Goal: Task Accomplishment & Management: Use online tool/utility

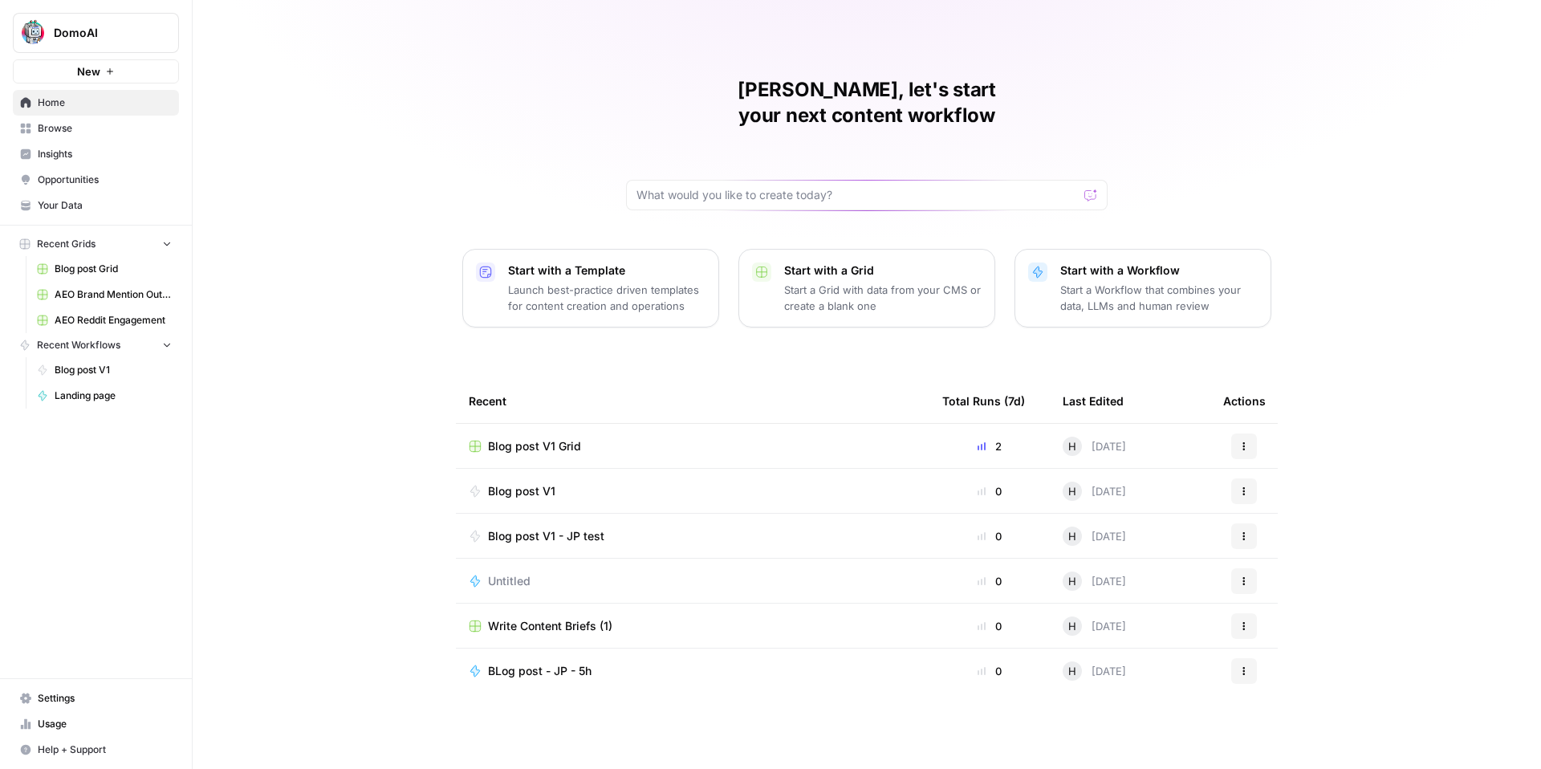
click at [115, 294] on span "AEO Brand Mention Outreach" at bounding box center [113, 294] width 117 height 14
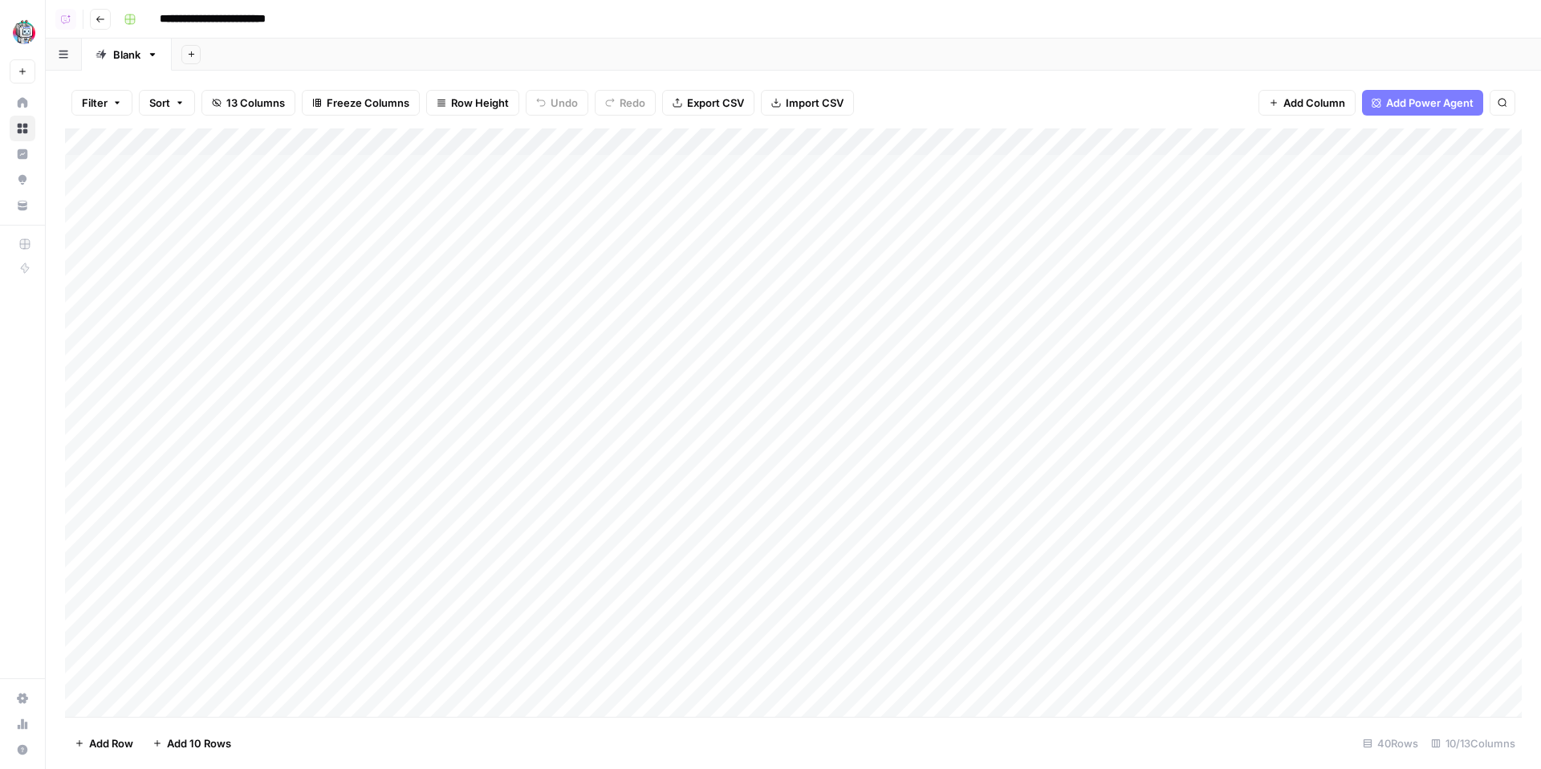
click at [100, 20] on icon "button" at bounding box center [101, 19] width 10 height 10
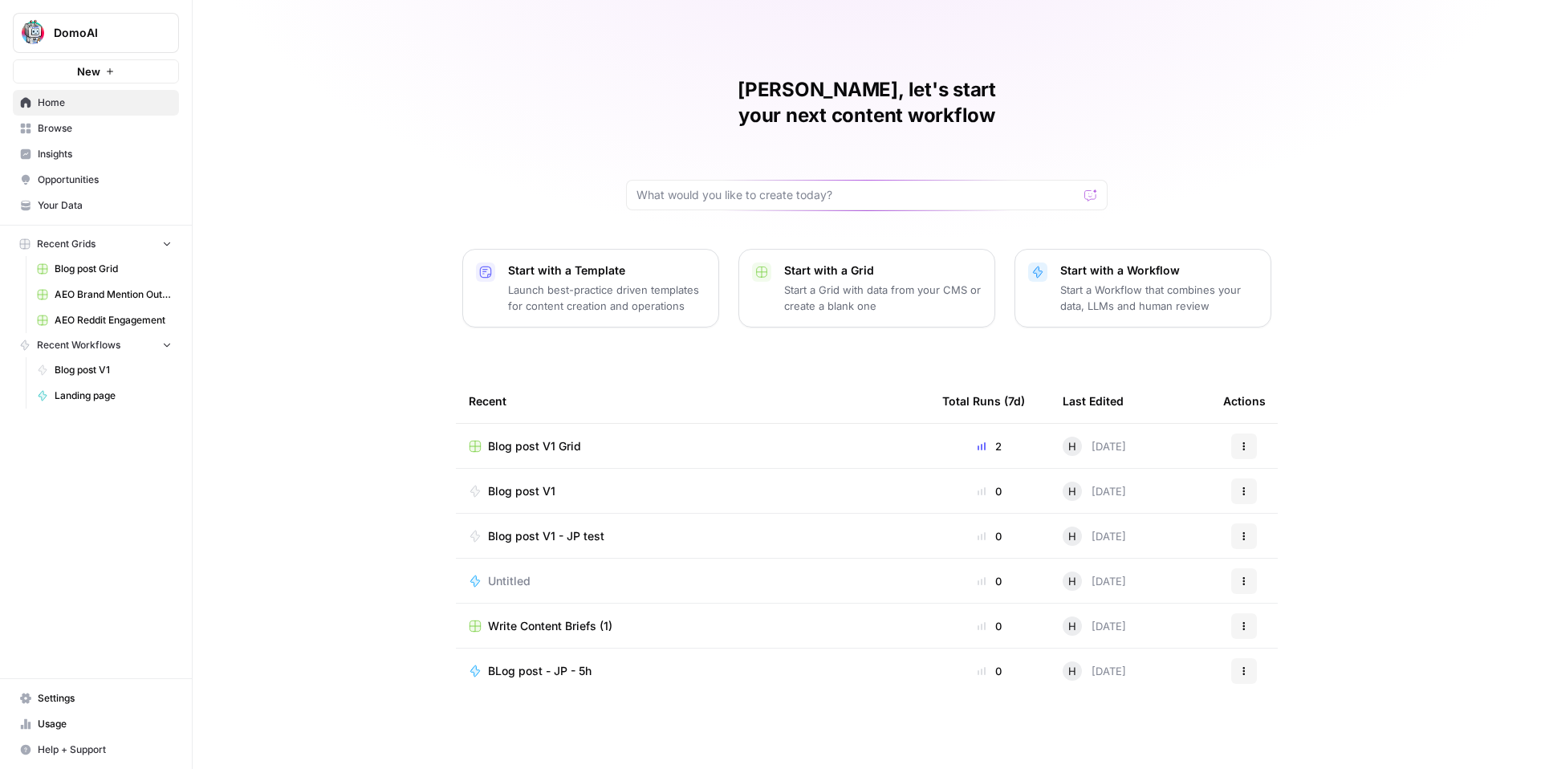
click at [113, 315] on span "AEO Reddit Engagement" at bounding box center [113, 320] width 117 height 14
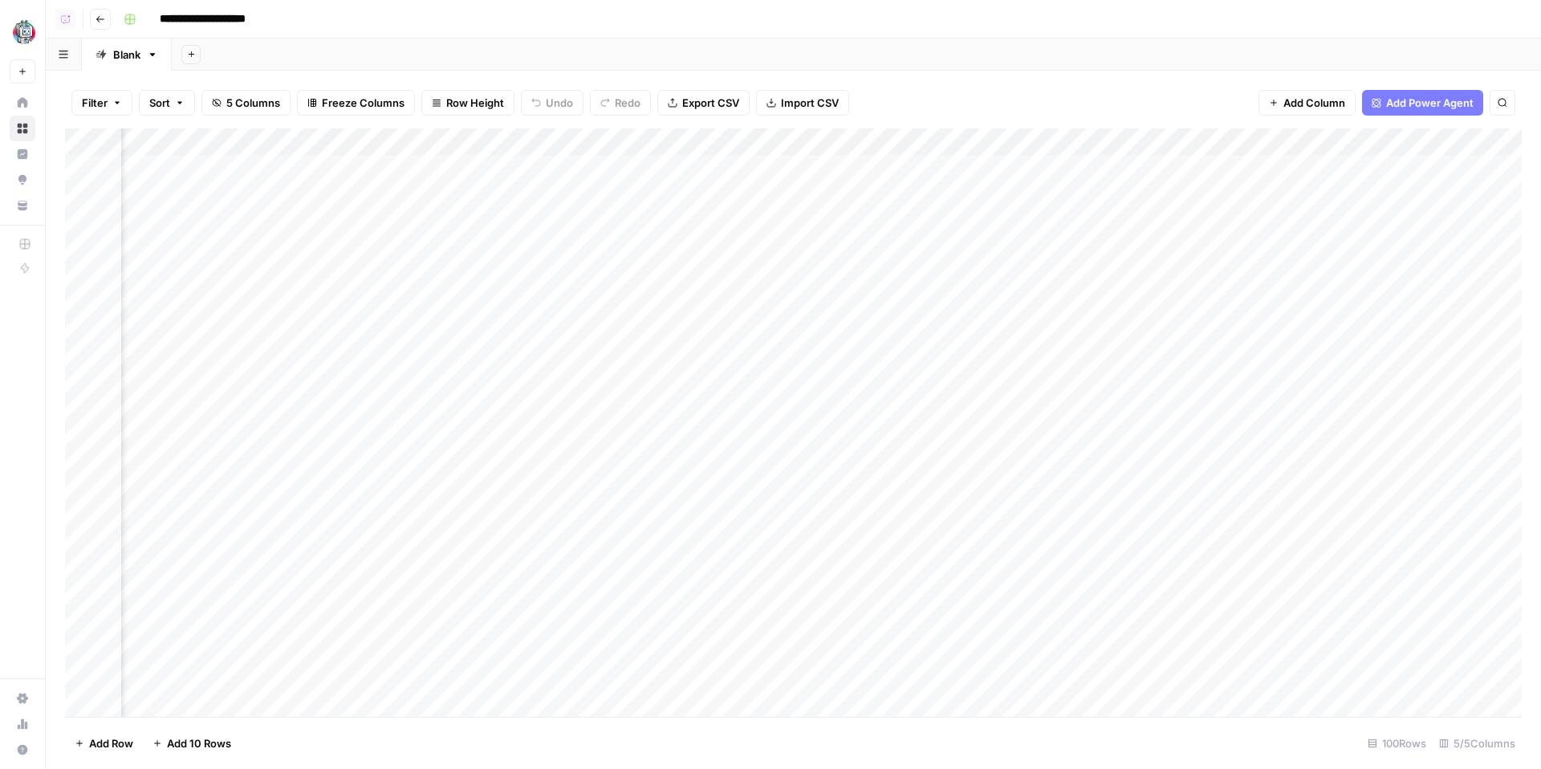
scroll to position [0, 213]
click at [97, 22] on icon "button" at bounding box center [101, 19] width 10 height 10
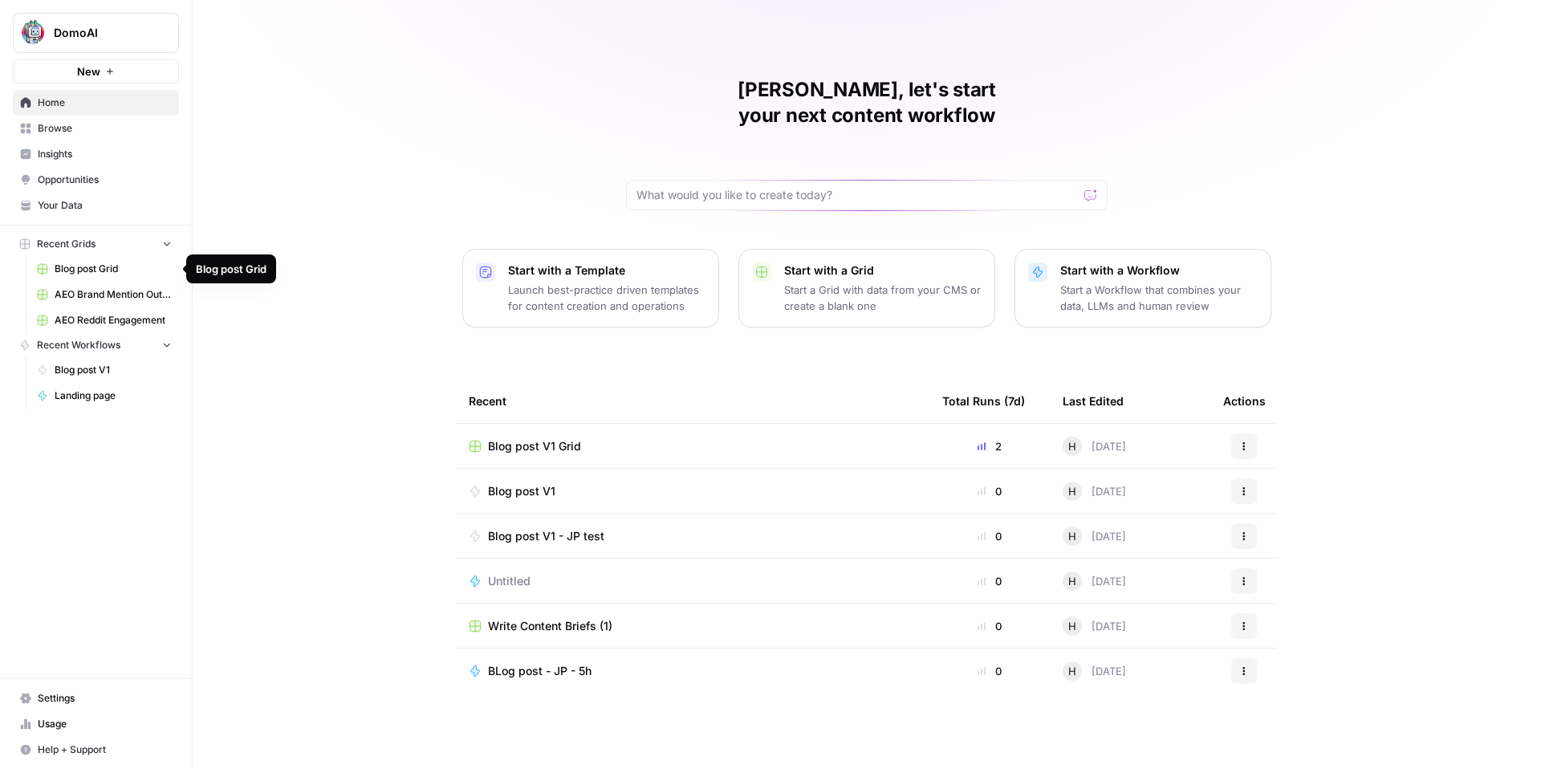
click at [100, 265] on span "Blog post Grid" at bounding box center [113, 269] width 117 height 14
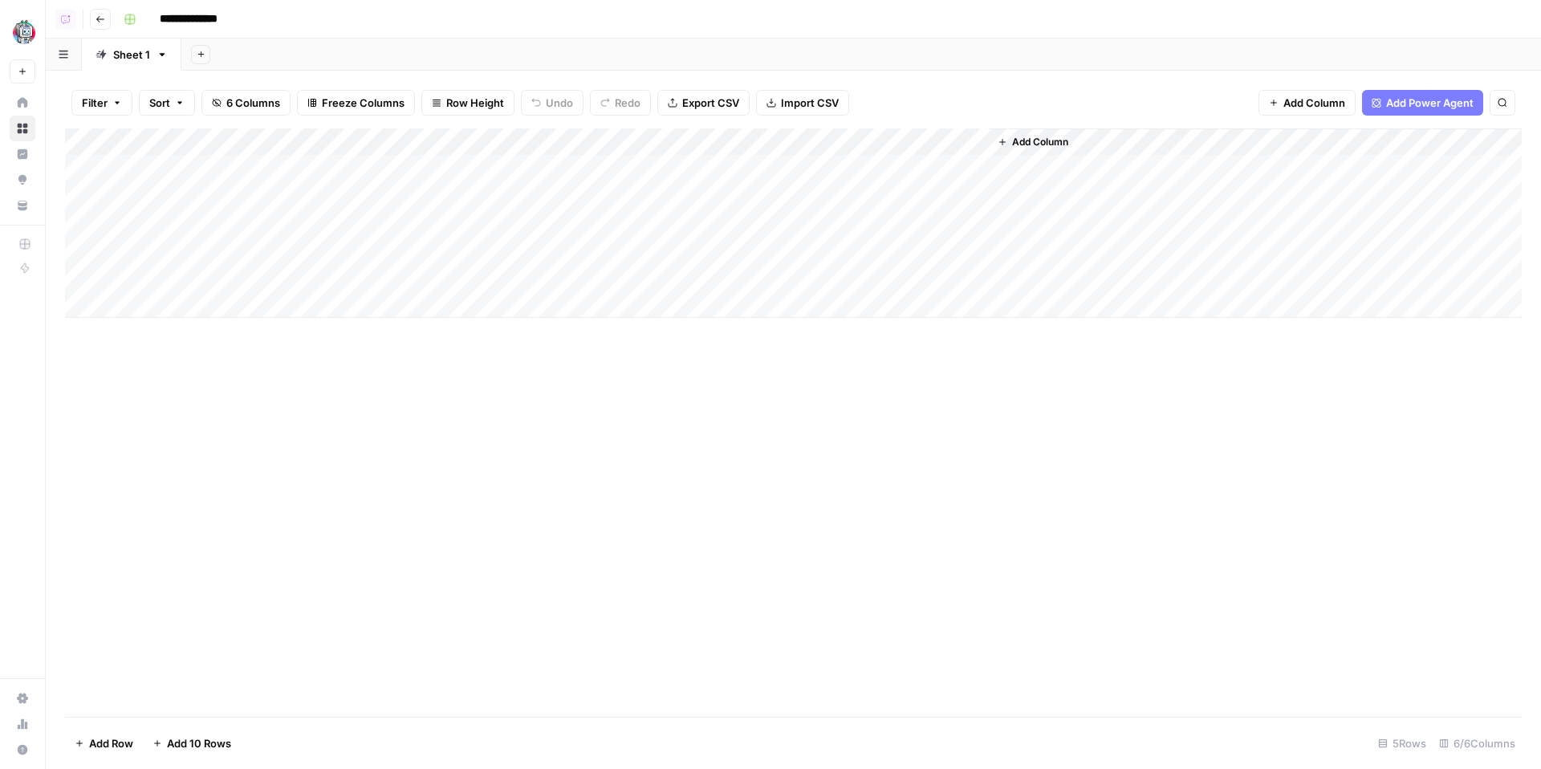
click at [92, 18] on button "Go back" at bounding box center [100, 19] width 21 height 21
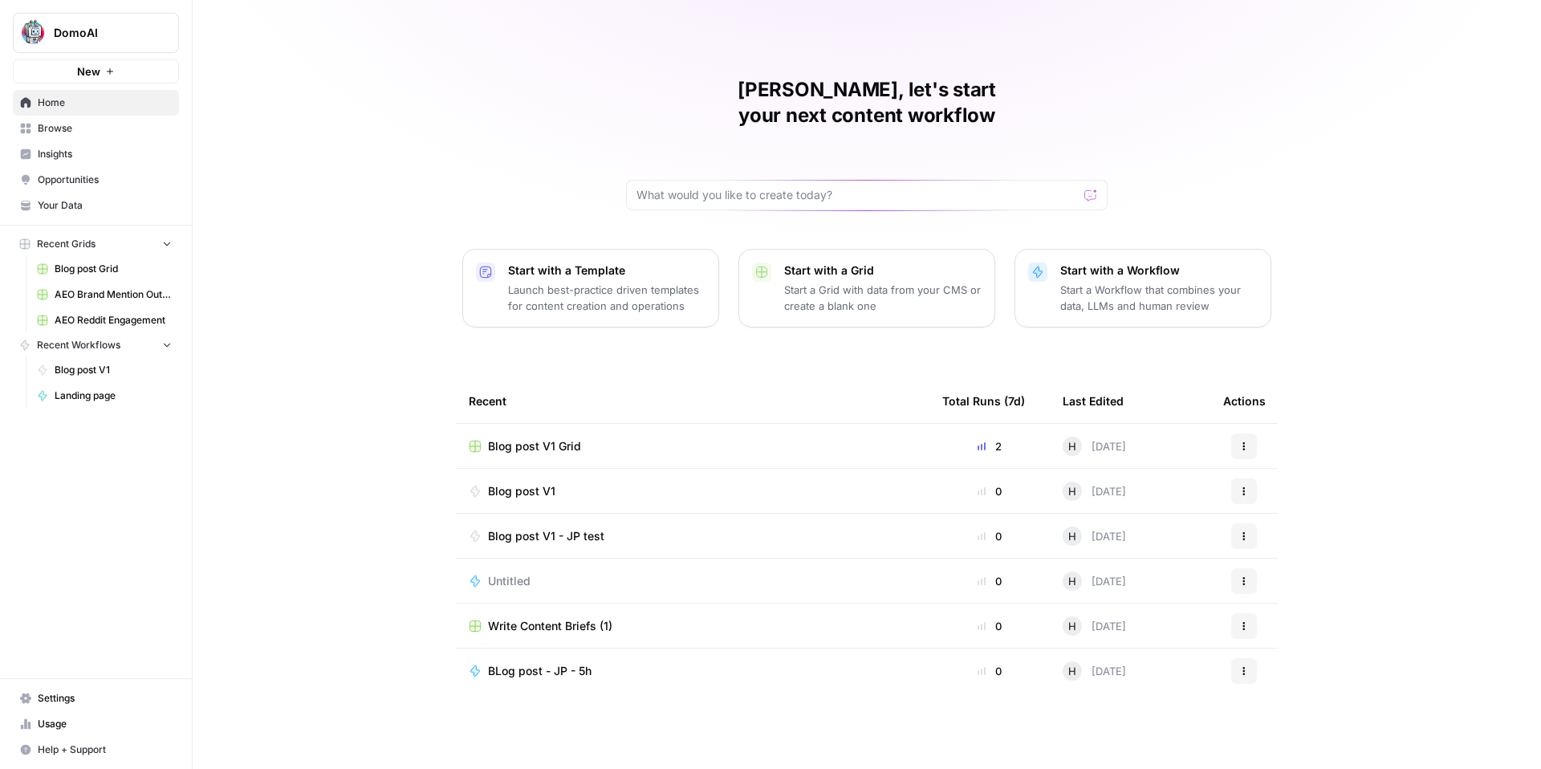
click at [78, 130] on span "Browse" at bounding box center [105, 128] width 134 height 14
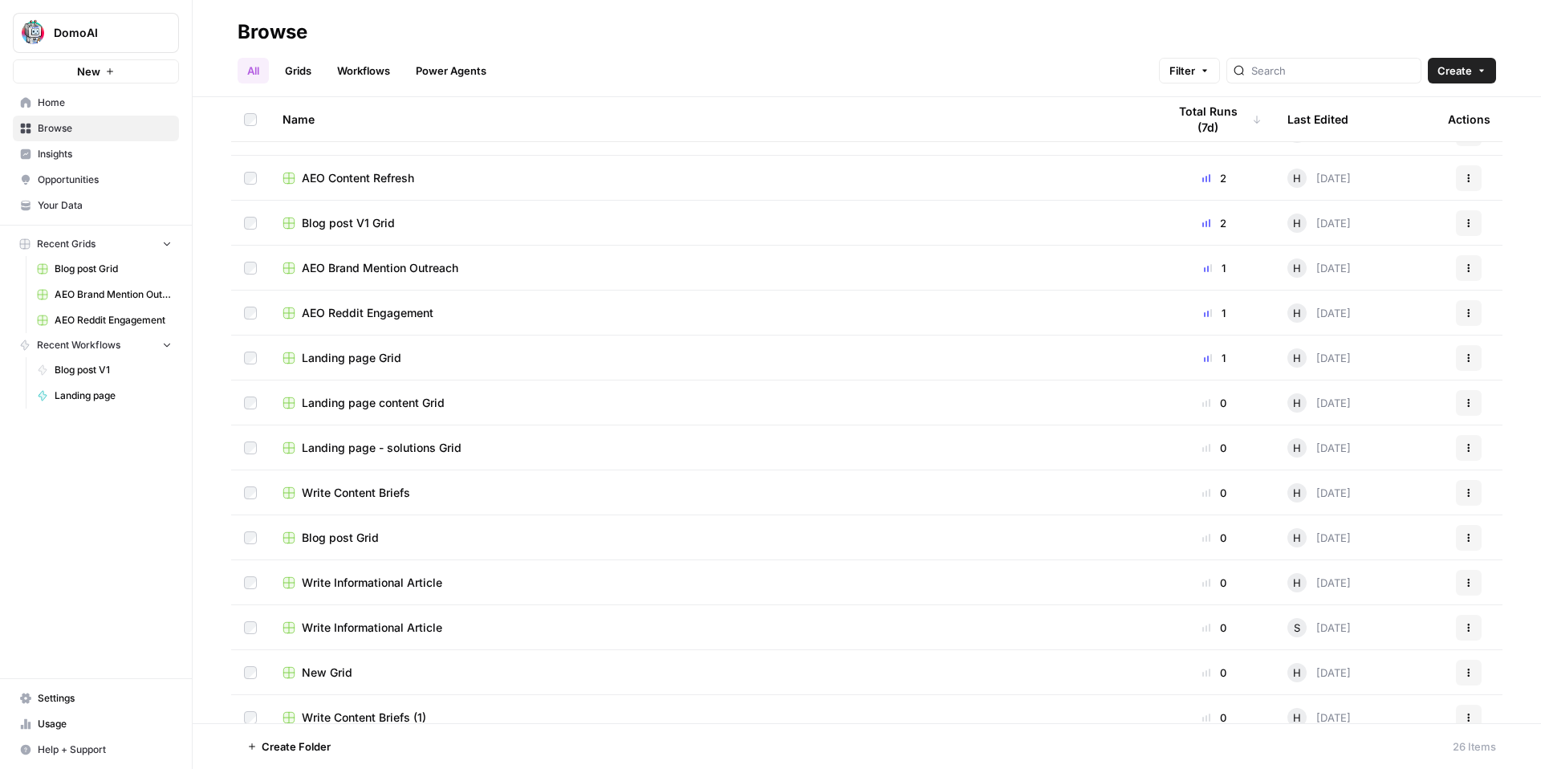
scroll to position [32, 0]
click at [365, 220] on span "Blog post V1 Grid" at bounding box center [348, 222] width 93 height 16
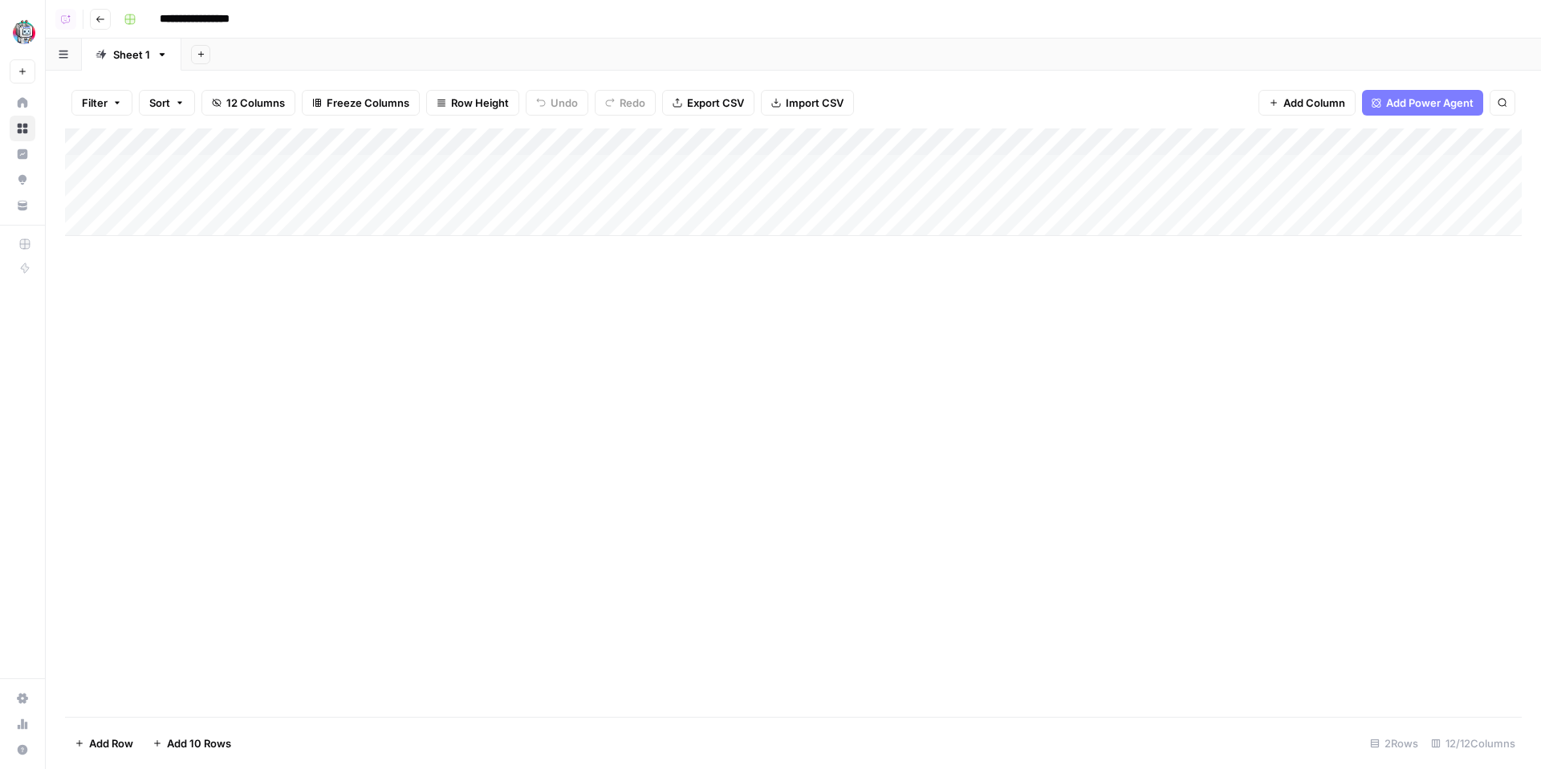
click at [99, 18] on icon "button" at bounding box center [100, 19] width 8 height 6
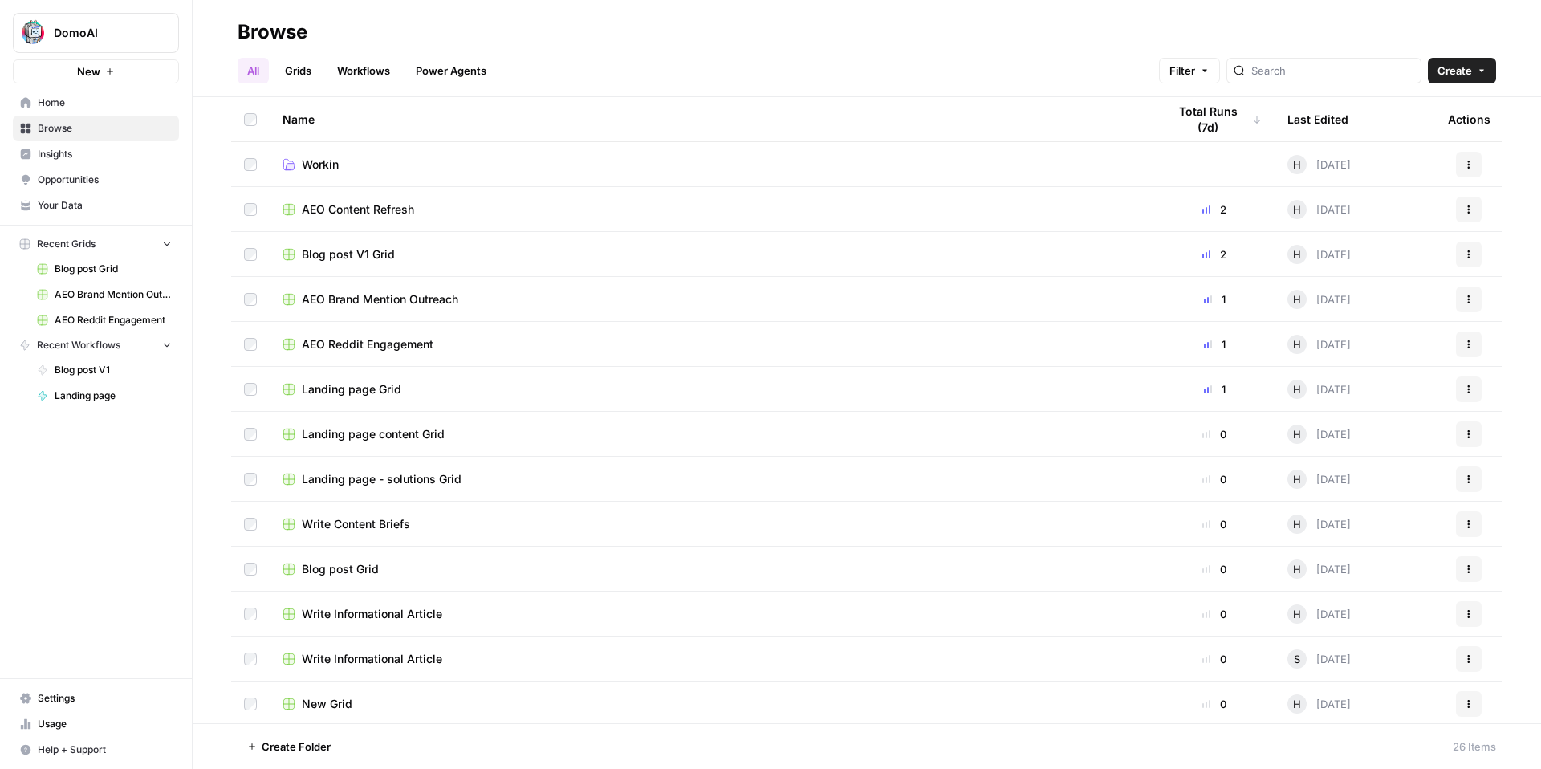
click at [87, 169] on link "Opportunities" at bounding box center [96, 180] width 166 height 26
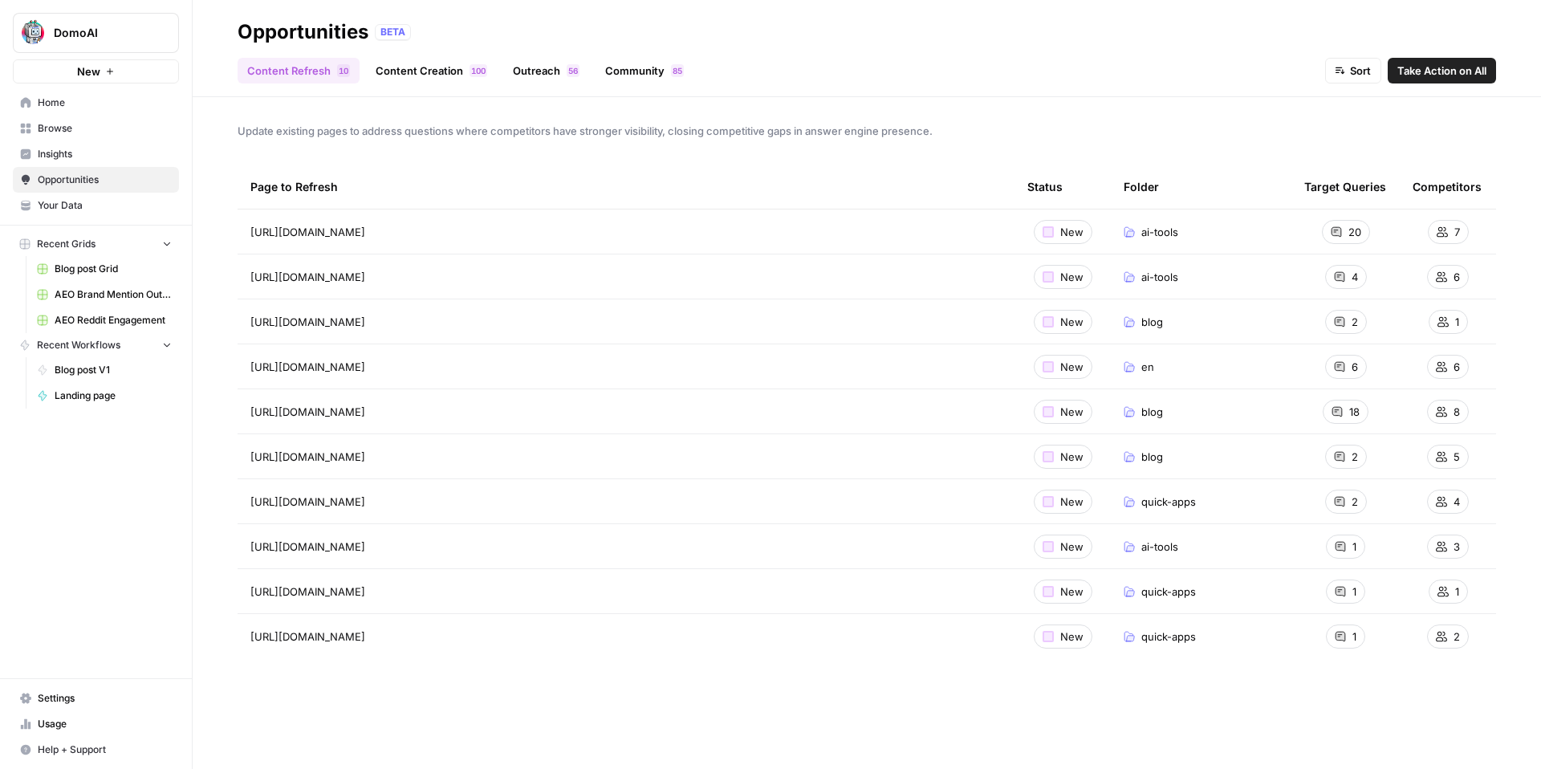
click at [89, 153] on span "Insights" at bounding box center [105, 154] width 134 height 14
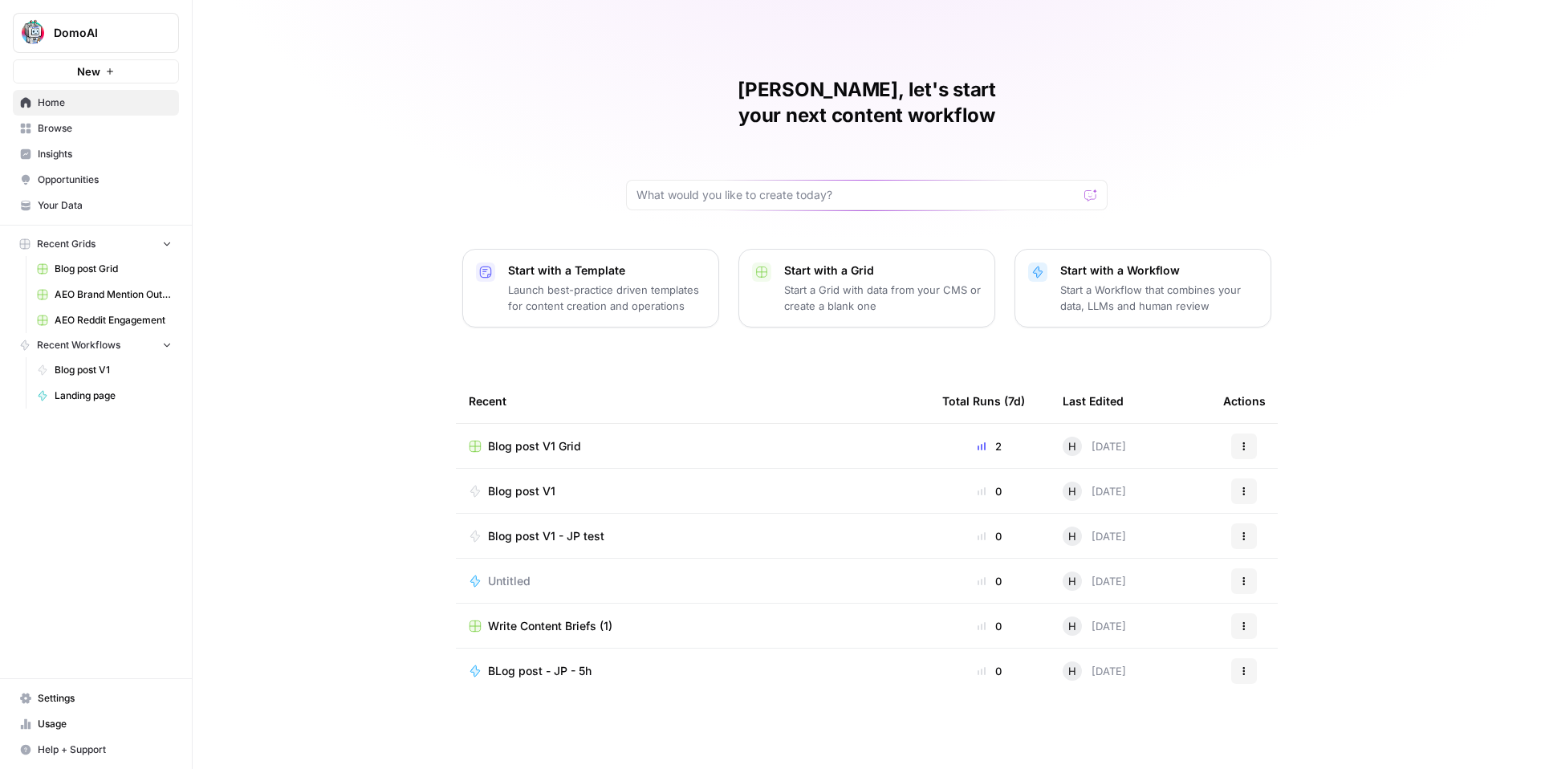
click at [66, 694] on span "Settings" at bounding box center [105, 698] width 134 height 14
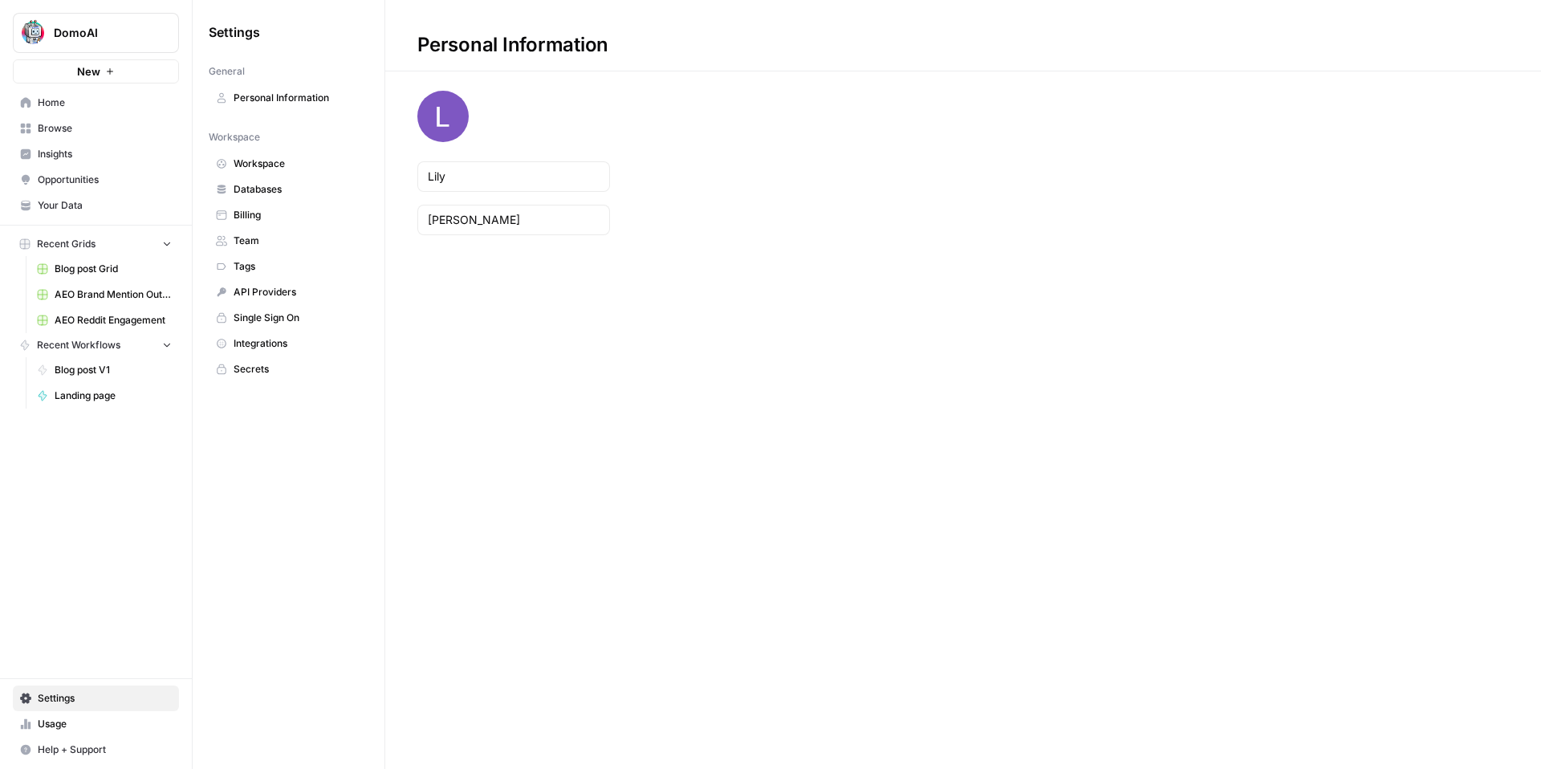
click at [328, 157] on span "Workspace" at bounding box center [298, 164] width 128 height 14
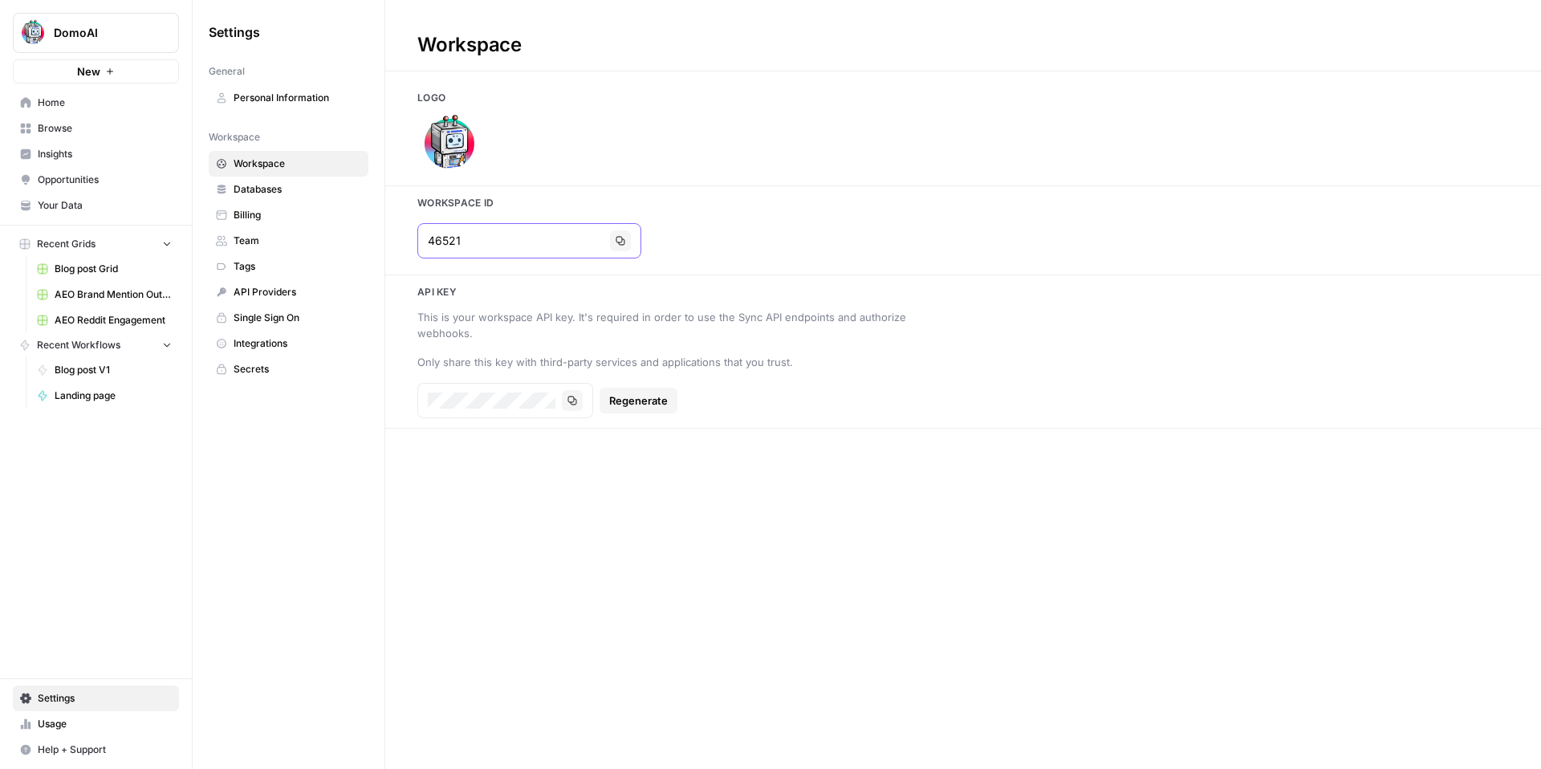
click at [460, 243] on input "46521" at bounding box center [516, 241] width 176 height 16
click at [136, 42] on button "DomoAI" at bounding box center [96, 33] width 166 height 40
type input "c"
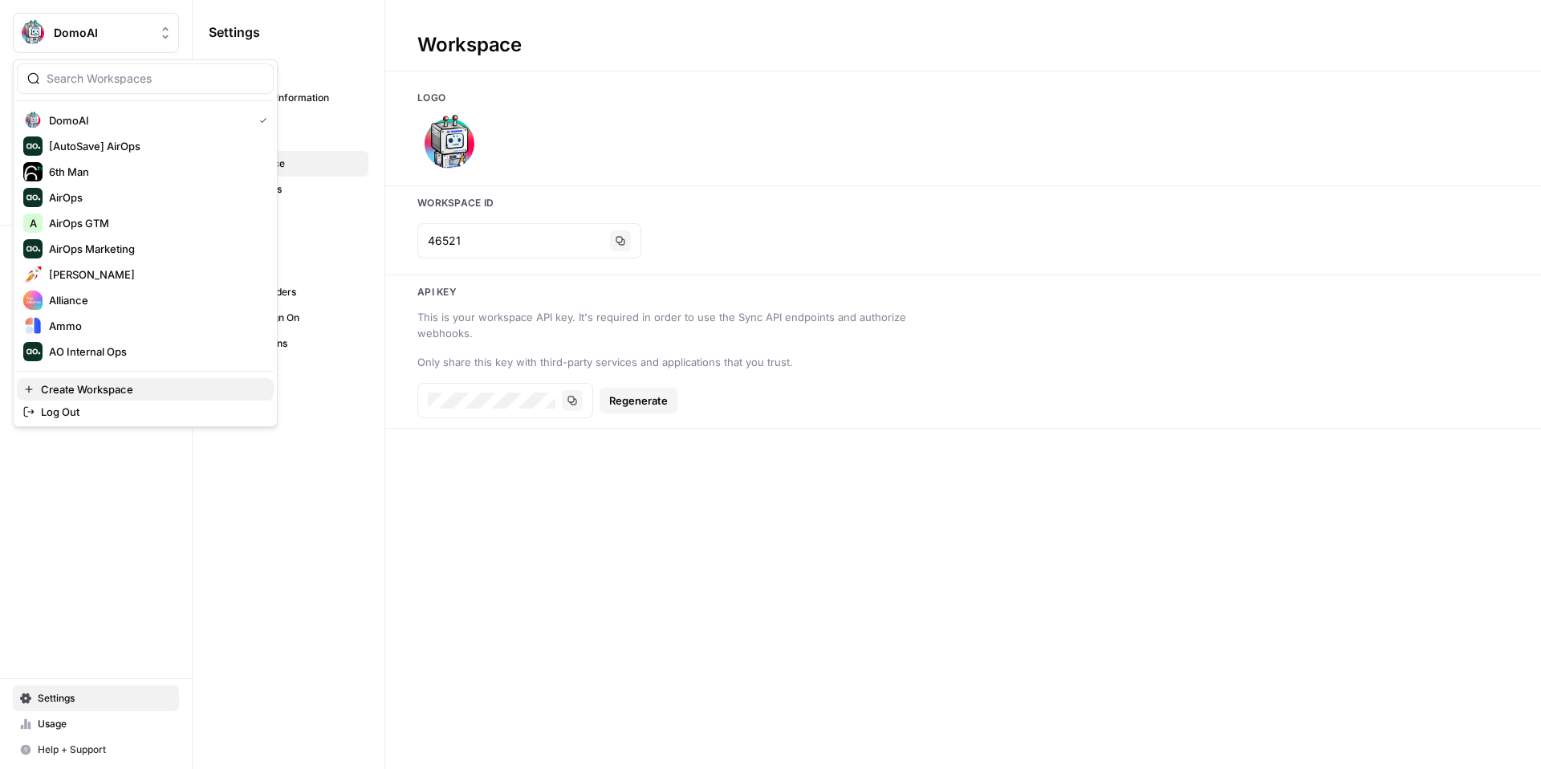
click at [100, 385] on span "Create Workspace" at bounding box center [151, 389] width 220 height 16
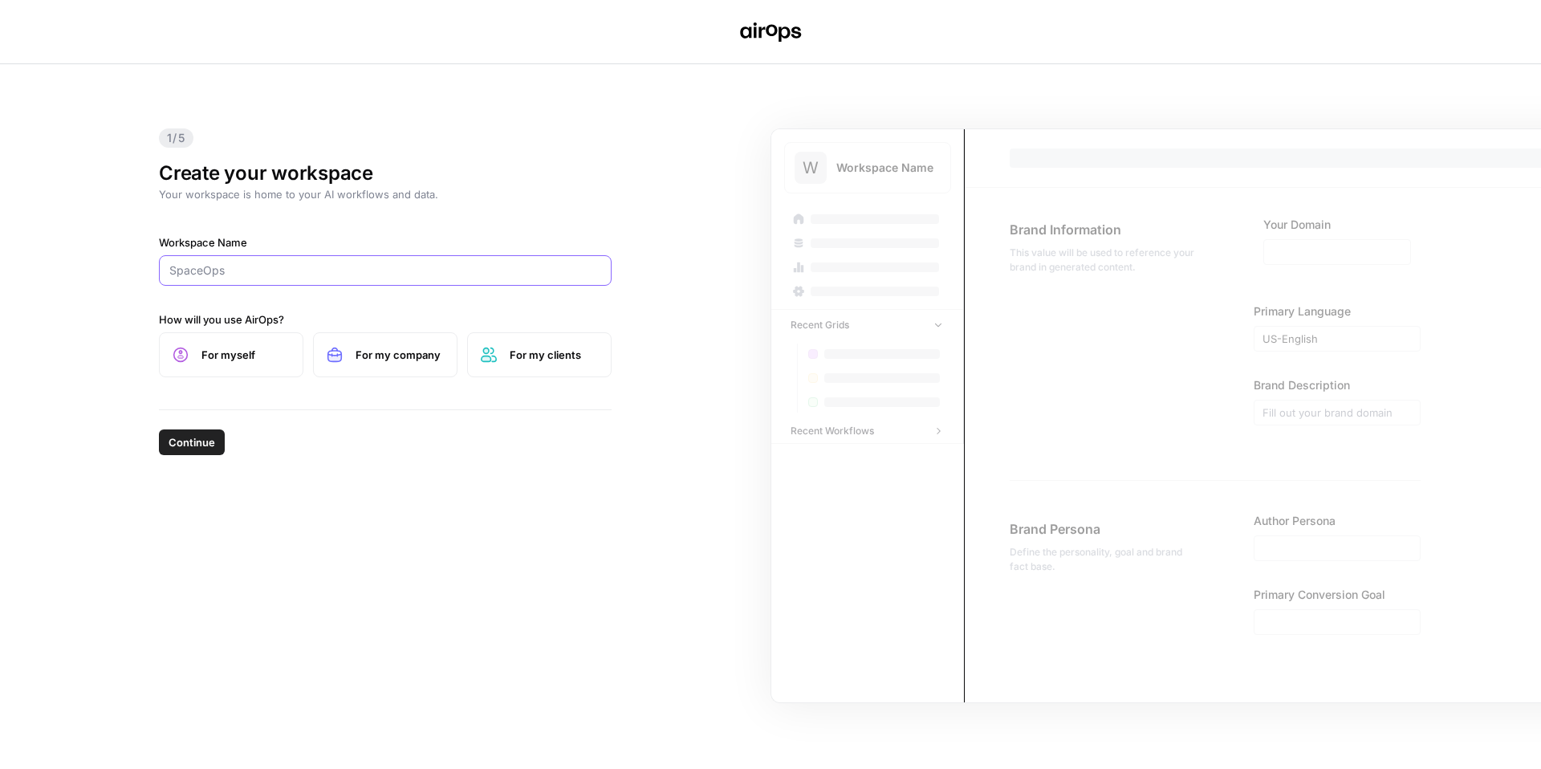
click at [360, 272] on input "Workspace Name" at bounding box center [385, 271] width 432 height 16
type input "Clinked"
click at [159, 430] on button "Continue" at bounding box center [192, 443] width 66 height 26
click at [263, 339] on label "For myself" at bounding box center [231, 354] width 145 height 45
click at [181, 455] on div "Continue" at bounding box center [385, 439] width 453 height 58
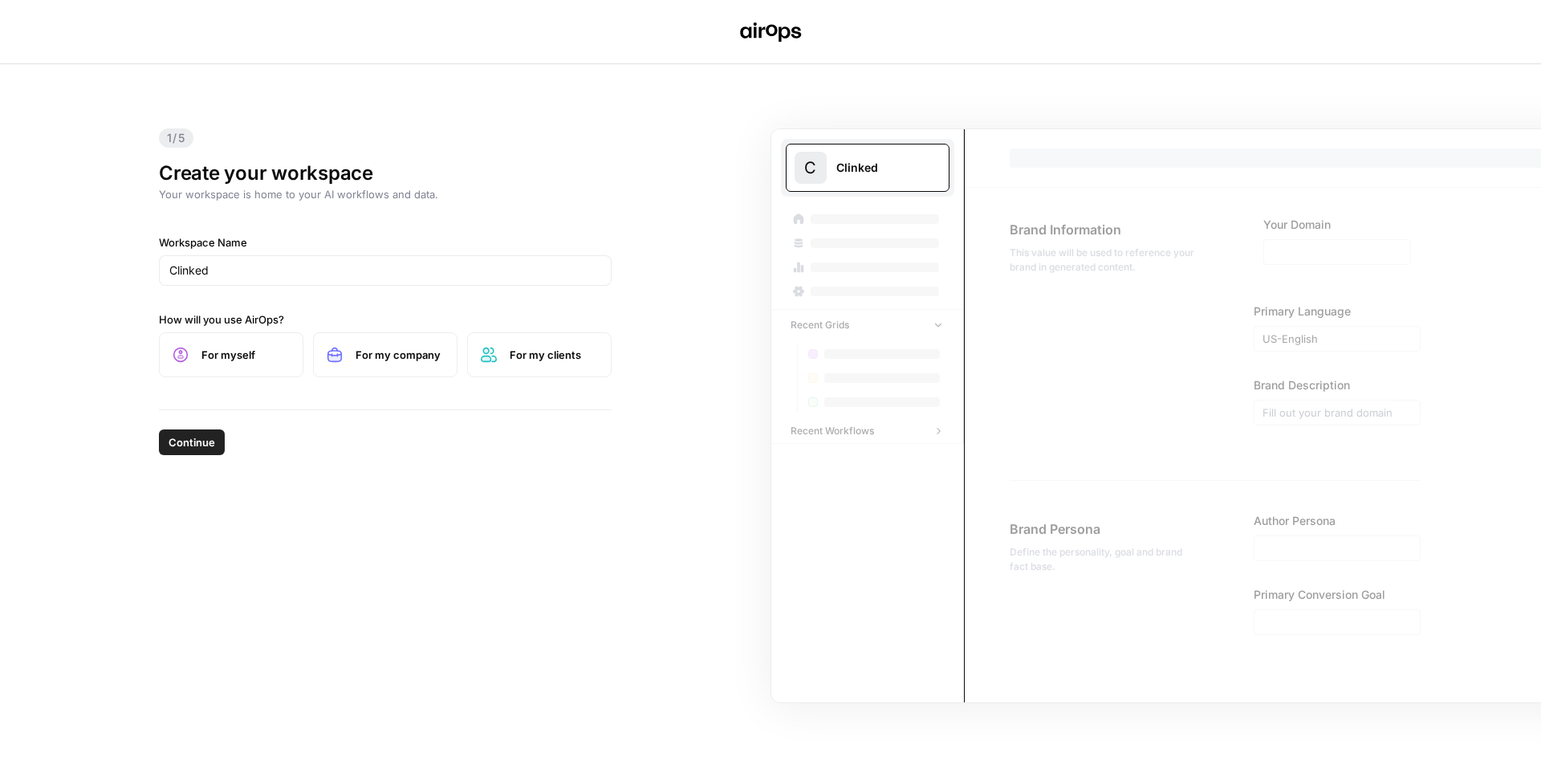
click at [185, 447] on span "Continue" at bounding box center [192, 442] width 47 height 16
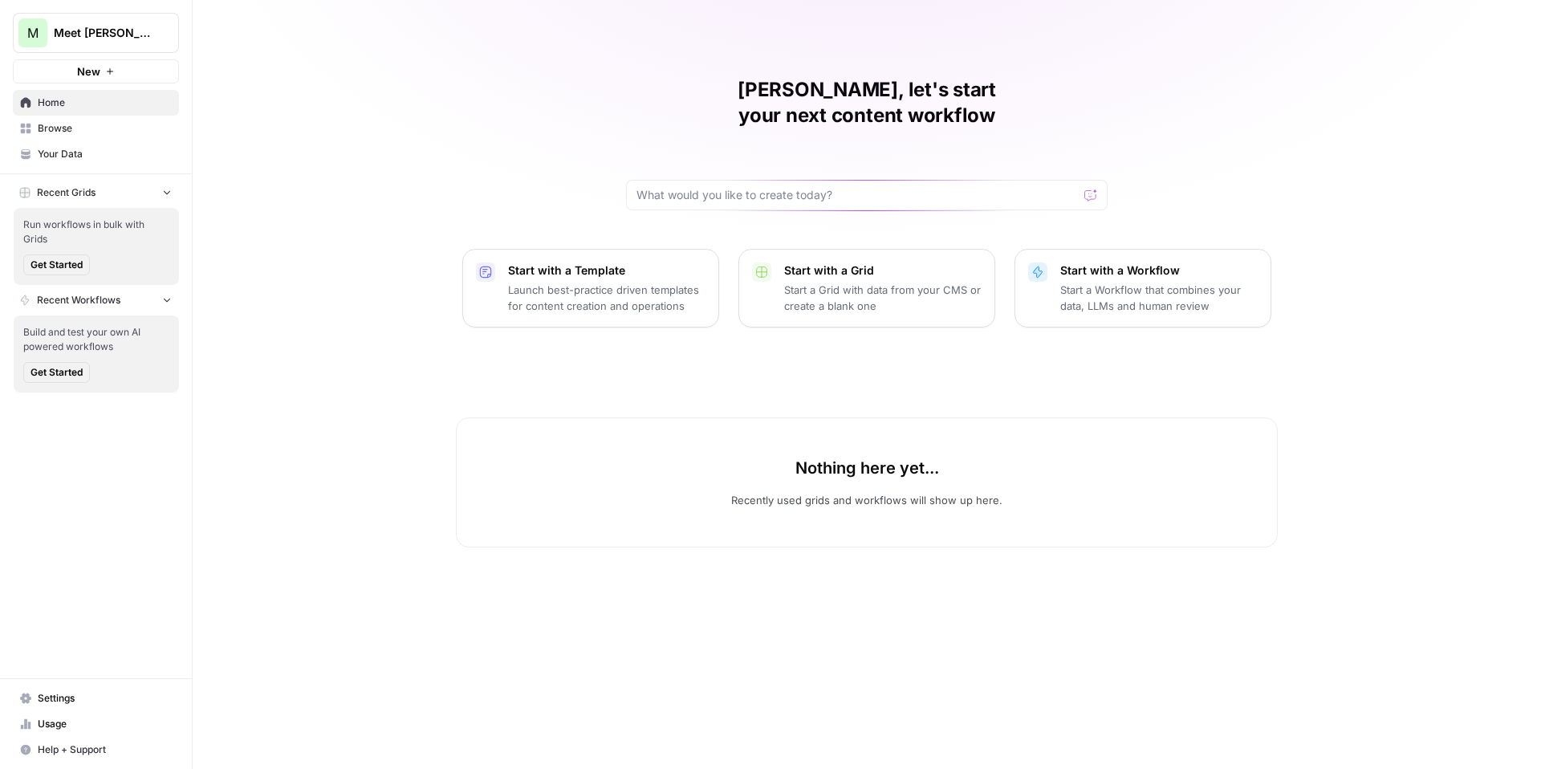
click at [84, 114] on link "Home" at bounding box center [96, 103] width 166 height 26
click at [92, 125] on span "Browse" at bounding box center [105, 128] width 134 height 14
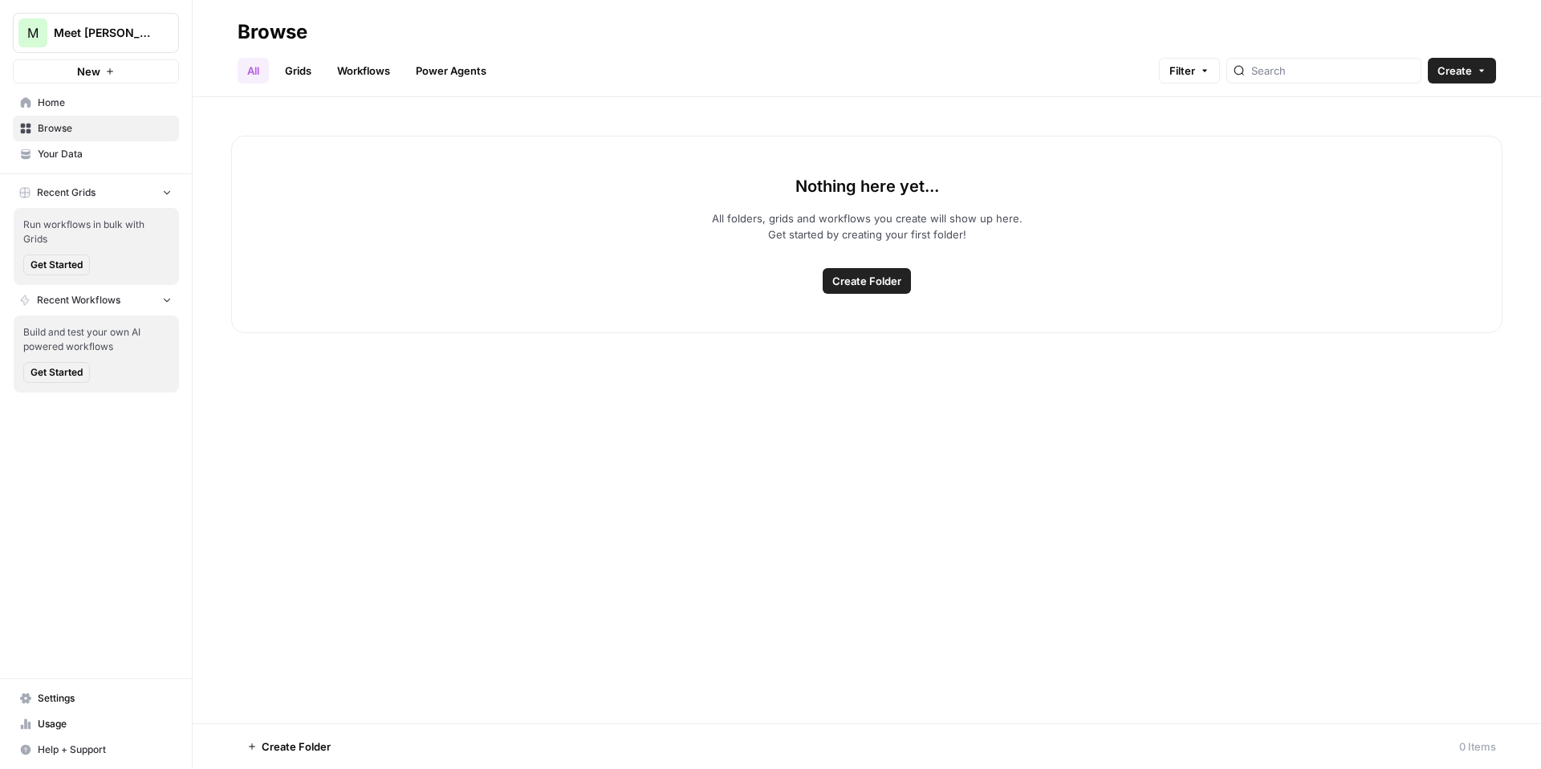
click at [301, 70] on link "Grids" at bounding box center [298, 71] width 46 height 26
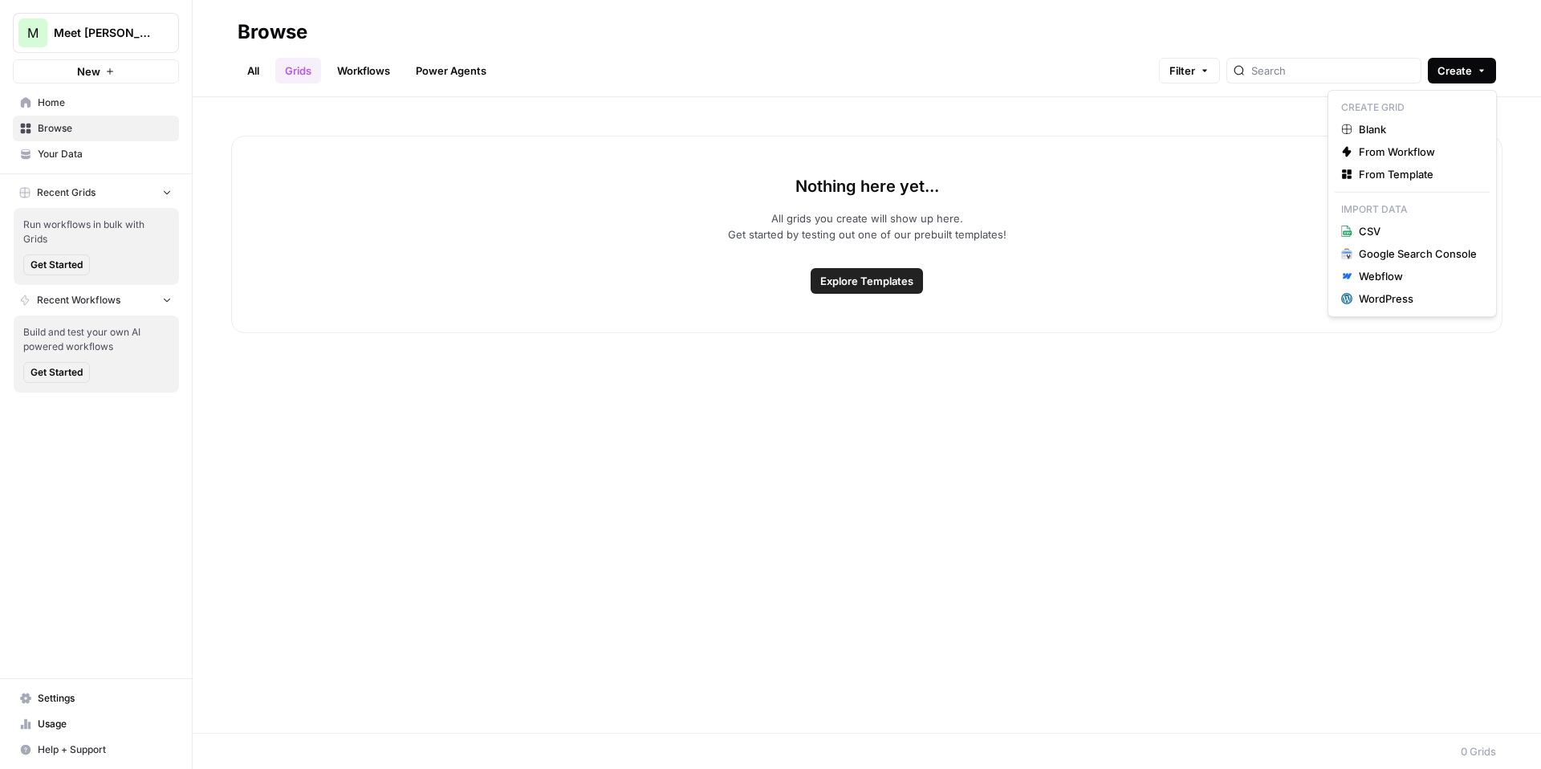
click at [1481, 66] on icon "button" at bounding box center [1482, 71] width 10 height 10
click at [1415, 170] on span "From Template" at bounding box center [1418, 174] width 118 height 16
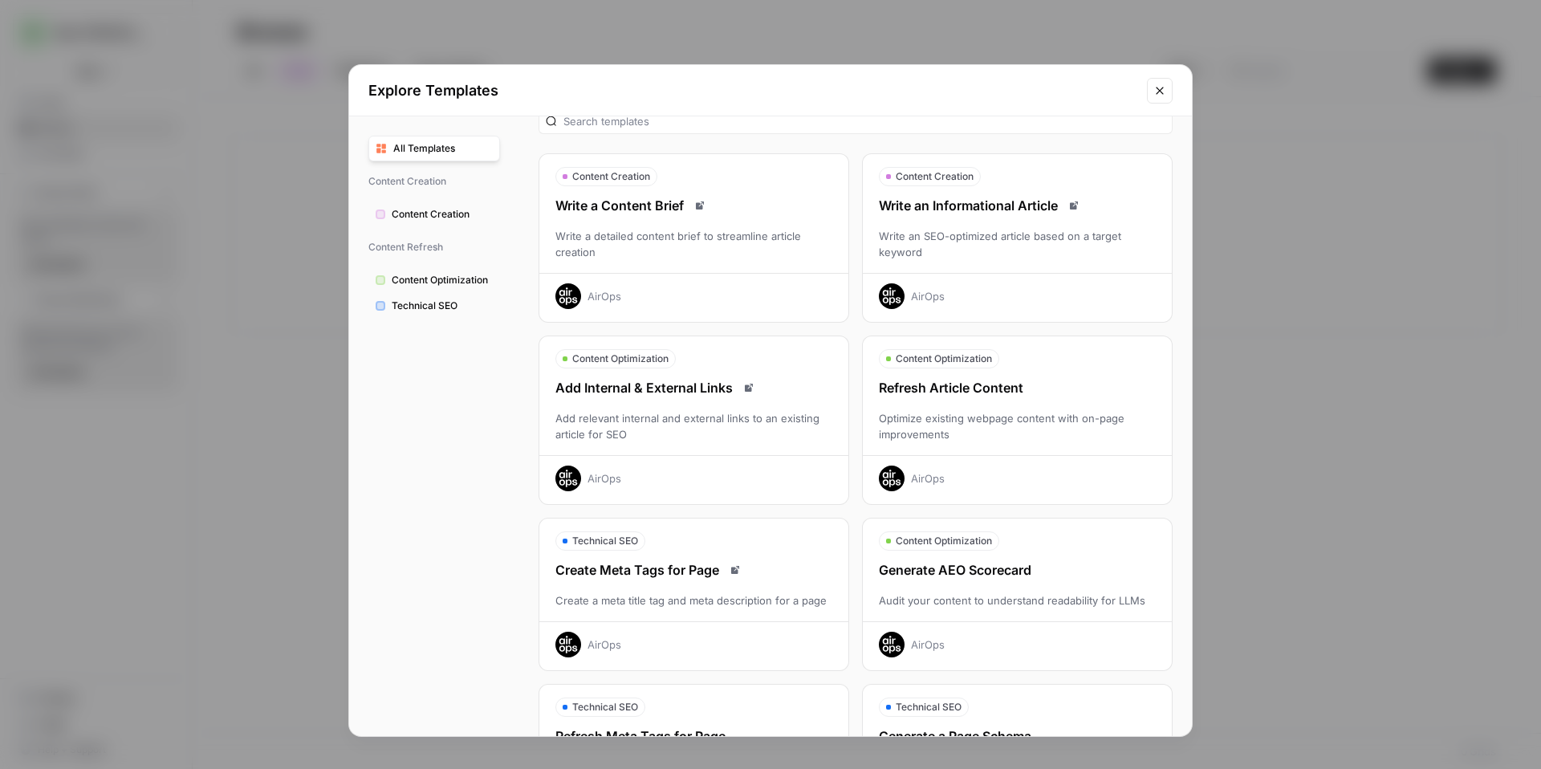
scroll to position [26, 0]
click at [960, 393] on div "Refresh Article Content" at bounding box center [1017, 388] width 309 height 19
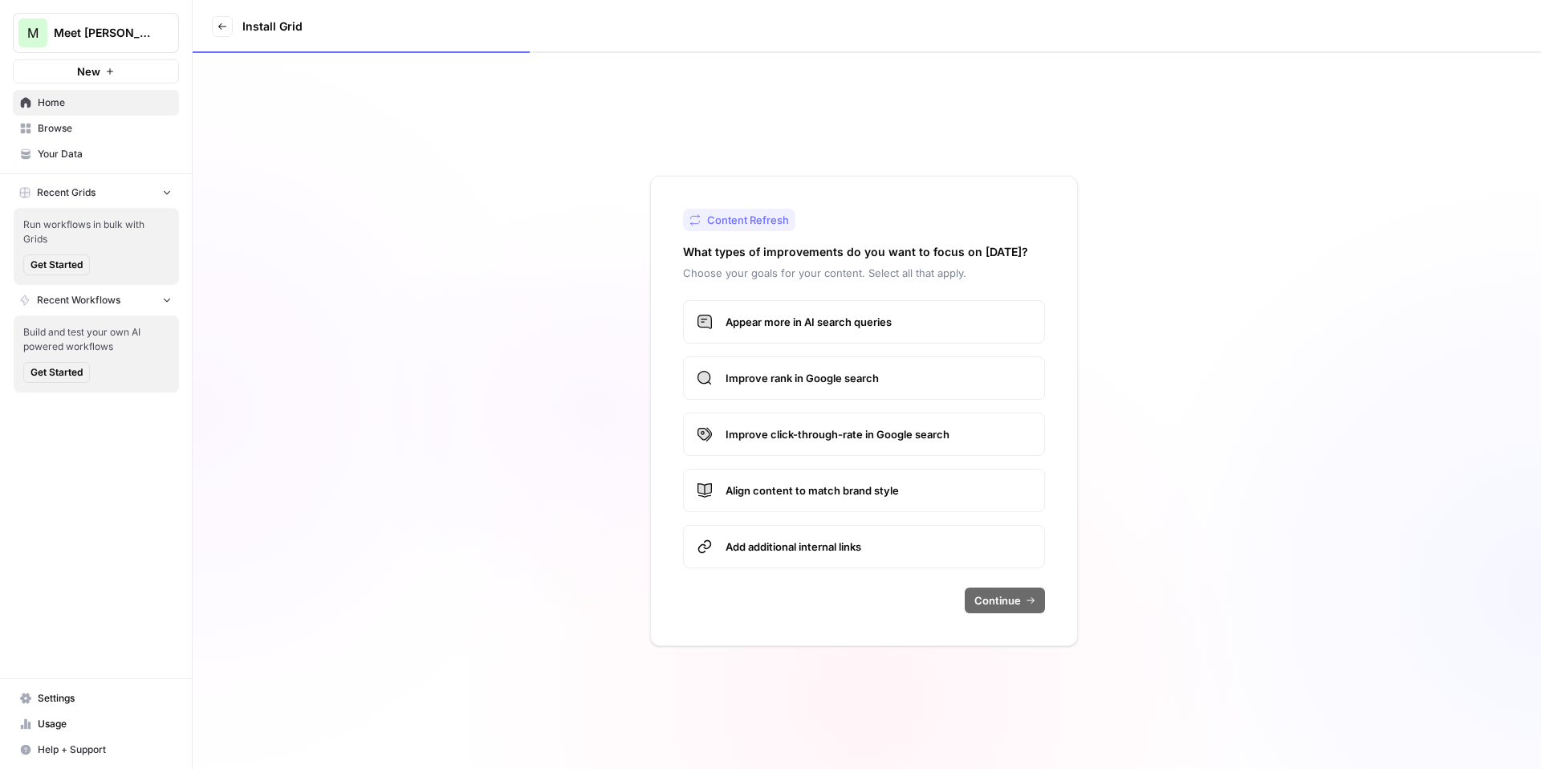
click at [806, 333] on label "Appear more in AI search queries" at bounding box center [864, 321] width 362 height 43
click at [803, 323] on span "Appear more in AI search queries" at bounding box center [879, 322] width 306 height 16
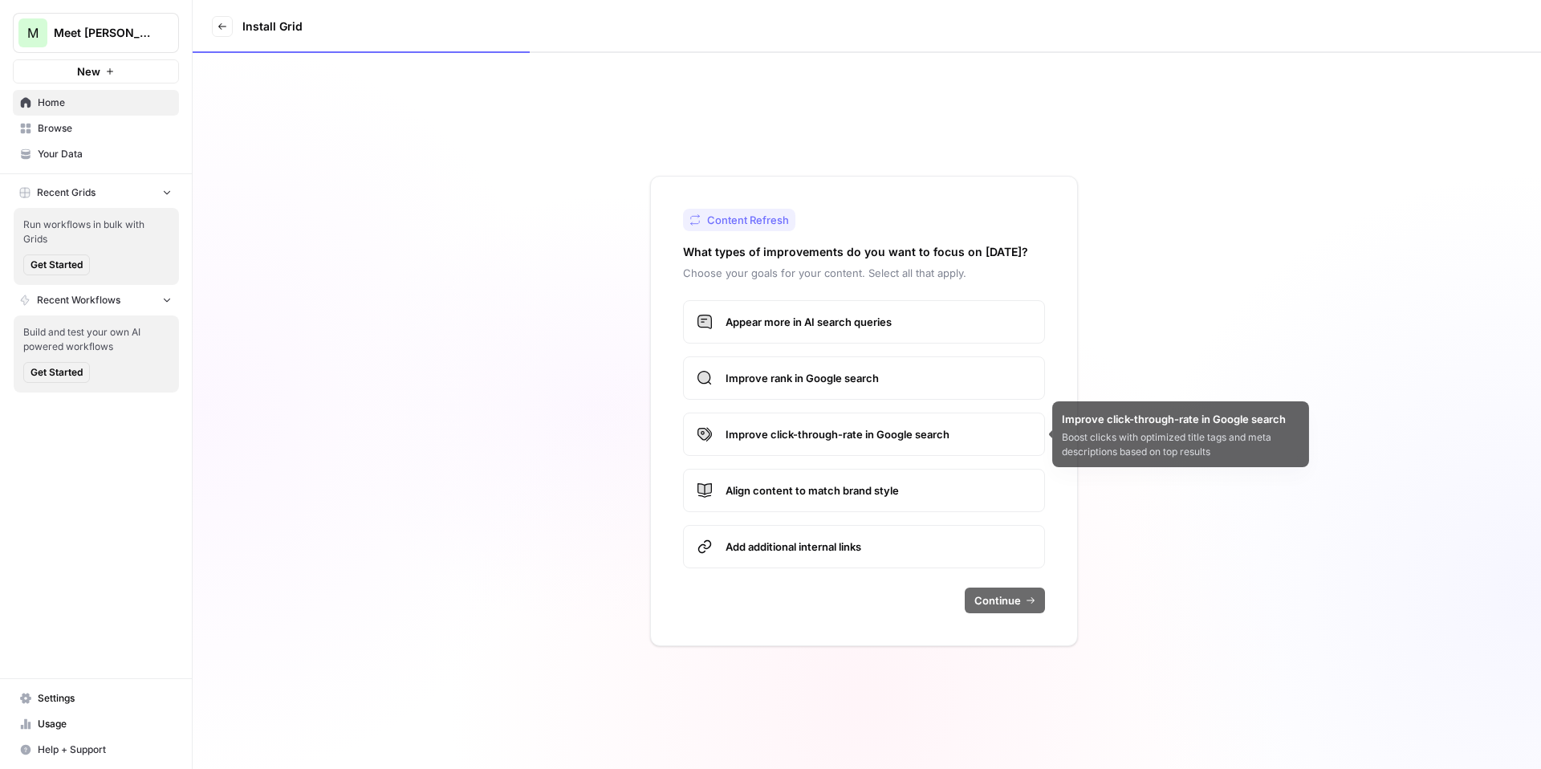
click at [865, 428] on span "Improve click-through-rate in Google search" at bounding box center [879, 434] width 306 height 16
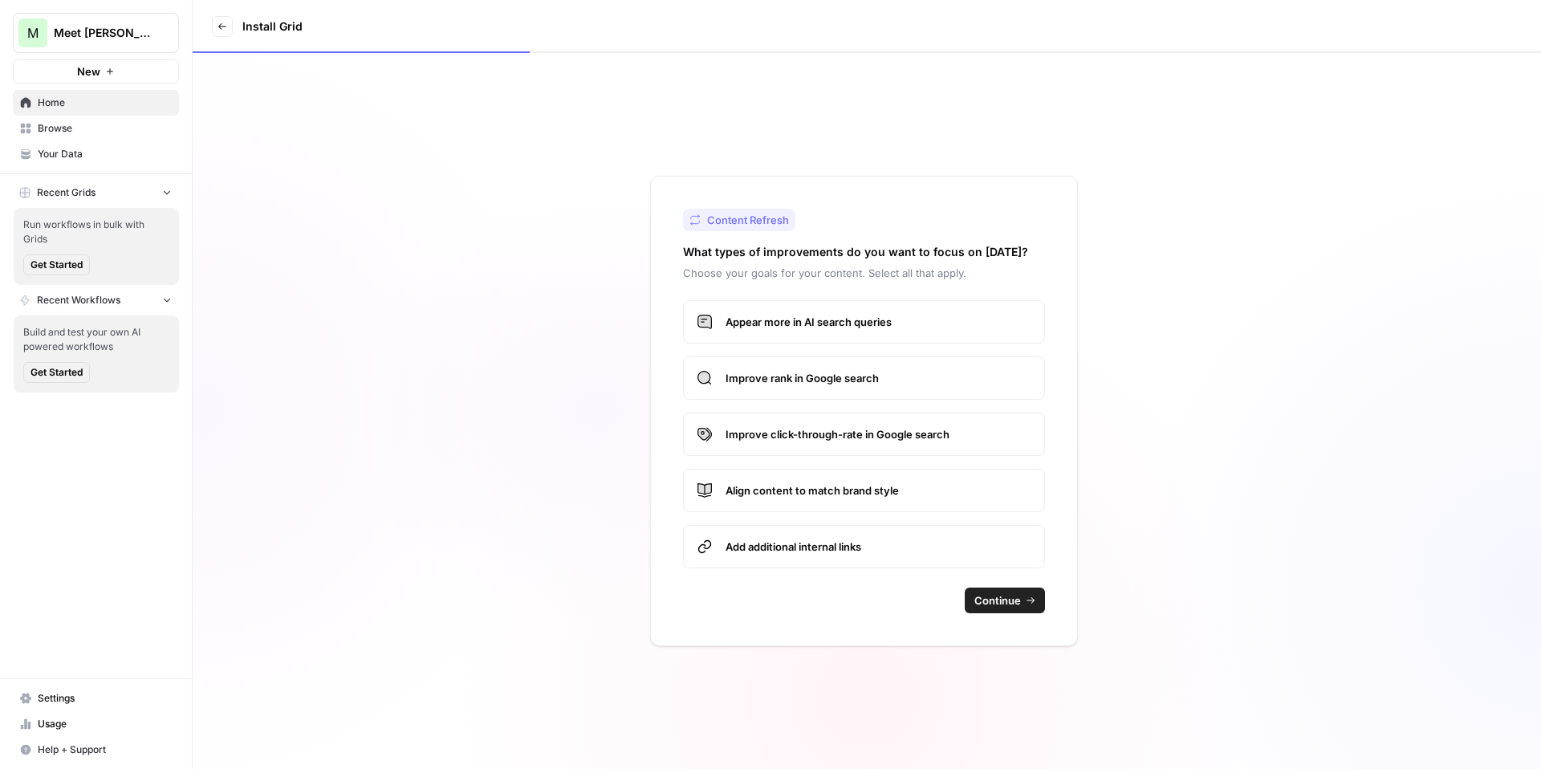
click at [996, 612] on button "Continue" at bounding box center [1005, 601] width 80 height 26
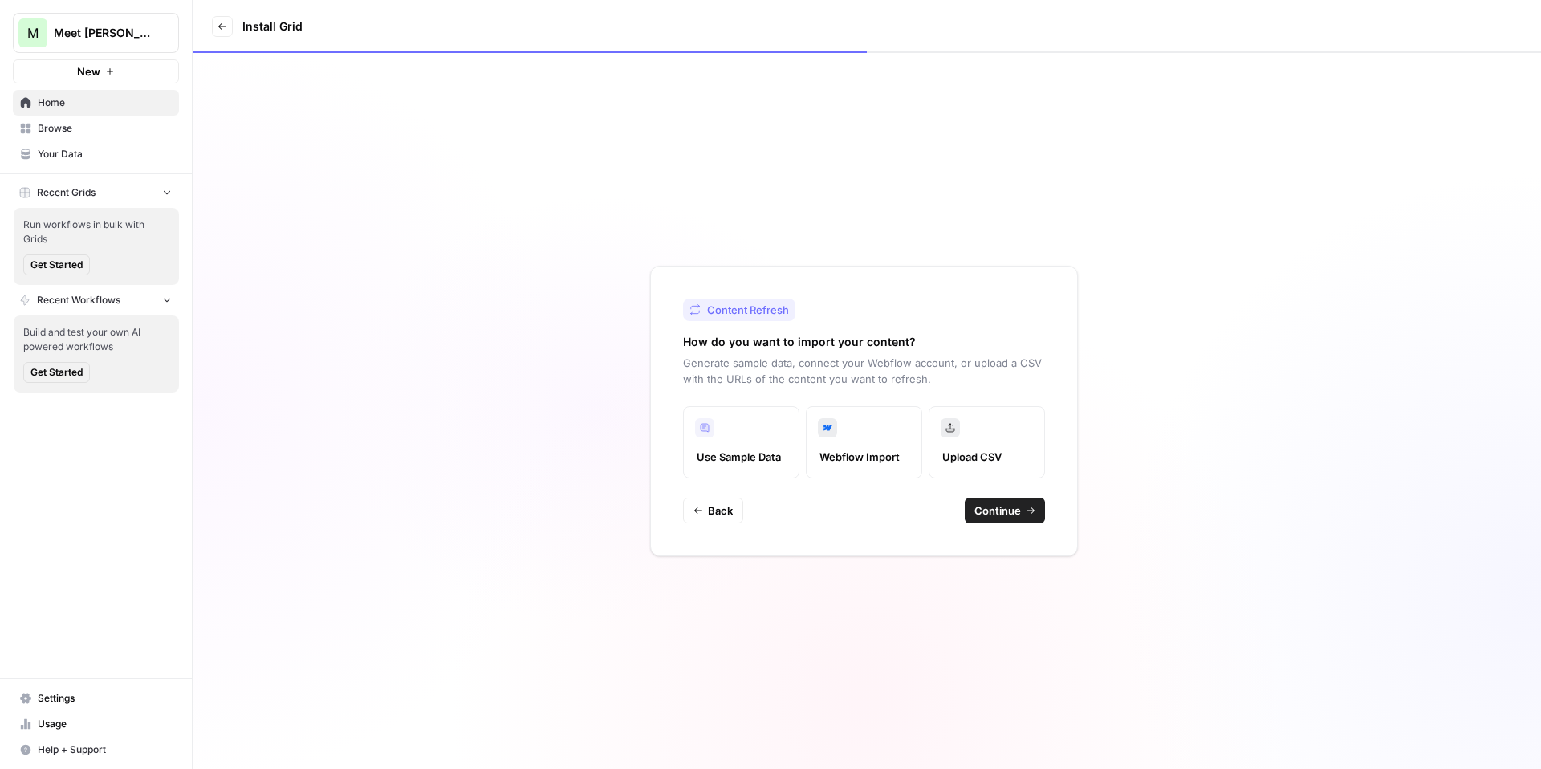
drag, startPoint x: 1006, startPoint y: 603, endPoint x: 1006, endPoint y: 576, distance: 27.3
click at [1006, 602] on div "Content Refresh How do you want to import your content? Generate sample data, c…" at bounding box center [867, 411] width 1349 height 716
click at [1008, 514] on span "Continue" at bounding box center [998, 511] width 47 height 16
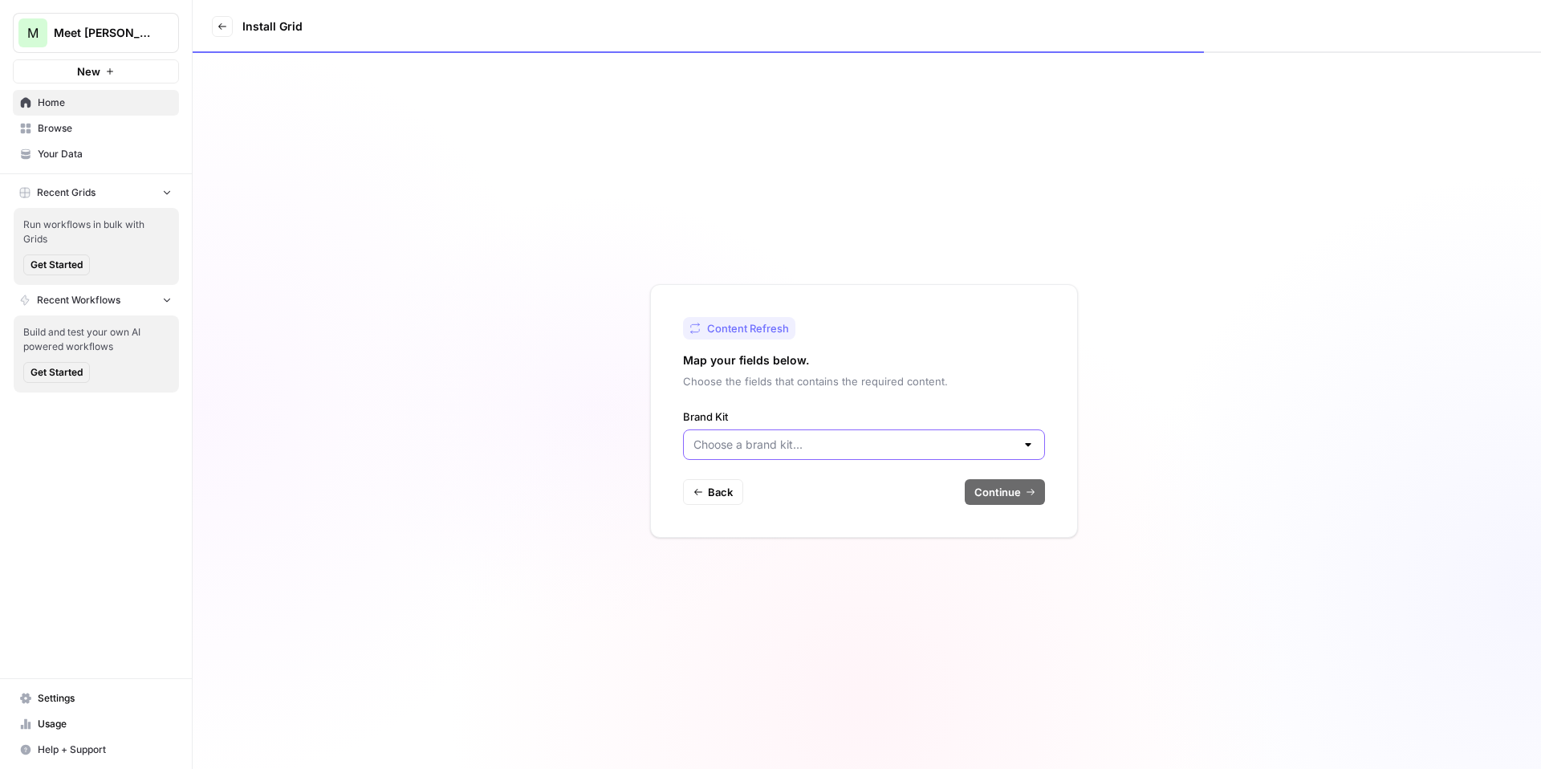
click at [928, 448] on input "Brand Kit" at bounding box center [855, 445] width 322 height 16
click at [82, 129] on span "Browse" at bounding box center [105, 128] width 134 height 14
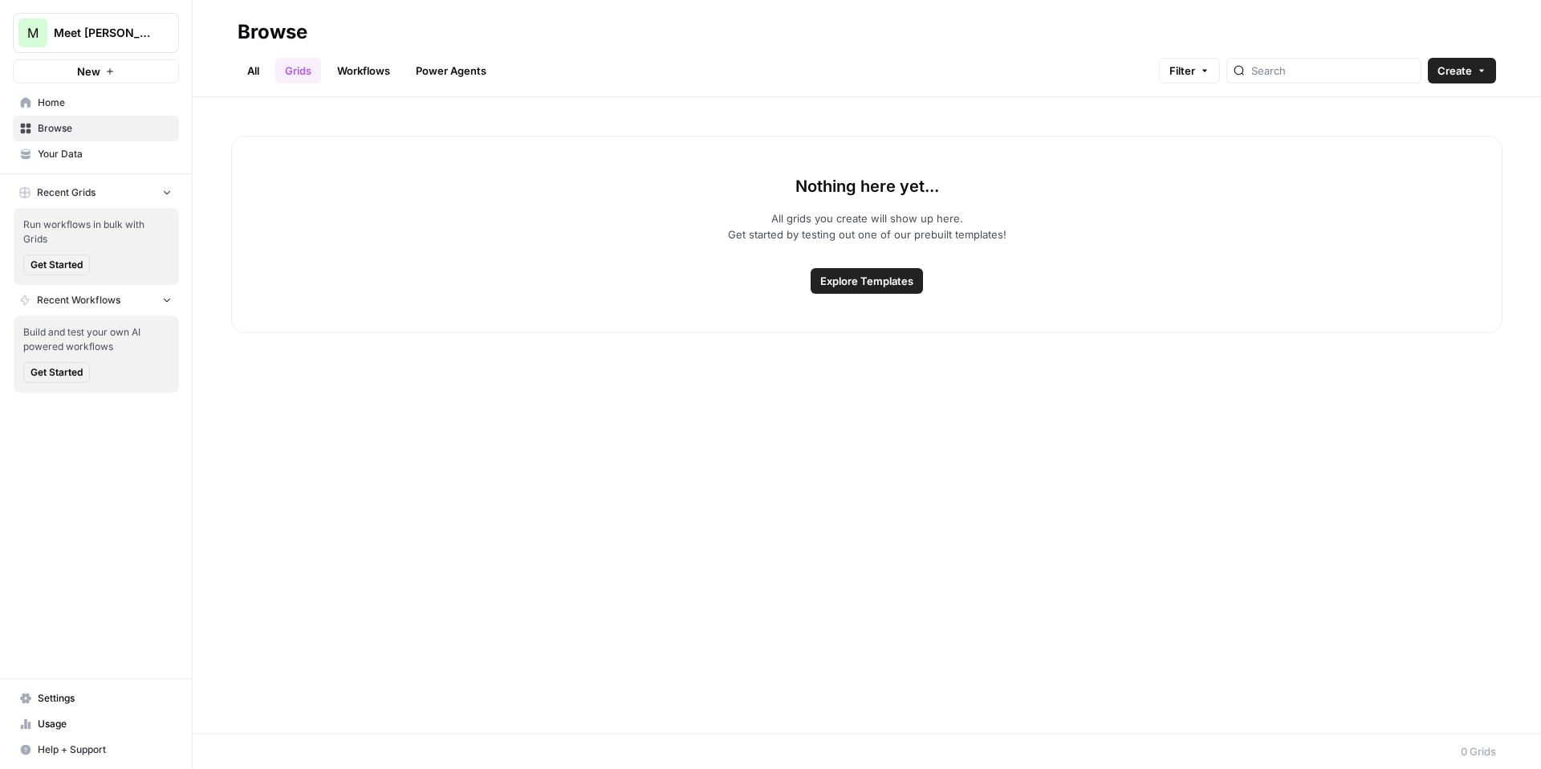
click at [88, 149] on span "Your Data" at bounding box center [105, 154] width 134 height 14
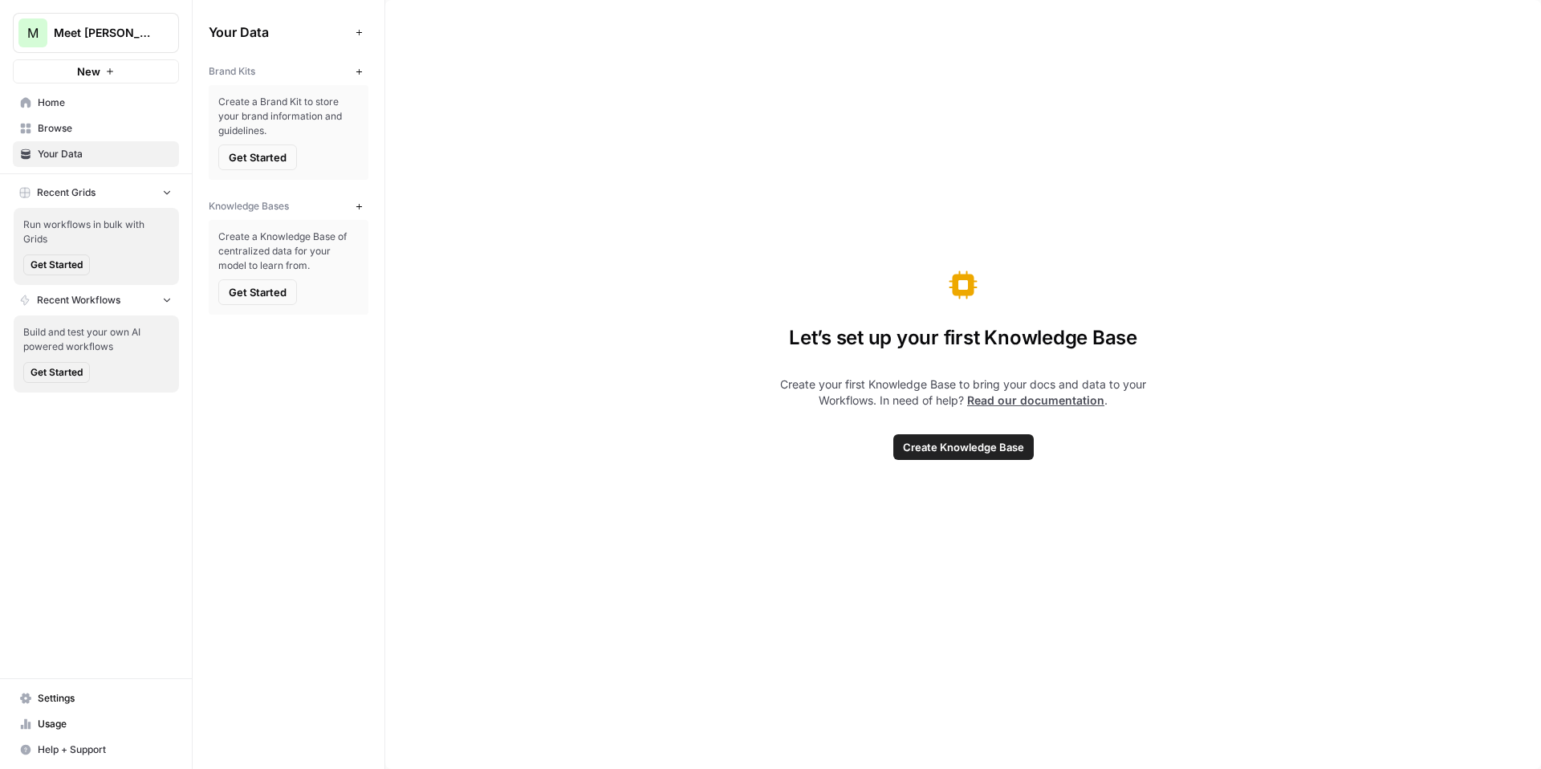
click at [363, 64] on button "New" at bounding box center [358, 71] width 19 height 19
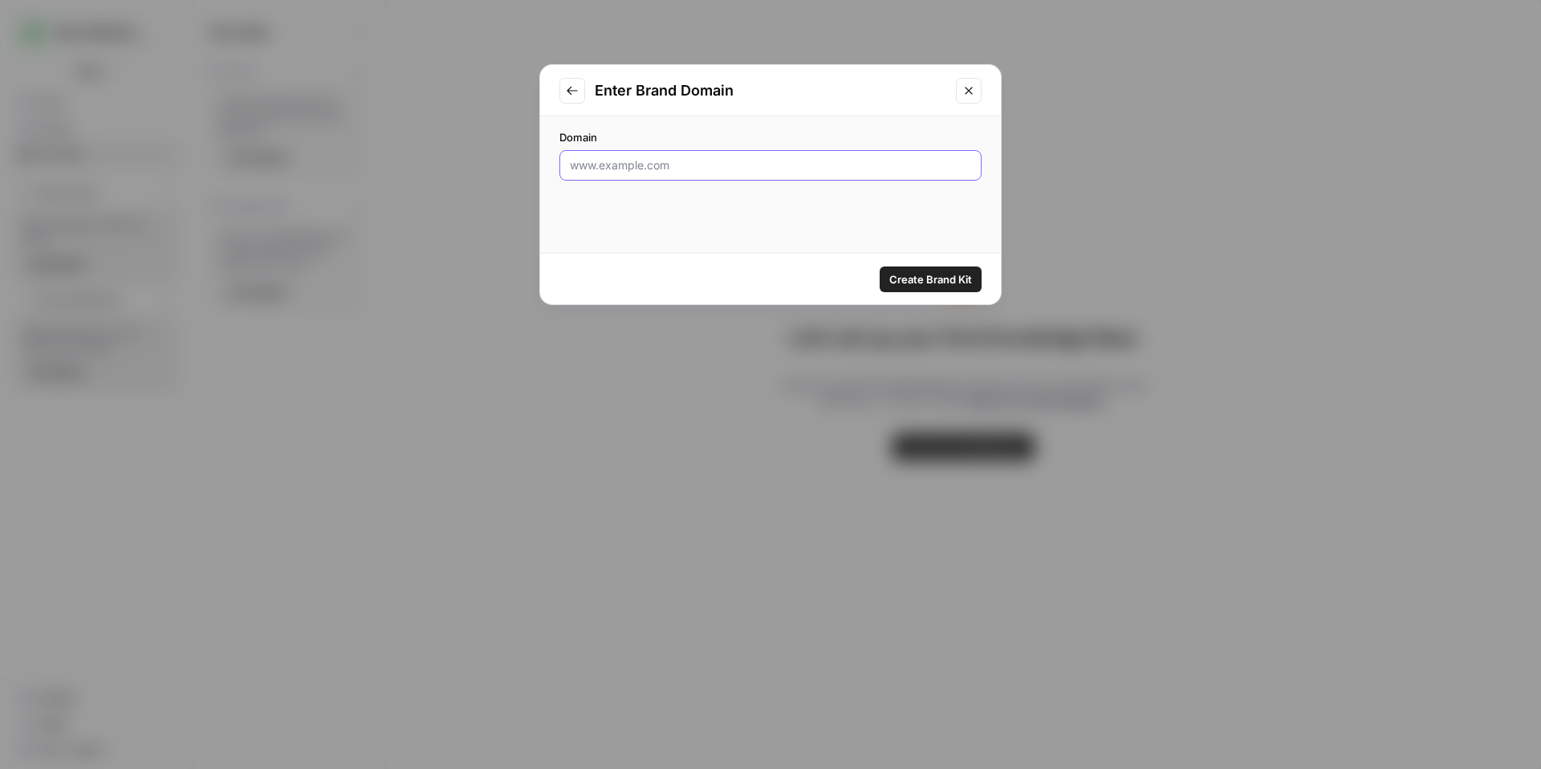
click at [621, 171] on input "Domain" at bounding box center [770, 165] width 401 height 16
paste input "https://meetalfred.com/"
type input "https://meetalfred.com/"
click button "Create Brand Kit" at bounding box center [931, 280] width 102 height 26
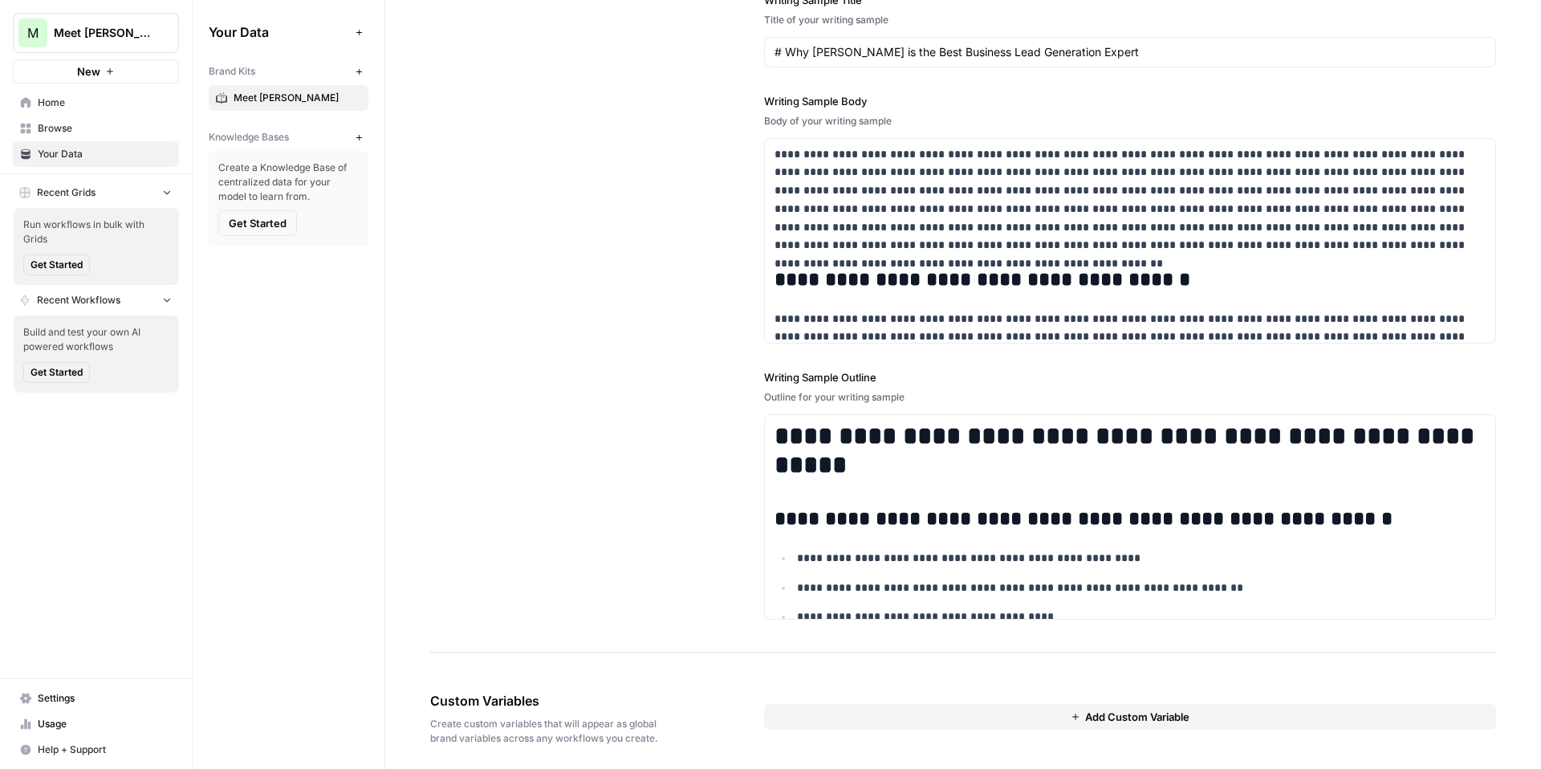
scroll to position [1937, 0]
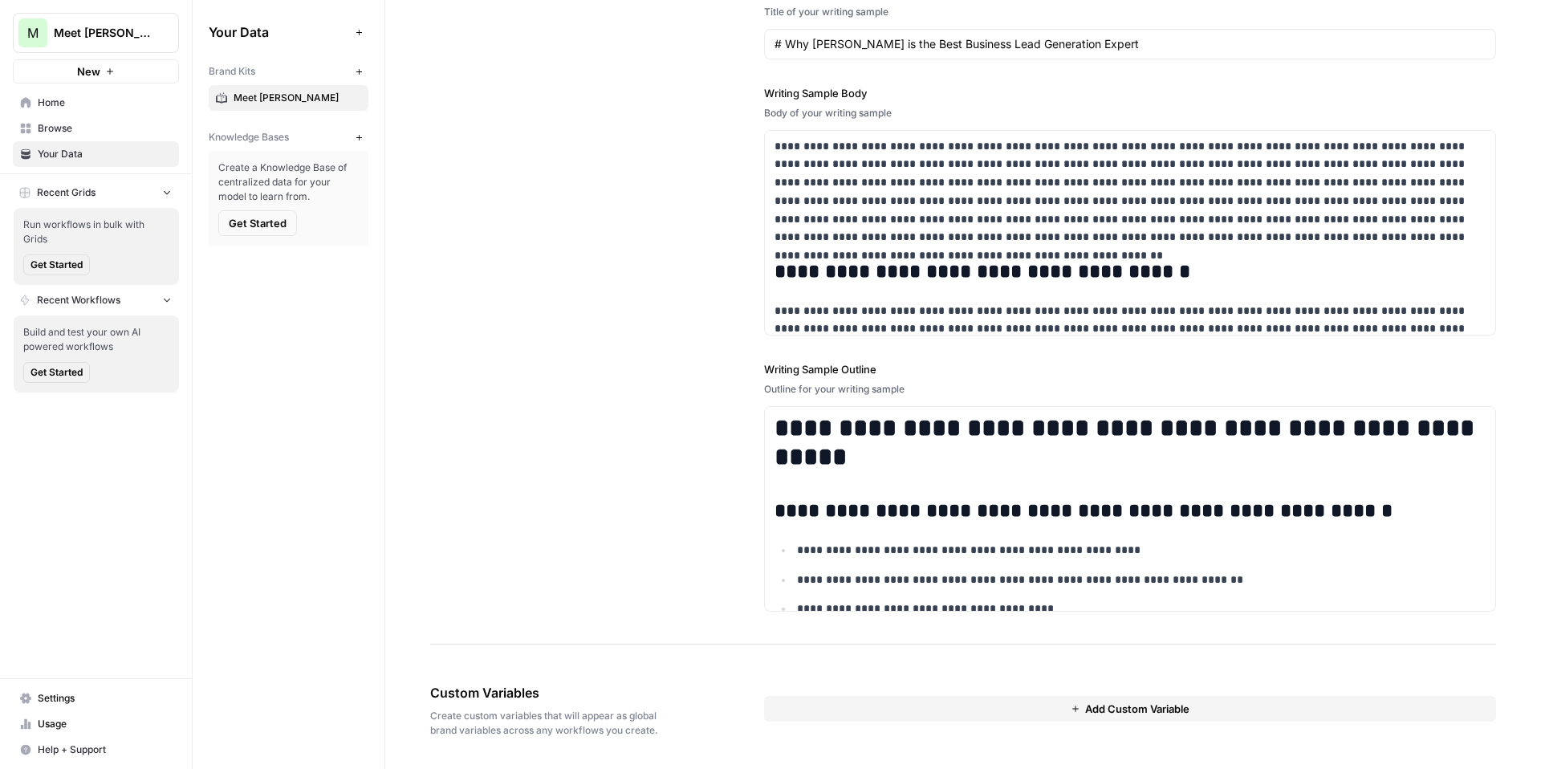
click at [358, 137] on icon "button" at bounding box center [359, 137] width 9 height 9
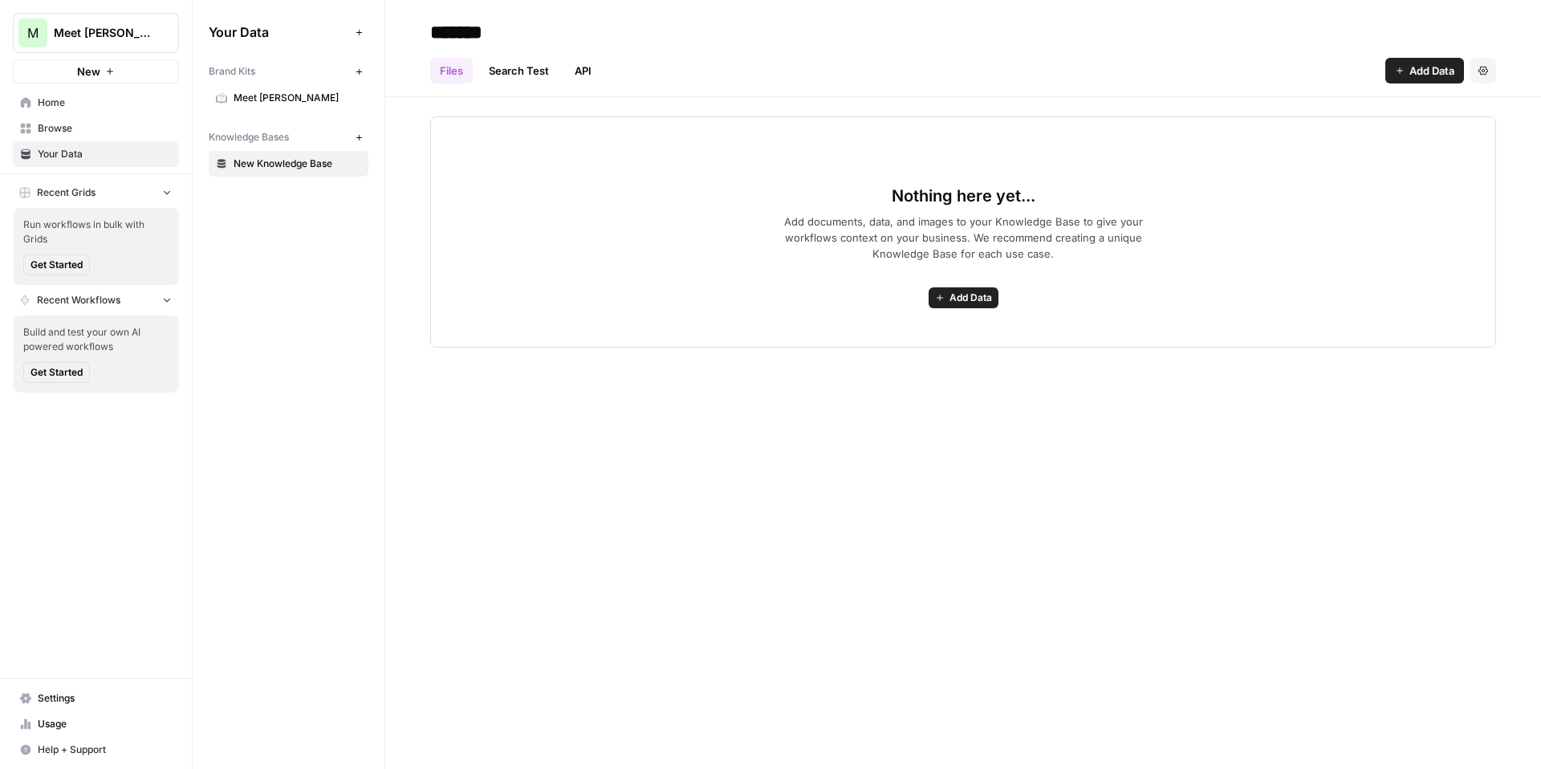
type input "*******"
click at [1417, 76] on span "Add Data" at bounding box center [1432, 71] width 45 height 16
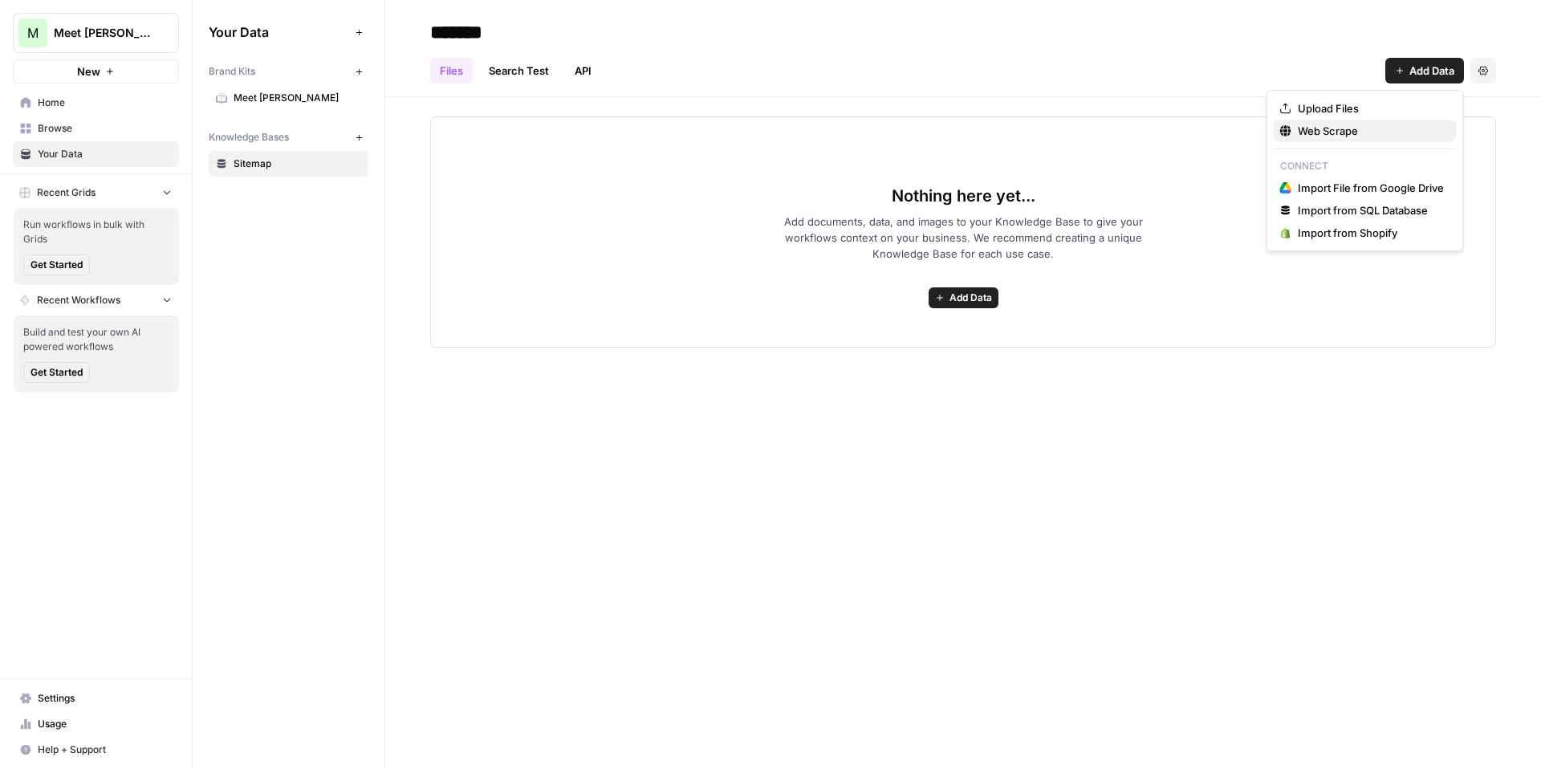
click at [1320, 128] on span "Web Scrape" at bounding box center [1371, 131] width 146 height 16
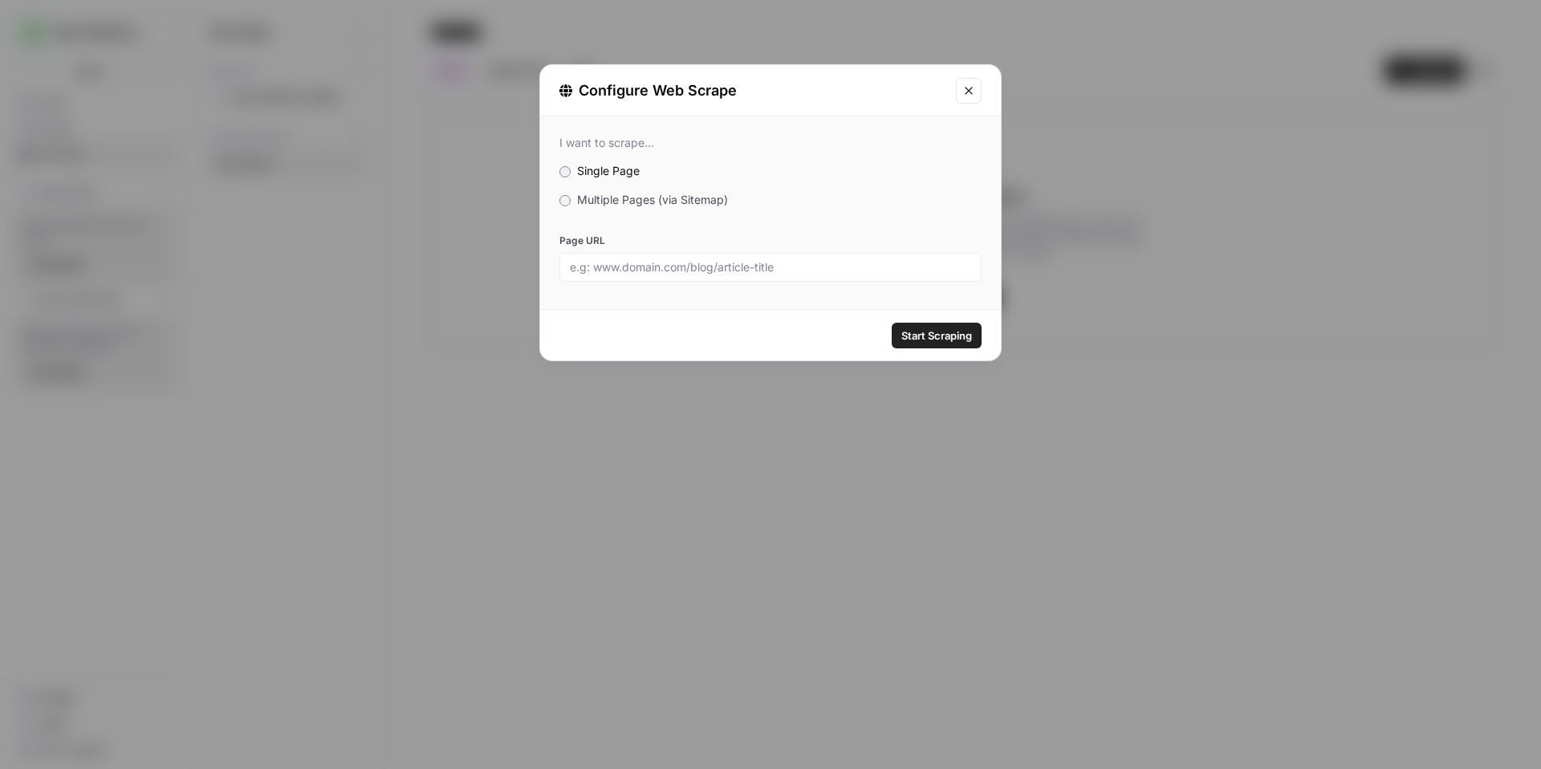
click at [673, 200] on span "Multiple Pages (via Sitemap)" at bounding box center [652, 200] width 151 height 14
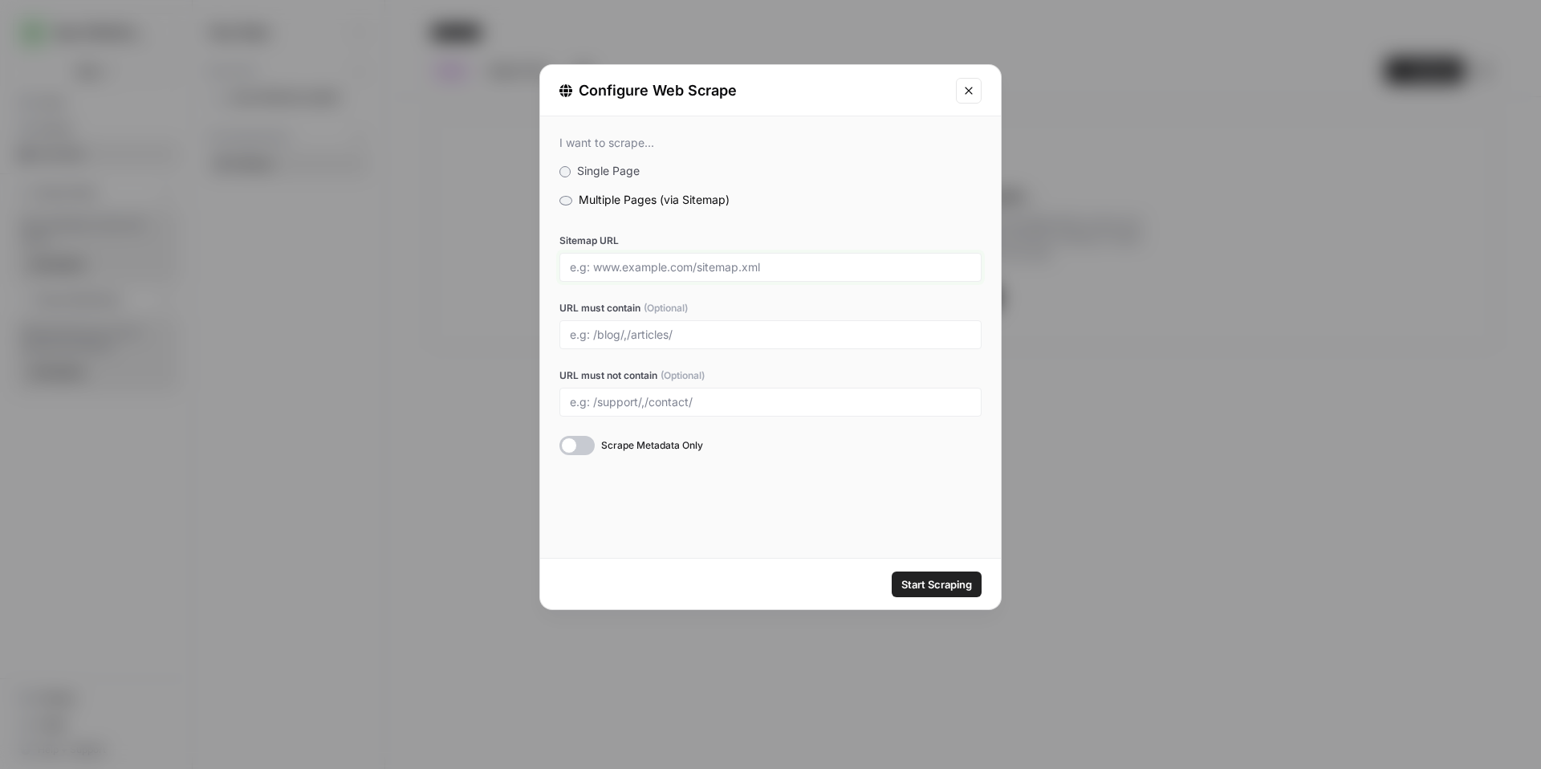
click at [695, 261] on input "Sitemap URL" at bounding box center [770, 267] width 401 height 14
paste input "https://meetalfred.com/"
type input "https://meetalfred.com/sitemap.xml"
click at [668, 337] on input "URL must contain (Optional)" at bounding box center [770, 335] width 401 height 14
type input "post"
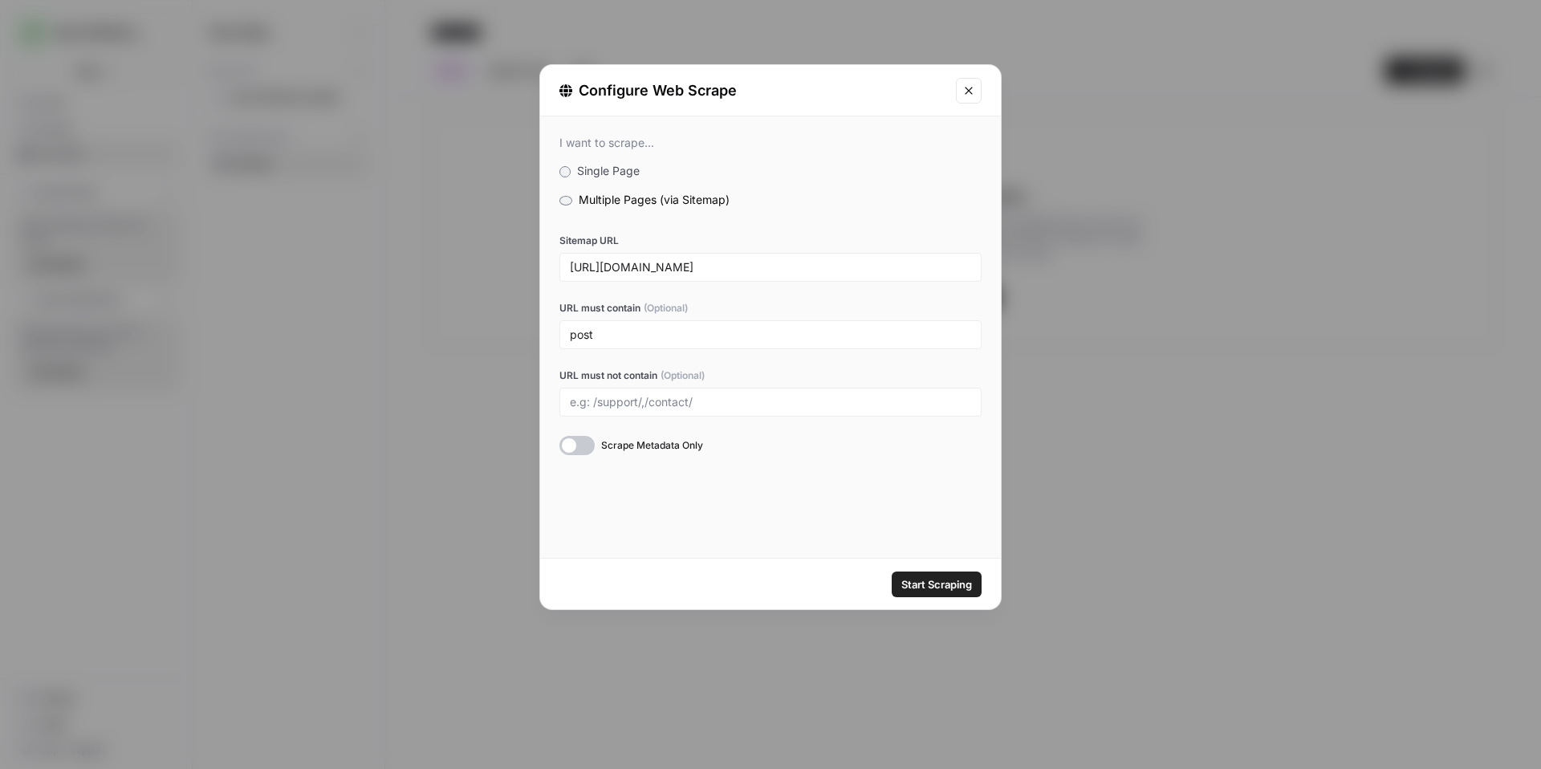
click at [906, 585] on span "Start Scraping" at bounding box center [937, 584] width 71 height 16
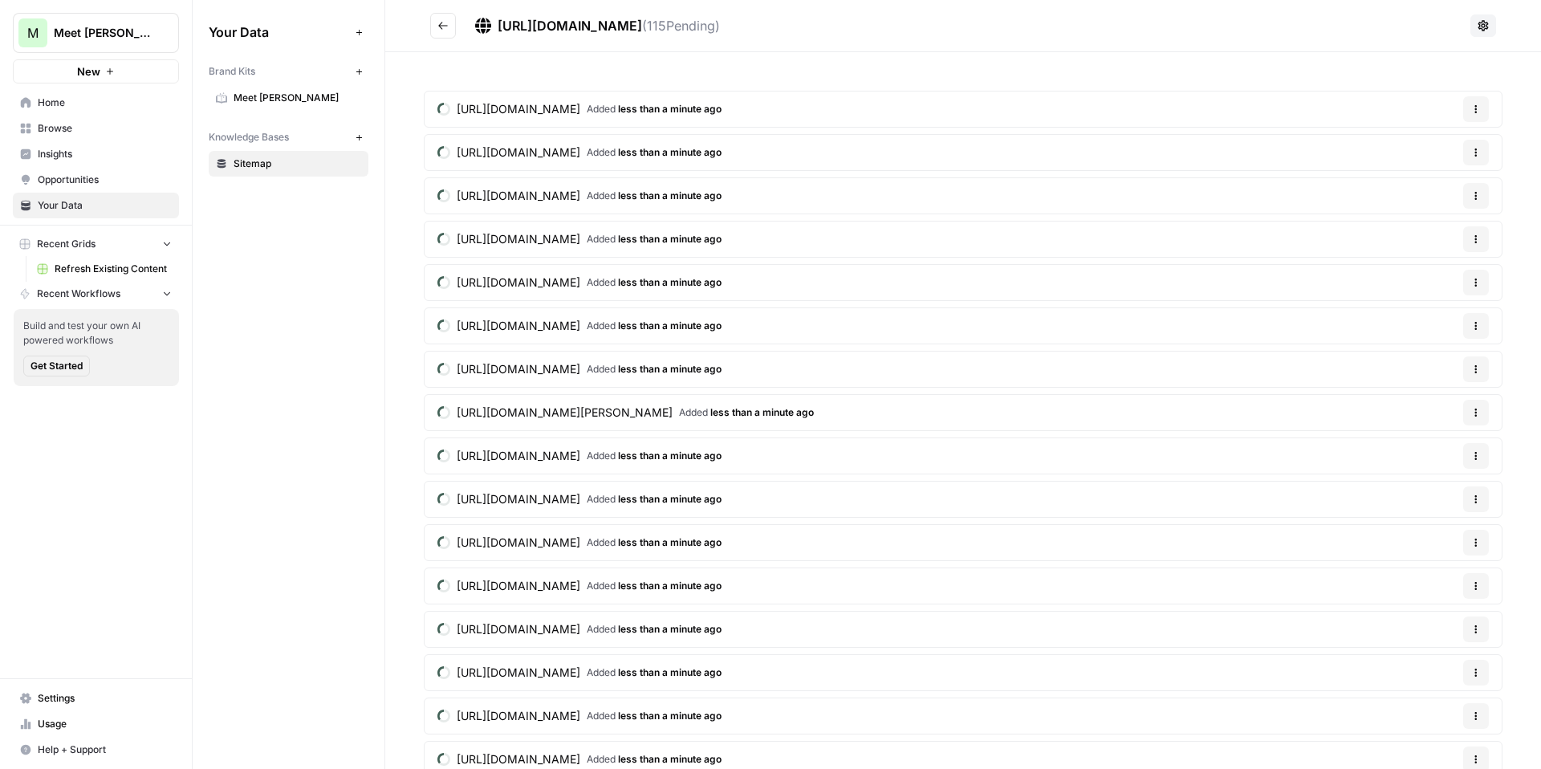
click at [102, 131] on span "Browse" at bounding box center [105, 128] width 134 height 14
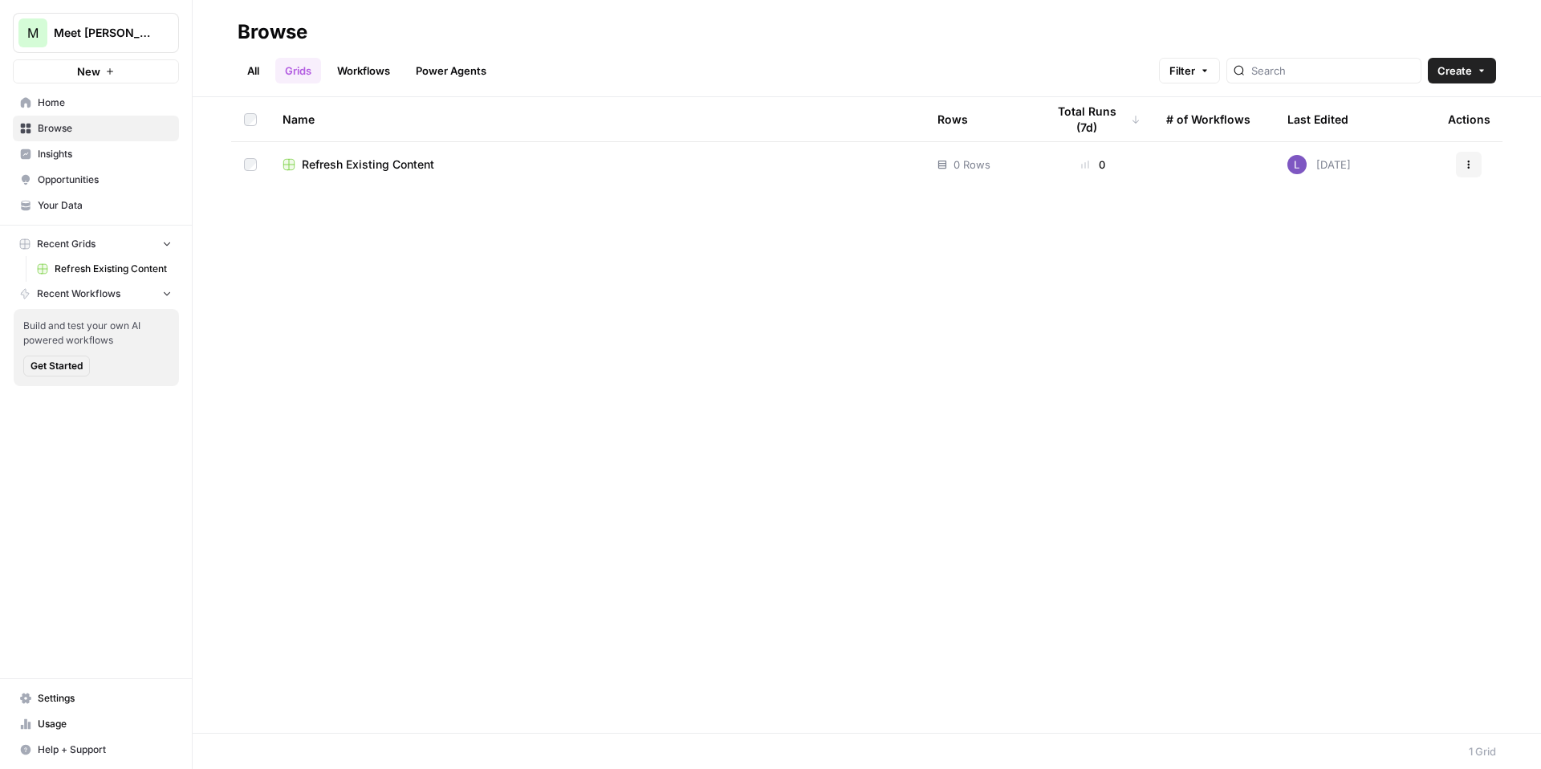
click at [373, 154] on td "Refresh Existing Content" at bounding box center [597, 164] width 655 height 45
click at [387, 163] on span "Refresh Existing Content" at bounding box center [368, 165] width 132 height 16
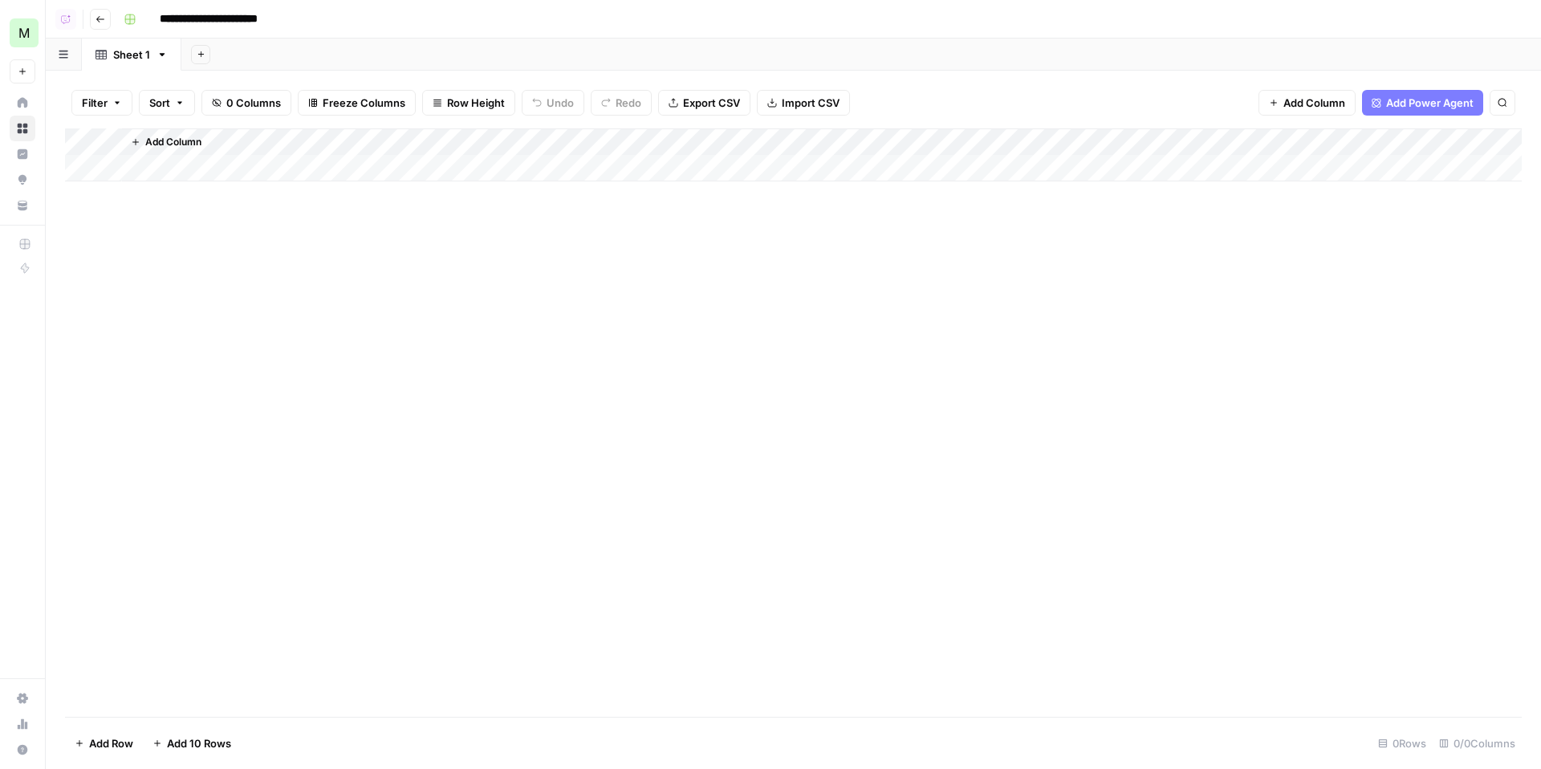
click at [100, 25] on button "Go back" at bounding box center [100, 19] width 21 height 21
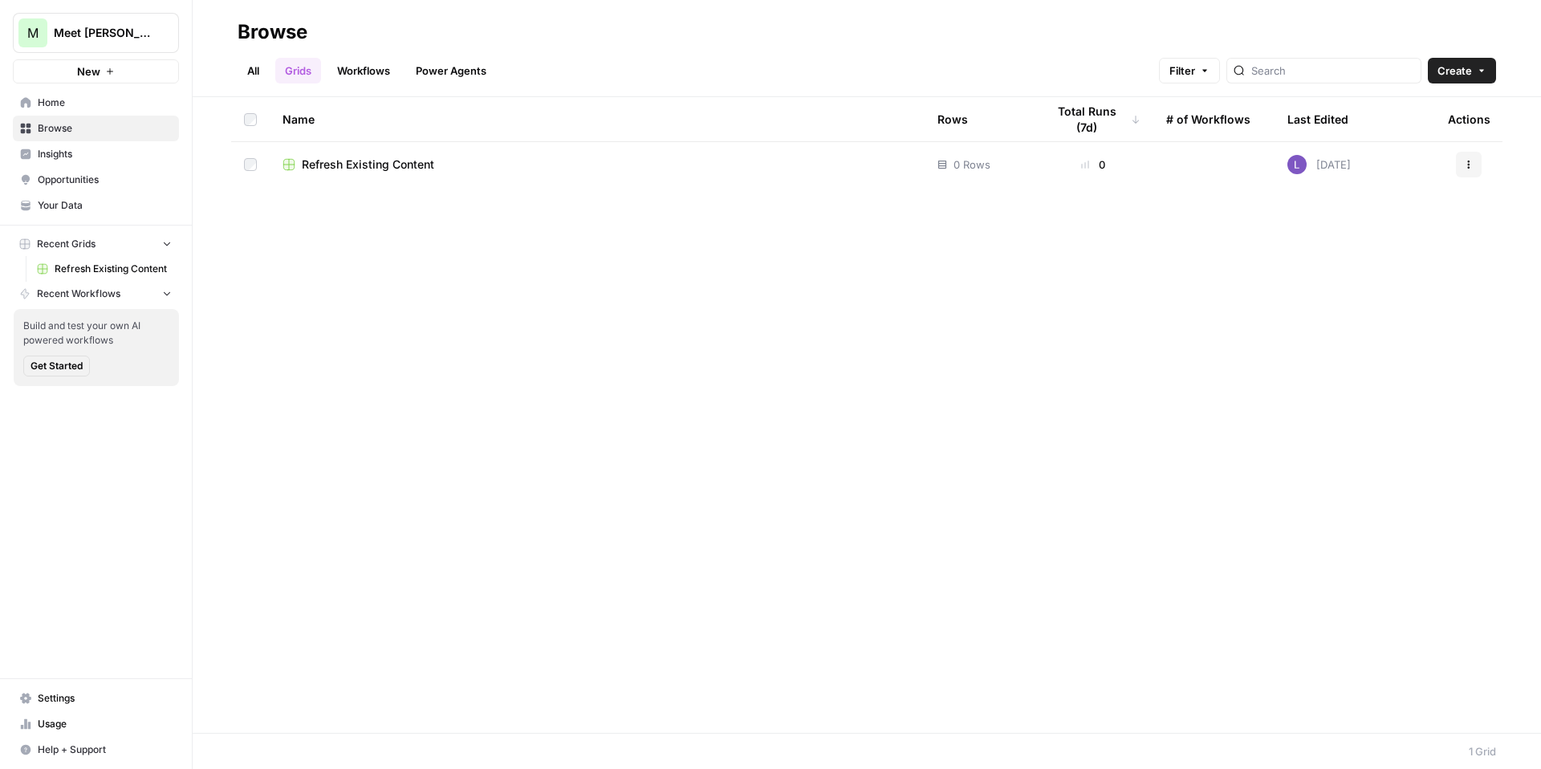
click at [1484, 75] on button "Create" at bounding box center [1462, 71] width 68 height 26
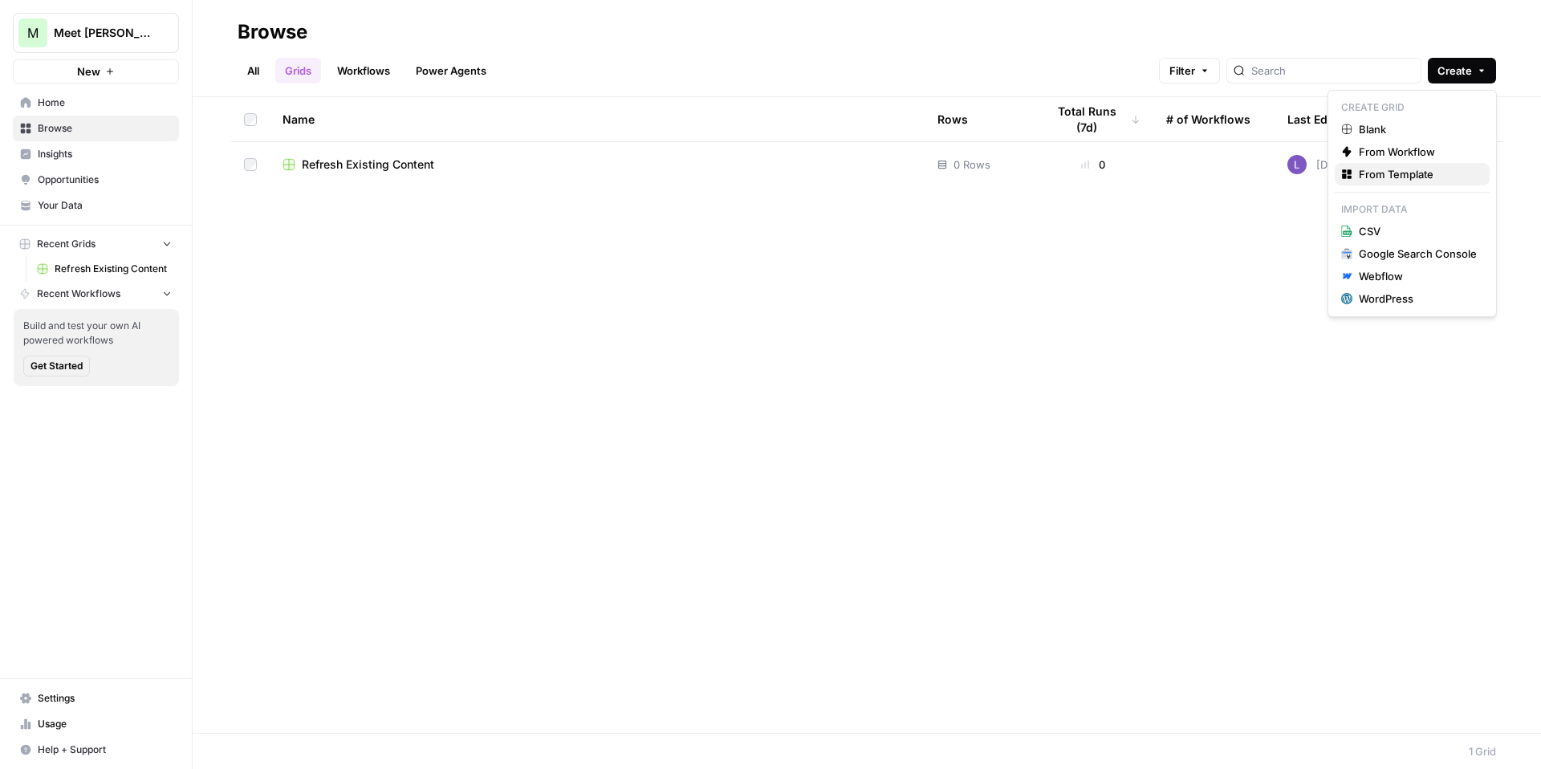
click at [1450, 169] on span "From Template" at bounding box center [1418, 174] width 118 height 16
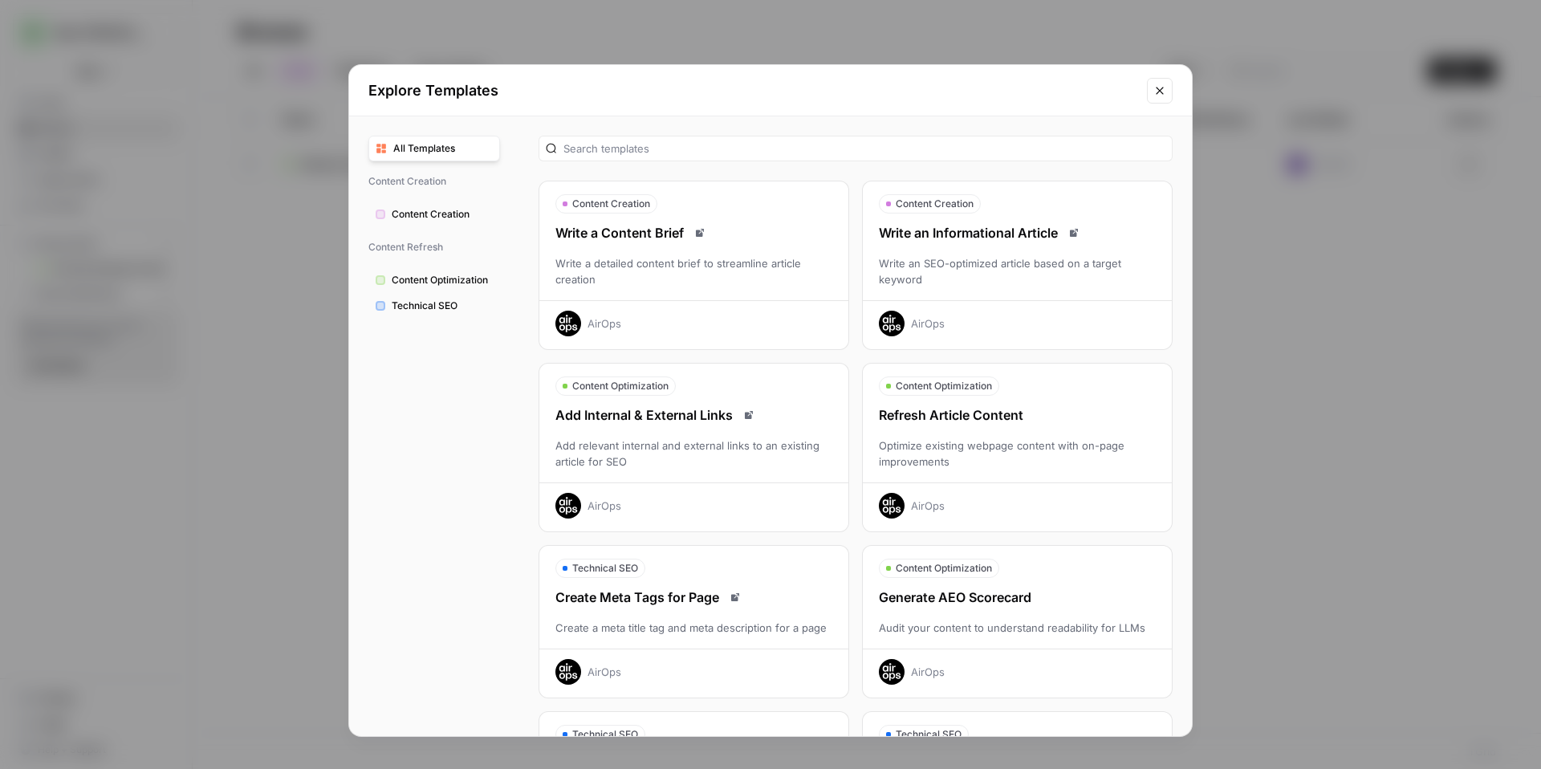
click at [1056, 435] on div "Refresh Article Content Optimize existing webpage content with on-page improvem…" at bounding box center [1017, 461] width 309 height 113
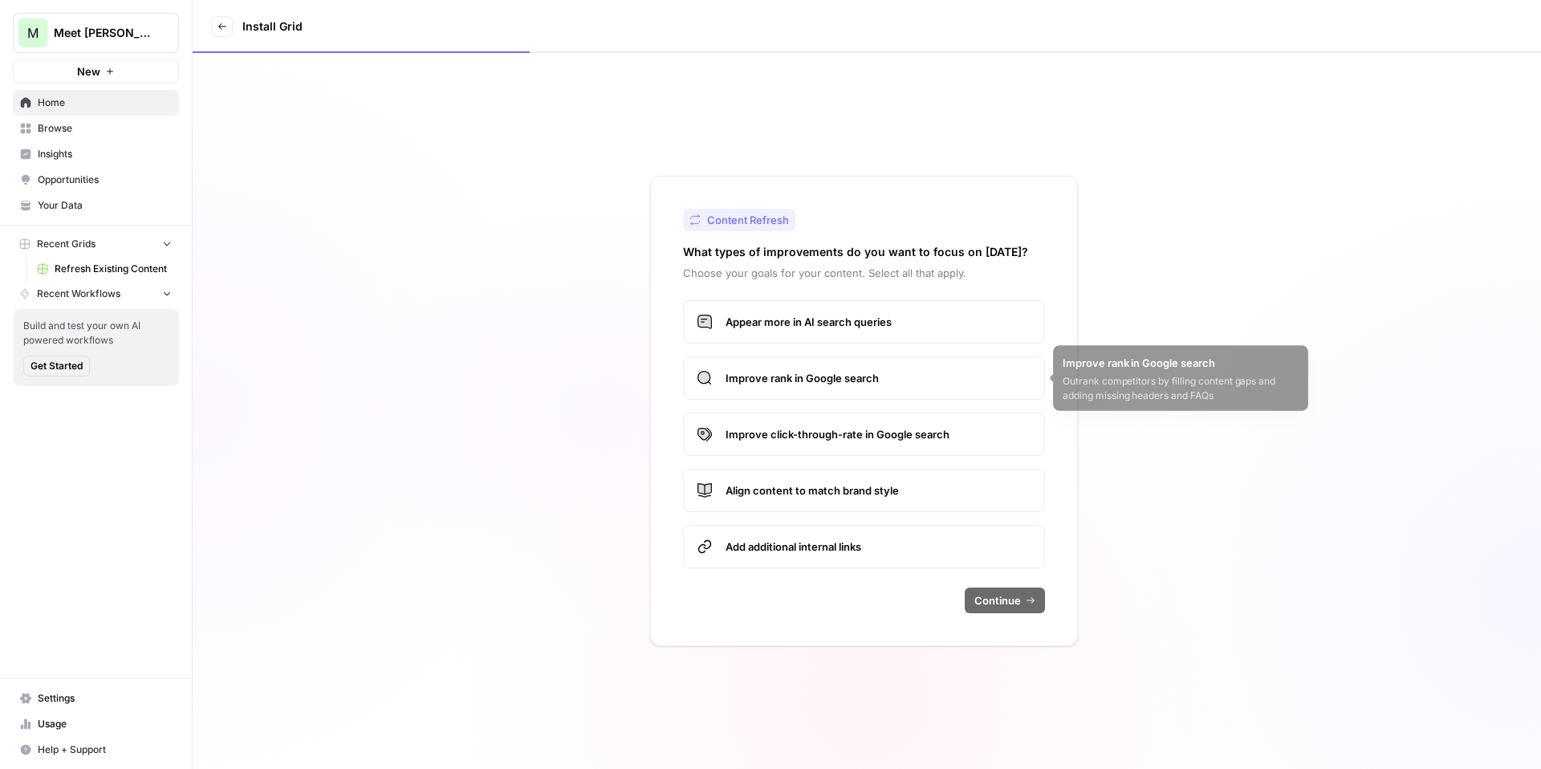
click at [918, 440] on span "Improve click-through-rate in Google search" at bounding box center [879, 434] width 306 height 16
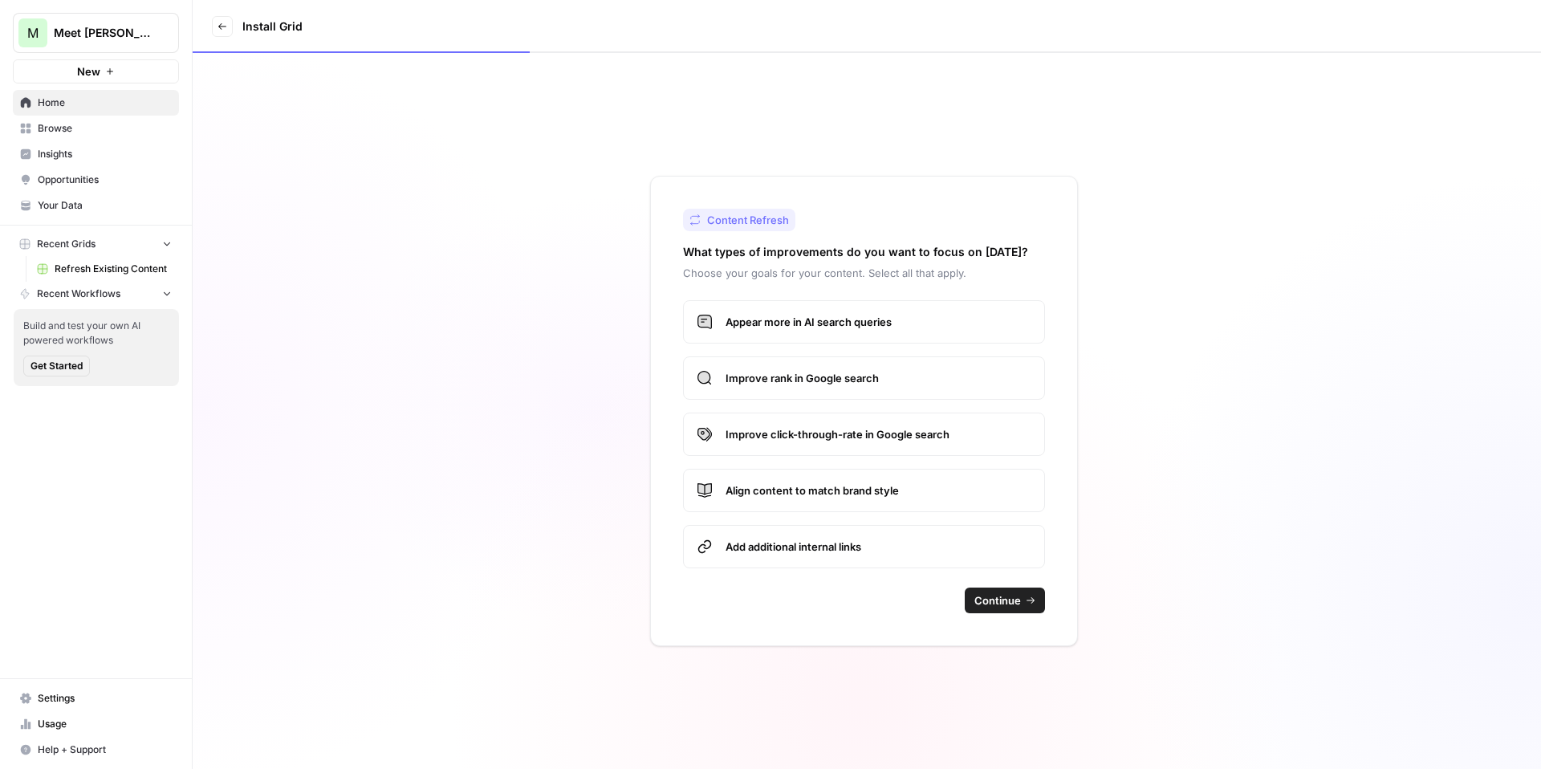
click at [1021, 621] on div "Content Refresh What types of improvements do you want to focus on today? Choos…" at bounding box center [864, 411] width 428 height 470
click at [1009, 608] on span "Continue" at bounding box center [998, 601] width 47 height 16
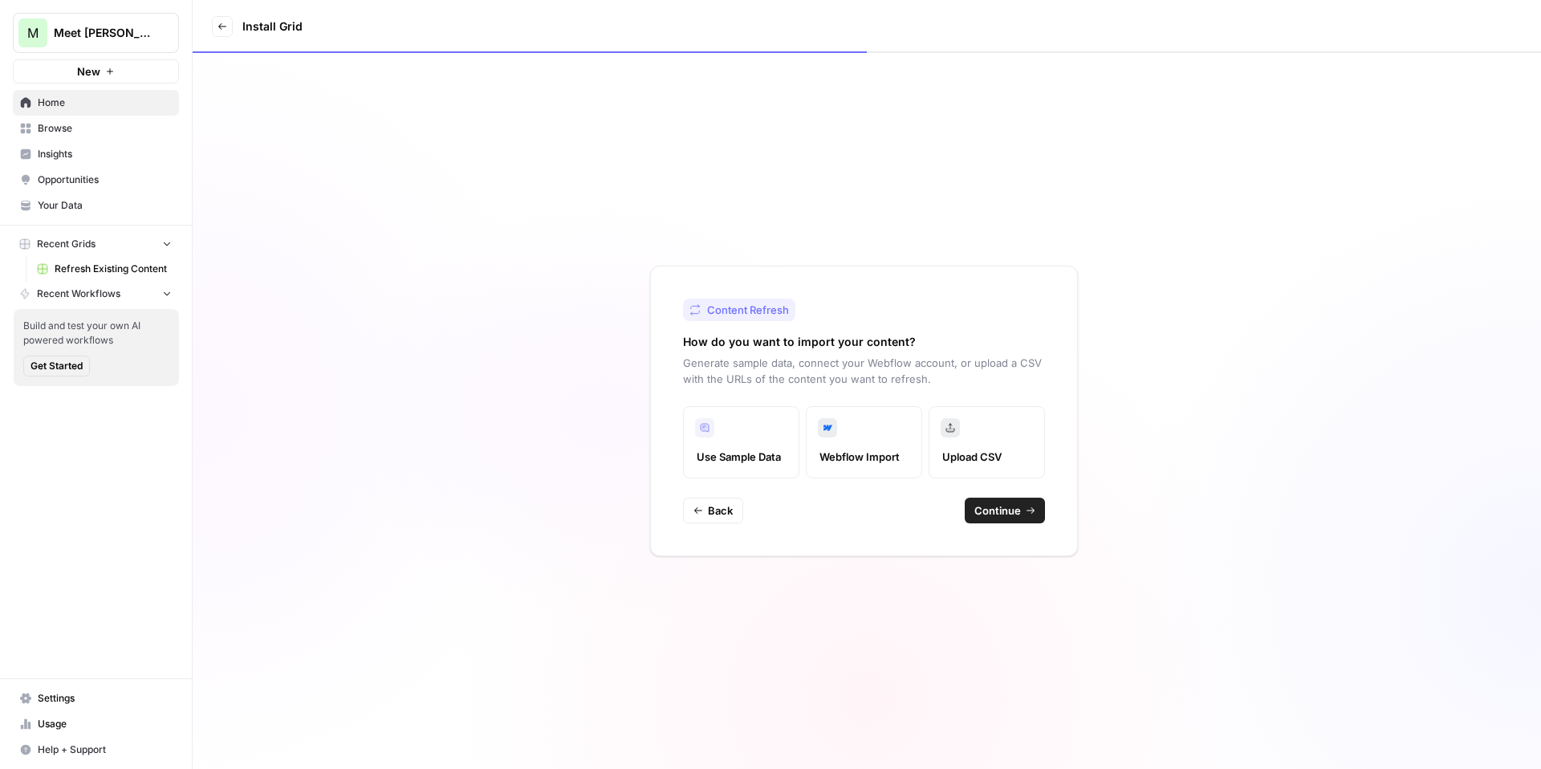
click at [994, 511] on span "Continue" at bounding box center [998, 511] width 47 height 16
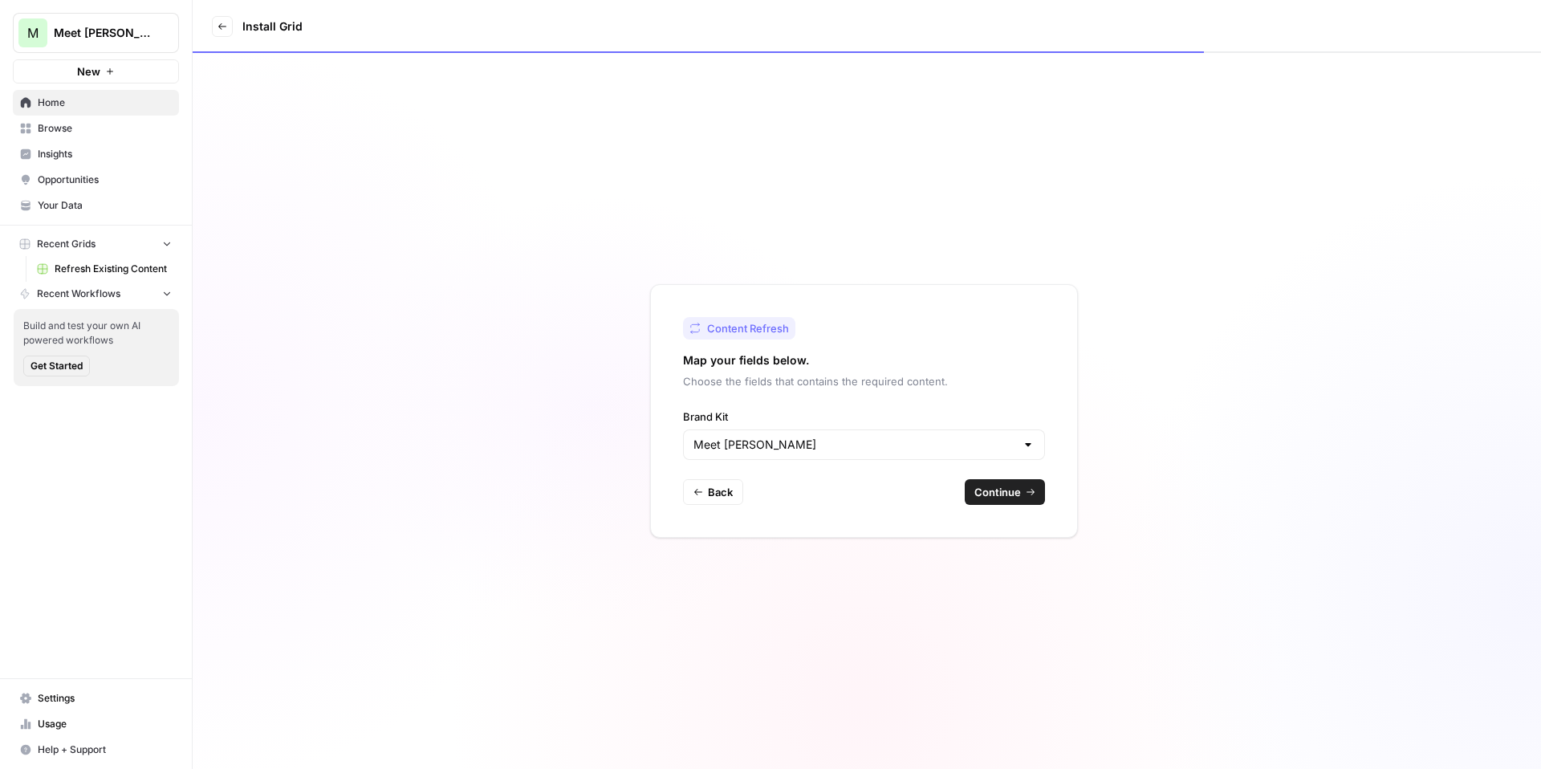
click at [1020, 499] on span "Continue" at bounding box center [998, 492] width 47 height 16
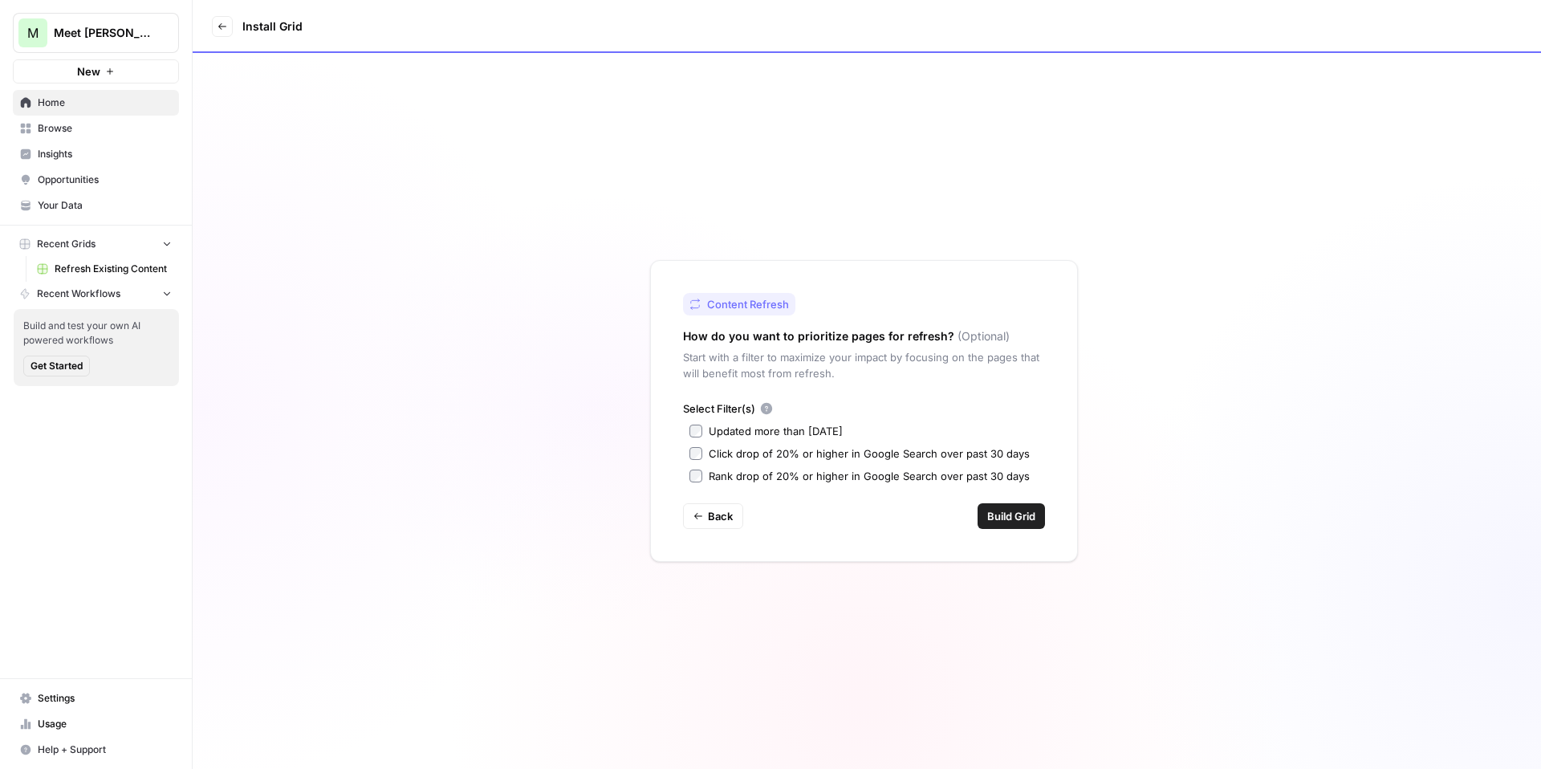
click at [772, 426] on div "Updated more than 90 days ago" at bounding box center [776, 431] width 134 height 16
click at [1018, 511] on span "Build Grid" at bounding box center [1012, 516] width 48 height 16
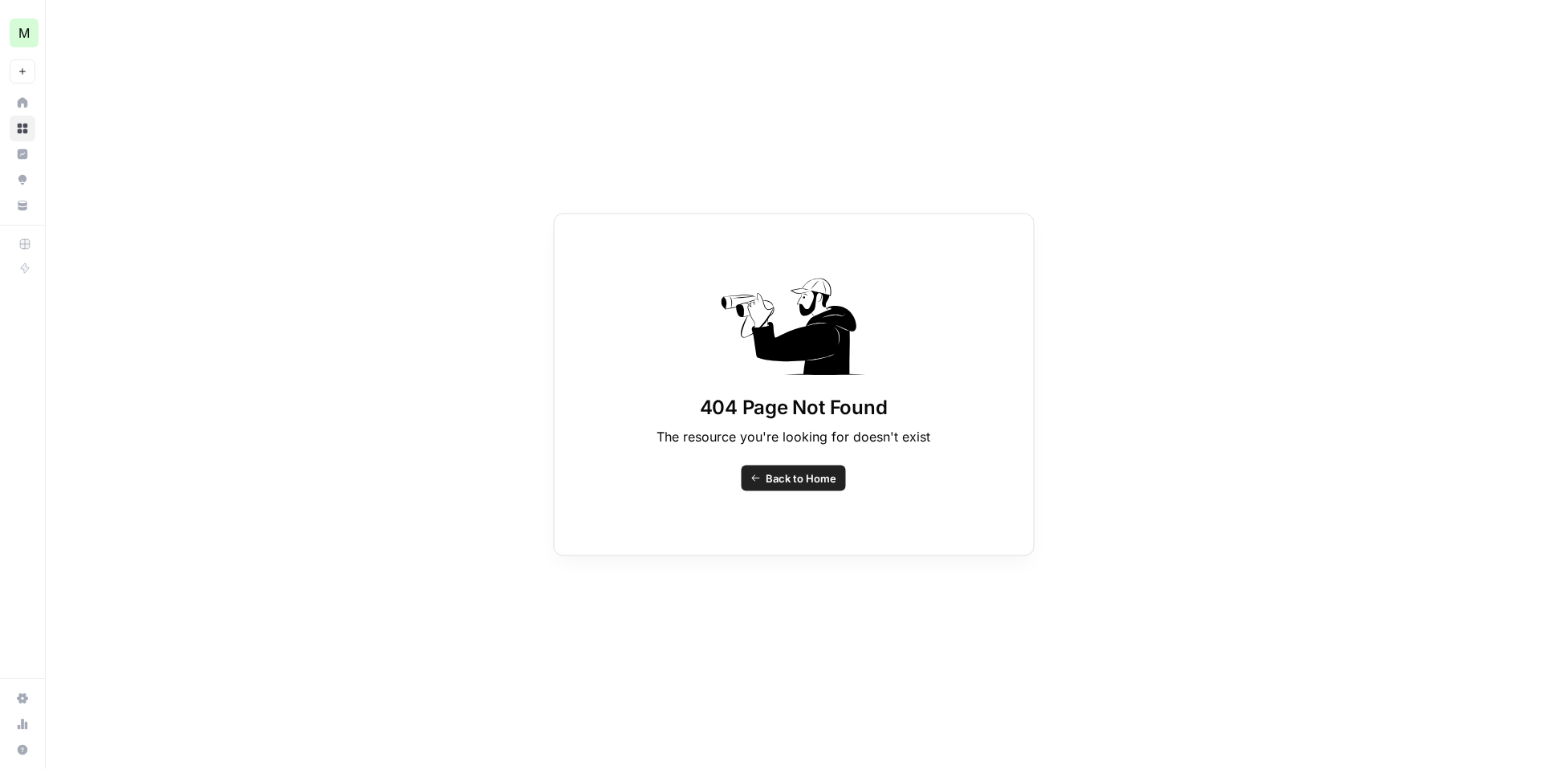
click at [816, 485] on span "Back to Home" at bounding box center [801, 478] width 71 height 16
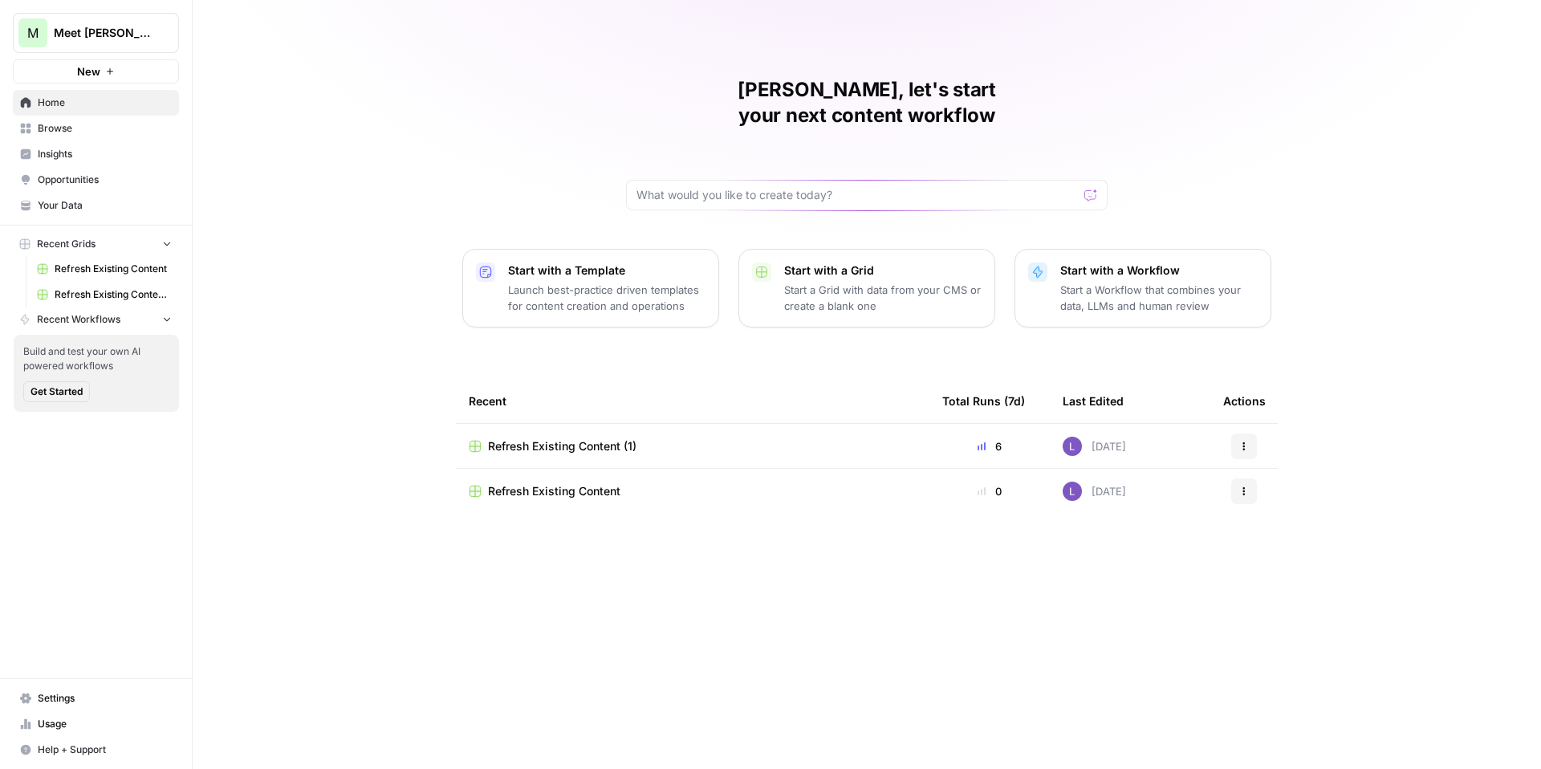
click at [597, 438] on span "Refresh Existing Content (1)" at bounding box center [562, 446] width 149 height 16
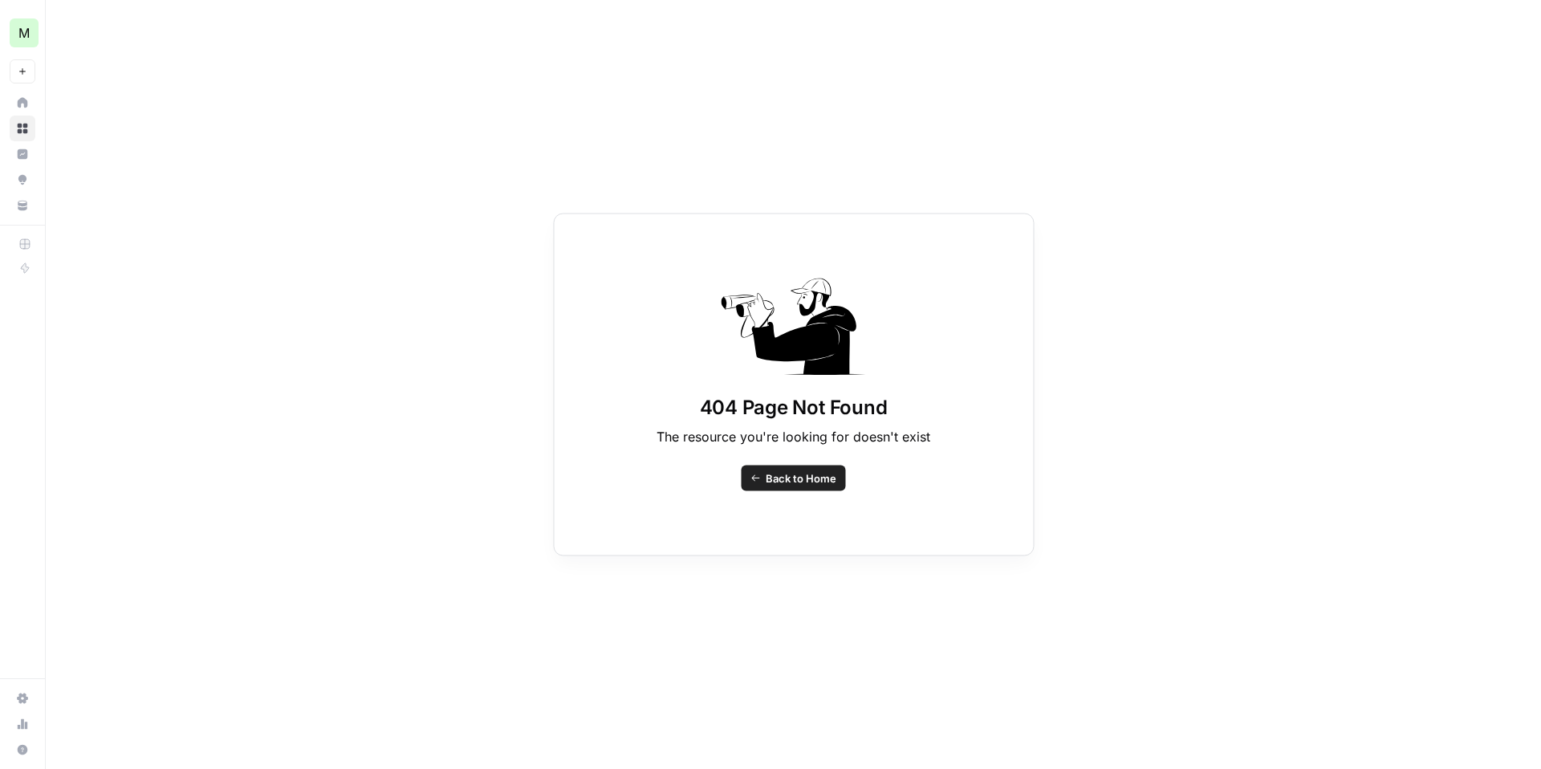
click at [776, 483] on span "Back to Home" at bounding box center [801, 478] width 71 height 16
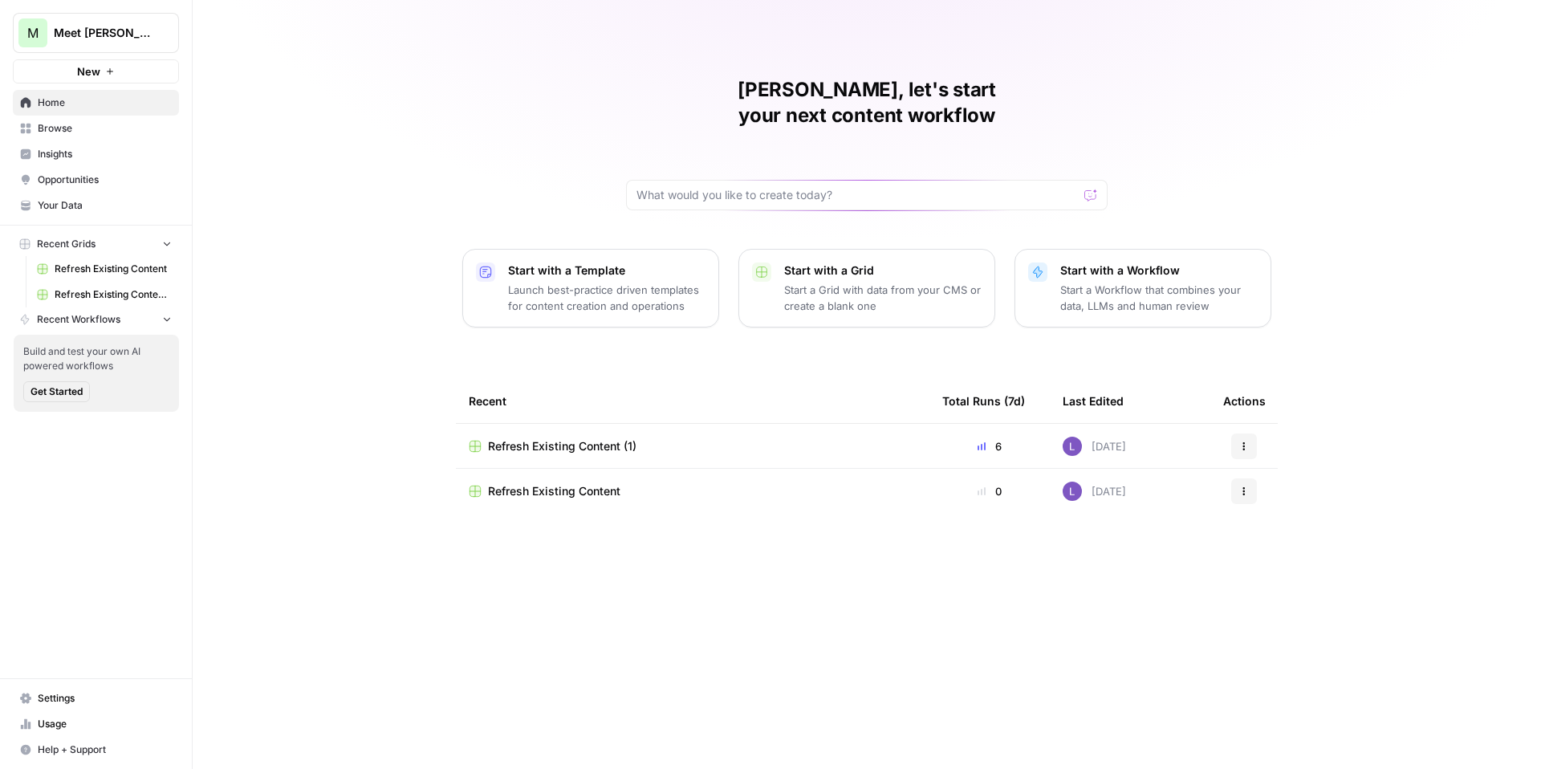
click at [1257, 434] on div "Actions" at bounding box center [1245, 447] width 42 height 26
click at [1249, 434] on button "Actions" at bounding box center [1245, 447] width 26 height 26
click at [1264, 497] on span "Delete" at bounding box center [1327, 495] width 128 height 16
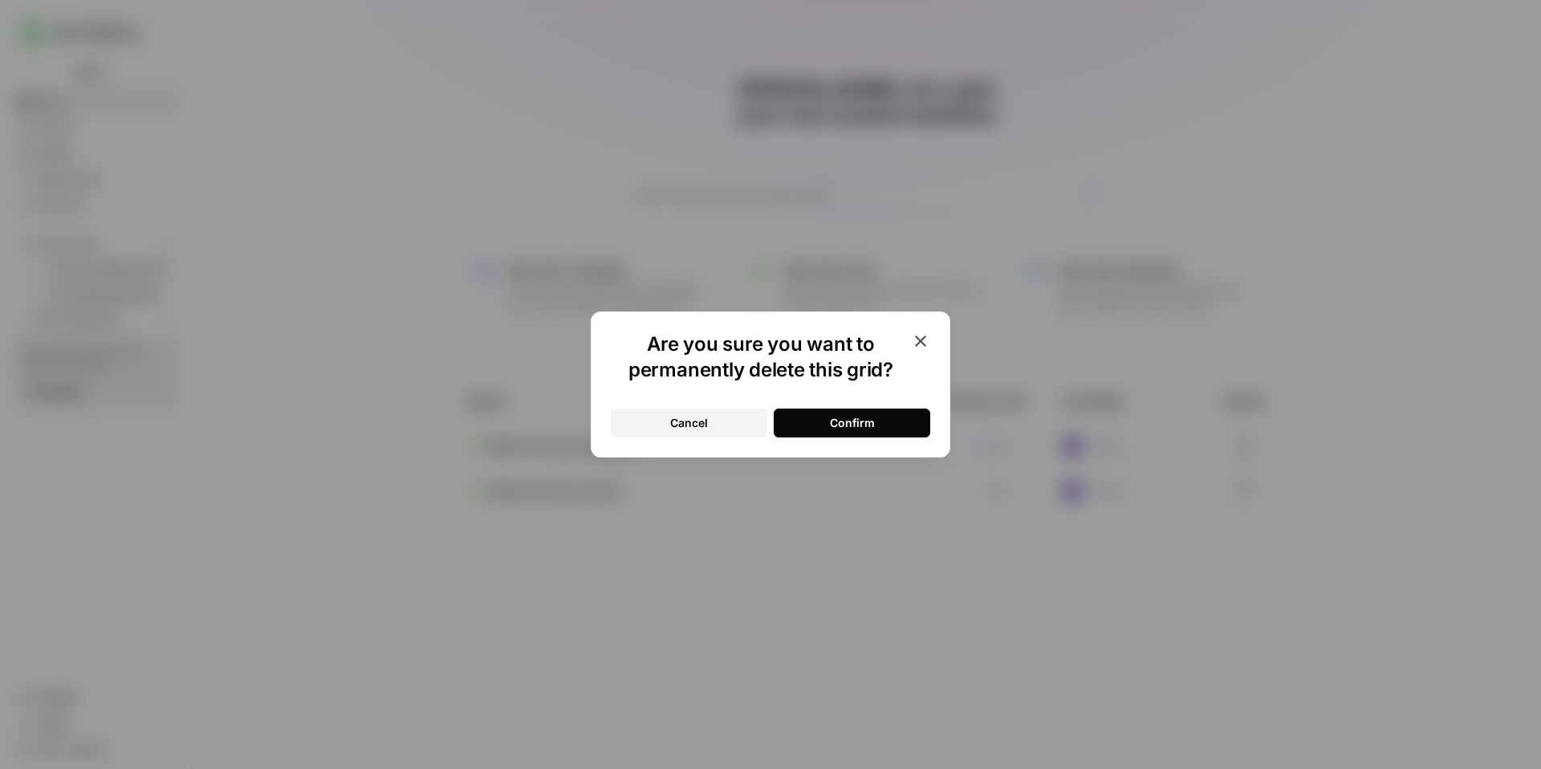
click at [865, 421] on div "Confirm" at bounding box center [852, 423] width 45 height 16
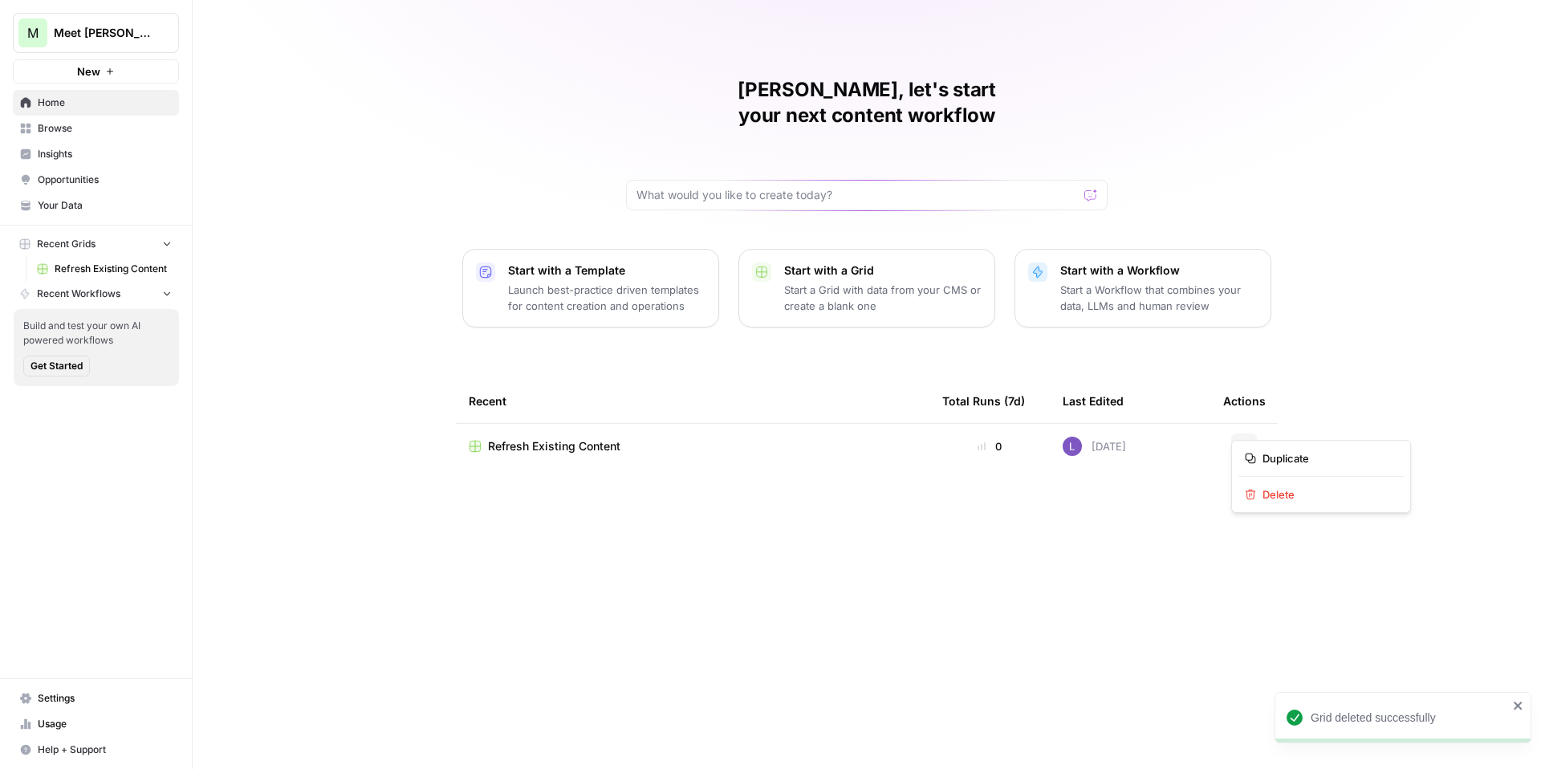
click at [1256, 434] on button "Actions" at bounding box center [1245, 447] width 26 height 26
click at [1257, 499] on div "Delete" at bounding box center [1321, 495] width 153 height 16
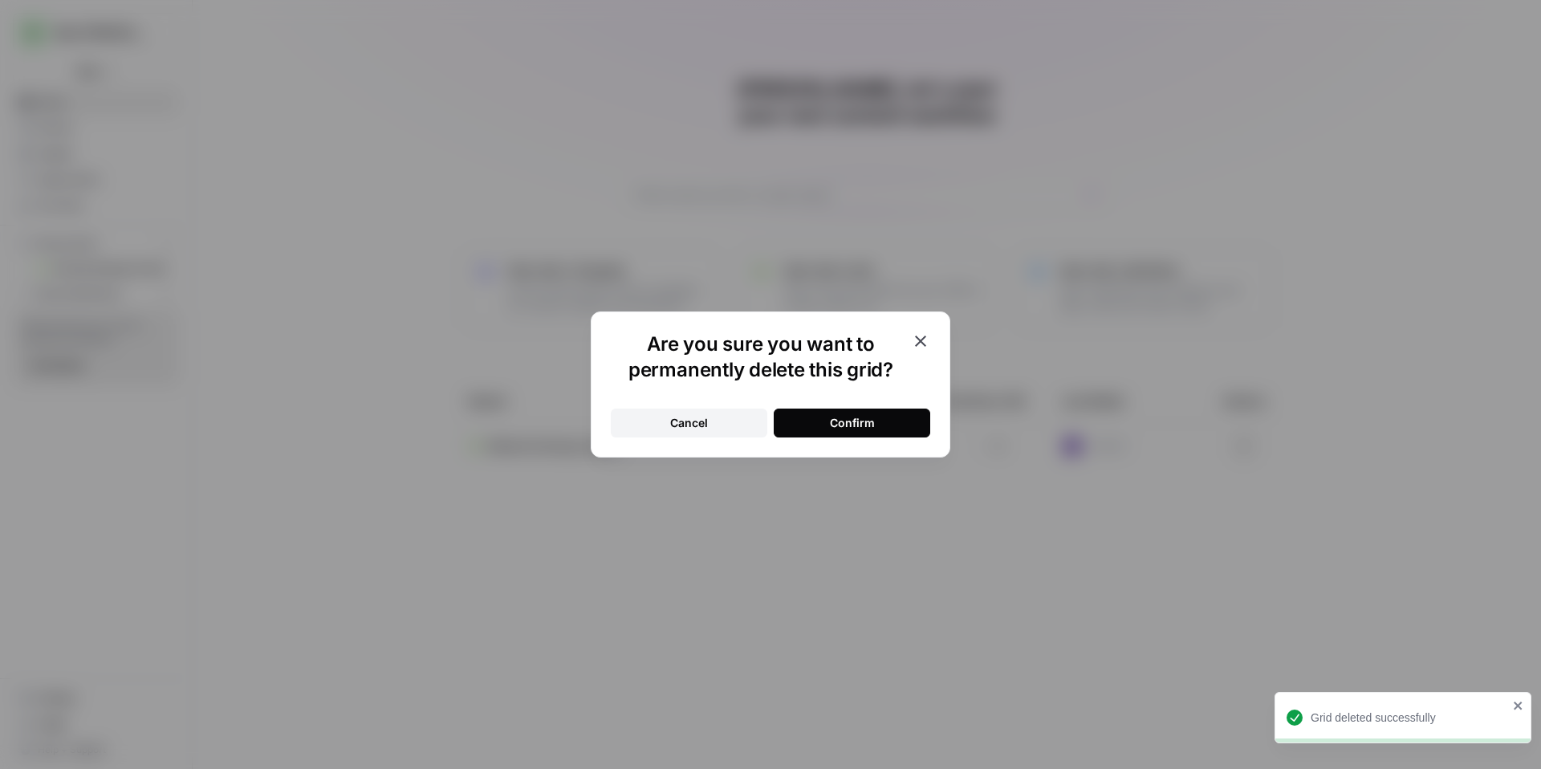
click at [887, 426] on button "Confirm" at bounding box center [852, 423] width 157 height 29
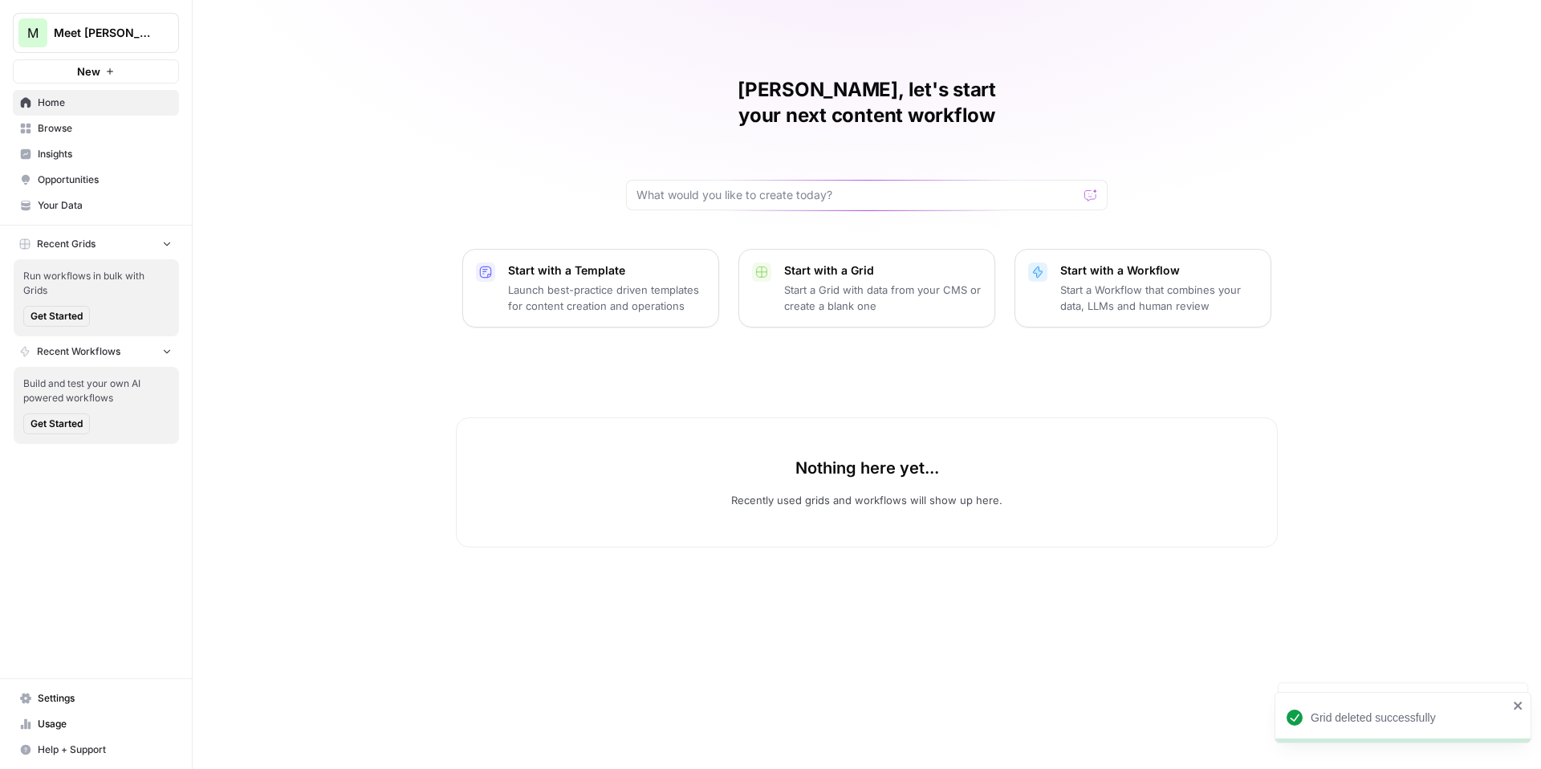
click at [105, 120] on link "Browse" at bounding box center [96, 129] width 166 height 26
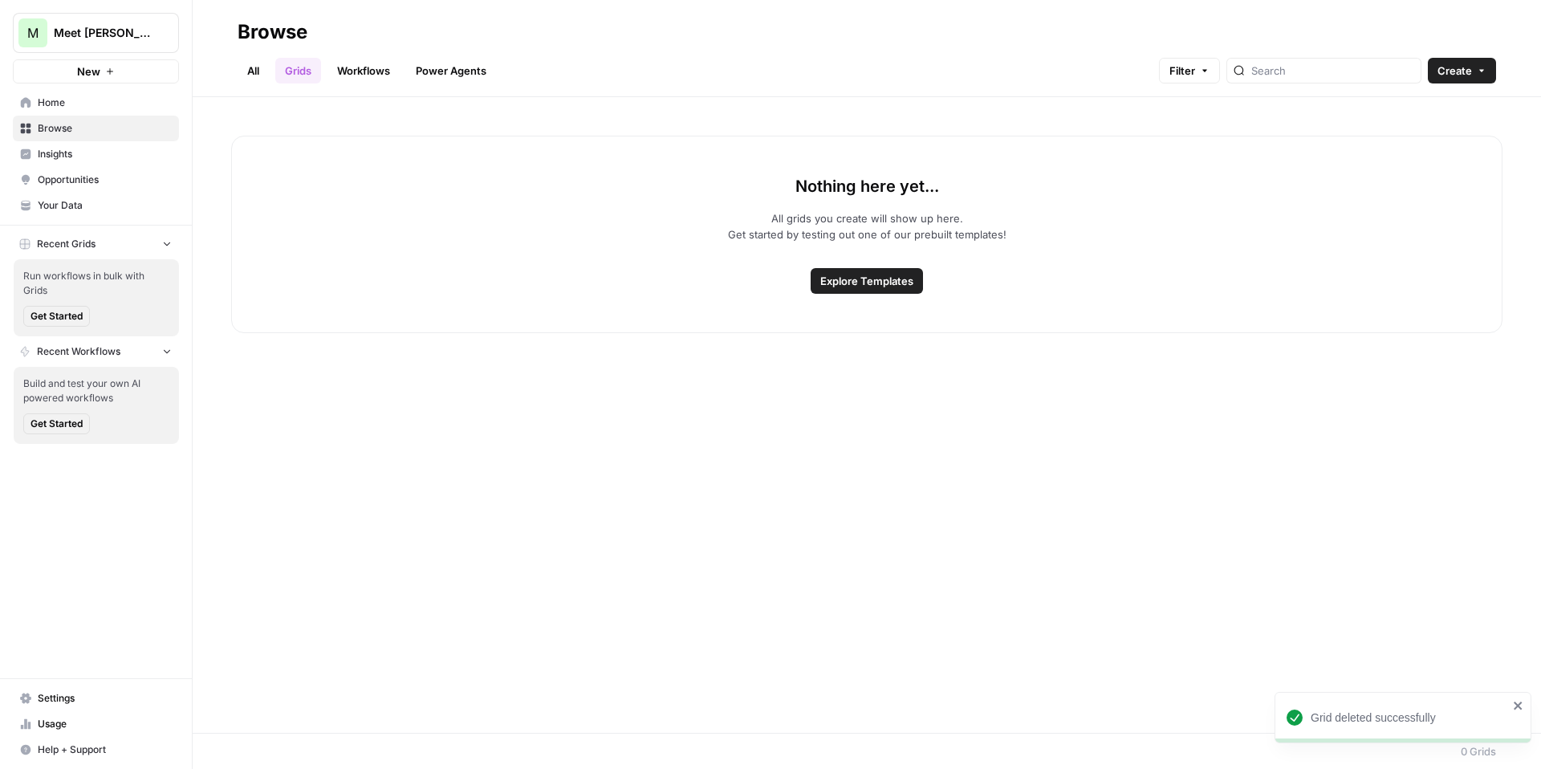
click at [1474, 71] on button "Create" at bounding box center [1462, 71] width 68 height 26
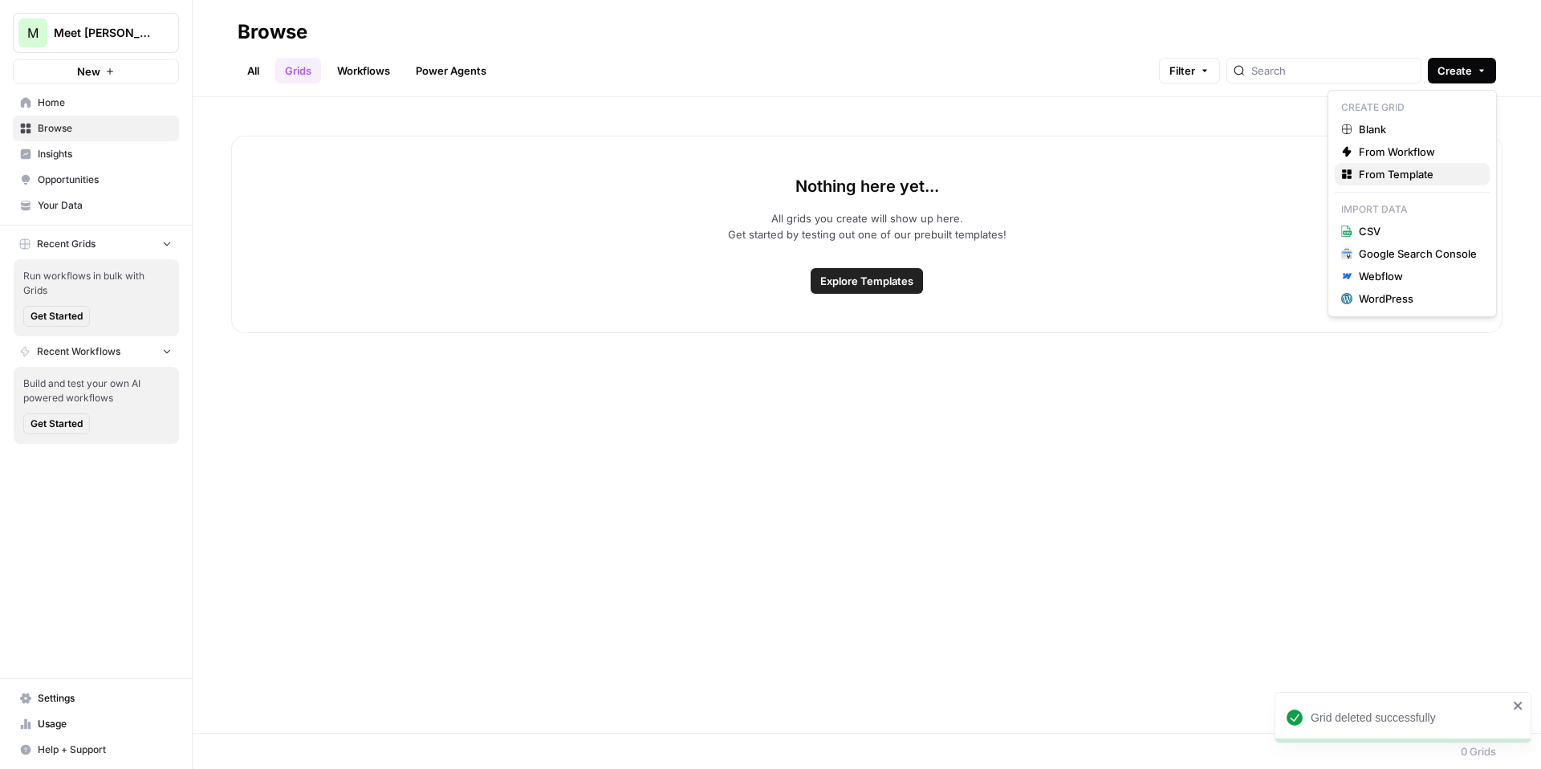
click at [1419, 172] on span "From Template" at bounding box center [1418, 174] width 118 height 16
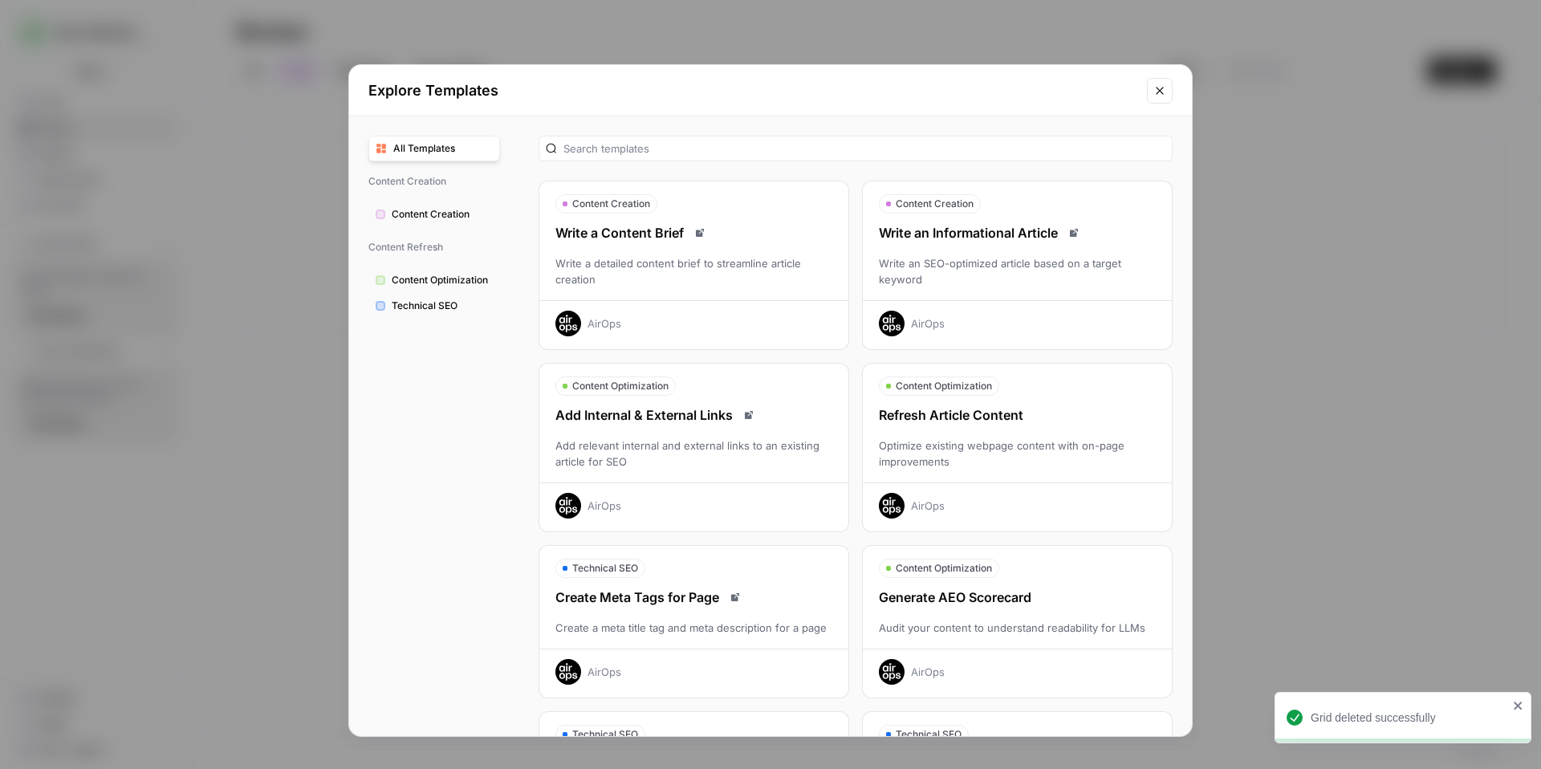
click at [996, 377] on div "Content Optimization" at bounding box center [1017, 386] width 309 height 19
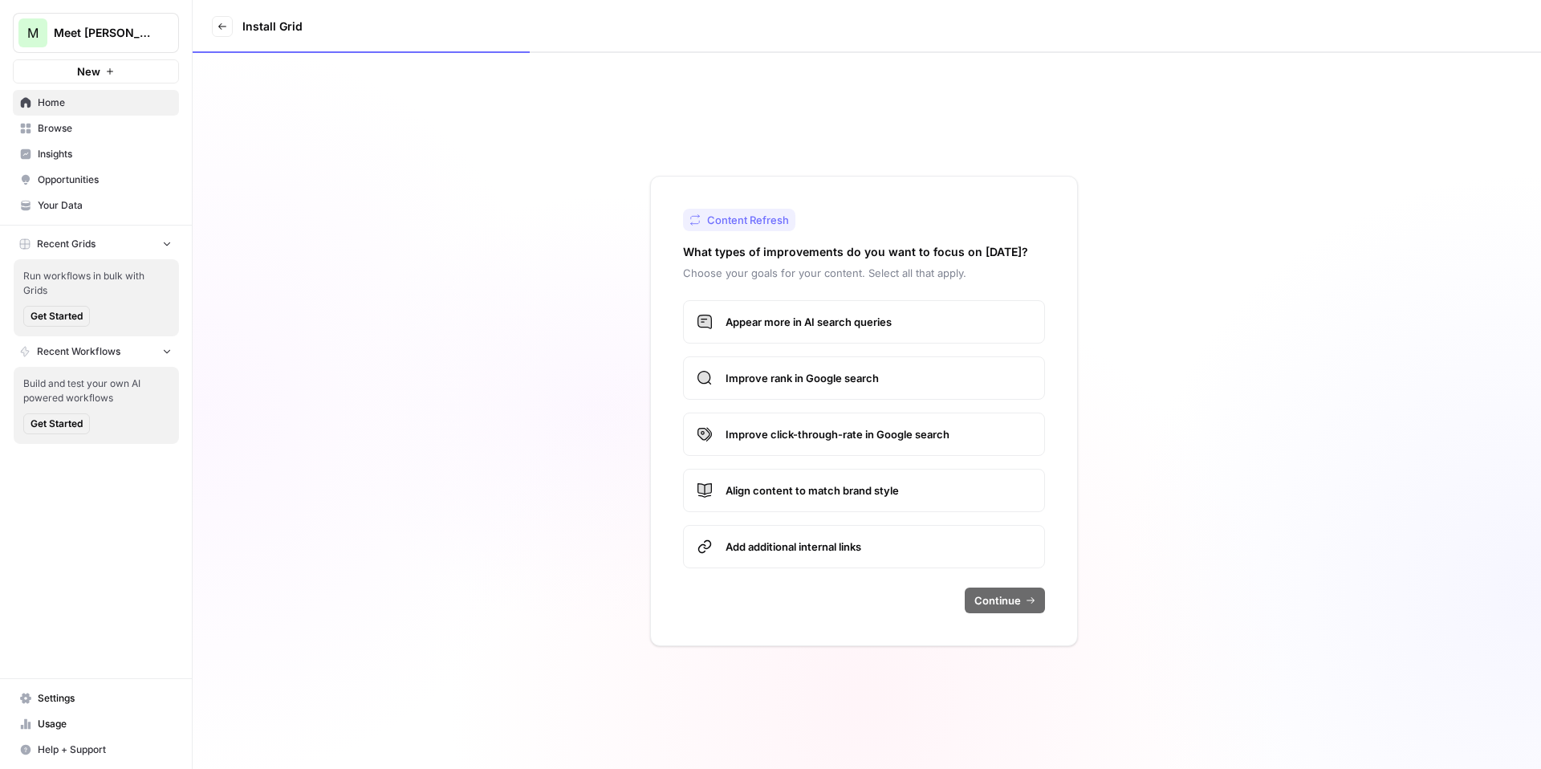
click at [897, 442] on label "Improve click-through-rate in Google search" at bounding box center [864, 434] width 362 height 43
click at [1001, 601] on span "Continue" at bounding box center [998, 601] width 47 height 16
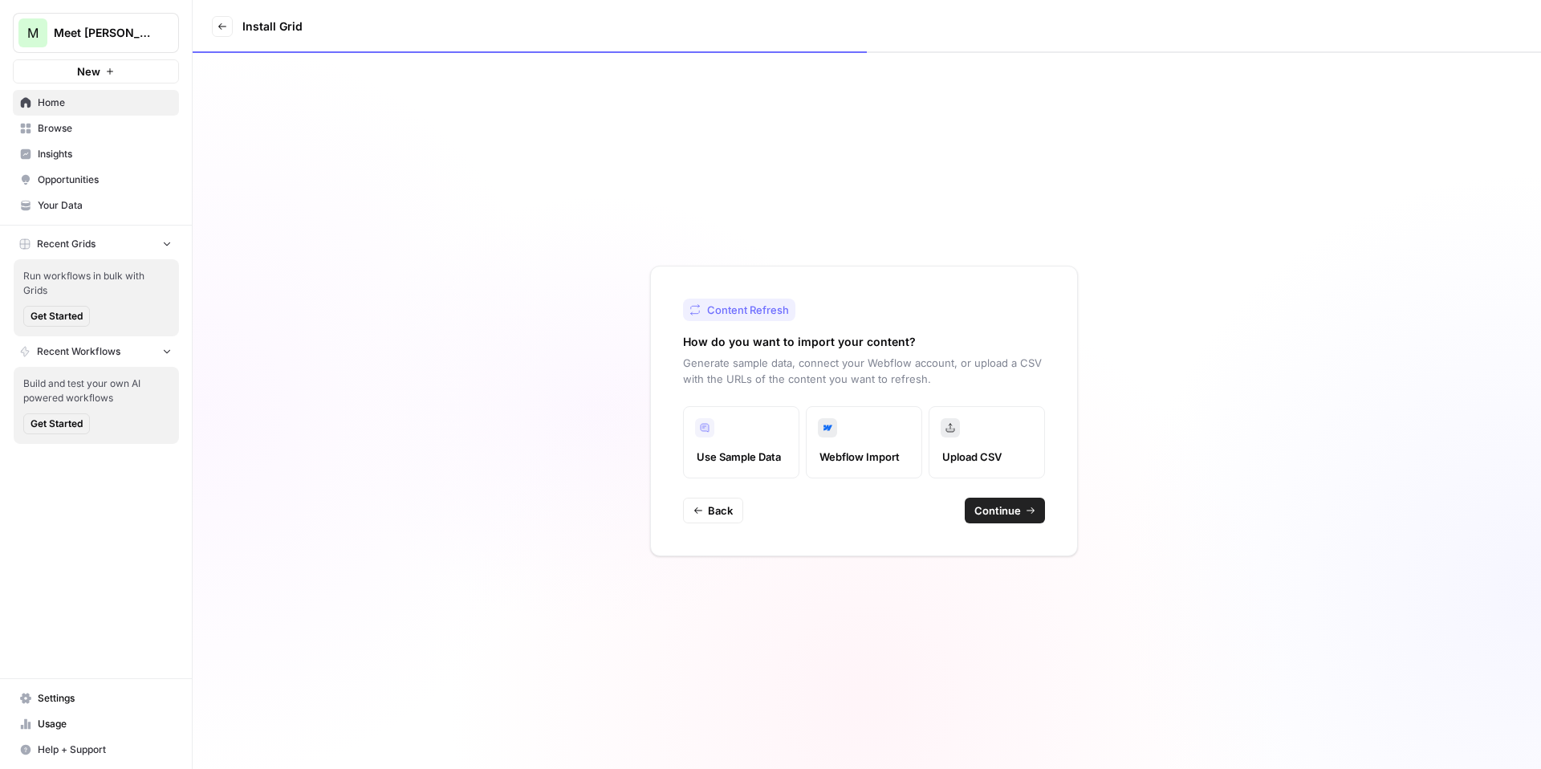
click at [1027, 509] on icon "button" at bounding box center [1031, 511] width 10 height 10
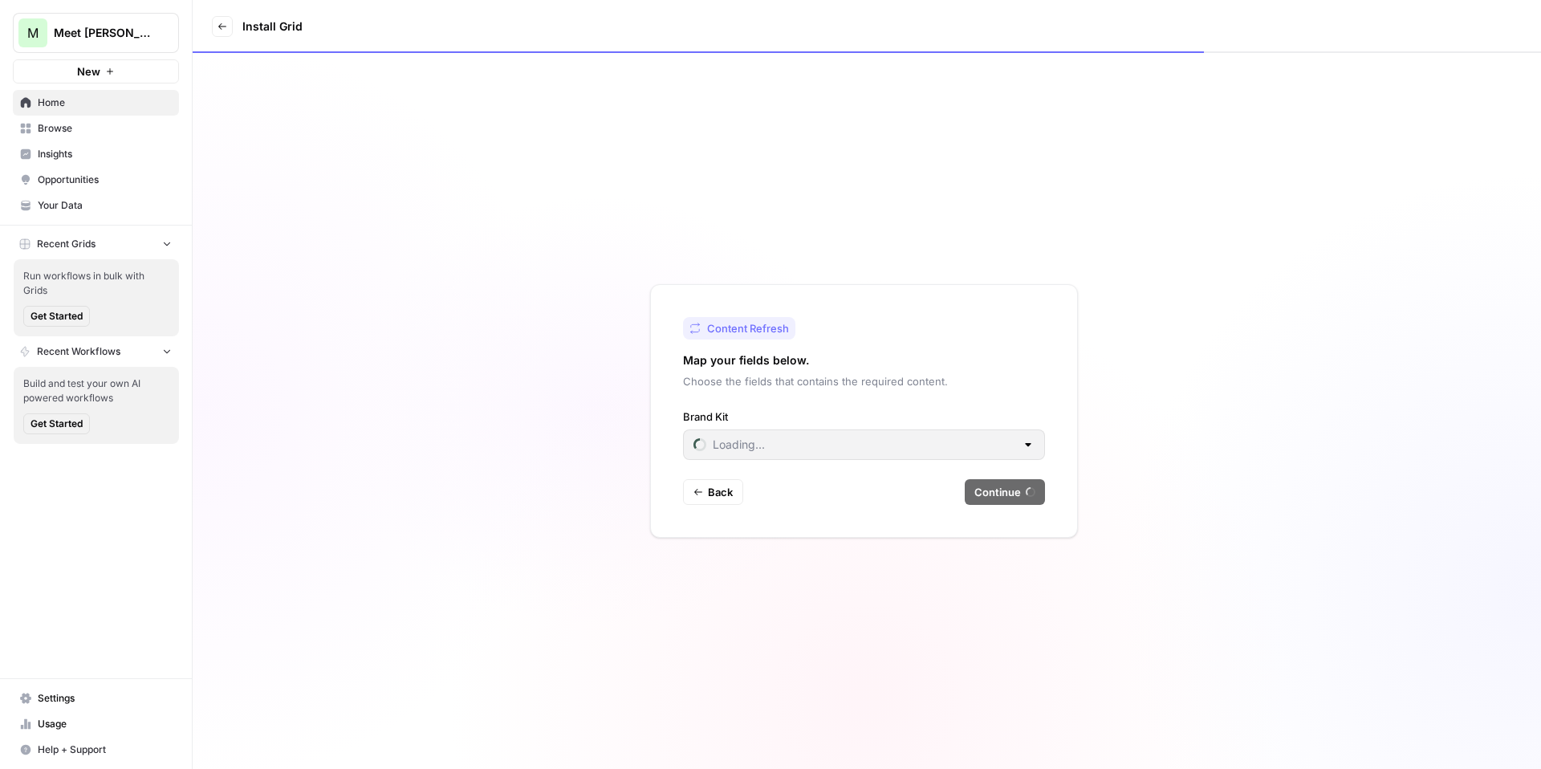
type input "Meet [PERSON_NAME]"
click at [1023, 488] on button "Continue" at bounding box center [1005, 492] width 80 height 26
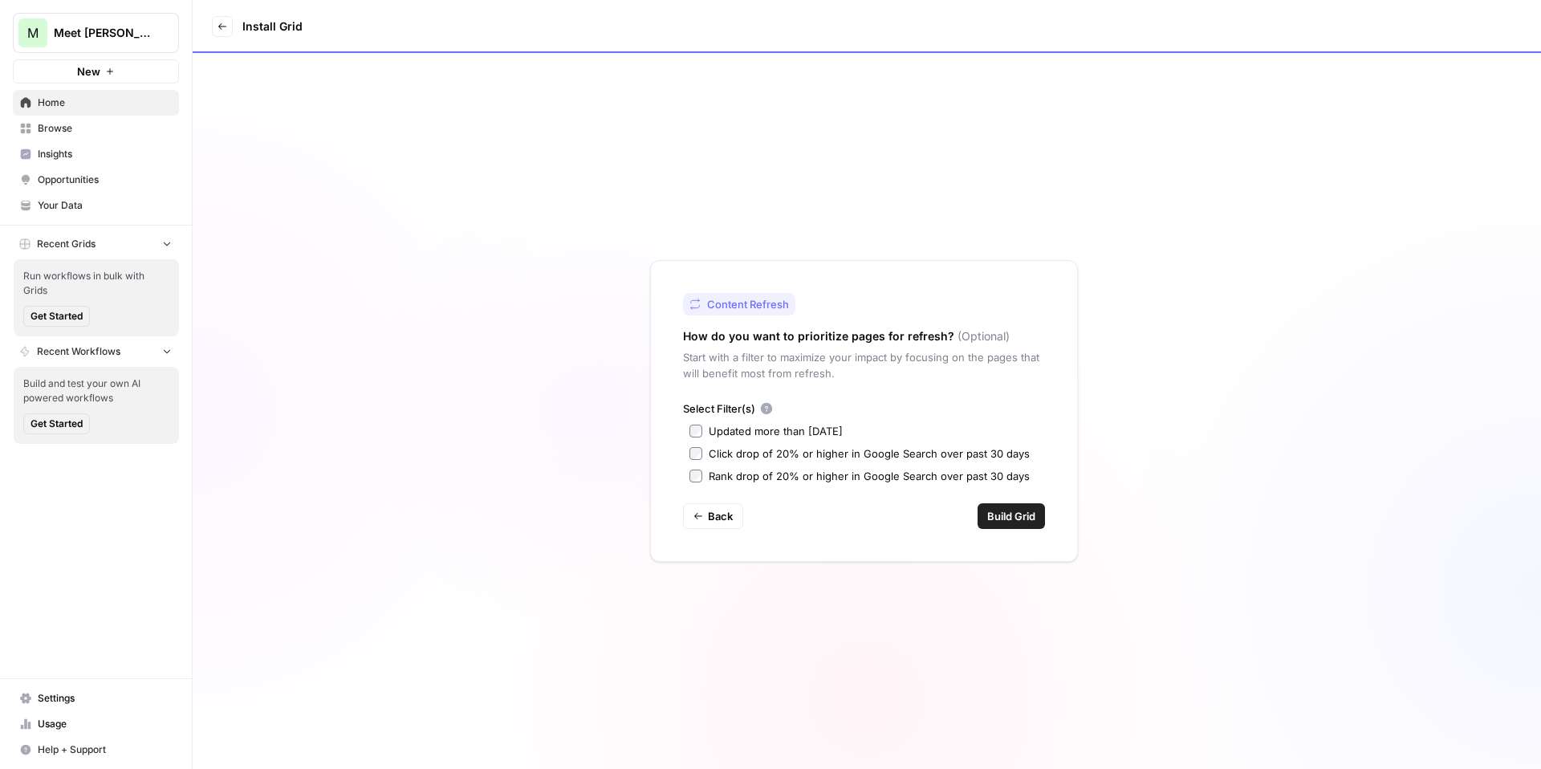
click at [1005, 517] on span "Build Grid" at bounding box center [1012, 516] width 48 height 16
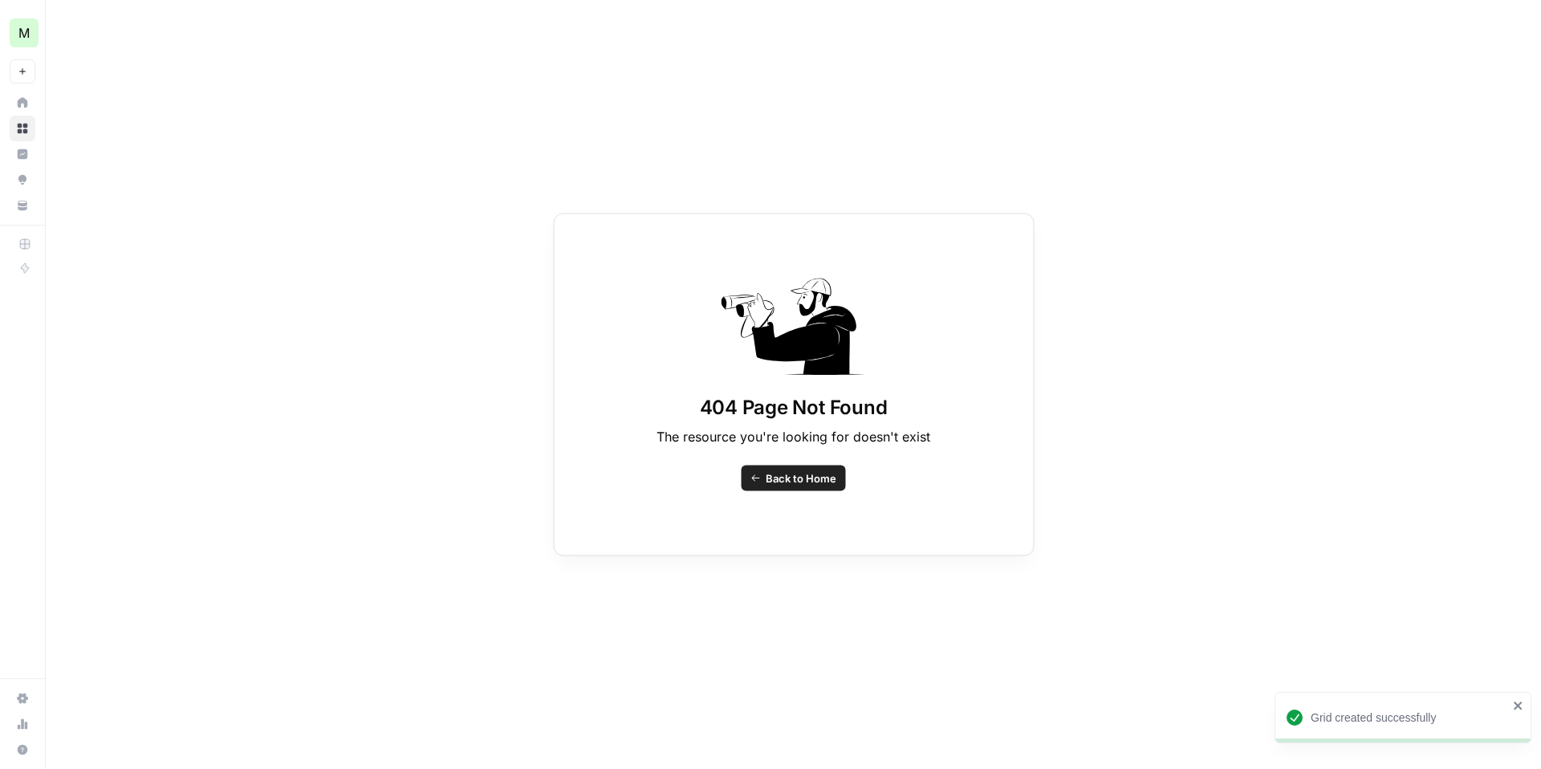
click at [807, 487] on link "Back to Home" at bounding box center [794, 479] width 104 height 26
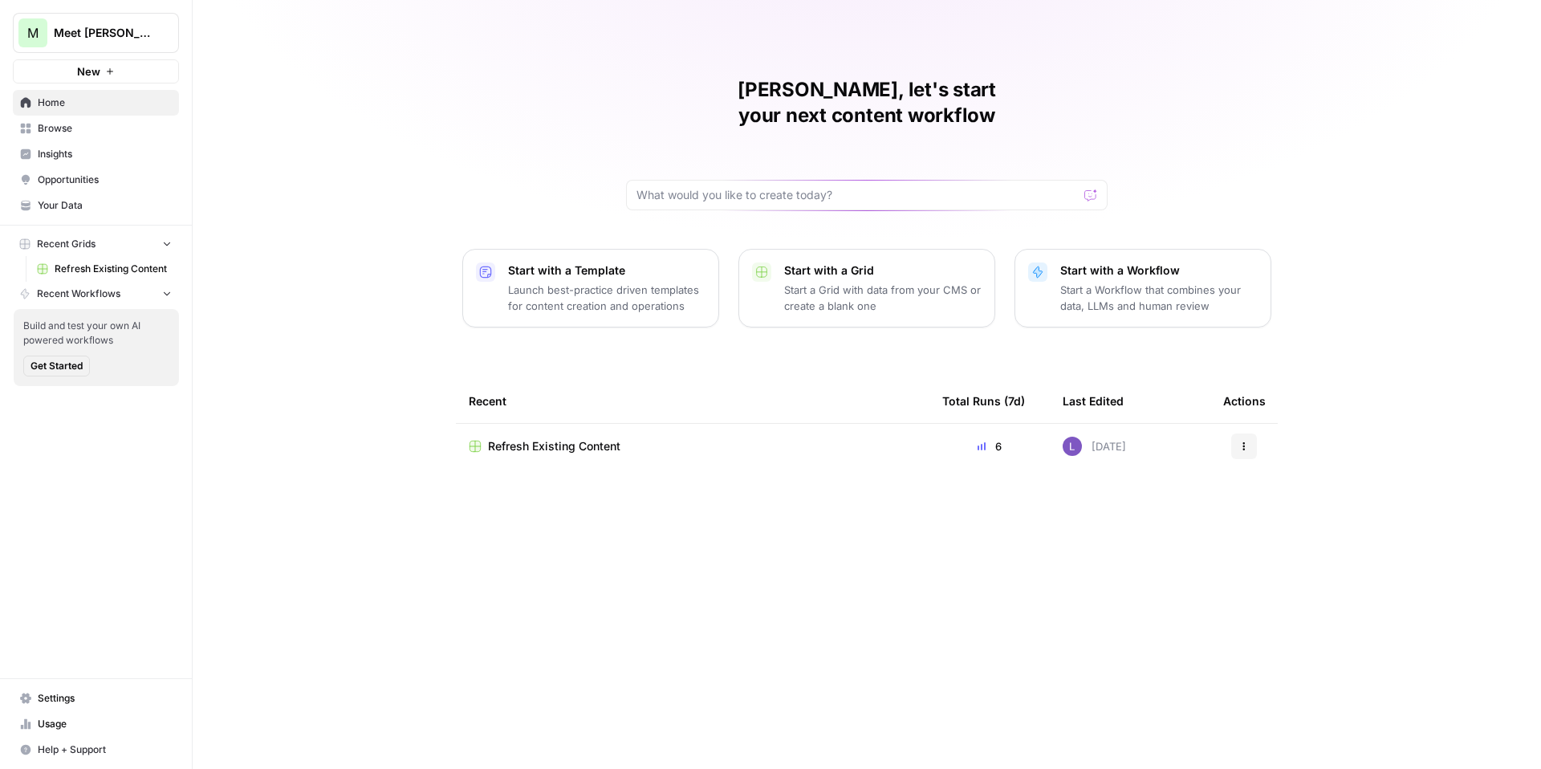
click at [596, 438] on span "Refresh Existing Content" at bounding box center [554, 446] width 132 height 16
click at [580, 314] on div "Lily, let's start your next content workflow Start with a Template Launch best-…" at bounding box center [867, 384] width 1349 height 769
click at [593, 282] on p "Launch best-practice driven templates for content creation and operations" at bounding box center [607, 298] width 198 height 32
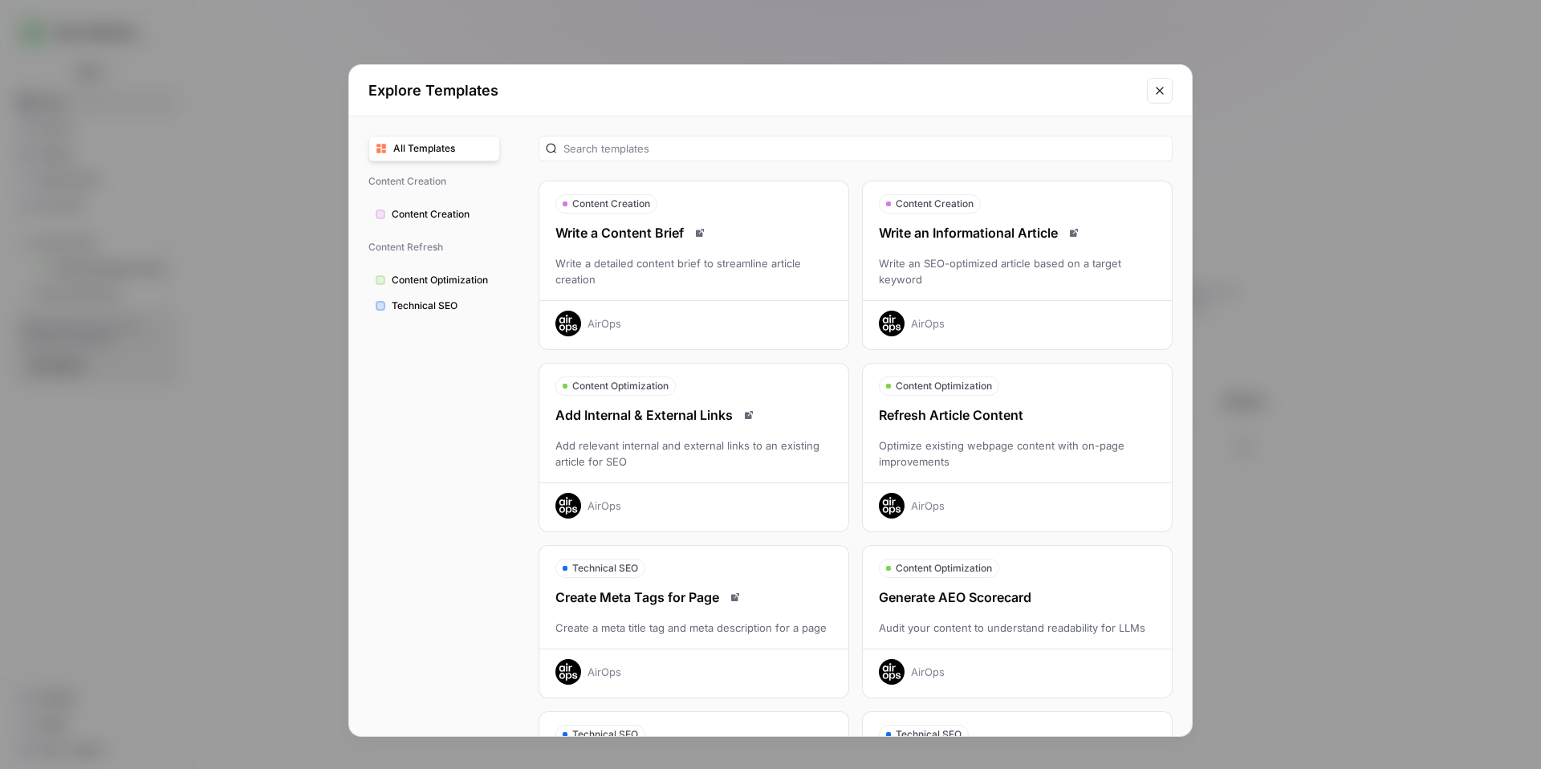
click at [1015, 438] on div "Optimize existing webpage content with on-page improvements" at bounding box center [1017, 454] width 309 height 32
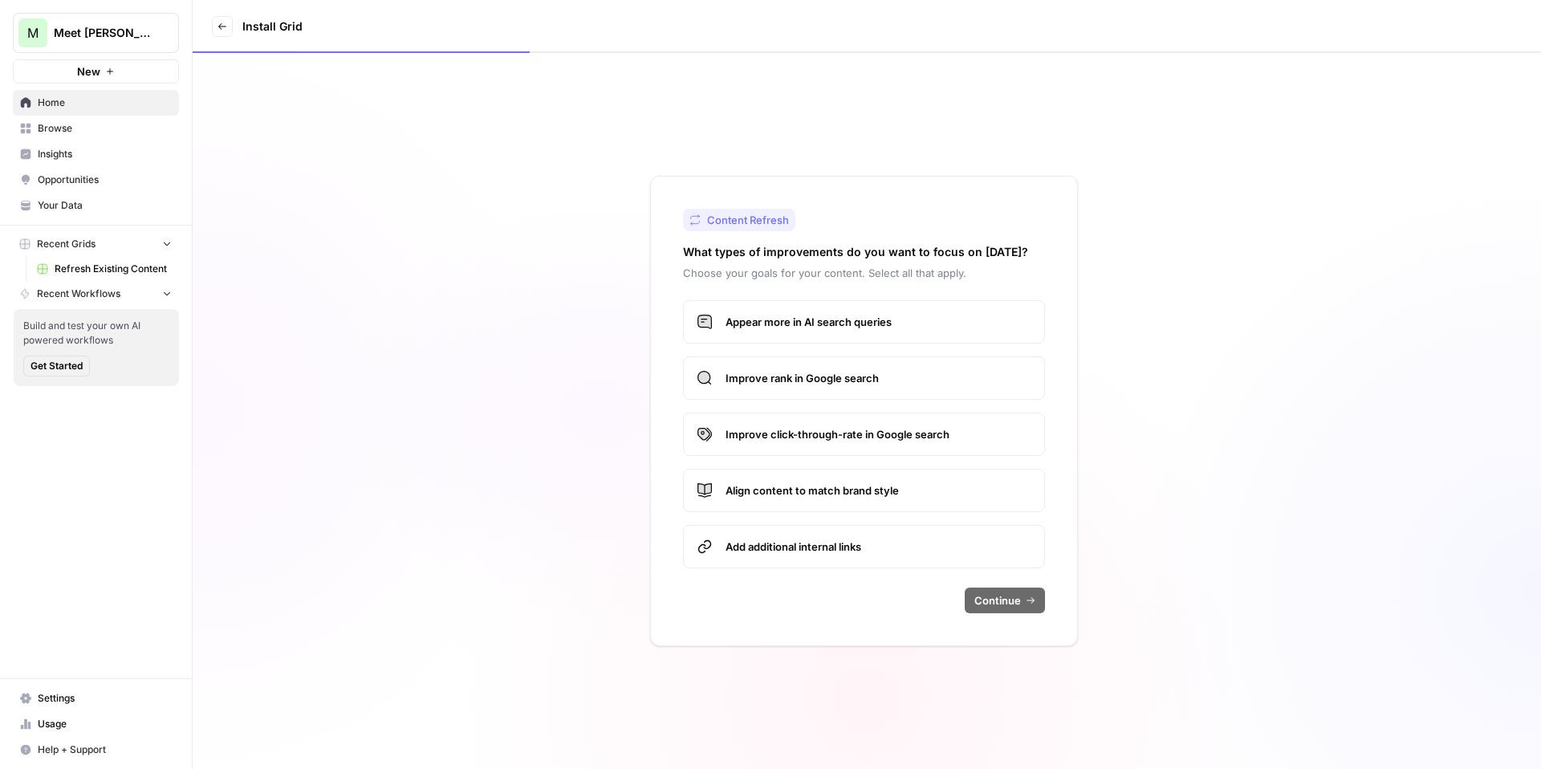
click at [875, 438] on span "Improve click-through-rate in Google search" at bounding box center [879, 434] width 306 height 16
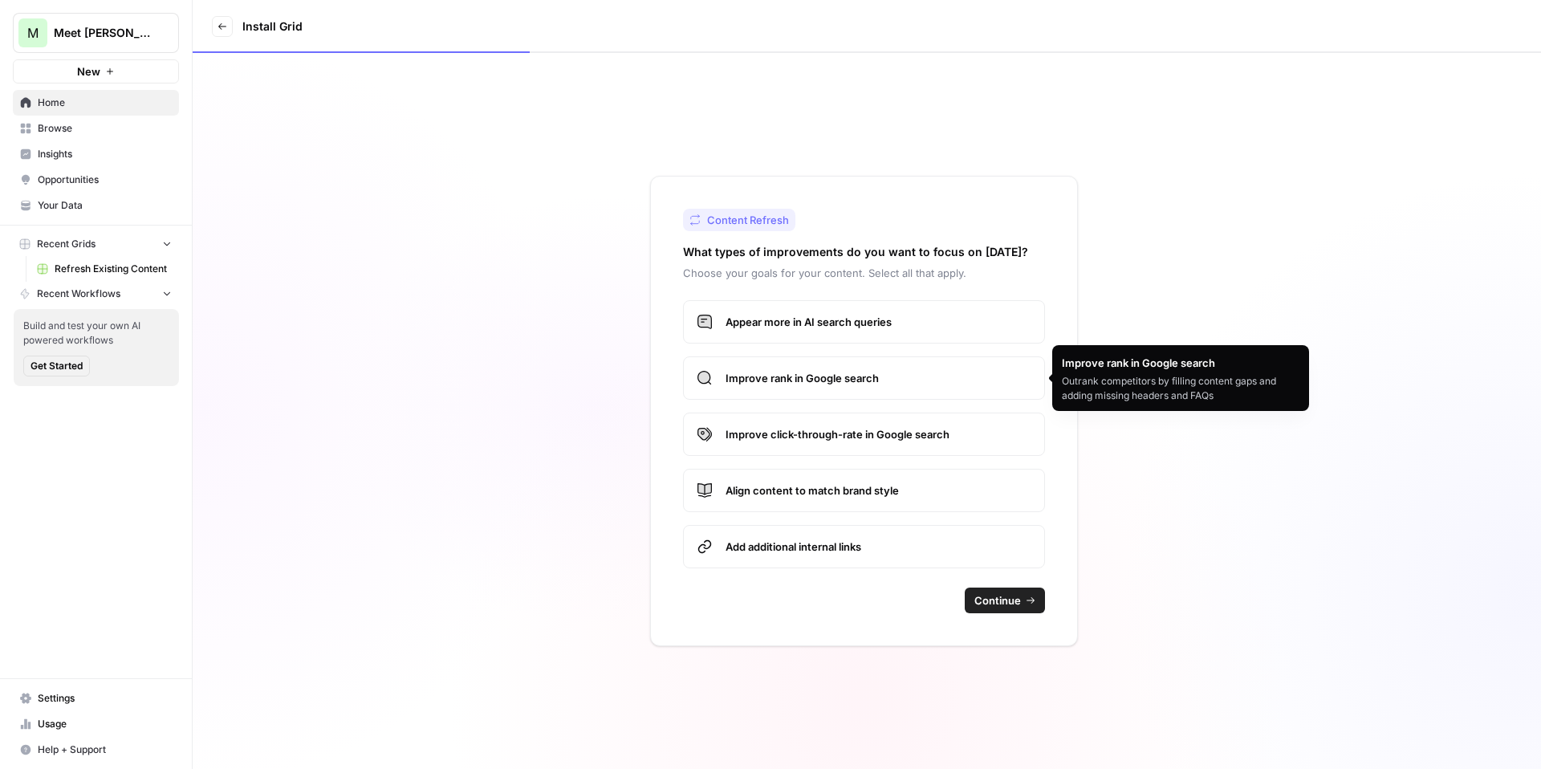
click at [898, 432] on span "Improve click-through-rate in Google search" at bounding box center [879, 434] width 306 height 16
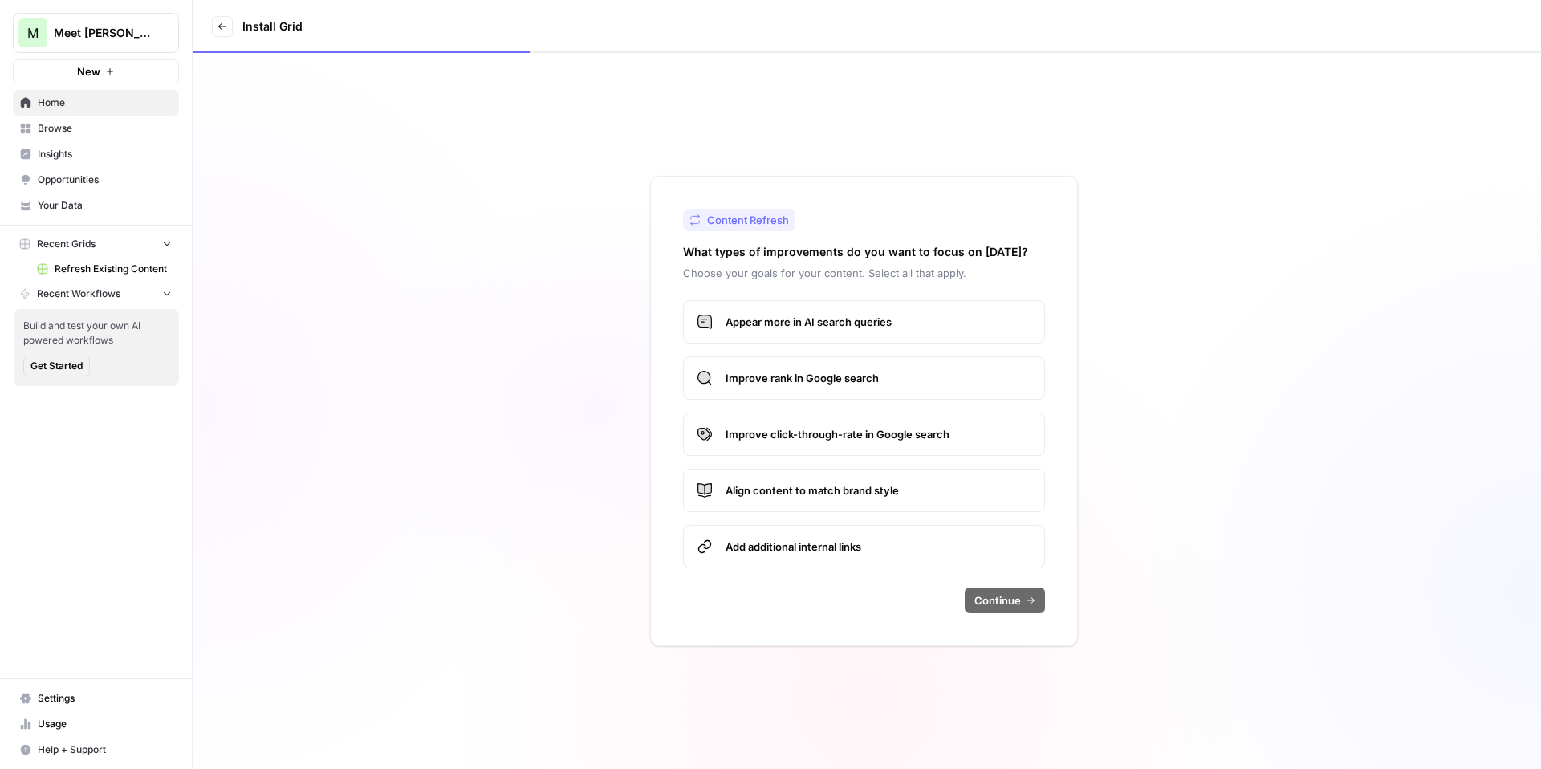
click at [899, 376] on span "Improve rank in Google search" at bounding box center [879, 378] width 306 height 16
click at [1012, 598] on span "Continue" at bounding box center [998, 601] width 47 height 16
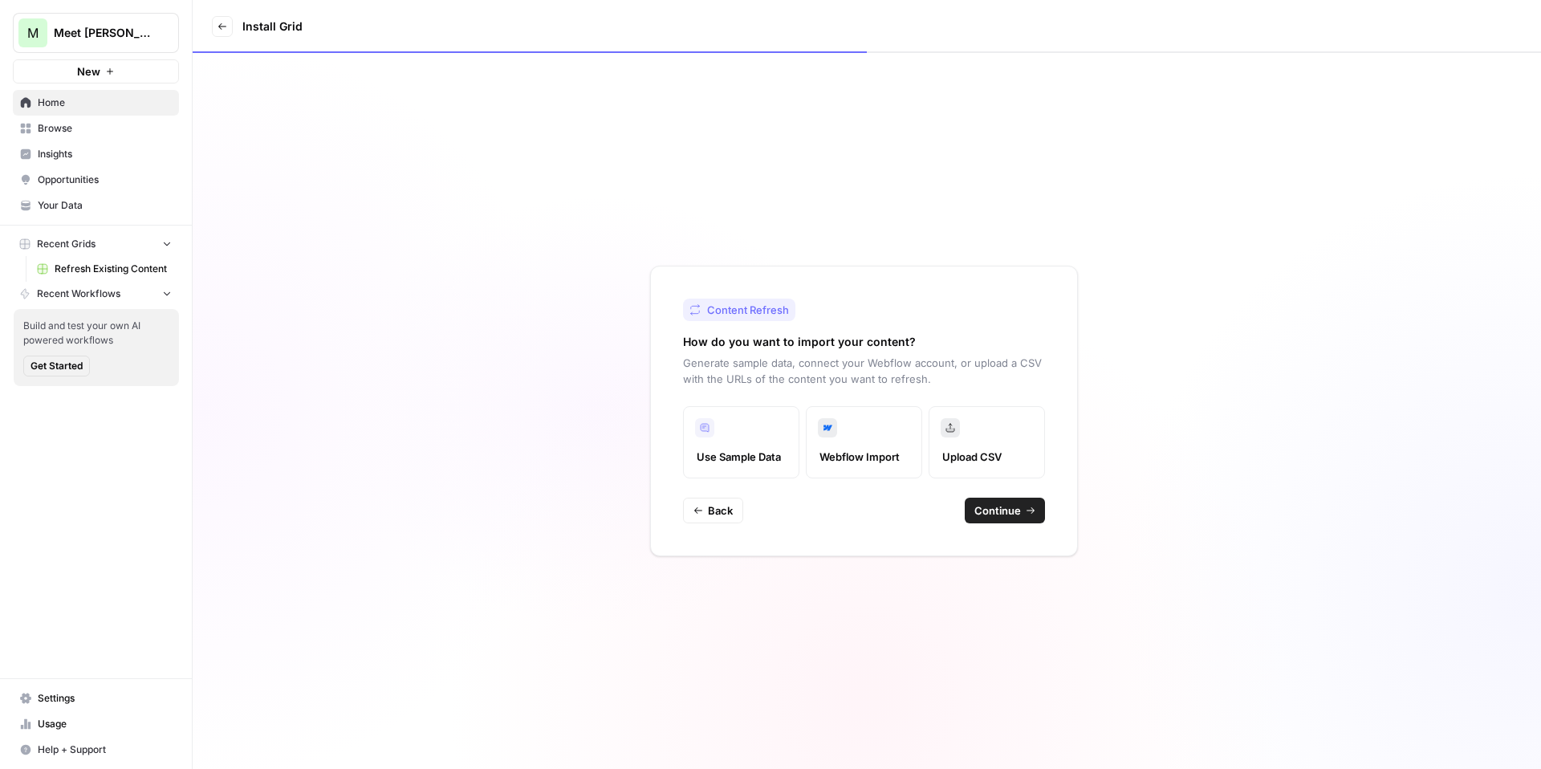
click at [1008, 526] on div "Content Refresh How do you want to import your content? Generate sample data, c…" at bounding box center [864, 411] width 428 height 291
click at [1010, 512] on span "Continue" at bounding box center [998, 511] width 47 height 16
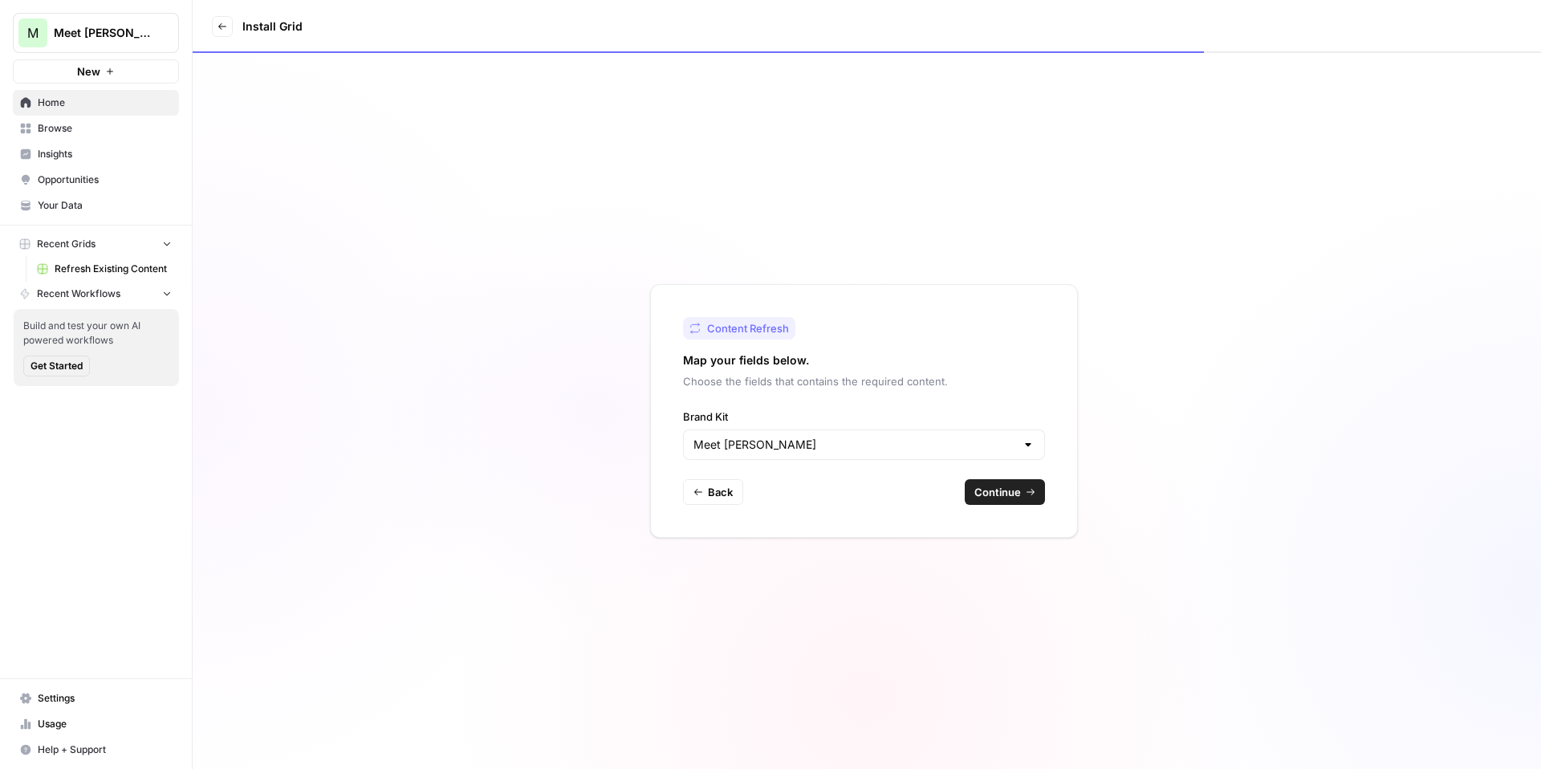
click at [1005, 489] on span "Continue" at bounding box center [998, 492] width 47 height 16
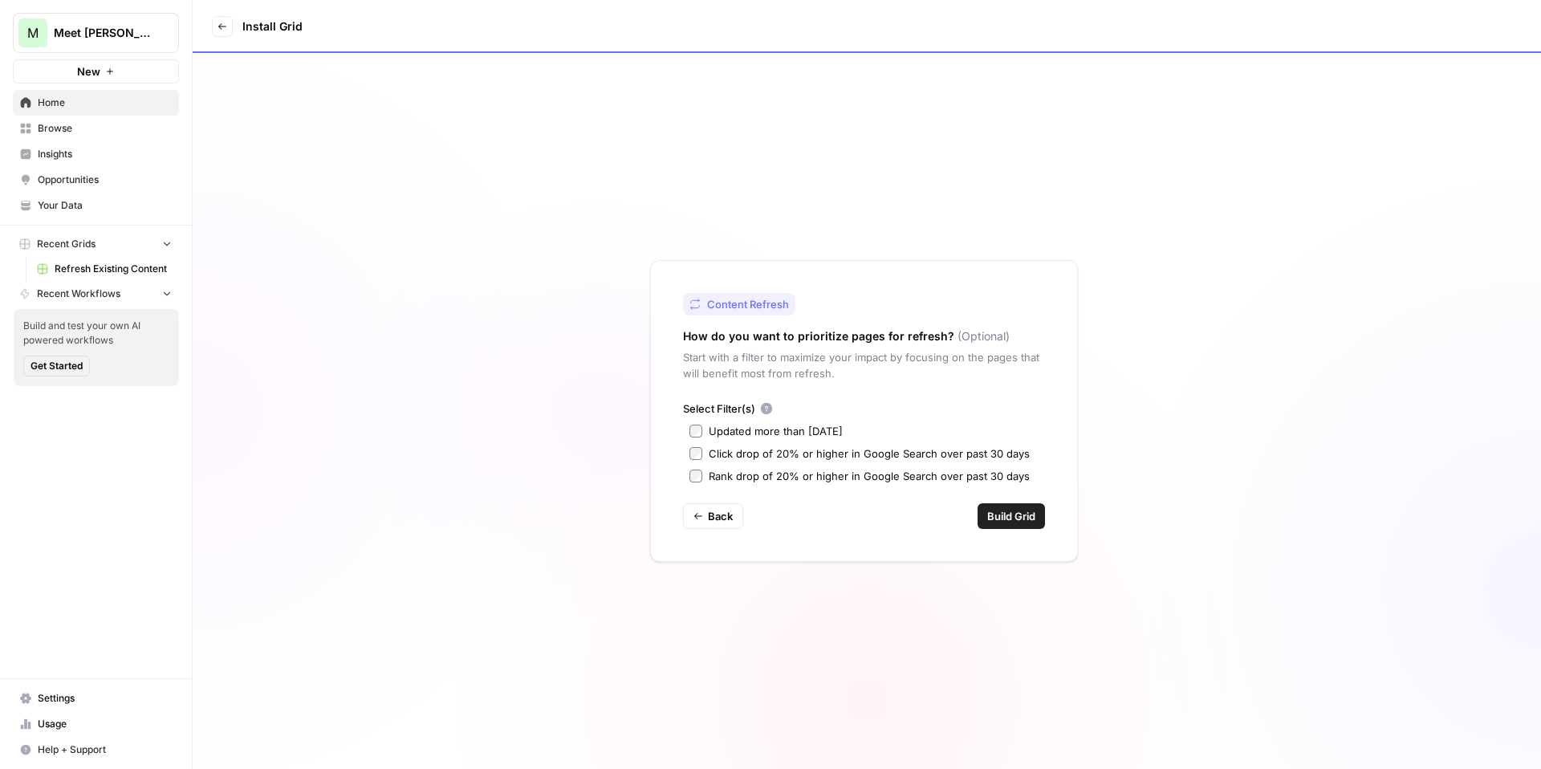
click at [747, 432] on div "Updated more than 90 days ago" at bounding box center [776, 431] width 134 height 16
click at [1009, 508] on span "Build Grid" at bounding box center [1012, 516] width 48 height 16
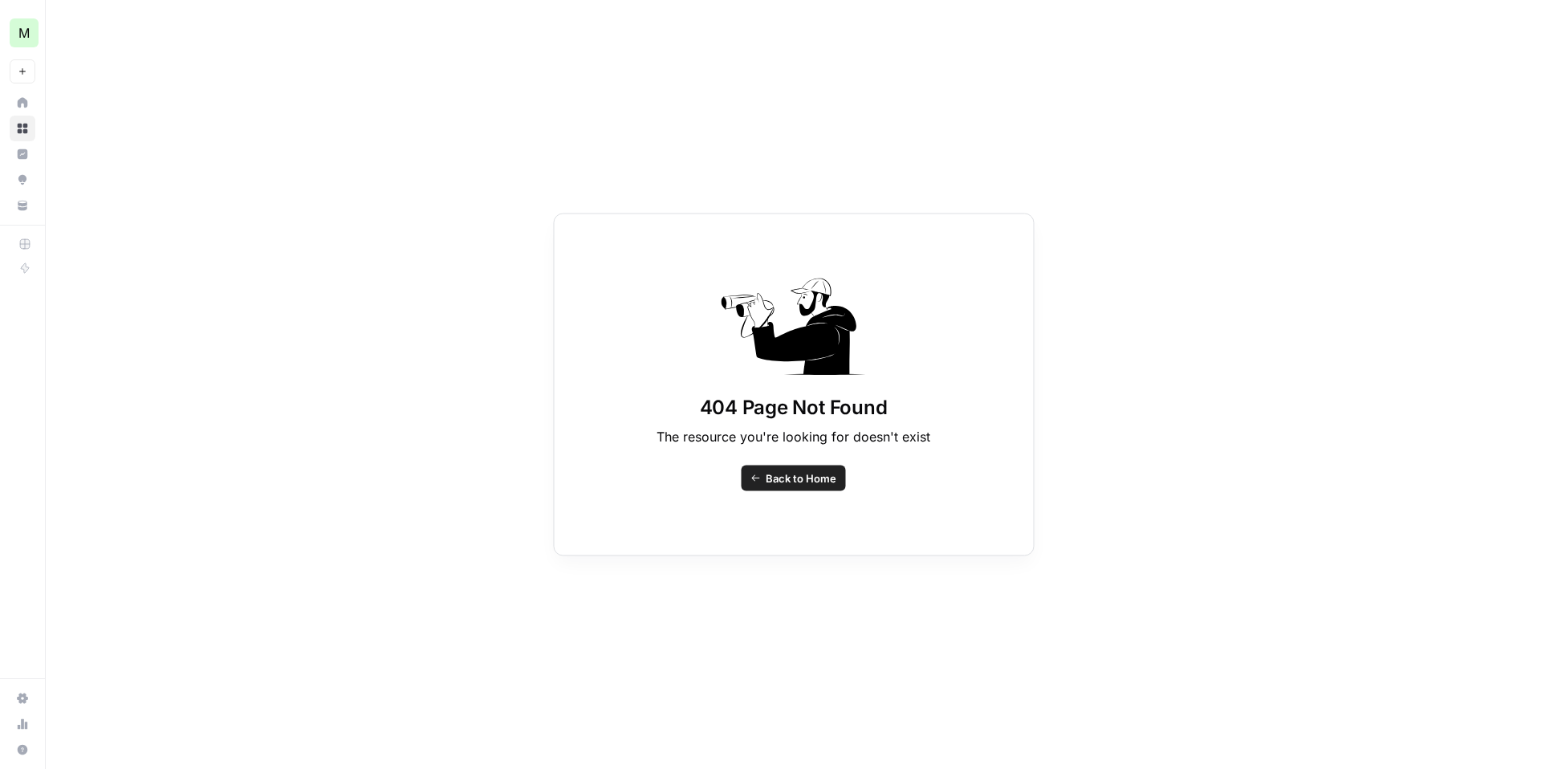
click at [791, 475] on span "Back to Home" at bounding box center [801, 478] width 71 height 16
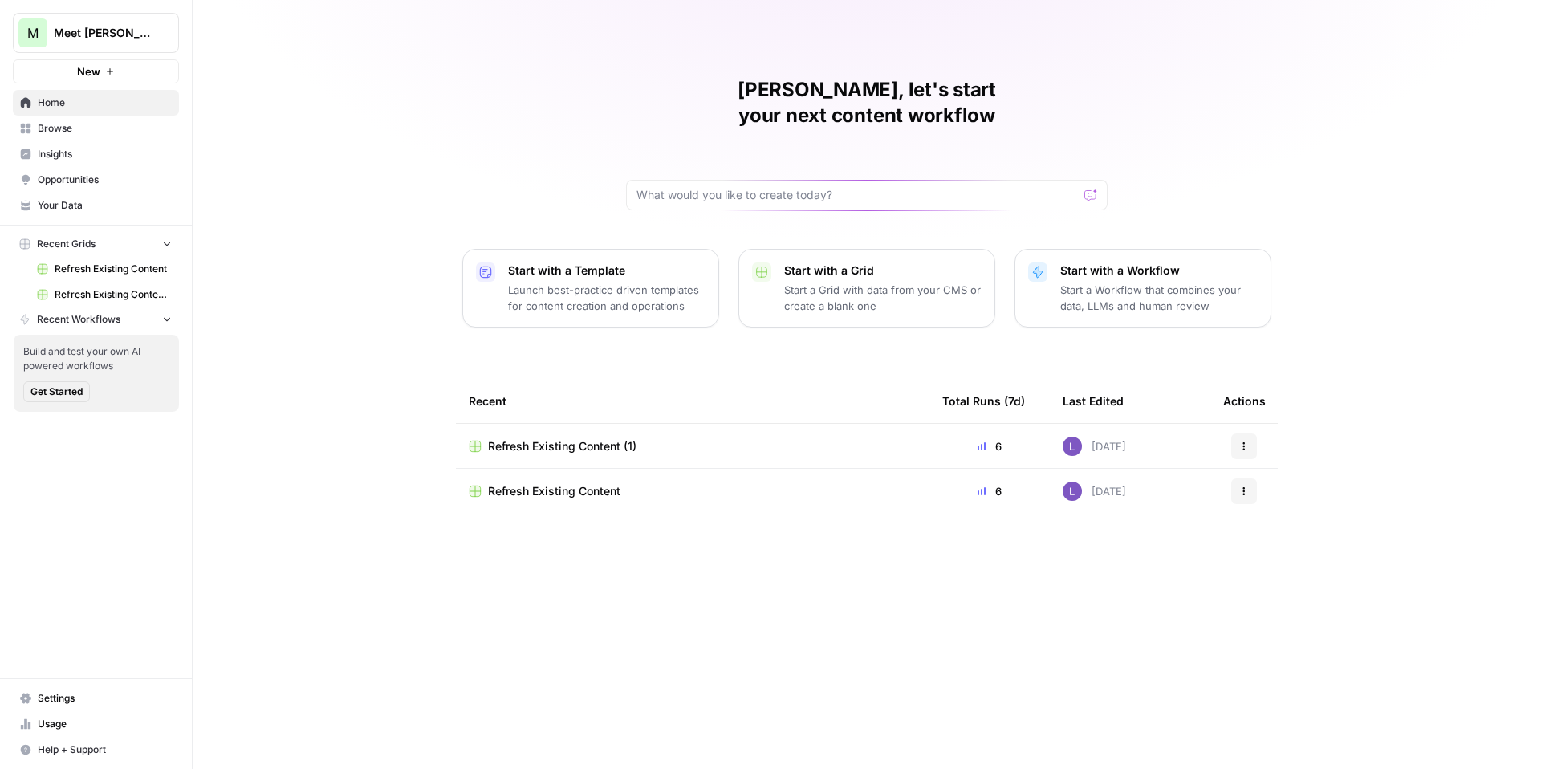
click at [563, 438] on span "Refresh Existing Content (1)" at bounding box center [562, 446] width 149 height 16
click at [802, 282] on p "Start a Grid with data from your CMS or create a blank one" at bounding box center [883, 298] width 198 height 32
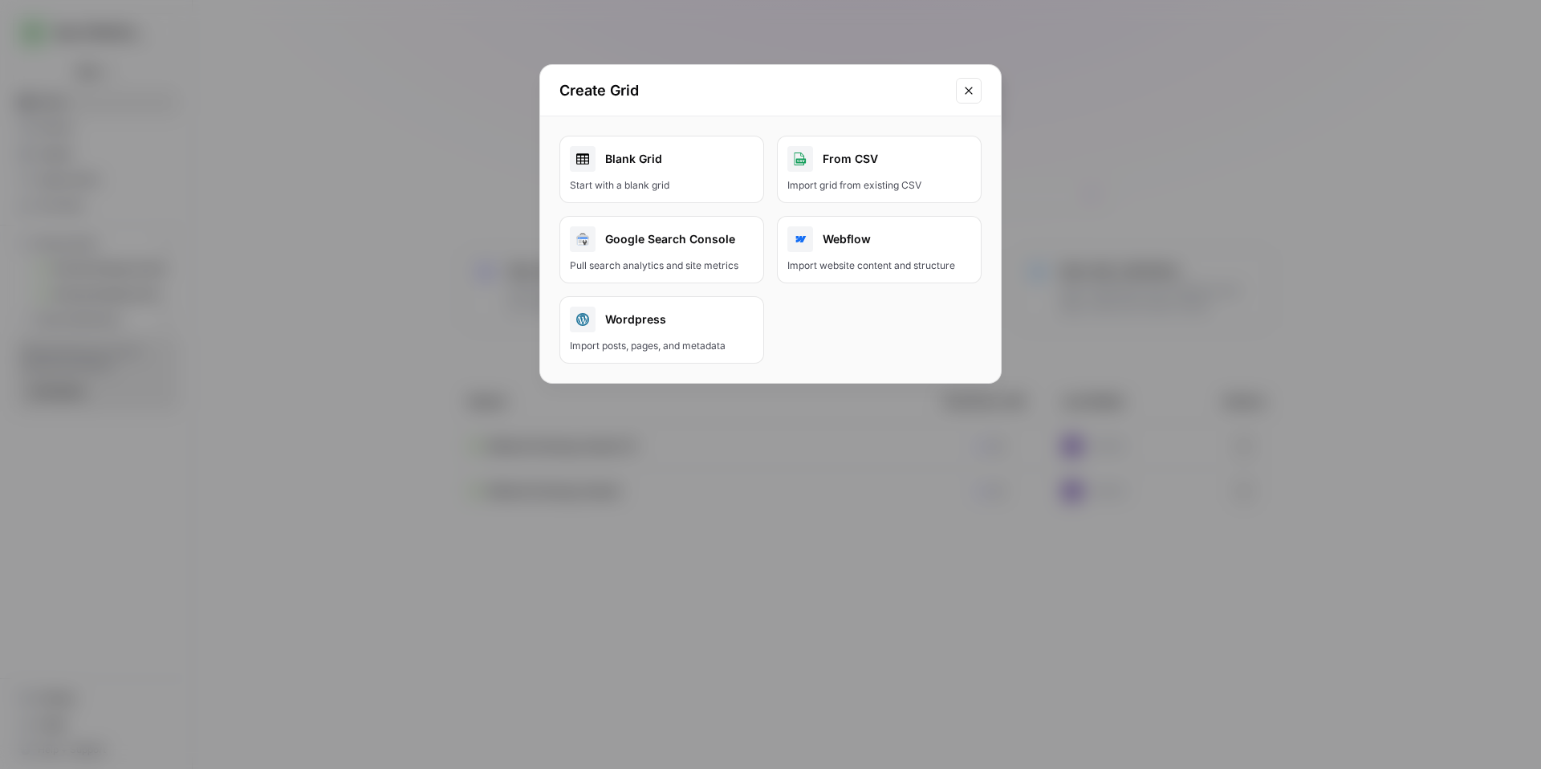
click at [723, 155] on div "Blank Grid" at bounding box center [662, 159] width 184 height 26
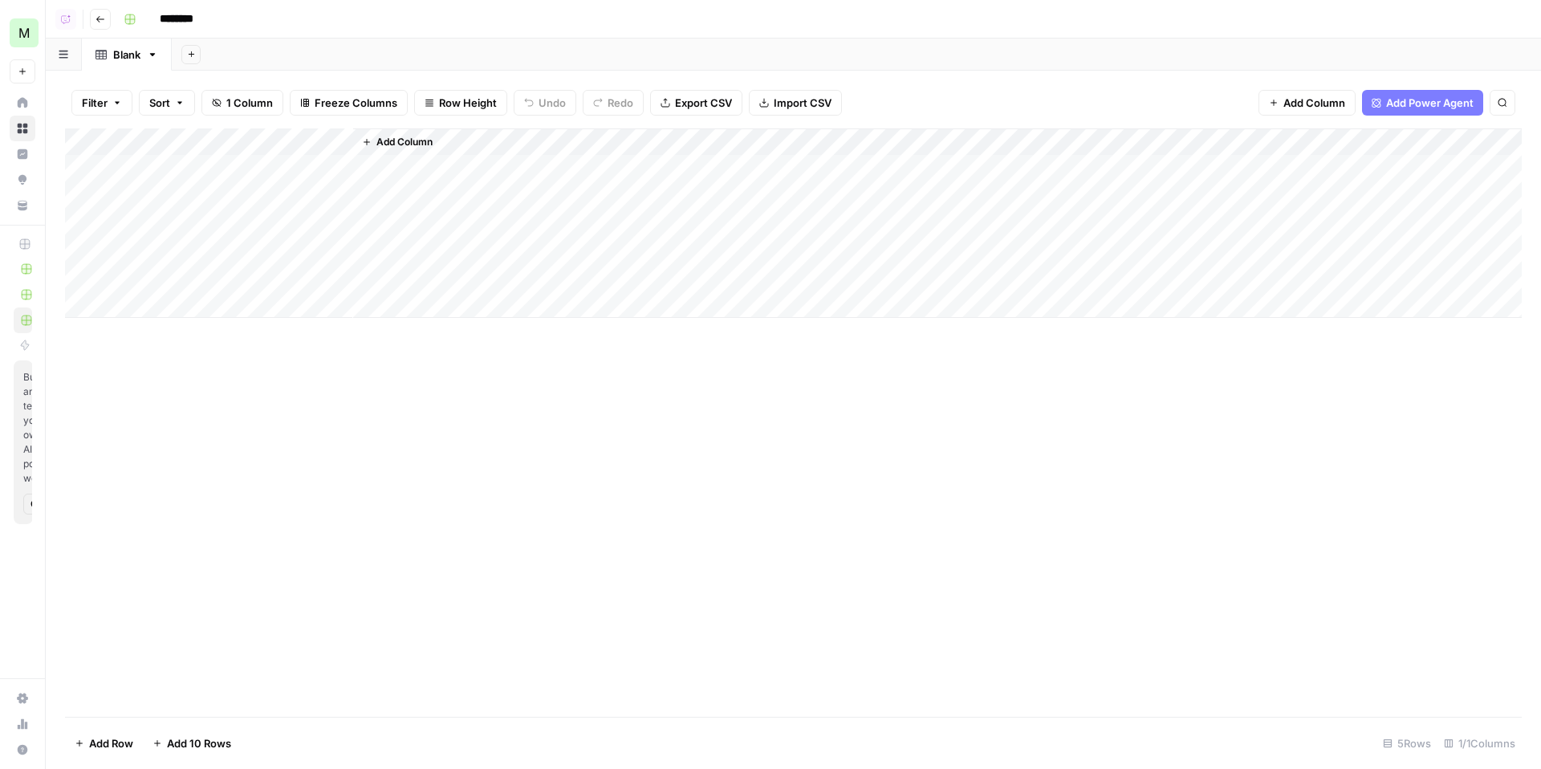
click at [107, 23] on button "Go back" at bounding box center [100, 19] width 21 height 21
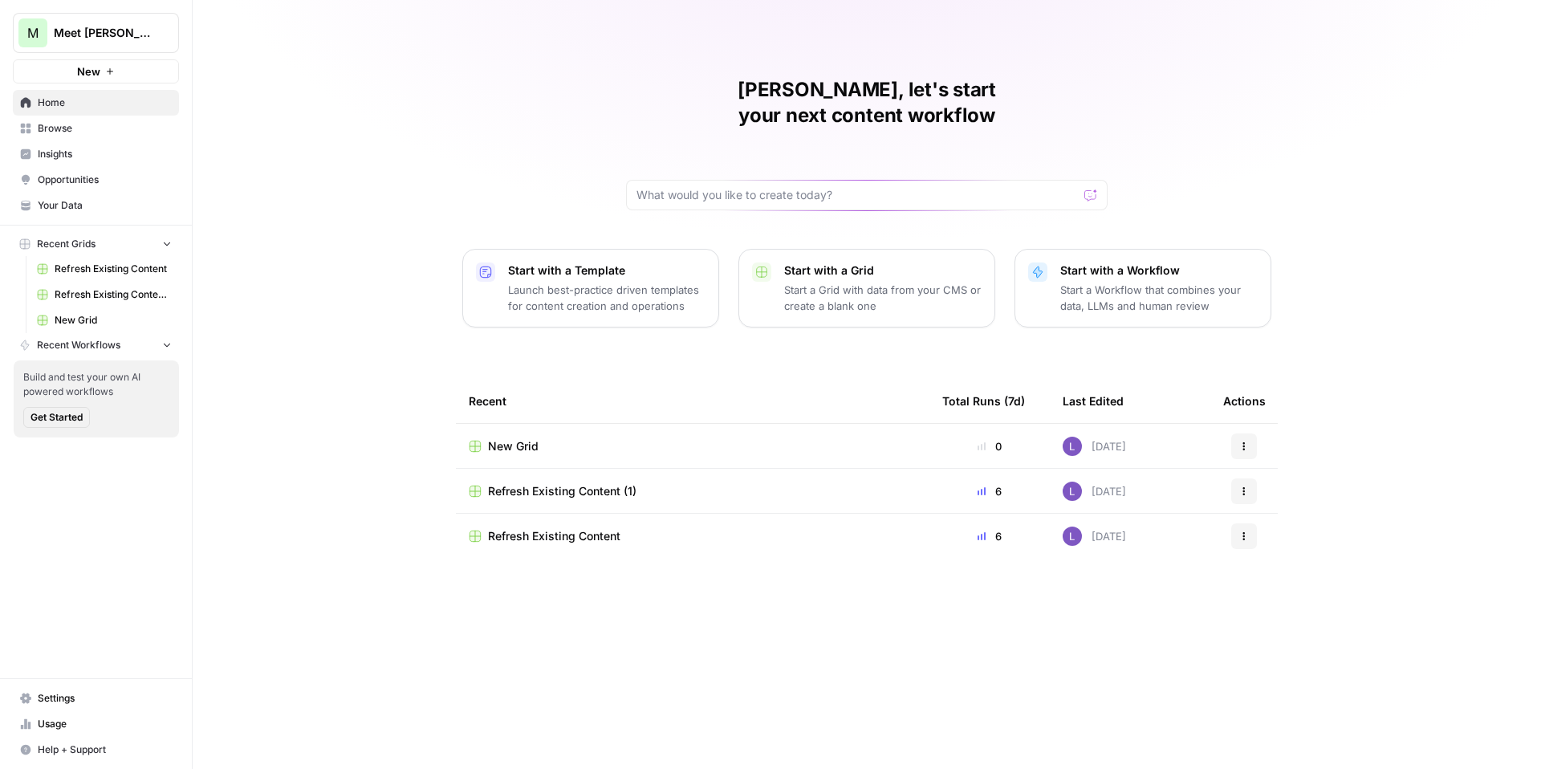
click at [609, 483] on span "Refresh Existing Content (1)" at bounding box center [562, 491] width 149 height 16
click at [1244, 442] on icon "button" at bounding box center [1245, 443] width 2 height 2
click at [1265, 490] on span "Delete" at bounding box center [1327, 495] width 128 height 16
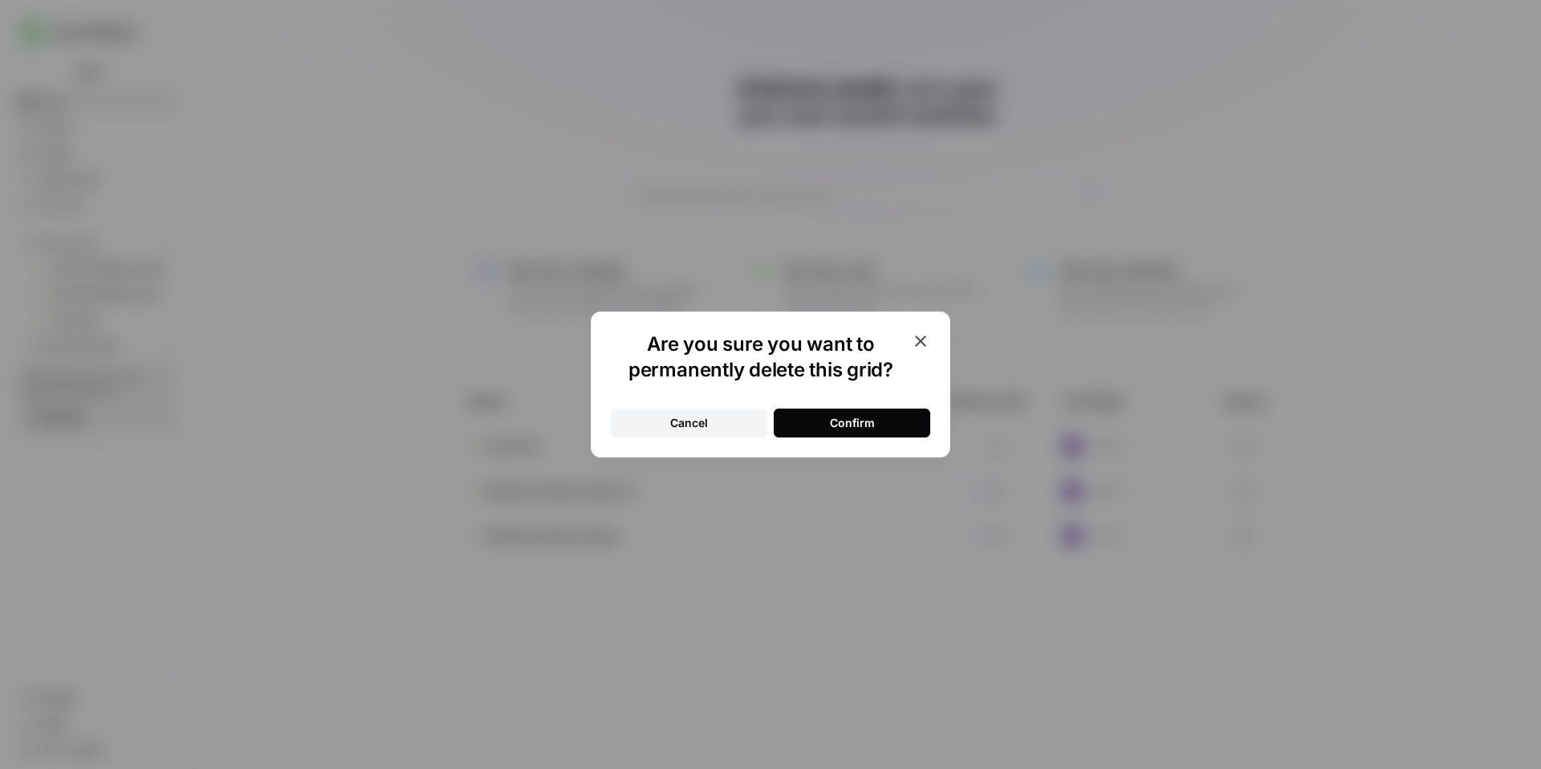
click at [898, 413] on button "Confirm" at bounding box center [852, 423] width 157 height 29
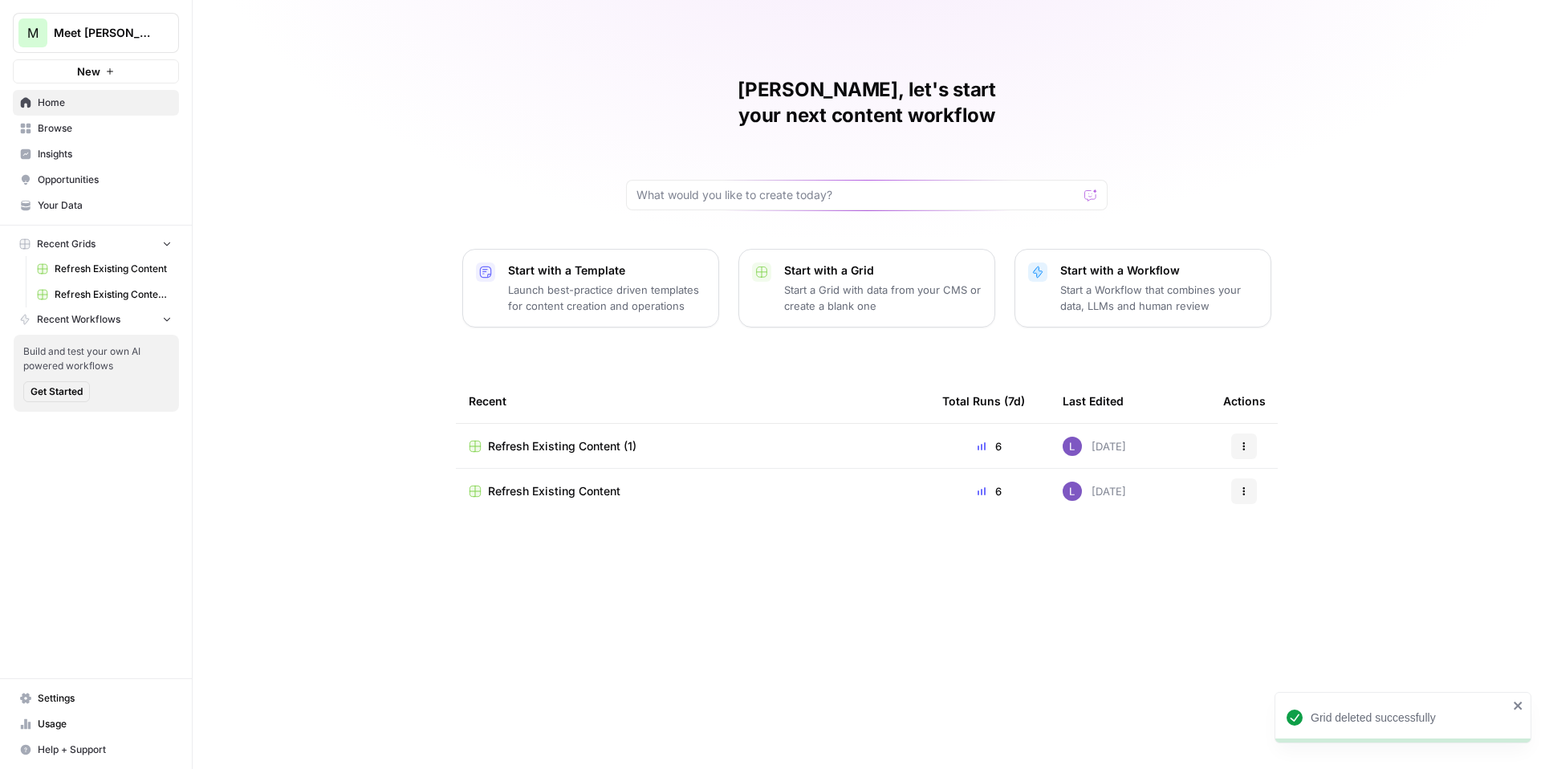
click at [590, 483] on span "Refresh Existing Content" at bounding box center [554, 491] width 132 height 16
click at [73, 120] on link "Browse" at bounding box center [96, 129] width 166 height 26
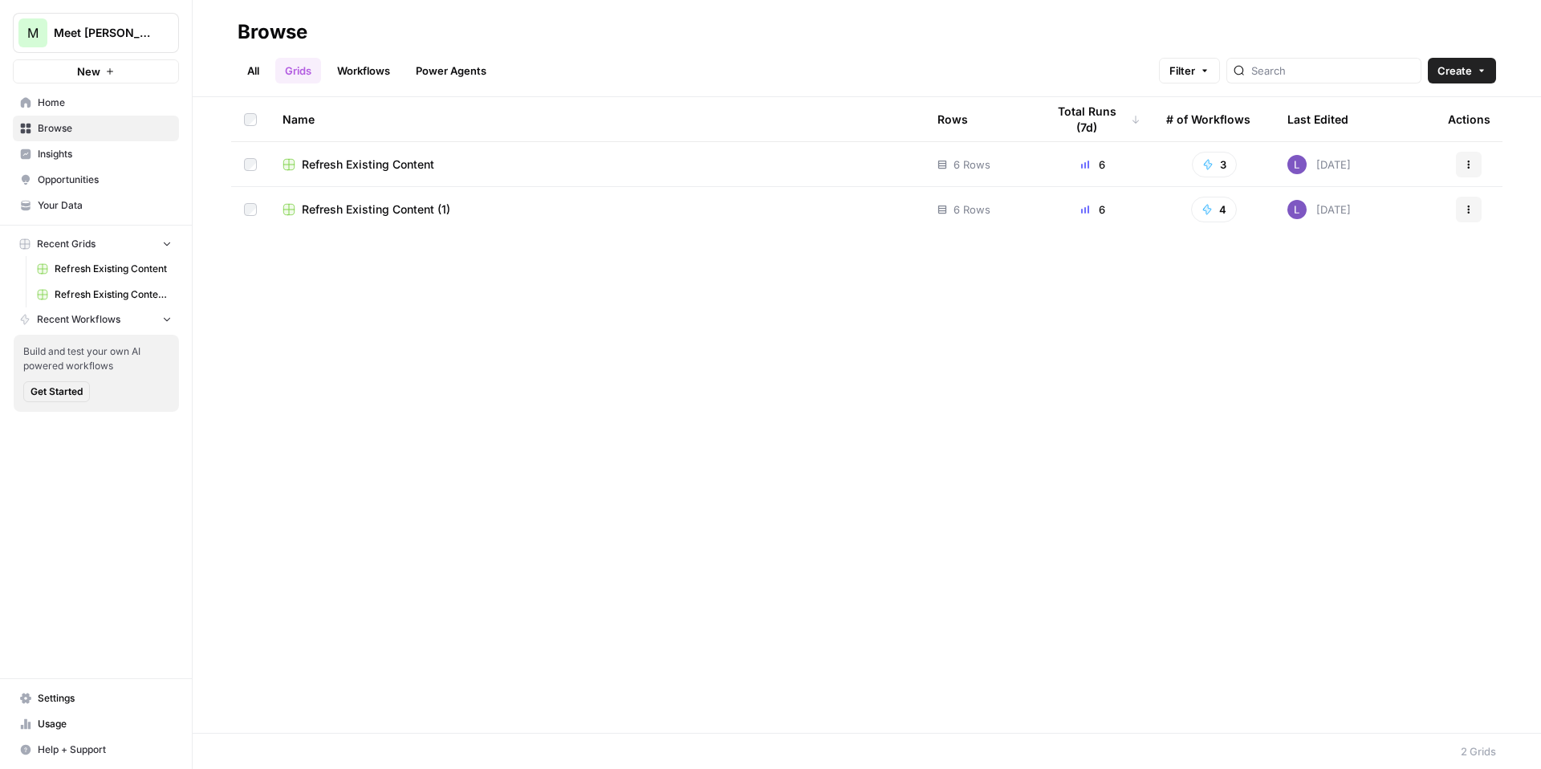
click at [399, 164] on span "Refresh Existing Content" at bounding box center [368, 165] width 132 height 16
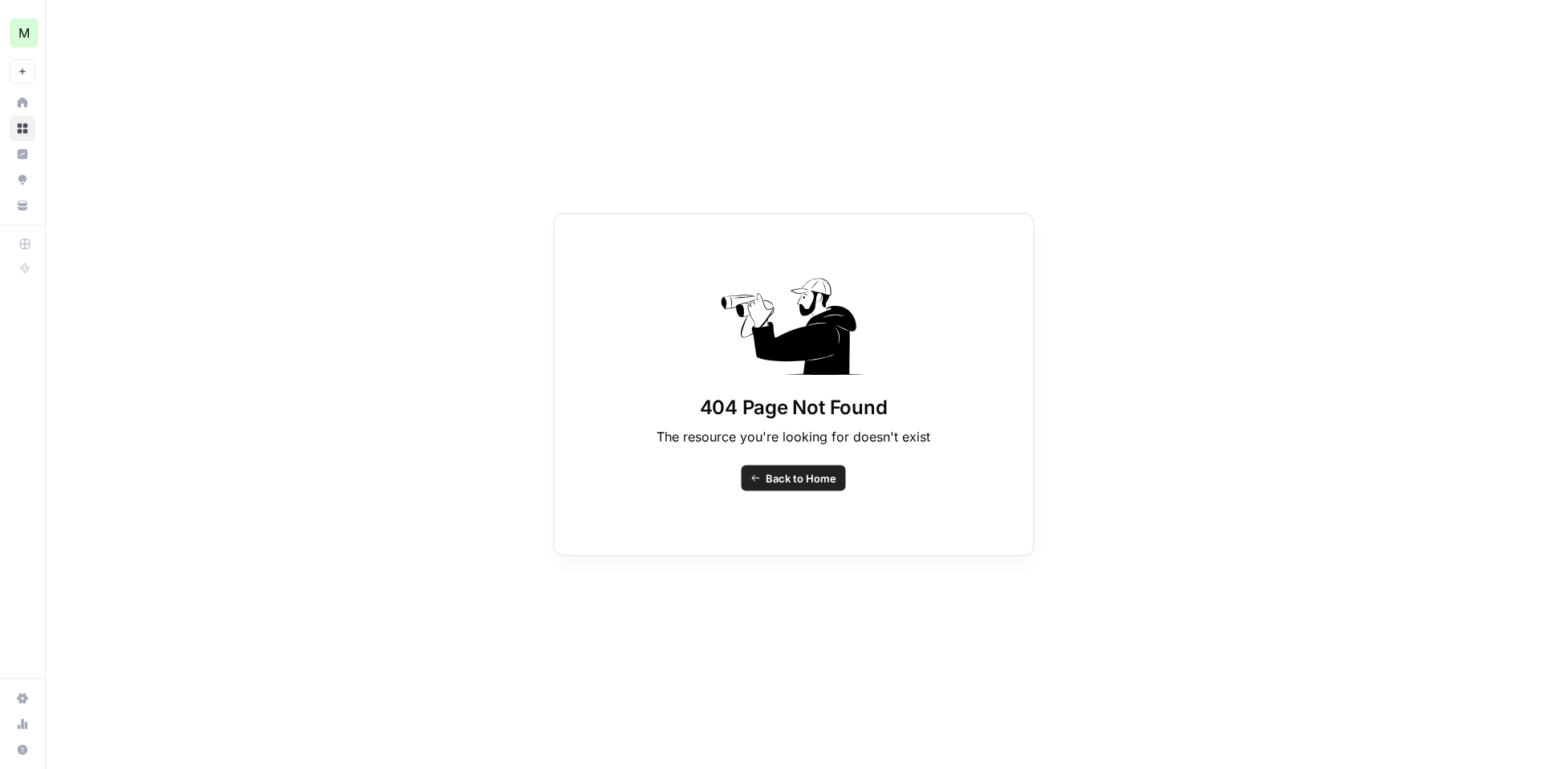
click at [22, 127] on icon at bounding box center [22, 128] width 11 height 11
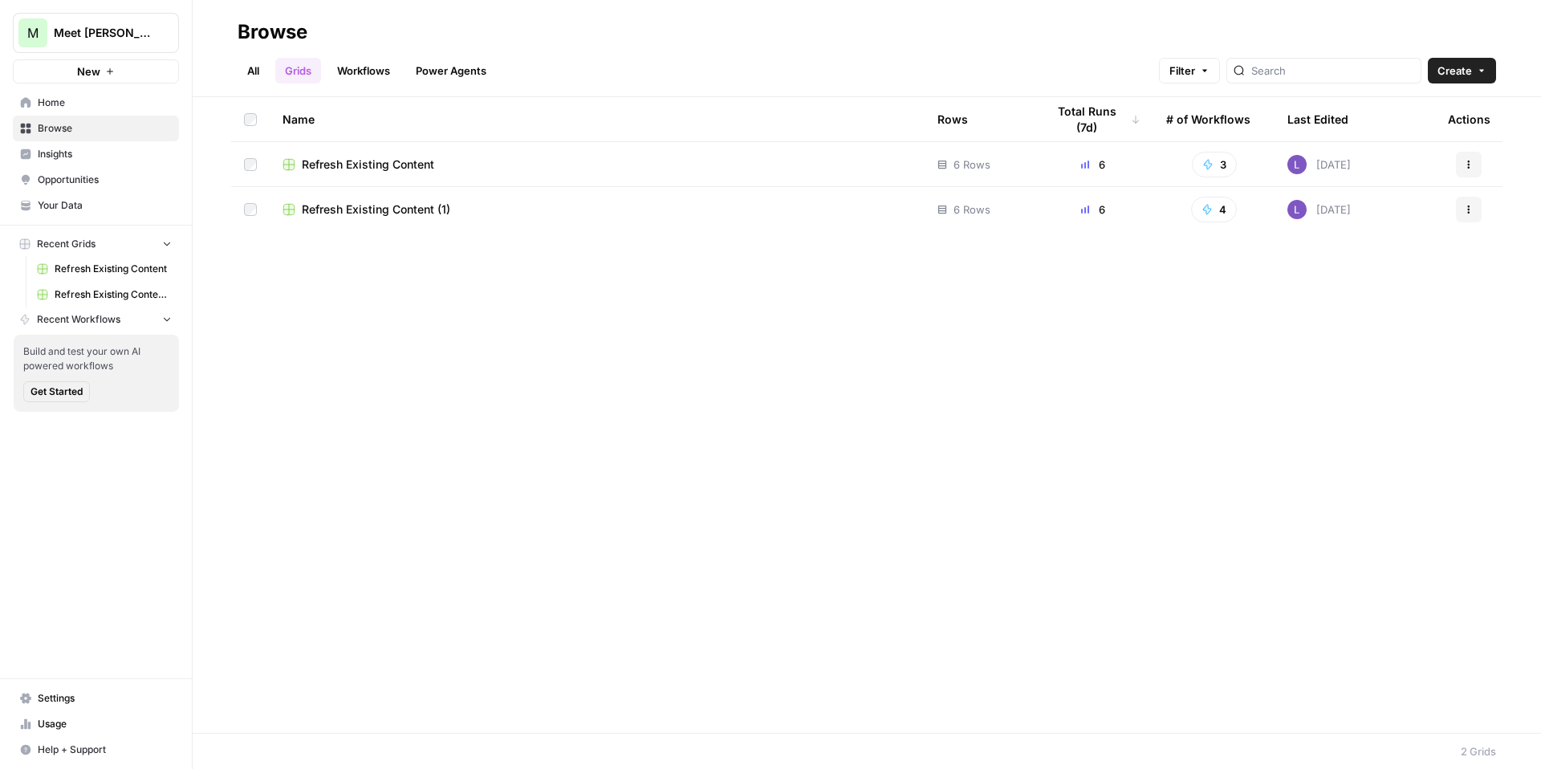
click at [1459, 57] on div "All Grids Workflows Power Agents Filter Create" at bounding box center [867, 64] width 1259 height 39
click at [1455, 76] on span "Create" at bounding box center [1455, 71] width 35 height 16
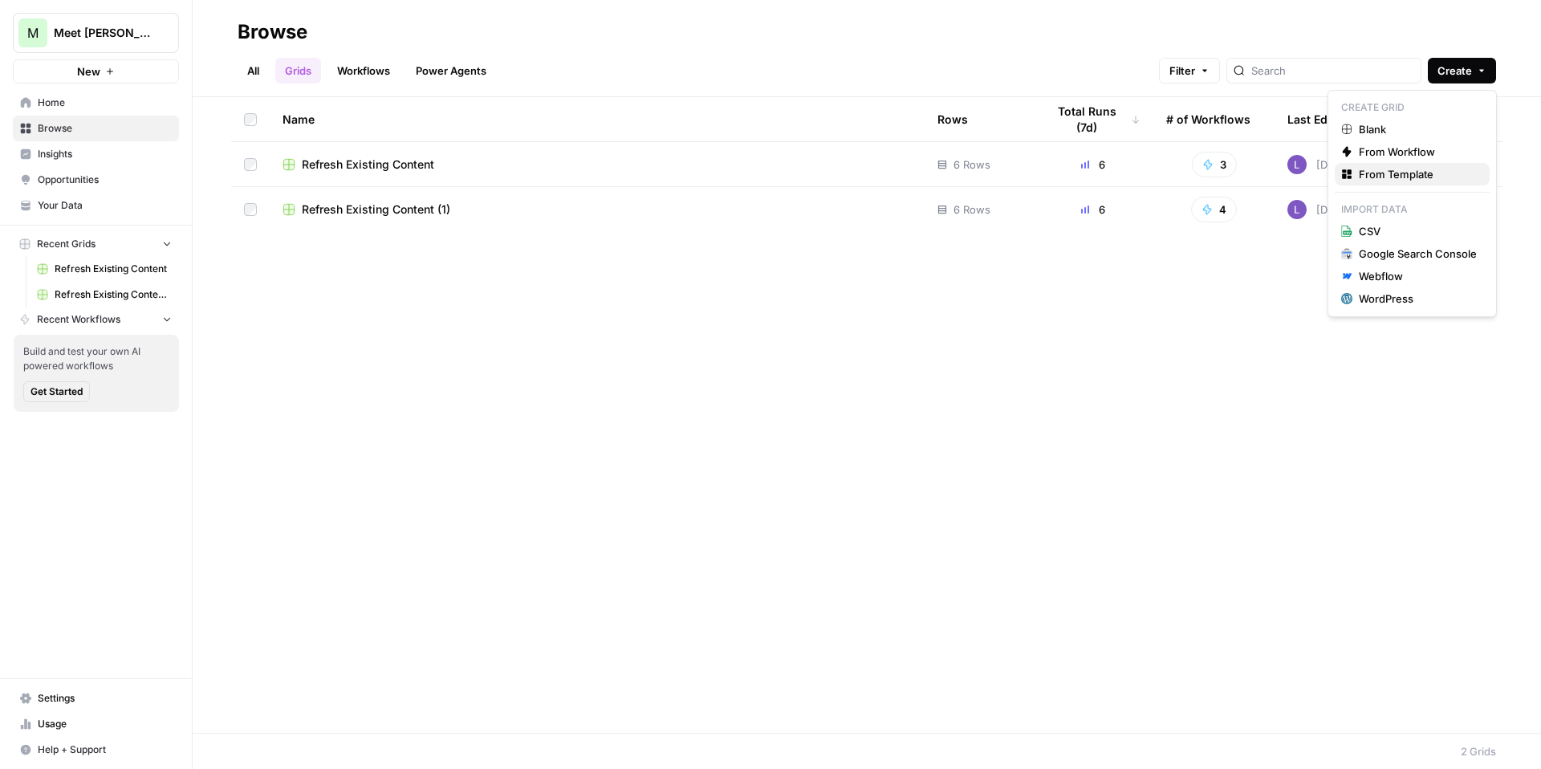
click at [1407, 177] on span "From Template" at bounding box center [1418, 174] width 118 height 16
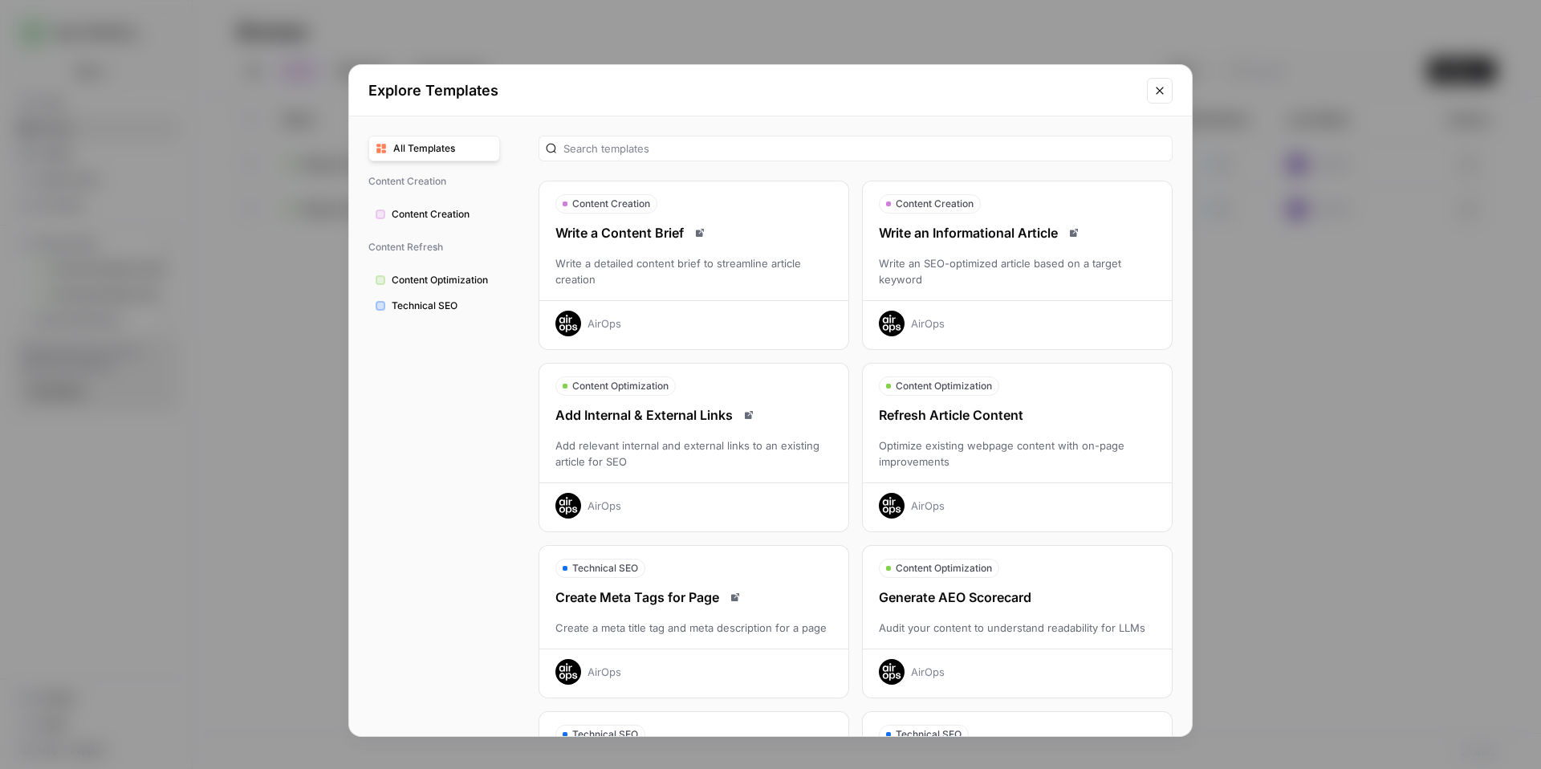
click at [979, 452] on div "Optimize existing webpage content with on-page improvements" at bounding box center [1017, 454] width 309 height 32
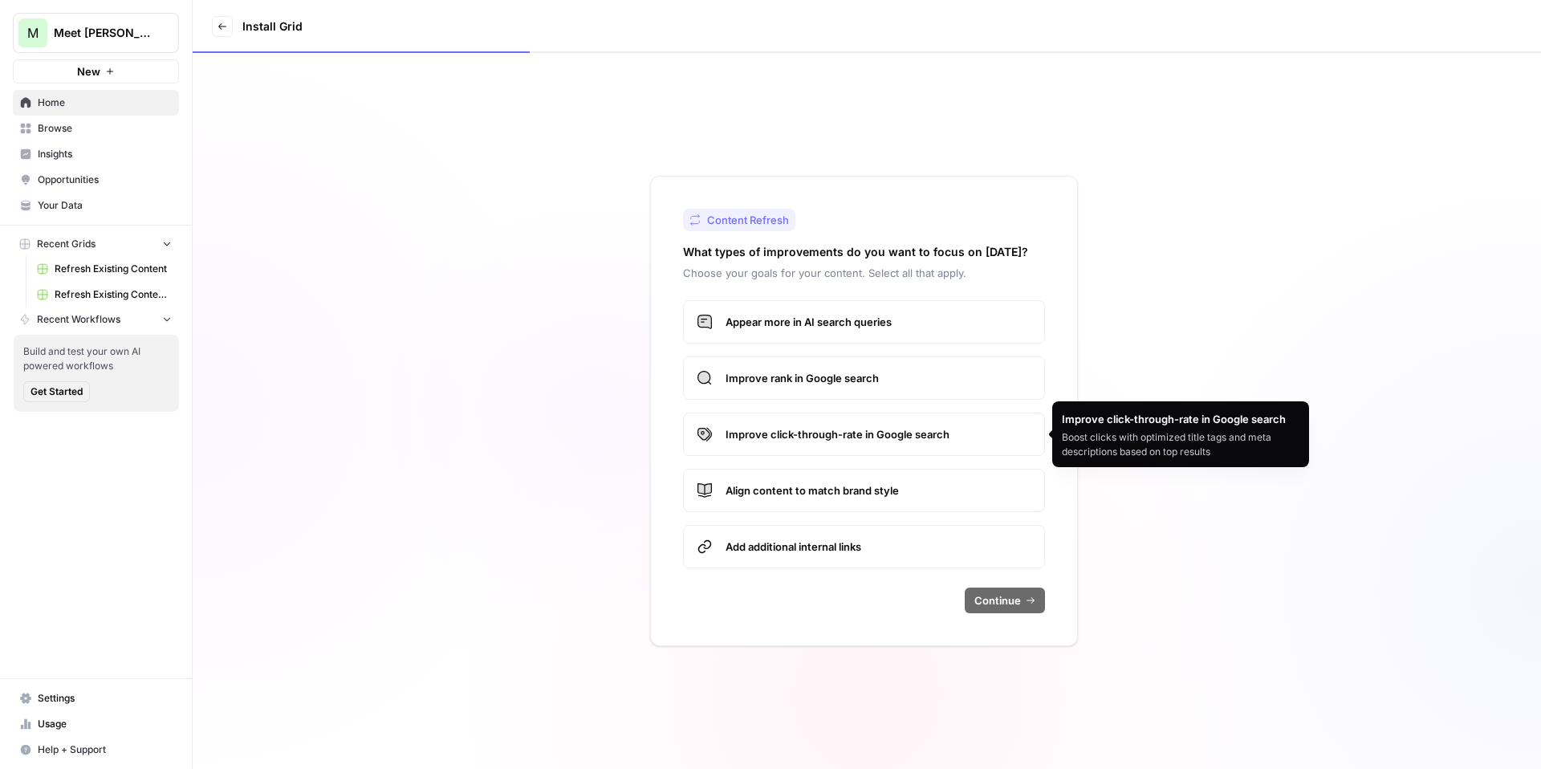
click at [933, 437] on span "Improve click-through-rate in Google search" at bounding box center [879, 434] width 306 height 16
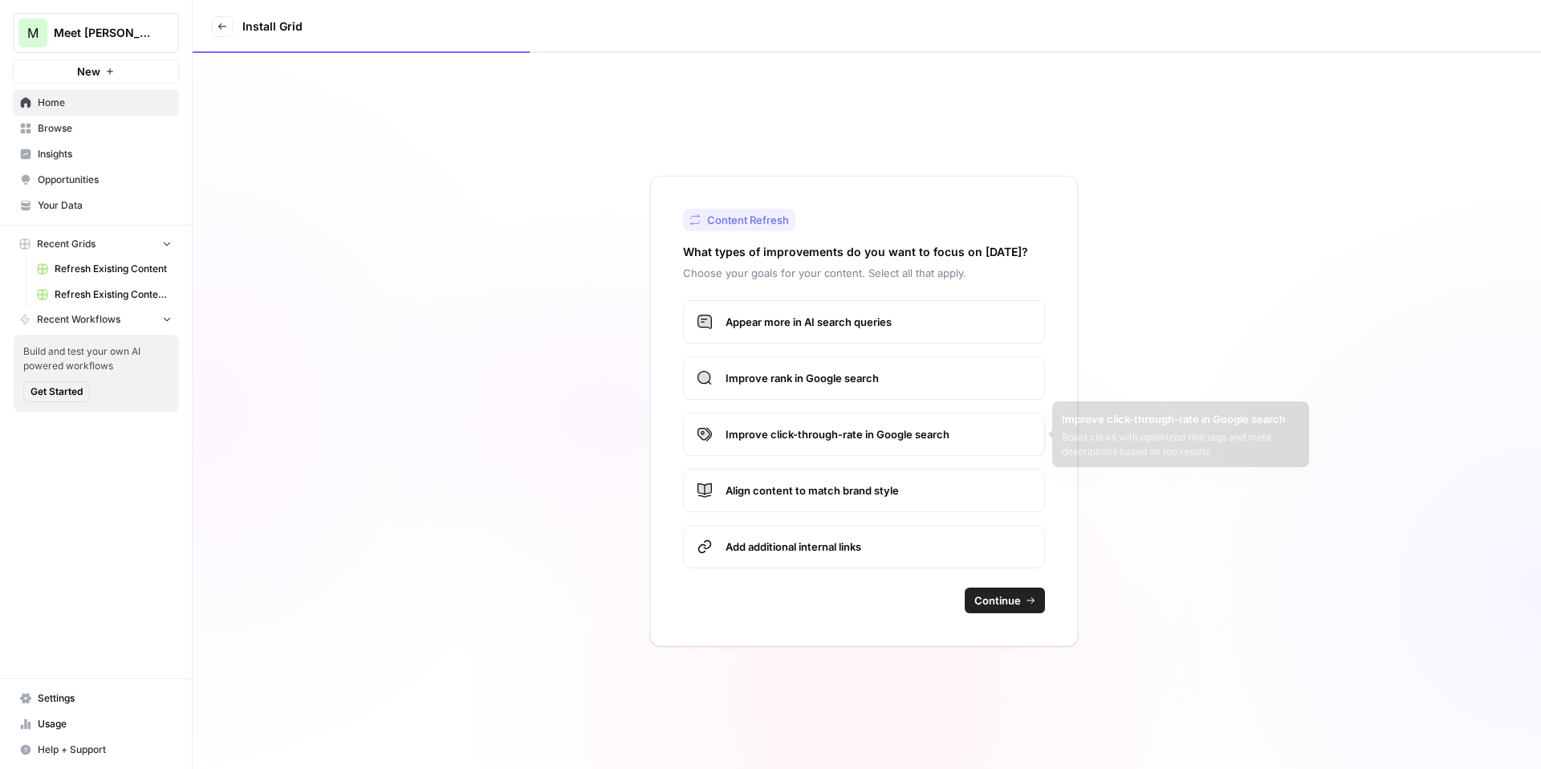
drag, startPoint x: 934, startPoint y: 440, endPoint x: 934, endPoint y: 425, distance: 15.3
click at [934, 440] on span "Improve click-through-rate in Google search" at bounding box center [879, 434] width 306 height 16
click at [934, 378] on span "Improve rank in Google search" at bounding box center [879, 378] width 306 height 16
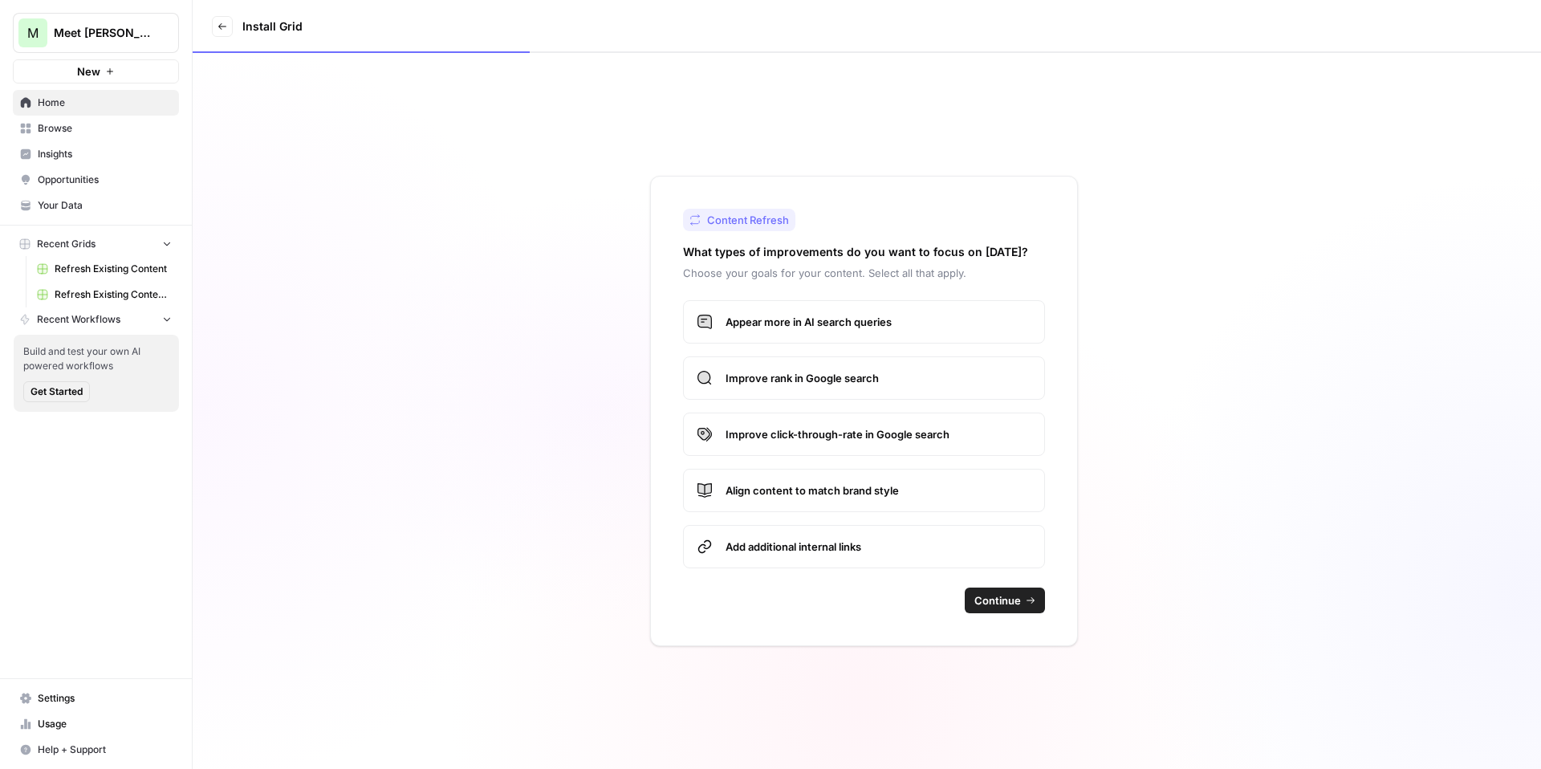
click at [997, 587] on div "Content Refresh What types of improvements do you want to focus on today? Choos…" at bounding box center [864, 411] width 428 height 470
click at [999, 597] on span "Continue" at bounding box center [998, 601] width 47 height 16
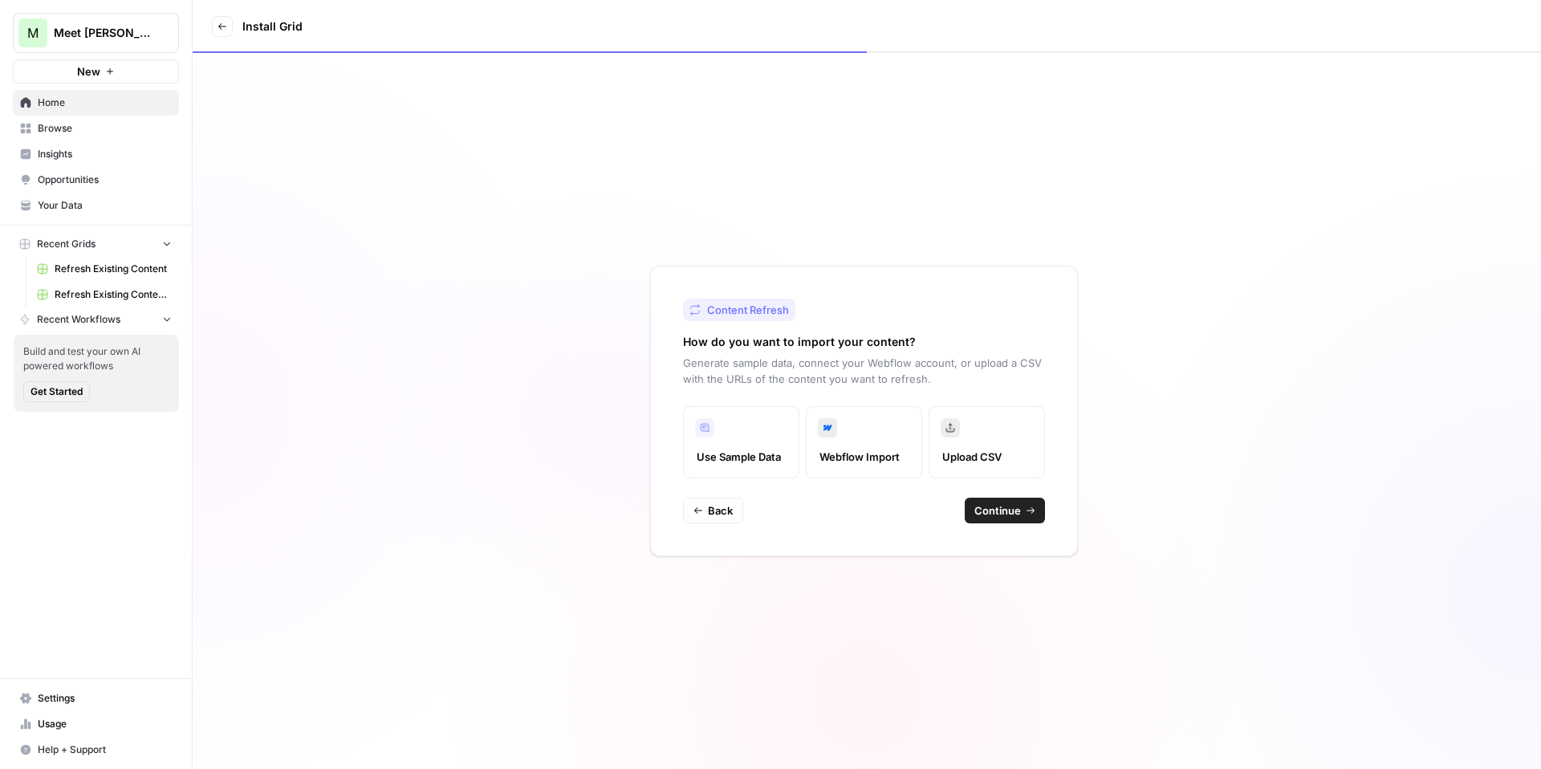
click at [1012, 505] on span "Continue" at bounding box center [998, 511] width 47 height 16
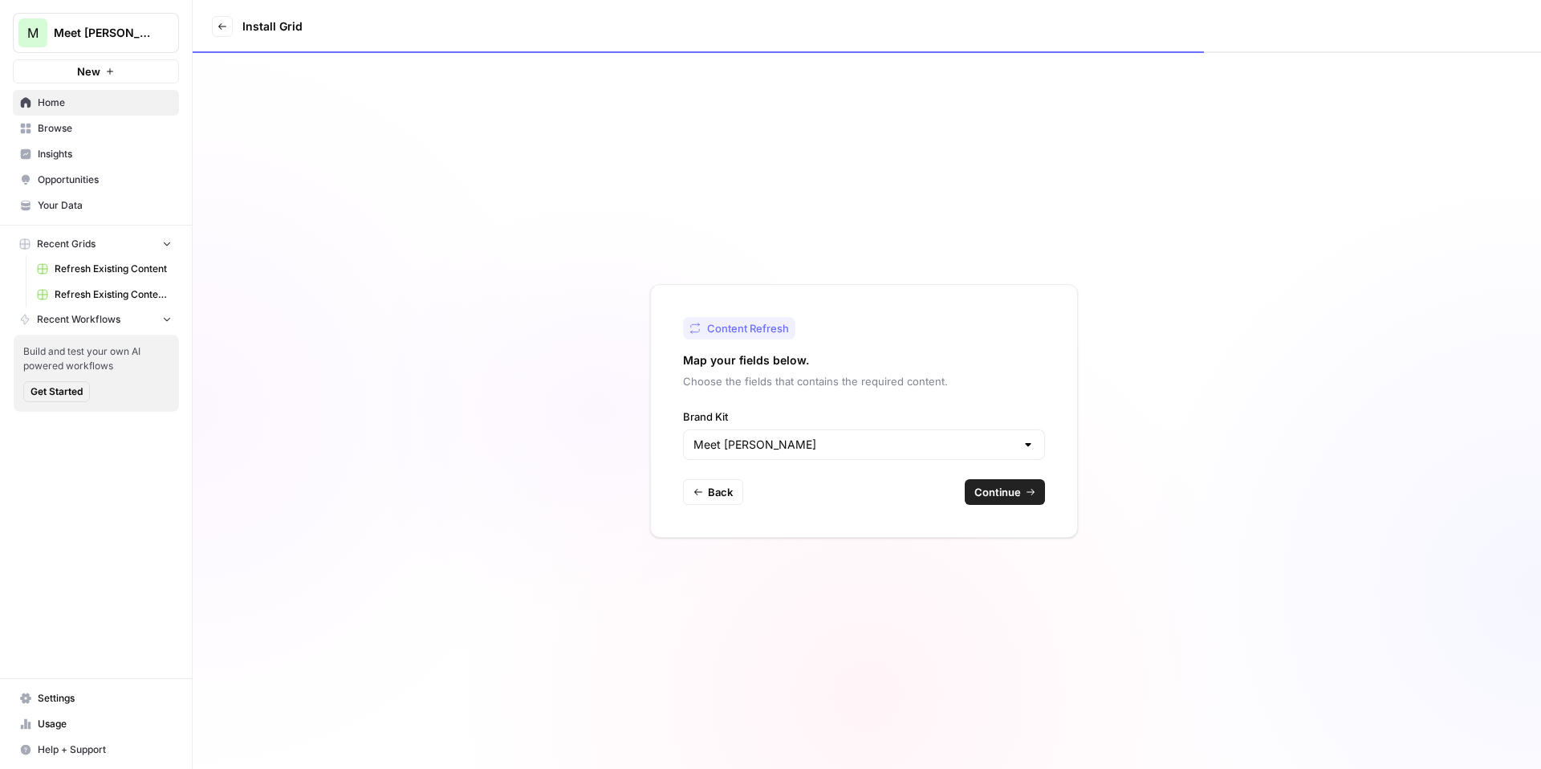
click at [999, 487] on span "Continue" at bounding box center [998, 492] width 47 height 16
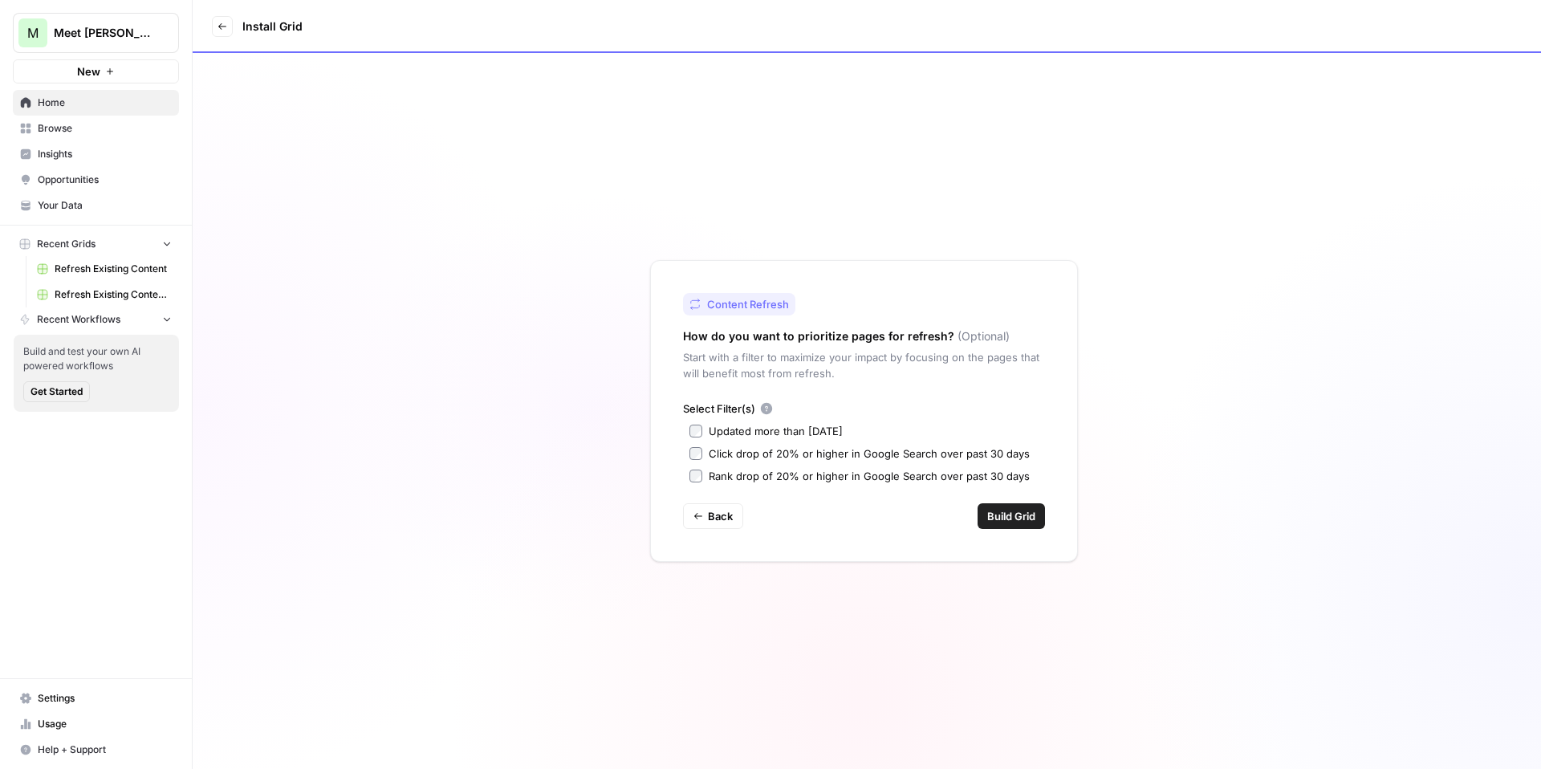
click at [1018, 511] on span "Build Grid" at bounding box center [1012, 516] width 48 height 16
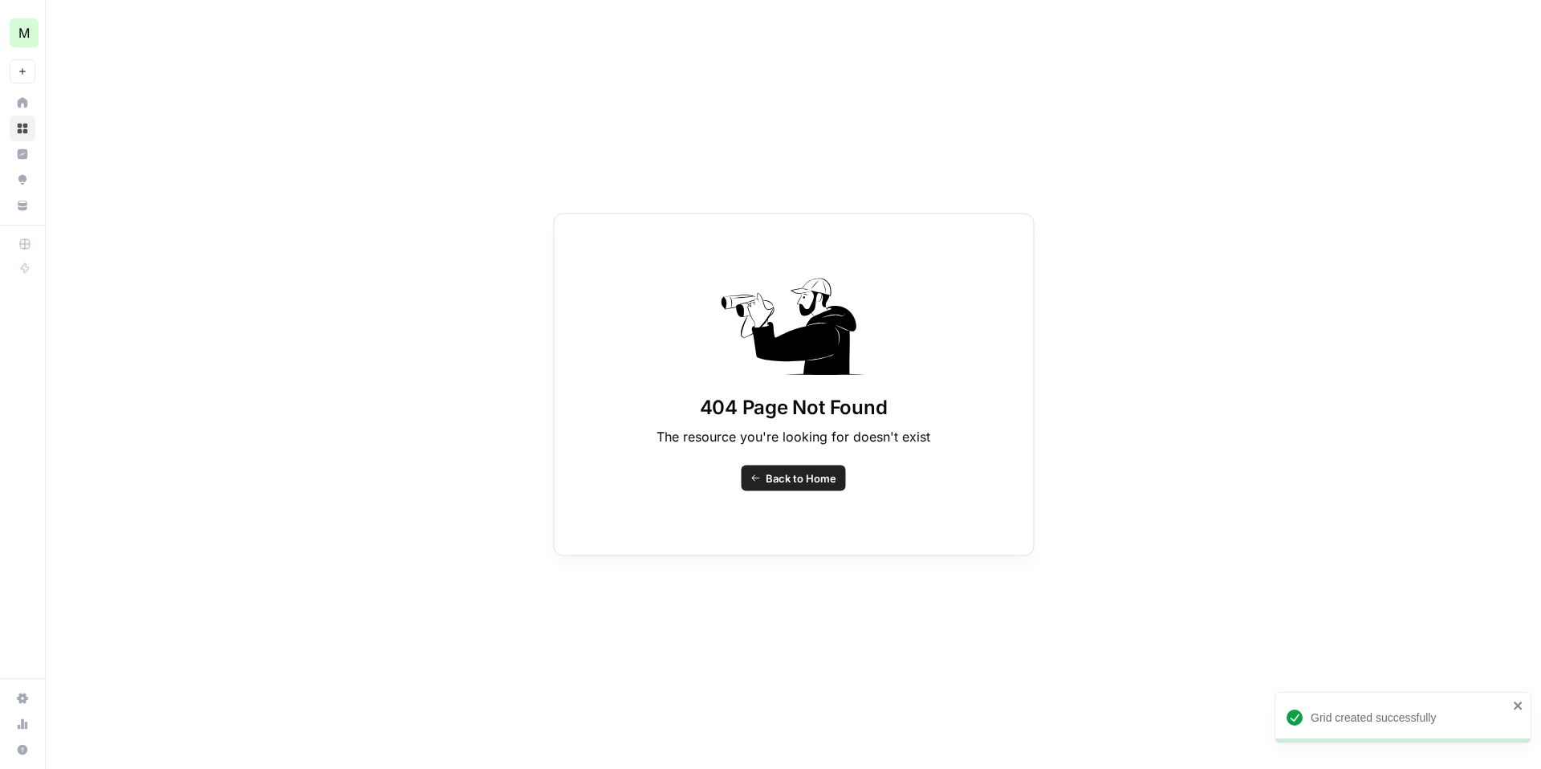
click at [780, 473] on span "Back to Home" at bounding box center [801, 478] width 71 height 16
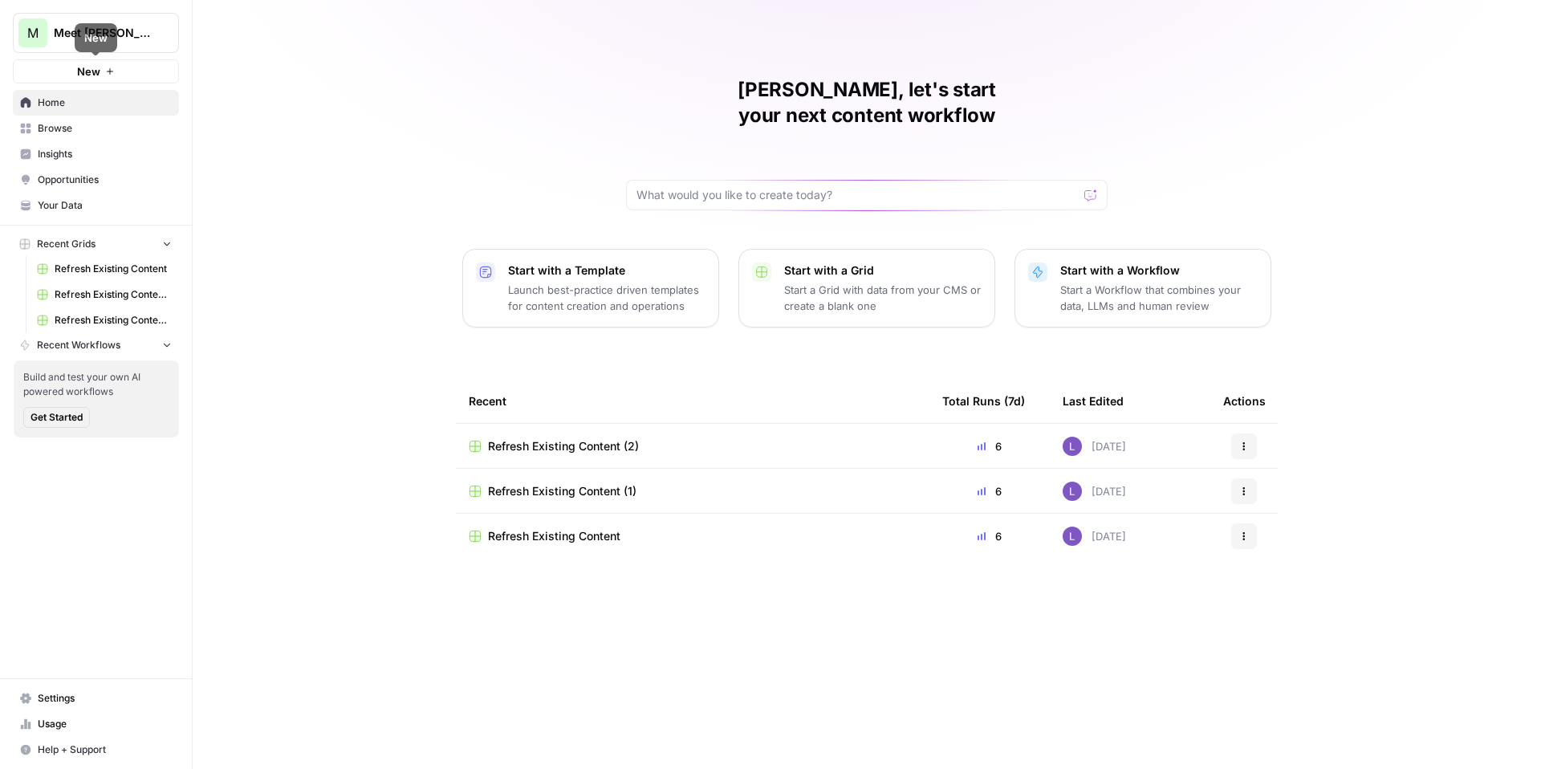
click at [120, 120] on link "Browse" at bounding box center [96, 129] width 166 height 26
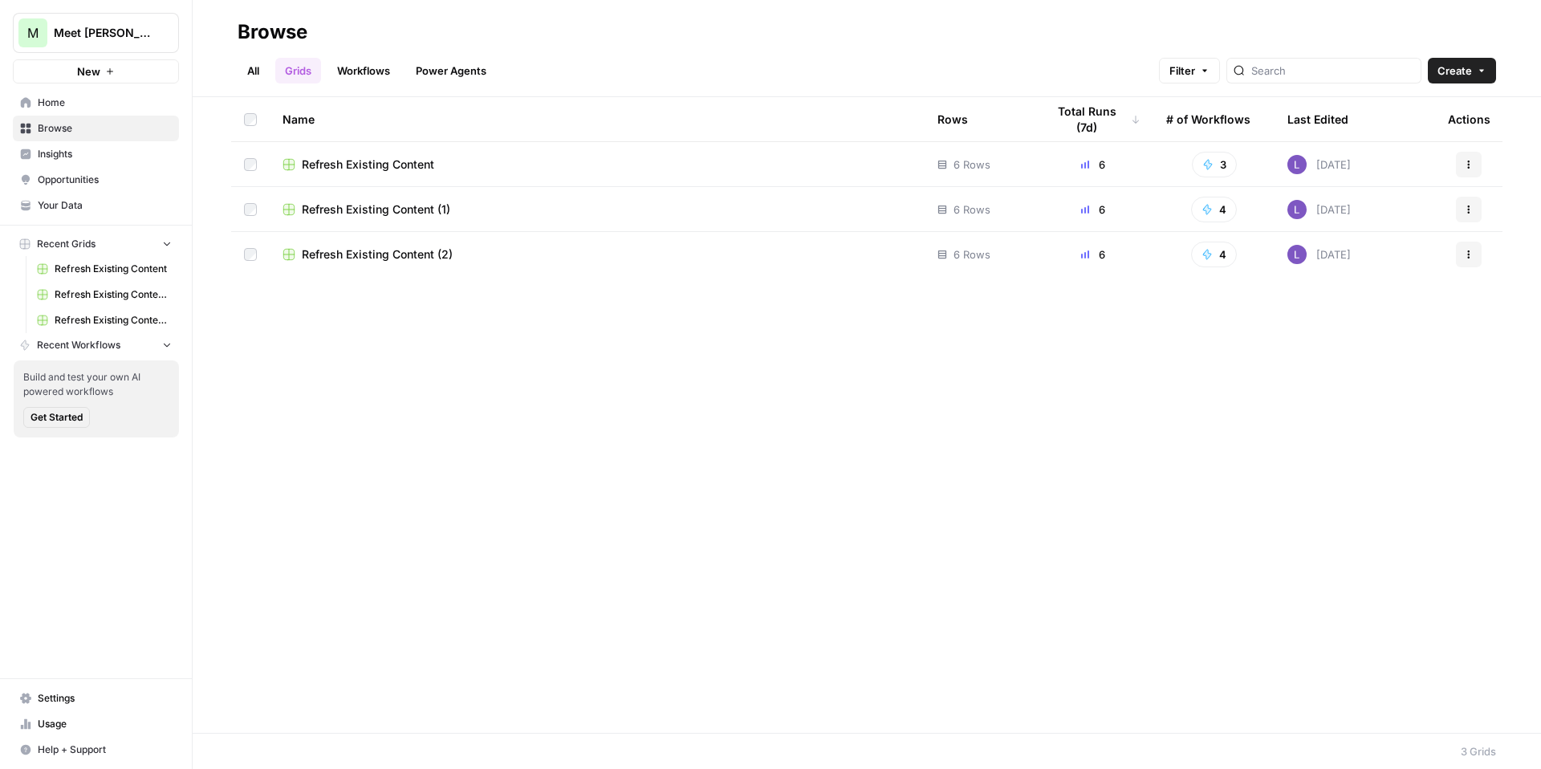
click at [108, 211] on span "Your Data" at bounding box center [105, 205] width 134 height 14
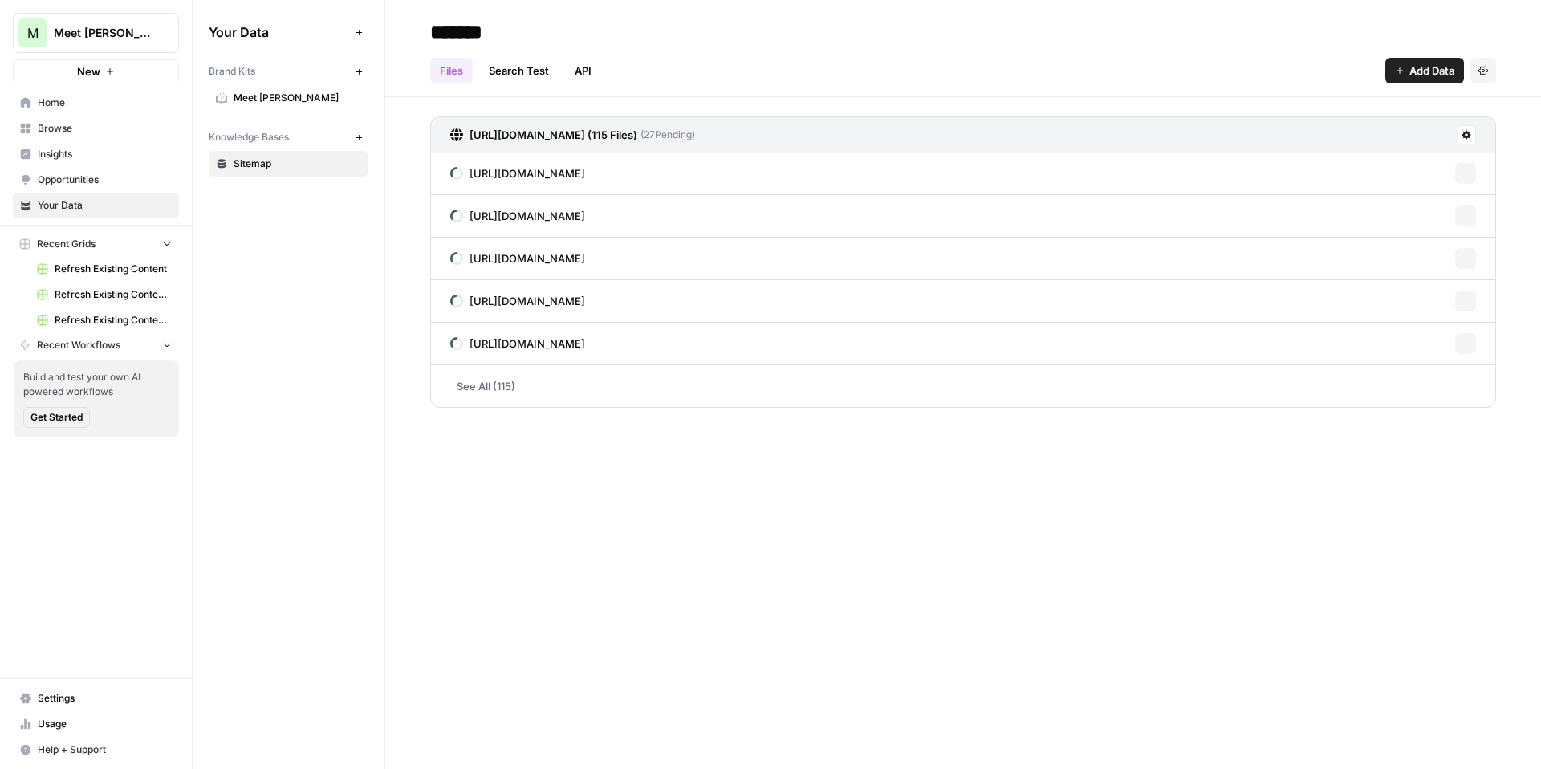
click at [247, 88] on link "Meet Alfred" at bounding box center [289, 98] width 160 height 26
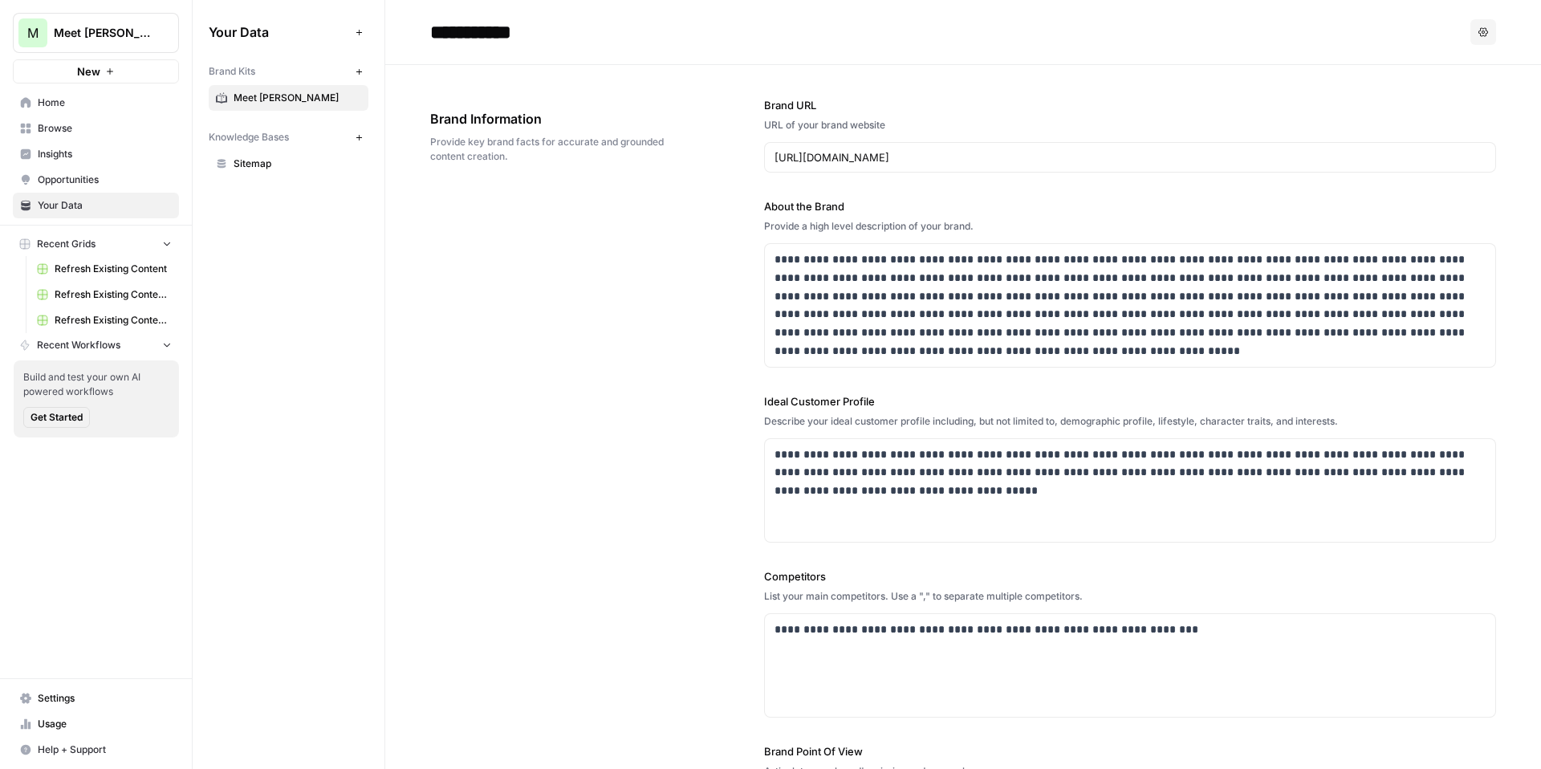
scroll to position [790, 0]
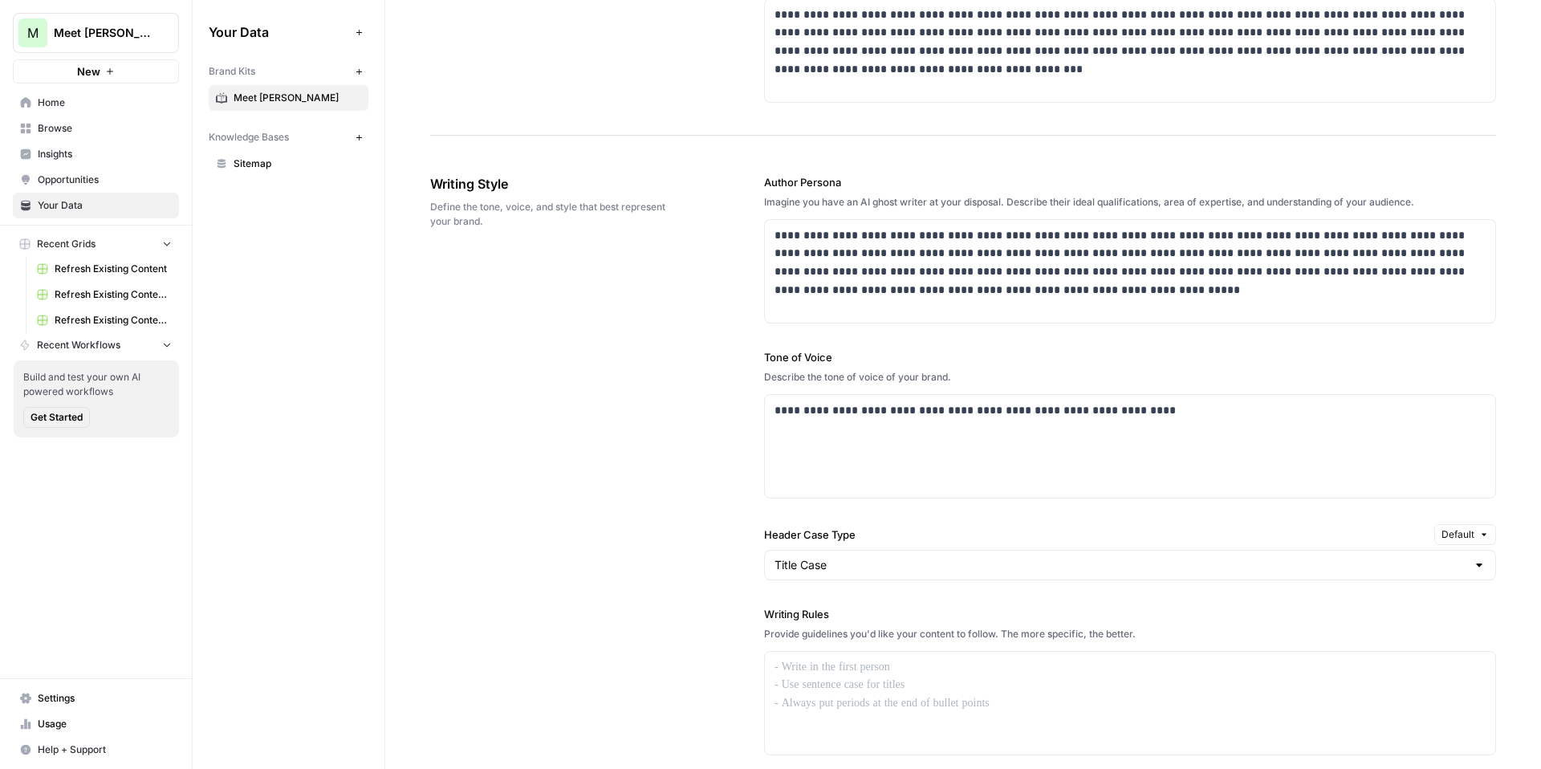
click at [69, 98] on span "Home" at bounding box center [105, 103] width 134 height 14
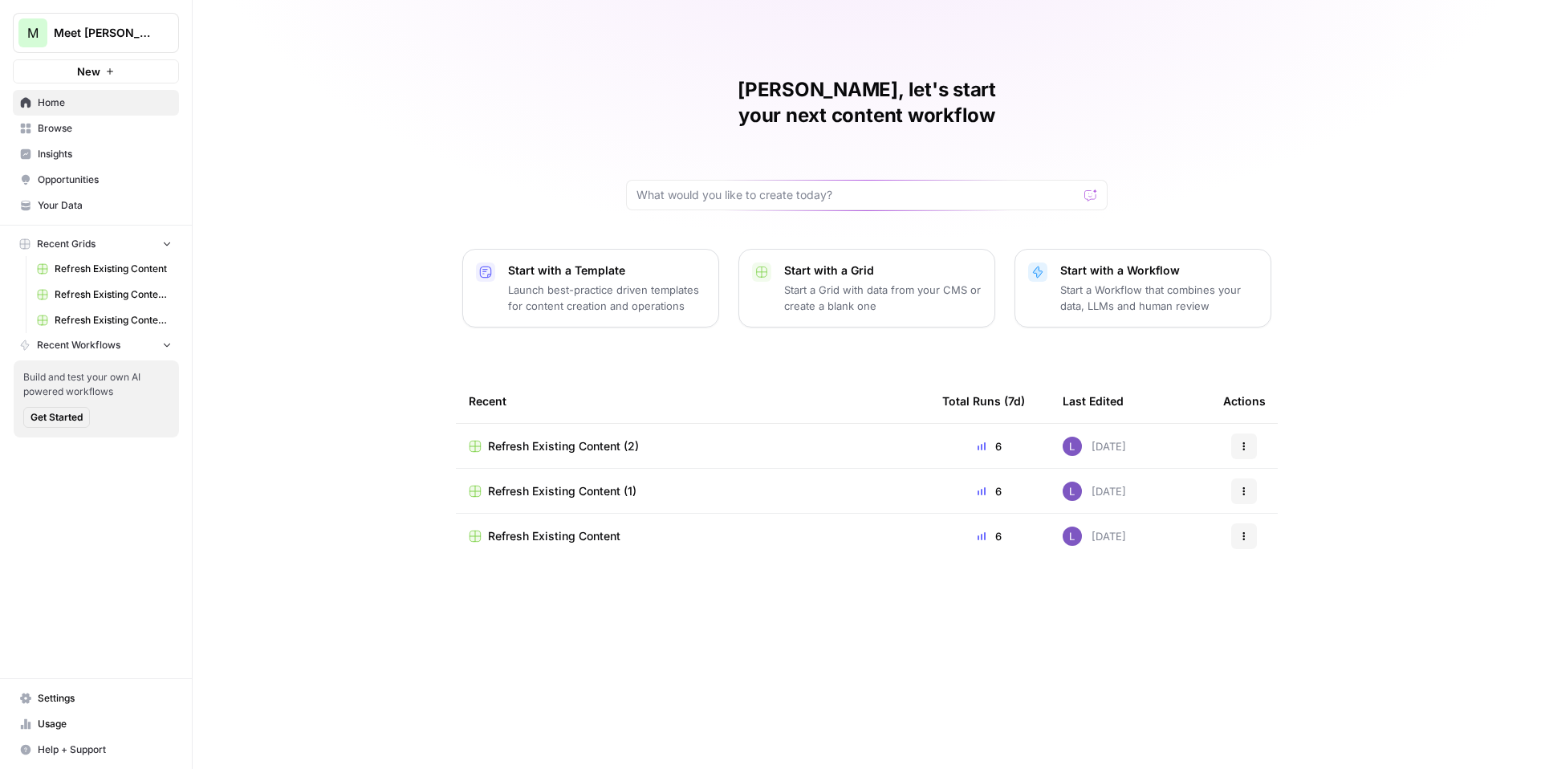
click at [88, 129] on span "Browse" at bounding box center [105, 128] width 134 height 14
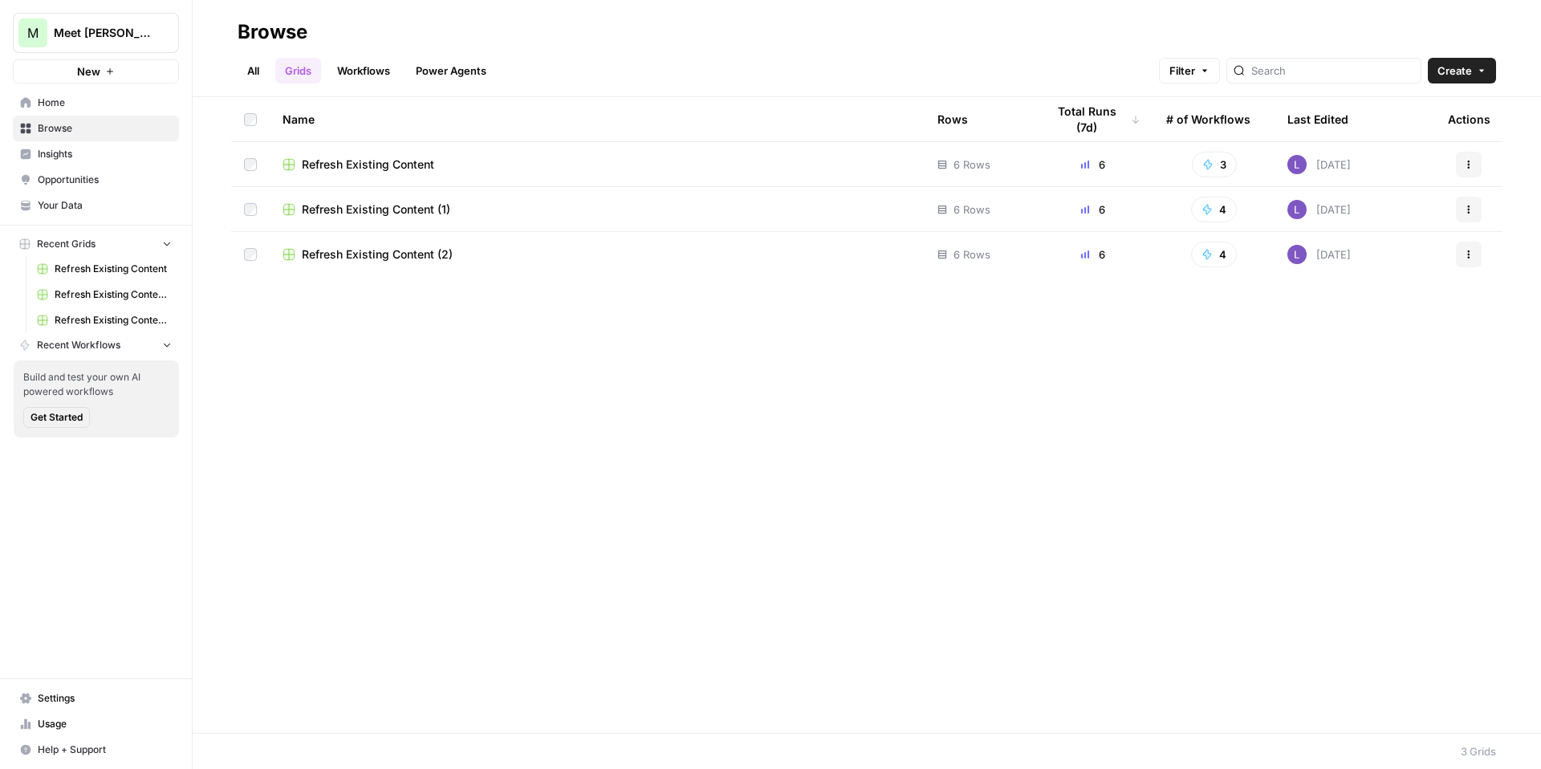
click at [254, 79] on link "All" at bounding box center [253, 71] width 31 height 26
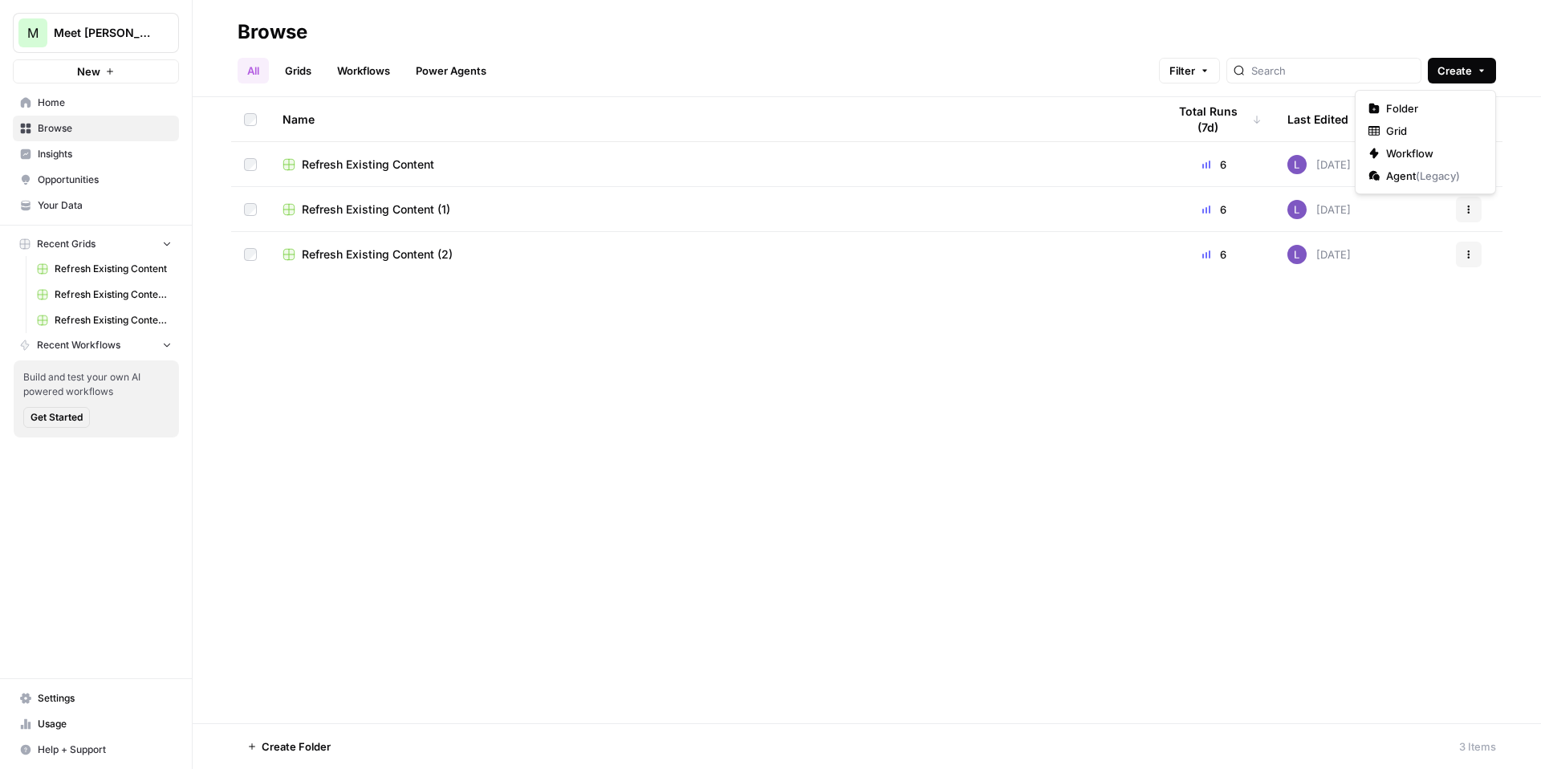
click at [1453, 72] on span "Create" at bounding box center [1455, 71] width 35 height 16
click at [1403, 126] on span "Grid" at bounding box center [1432, 131] width 90 height 16
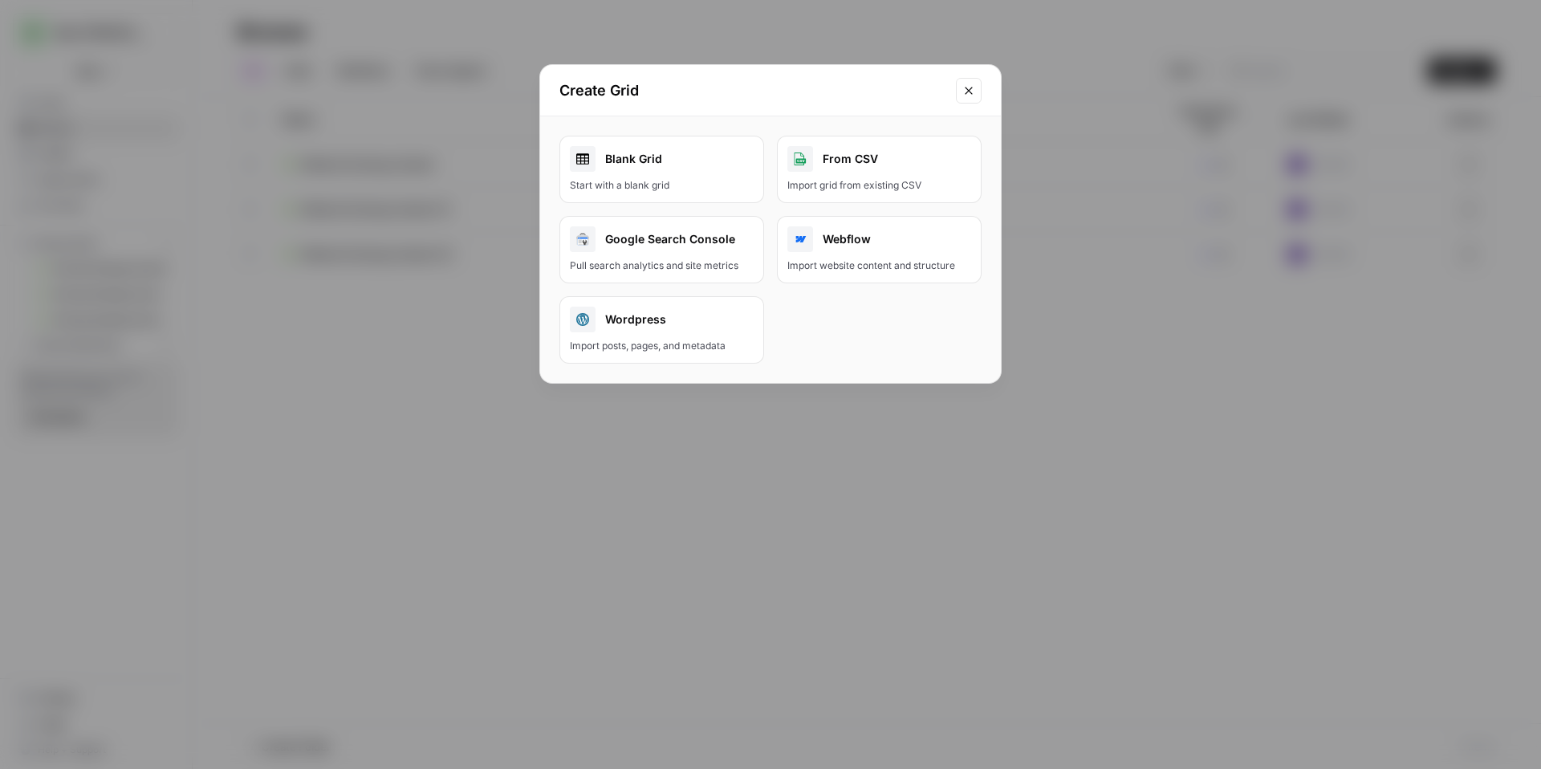
click at [676, 165] on div "Blank Grid" at bounding box center [662, 159] width 184 height 26
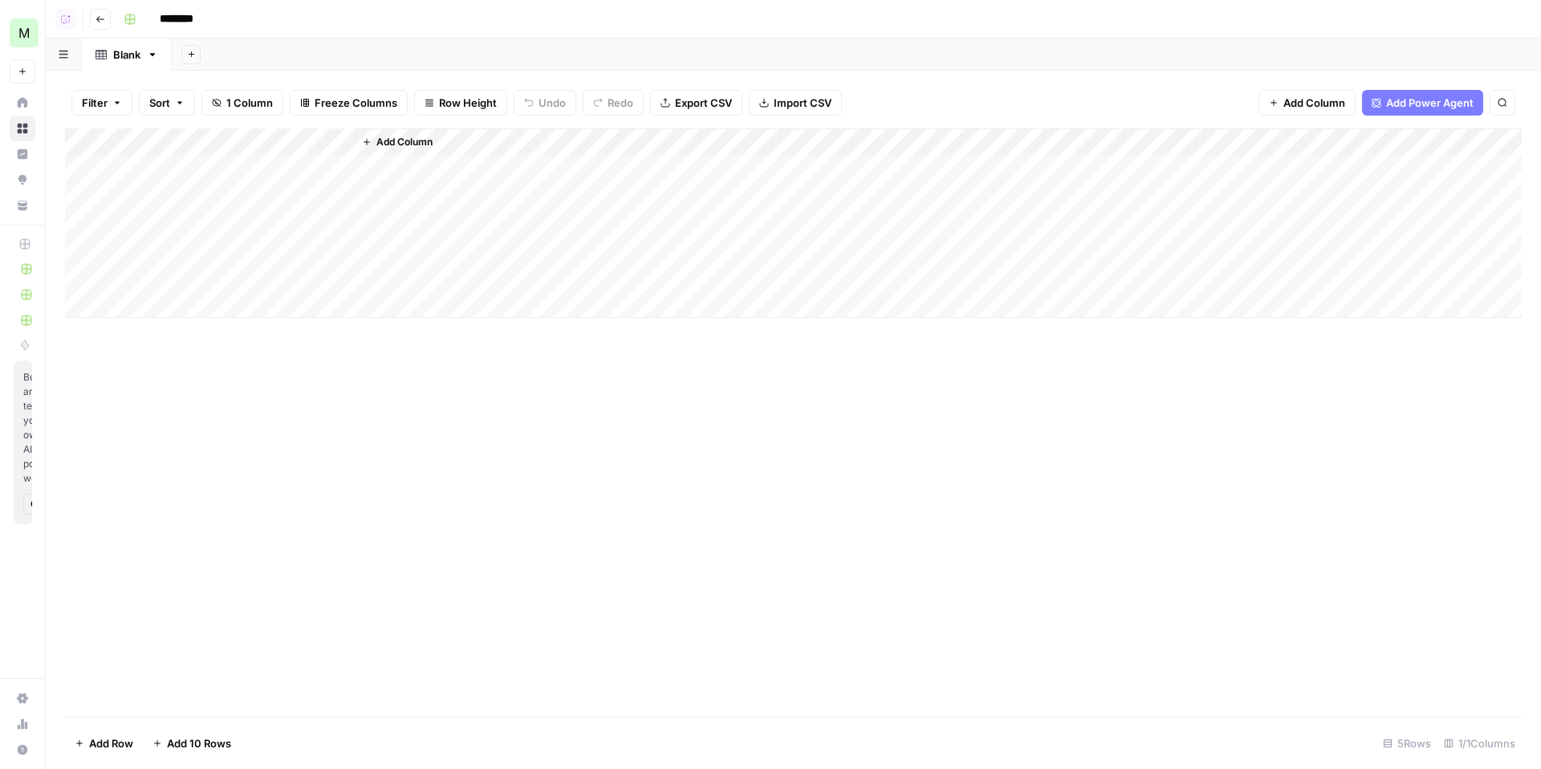
click at [1326, 96] on span "Add Column" at bounding box center [1315, 103] width 62 height 16
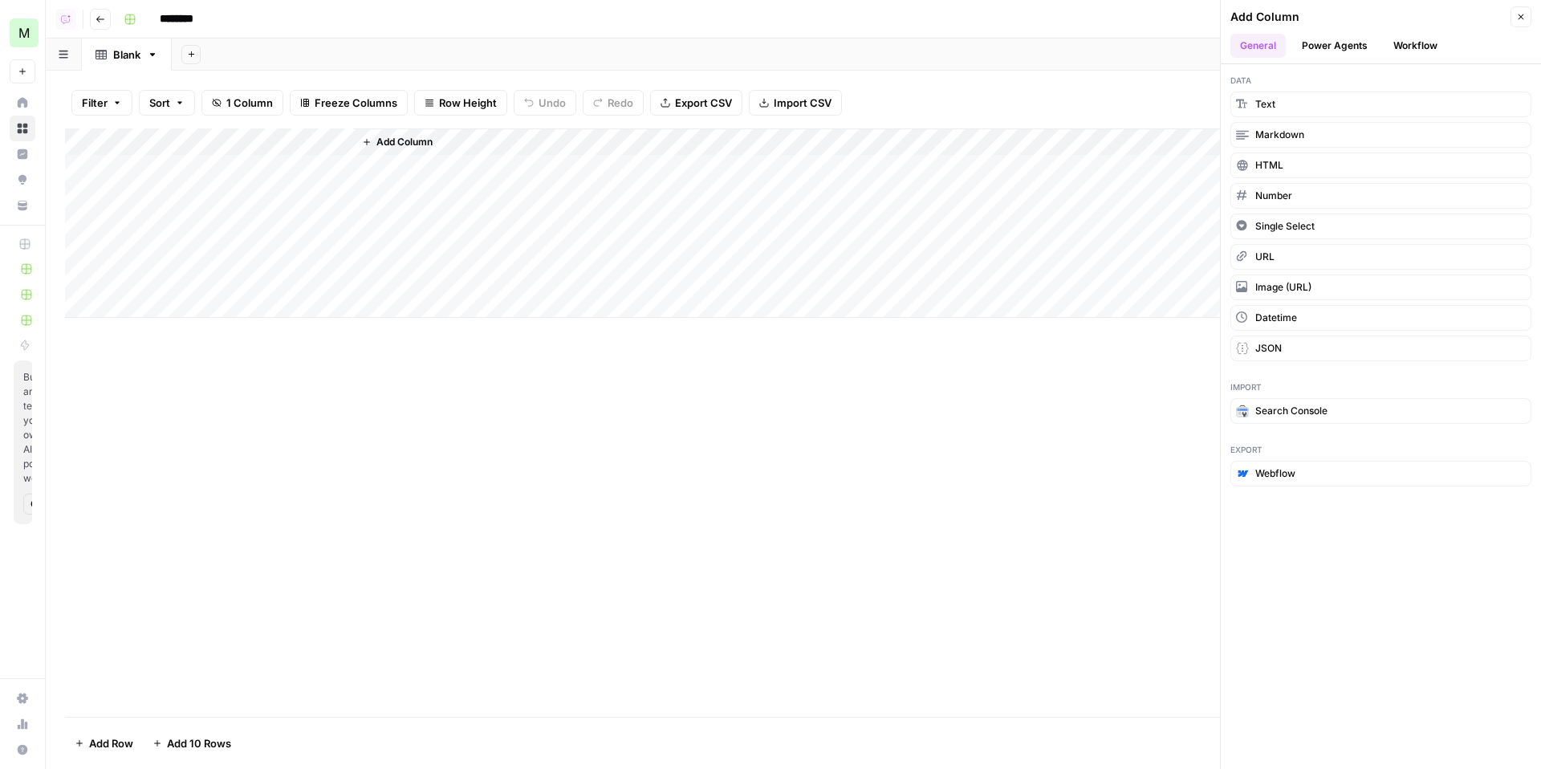
click at [1335, 35] on button "Power Agents" at bounding box center [1335, 46] width 85 height 24
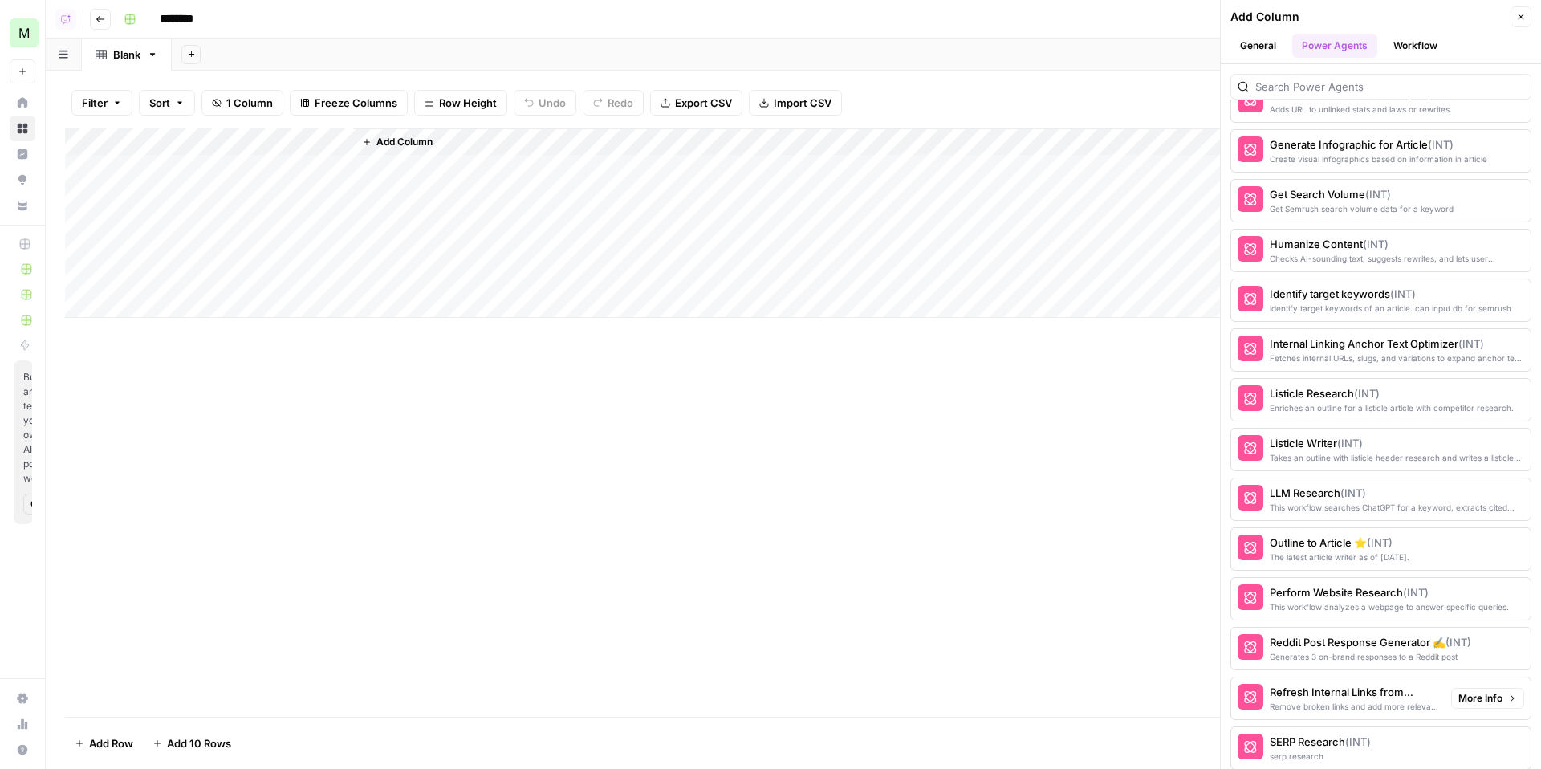
scroll to position [2046, 0]
click at [1326, 292] on div "Identify target keywords (INT)" at bounding box center [1354, 291] width 169 height 16
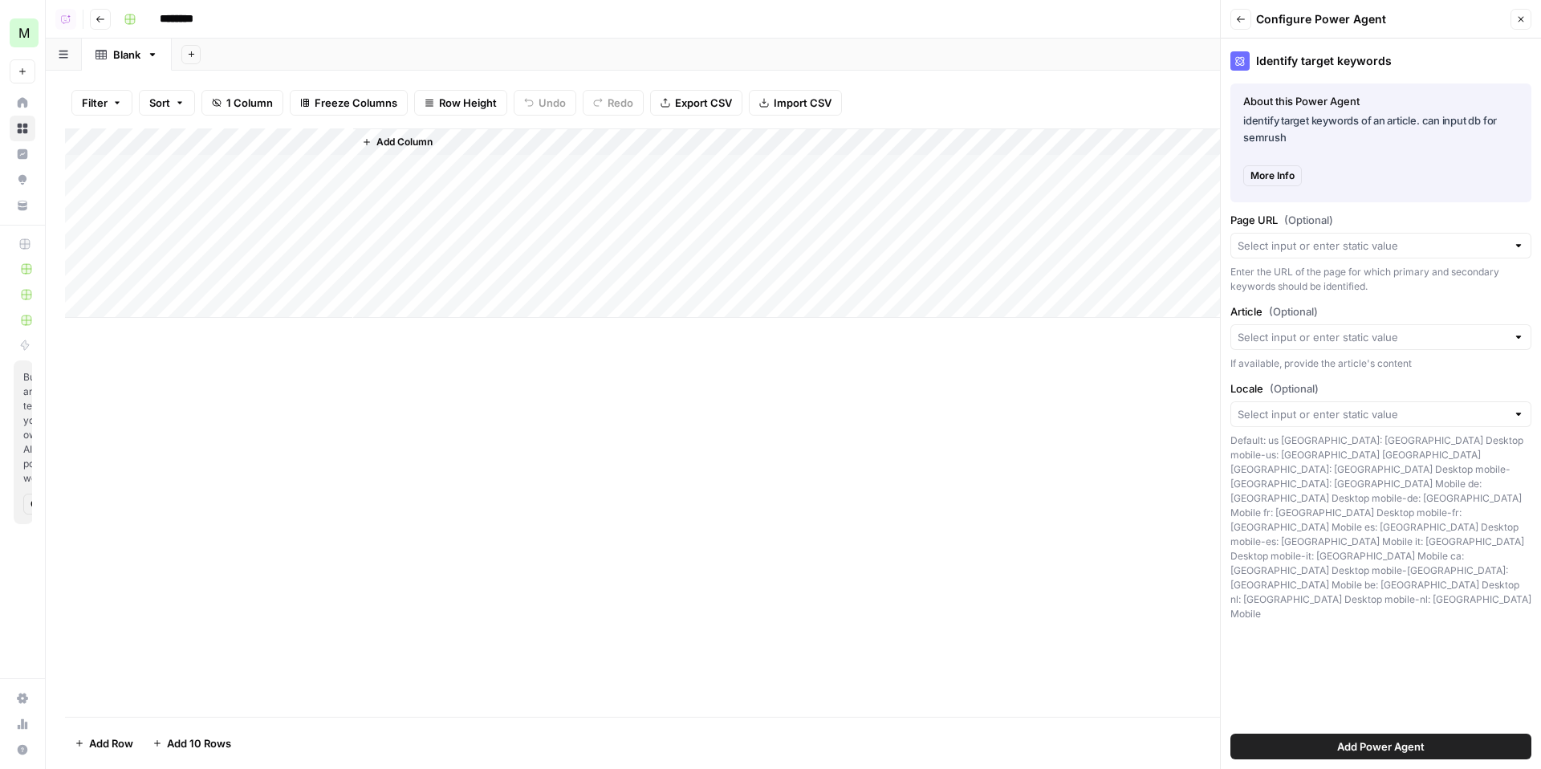
click at [1271, 184] on button "More Info" at bounding box center [1273, 175] width 59 height 21
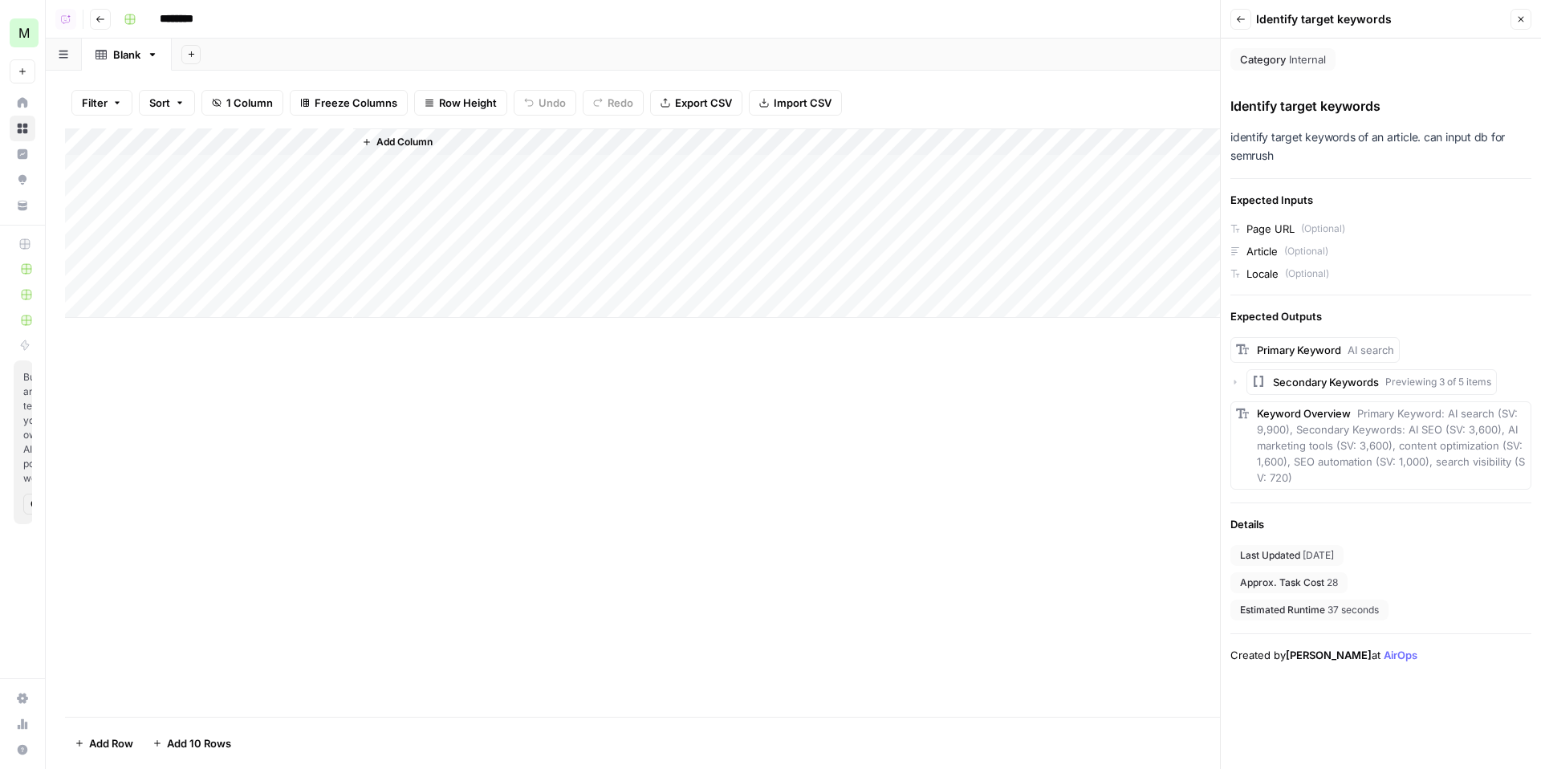
click at [1244, 26] on button "Back" at bounding box center [1241, 19] width 21 height 21
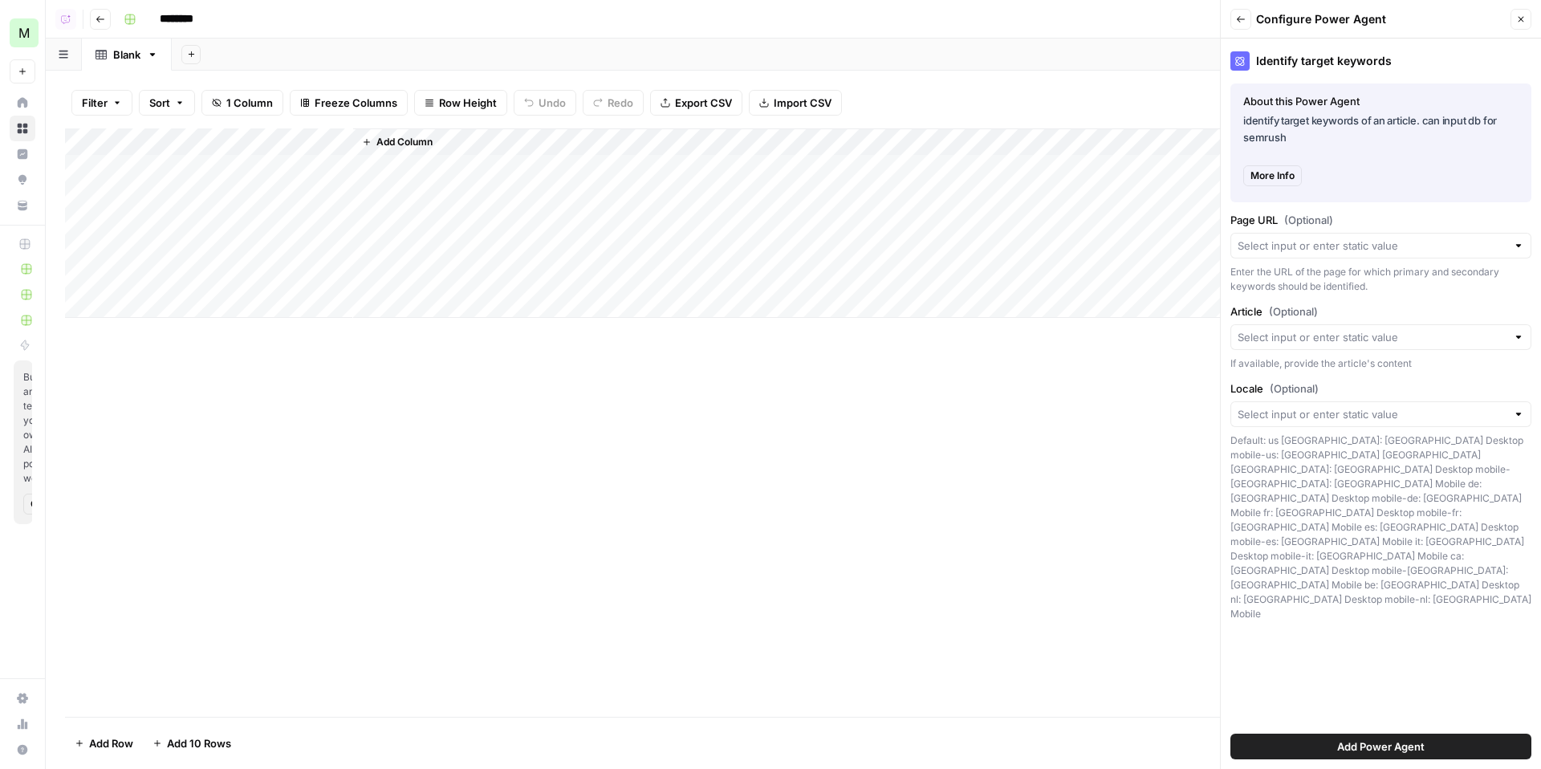
click at [1234, 8] on header "Back Configure Power Agent Close" at bounding box center [1381, 19] width 320 height 39
click at [1245, 26] on button "Back" at bounding box center [1241, 19] width 21 height 21
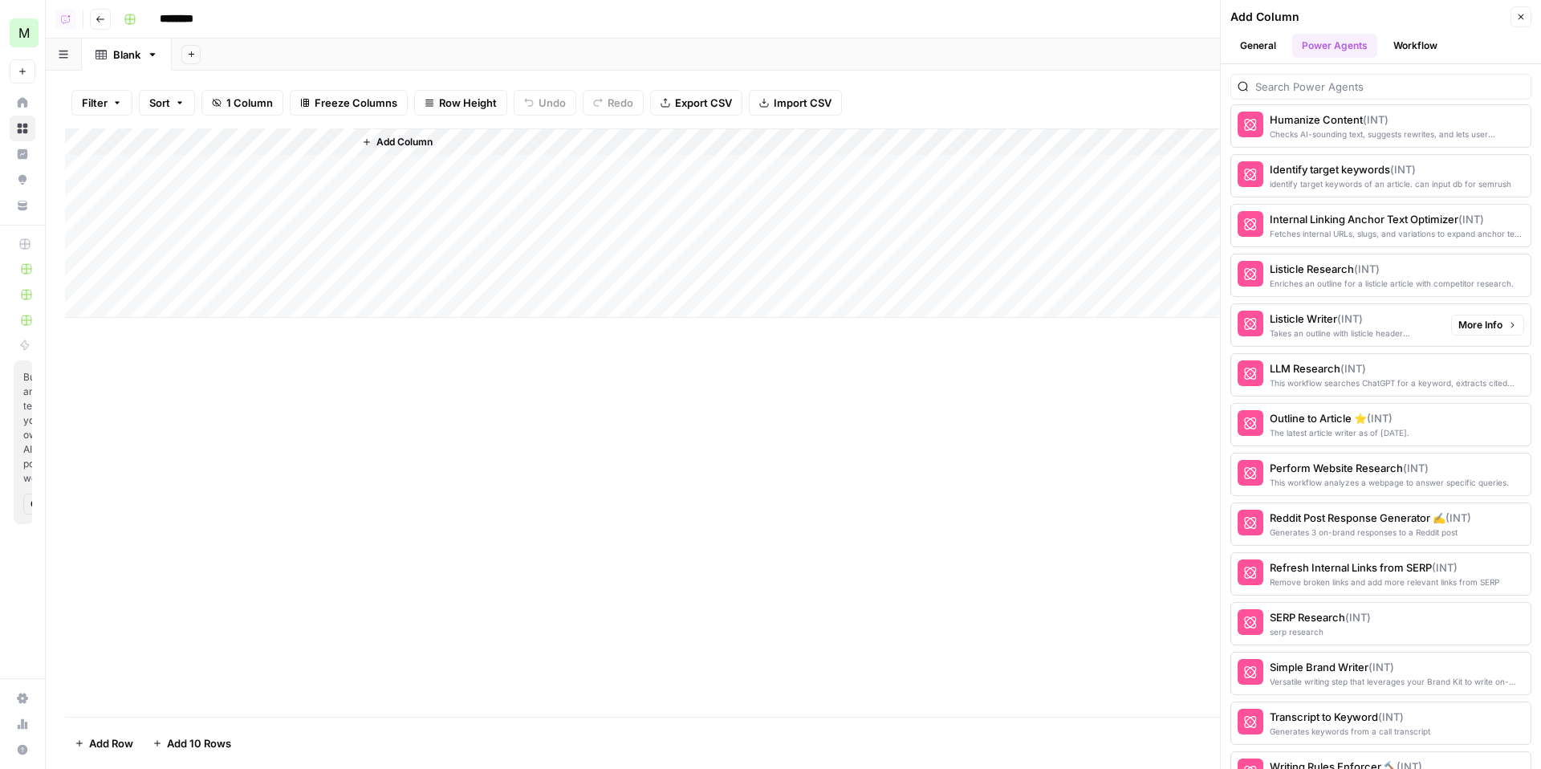
scroll to position [2203, 0]
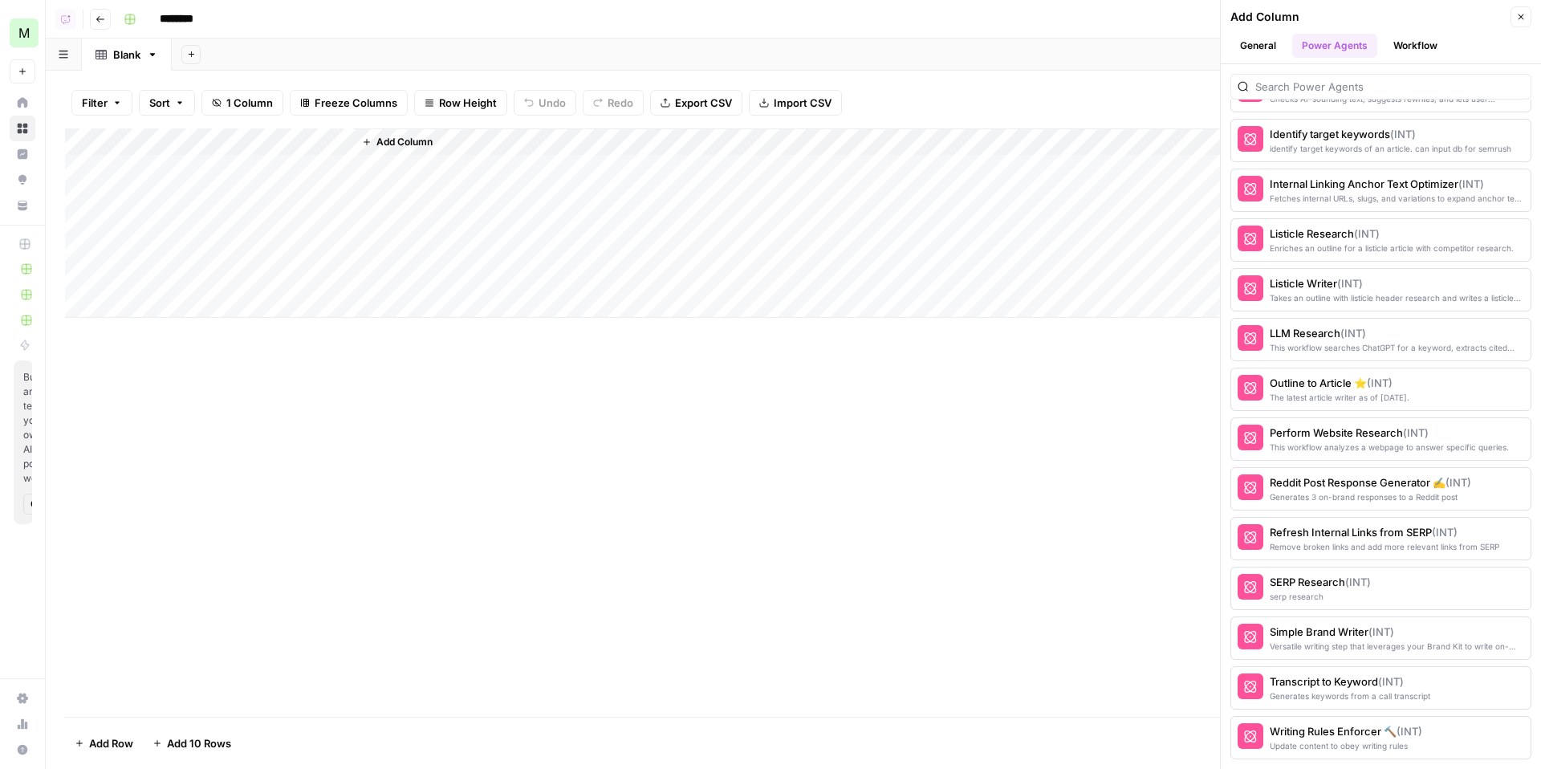
click at [1515, 16] on button "Close" at bounding box center [1521, 16] width 21 height 21
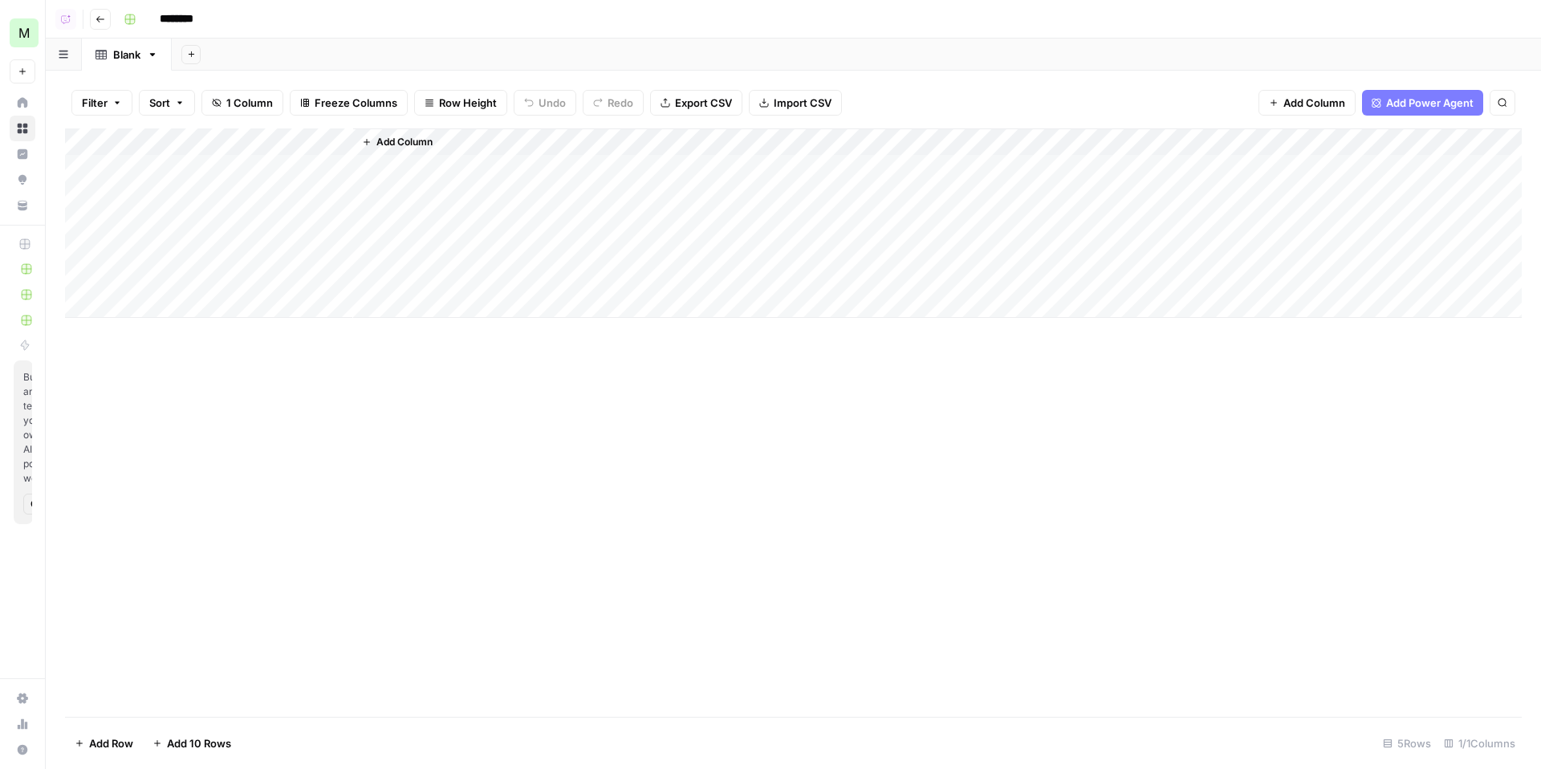
click at [1384, 104] on button "Add Power Agent" at bounding box center [1422, 103] width 121 height 26
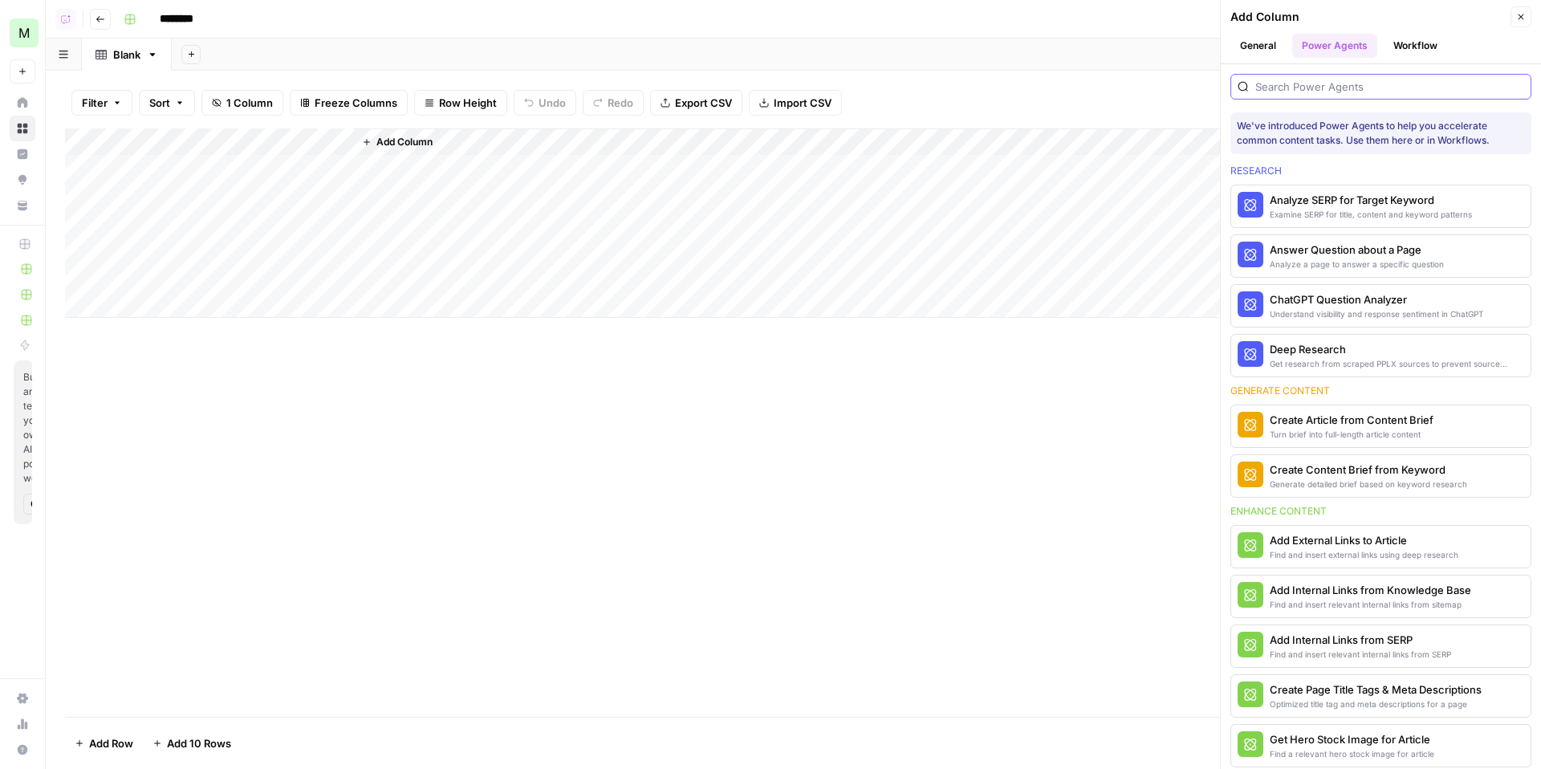
click at [1301, 88] on input "search" at bounding box center [1390, 87] width 269 height 16
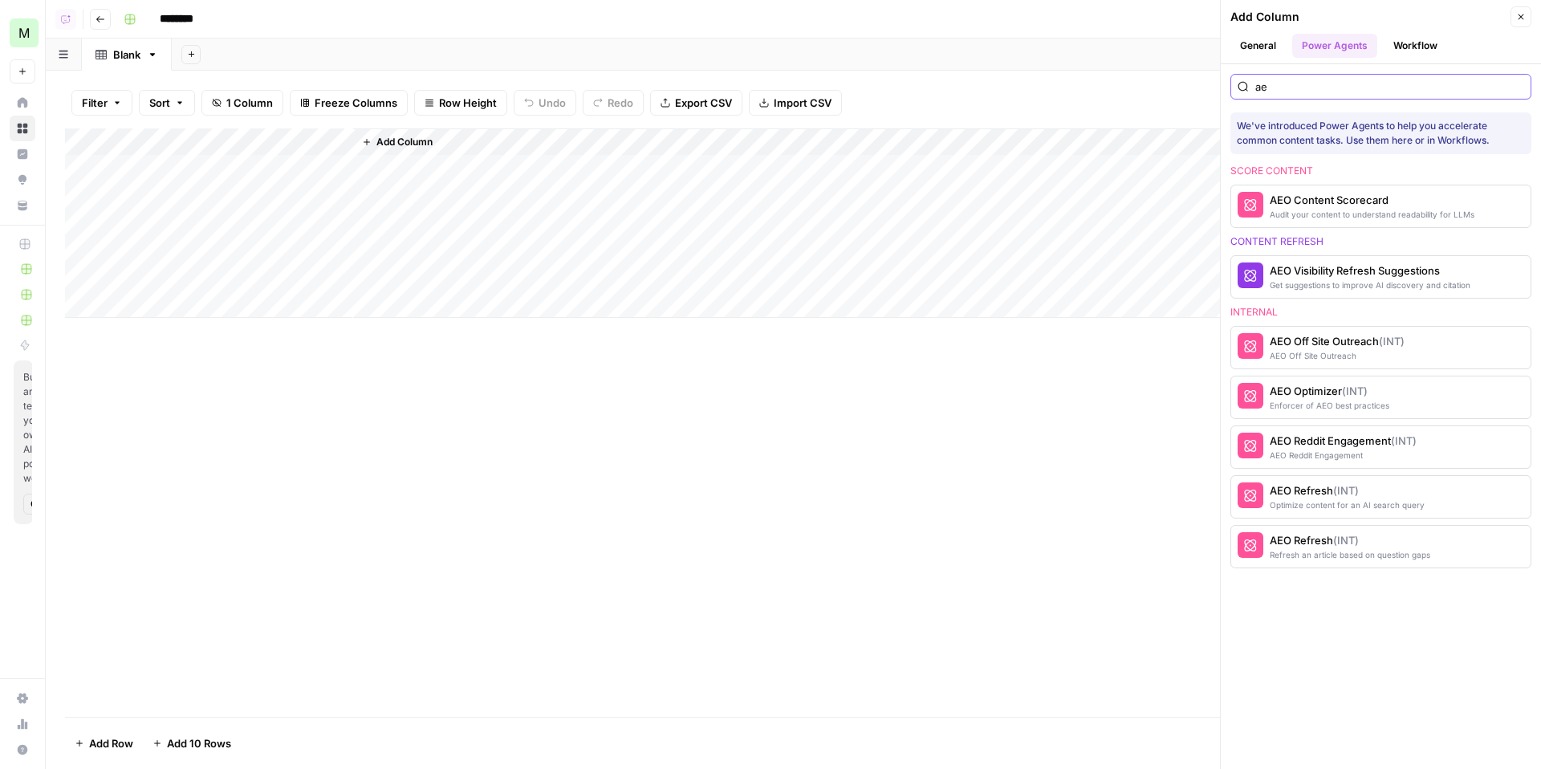
type input "a"
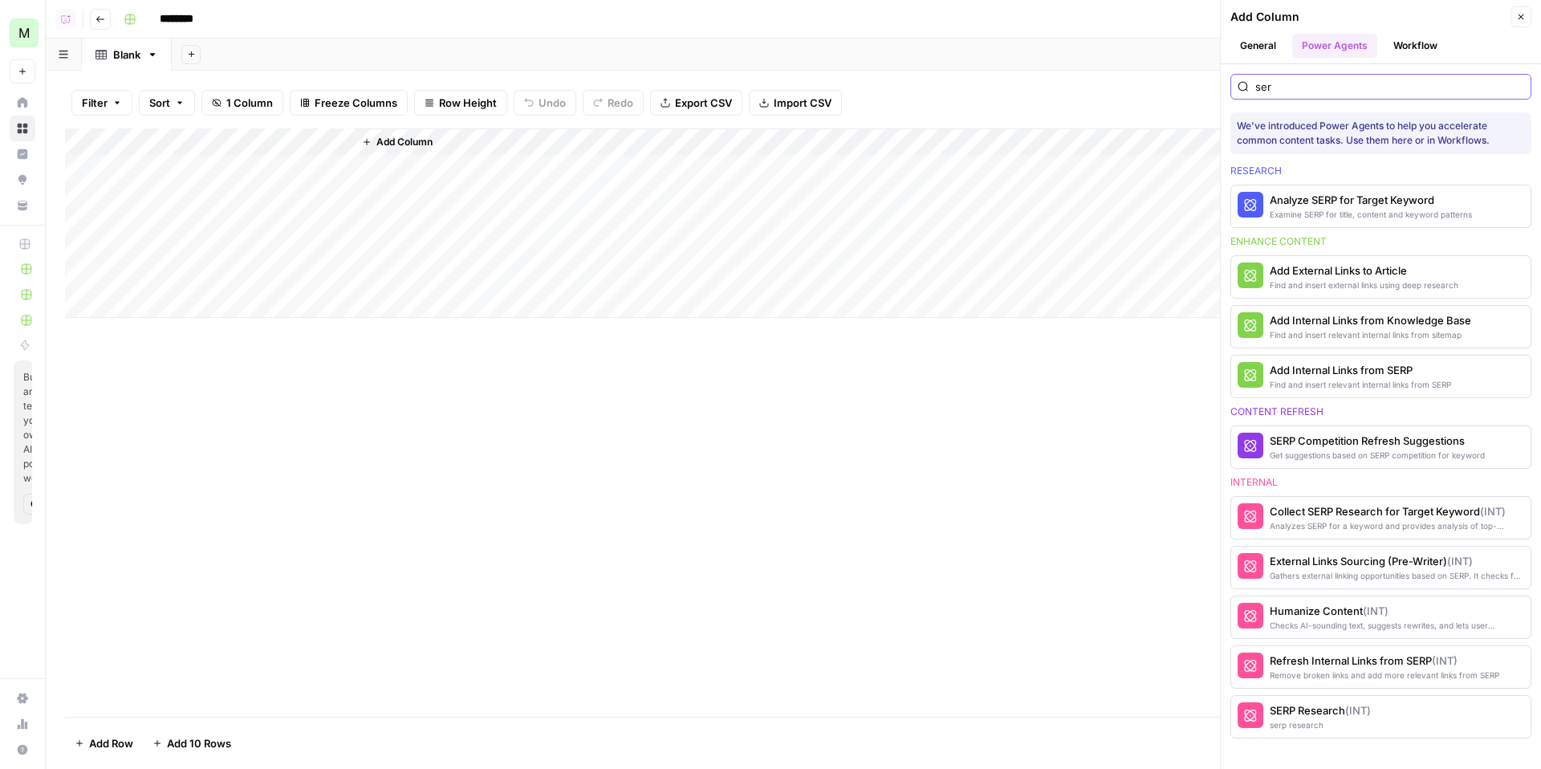
type input "serp"
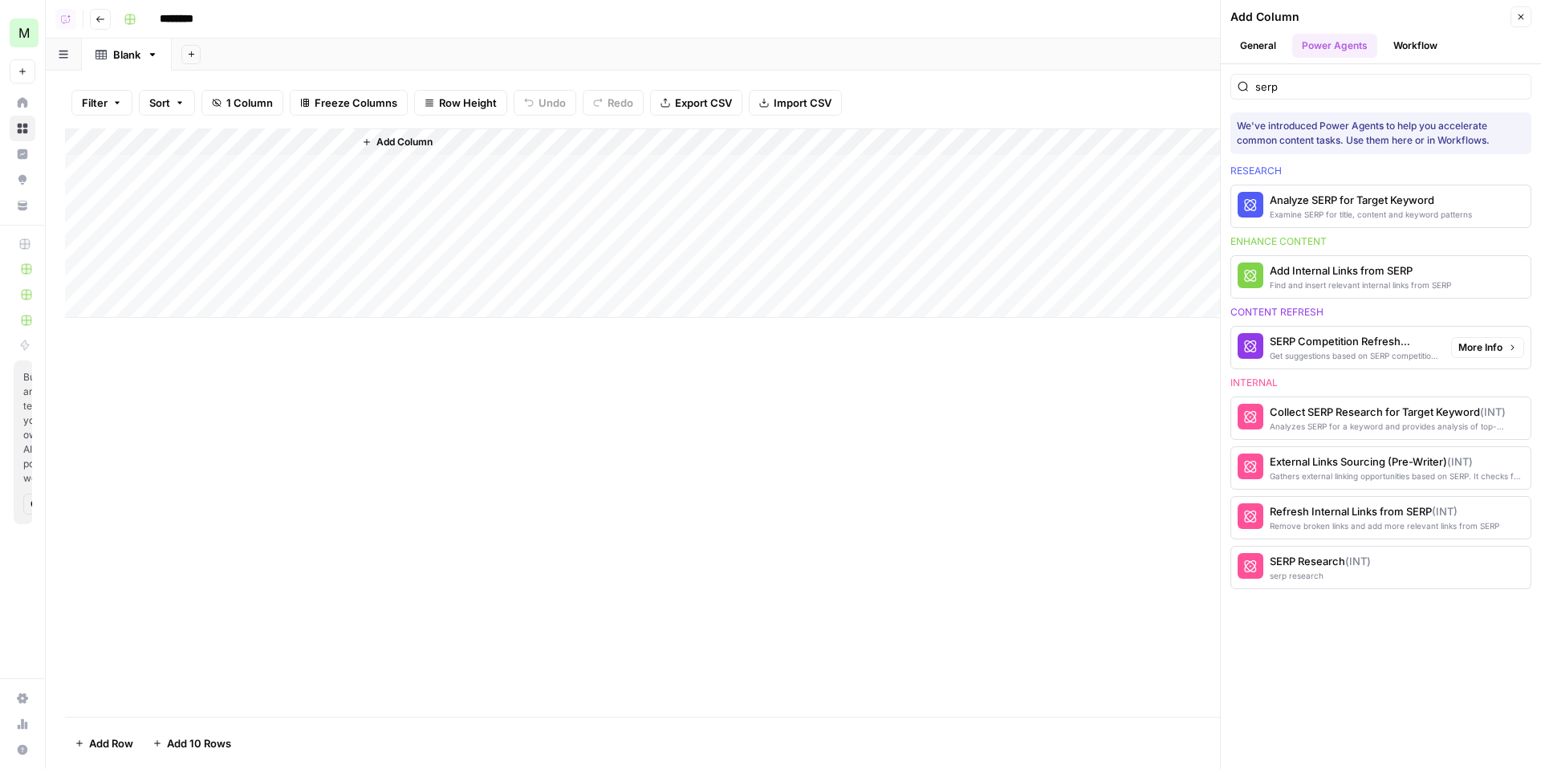
click at [1340, 366] on button "SERP Competition Refresh Suggestions Get suggestions based on SERP competition …" at bounding box center [1339, 348] width 214 height 42
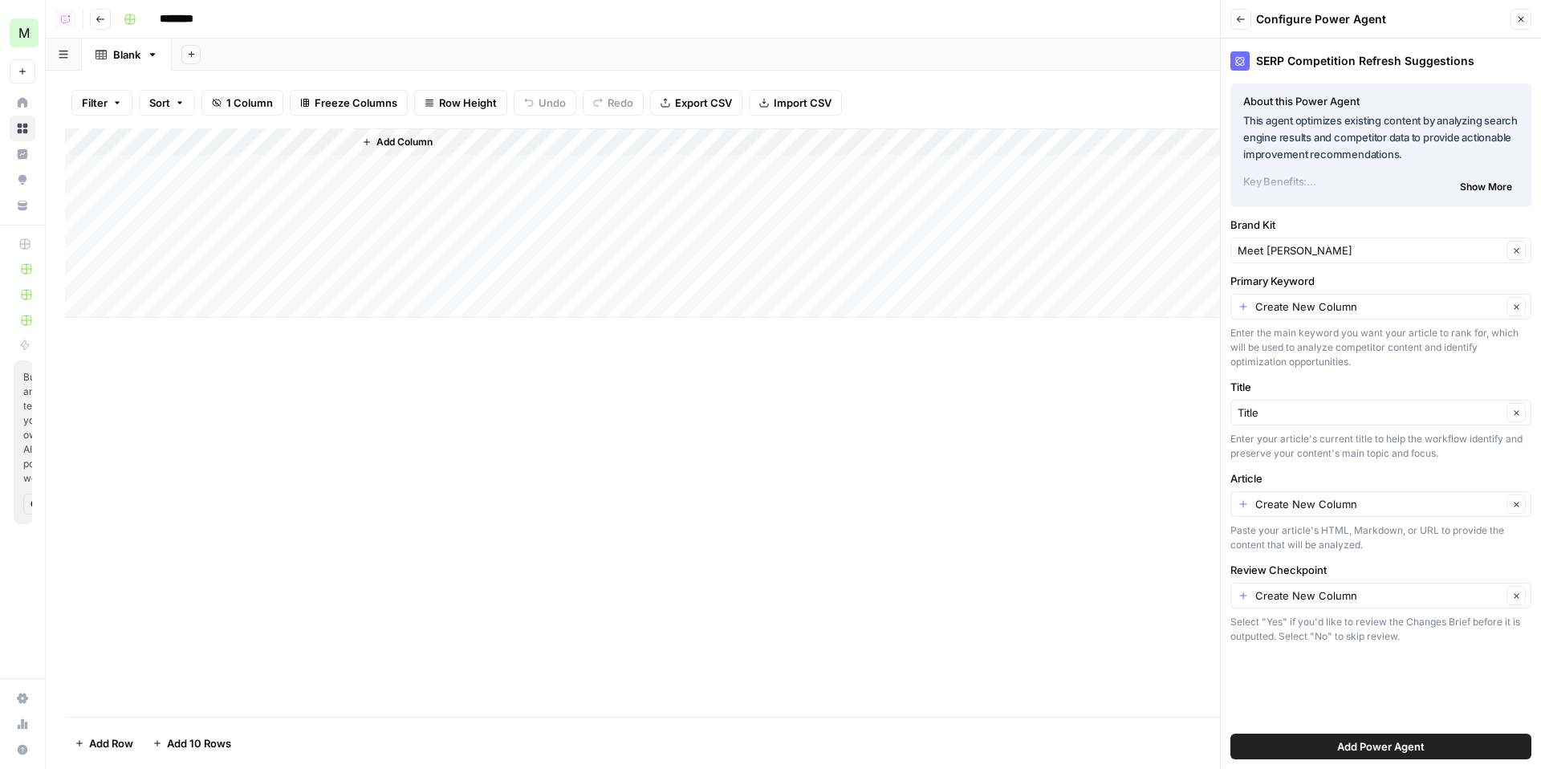
click at [1376, 743] on span "Add Power Agent" at bounding box center [1382, 747] width 88 height 16
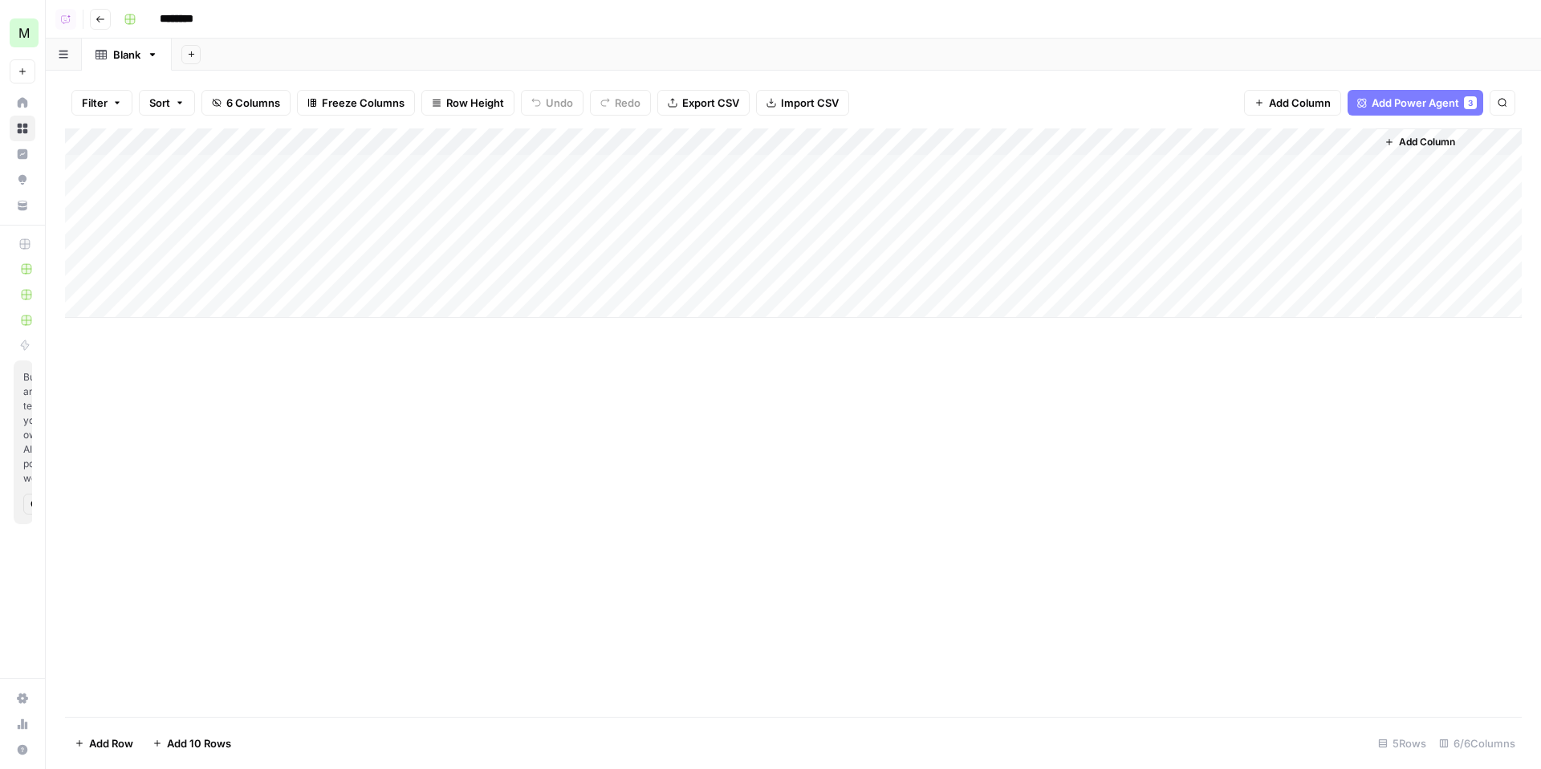
click at [338, 143] on div "Add Column" at bounding box center [793, 222] width 1457 height 189
click at [1187, 139] on div "Add Column" at bounding box center [793, 222] width 1457 height 189
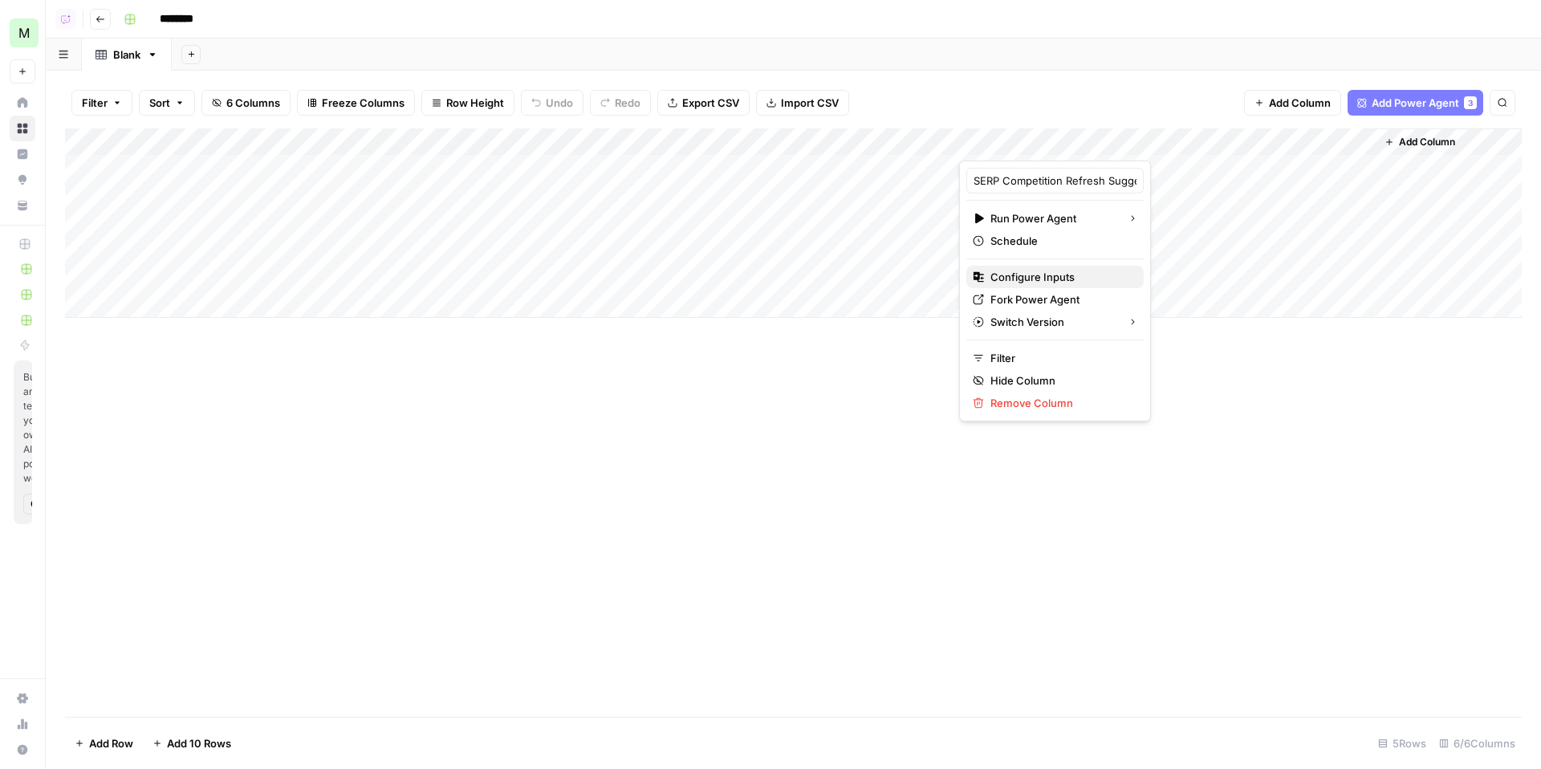
click at [1057, 285] on button "Configure Inputs" at bounding box center [1055, 277] width 177 height 22
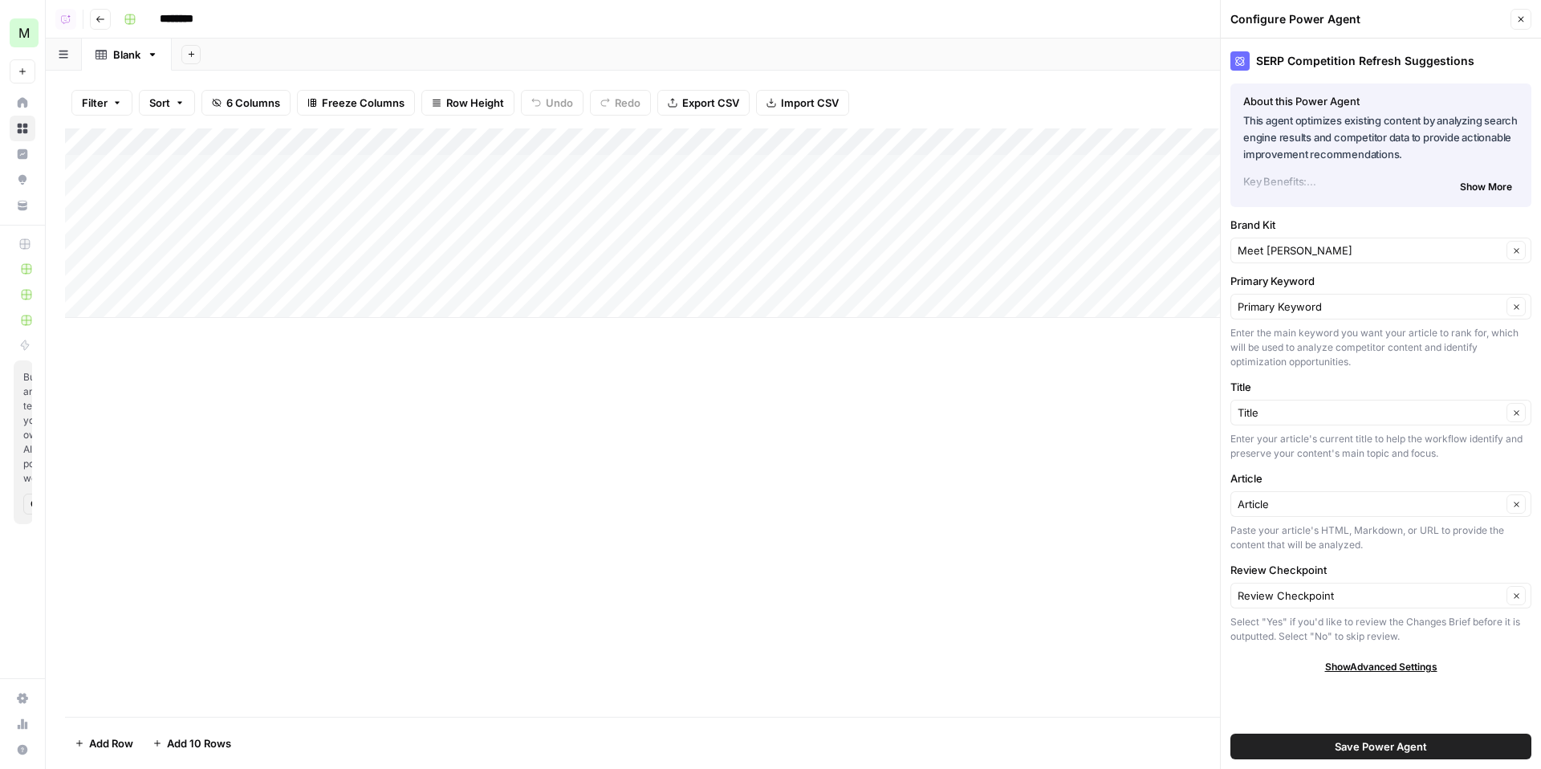
click at [275, 168] on div "Add Column" at bounding box center [793, 222] width 1457 height 189
click at [275, 168] on body "M Meet Alfred New Home Browse Insights Opportunities Your Data Recent Grids Ref…" at bounding box center [770, 384] width 1541 height 769
type textarea "**********"
click at [1526, 25] on button "Close" at bounding box center [1521, 19] width 21 height 21
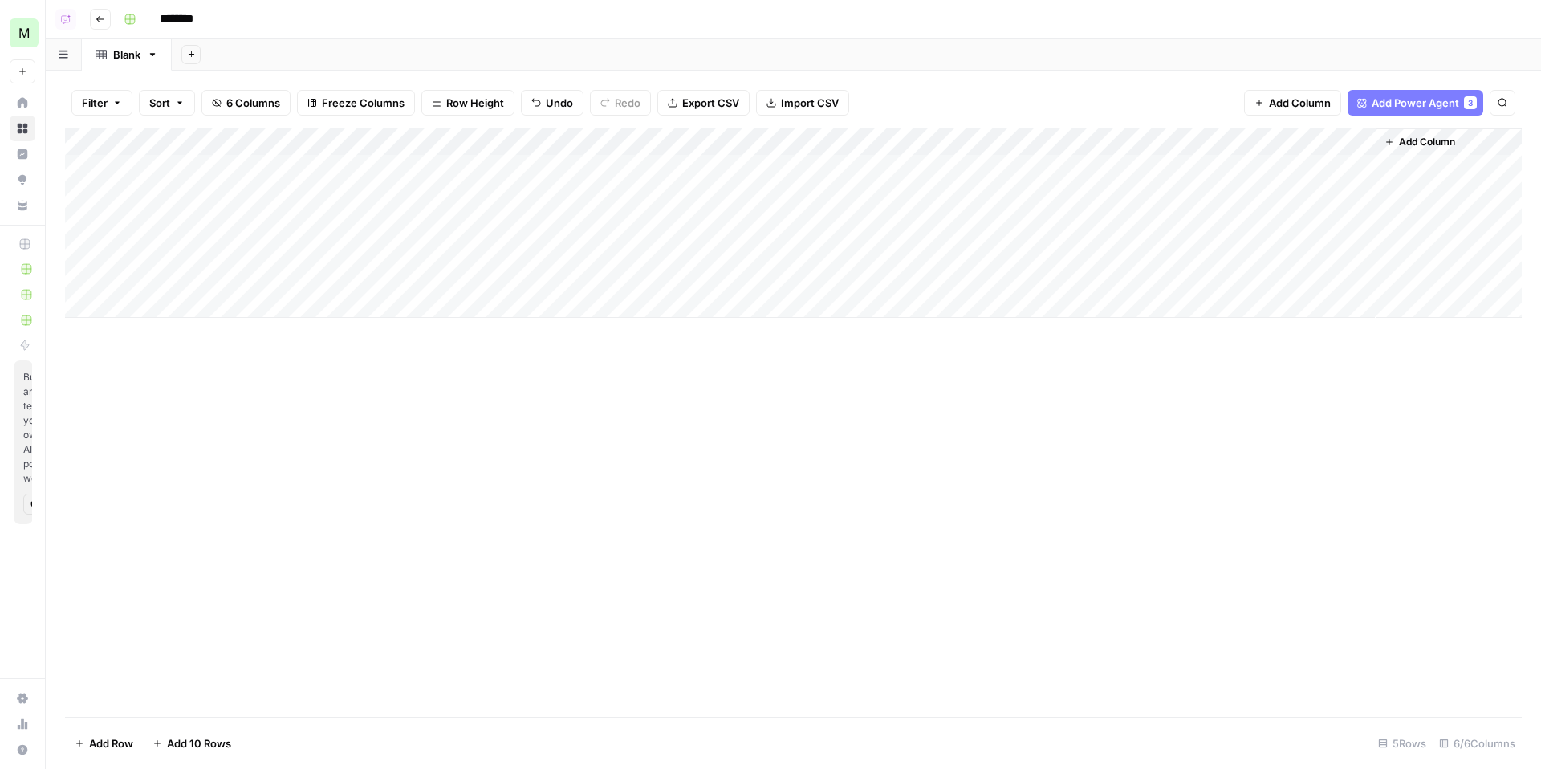
click at [690, 173] on div "Add Column" at bounding box center [793, 222] width 1457 height 189
type textarea "**********"
click at [261, 198] on div "Add Column" at bounding box center [793, 222] width 1457 height 189
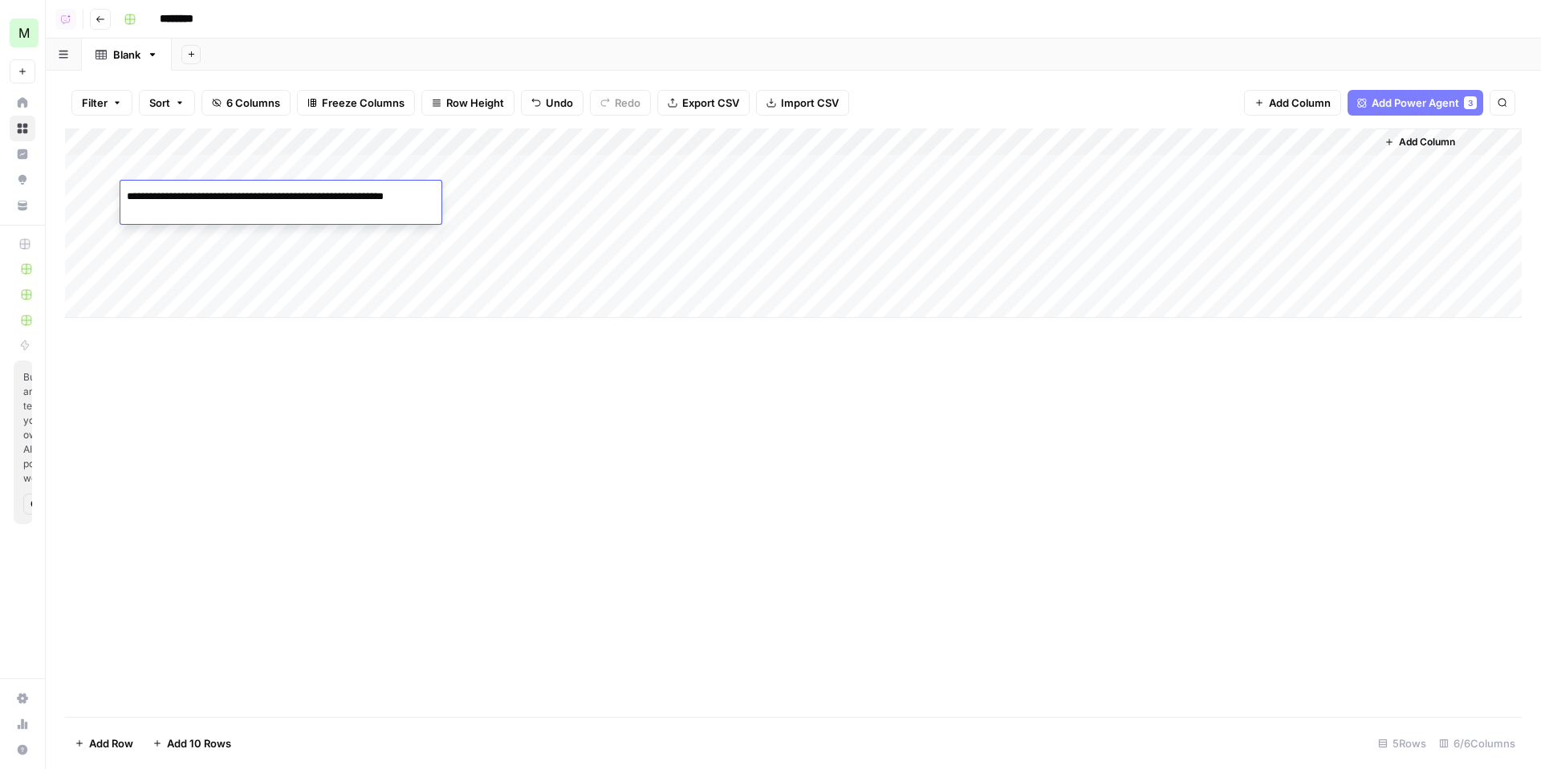
click at [644, 194] on div "Add Column" at bounding box center [793, 222] width 1457 height 189
click at [658, 194] on div "Add Column" at bounding box center [793, 222] width 1457 height 189
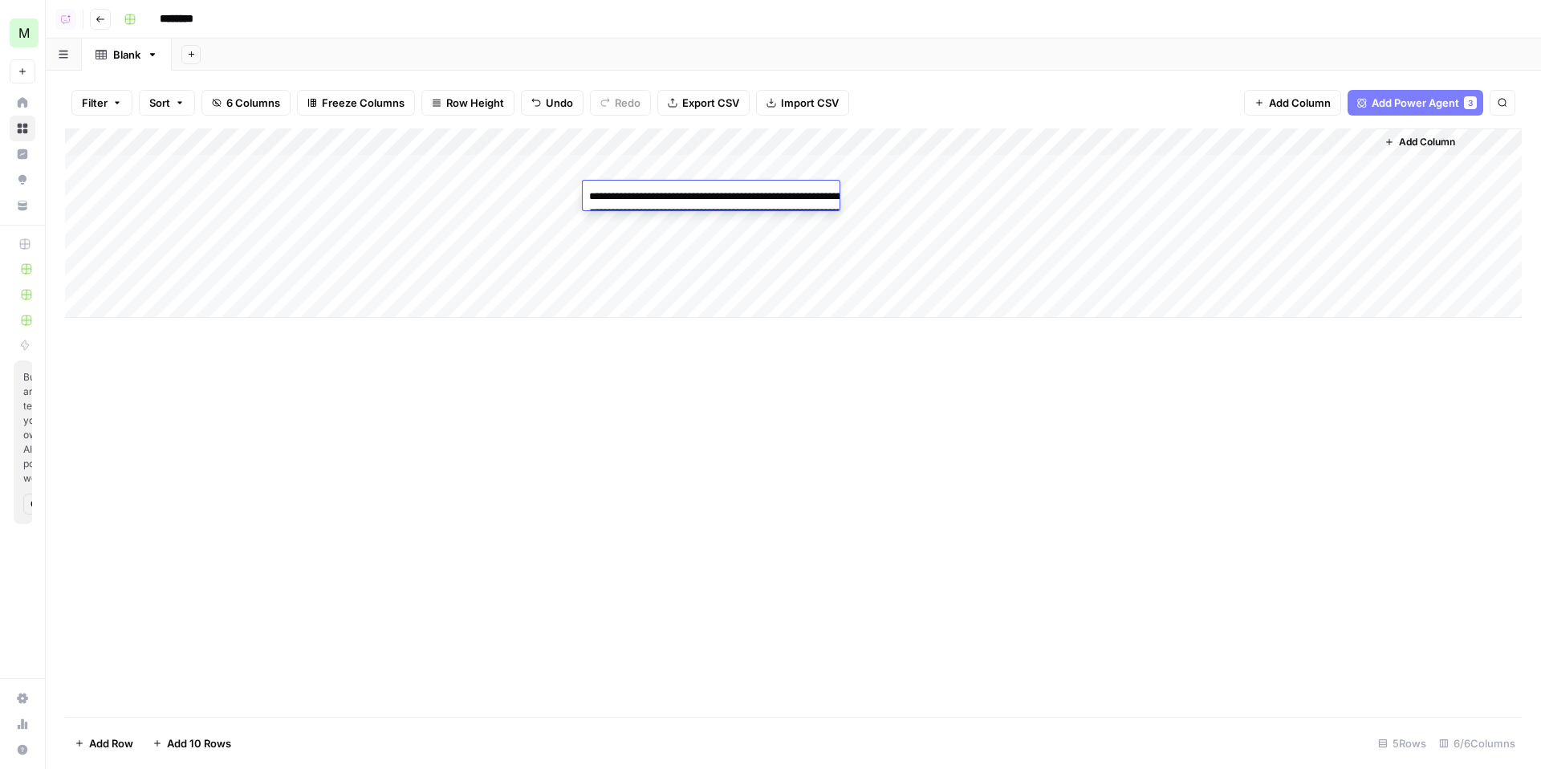
type textarea "**********"
click at [1407, 108] on span "Add Power Agent" at bounding box center [1416, 103] width 88 height 16
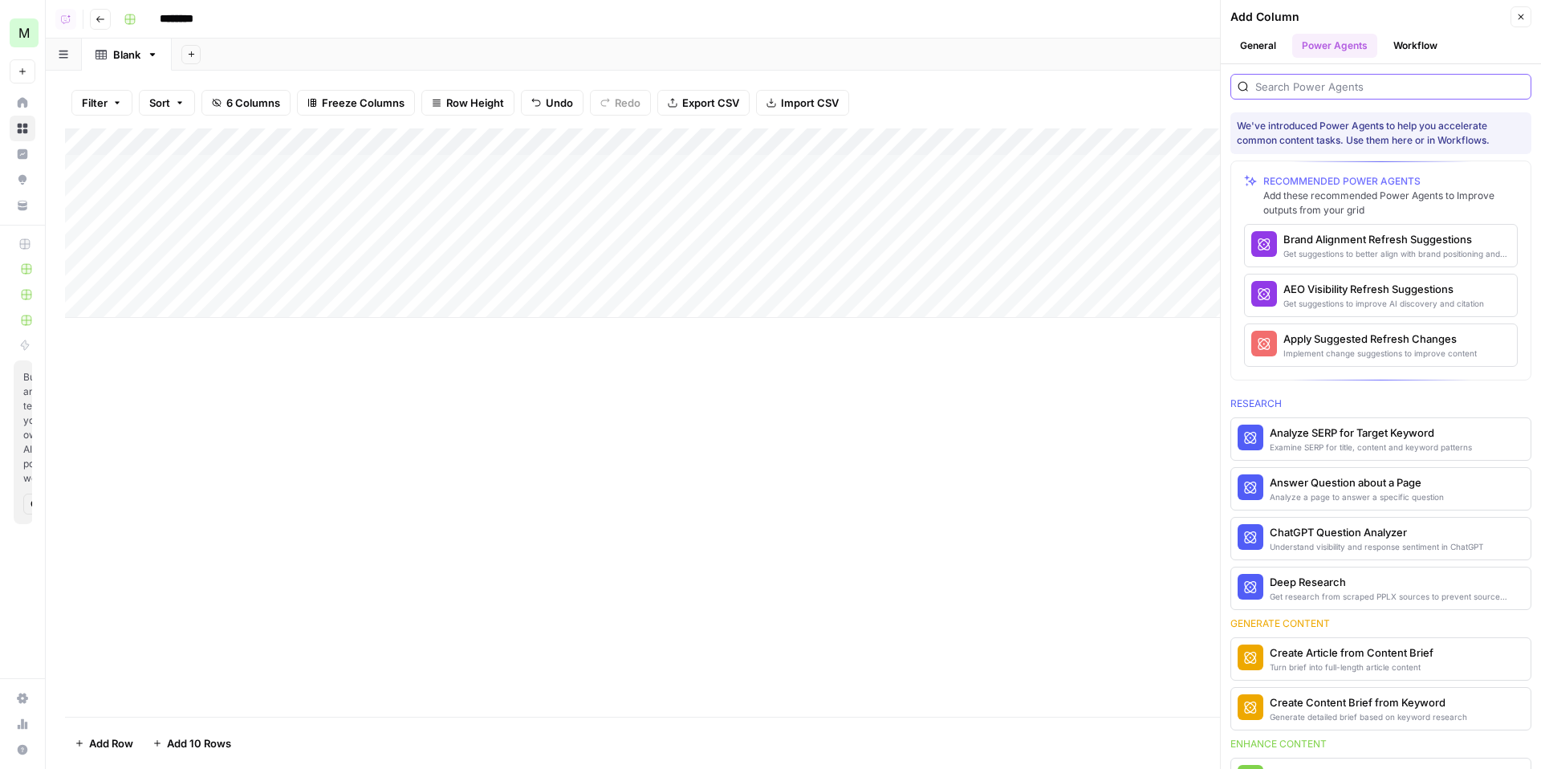
click at [1347, 87] on input "search" at bounding box center [1390, 87] width 269 height 16
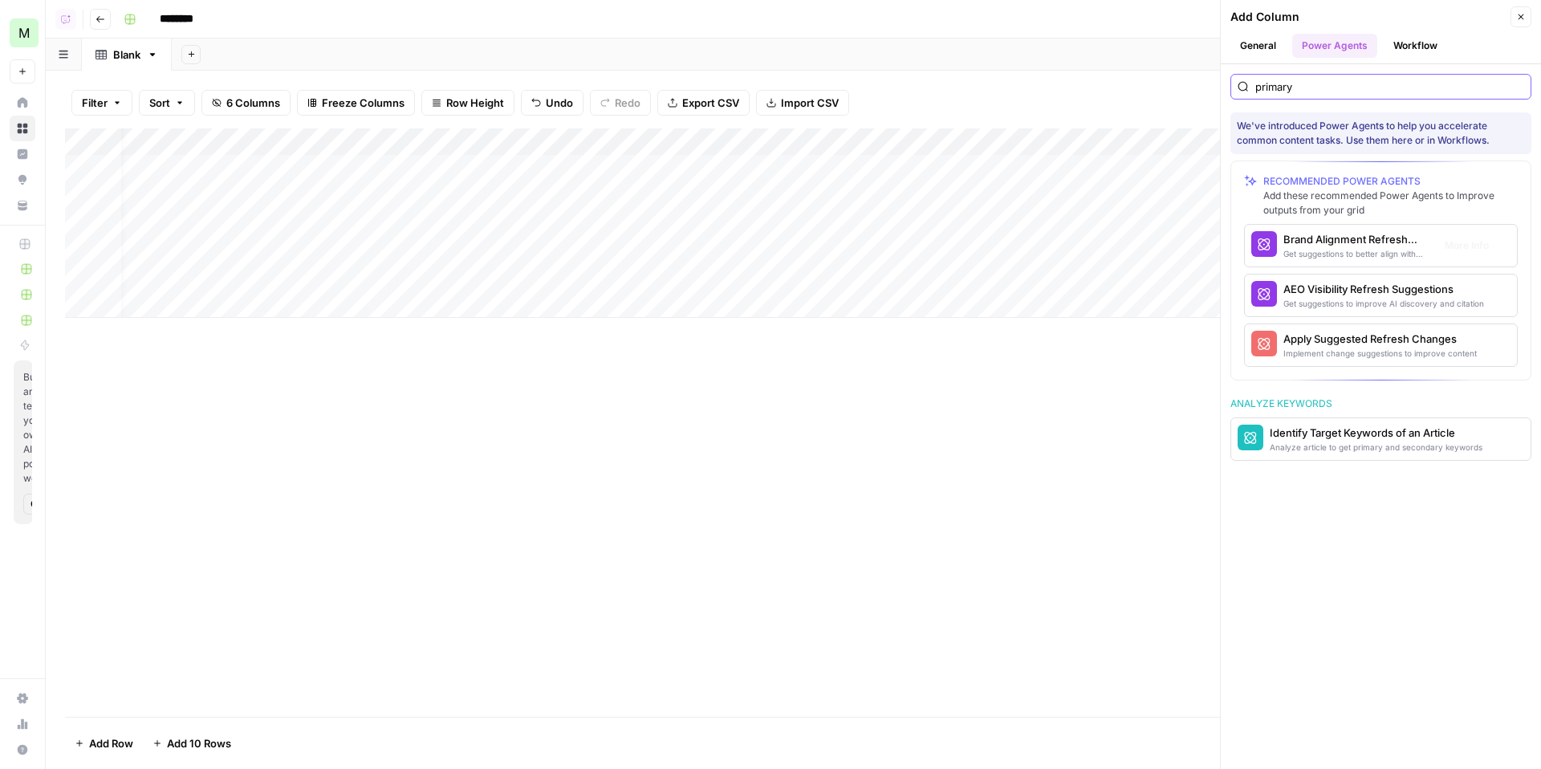
scroll to position [0, 175]
type input "primary"
click at [194, 50] on icon "button" at bounding box center [191, 54] width 9 height 9
click at [837, 560] on div "Add Column" at bounding box center [793, 422] width 1457 height 588
click at [1238, 440] on div "button" at bounding box center [1251, 438] width 26 height 26
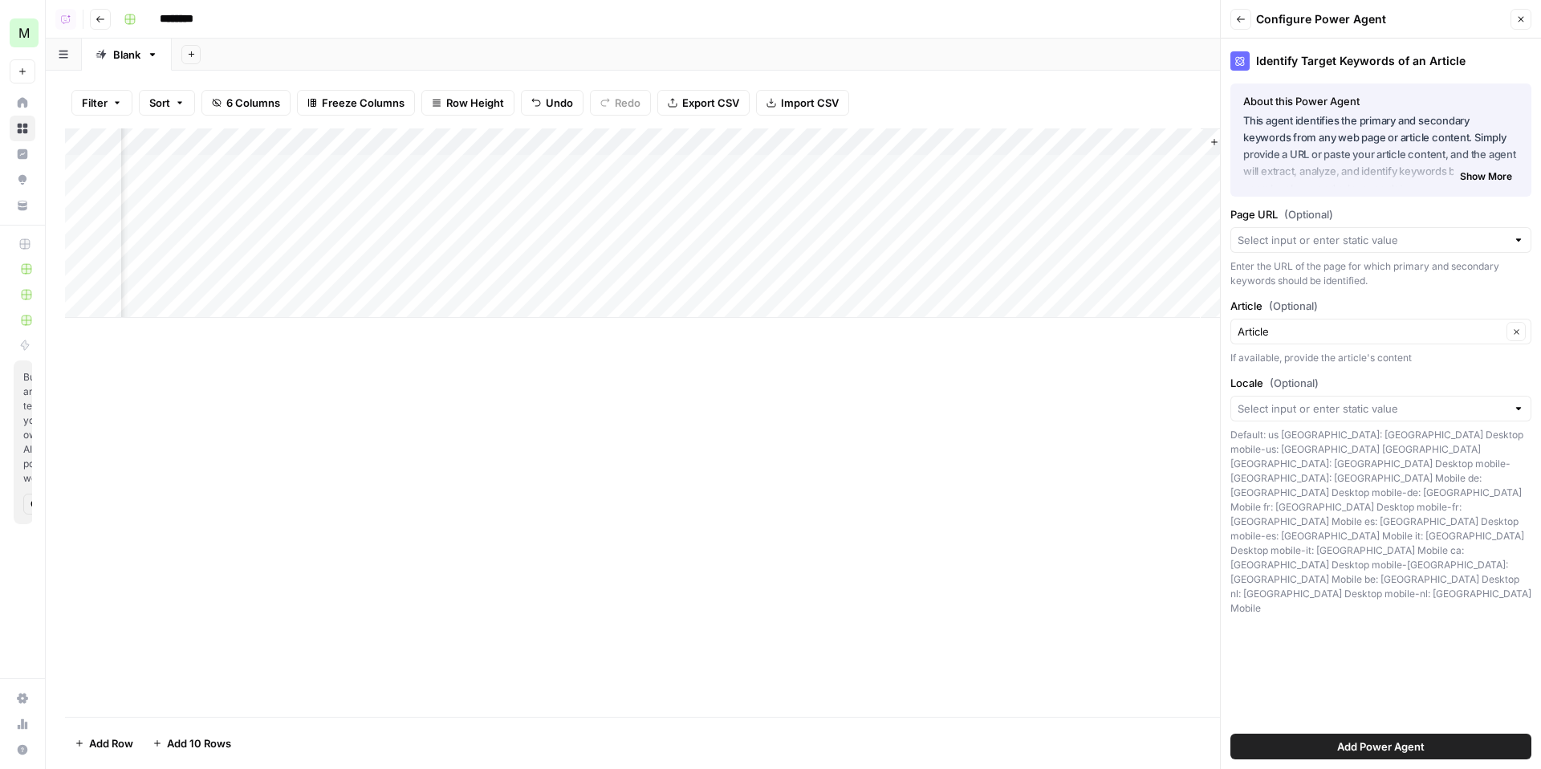
click at [1419, 751] on span "Add Power Agent" at bounding box center [1382, 747] width 88 height 16
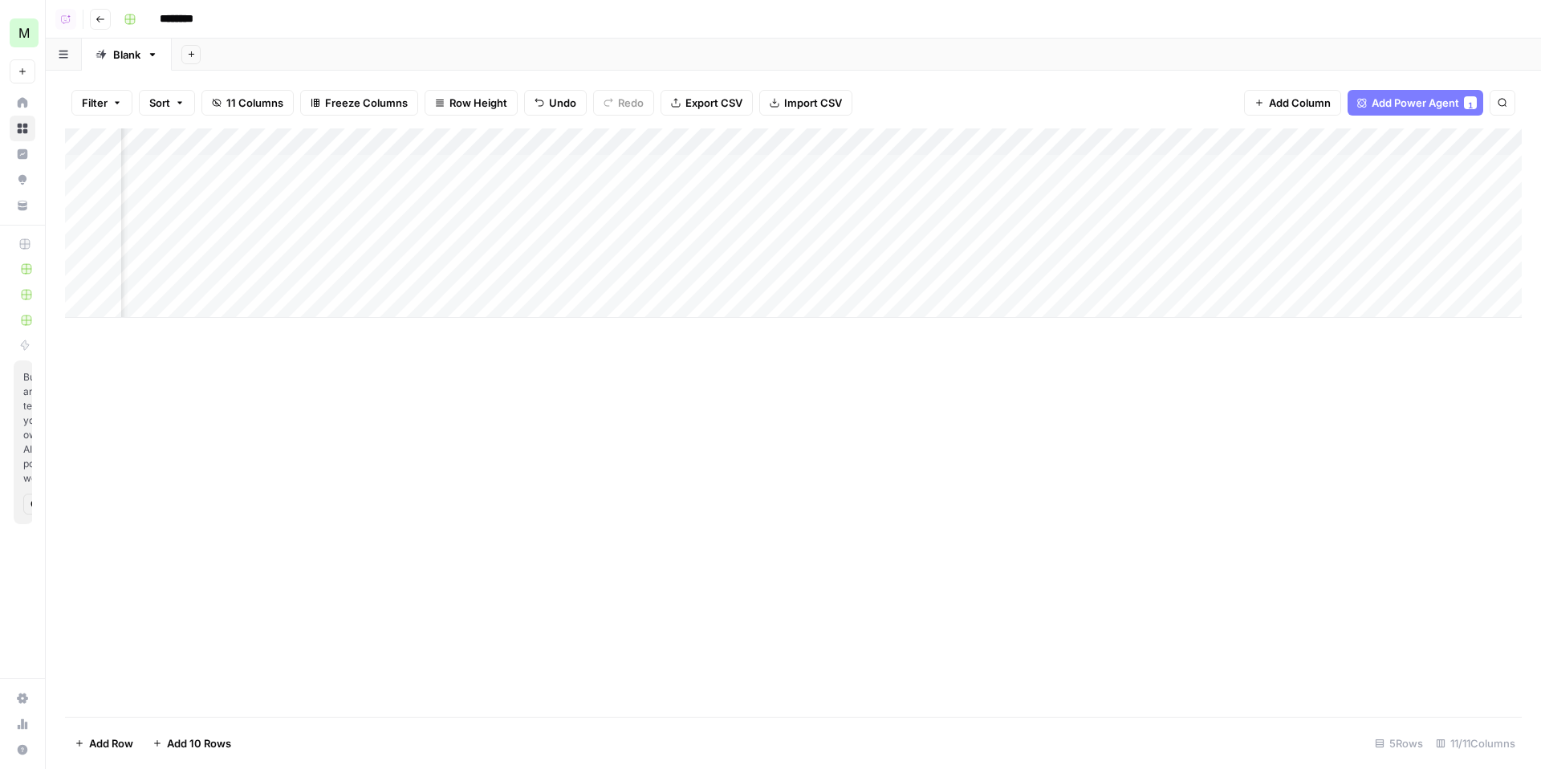
scroll to position [0, 238]
drag, startPoint x: 1259, startPoint y: 141, endPoint x: 362, endPoint y: 128, distance: 896.9
click at [362, 128] on div "Add Column" at bounding box center [793, 222] width 1457 height 189
drag, startPoint x: 395, startPoint y: 144, endPoint x: 796, endPoint y: 151, distance: 400.7
click at [796, 151] on div "Add Column" at bounding box center [793, 222] width 1457 height 189
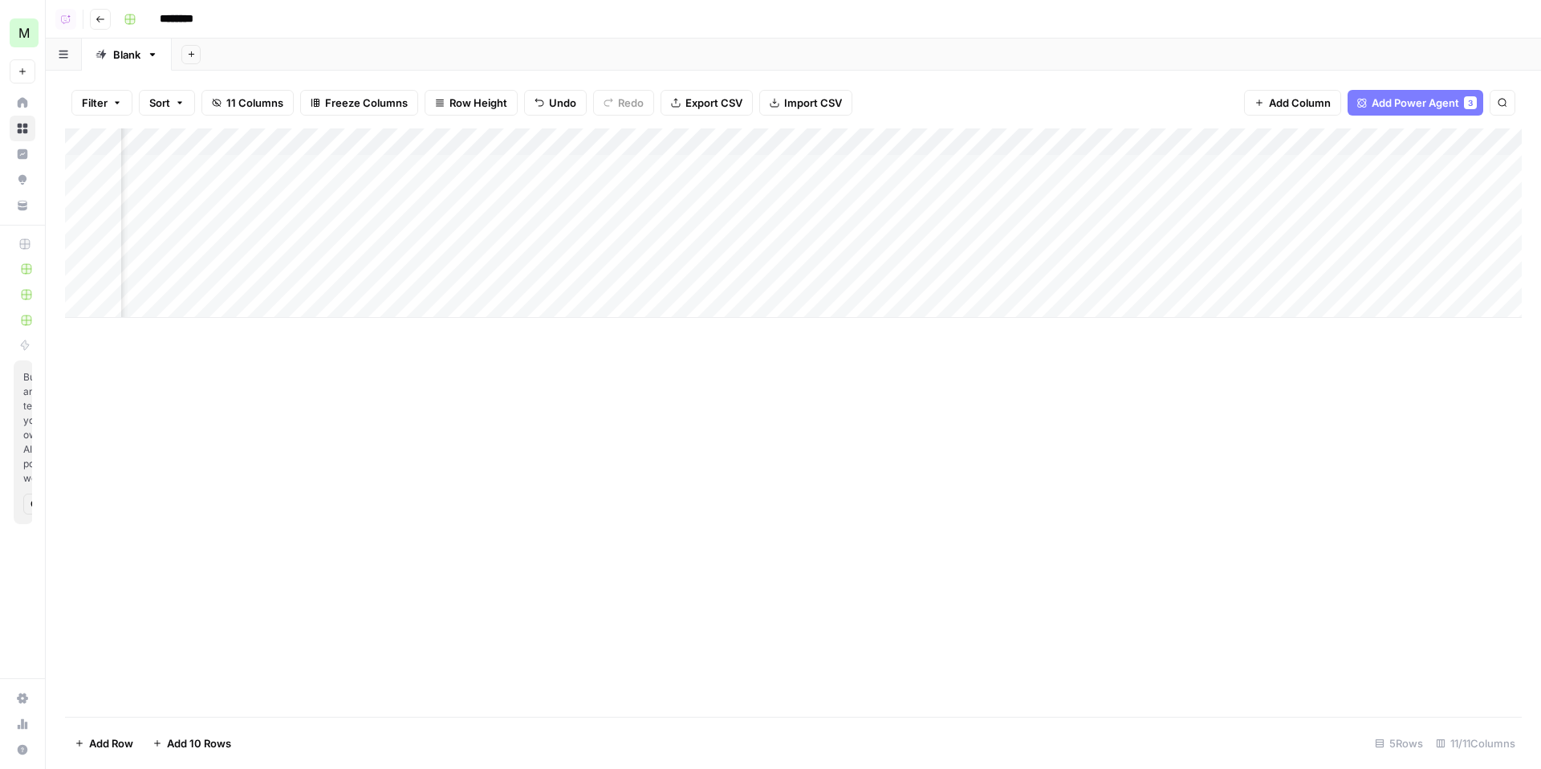
click at [808, 145] on div "Add Column" at bounding box center [793, 222] width 1457 height 189
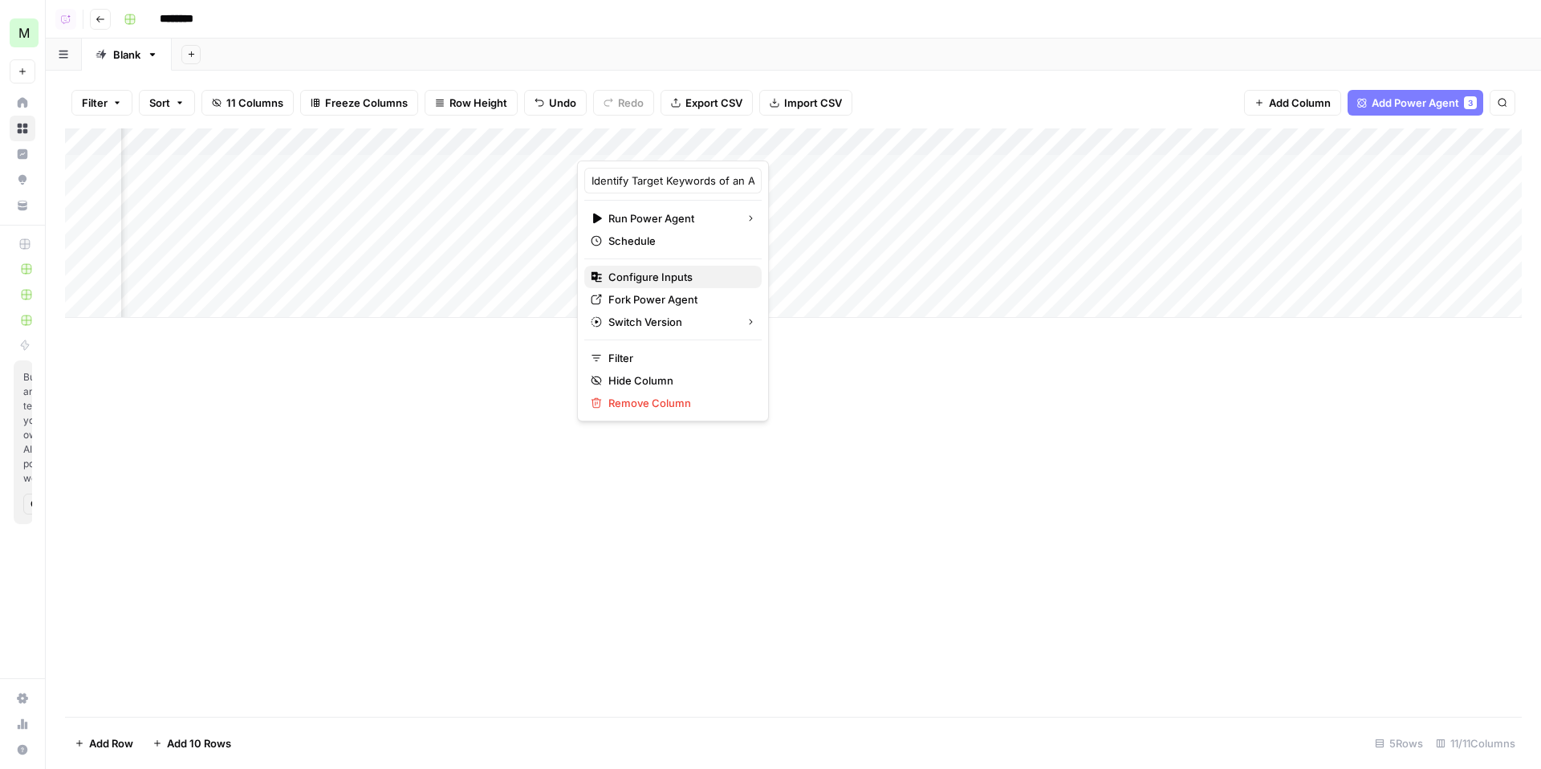
click at [664, 271] on span "Configure Inputs" at bounding box center [679, 277] width 141 height 16
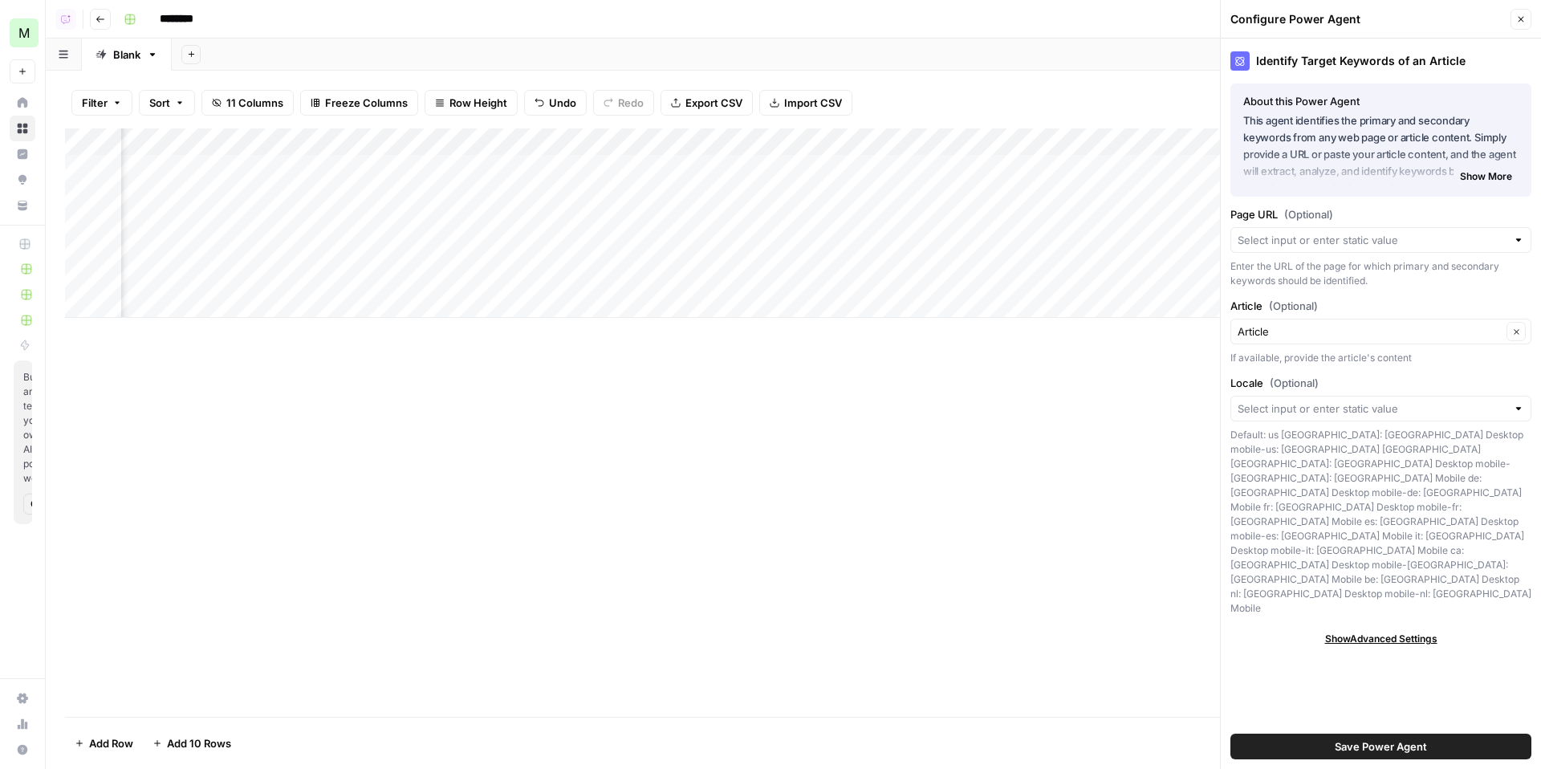
click at [1320, 320] on div "Article Clear" at bounding box center [1381, 332] width 301 height 26
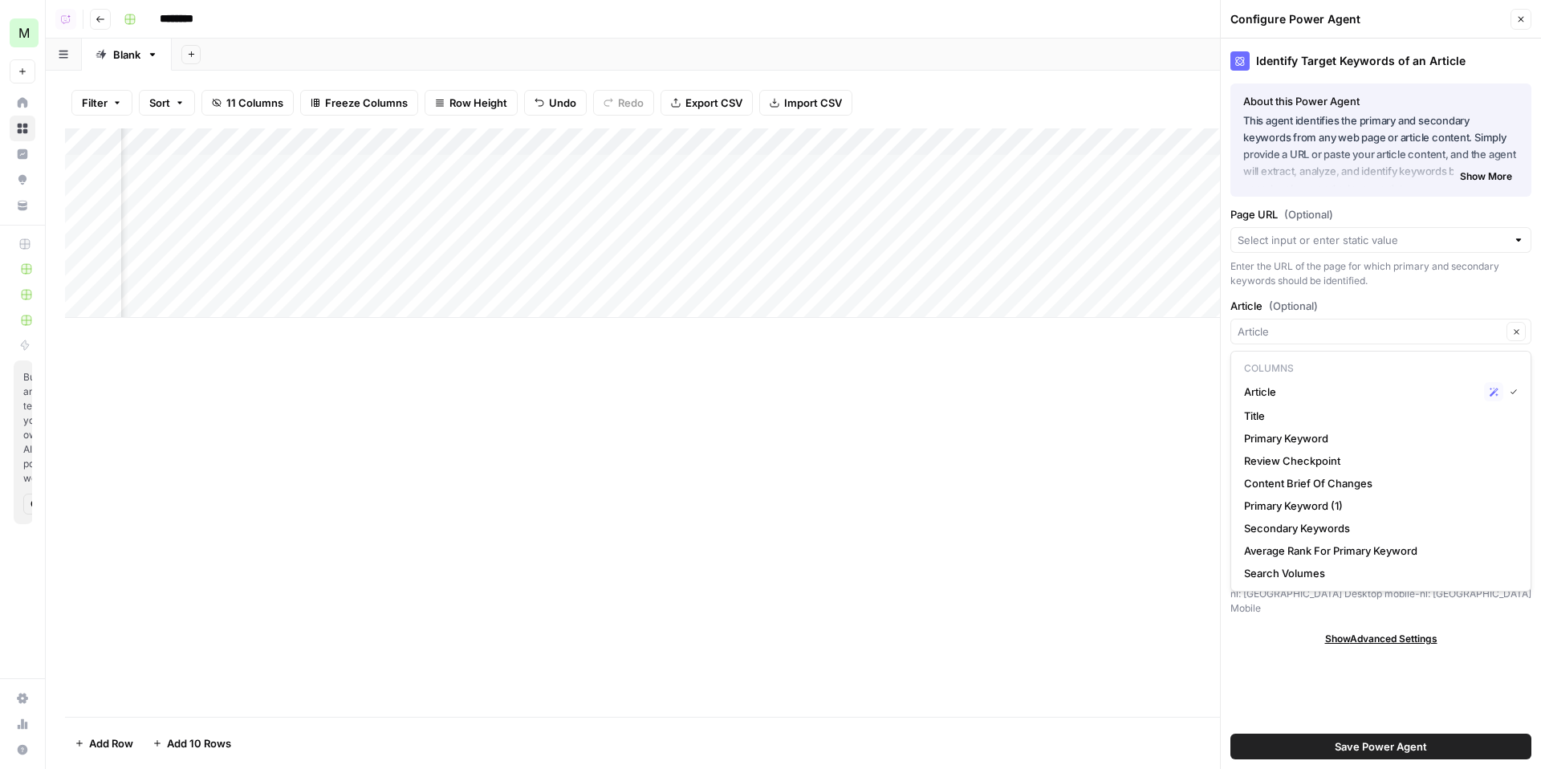
type input "Article"
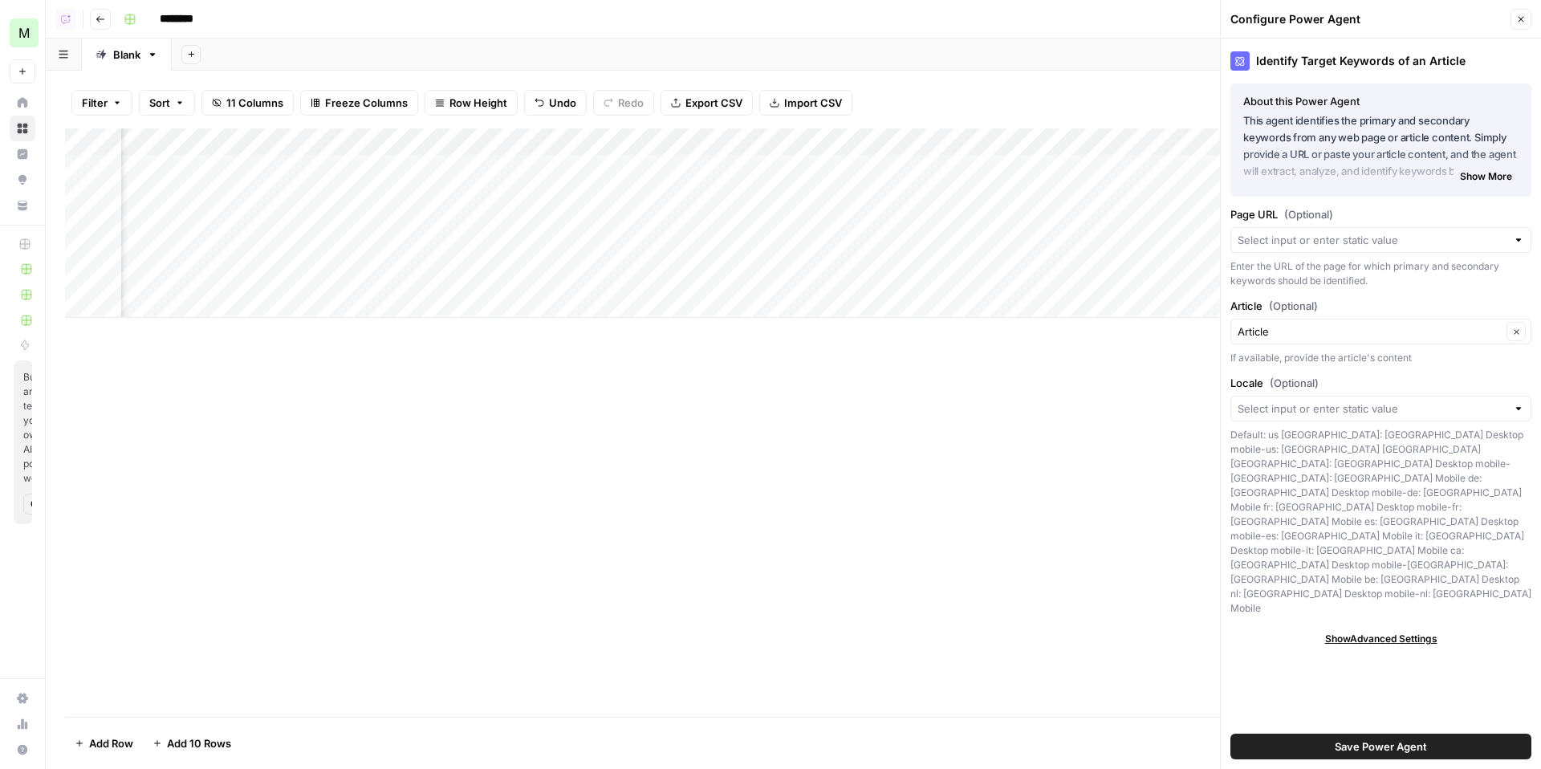
click at [1363, 250] on div at bounding box center [1381, 240] width 301 height 26
click at [1350, 207] on label "Page URL (Optional)" at bounding box center [1381, 214] width 301 height 16
click at [1350, 232] on input "Page URL (Optional)" at bounding box center [1372, 240] width 269 height 16
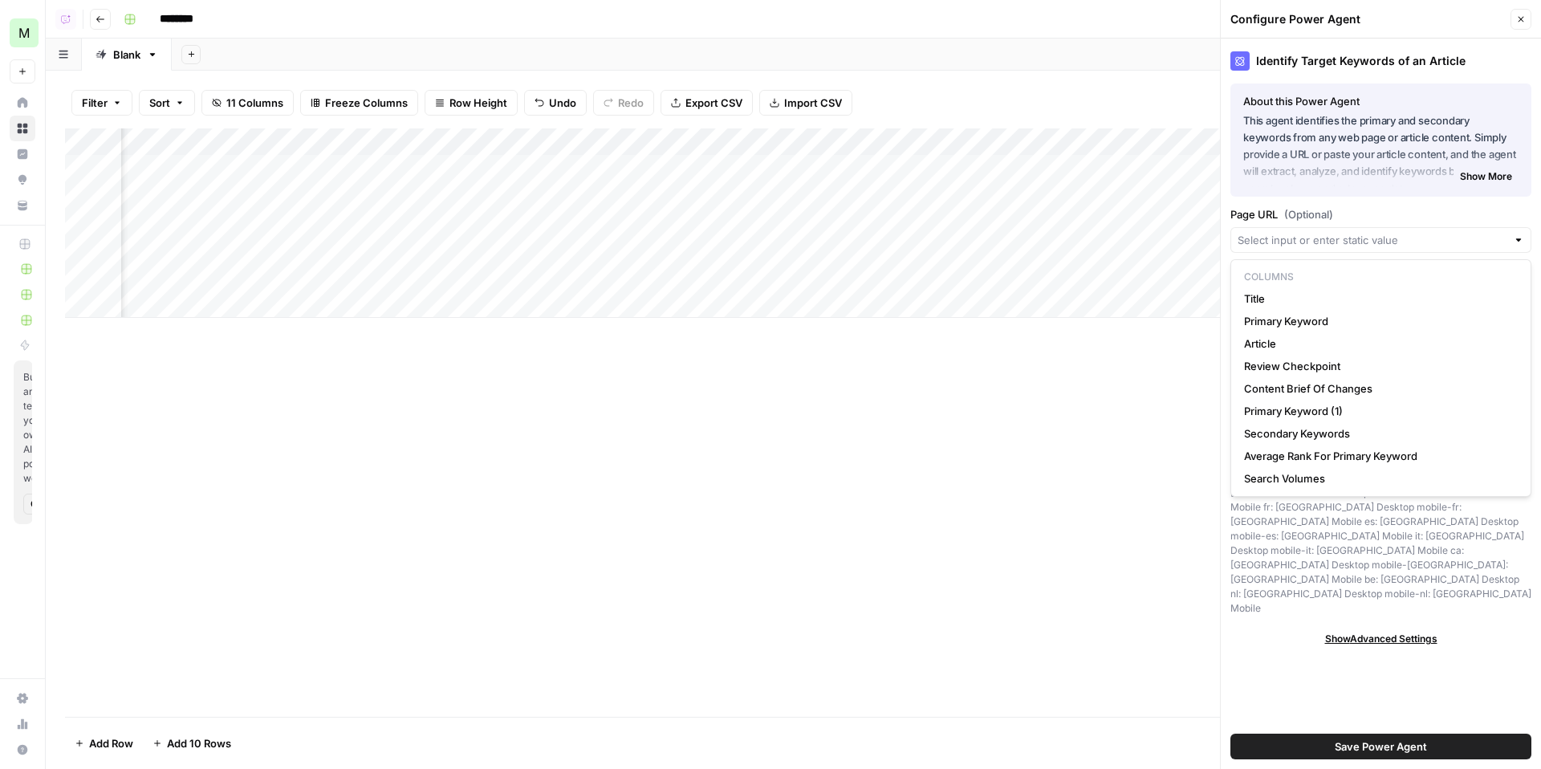
click at [1162, 479] on div "Add Column" at bounding box center [793, 422] width 1457 height 588
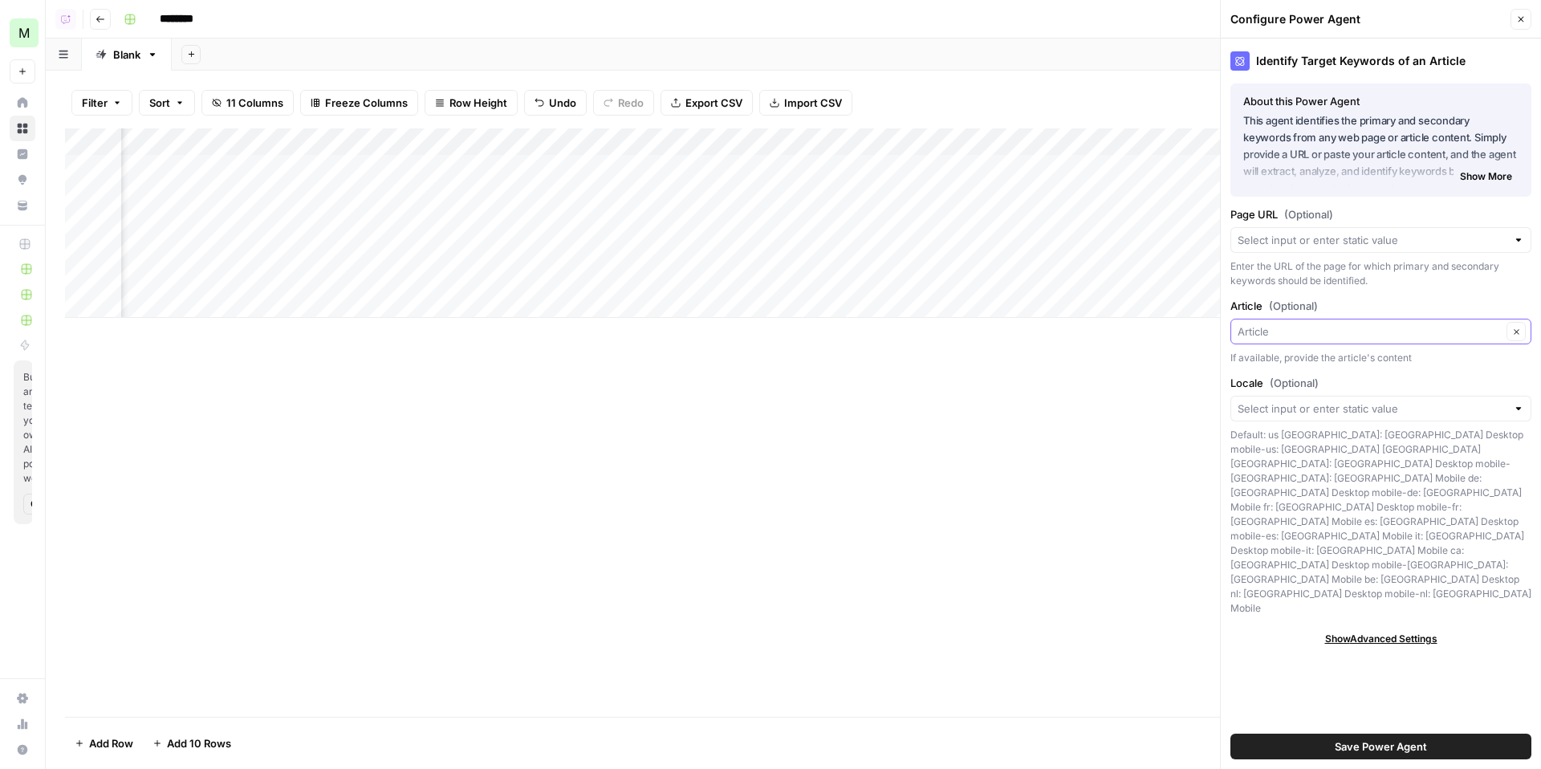
click at [1358, 331] on input "Article (Optional)" at bounding box center [1370, 332] width 264 height 16
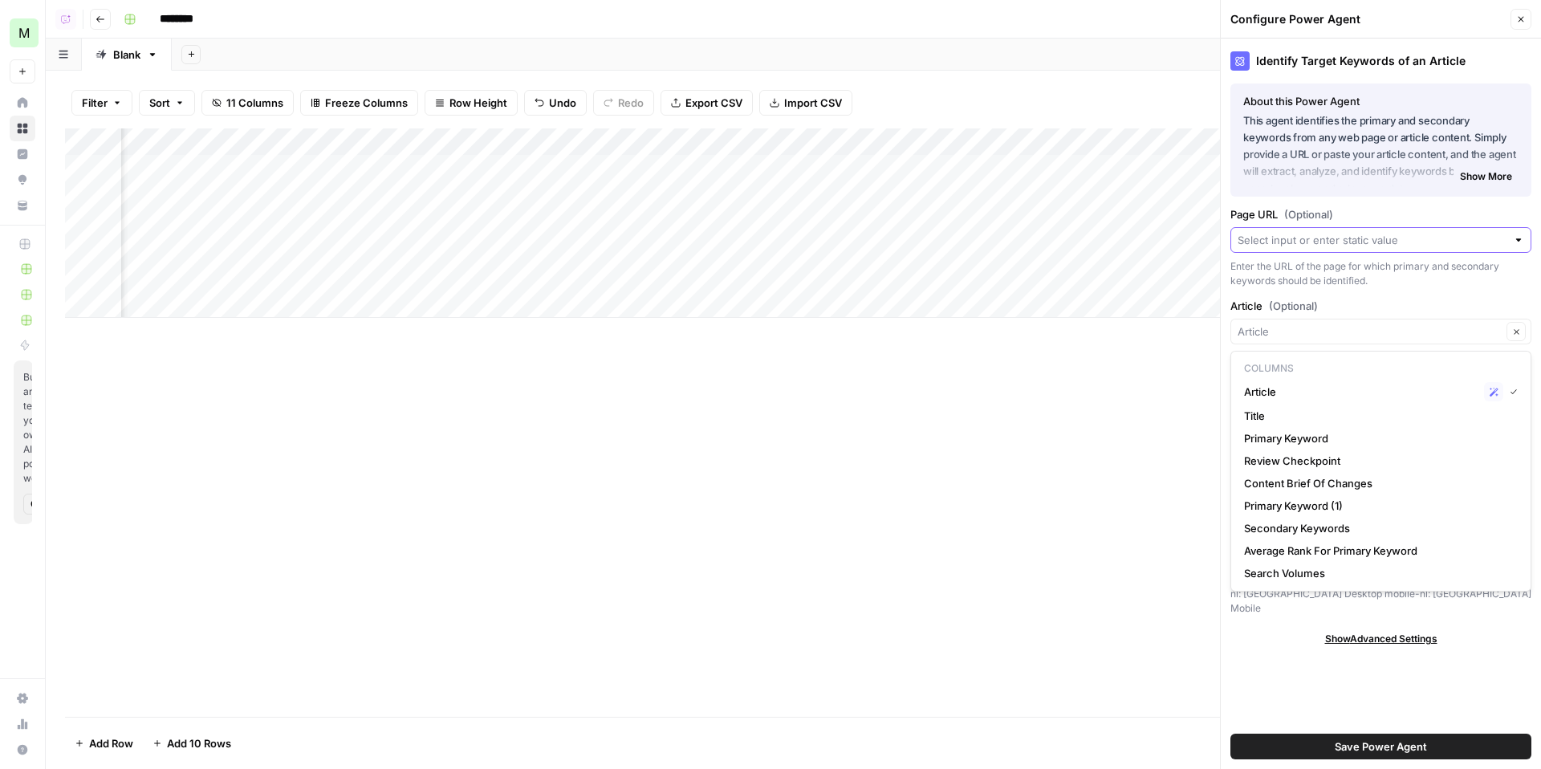
type input "Article"
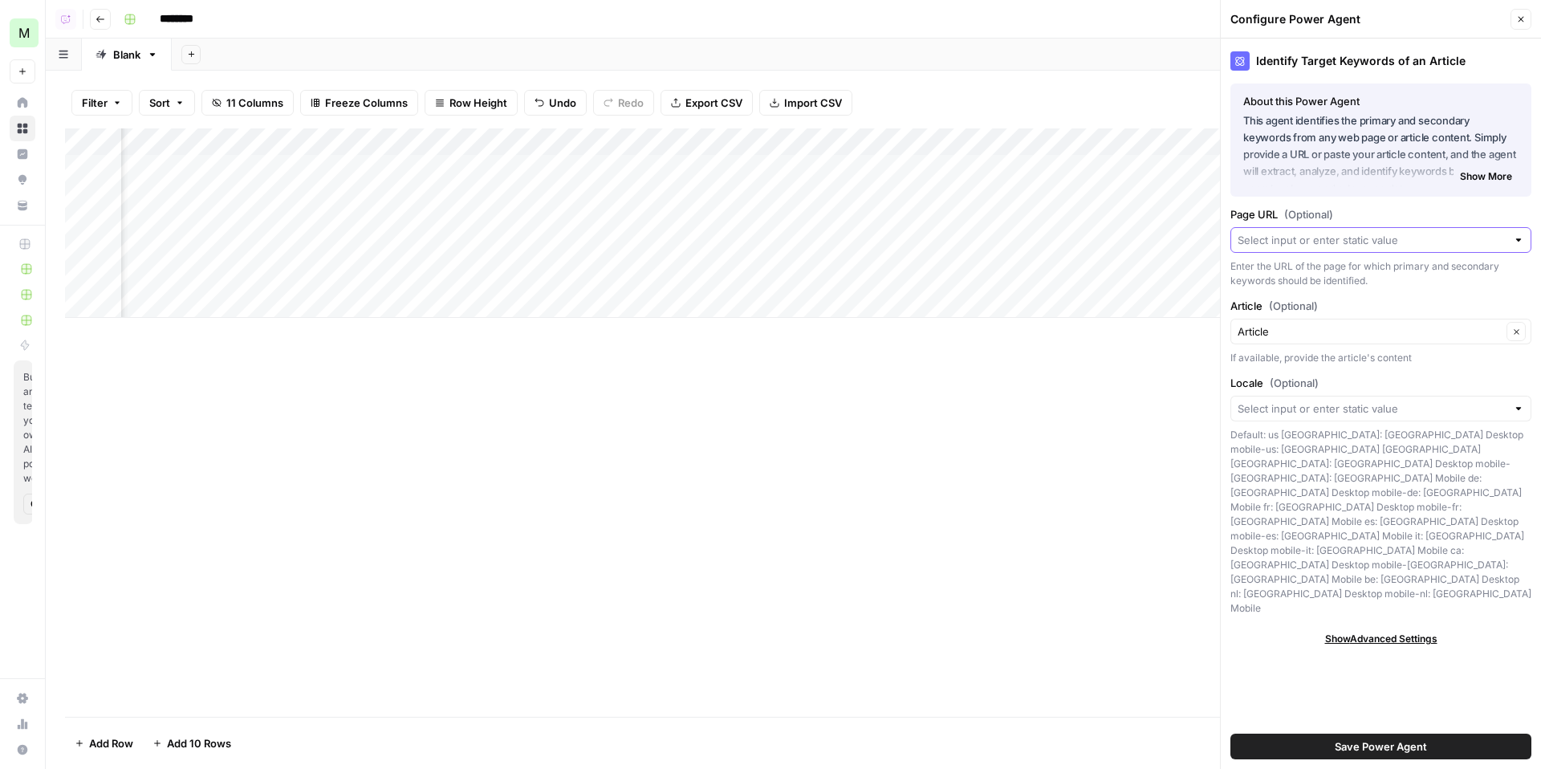
click at [1398, 238] on input "Page URL (Optional)" at bounding box center [1372, 240] width 269 height 16
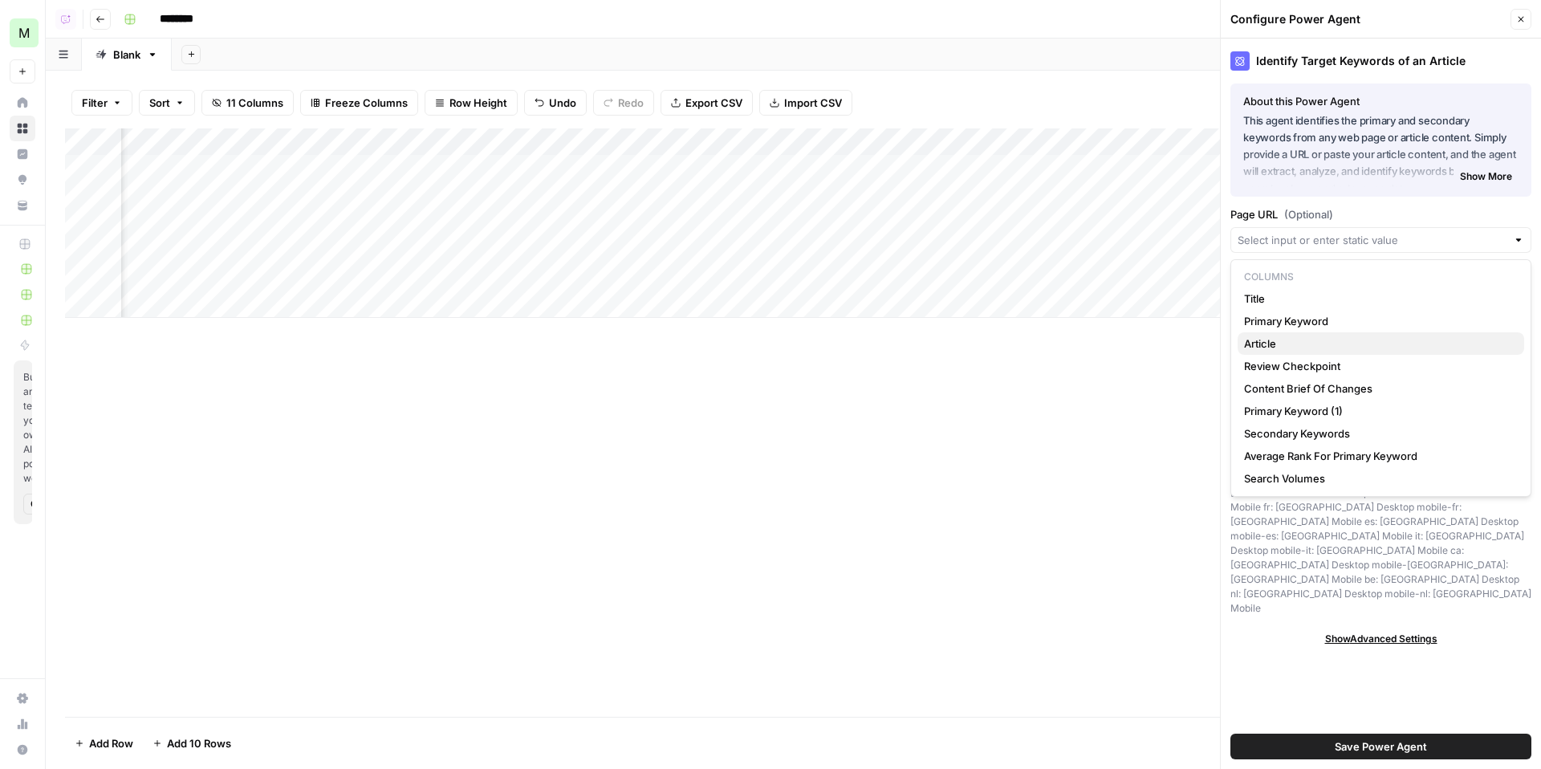
click at [1358, 349] on span "Article" at bounding box center [1377, 344] width 267 height 16
type input "Article"
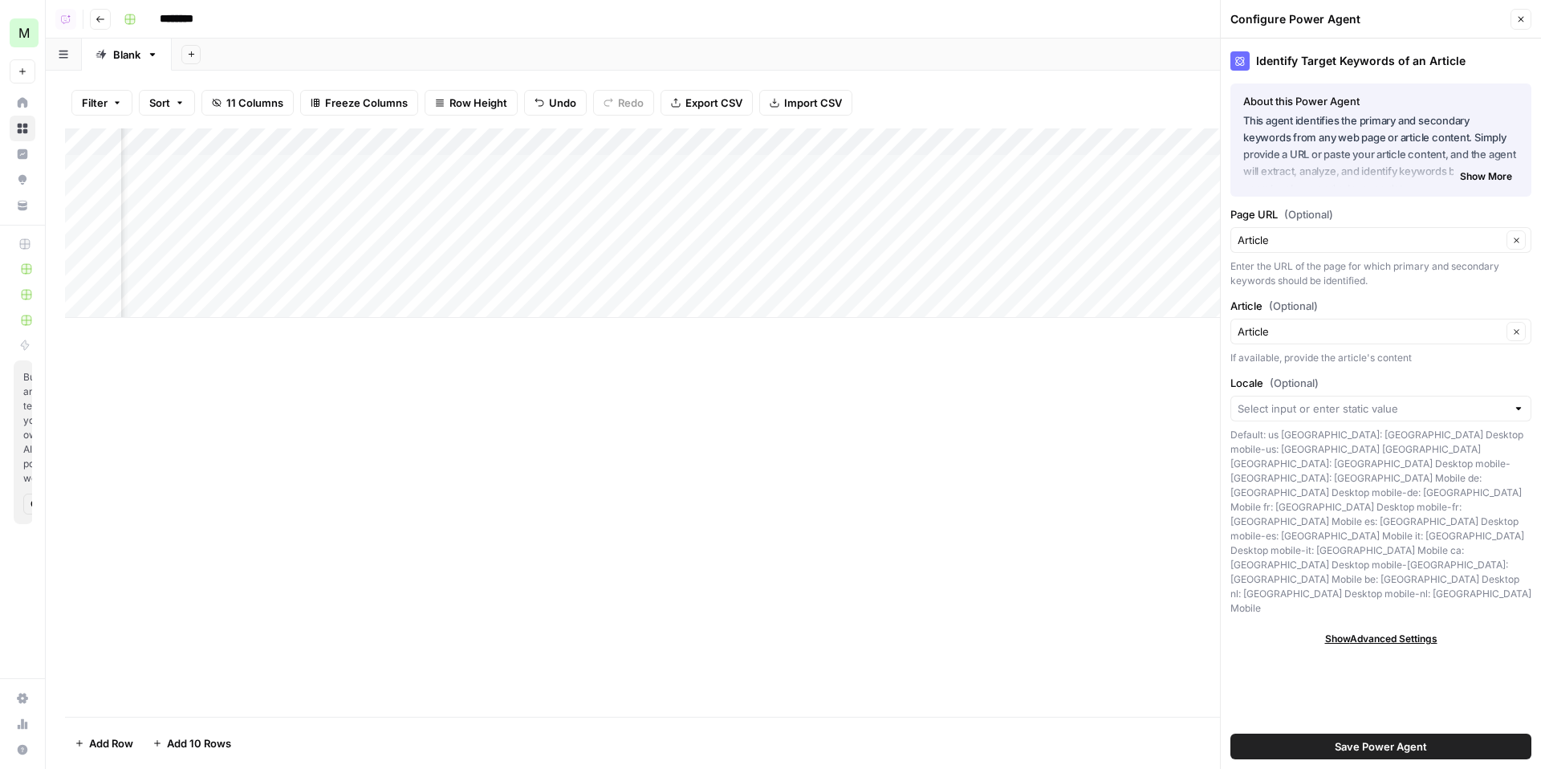
click at [1366, 344] on div "Article Clear" at bounding box center [1381, 332] width 301 height 26
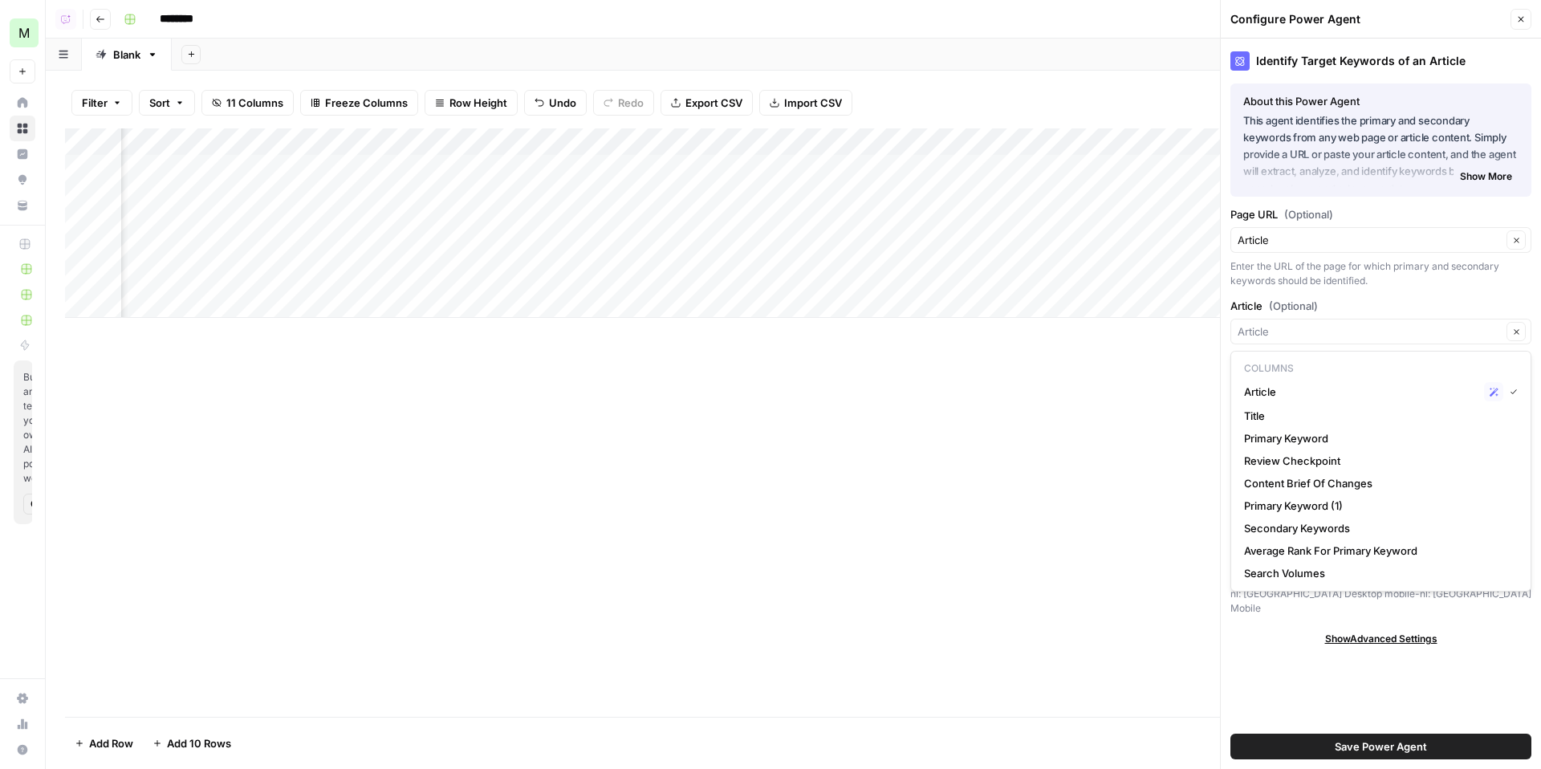
type input "Article"
click at [1386, 291] on div "Identify Target Keywords of an Article About this Power Agent This agent identi…" at bounding box center [1381, 404] width 320 height 731
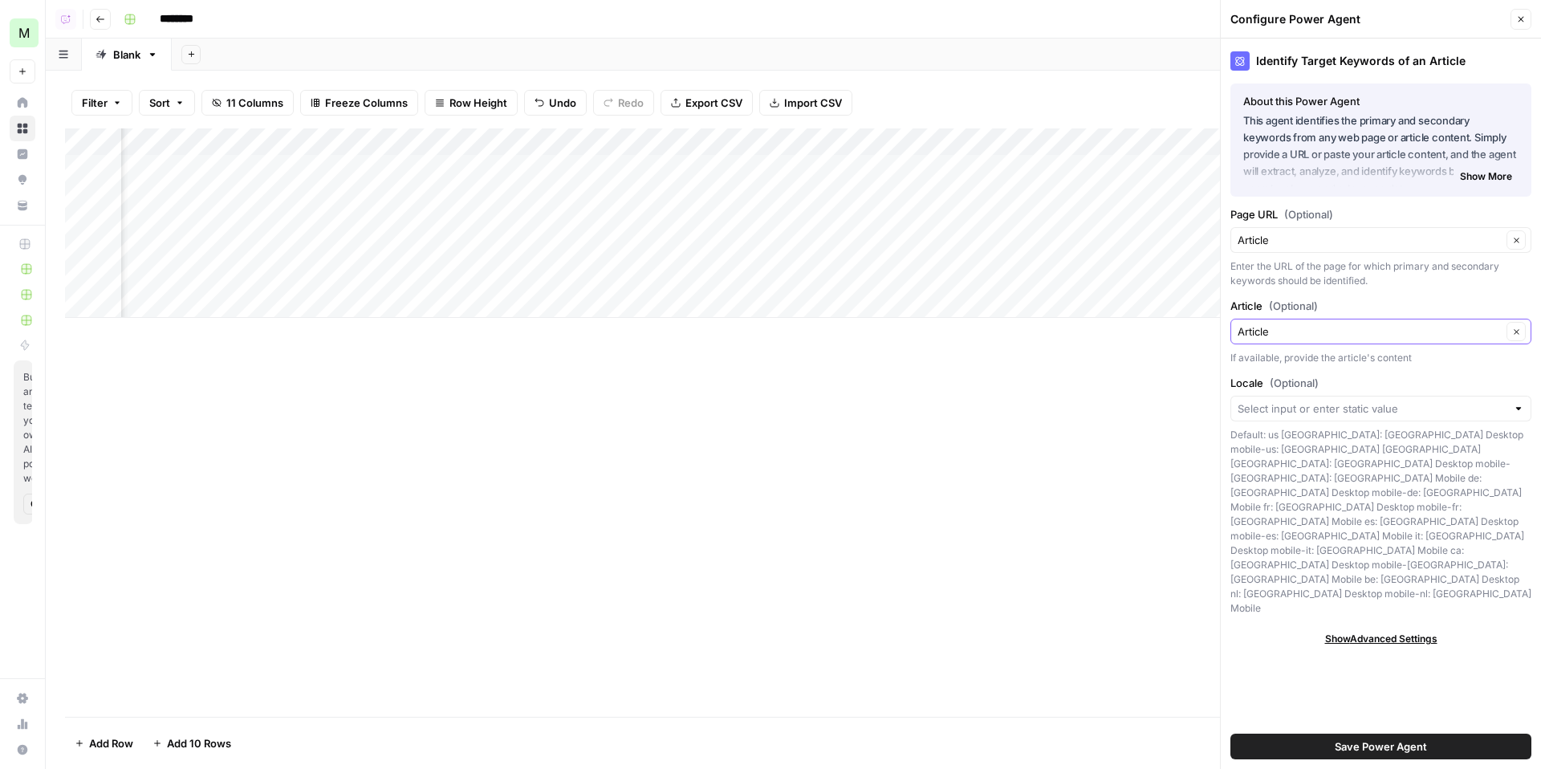
click at [1520, 338] on button "Clear" at bounding box center [1516, 331] width 19 height 19
click at [1512, 337] on button "Clear" at bounding box center [1516, 331] width 19 height 19
click at [1519, 326] on button "Clear" at bounding box center [1516, 331] width 19 height 19
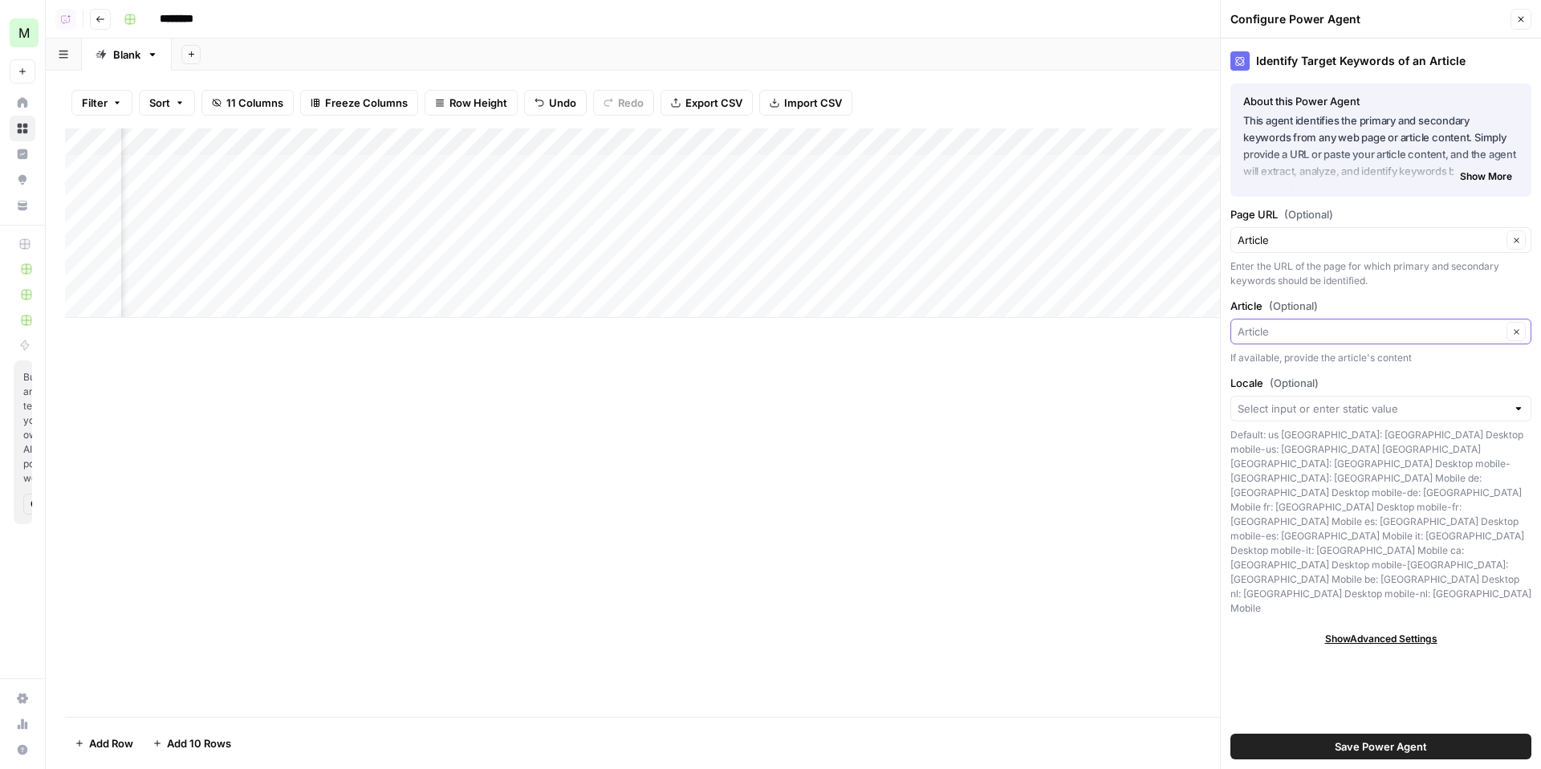
click at [1442, 338] on input "Article (Optional)" at bounding box center [1370, 332] width 264 height 16
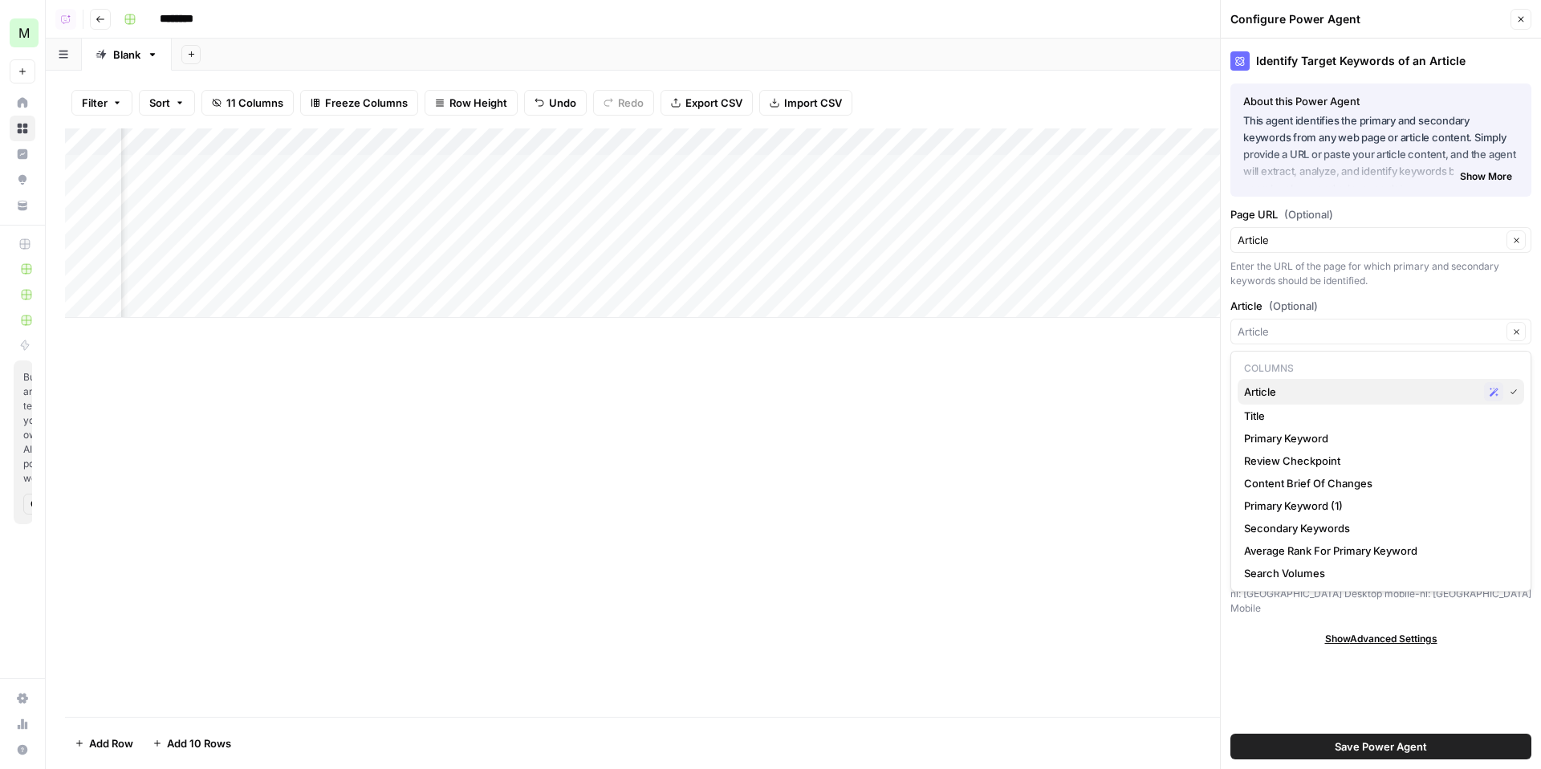
click at [1368, 382] on div "Article Possible Match" at bounding box center [1381, 391] width 274 height 19
type input "Article"
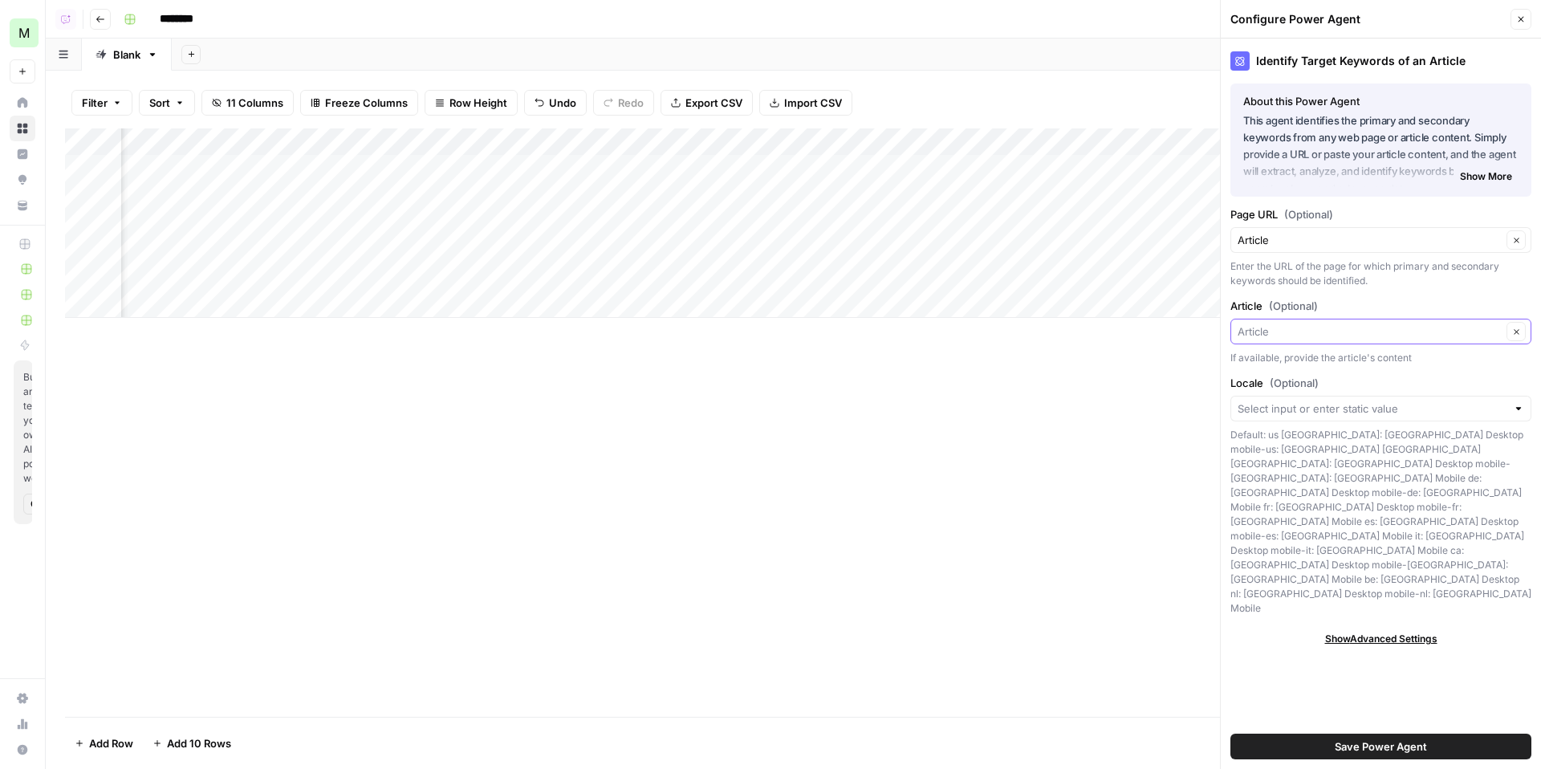
click at [1370, 336] on input "Article (Optional)" at bounding box center [1370, 332] width 264 height 16
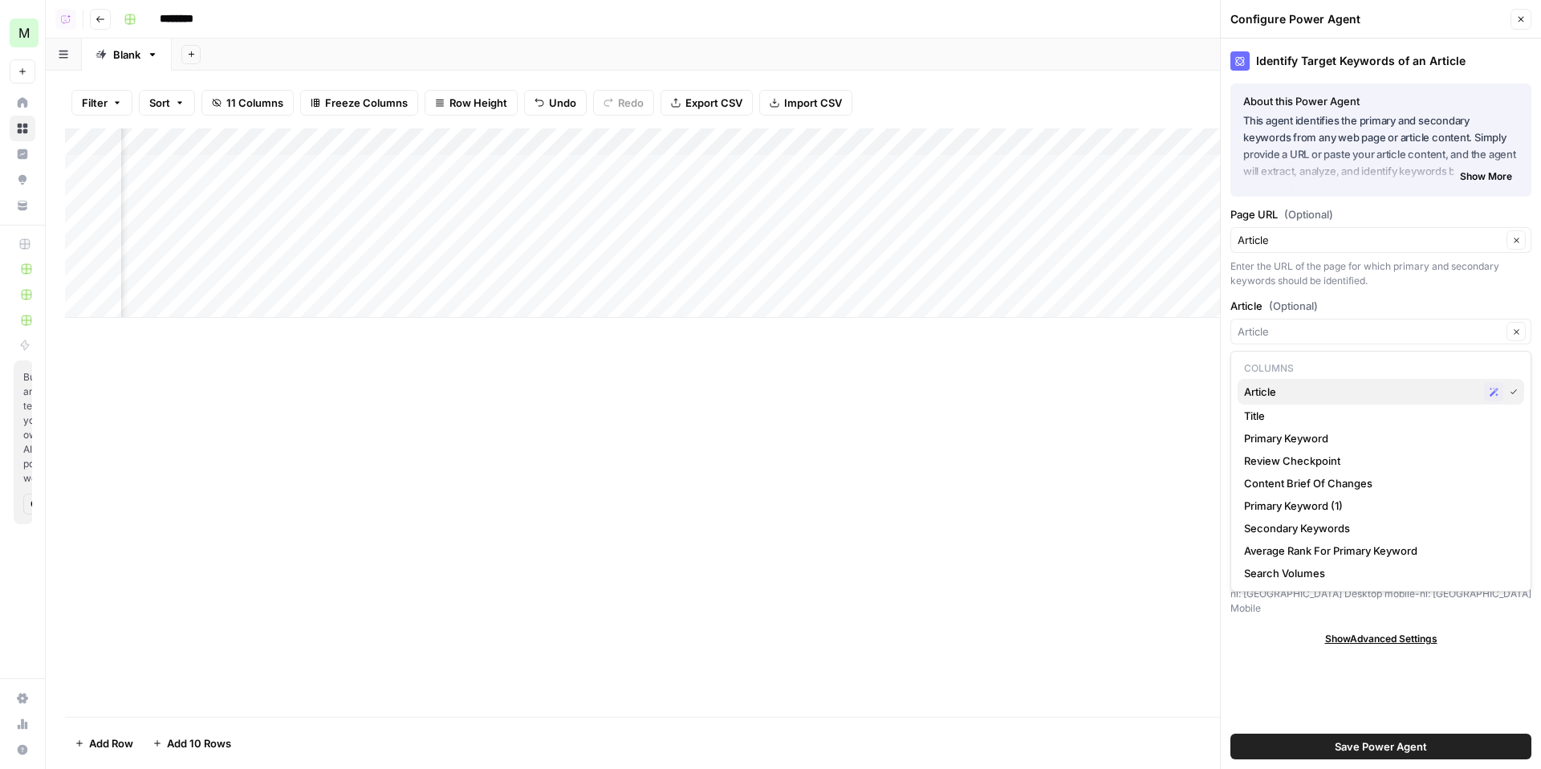
click at [1521, 394] on button "Article Possible Match" at bounding box center [1381, 392] width 287 height 26
type input "Article"
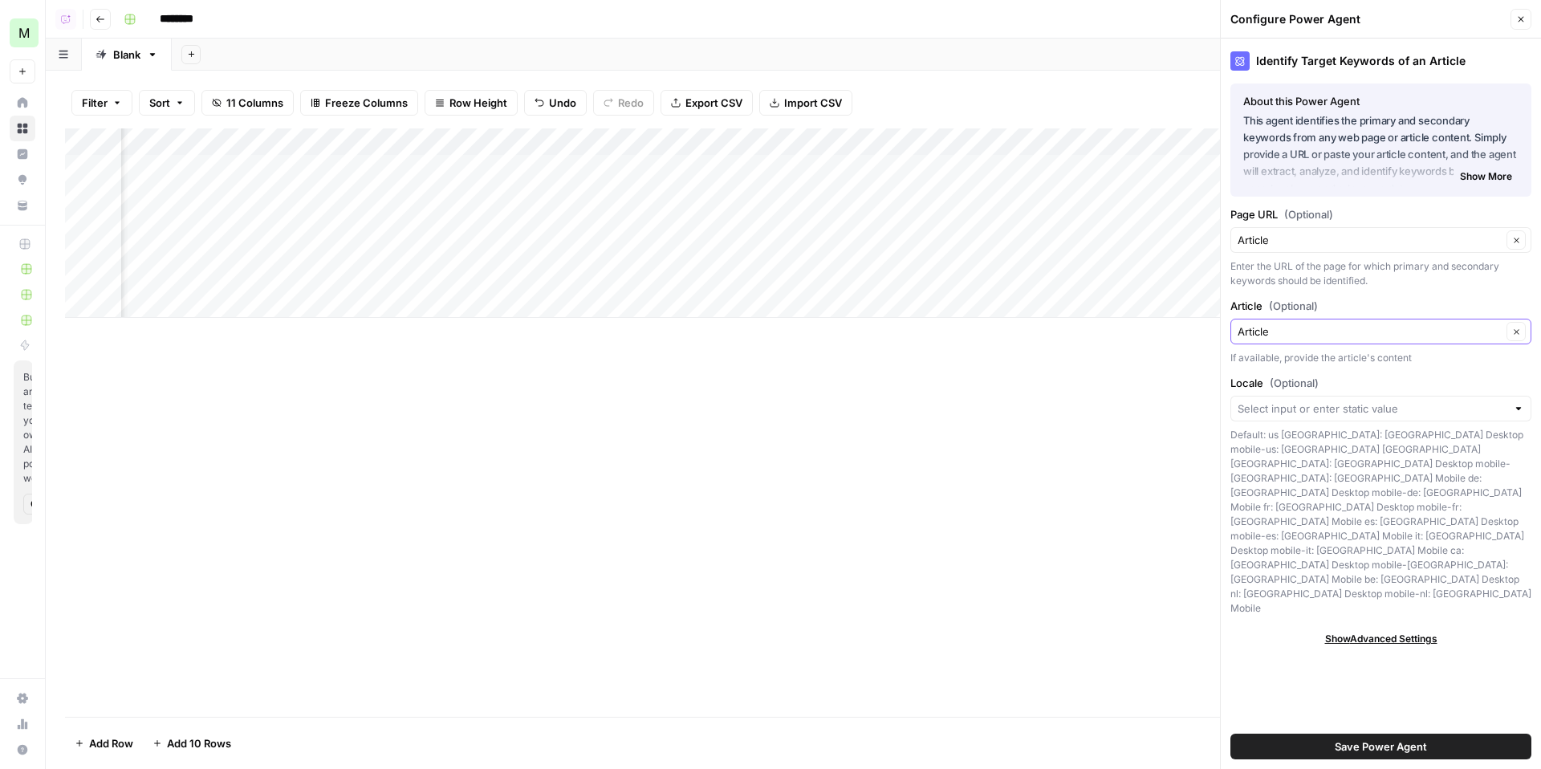
click at [1514, 328] on icon "button" at bounding box center [1517, 332] width 9 height 9
click at [1395, 737] on button "Save Power Agent" at bounding box center [1381, 747] width 301 height 26
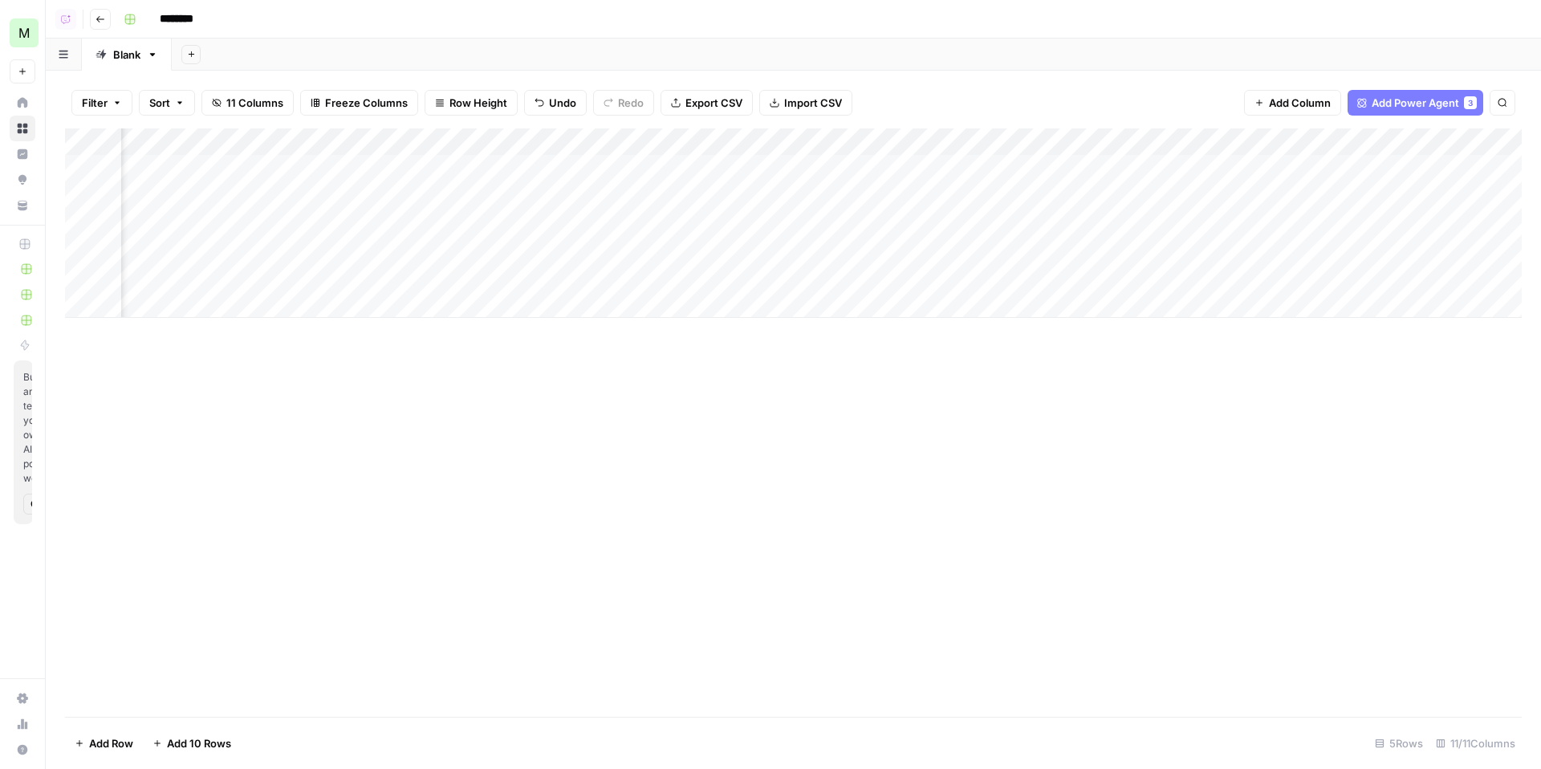
scroll to position [0, 0]
click at [571, 140] on div "Add Column" at bounding box center [793, 222] width 1457 height 189
click at [1000, 173] on div "Add Column" at bounding box center [793, 222] width 1457 height 189
click at [986, 191] on div "Add Column" at bounding box center [793, 222] width 1457 height 189
click at [1041, 194] on div "Add Column" at bounding box center [793, 222] width 1457 height 189
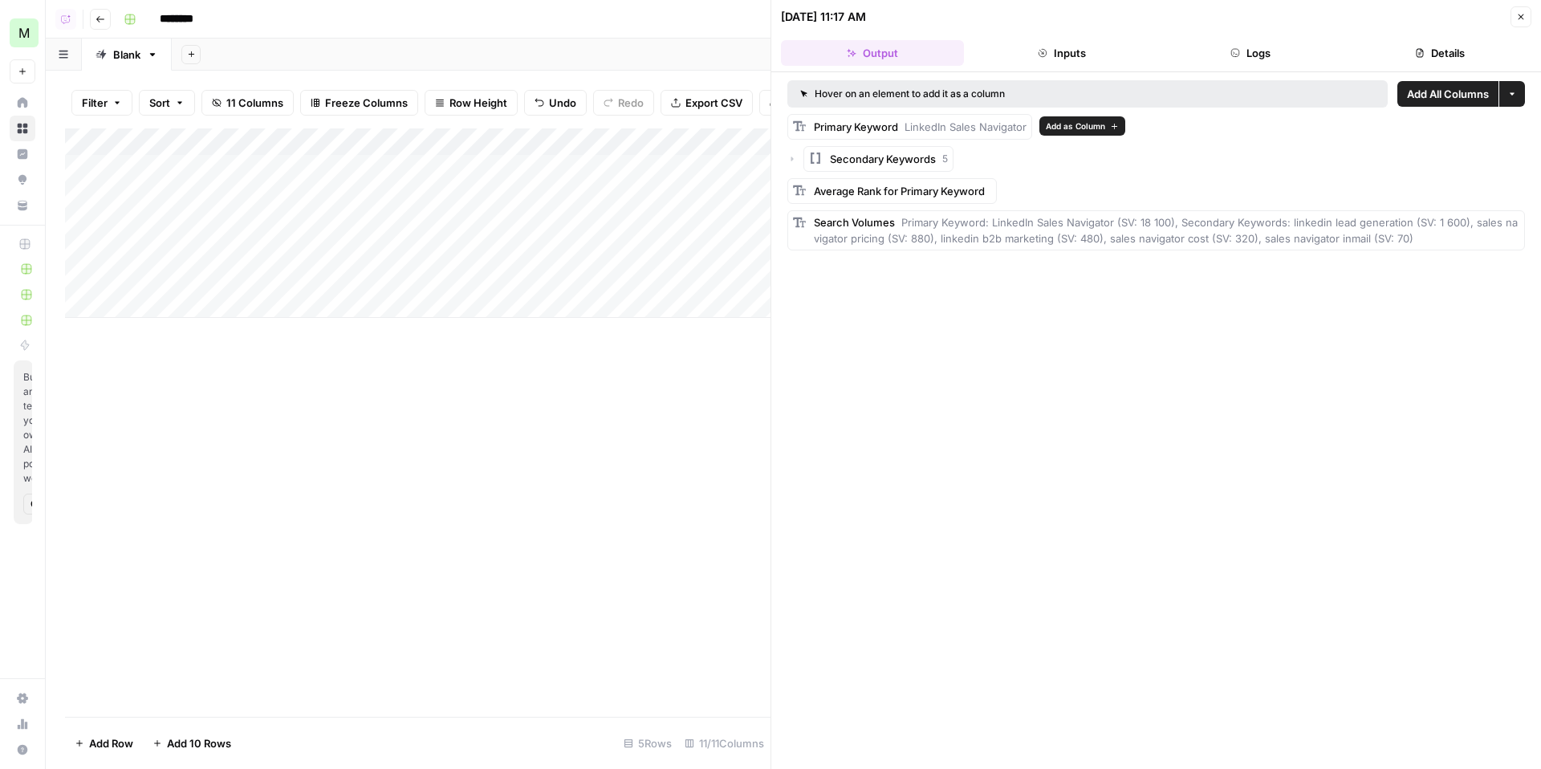
click at [1065, 131] on span "Add as Column" at bounding box center [1075, 126] width 59 height 13
click at [1522, 23] on button "Close" at bounding box center [1521, 16] width 21 height 21
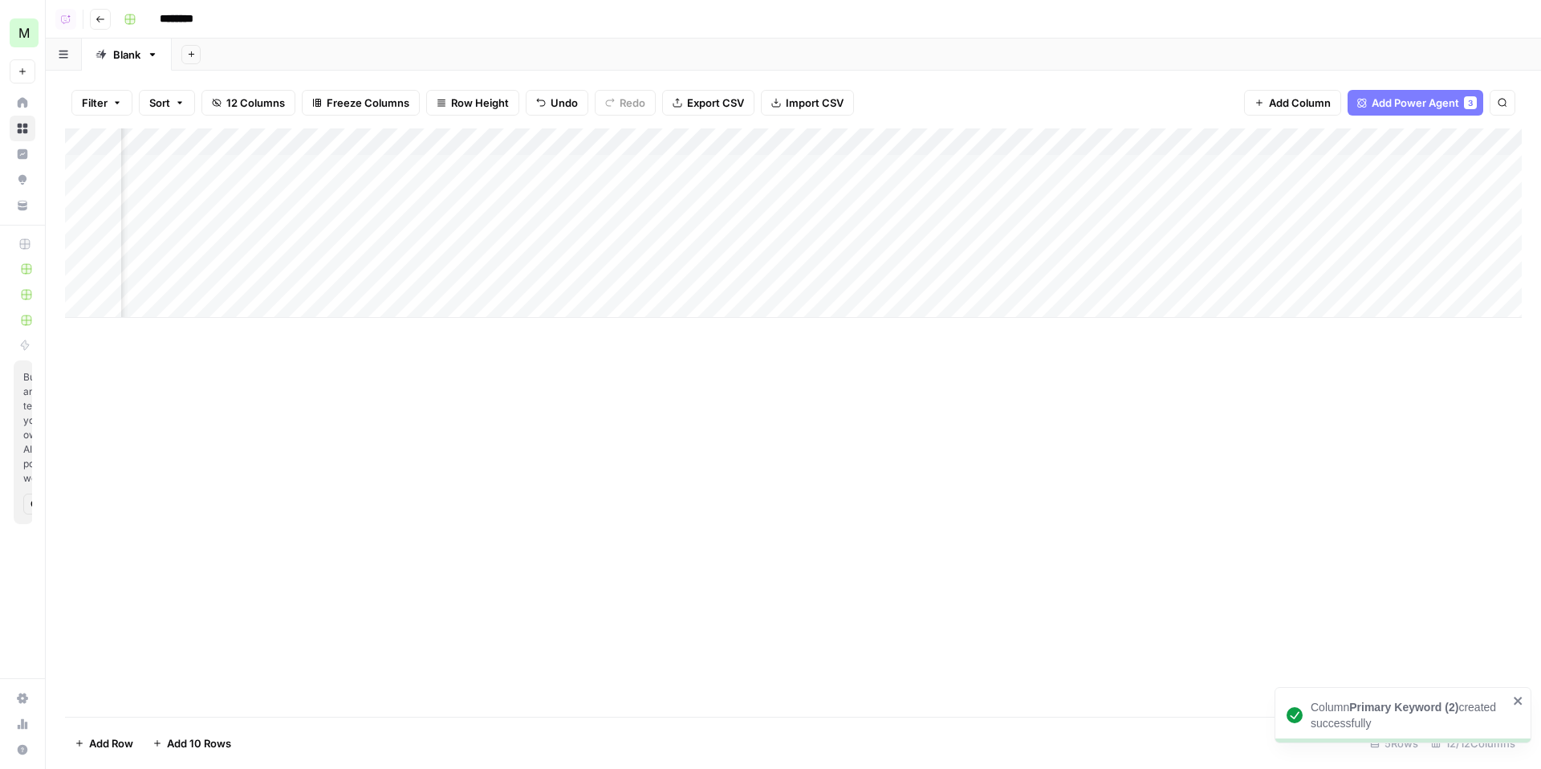
click at [619, 134] on div "Add Column" at bounding box center [793, 222] width 1457 height 189
click at [277, 144] on div "Add Column" at bounding box center [793, 222] width 1457 height 189
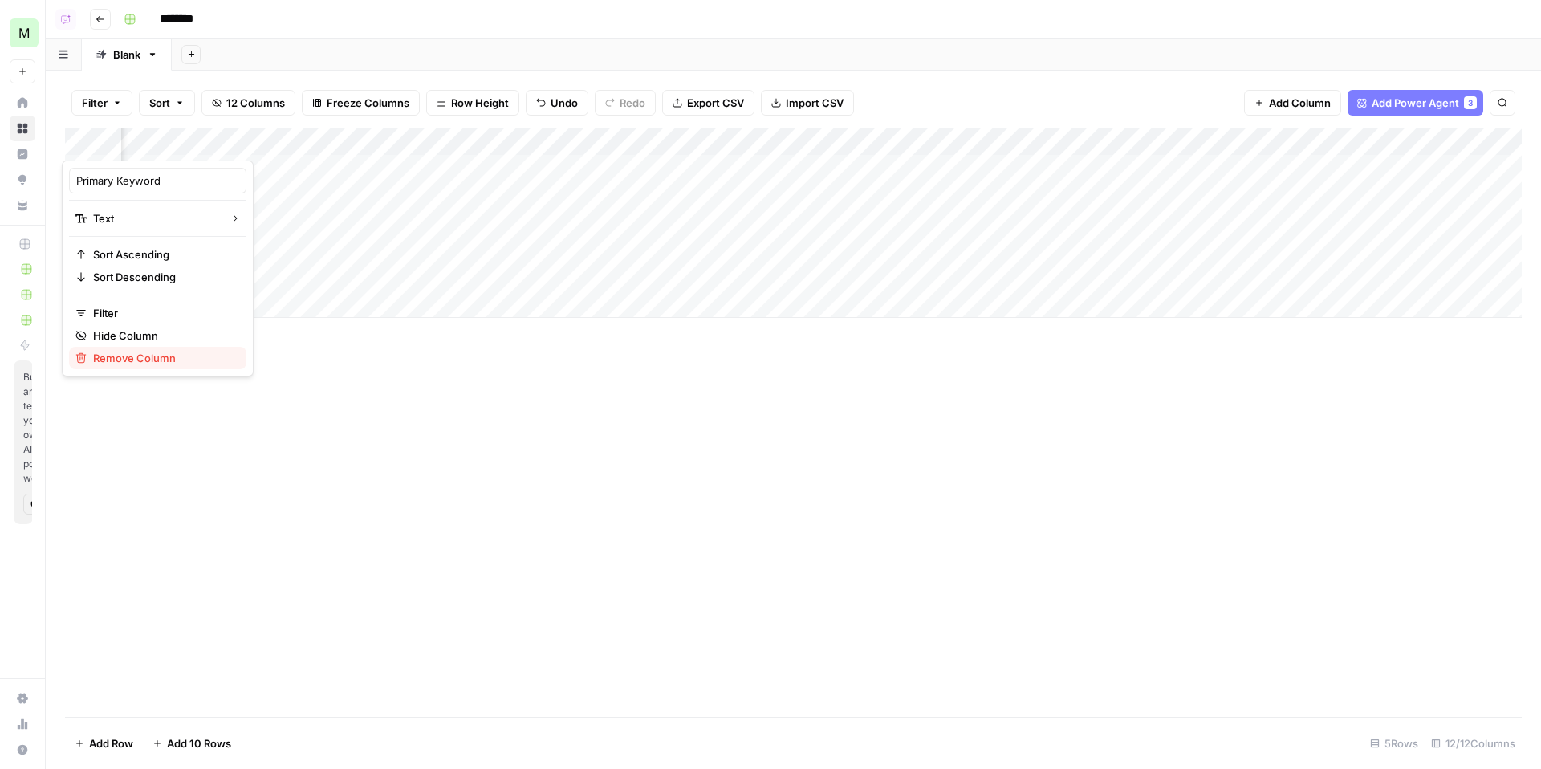
click at [141, 356] on span "Remove Column" at bounding box center [163, 358] width 141 height 16
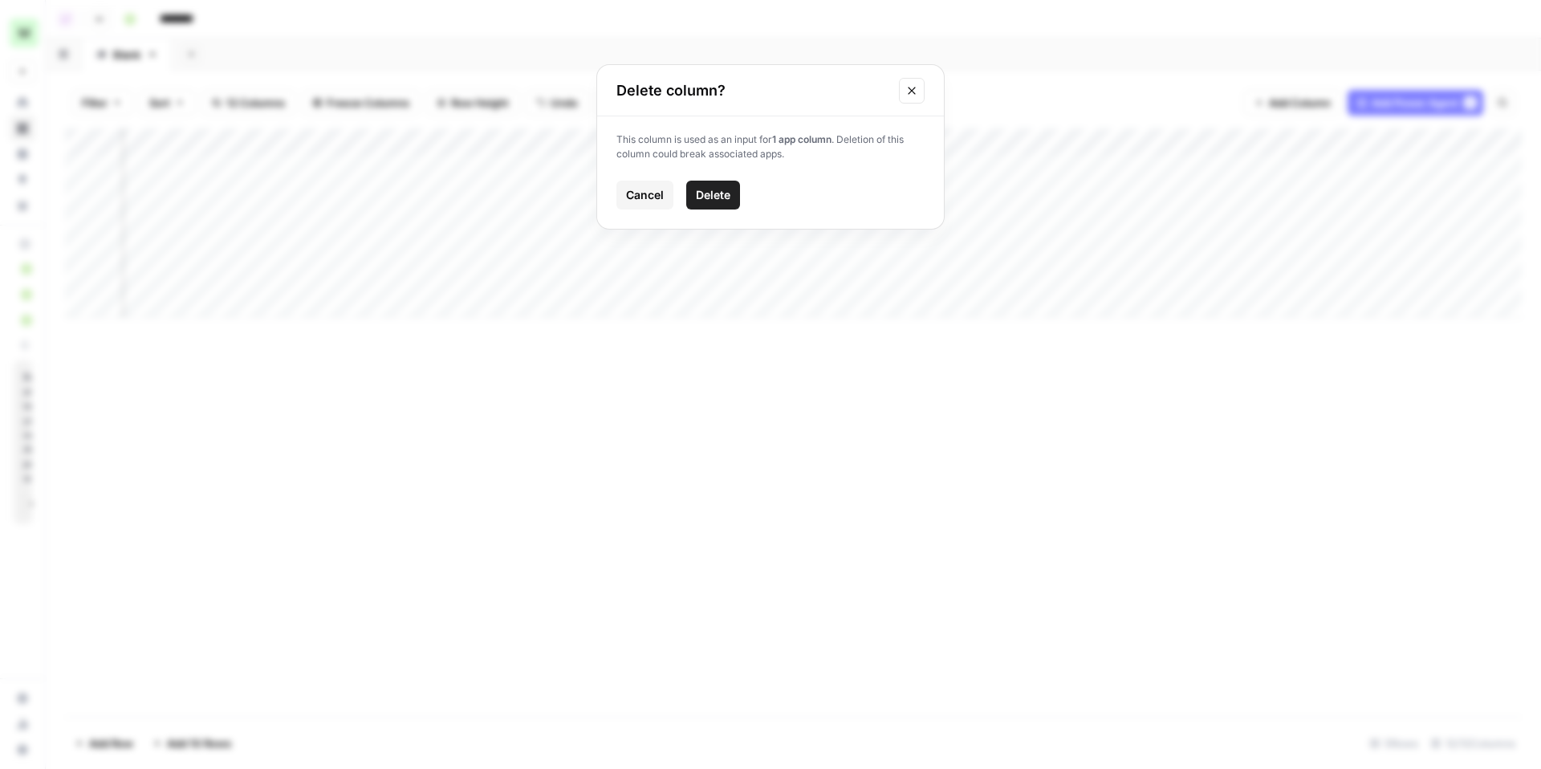
click at [705, 204] on button "Delete" at bounding box center [713, 195] width 54 height 29
click at [654, 141] on div "Add Column" at bounding box center [793, 222] width 1457 height 189
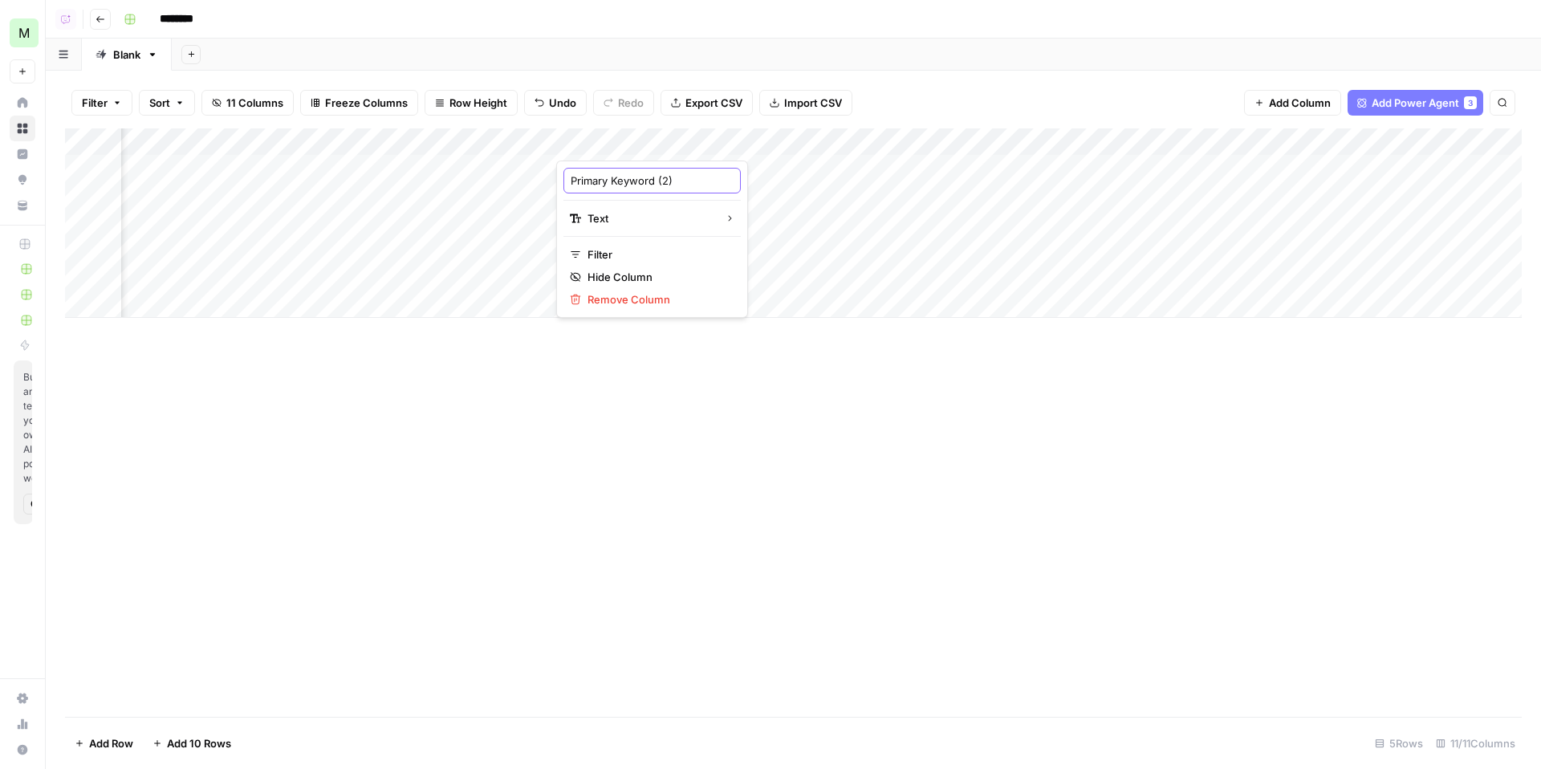
click at [677, 176] on input "Primary Keyword (2)" at bounding box center [652, 181] width 163 height 16
type input "Primary Keyword"
click at [1085, 140] on div "Add Column" at bounding box center [793, 222] width 1457 height 189
click at [1053, 145] on div "Add Column" at bounding box center [793, 222] width 1457 height 189
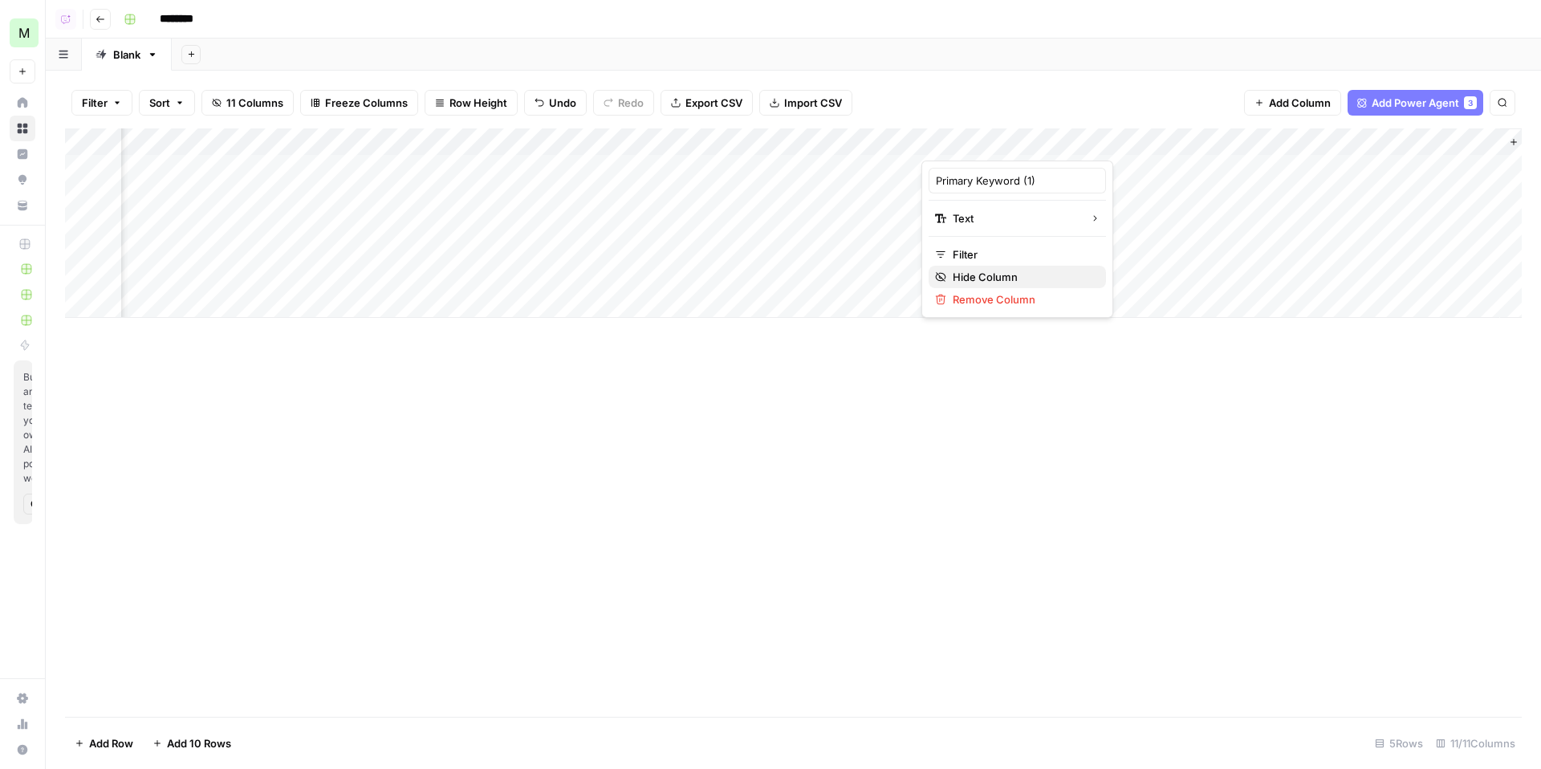
click at [1005, 279] on span "Hide Column" at bounding box center [1023, 277] width 141 height 16
click at [1127, 139] on div "Add Column" at bounding box center [793, 222] width 1457 height 189
click at [1105, 270] on span "Hide Column" at bounding box center [1100, 277] width 141 height 16
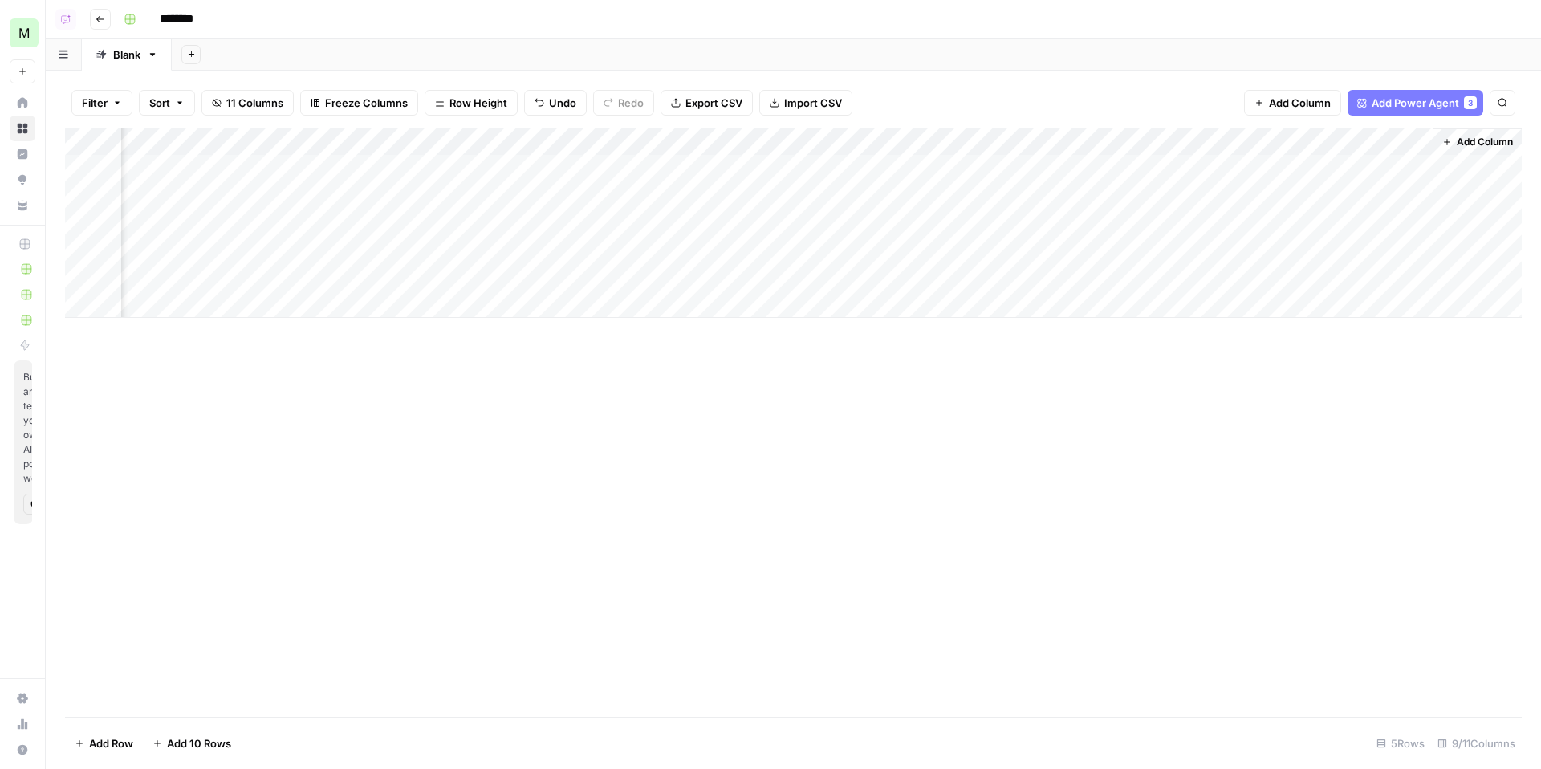
click at [1278, 140] on div "Add Column" at bounding box center [793, 222] width 1457 height 189
click at [1206, 274] on span "Hide Column" at bounding box center [1245, 277] width 141 height 16
click at [1425, 140] on div "Add Column" at bounding box center [793, 222] width 1457 height 189
click at [1354, 271] on span "Hide Column" at bounding box center [1389, 277] width 141 height 16
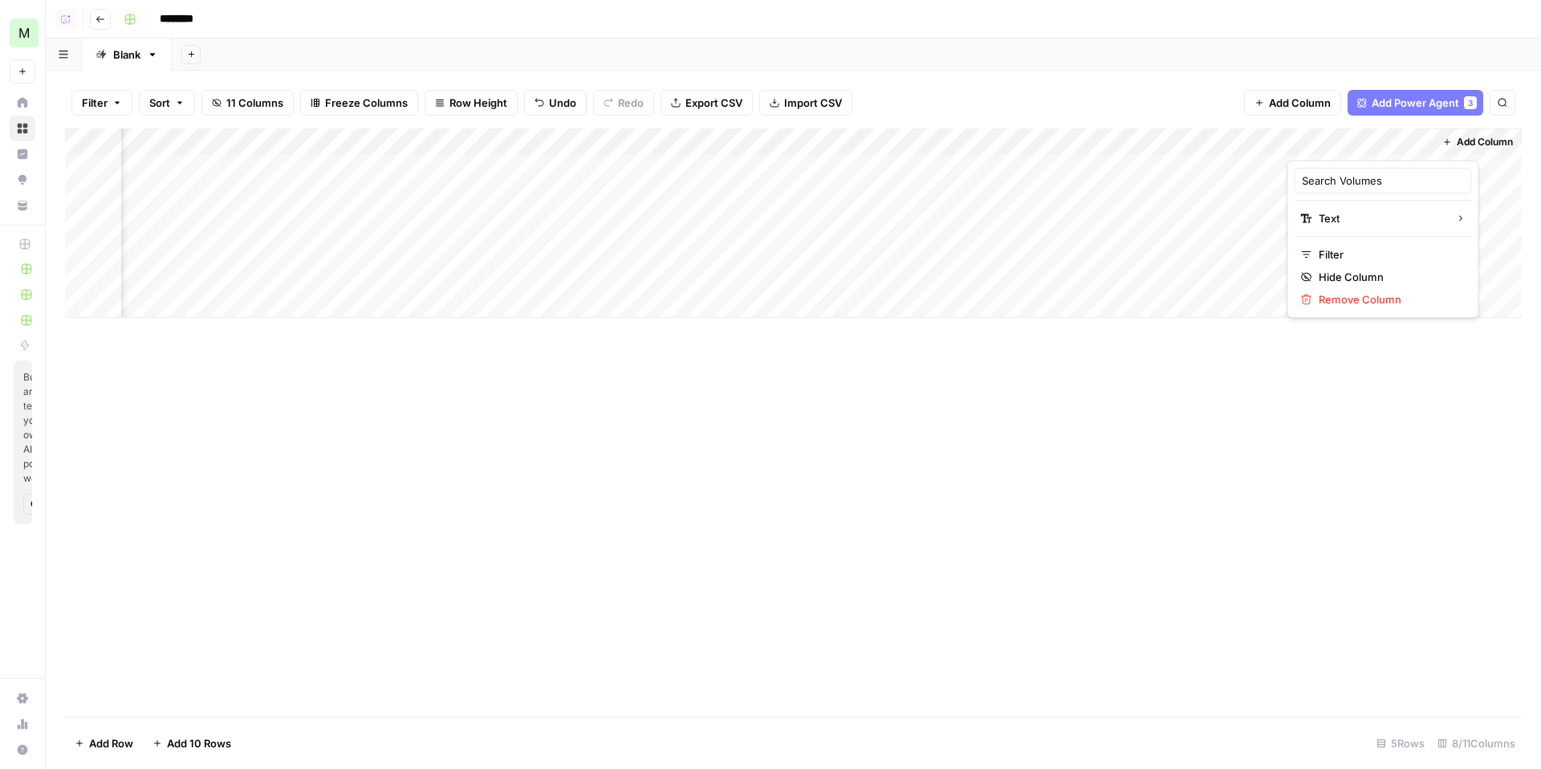
scroll to position [0, 120]
click at [971, 162] on div "Add Column" at bounding box center [793, 222] width 1457 height 189
click at [1004, 134] on div "Add Column" at bounding box center [793, 222] width 1457 height 189
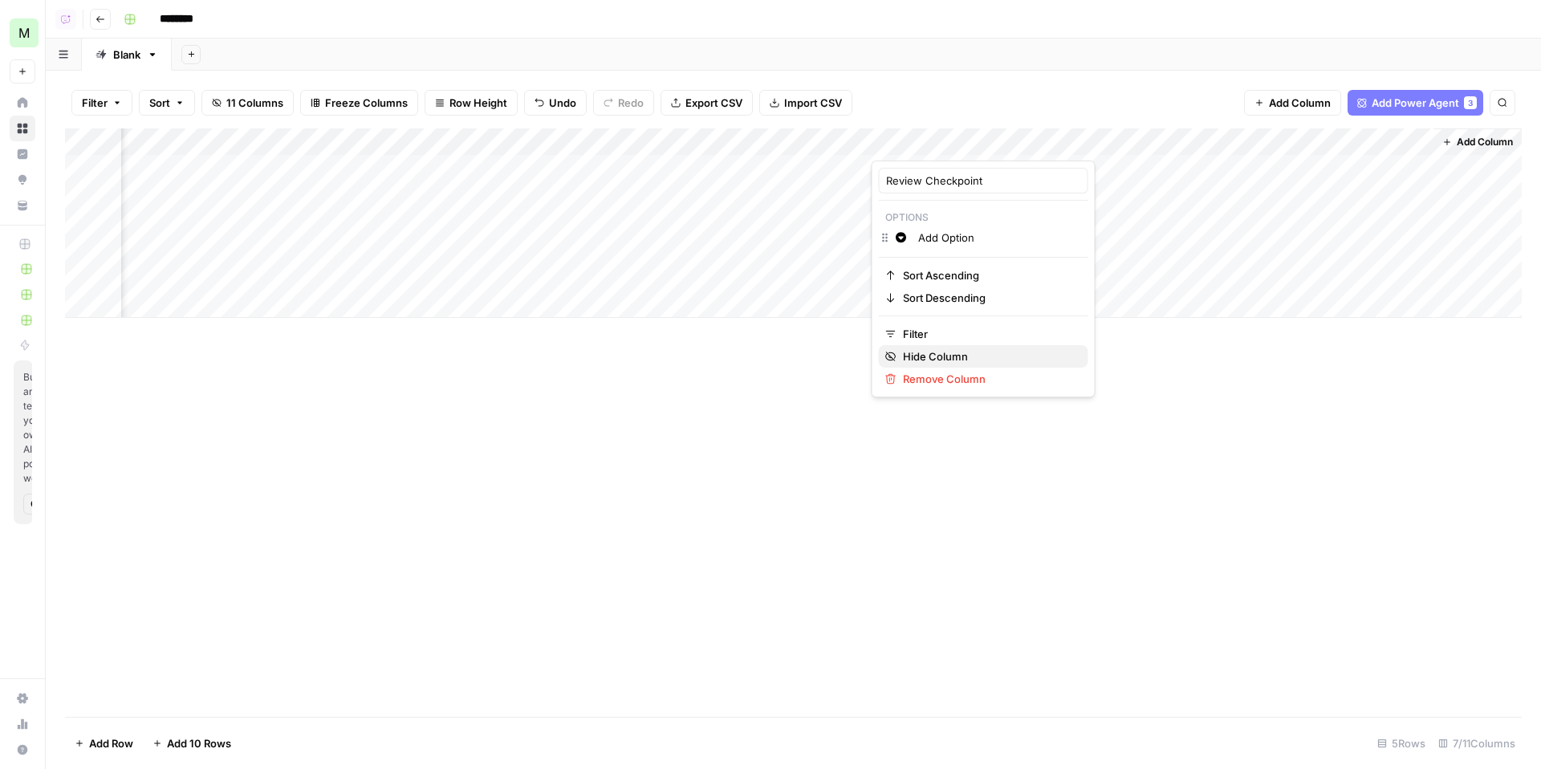
click at [951, 357] on span "Hide Column" at bounding box center [989, 356] width 173 height 16
click at [1226, 141] on div "Add Column" at bounding box center [793, 222] width 1457 height 189
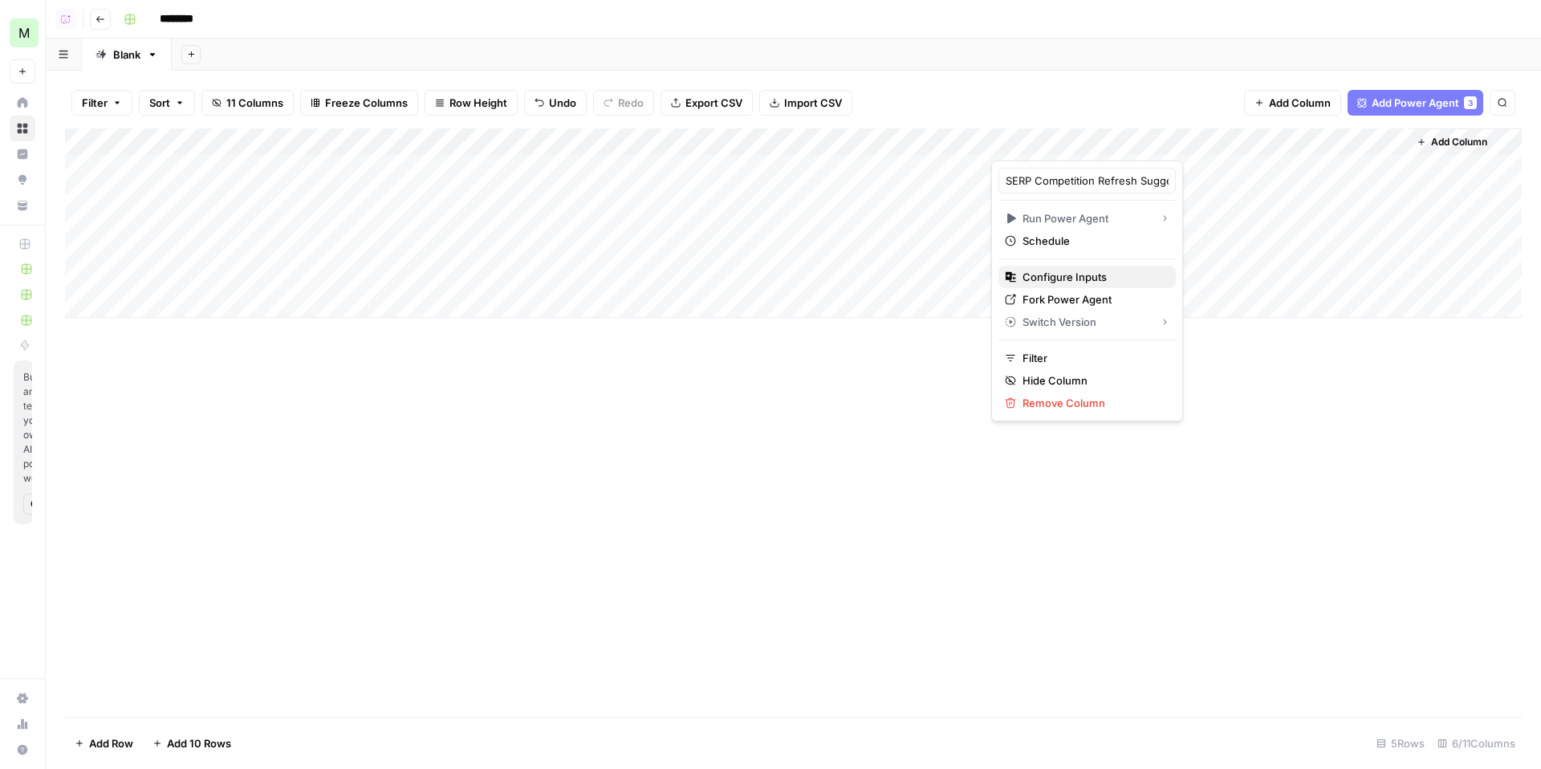
click at [1102, 276] on span "Configure Inputs" at bounding box center [1093, 277] width 141 height 16
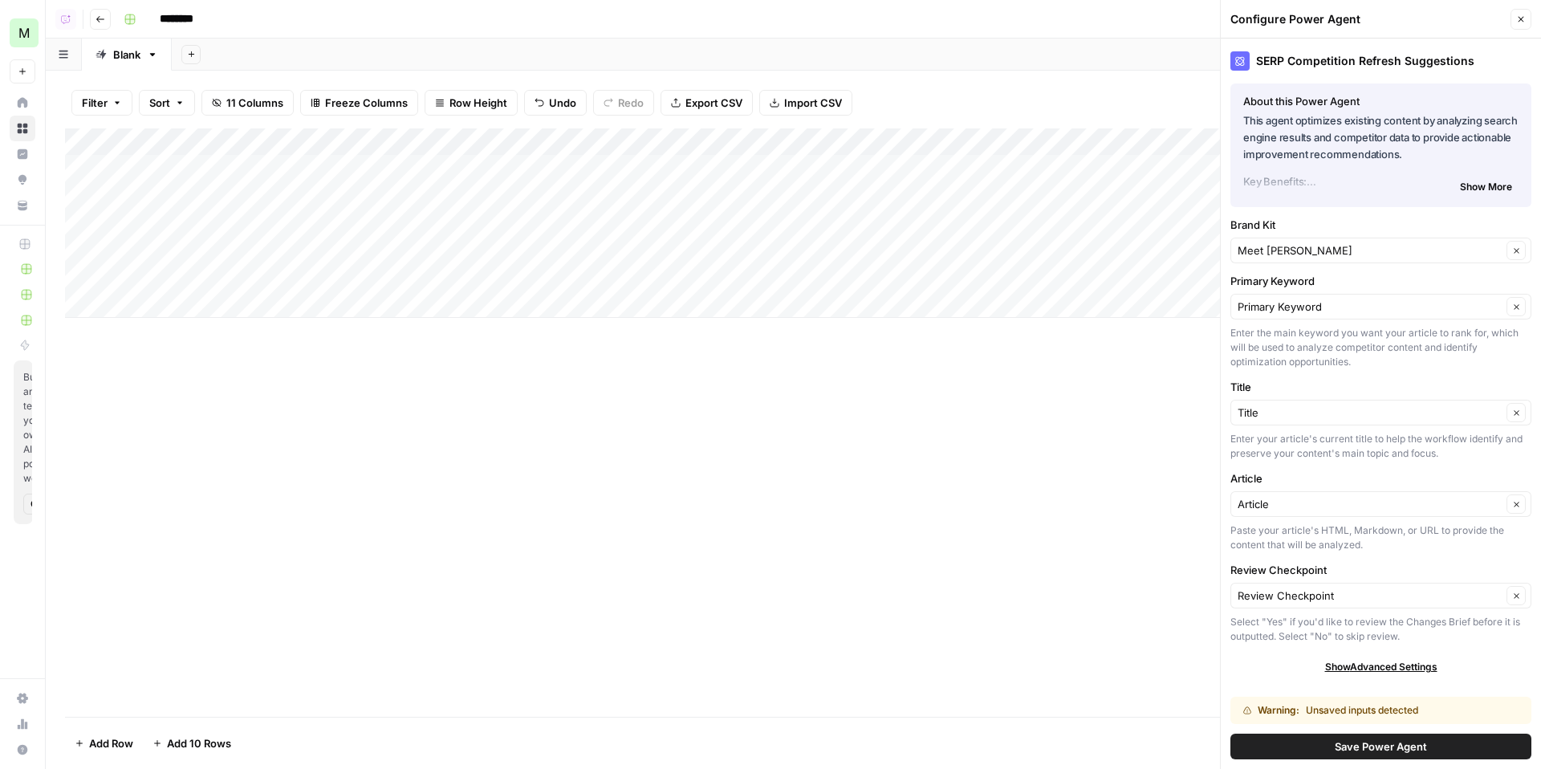
click at [1391, 751] on span "Save Power Agent" at bounding box center [1381, 747] width 92 height 16
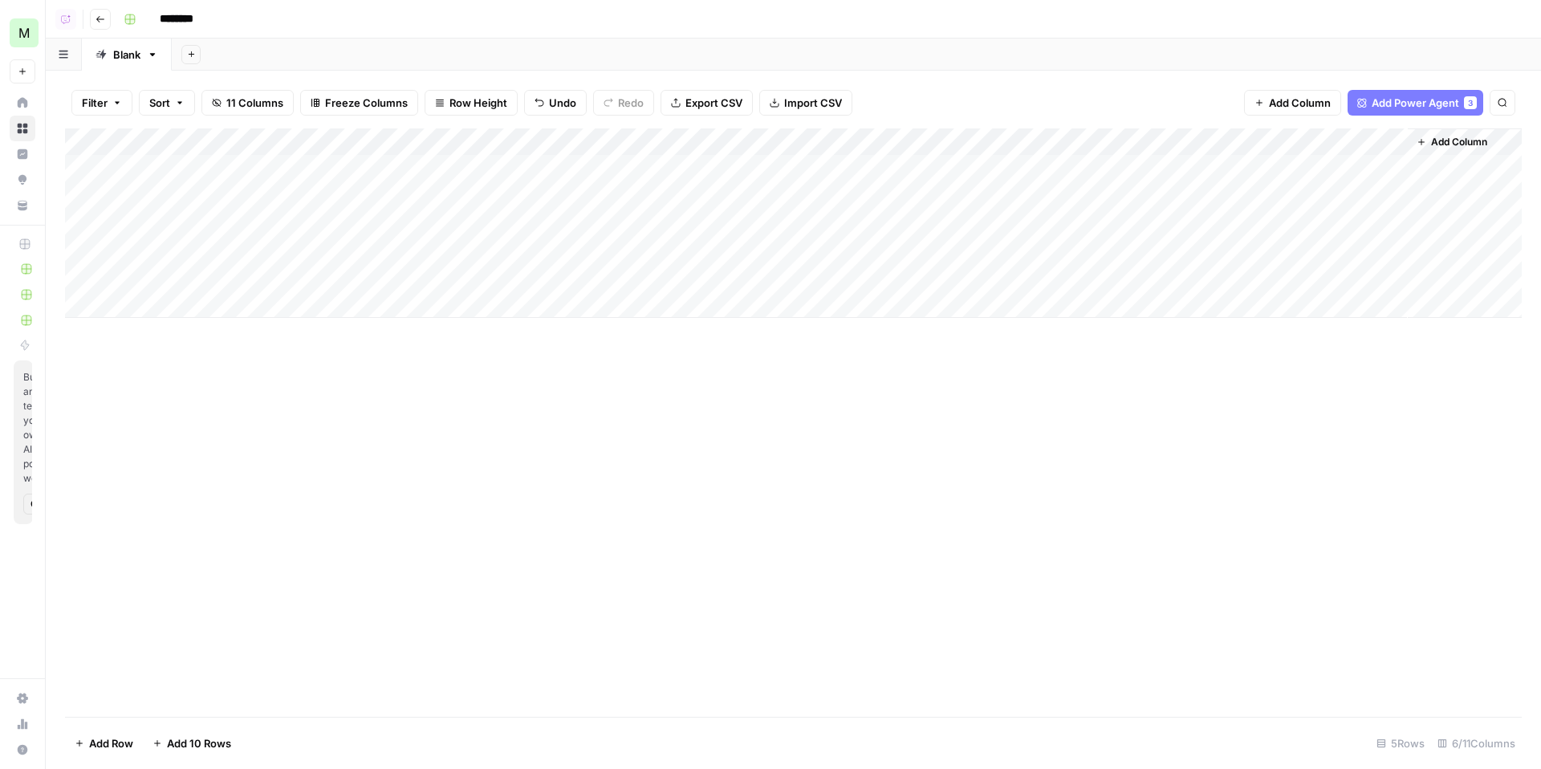
click at [1130, 164] on div "Add Column" at bounding box center [793, 222] width 1457 height 189
click at [1129, 195] on div "Add Column" at bounding box center [793, 222] width 1457 height 189
click at [1134, 164] on div "Add Column" at bounding box center [793, 222] width 1457 height 189
click at [1407, 104] on span "Add Power Agent" at bounding box center [1416, 103] width 88 height 16
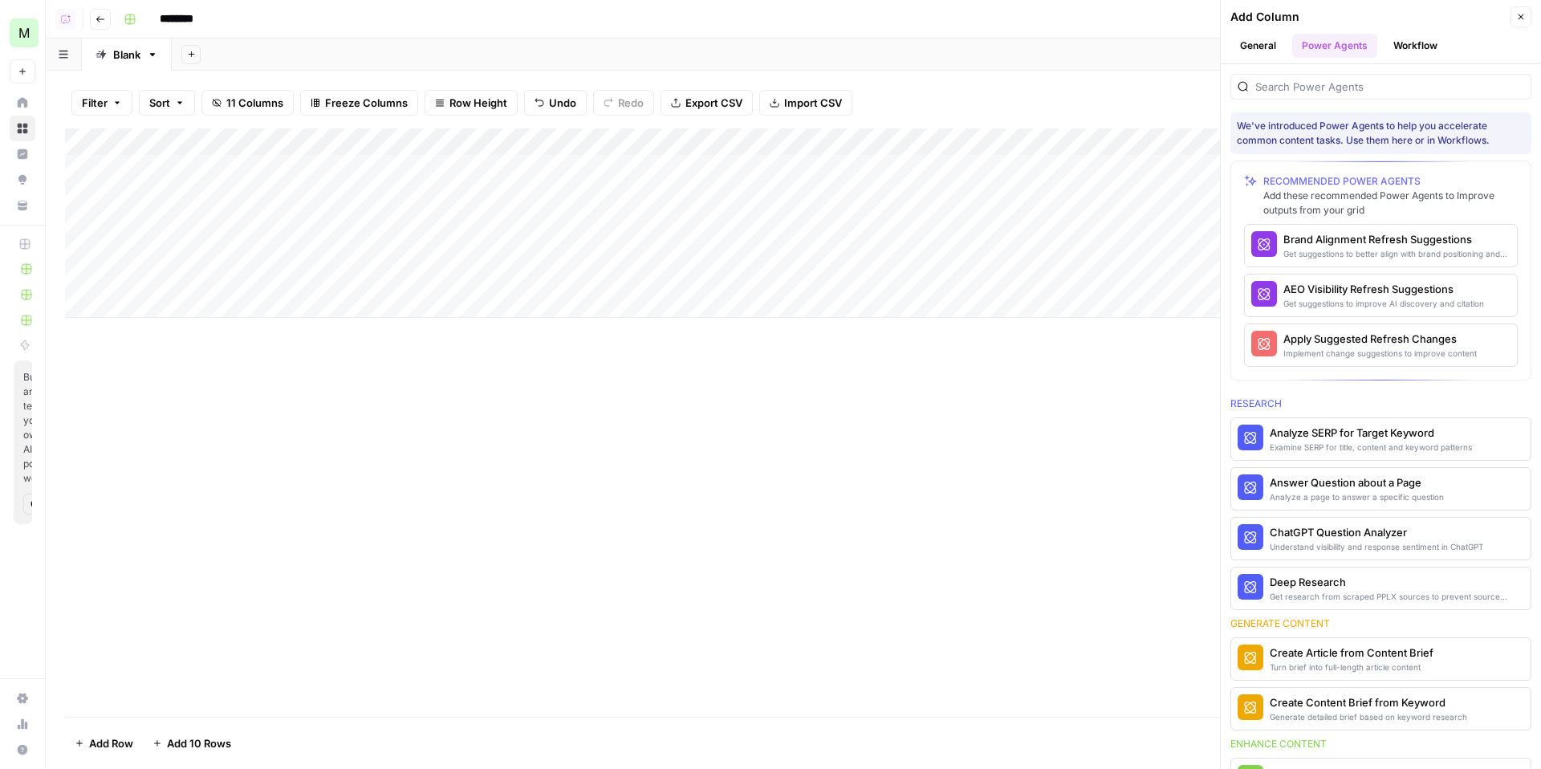
click at [1360, 98] on div at bounding box center [1381, 87] width 301 height 26
type input "serp"
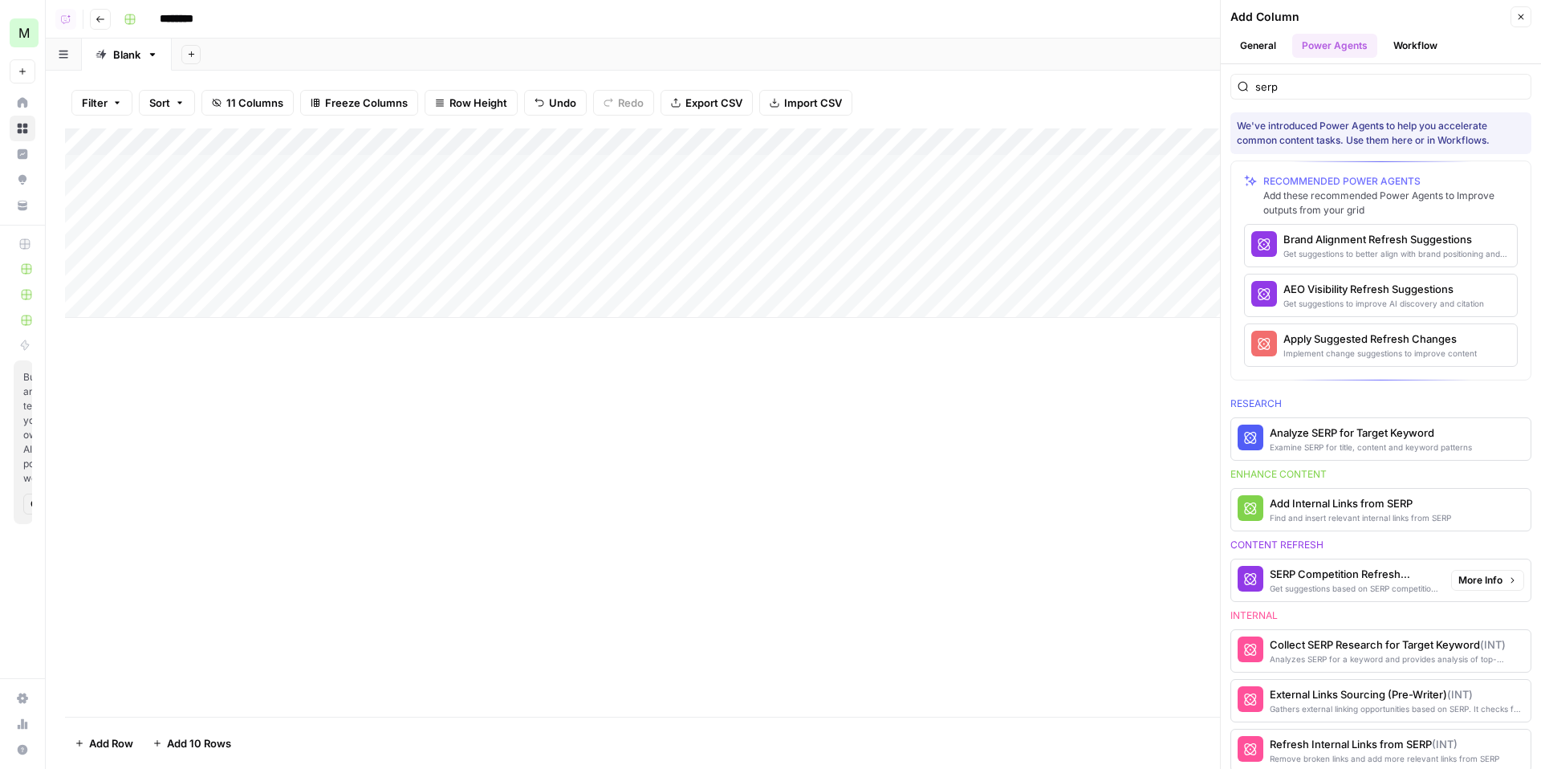
click at [1483, 582] on span "More Info" at bounding box center [1481, 580] width 44 height 14
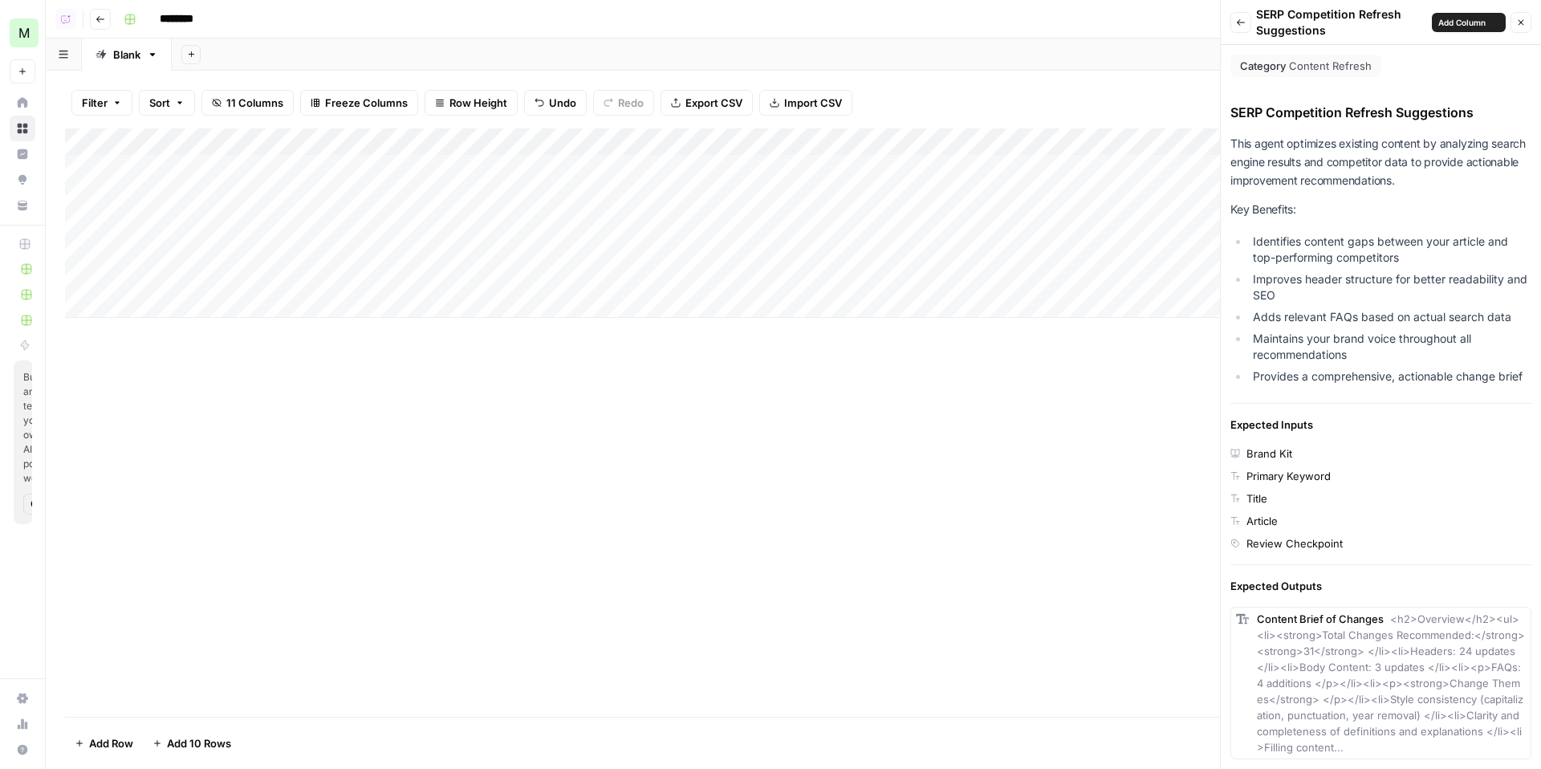
scroll to position [173, 0]
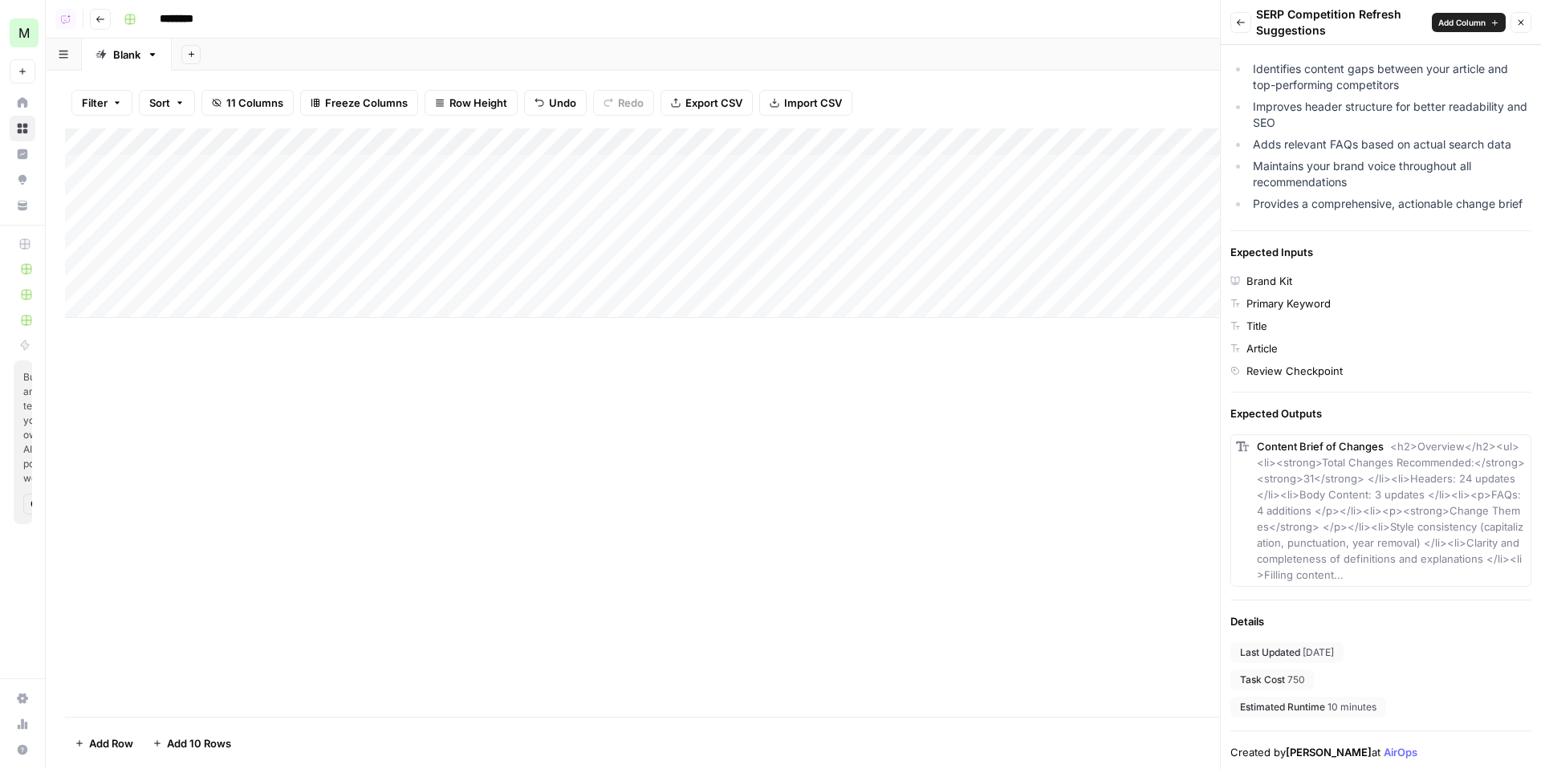
click at [1244, 22] on icon "button" at bounding box center [1241, 22] width 8 height 6
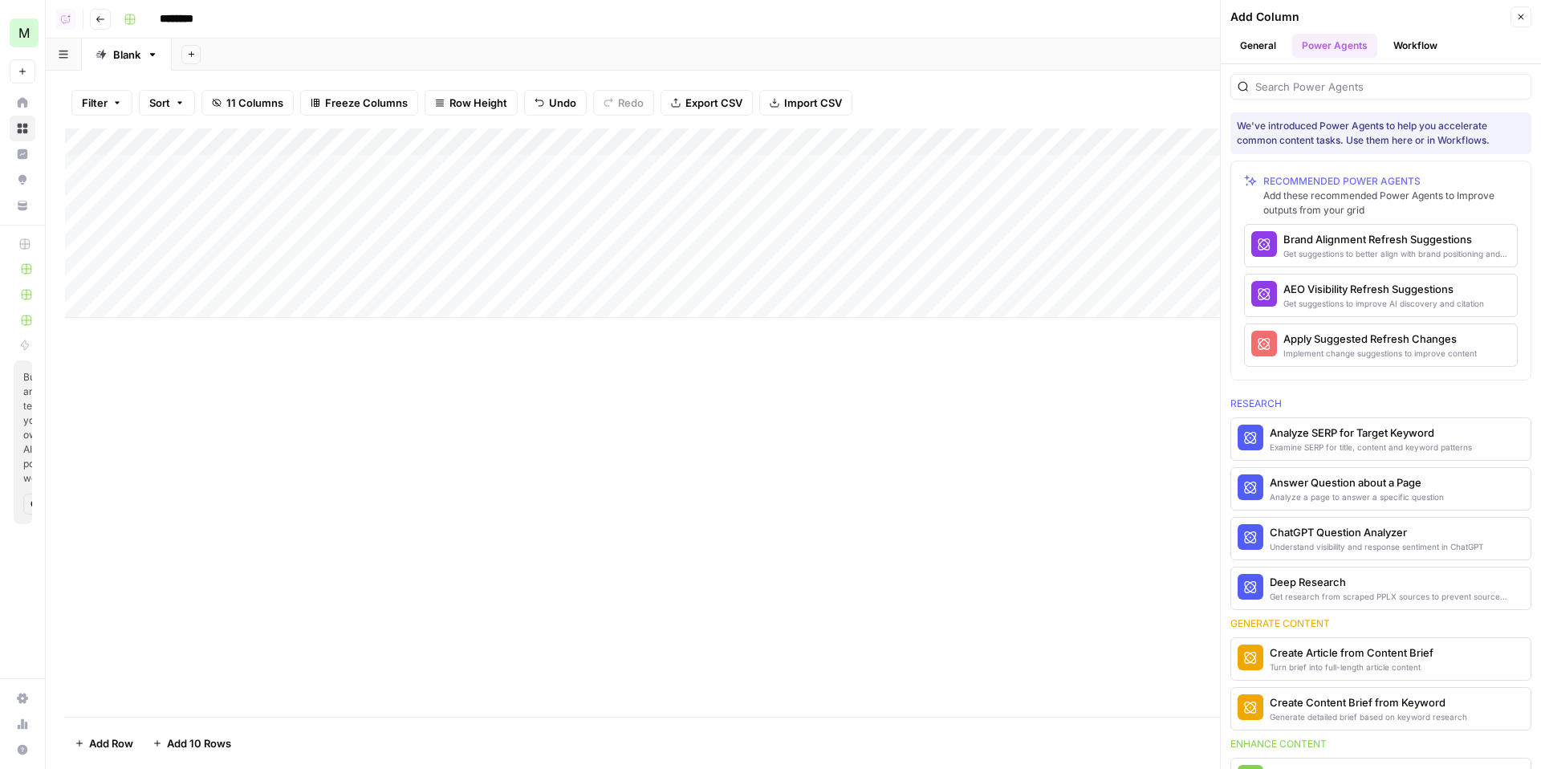
scroll to position [0, 0]
click at [1476, 342] on span "More Info" at bounding box center [1467, 345] width 44 height 14
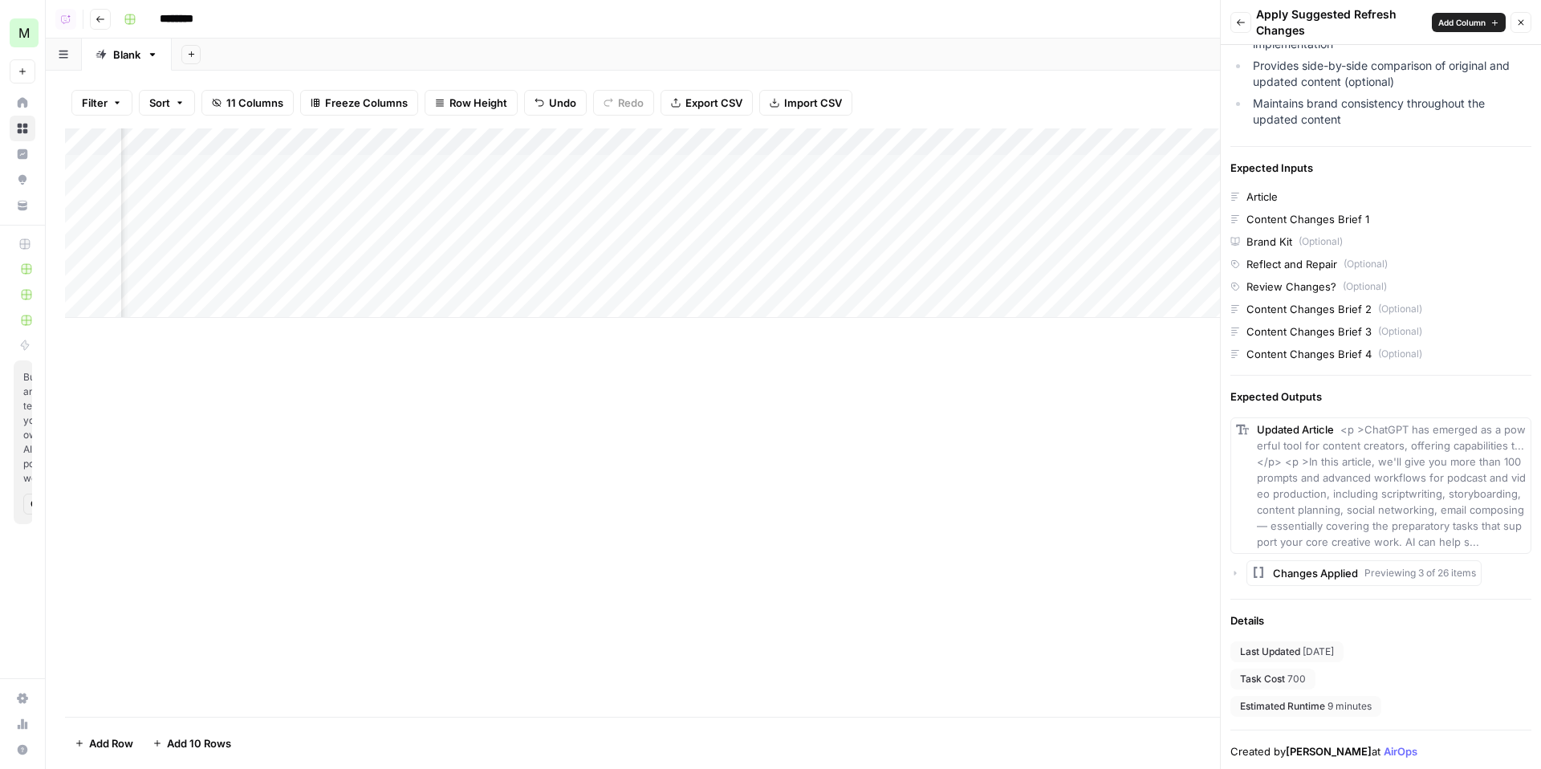
scroll to position [0, 457]
click at [1529, 23] on button "Close" at bounding box center [1521, 22] width 21 height 21
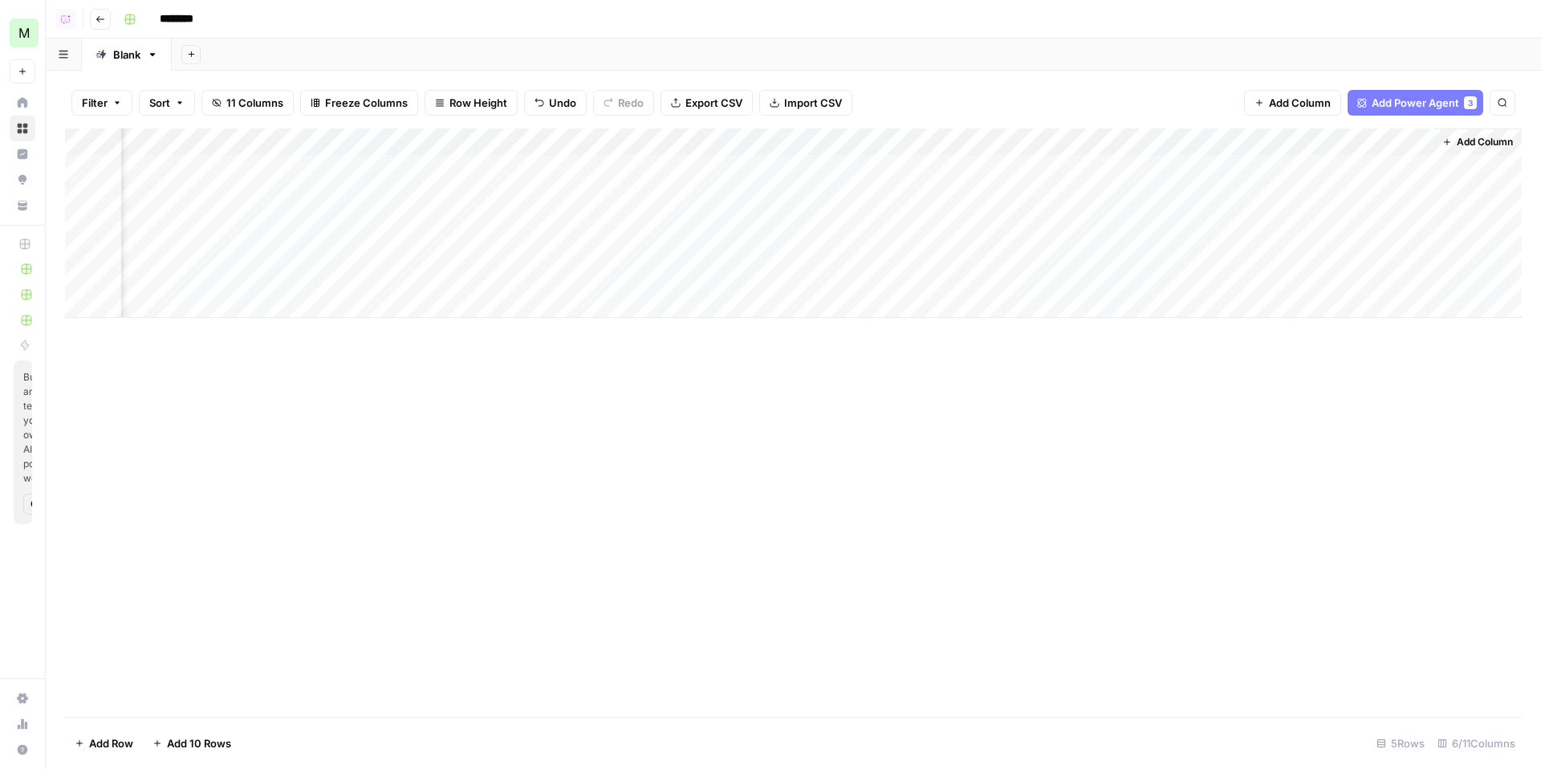
click at [1403, 144] on div "Add Column" at bounding box center [793, 222] width 1457 height 189
click at [1186, 84] on div "Filter Sort 11 Columns Freeze Columns Row Height Undo Redo Export CSV Import CS…" at bounding box center [793, 102] width 1457 height 51
click at [134, 54] on div "Blank" at bounding box center [126, 55] width 27 height 16
click at [134, 54] on input "*****" at bounding box center [128, 54] width 30 height 21
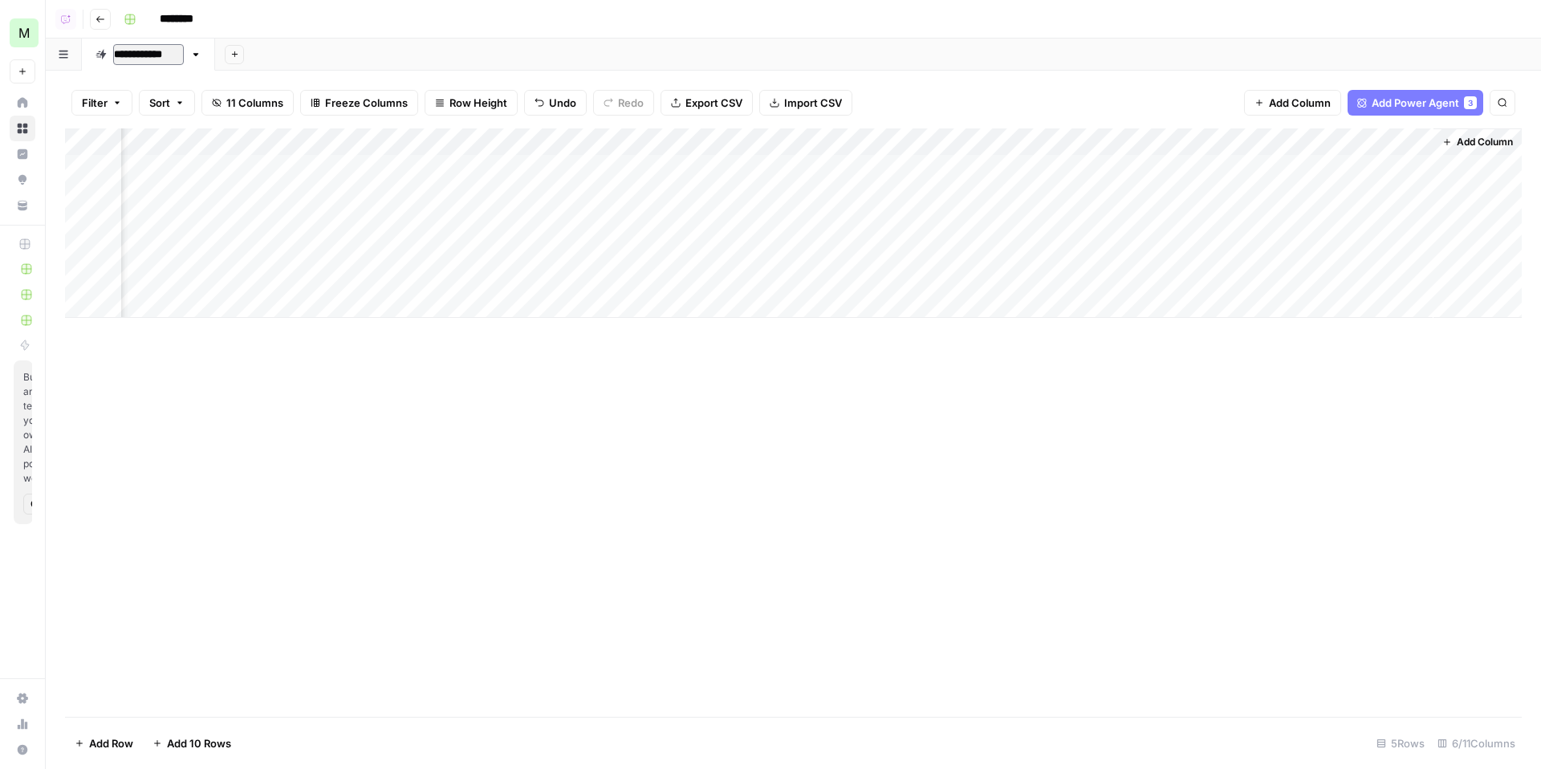
type input "**********"
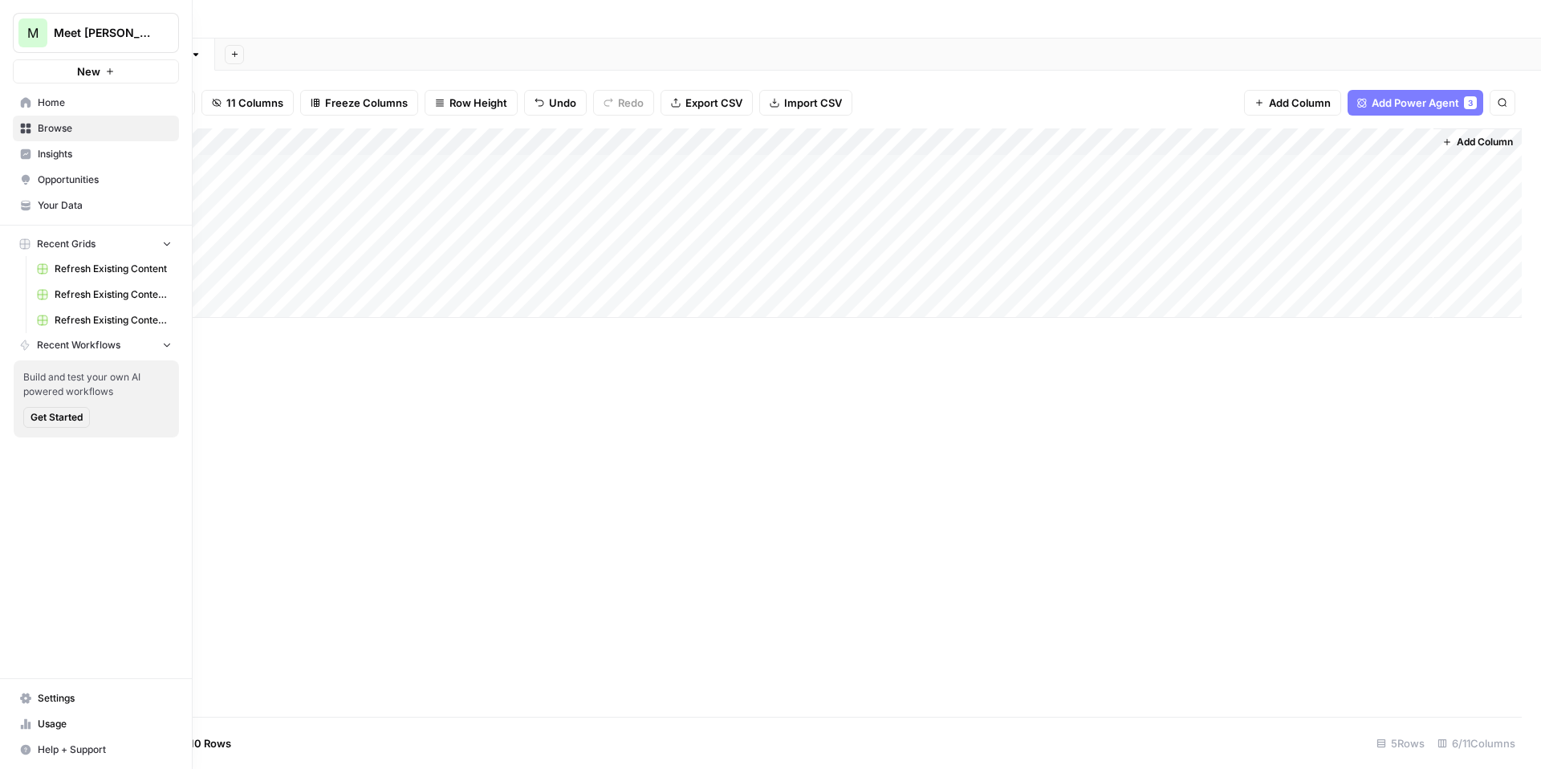
click at [55, 698] on span "Settings" at bounding box center [105, 698] width 134 height 14
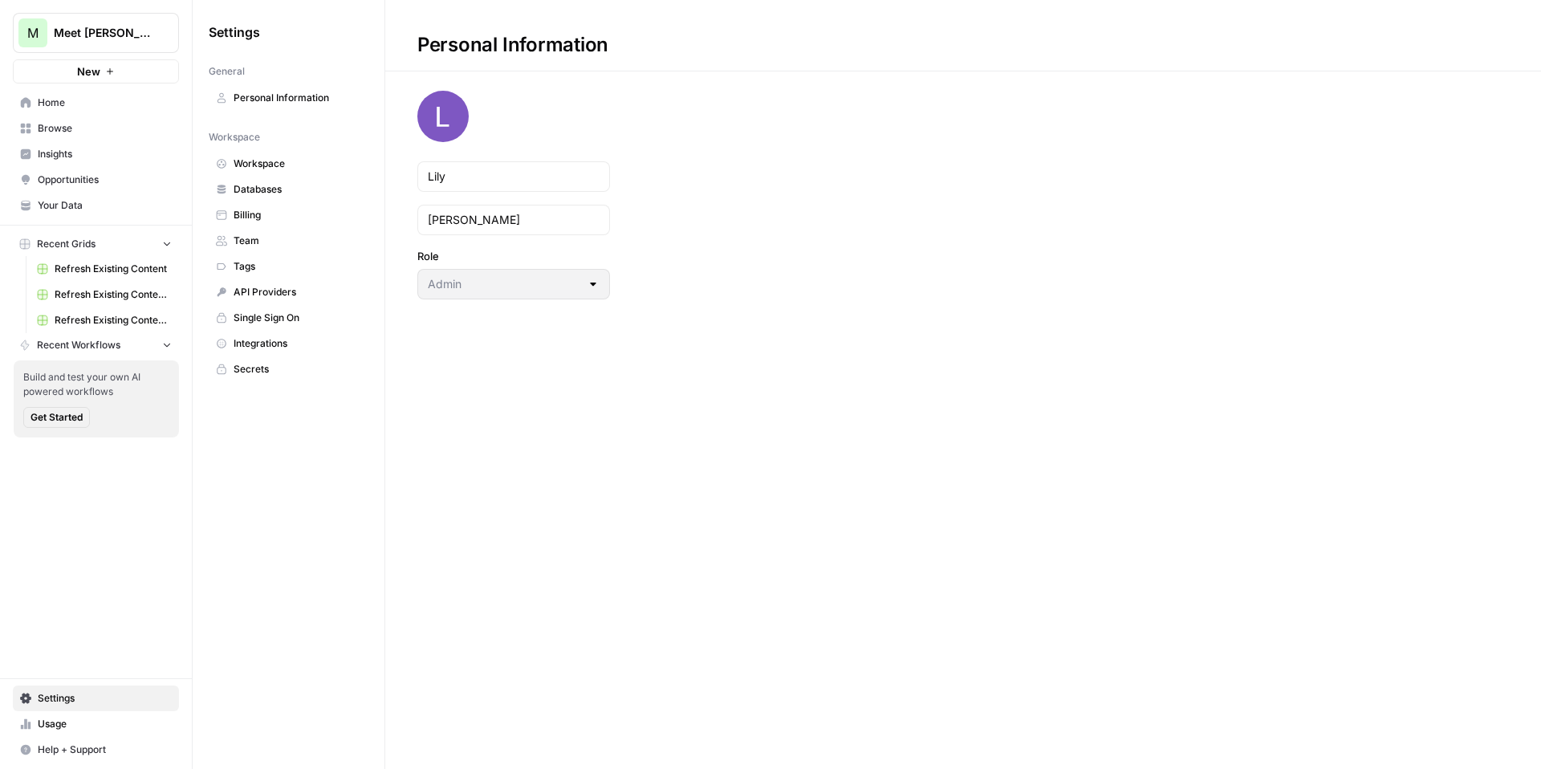
click at [276, 176] on link "Workspace" at bounding box center [289, 164] width 160 height 26
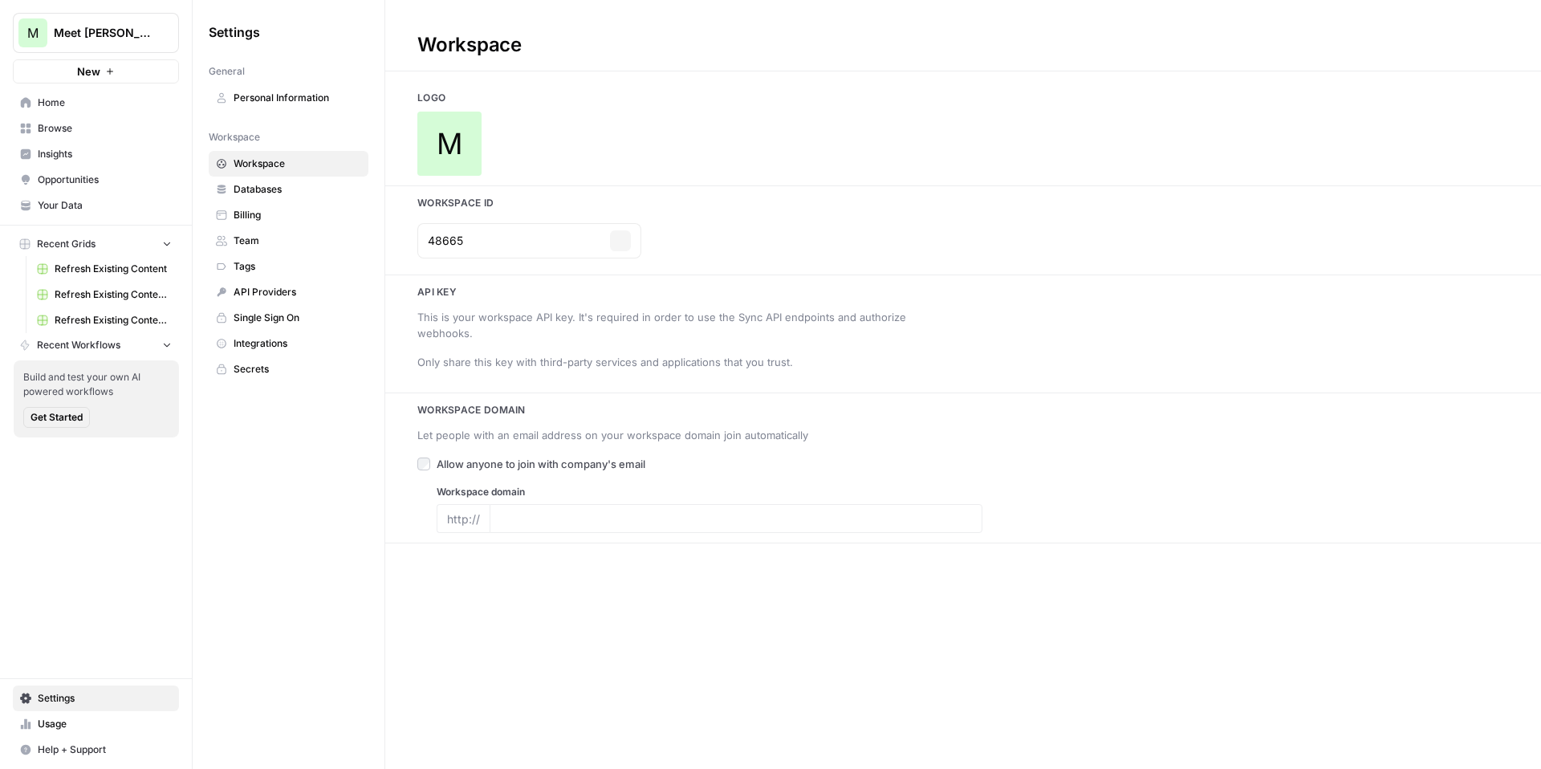
type input "https://meetalfred.com/"
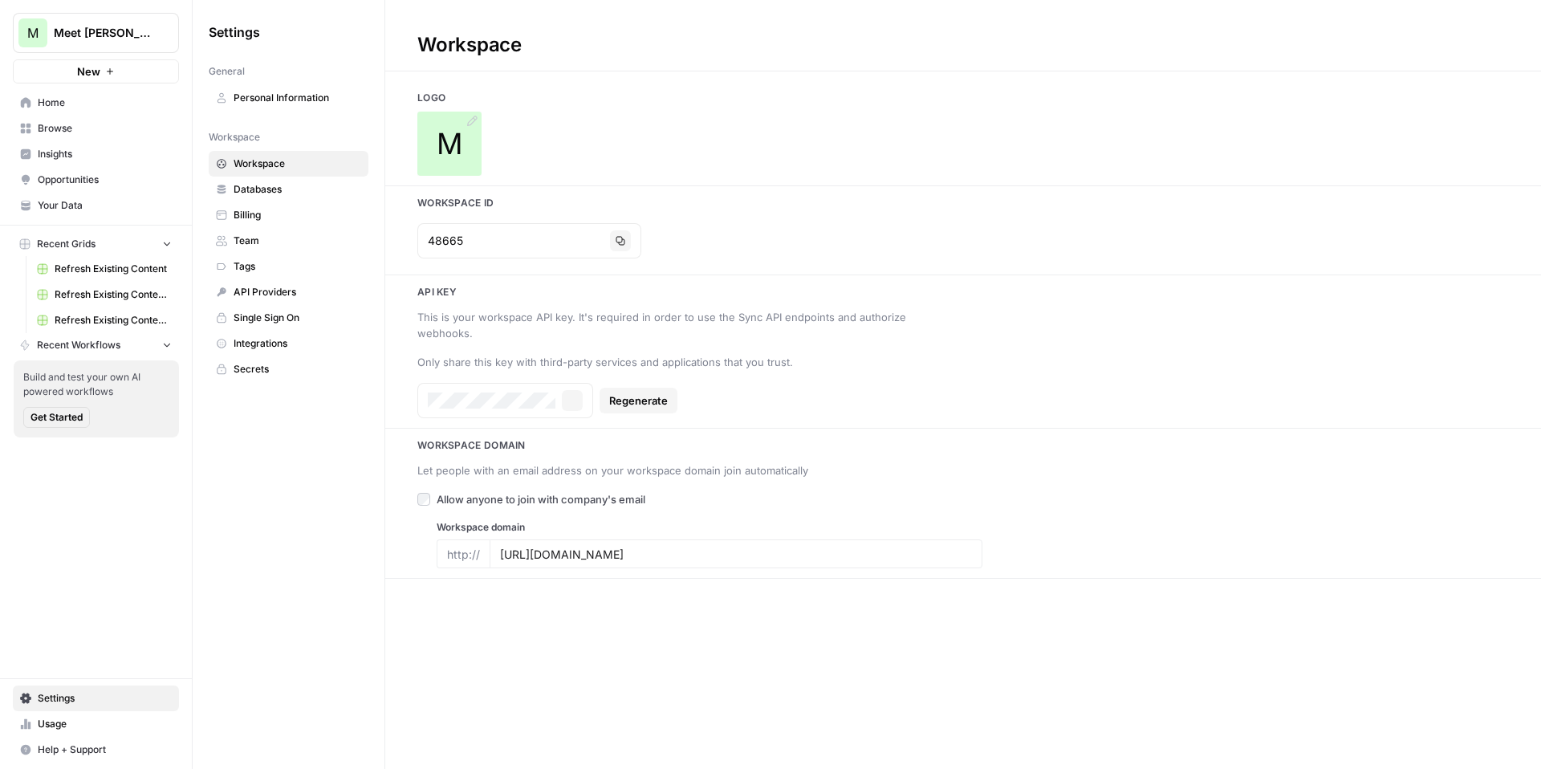
click at [447, 124] on div "M" at bounding box center [449, 144] width 64 height 64
click at [62, 129] on span "Browse" at bounding box center [105, 128] width 134 height 14
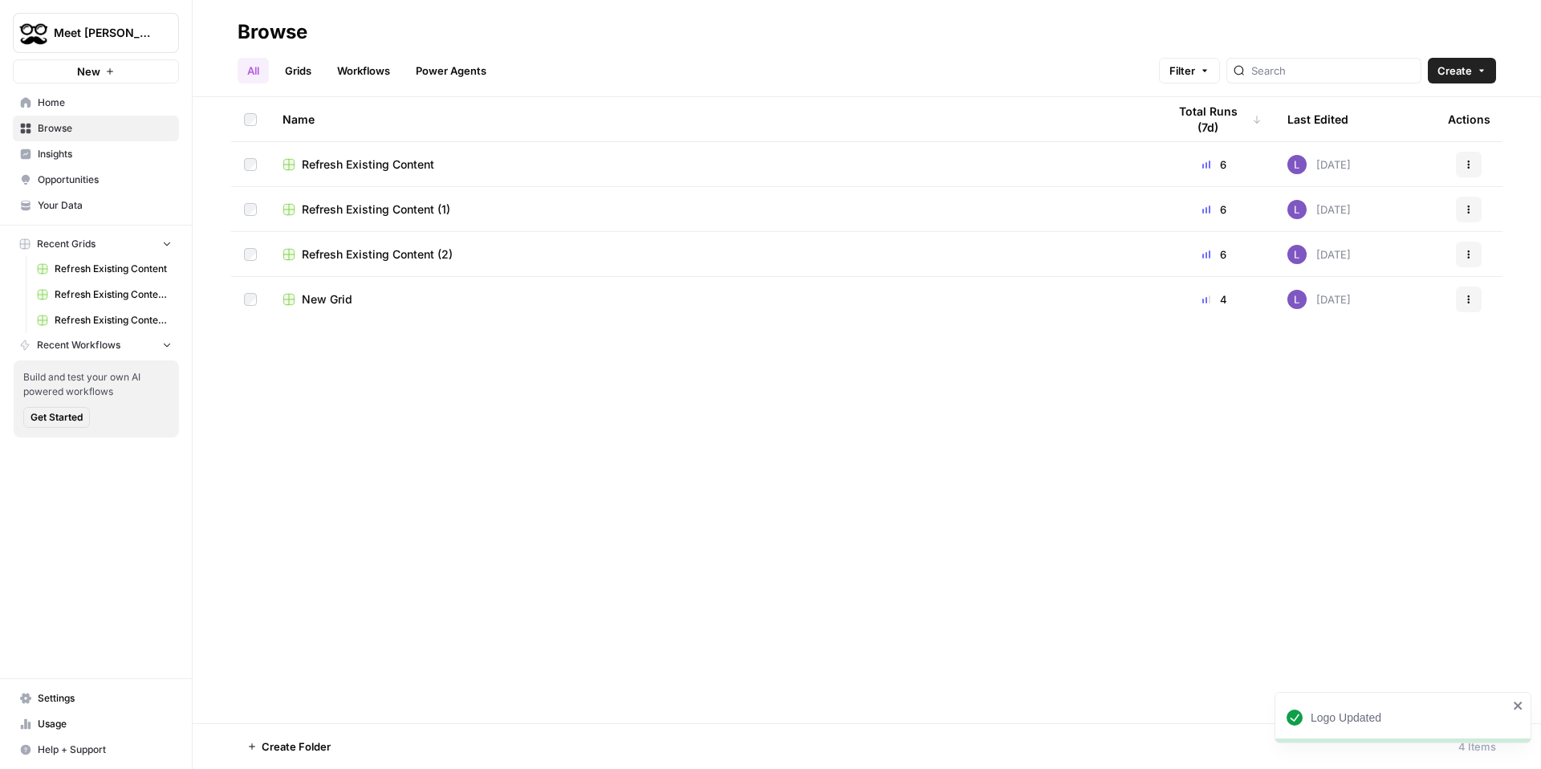
click at [317, 303] on span "New Grid" at bounding box center [327, 299] width 51 height 16
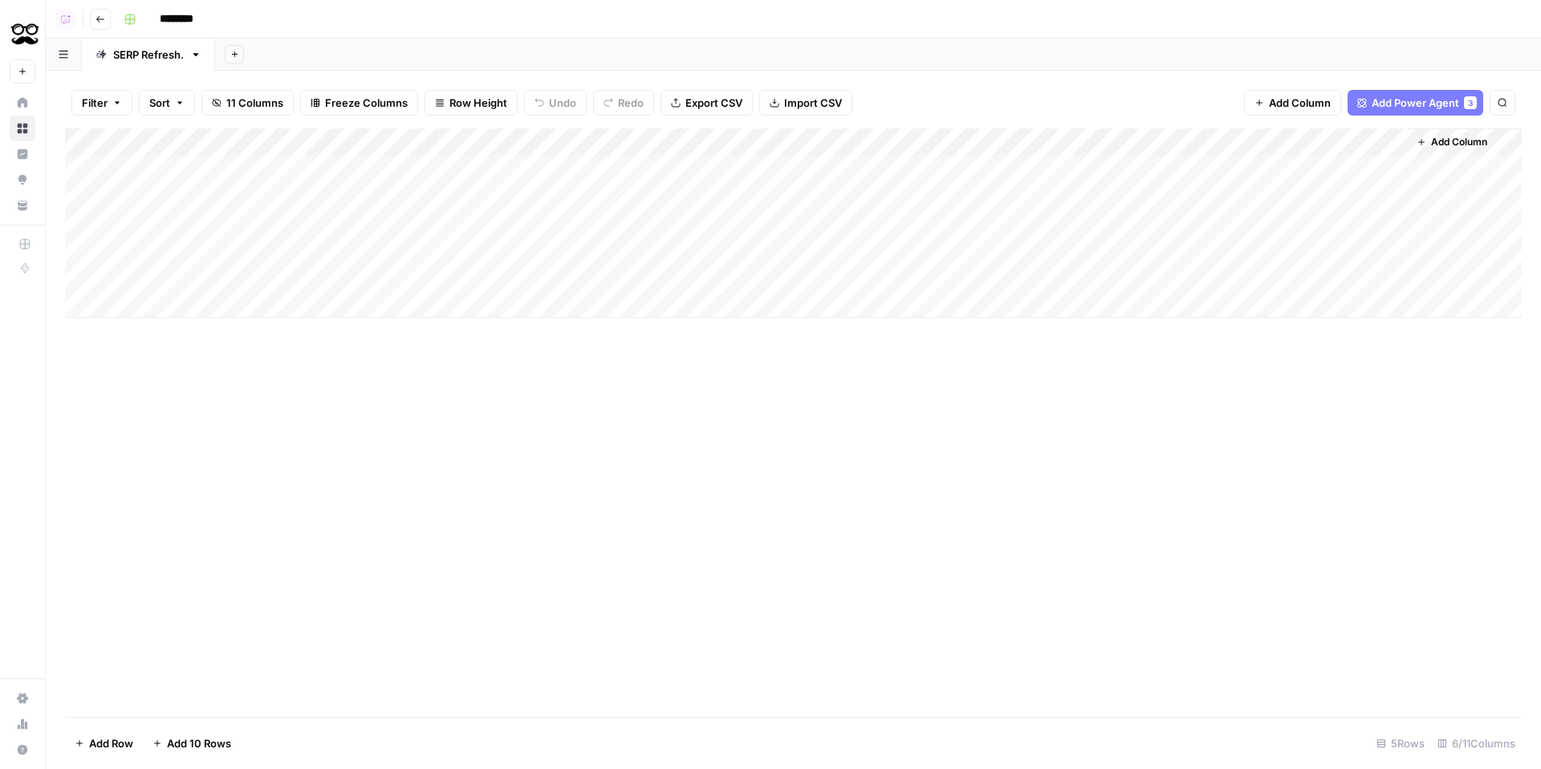
click at [154, 21] on input "********" at bounding box center [198, 19] width 90 height 26
click at [173, 21] on input "********" at bounding box center [198, 19] width 90 height 26
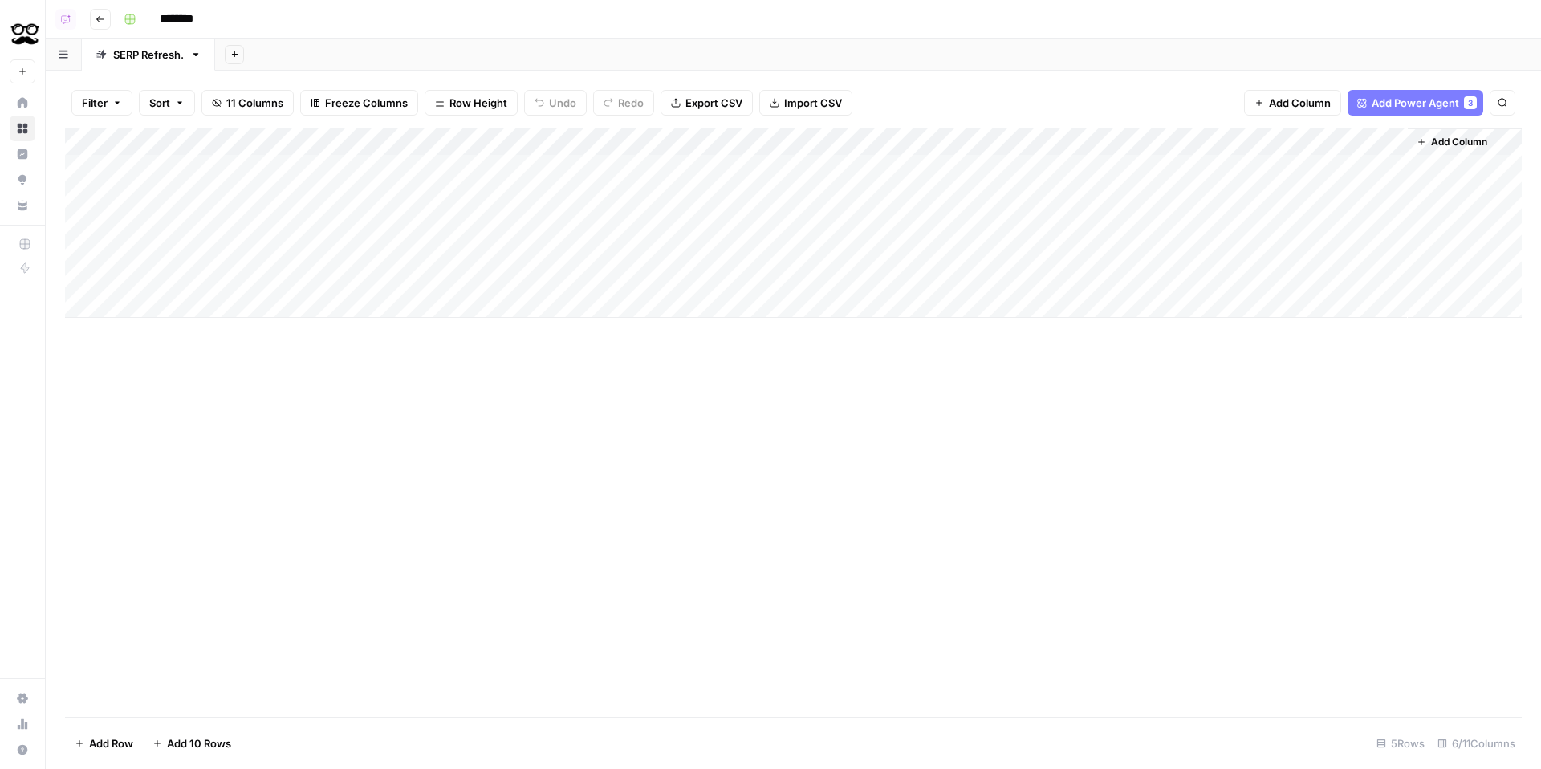
click at [173, 21] on input "********" at bounding box center [198, 19] width 90 height 26
type input "**********"
click at [1392, 171] on div "Add Column" at bounding box center [793, 222] width 1457 height 189
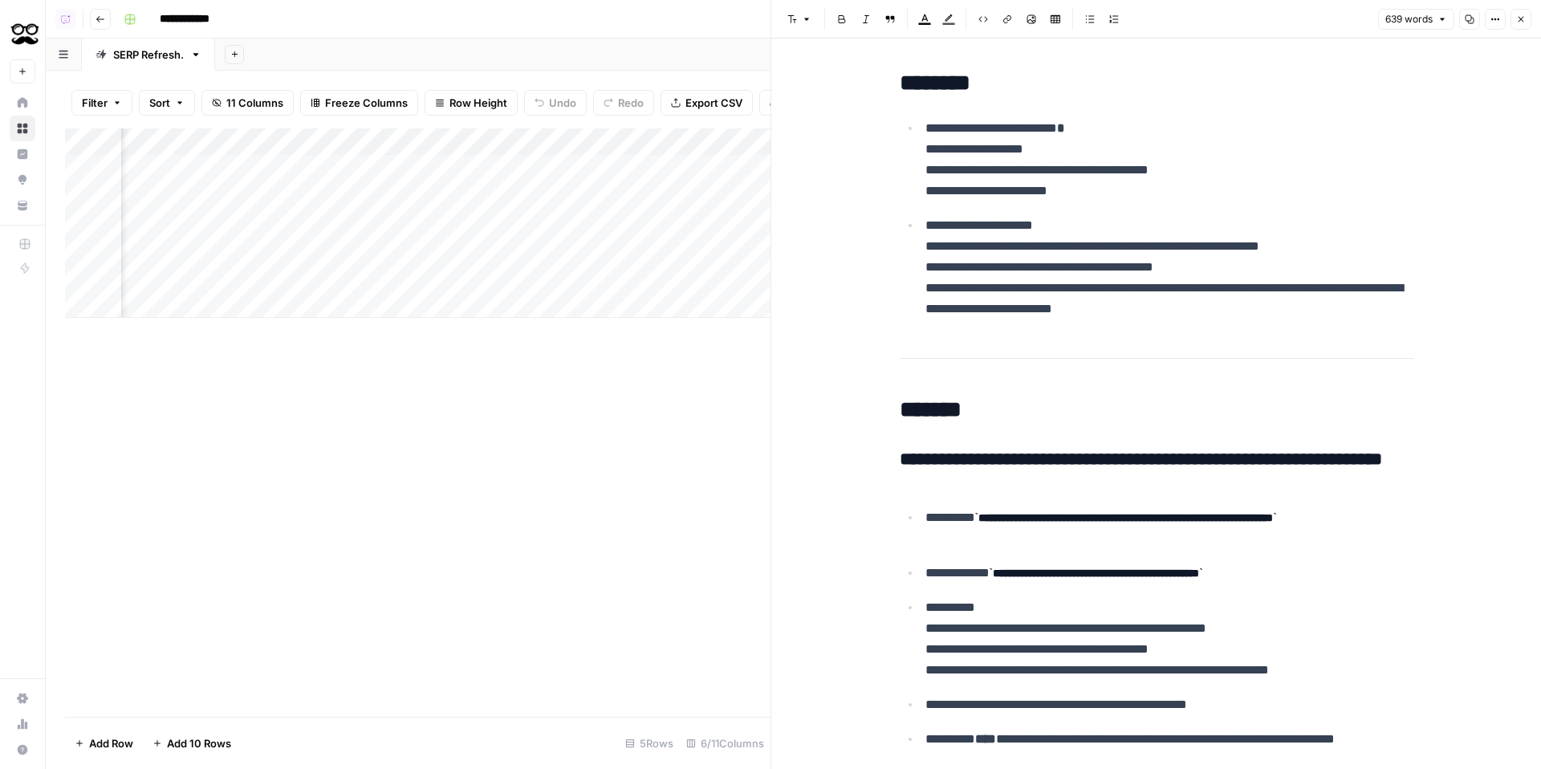
click at [588, 140] on div "Add Column" at bounding box center [418, 222] width 706 height 189
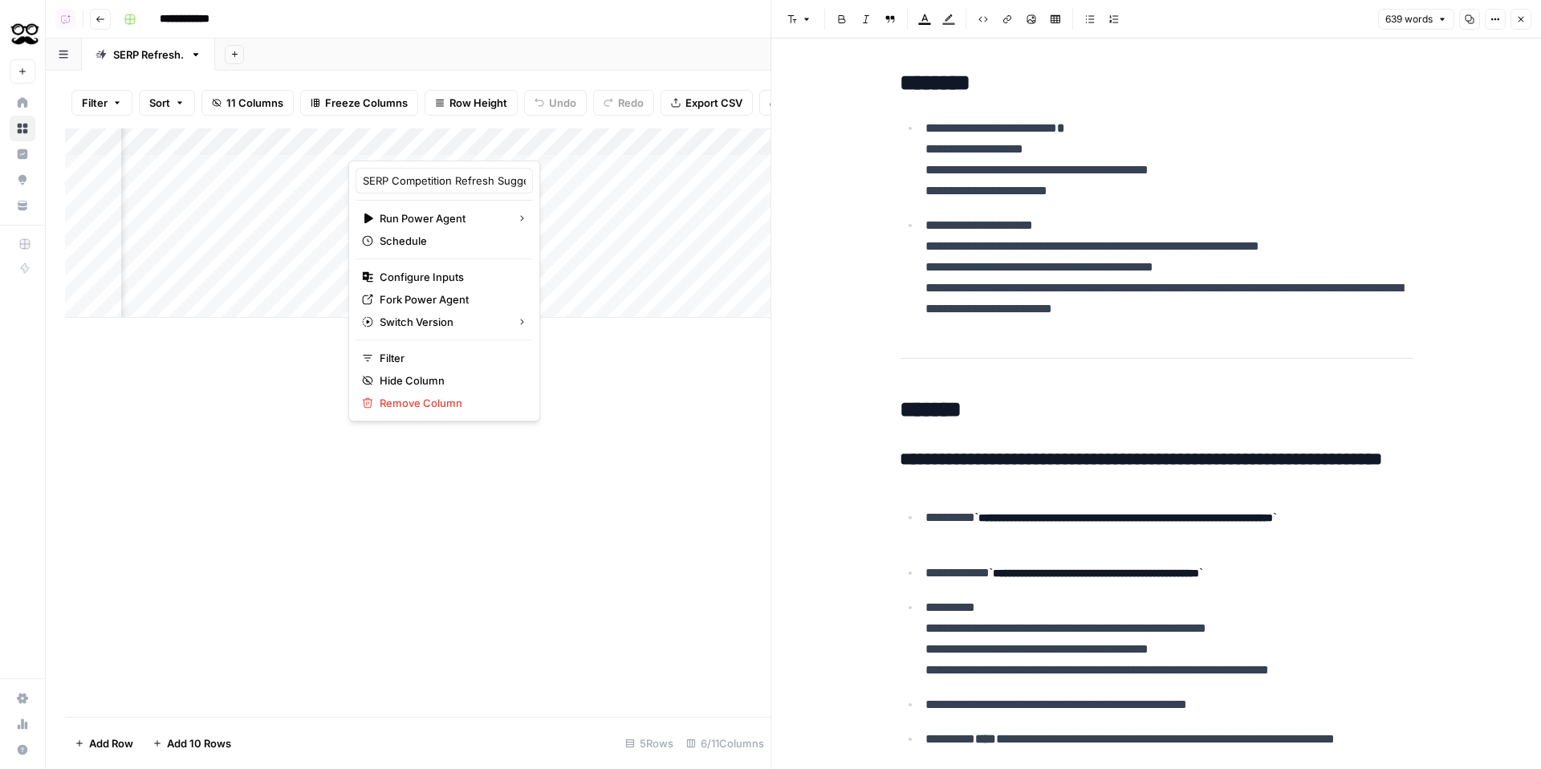
click at [582, 162] on div "Add Column" at bounding box center [418, 222] width 706 height 189
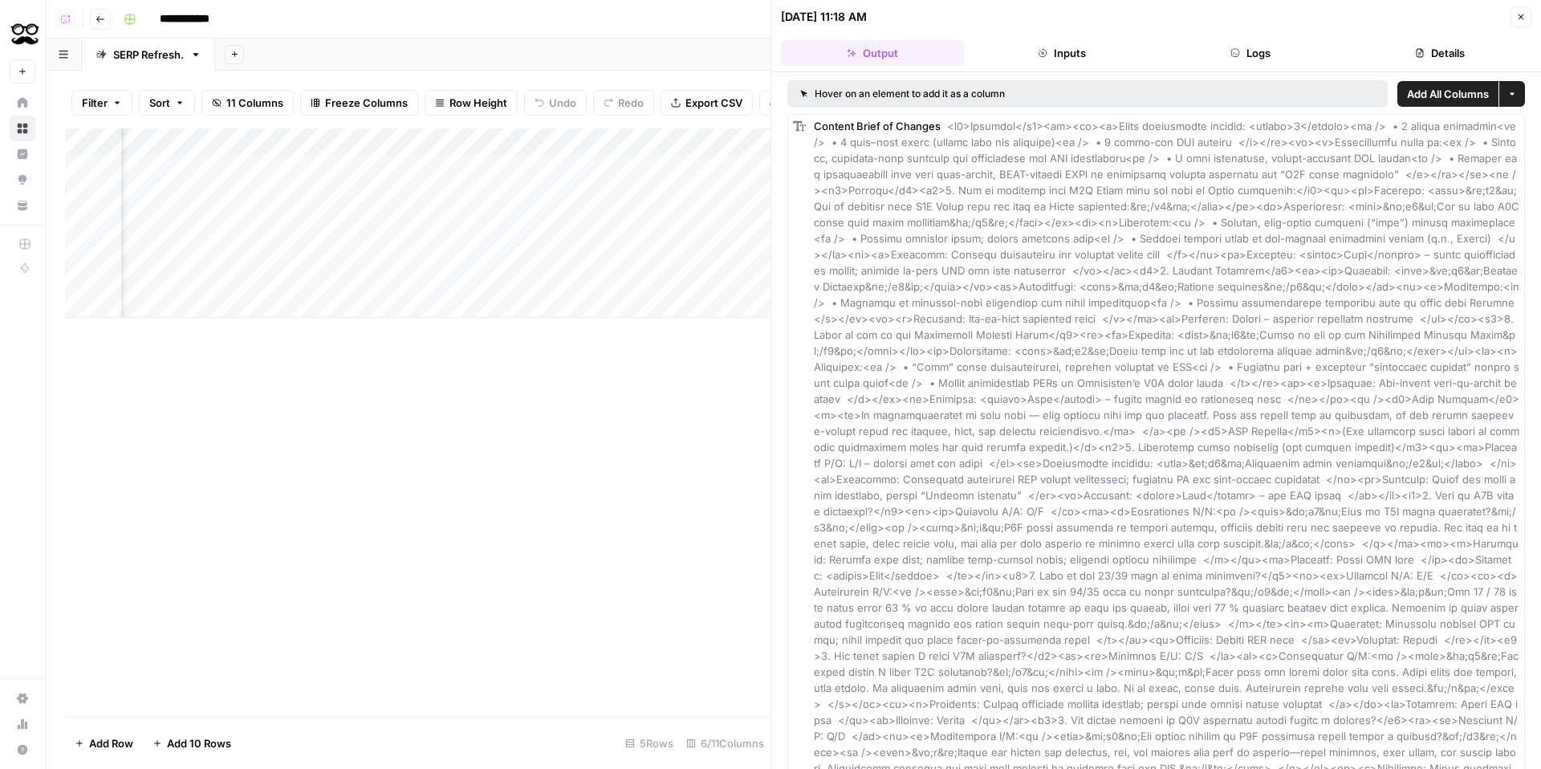
click at [1066, 51] on button "Inputs" at bounding box center [1062, 53] width 183 height 26
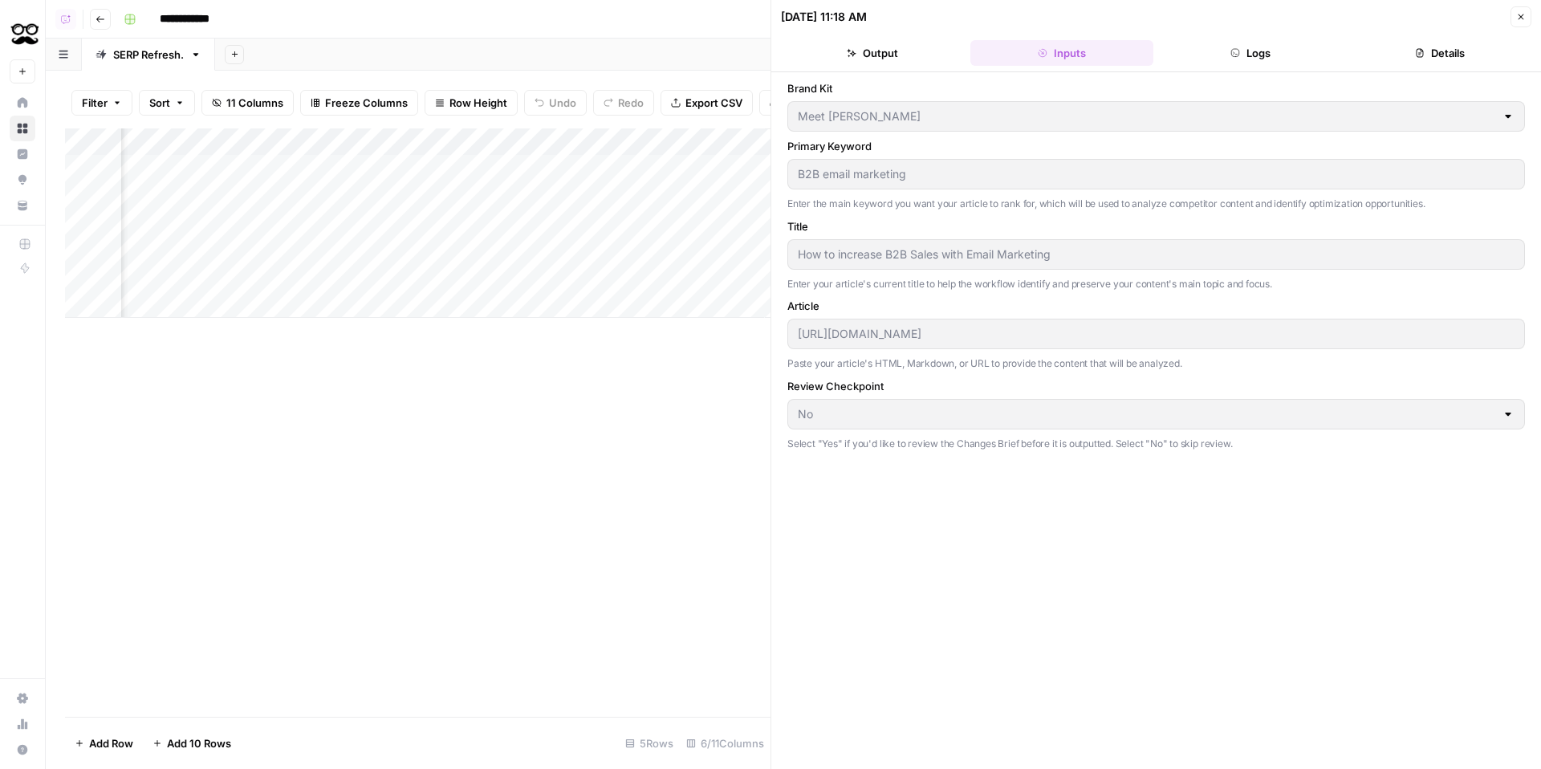
click at [1278, 59] on button "Logs" at bounding box center [1251, 53] width 183 height 26
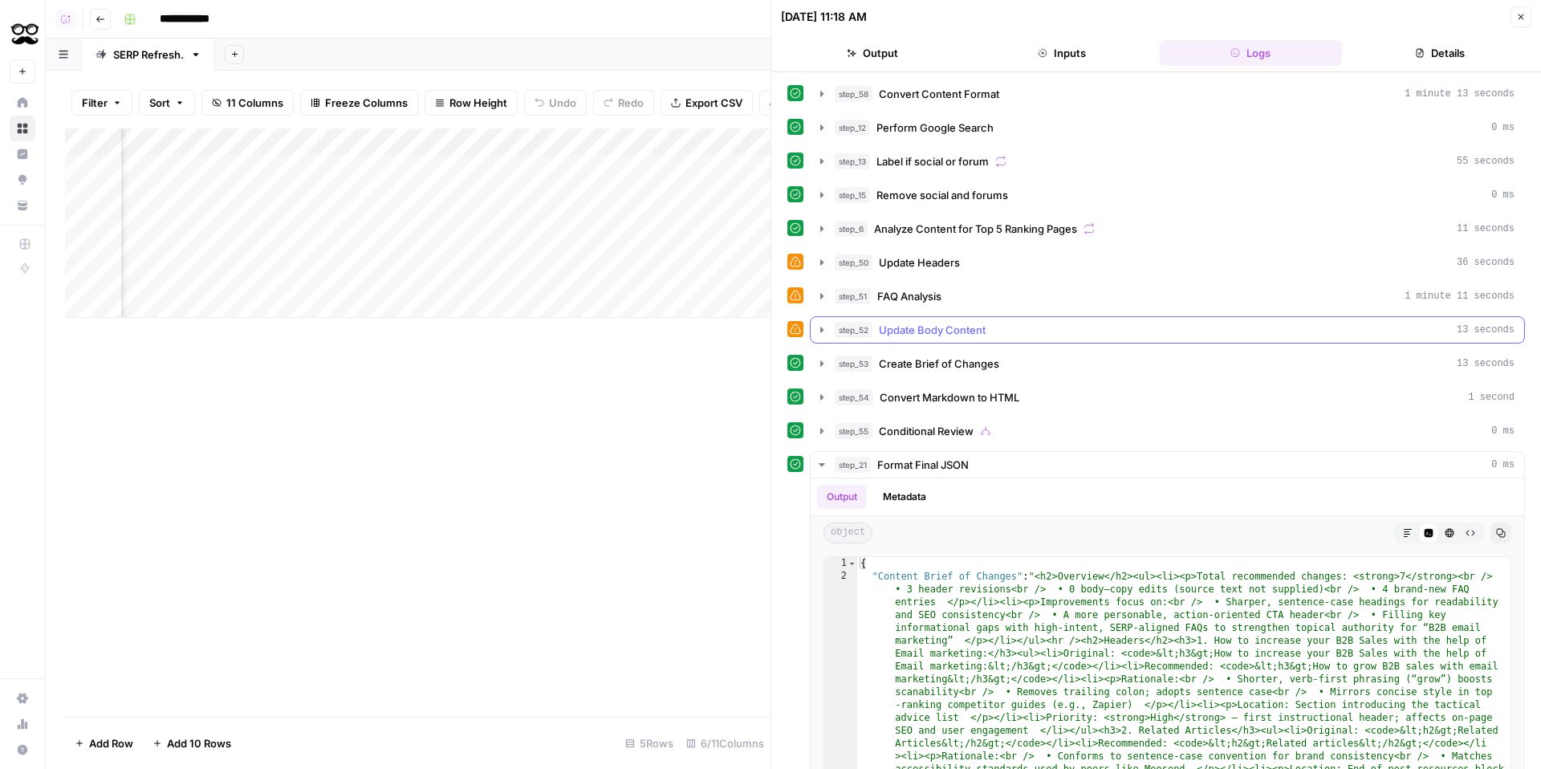
click at [984, 324] on span "Update Body Content" at bounding box center [932, 330] width 107 height 16
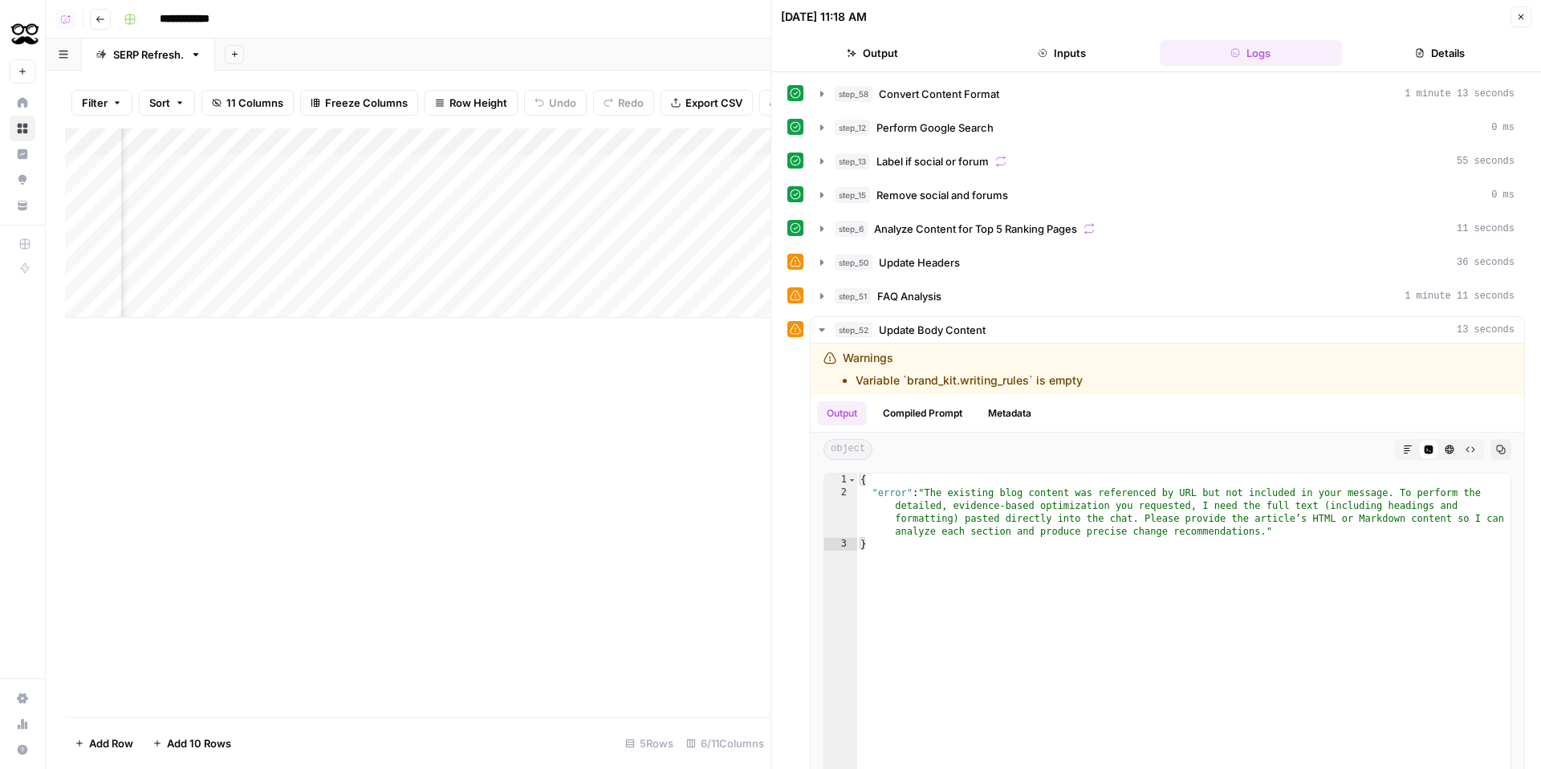
click at [1085, 124] on div "step_12 Perform Google Search 0 ms" at bounding box center [1175, 128] width 680 height 16
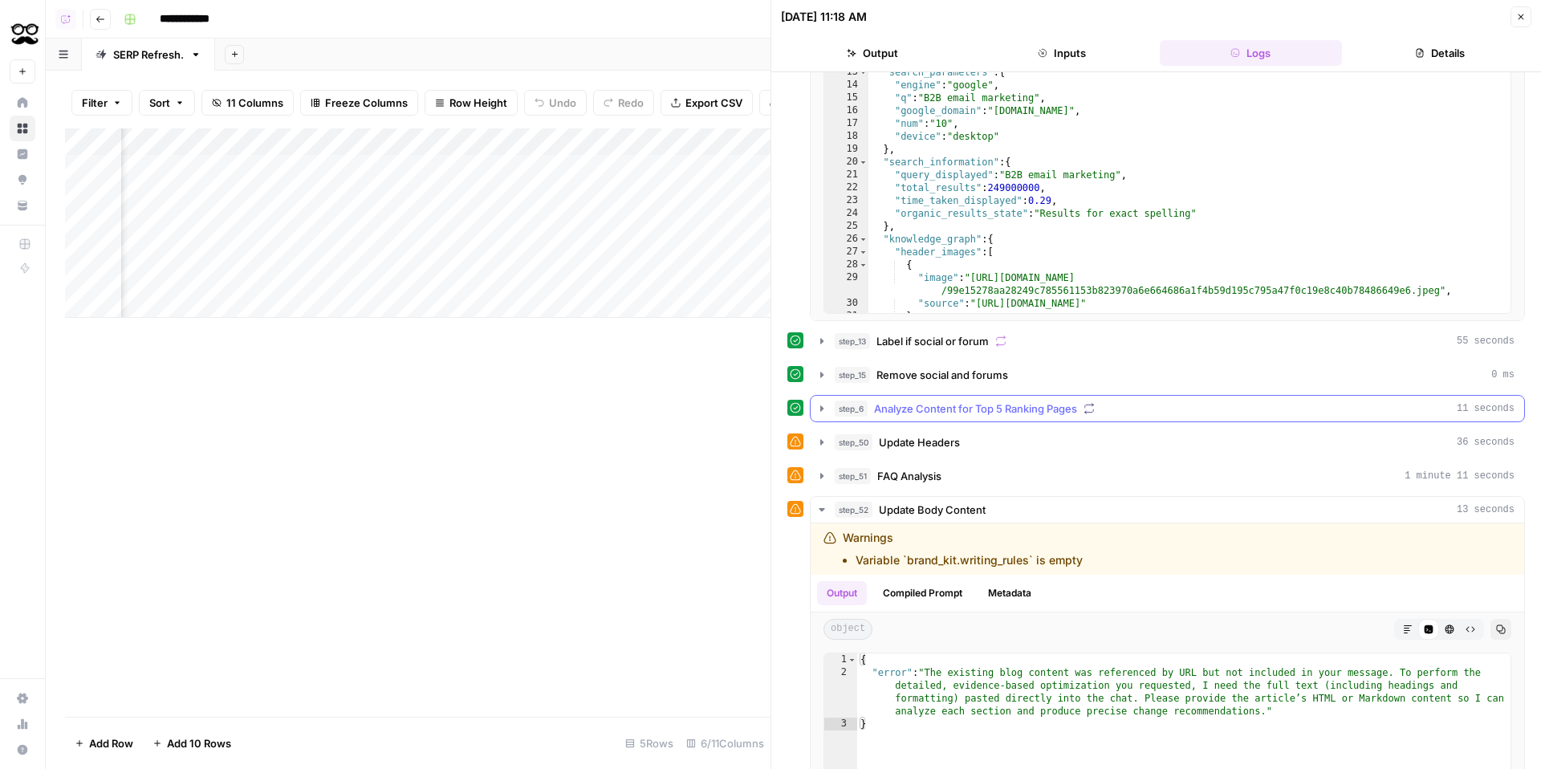
scroll to position [224, 0]
click at [595, 142] on div "Add Column" at bounding box center [418, 222] width 706 height 189
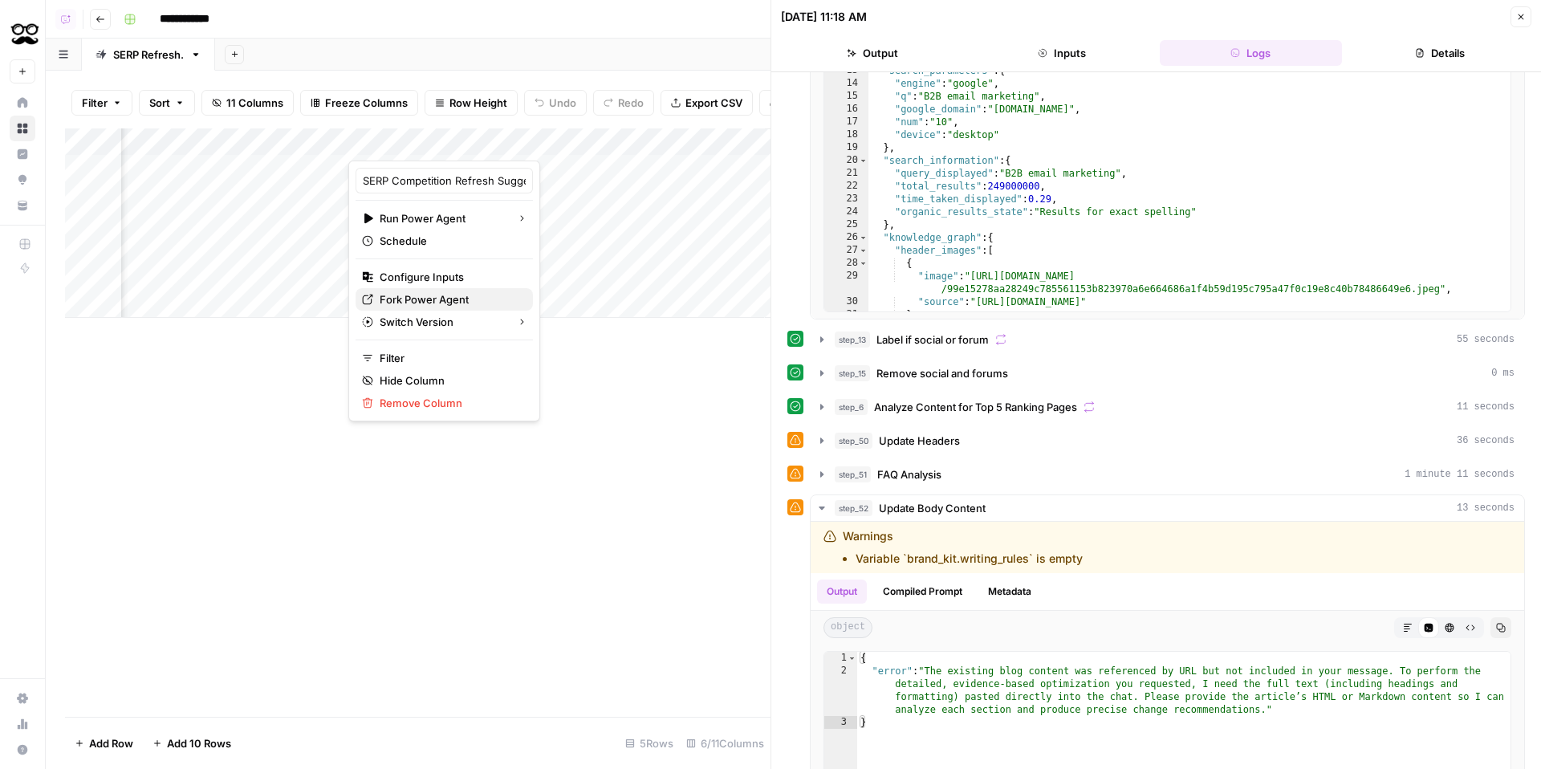
click at [454, 295] on span "Fork Power Agent" at bounding box center [450, 299] width 141 height 16
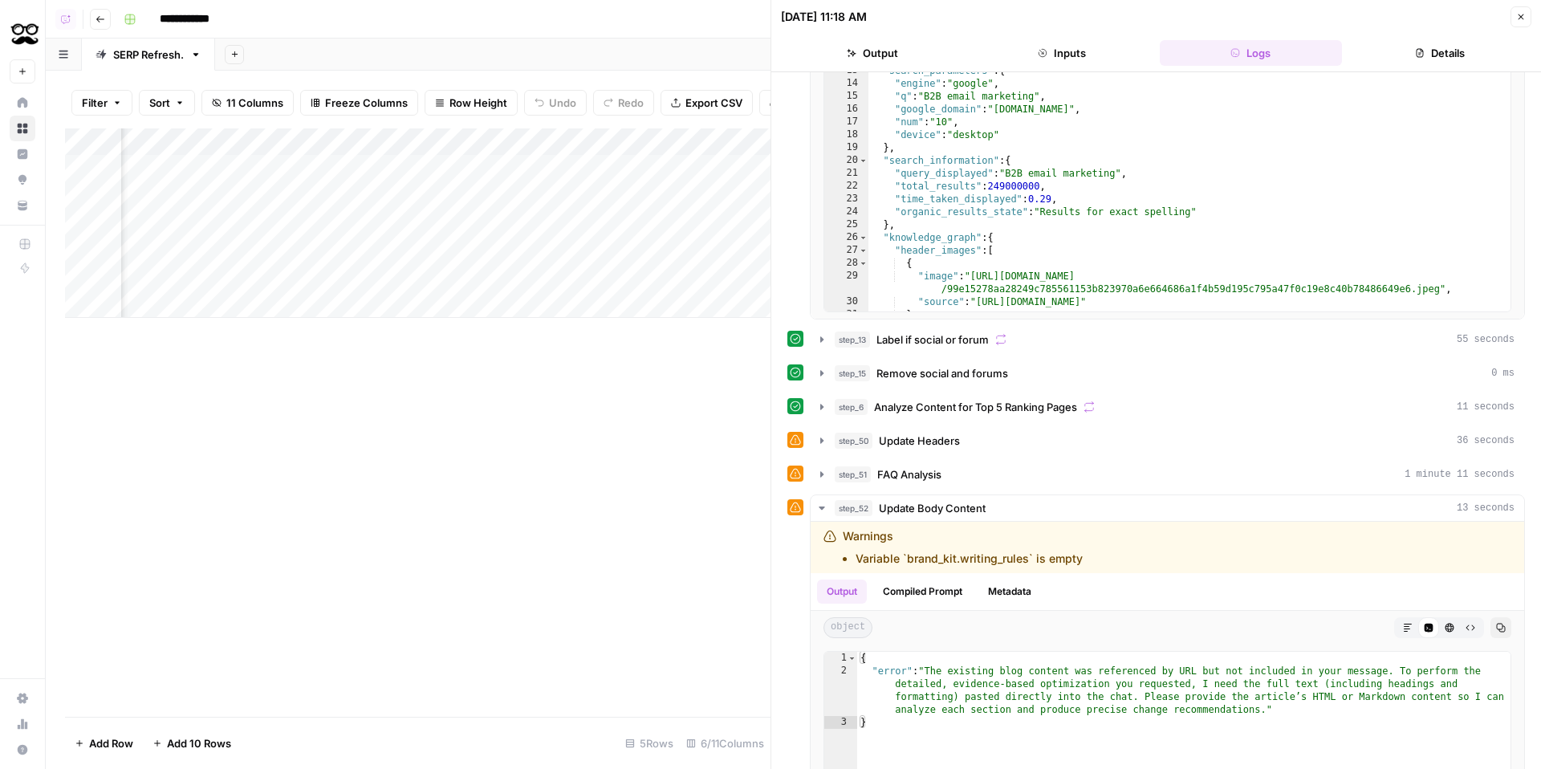
click at [1188, 55] on button "Logs" at bounding box center [1251, 53] width 183 height 26
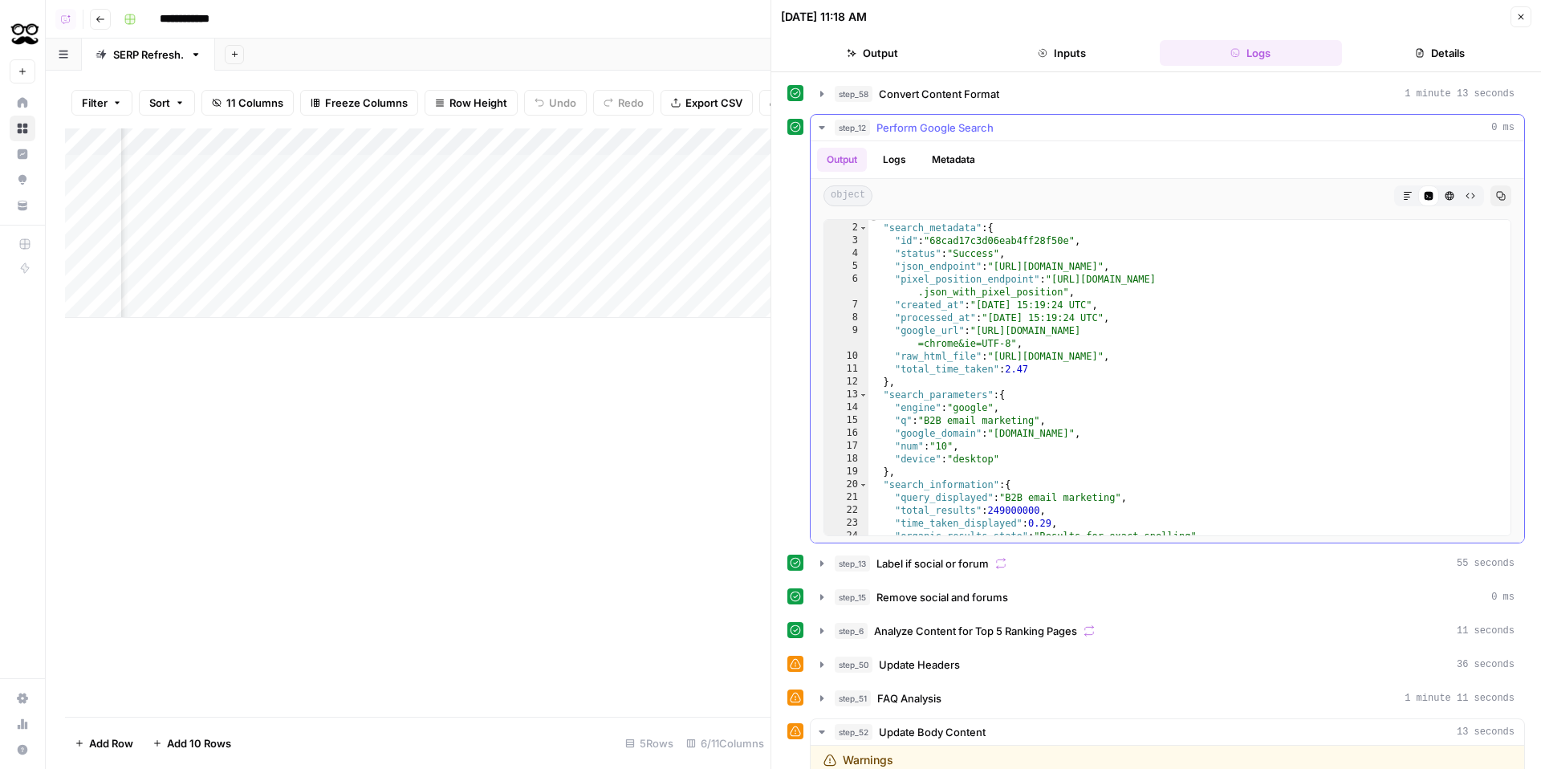
click at [1049, 101] on div "step_58 Convert Content Format 1 minute 13 seconds" at bounding box center [1175, 94] width 680 height 16
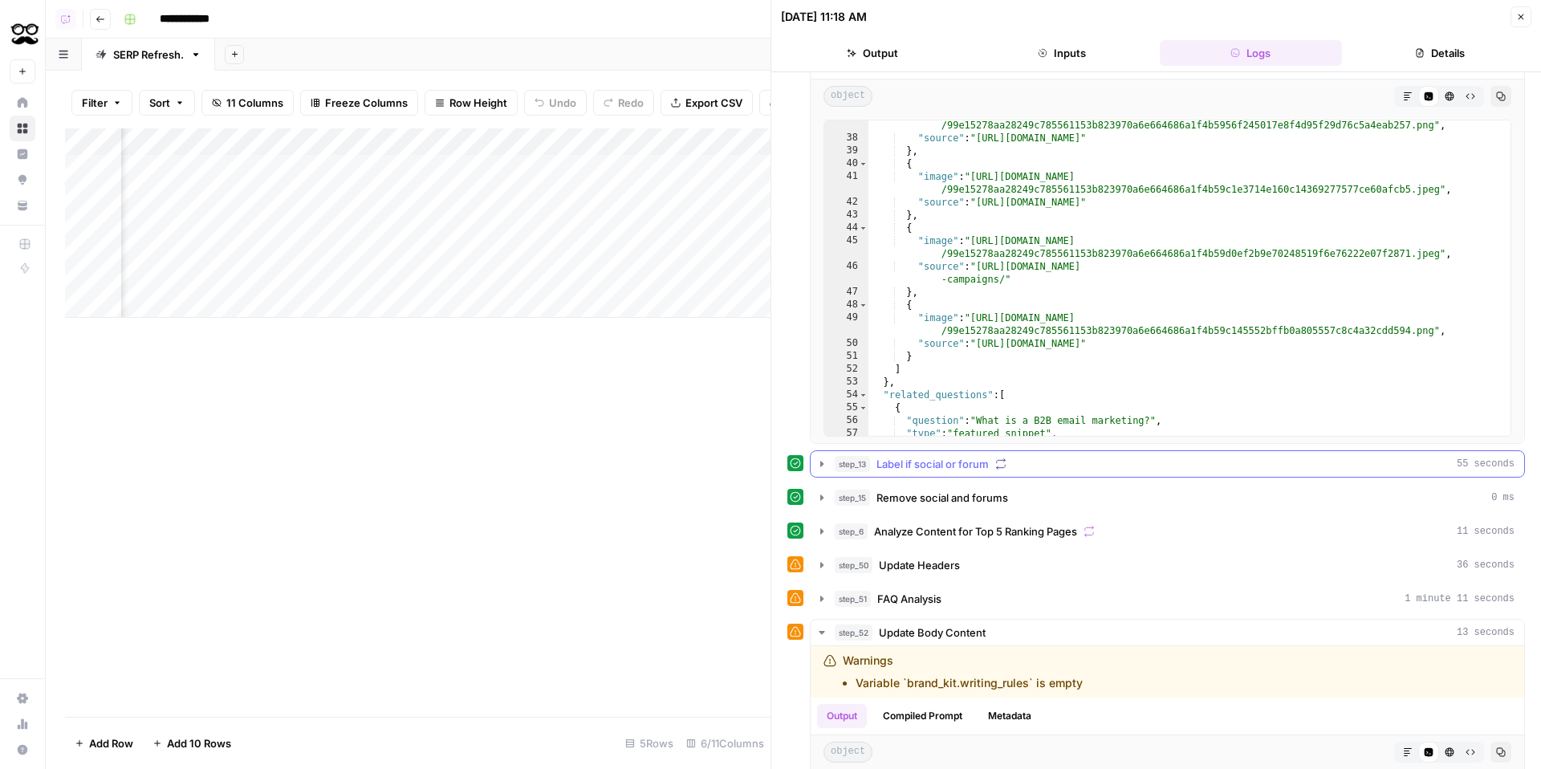
scroll to position [503, 0]
click at [973, 552] on button "step_50 Update Headers 36 seconds" at bounding box center [1168, 565] width 714 height 26
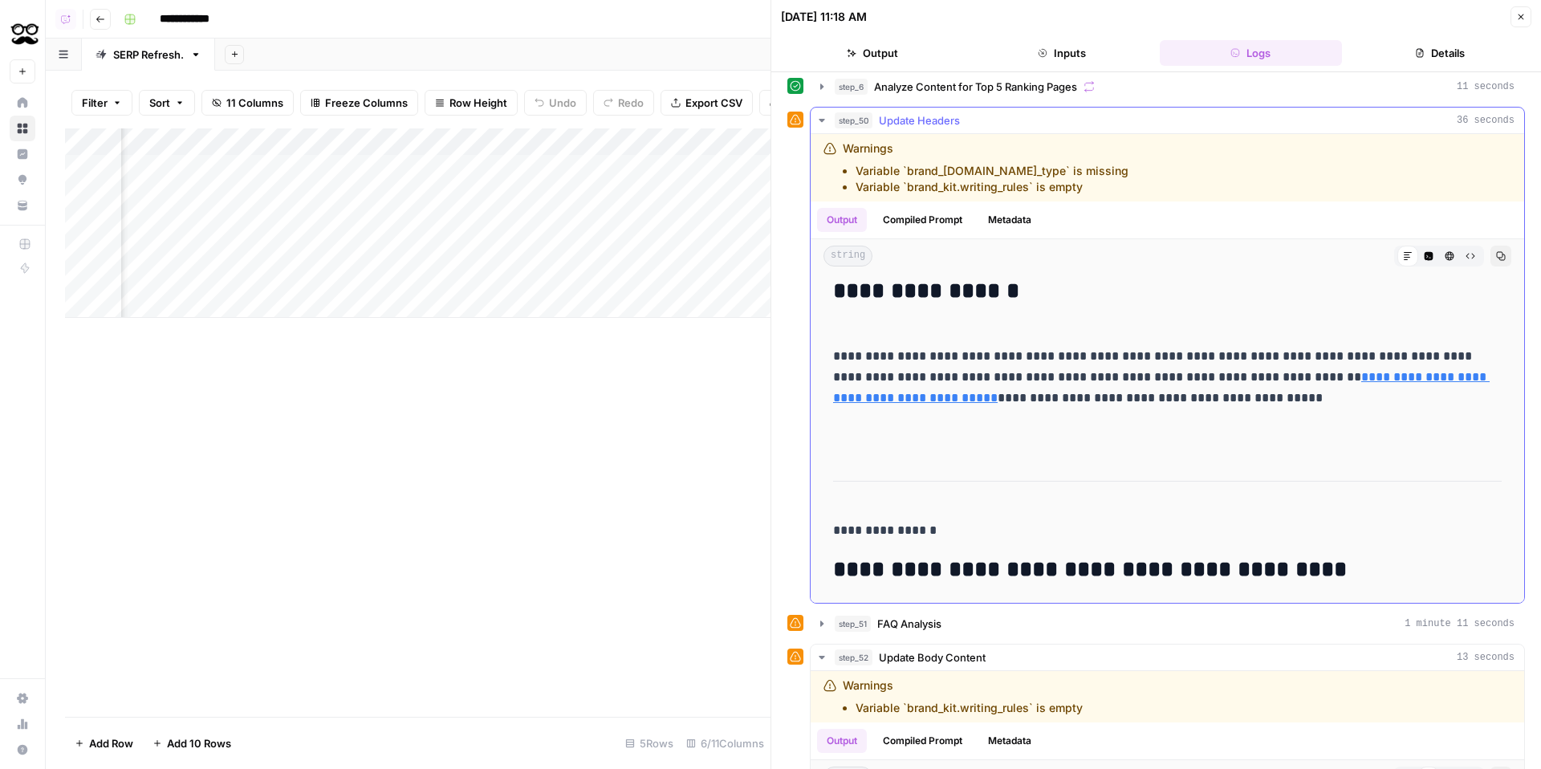
scroll to position [1301, 0]
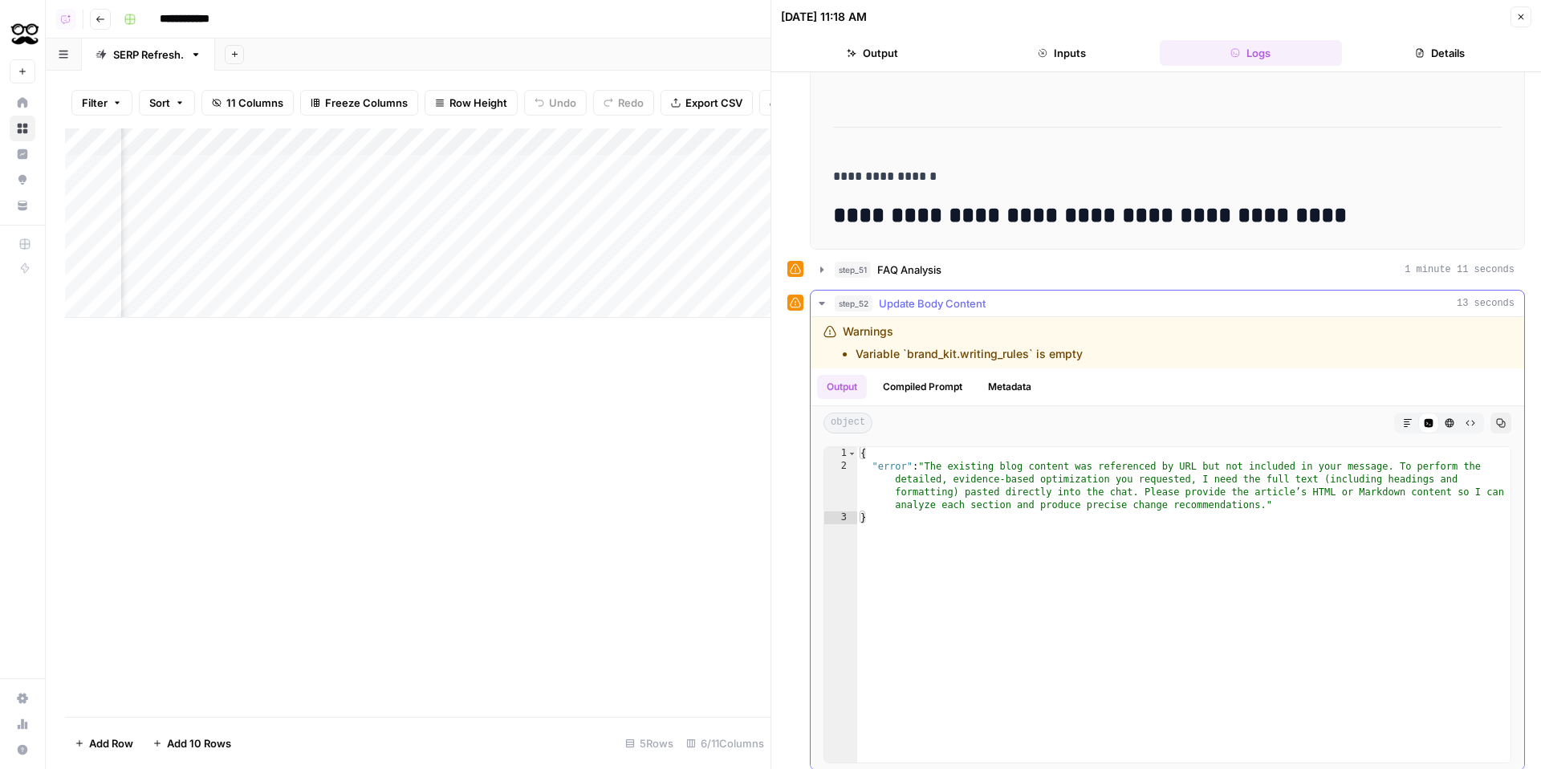
click at [918, 271] on span "FAQ Analysis" at bounding box center [910, 270] width 64 height 16
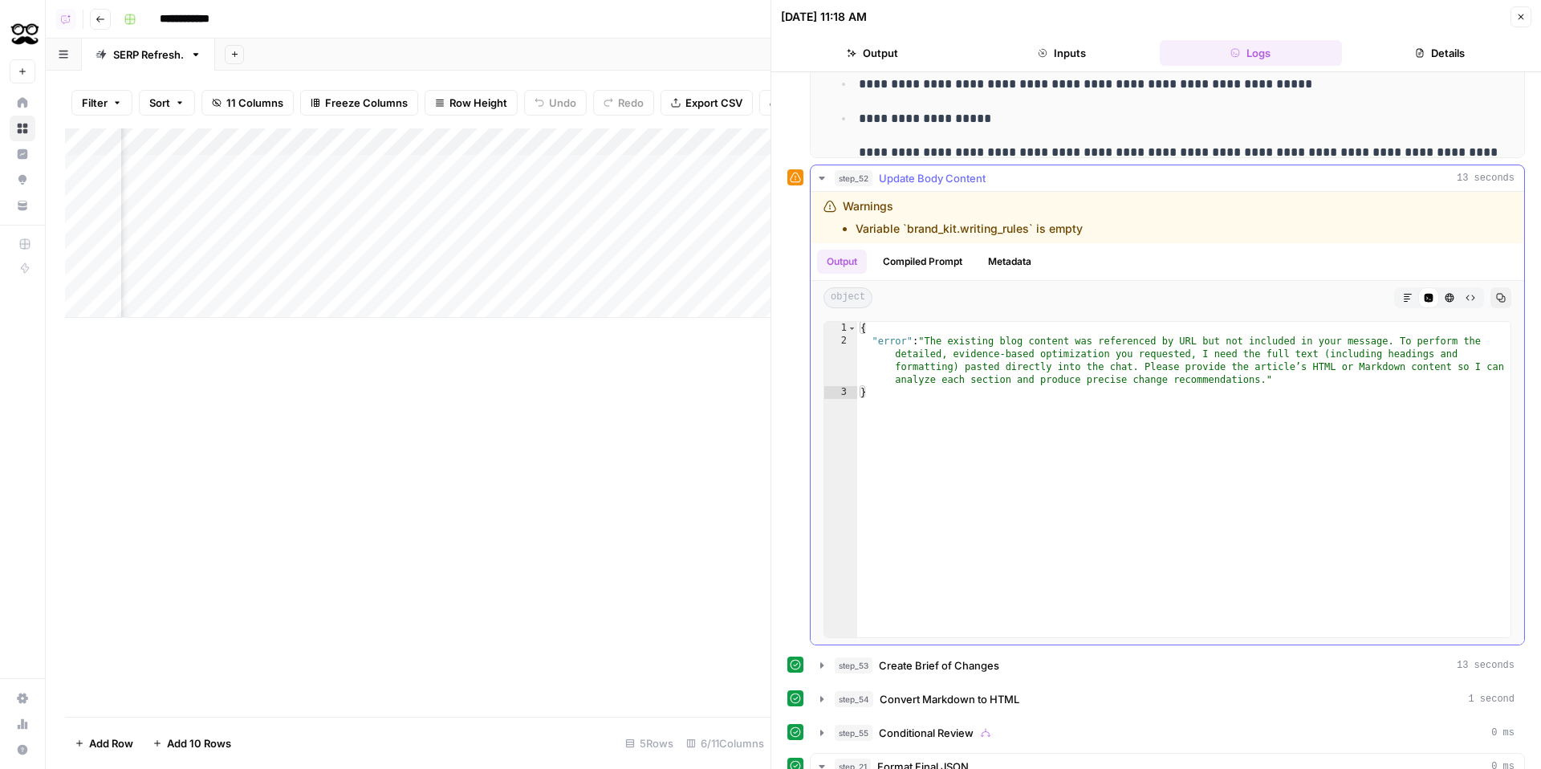
scroll to position [1880, 0]
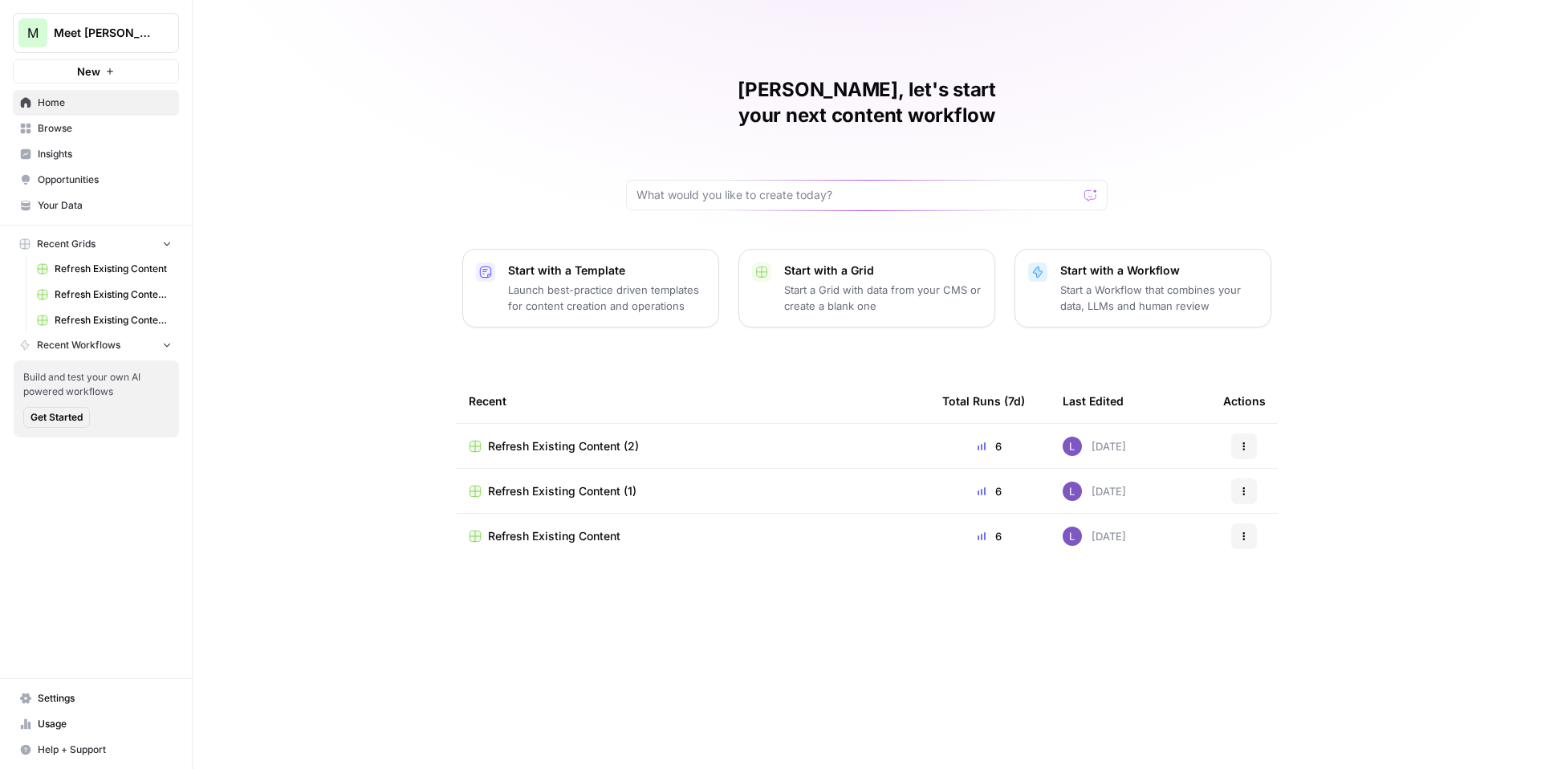
click at [139, 29] on span "Meet [PERSON_NAME]" at bounding box center [102, 33] width 97 height 16
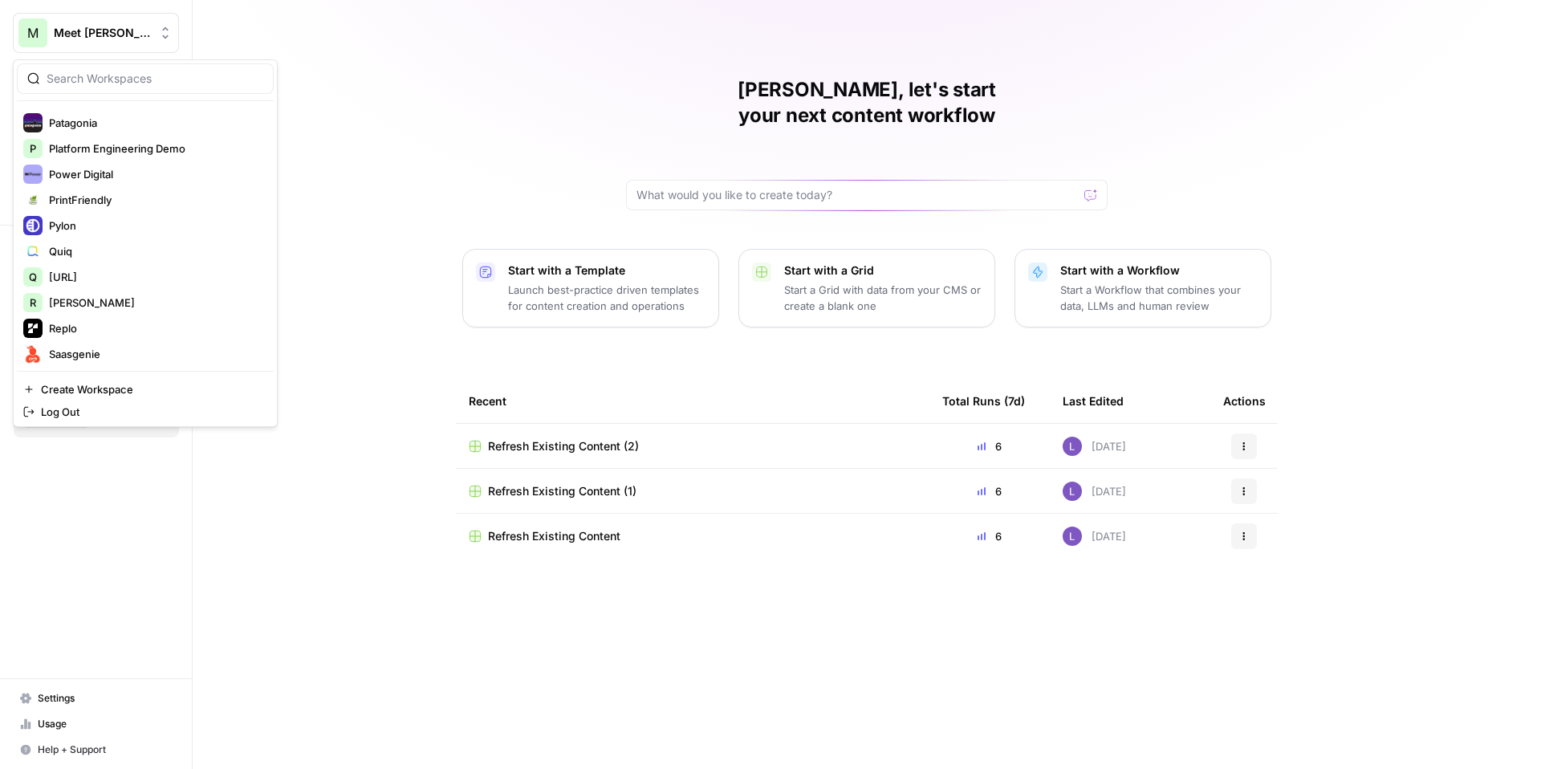
scroll to position [1805, 0]
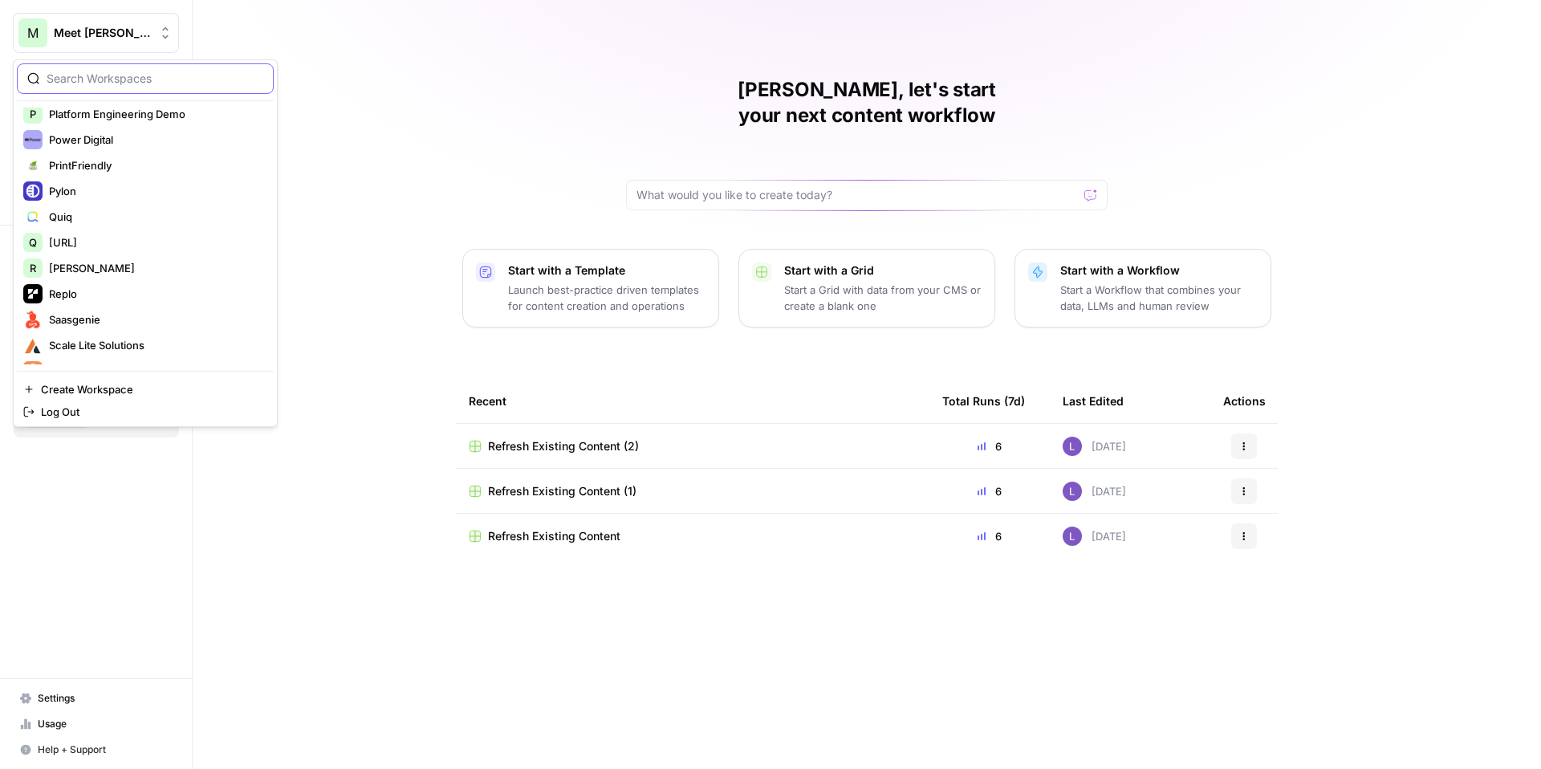
click at [123, 75] on input "search" at bounding box center [155, 79] width 217 height 16
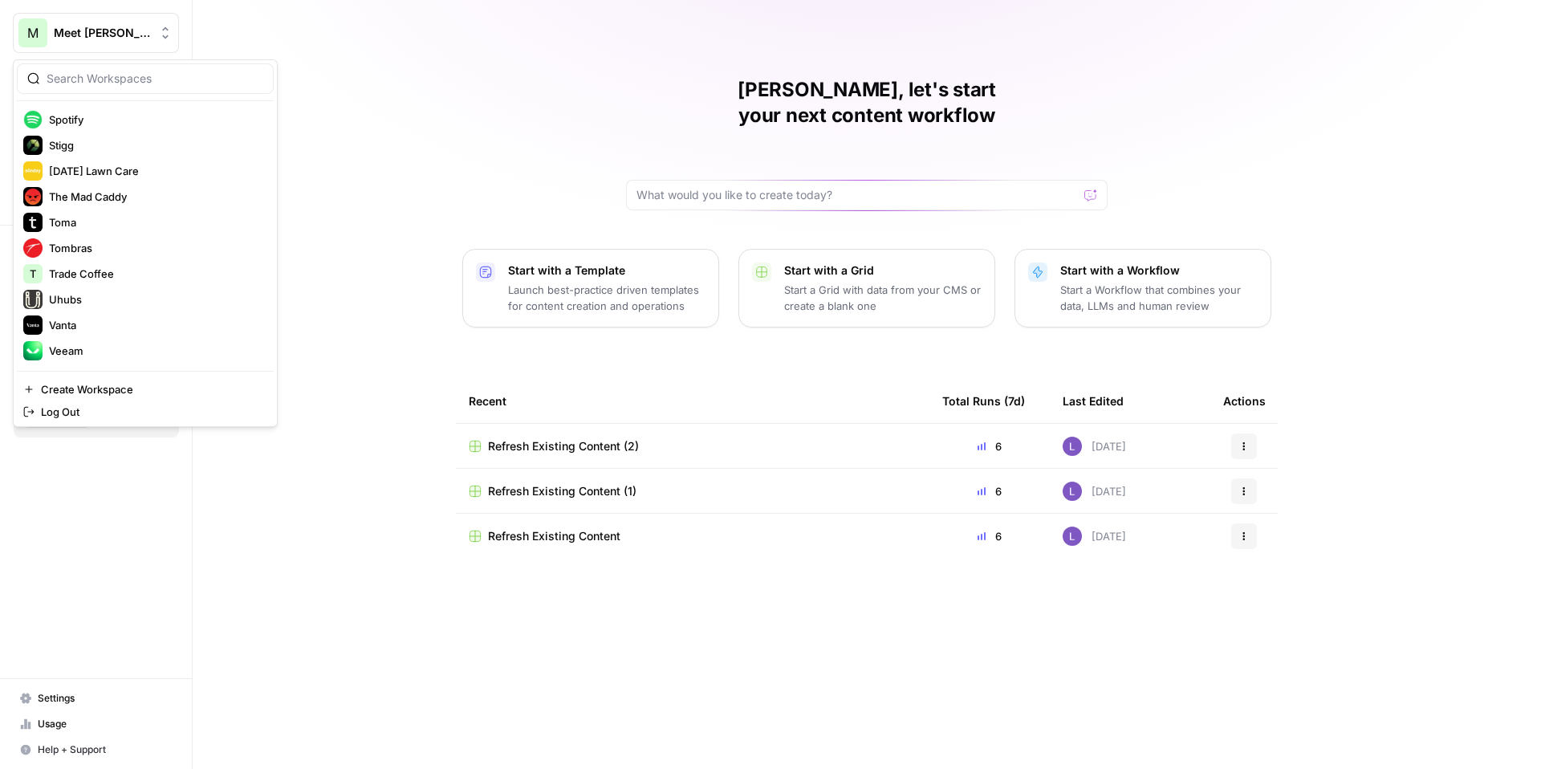
scroll to position [2312, 0]
click at [106, 85] on input "search" at bounding box center [155, 79] width 217 height 16
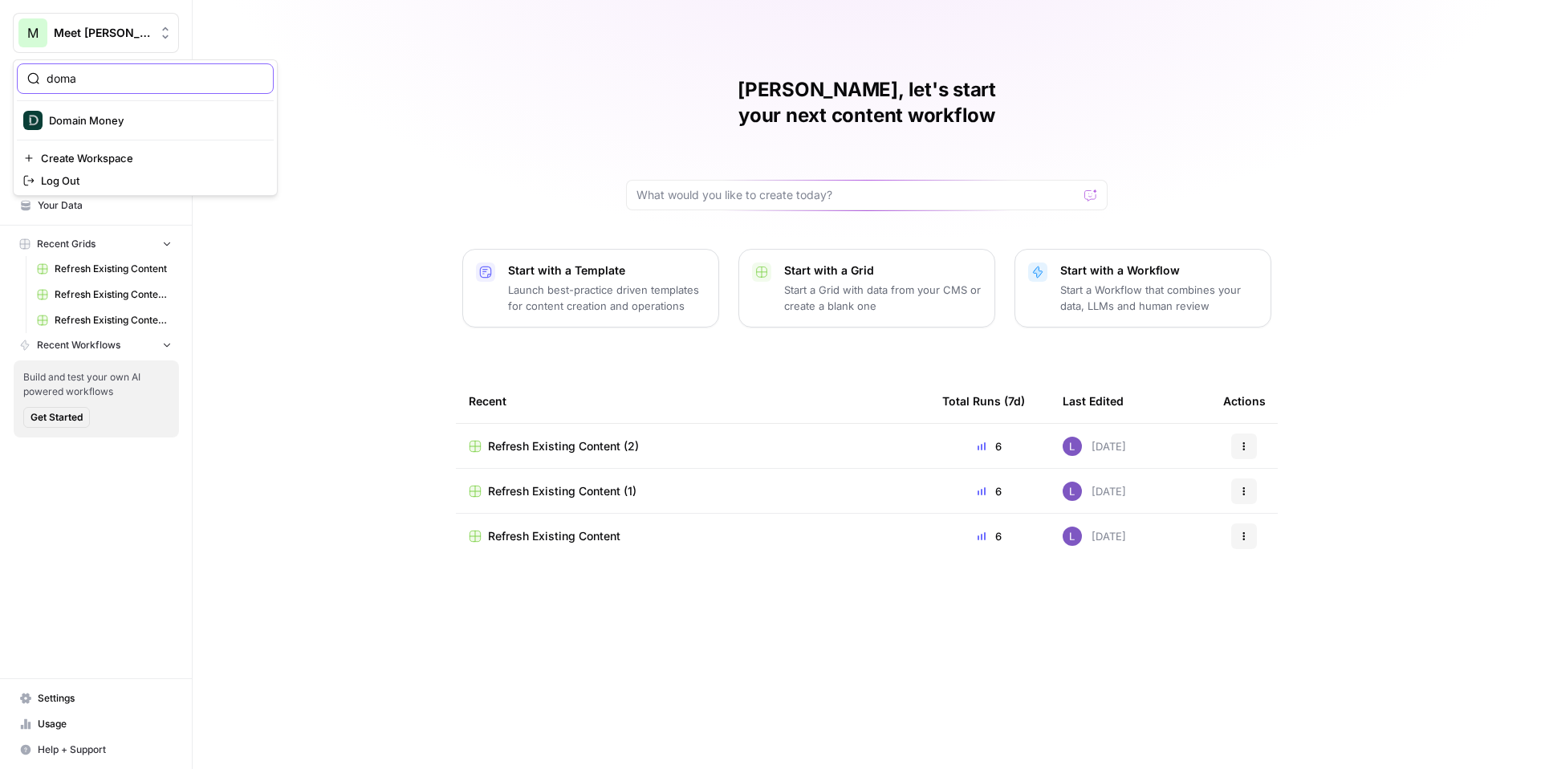
scroll to position [0, 0]
type input "doma"
click at [104, 118] on span "Domain Money" at bounding box center [155, 120] width 212 height 16
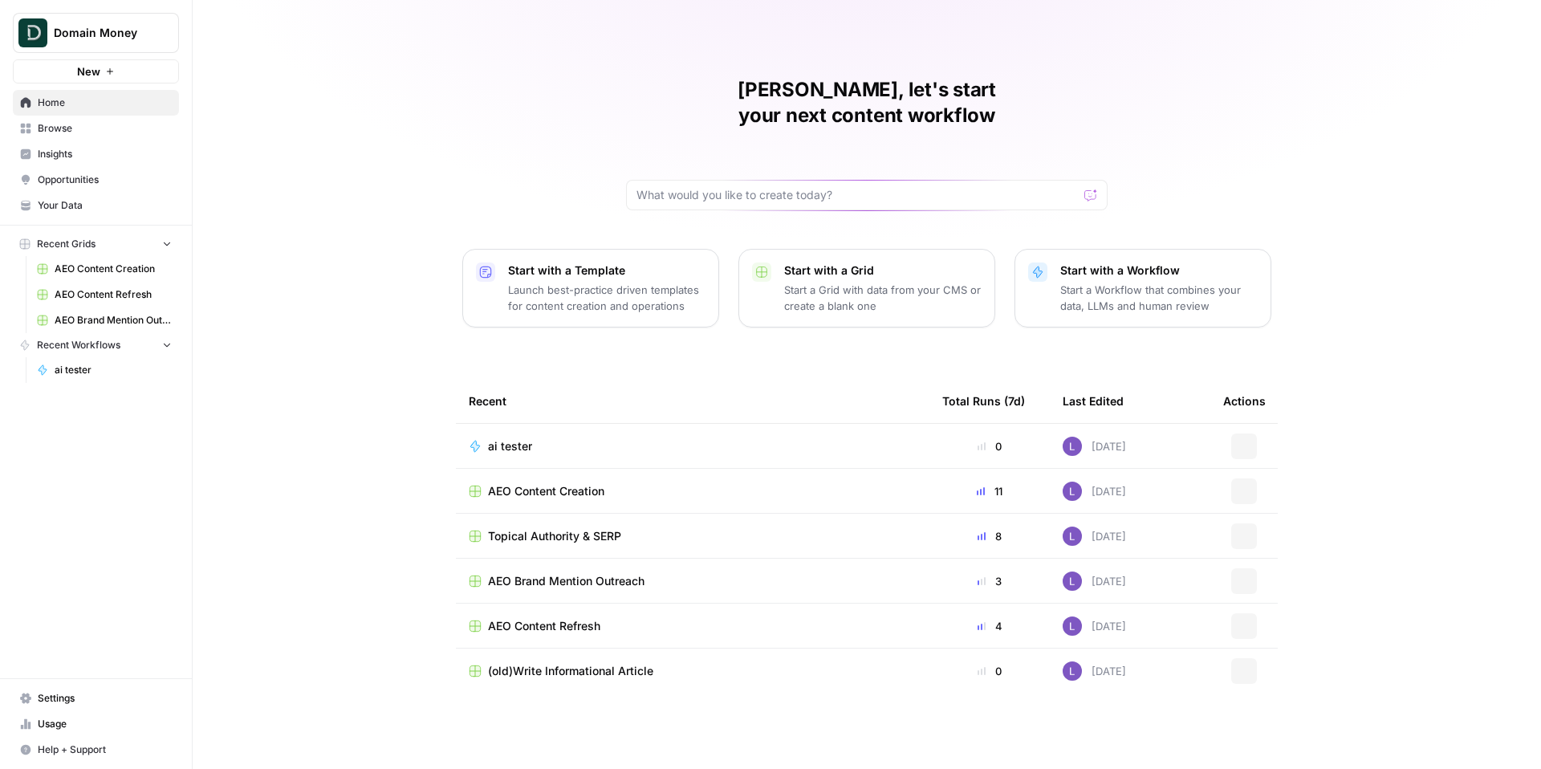
click at [115, 136] on link "Browse" at bounding box center [96, 129] width 166 height 26
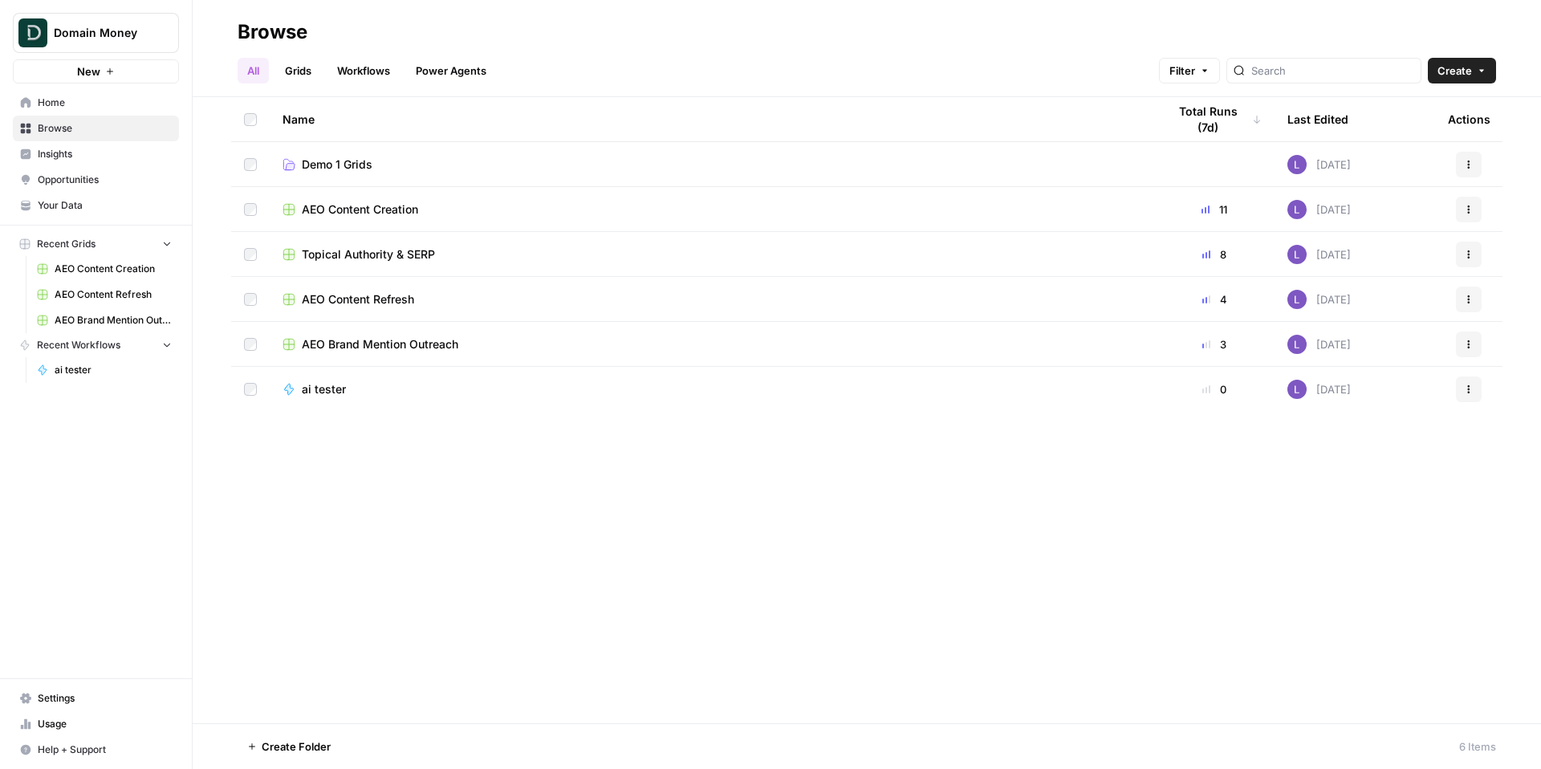
click at [326, 154] on td "Demo 1 Grids" at bounding box center [712, 164] width 885 height 44
click at [334, 161] on span "Demo 1 Grids" at bounding box center [337, 165] width 71 height 16
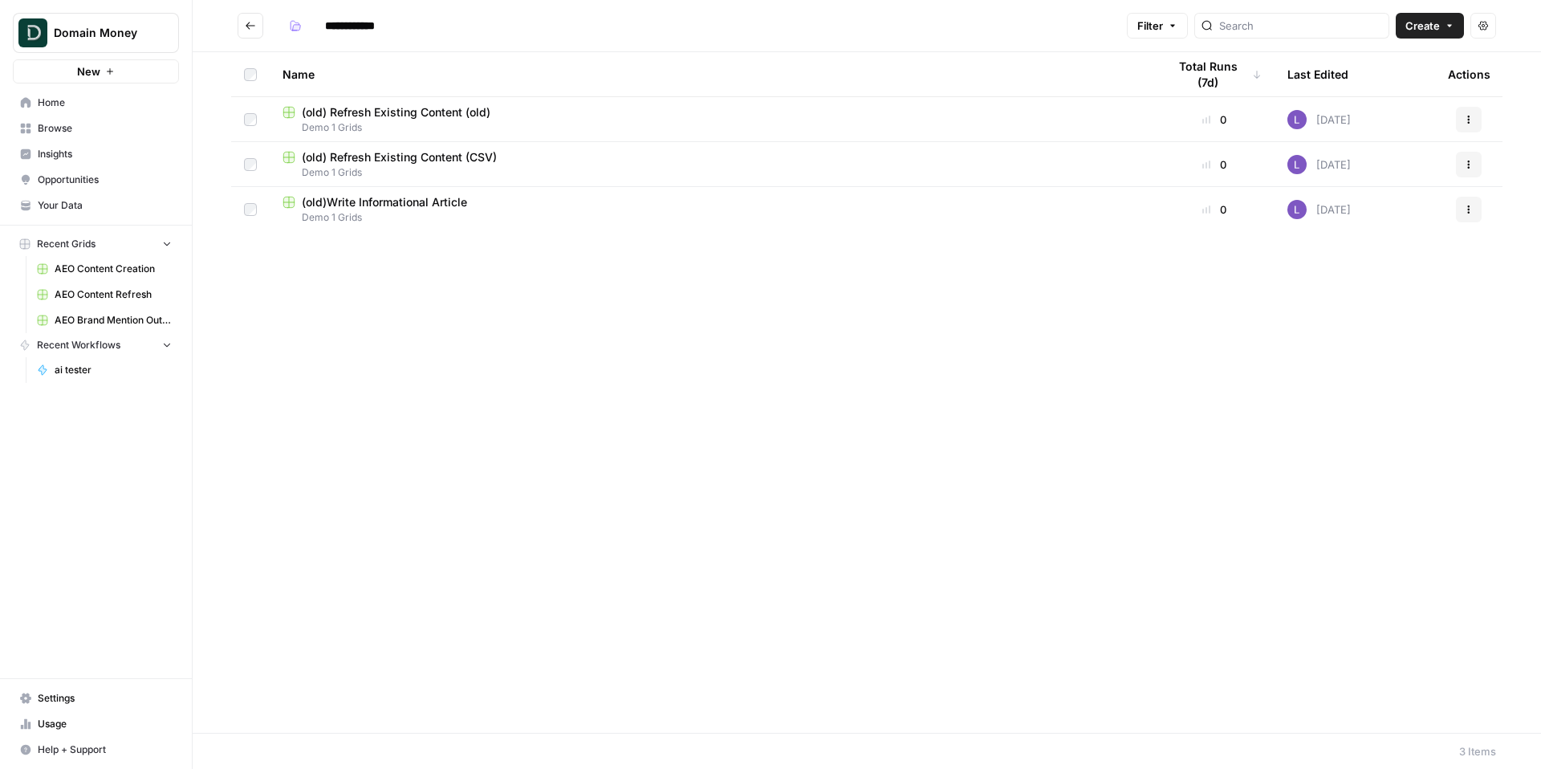
click at [402, 110] on span "(old) Refresh Existing Content (old)" at bounding box center [396, 112] width 189 height 16
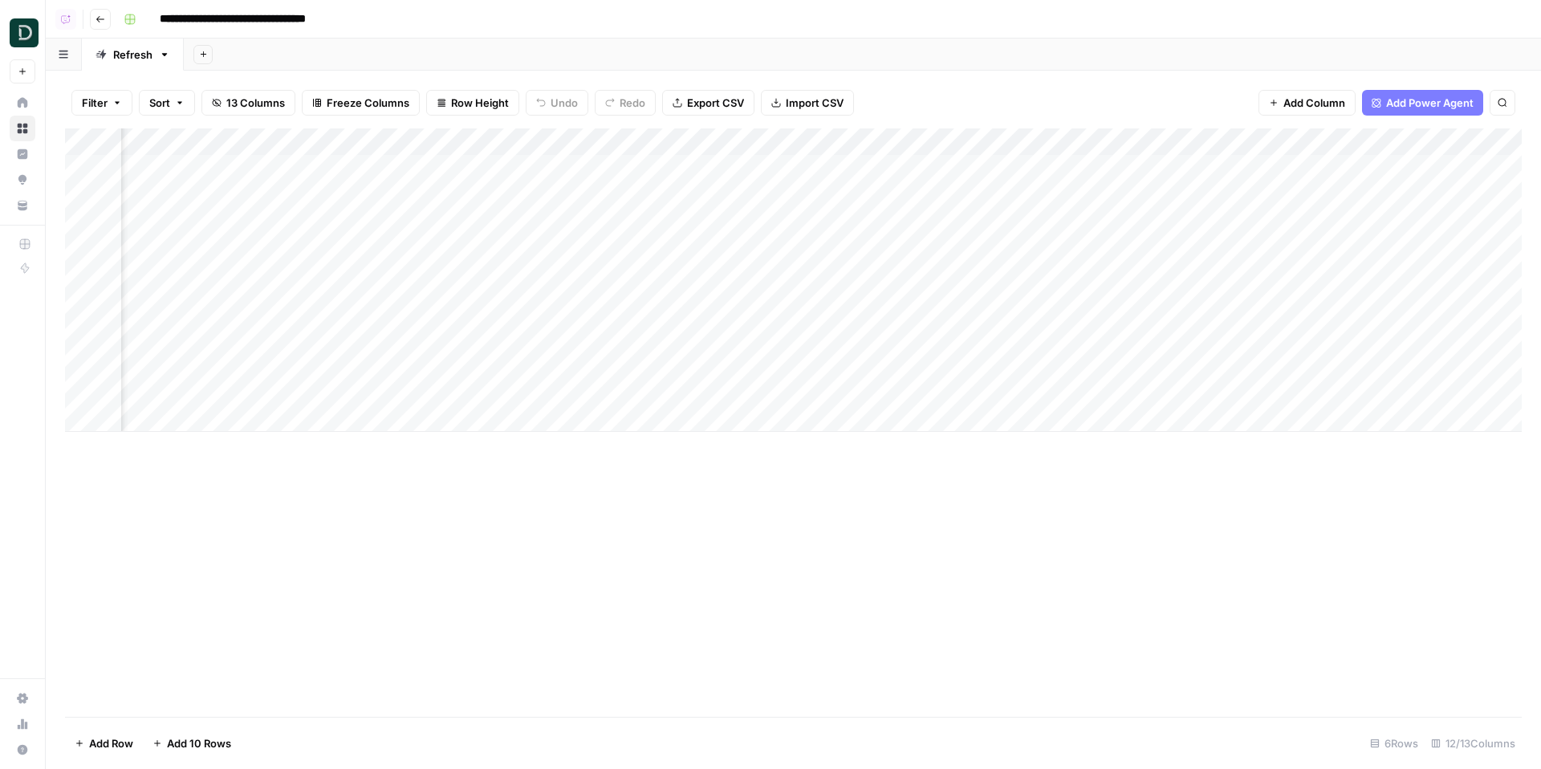
scroll to position [0, 857]
click at [792, 167] on div "Add Column" at bounding box center [793, 279] width 1457 height 303
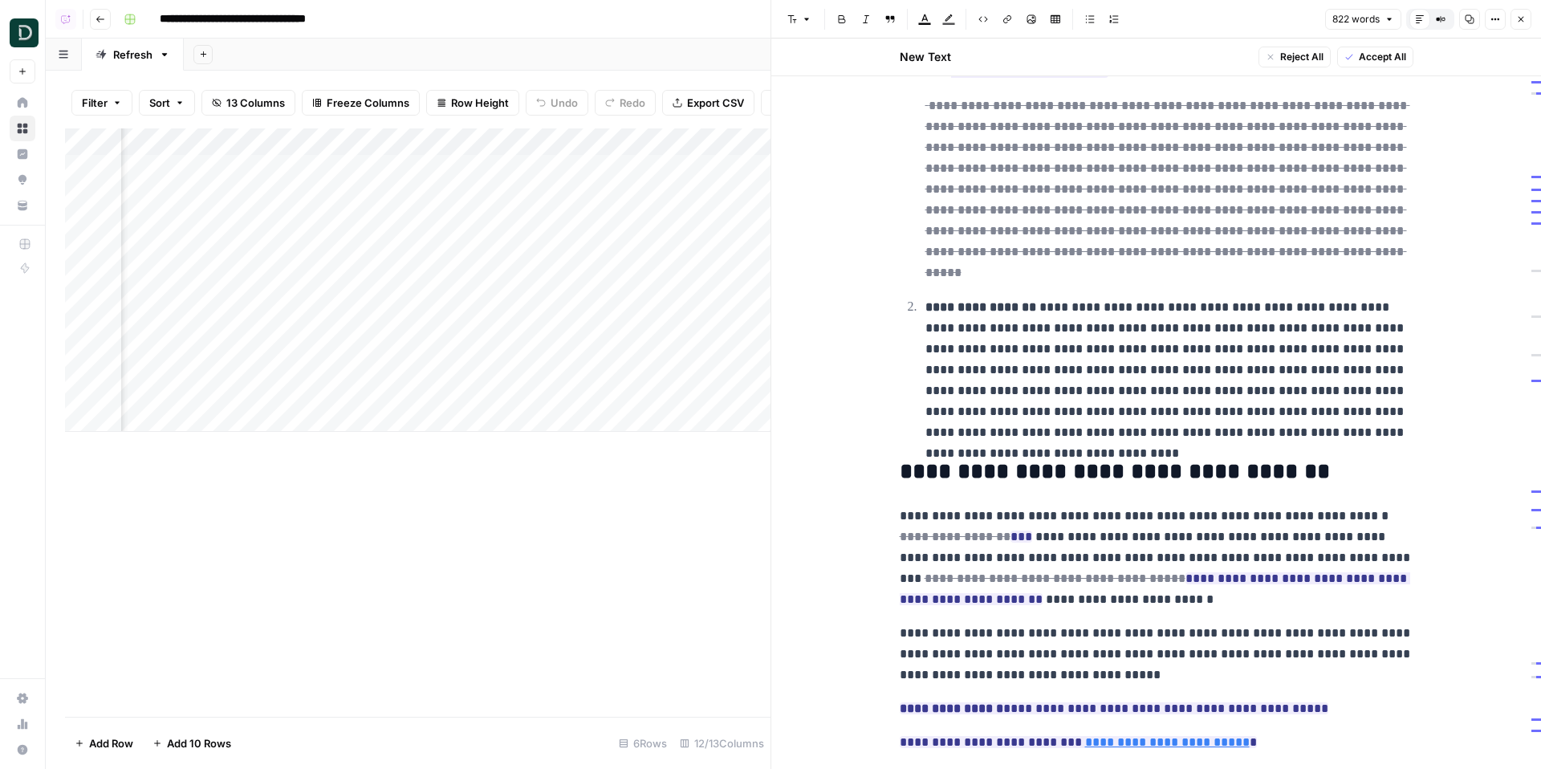
scroll to position [0, 1007]
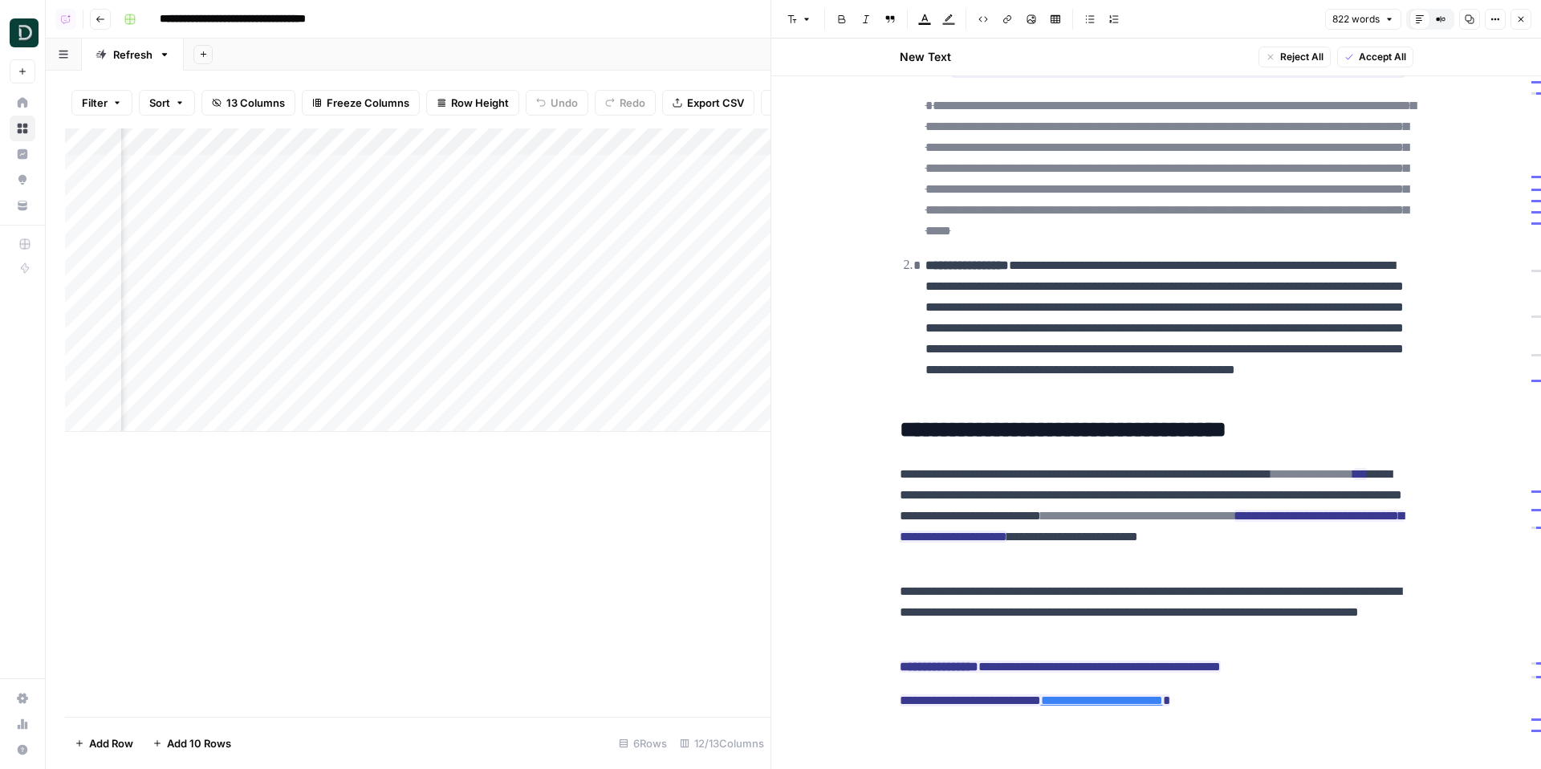
click at [641, 210] on div "Add Column" at bounding box center [418, 279] width 706 height 303
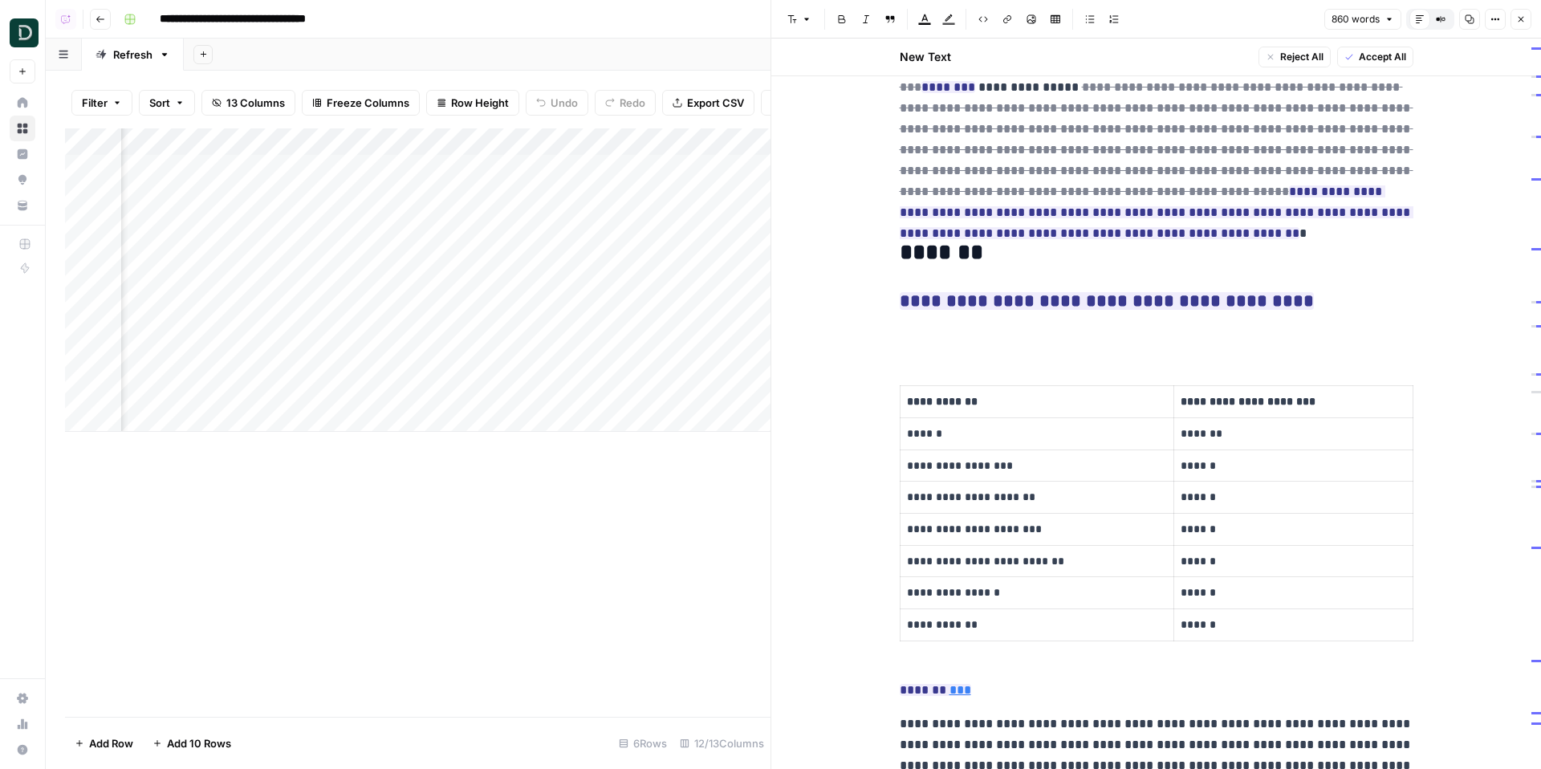
scroll to position [1808, 0]
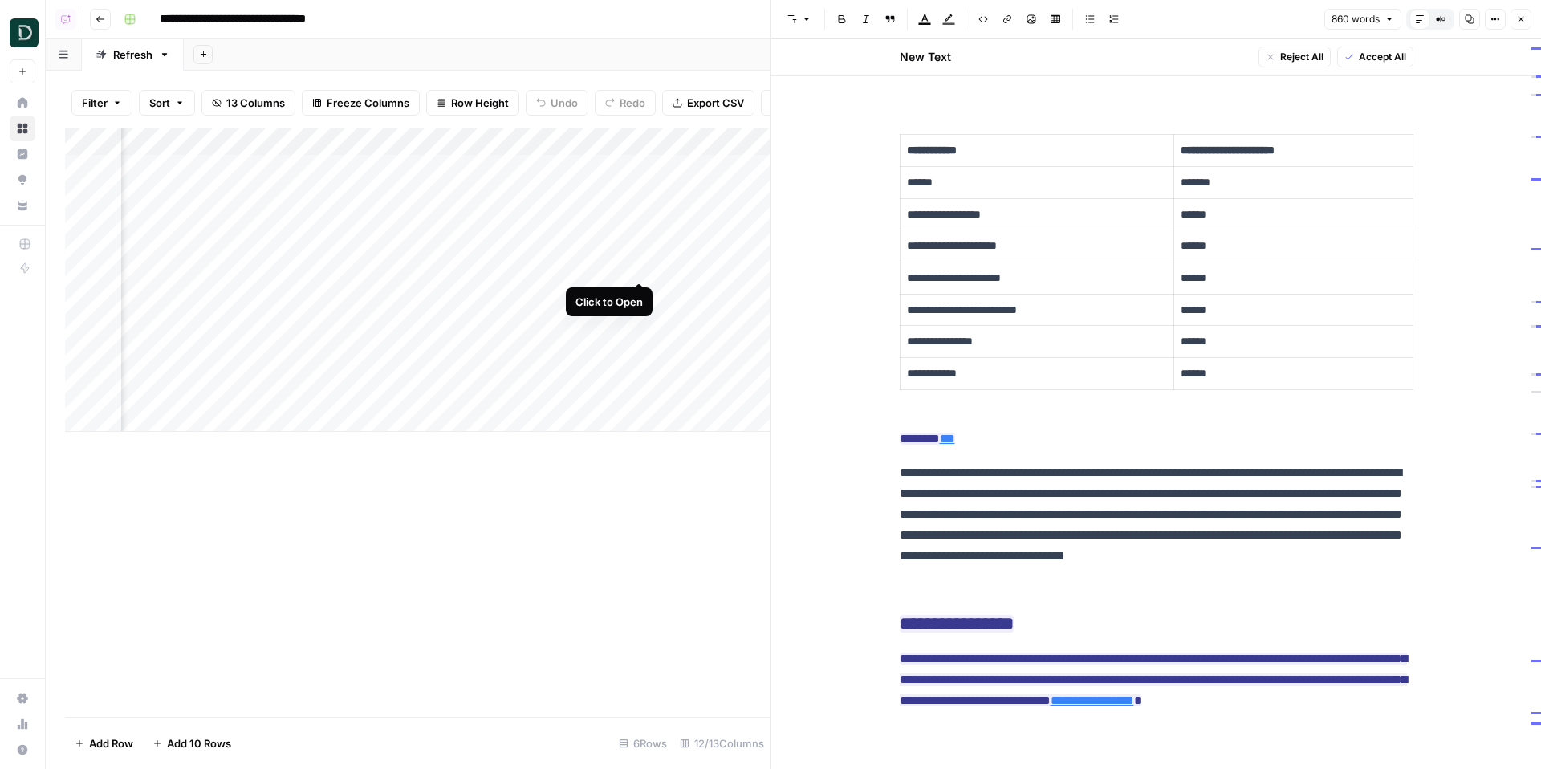
click at [639, 252] on div "Add Column" at bounding box center [418, 279] width 706 height 303
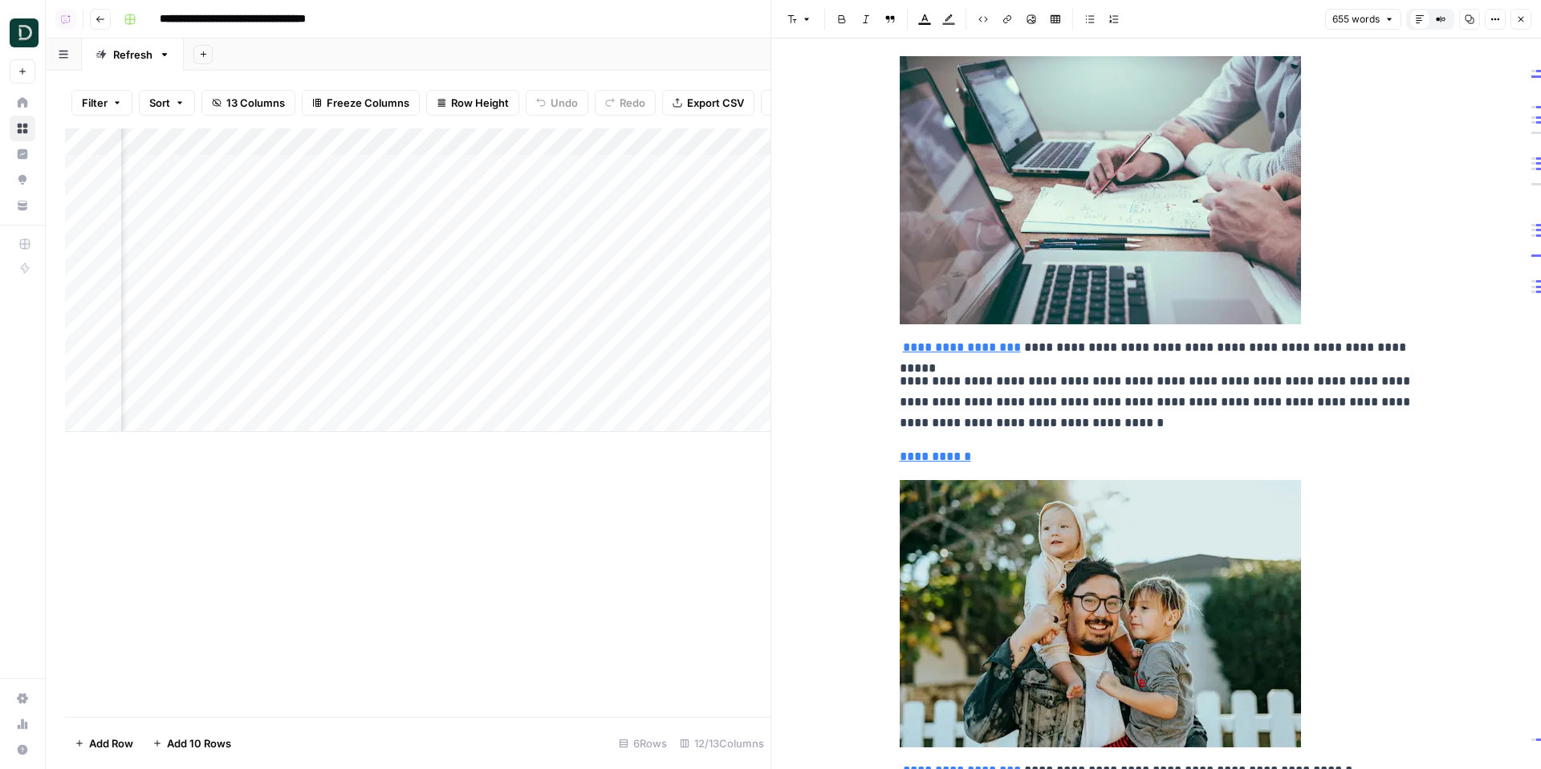
scroll to position [2250, 0]
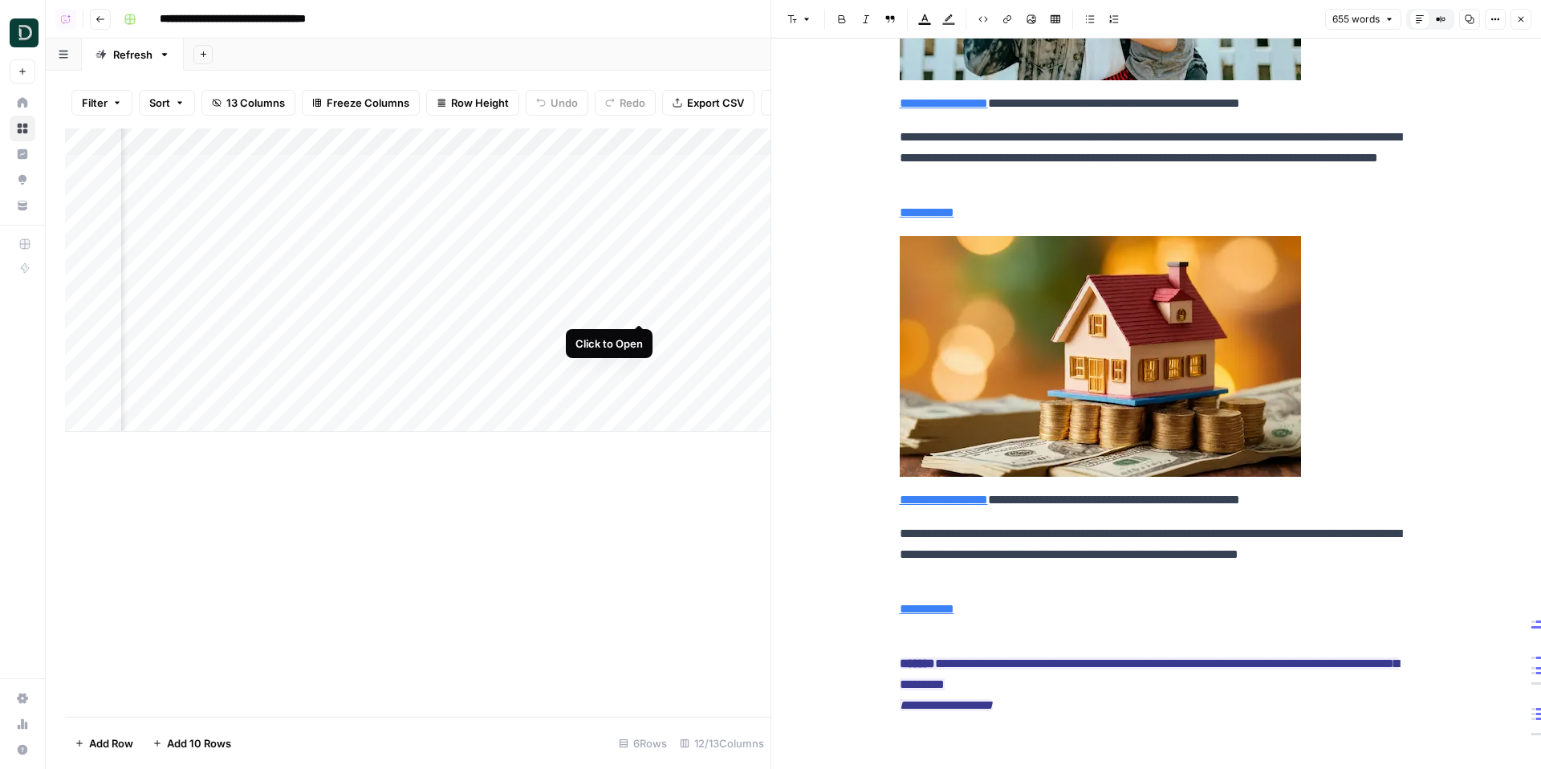
click at [641, 297] on div "Add Column" at bounding box center [418, 279] width 706 height 303
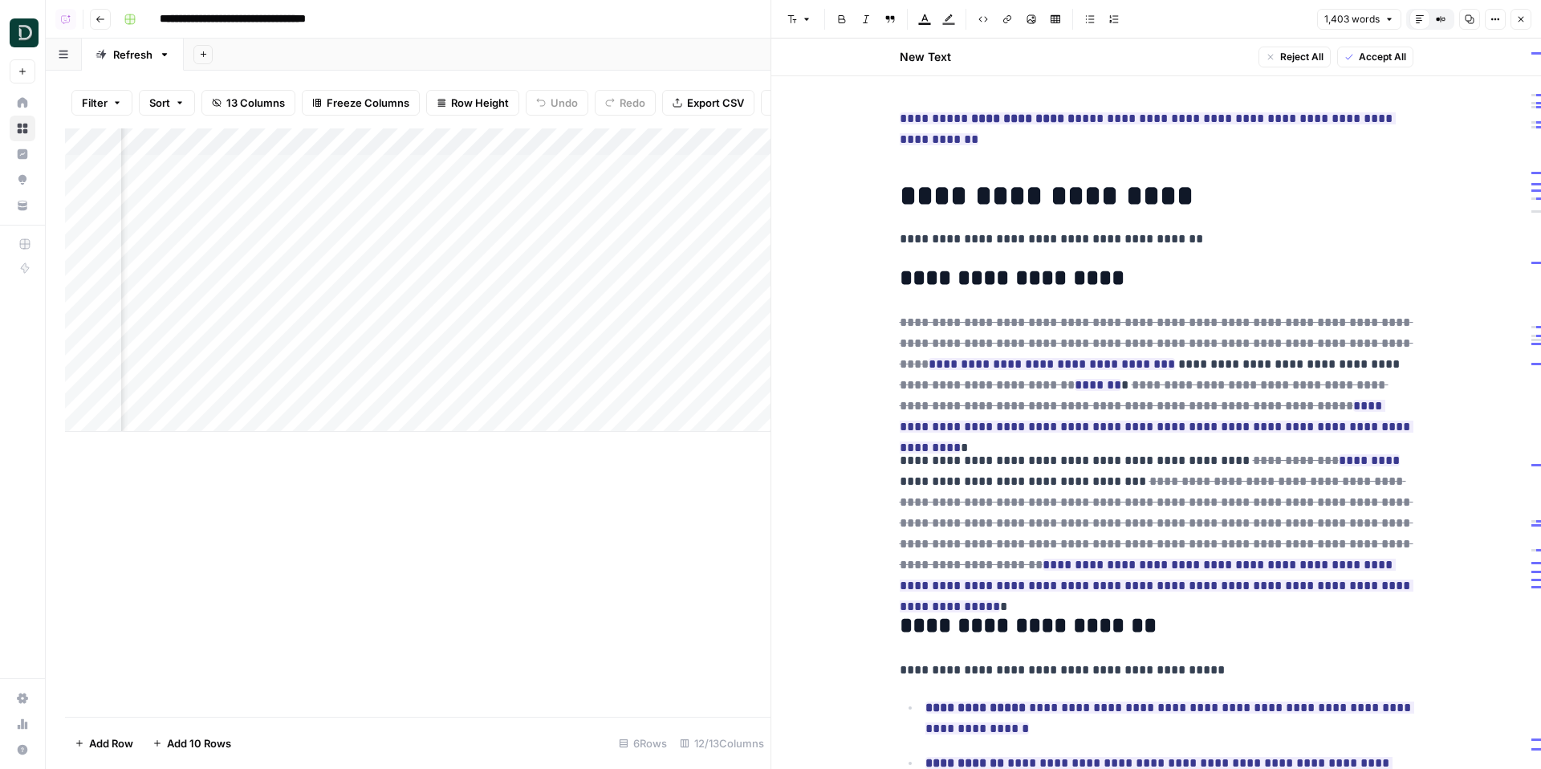
scroll to position [1115, 0]
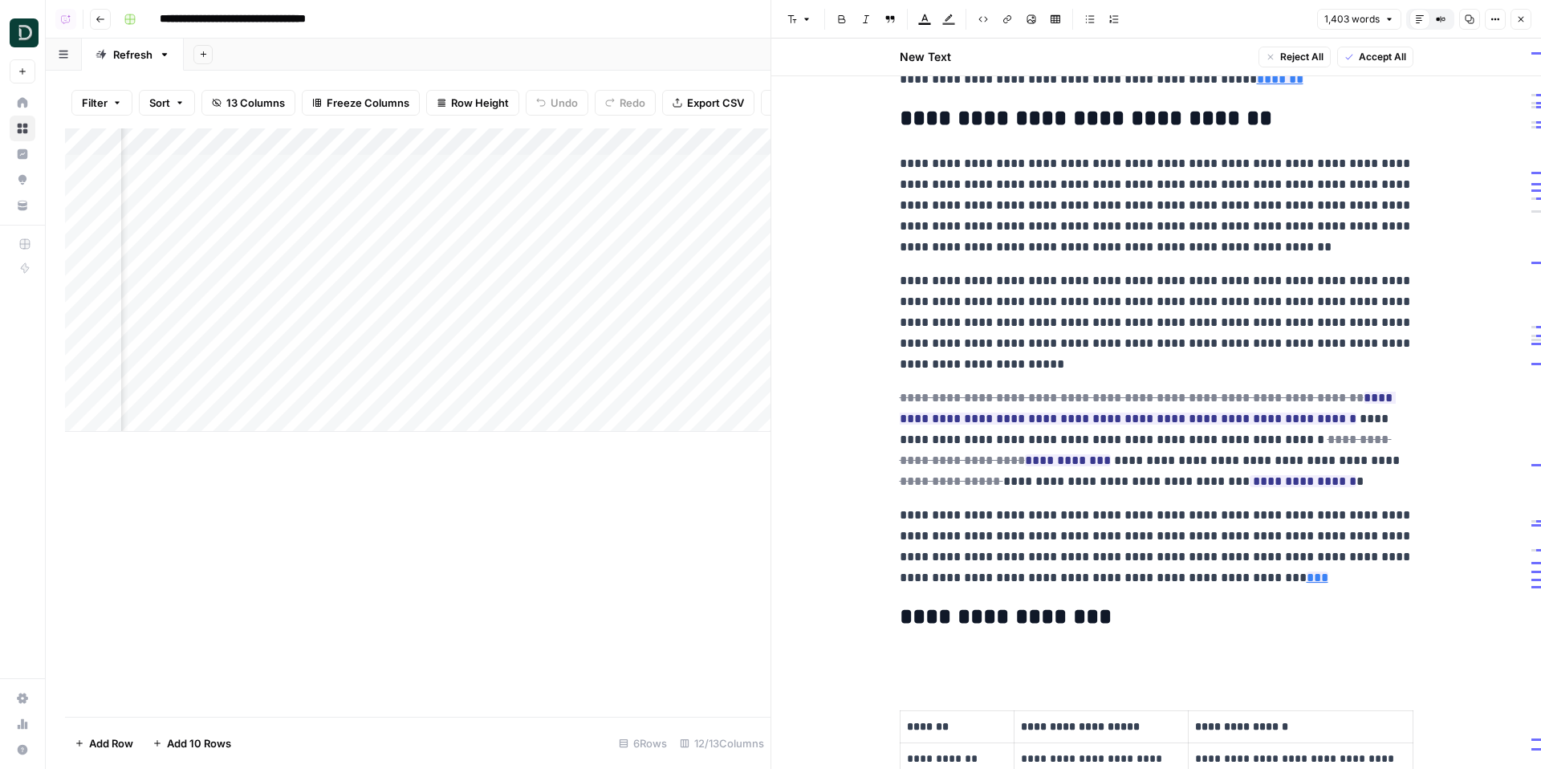
click at [106, 24] on button "Go back" at bounding box center [100, 19] width 21 height 21
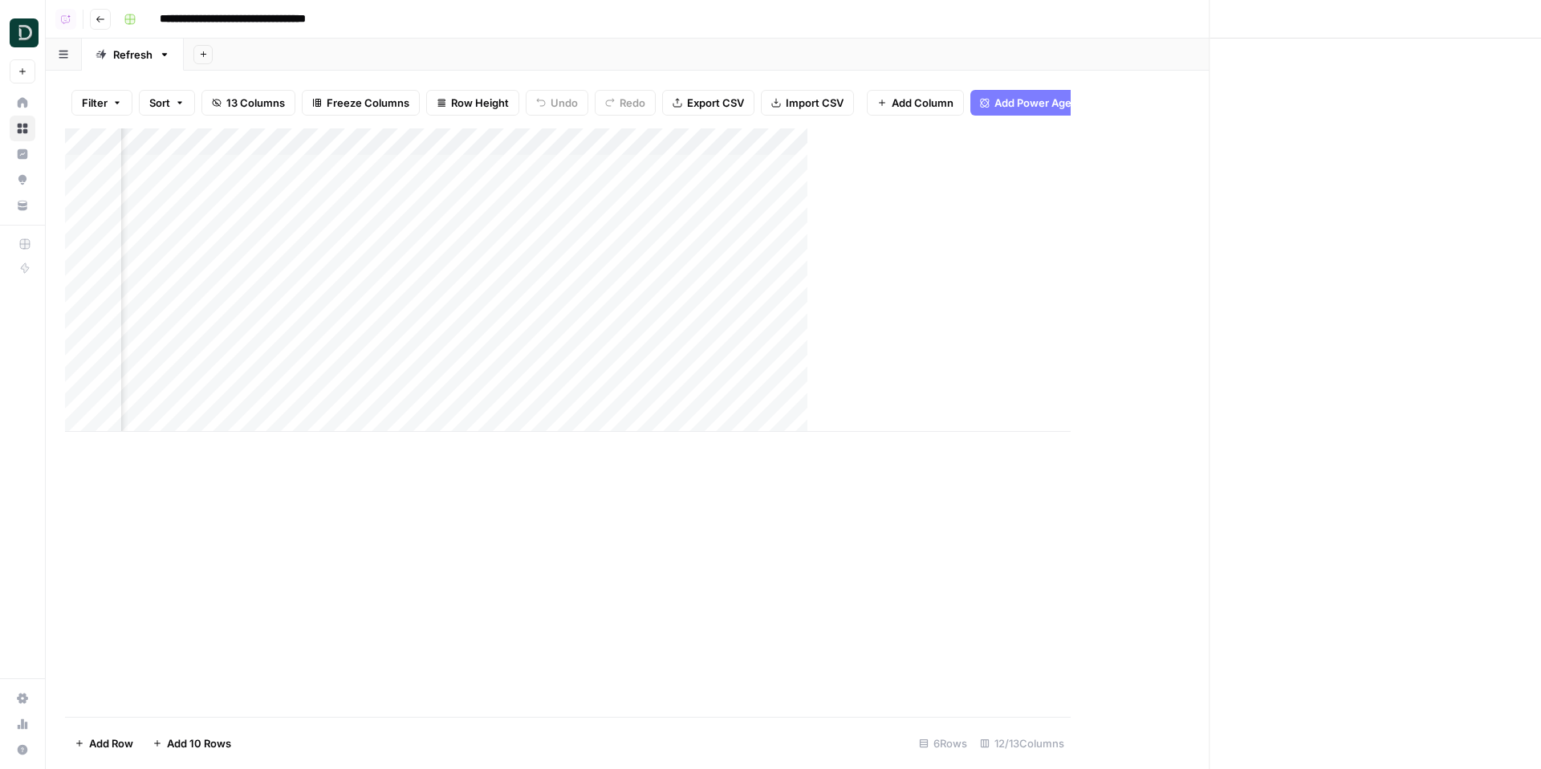
scroll to position [0, 837]
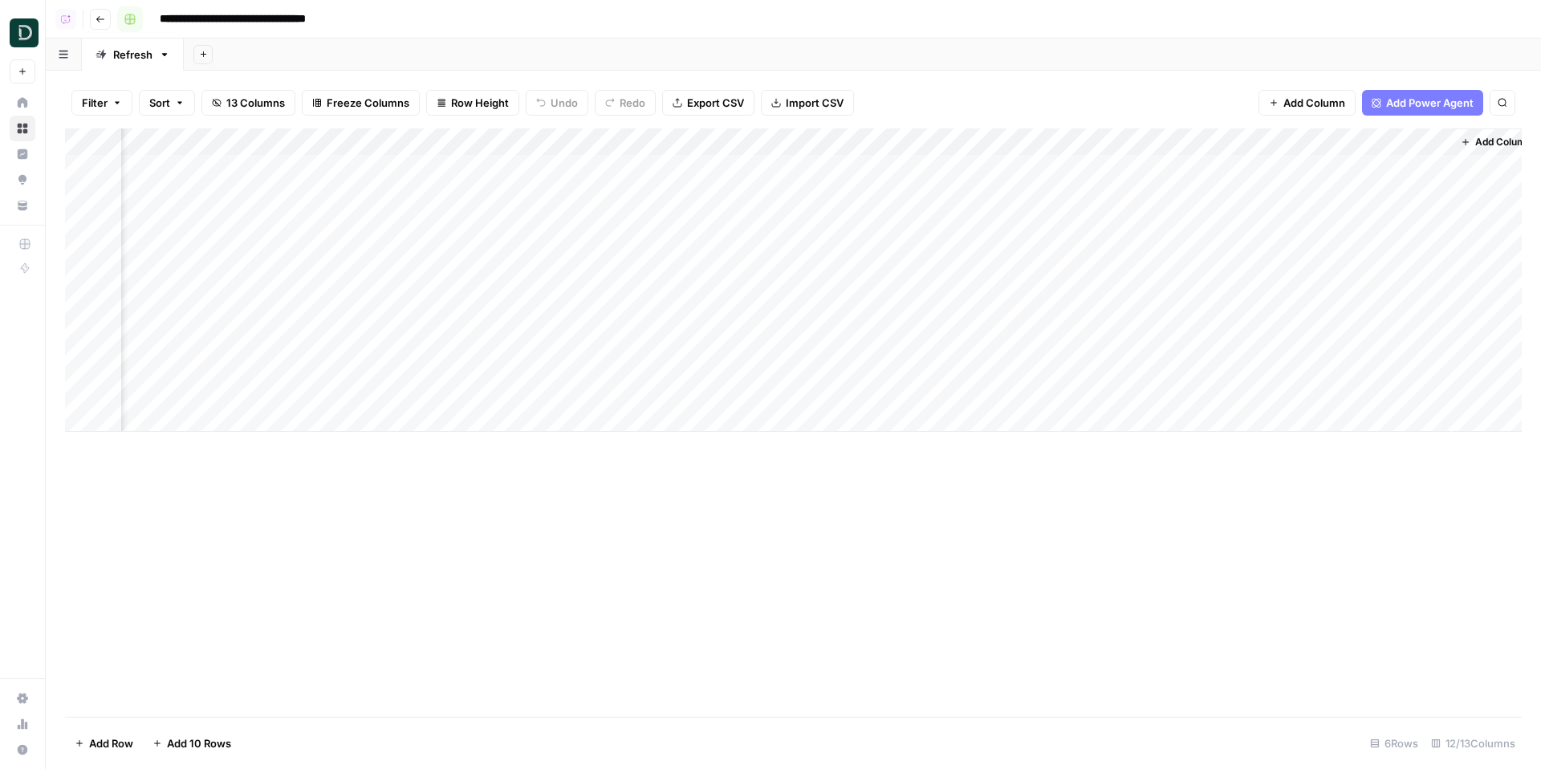
click at [124, 19] on icon "button" at bounding box center [129, 19] width 11 height 11
click at [96, 18] on icon "button" at bounding box center [101, 19] width 10 height 10
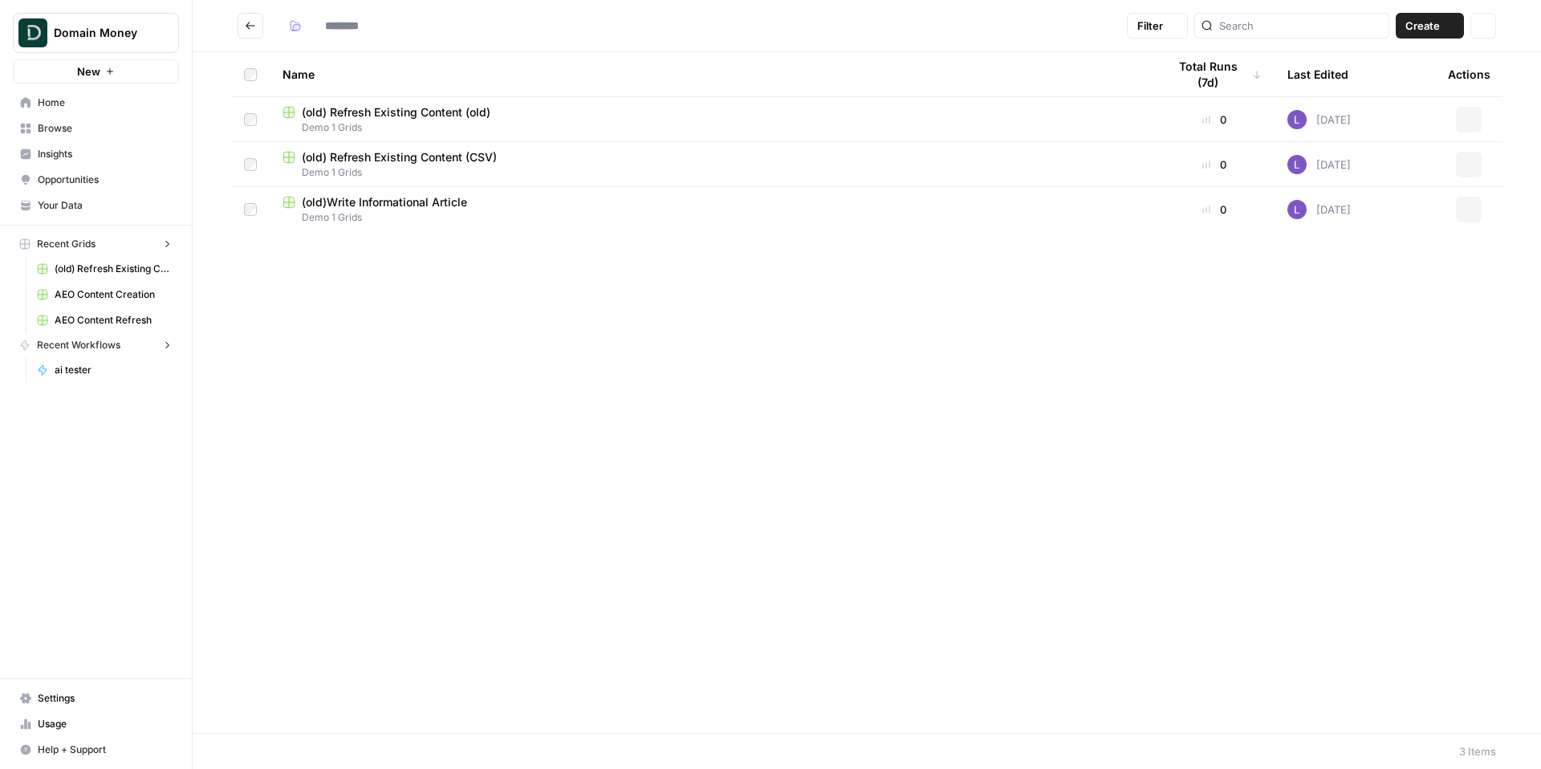
type input "**********"
click at [389, 164] on span "(old) Refresh Existing Content (CSV)" at bounding box center [399, 157] width 195 height 16
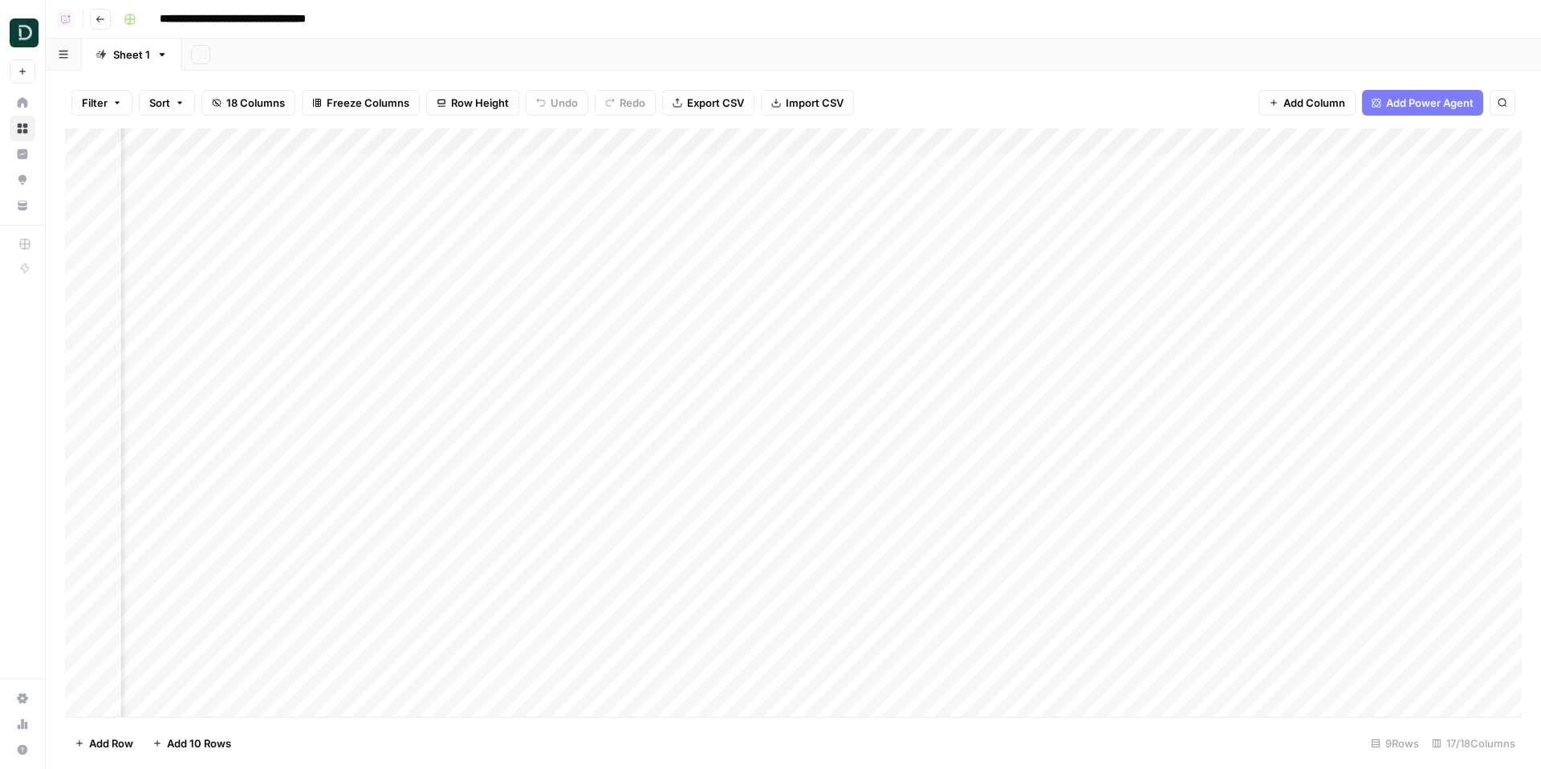
scroll to position [0, 1517]
click at [1132, 165] on div "Add Column" at bounding box center [793, 422] width 1457 height 588
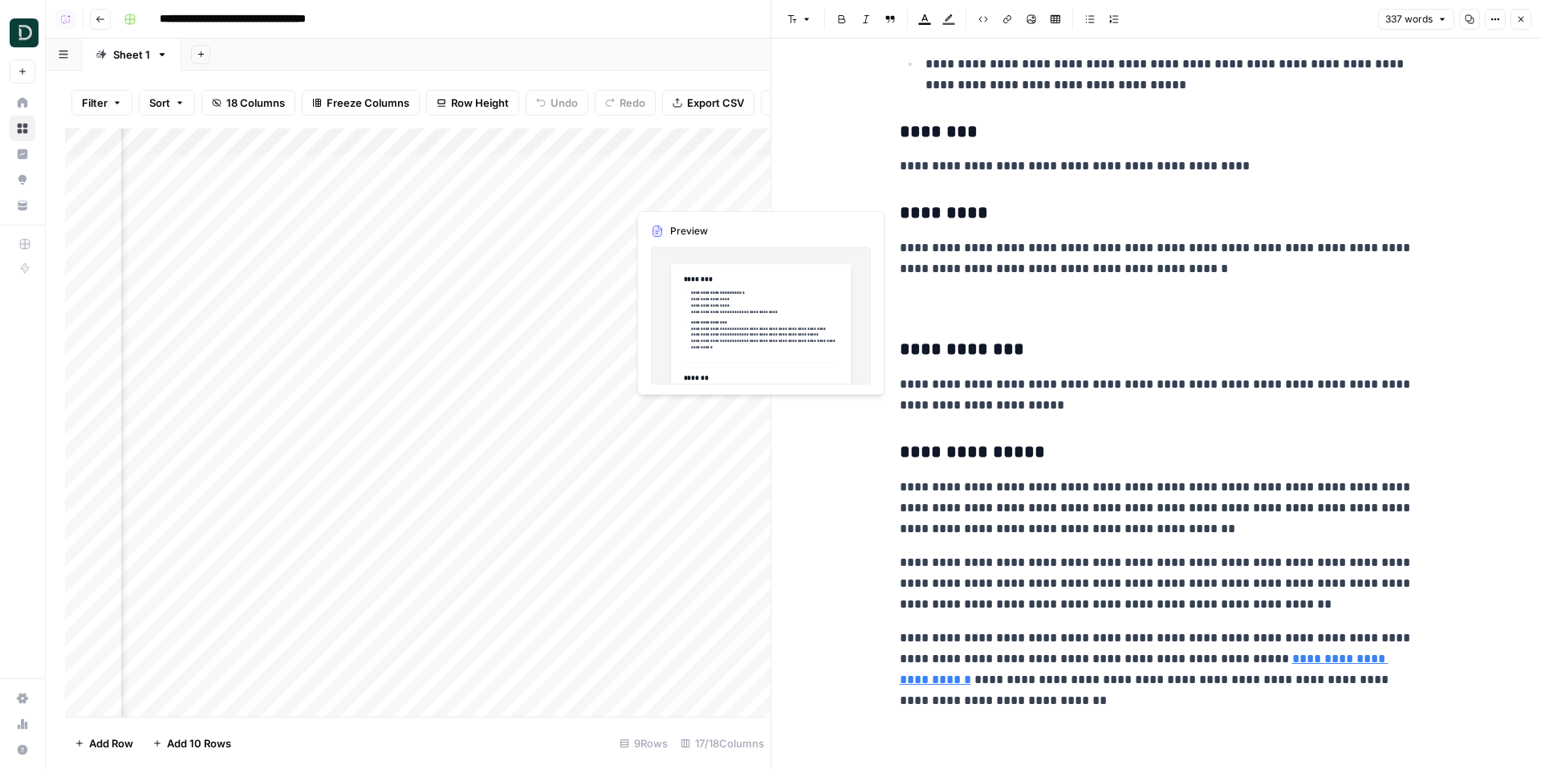
scroll to position [0, 1948]
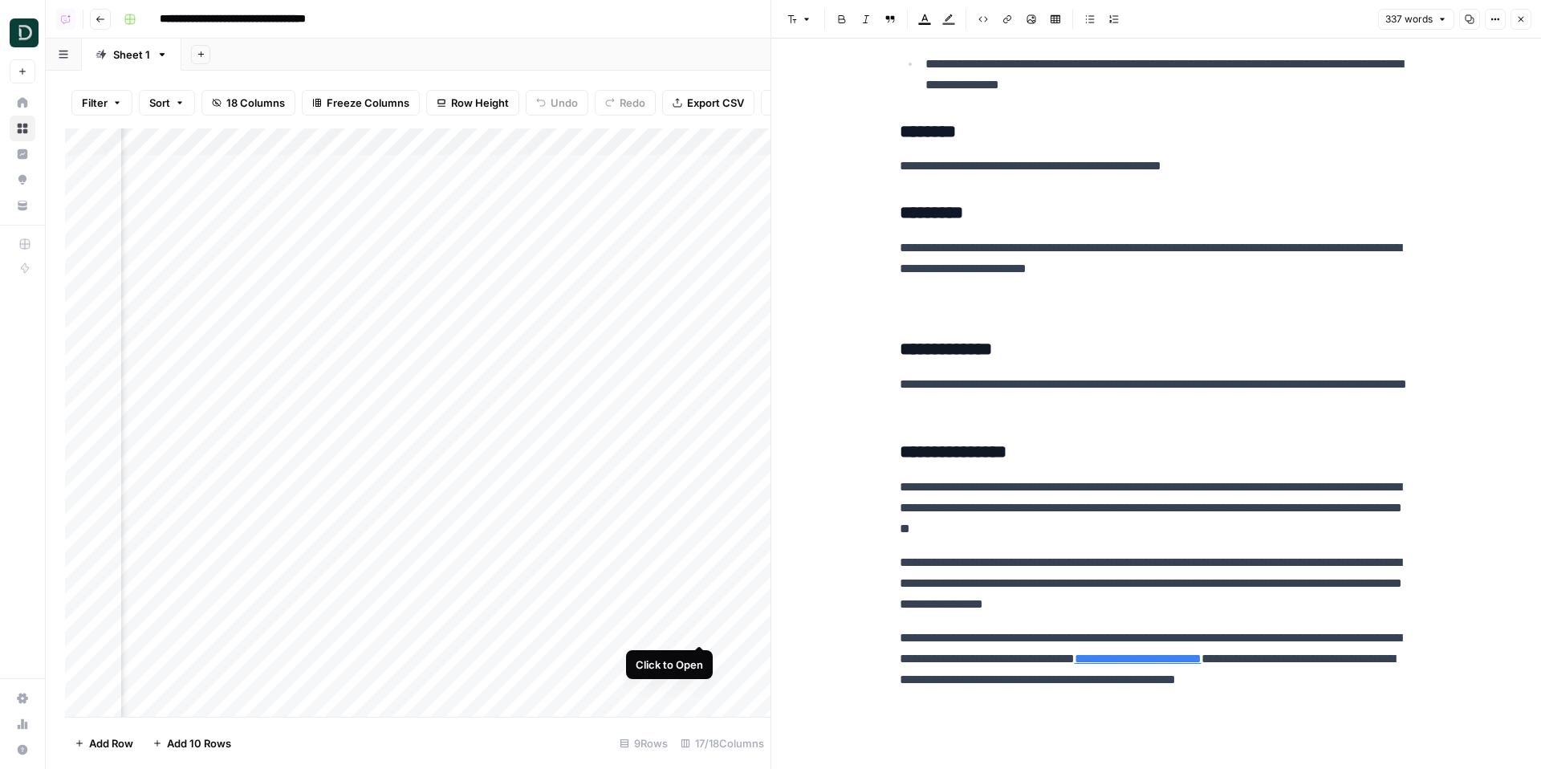
click at [693, 406] on div "Add Column" at bounding box center [418, 422] width 706 height 588
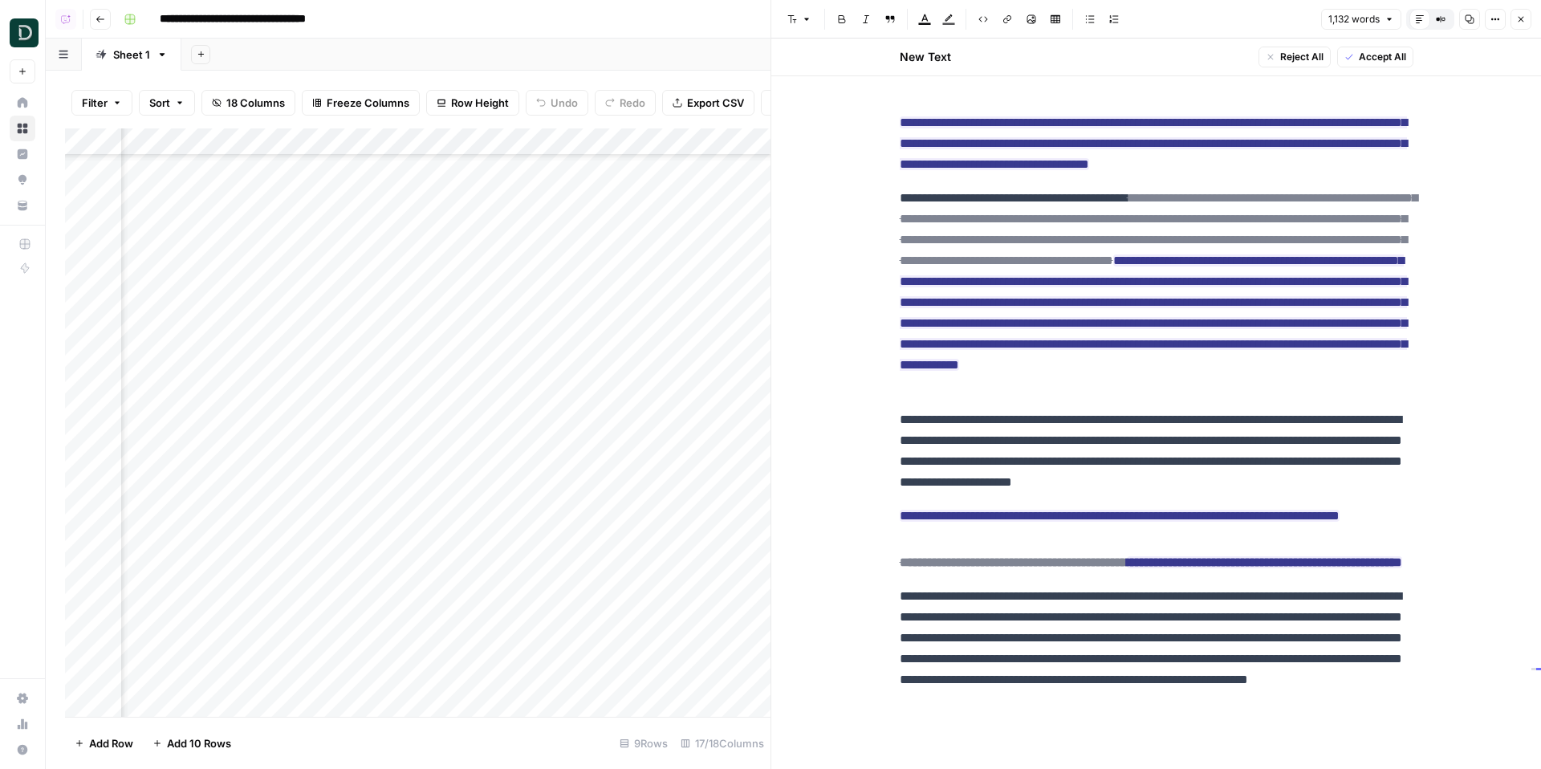
scroll to position [3133, 0]
click at [698, 460] on div "Add Column" at bounding box center [418, 422] width 706 height 588
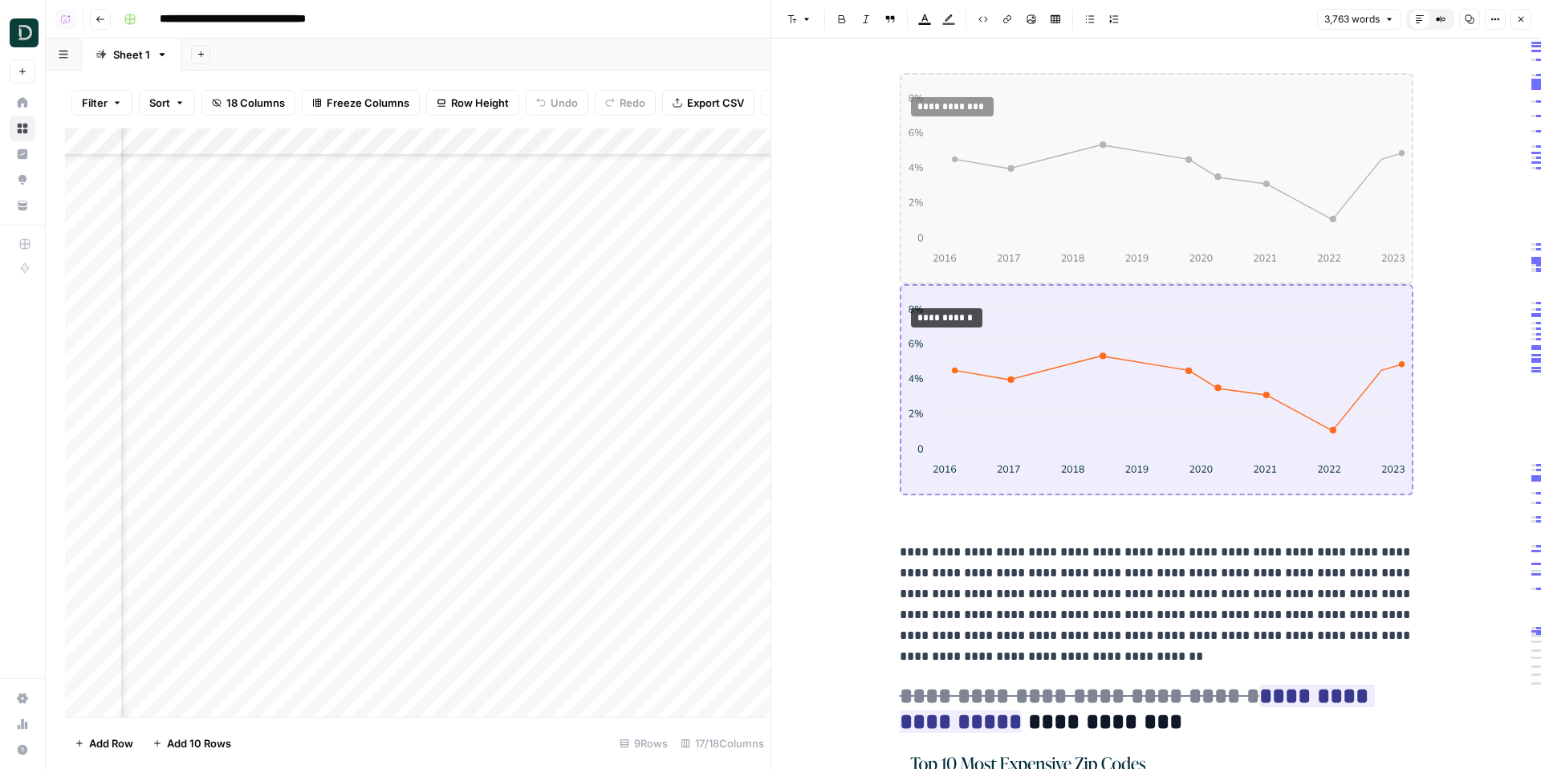
scroll to position [8363, 0]
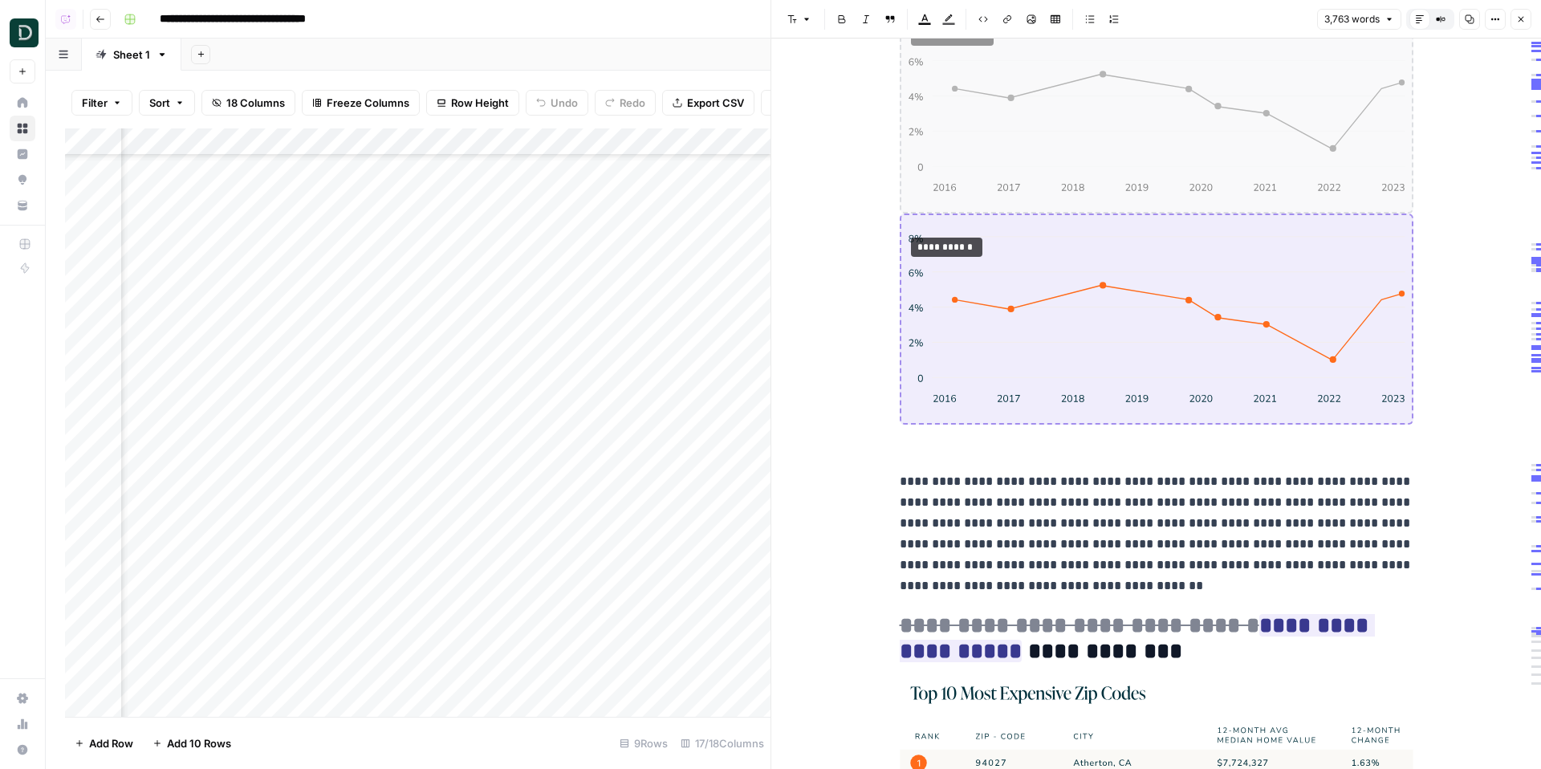
click at [96, 23] on button "Go back" at bounding box center [100, 19] width 21 height 21
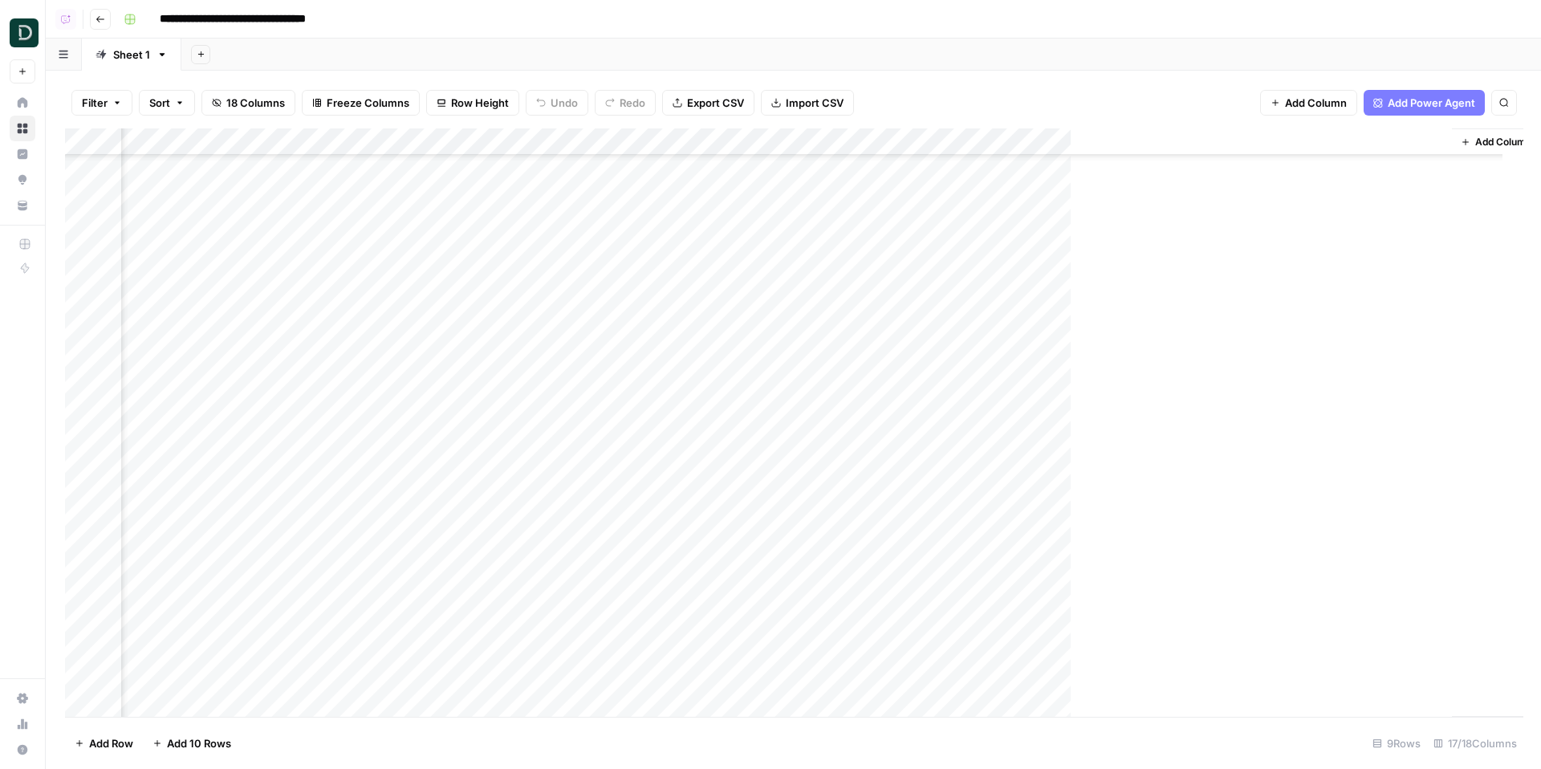
scroll to position [194, 1760]
click at [96, 23] on button "Go back" at bounding box center [100, 19] width 21 height 21
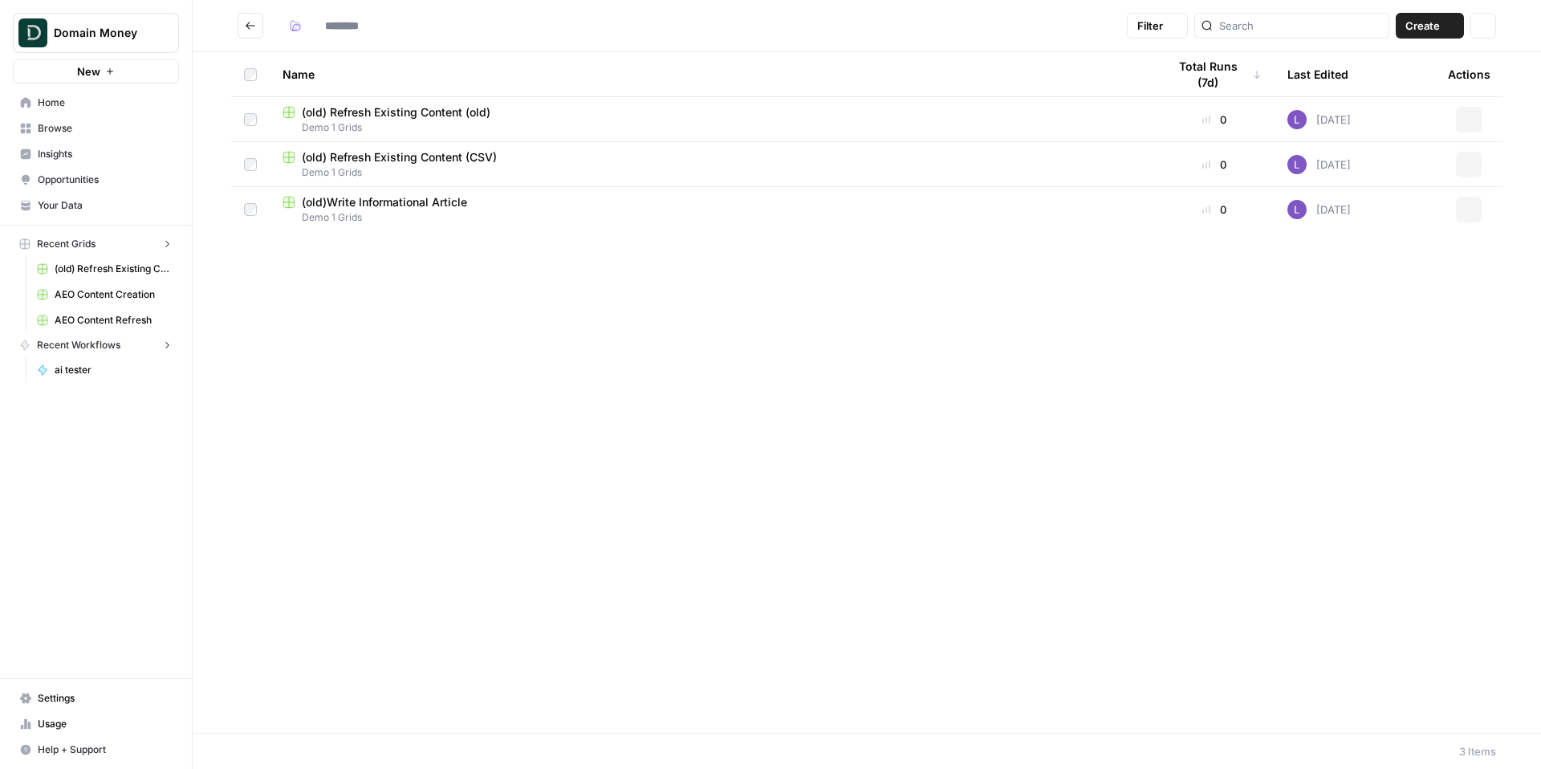
type input "**********"
click at [115, 127] on span "Browse" at bounding box center [105, 128] width 134 height 14
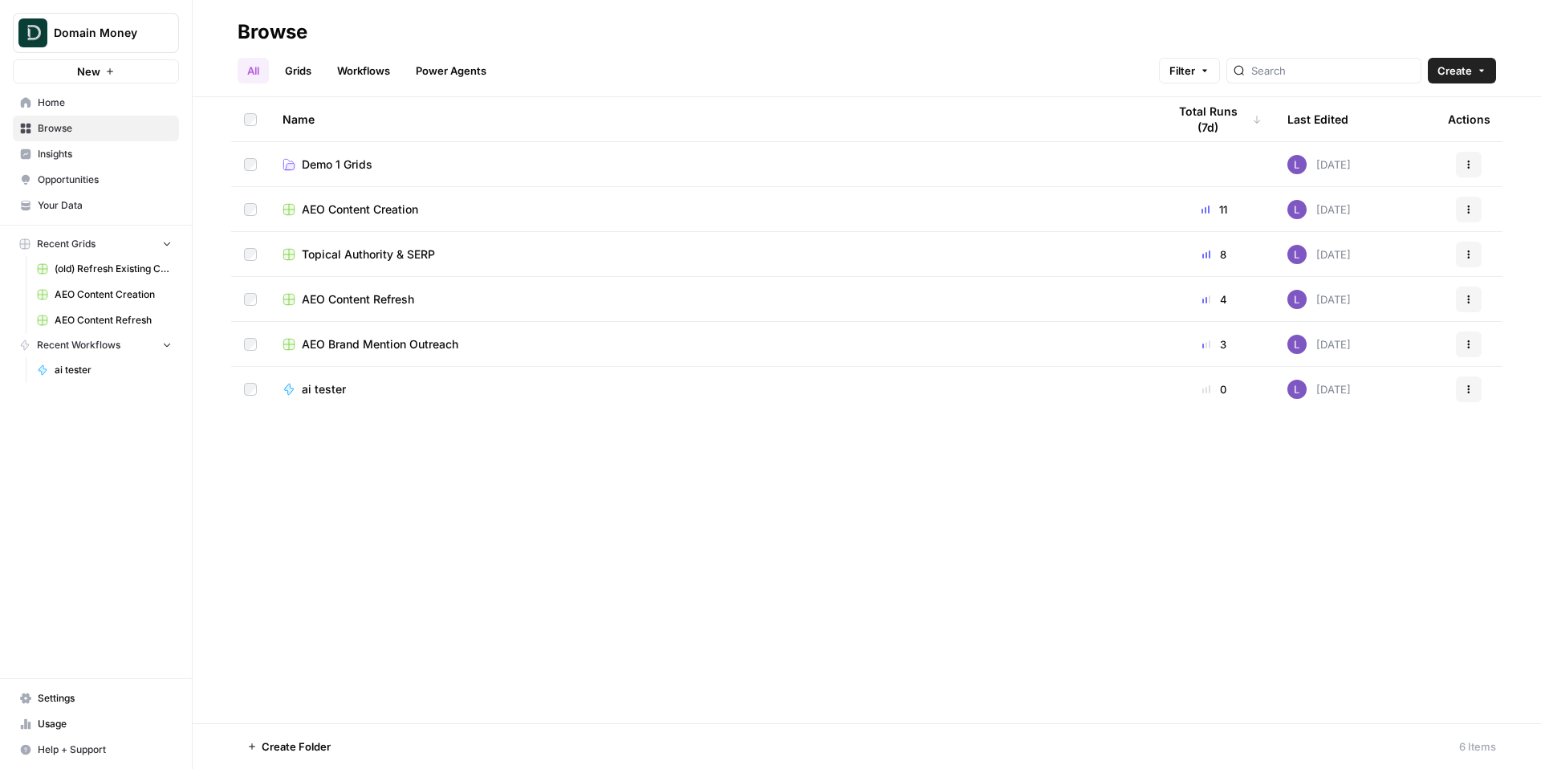
click at [392, 300] on span "AEO Content Refresh" at bounding box center [358, 299] width 112 height 16
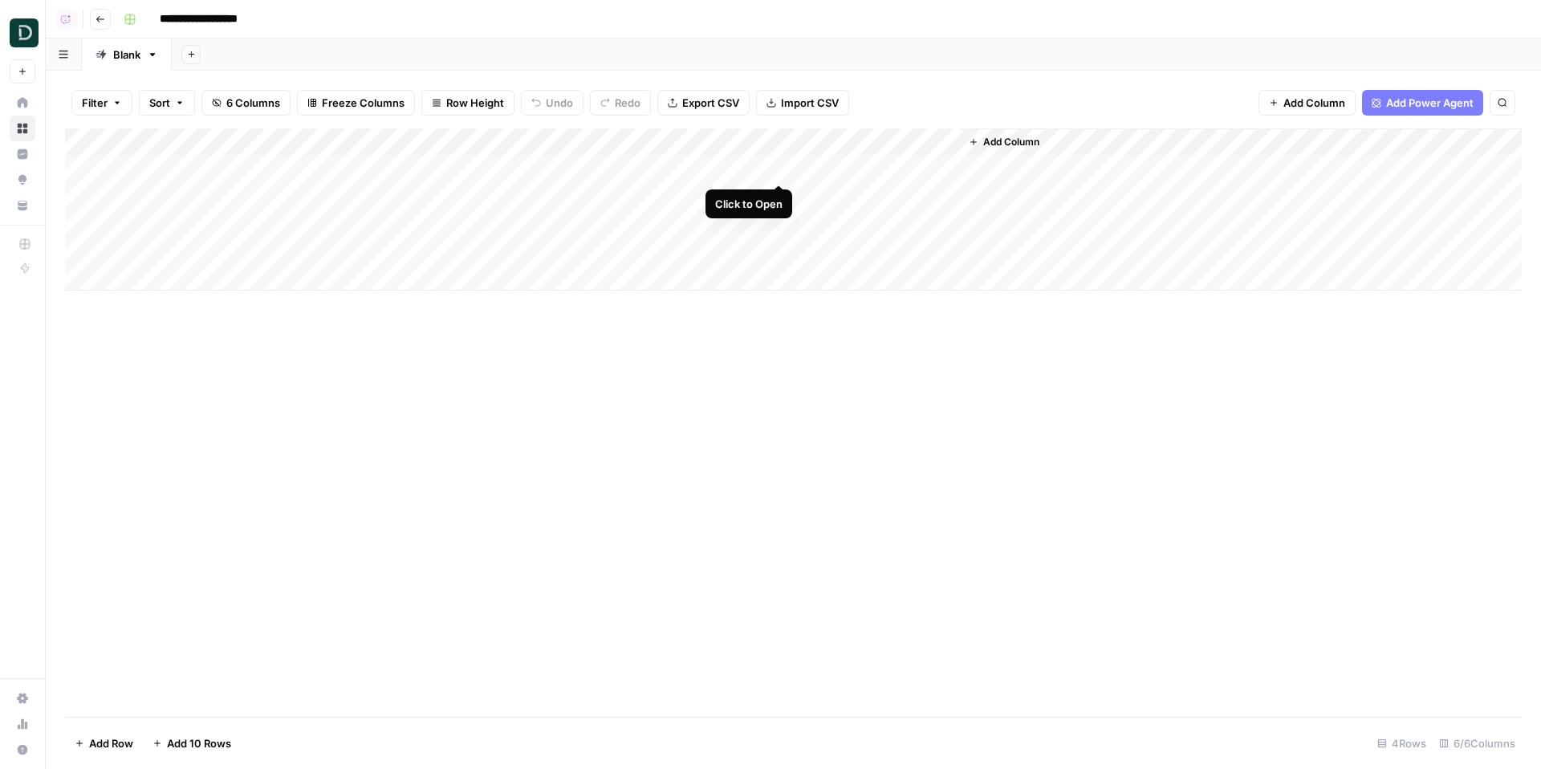
click at [785, 165] on div "Add Column" at bounding box center [793, 209] width 1457 height 162
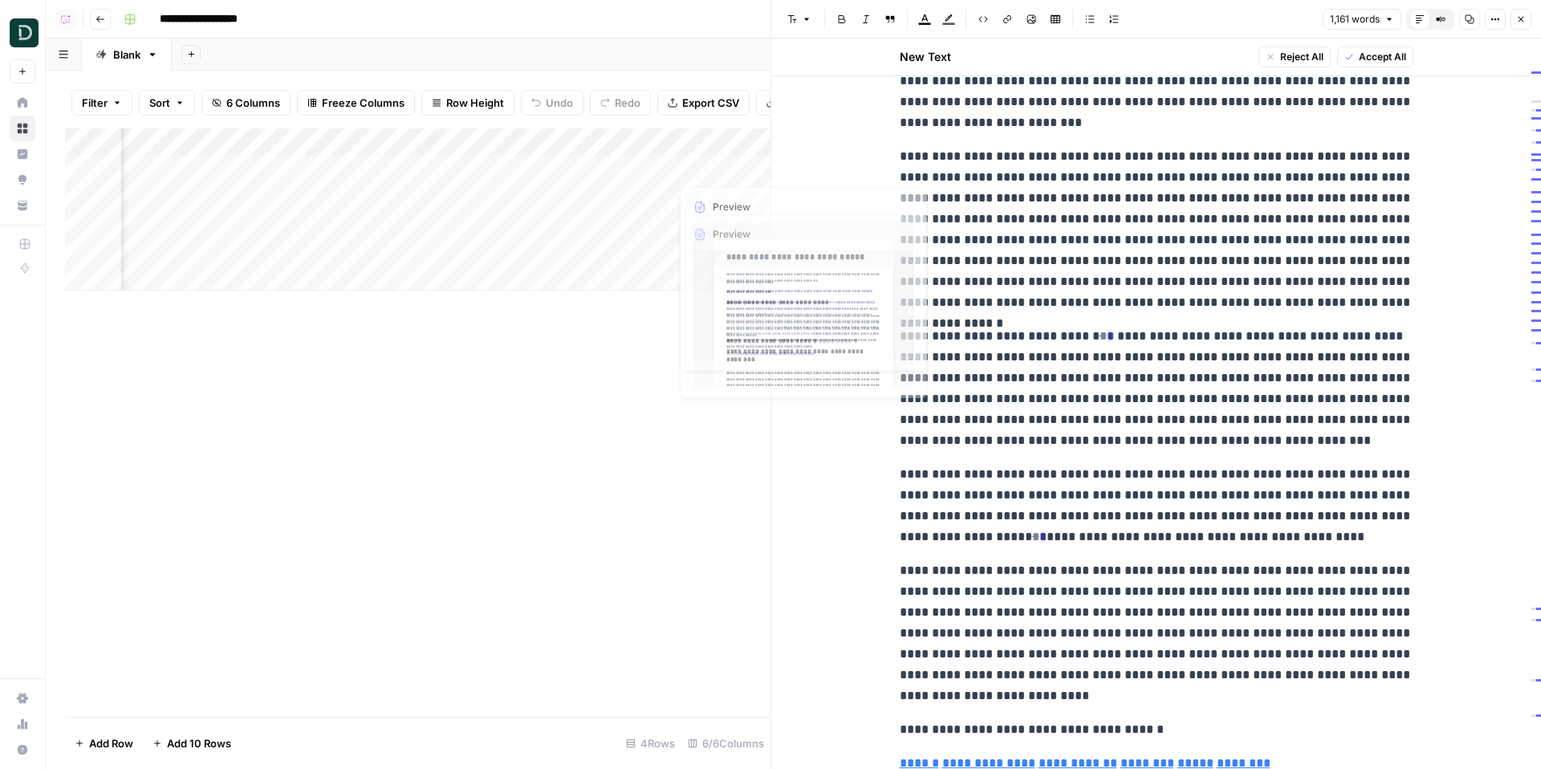
scroll to position [0, 134]
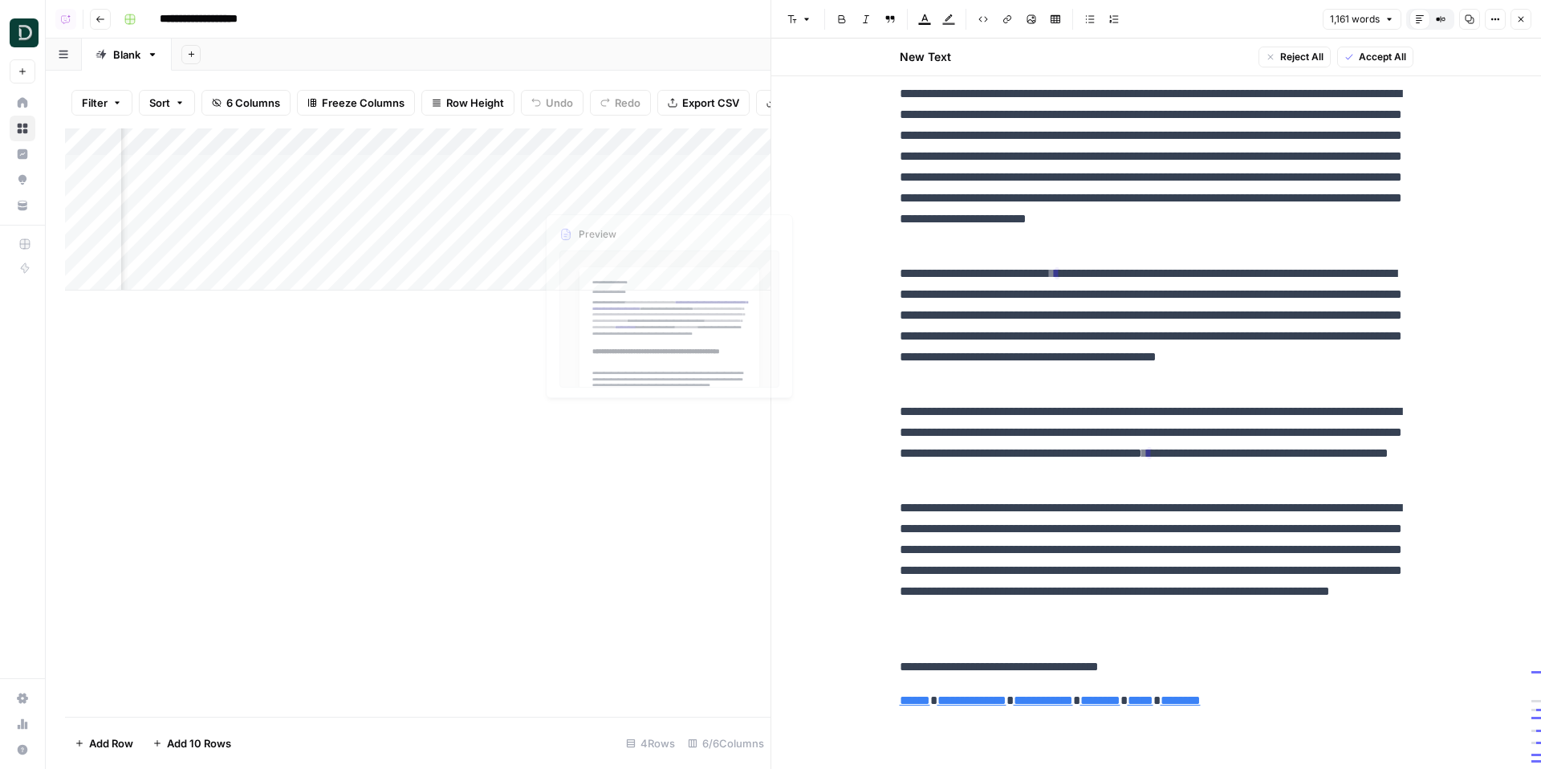
click at [633, 198] on div "Add Column" at bounding box center [418, 209] width 706 height 162
click at [644, 199] on div "Add Column" at bounding box center [418, 209] width 706 height 162
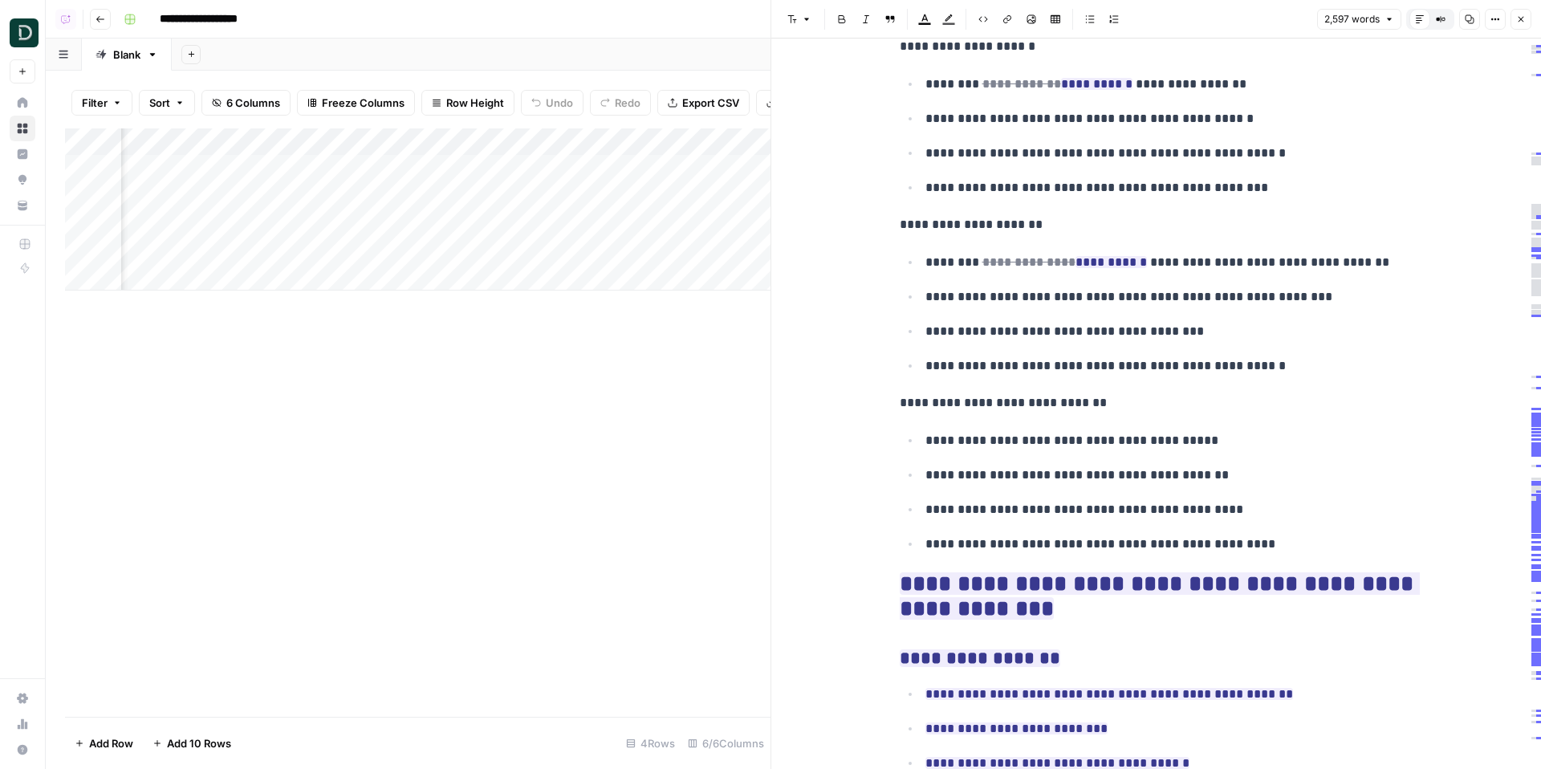
scroll to position [5472, 0]
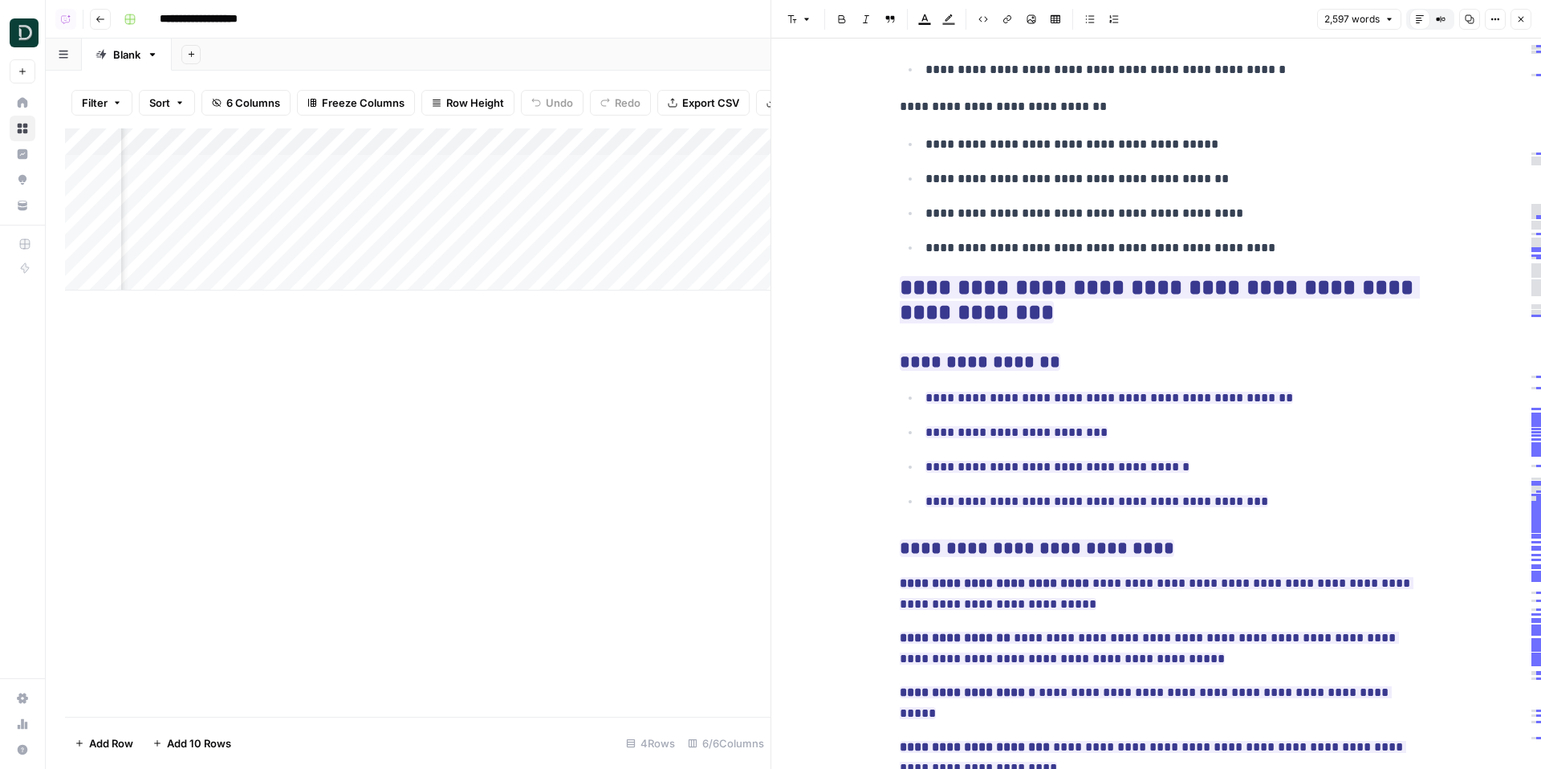
click at [106, 17] on button "Go back" at bounding box center [100, 19] width 21 height 21
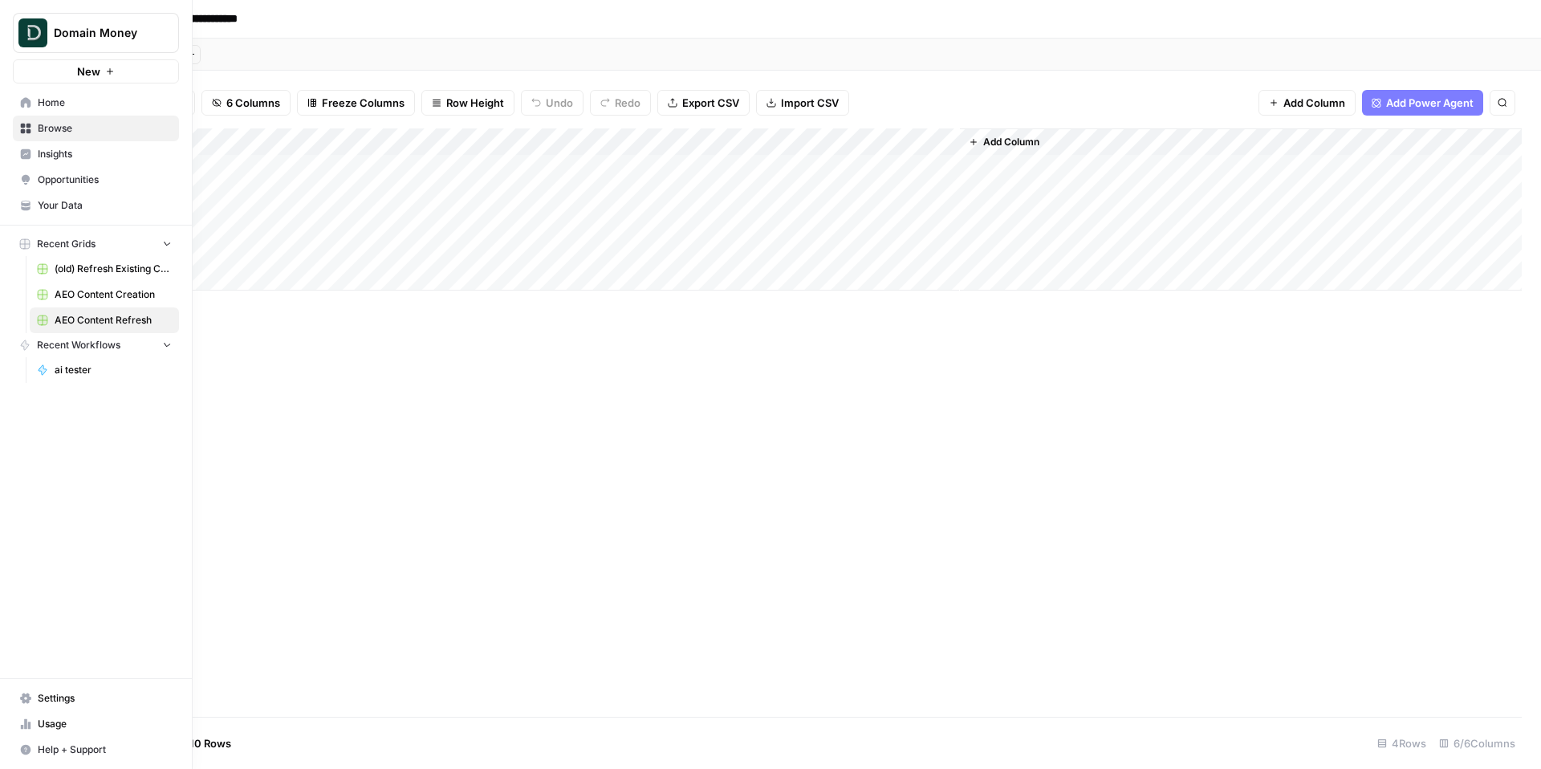
click at [30, 30] on img "Workspace: Domain Money" at bounding box center [32, 32] width 29 height 29
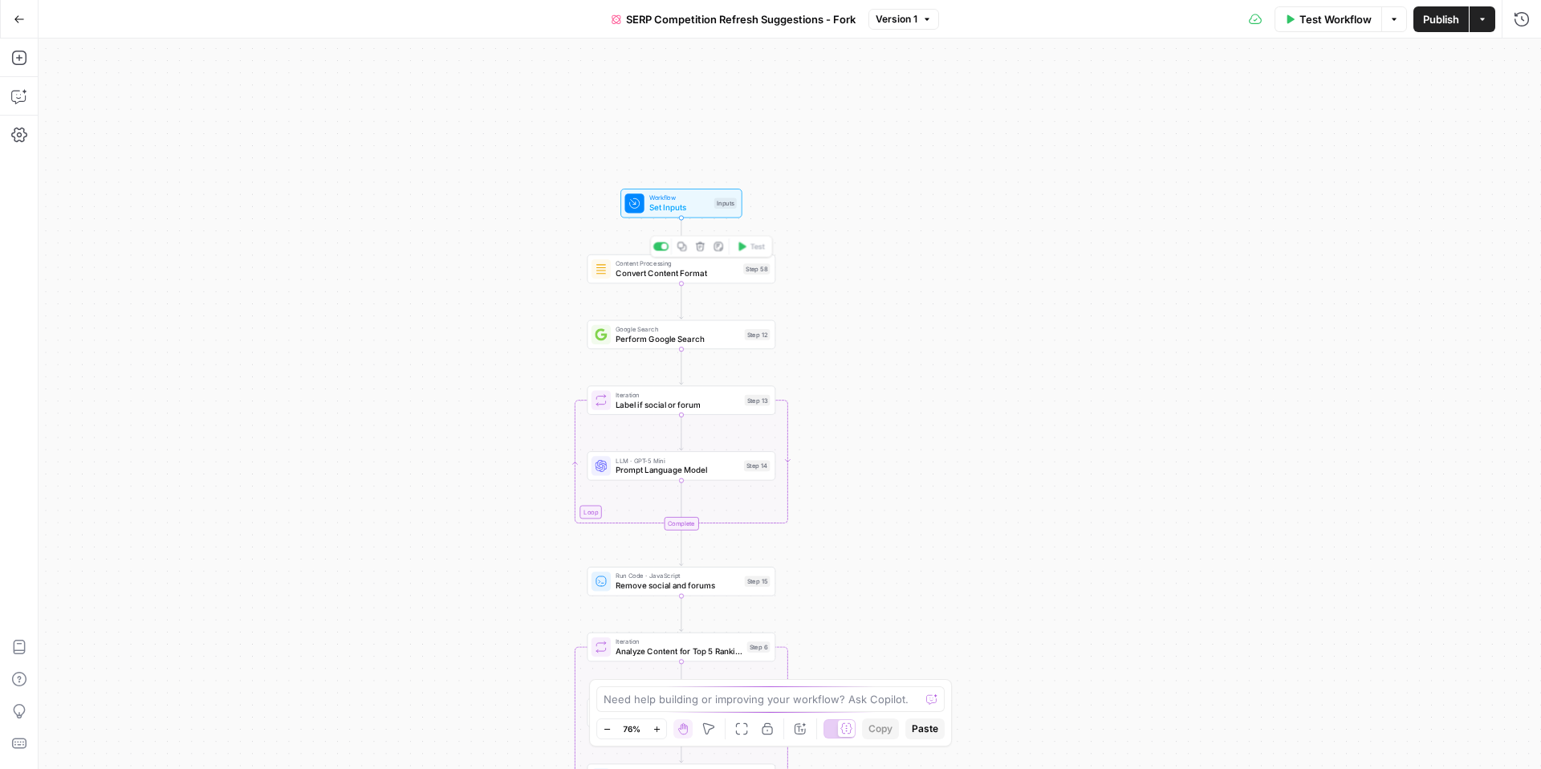
click at [645, 269] on span "Convert Content Format" at bounding box center [677, 273] width 123 height 12
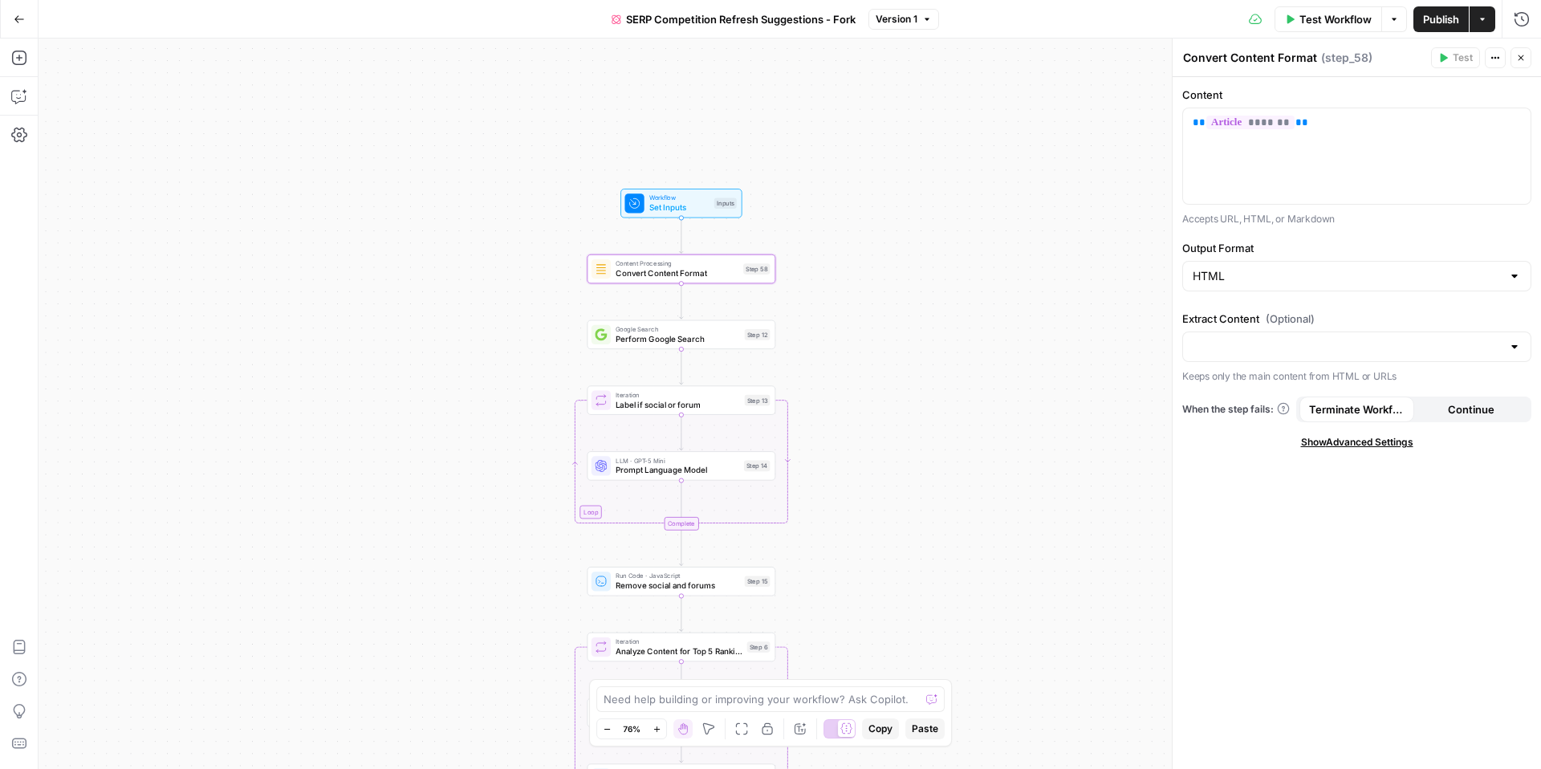
click at [1374, 31] on button "Test Workflow" at bounding box center [1329, 19] width 108 height 26
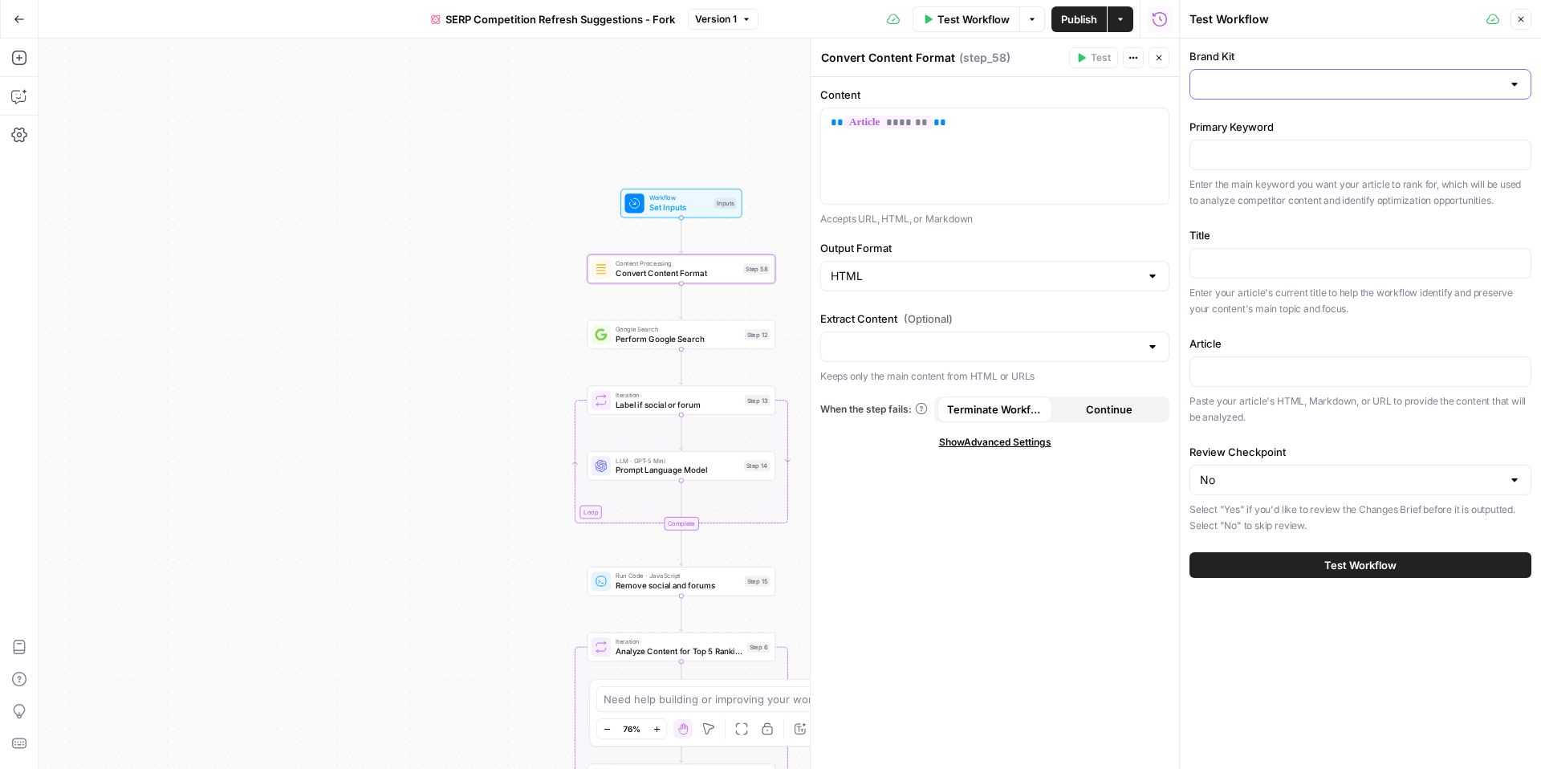
click at [1299, 78] on input "Brand Kit" at bounding box center [1351, 84] width 302 height 16
click at [1299, 120] on span "Meet [PERSON_NAME]" at bounding box center [1357, 124] width 308 height 16
type input "Meet [PERSON_NAME]"
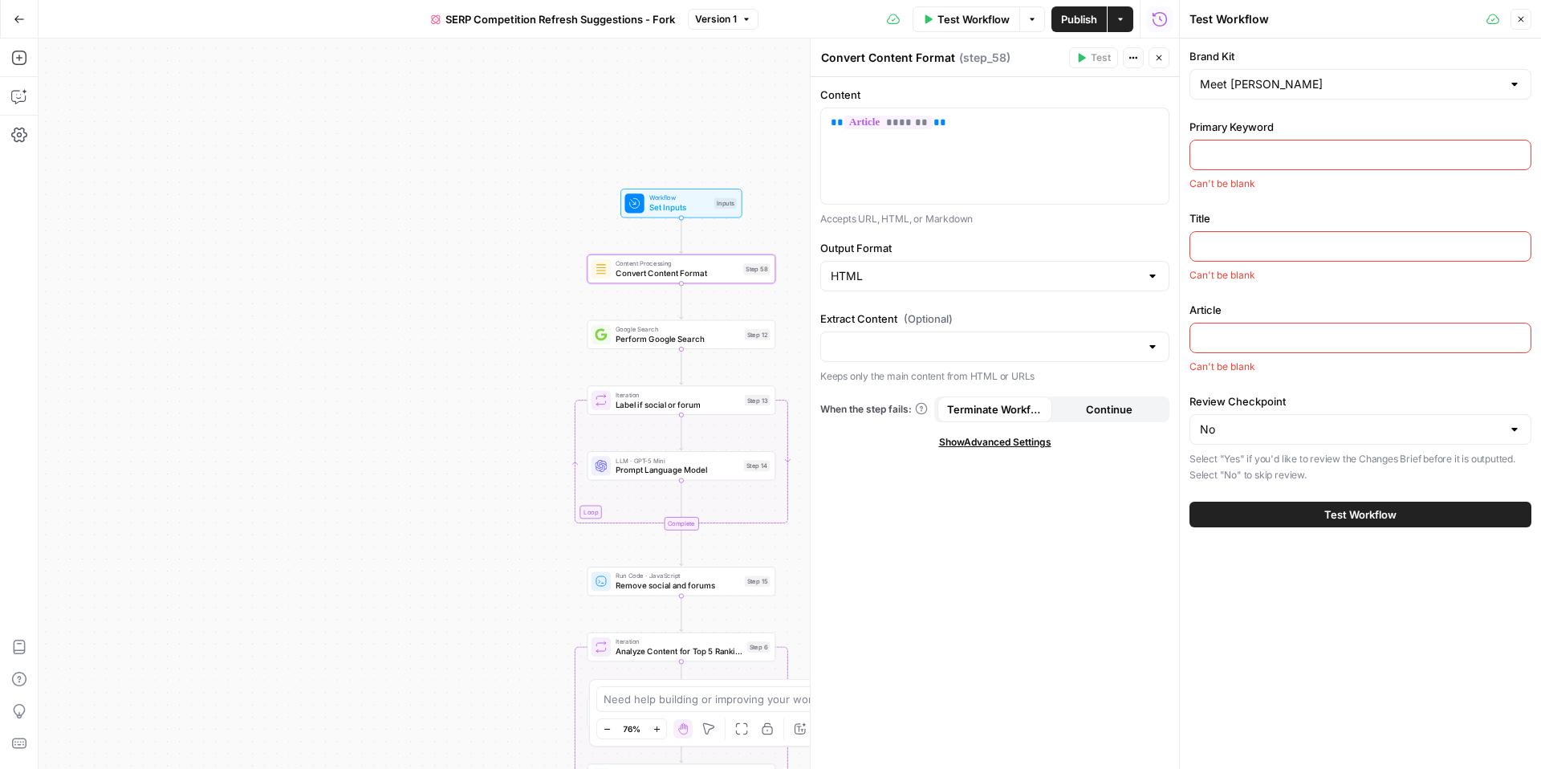
click at [1299, 141] on div at bounding box center [1361, 155] width 342 height 31
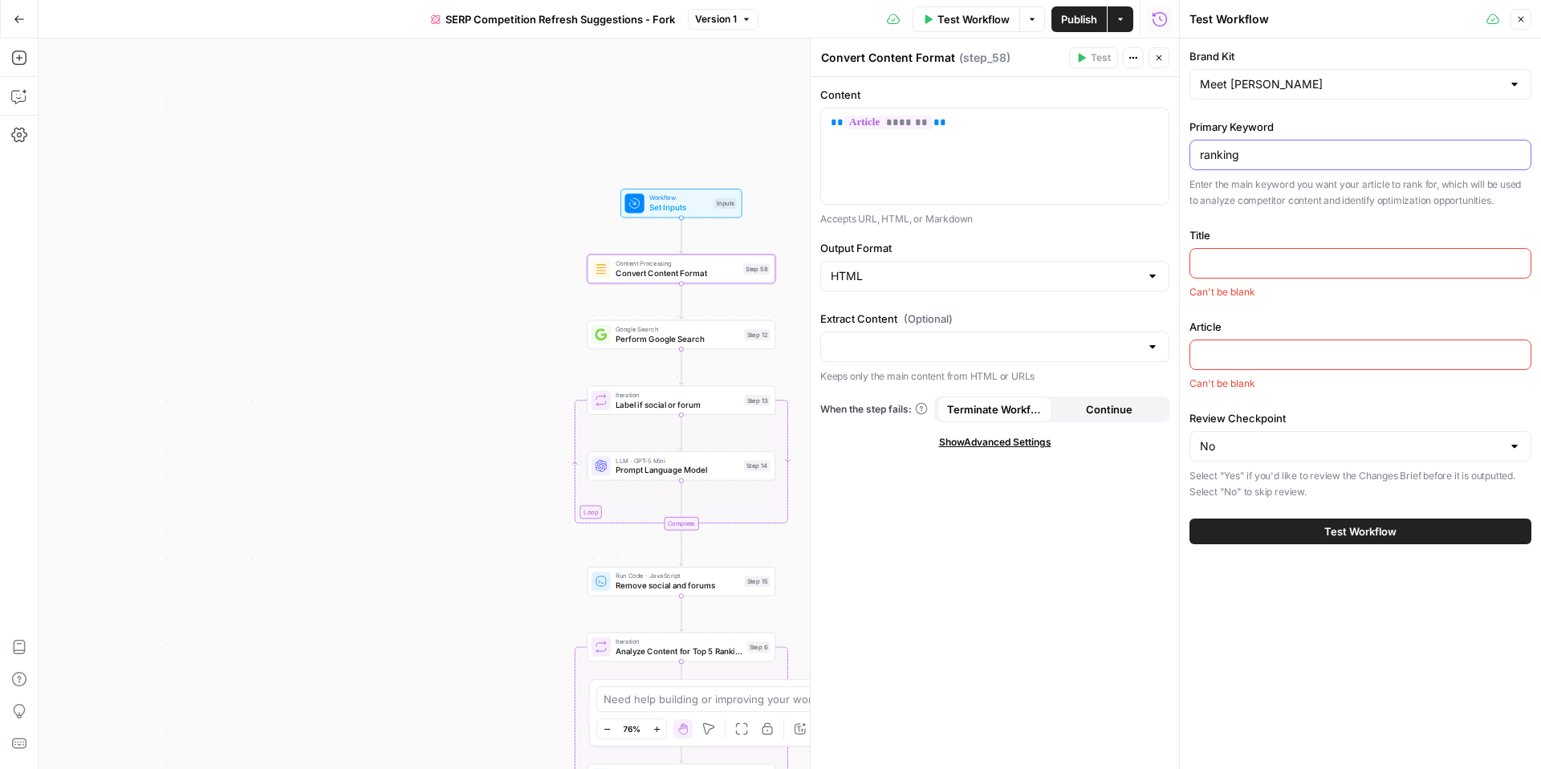
type input "ranking"
click at [1305, 275] on div at bounding box center [1361, 263] width 342 height 31
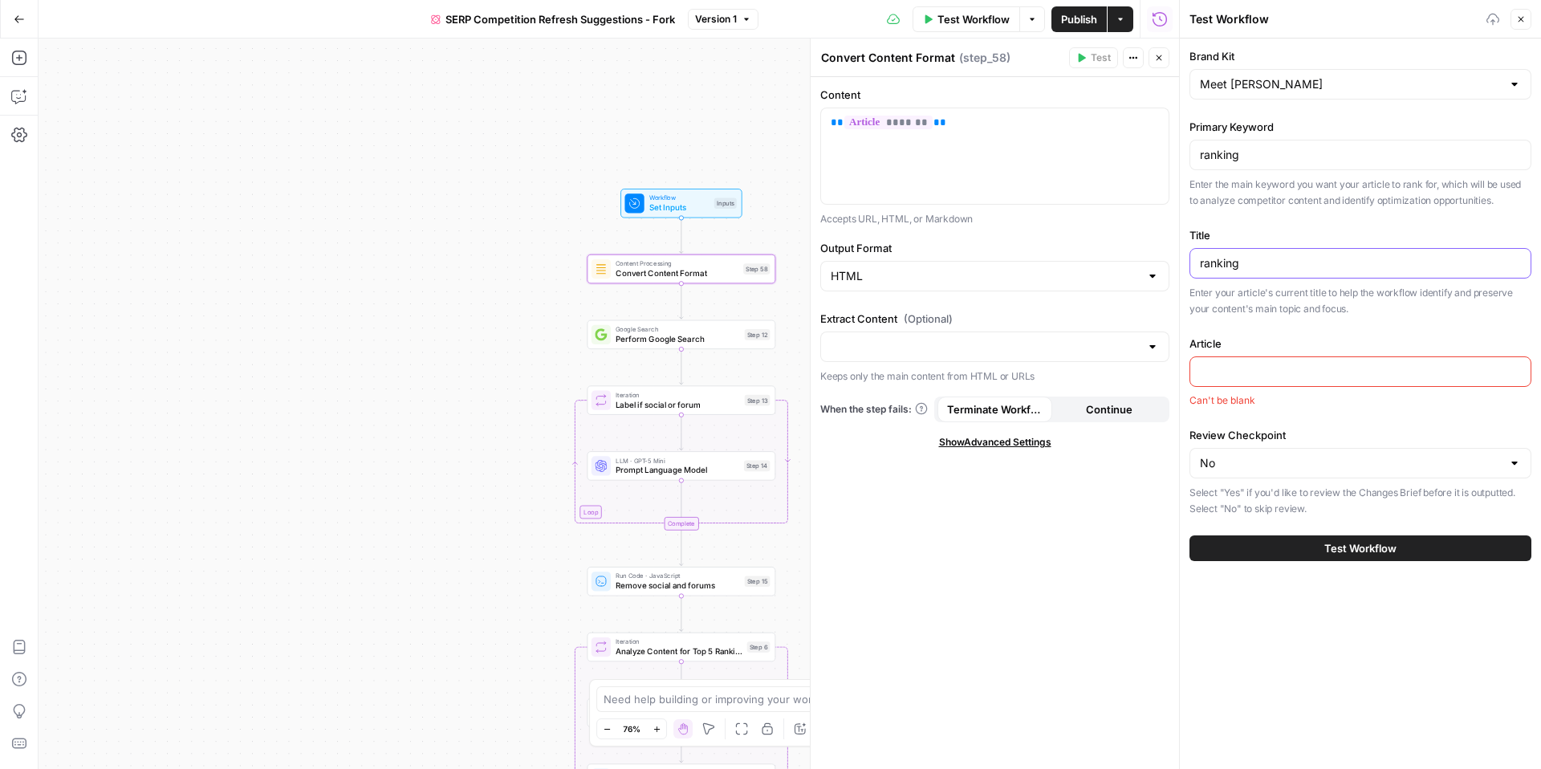
type input "ranking"
click at [1212, 163] on div "ranking" at bounding box center [1361, 155] width 342 height 31
type input "r"
type input "test"
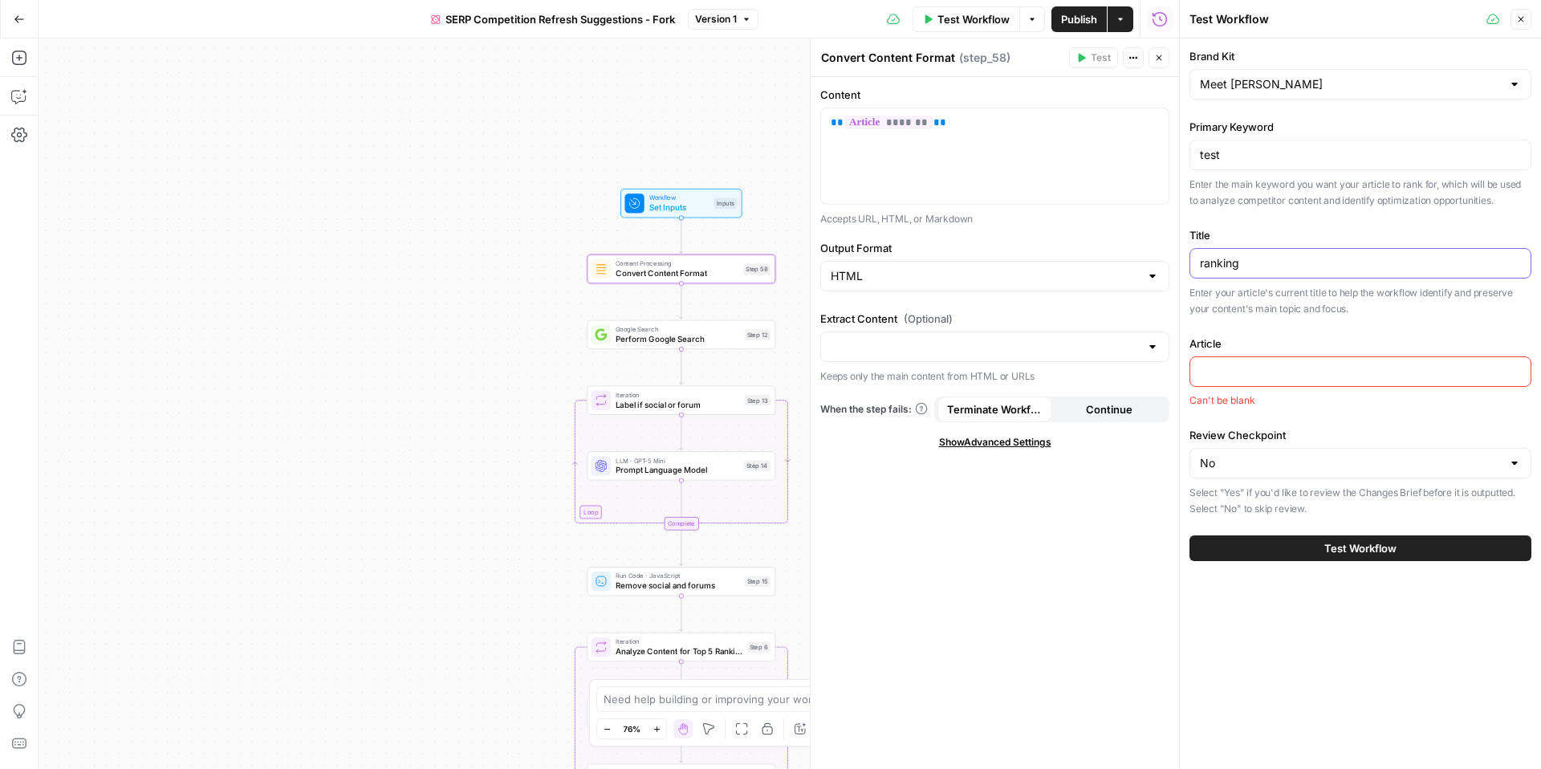
click at [1203, 269] on input "ranking" at bounding box center [1360, 263] width 321 height 16
type input "test"
click at [1311, 371] on input "Article" at bounding box center [1360, 372] width 321 height 16
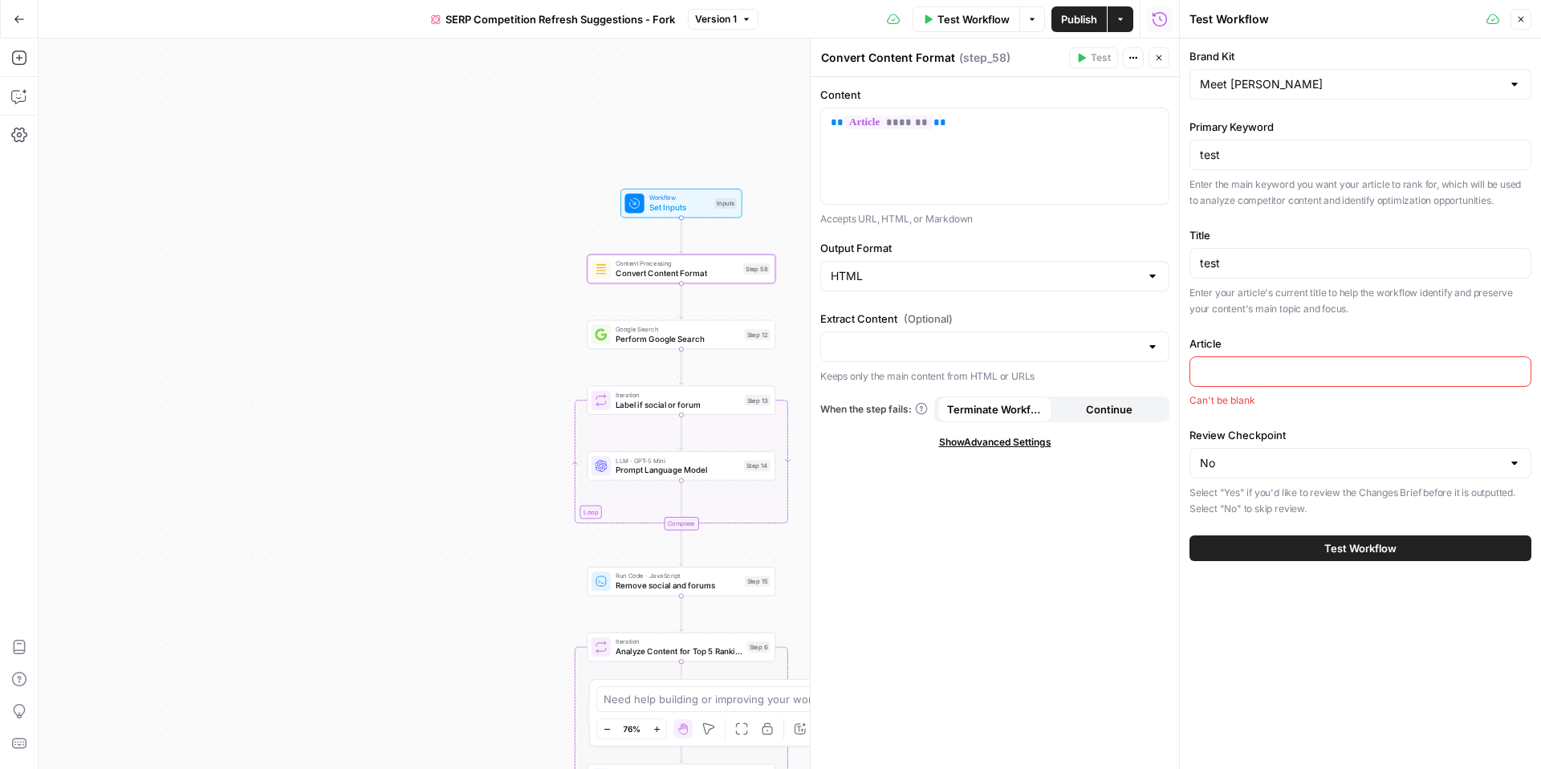
paste input "[URL][DOMAIN_NAME]"
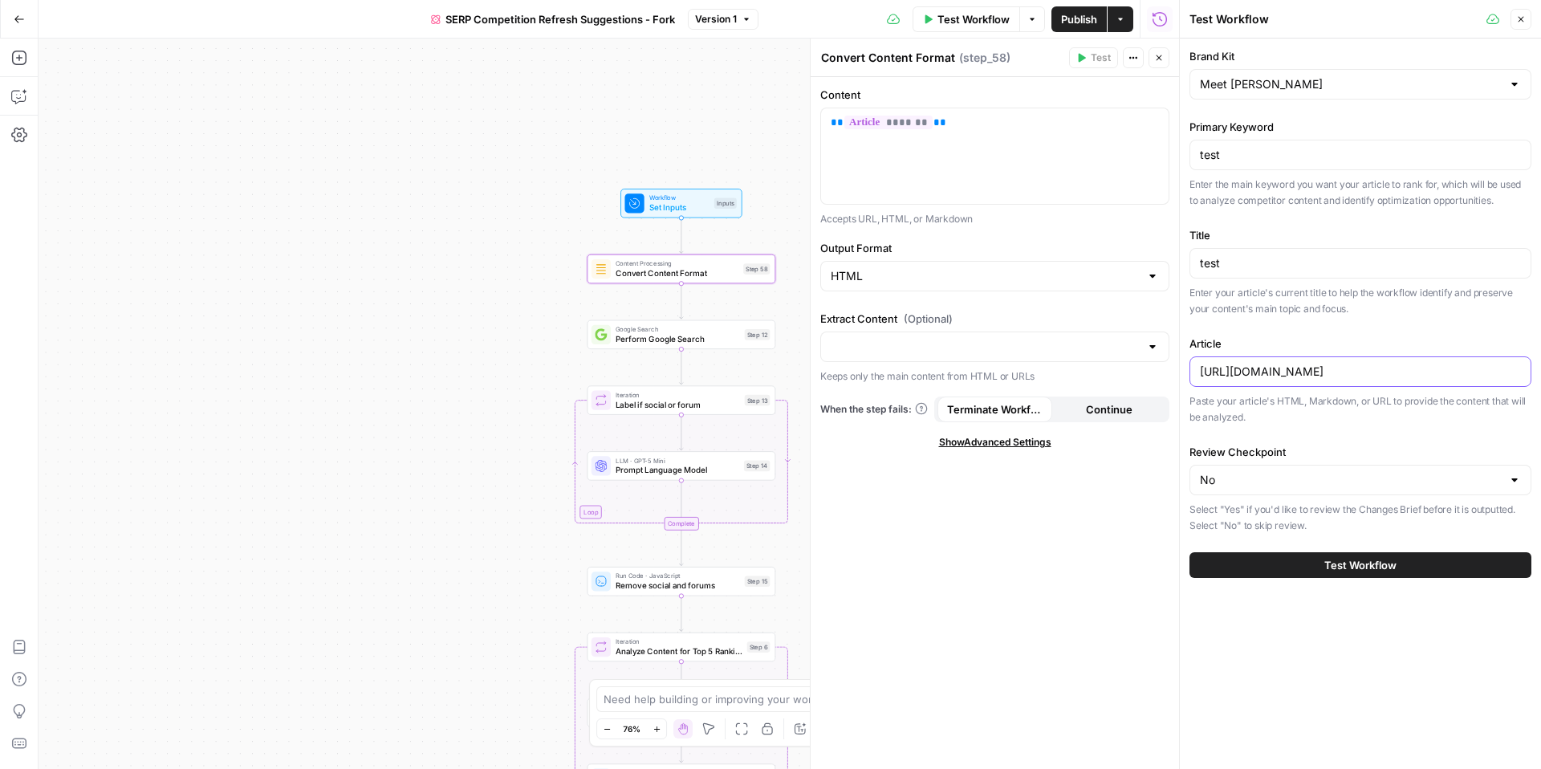
scroll to position [0, 132]
type input "[URL][DOMAIN_NAME]"
click at [1274, 572] on button "Test Workflow" at bounding box center [1361, 565] width 342 height 26
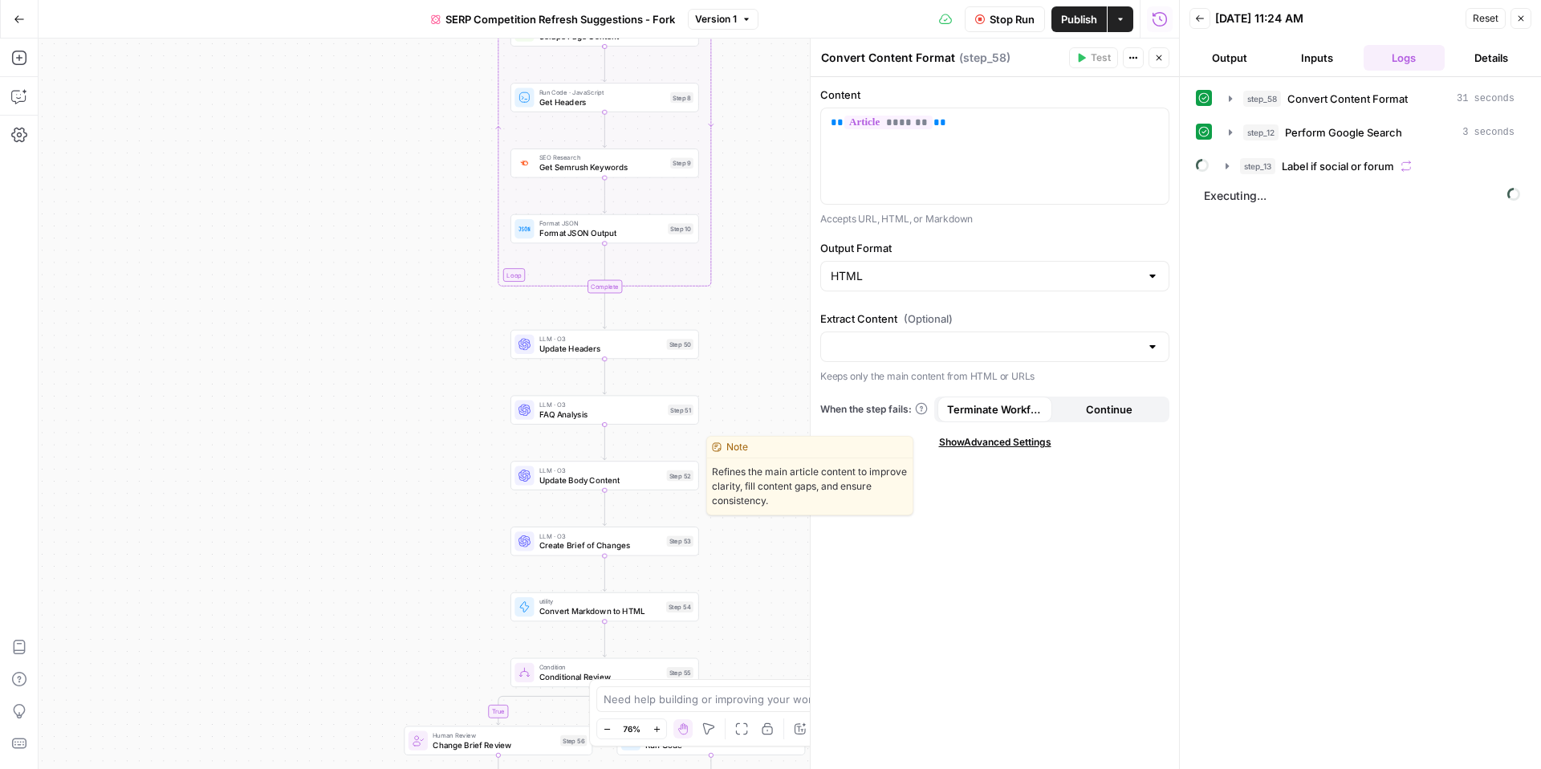
click at [564, 485] on span "Update Body Content" at bounding box center [601, 480] width 123 height 12
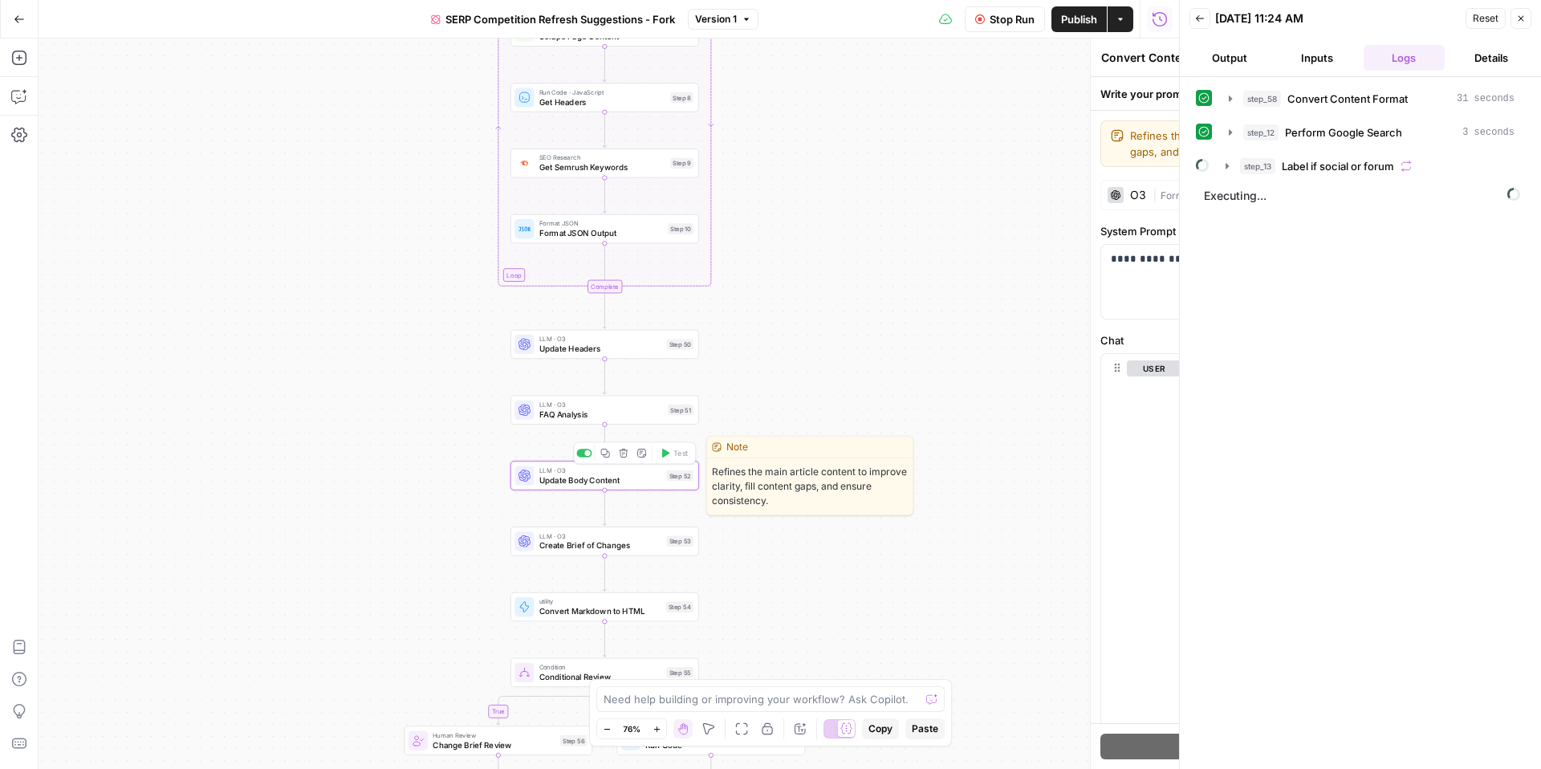
type textarea "Update Body Content"
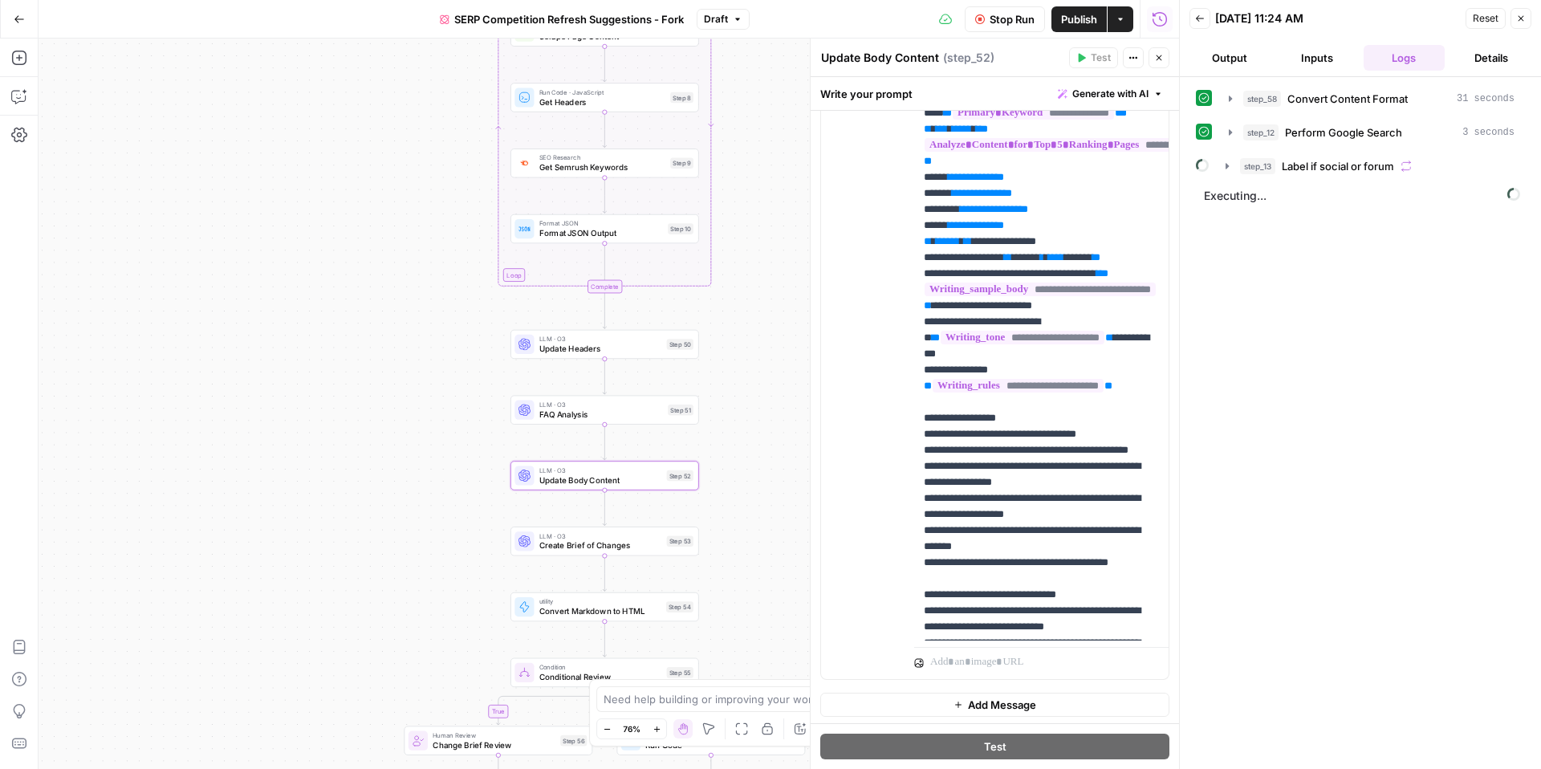
scroll to position [370, 0]
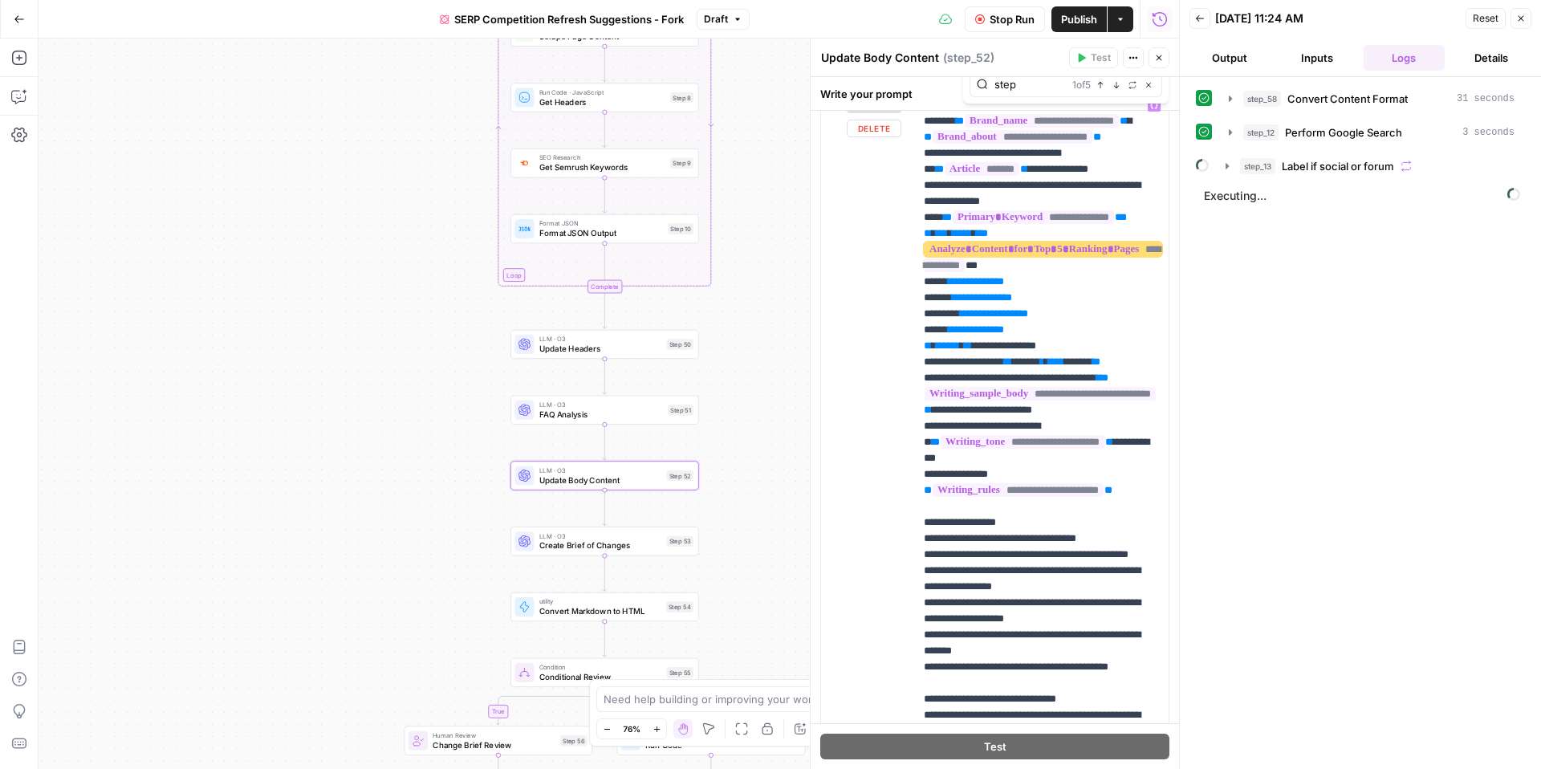
scroll to position [243, 0]
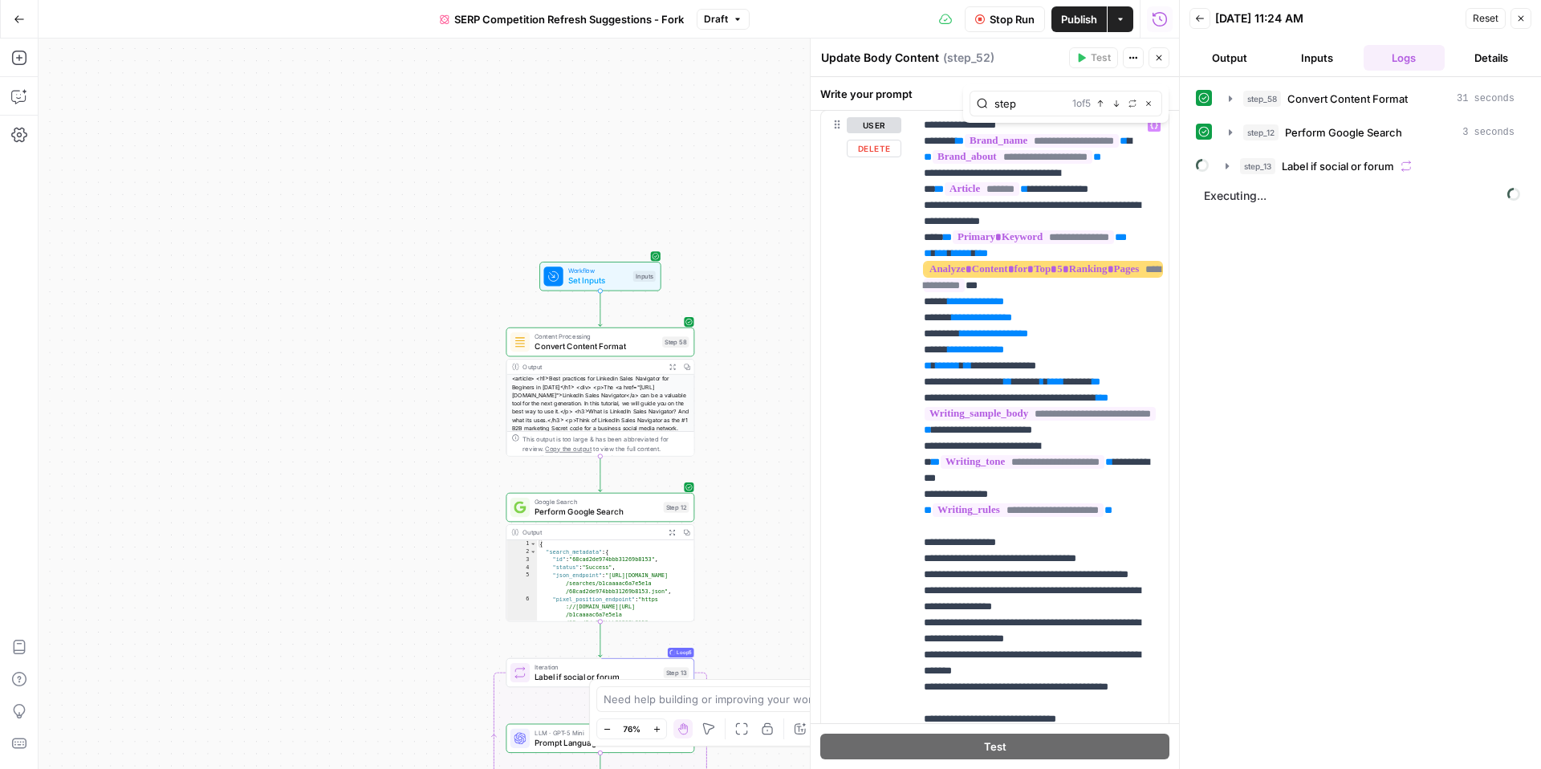
type input "step"
drag, startPoint x: 1012, startPoint y: 207, endPoint x: 935, endPoint y: 205, distance: 77.9
click at [945, 196] on span "*******" at bounding box center [982, 189] width 75 height 14
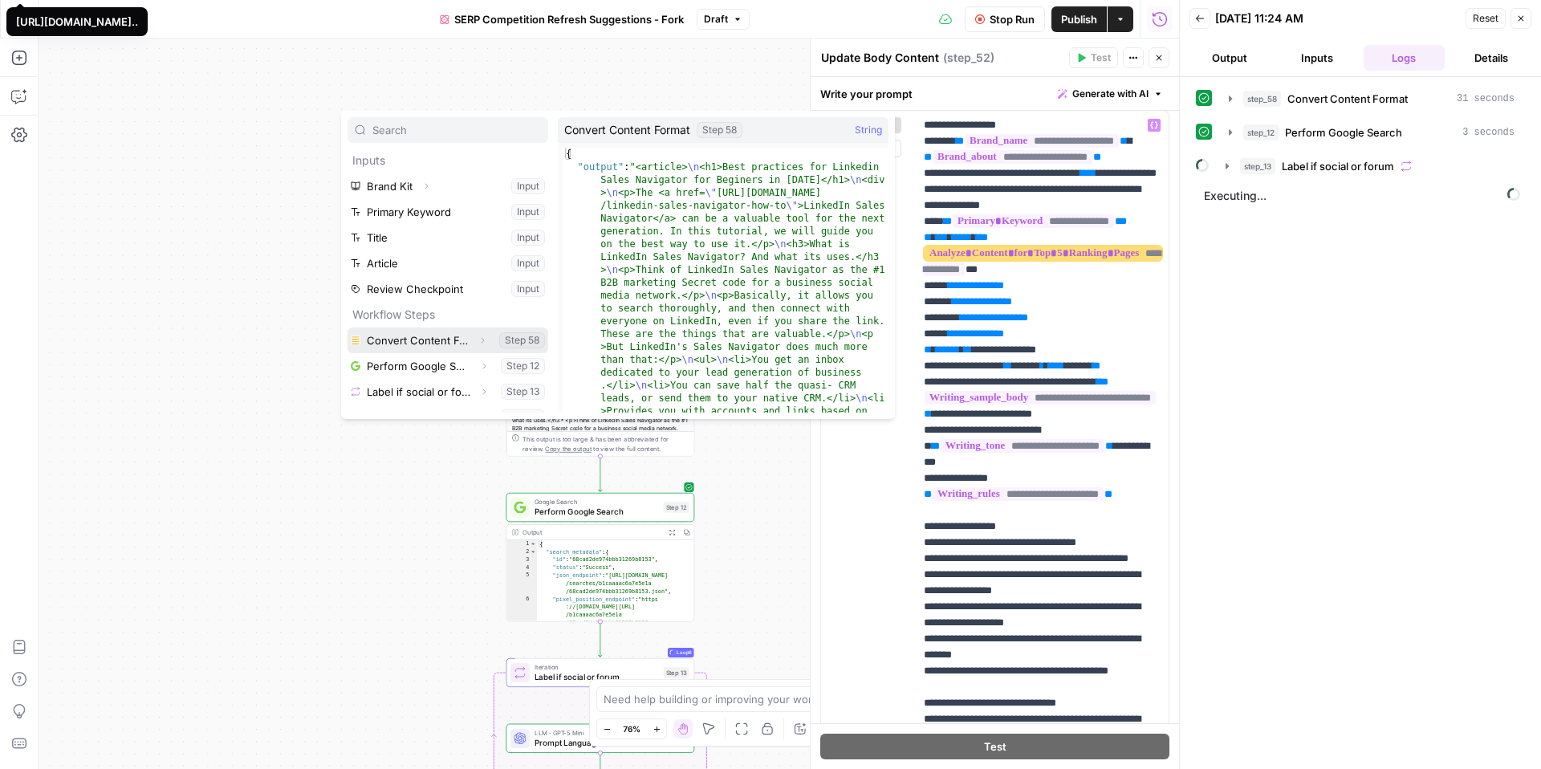
click at [493, 340] on button "Select variable Convert Content Format" at bounding box center [448, 341] width 201 height 26
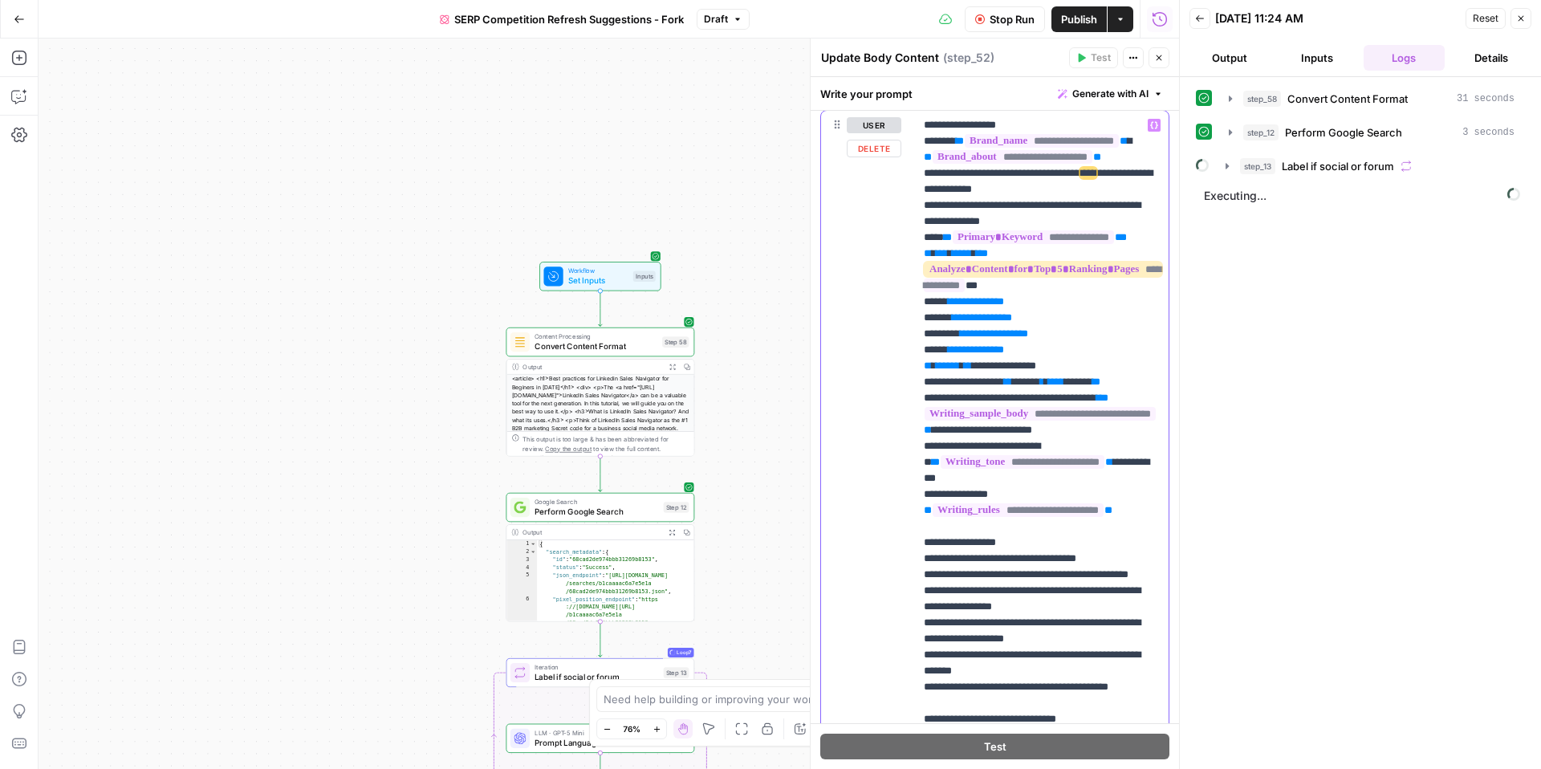
drag, startPoint x: 1004, startPoint y: 206, endPoint x: 925, endPoint y: 207, distance: 79.5
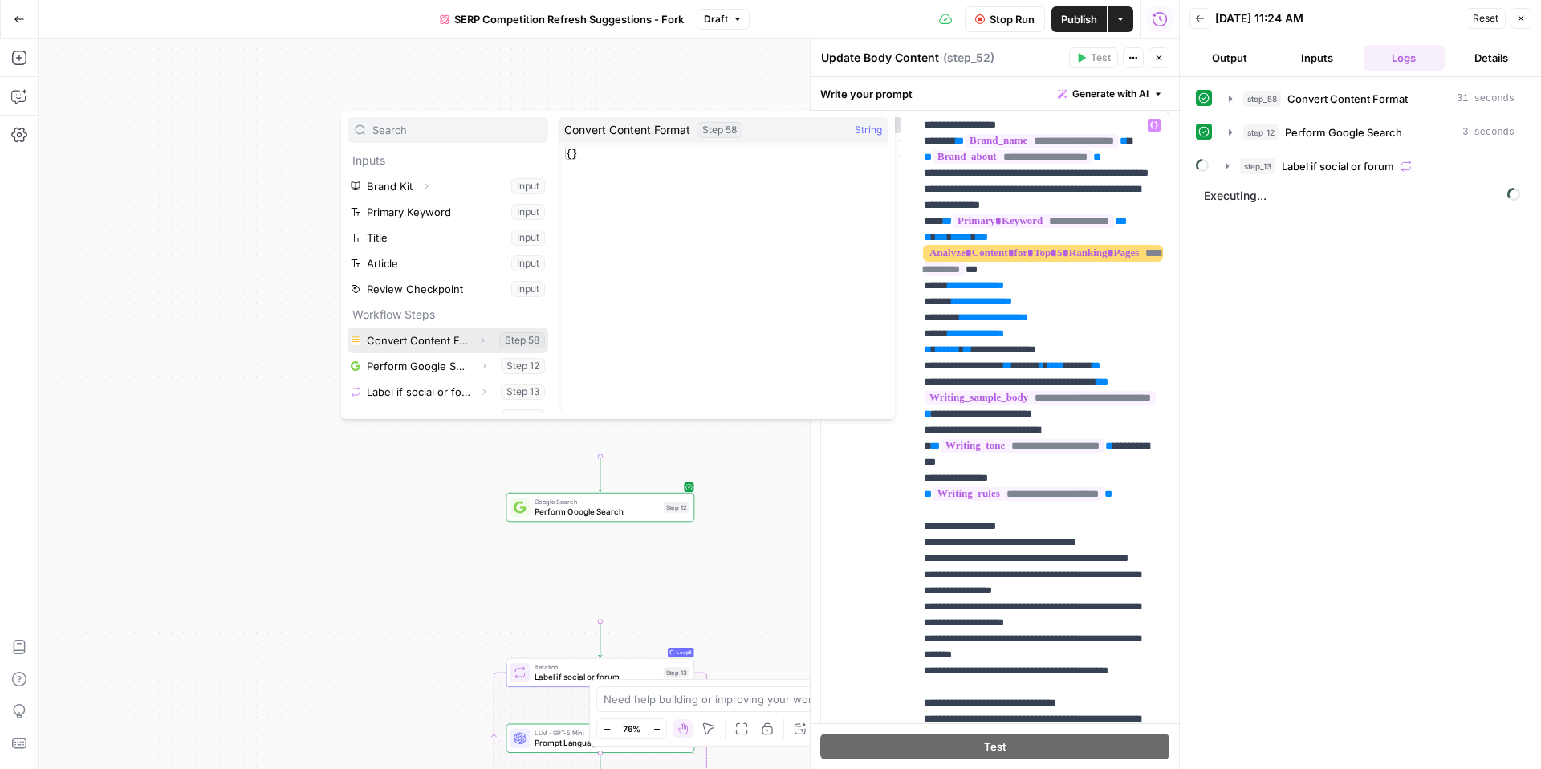
click at [483, 337] on icon "button" at bounding box center [483, 341] width 10 height 10
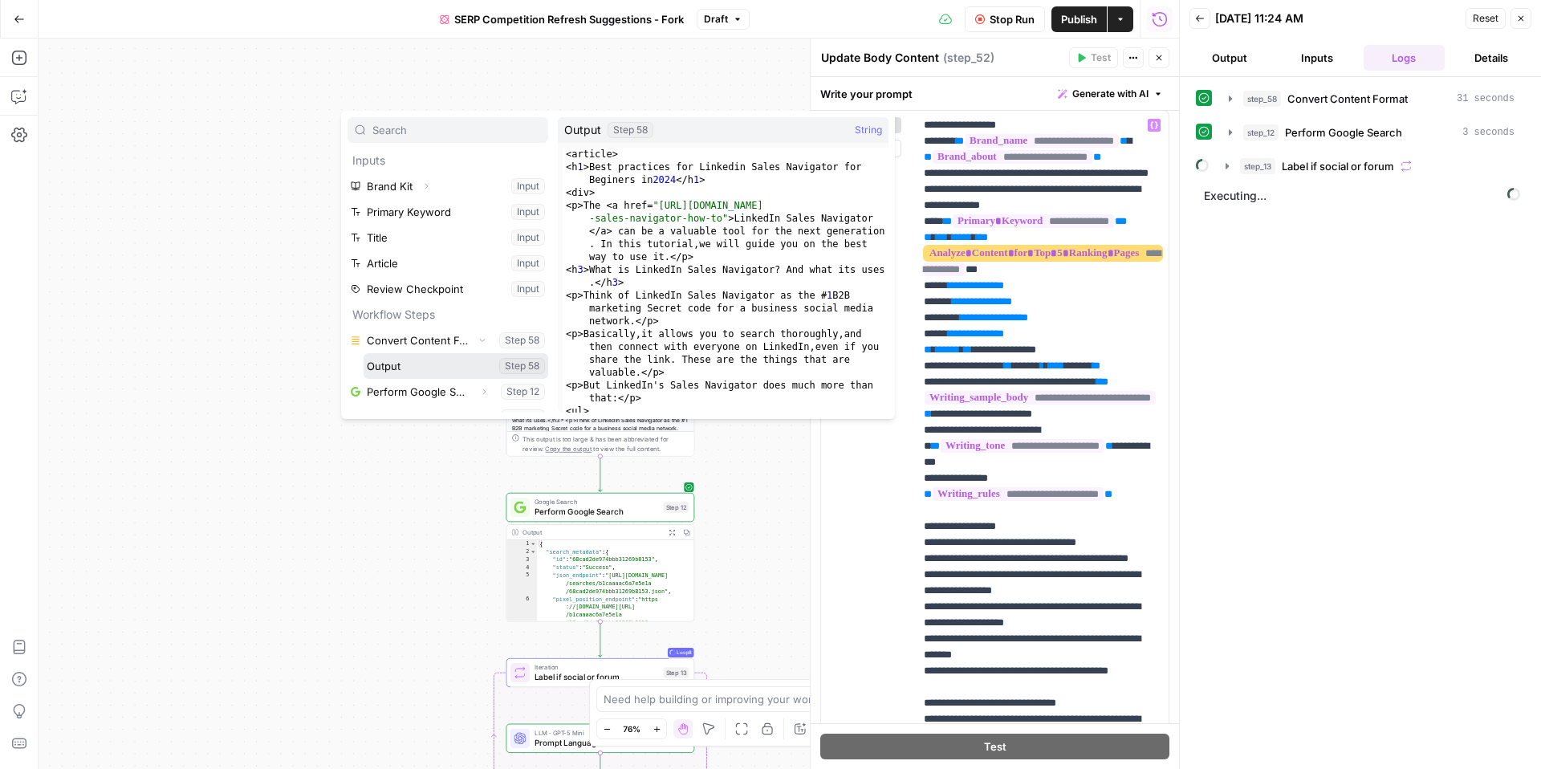
click at [381, 371] on button "Select variable Output" at bounding box center [456, 366] width 185 height 26
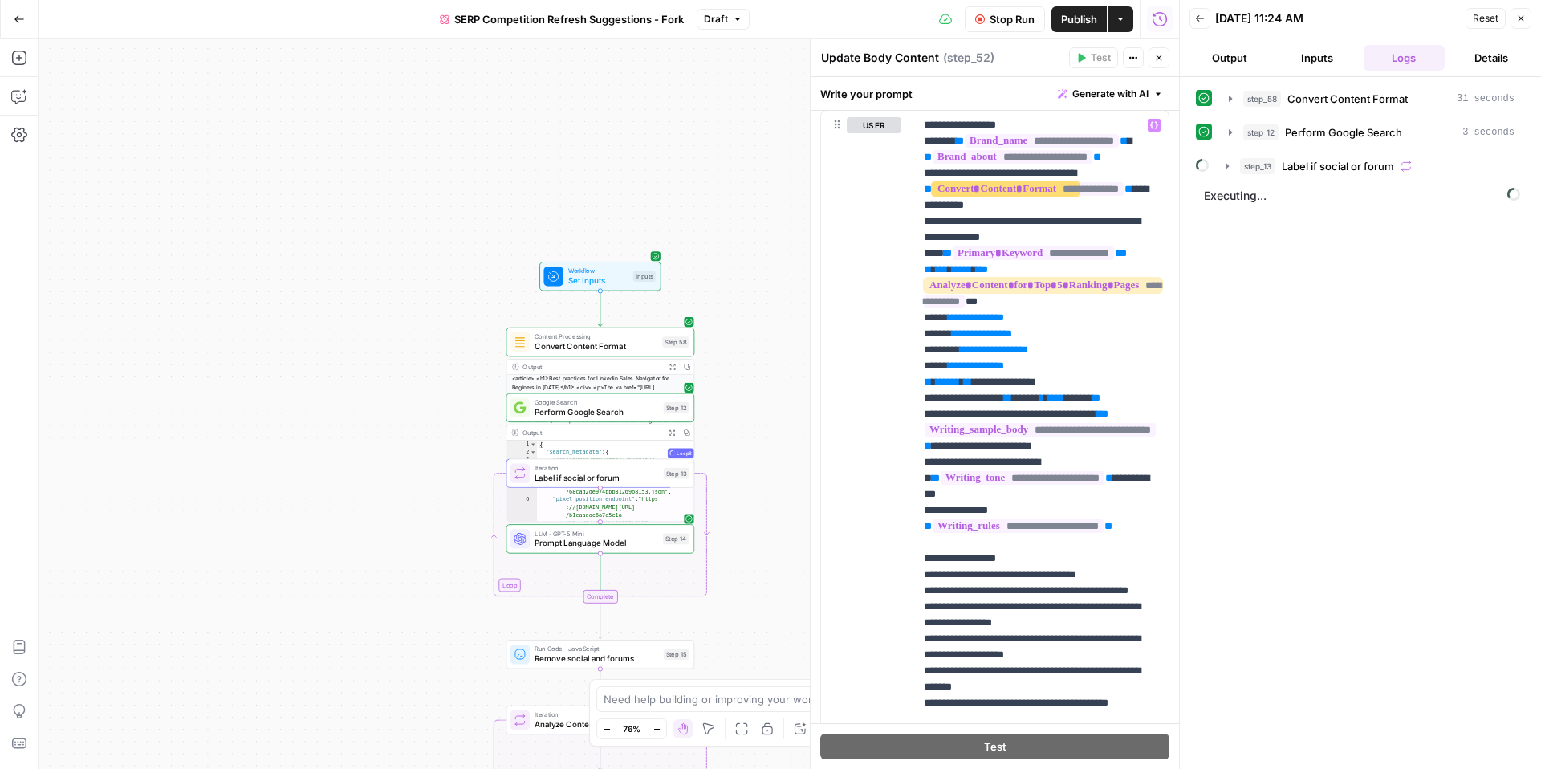
click at [1080, 26] on button "Publish" at bounding box center [1079, 19] width 55 height 26
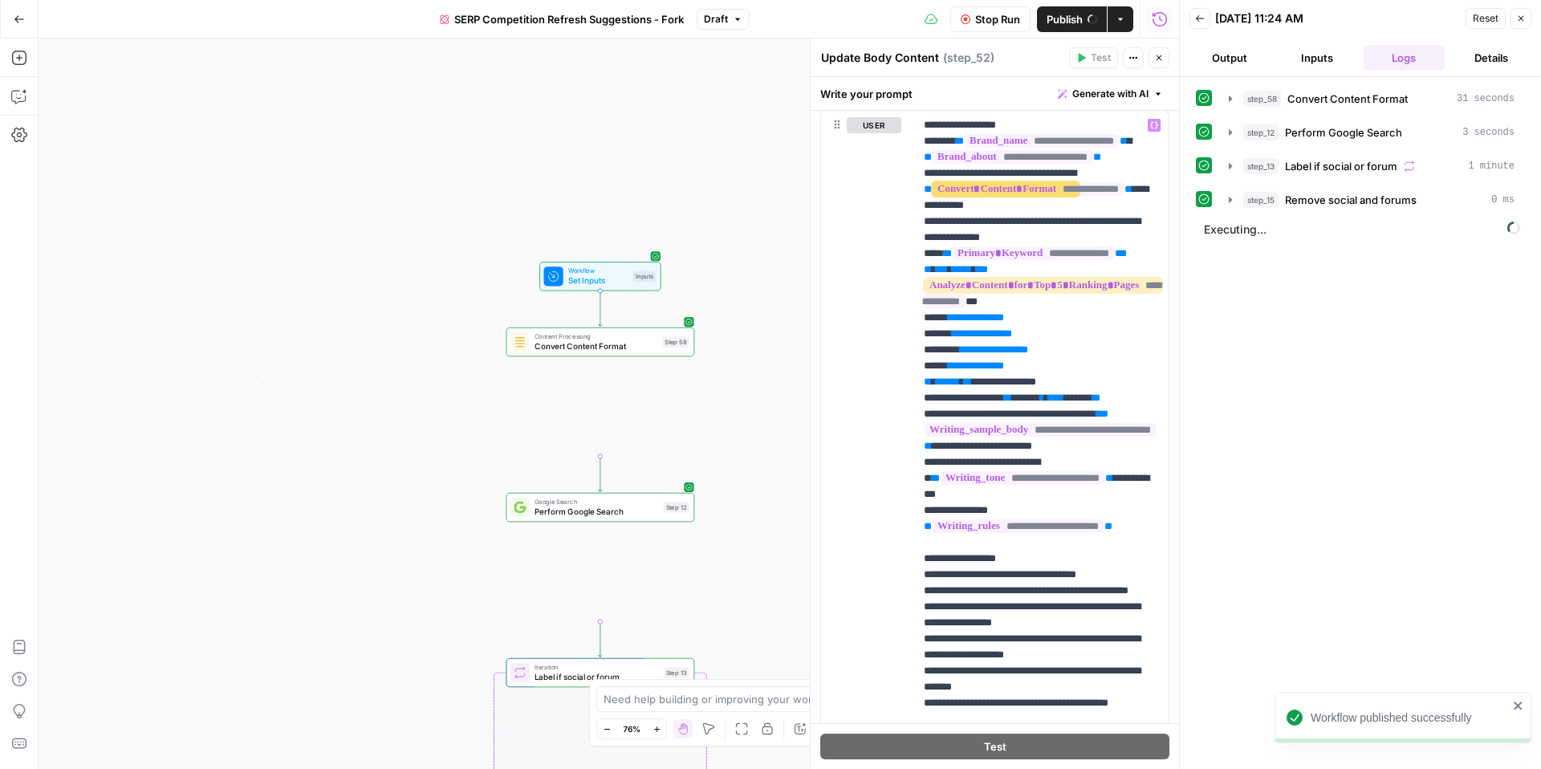
click at [986, 17] on span "Stop Run" at bounding box center [997, 19] width 45 height 16
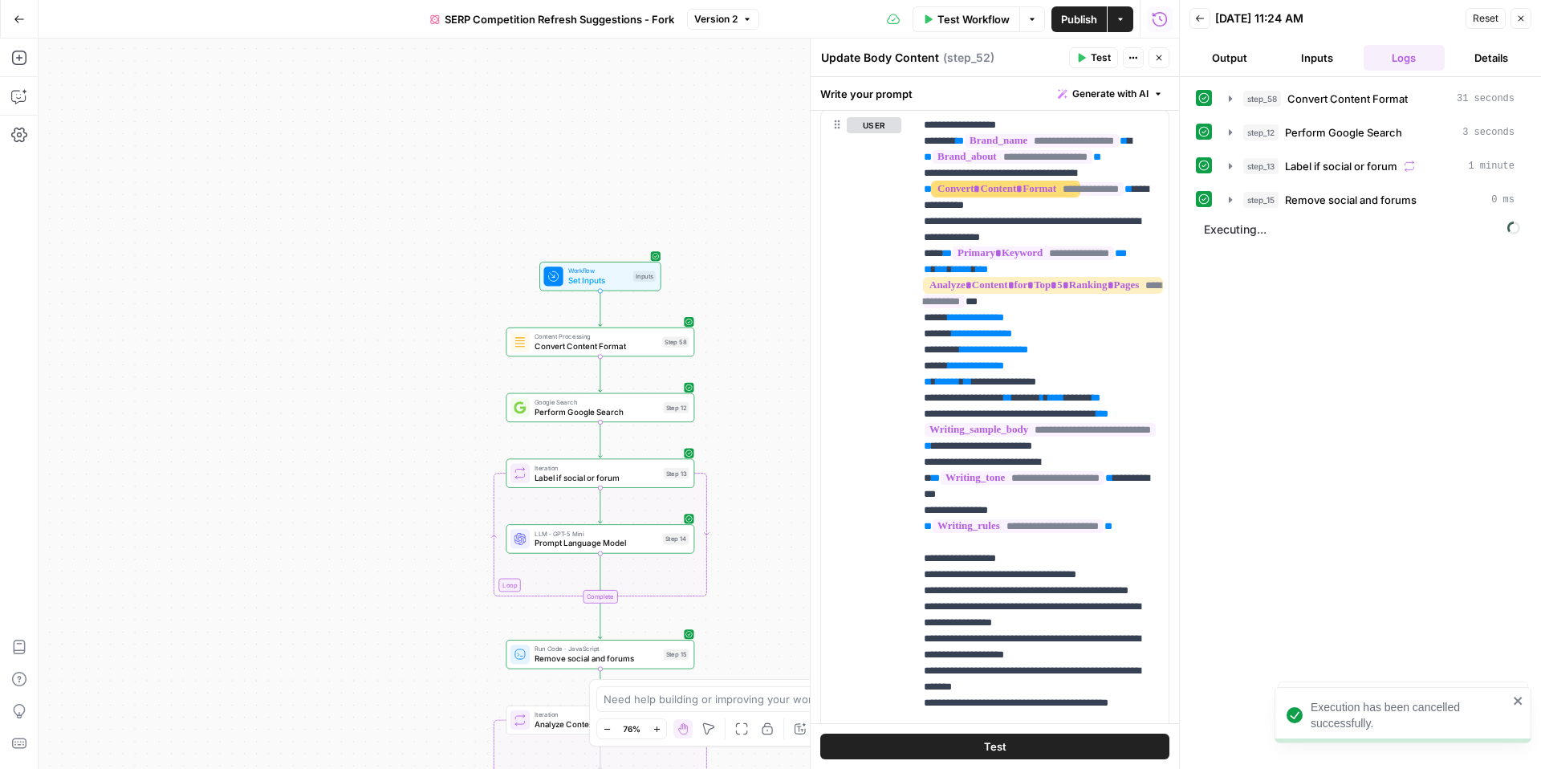
click at [1090, 20] on span "Publish" at bounding box center [1079, 19] width 36 height 16
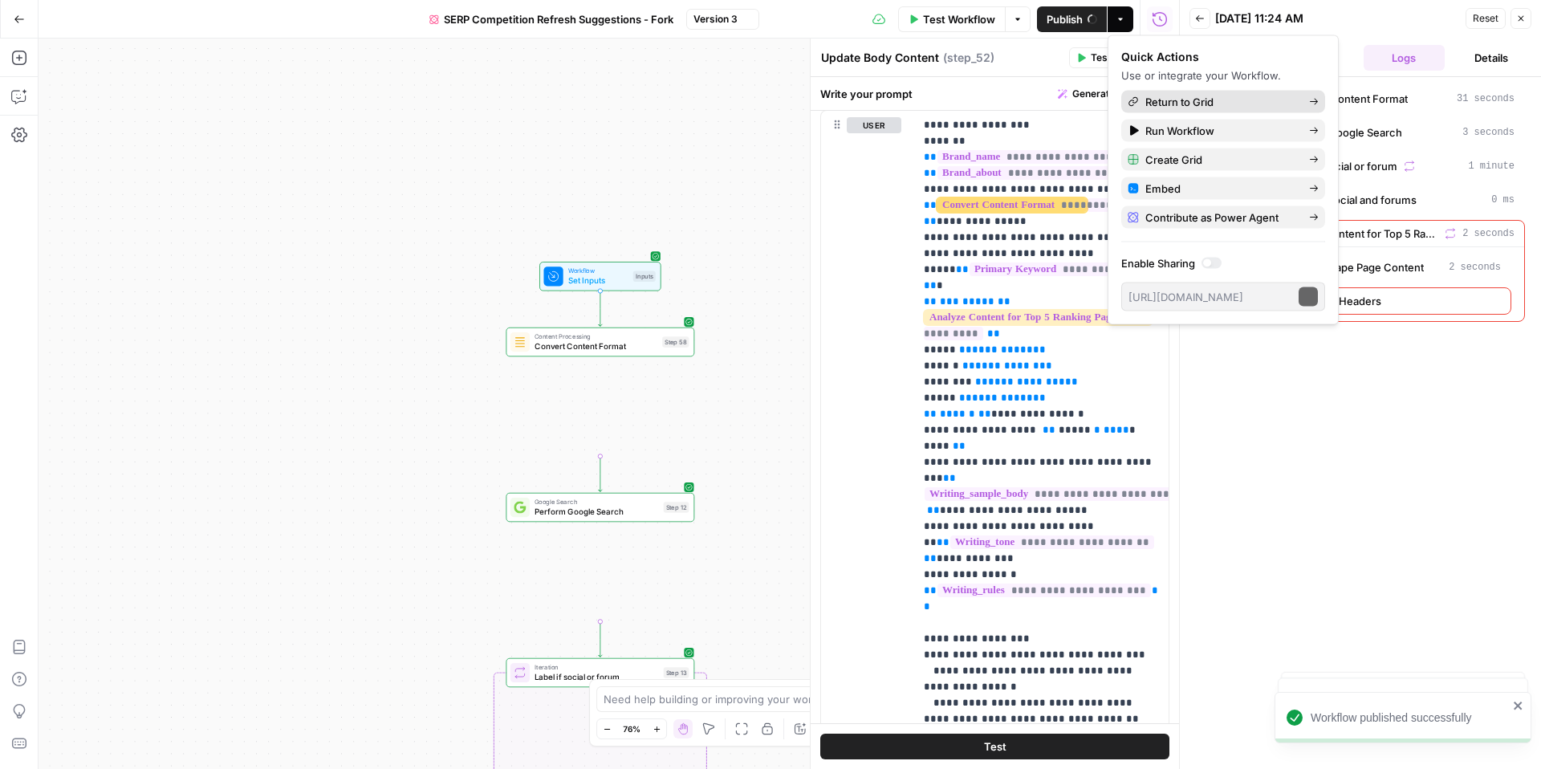
click at [1183, 96] on span "Return to Grid" at bounding box center [1221, 102] width 151 height 16
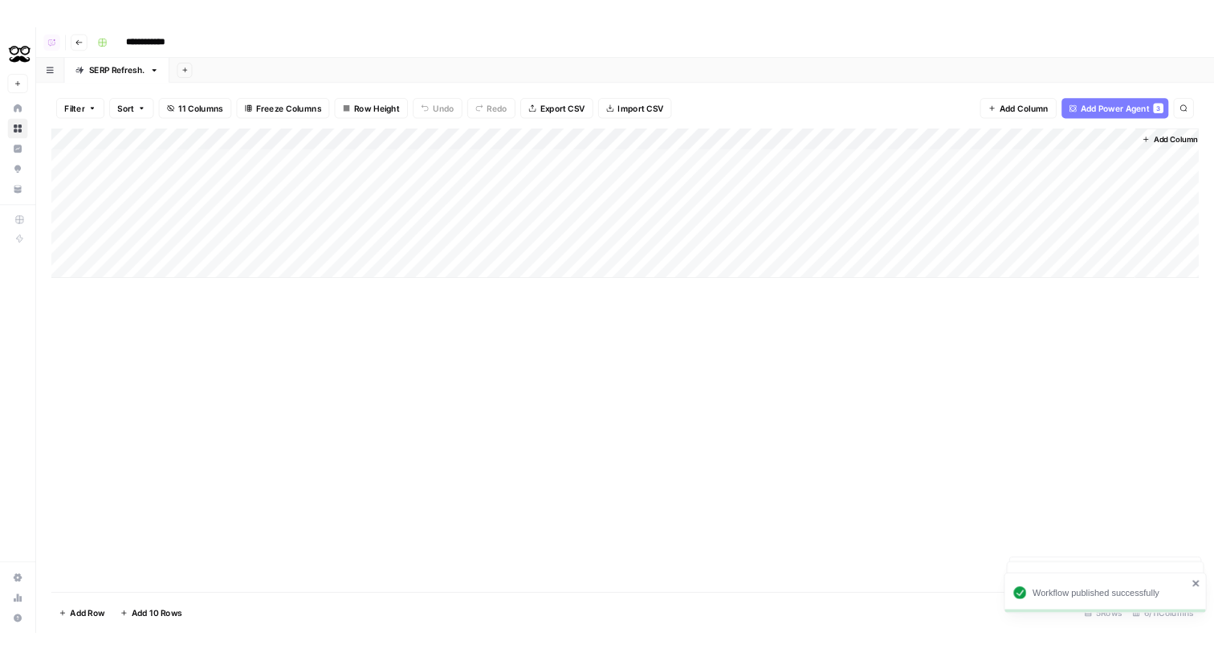
scroll to position [0, 8]
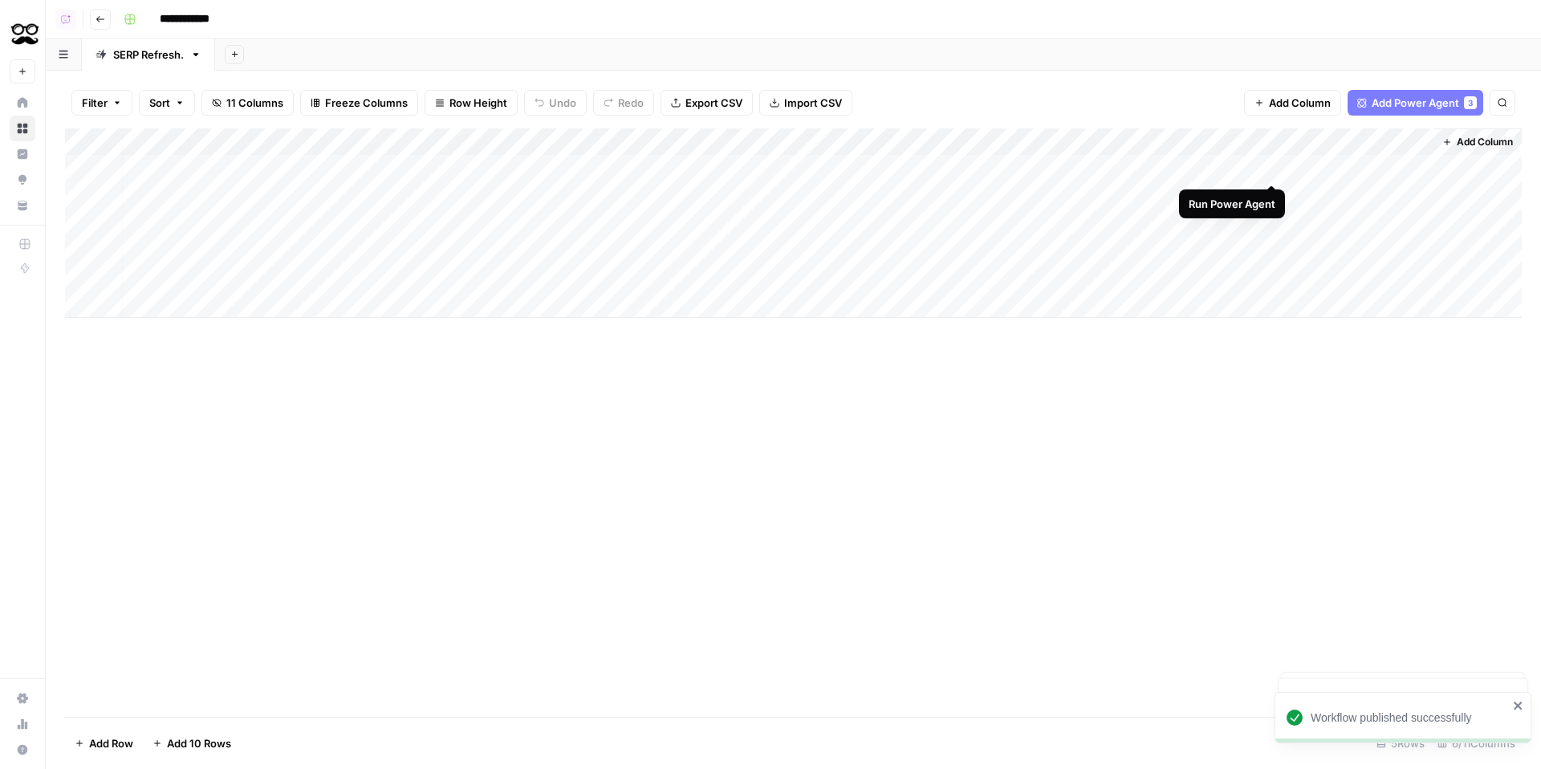
click at [1269, 167] on div "Add Column" at bounding box center [793, 222] width 1457 height 189
click at [1276, 195] on div "Add Column" at bounding box center [793, 222] width 1457 height 189
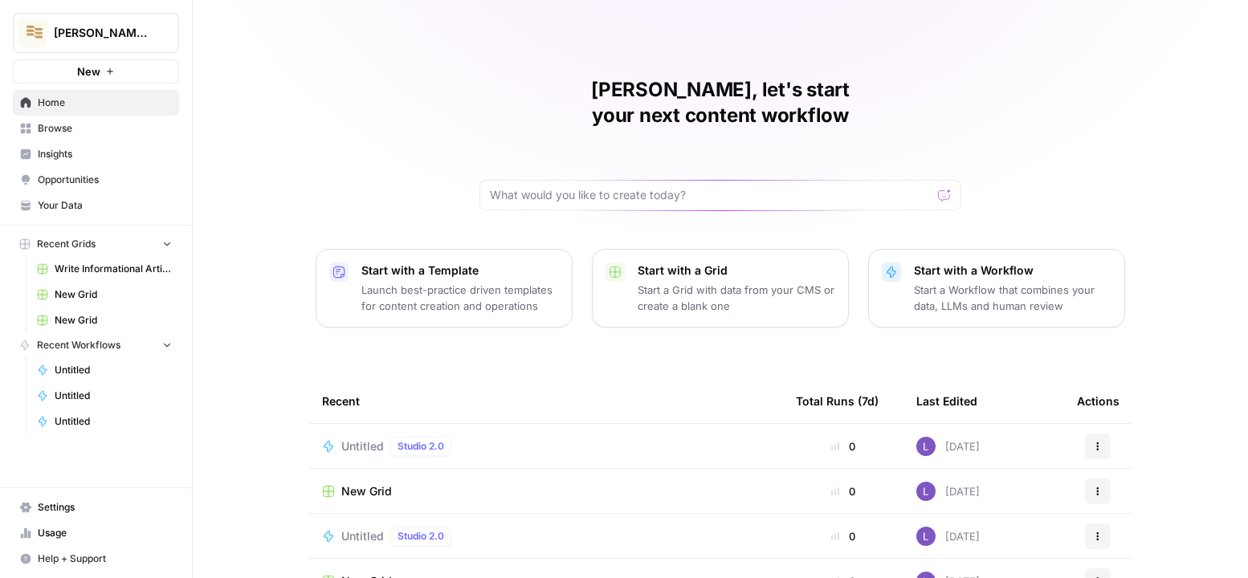
click at [98, 133] on span "Browse" at bounding box center [105, 128] width 134 height 14
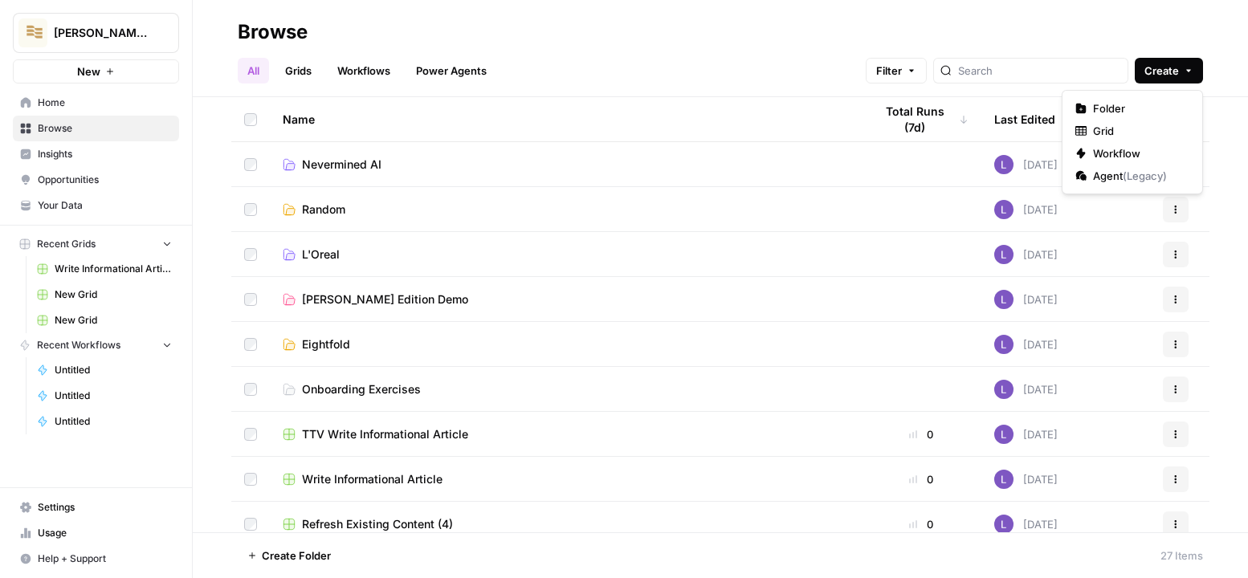
click at [1094, 81] on button "Create" at bounding box center [1168, 71] width 68 height 26
click at [287, 73] on link "Grids" at bounding box center [298, 71] width 46 height 26
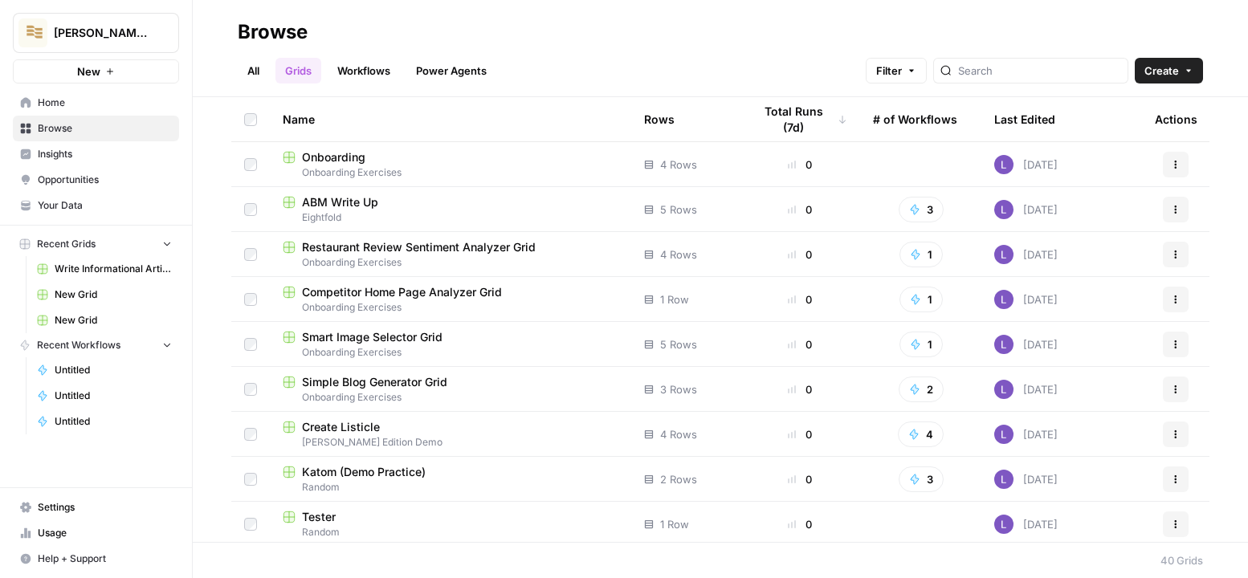
click at [369, 74] on link "Workflows" at bounding box center [364, 71] width 72 height 26
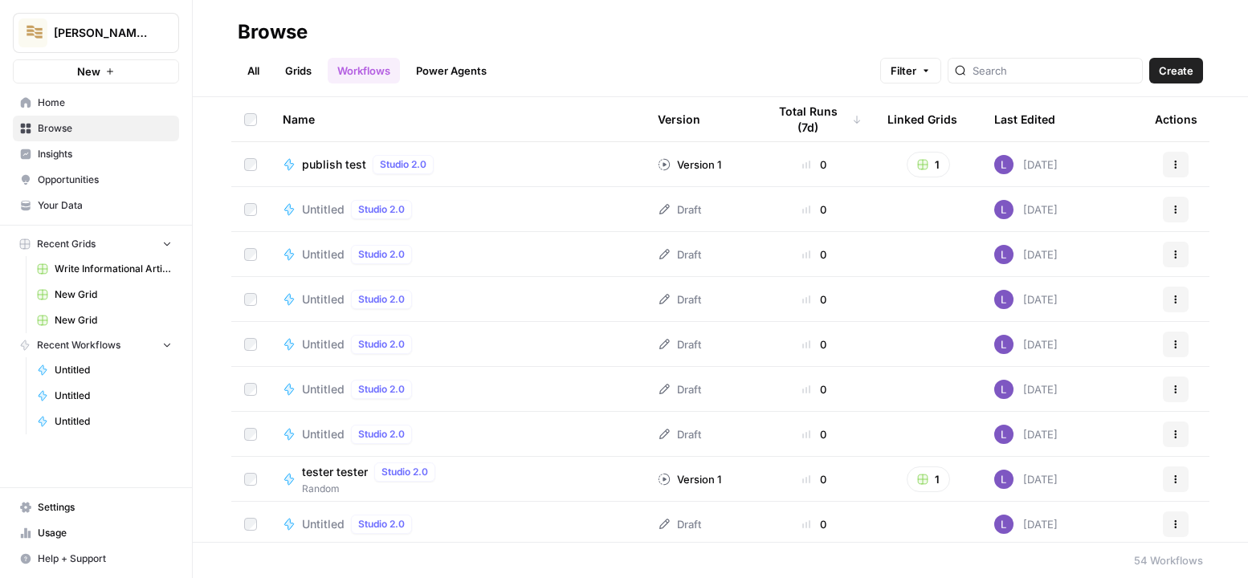
click at [1094, 59] on button "Create" at bounding box center [1176, 71] width 54 height 26
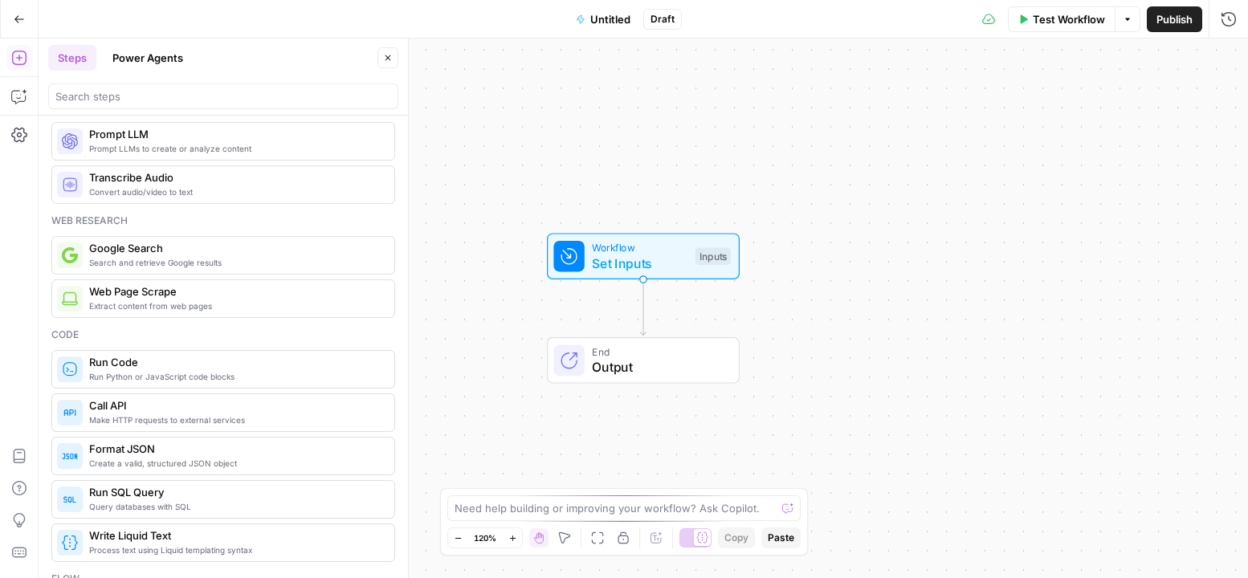
scroll to position [27, 0]
click at [20, 99] on icon "button" at bounding box center [19, 96] width 16 height 16
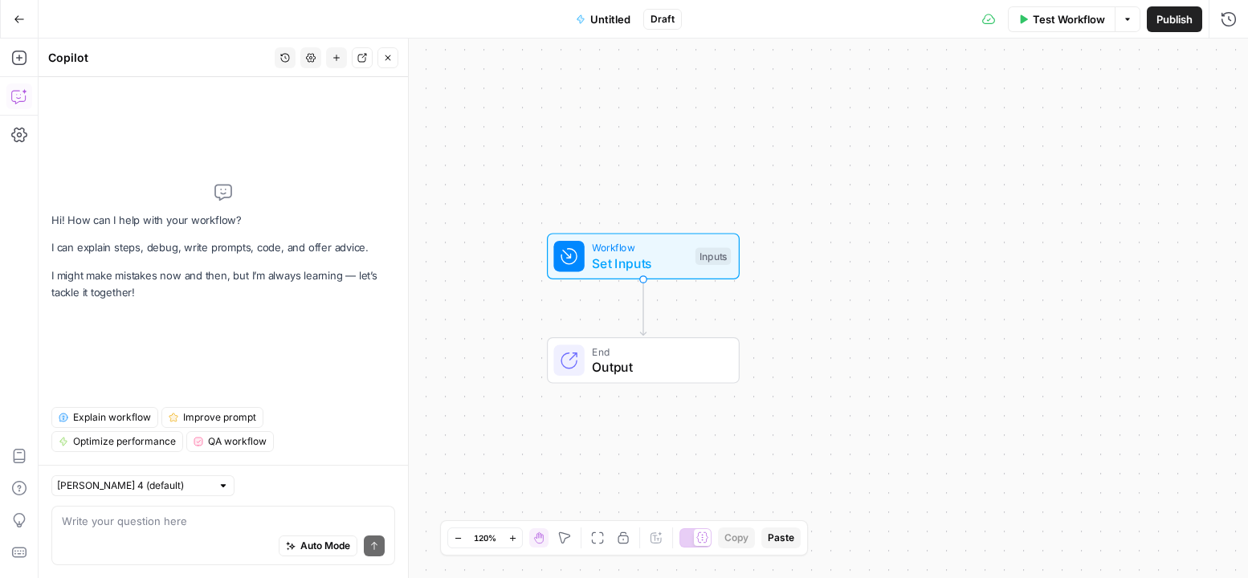
click at [149, 529] on div "Auto Mode Send" at bounding box center [223, 546] width 323 height 35
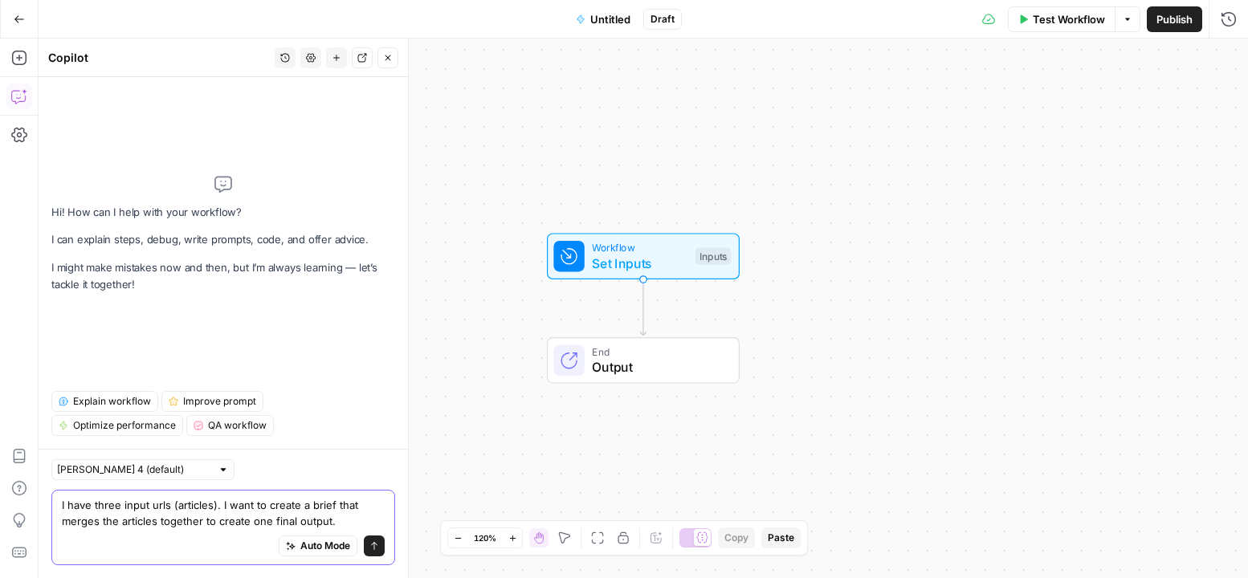
type textarea "I have three input urls (articles). I want to create a brief that merges the ar…"
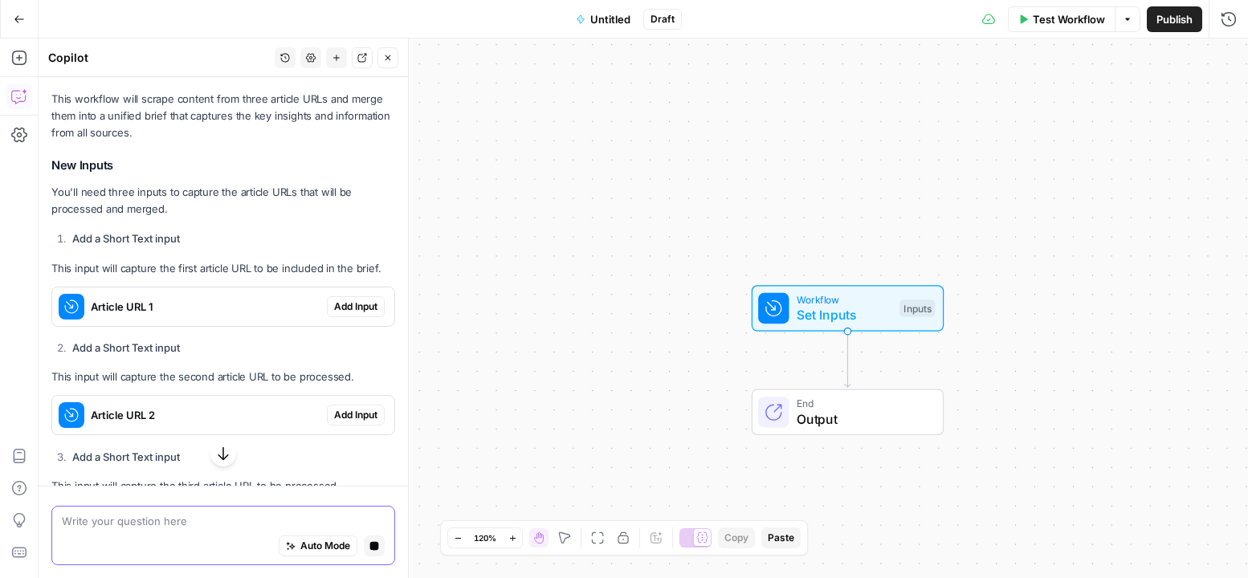
scroll to position [252, 0]
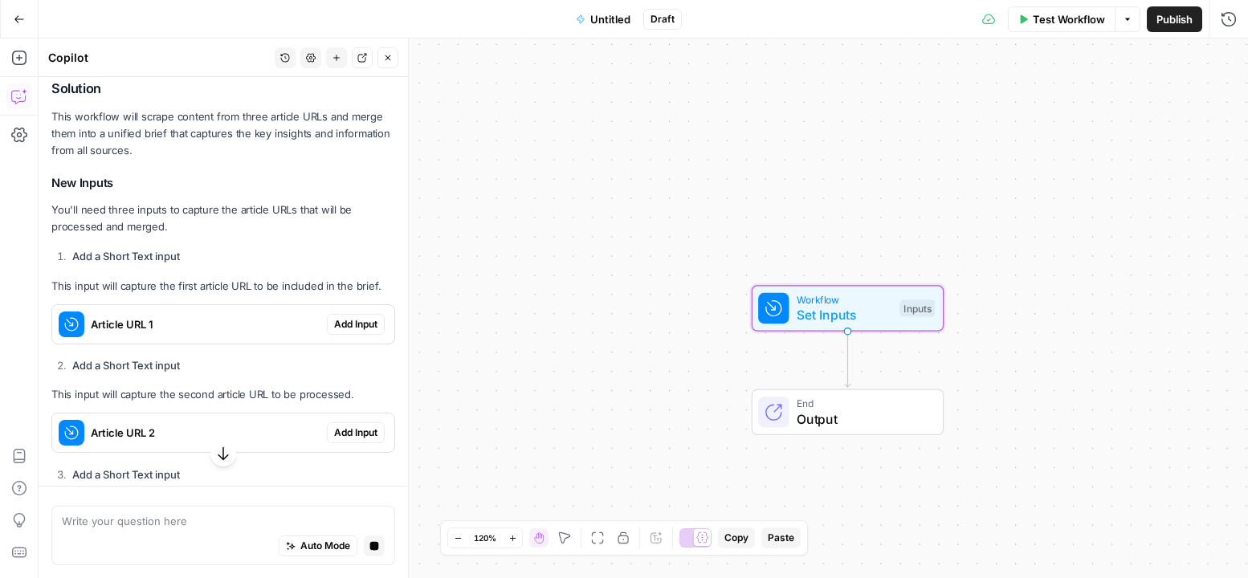
click at [363, 320] on span "Add Input" at bounding box center [355, 324] width 43 height 14
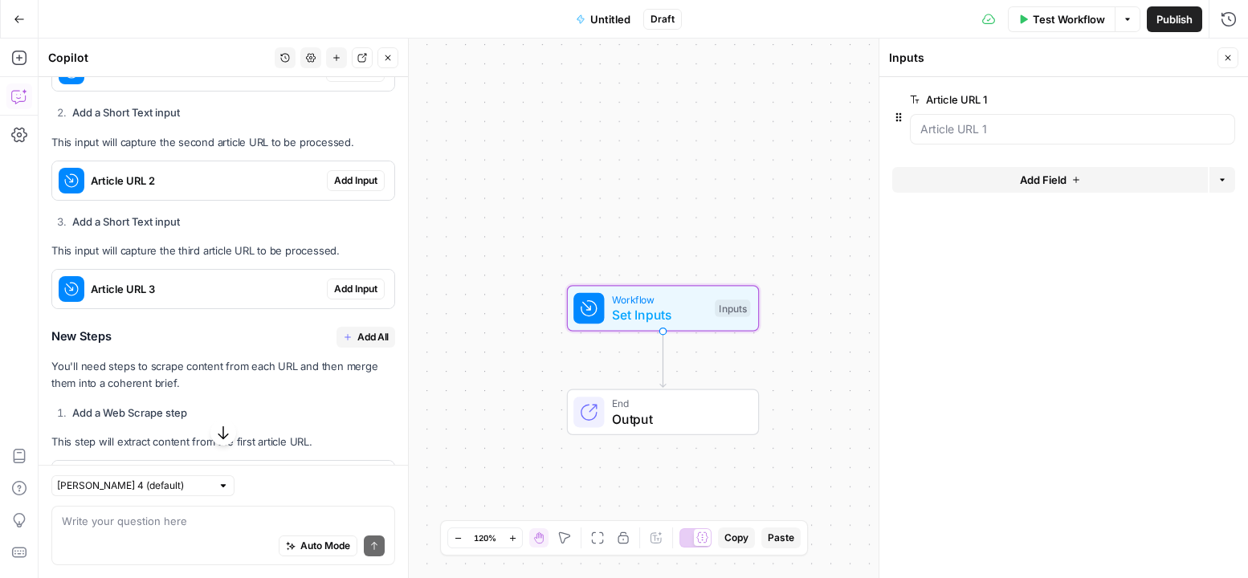
scroll to position [521, 0]
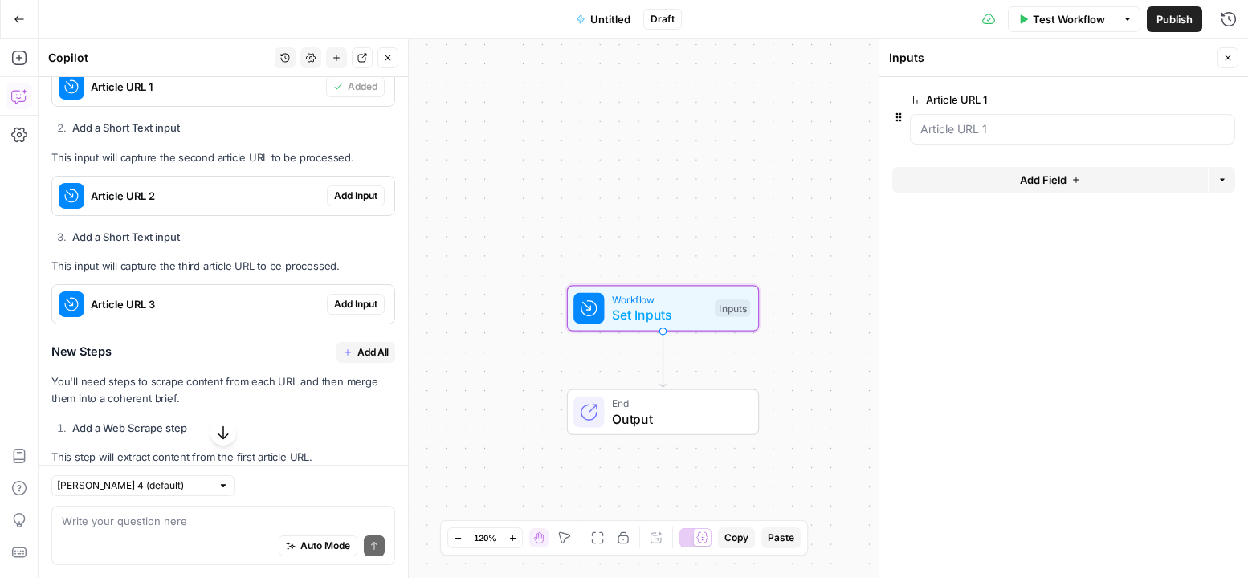
click at [345, 195] on span "Add Input" at bounding box center [355, 196] width 43 height 14
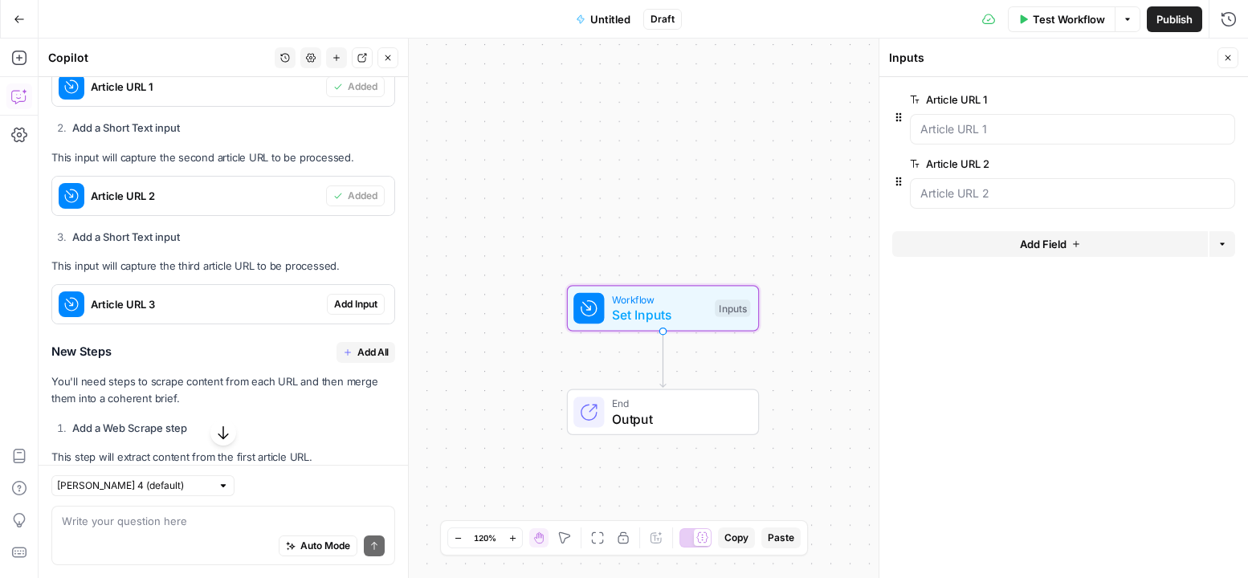
click at [359, 316] on div "Article URL 3 Add Input" at bounding box center [223, 304] width 342 height 26
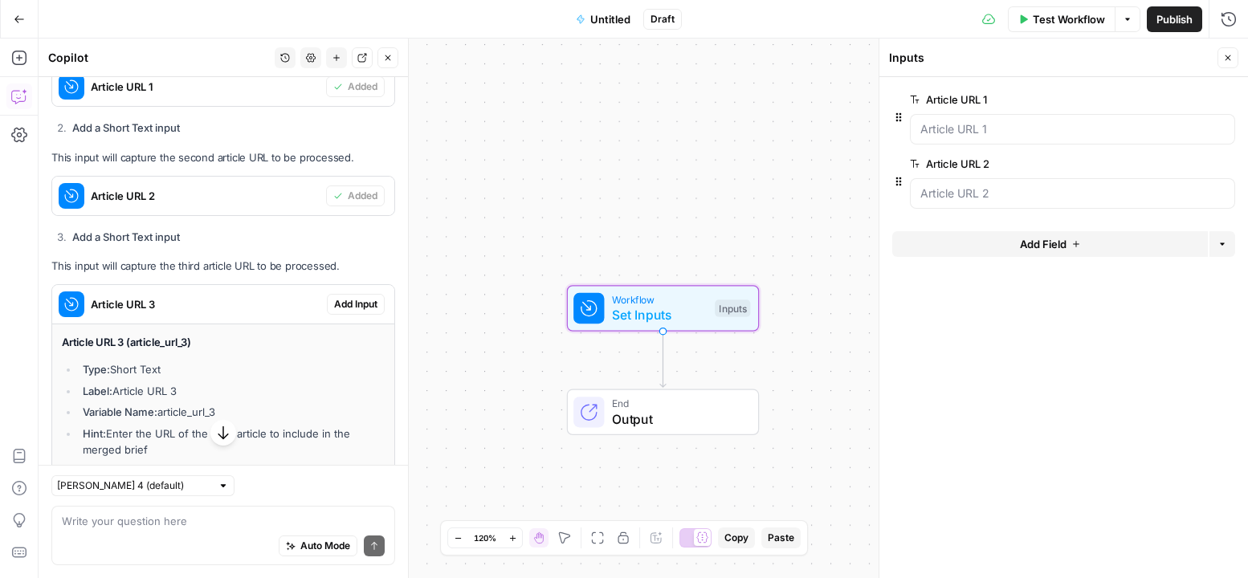
click at [341, 306] on span "Add Input" at bounding box center [355, 304] width 43 height 14
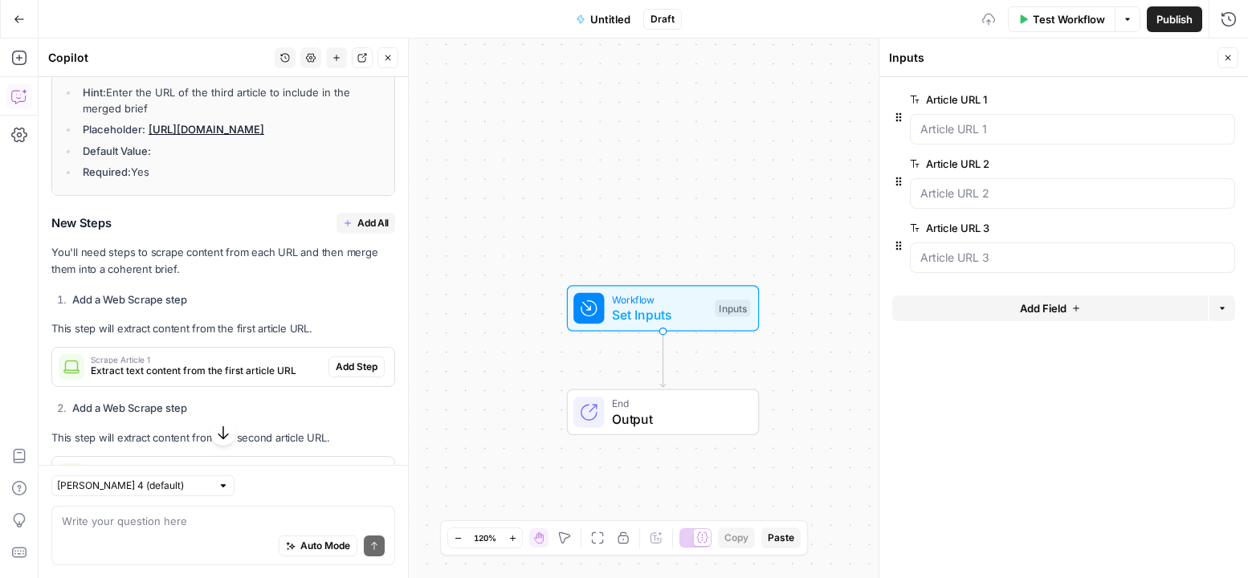
scroll to position [886, 0]
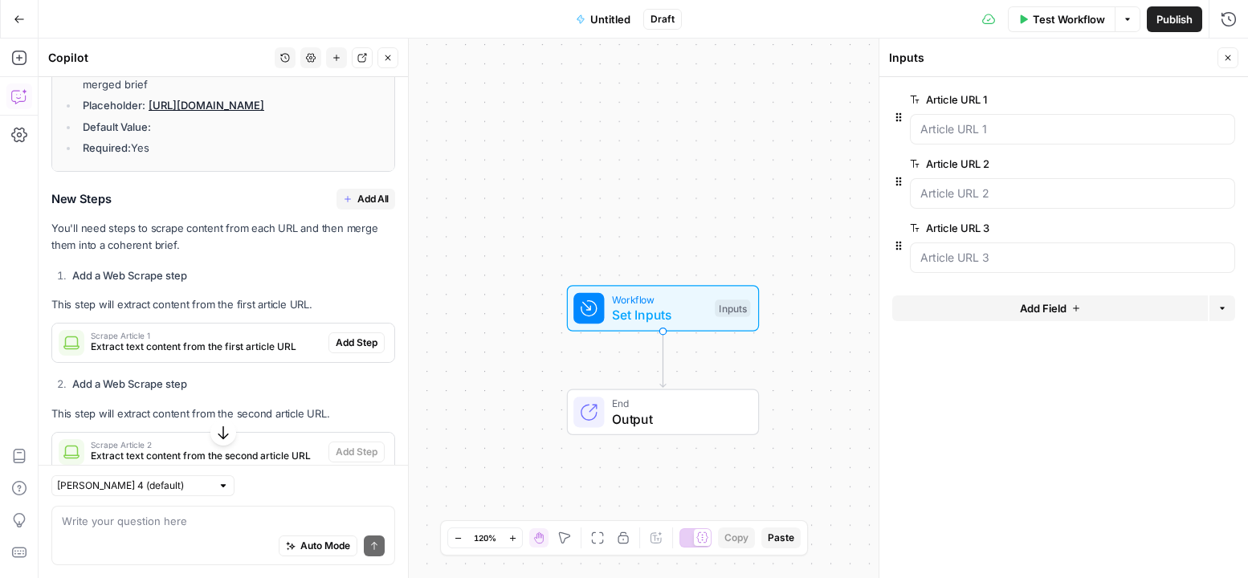
click at [367, 203] on span "Add All" at bounding box center [372, 199] width 31 height 14
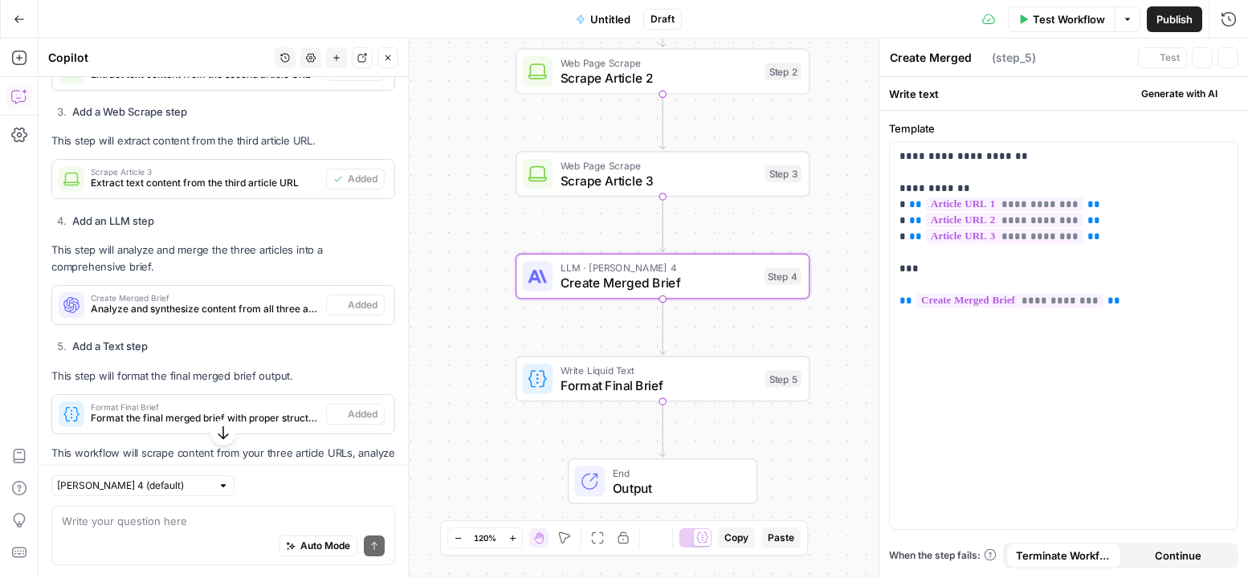
type textarea "Format Final Brief"
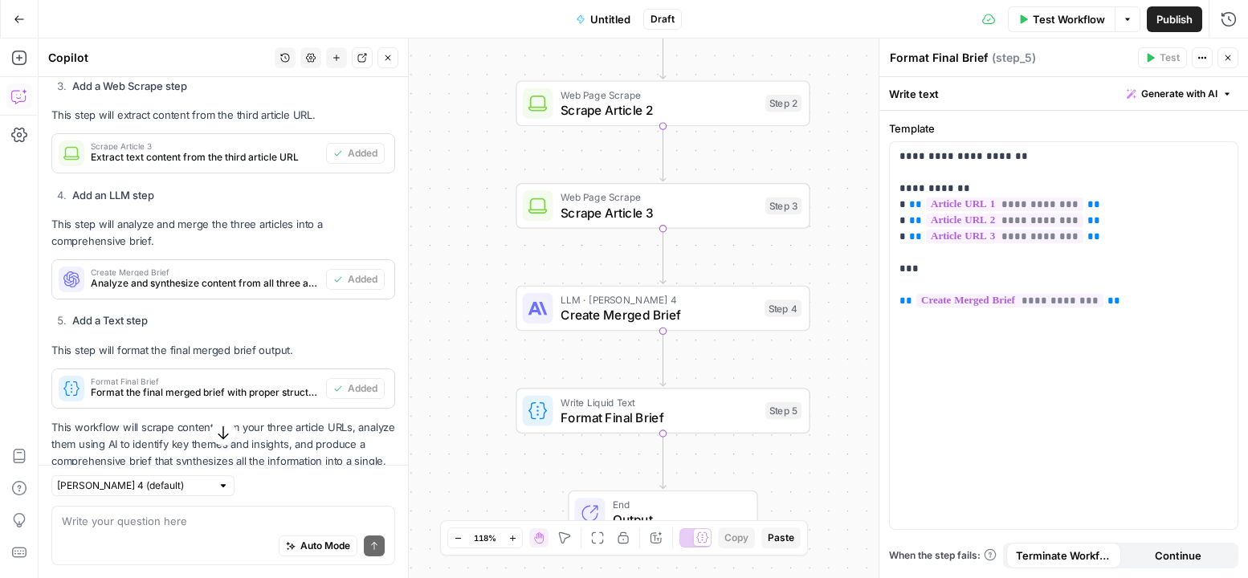
click at [576, 312] on span "Create Merged Brief" at bounding box center [658, 314] width 197 height 19
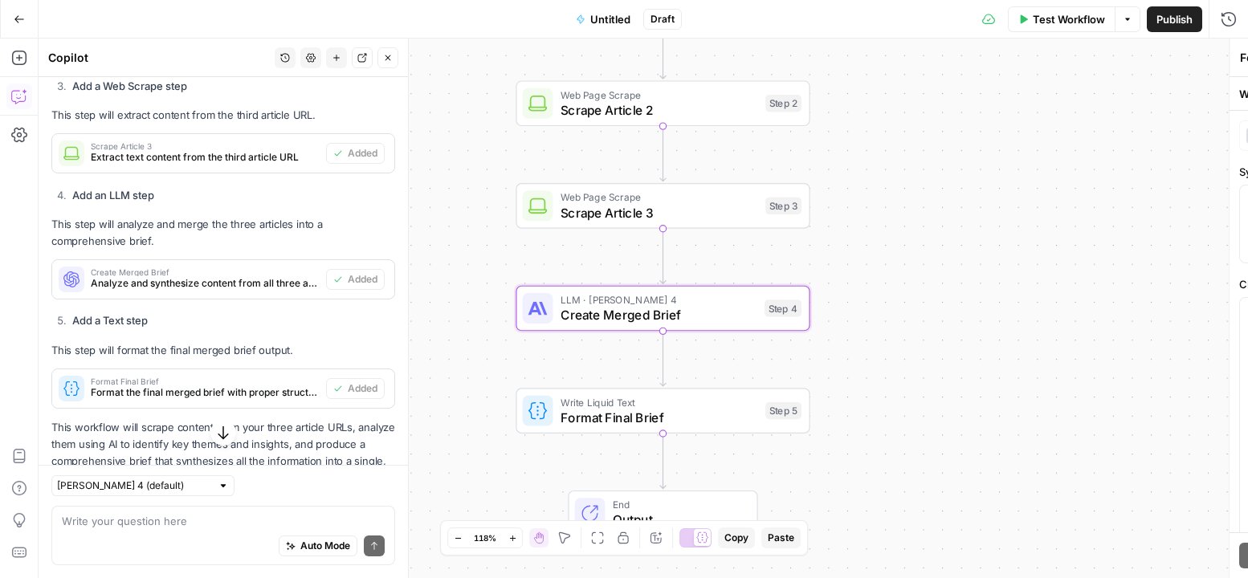
type textarea "Create Merged Brief"
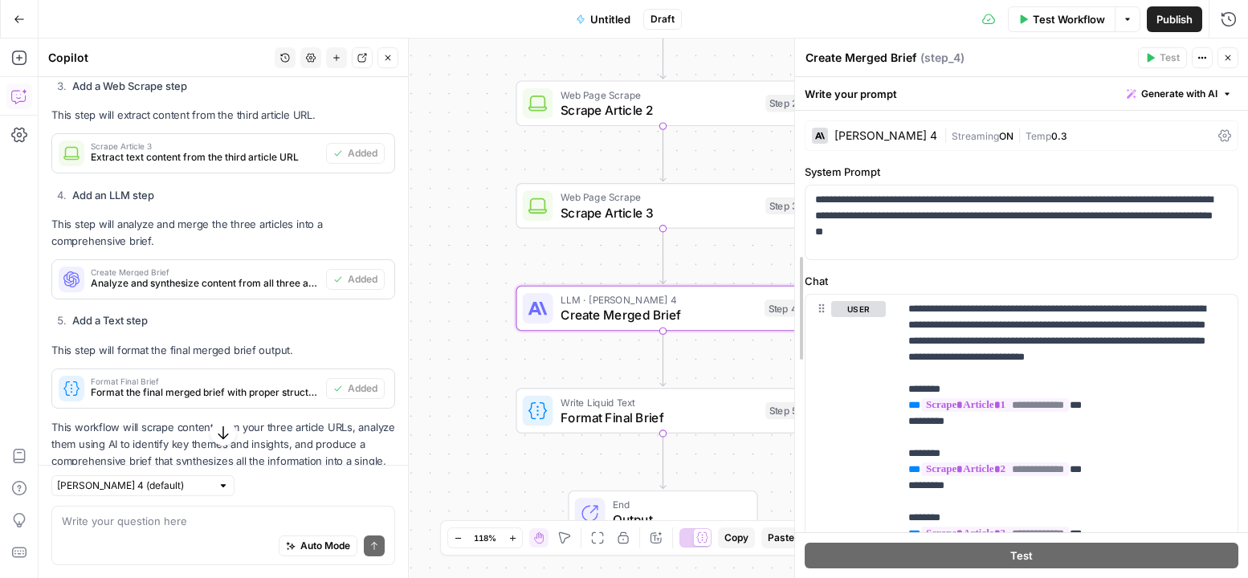
drag, startPoint x: 882, startPoint y: 215, endPoint x: 778, endPoint y: 210, distance: 104.5
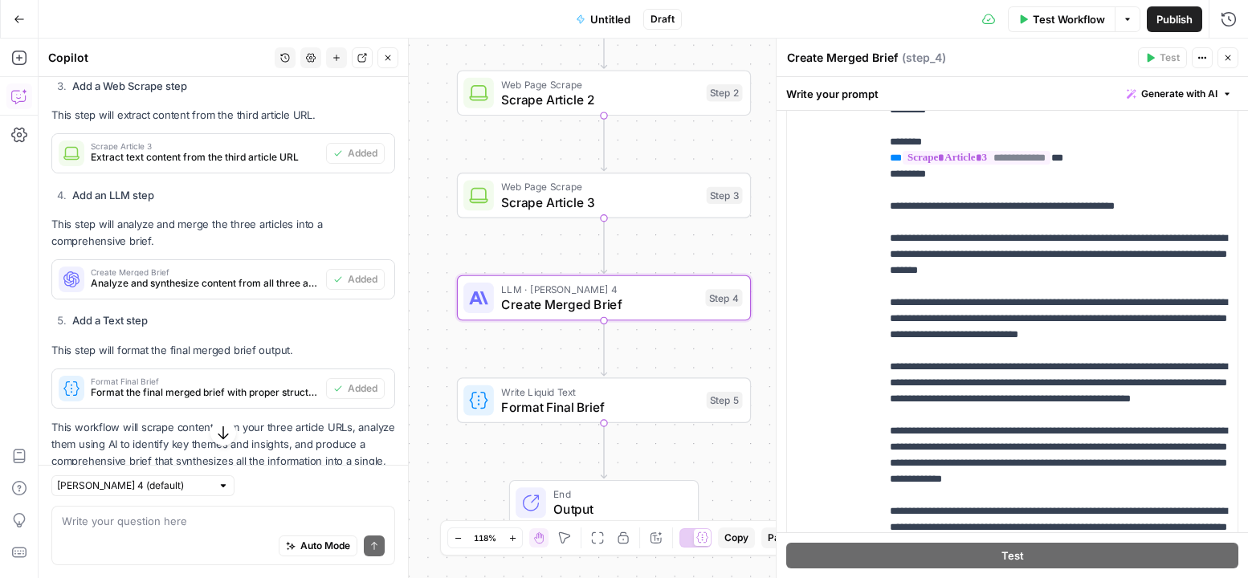
scroll to position [502, 0]
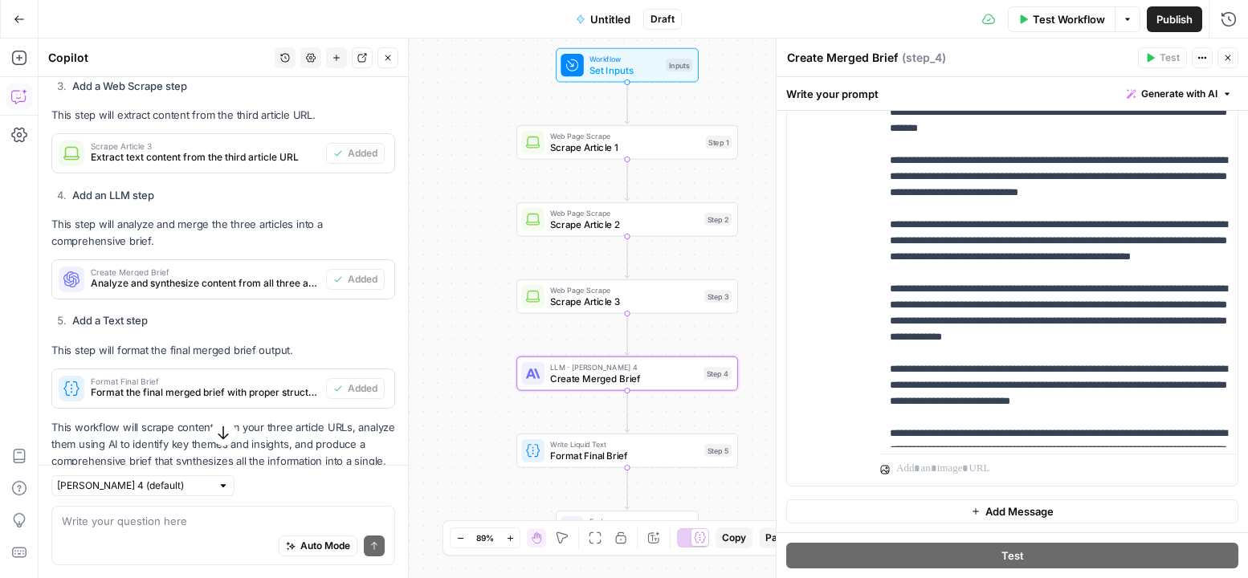
click at [1094, 18] on button "Publish" at bounding box center [1173, 19] width 55 height 26
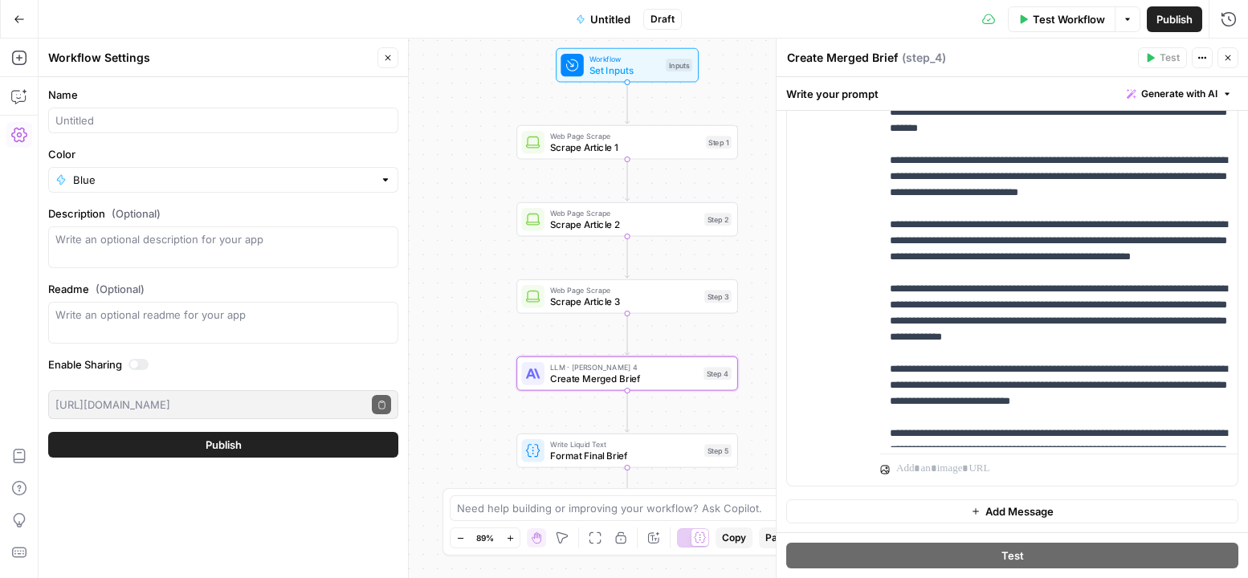
click at [271, 137] on form "Name Color Blue Description (Optional) Readme (Optional) Write an optional read…" at bounding box center [223, 272] width 369 height 390
click at [246, 122] on input "Name" at bounding box center [223, 120] width 336 height 16
type input "Merge URLS"
click at [222, 446] on span "Publish" at bounding box center [224, 445] width 36 height 16
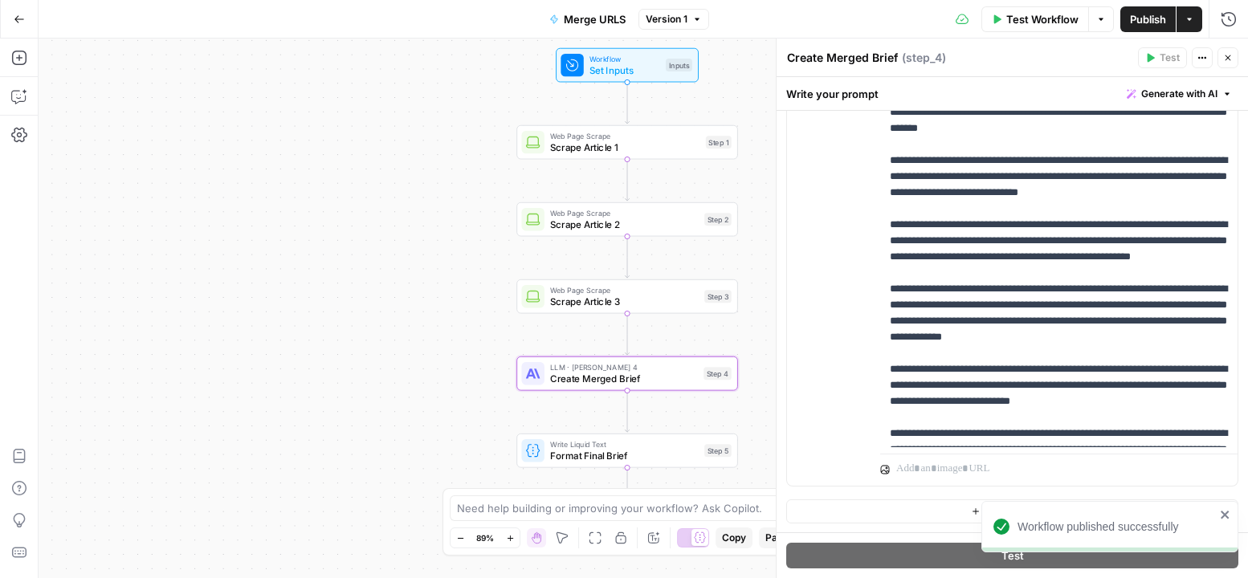
click at [1094, 24] on button "Actions" at bounding box center [1189, 19] width 26 height 26
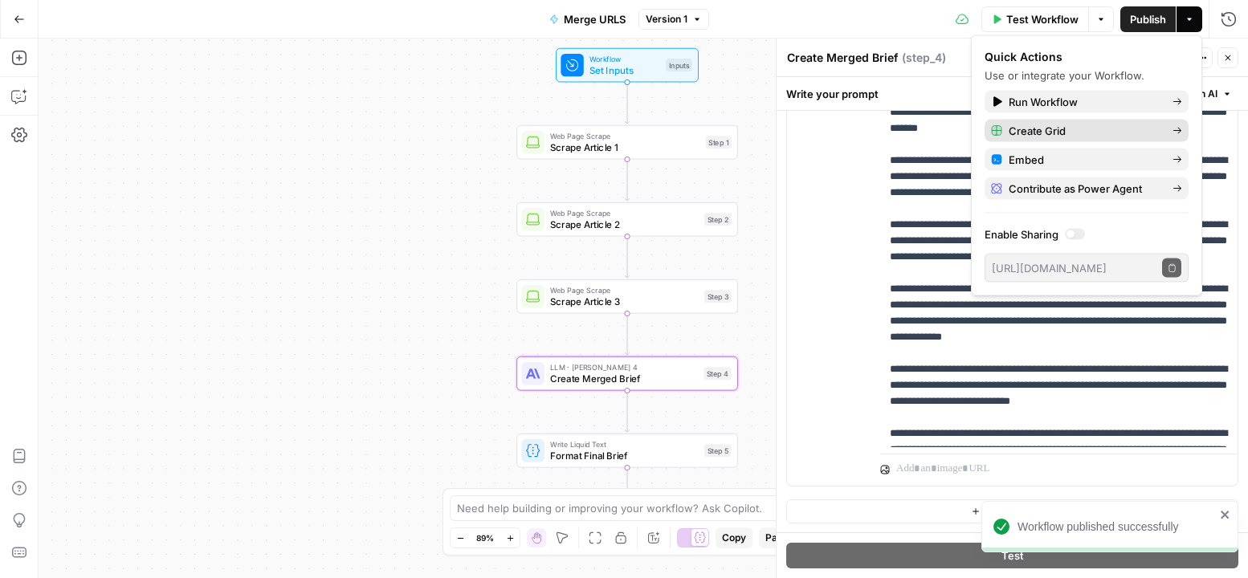
click at [1083, 126] on span "Create Grid" at bounding box center [1083, 131] width 151 height 16
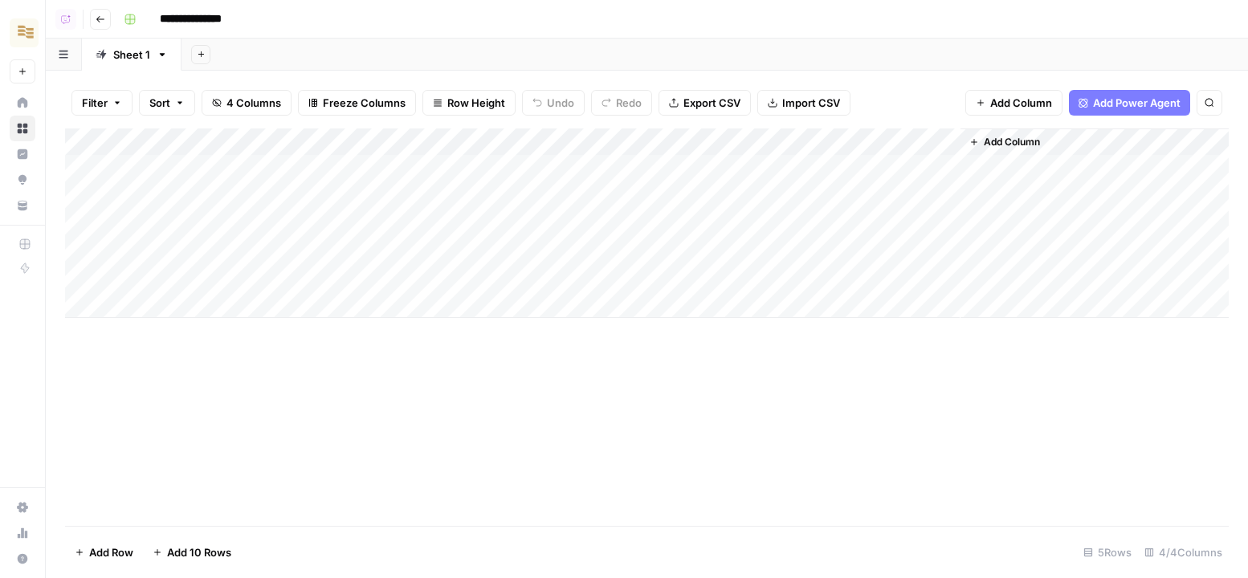
click at [263, 153] on div "Add Column" at bounding box center [646, 222] width 1163 height 189
click at [287, 161] on div "Add Column" at bounding box center [646, 222] width 1163 height 189
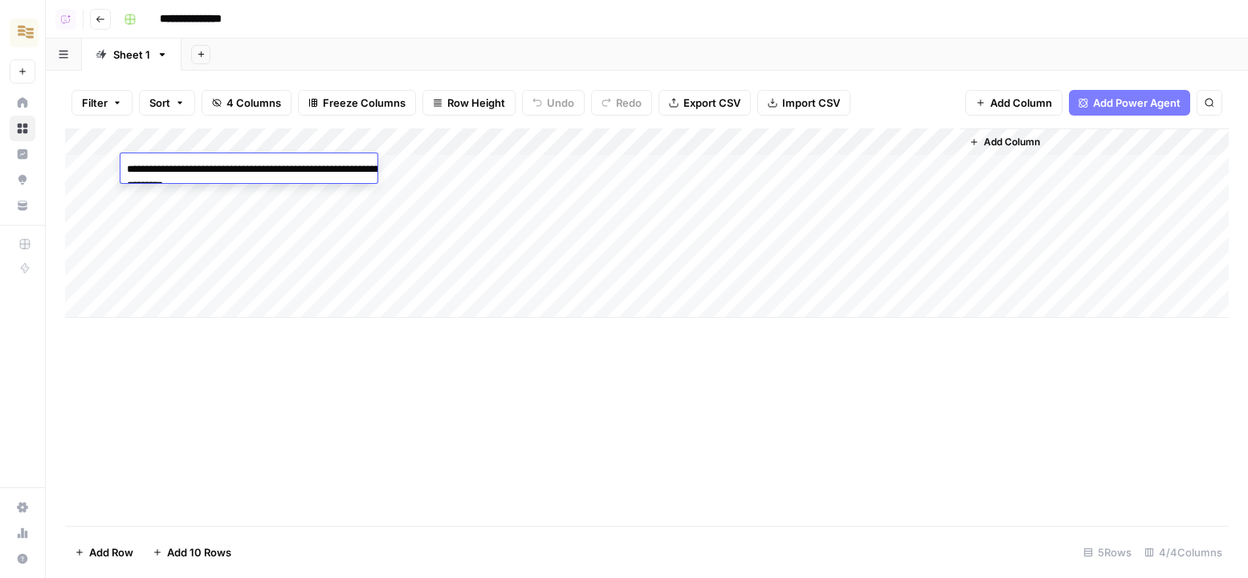
type textarea "**********"
click at [513, 159] on div "Add Column" at bounding box center [646, 222] width 1163 height 189
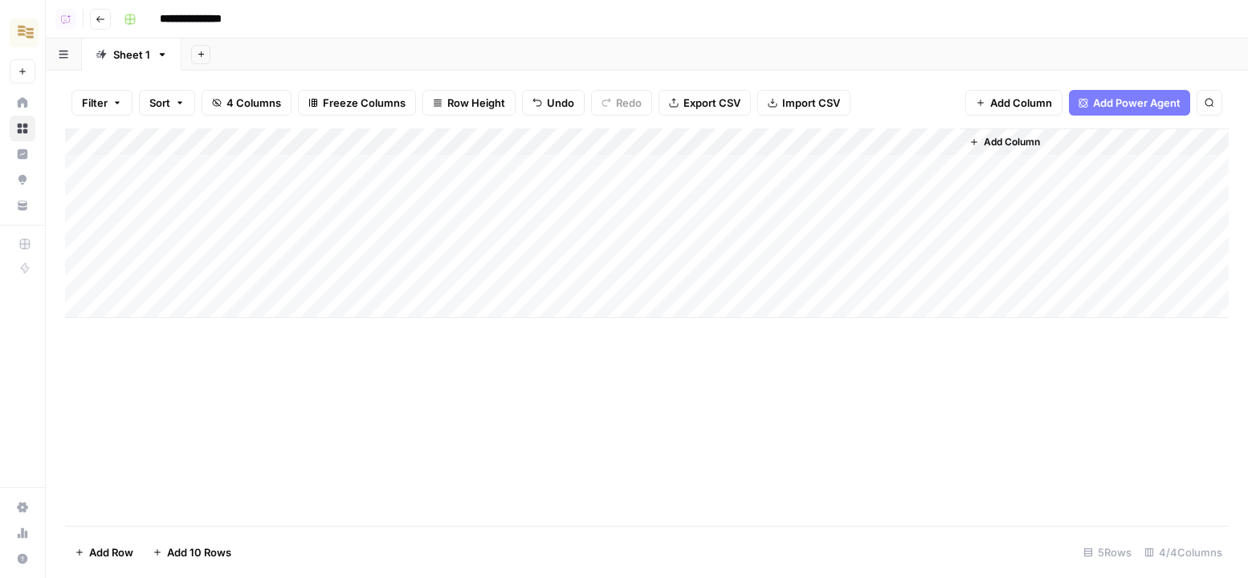
click at [513, 159] on div "Add Column" at bounding box center [646, 222] width 1163 height 189
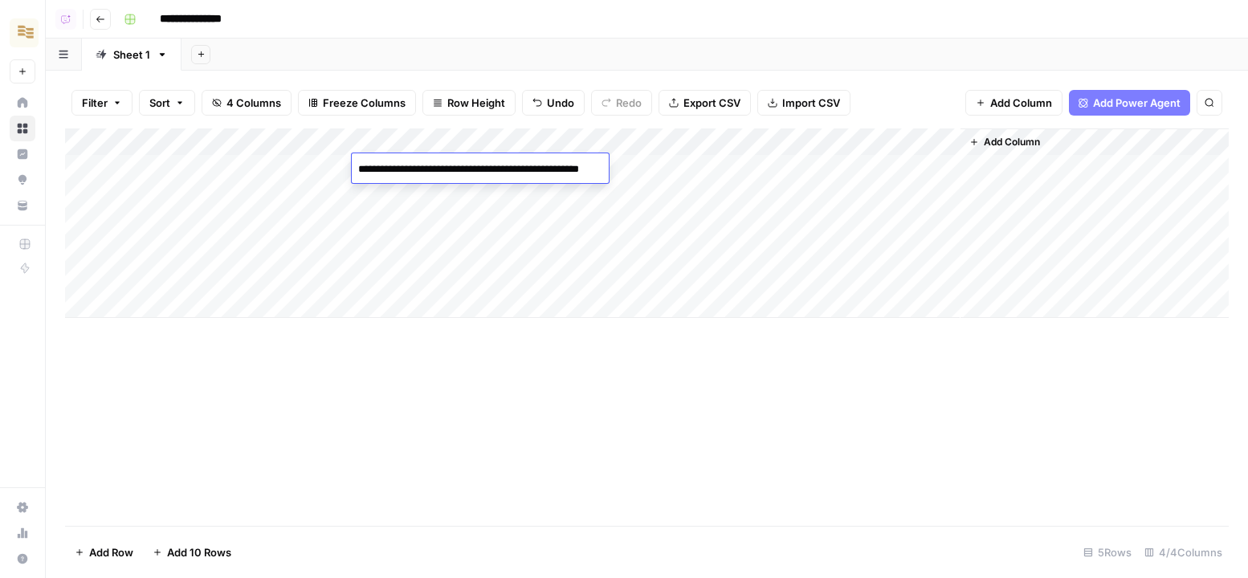
type textarea "**********"
click at [719, 165] on div "Add Column" at bounding box center [646, 222] width 1163 height 189
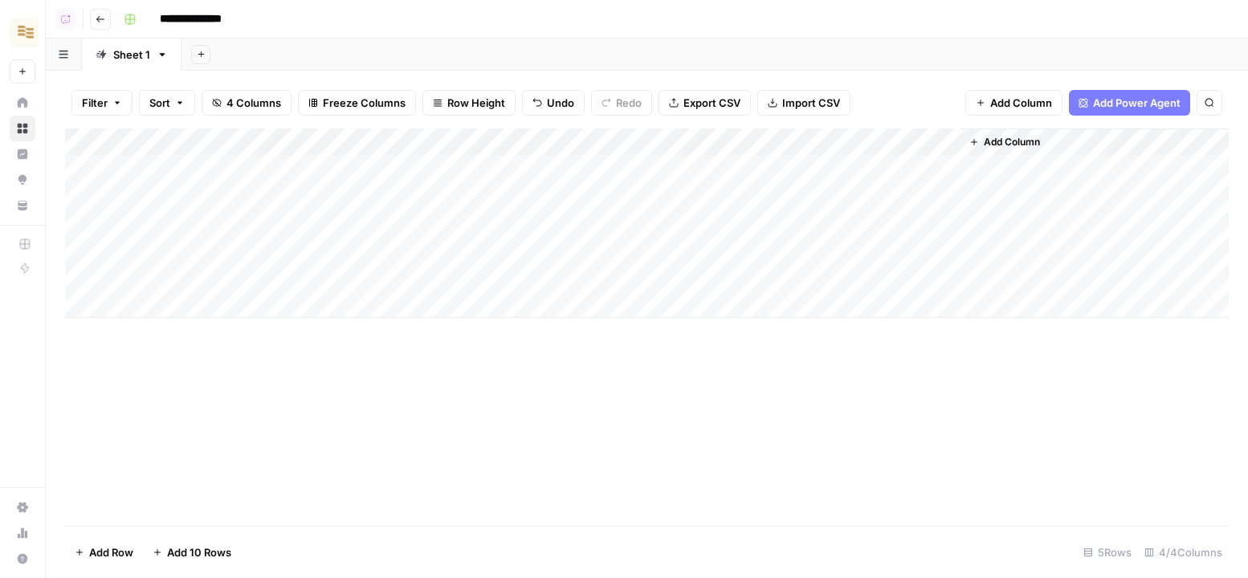
click at [719, 165] on div "Add Column" at bounding box center [646, 222] width 1163 height 189
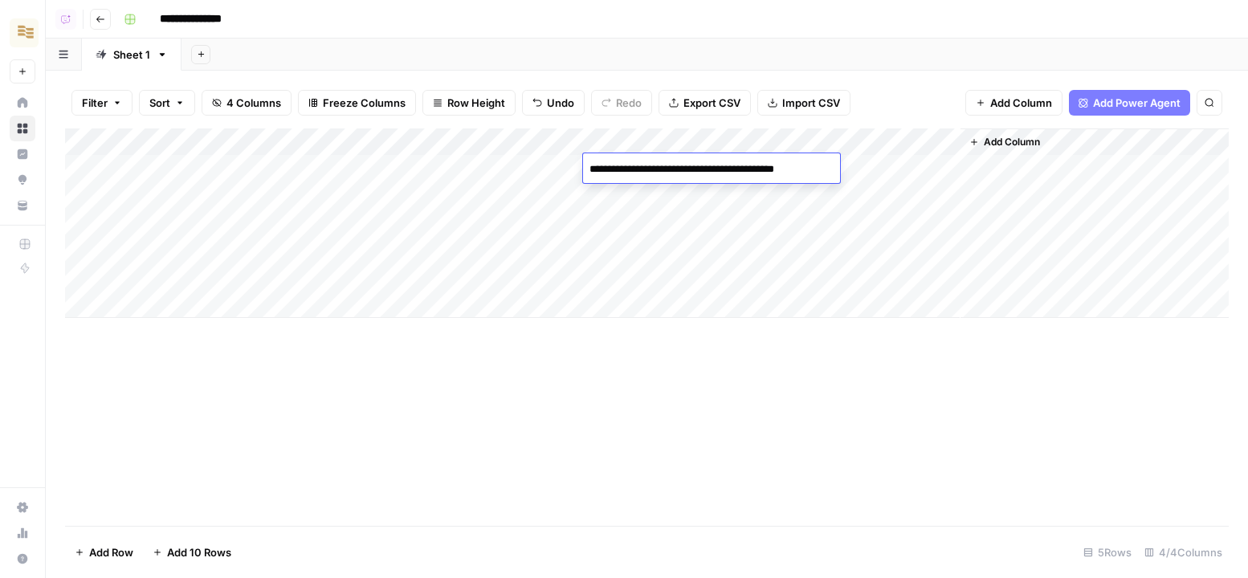
click at [880, 172] on div "Add Column" at bounding box center [646, 222] width 1163 height 189
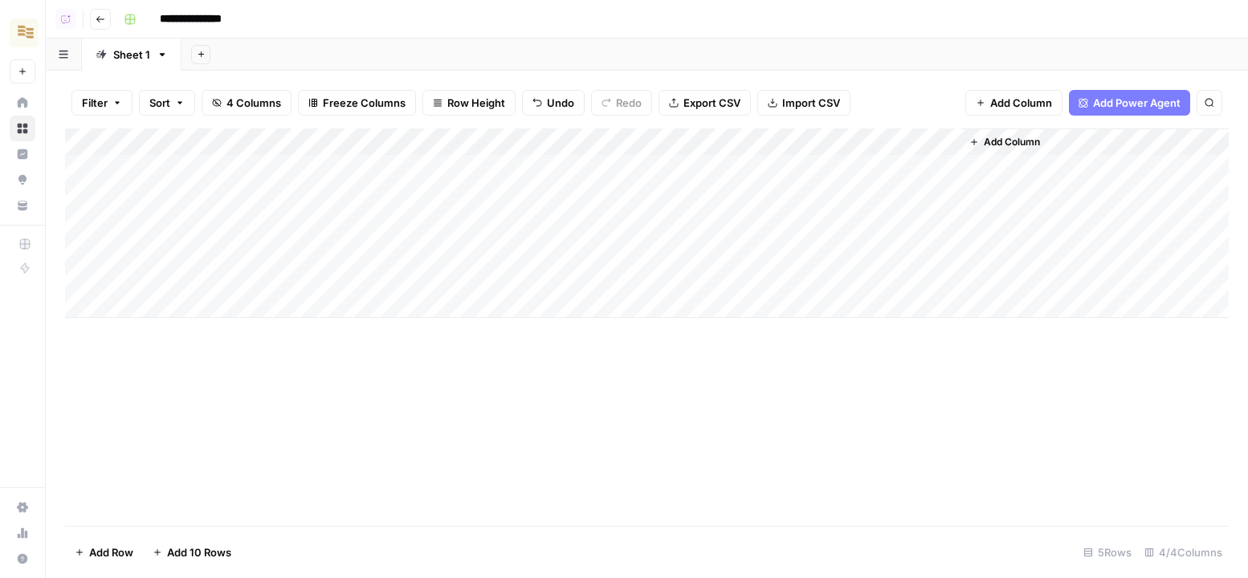
click at [925, 143] on div "Add Column" at bounding box center [646, 222] width 1163 height 189
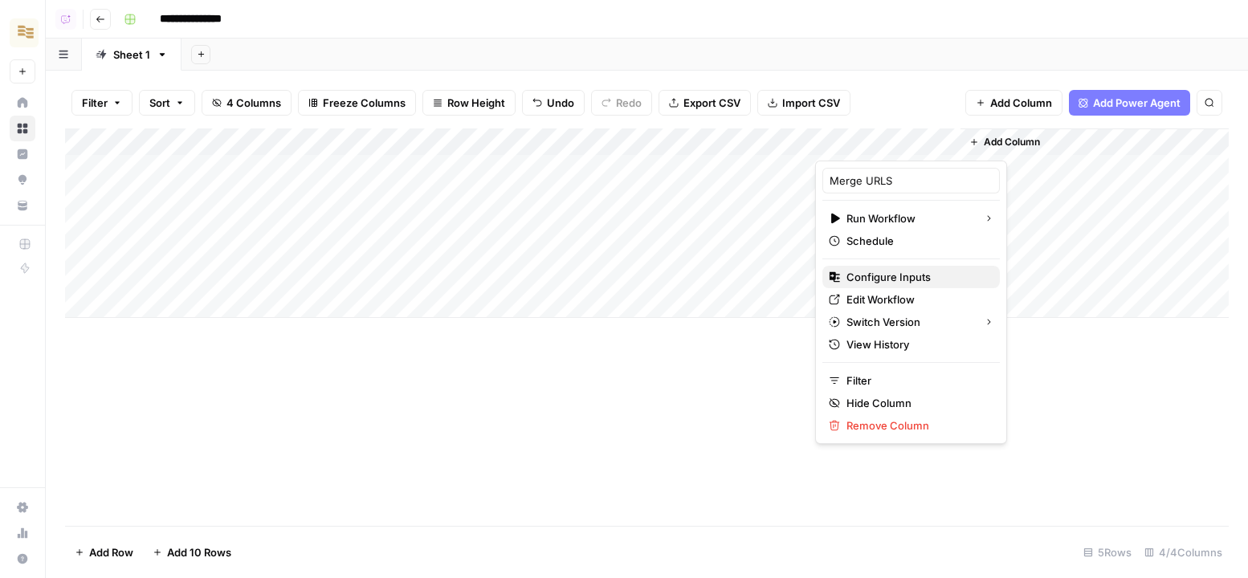
click at [868, 273] on span "Configure Inputs" at bounding box center [916, 277] width 141 height 16
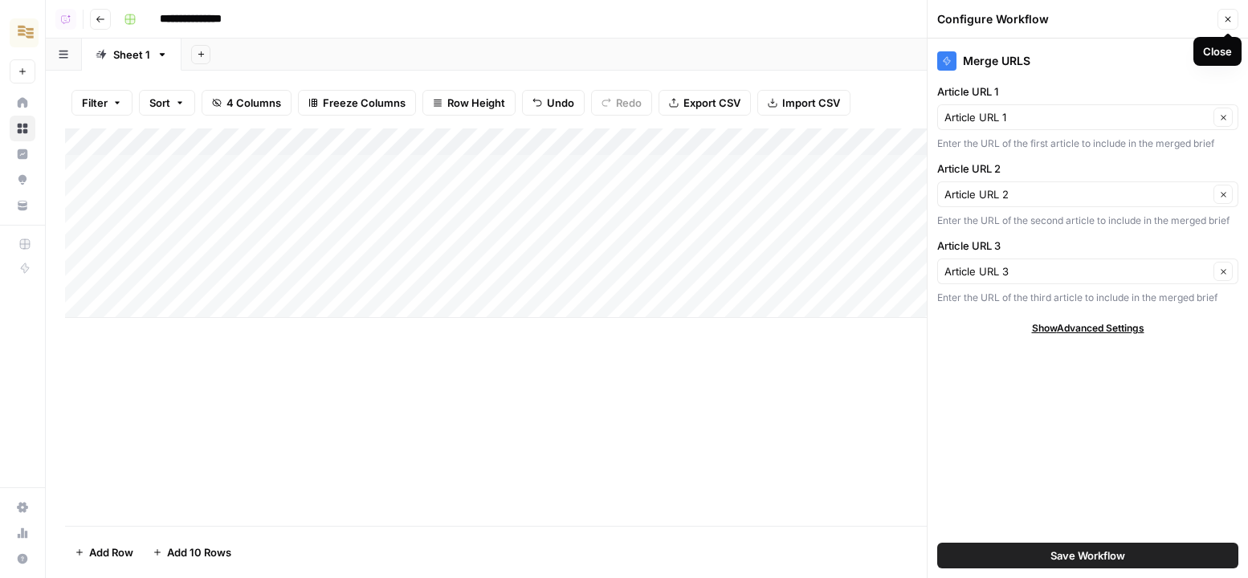
click at [1094, 20] on icon "button" at bounding box center [1228, 19] width 10 height 10
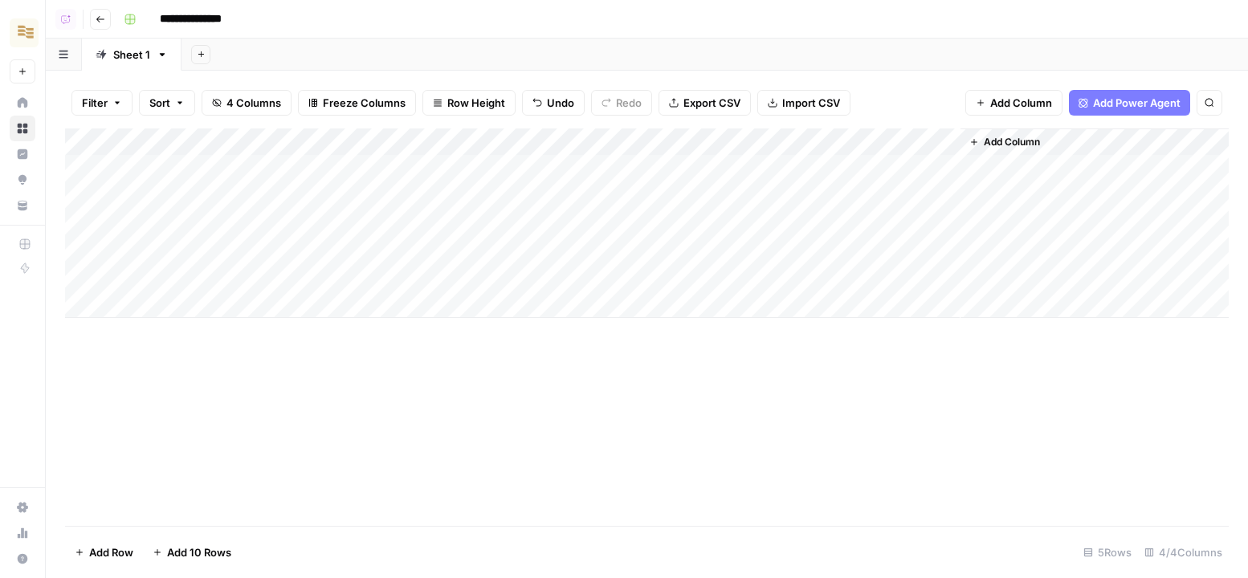
click at [922, 171] on div "Add Column" at bounding box center [646, 222] width 1163 height 189
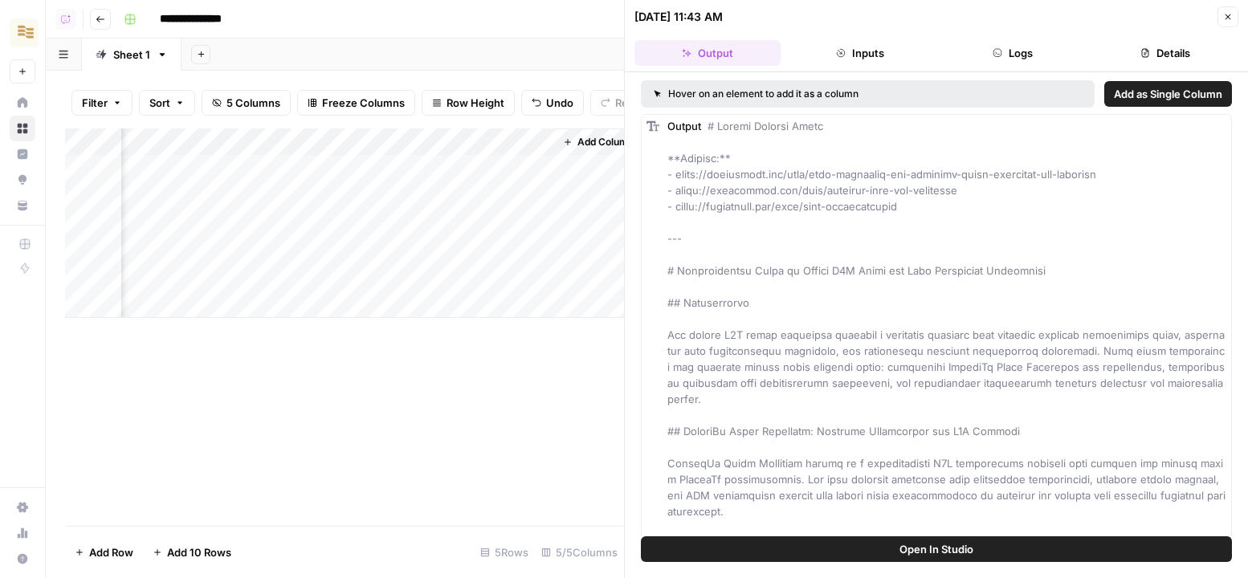
scroll to position [0, 570]
click at [513, 167] on div "Add Column" at bounding box center [344, 222] width 559 height 189
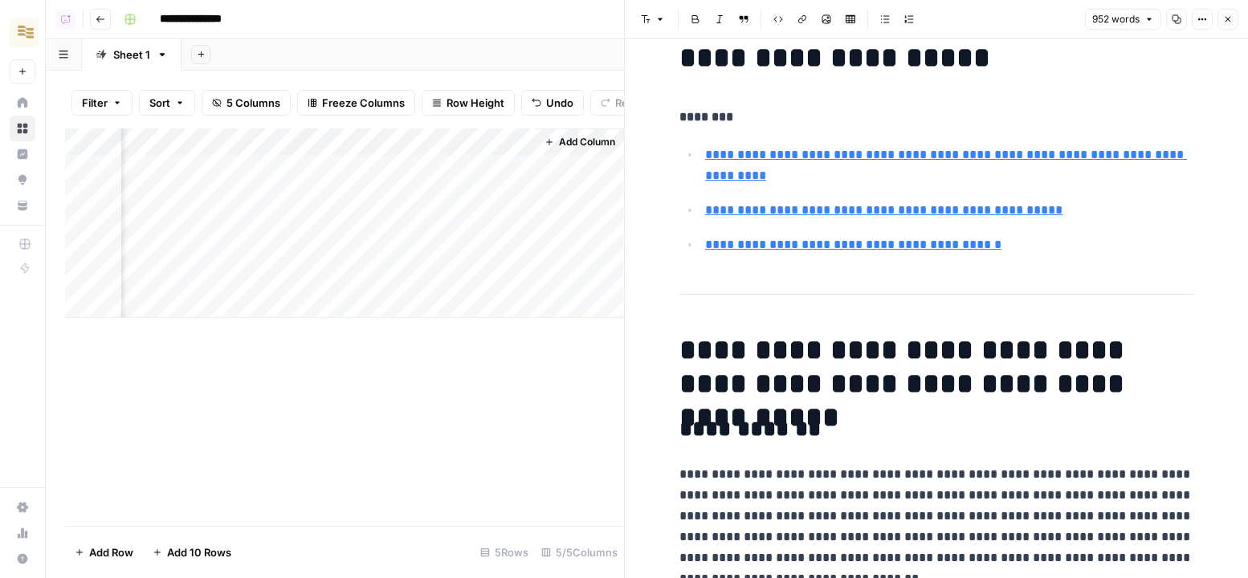
scroll to position [42, 0]
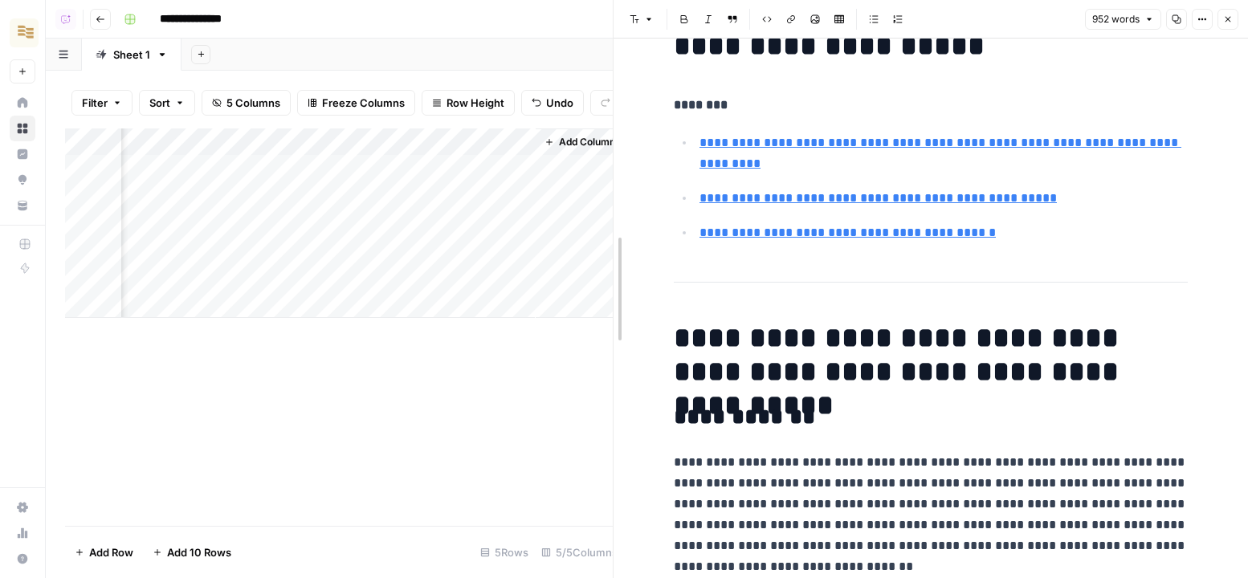
drag, startPoint x: 625, startPoint y: 221, endPoint x: 391, endPoint y: 222, distance: 233.6
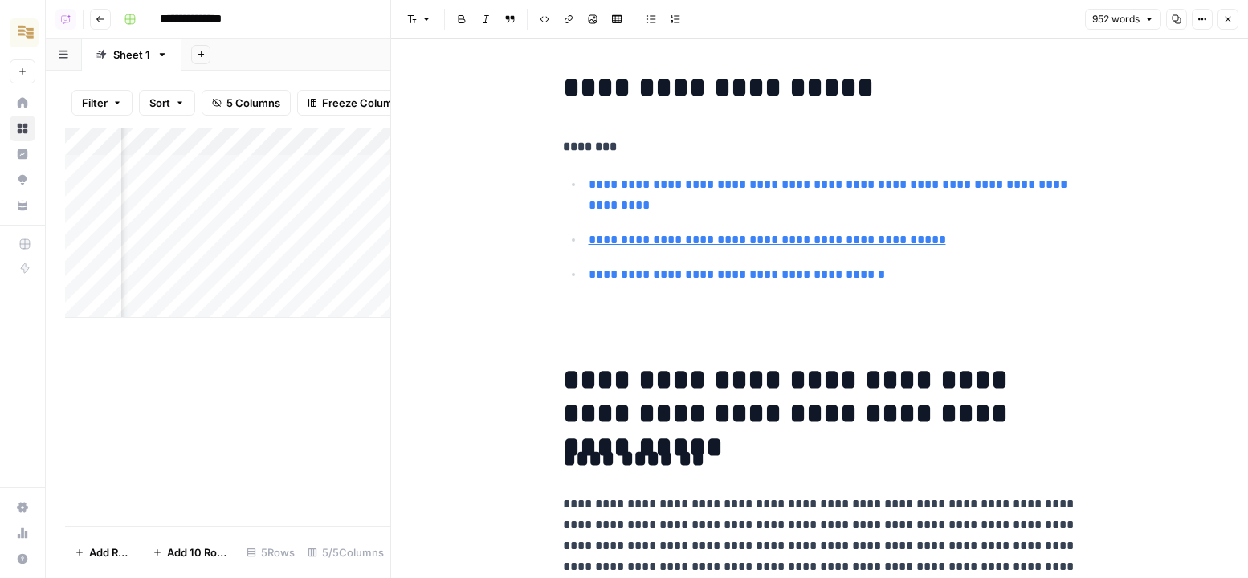
scroll to position [15, 0]
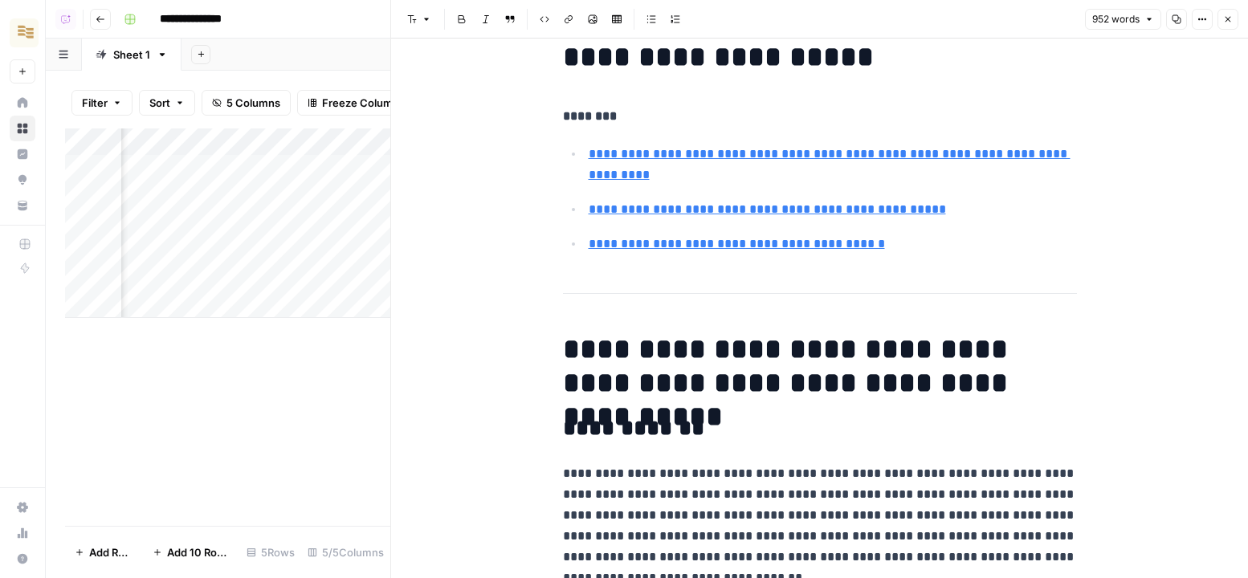
type input "https://meetalfred.com/post/lead-qualification"
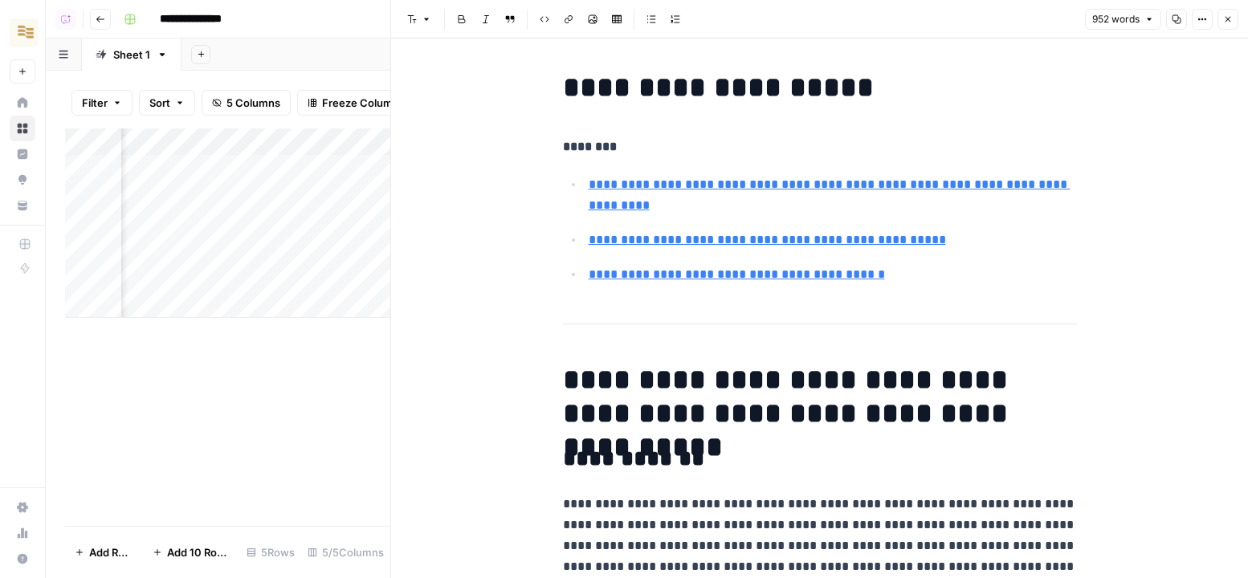
scroll to position [0, 742]
click at [1094, 20] on icon "button" at bounding box center [1228, 19] width 10 height 10
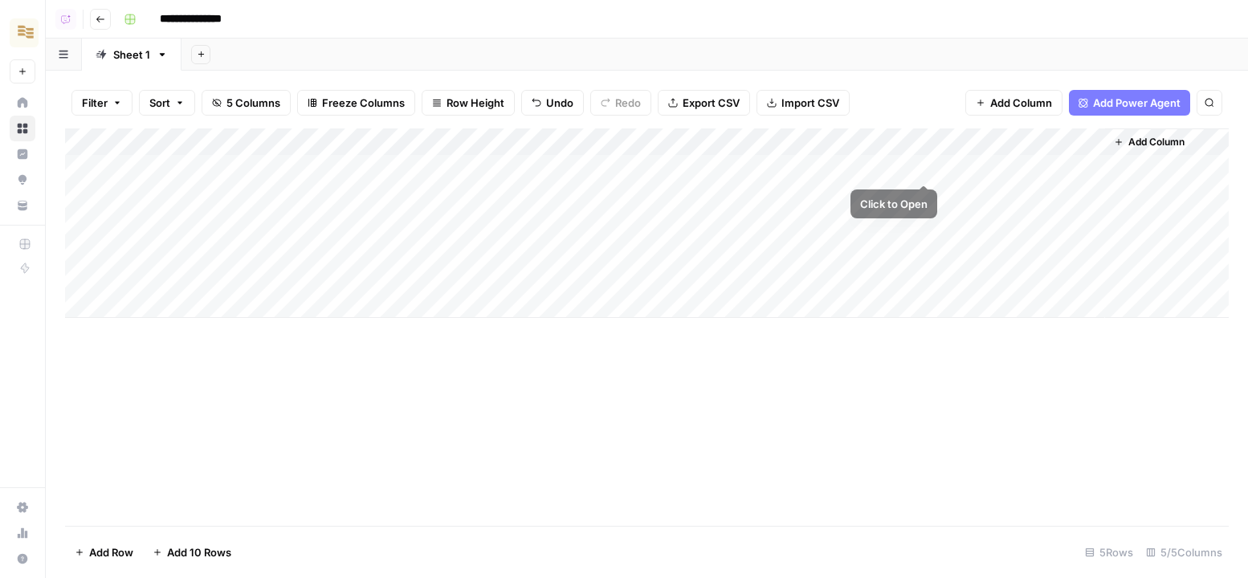
click at [929, 165] on div "Add Column" at bounding box center [646, 222] width 1163 height 189
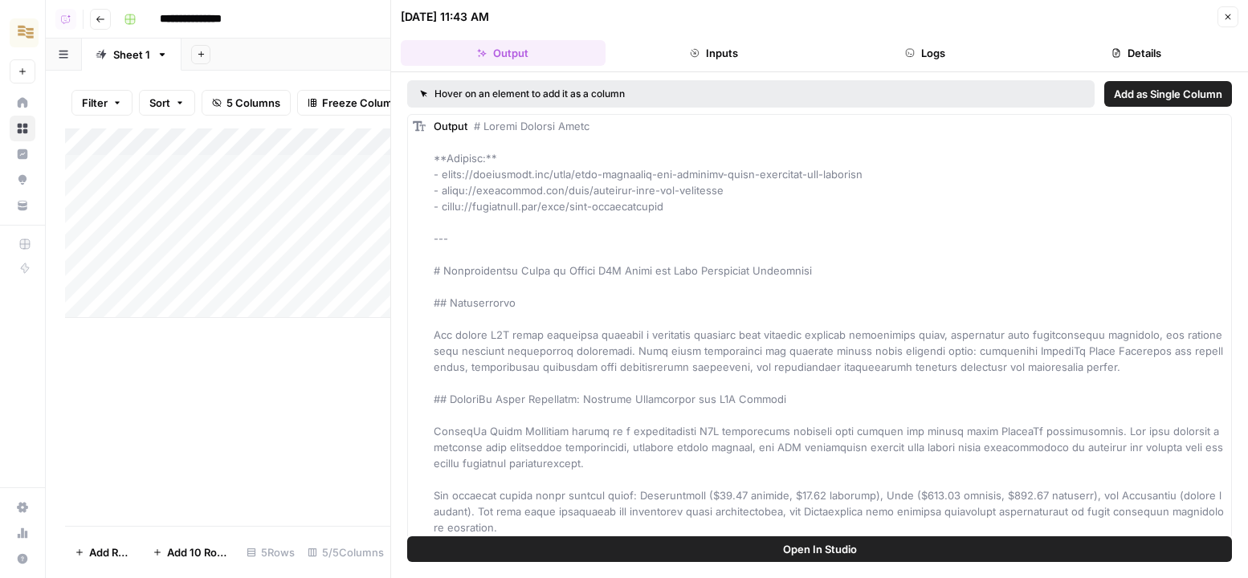
click at [1094, 71] on header "09/17/25 at 11:43 AM Close Output Inputs Logs Details" at bounding box center [819, 36] width 857 height 72
click at [1094, 50] on button "Details" at bounding box center [1135, 53] width 205 height 26
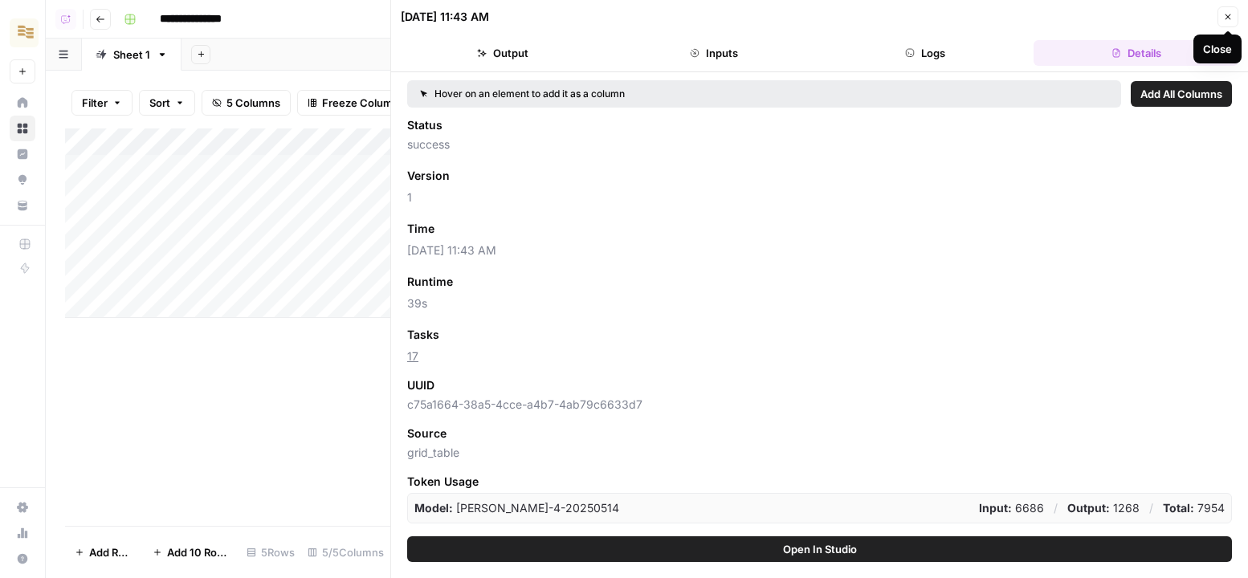
click at [1094, 21] on icon "button" at bounding box center [1228, 17] width 10 height 10
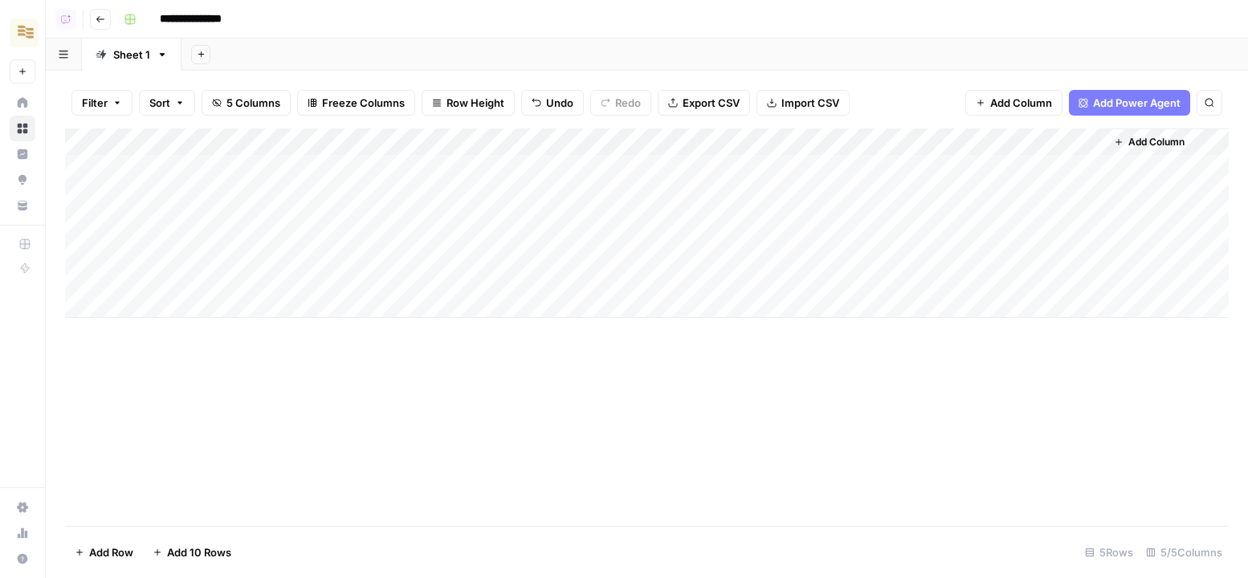
click at [1085, 116] on div "Filter Sort 5 Columns Freeze Columns Row Height Undo Redo Export CSV Import CSV…" at bounding box center [646, 102] width 1163 height 51
click at [1090, 105] on button "Add Power Agent" at bounding box center [1129, 103] width 121 height 26
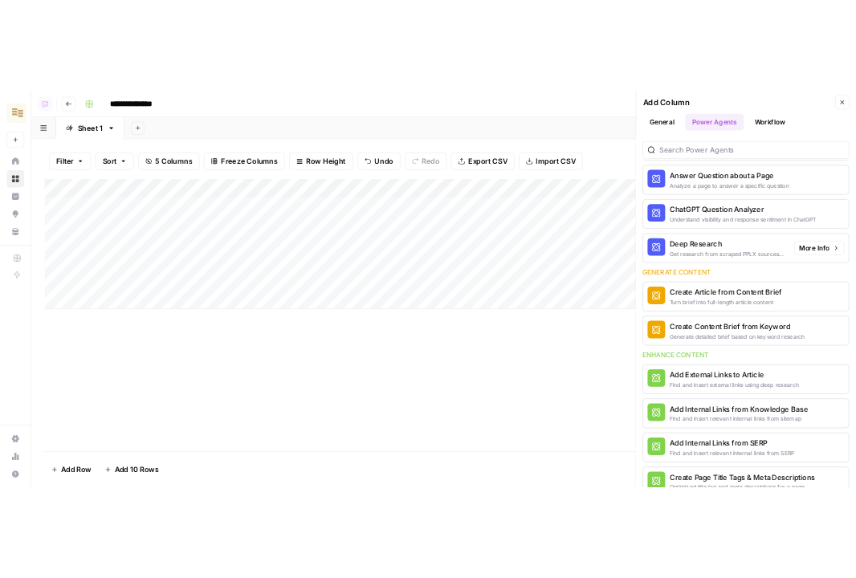
scroll to position [149, 0]
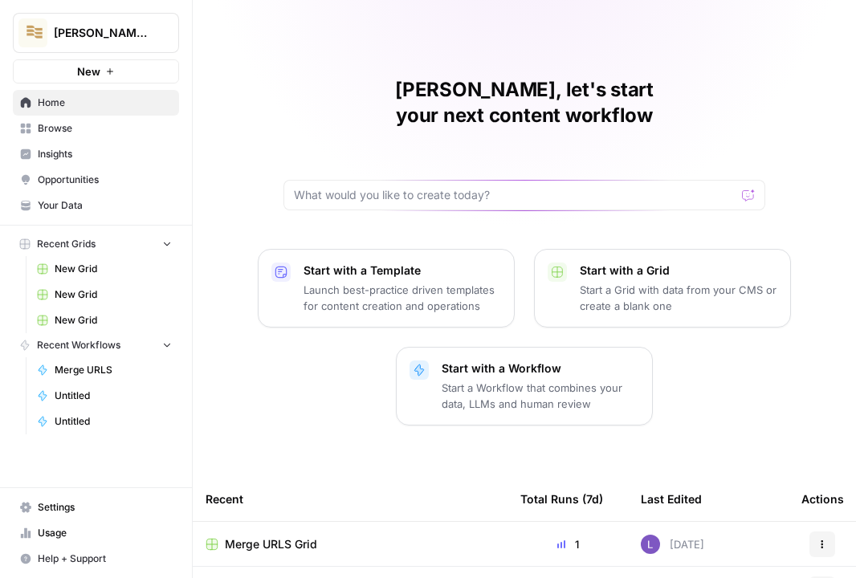
click at [61, 26] on span "[PERSON_NAME]'s AirCraft" at bounding box center [102, 33] width 97 height 16
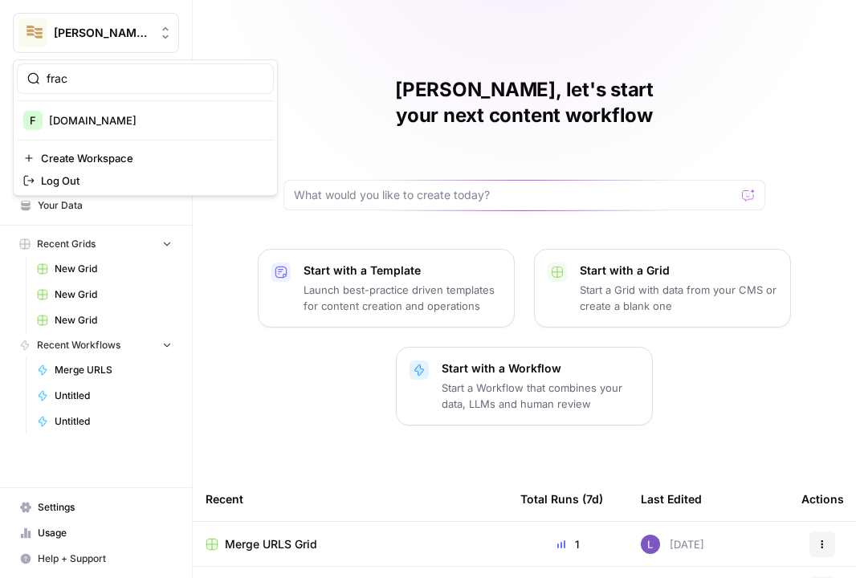
type input "frac"
click at [99, 115] on span "[DOMAIN_NAME]" at bounding box center [155, 120] width 212 height 16
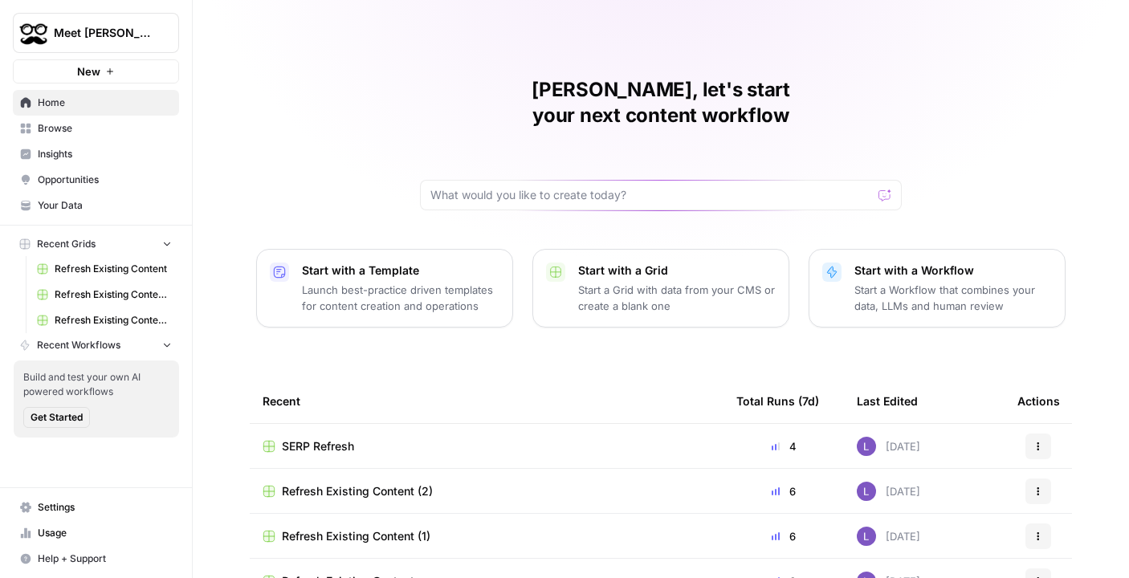
scroll to position [26, 0]
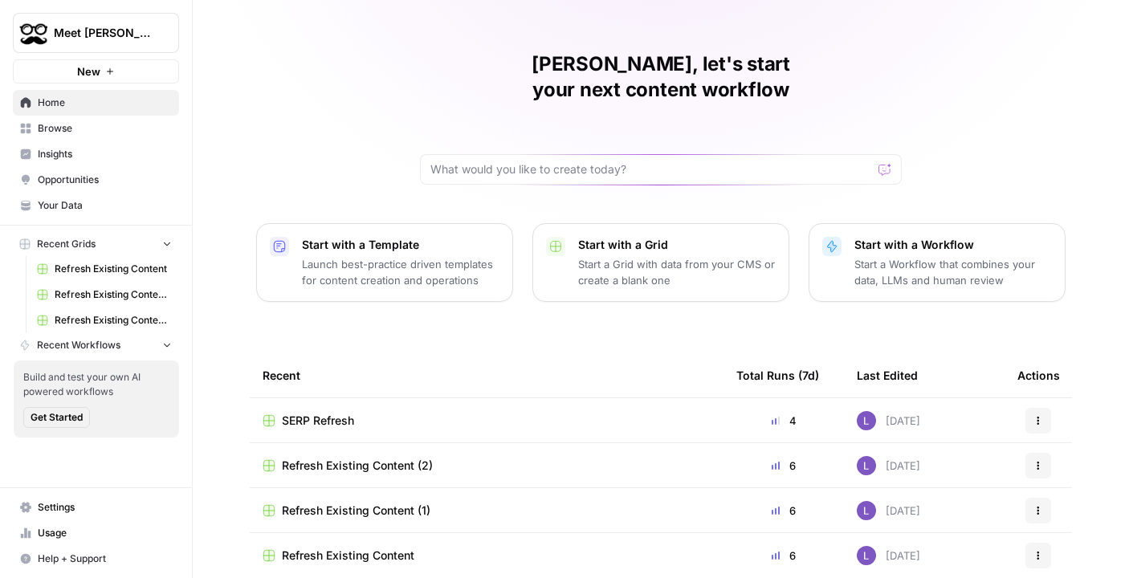
click at [146, 26] on span "Meet [PERSON_NAME]" at bounding box center [102, 33] width 97 height 16
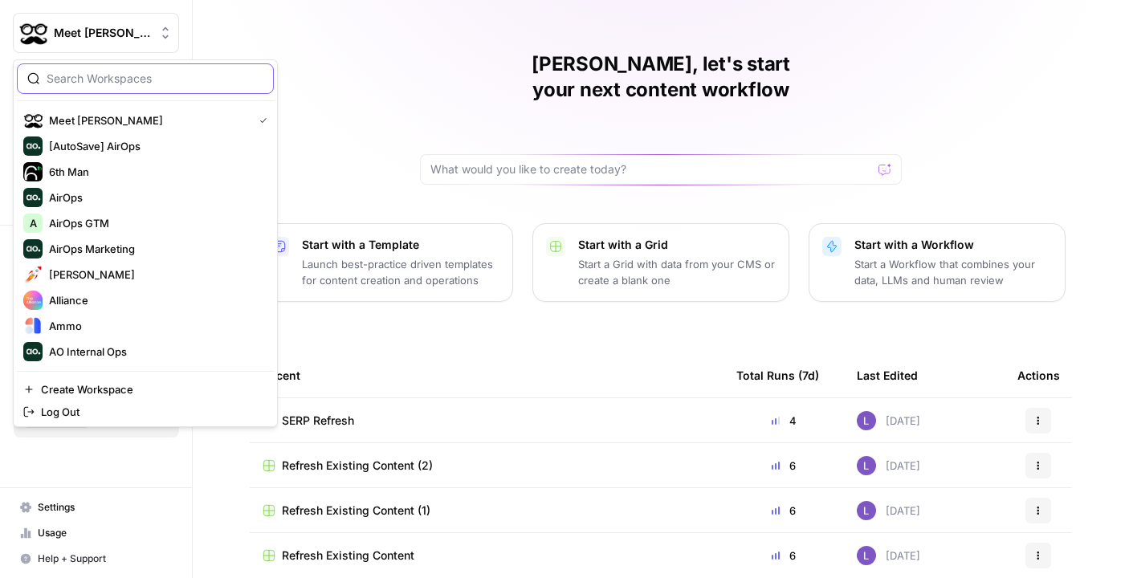
click at [136, 79] on input "search" at bounding box center [155, 79] width 217 height 16
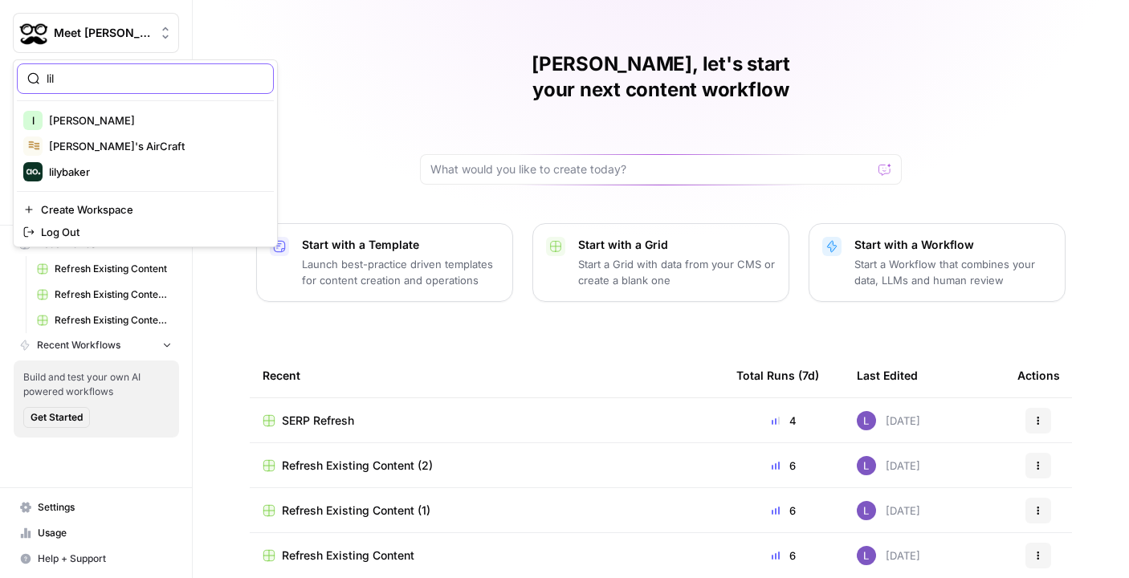
type input "lil"
click at [120, 132] on div "l [PERSON_NAME] [PERSON_NAME]'s AirCraft lilybaker" at bounding box center [145, 146] width 257 height 77
click at [120, 133] on button "[PERSON_NAME]'s AirCraft" at bounding box center [145, 146] width 257 height 26
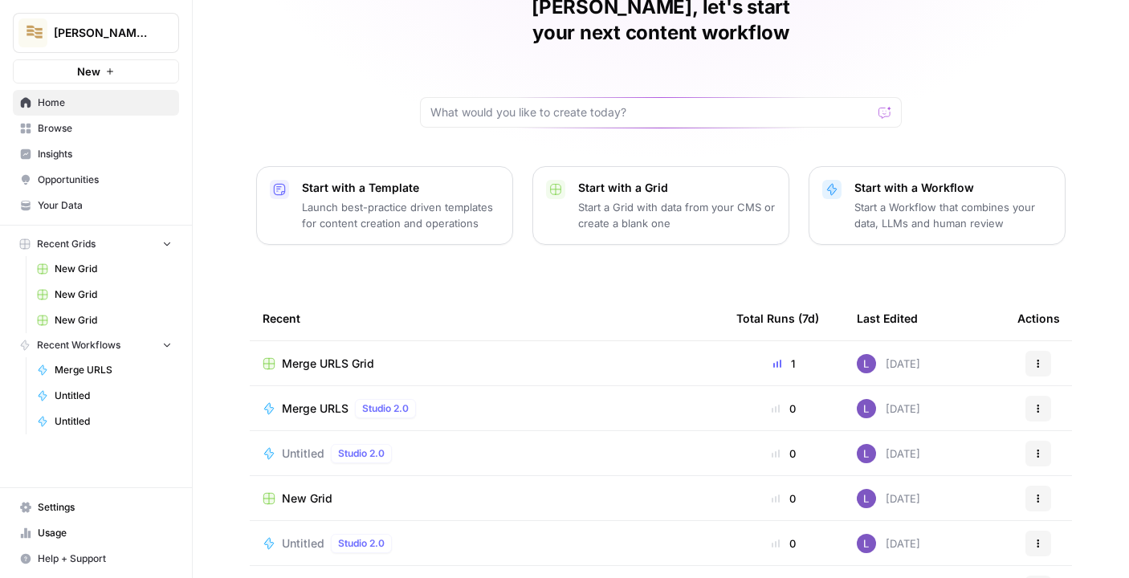
scroll to position [107, 0]
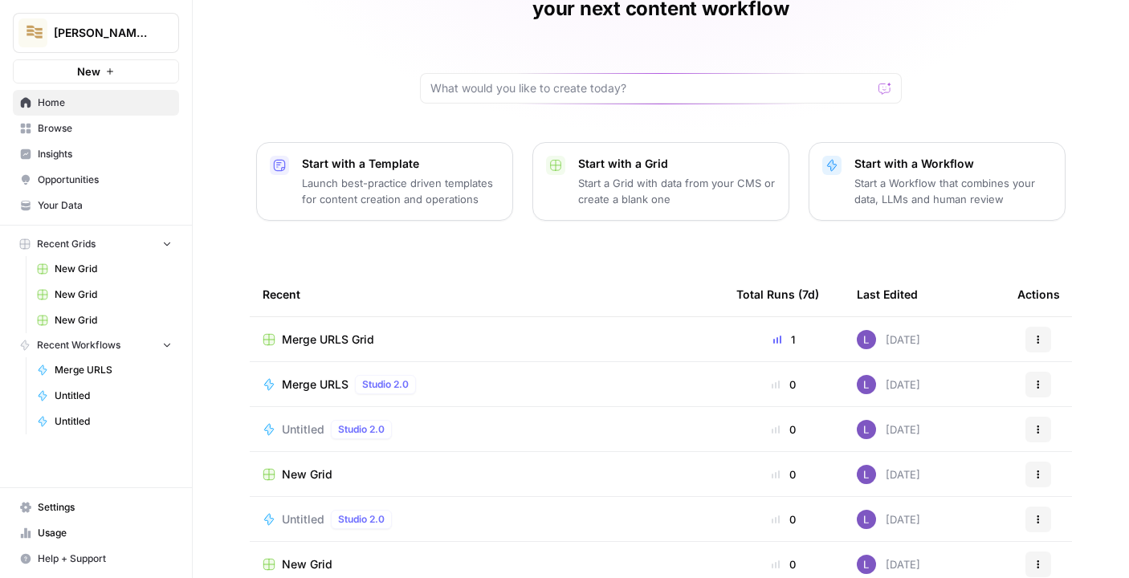
click at [340, 332] on span "Merge URLS Grid" at bounding box center [328, 340] width 92 height 16
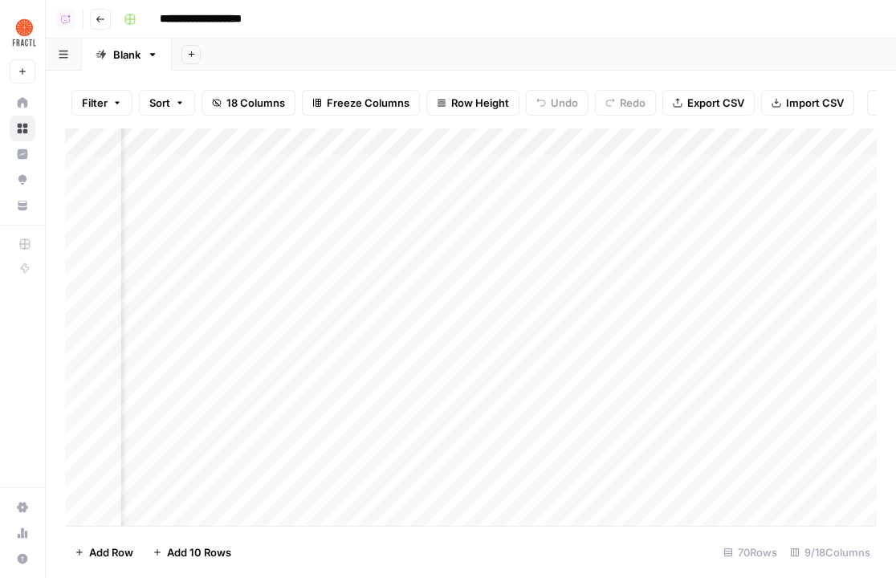
scroll to position [0, 693]
click at [618, 169] on div "Add Column" at bounding box center [471, 326] width 812 height 397
click at [618, 186] on div "Add Column" at bounding box center [471, 326] width 812 height 397
click at [618, 214] on div "Add Column" at bounding box center [471, 326] width 812 height 397
click at [618, 191] on div "Add Column" at bounding box center [471, 326] width 812 height 397
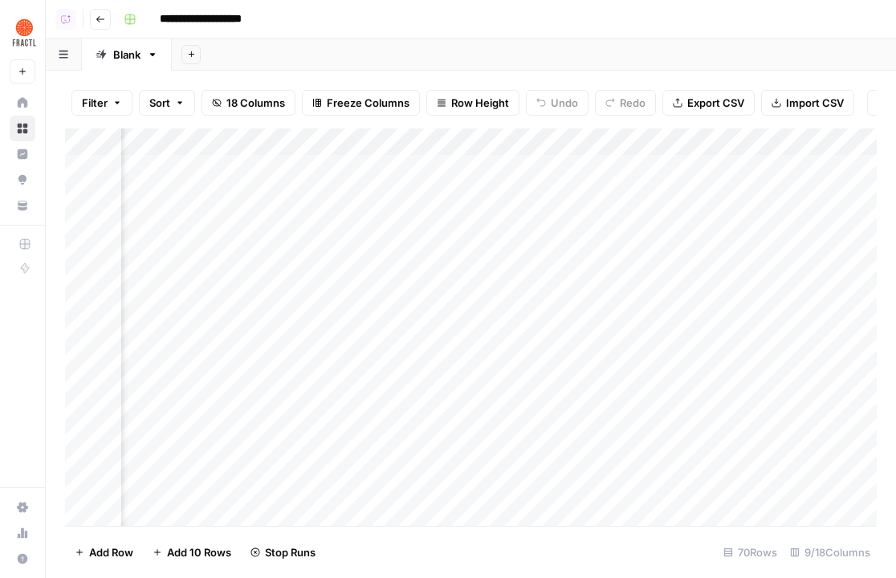
click at [616, 165] on div "Add Column" at bounding box center [471, 326] width 812 height 397
click at [820, 140] on span "Add Column" at bounding box center [840, 142] width 56 height 14
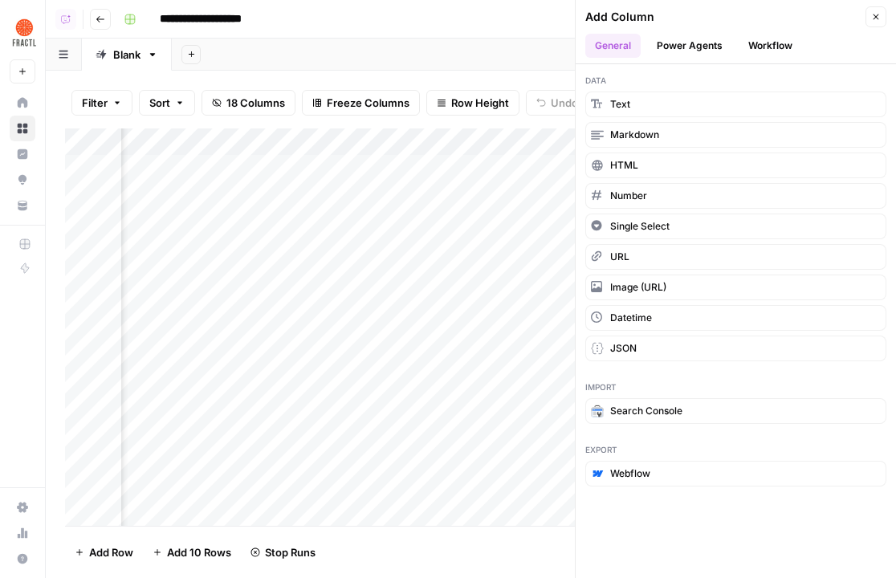
click at [707, 51] on button "Power Agents" at bounding box center [689, 46] width 85 height 24
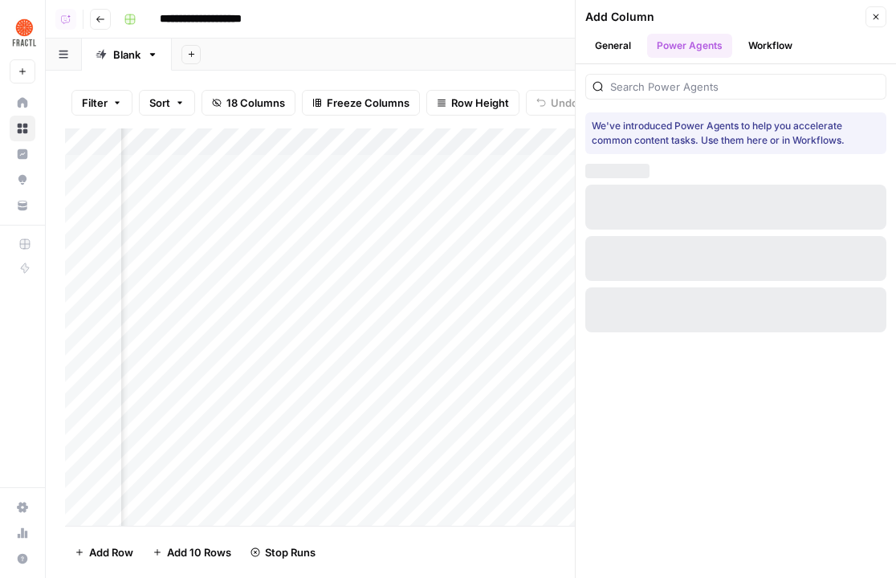
click at [715, 76] on div at bounding box center [735, 87] width 301 height 26
type input "a"
type input "b"
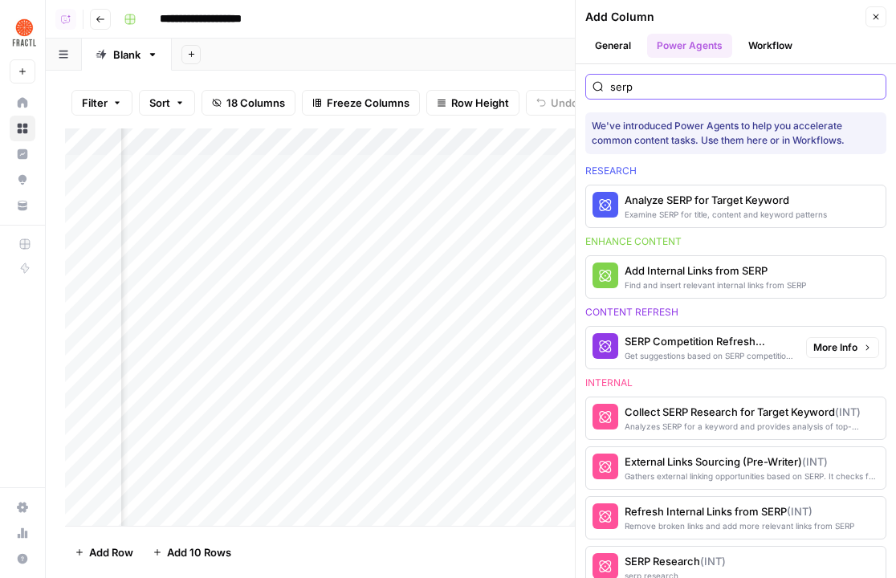
type input "serp"
click at [827, 342] on span "More Info" at bounding box center [835, 347] width 44 height 14
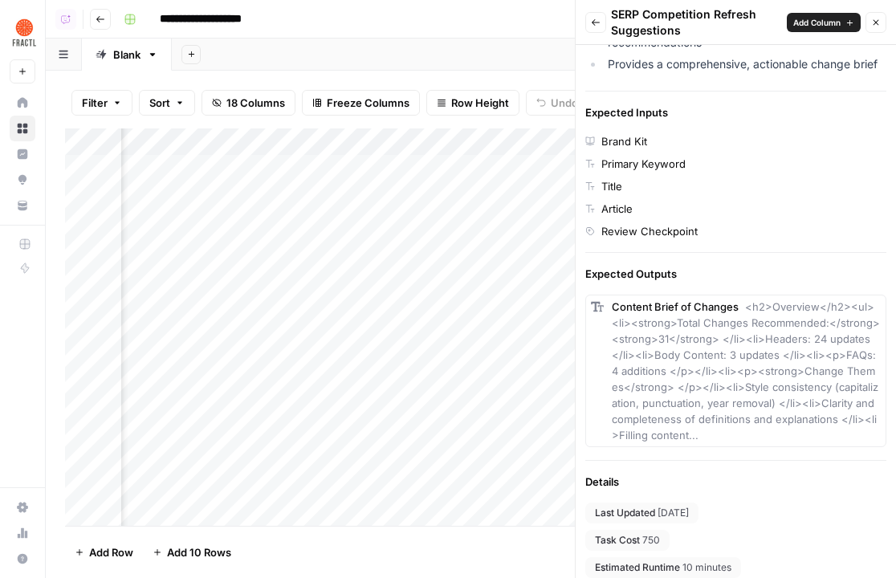
scroll to position [364, 0]
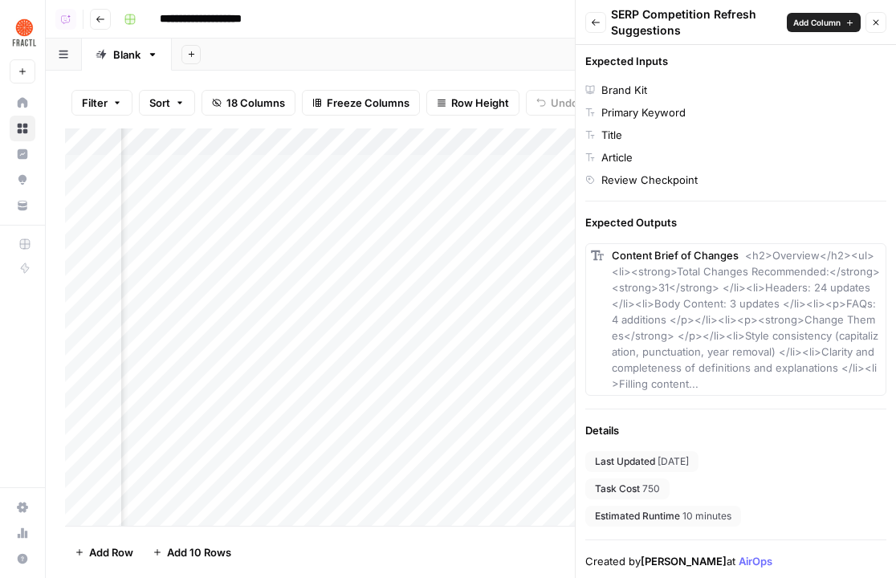
click at [595, 33] on div "Back SERP Competition Refresh Suggestions Add Column Close" at bounding box center [735, 22] width 301 height 32
click at [594, 34] on div "Back SERP Competition Refresh Suggestions Add Column Close" at bounding box center [735, 22] width 301 height 32
click at [597, 22] on icon "button" at bounding box center [596, 22] width 8 height 6
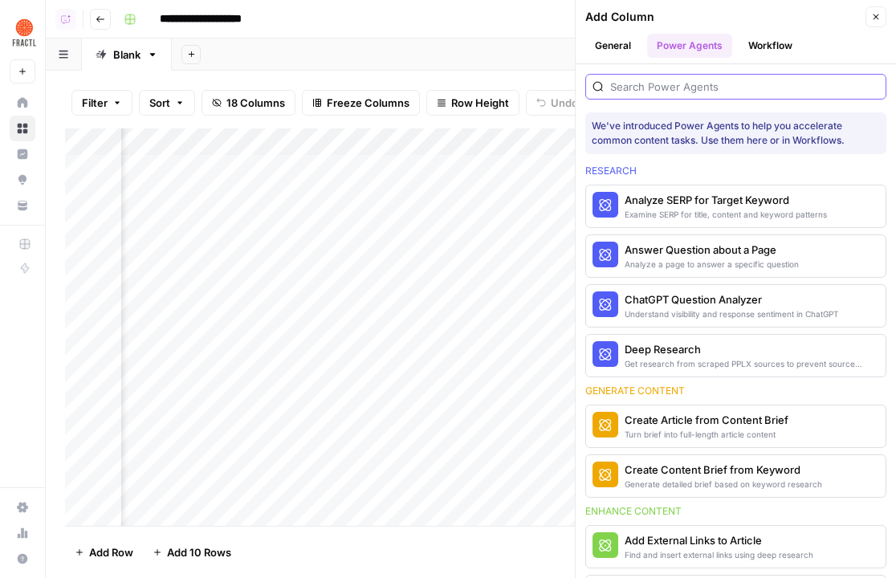
click at [697, 87] on input "search" at bounding box center [744, 87] width 269 height 16
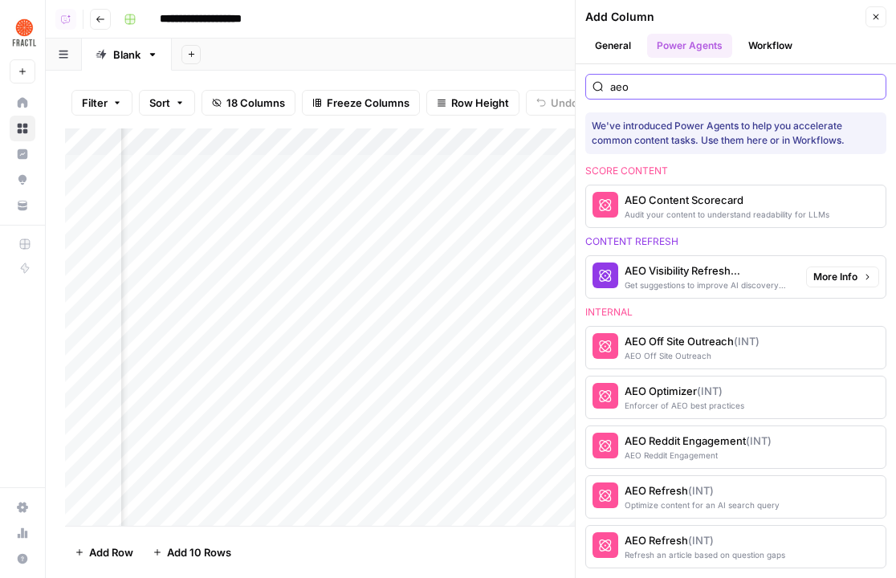
type input "aeo"
click at [827, 271] on span "More Info" at bounding box center [835, 277] width 44 height 14
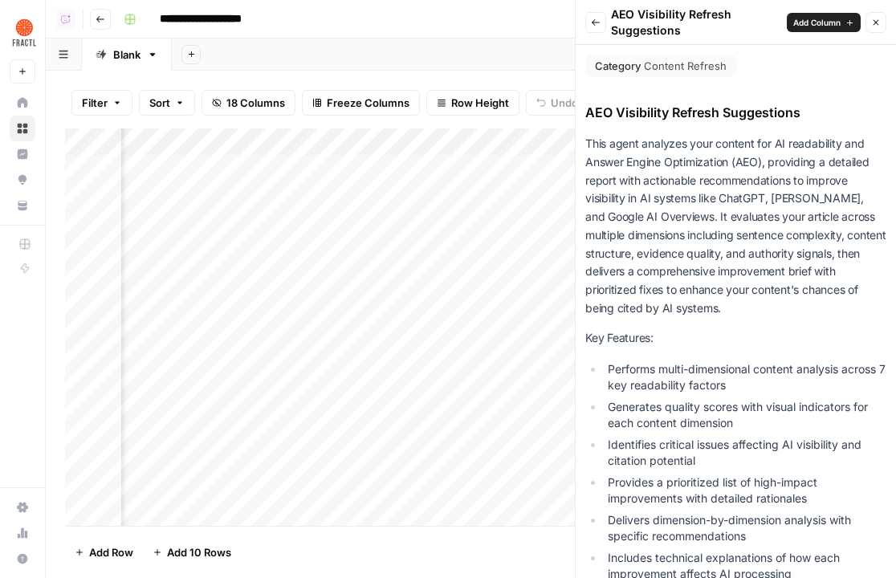
scroll to position [456, 0]
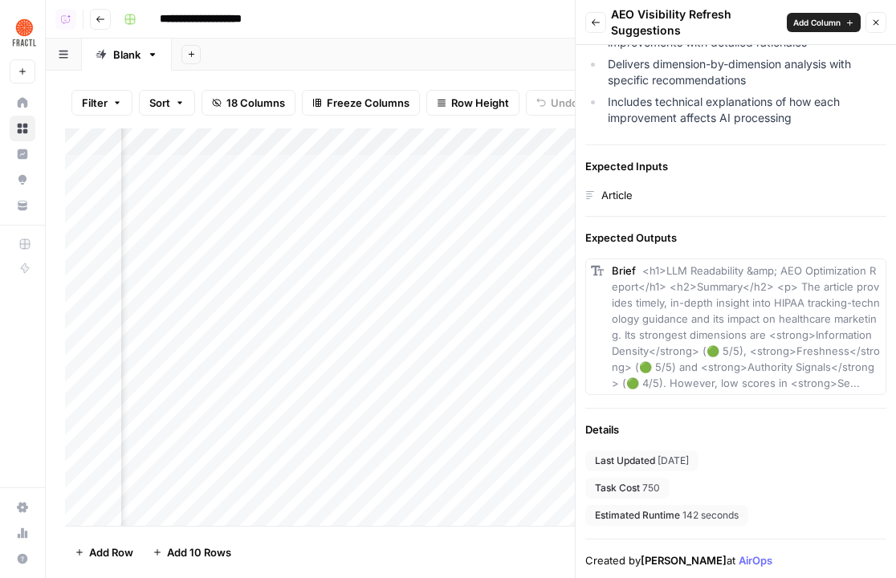
click at [595, 22] on icon "button" at bounding box center [596, 23] width 10 height 10
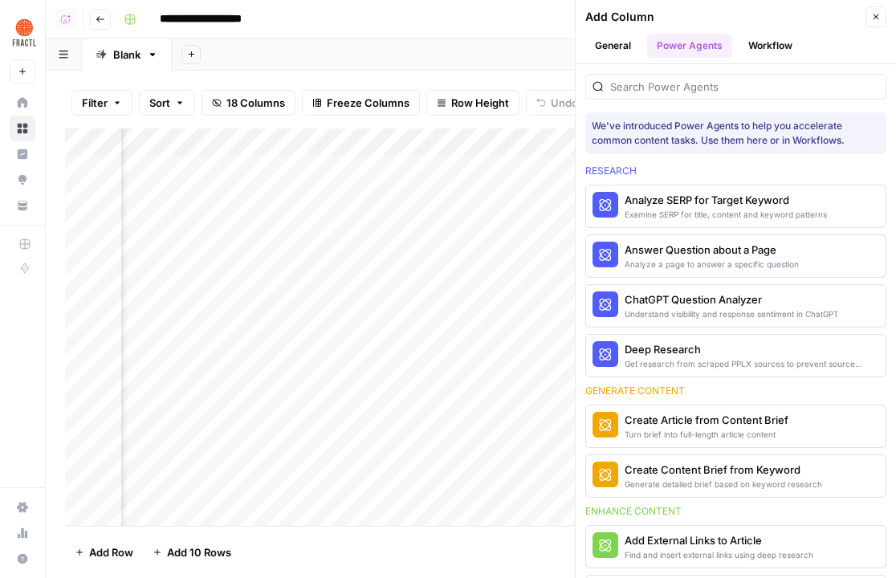
click at [107, 20] on button "Go back" at bounding box center [100, 19] width 21 height 21
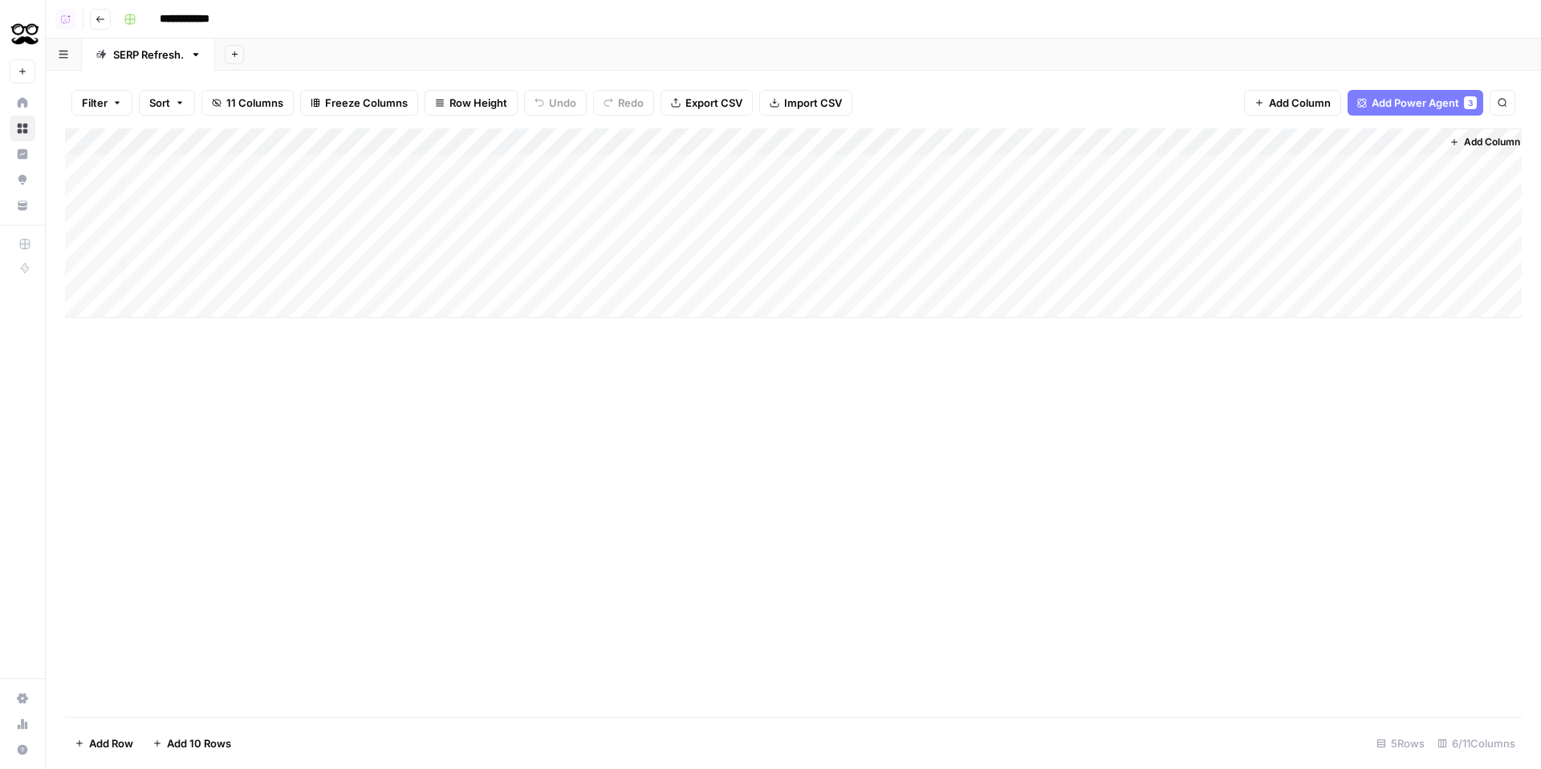
scroll to position [0, 8]
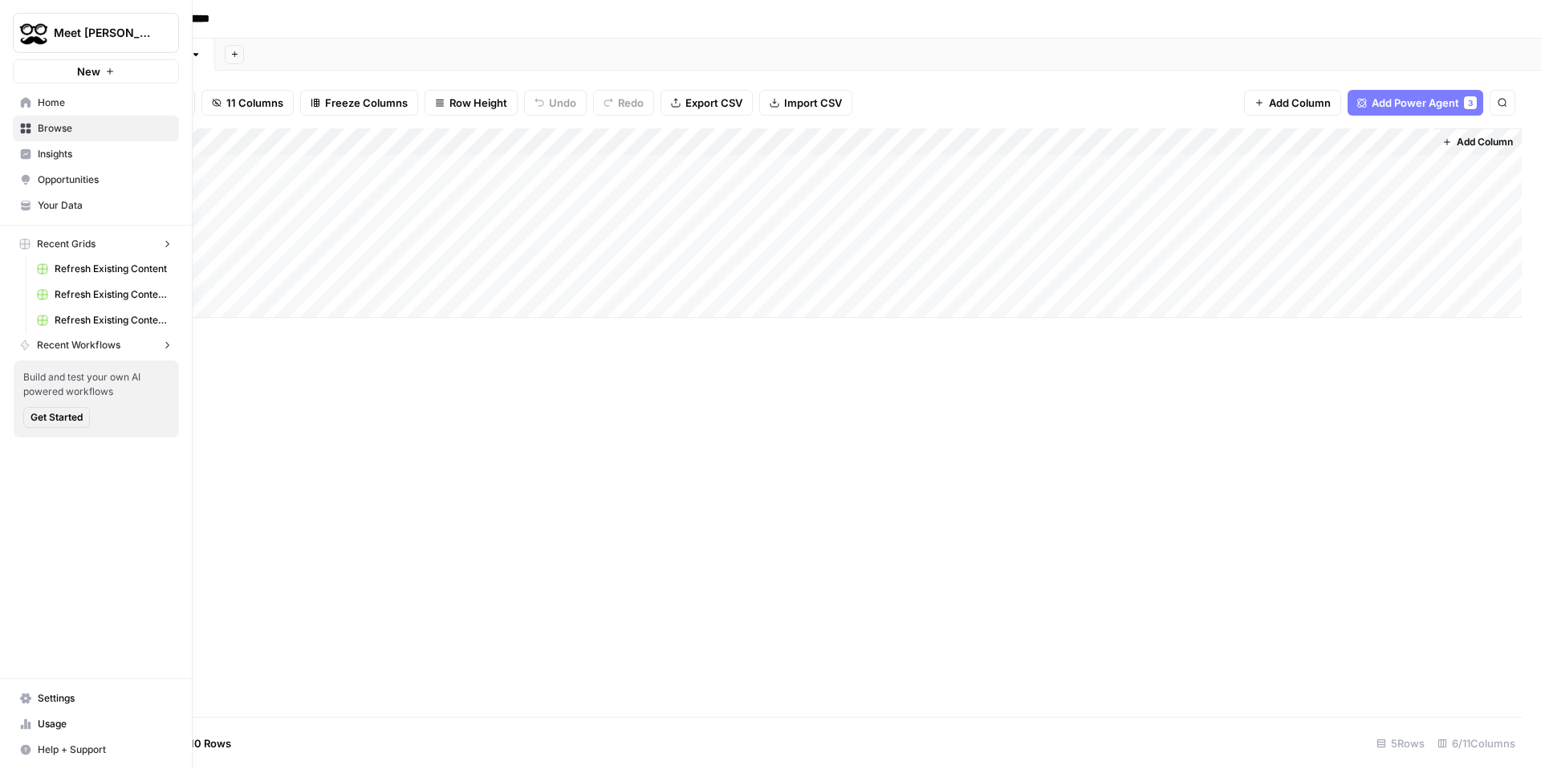
click at [18, 46] on img "Workspace: Meet Alfred" at bounding box center [32, 32] width 29 height 29
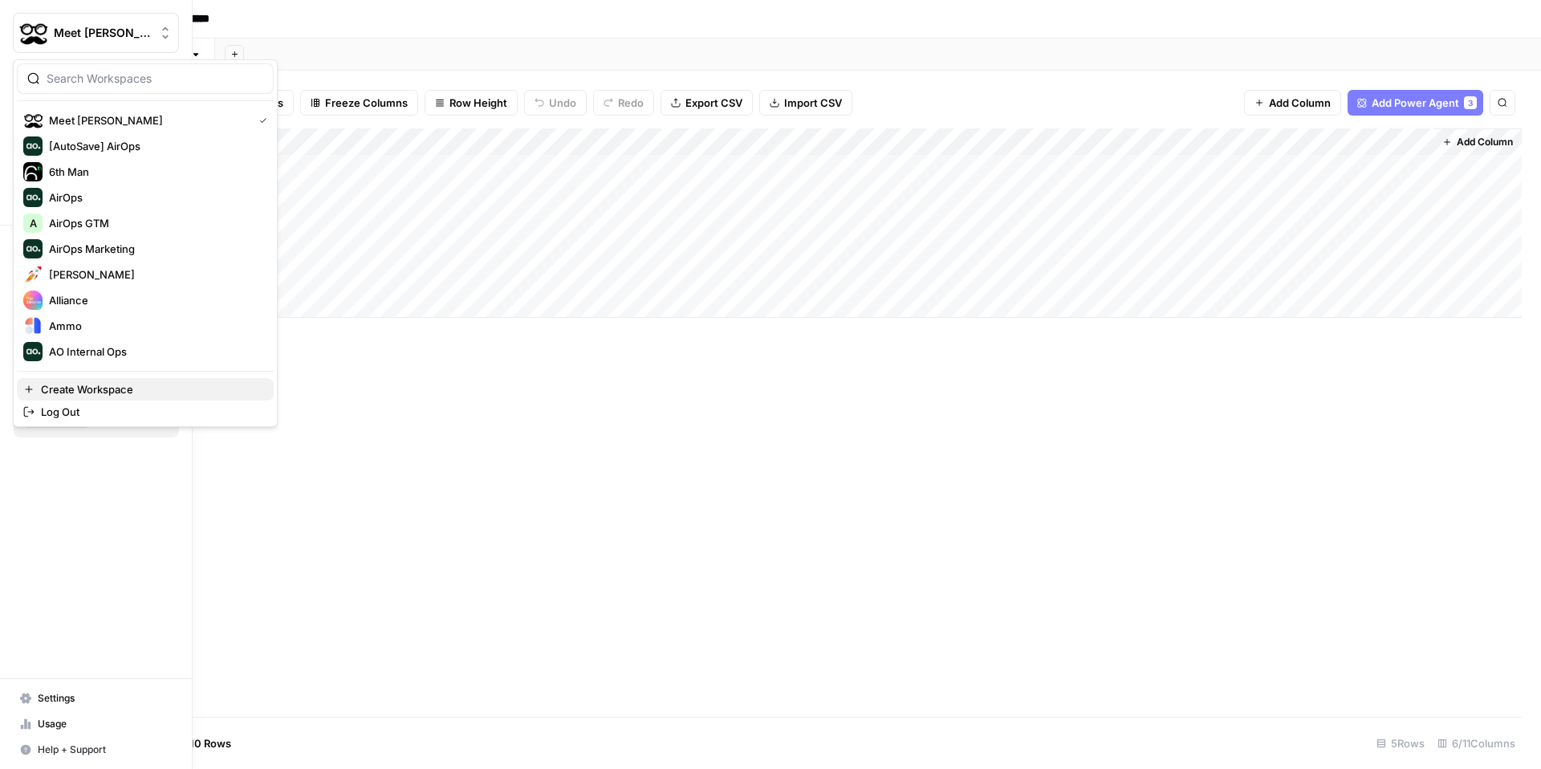
click at [132, 398] on button "Create Workspace" at bounding box center [145, 389] width 257 height 22
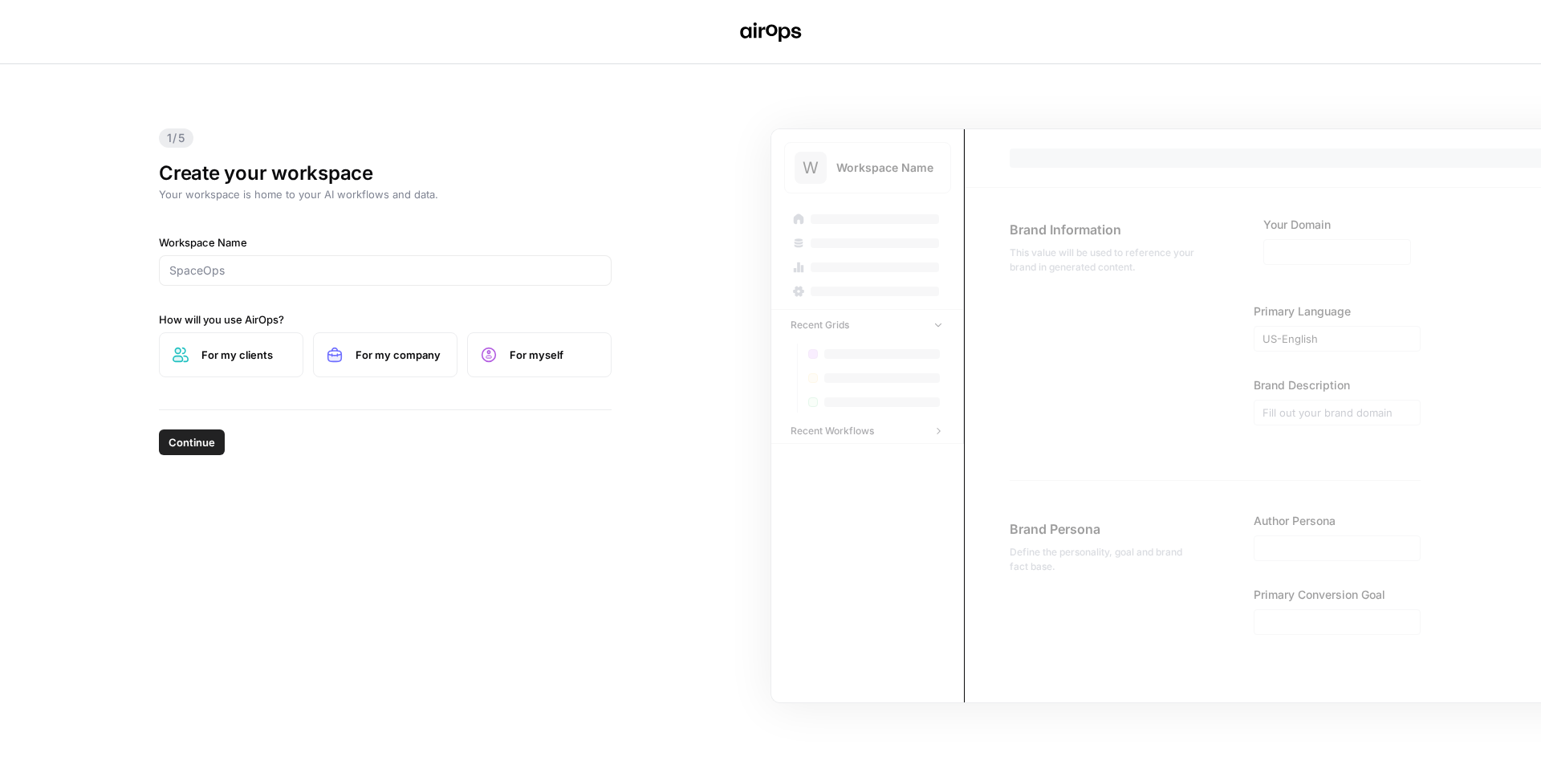
click at [511, 280] on div at bounding box center [385, 270] width 453 height 31
type input "Parallel"
click at [159, 430] on button "Continue" at bounding box center [192, 443] width 66 height 26
click at [427, 351] on span "For my company" at bounding box center [400, 355] width 88 height 16
click at [167, 442] on button "Continue" at bounding box center [192, 443] width 66 height 26
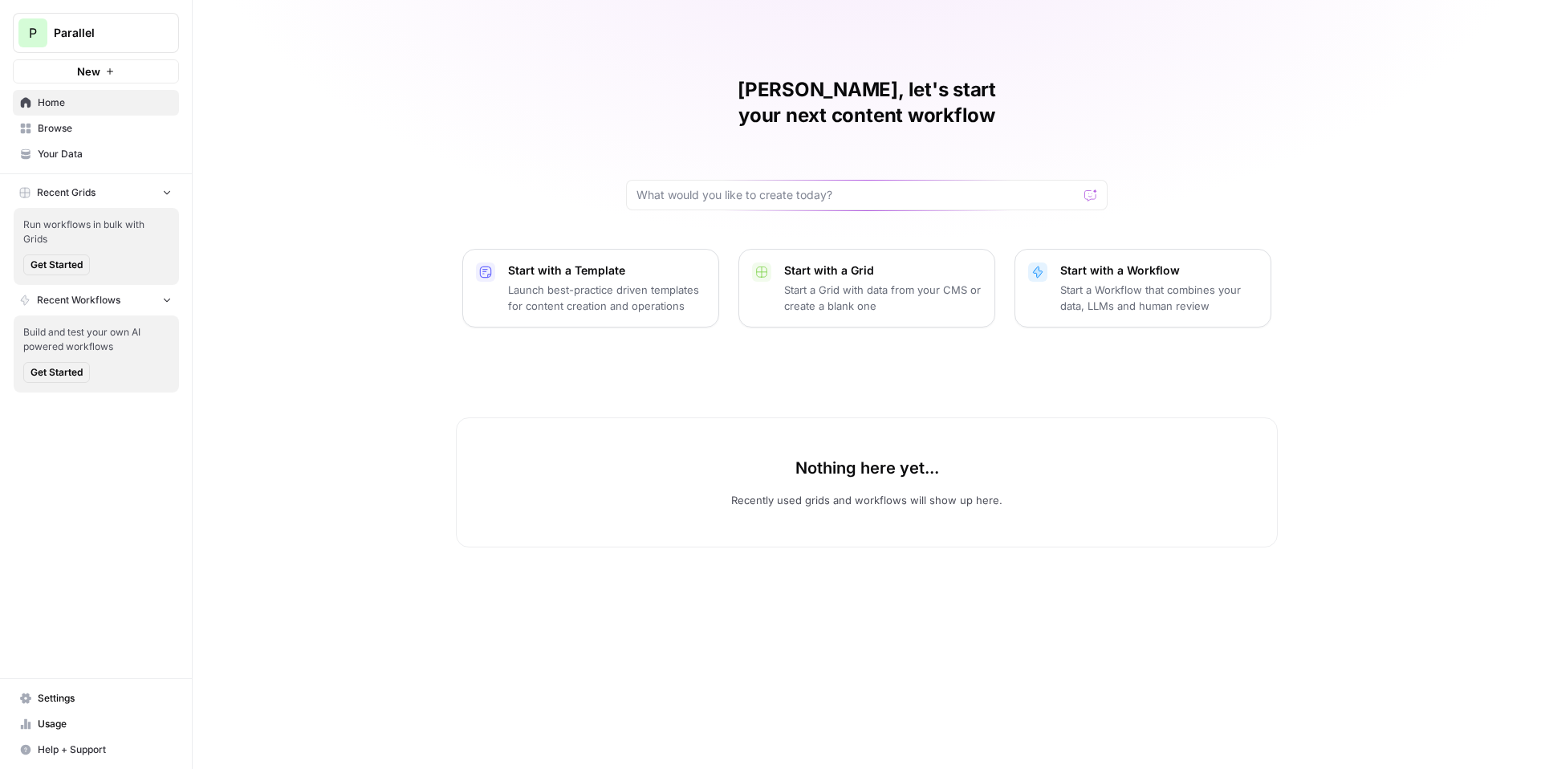
click at [87, 158] on span "Your Data" at bounding box center [105, 154] width 134 height 14
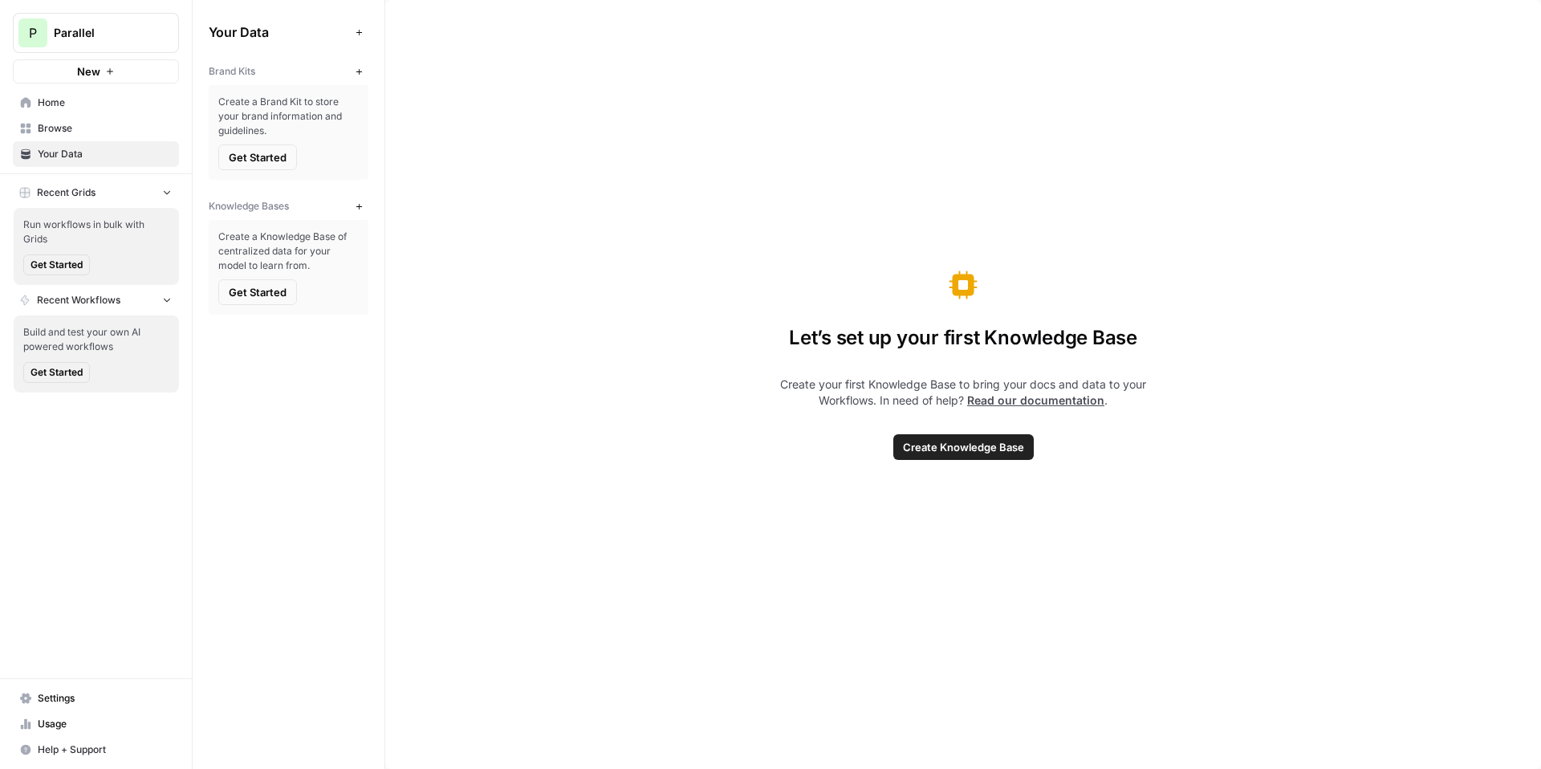
click at [376, 79] on div "Your Data Add Data Brand Kits New Create a Brand Kit to store your brand inform…" at bounding box center [289, 167] width 192 height 334
click at [369, 75] on div "Your Data Add Data Brand Kits New Create a Brand Kit to store your brand inform…" at bounding box center [289, 167] width 192 height 334
click at [356, 70] on icon "button" at bounding box center [359, 71] width 9 height 9
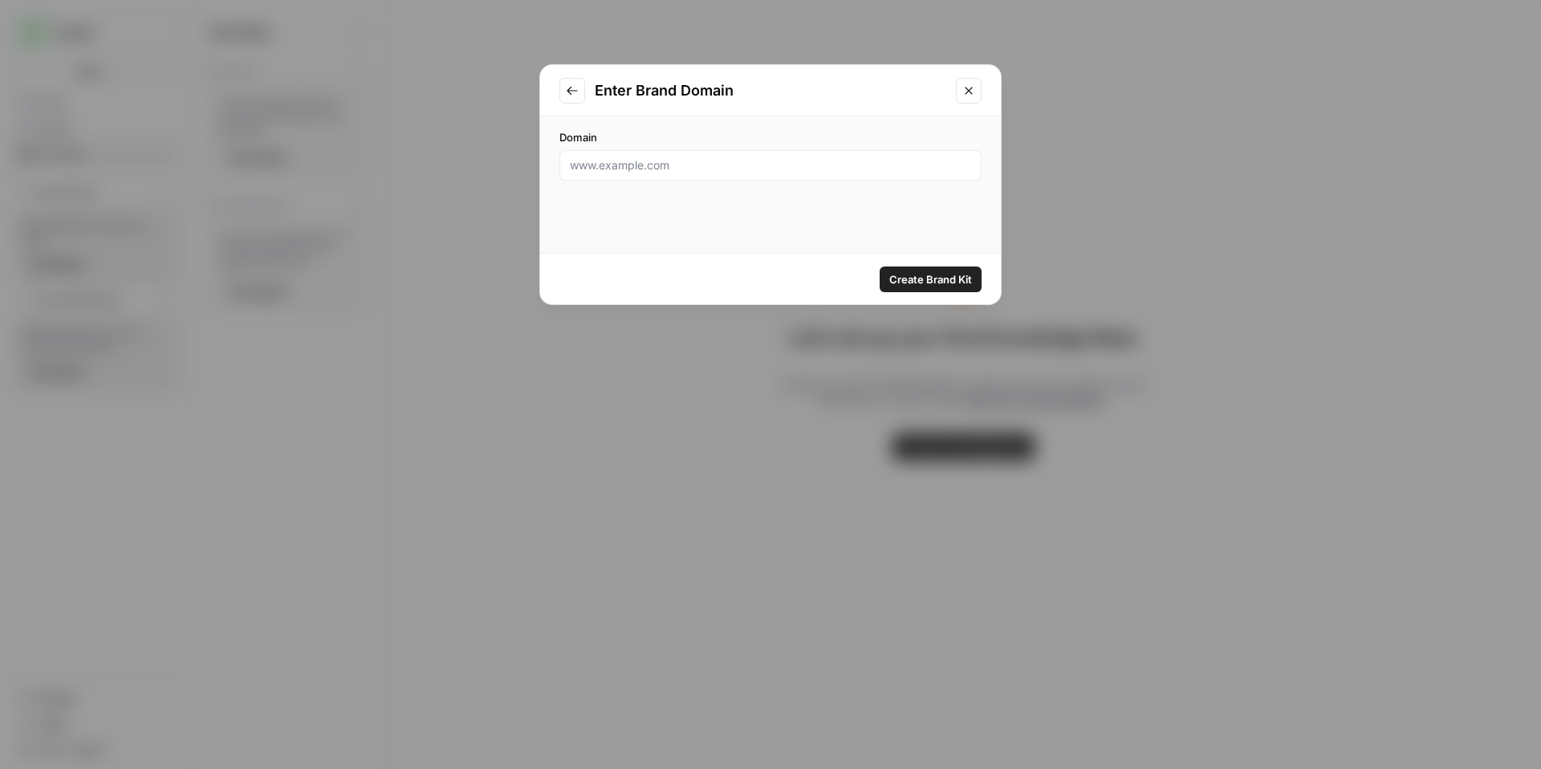
click at [768, 175] on div at bounding box center [771, 165] width 422 height 31
paste input "[URL]"
type input "[URL]"
click at [955, 293] on div "Create Brand Kit" at bounding box center [770, 279] width 461 height 51
click at [947, 274] on span "Create Brand Kit" at bounding box center [931, 279] width 83 height 16
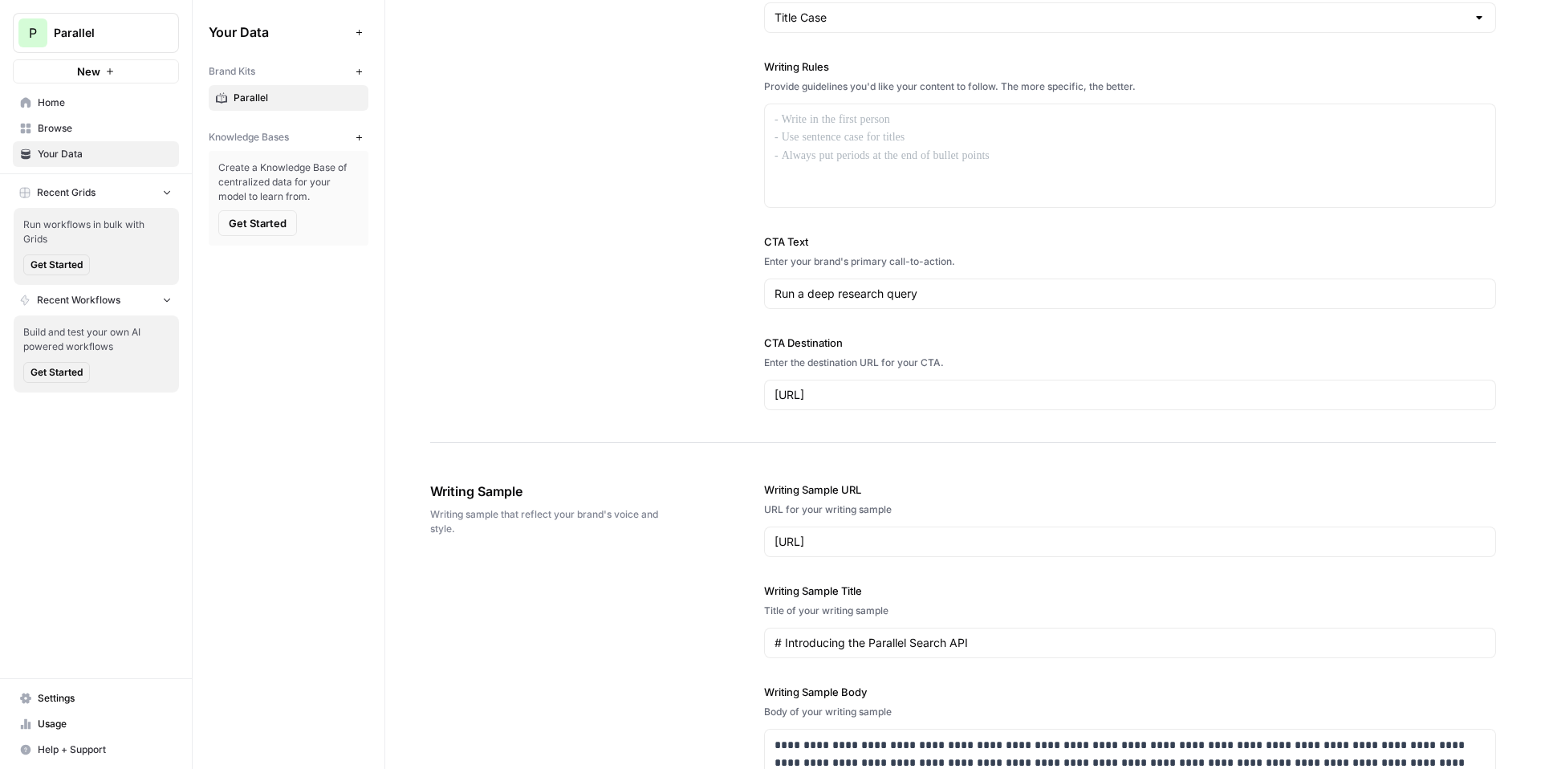
scroll to position [1556, 0]
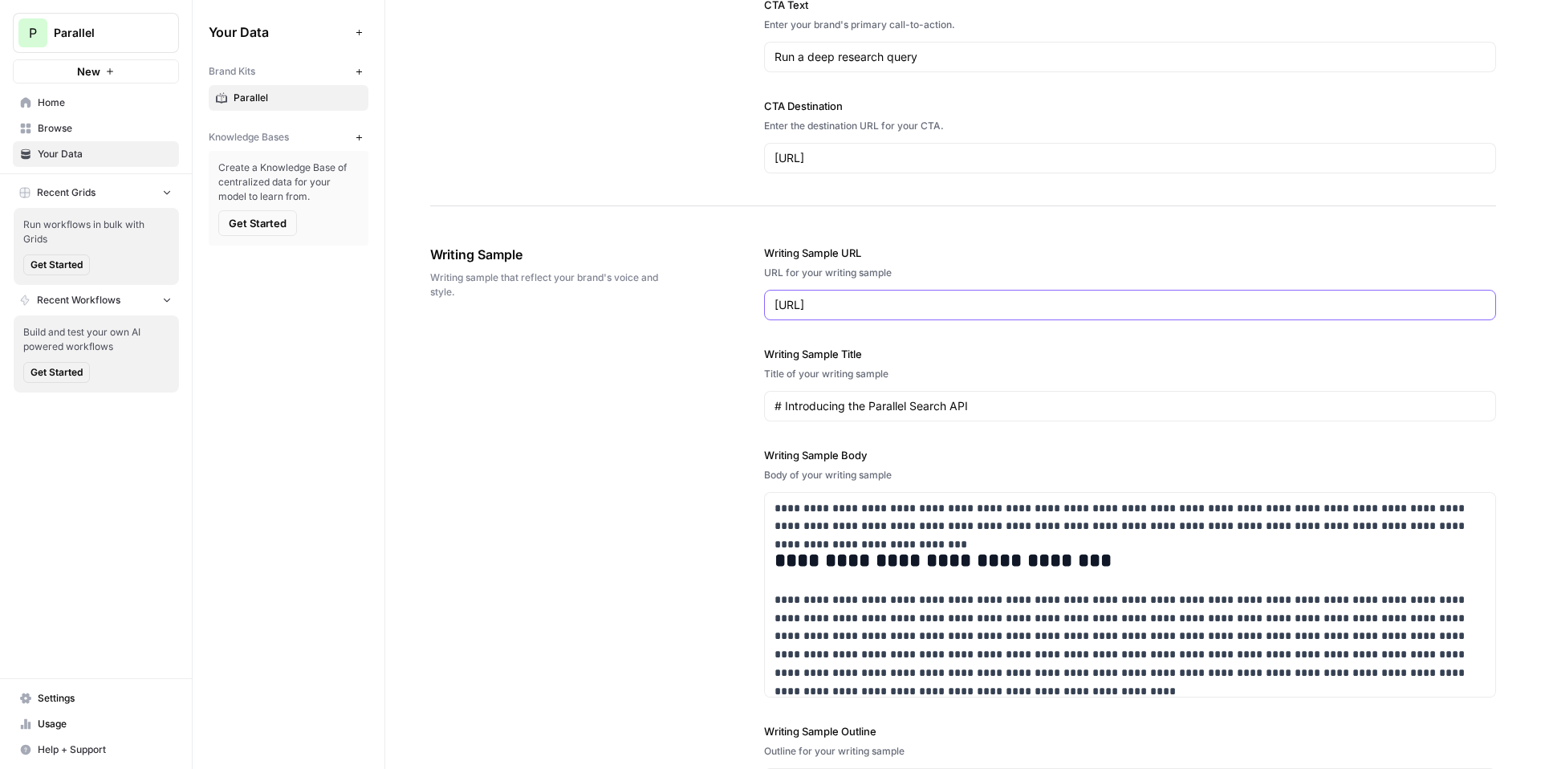
click at [926, 301] on input "https://parallel.ai/blog/parallel-search-api" at bounding box center [1130, 305] width 711 height 16
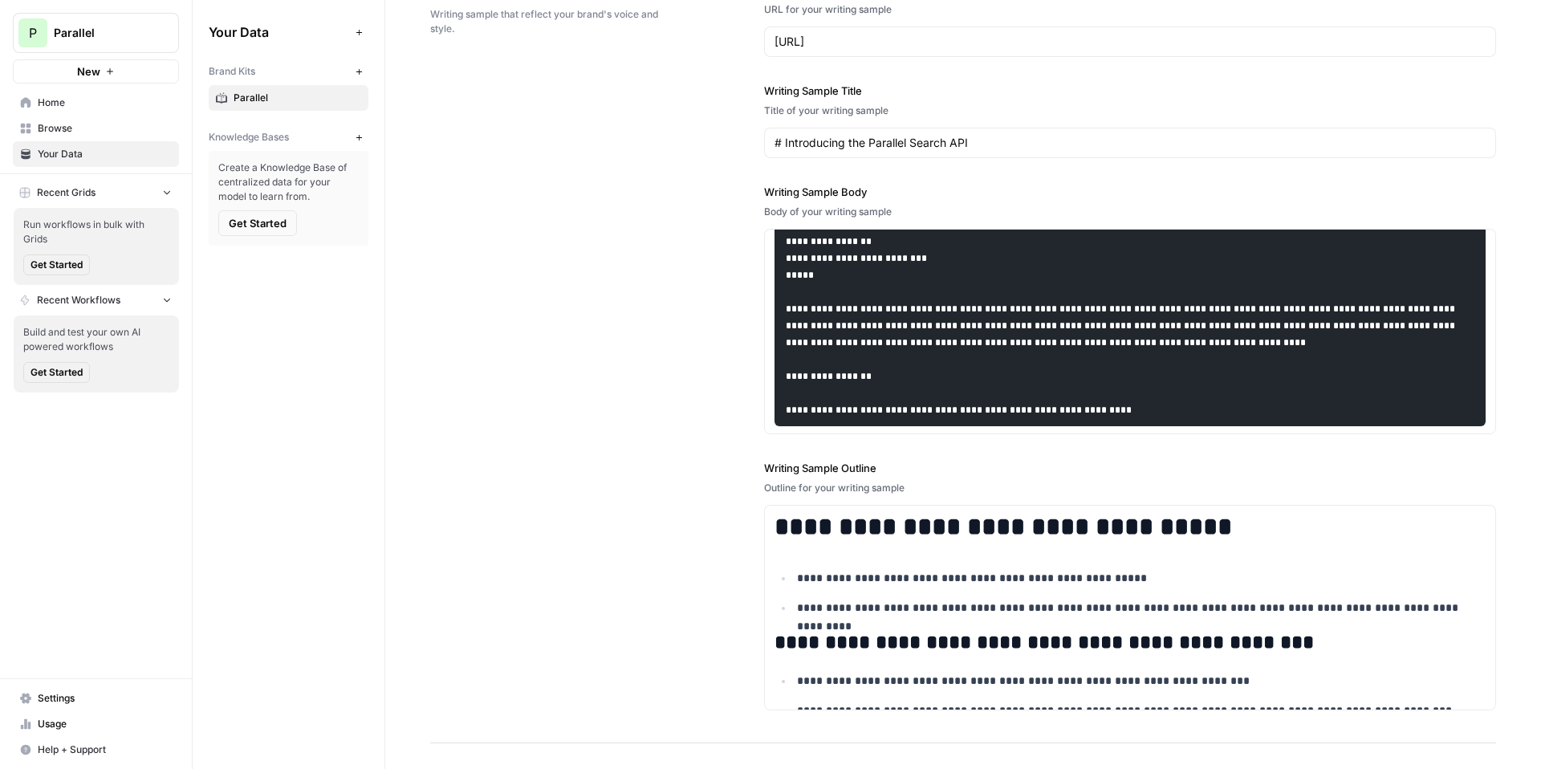
scroll to position [1919, 0]
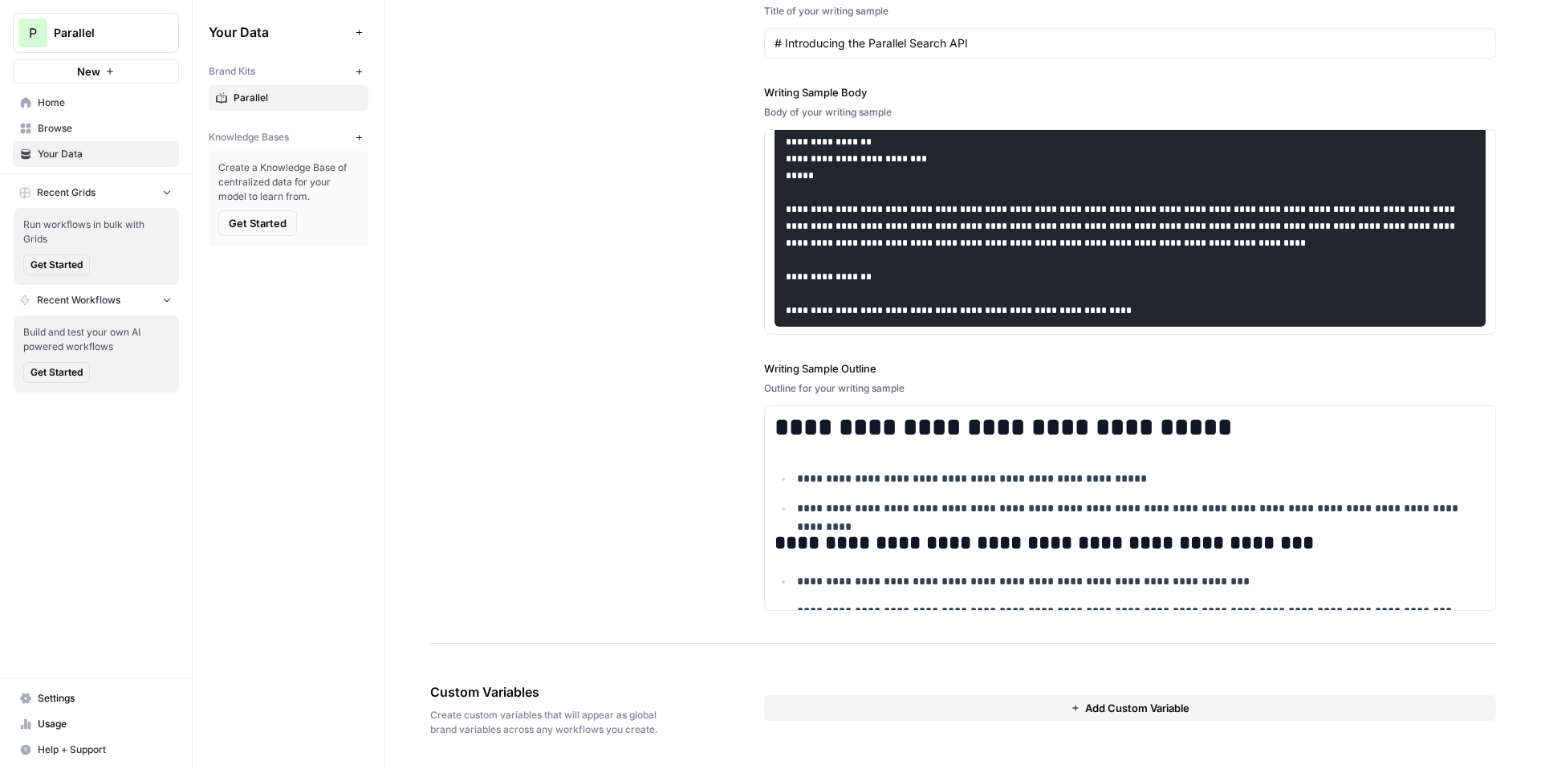
click at [352, 133] on button "New" at bounding box center [358, 137] width 19 height 19
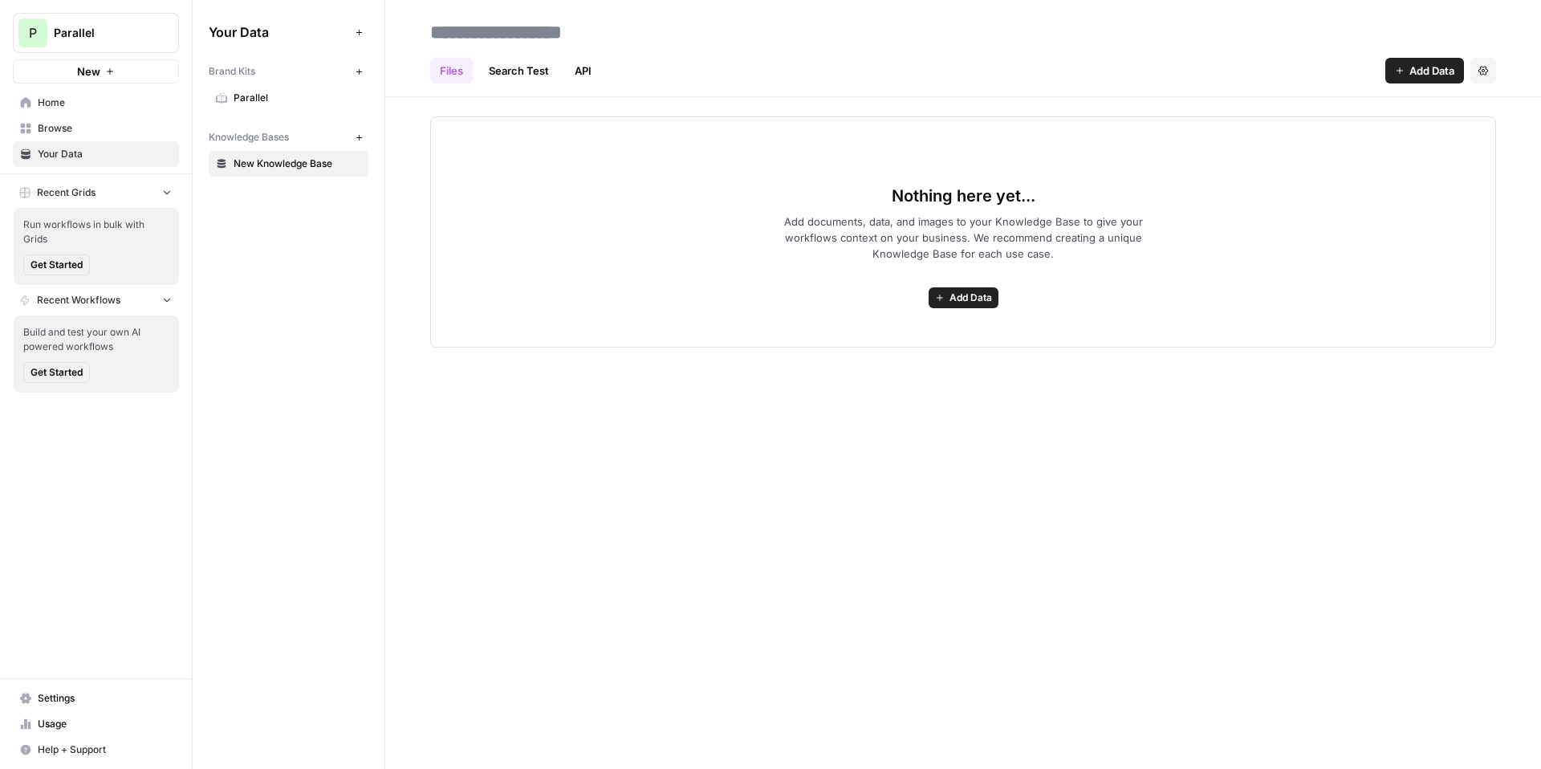
click at [509, 34] on input at bounding box center [552, 32] width 257 height 32
type input "*******"
click at [1453, 70] on span "Add Data" at bounding box center [1432, 71] width 45 height 16
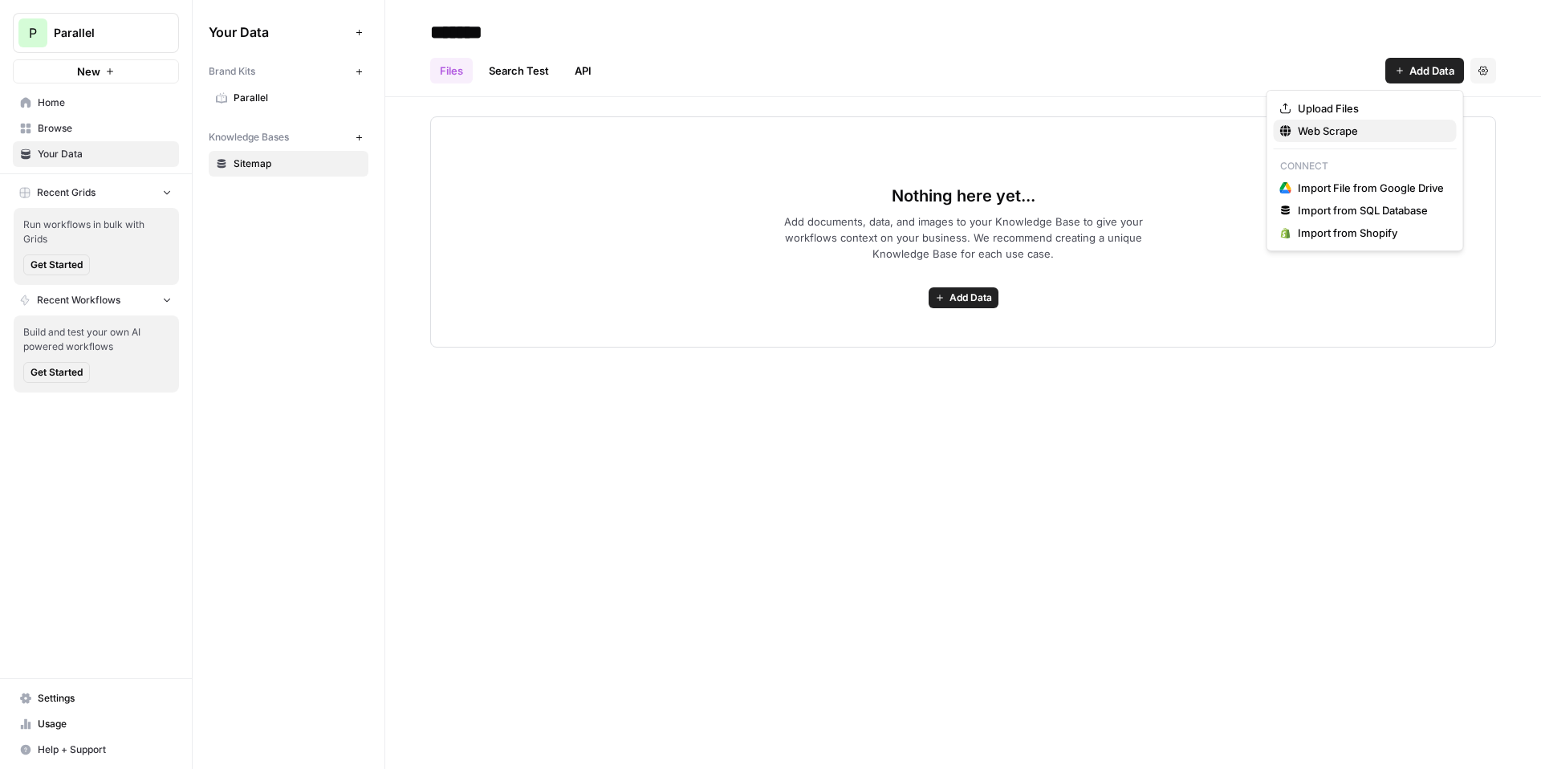
click at [1362, 126] on span "Web Scrape" at bounding box center [1371, 131] width 146 height 16
click at [1362, 126] on body "P Parallel New Home Browse Your Data Recent Grids Run workflows in bulk with Gr…" at bounding box center [770, 384] width 1541 height 769
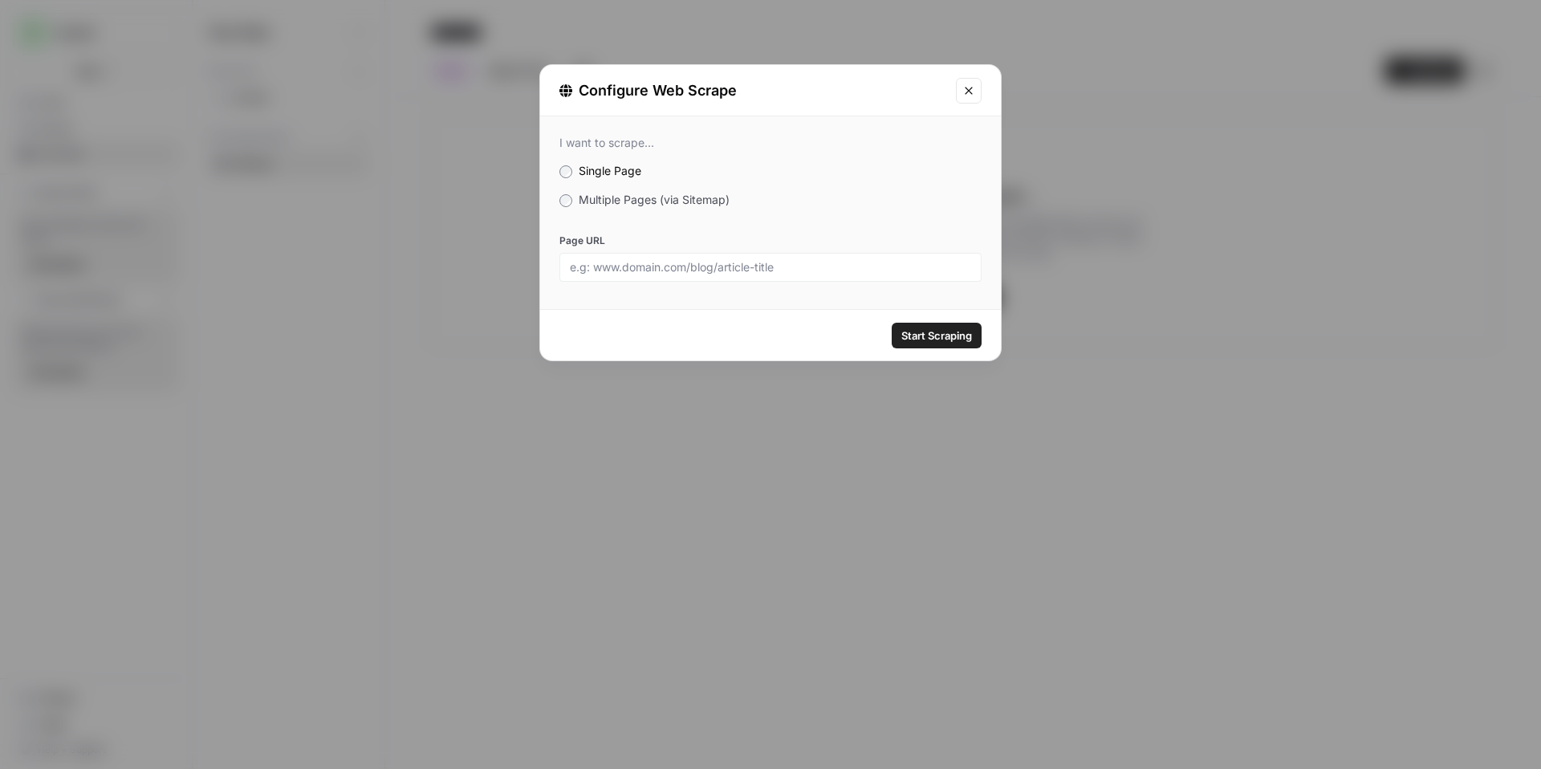
click at [633, 197] on span "Multiple Pages (via Sitemap)" at bounding box center [654, 200] width 151 height 14
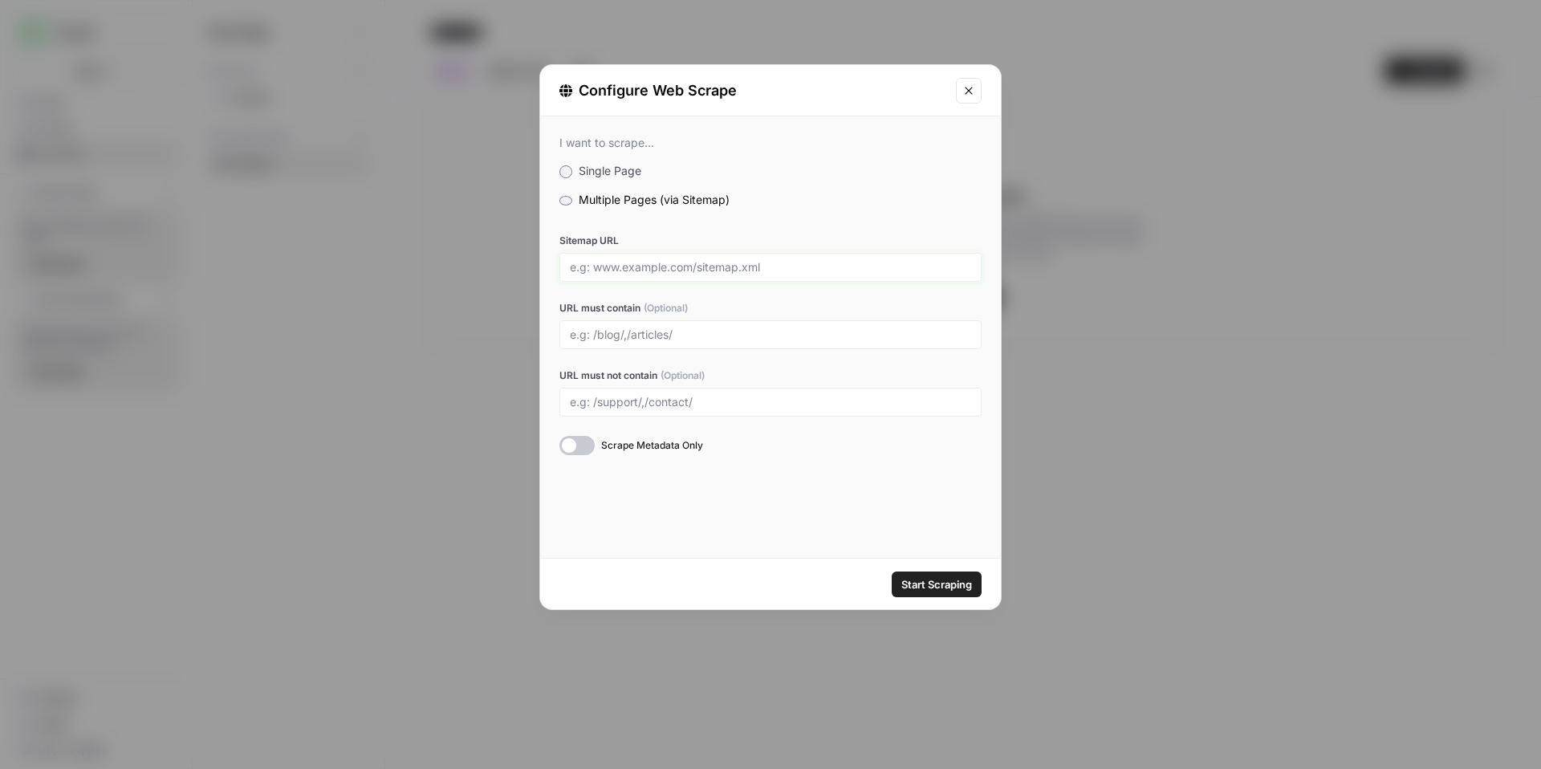
click at [670, 267] on input "Sitemap URL" at bounding box center [770, 267] width 401 height 14
paste input "https://parallel.ai/blog/parallel-search-api"
drag, startPoint x: 837, startPoint y: 272, endPoint x: 664, endPoint y: 269, distance: 172.6
click at [664, 269] on input "https://parallel.ai/blog/parallel-search-api/" at bounding box center [770, 267] width 401 height 14
type input "https://parallel.ai/sitemap.xml"
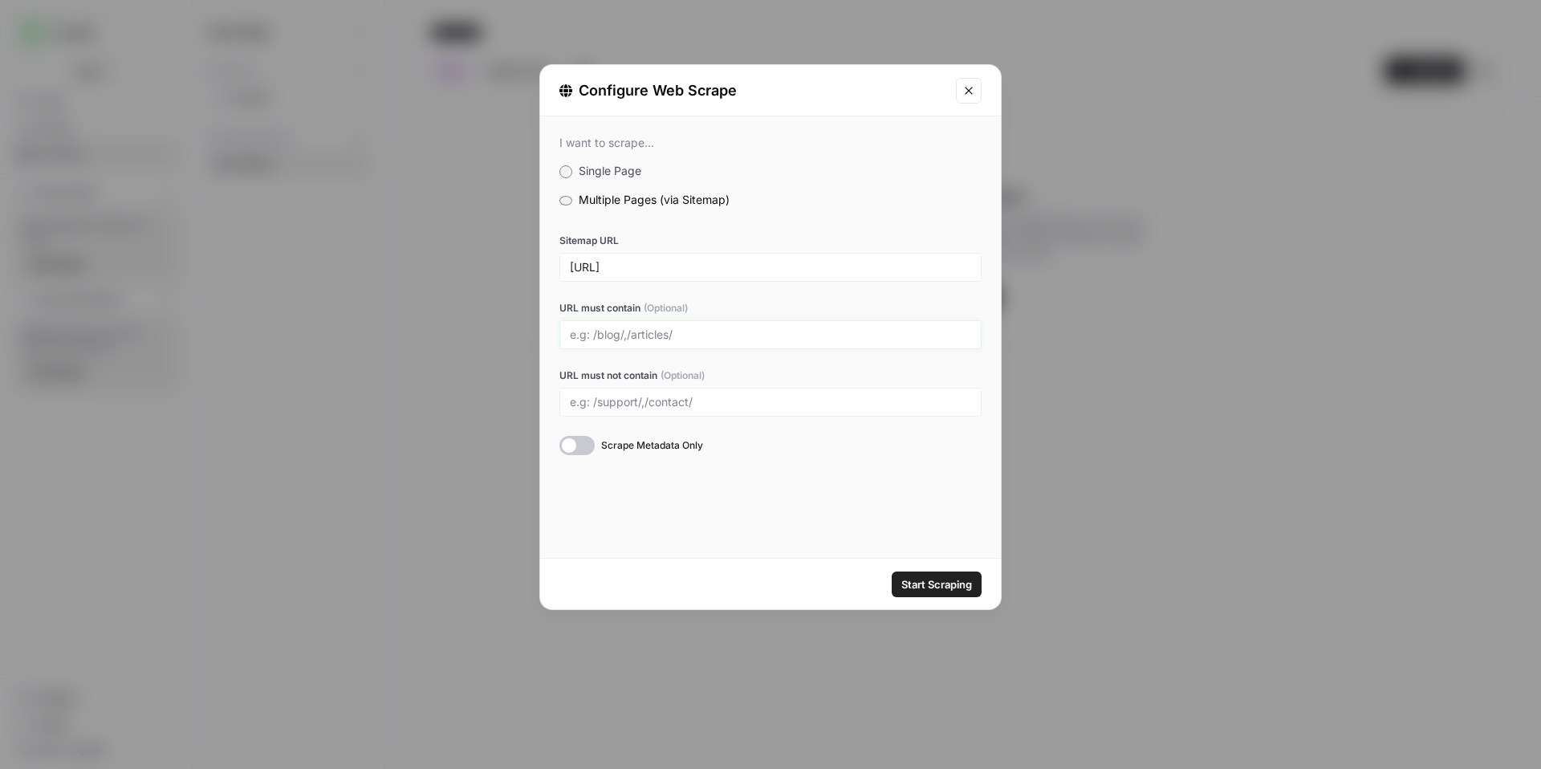
click at [617, 332] on input "URL must contain (Optional)" at bounding box center [770, 335] width 401 height 14
type input "blog"
click at [936, 575] on button "Start Scraping" at bounding box center [937, 585] width 90 height 26
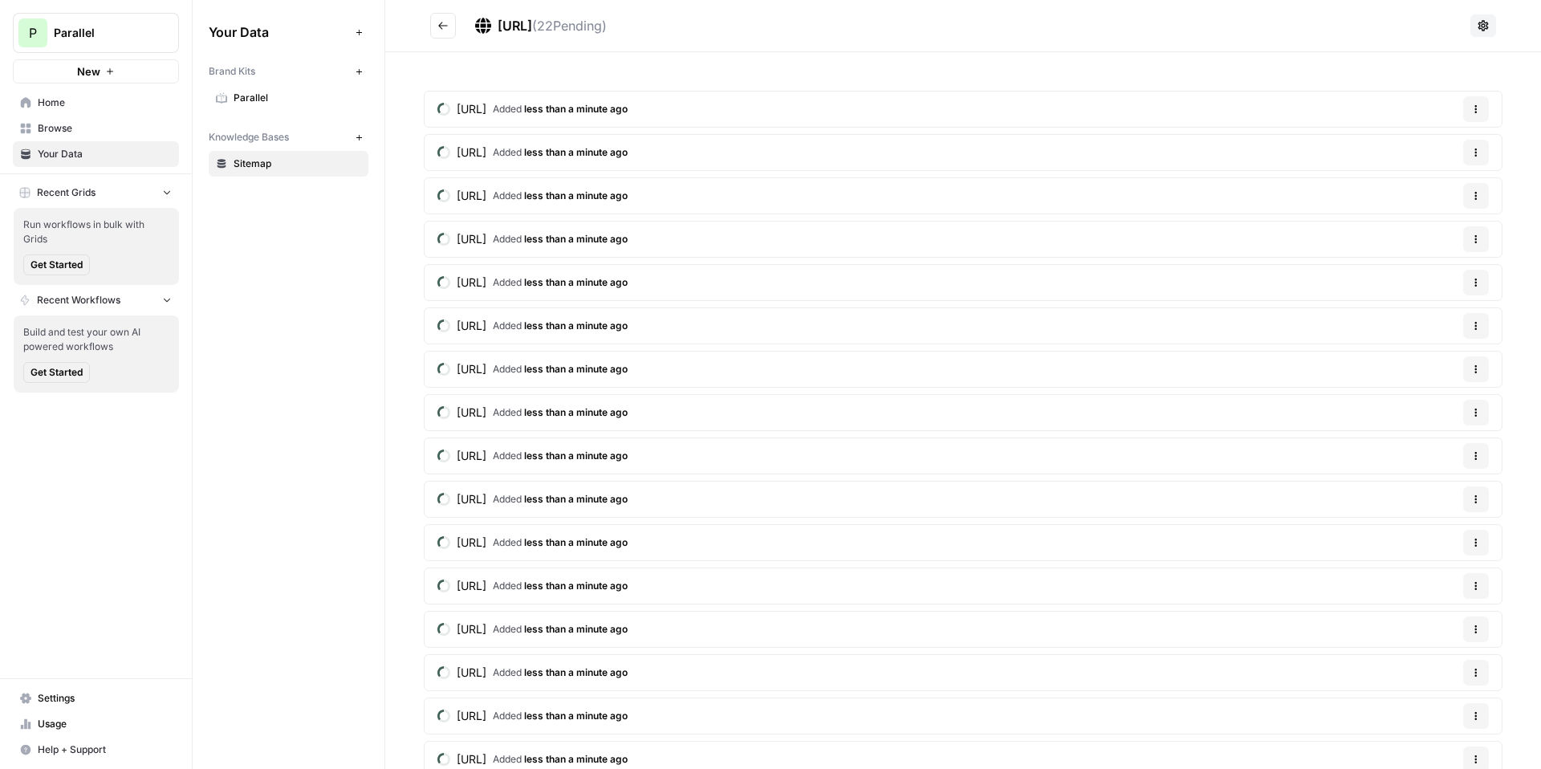
click at [59, 117] on link "Browse" at bounding box center [96, 129] width 166 height 26
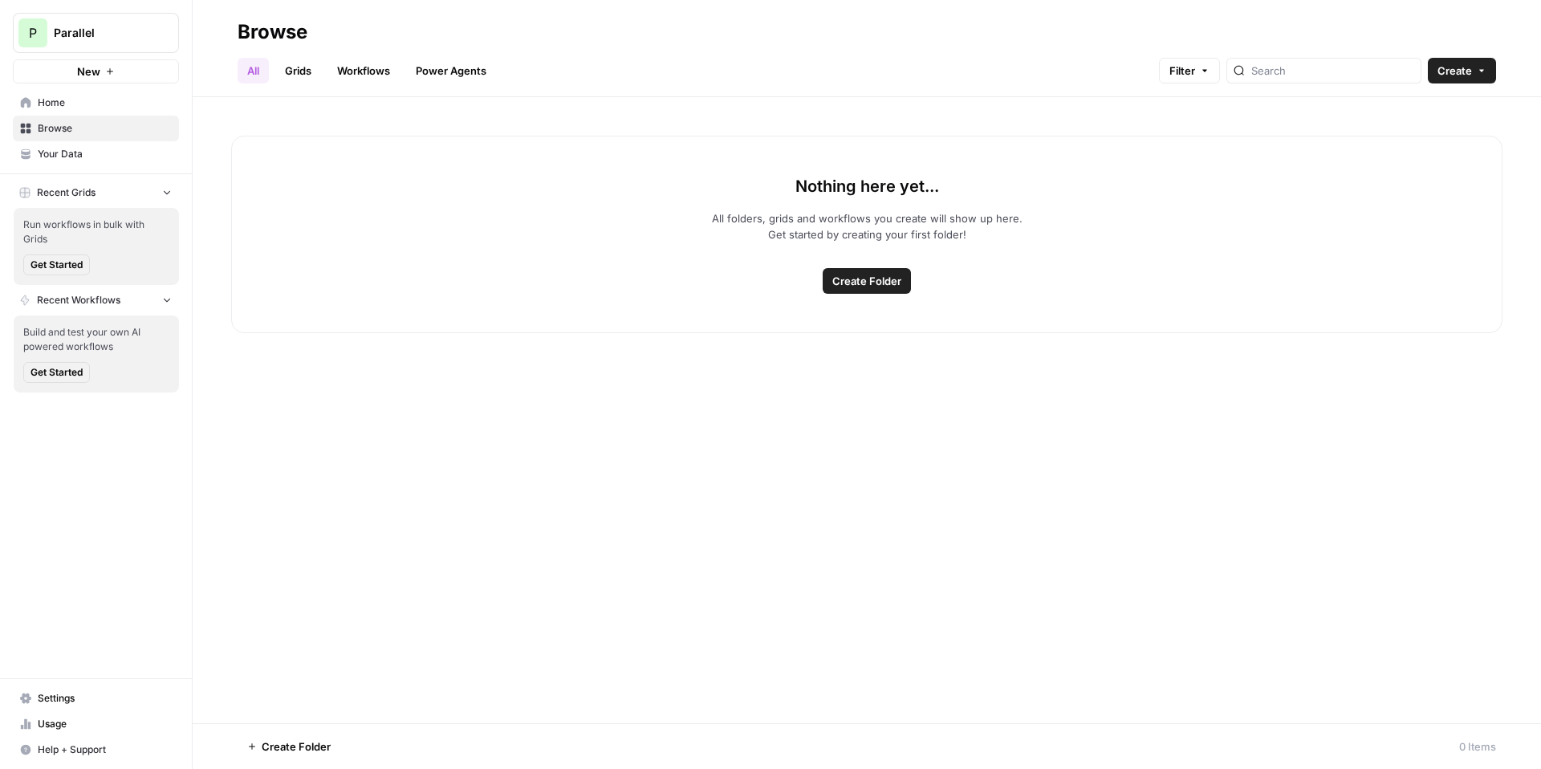
click at [107, 155] on span "Your Data" at bounding box center [105, 154] width 134 height 14
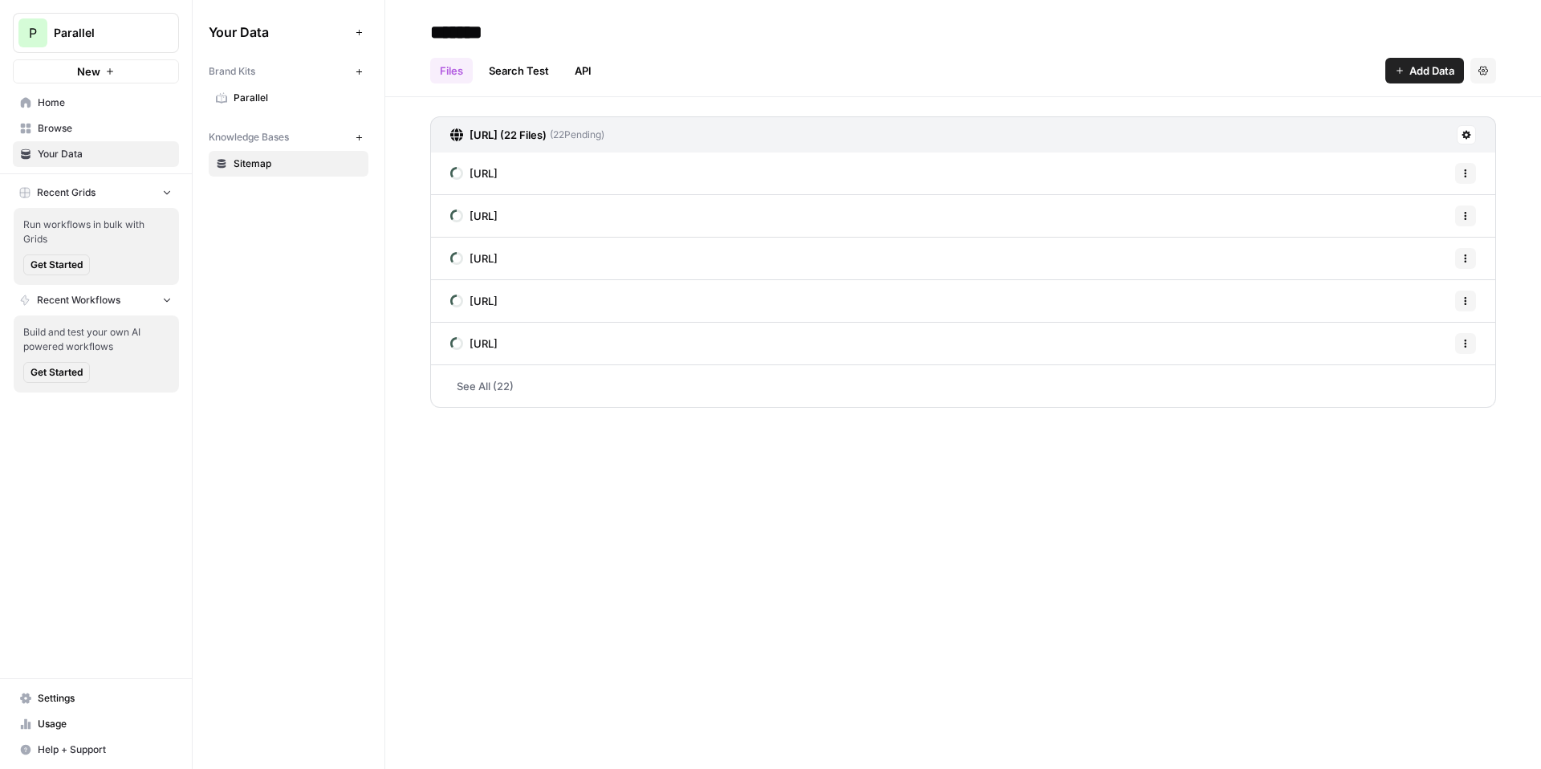
click at [369, 139] on div "Your Data Add Data Brand Kits New Parallel Knowledge Bases New Sitemap" at bounding box center [289, 98] width 192 height 196
click at [355, 136] on icon "button" at bounding box center [359, 137] width 9 height 9
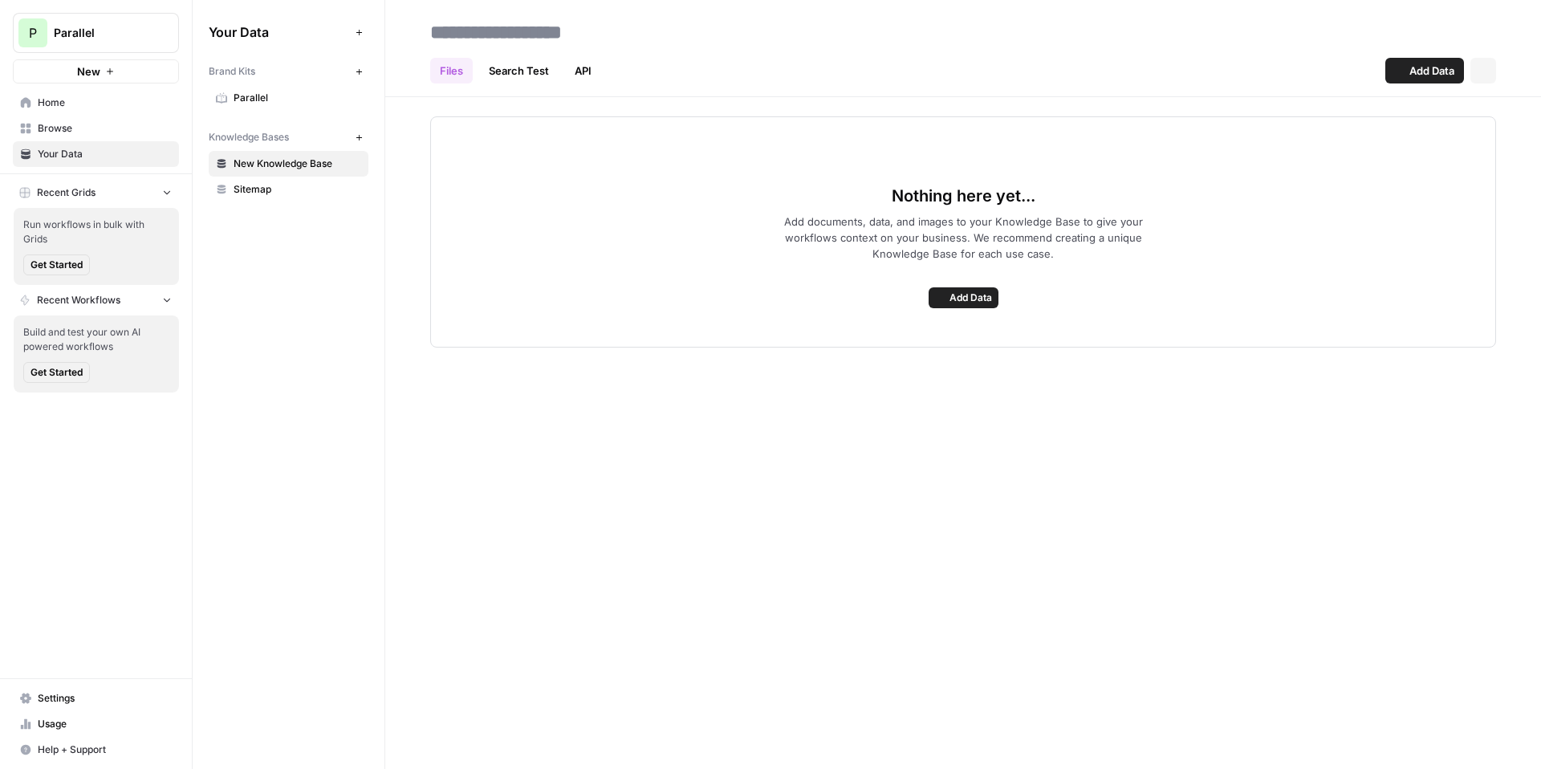
click at [487, 31] on input at bounding box center [552, 32] width 257 height 32
type input "**********"
click at [242, 191] on span "Sitemap" at bounding box center [298, 189] width 128 height 14
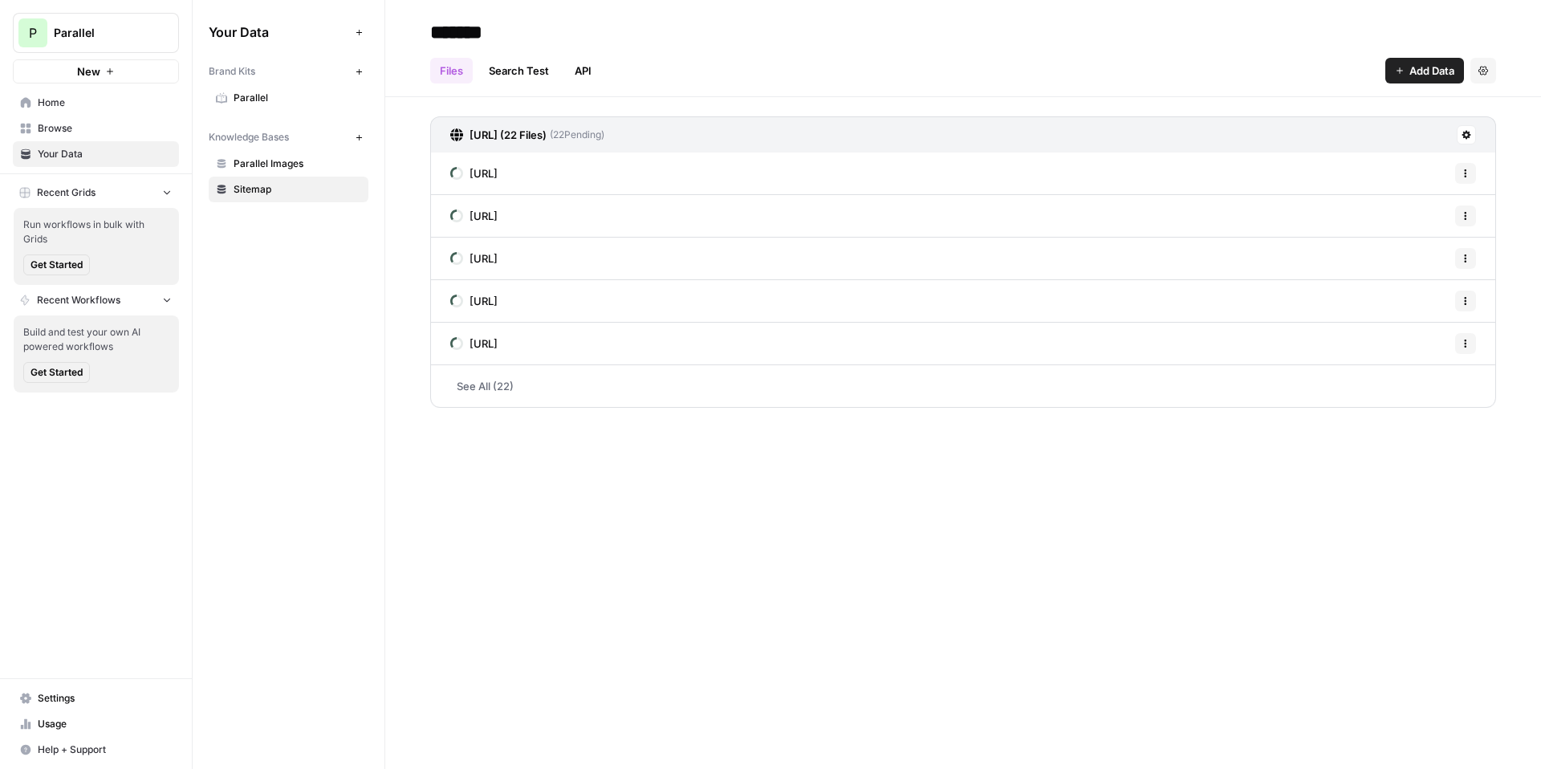
click at [263, 161] on span "Parallel Images" at bounding box center [298, 164] width 128 height 14
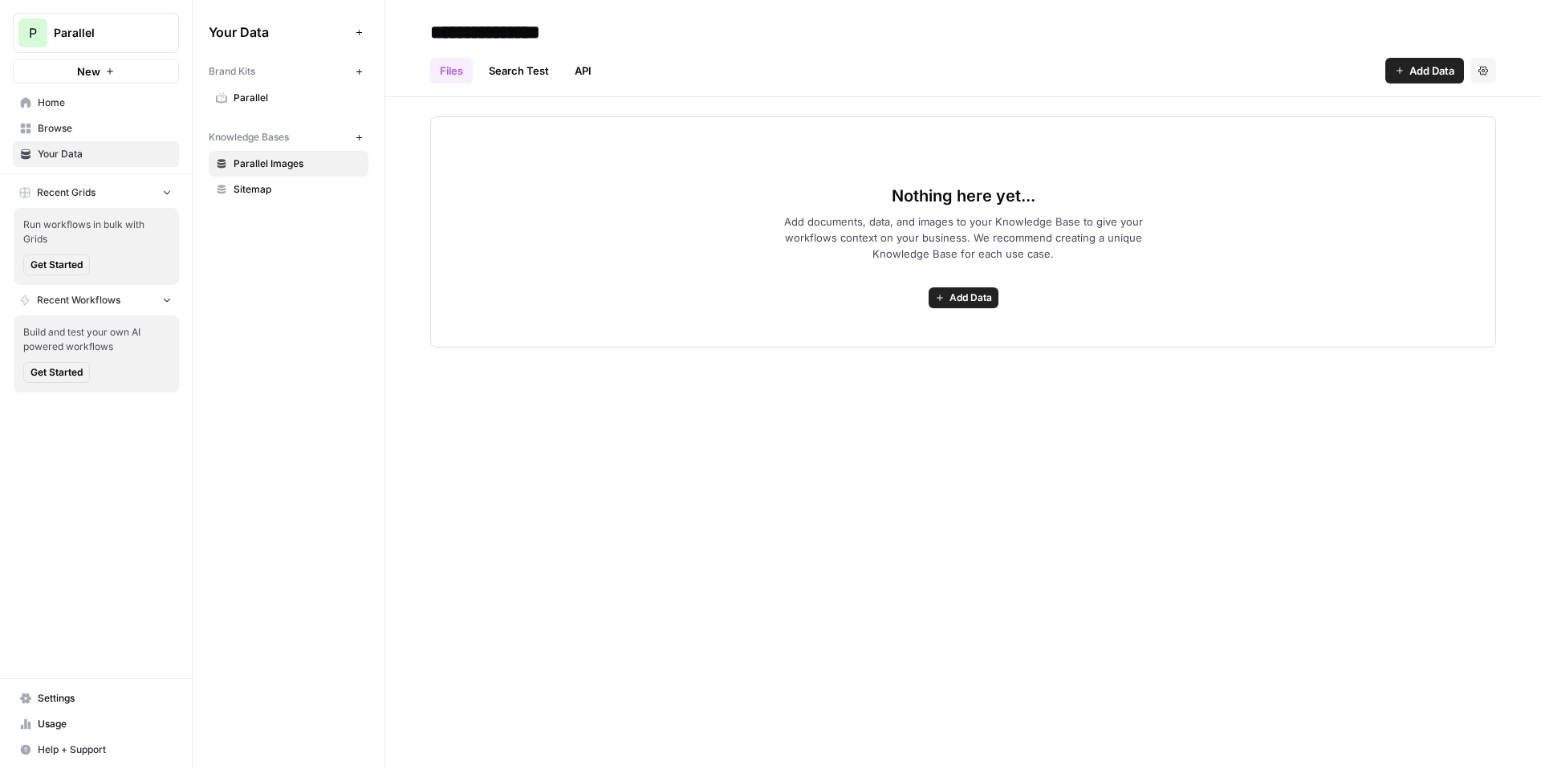
click at [1403, 70] on icon "button" at bounding box center [1400, 71] width 10 height 10
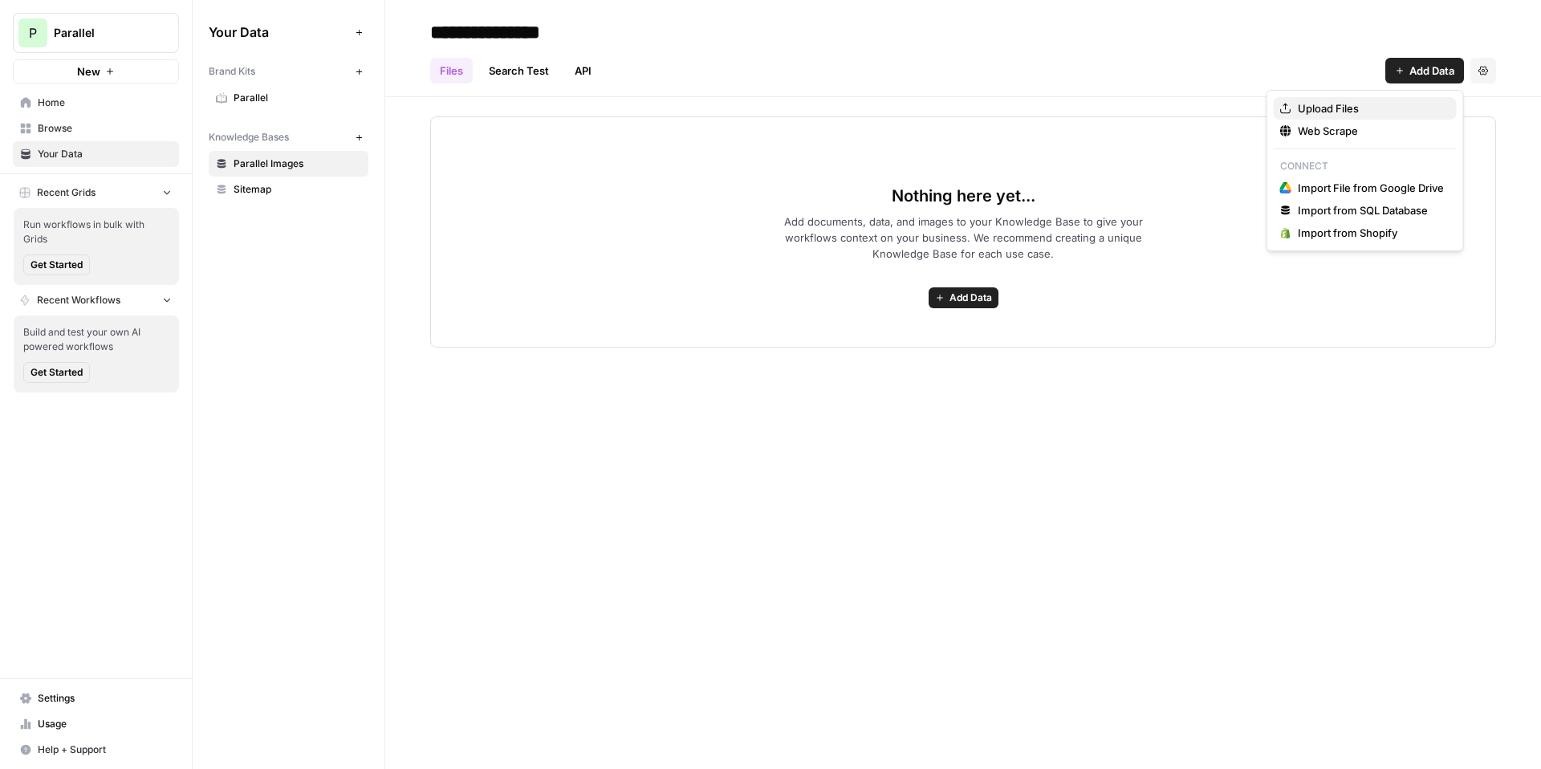
click at [1355, 111] on span "Upload Files" at bounding box center [1371, 108] width 146 height 16
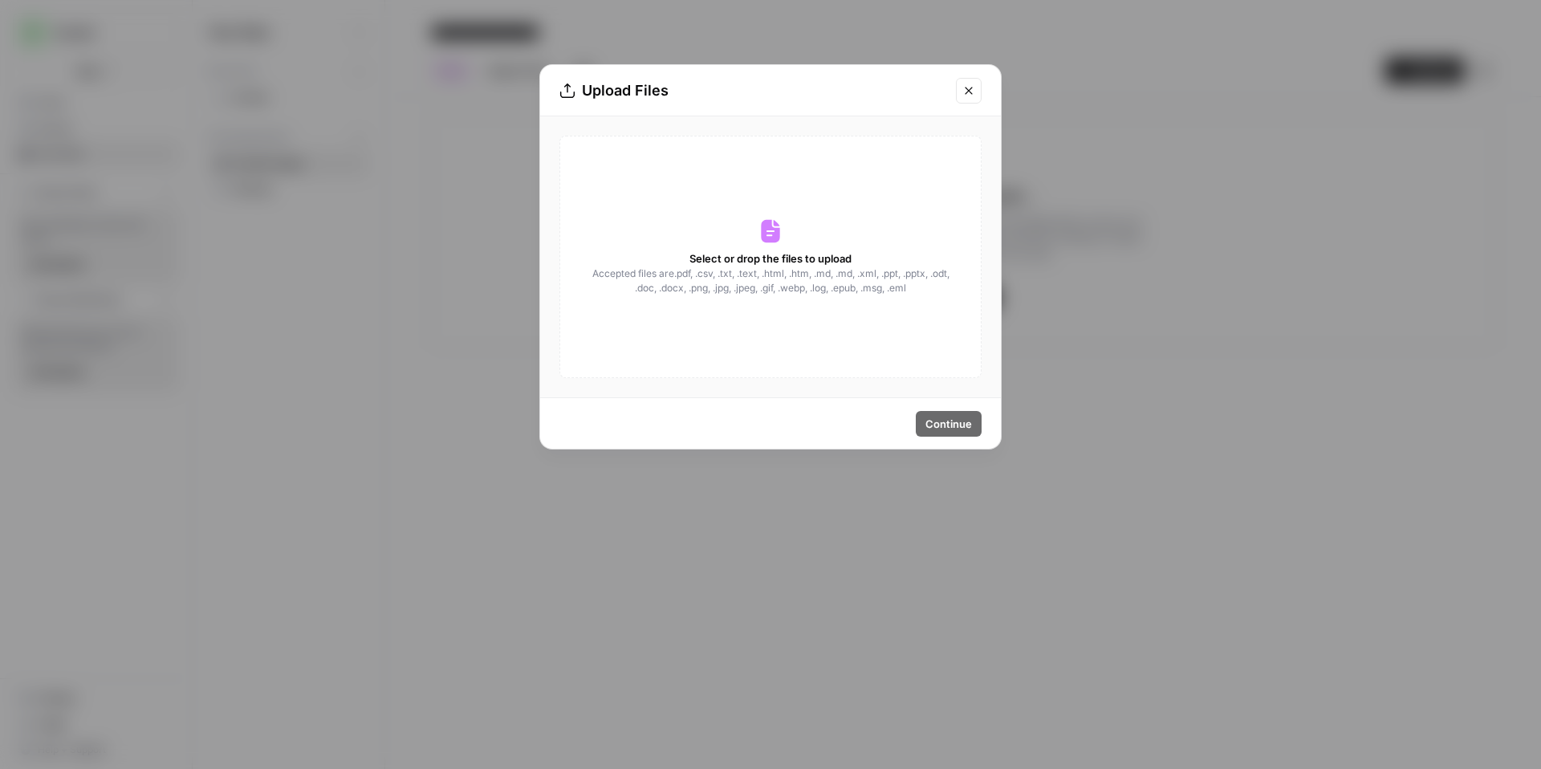
click at [1264, 484] on div "Upload Files Select or drop the files to upload Accepted files are .pdf, .csv, …" at bounding box center [770, 384] width 1541 height 769
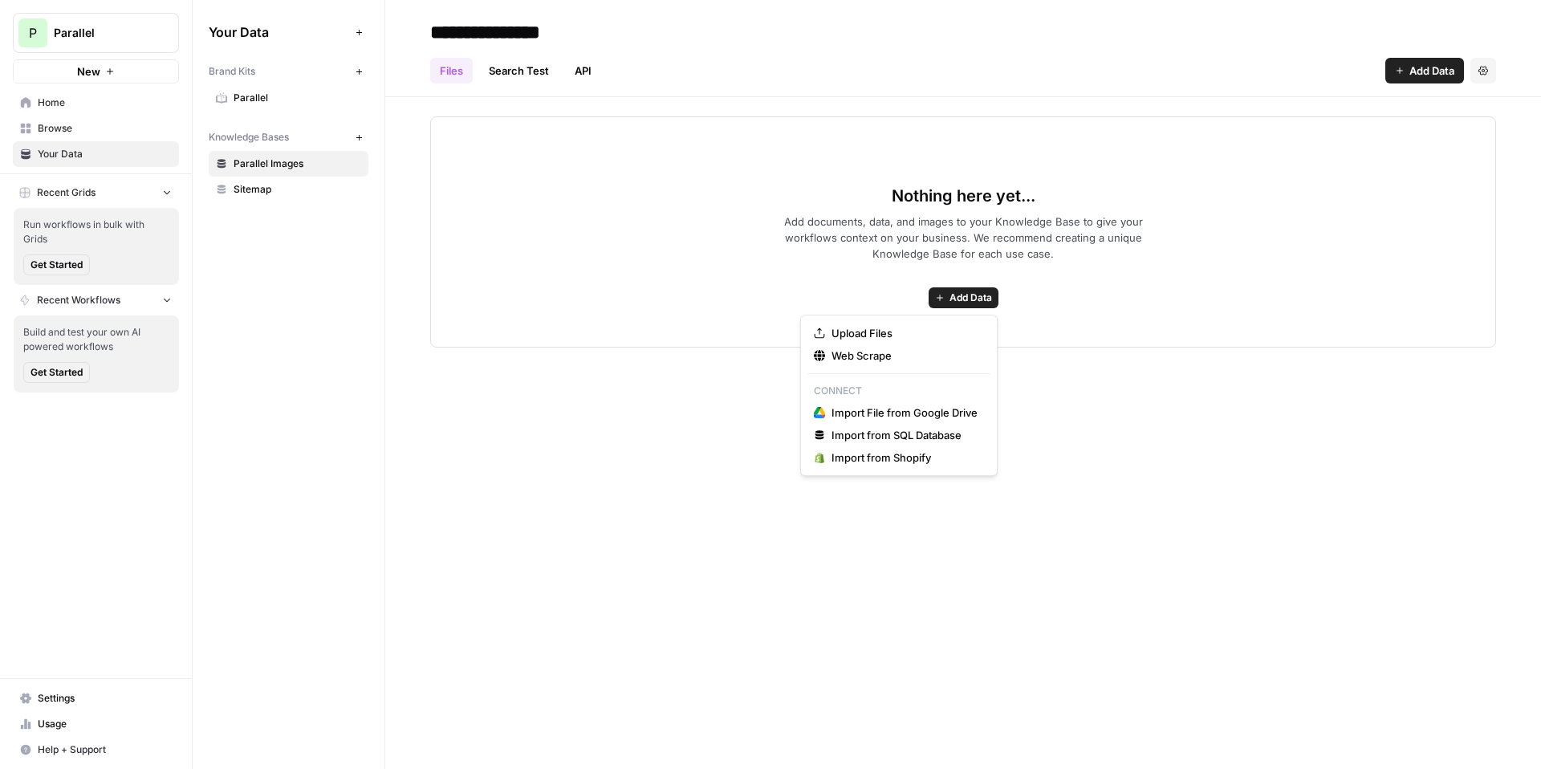
click at [960, 295] on span "Add Data" at bounding box center [971, 298] width 43 height 14
click at [894, 336] on span "Upload Files" at bounding box center [905, 333] width 146 height 16
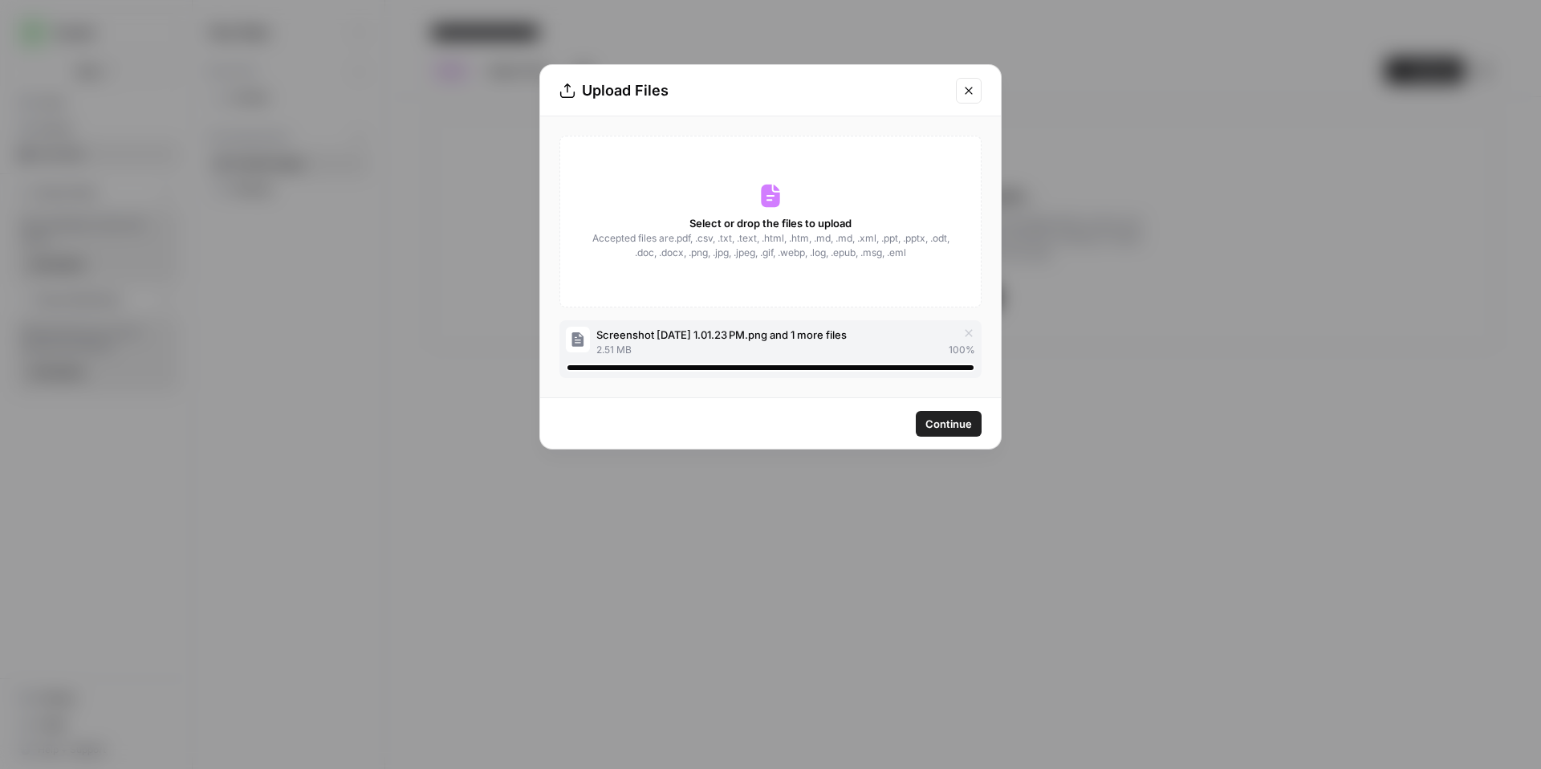
click at [958, 431] on span "Continue" at bounding box center [949, 424] width 47 height 16
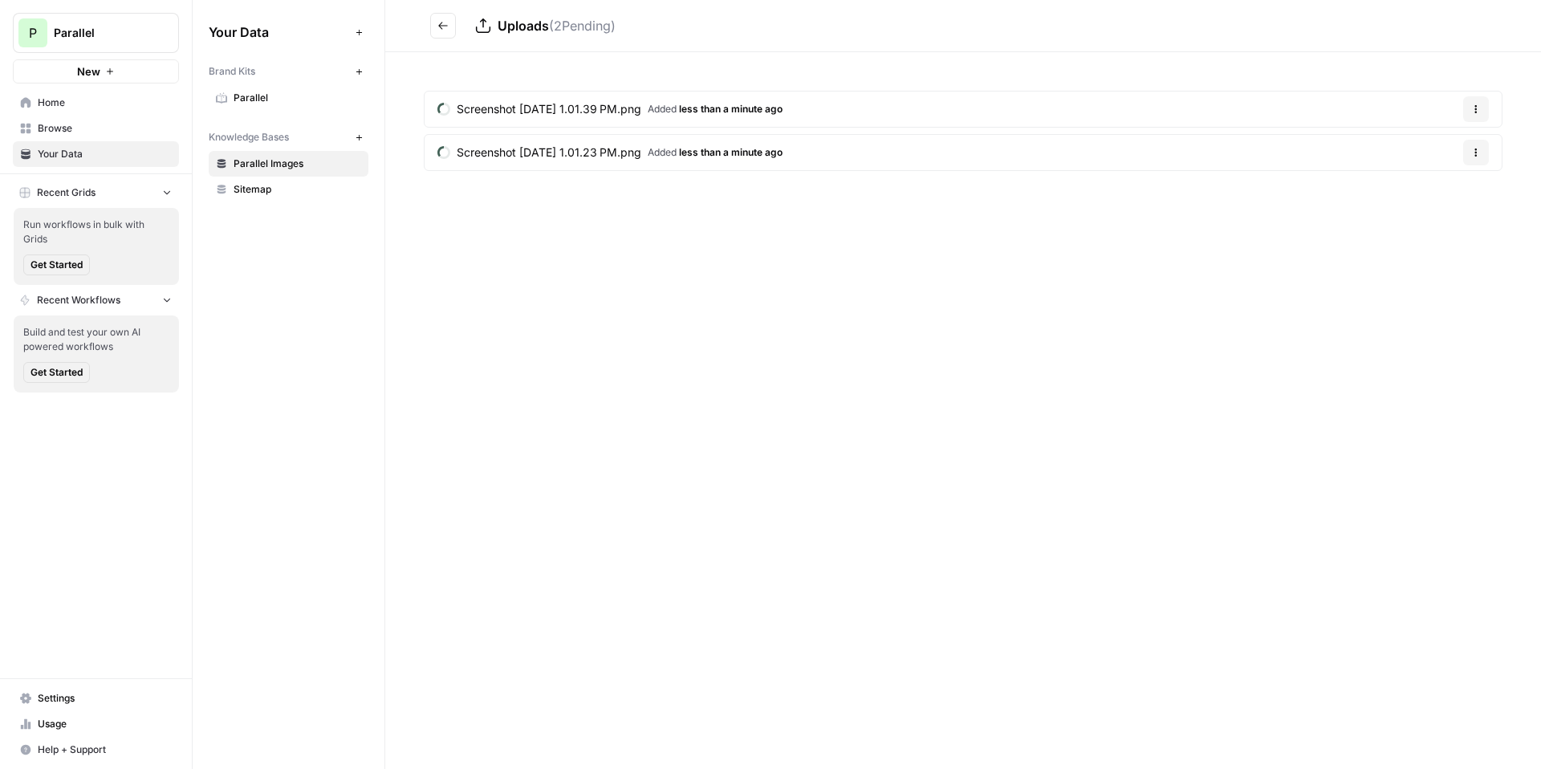
click at [436, 25] on button "Go back" at bounding box center [443, 26] width 26 height 26
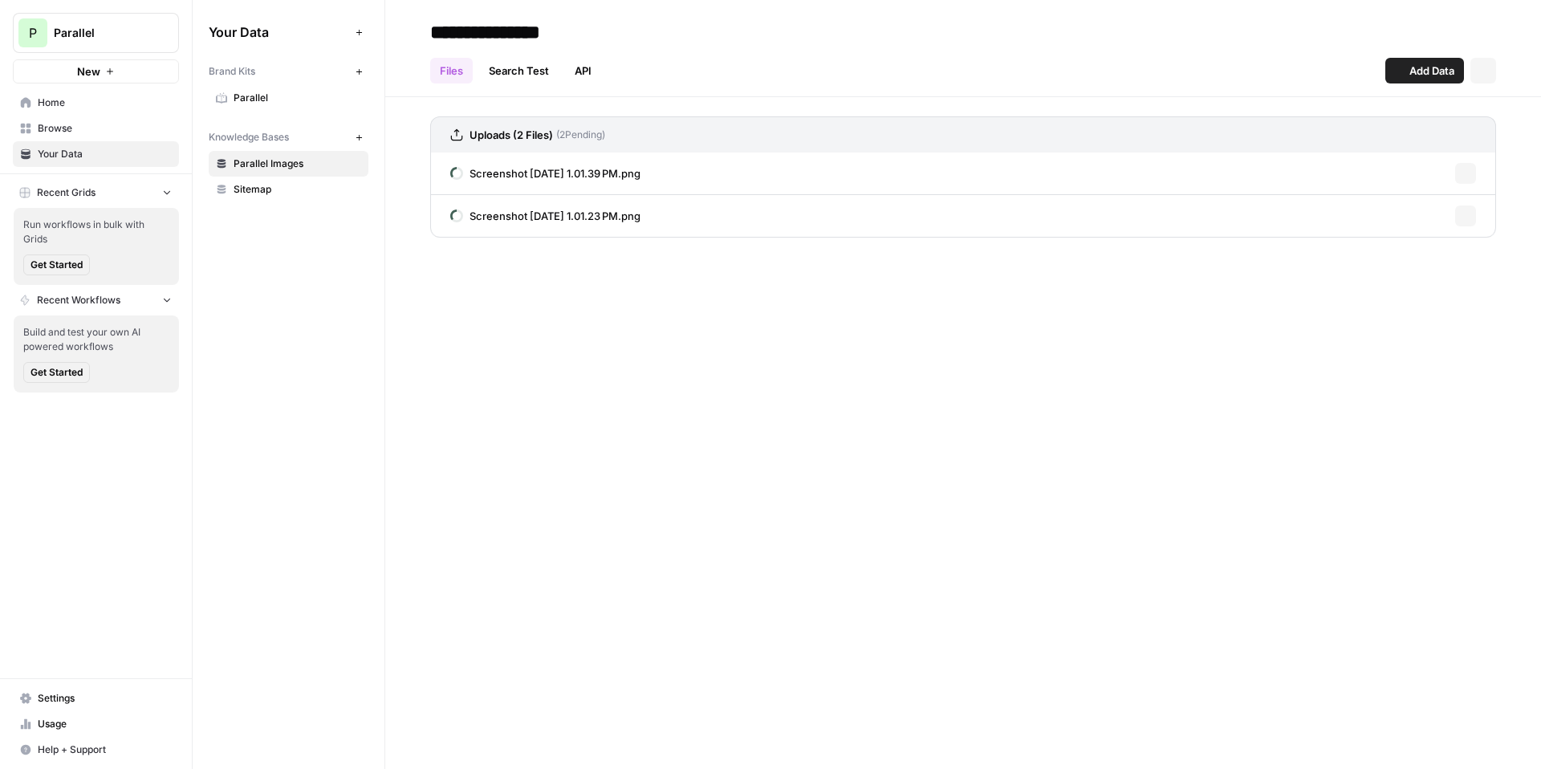
click at [437, 25] on input "**********" at bounding box center [552, 32] width 257 height 32
click at [838, 51] on div "Files Search Test API Add Data Settings" at bounding box center [963, 64] width 1066 height 39
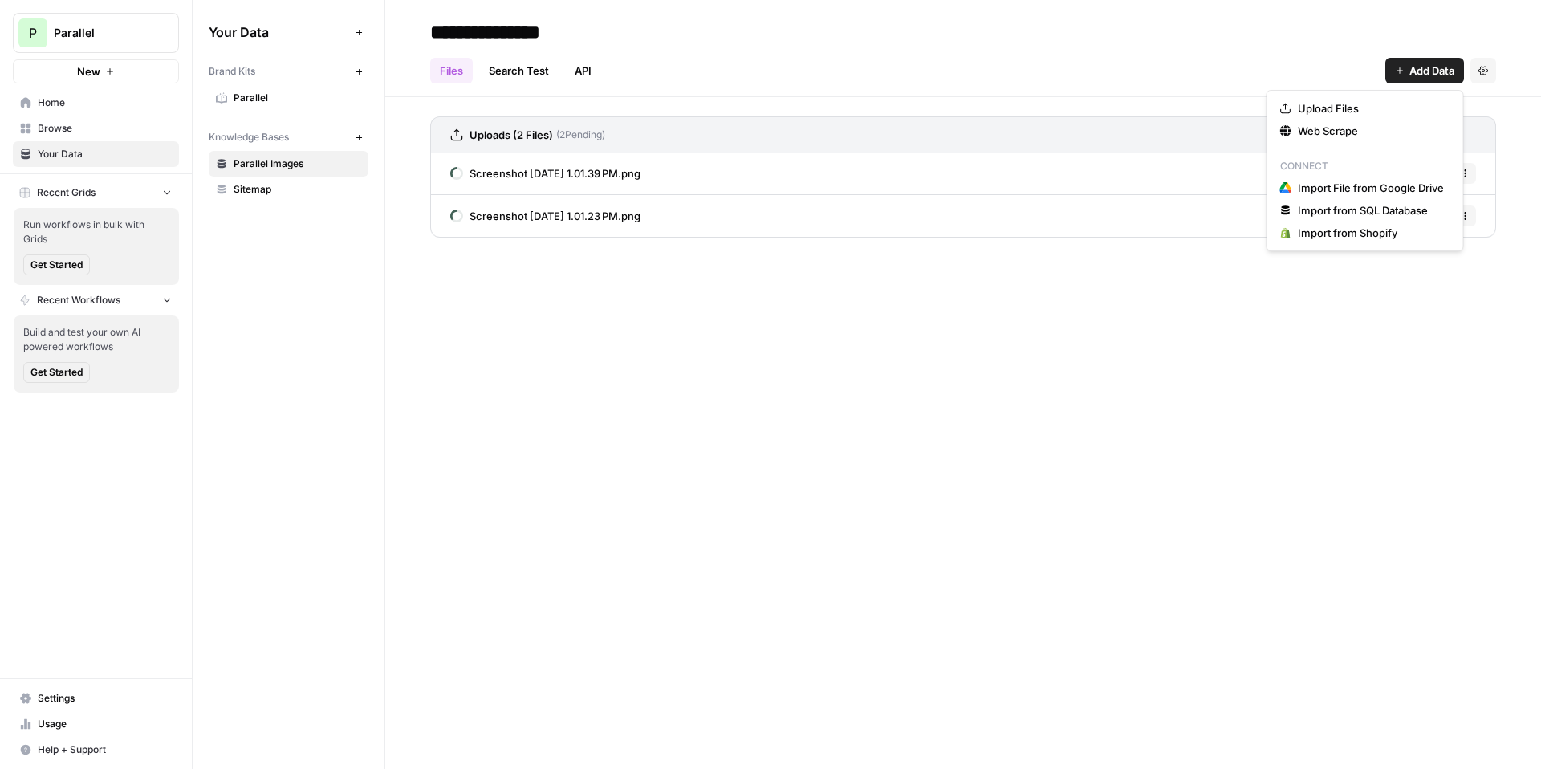
click at [1430, 75] on span "Add Data" at bounding box center [1432, 71] width 45 height 16
drag, startPoint x: 1405, startPoint y: 132, endPoint x: 1397, endPoint y: 100, distance: 32.3
click at [1397, 100] on div "Upload Files Web Scrape Connect Import File from Google Drive Import from SQL D…" at bounding box center [1366, 170] width 198 height 161
click at [1397, 100] on span "Upload Files" at bounding box center [1371, 108] width 146 height 16
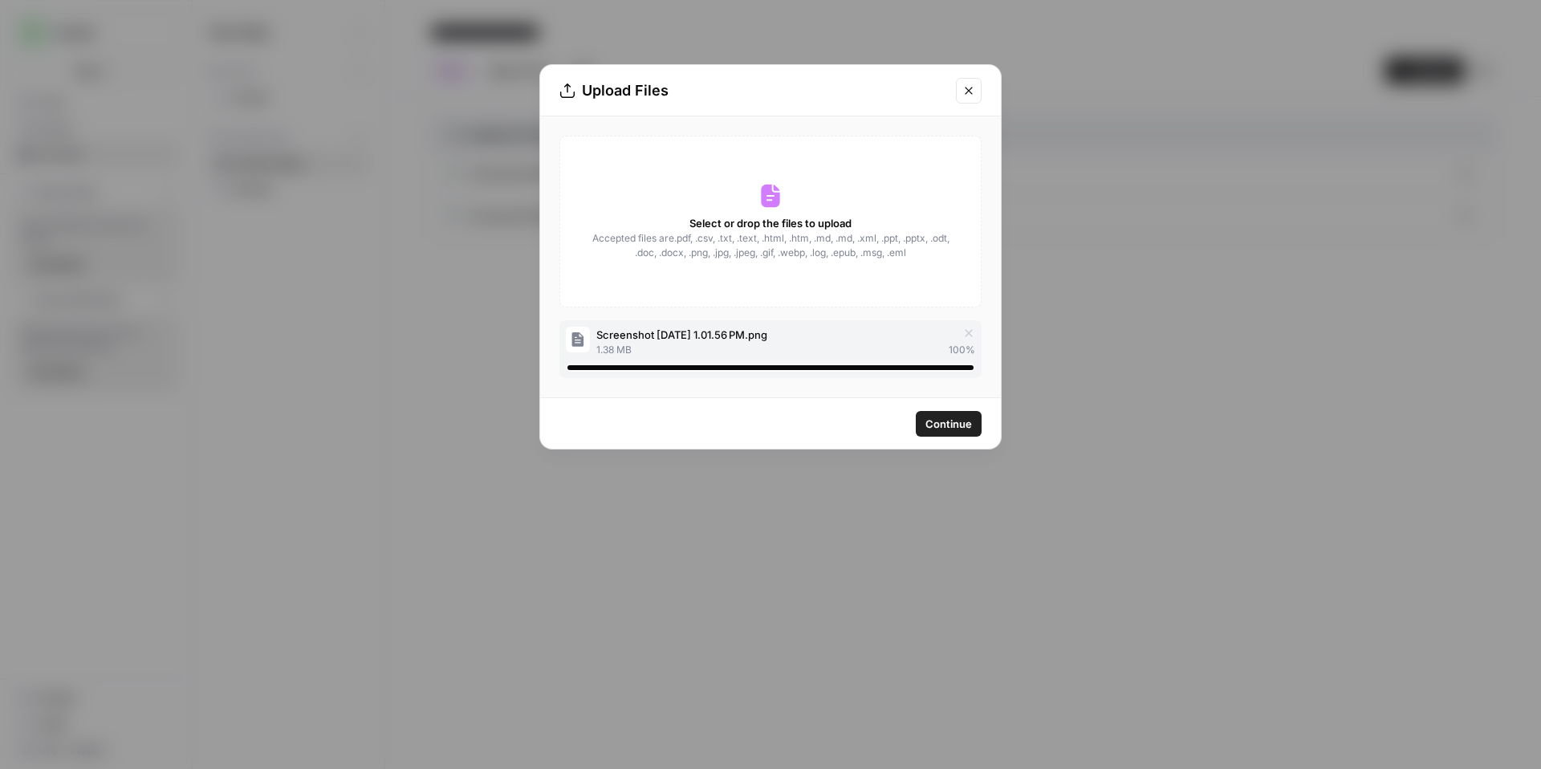
click at [938, 422] on span "Continue" at bounding box center [949, 424] width 47 height 16
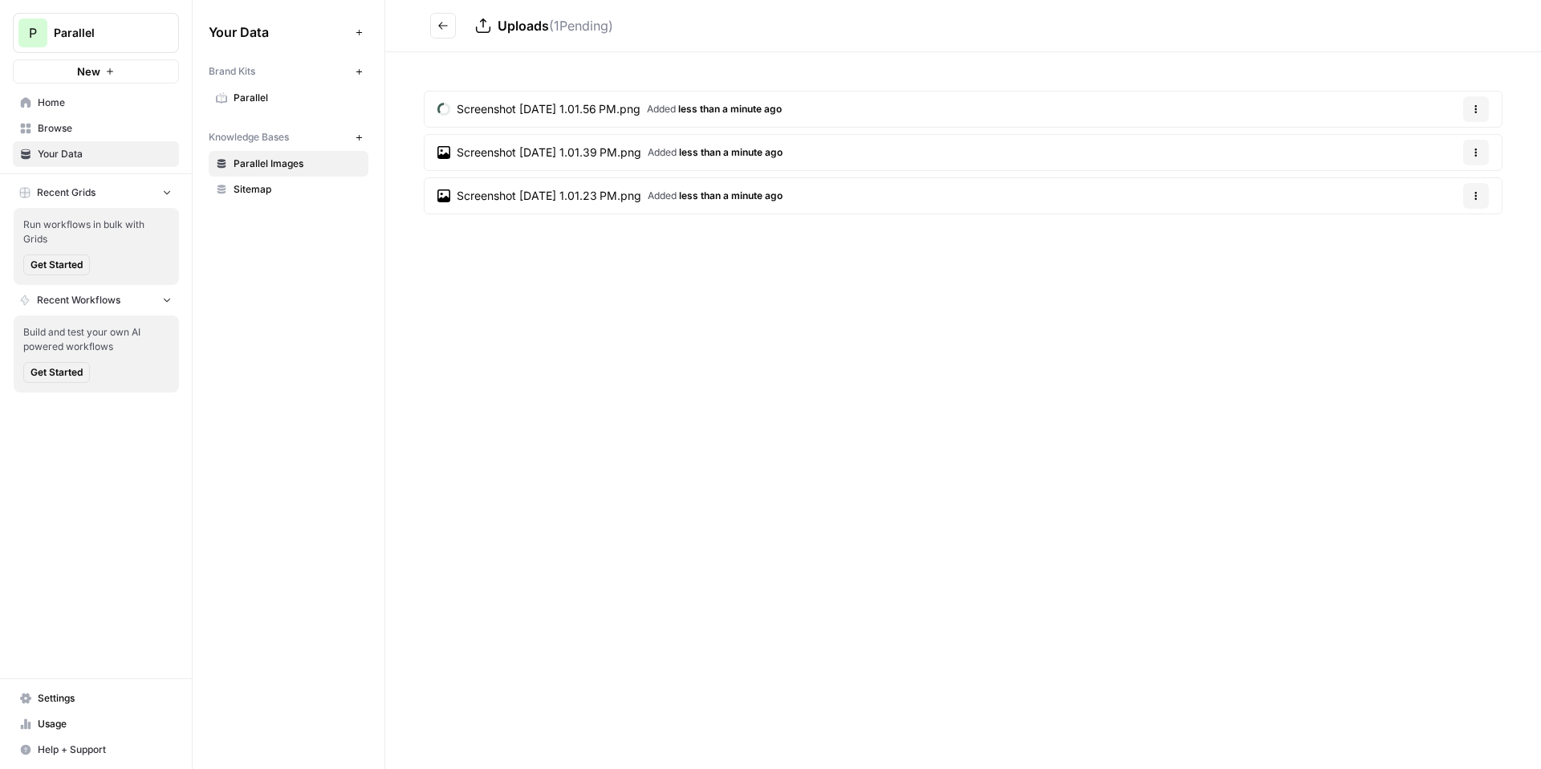
click at [76, 132] on span "Browse" at bounding box center [105, 128] width 134 height 14
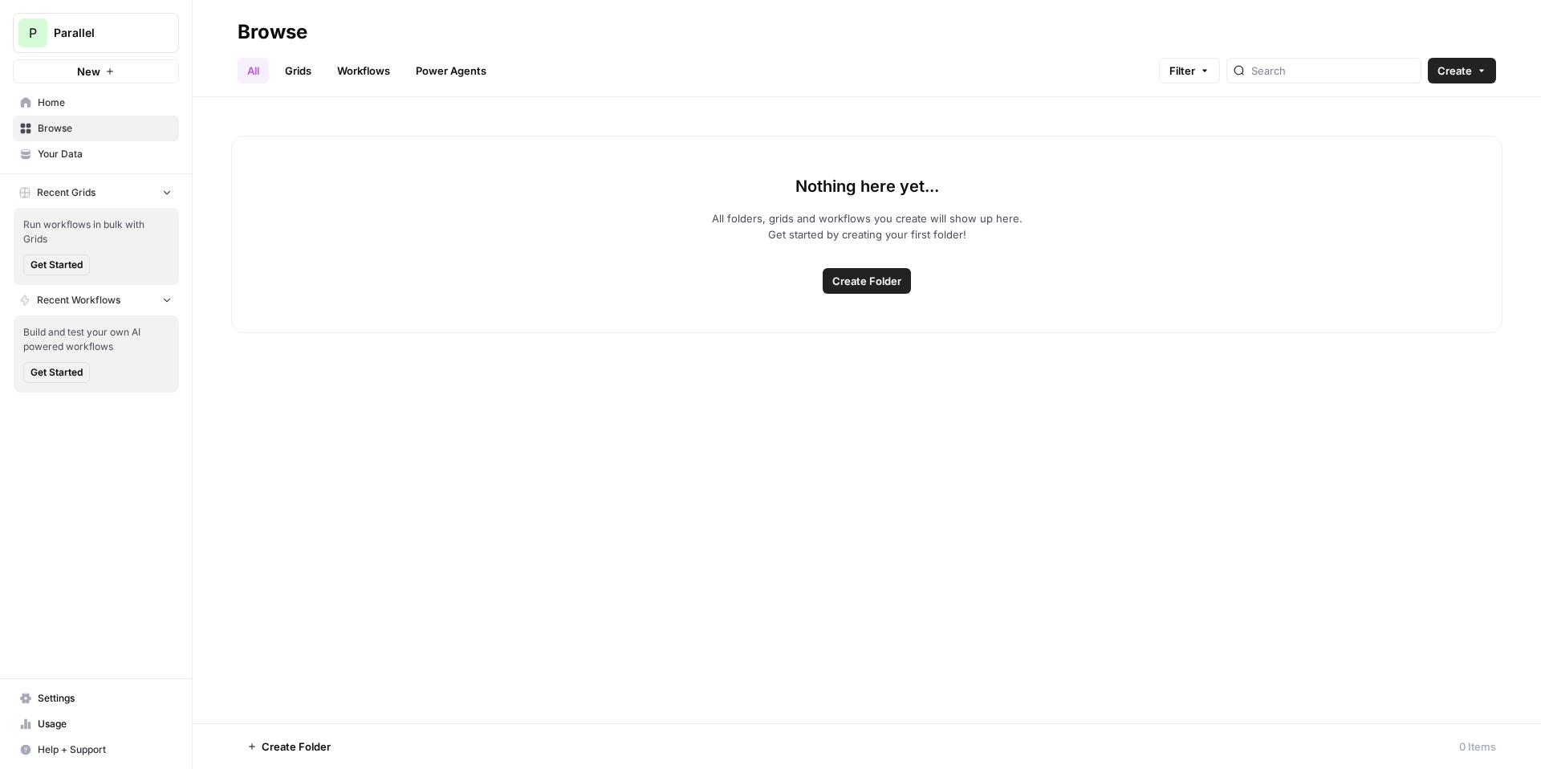
click at [314, 68] on link "Grids" at bounding box center [298, 71] width 46 height 26
click at [1475, 78] on button "Create" at bounding box center [1462, 71] width 68 height 26
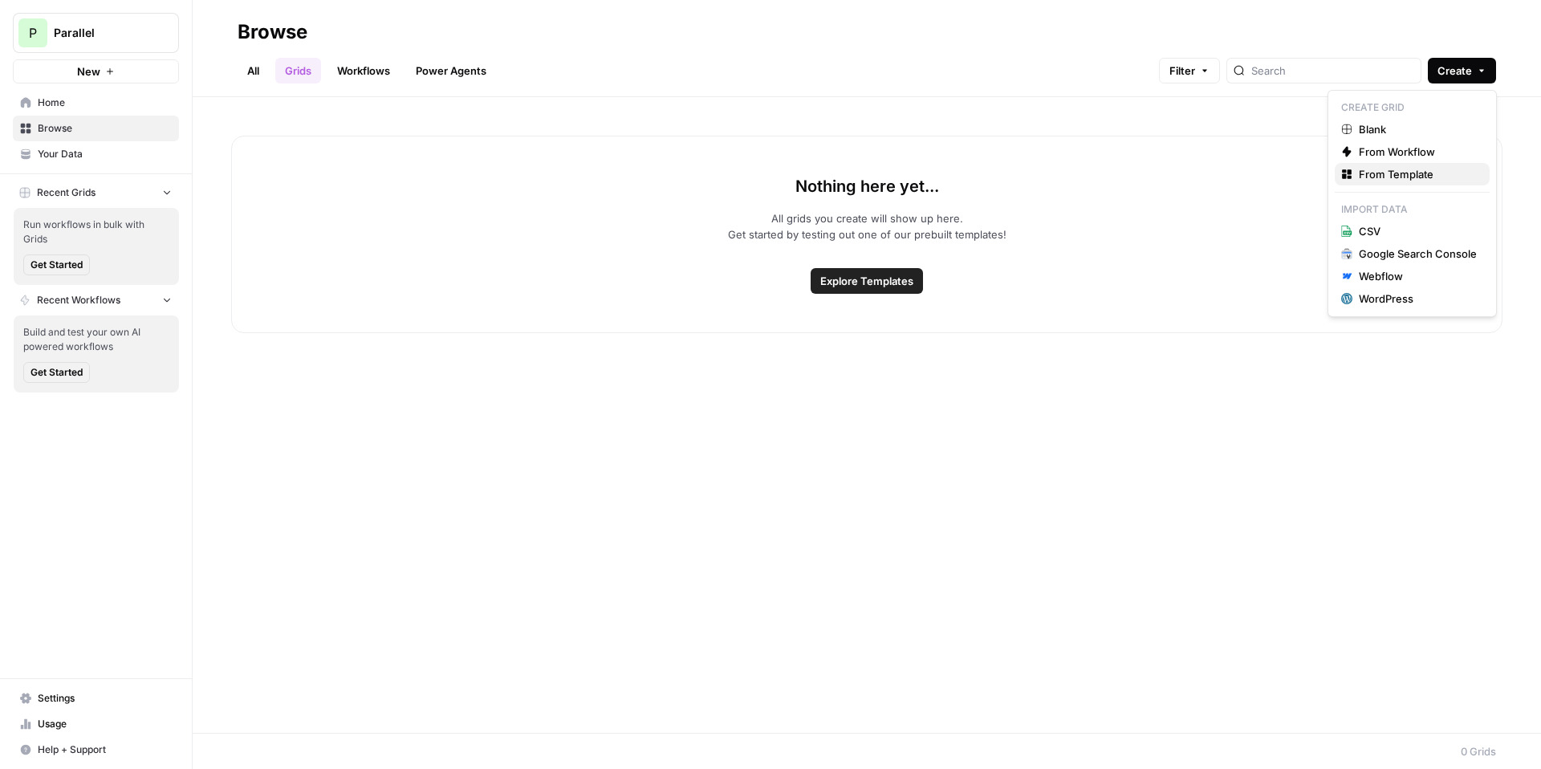
click at [1391, 173] on span "From Template" at bounding box center [1418, 174] width 118 height 16
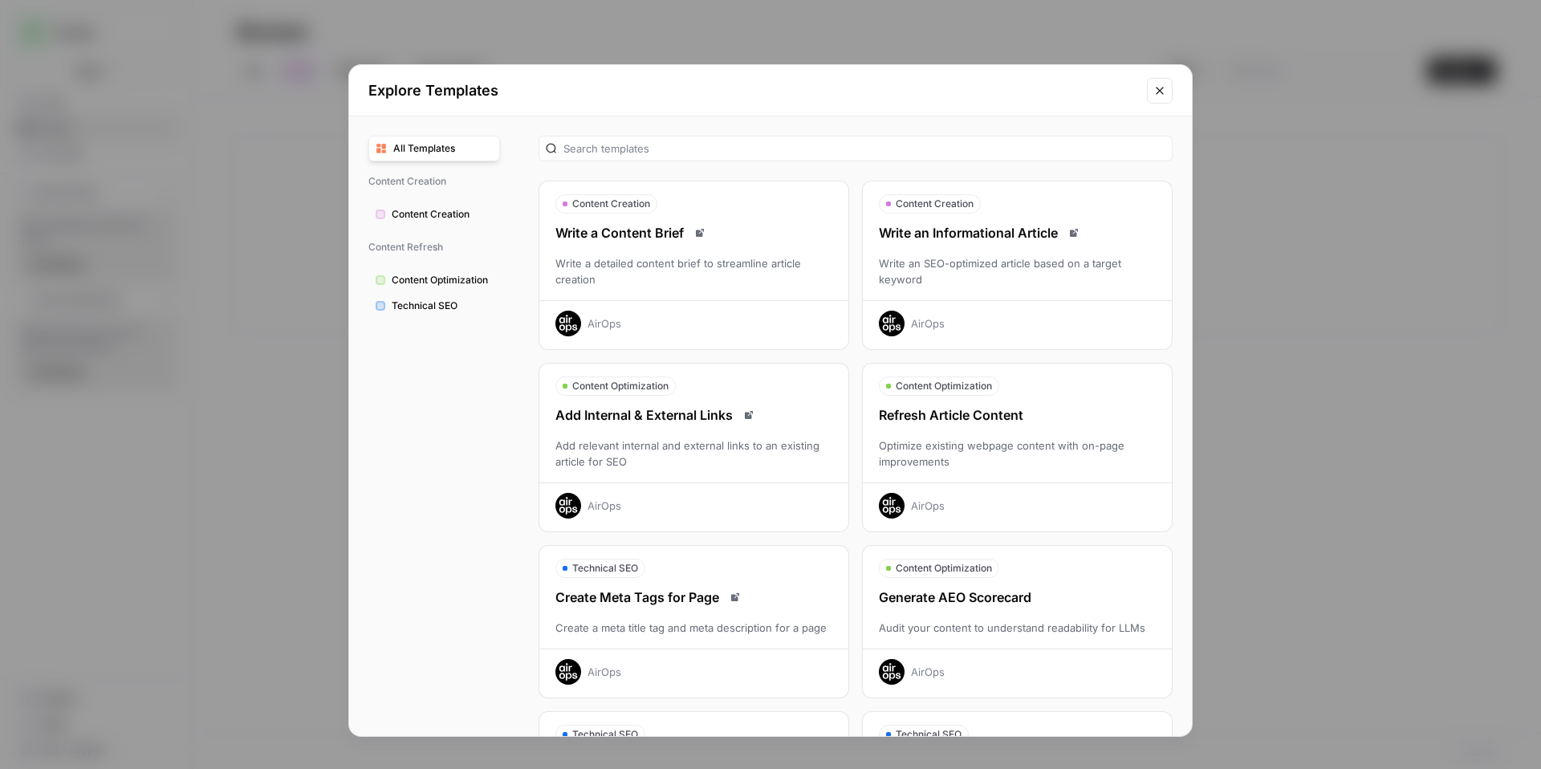
click at [1030, 295] on div "Write an Informational Article Write an SEO-optimized article based on a target…" at bounding box center [1017, 279] width 309 height 113
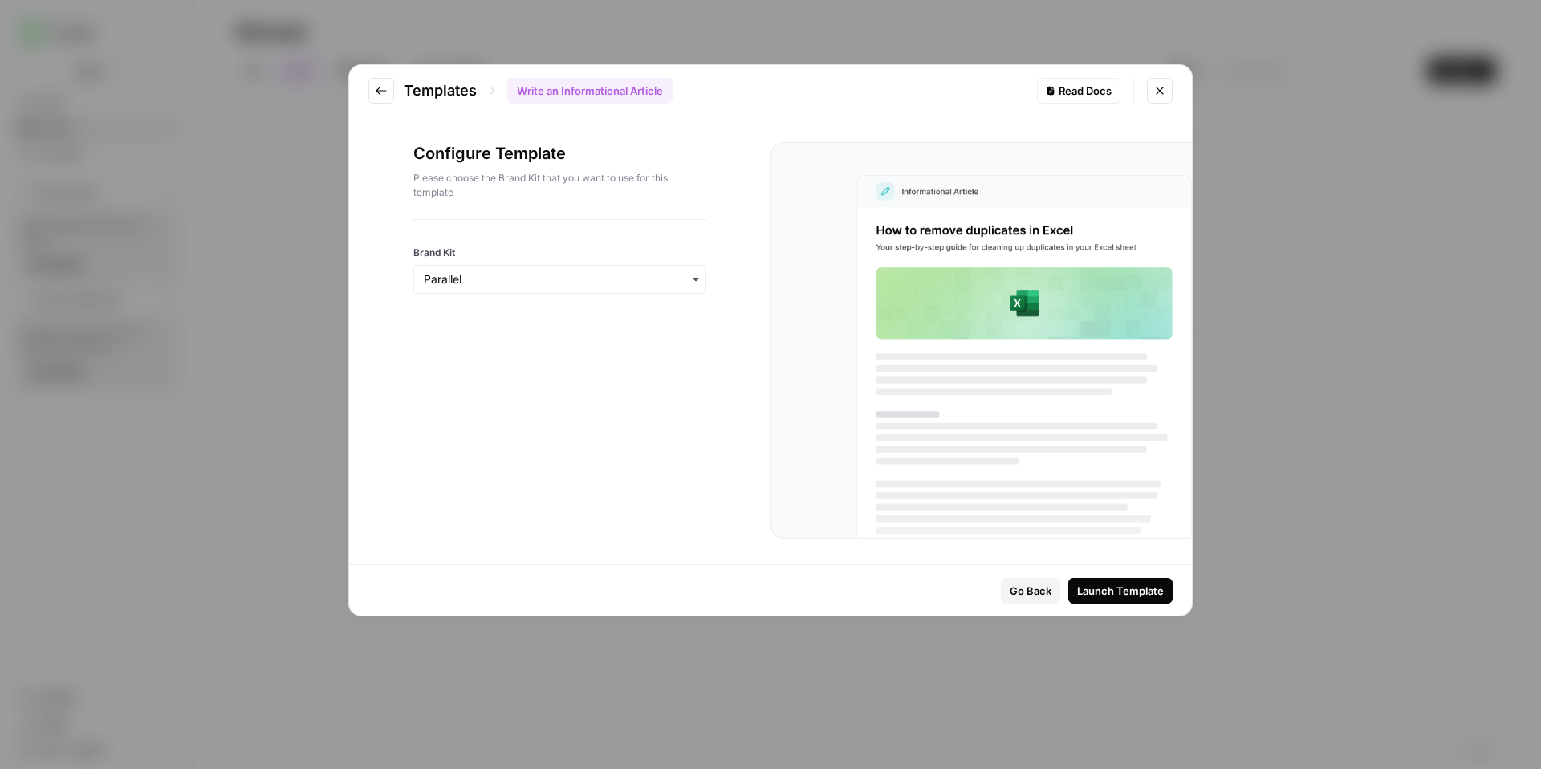
click at [597, 268] on div "button" at bounding box center [559, 279] width 293 height 29
click at [1140, 587] on div "Launch Template" at bounding box center [1120, 591] width 87 height 16
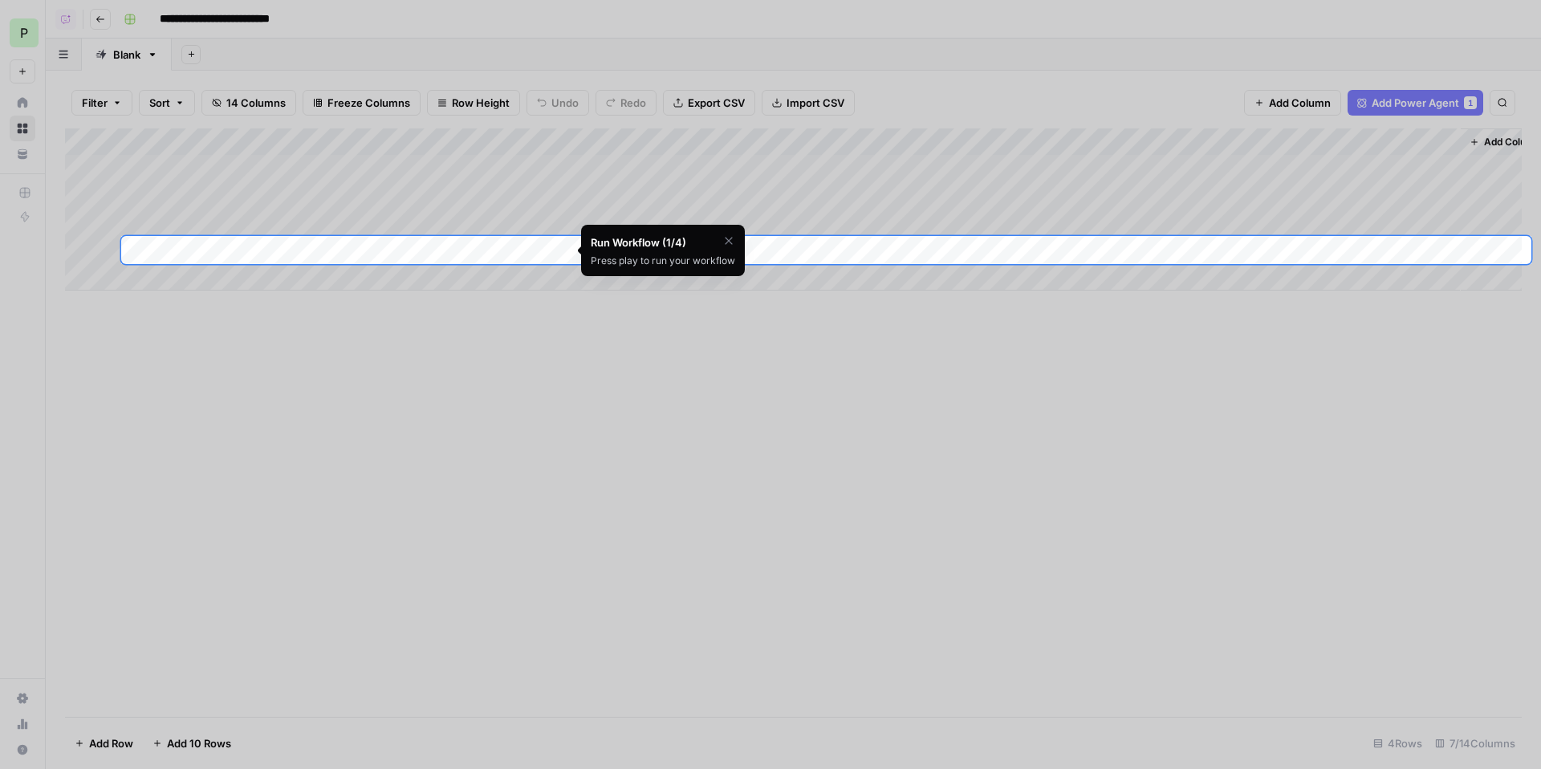
click at [454, 158] on div at bounding box center [770, 118] width 1541 height 236
click at [471, 176] on div at bounding box center [770, 118] width 1541 height 236
click at [729, 239] on icon "button" at bounding box center [729, 240] width 13 height 13
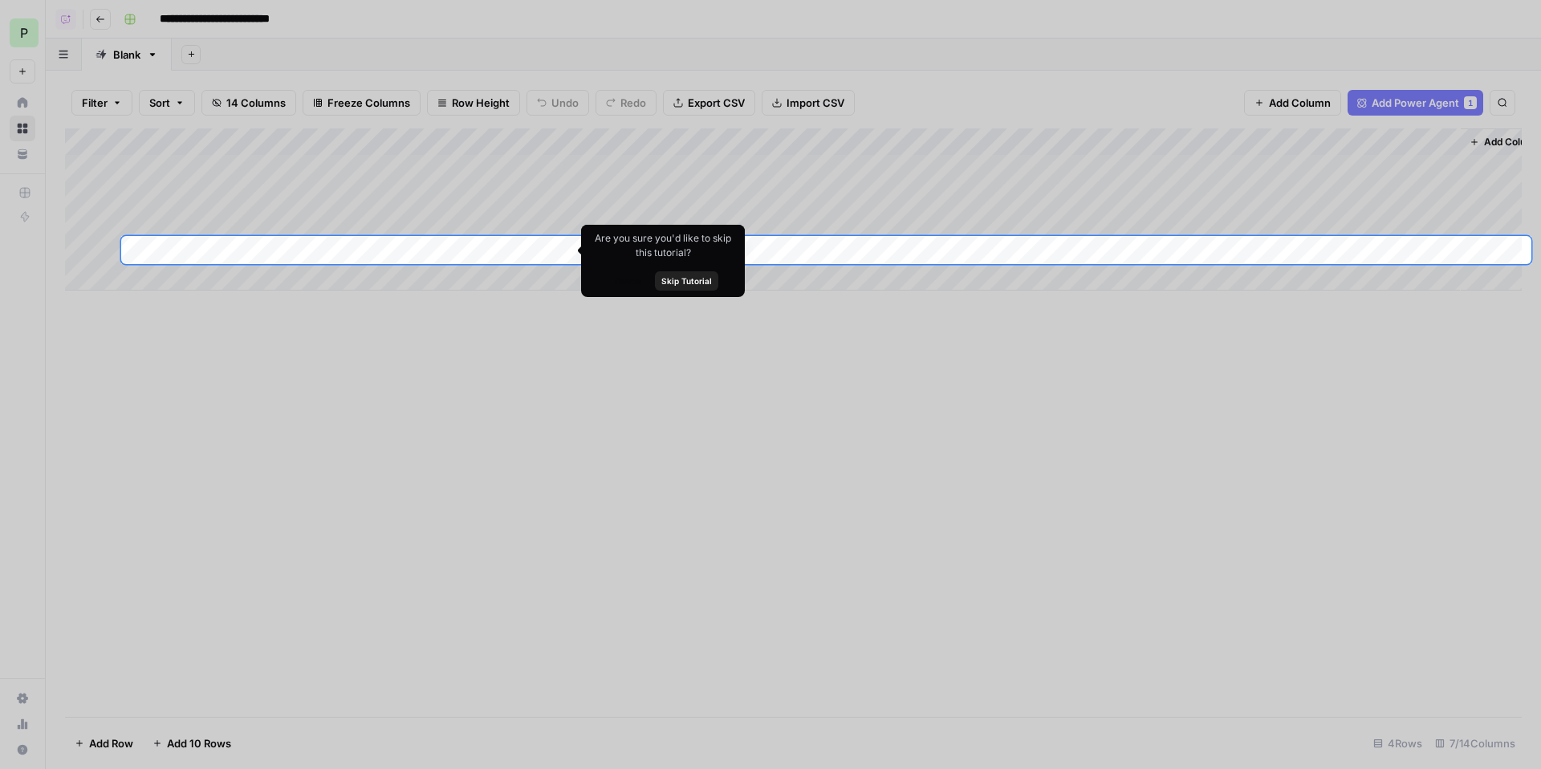
click at [700, 279] on span "Skip Tutorial" at bounding box center [687, 281] width 51 height 13
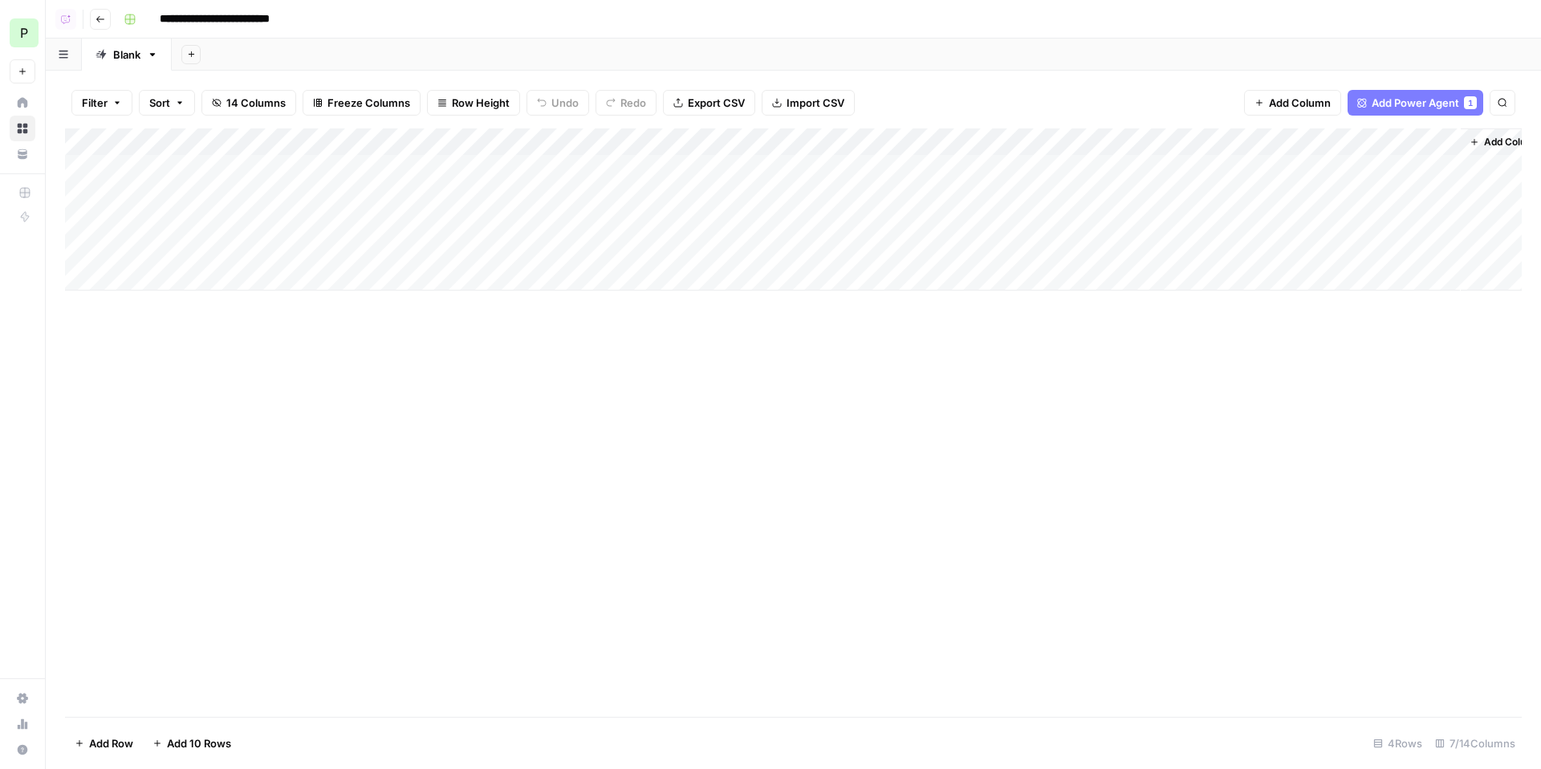
click at [186, 204] on div "Add Column" at bounding box center [793, 209] width 1457 height 162
click at [378, 380] on div "Add Column" at bounding box center [793, 422] width 1457 height 588
click at [479, 243] on div "Add Column" at bounding box center [793, 209] width 1457 height 162
click at [460, 223] on div "Add Column" at bounding box center [793, 209] width 1457 height 162
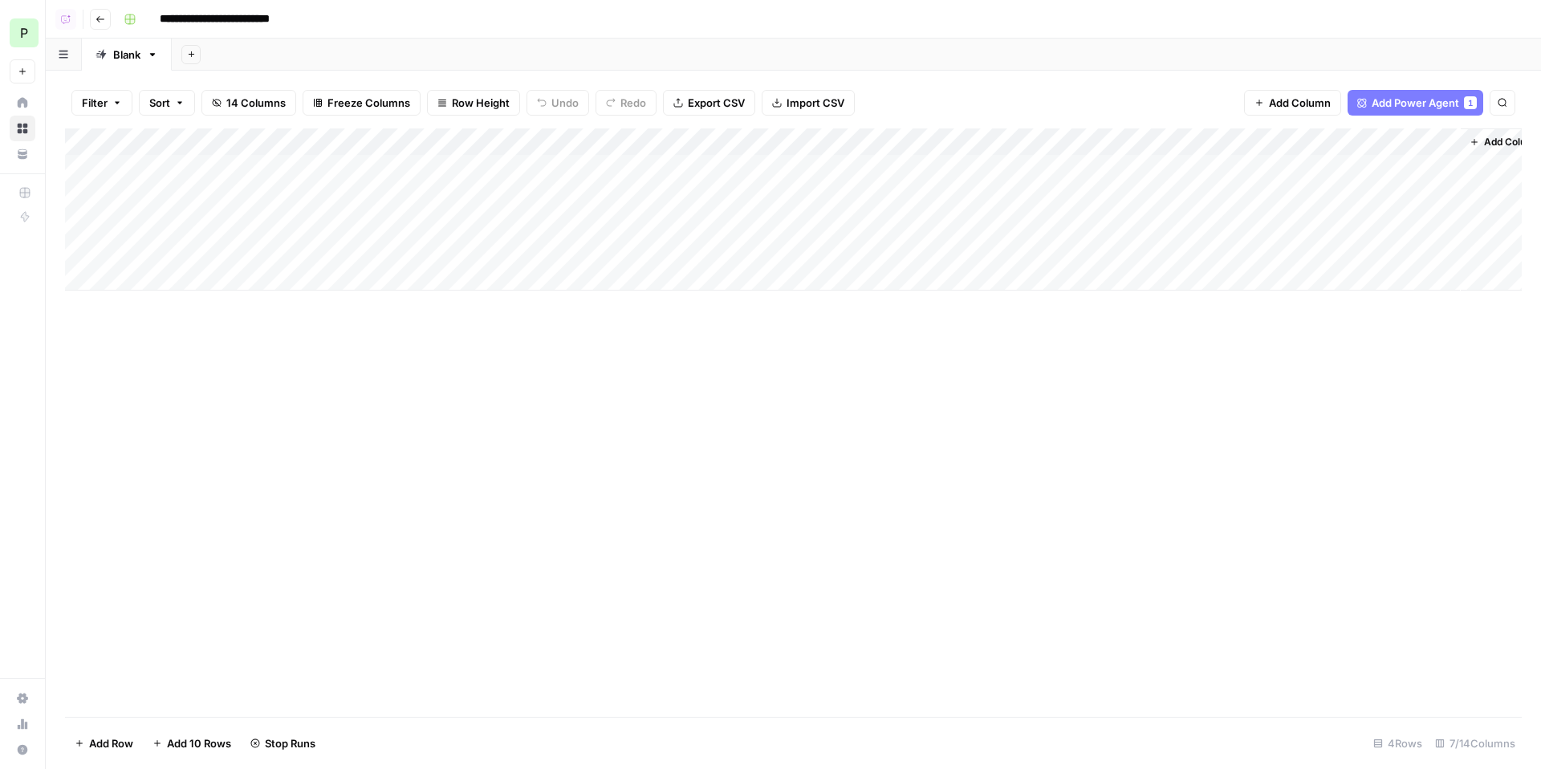
click at [450, 191] on div "Add Column" at bounding box center [793, 209] width 1457 height 162
click at [443, 167] on div "Add Column" at bounding box center [793, 209] width 1457 height 162
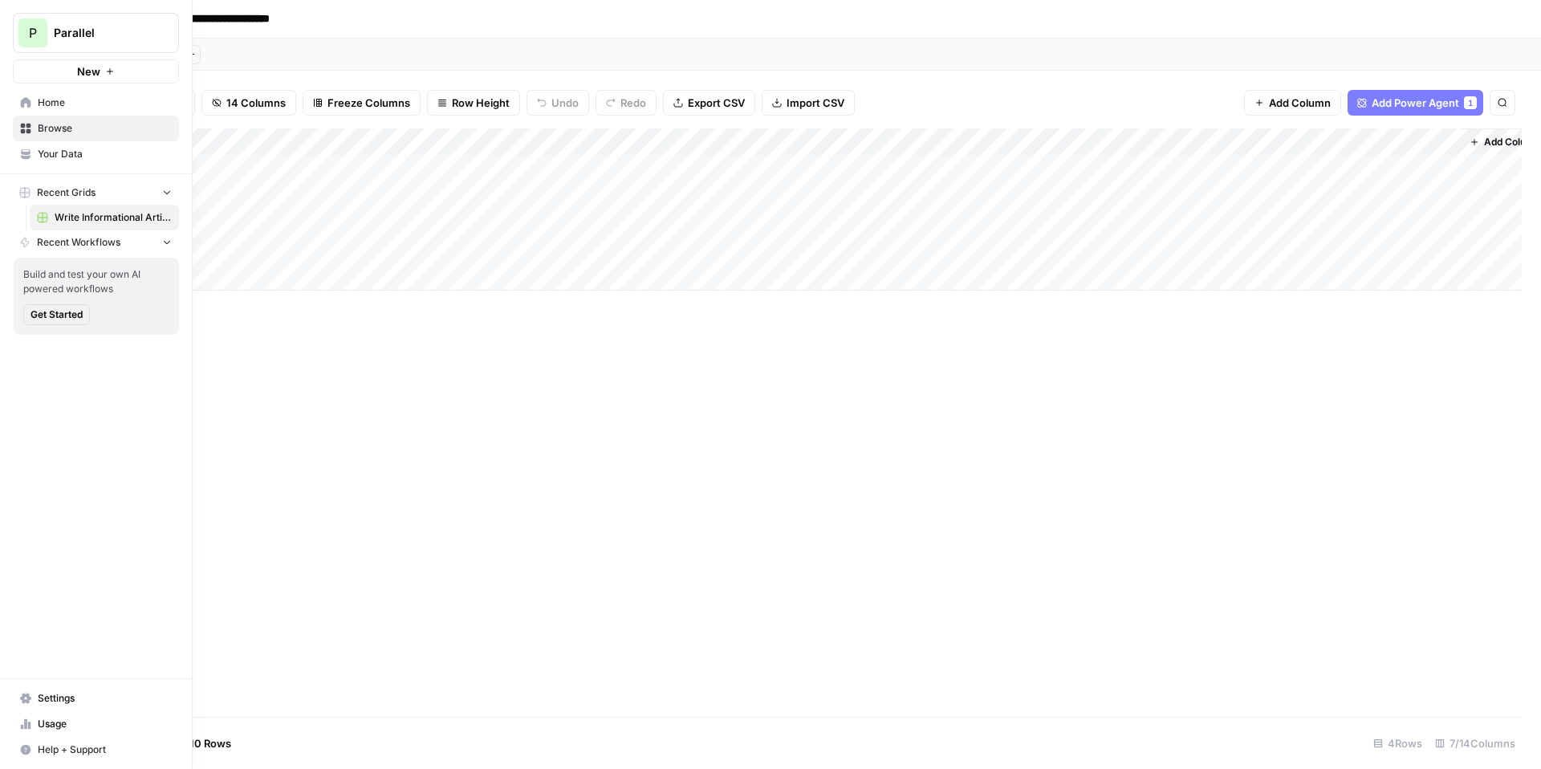
click at [75, 699] on span "Settings" at bounding box center [105, 698] width 134 height 14
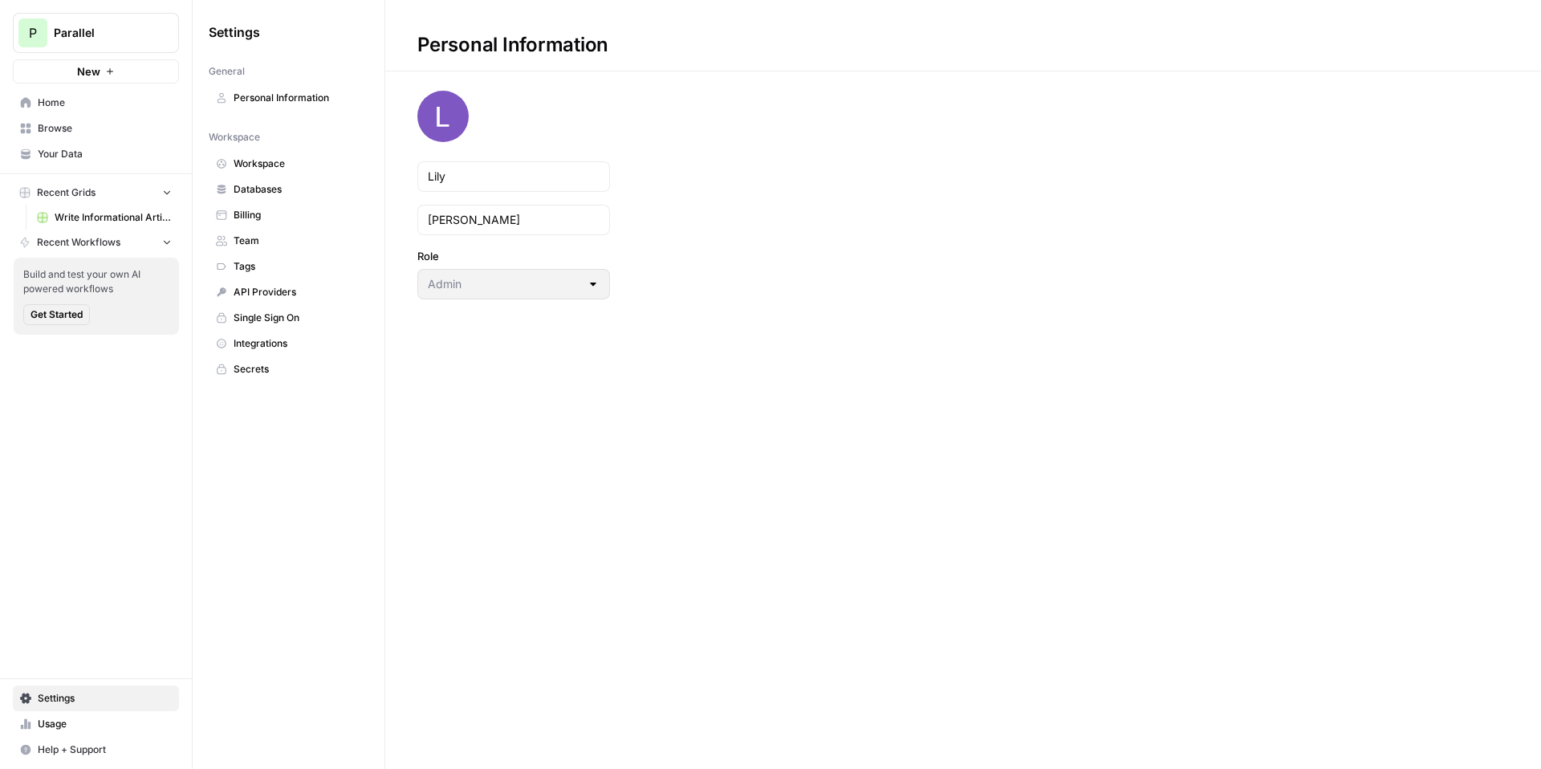
click at [75, 699] on span "Settings" at bounding box center [105, 698] width 134 height 14
click at [252, 171] on link "Workspace" at bounding box center [289, 164] width 160 height 26
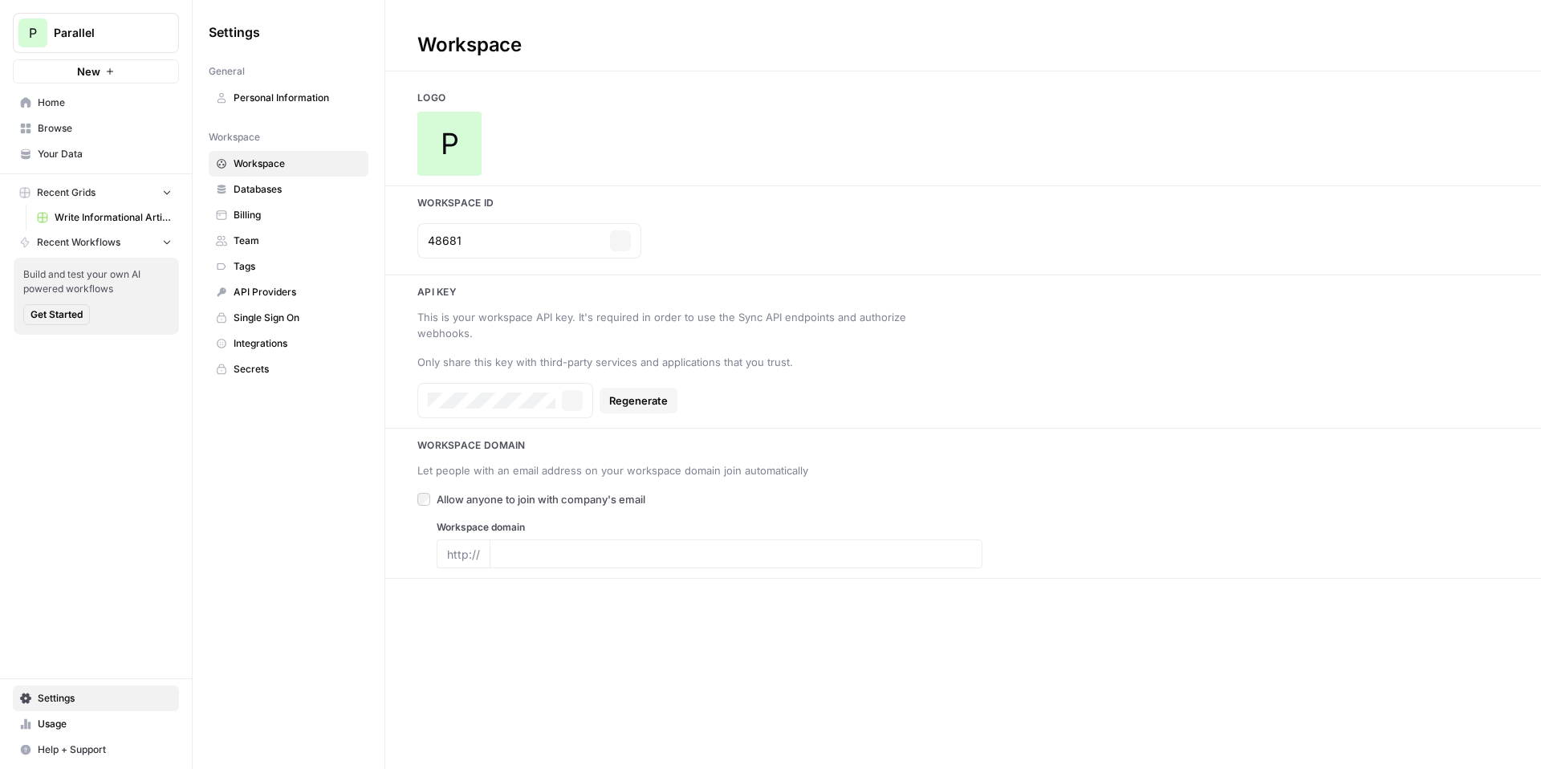
type input "[URL]"
click at [466, 149] on div "P" at bounding box center [449, 144] width 64 height 64
click at [42, 120] on link "Browse" at bounding box center [96, 129] width 166 height 26
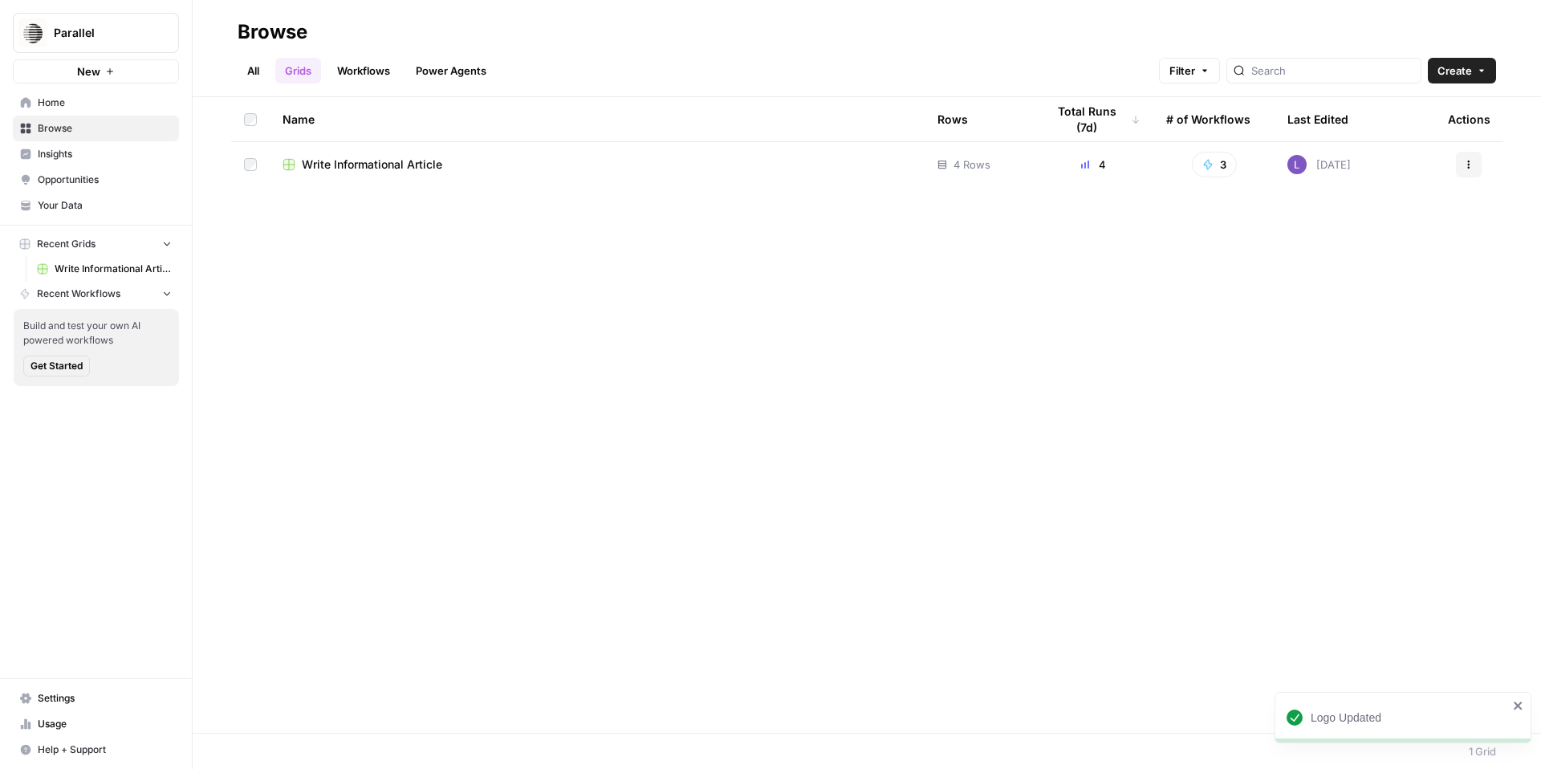
click at [264, 69] on link "All" at bounding box center [253, 71] width 31 height 26
click at [359, 75] on link "Workflows" at bounding box center [364, 71] width 72 height 26
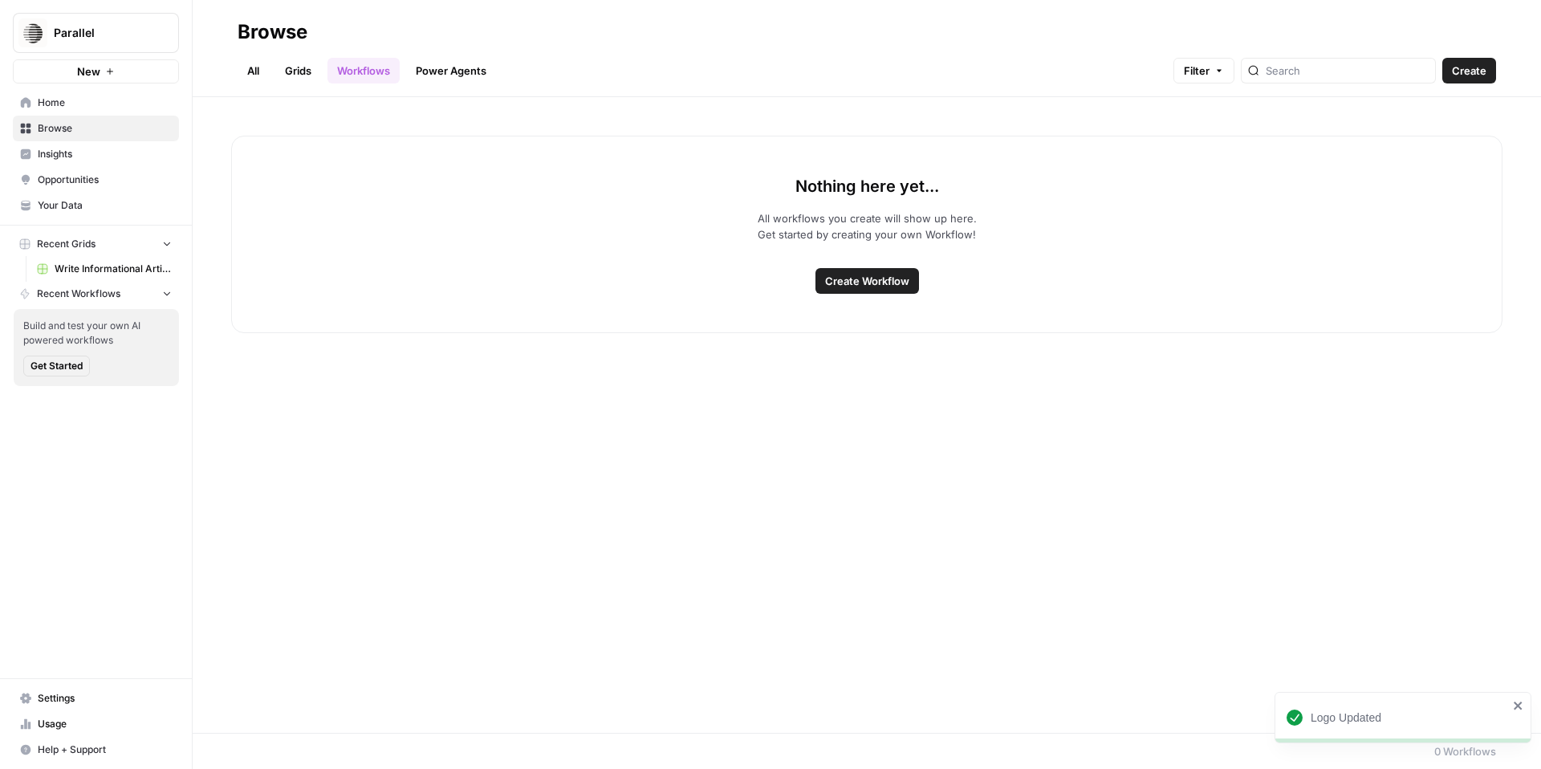
click at [304, 72] on link "Grids" at bounding box center [298, 71] width 46 height 26
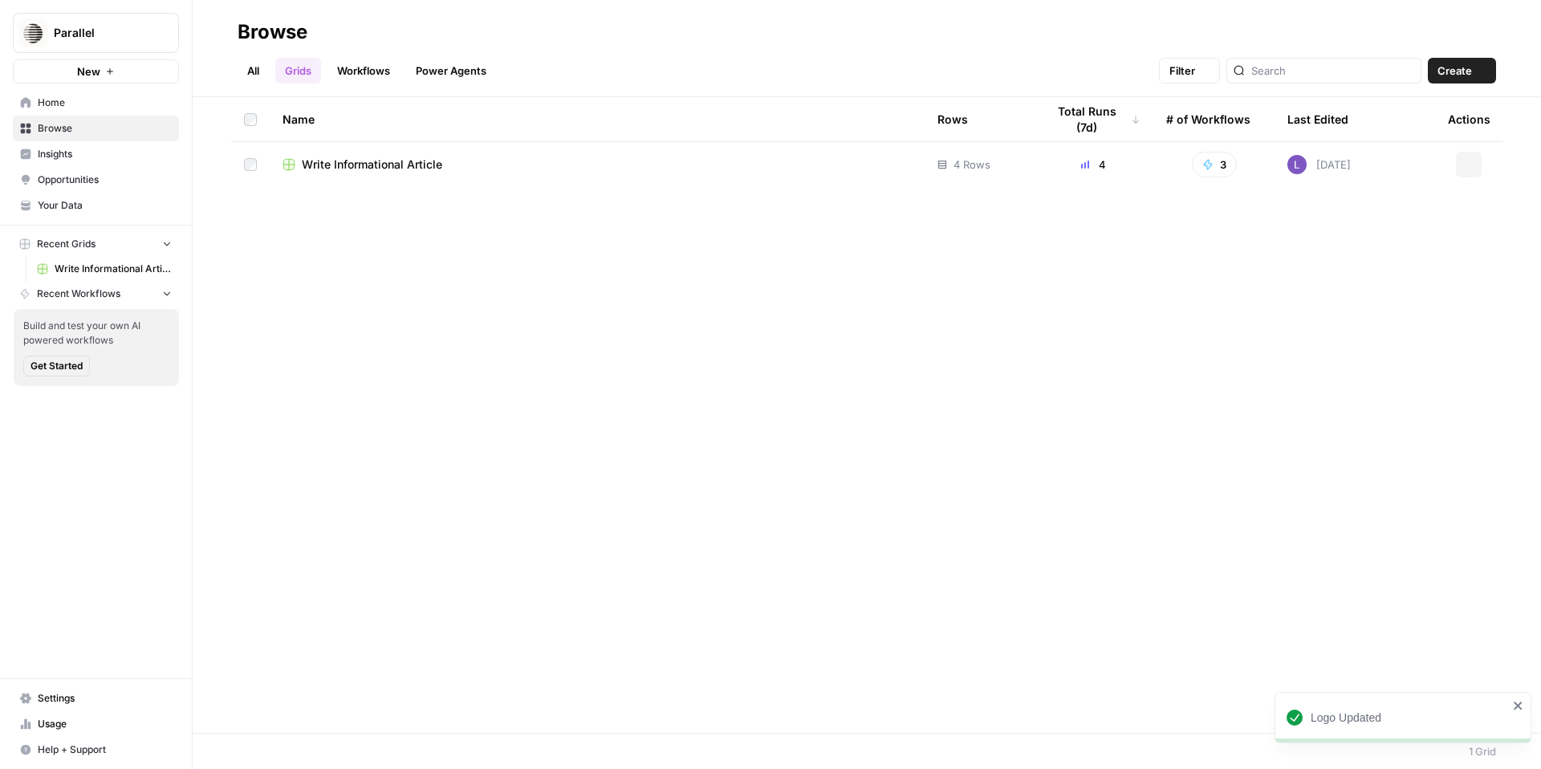
click at [255, 70] on link "All" at bounding box center [253, 71] width 31 height 26
click at [90, 117] on link "Browse" at bounding box center [96, 129] width 166 height 26
click at [93, 104] on span "Home" at bounding box center [105, 103] width 134 height 14
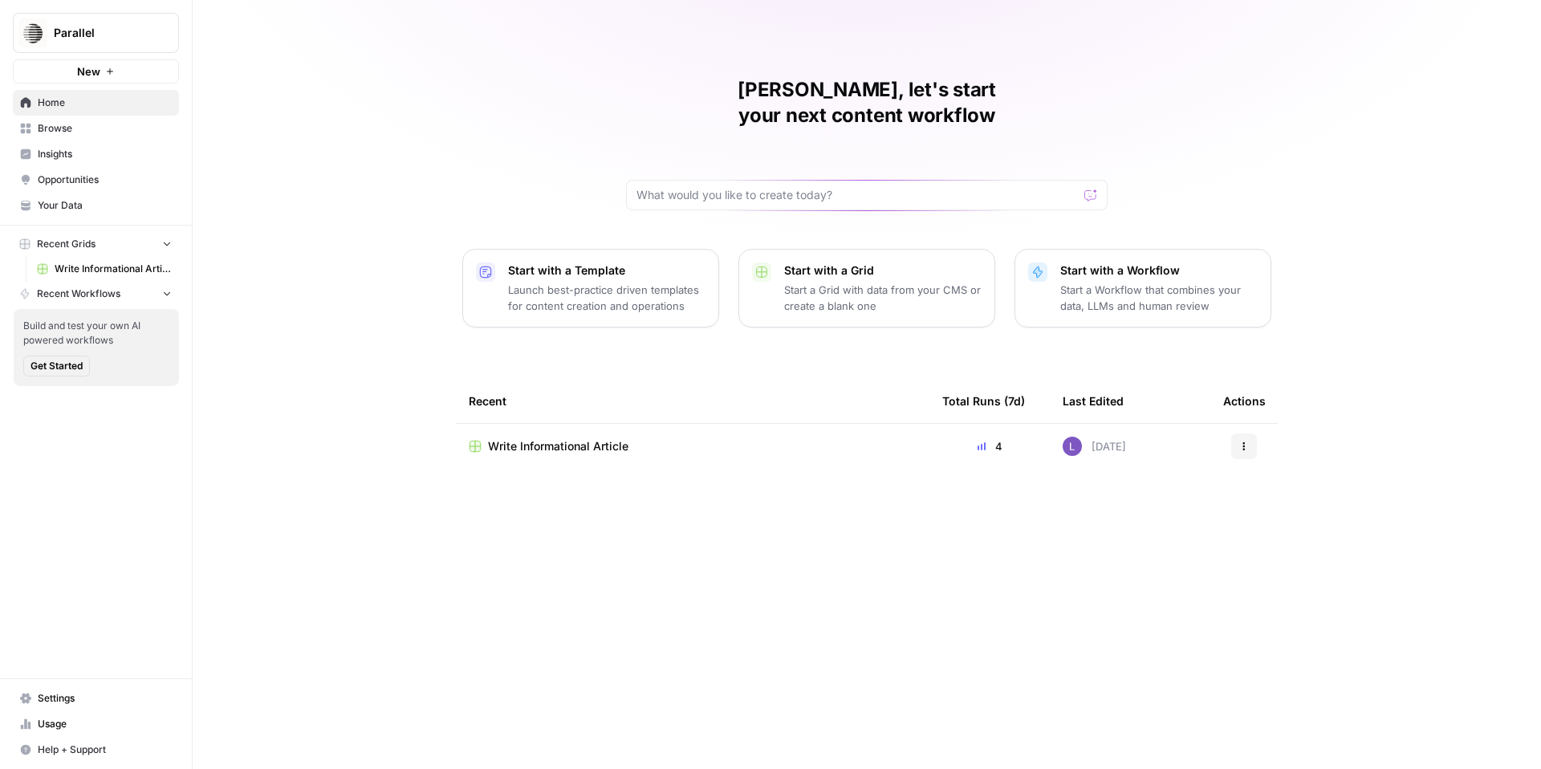
click at [78, 147] on span "Insights" at bounding box center [105, 154] width 134 height 14
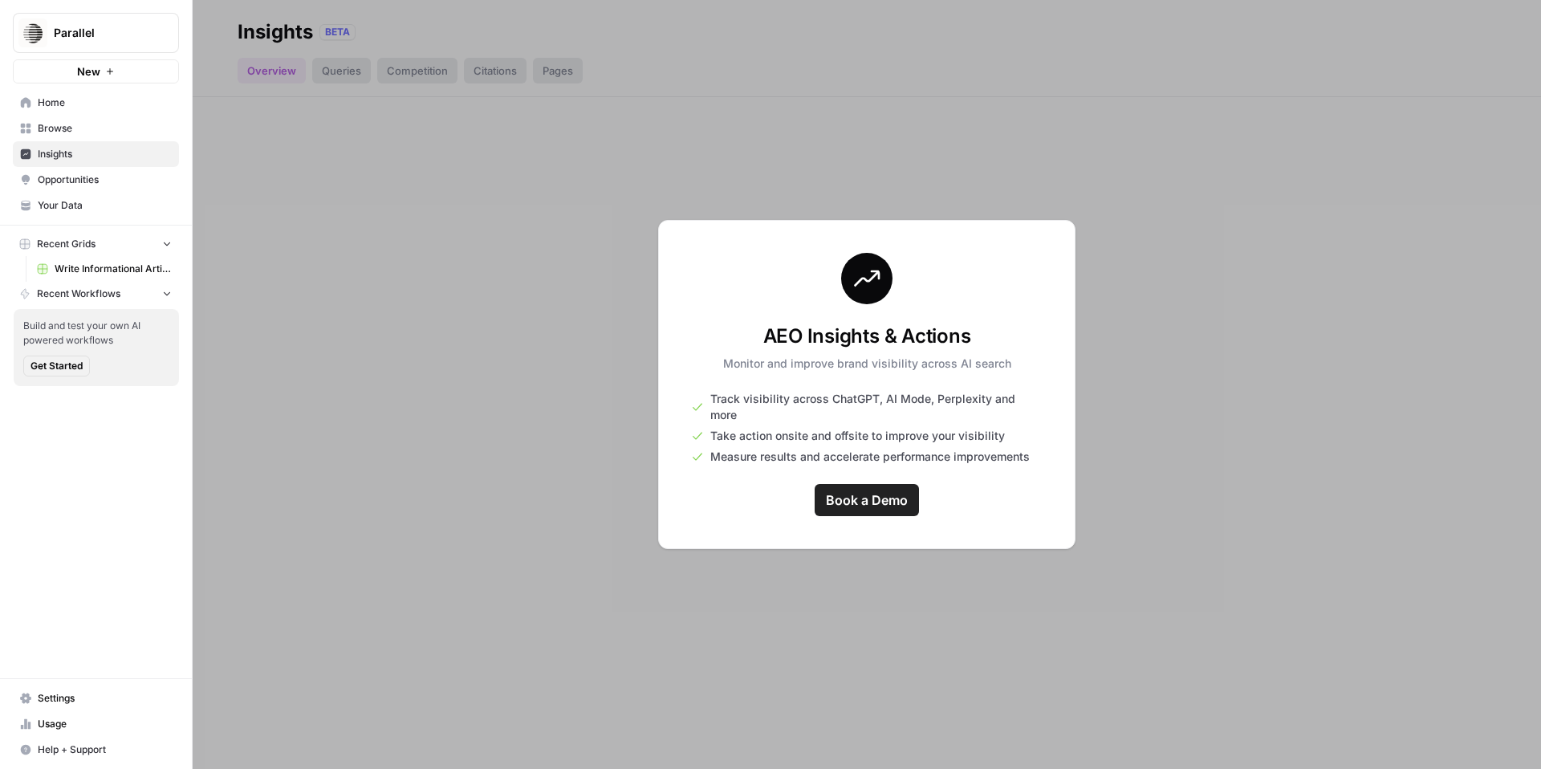
click at [83, 132] on span "Browse" at bounding box center [105, 128] width 134 height 14
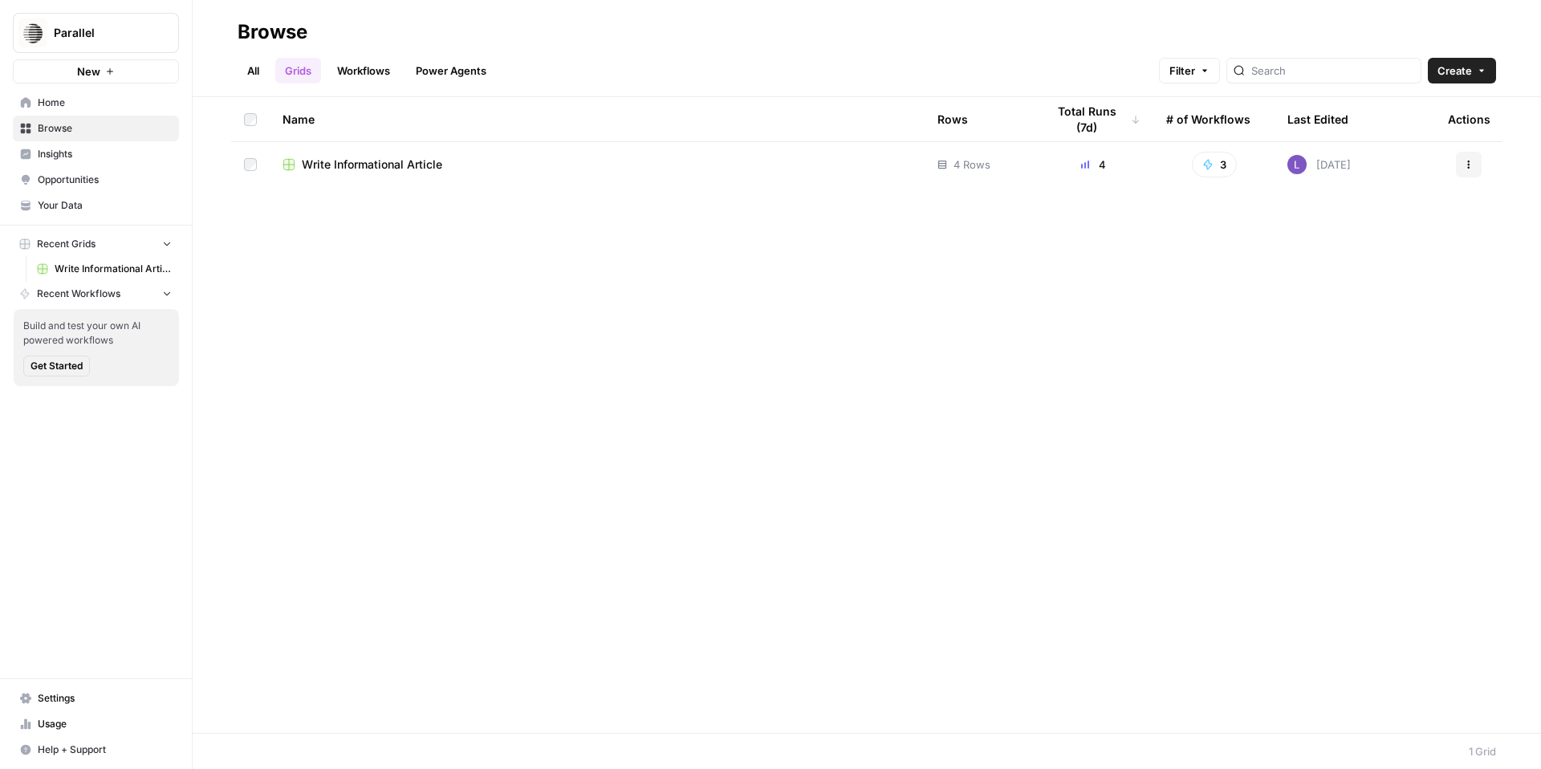
click at [360, 73] on link "Workflows" at bounding box center [364, 71] width 72 height 26
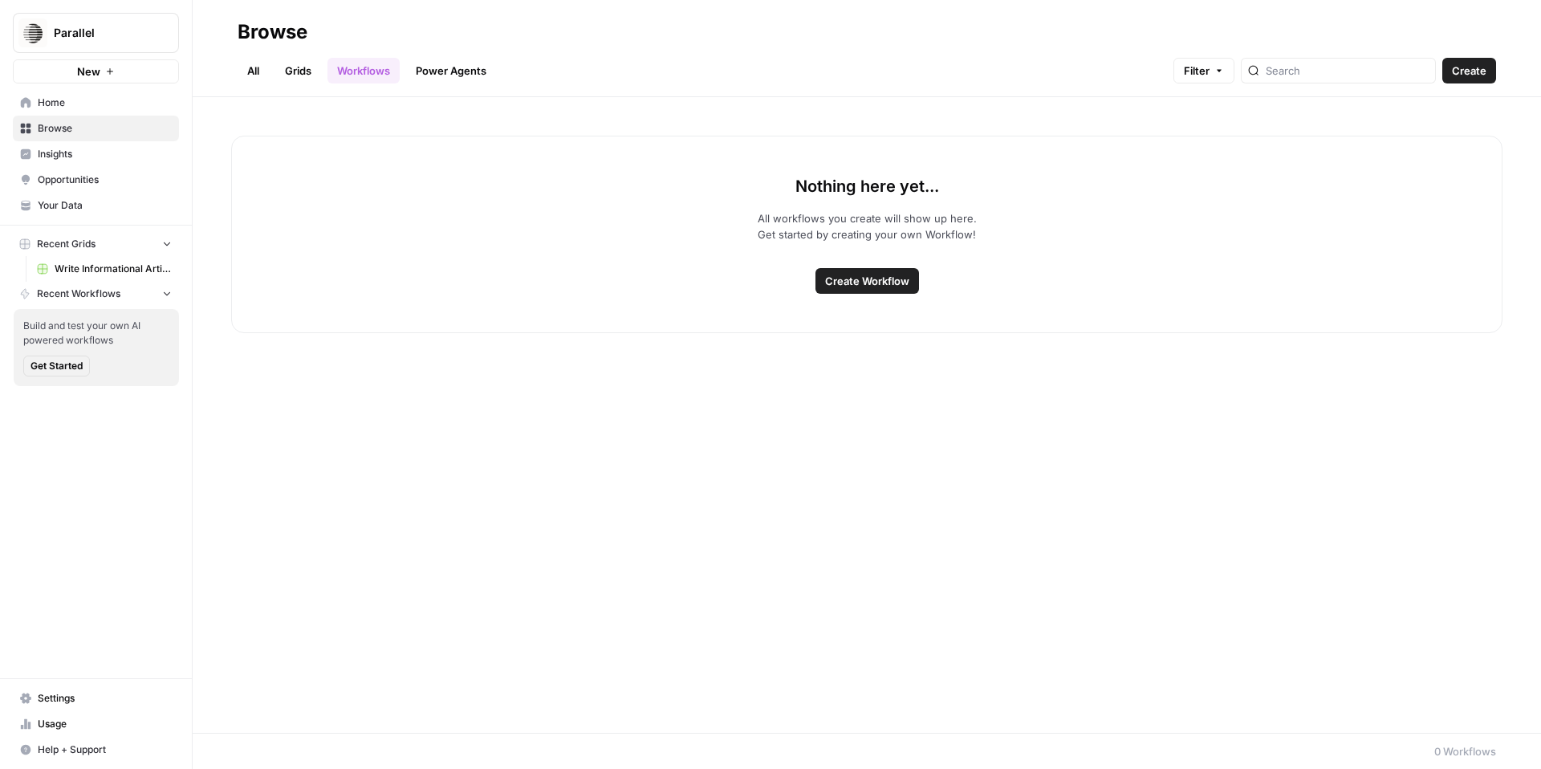
click at [1460, 72] on span "Create" at bounding box center [1469, 71] width 35 height 16
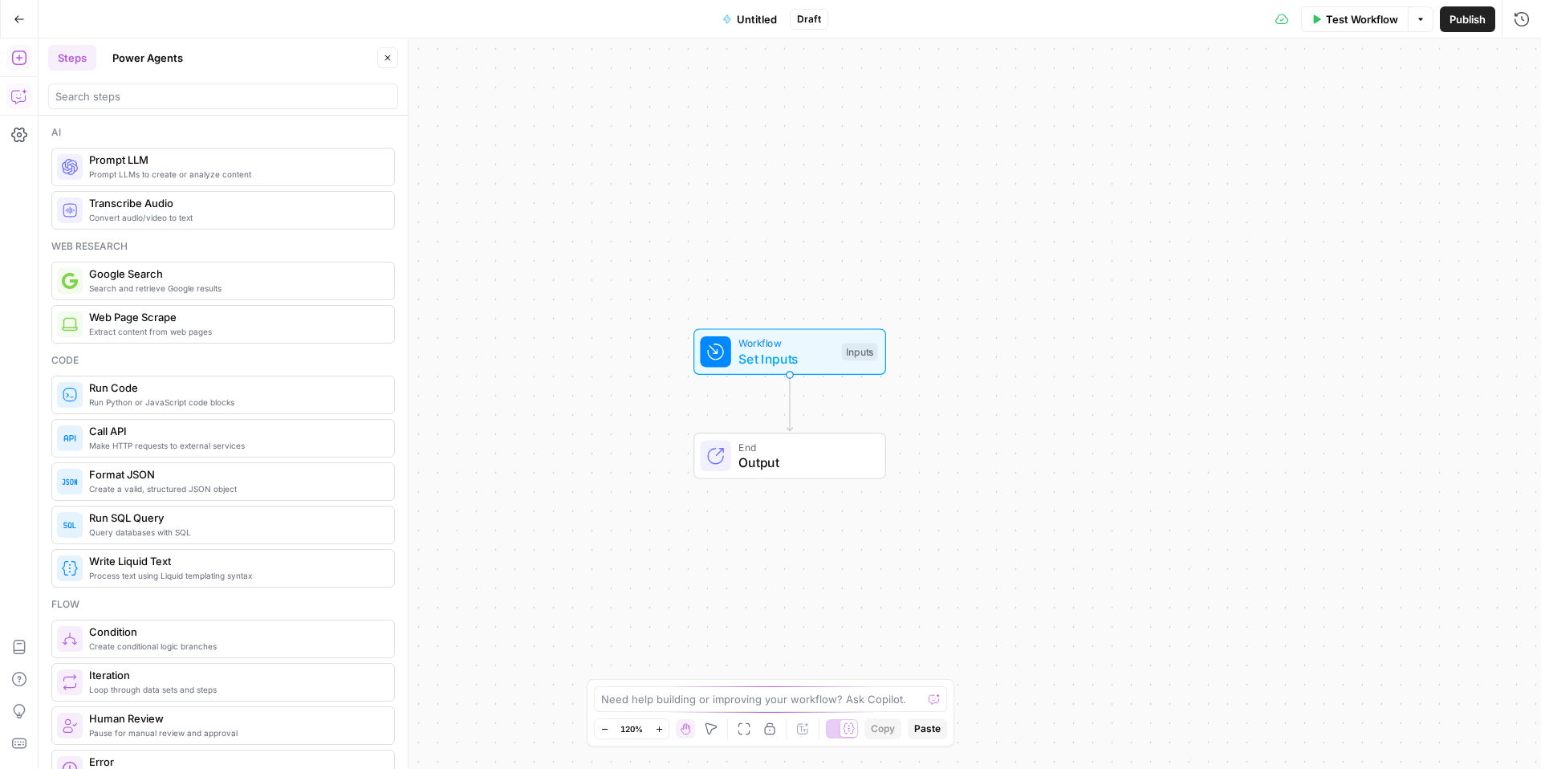
click at [15, 95] on icon "button" at bounding box center [19, 96] width 16 height 16
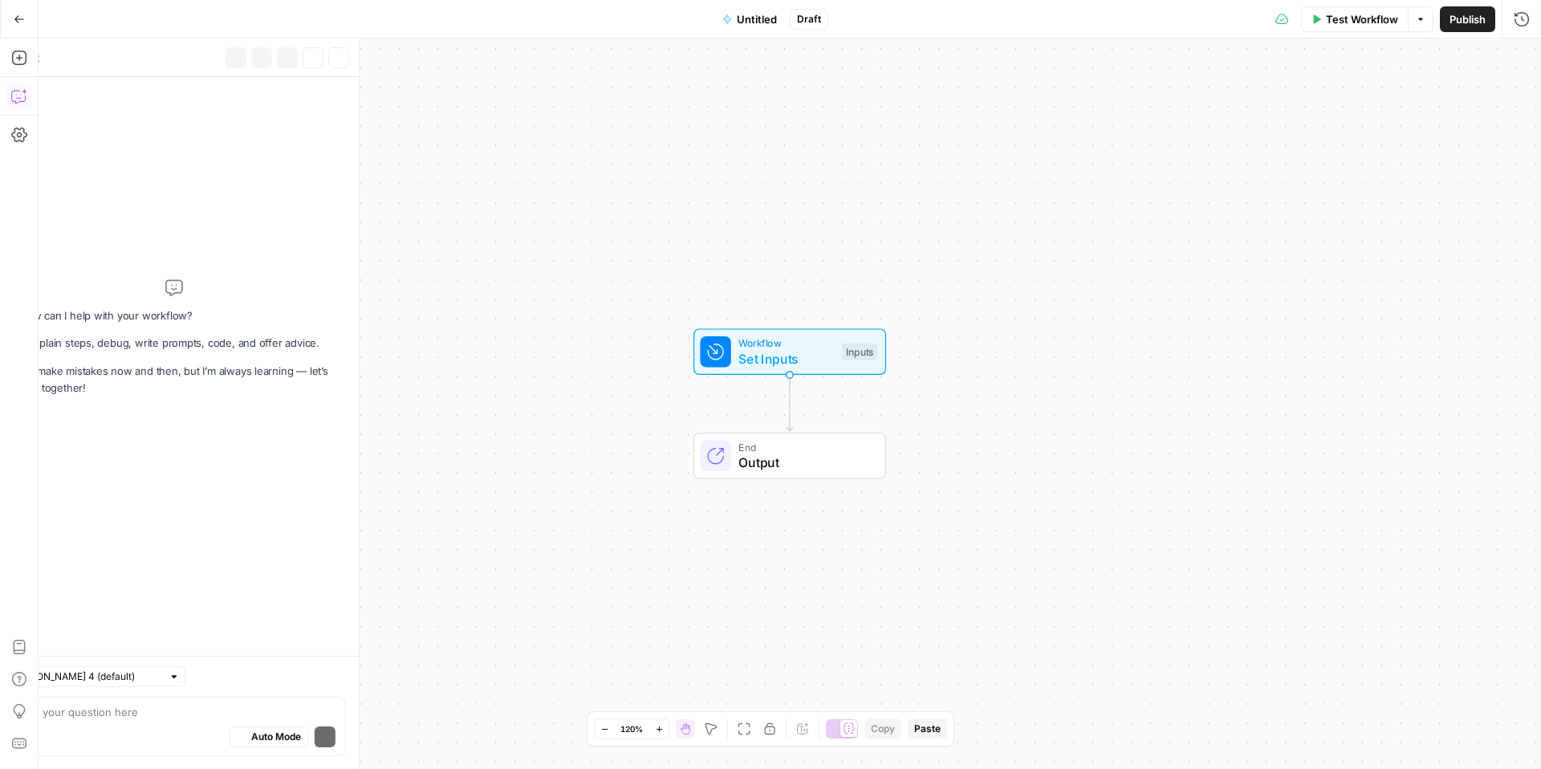
type textarea "e"
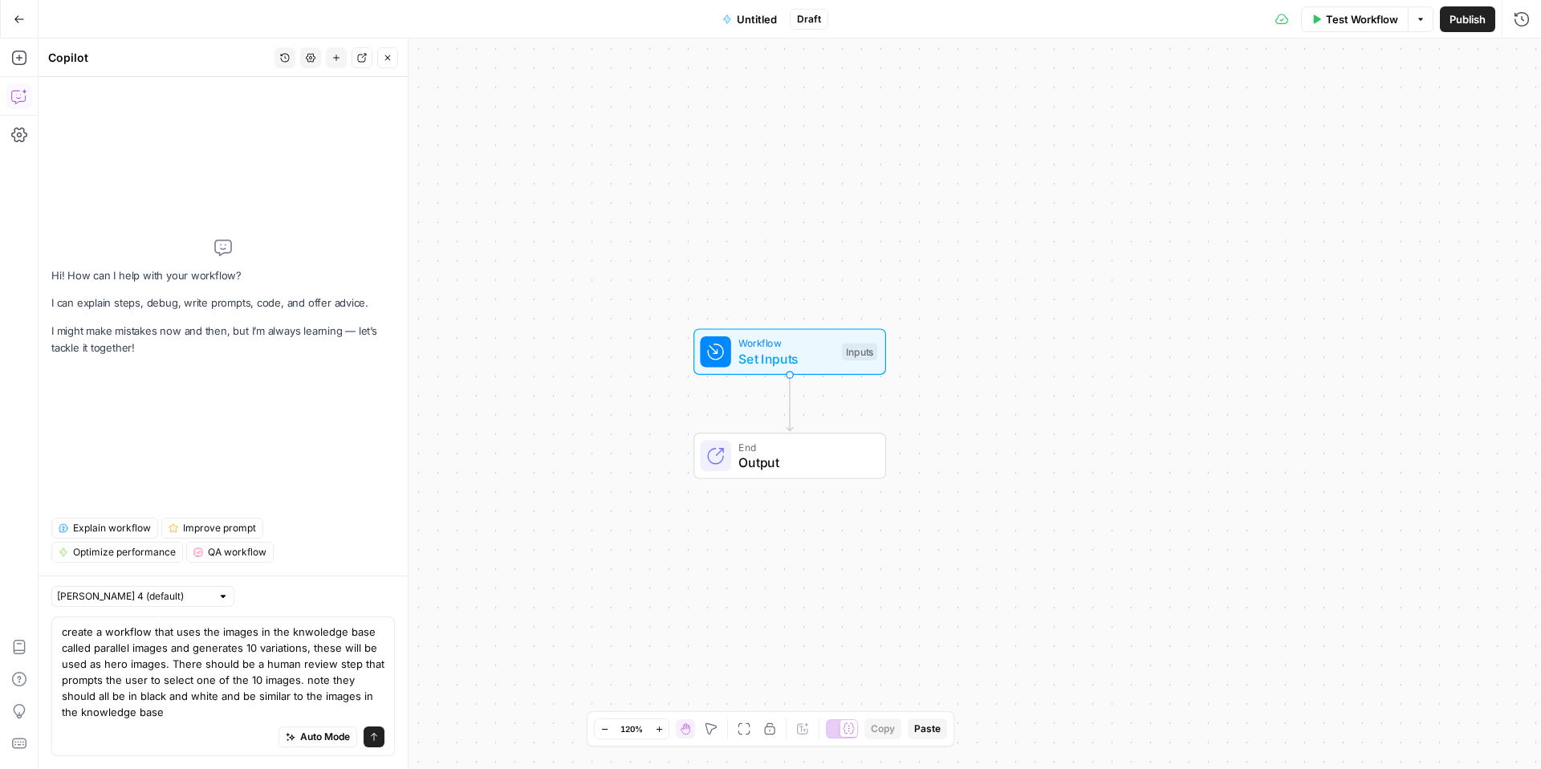
type textarea "create a workflow that uses the images in the knwoledge base called parallel im…"
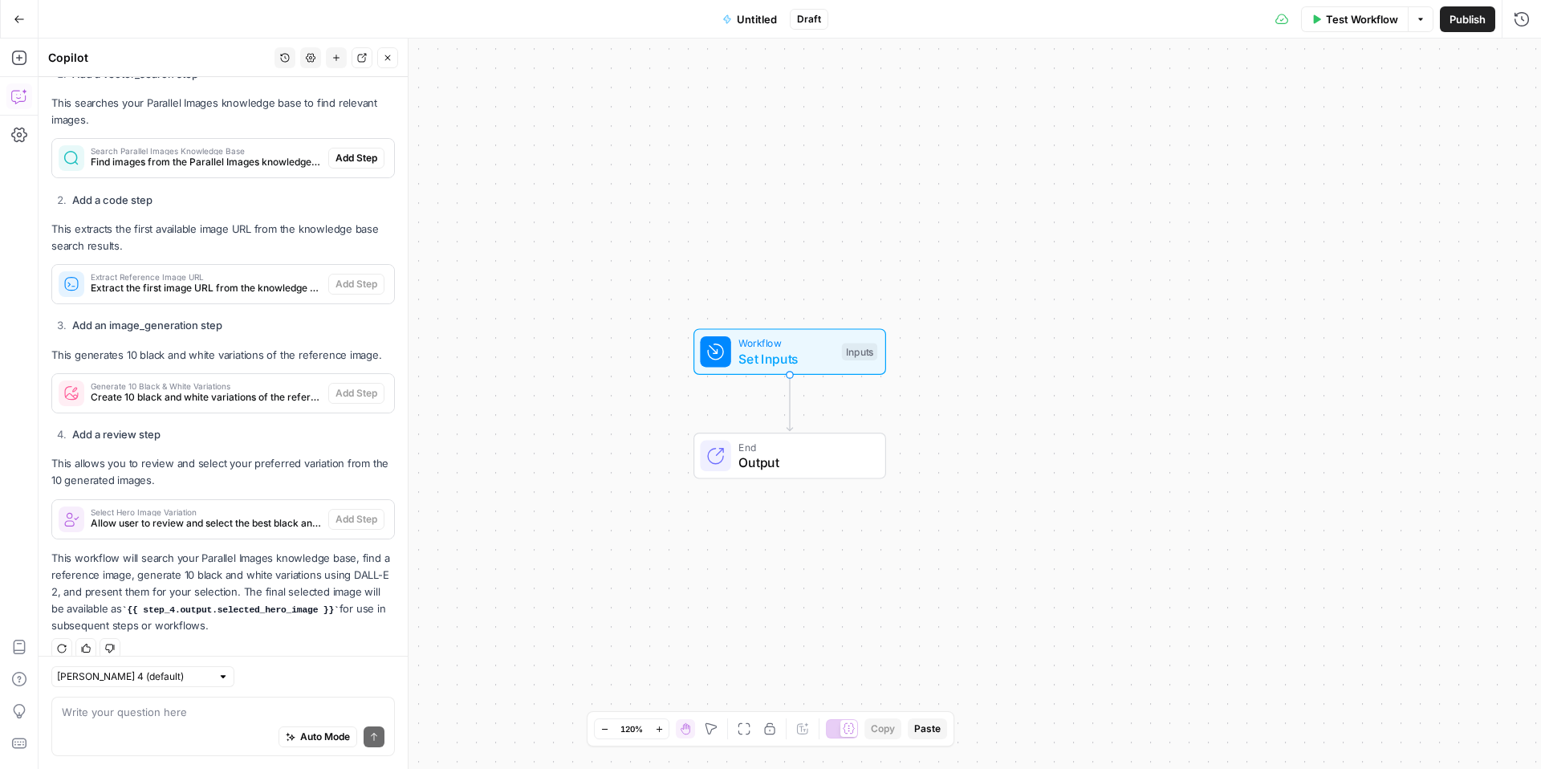
scroll to position [310, 0]
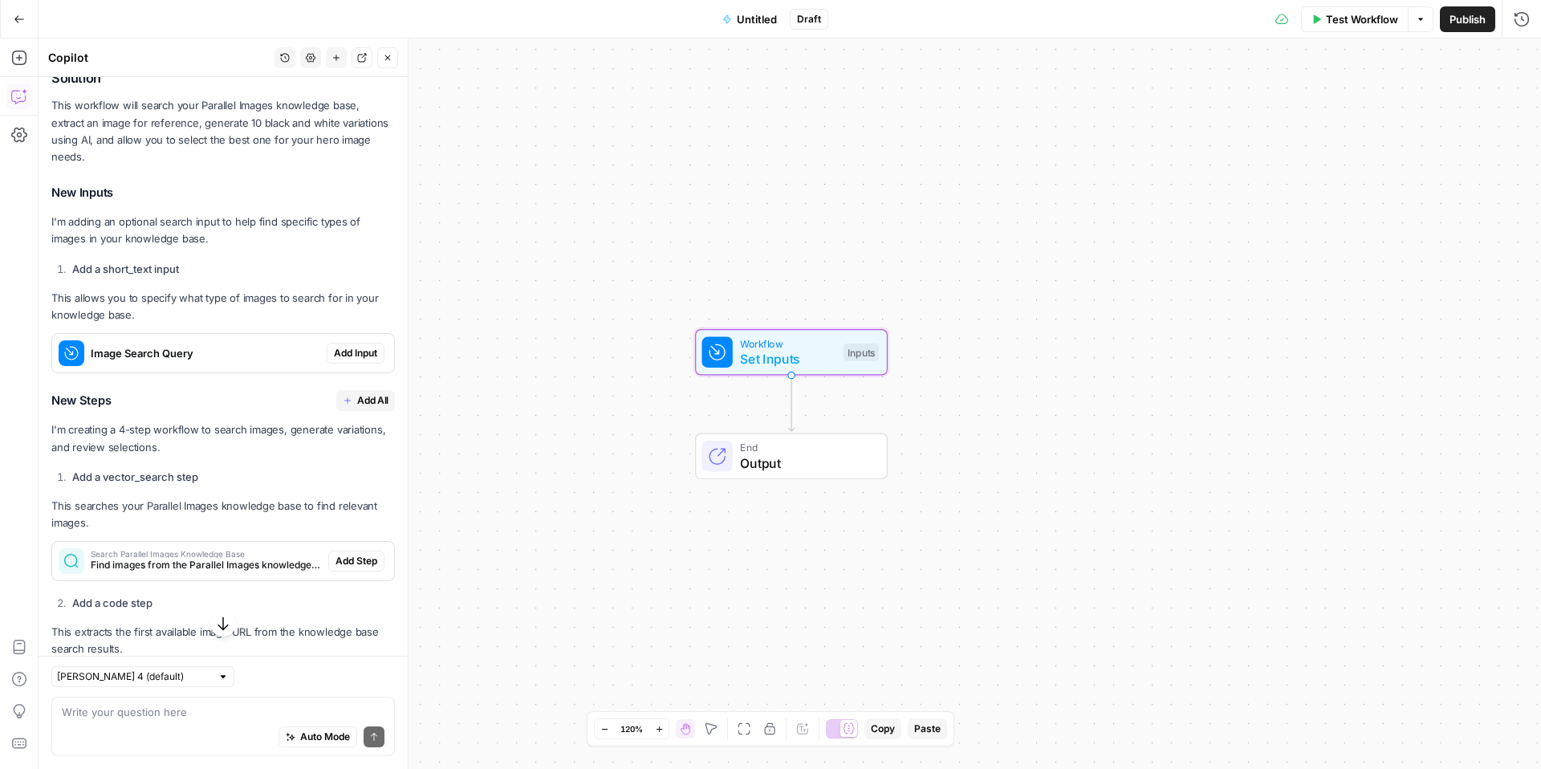
click at [343, 346] on span "Add Input" at bounding box center [355, 353] width 43 height 14
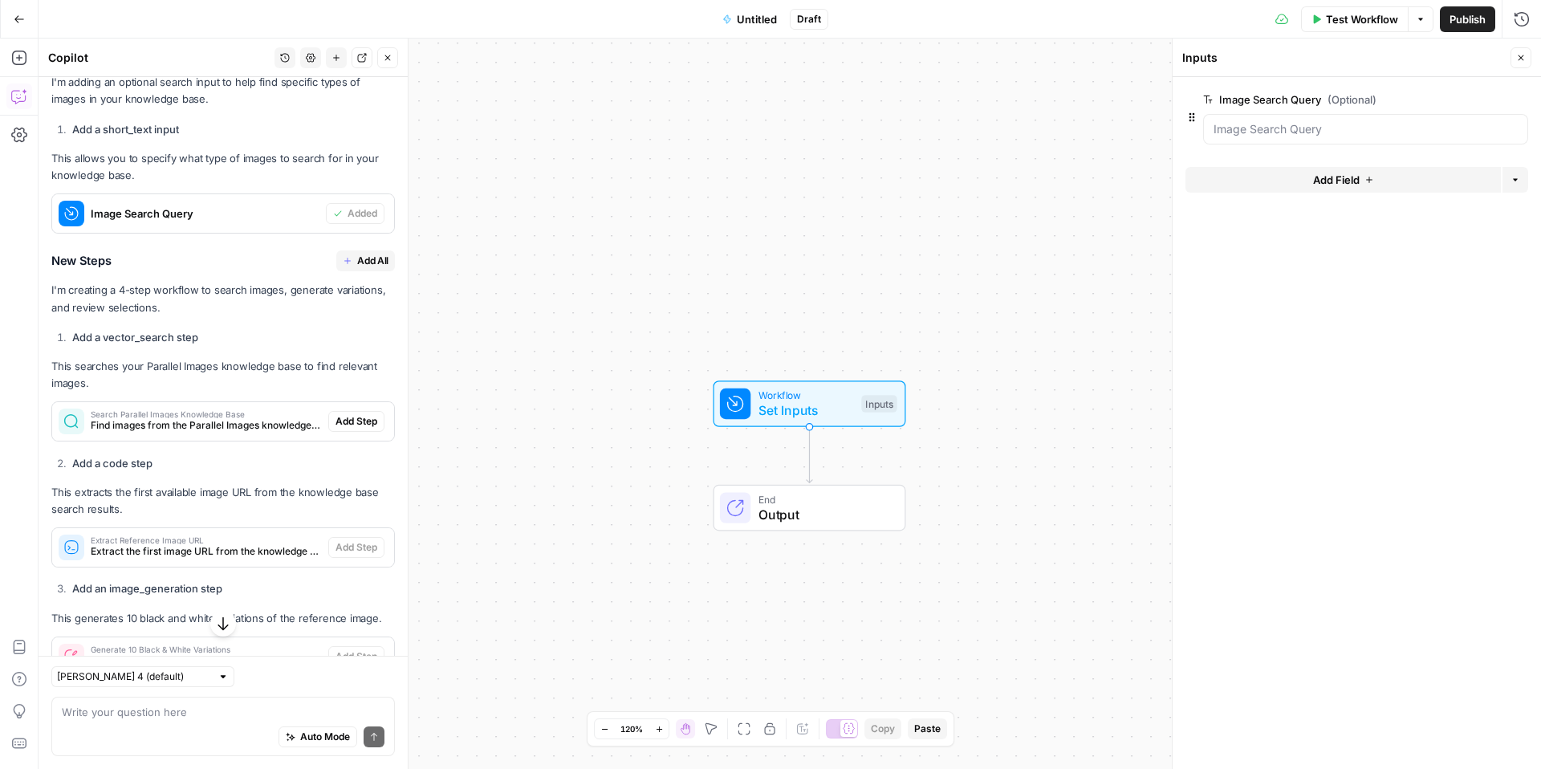
scroll to position [485, 0]
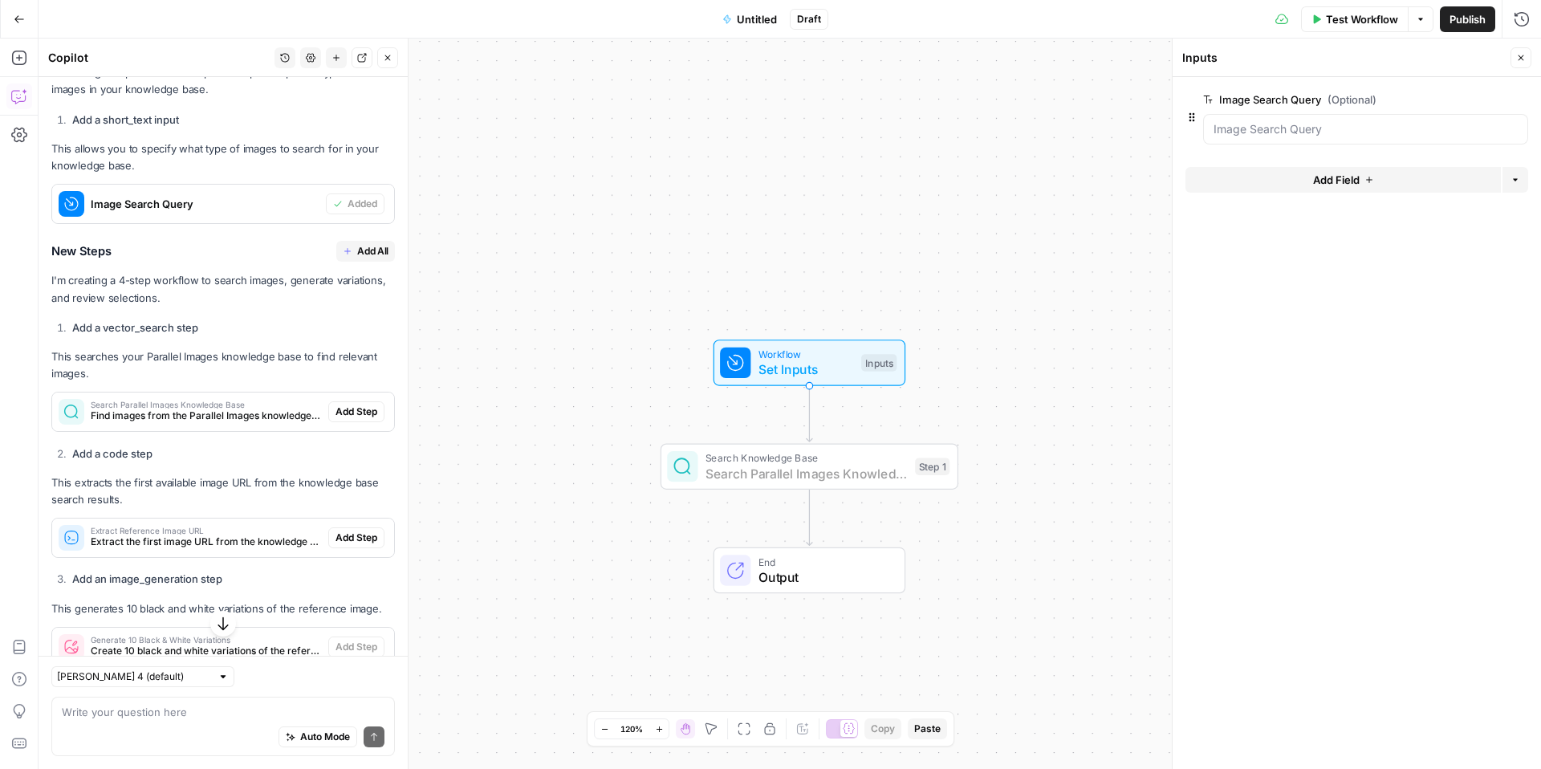
click at [358, 405] on span "Add Step" at bounding box center [357, 412] width 42 height 14
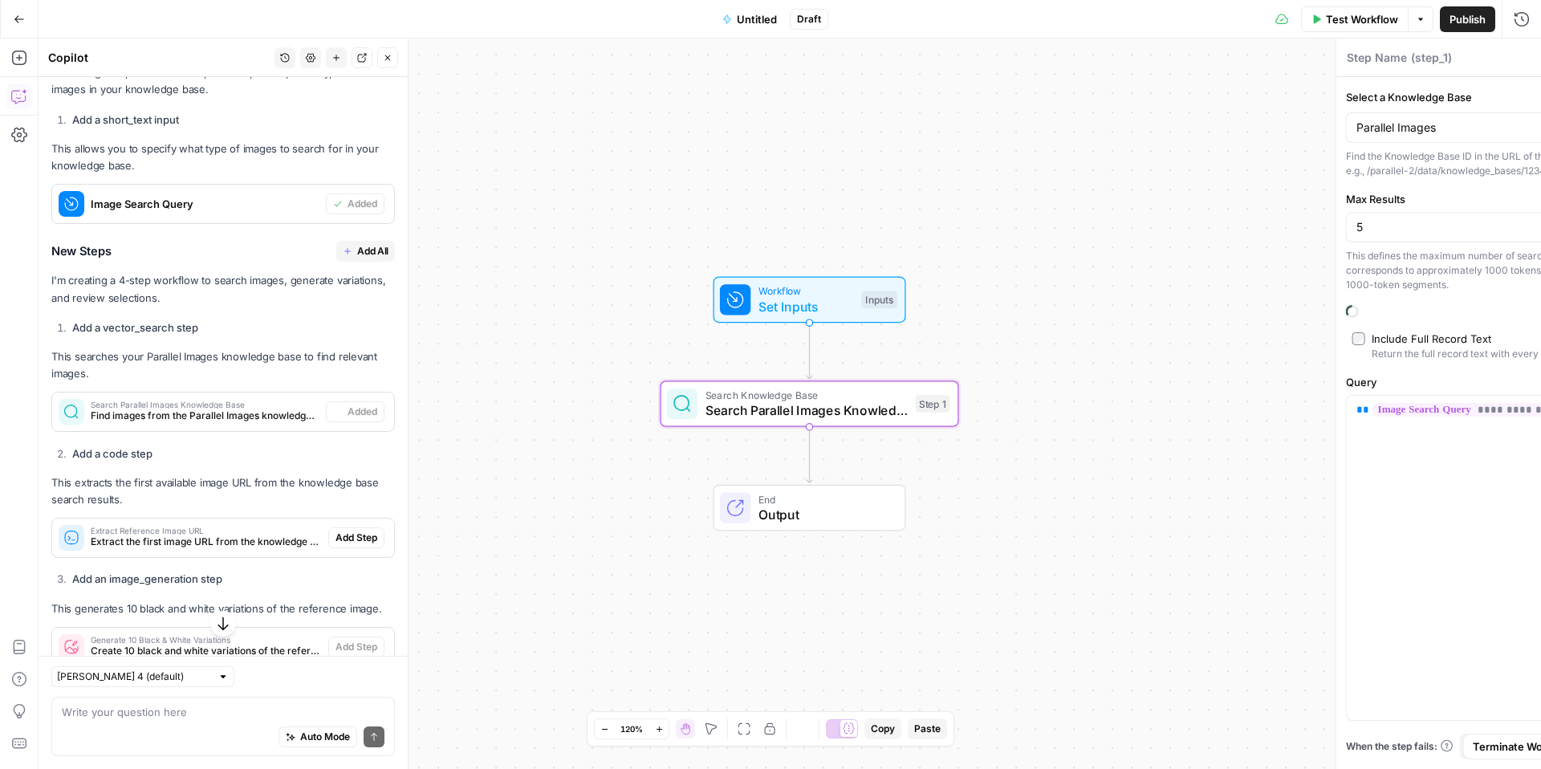
type textarea "Search Parallel Images Knowledge Base"
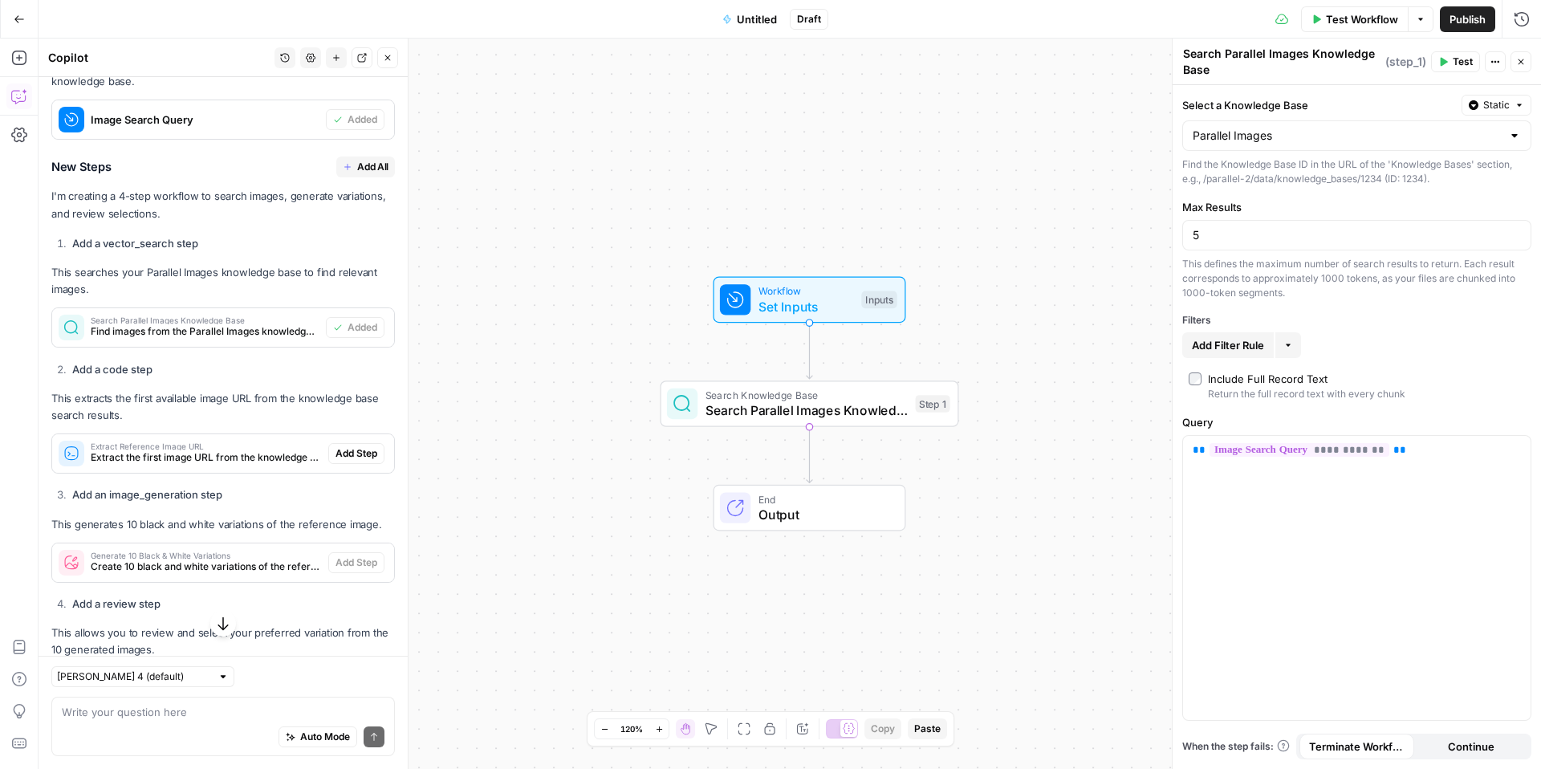
scroll to position [573, 0]
click at [837, 370] on icon "button" at bounding box center [839, 367] width 15 height 15
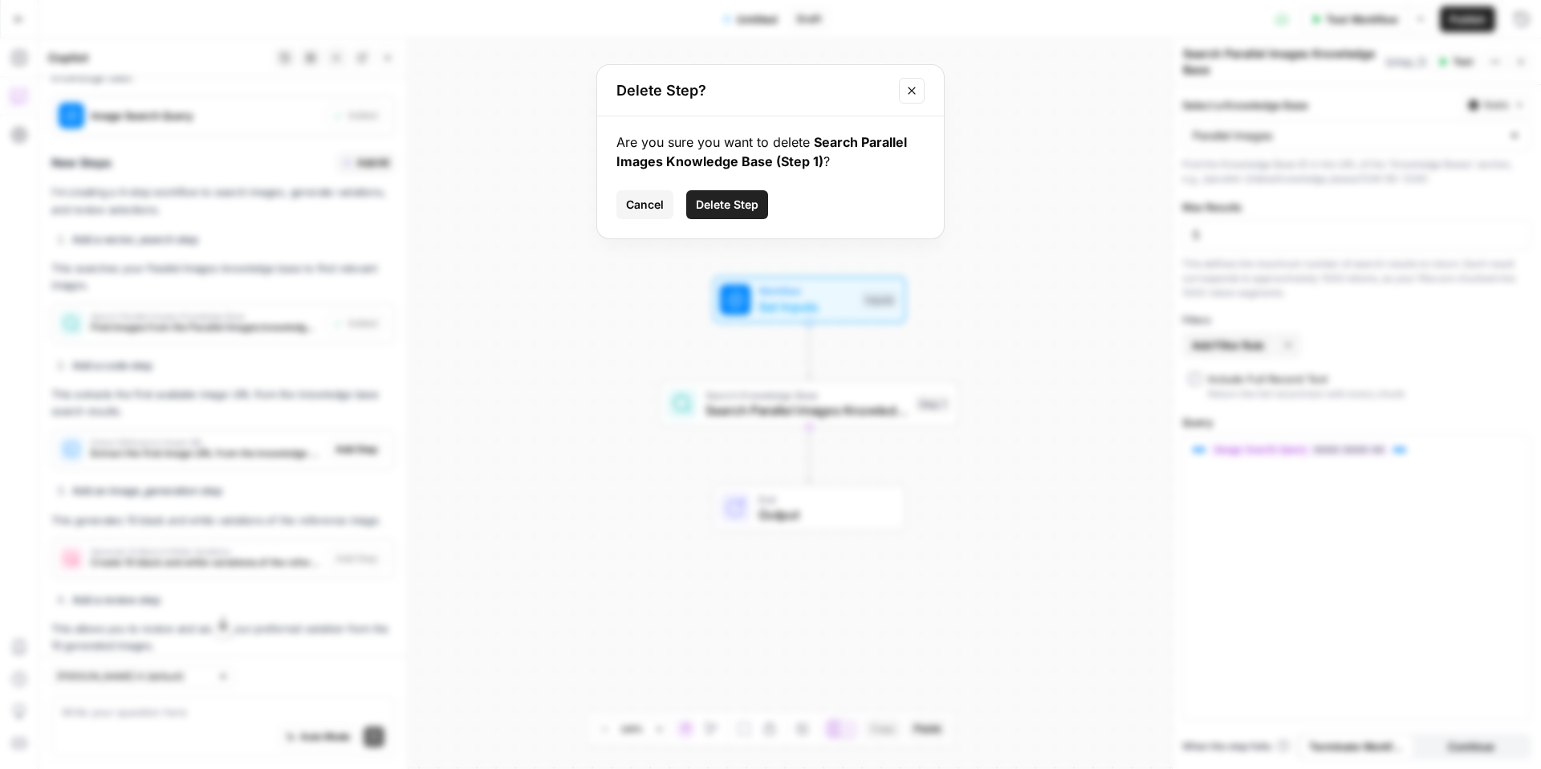
click at [736, 211] on span "Delete Step" at bounding box center [727, 205] width 63 height 16
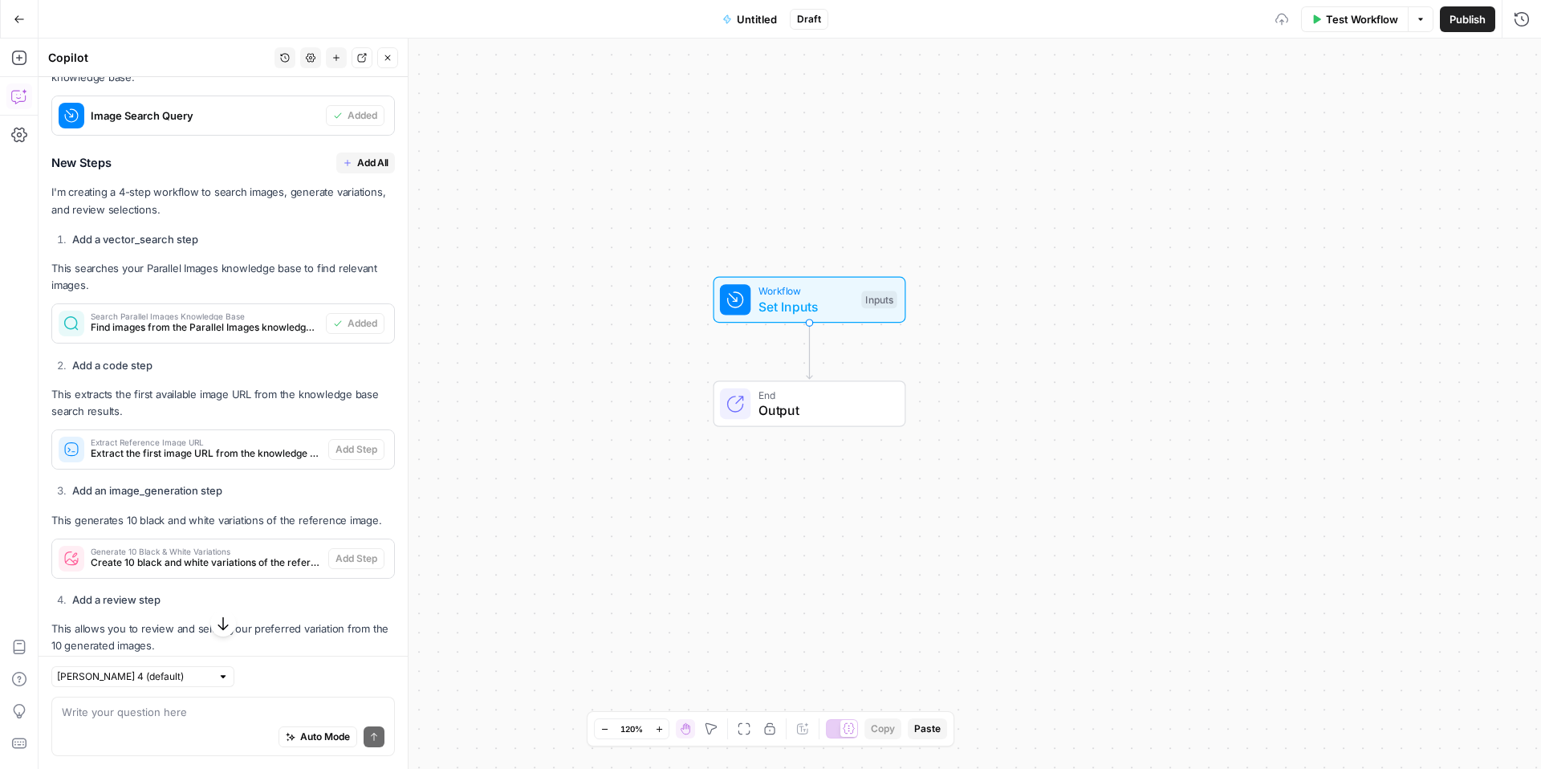
click at [857, 291] on div "Workflow Set Inputs Inputs Test Step" at bounding box center [808, 299] width 177 height 33
click at [1517, 98] on icon "button" at bounding box center [1519, 100] width 9 height 9
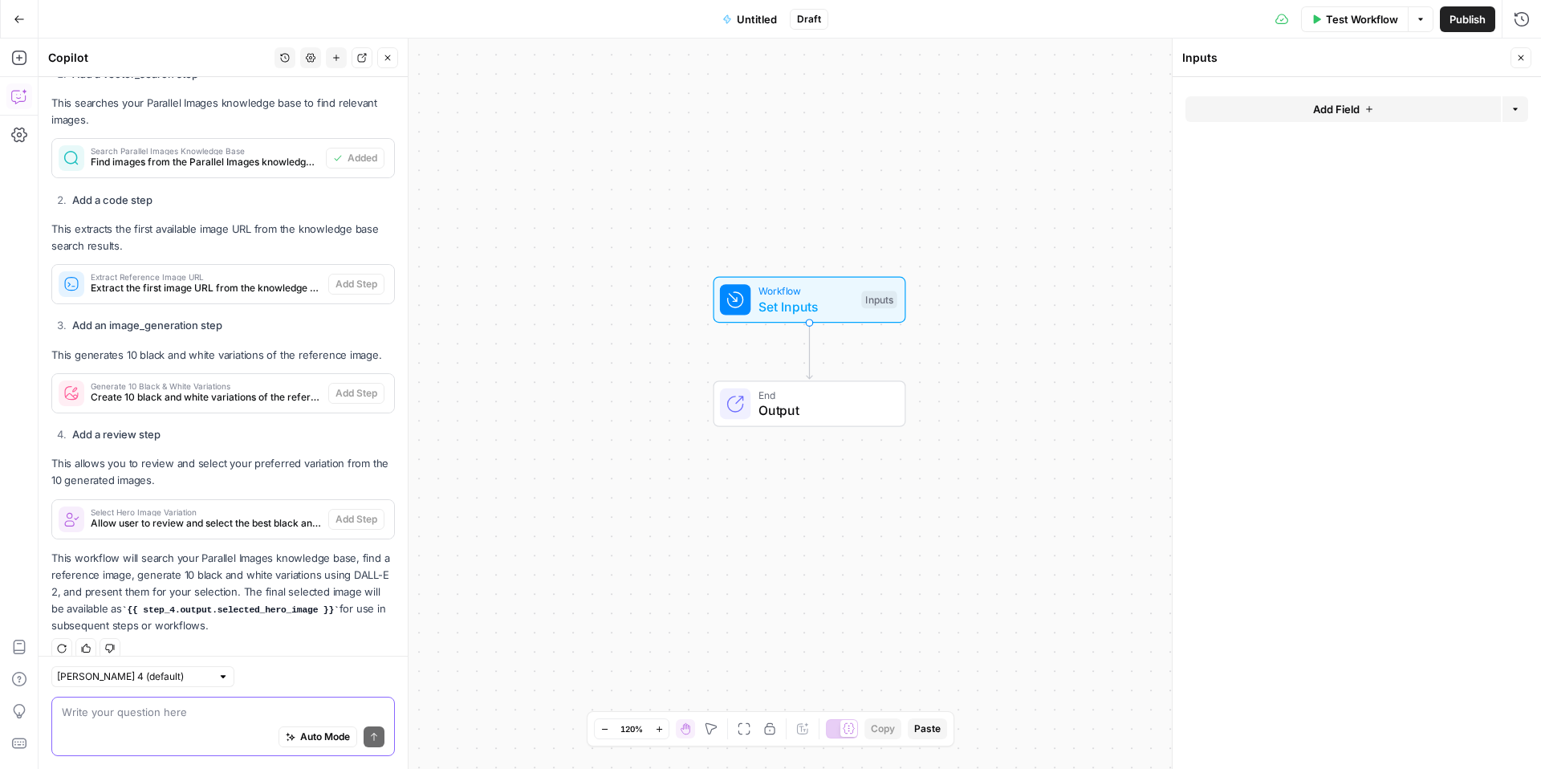
click at [170, 715] on textarea at bounding box center [223, 712] width 323 height 16
type textarea "i"
type textarea "maybe we dont reference the knowledge base, but use the"
click at [5, 47] on div "Add Steps Copilot Settings AirOps Academy Help Give Feedback Shortcuts" at bounding box center [19, 404] width 39 height 731
click at [9, 53] on button "Add Steps" at bounding box center [19, 58] width 26 height 26
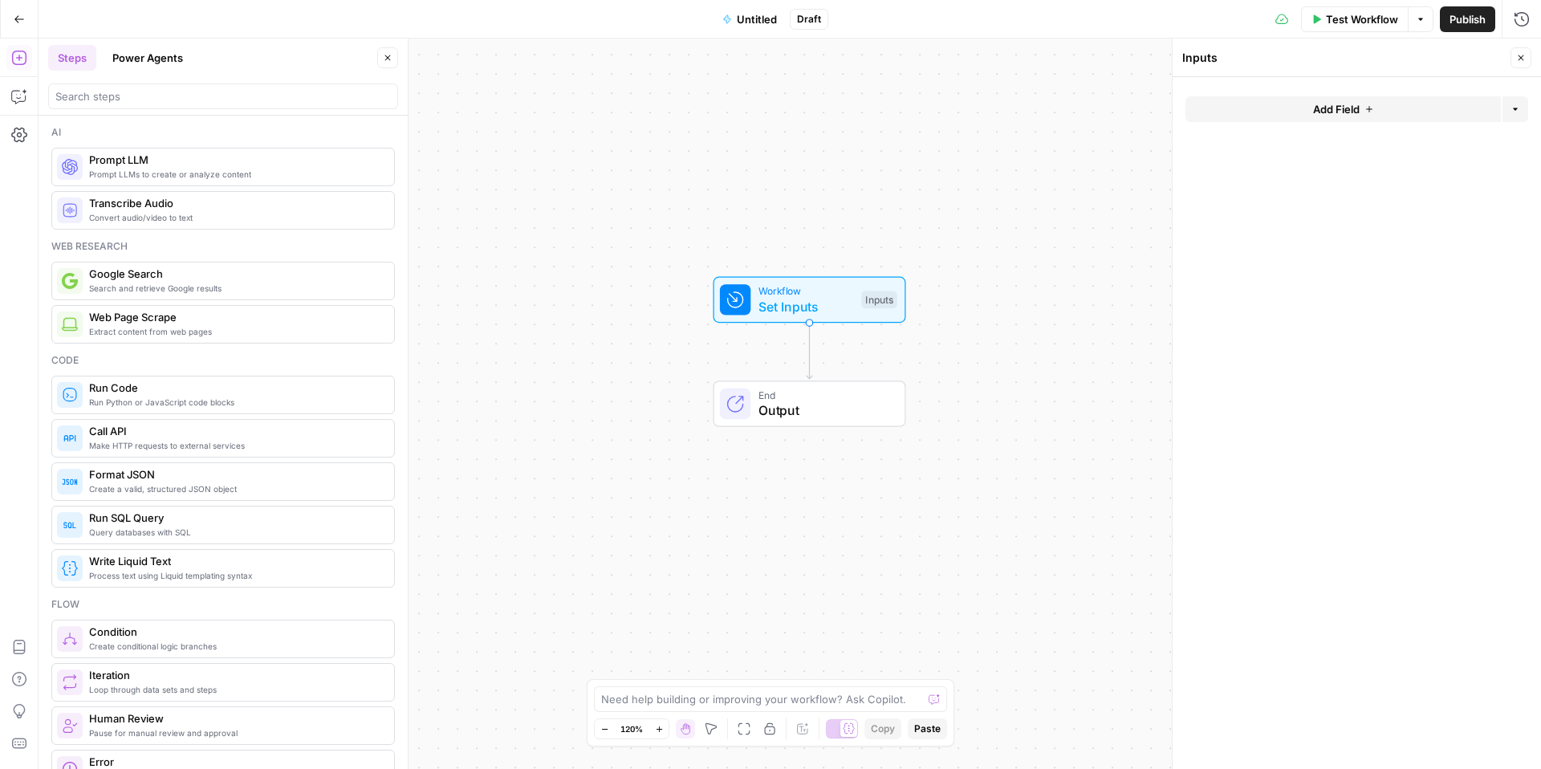
click at [769, 292] on span "Workflow" at bounding box center [807, 290] width 96 height 15
click at [871, 302] on div "Inputs" at bounding box center [878, 300] width 35 height 18
click at [1385, 108] on button "Add Field" at bounding box center [1344, 109] width 316 height 26
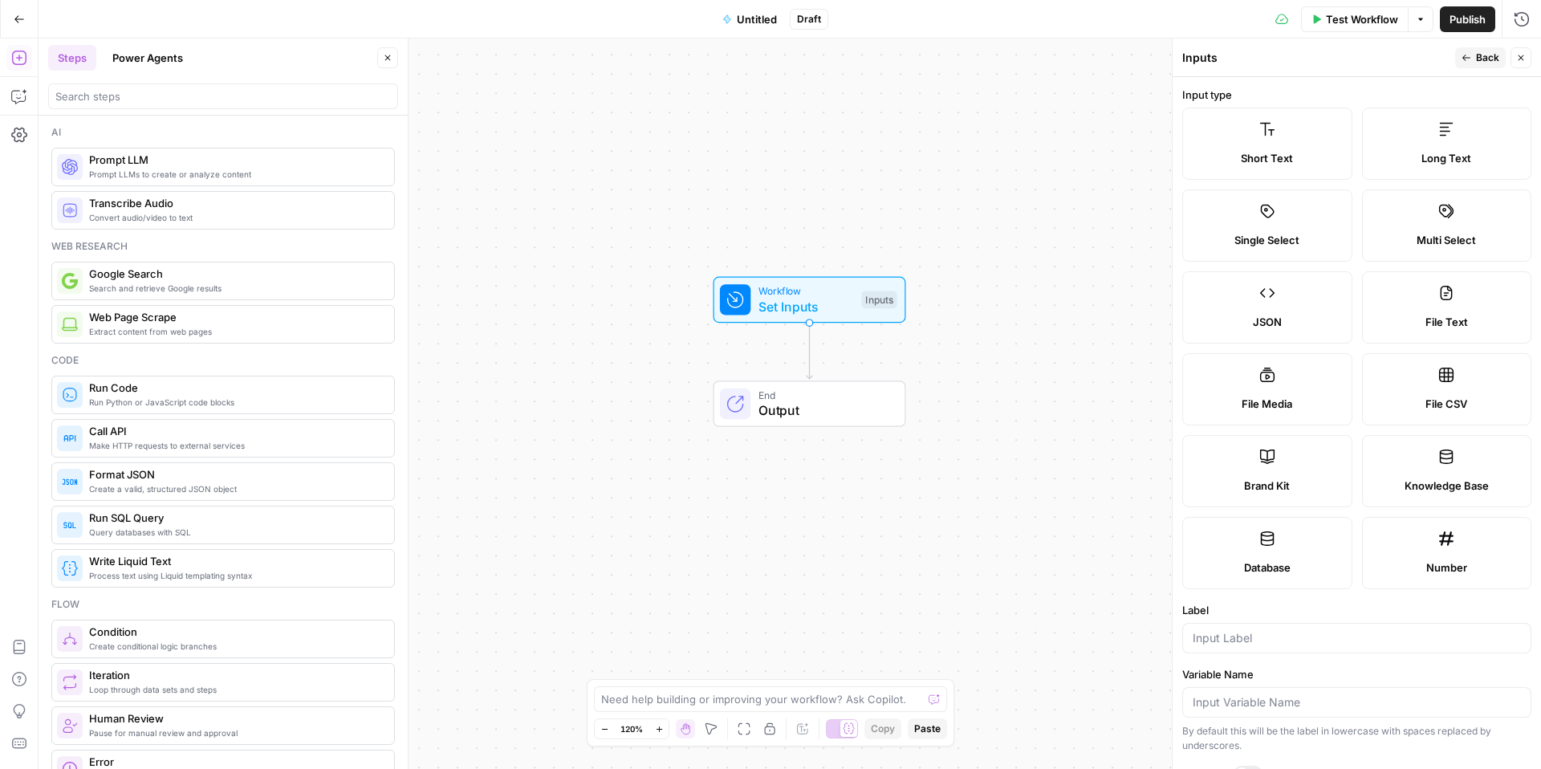
click at [1295, 384] on label "File Media" at bounding box center [1268, 389] width 170 height 72
type textarea "Supports .mp4, .mp3, .wav, .jpg, .png, .webp, .wma, .m4a file types"
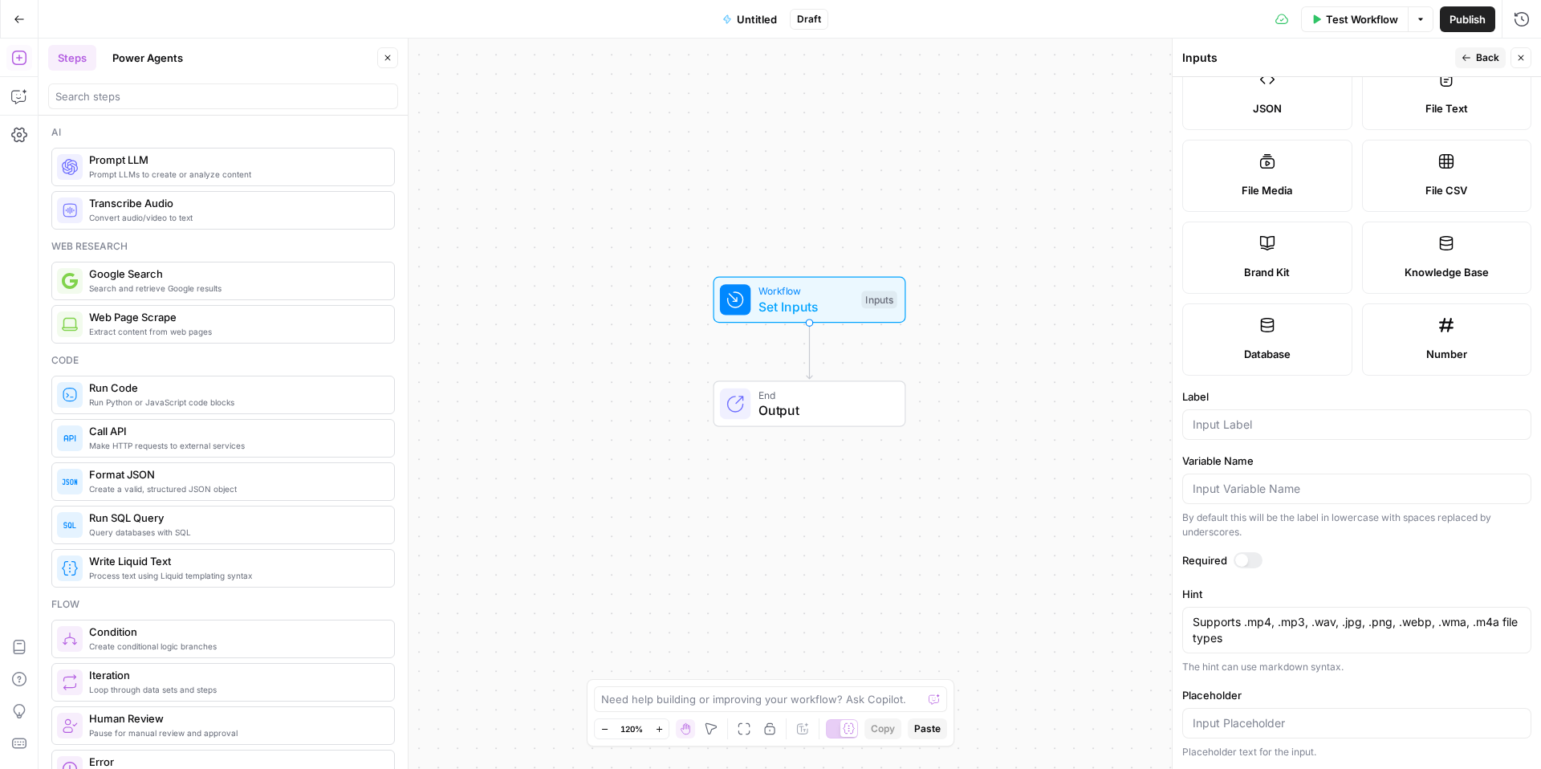
click at [1265, 172] on label "File Media" at bounding box center [1268, 176] width 170 height 72
click at [1248, 232] on label "Brand Kit" at bounding box center [1268, 258] width 170 height 72
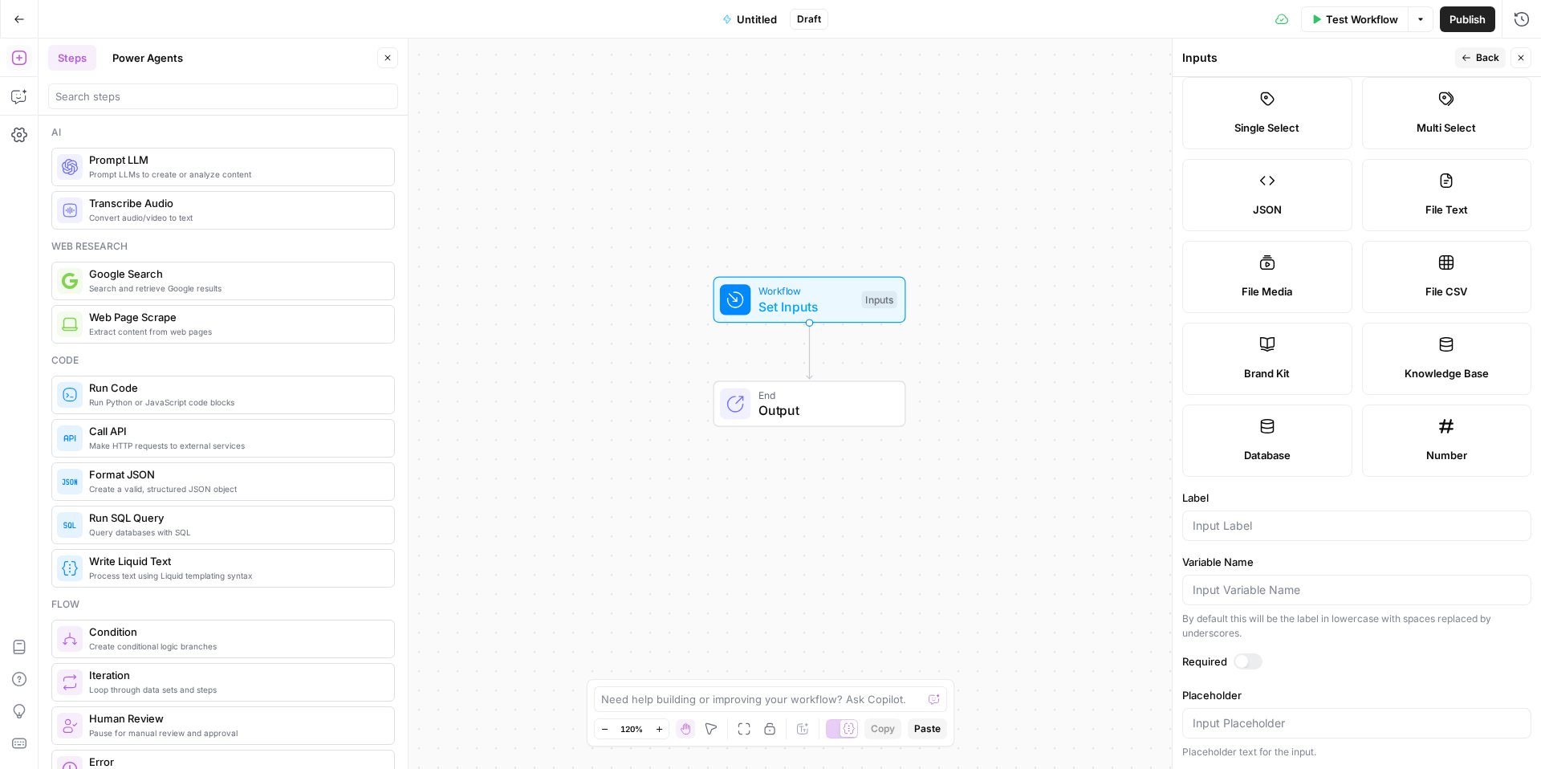
click at [1269, 173] on icon at bounding box center [1268, 181] width 16 height 16
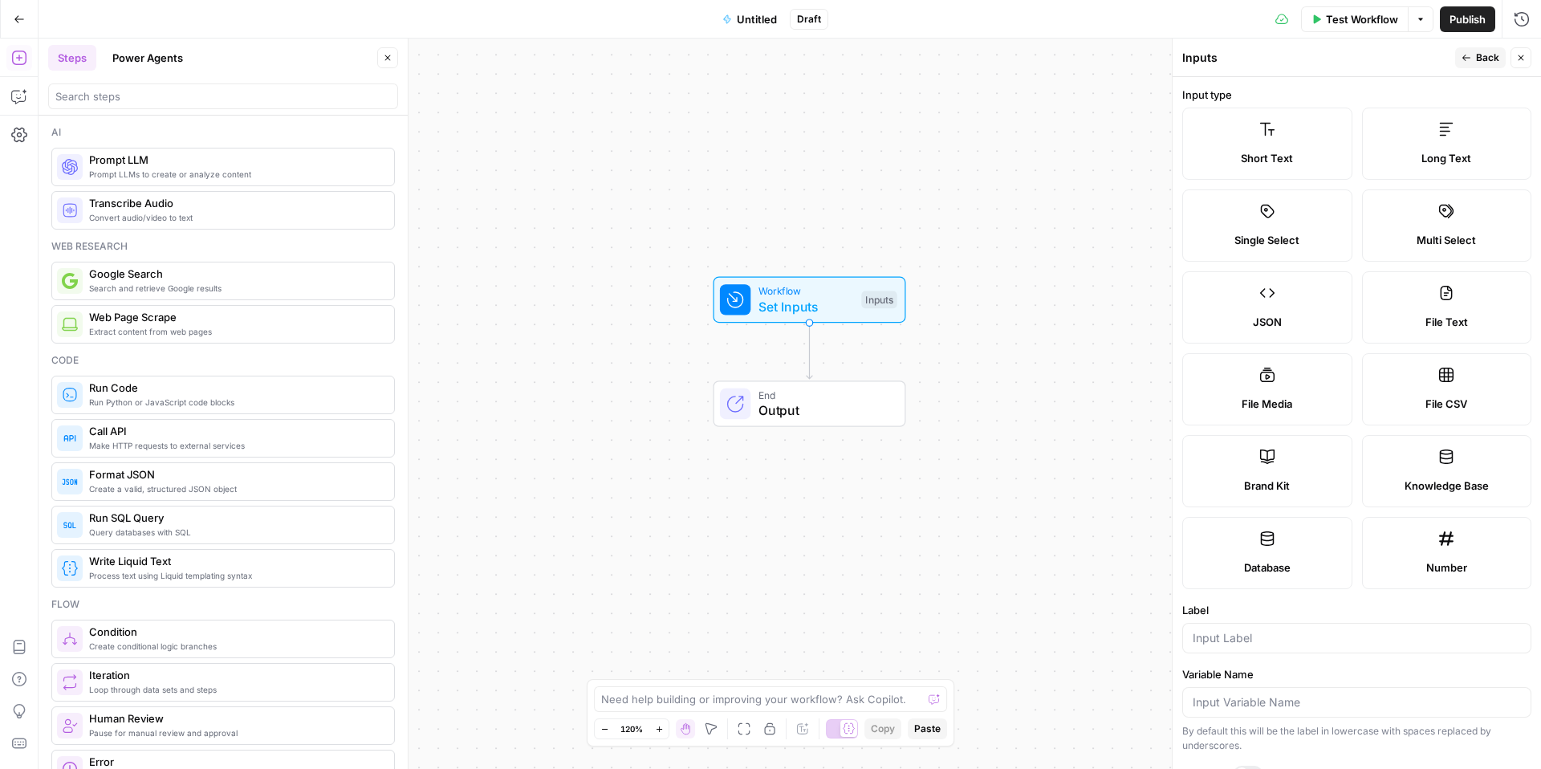
scroll to position [1, 0]
click at [22, 96] on icon "button" at bounding box center [19, 96] width 16 height 16
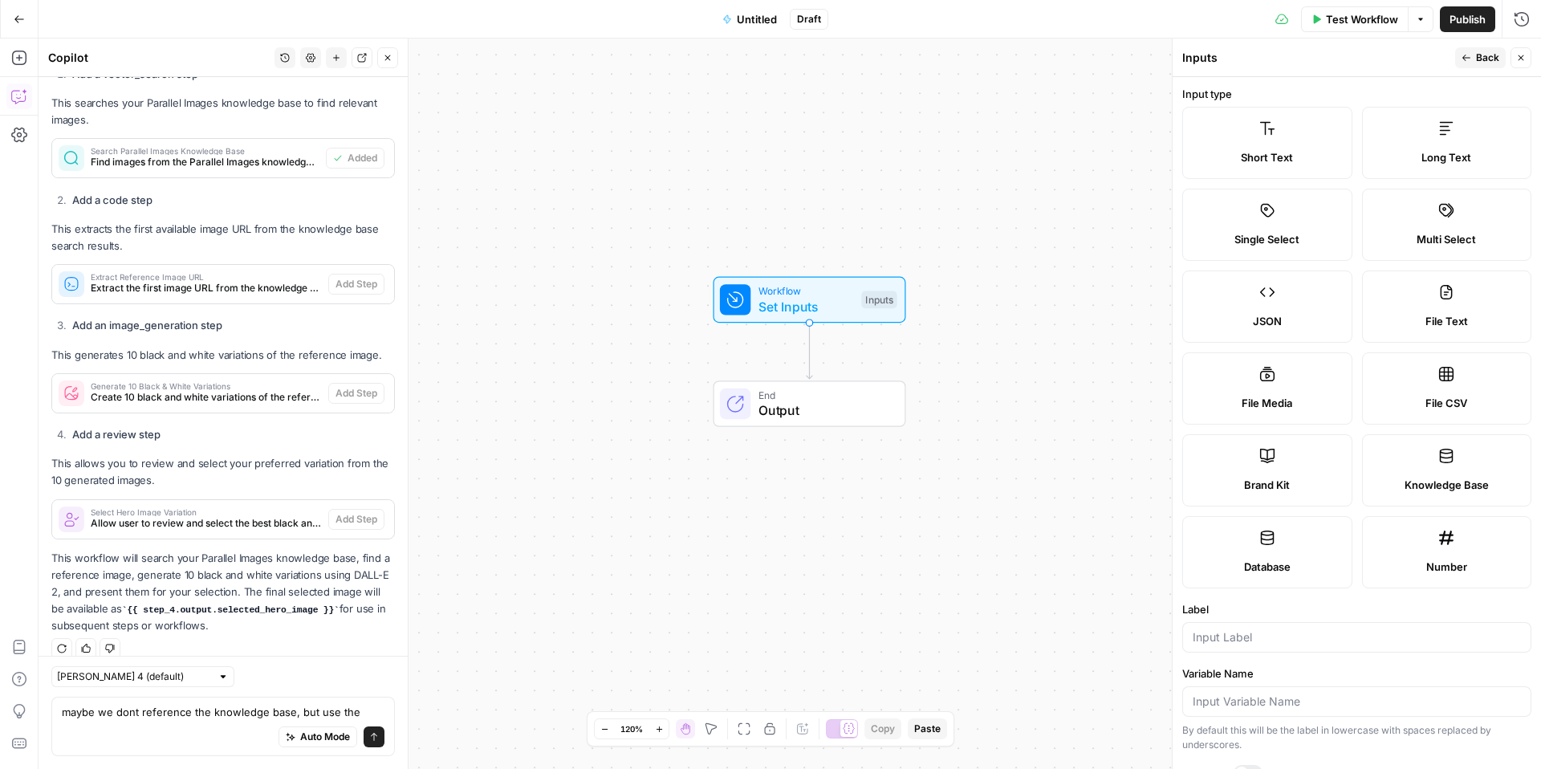
scroll to position [727, 0]
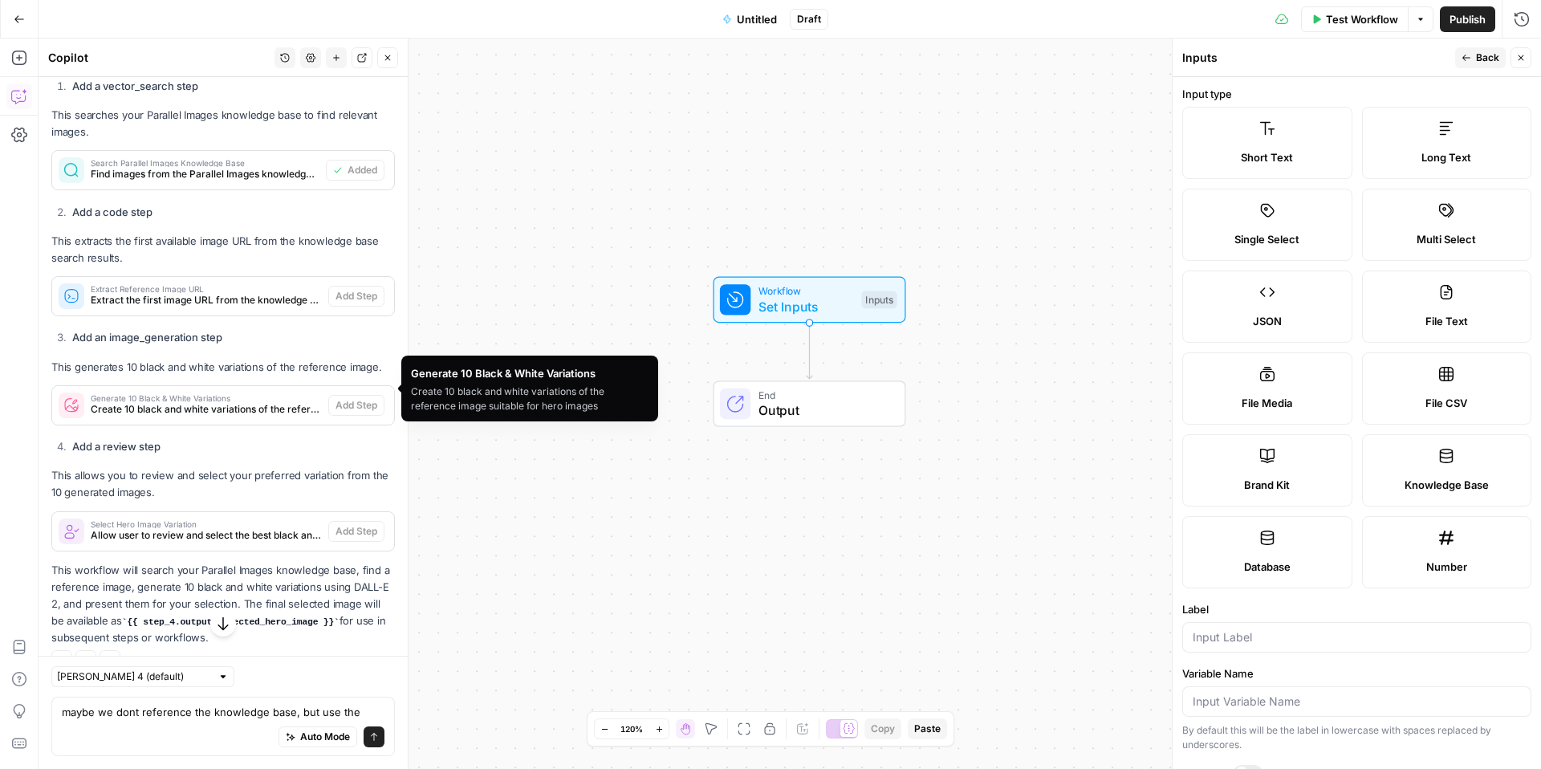
click at [246, 402] on span "Create 10 black and white variations of the reference image suitable for hero i…" at bounding box center [206, 409] width 231 height 14
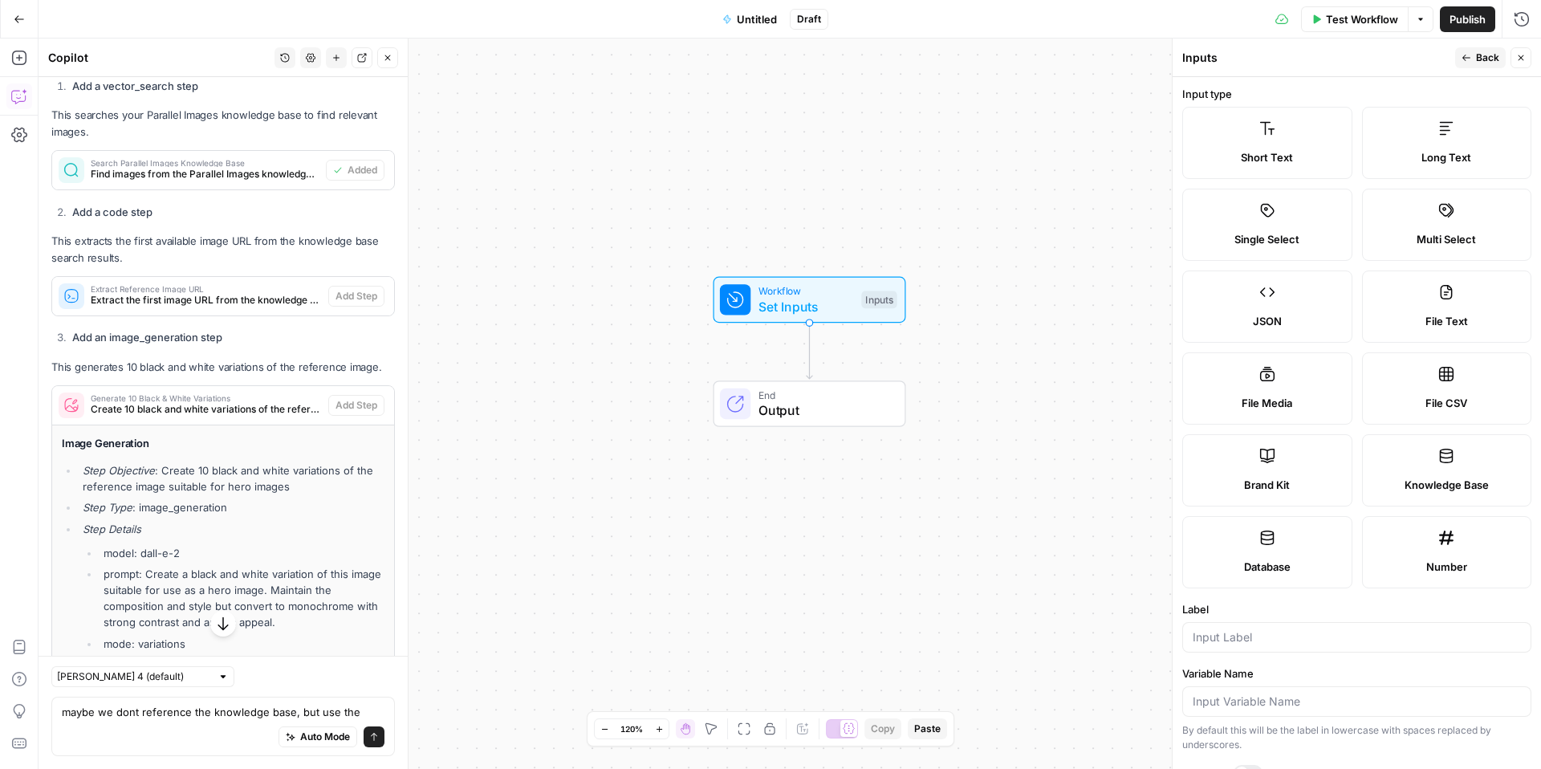
click at [16, 35] on div "Go Back" at bounding box center [19, 19] width 39 height 38
click at [16, 54] on icon "button" at bounding box center [19, 58] width 16 height 16
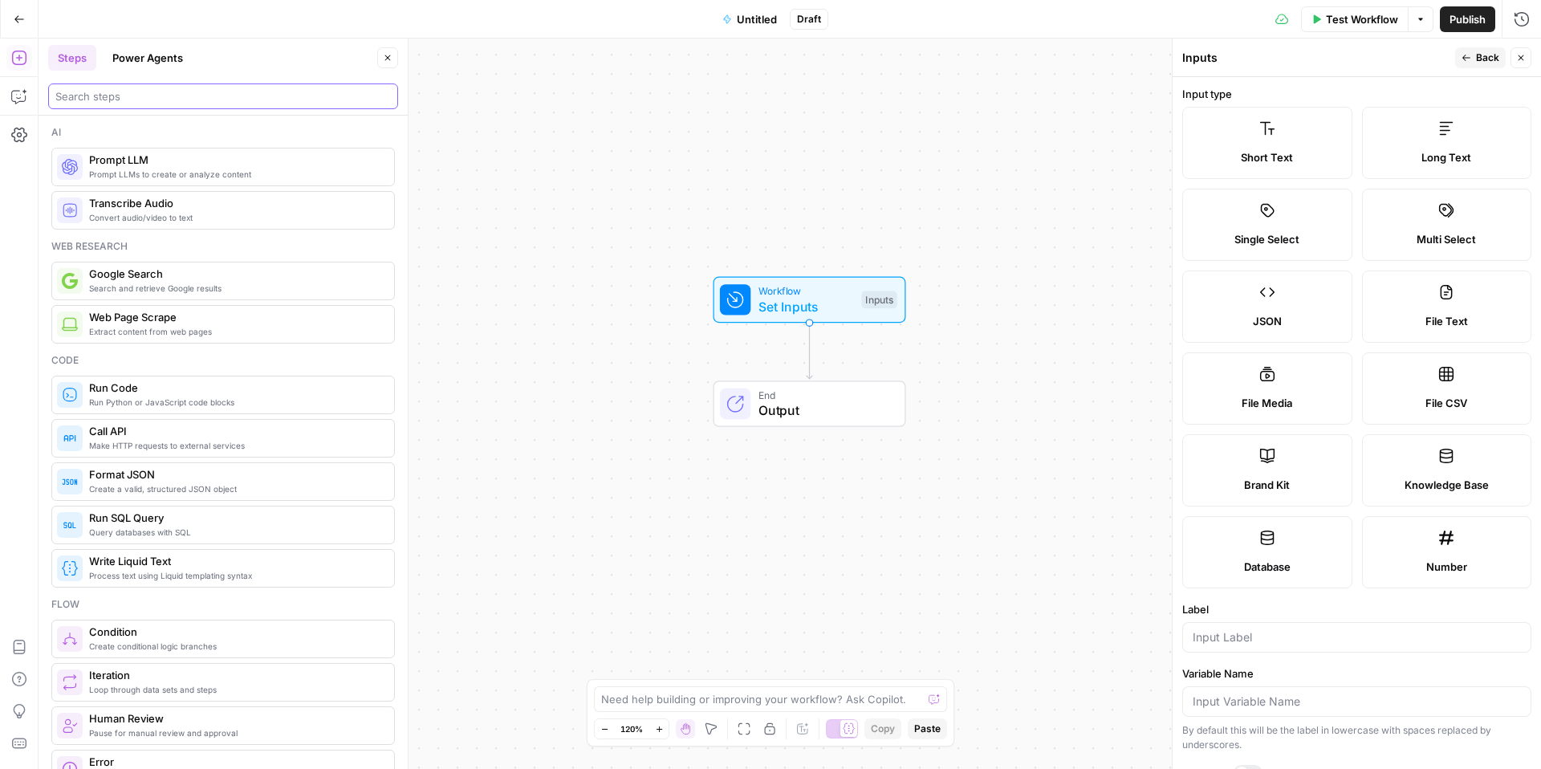
click at [143, 98] on input "search" at bounding box center [223, 96] width 336 height 16
type input "generate image with"
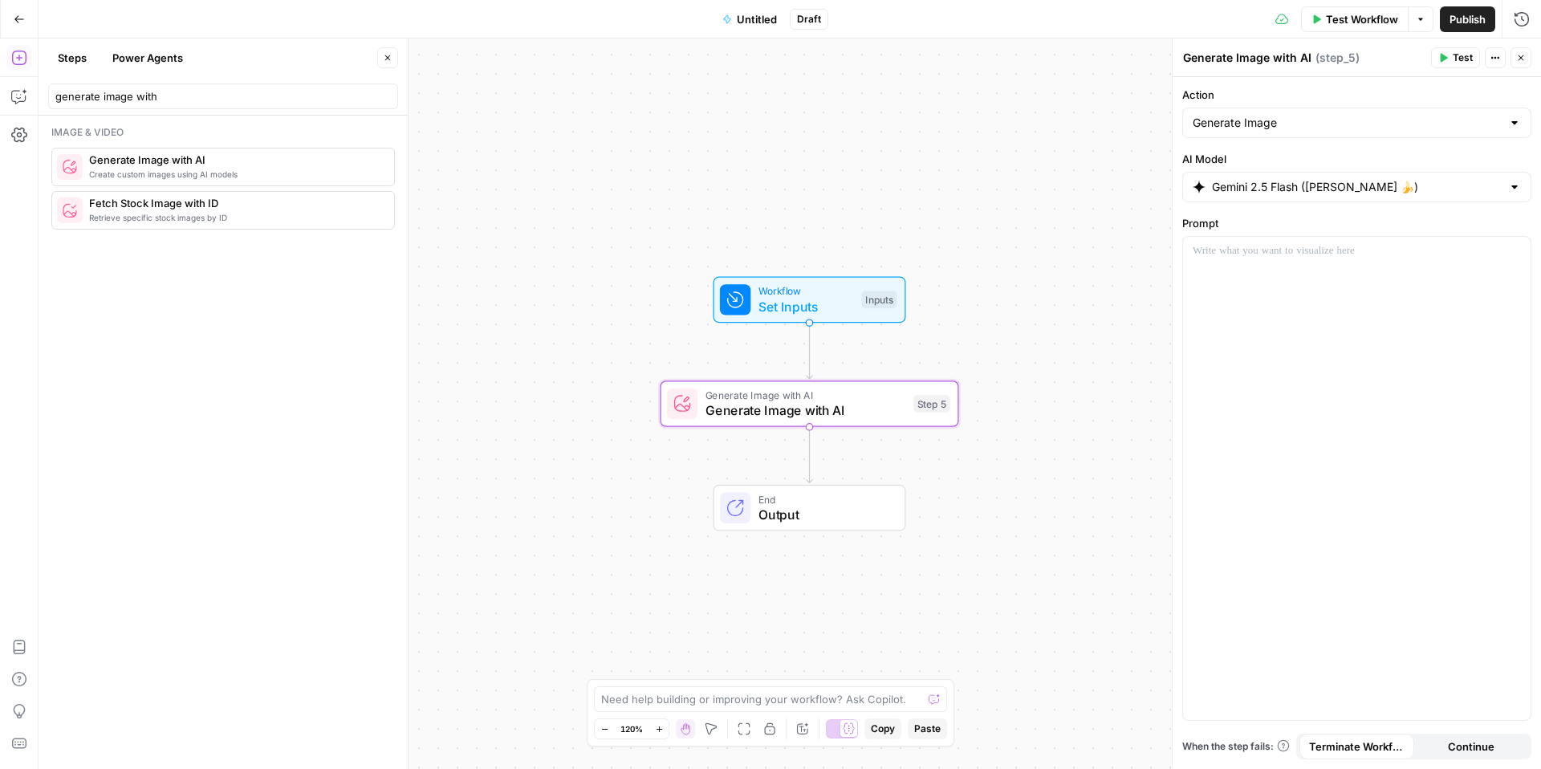
click at [1320, 131] on div "Generate Image" at bounding box center [1357, 123] width 349 height 31
click at [1295, 204] on span "Generate Variations" at bounding box center [1354, 208] width 316 height 16
type input "Generate Variations"
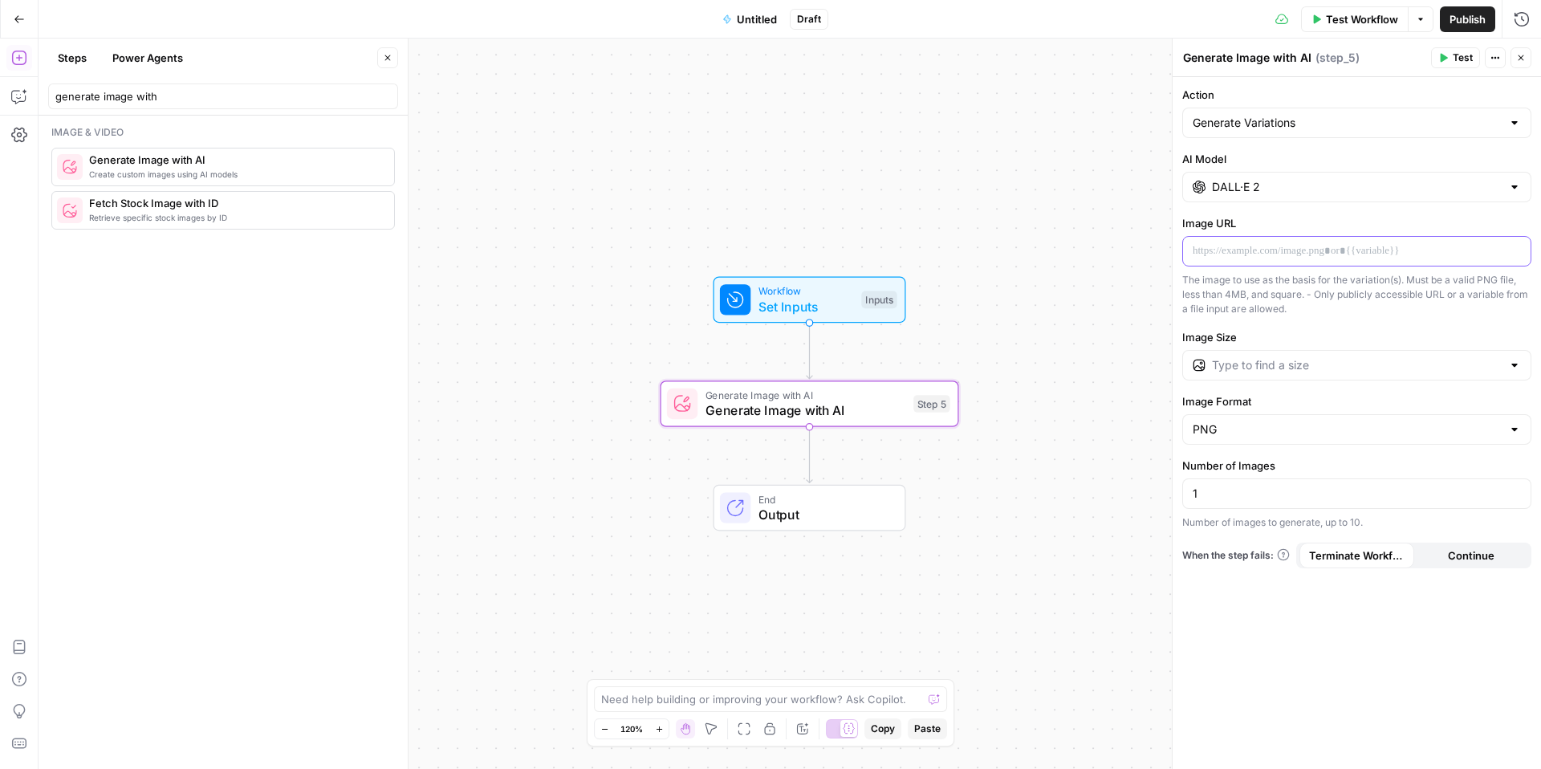
click at [1334, 251] on p at bounding box center [1357, 251] width 328 height 16
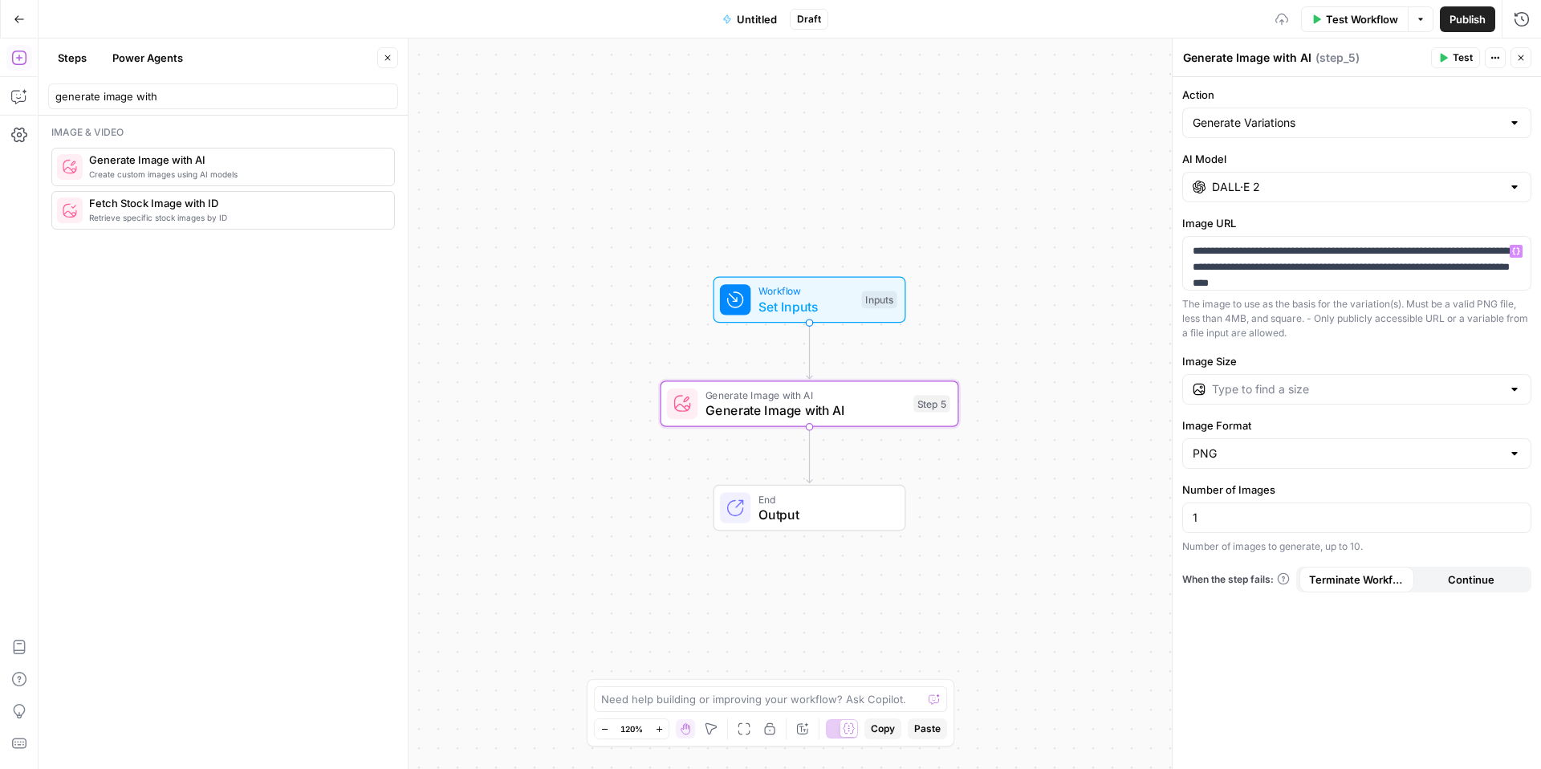
click at [1303, 405] on div "**********" at bounding box center [1357, 423] width 369 height 692
click at [1325, 392] on input "Image Size" at bounding box center [1357, 389] width 290 height 16
click at [1312, 427] on span "1024×1024" at bounding box center [1354, 430] width 316 height 16
type input "1024×1024"
click at [924, 363] on span "Test" at bounding box center [929, 369] width 23 height 18
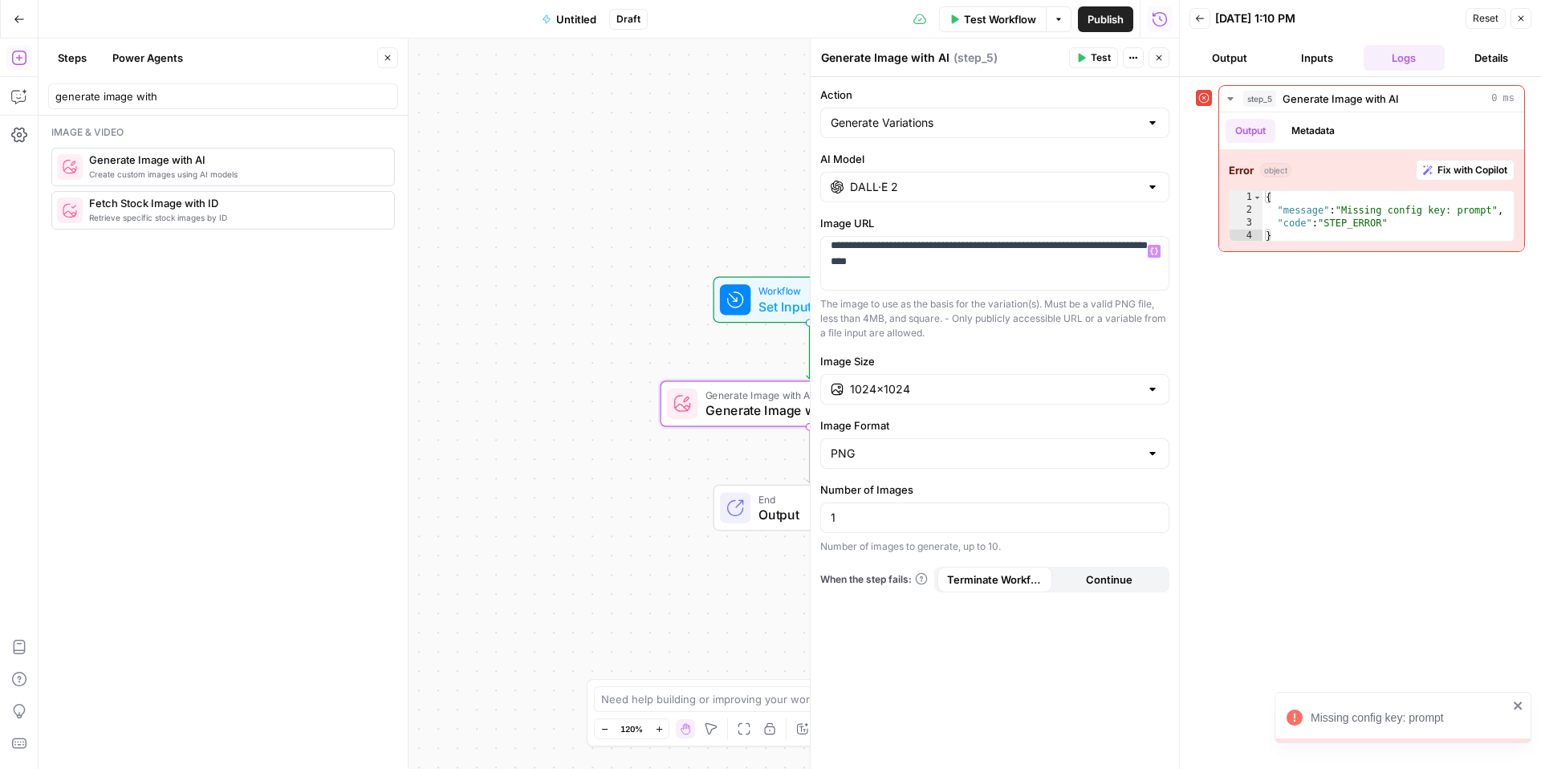
scroll to position [24, 0]
click at [1457, 166] on span "Fix with Copilot" at bounding box center [1473, 170] width 70 height 14
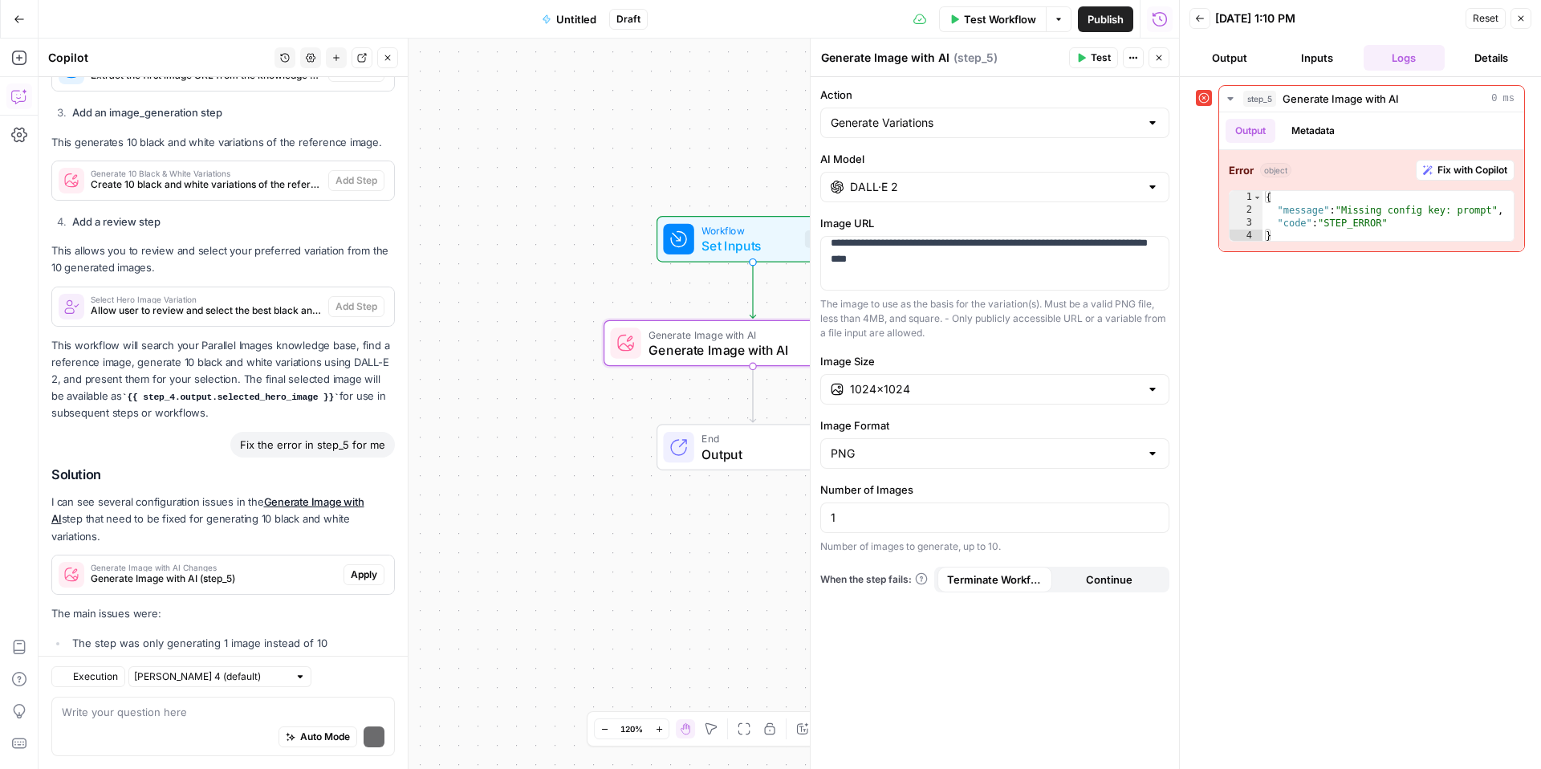
scroll to position [1036, 0]
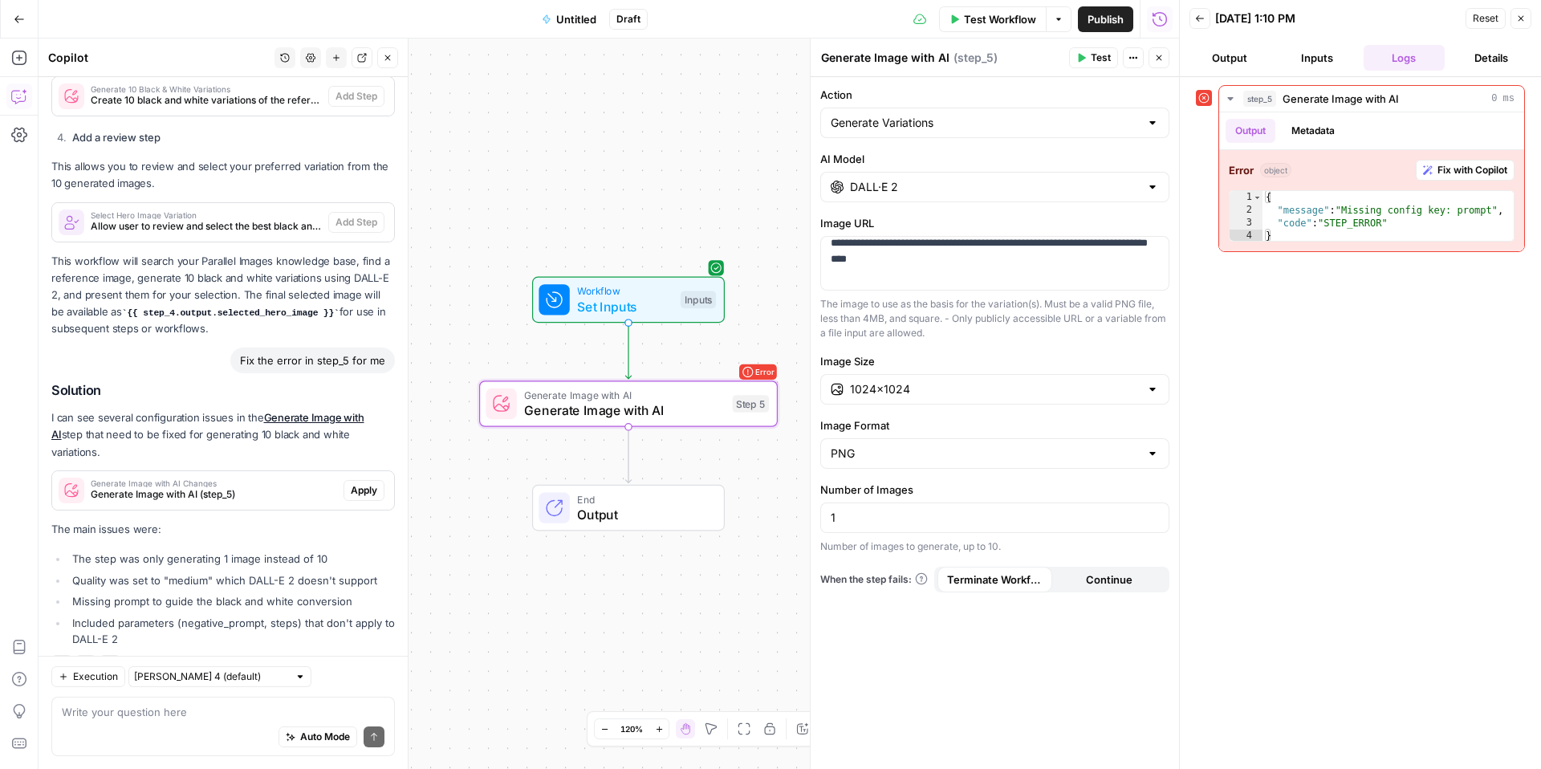
click at [347, 480] on button "Apply" at bounding box center [364, 490] width 41 height 21
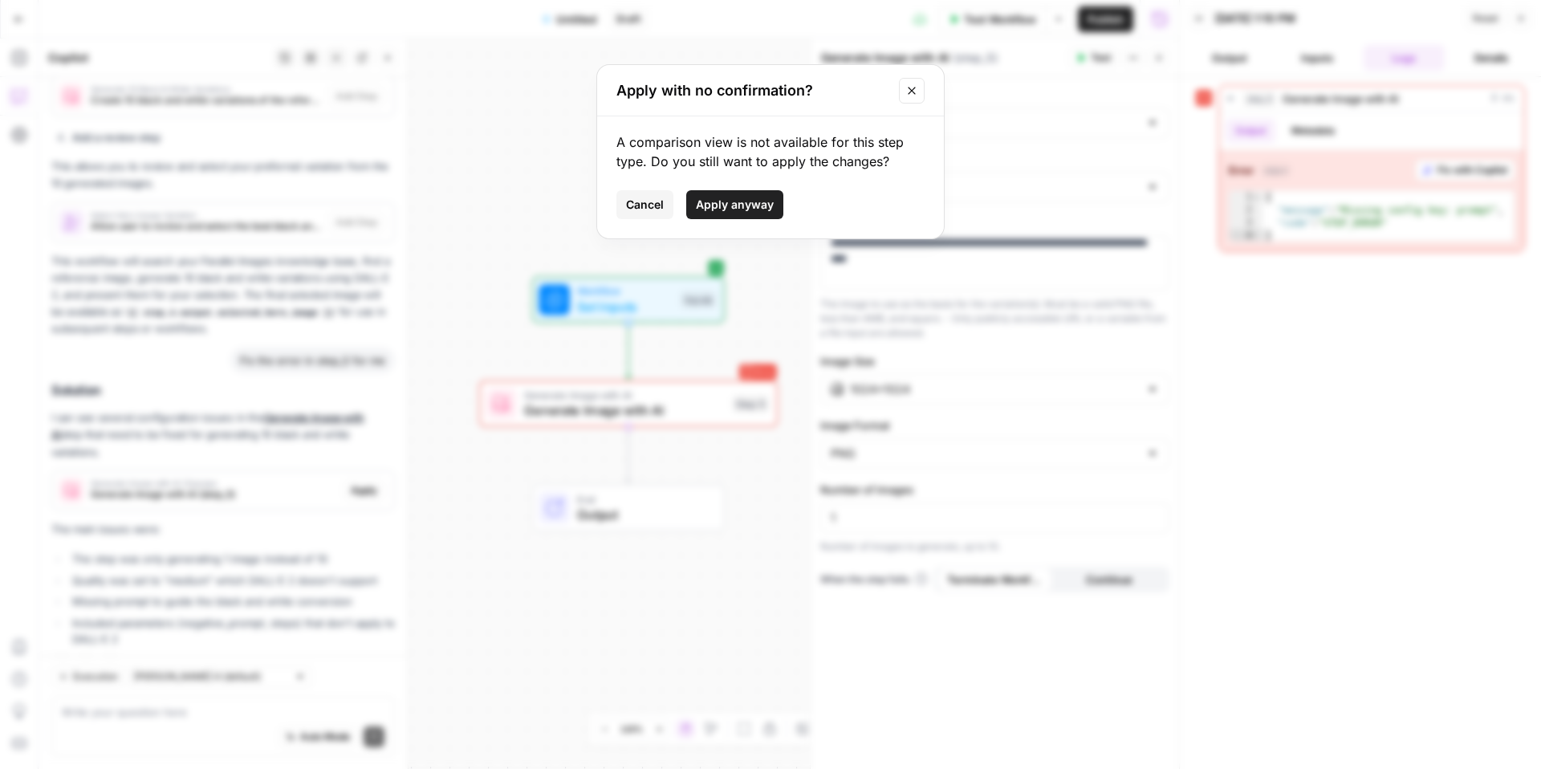
click at [738, 206] on span "Apply anyway" at bounding box center [735, 205] width 78 height 16
type input "10"
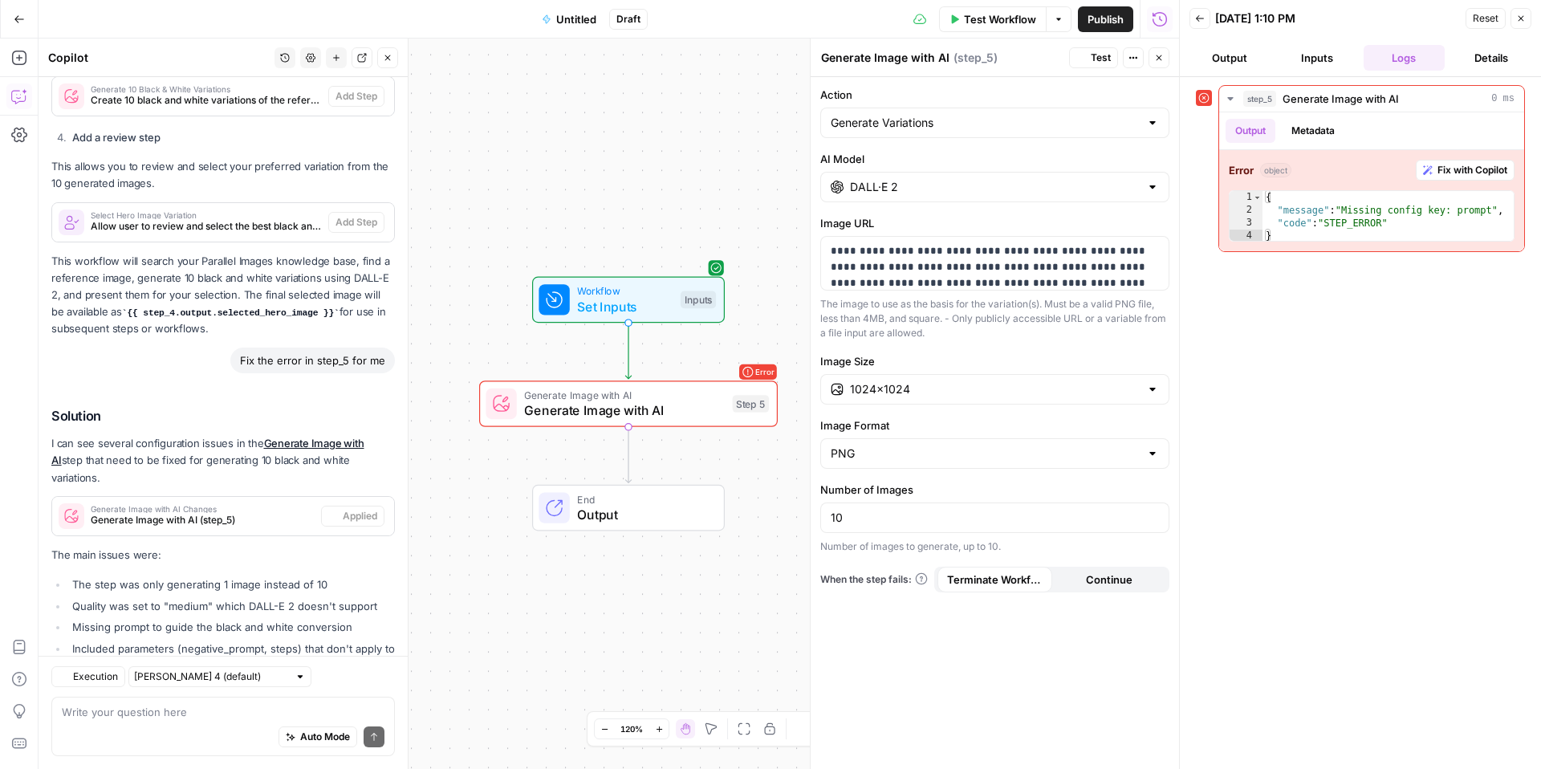
scroll to position [1061, 0]
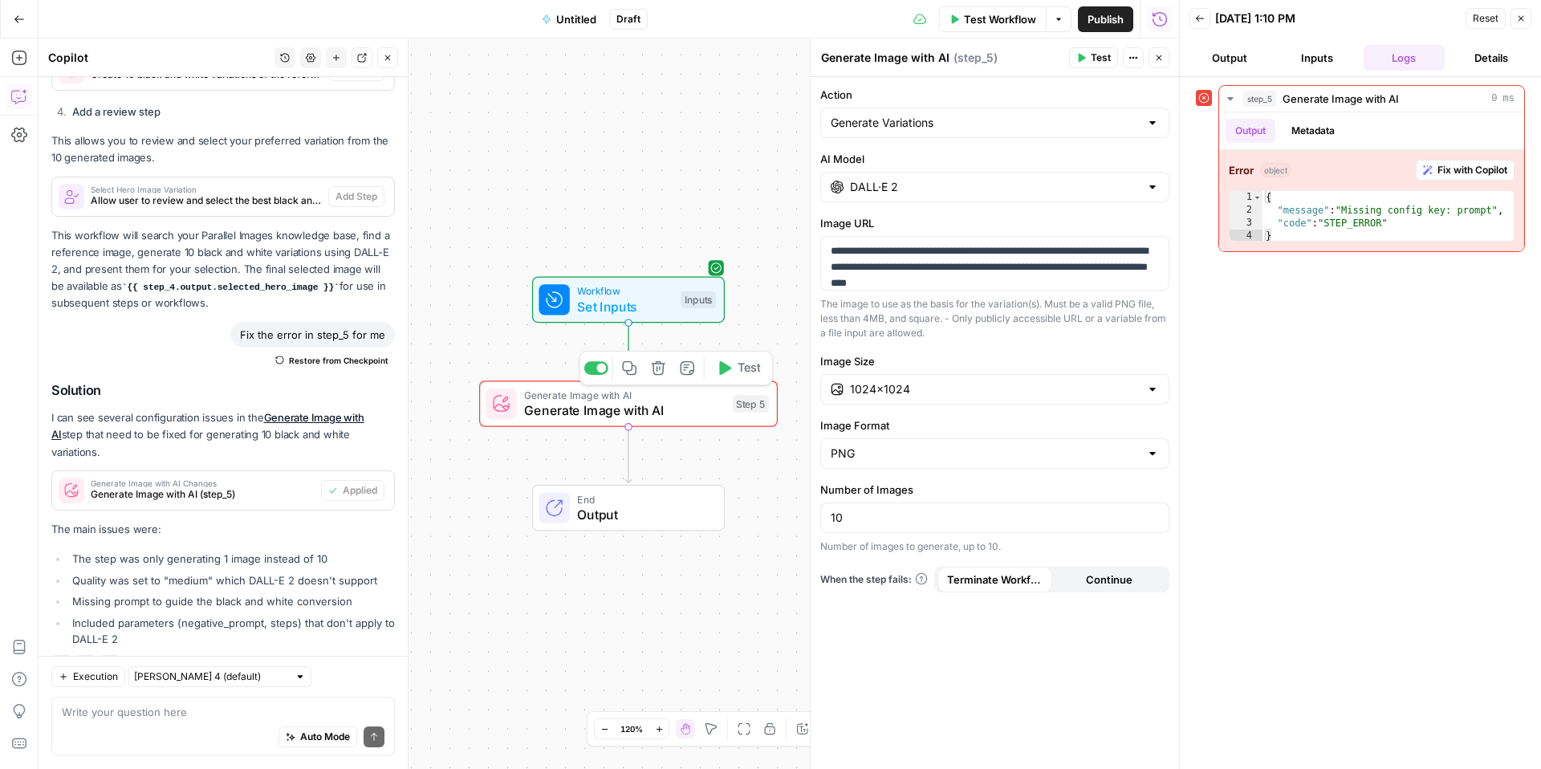
click at [748, 373] on span "Test" at bounding box center [749, 369] width 23 height 18
click at [925, 253] on p "**********" at bounding box center [995, 275] width 328 height 64
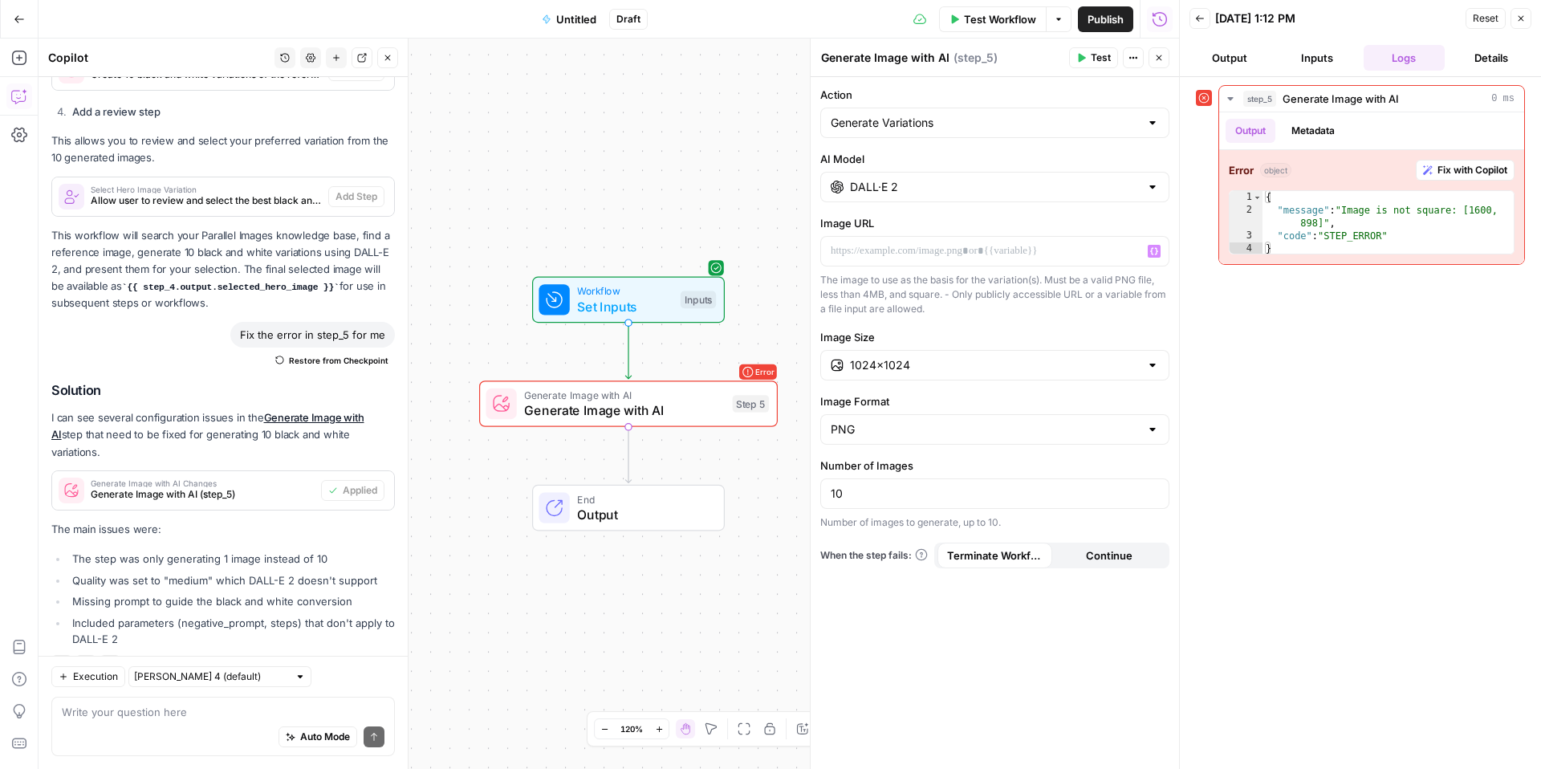
click at [687, 296] on div "Inputs" at bounding box center [698, 300] width 35 height 18
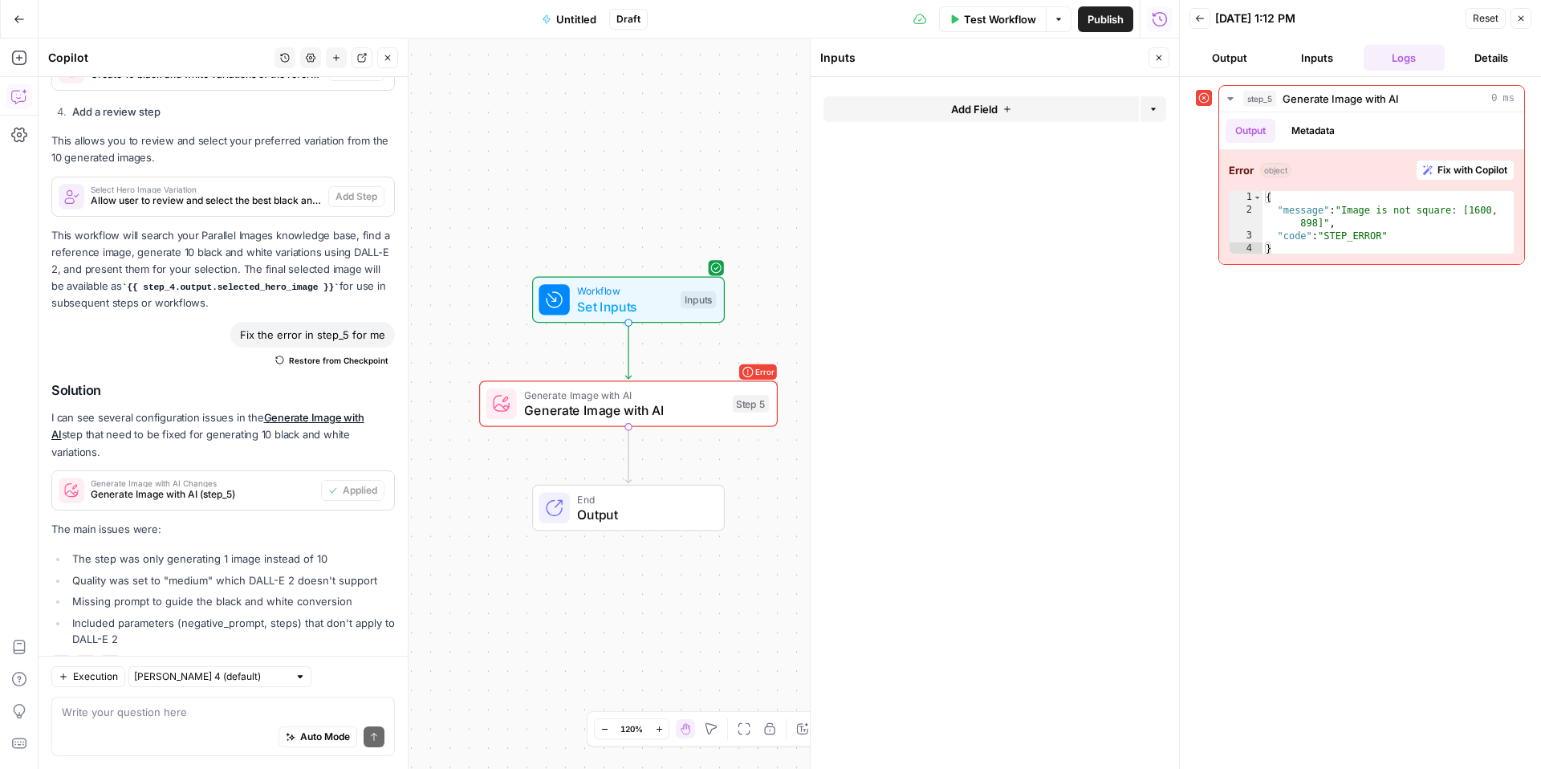
click at [989, 82] on form "Add Field Options" at bounding box center [995, 423] width 369 height 692
click at [990, 103] on span "Add Field" at bounding box center [974, 109] width 47 height 16
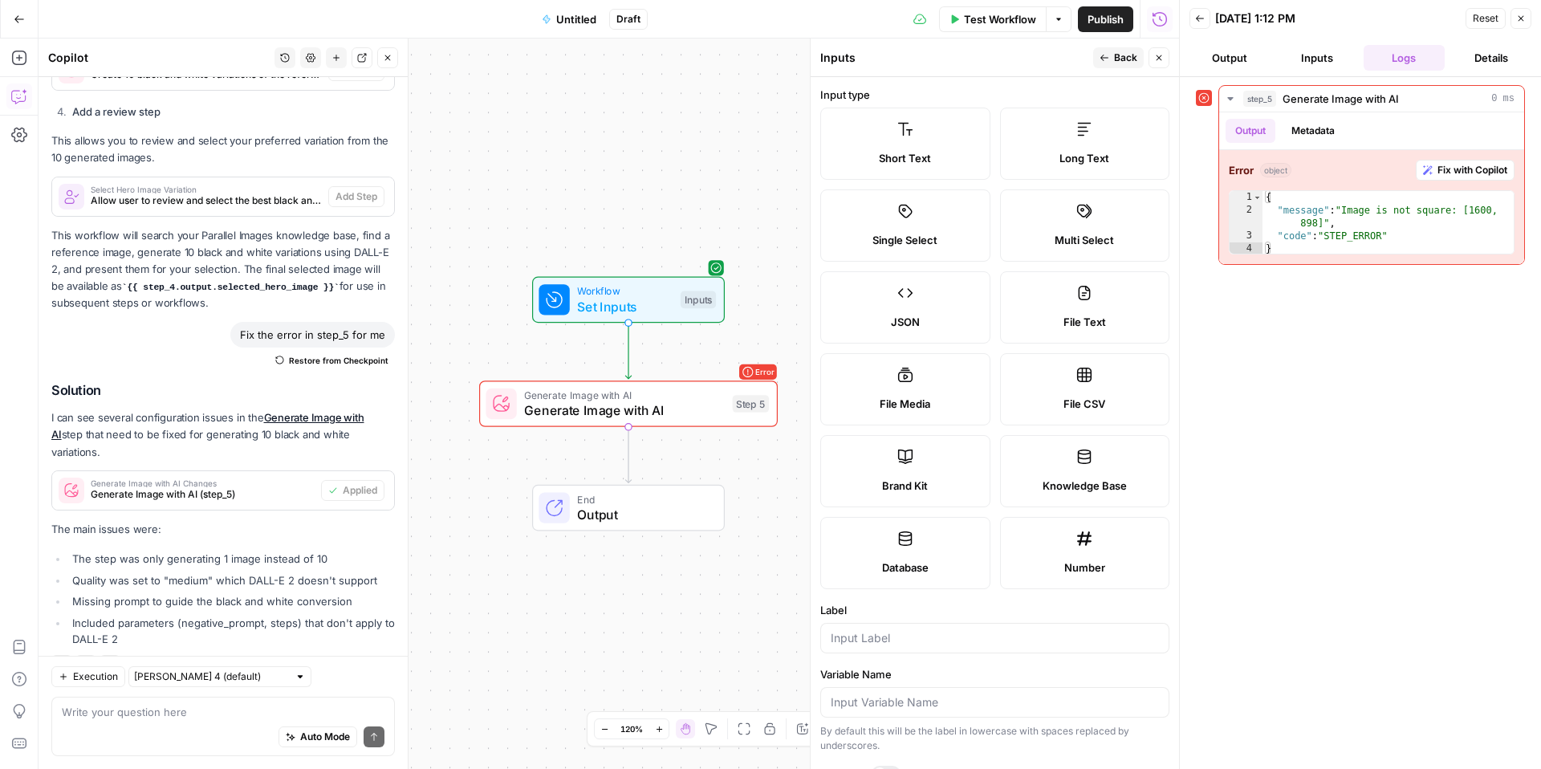
click at [911, 396] on span "File Media" at bounding box center [905, 404] width 51 height 16
type textarea "Supports .mp4, .mp3, .wav, .jpg, .png, .webp, .wma, .m4a file types"
click at [888, 644] on input "Label" at bounding box center [995, 638] width 328 height 16
type input "image"
click at [623, 402] on span "Generate Image with AI" at bounding box center [624, 410] width 201 height 19
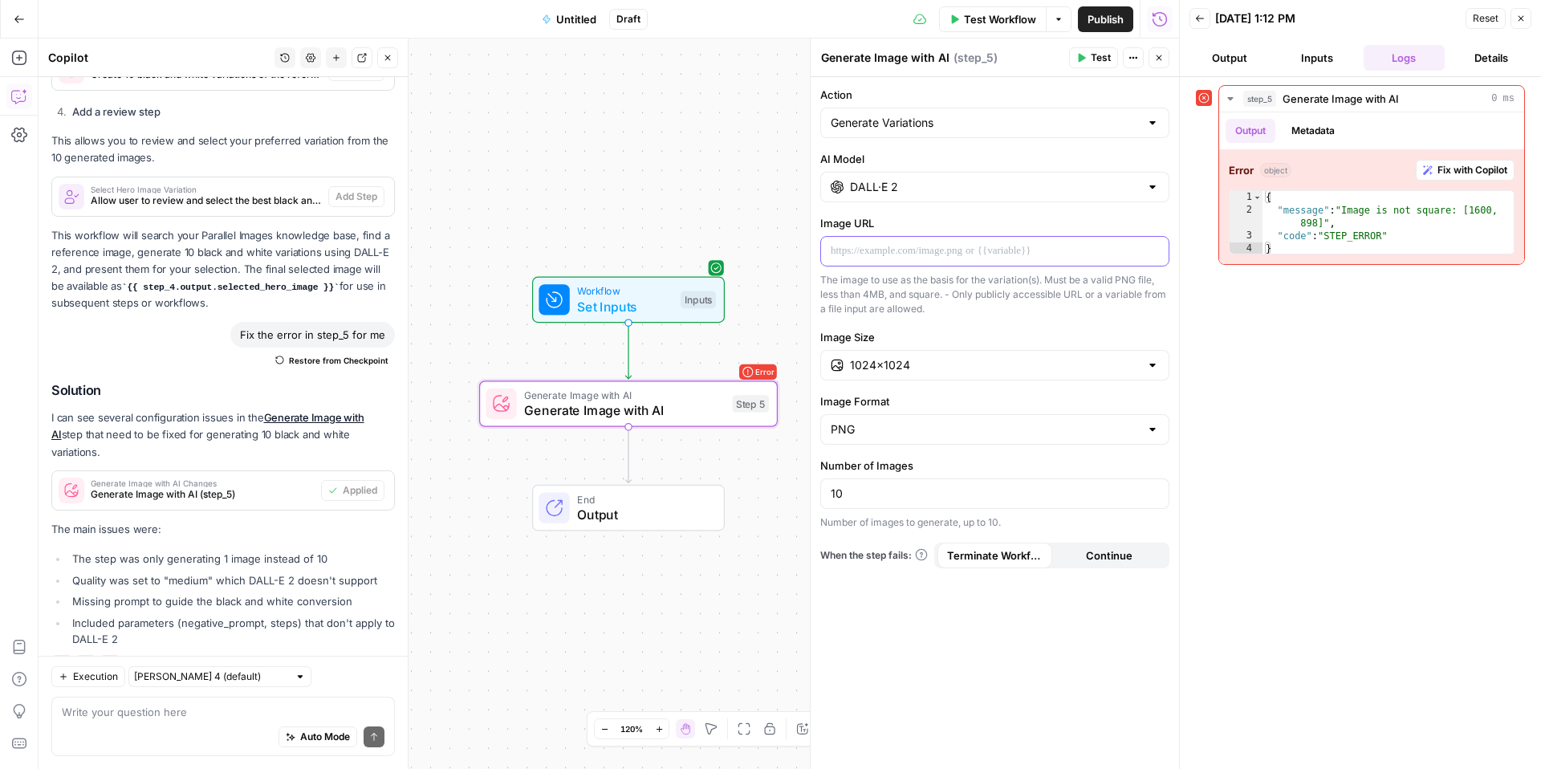
click at [936, 256] on p at bounding box center [995, 251] width 328 height 16
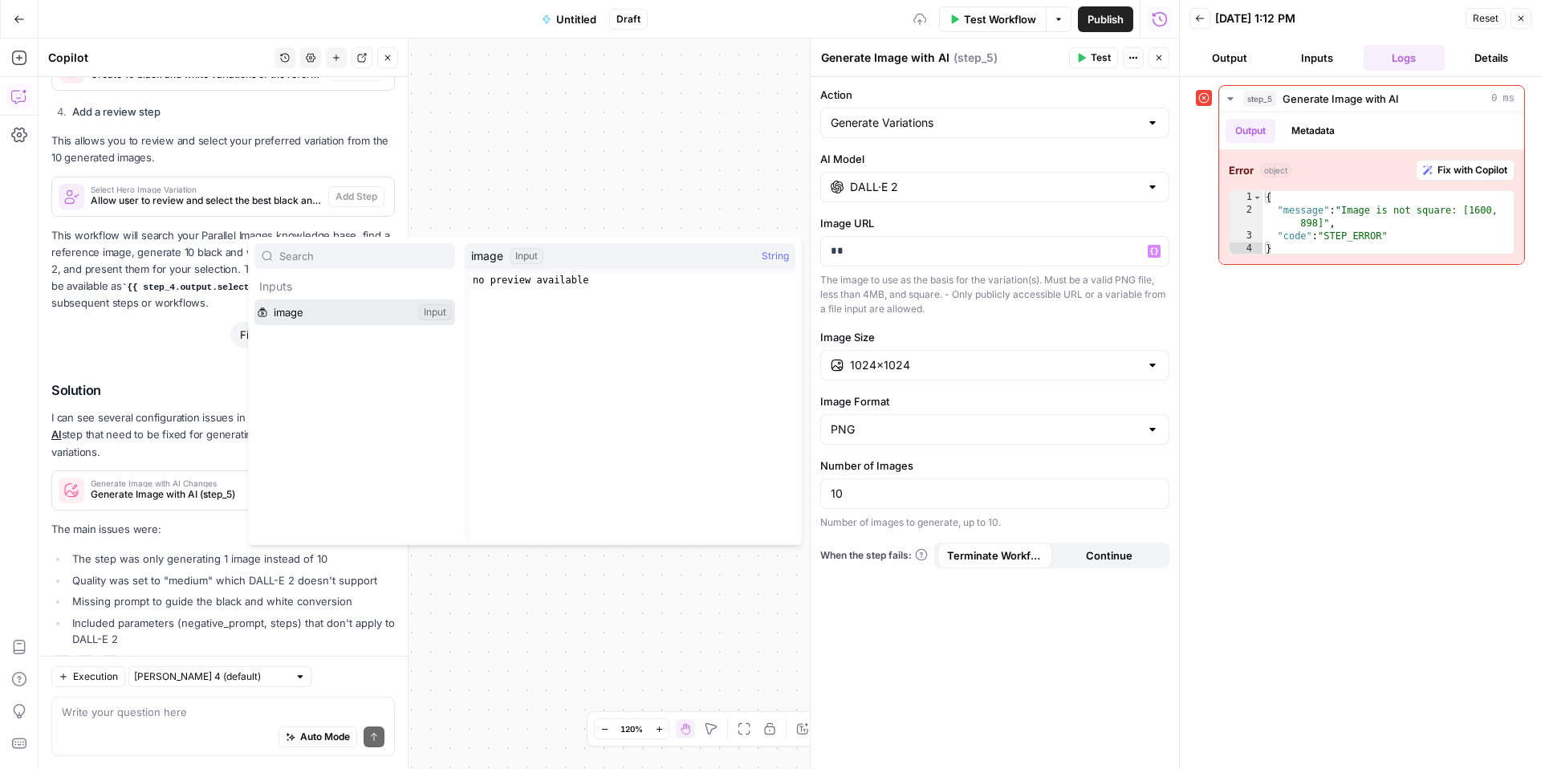
click at [291, 316] on button "Select variable image" at bounding box center [355, 312] width 201 height 26
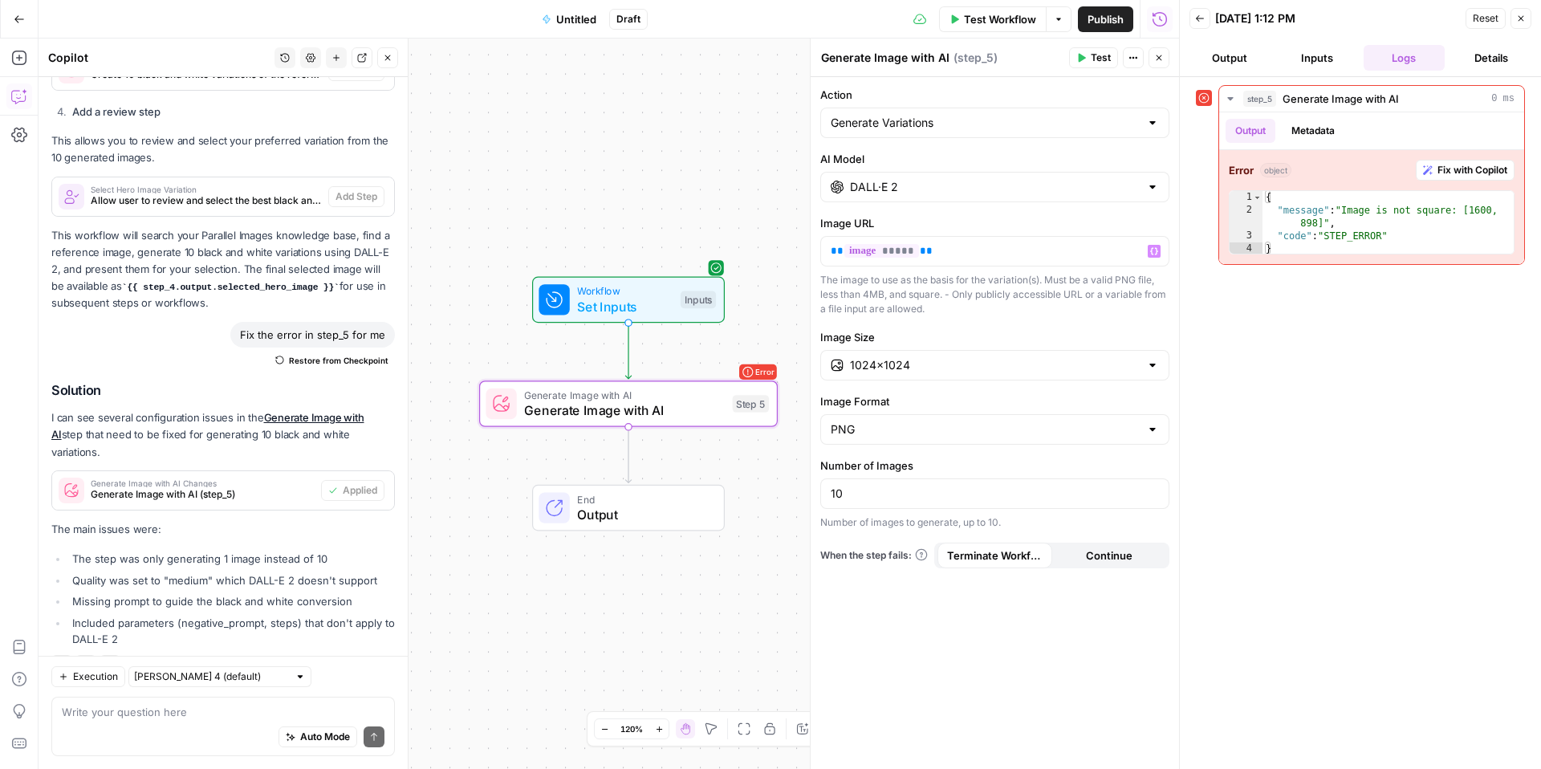
click at [657, 313] on span "Set Inputs" at bounding box center [625, 306] width 96 height 19
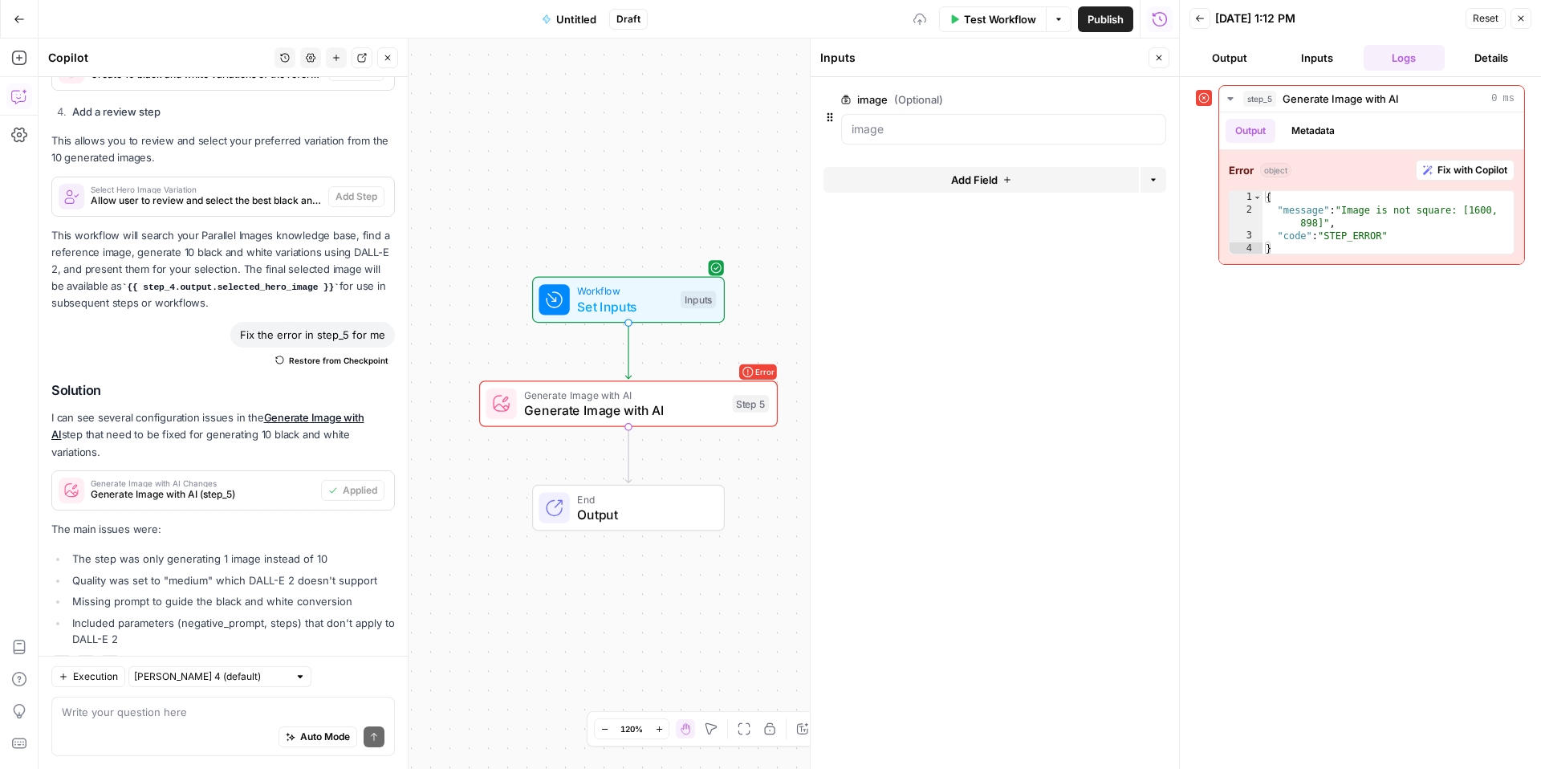
click at [988, 18] on span "Test Workflow" at bounding box center [1000, 19] width 72 height 16
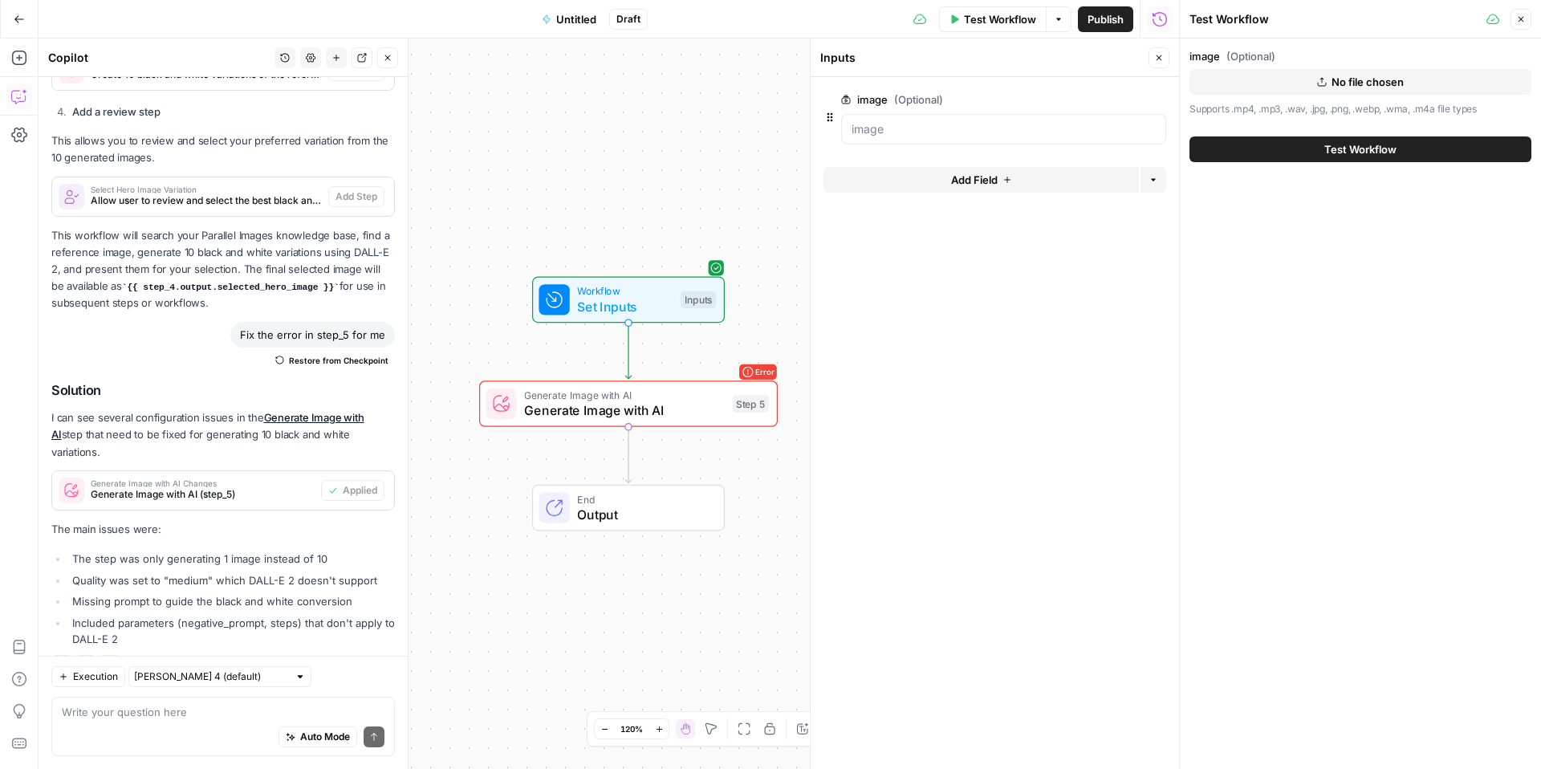
click at [1311, 70] on button "No file chosen" at bounding box center [1361, 82] width 342 height 26
click at [1370, 152] on span "Test Workflow" at bounding box center [1361, 149] width 72 height 16
click at [1359, 150] on span "Test Workflow" at bounding box center [1361, 149] width 72 height 16
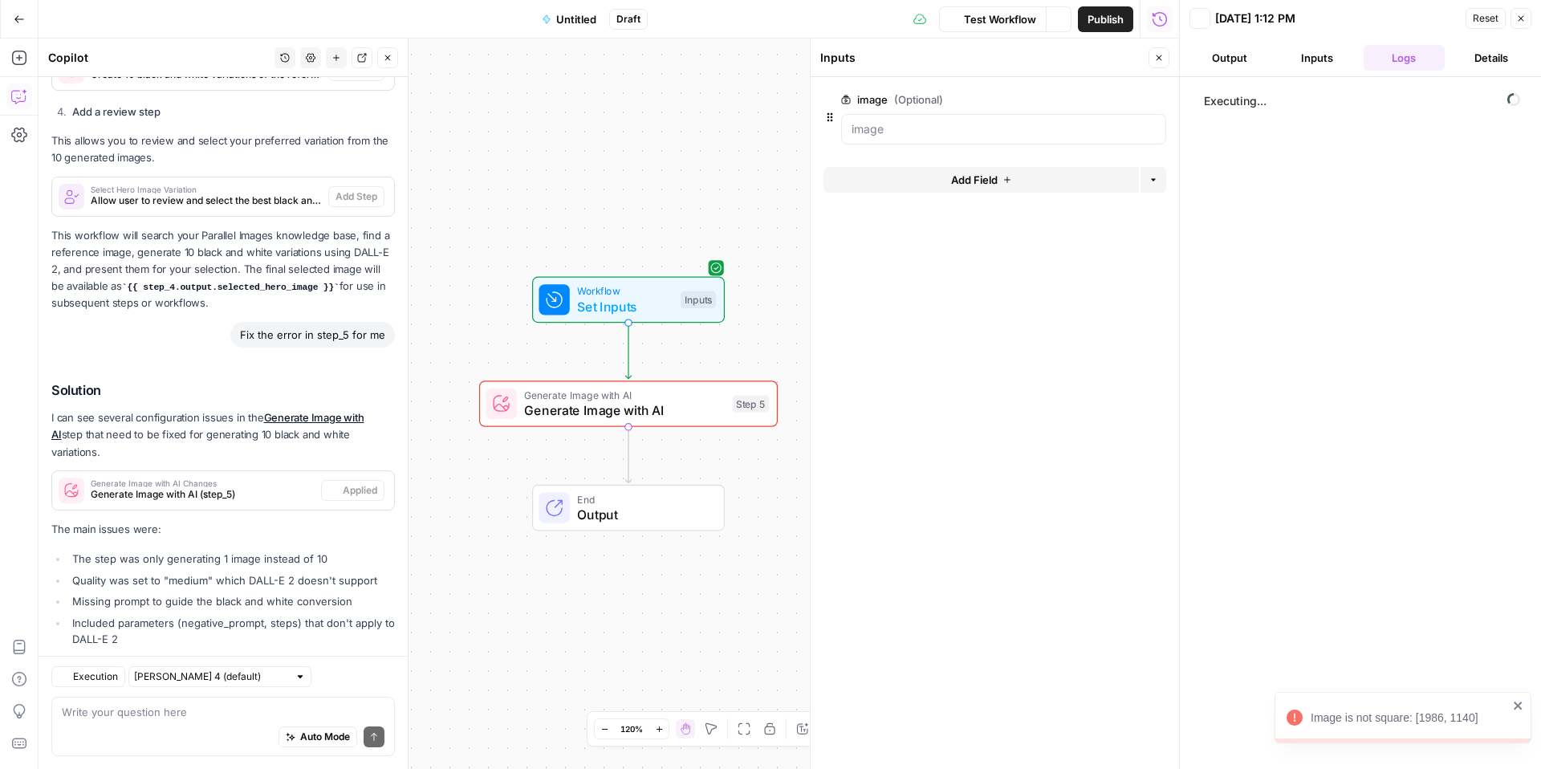
scroll to position [1061, 0]
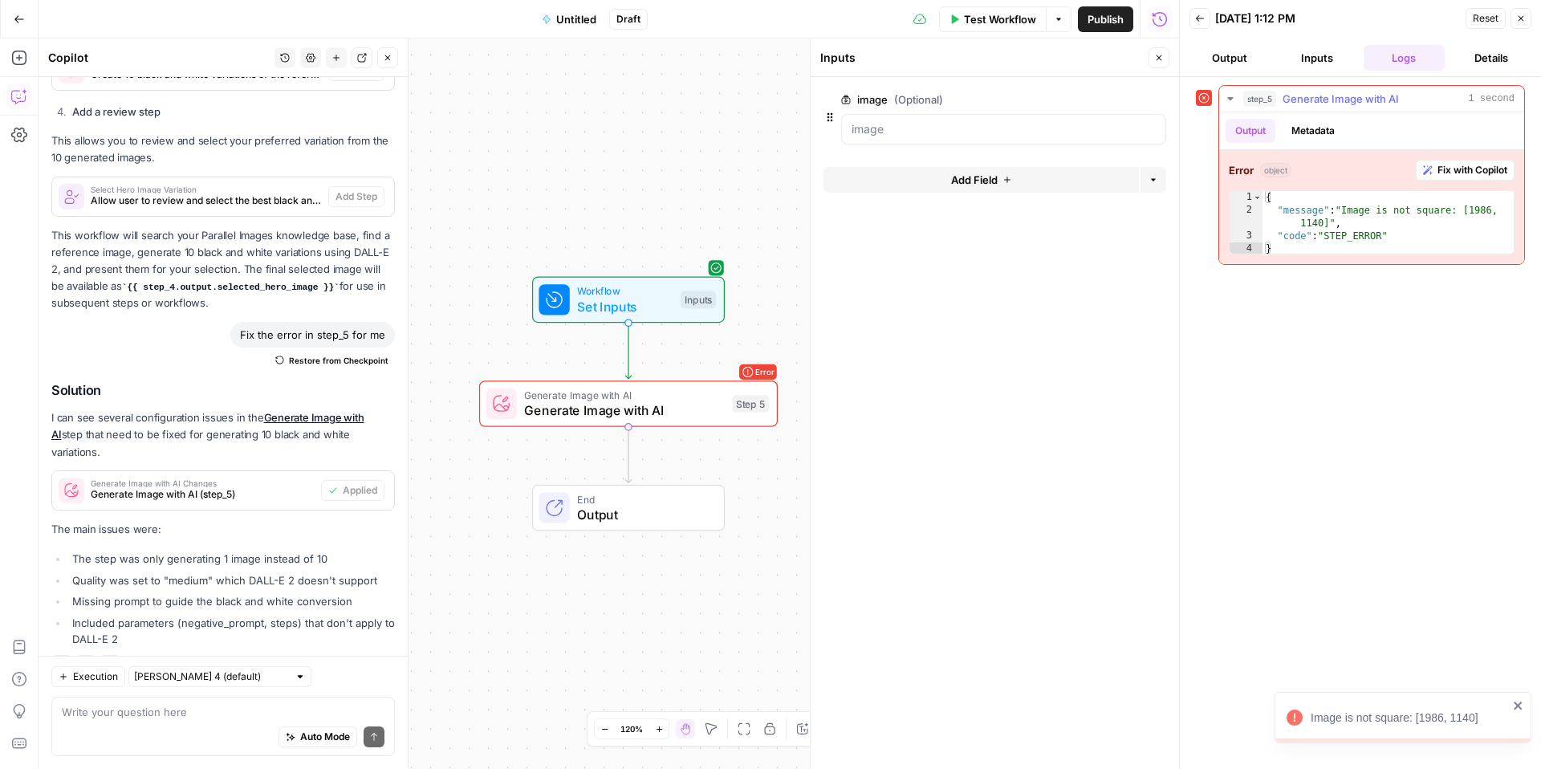
type textarea "**********"
click at [1448, 228] on div "{ "message" : "Image is not square: [1986, 1140]" , "code" : "STEP_ERROR" }" at bounding box center [1388, 236] width 251 height 90
click at [1459, 163] on span "Fix with Copilot" at bounding box center [1473, 170] width 70 height 14
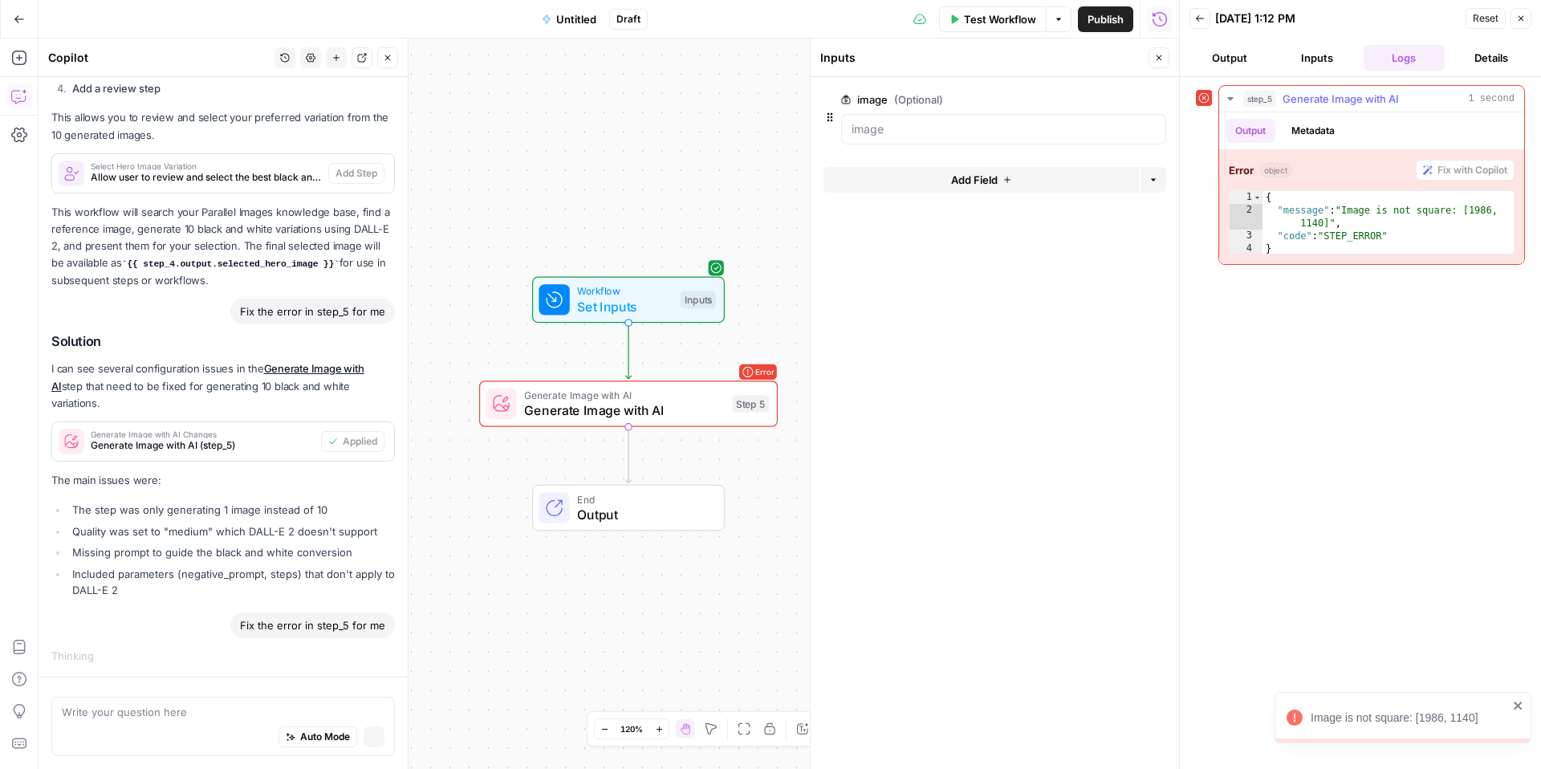
scroll to position [1012, 0]
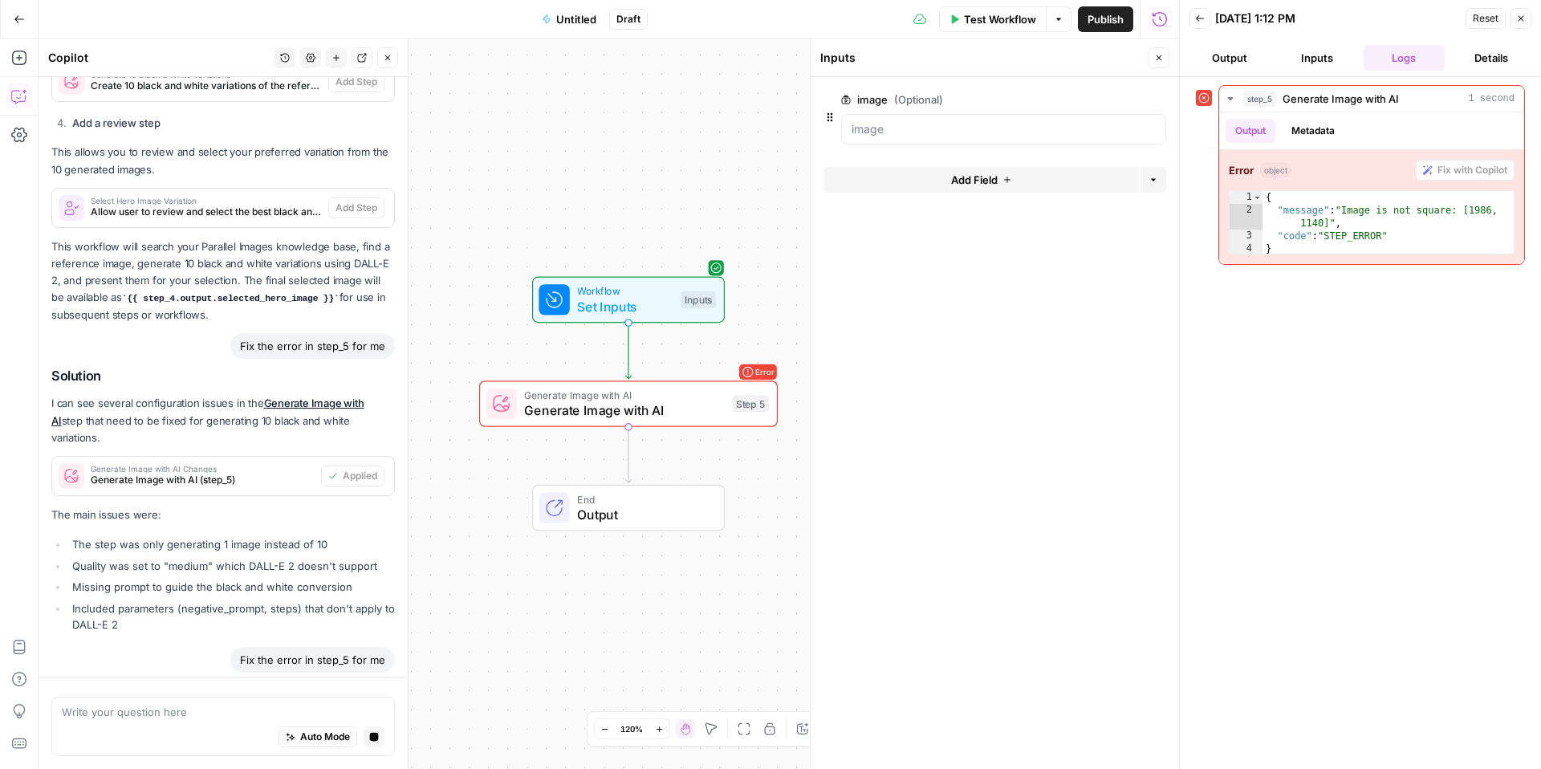
click at [736, 404] on div "Step 5" at bounding box center [751, 404] width 37 height 18
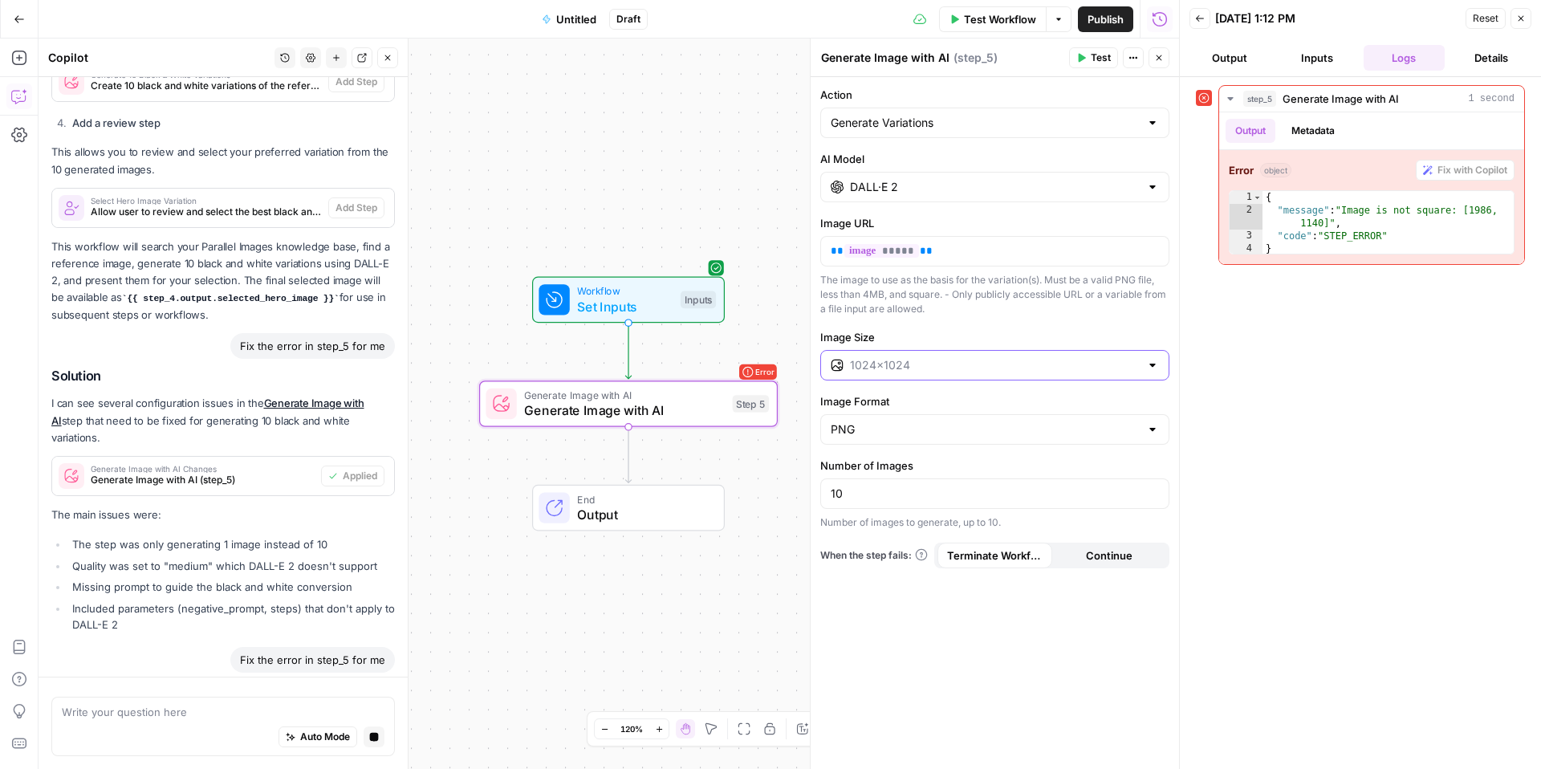
click at [871, 364] on input "Image Size" at bounding box center [995, 365] width 290 height 16
type input "1024×1024"
click at [953, 316] on div "Action Generate Variations AI Model DALL·E 2 Image URL ** ***** ** The image to…" at bounding box center [995, 423] width 369 height 692
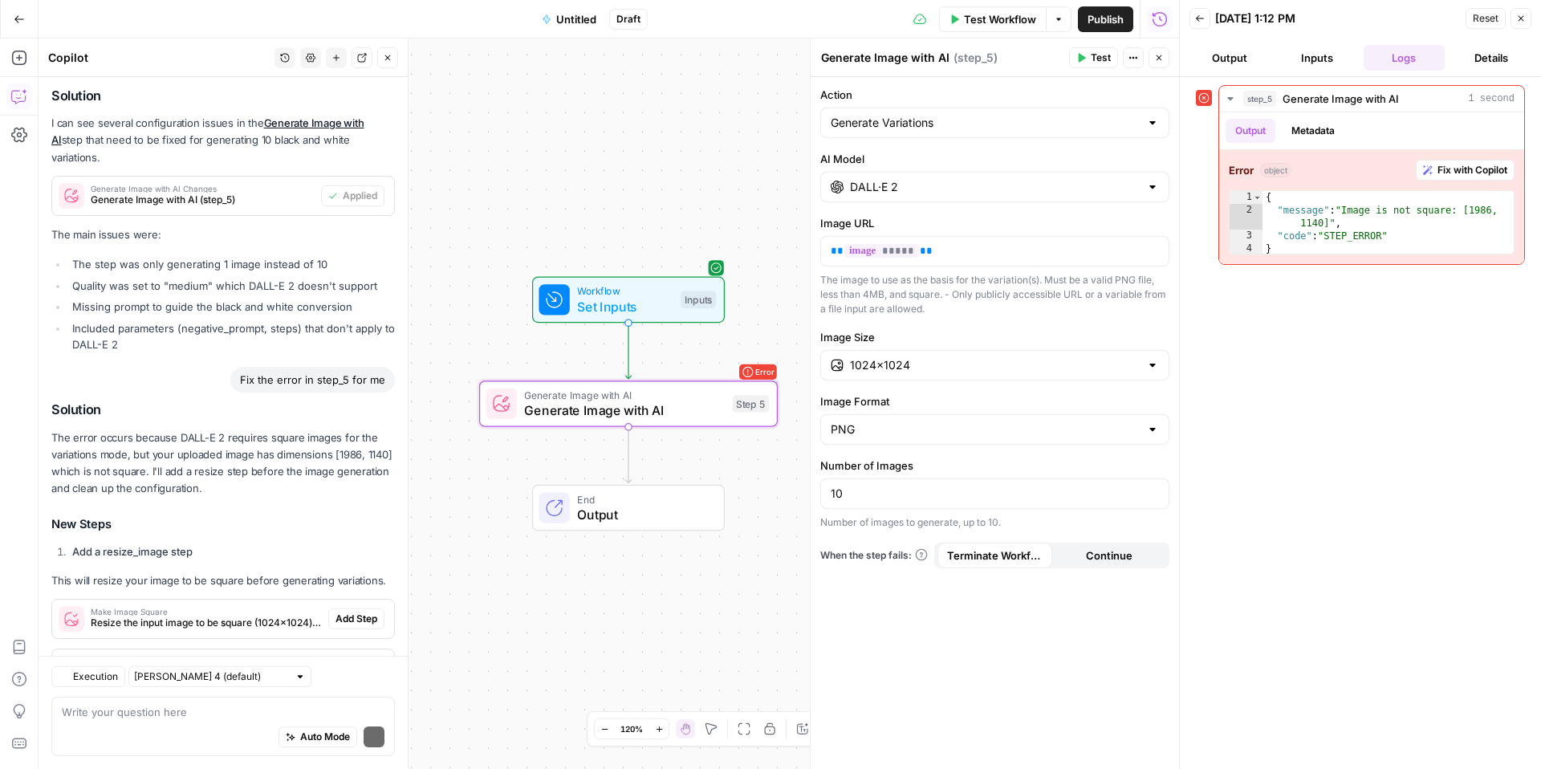
scroll to position [1472, 0]
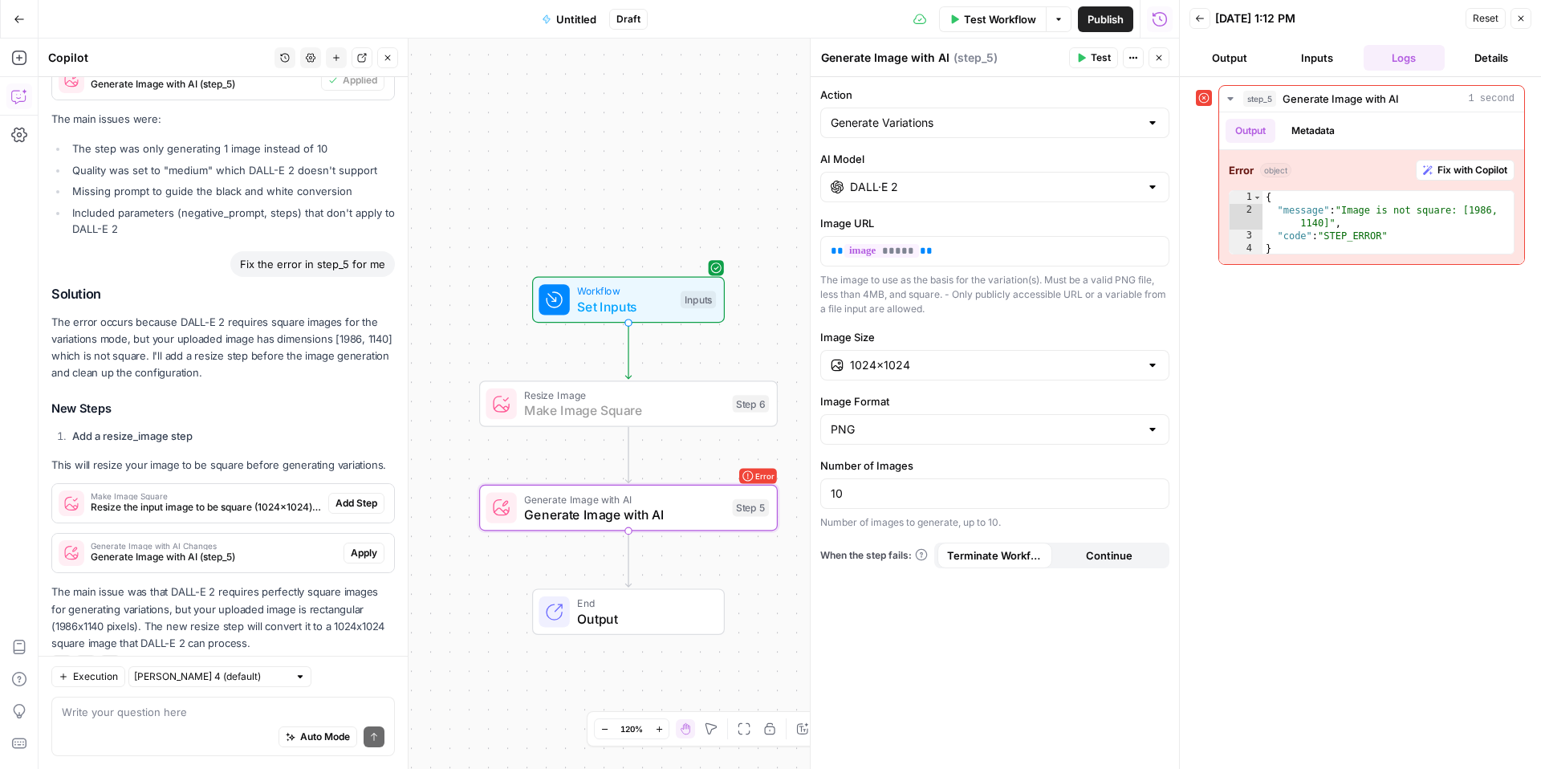
click at [331, 493] on button "Add Step" at bounding box center [356, 503] width 56 height 21
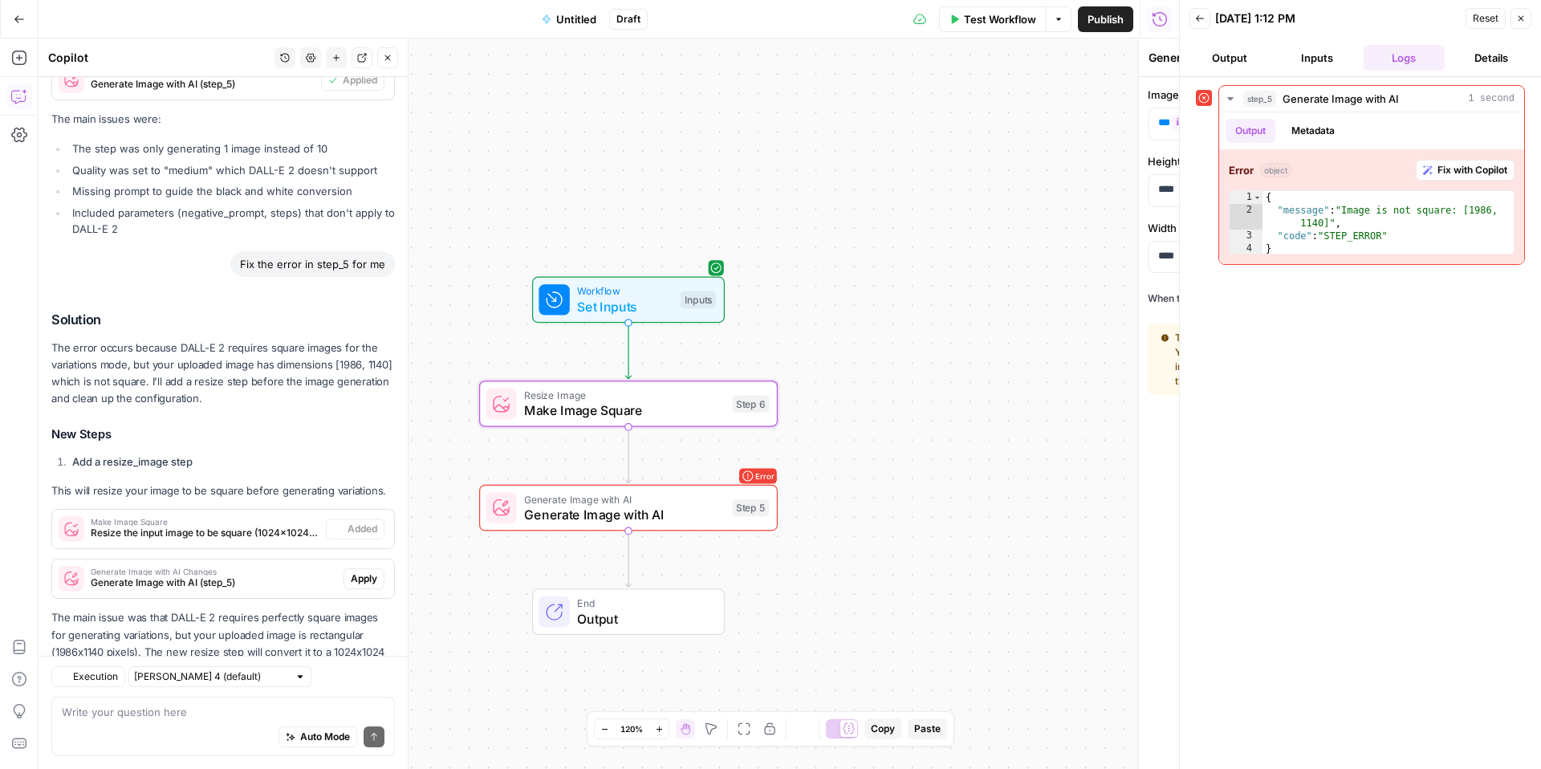
type textarea "Make Image Square"
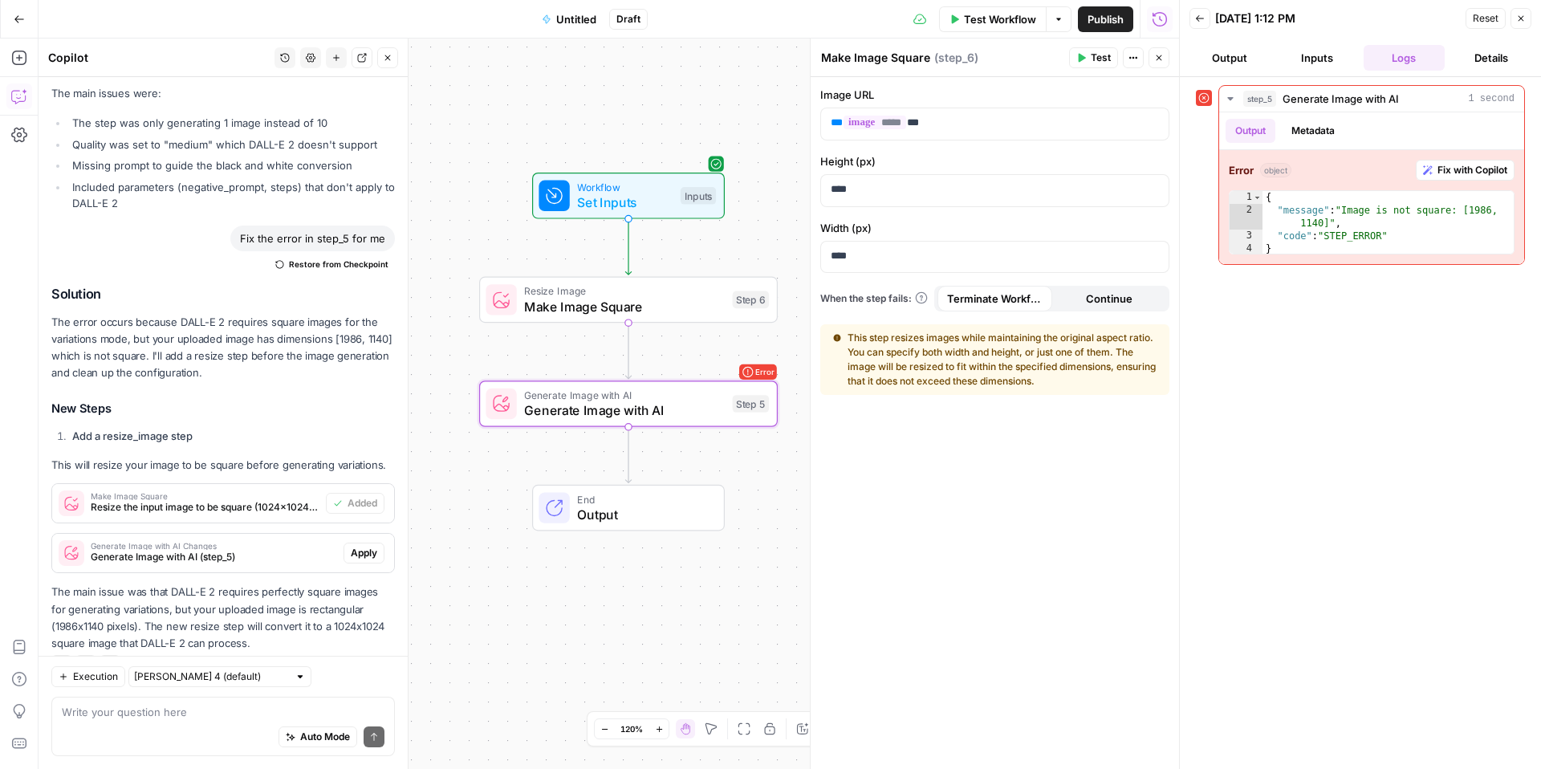
click at [370, 543] on button "Apply" at bounding box center [364, 553] width 41 height 21
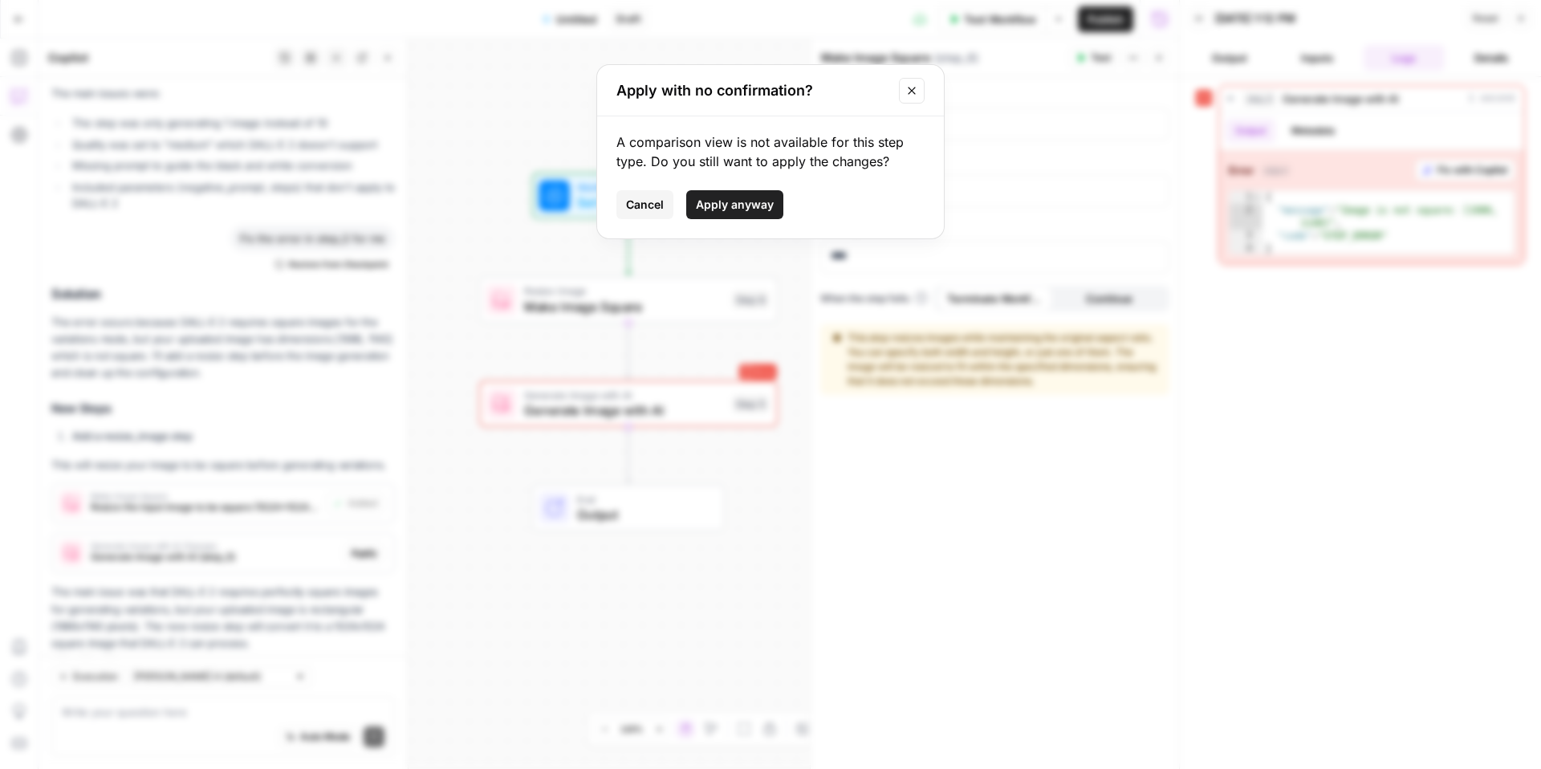
click at [733, 201] on span "Apply anyway" at bounding box center [735, 205] width 78 height 16
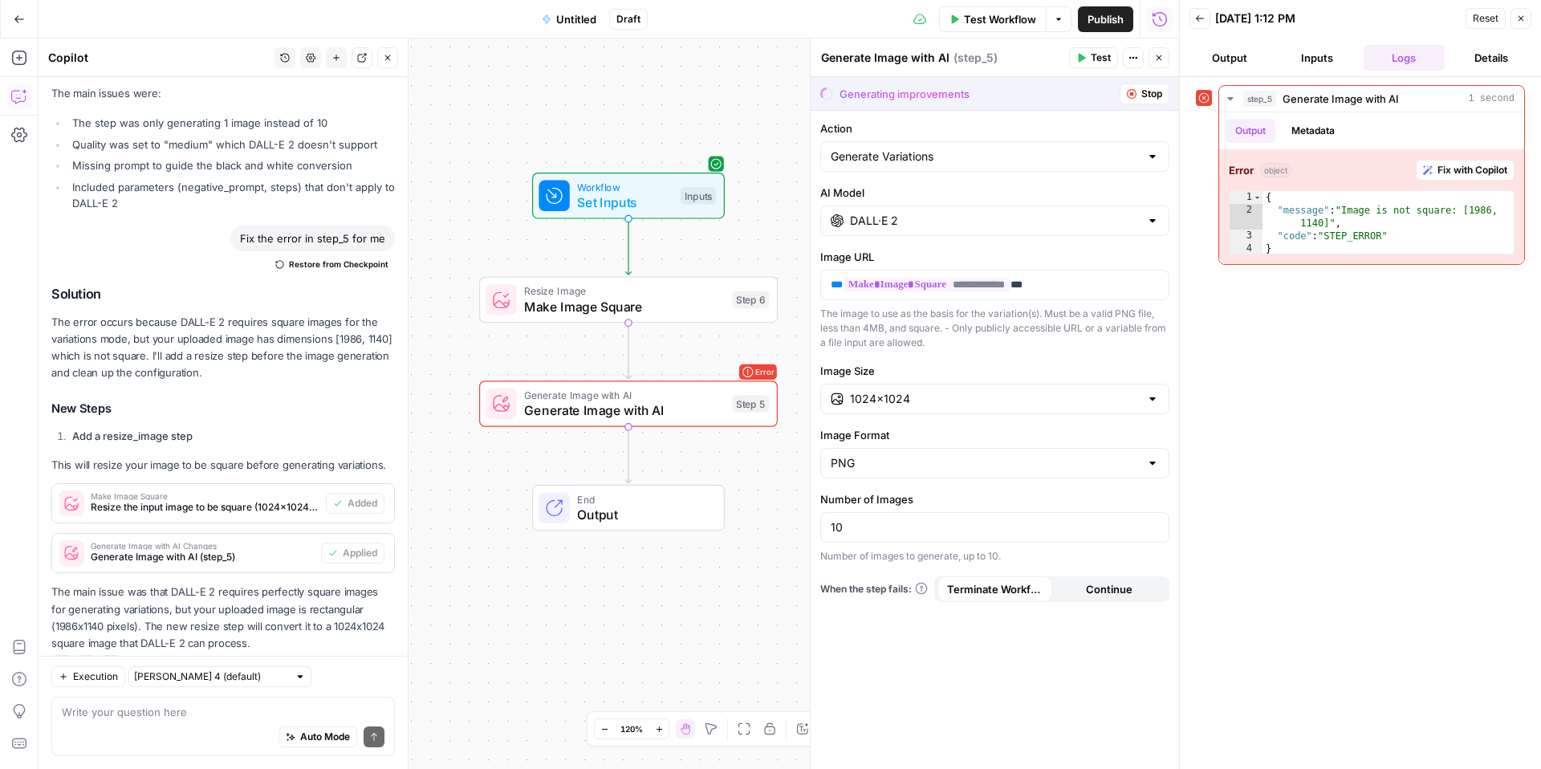
click at [748, 266] on span "Test" at bounding box center [749, 264] width 23 height 18
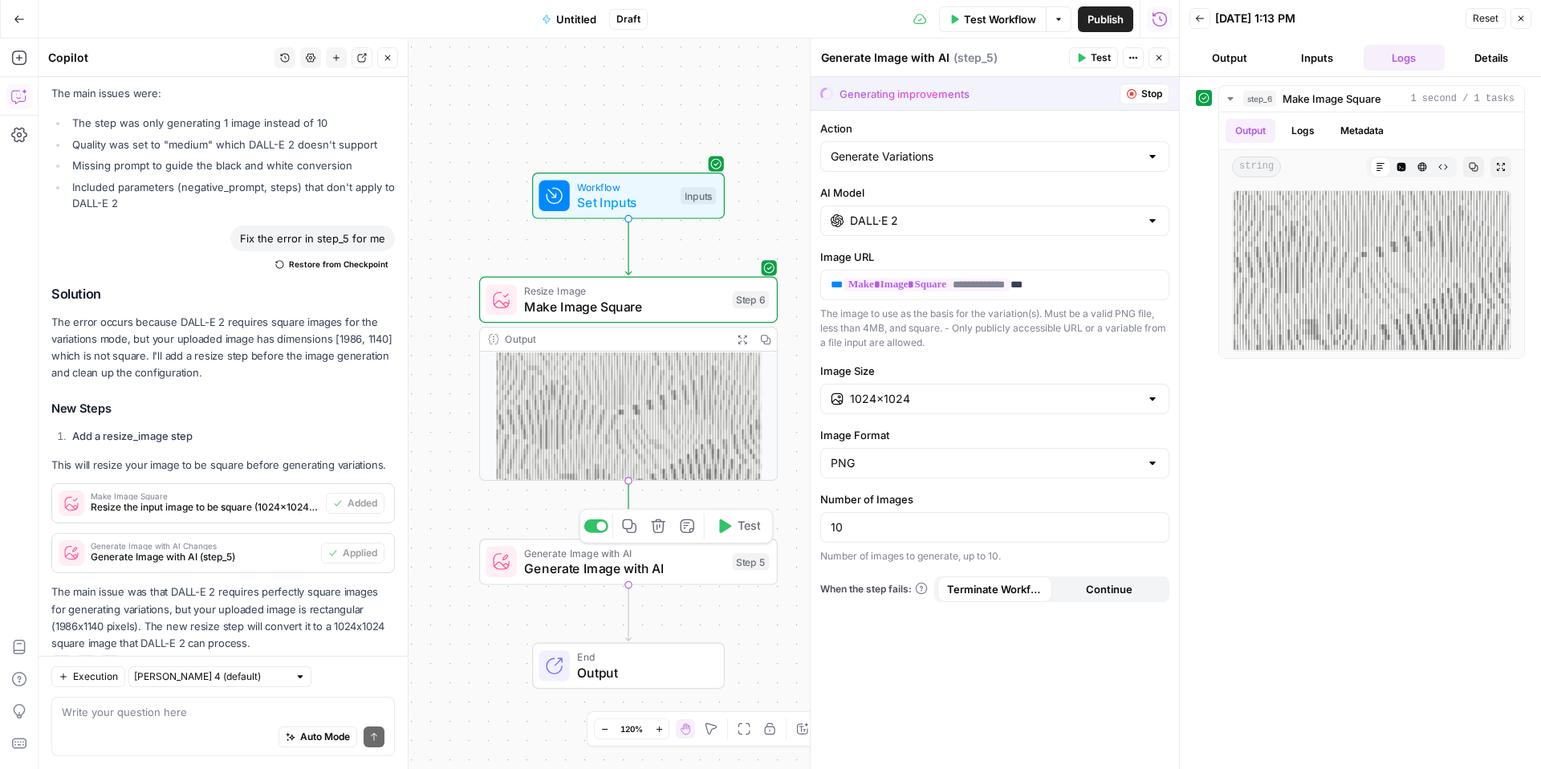
click at [752, 526] on span "Test" at bounding box center [749, 527] width 23 height 18
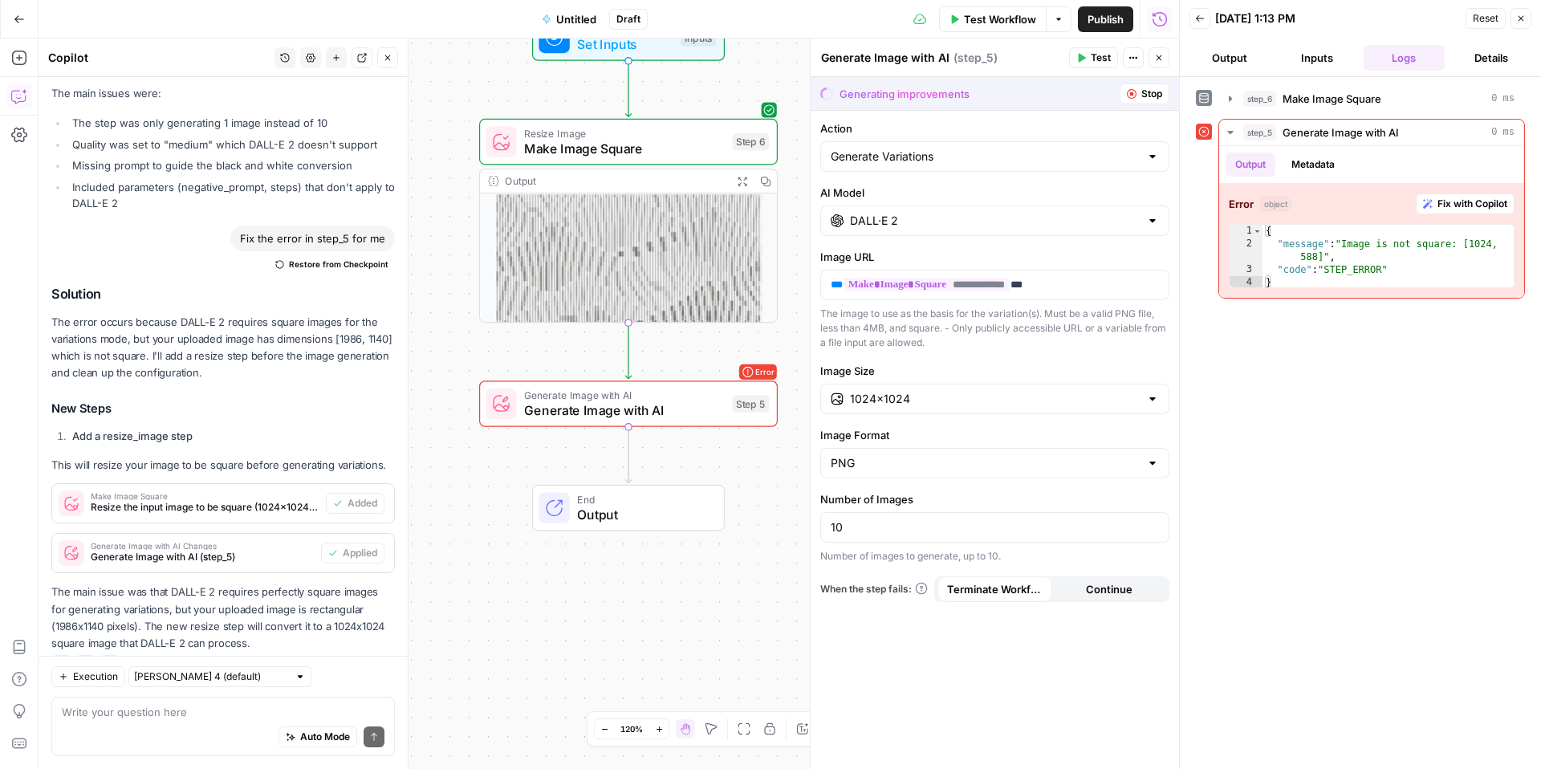
click at [704, 128] on span "Resize Image" at bounding box center [624, 132] width 201 height 15
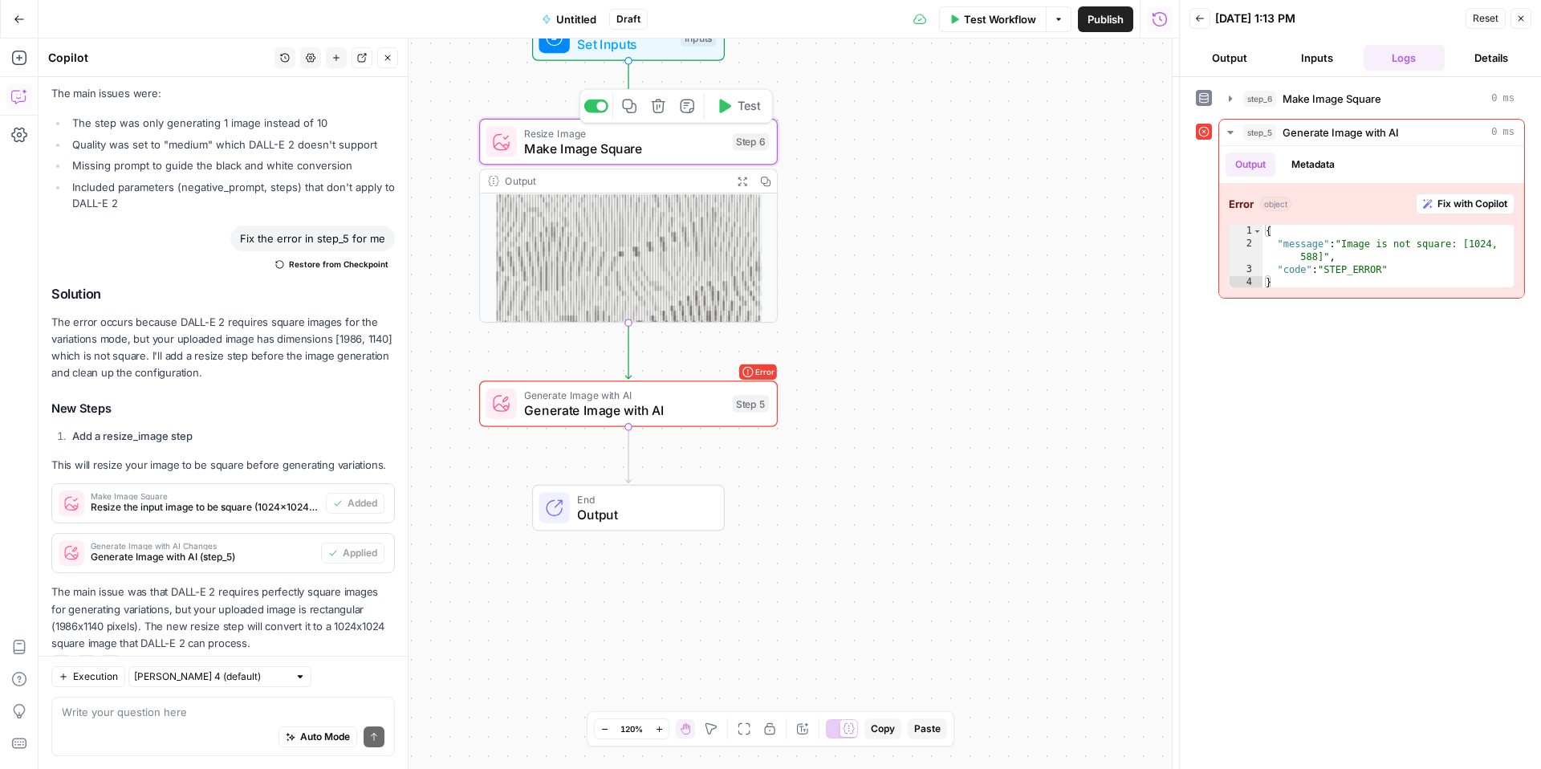
click at [731, 125] on div "Resize Image Make Image Square Step 6 Copy step Delete step Add Note Test" at bounding box center [627, 141] width 283 height 33
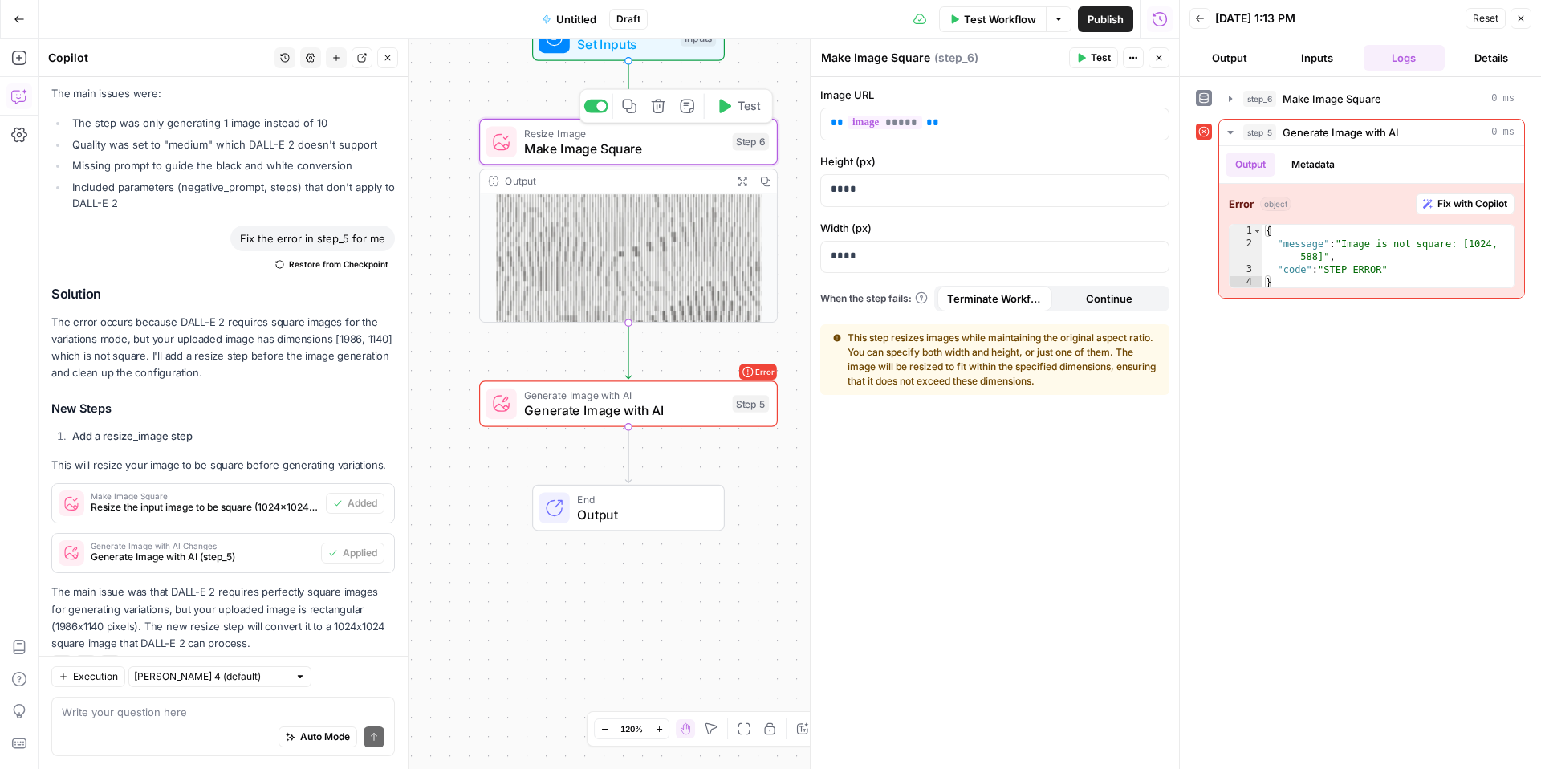
click at [743, 112] on span "Test" at bounding box center [749, 106] width 23 height 18
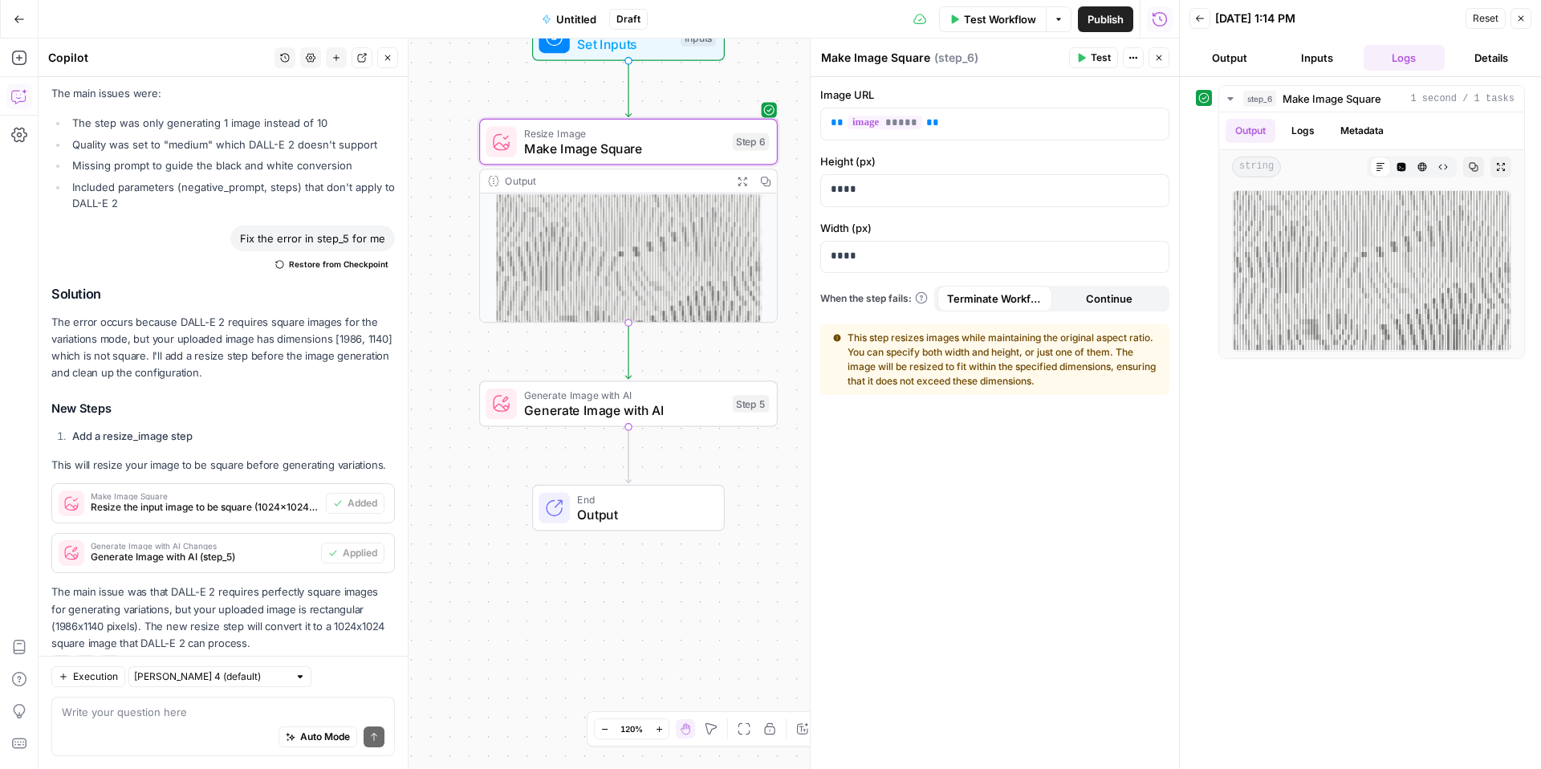
drag, startPoint x: 1232, startPoint y: 360, endPoint x: 1232, endPoint y: 370, distance: 10.4
click at [1232, 362] on div "step_6 Make Image Square 1 second / 1 tasks Output Logs Metadata string Markdow…" at bounding box center [1360, 423] width 329 height 676
click at [738, 373] on span "Test" at bounding box center [749, 369] width 23 height 18
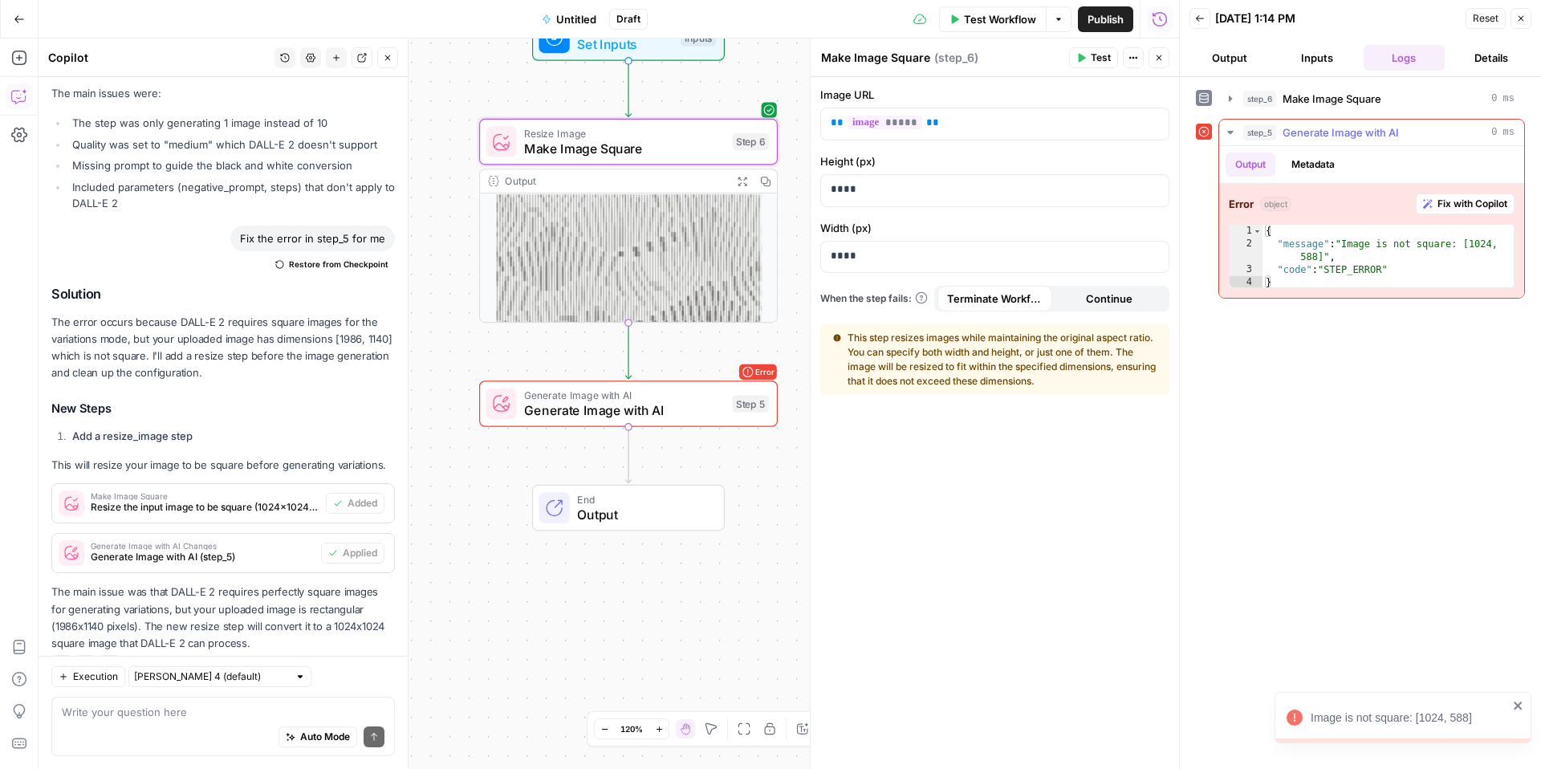
click at [1486, 210] on span "Fix with Copilot" at bounding box center [1473, 204] width 70 height 14
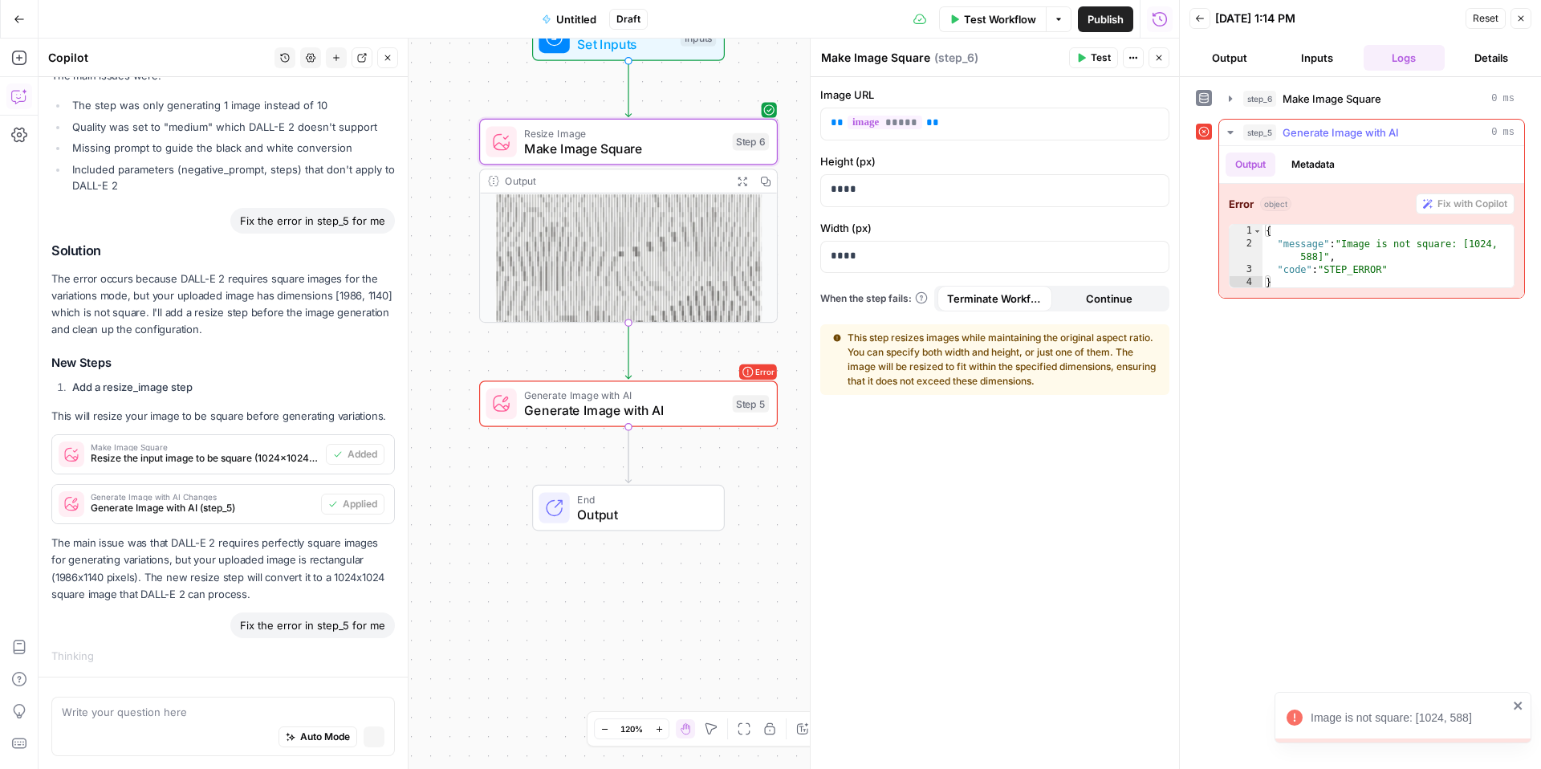
scroll to position [1417, 0]
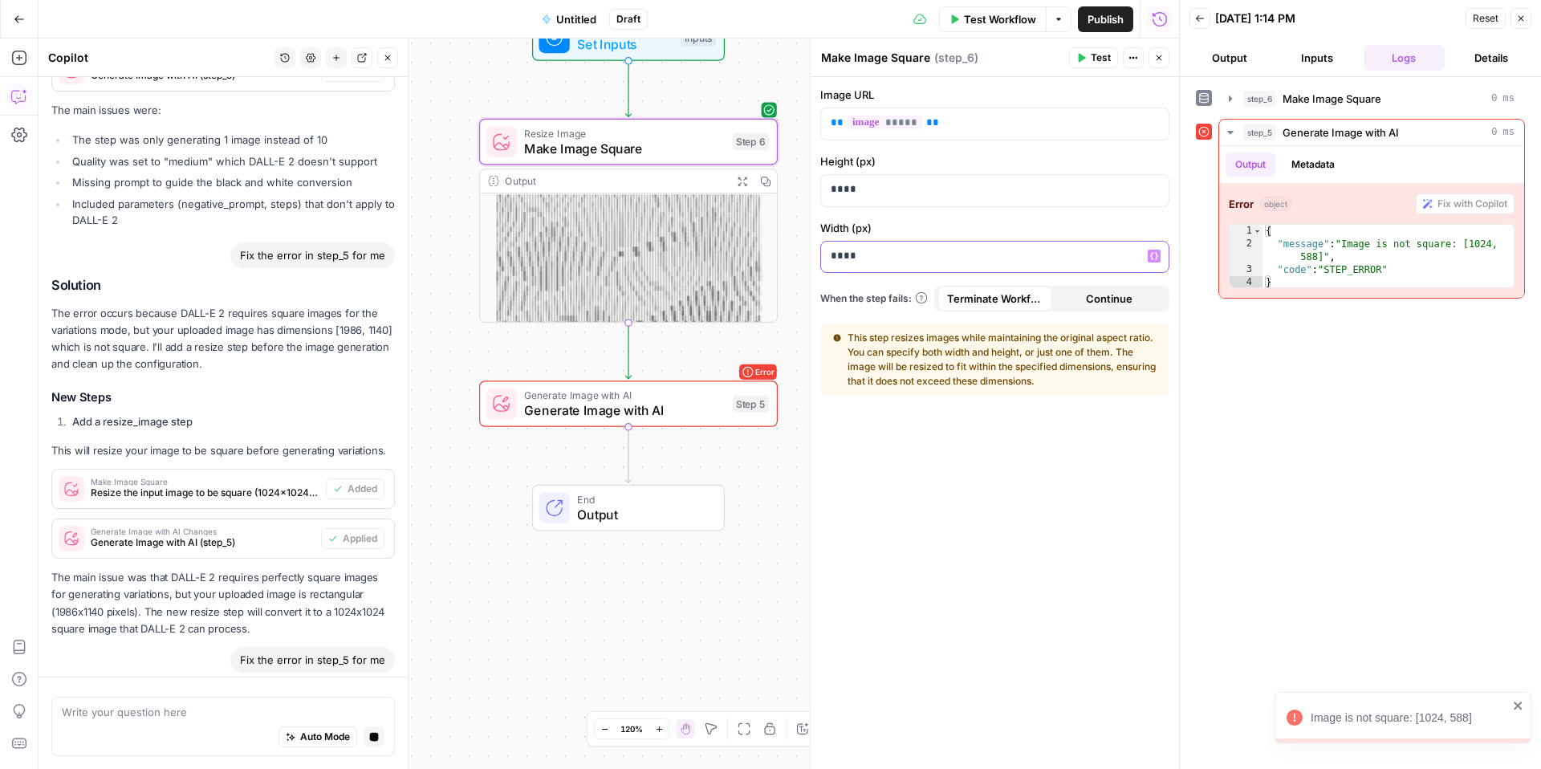
click at [938, 262] on p "****" at bounding box center [995, 256] width 328 height 16
click at [860, 189] on p "****" at bounding box center [982, 189] width 303 height 16
click at [867, 248] on p "****" at bounding box center [995, 256] width 328 height 16
click at [869, 259] on p "****" at bounding box center [982, 256] width 303 height 16
click at [861, 189] on p "***" at bounding box center [982, 189] width 303 height 16
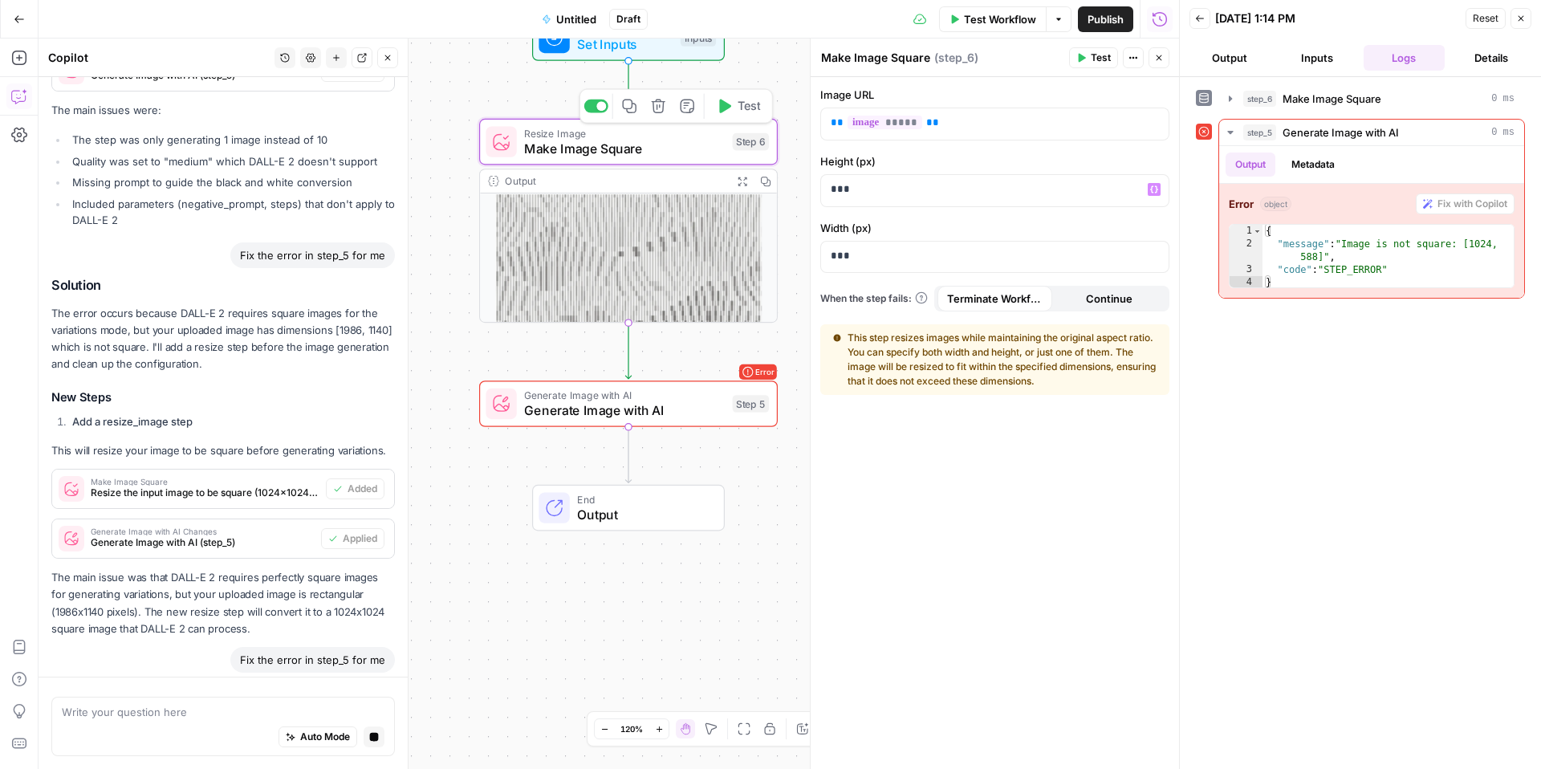
click at [735, 95] on button "Test" at bounding box center [738, 106] width 59 height 25
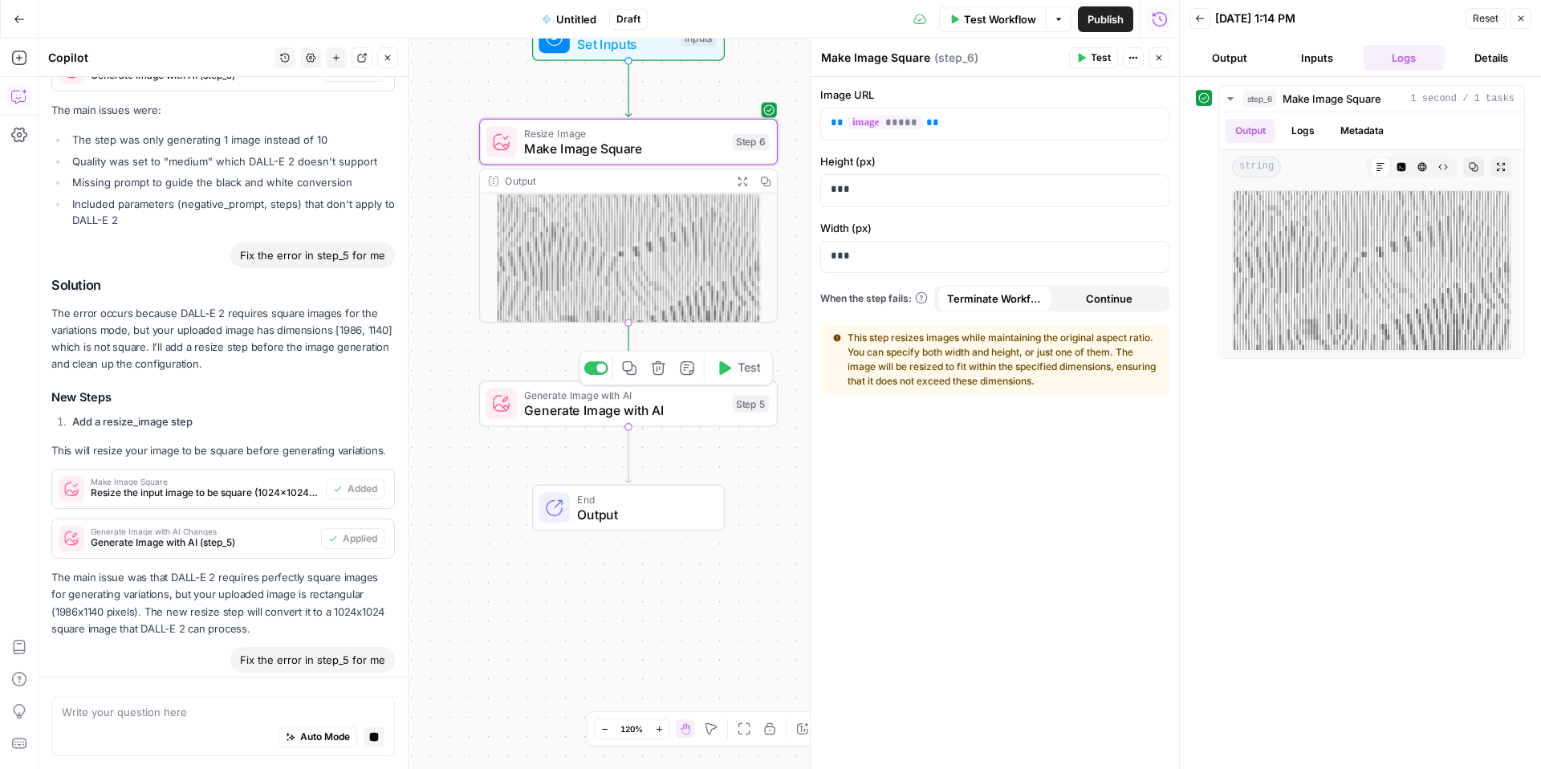
click at [751, 362] on span "Test" at bounding box center [749, 369] width 23 height 18
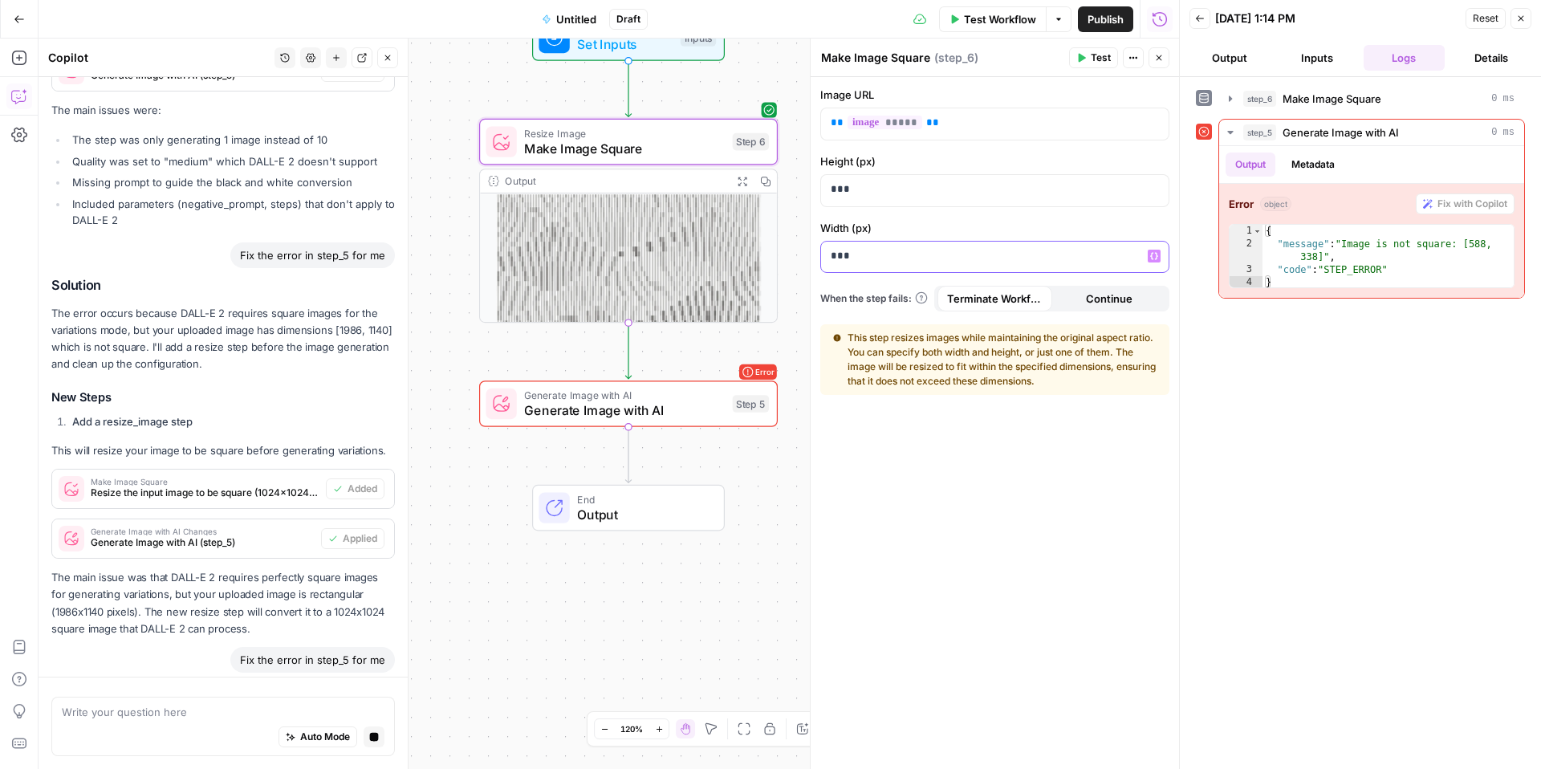
click at [933, 267] on div "***" at bounding box center [982, 257] width 322 height 31
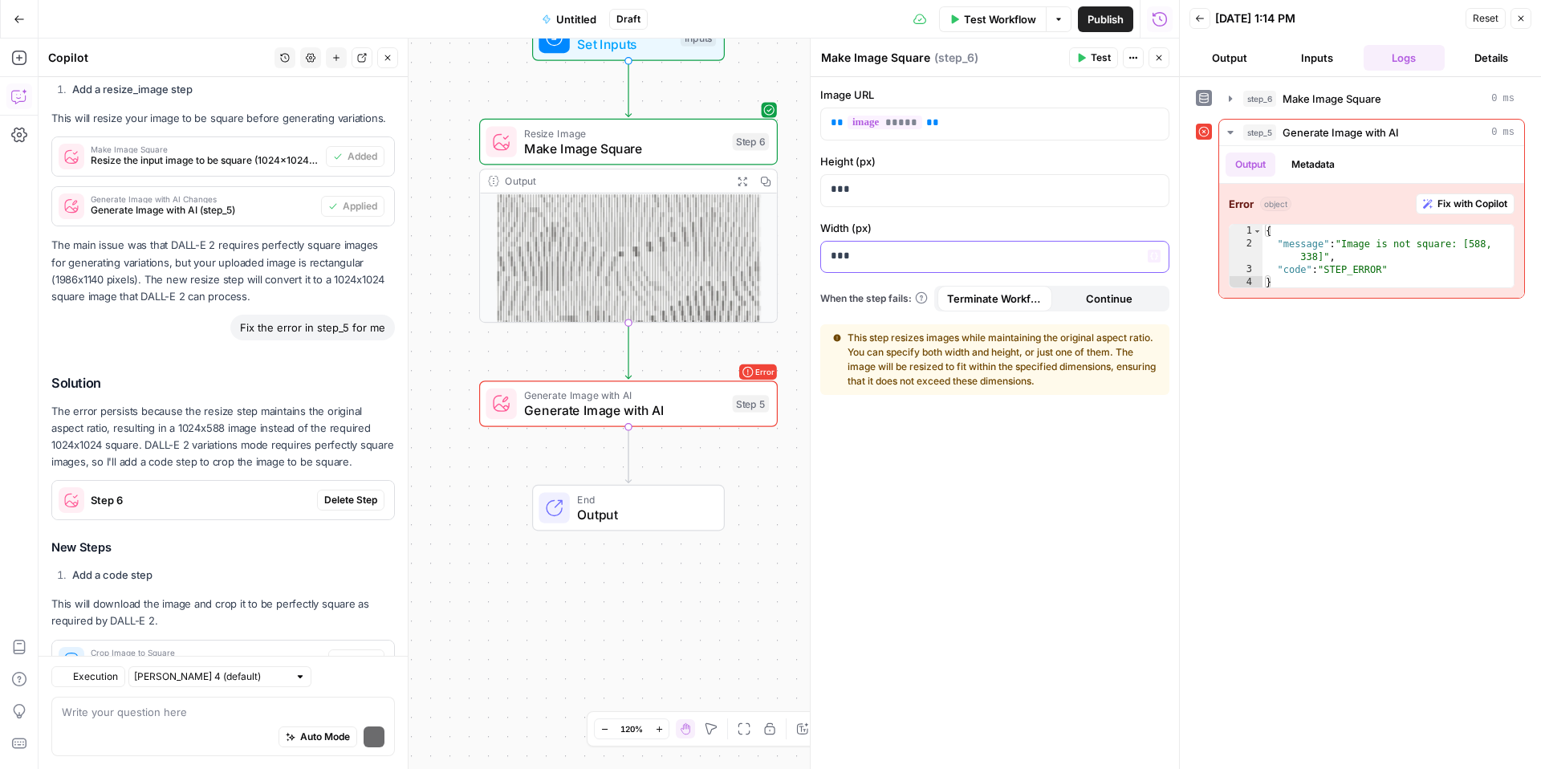
scroll to position [2017, 0]
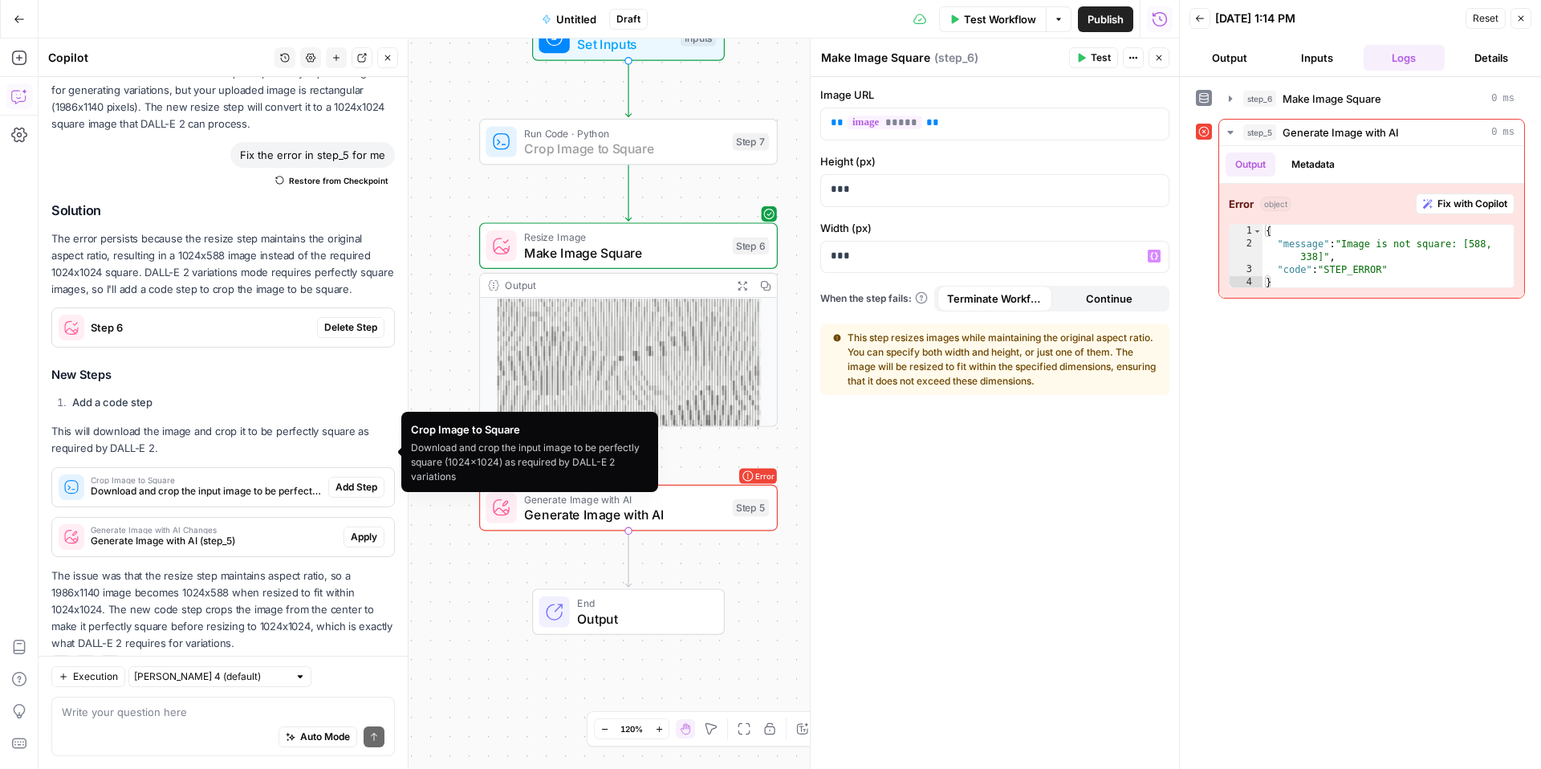
click at [360, 480] on span "Add Step" at bounding box center [357, 487] width 42 height 14
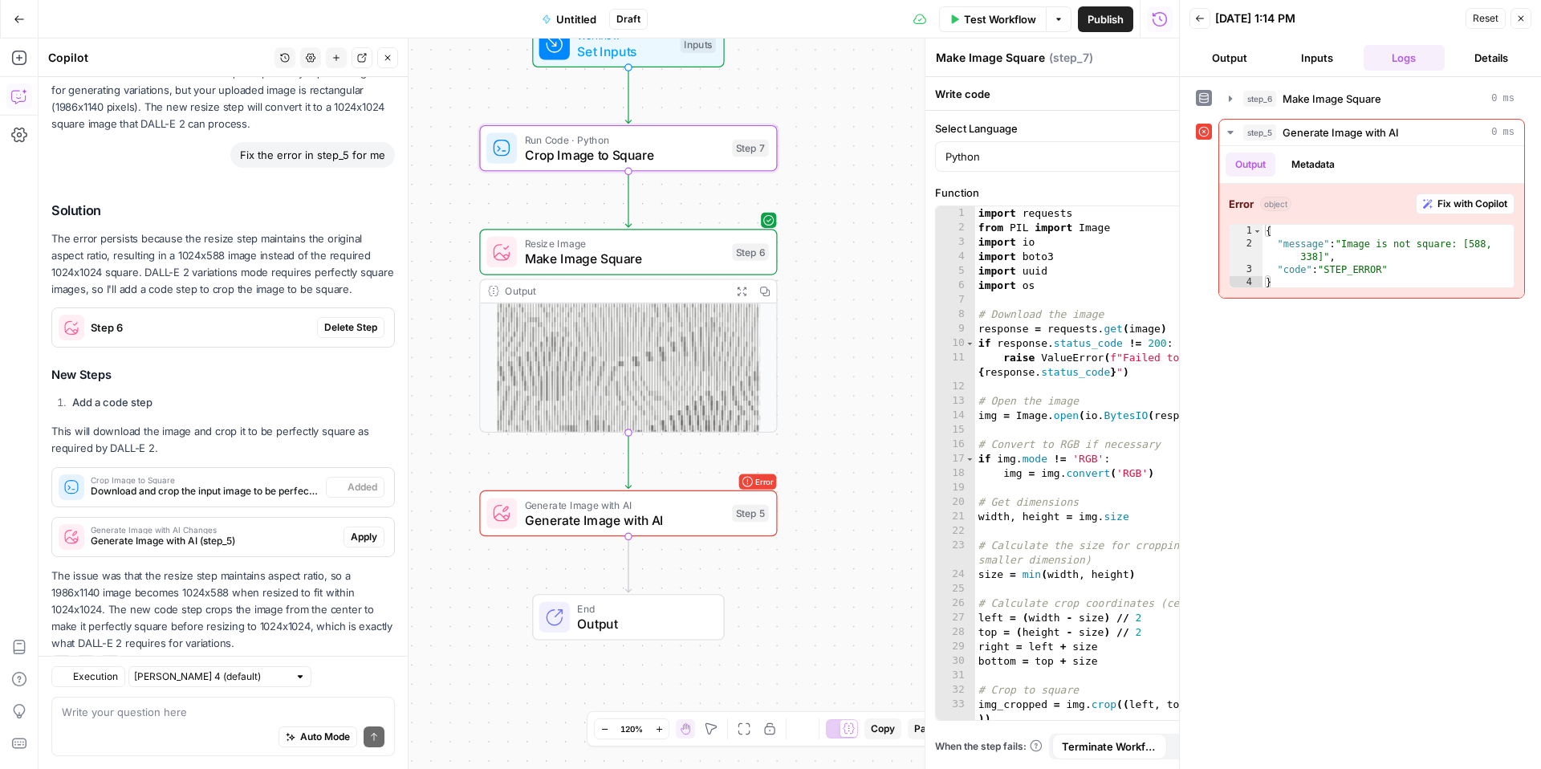
type textarea "Crop Image to Square"
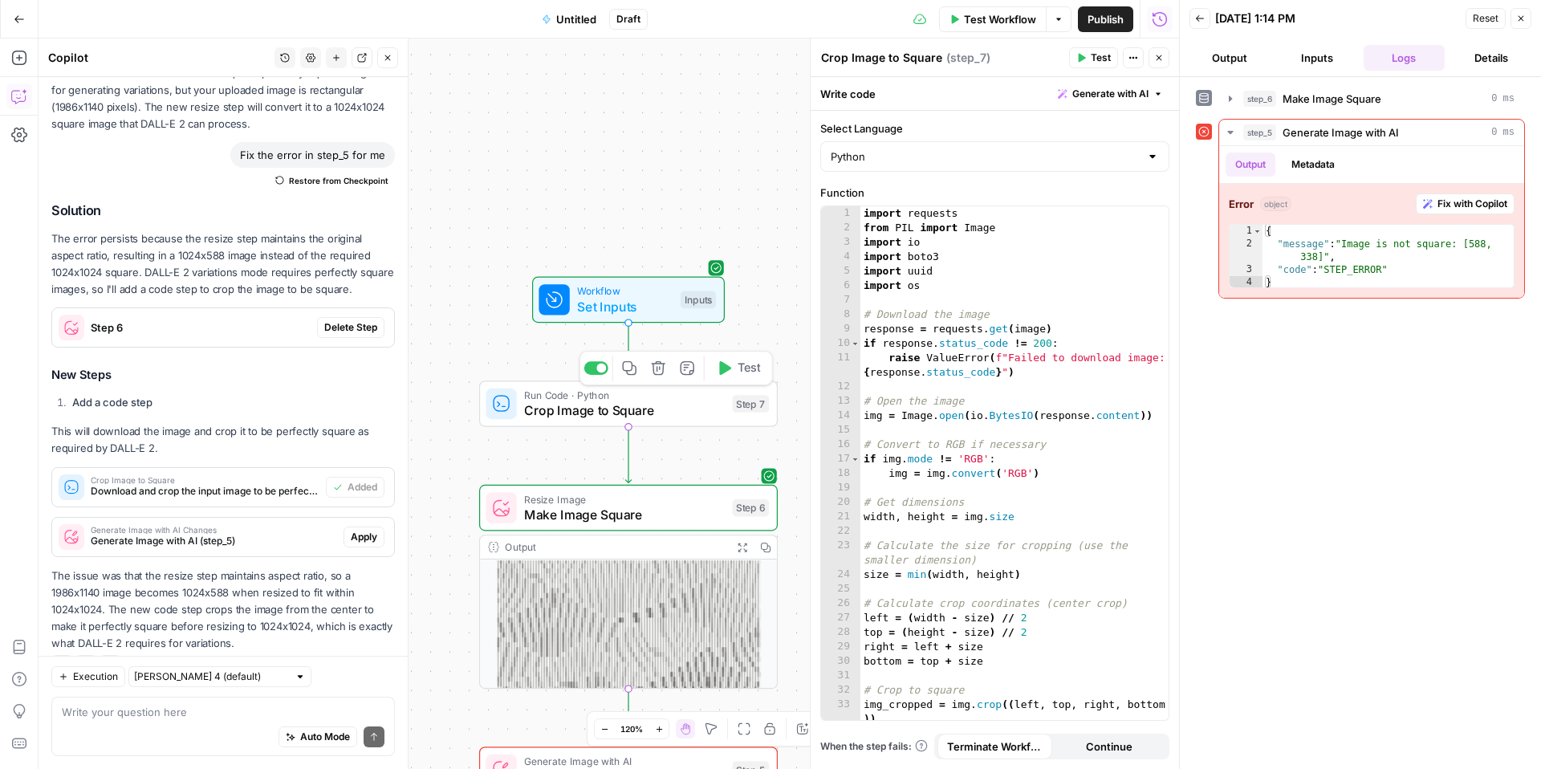
click at [728, 377] on button "Test" at bounding box center [738, 368] width 59 height 25
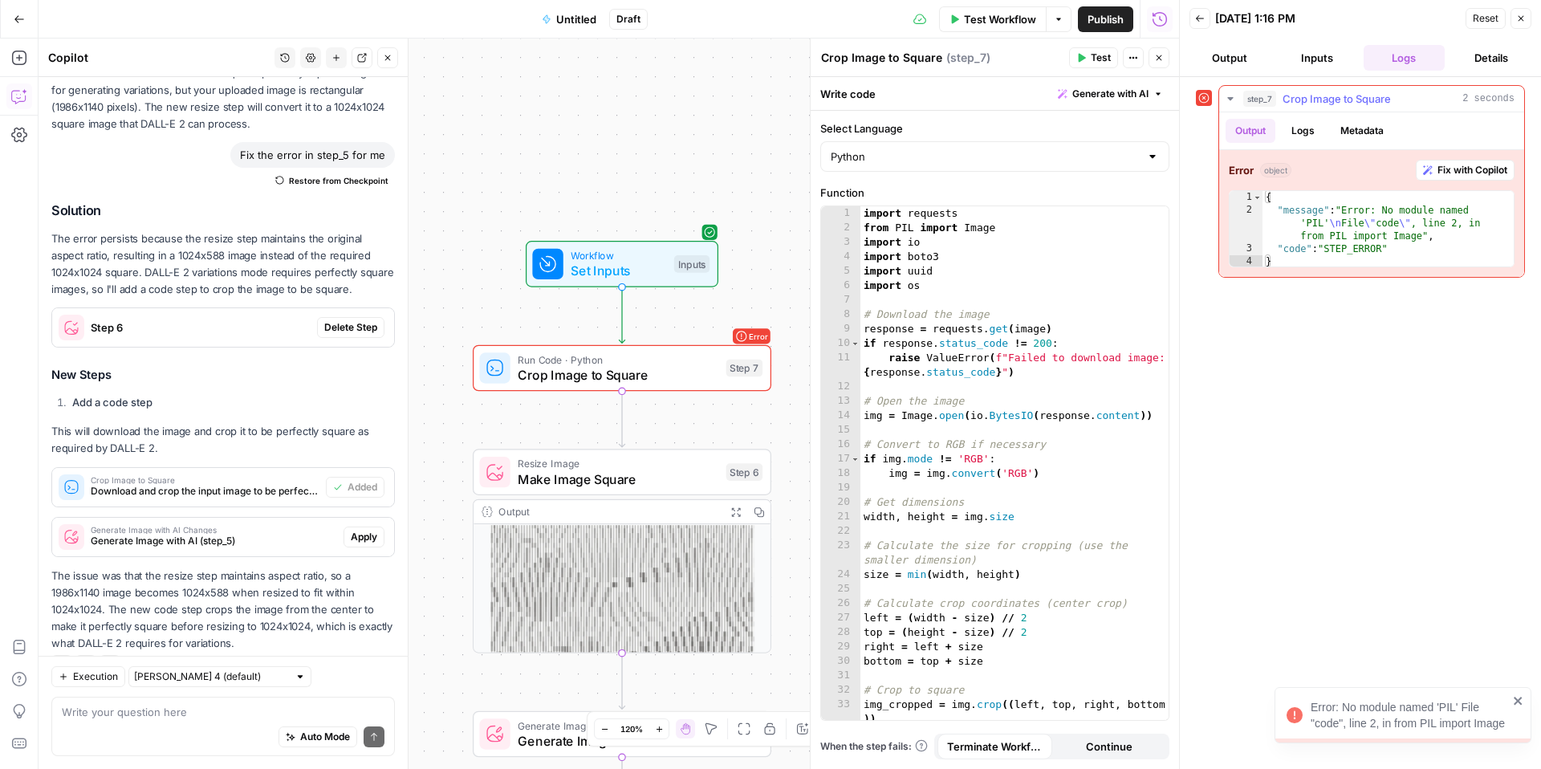
click at [1482, 163] on span "Fix with Copilot" at bounding box center [1473, 170] width 70 height 14
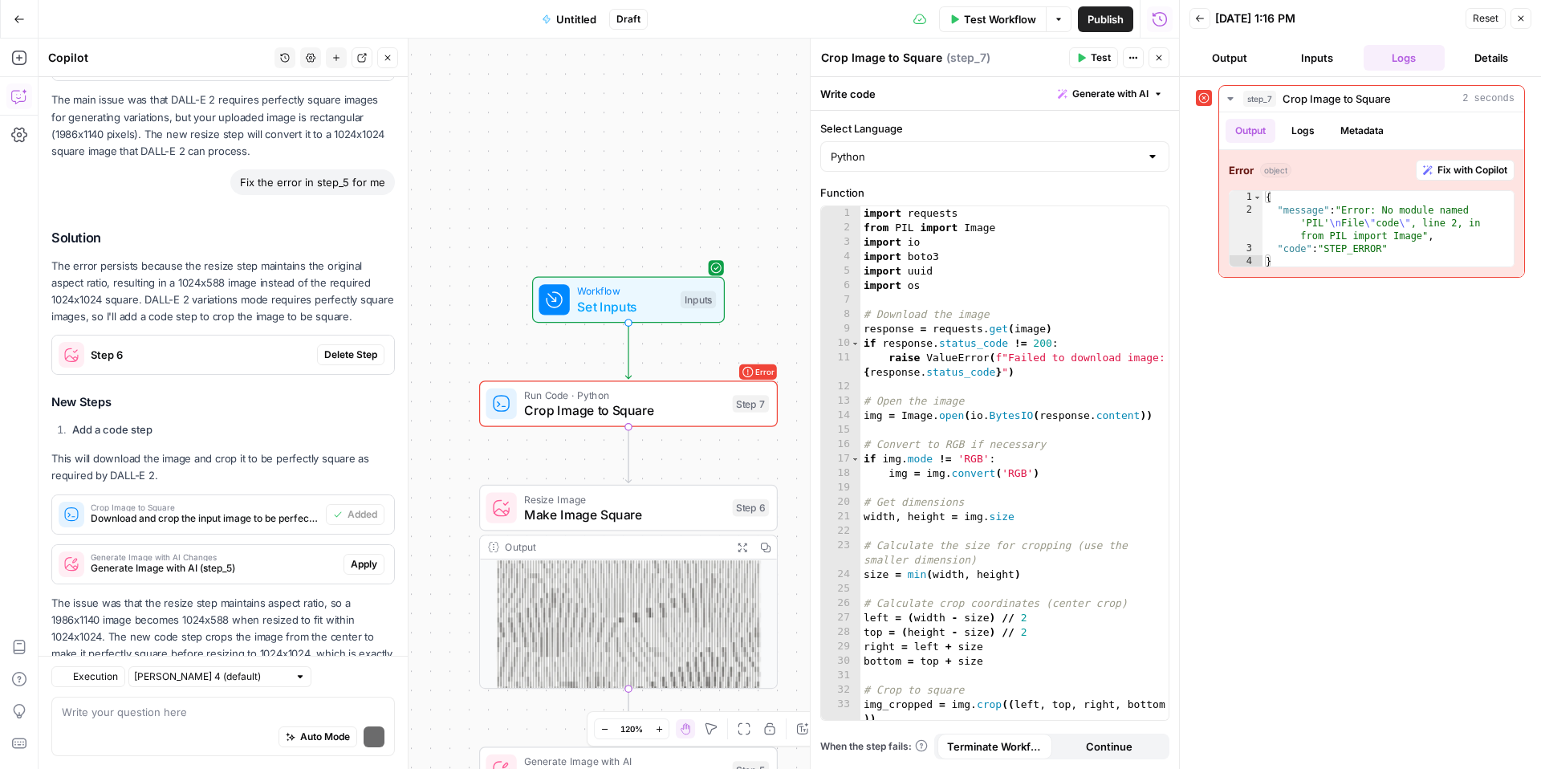
scroll to position [2163, 0]
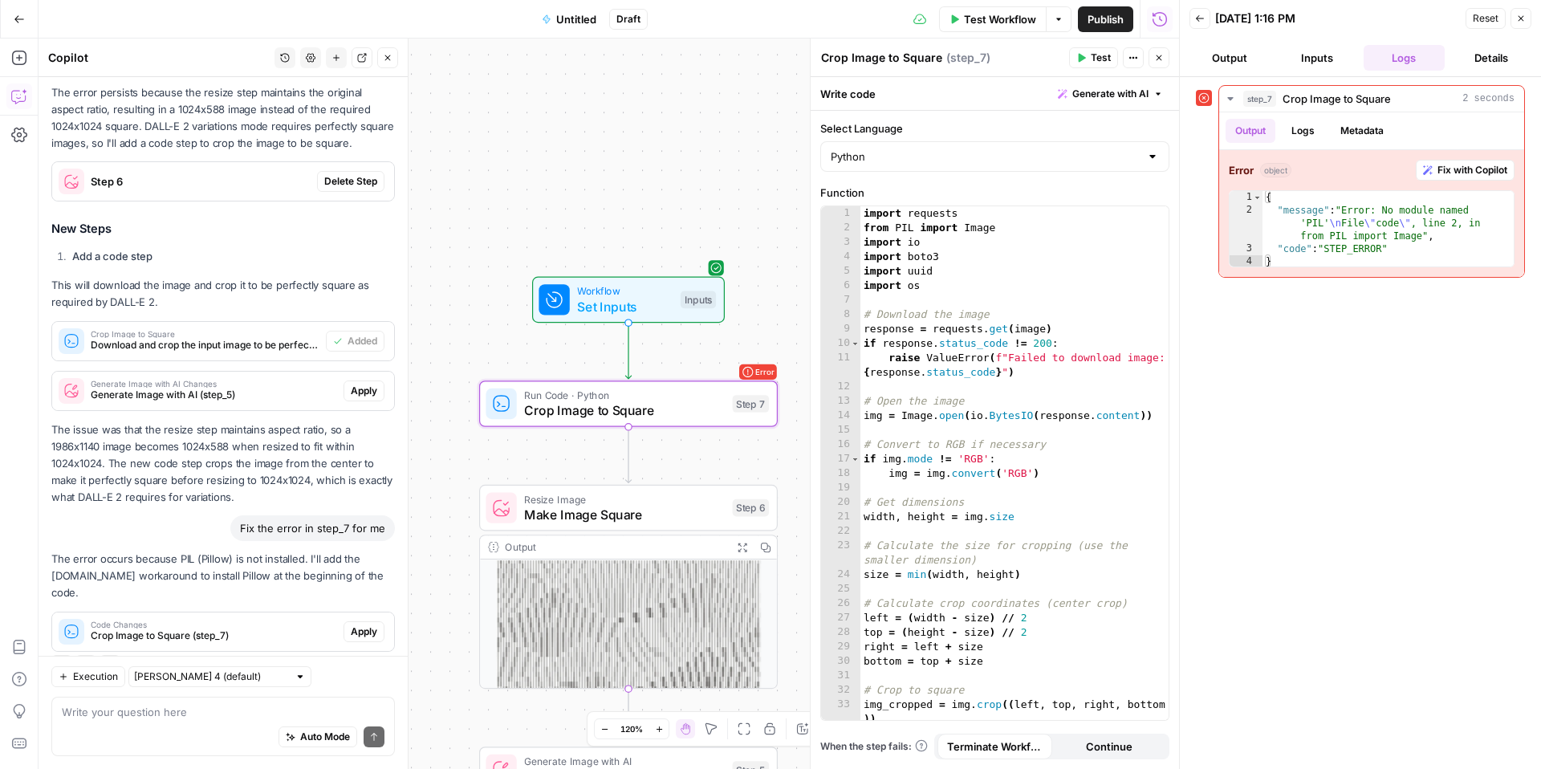
click at [369, 625] on span "Apply" at bounding box center [364, 632] width 26 height 14
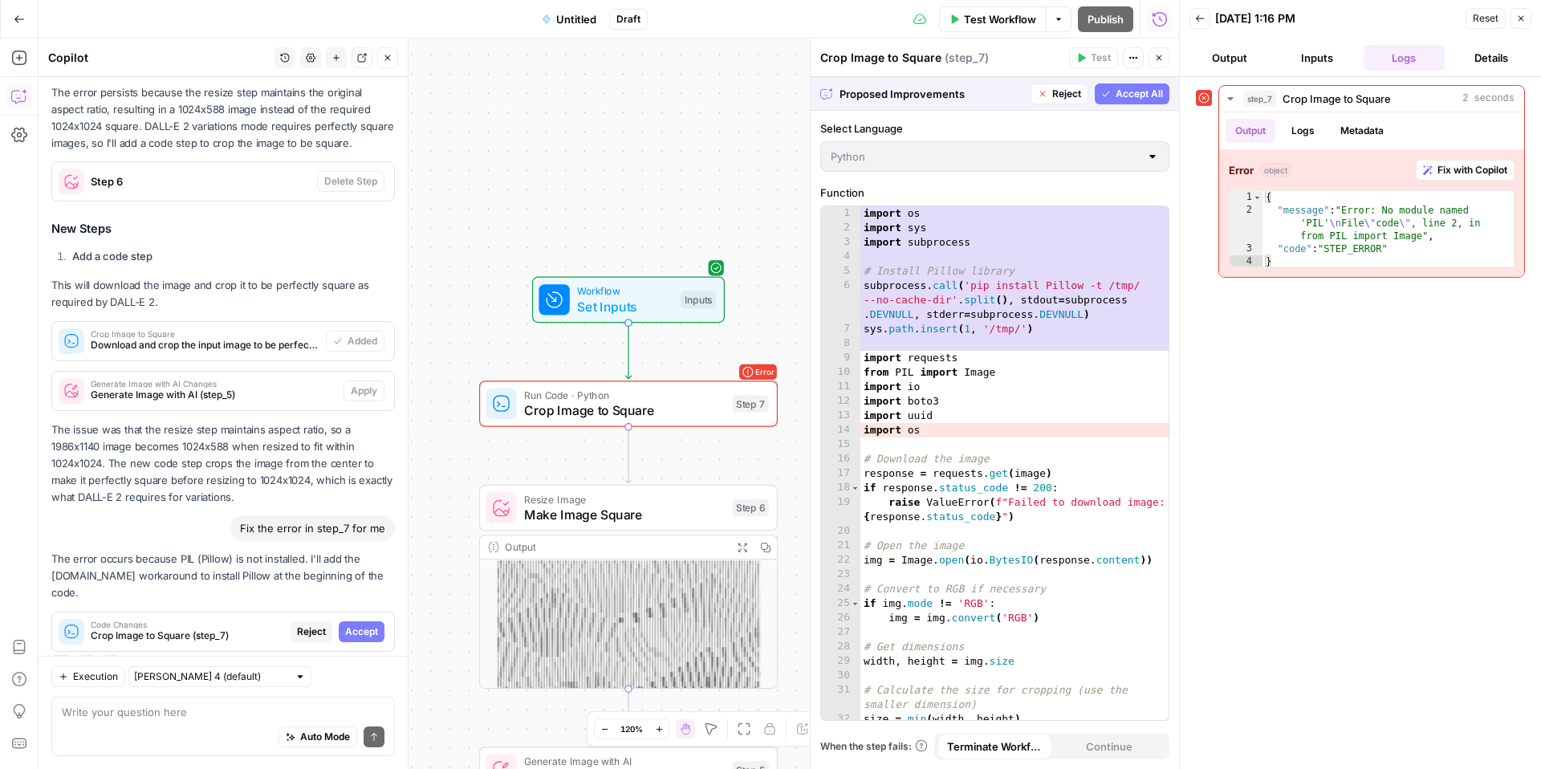
click at [1133, 106] on div "Proposed Improvements Reject Accept All" at bounding box center [995, 93] width 369 height 33
click at [1142, 93] on span "Accept All" at bounding box center [1139, 94] width 47 height 14
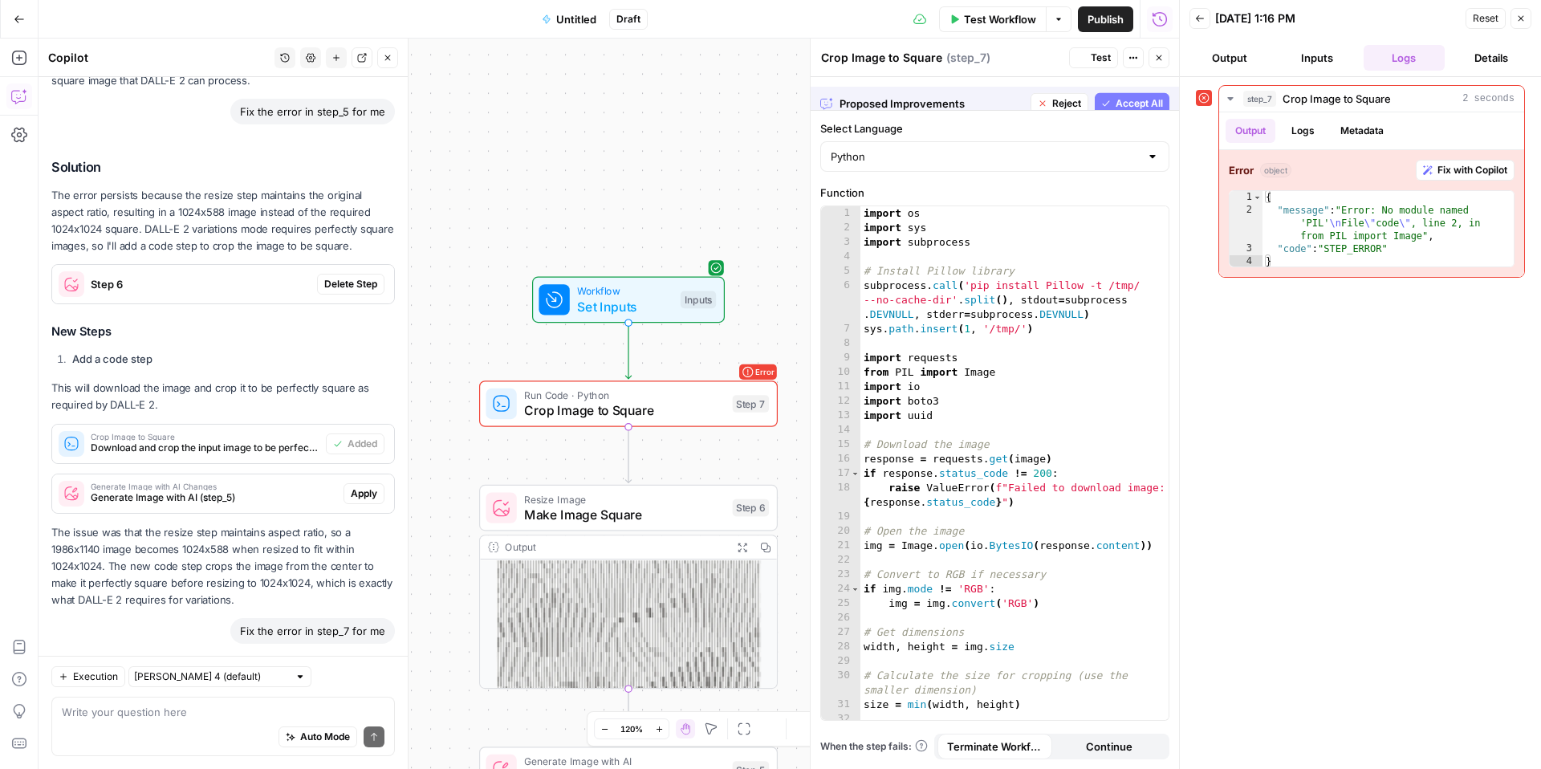
scroll to position [2189, 0]
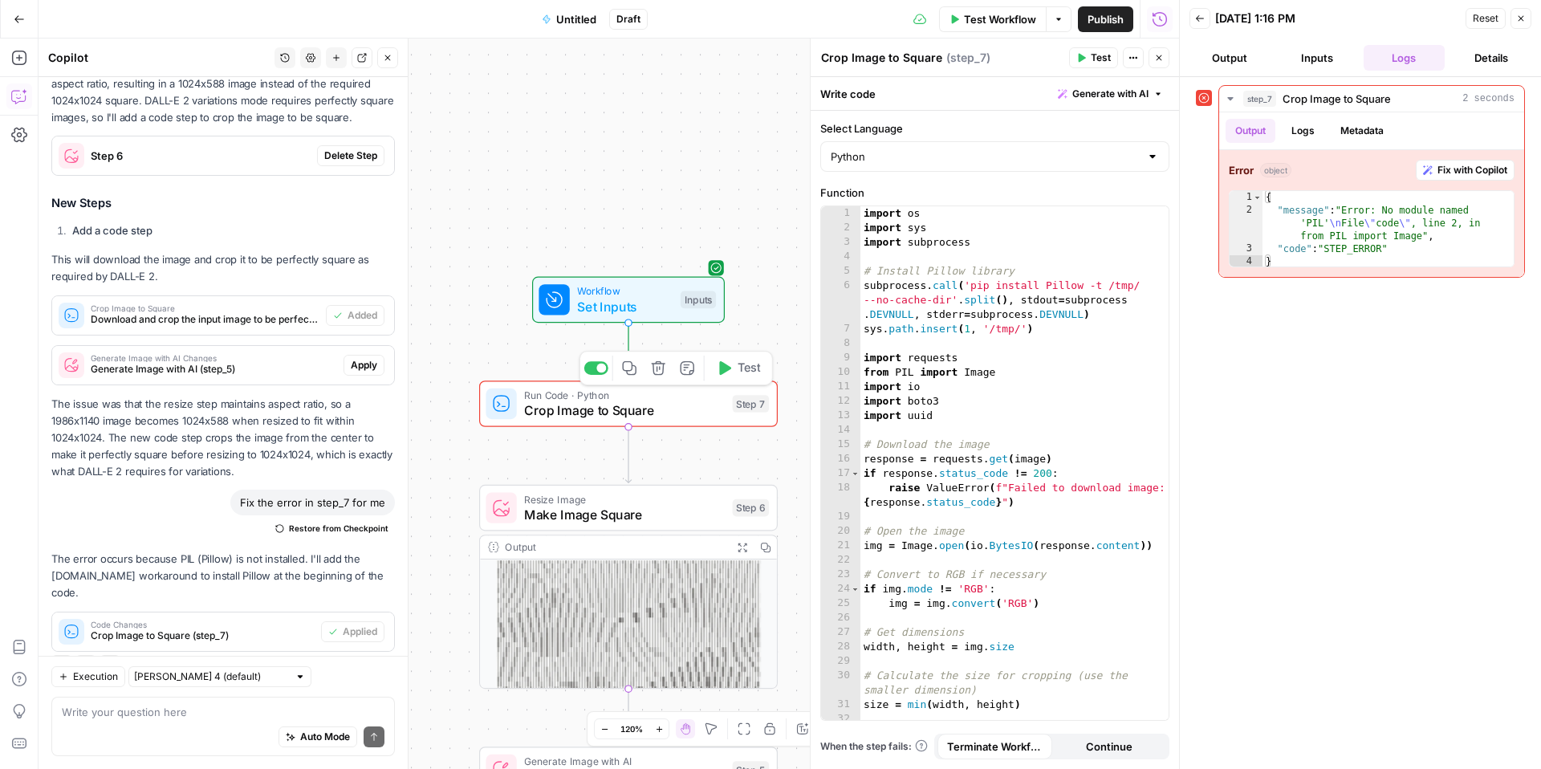
click at [751, 351] on div "Copy step Delete step Add Note Test" at bounding box center [676, 368] width 193 height 35
click at [751, 369] on span "Test" at bounding box center [749, 369] width 23 height 18
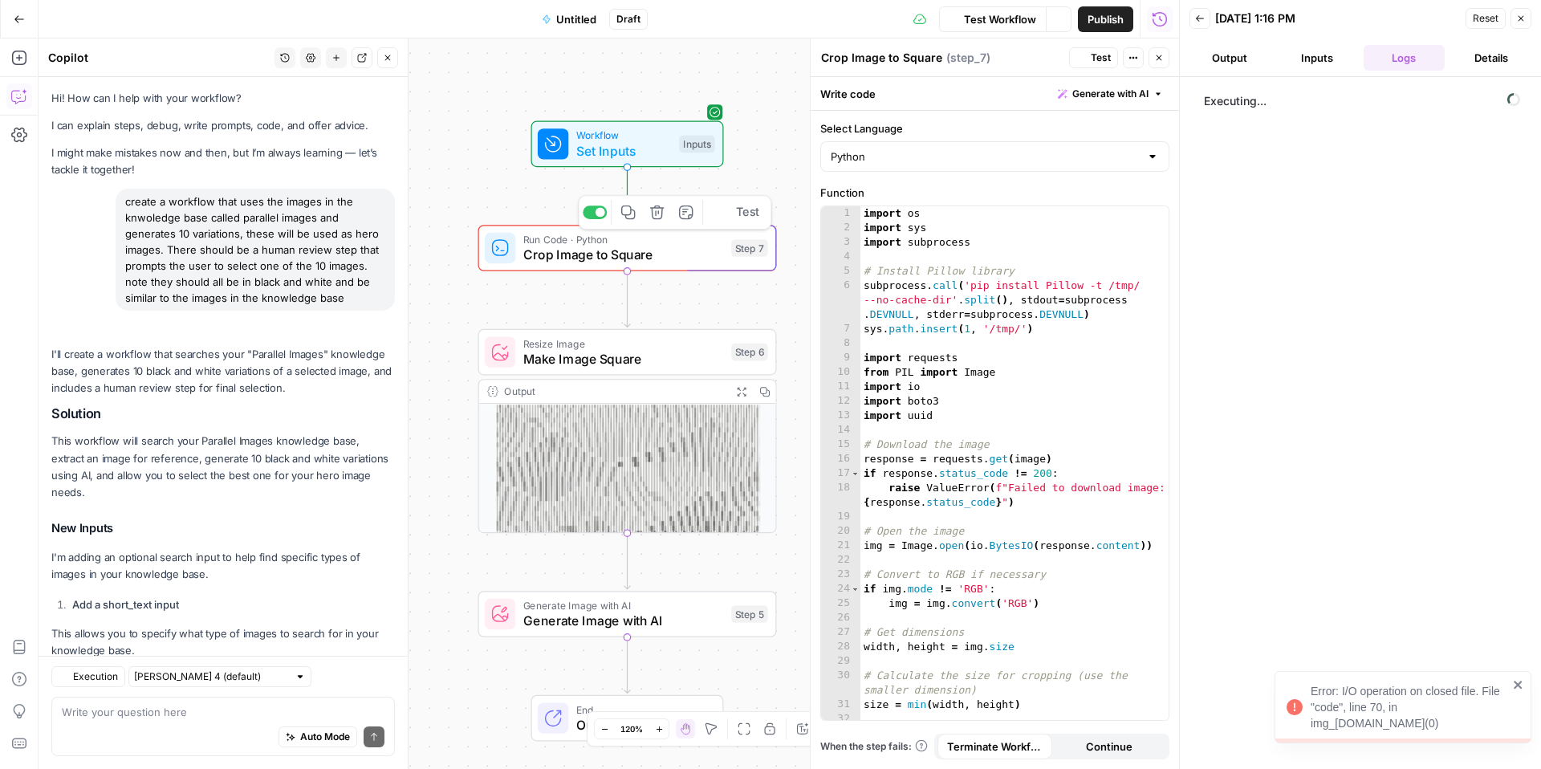
scroll to position [2189, 0]
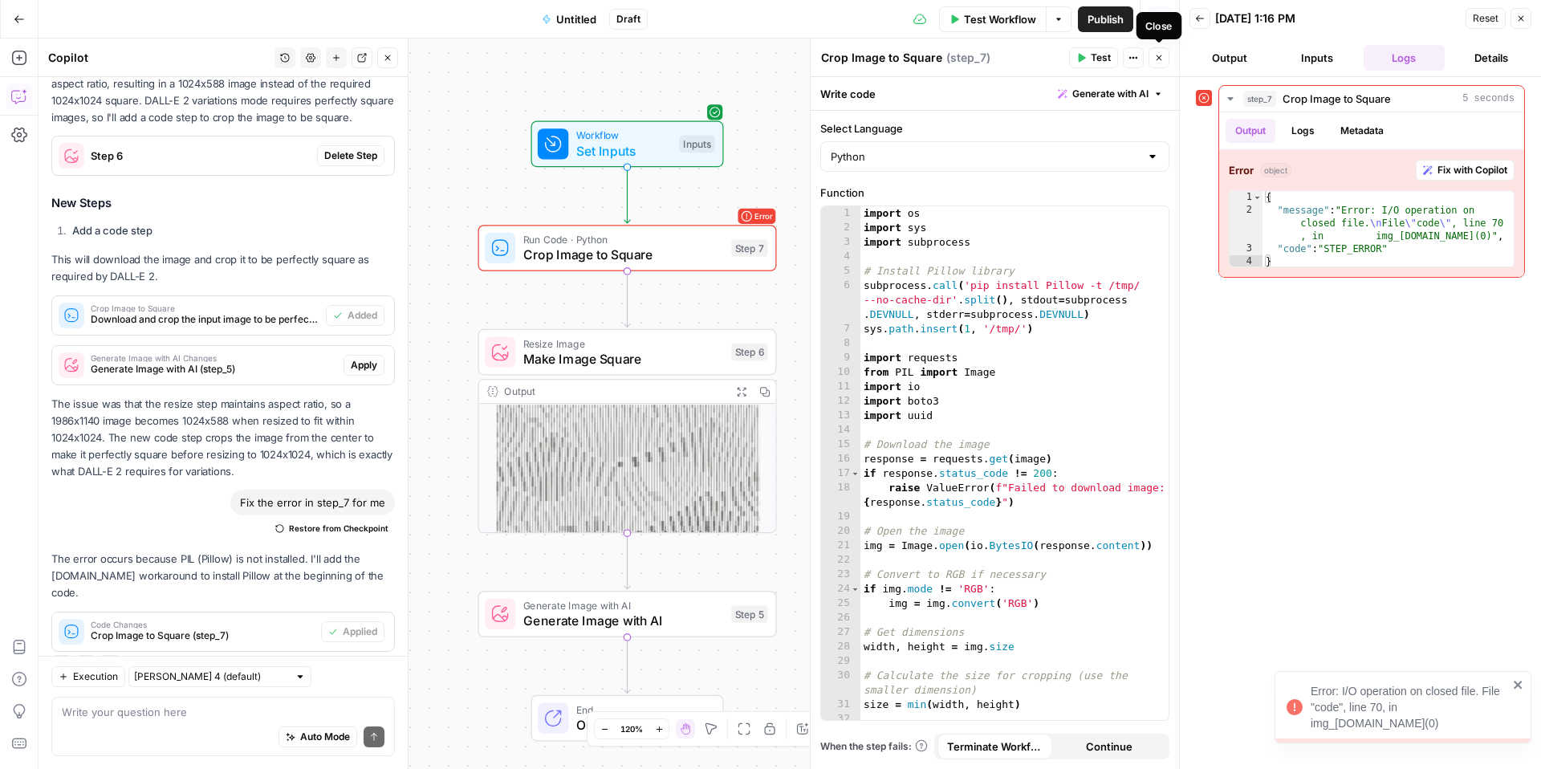
click at [1168, 55] on button "Close" at bounding box center [1159, 57] width 21 height 21
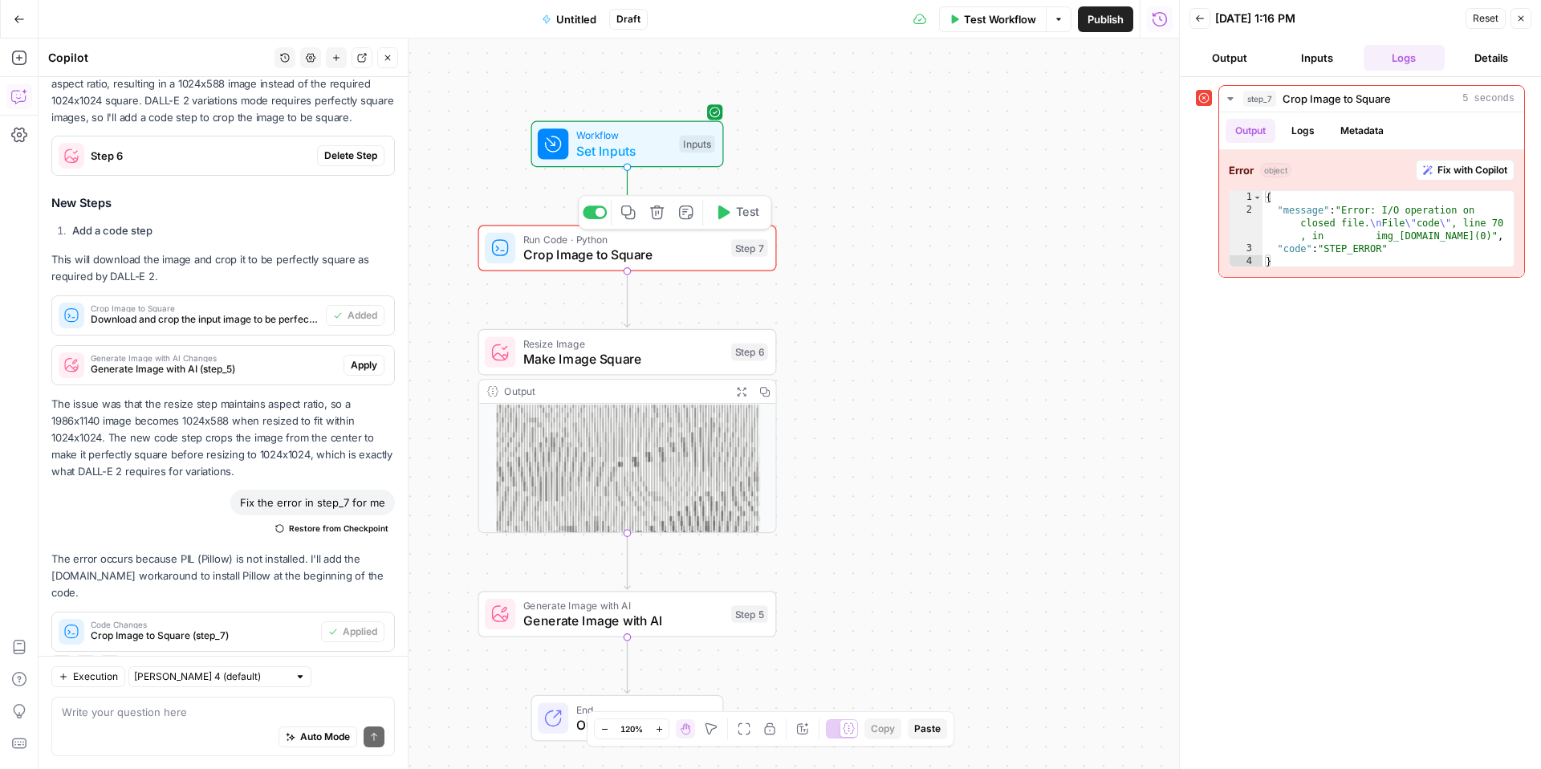
click at [660, 212] on icon "button" at bounding box center [657, 212] width 15 height 15
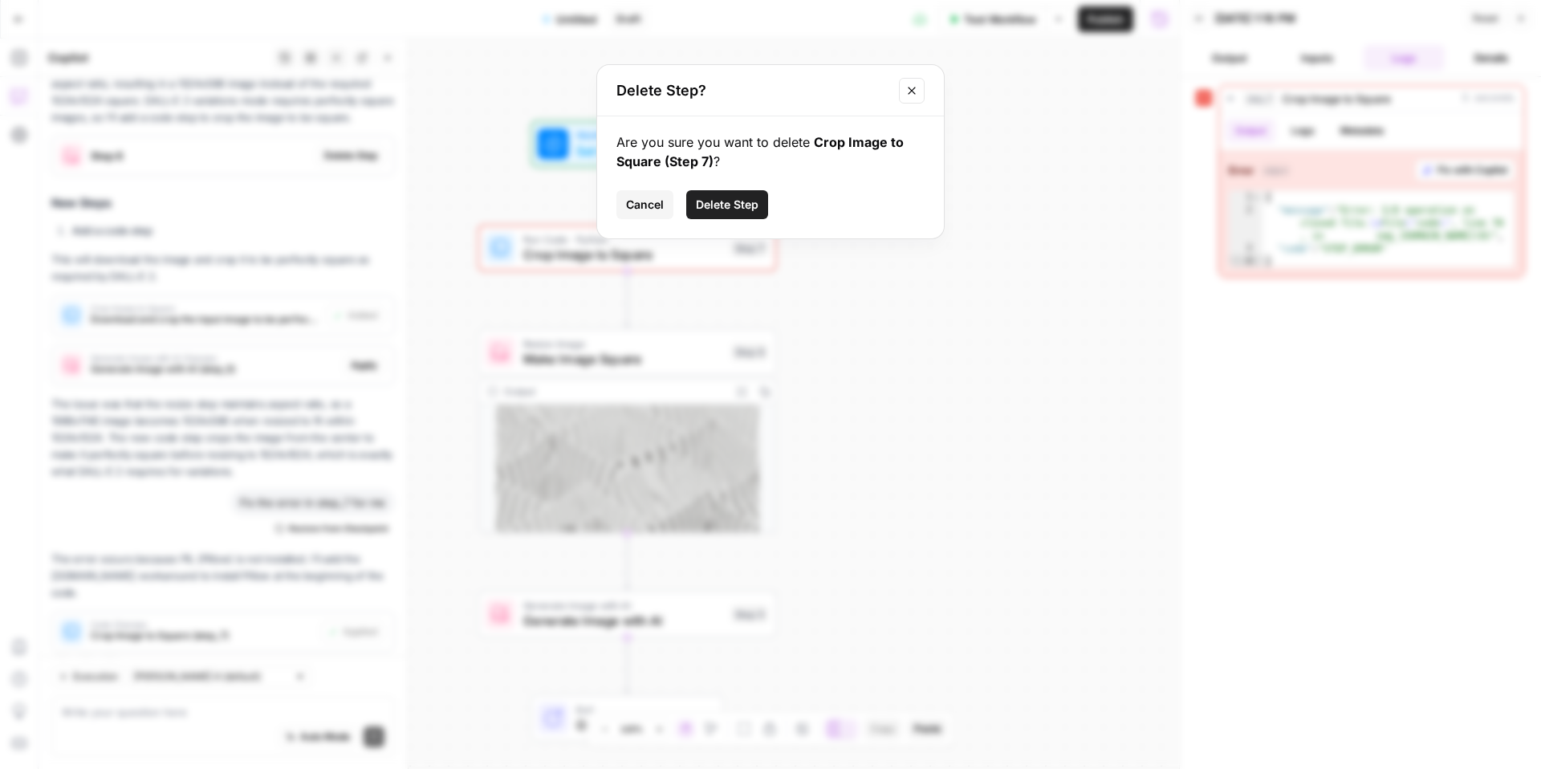
click at [727, 209] on span "Delete Step" at bounding box center [727, 205] width 63 height 16
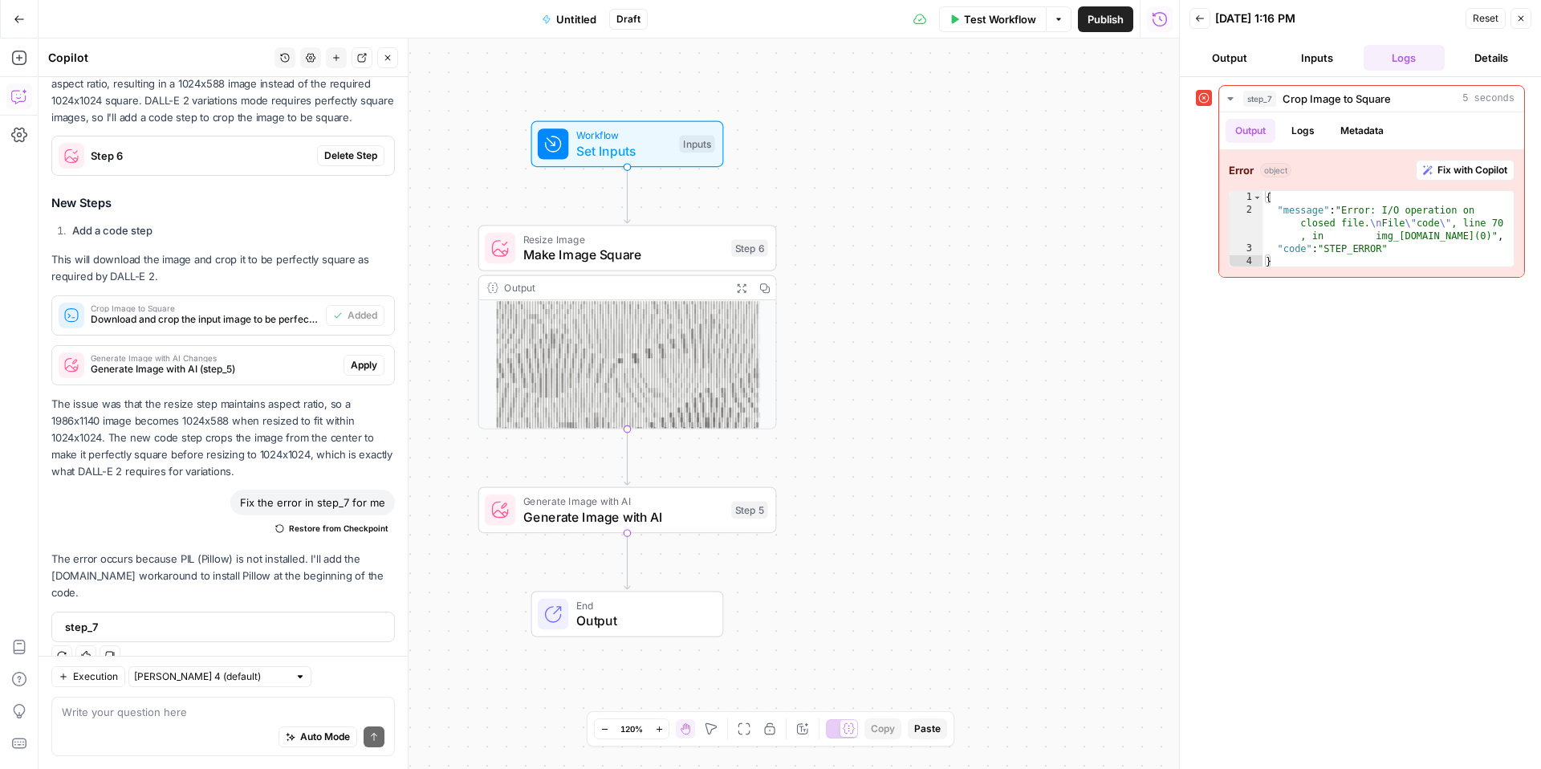
scroll to position [2179, 0]
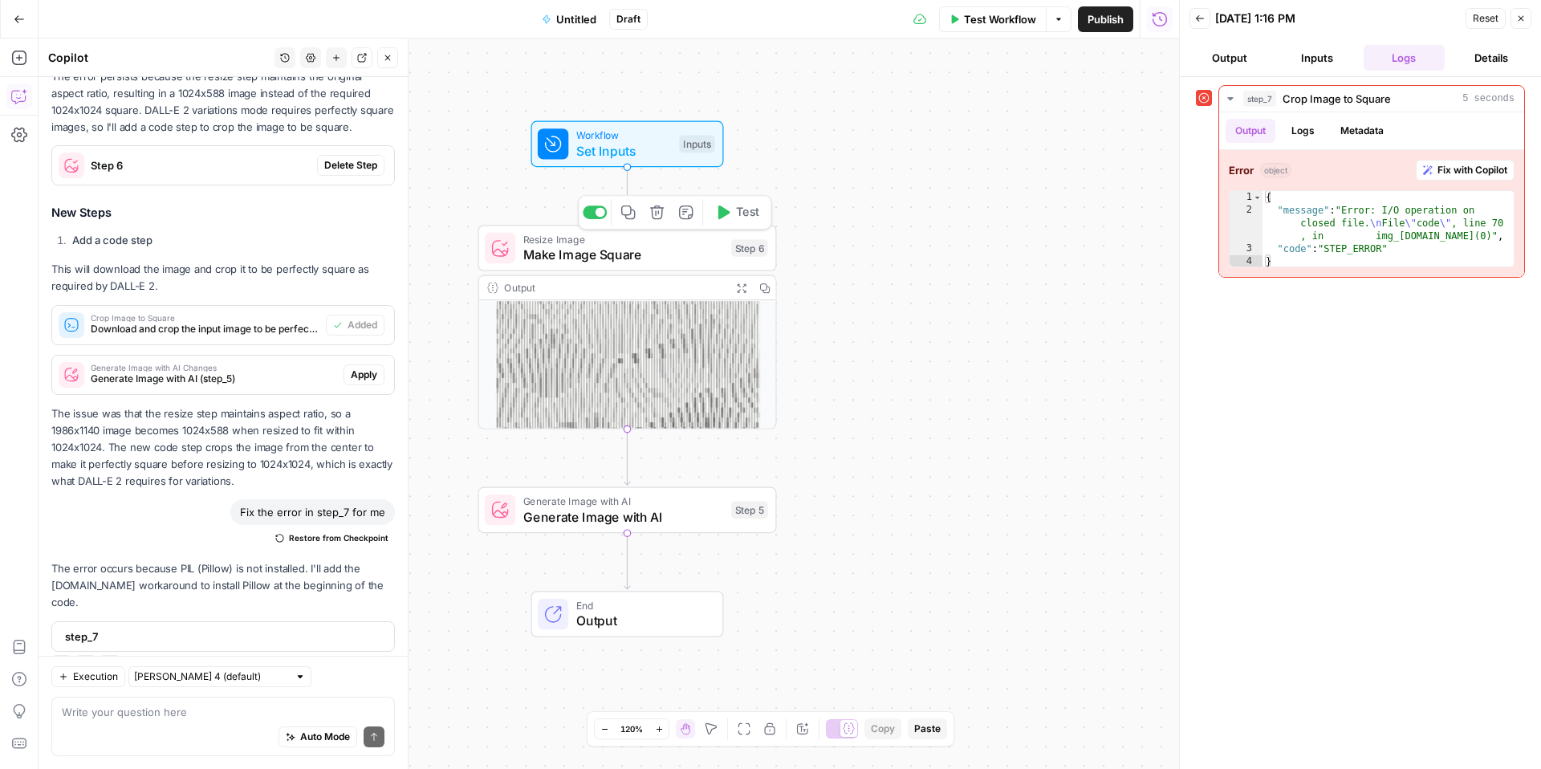
click at [616, 251] on span "Make Image Square" at bounding box center [623, 254] width 201 height 19
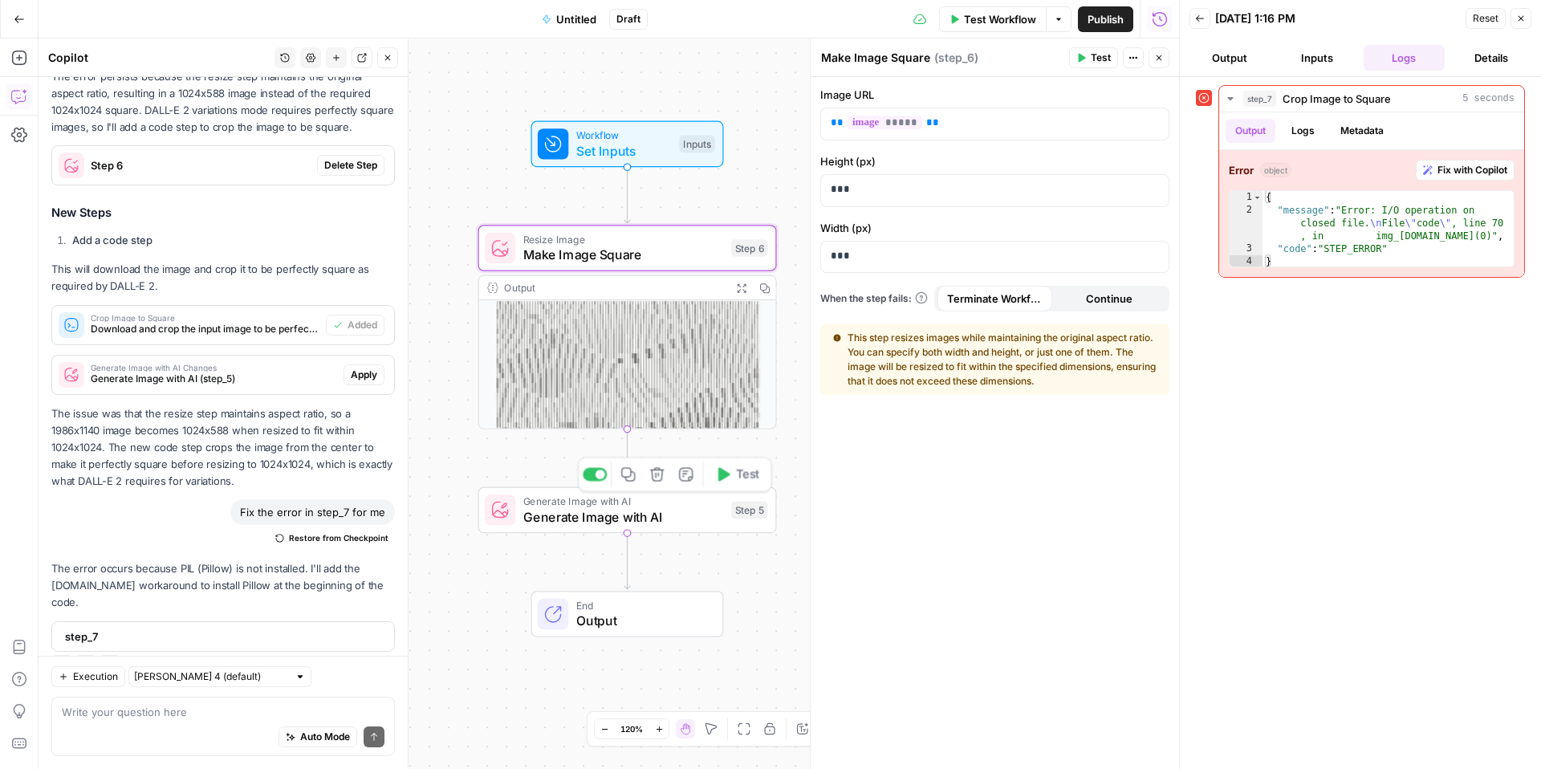
click at [575, 518] on span "Generate Image with AI" at bounding box center [623, 516] width 201 height 19
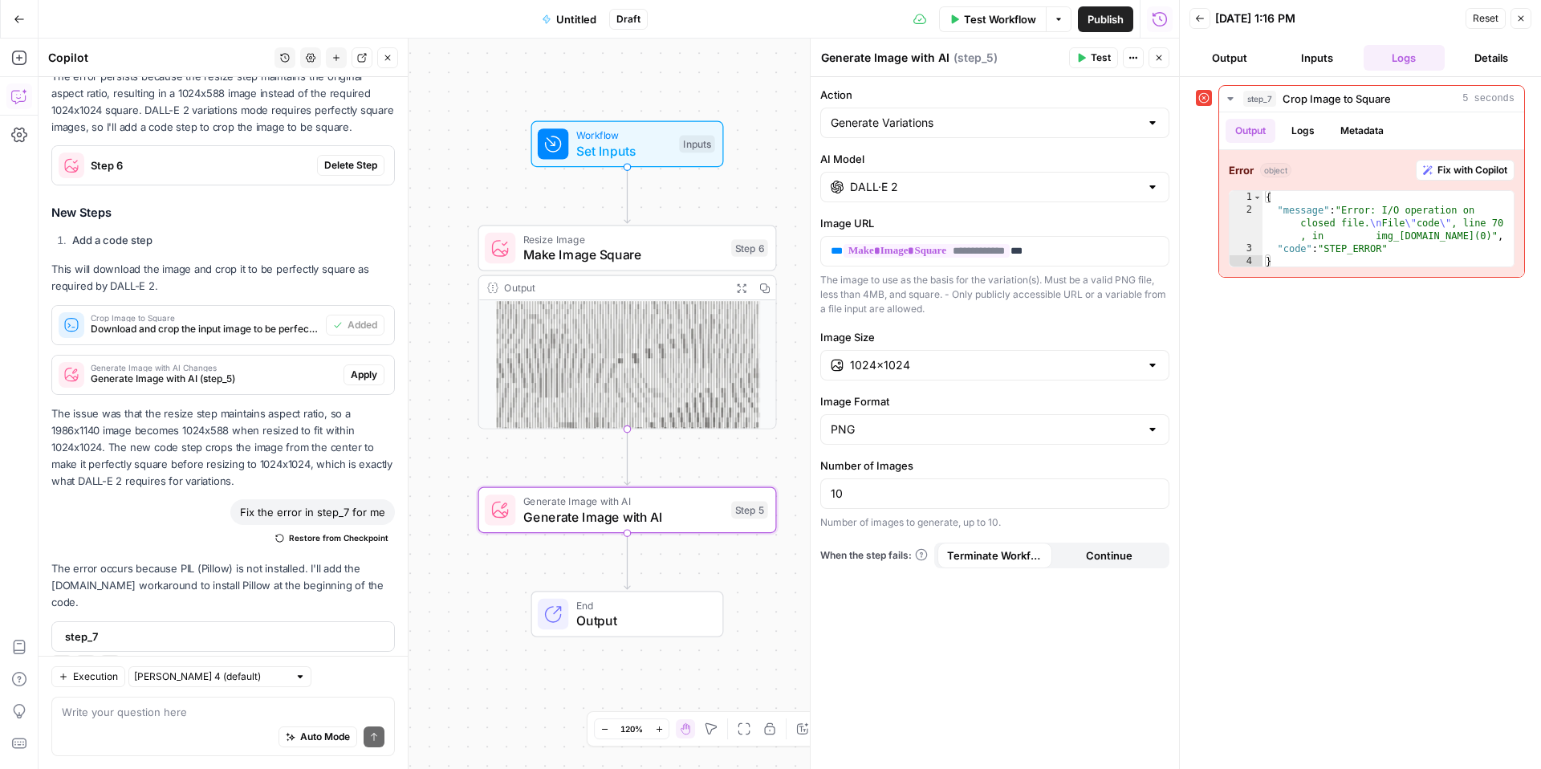
click at [922, 194] on input "DALL·E 2" at bounding box center [995, 187] width 290 height 16
click at [959, 144] on div "**********" at bounding box center [995, 423] width 369 height 692
click at [960, 121] on input "Action" at bounding box center [985, 123] width 309 height 16
type input "Generate Variations"
click at [964, 90] on label "Action" at bounding box center [995, 95] width 349 height 16
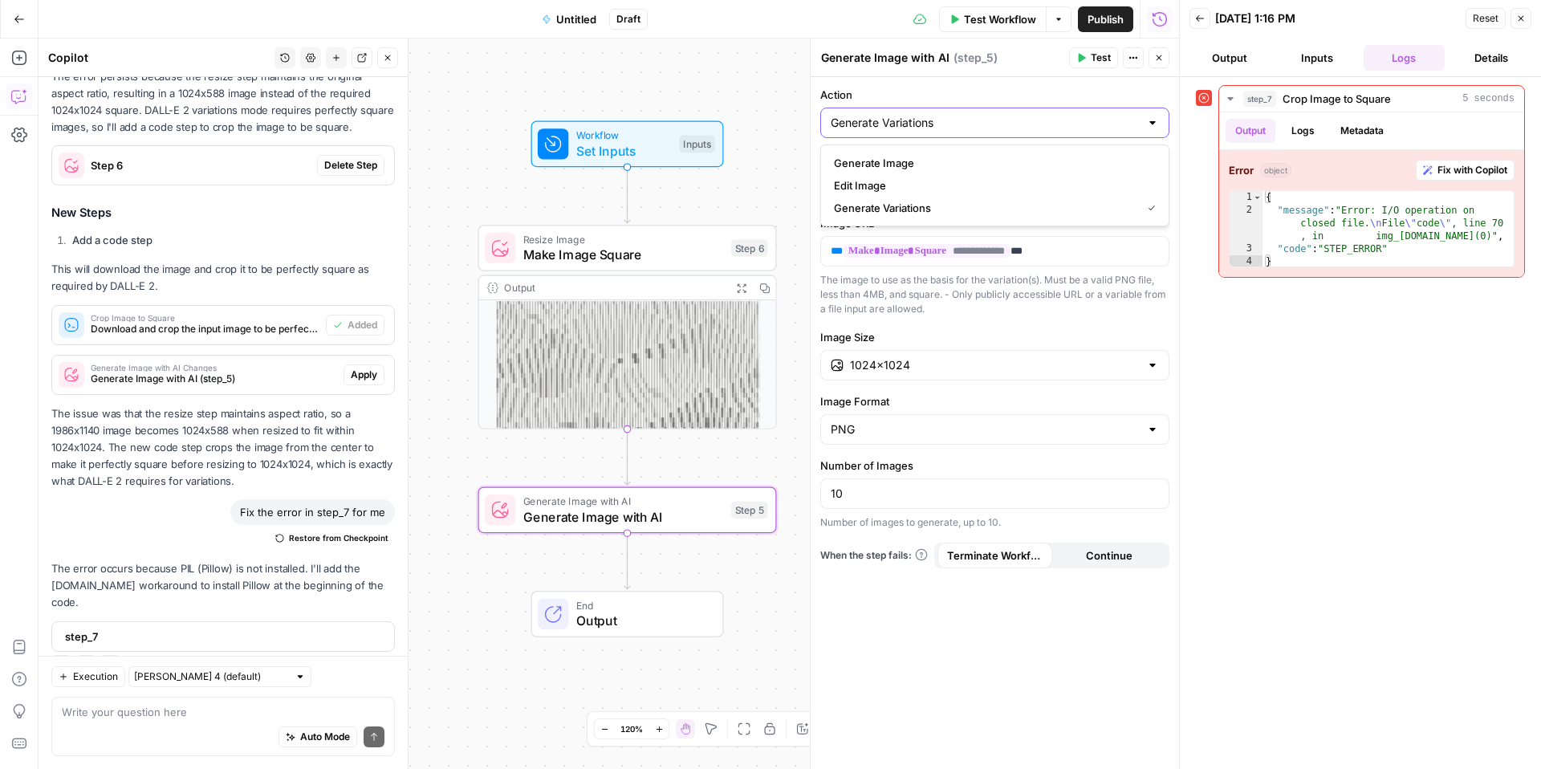
click at [964, 115] on input "Generate Variations" at bounding box center [985, 123] width 309 height 16
type input "Generate Variations"
click at [970, 313] on div "The image to use as the basis for the variation(s). Must be a valid PNG file, l…" at bounding box center [995, 294] width 349 height 43
click at [659, 220] on button "Delete step" at bounding box center [657, 212] width 25 height 25
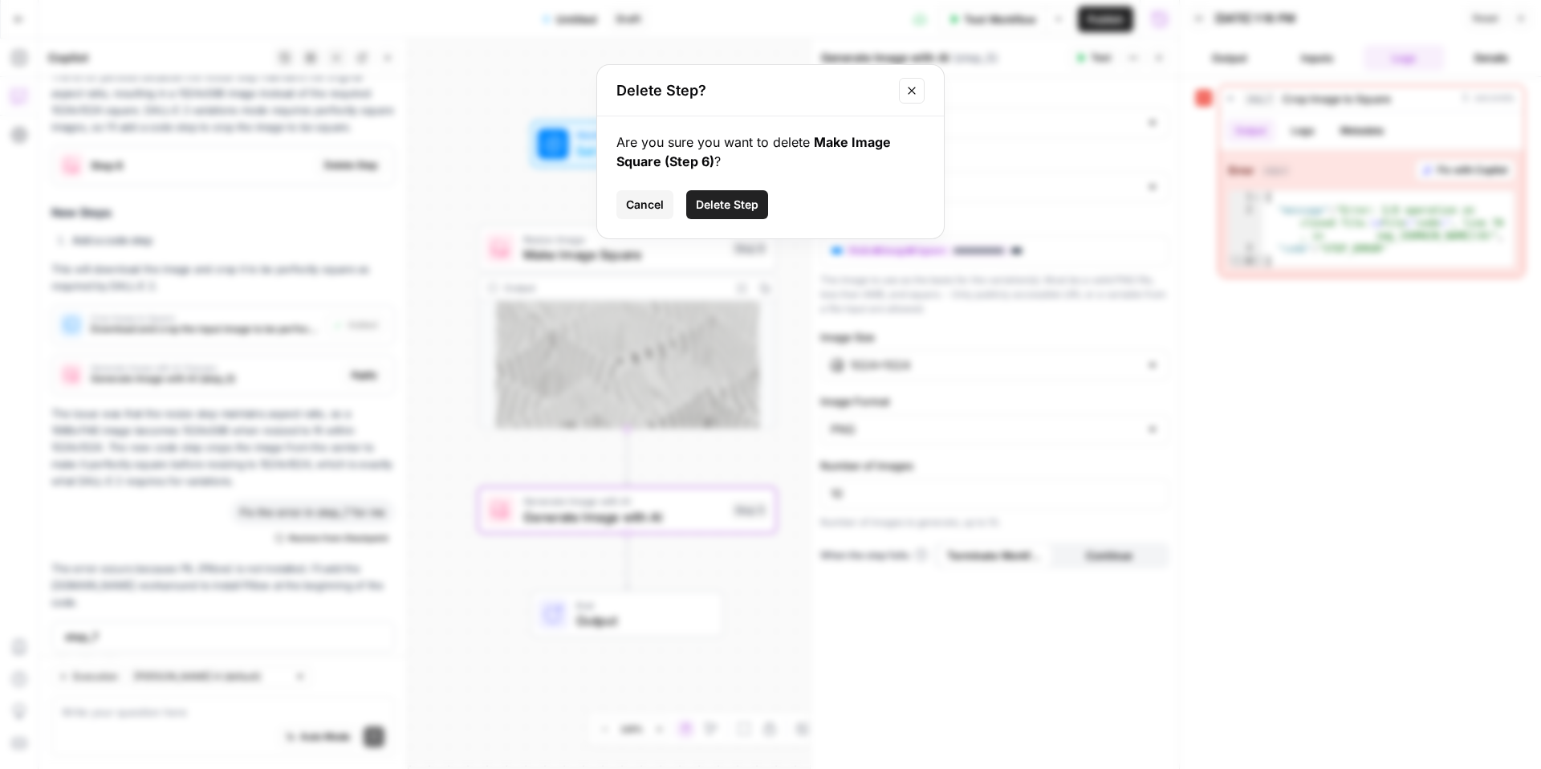
click at [725, 198] on span "Delete Step" at bounding box center [727, 205] width 63 height 16
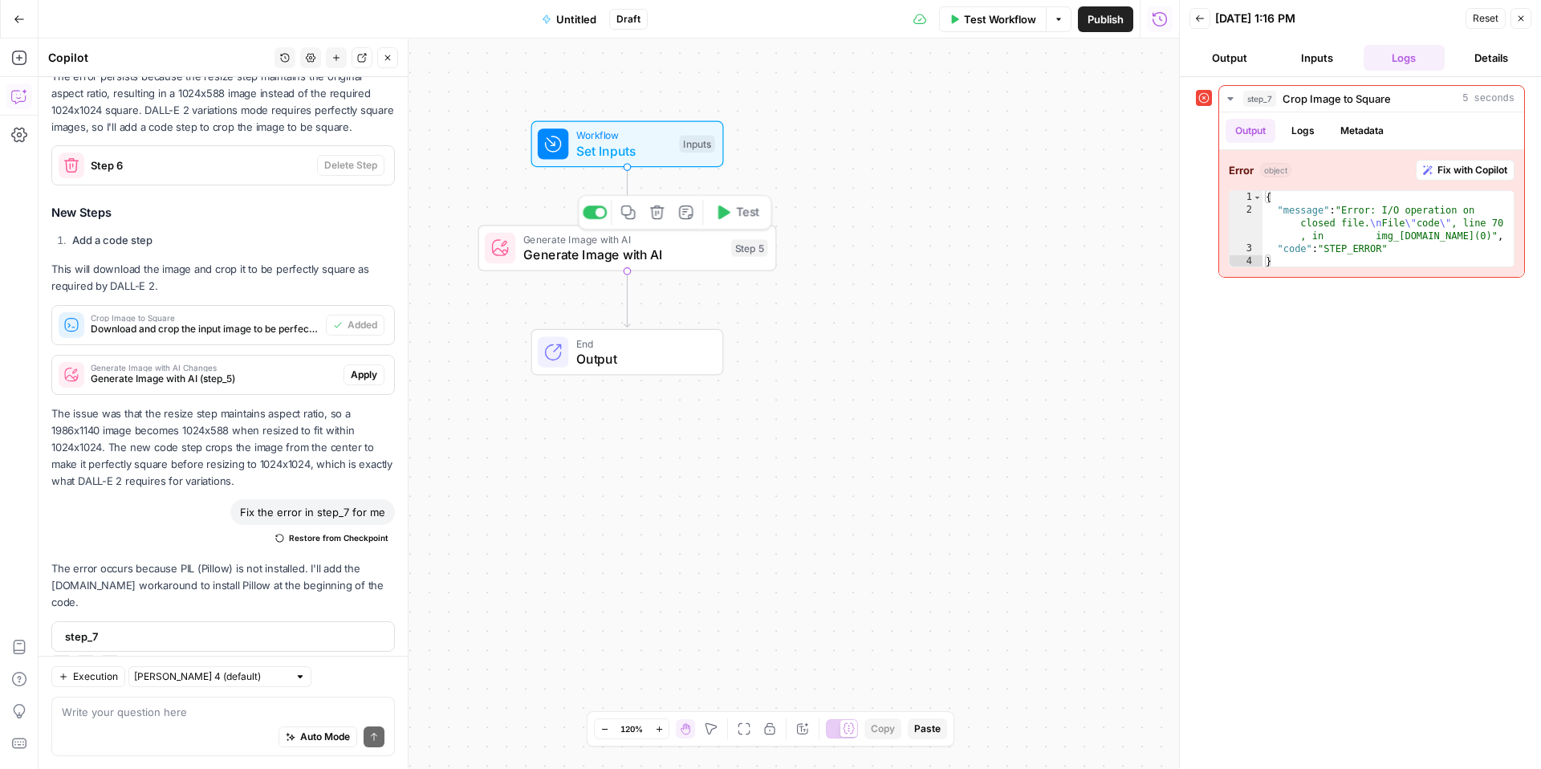
click at [685, 238] on span "Generate Image with AI" at bounding box center [623, 239] width 201 height 15
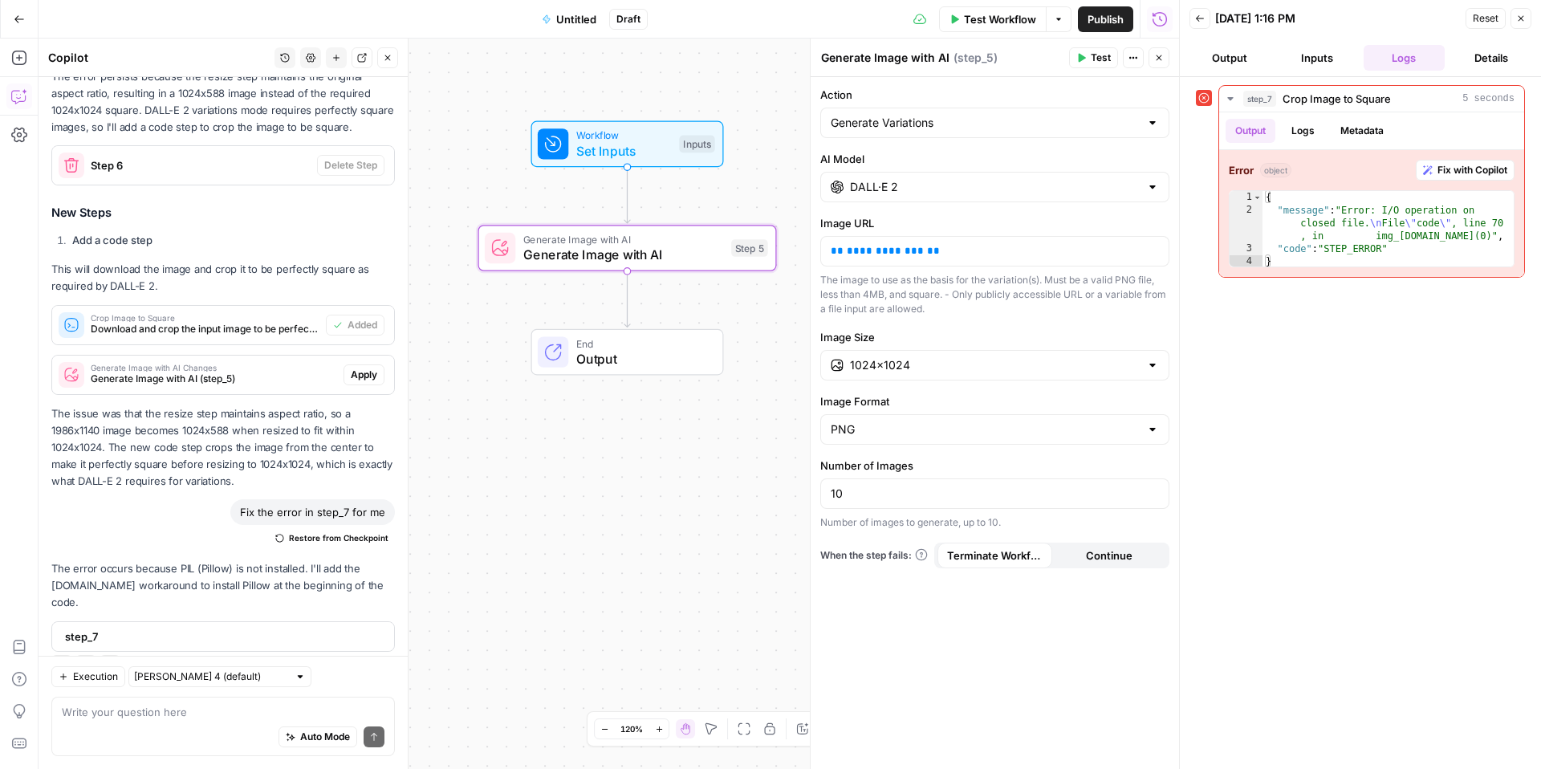
click at [1000, 22] on span "Test Workflow" at bounding box center [1000, 19] width 72 height 16
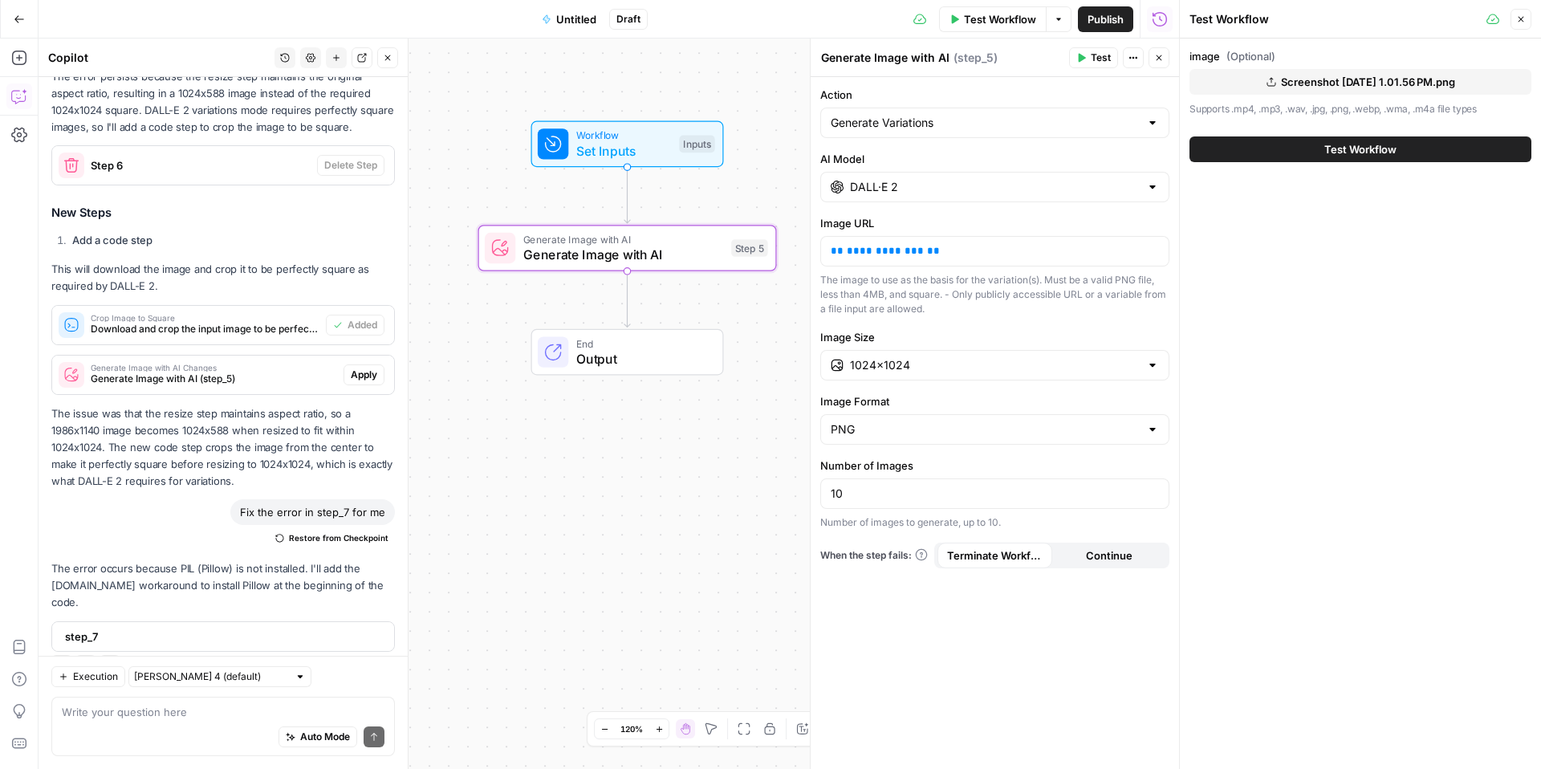
click at [1415, 80] on span "Screenshot [DATE] 1.01.56 PM.png" at bounding box center [1368, 82] width 174 height 16
click at [1287, 165] on div "Test Workflow" at bounding box center [1361, 149] width 342 height 45
click at [1301, 152] on button "Test Workflow" at bounding box center [1361, 149] width 342 height 26
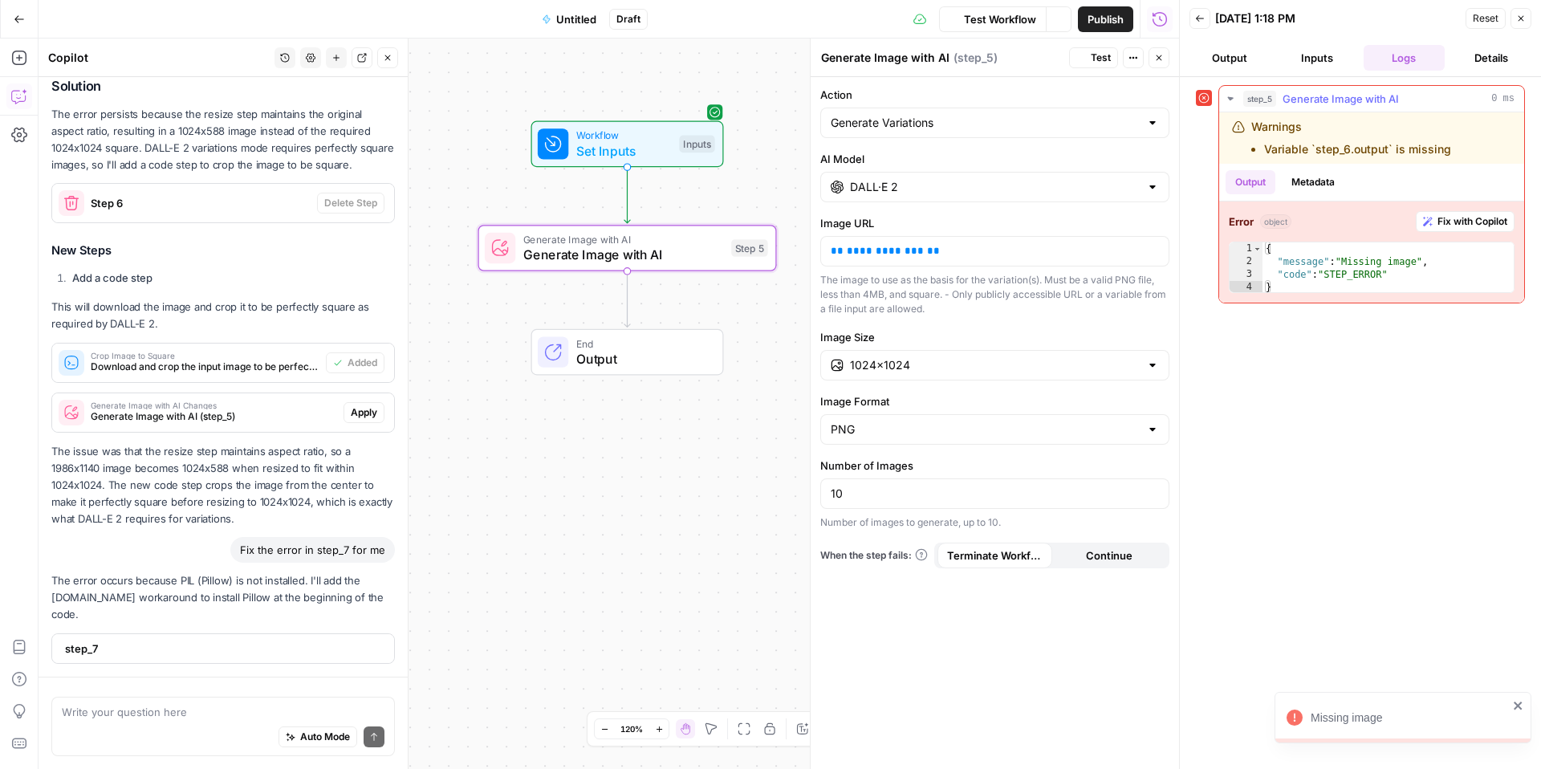
scroll to position [2179, 0]
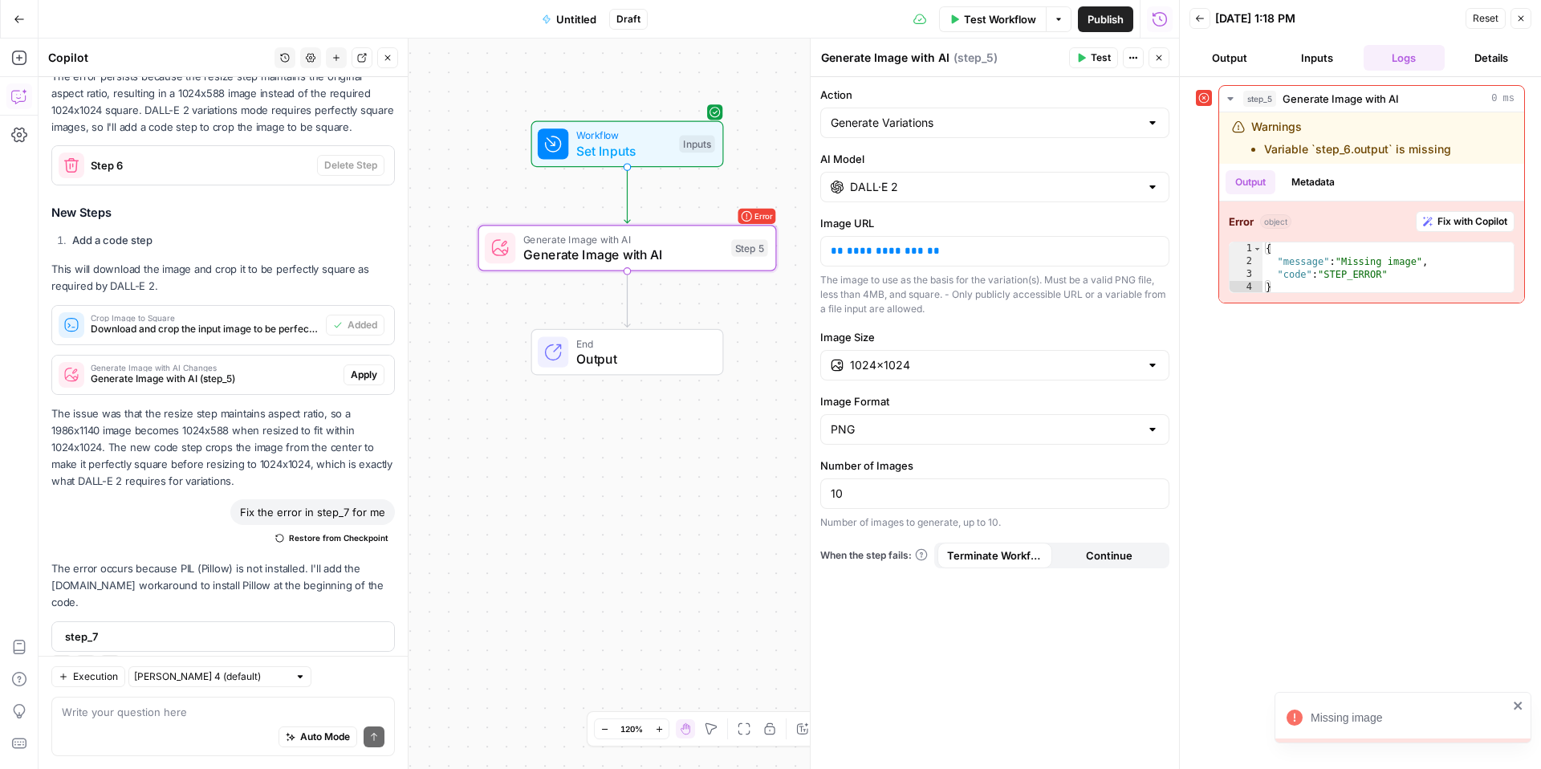
click at [713, 256] on span "Generate Image with AI" at bounding box center [623, 254] width 201 height 19
drag, startPoint x: 915, startPoint y: 251, endPoint x: 792, endPoint y: 232, distance: 125.1
click at [792, 232] on body "Missing image Parallel New Home Browse Insights Opportunities Your Data Recent …" at bounding box center [770, 384] width 1541 height 769
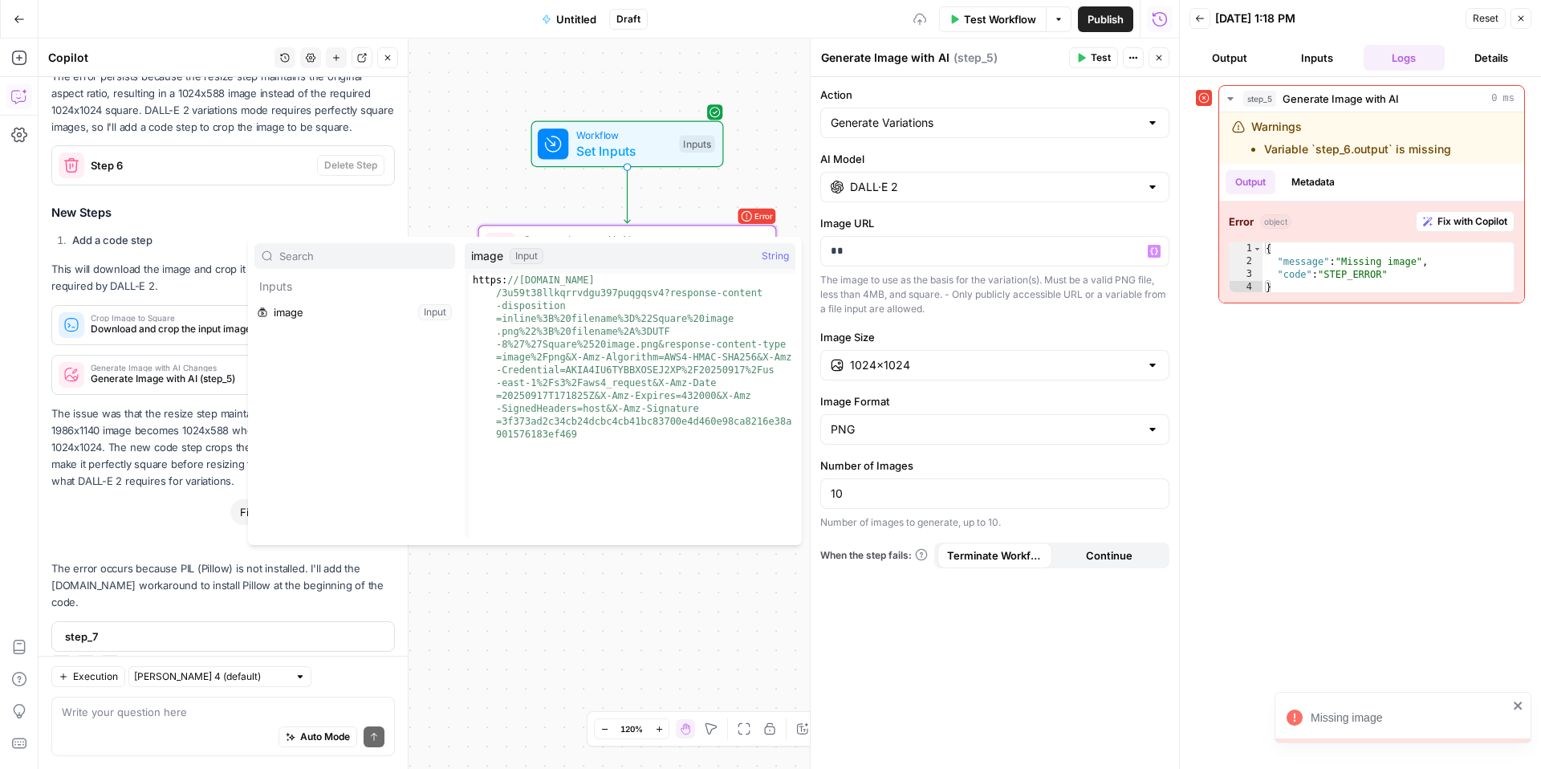
click at [315, 327] on div "Inputs image Input" at bounding box center [355, 390] width 201 height 295
click at [316, 316] on button "Select variable image" at bounding box center [355, 312] width 201 height 26
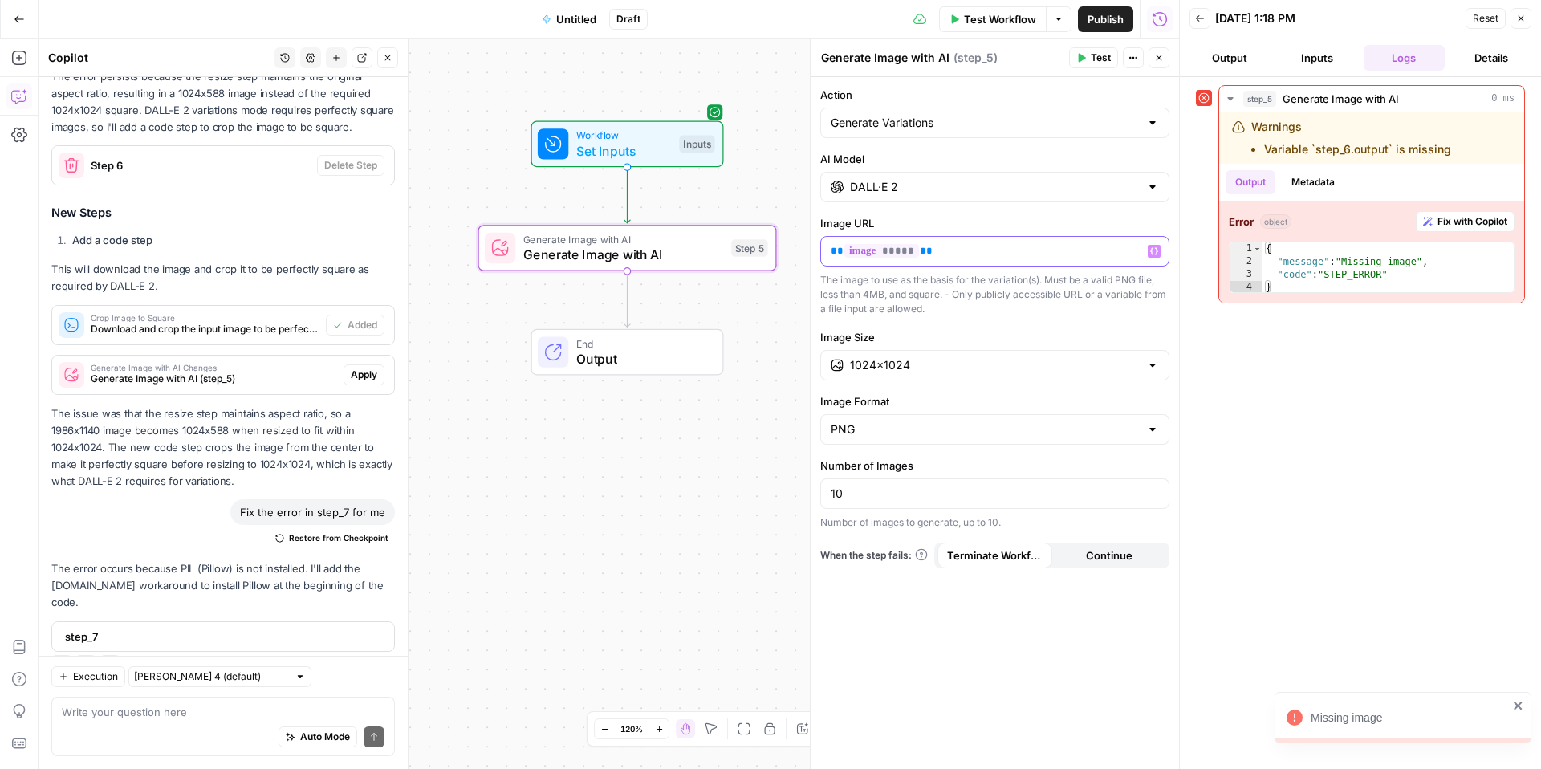
scroll to position [2153, 0]
click at [719, 225] on div "Copy step Delete step Add Note Test" at bounding box center [674, 212] width 193 height 35
click at [737, 217] on span "Test" at bounding box center [747, 213] width 23 height 18
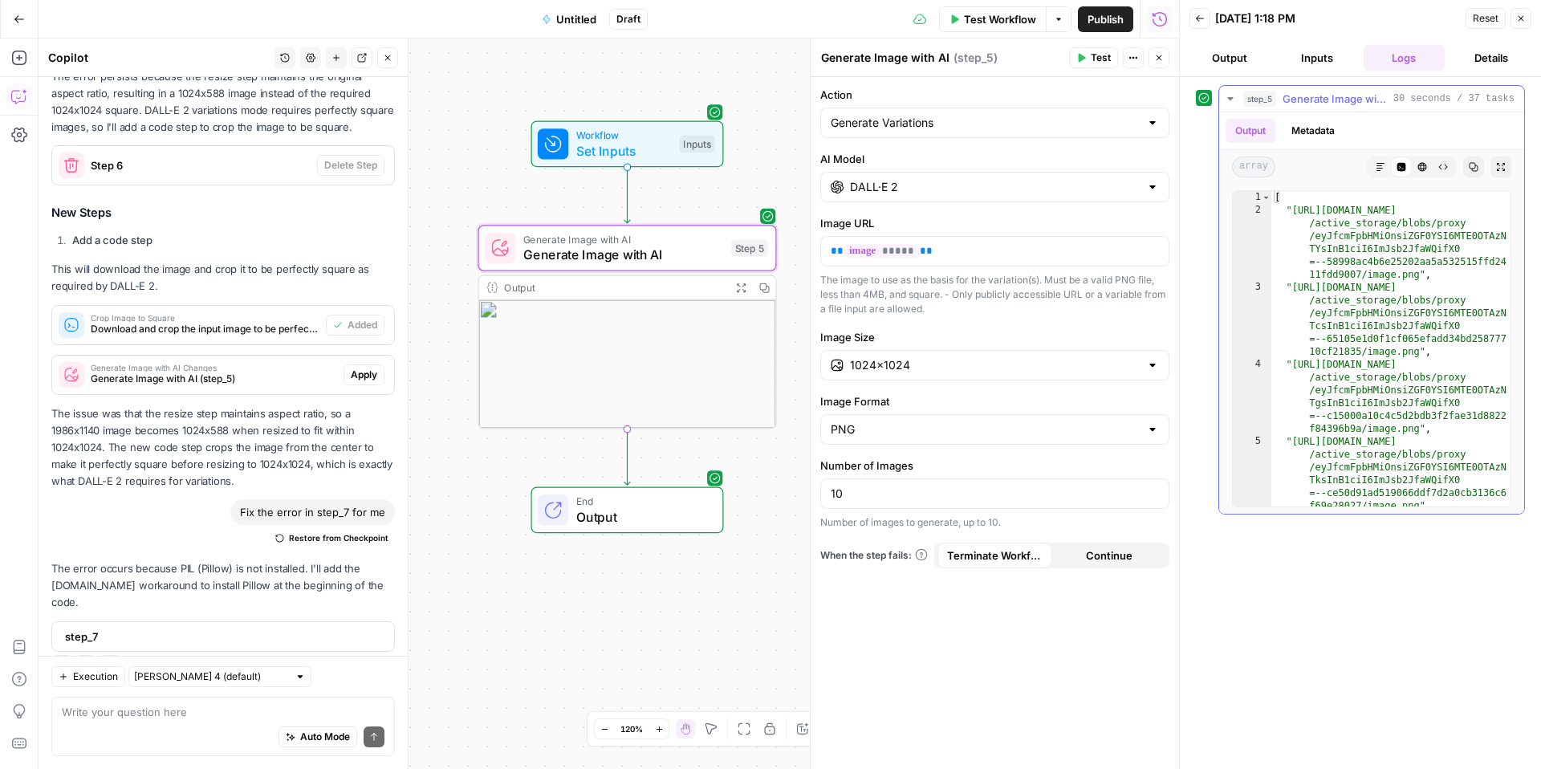
click at [1385, 172] on button "Markdown" at bounding box center [1380, 167] width 21 height 21
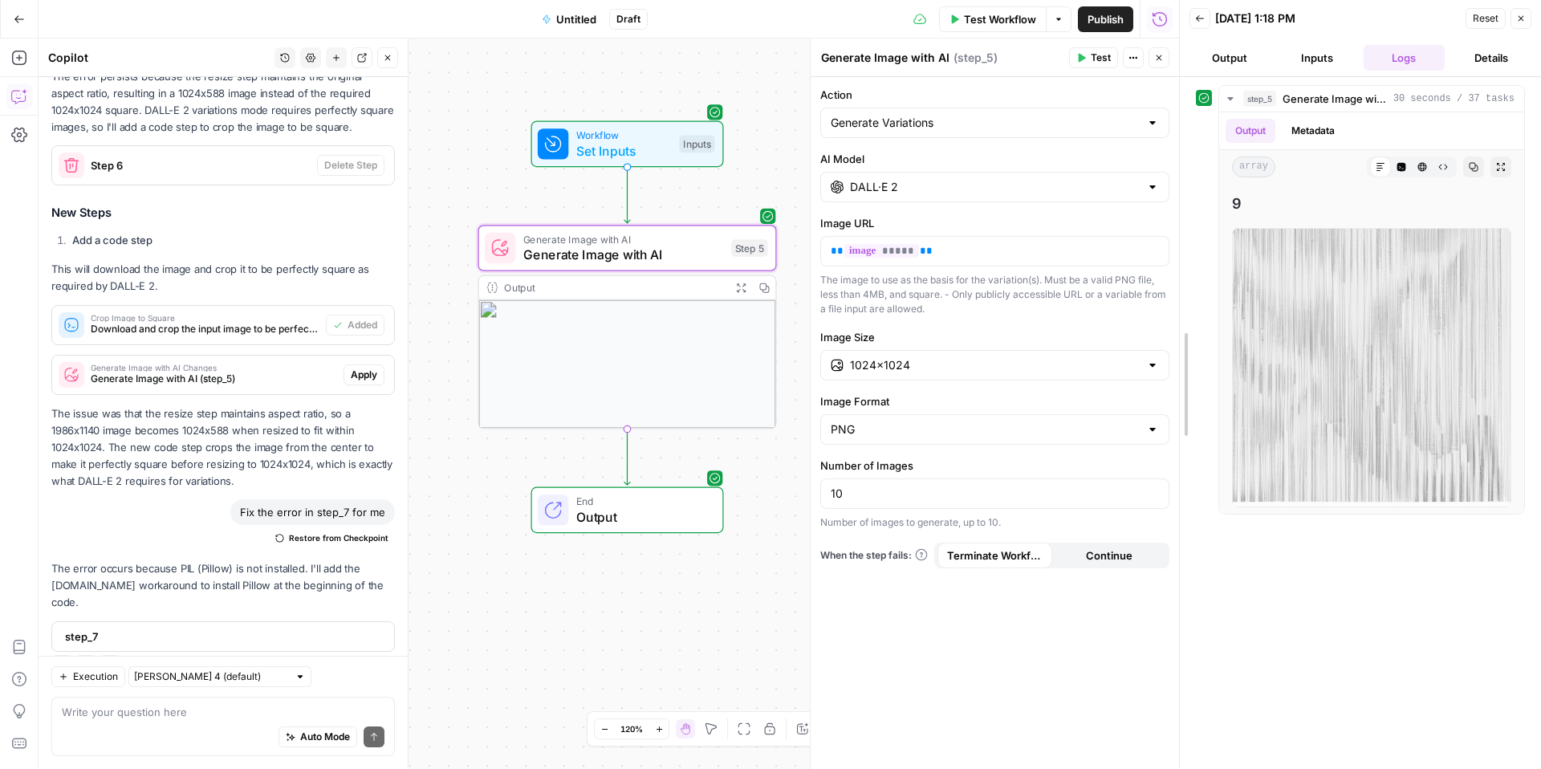
scroll to position [5525, 0]
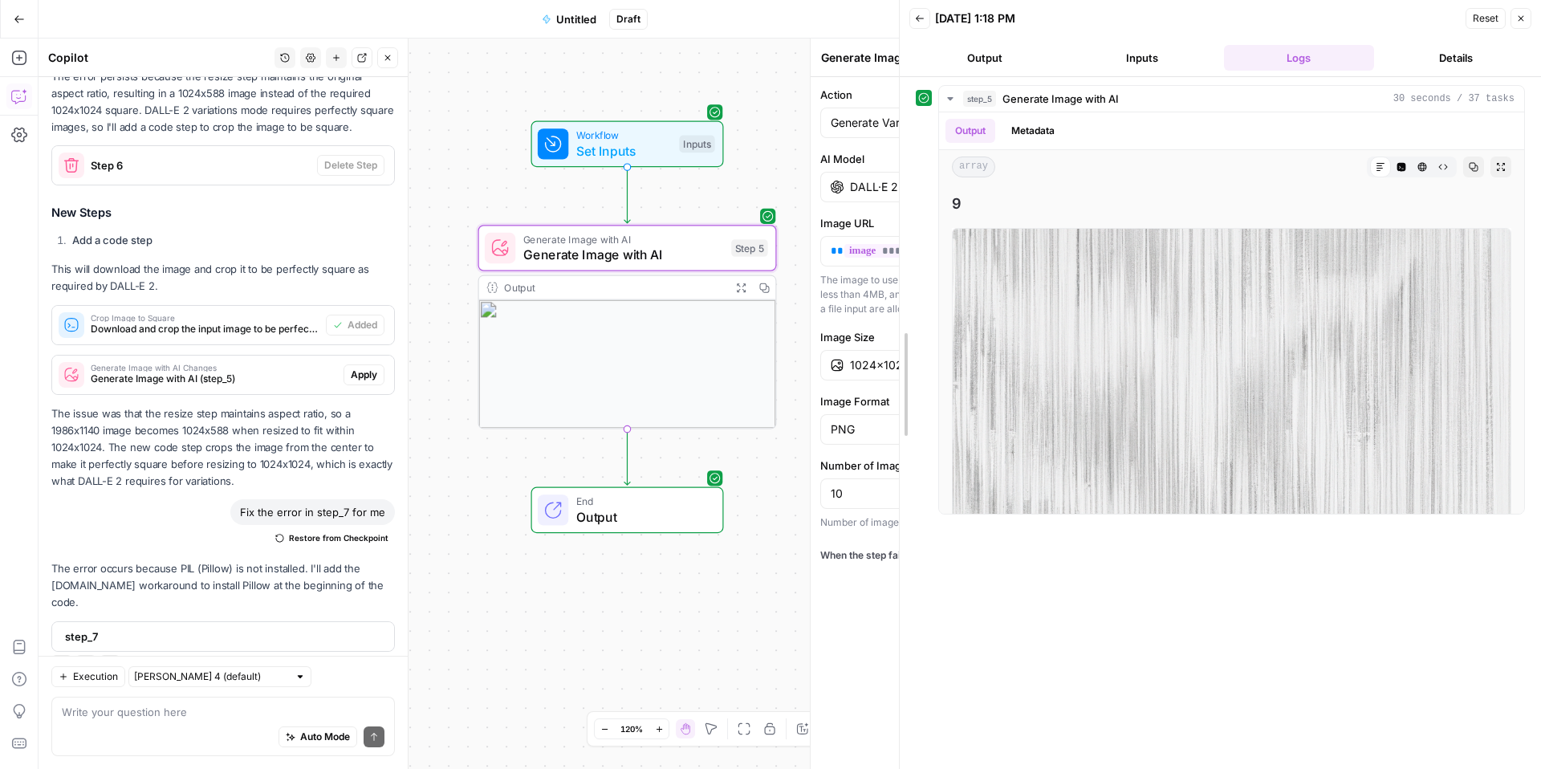
drag, startPoint x: 1179, startPoint y: 295, endPoint x: 613, endPoint y: 337, distance: 567.6
click at [613, 338] on body "Parallel New Home Browse Insights Opportunities Your Data Recent Grids Write In…" at bounding box center [770, 384] width 1541 height 769
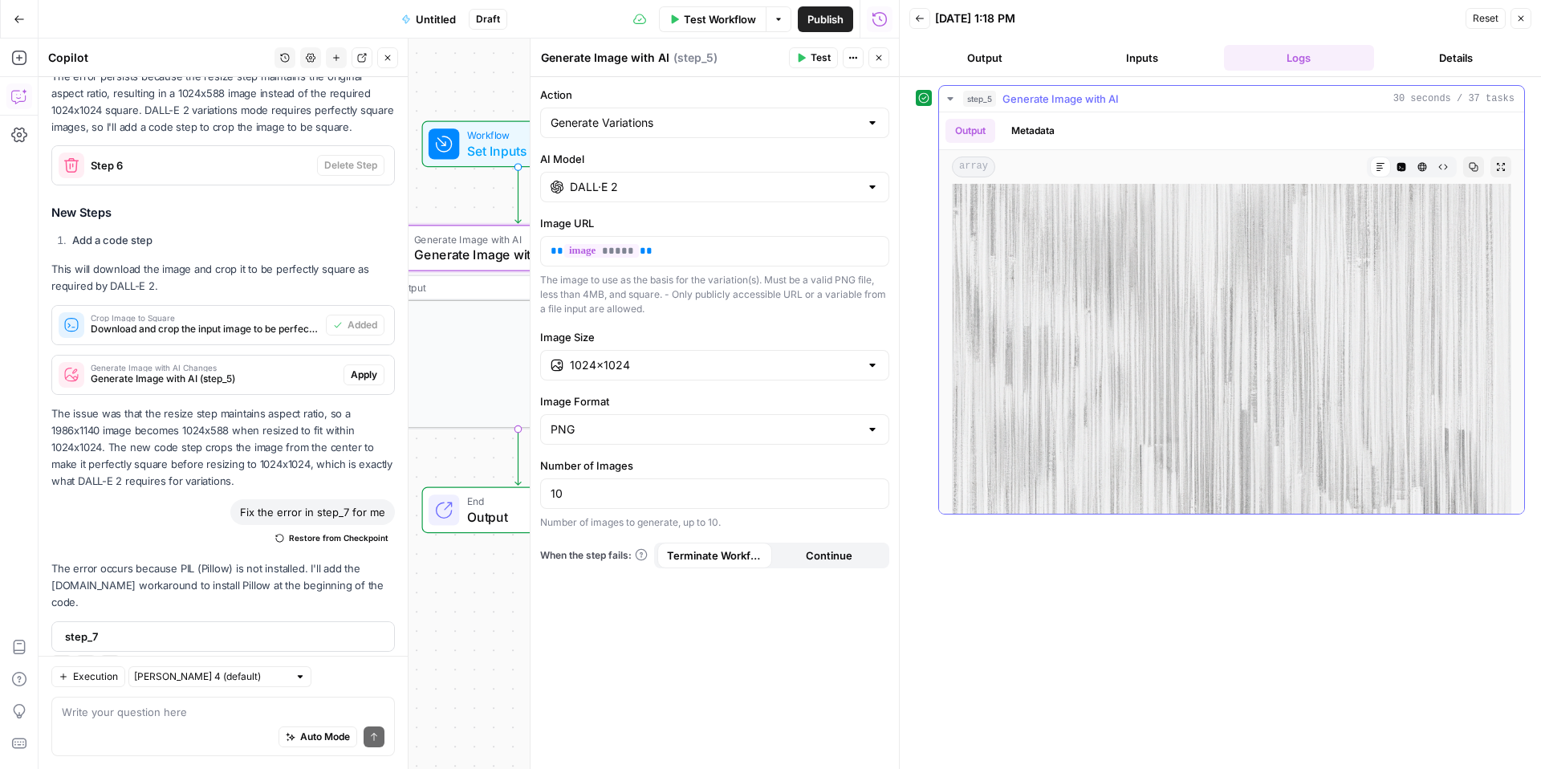
scroll to position [5806, 0]
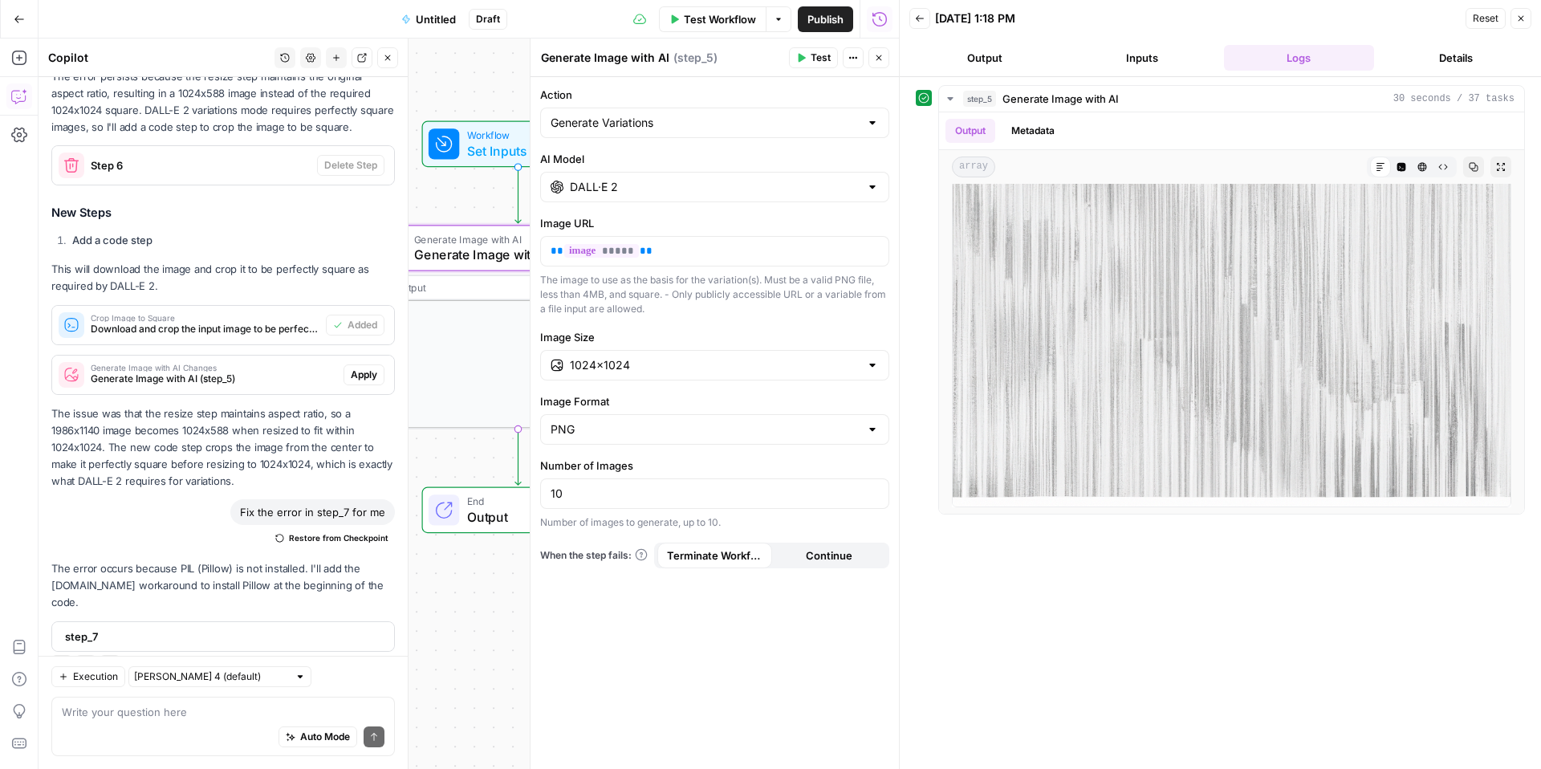
click at [646, 188] on input "DALL·E 2" at bounding box center [715, 187] width 290 height 16
click at [636, 630] on div "Action Generate Variations AI Model DALL·E 2 Image URL ** ***** ** The image to…" at bounding box center [715, 423] width 369 height 692
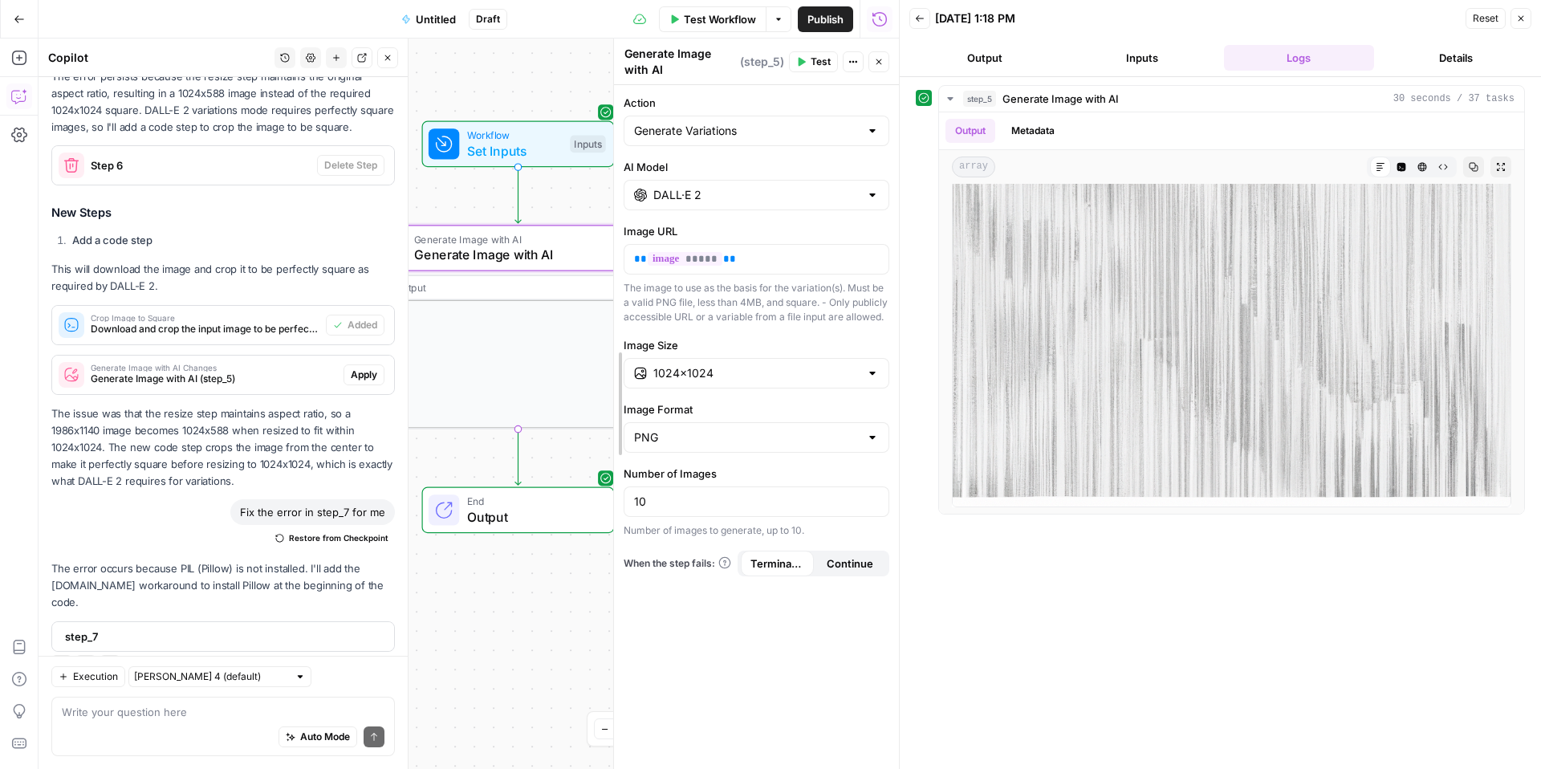
drag, startPoint x: 532, startPoint y: 254, endPoint x: 720, endPoint y: 255, distance: 187.9
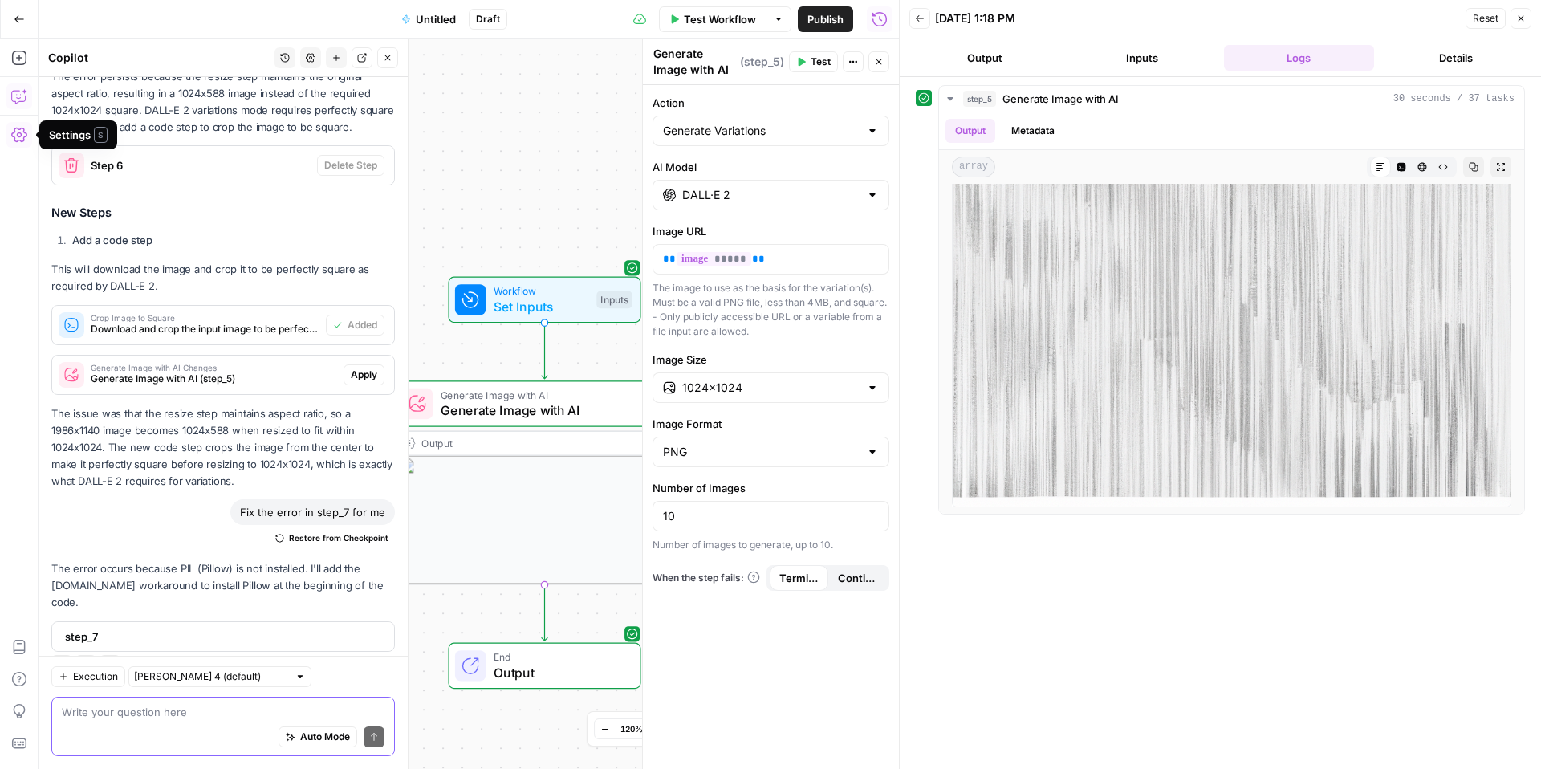
click at [169, 718] on textarea at bounding box center [223, 712] width 323 height 16
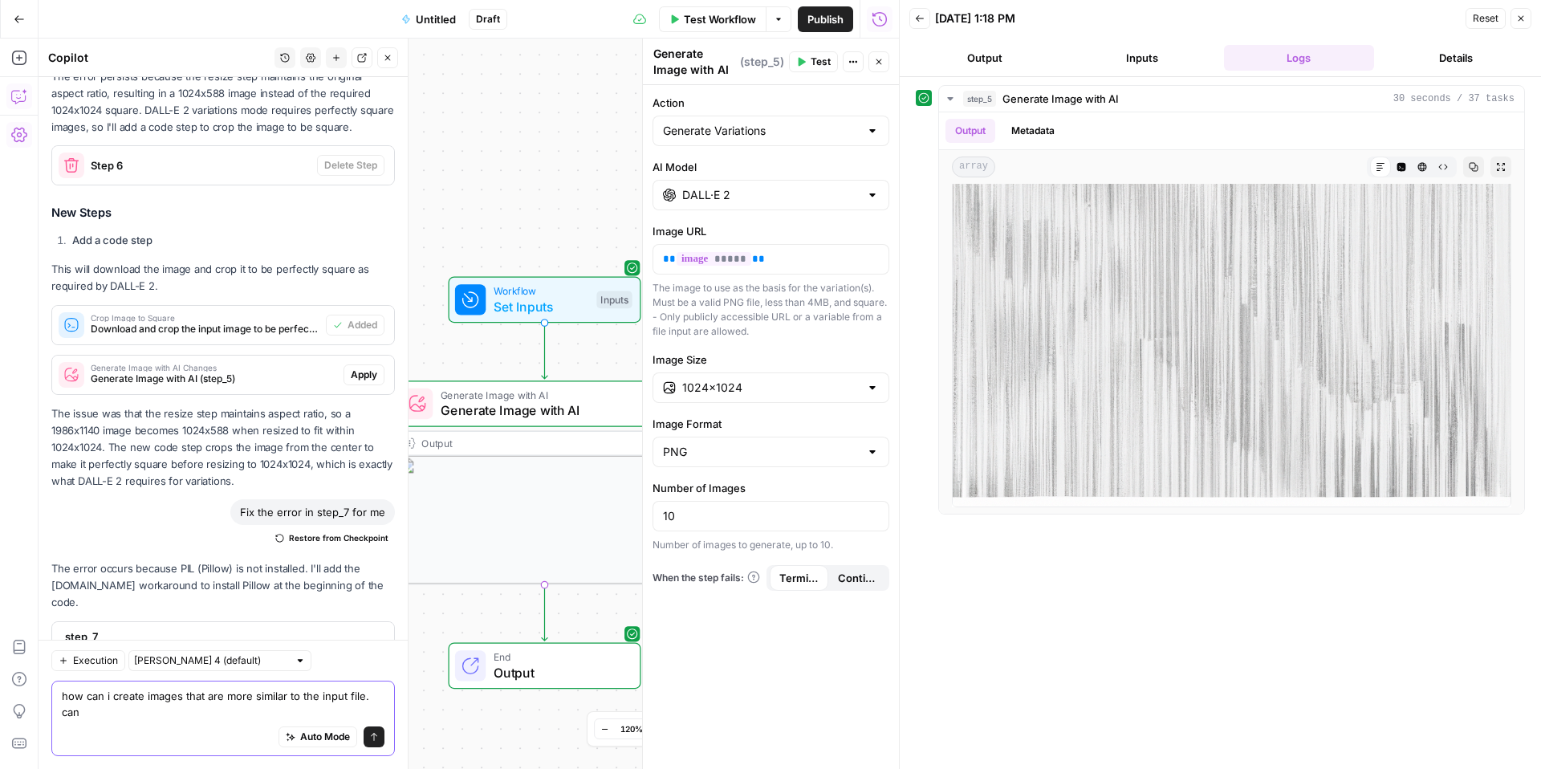
scroll to position [2169, 0]
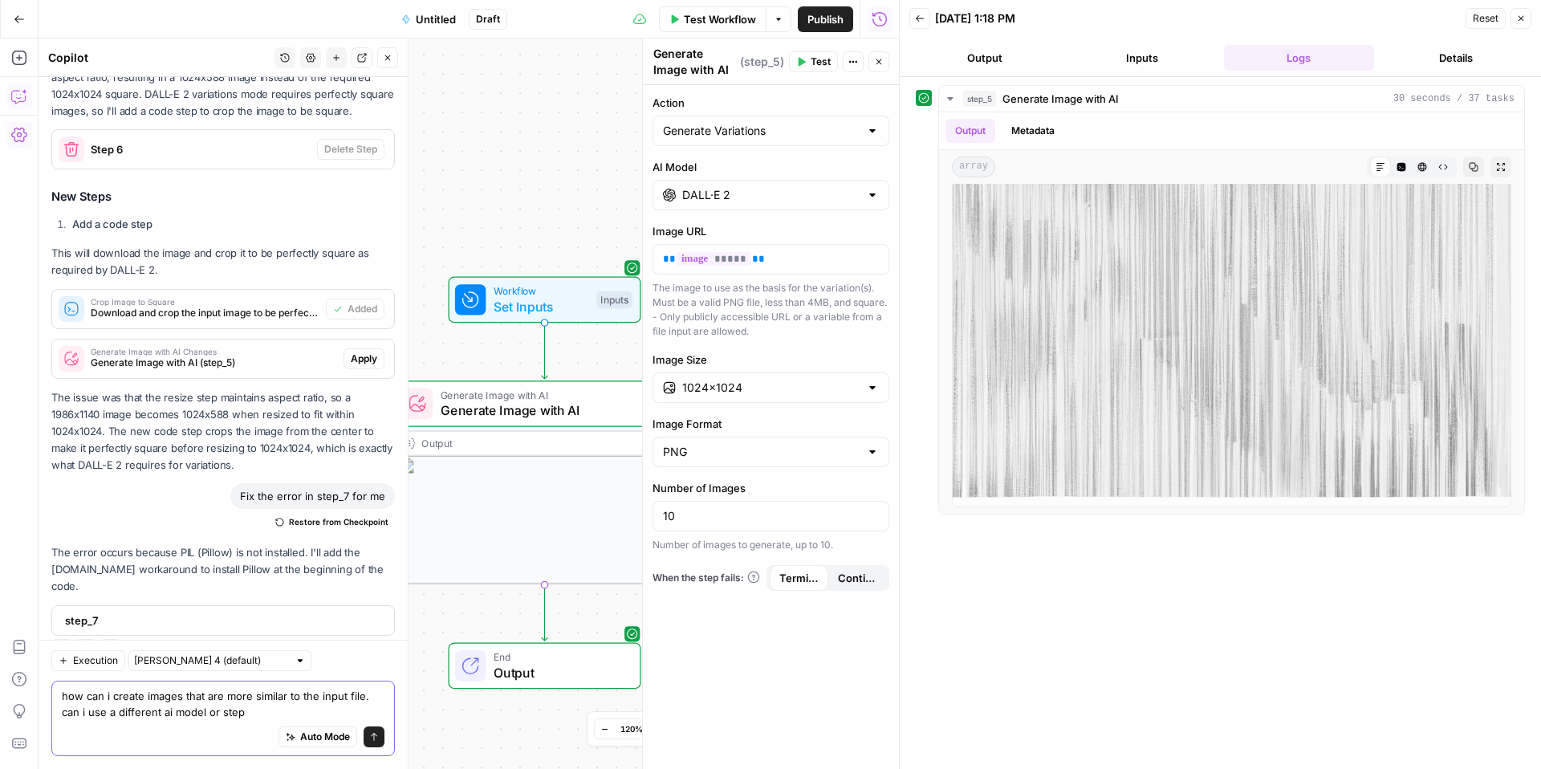
type textarea "how can i create images that are more similar to the input file. can i use a di…"
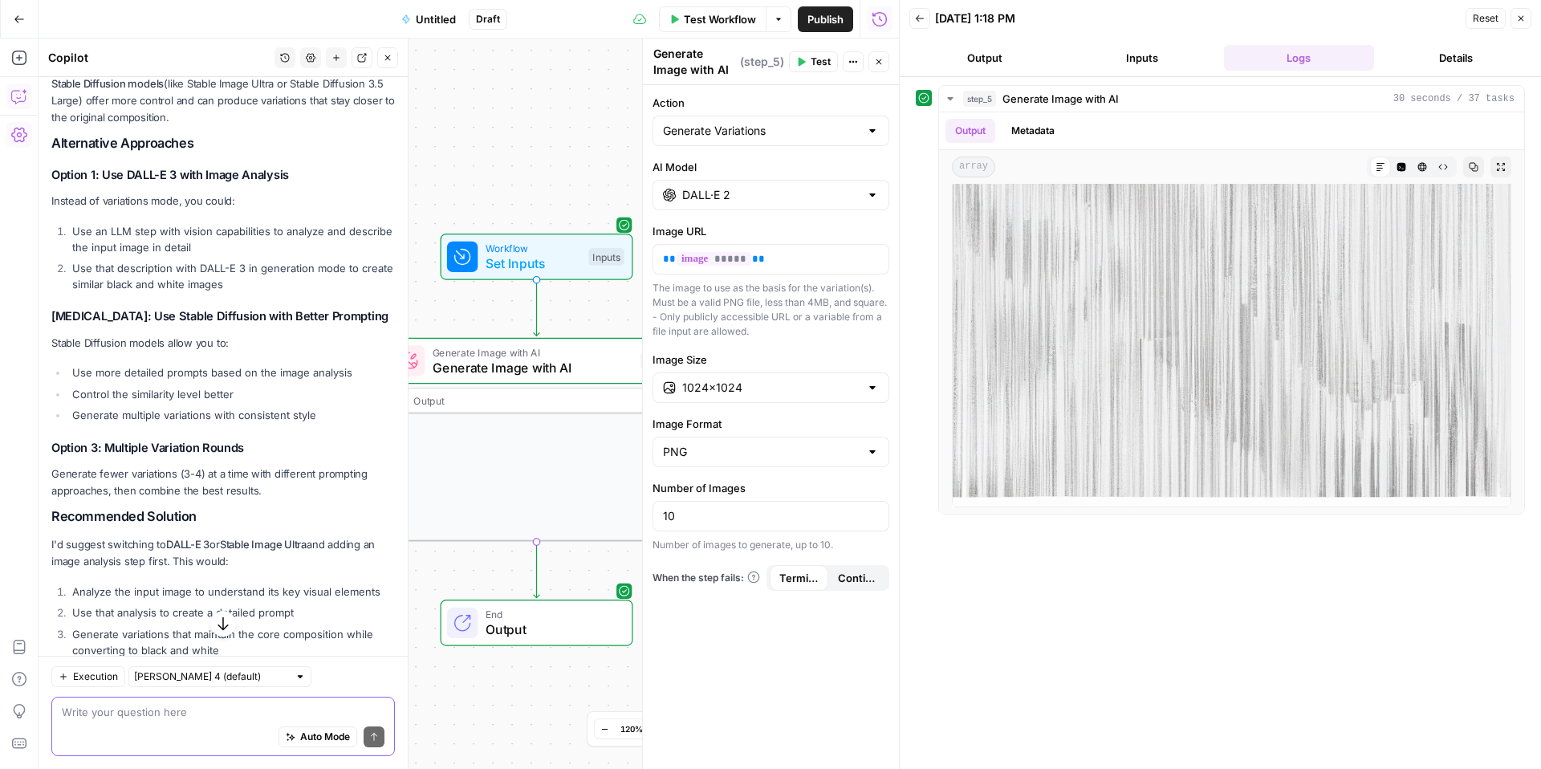
scroll to position [2975, 0]
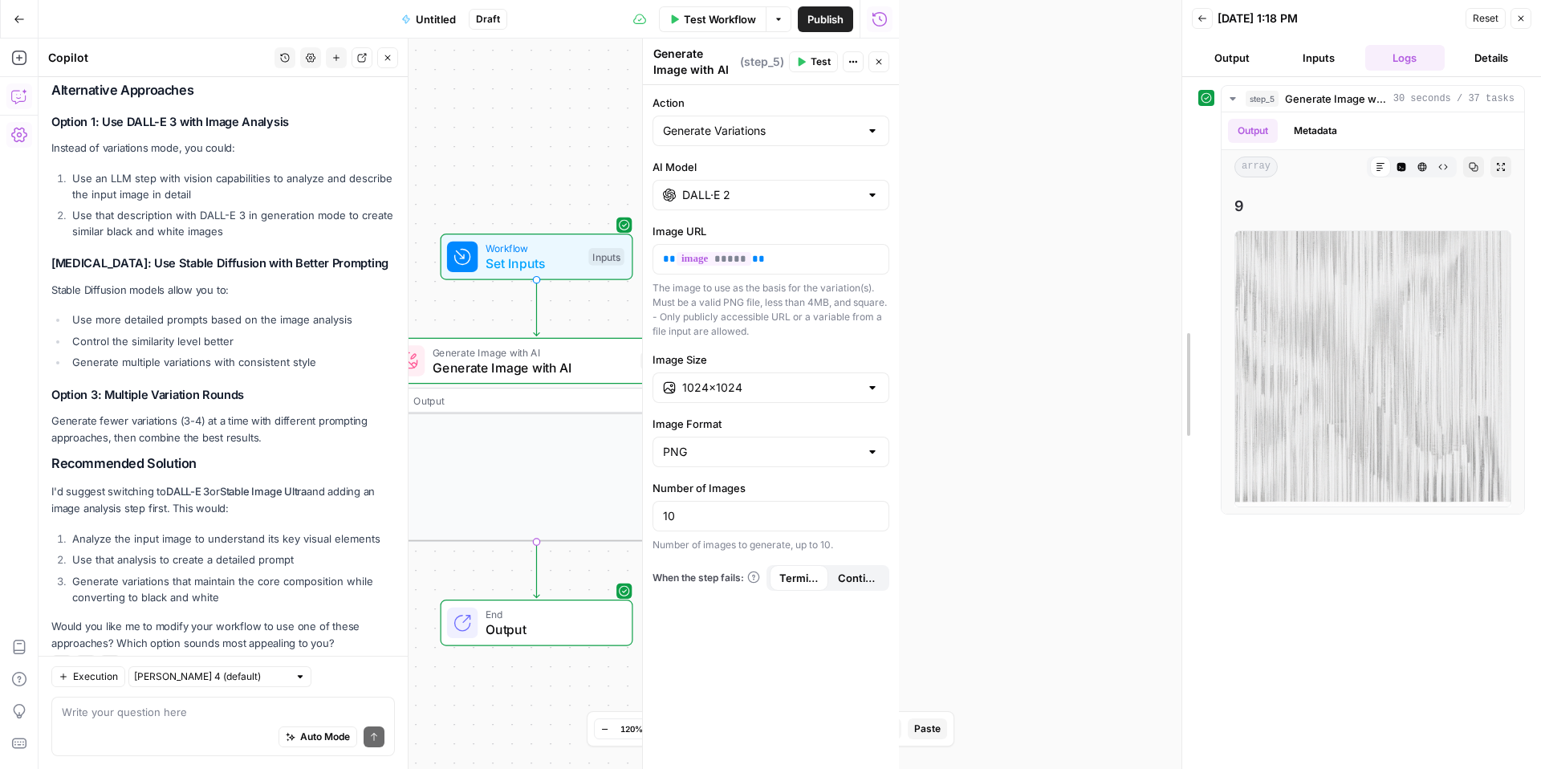
drag, startPoint x: 903, startPoint y: 83, endPoint x: 1184, endPoint y: 99, distance: 281.5
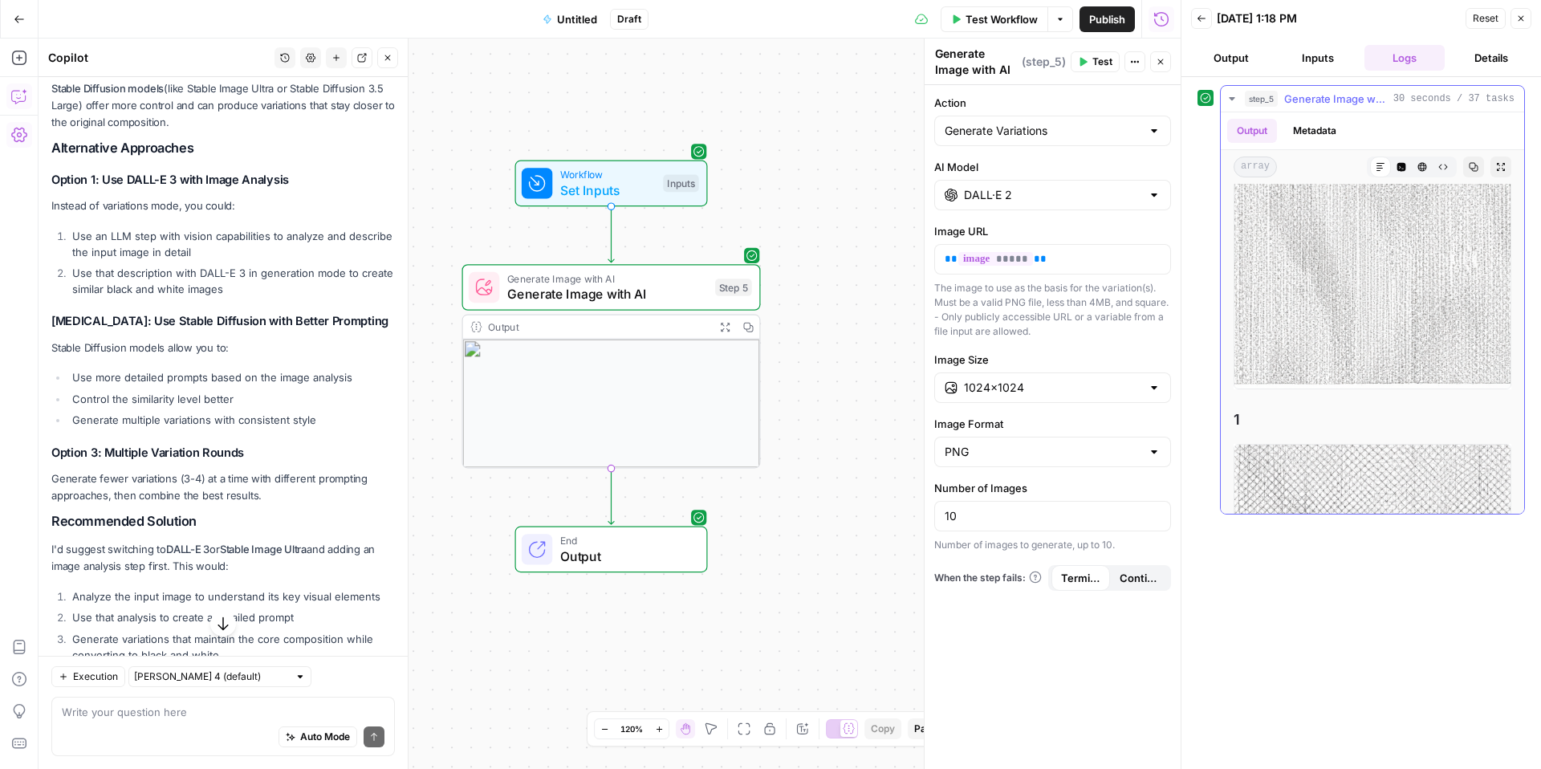
scroll to position [0, 0]
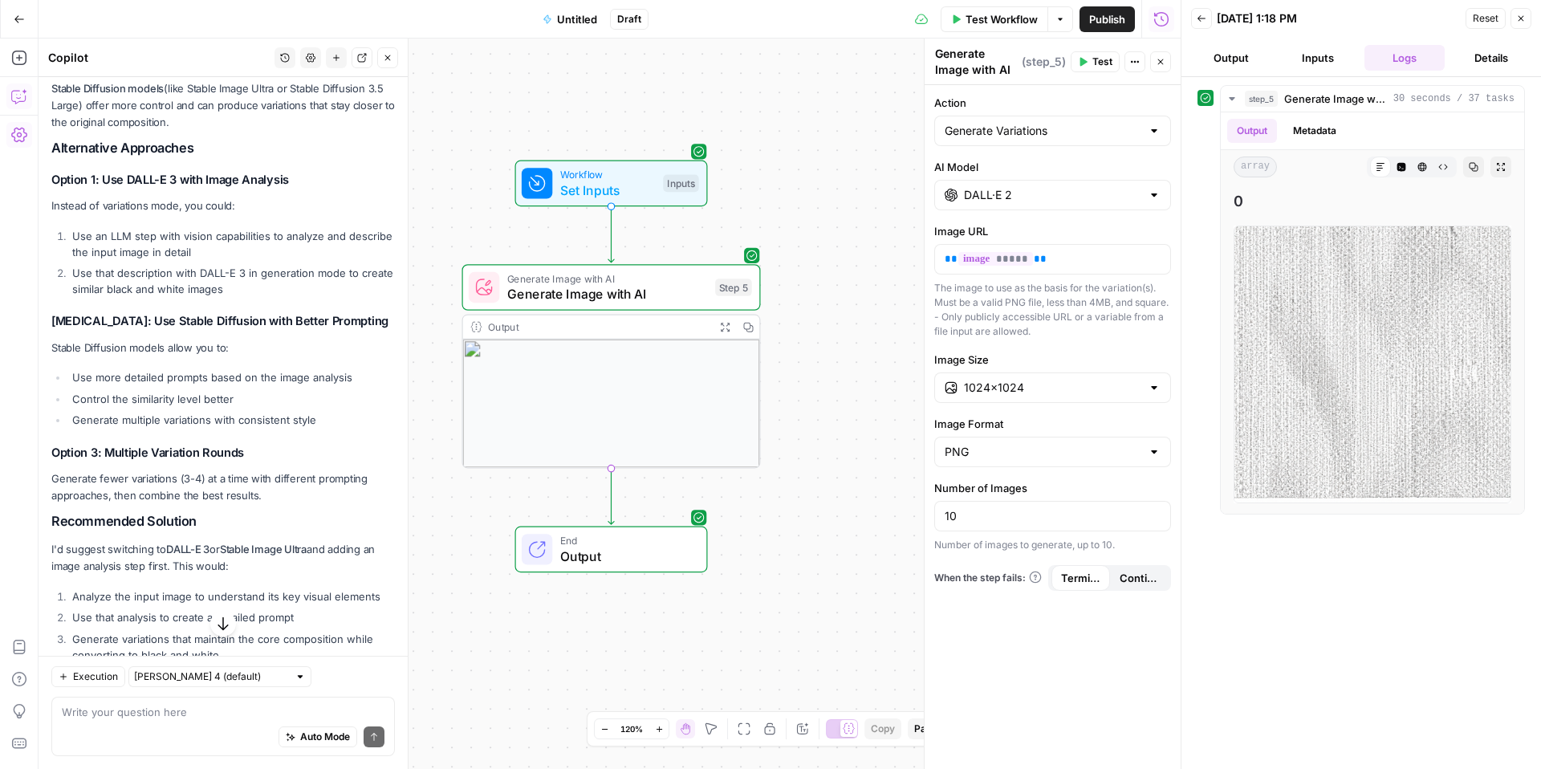
click at [580, 288] on span "Generate Image with AI" at bounding box center [607, 293] width 201 height 19
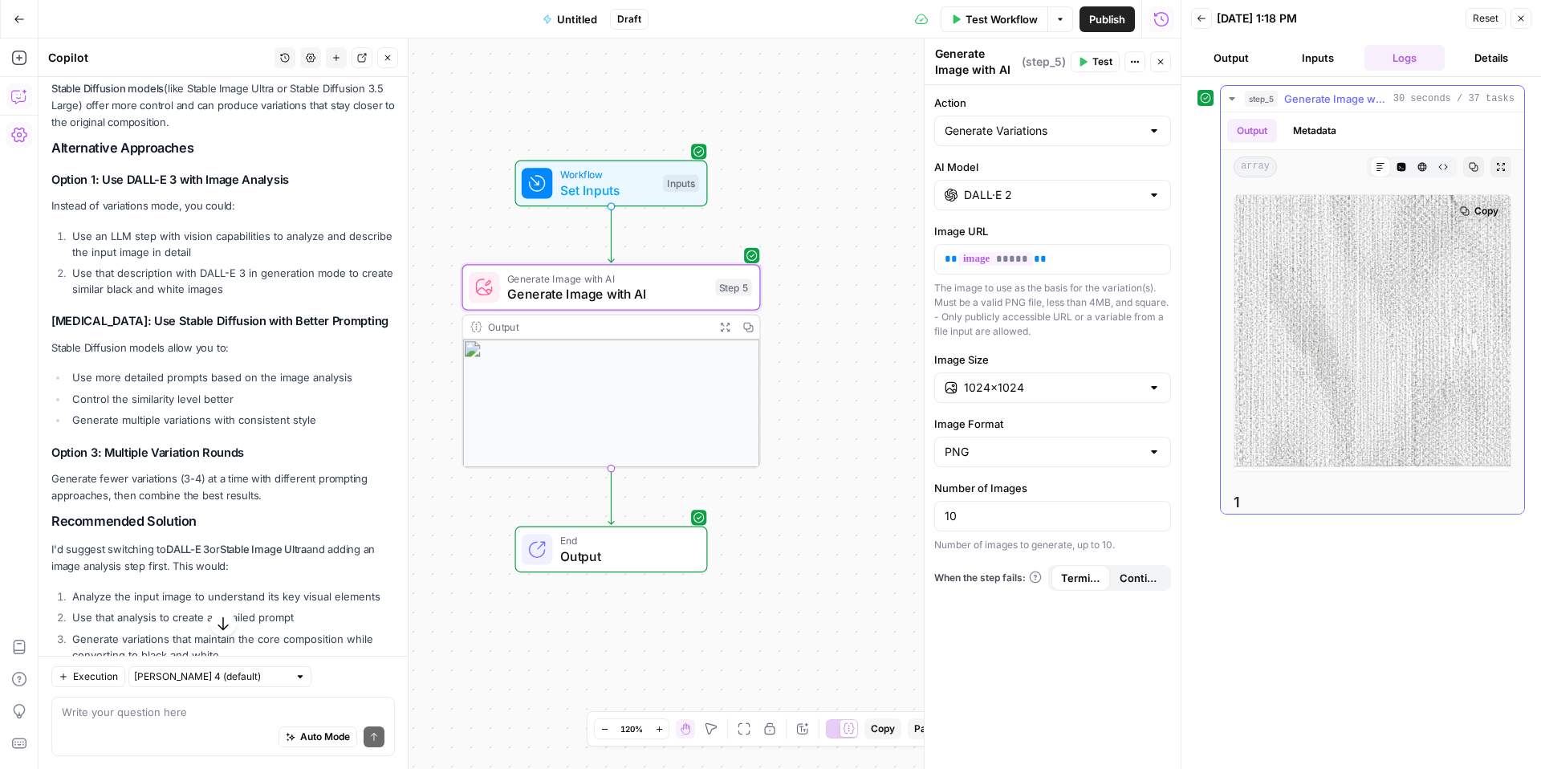
scroll to position [31, 0]
click at [22, 88] on icon "button" at bounding box center [19, 96] width 16 height 16
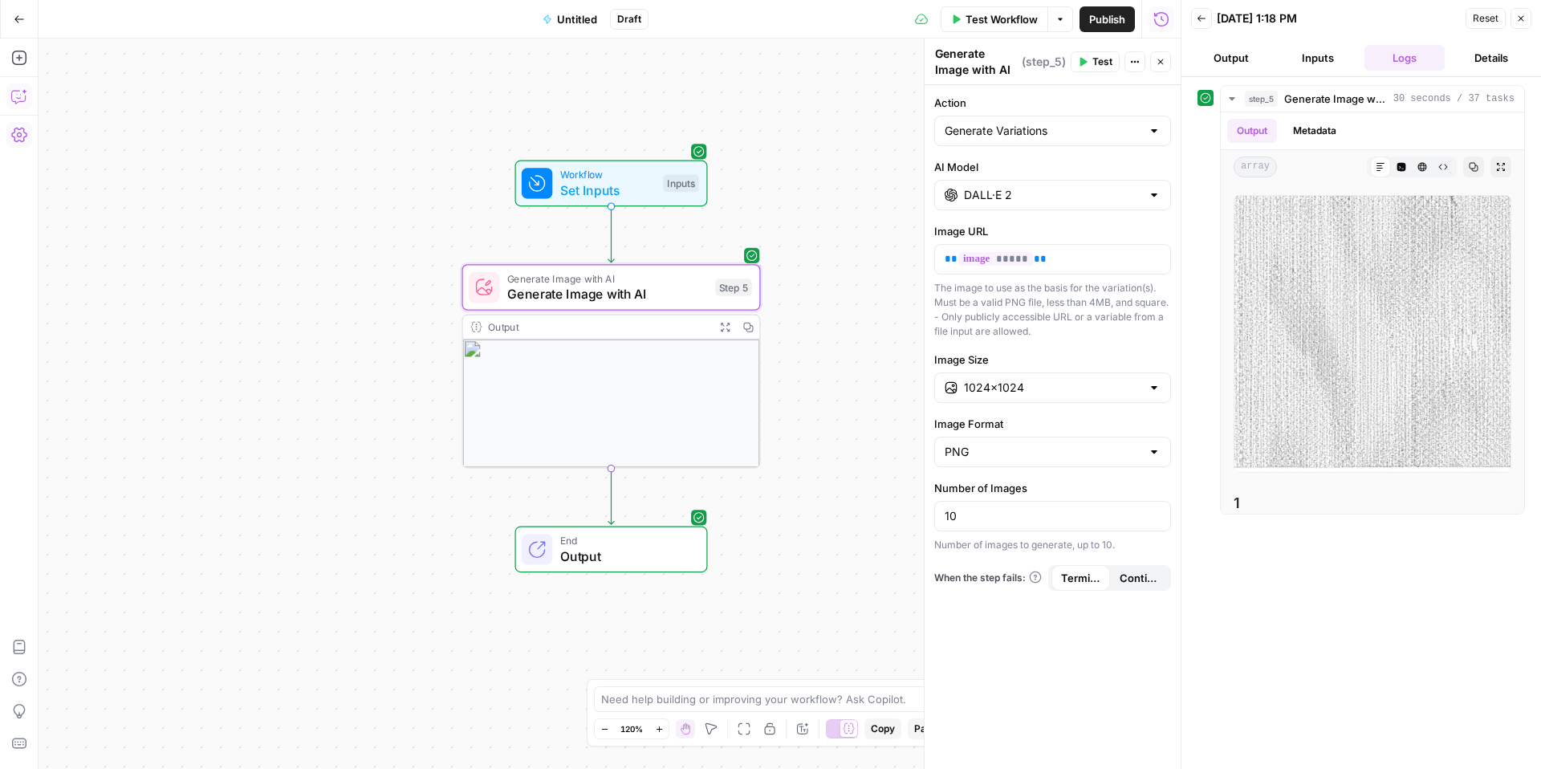
click at [22, 88] on icon "button" at bounding box center [19, 96] width 16 height 16
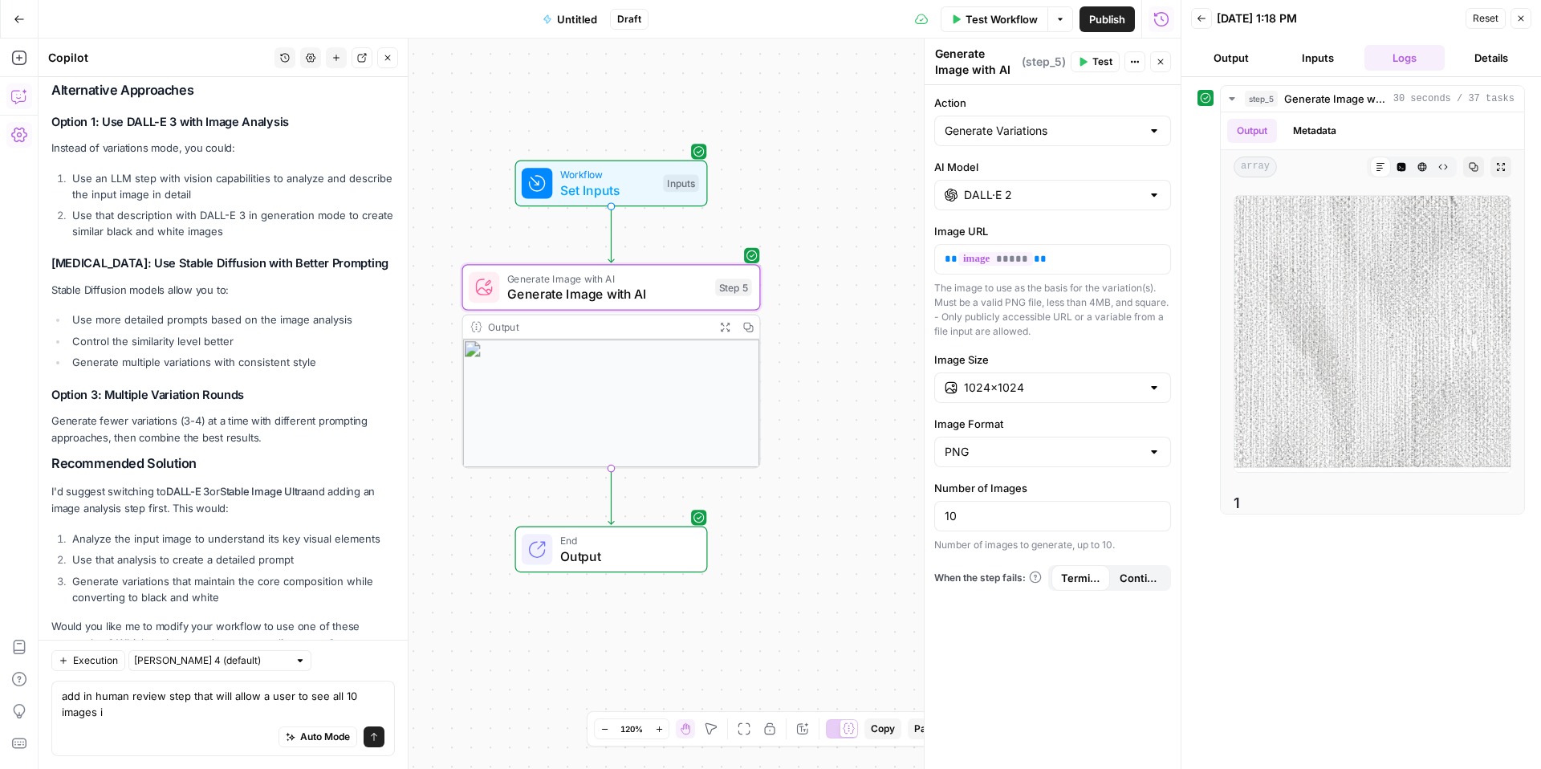
scroll to position [2991, 0]
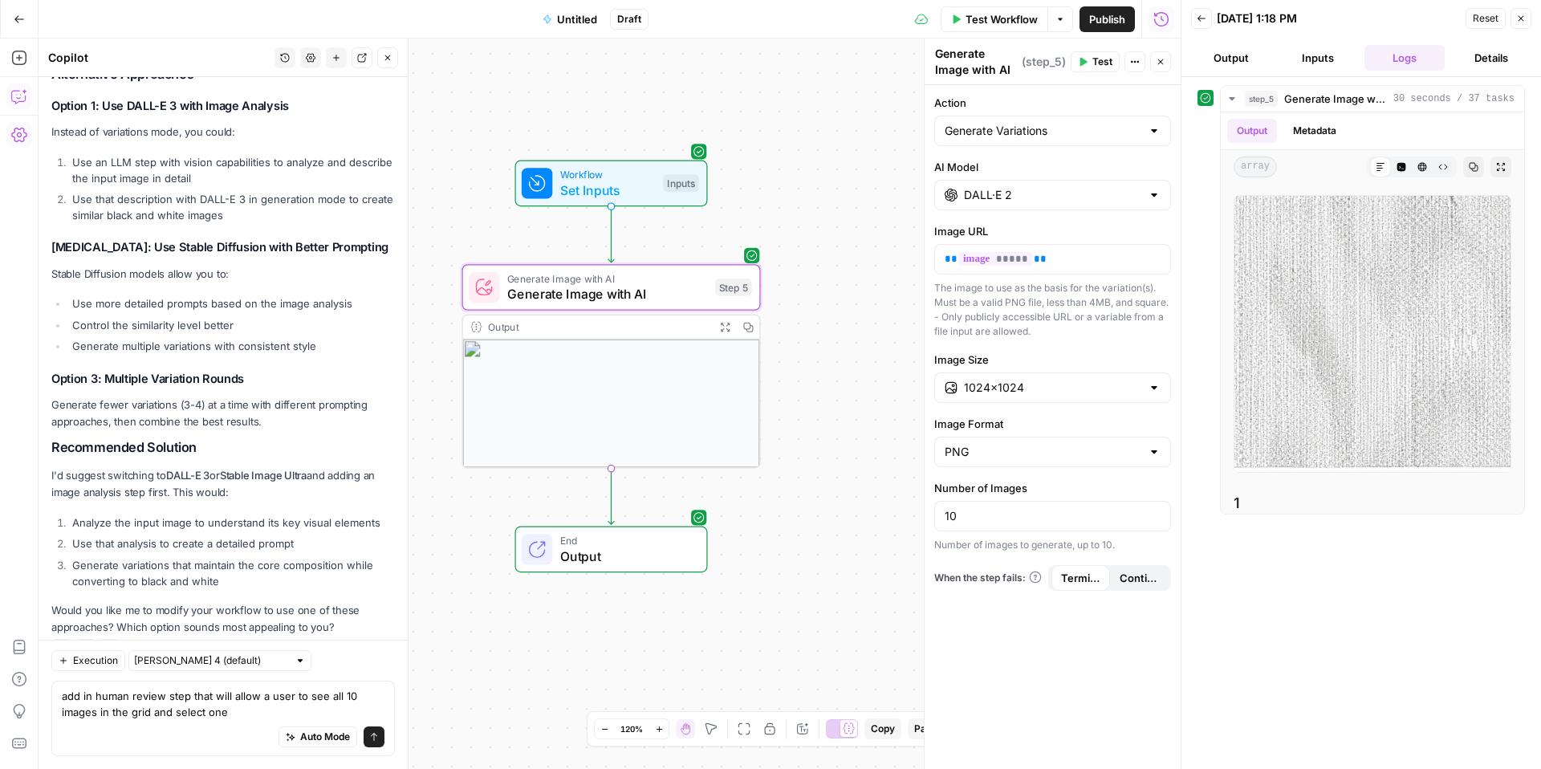
type textarea "add in human review step that will allow a user to see all 10 images in the gri…"
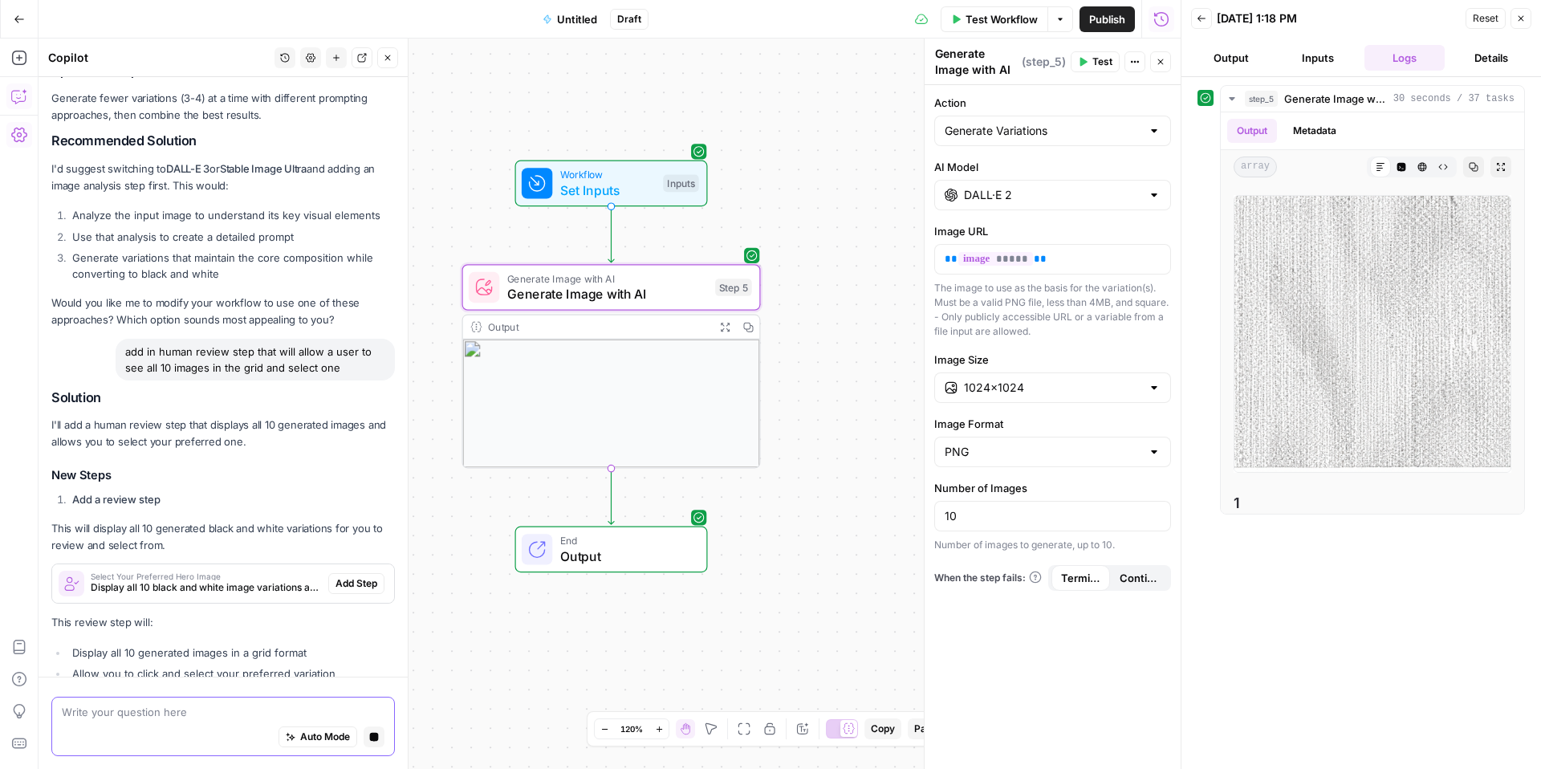
scroll to position [3173, 0]
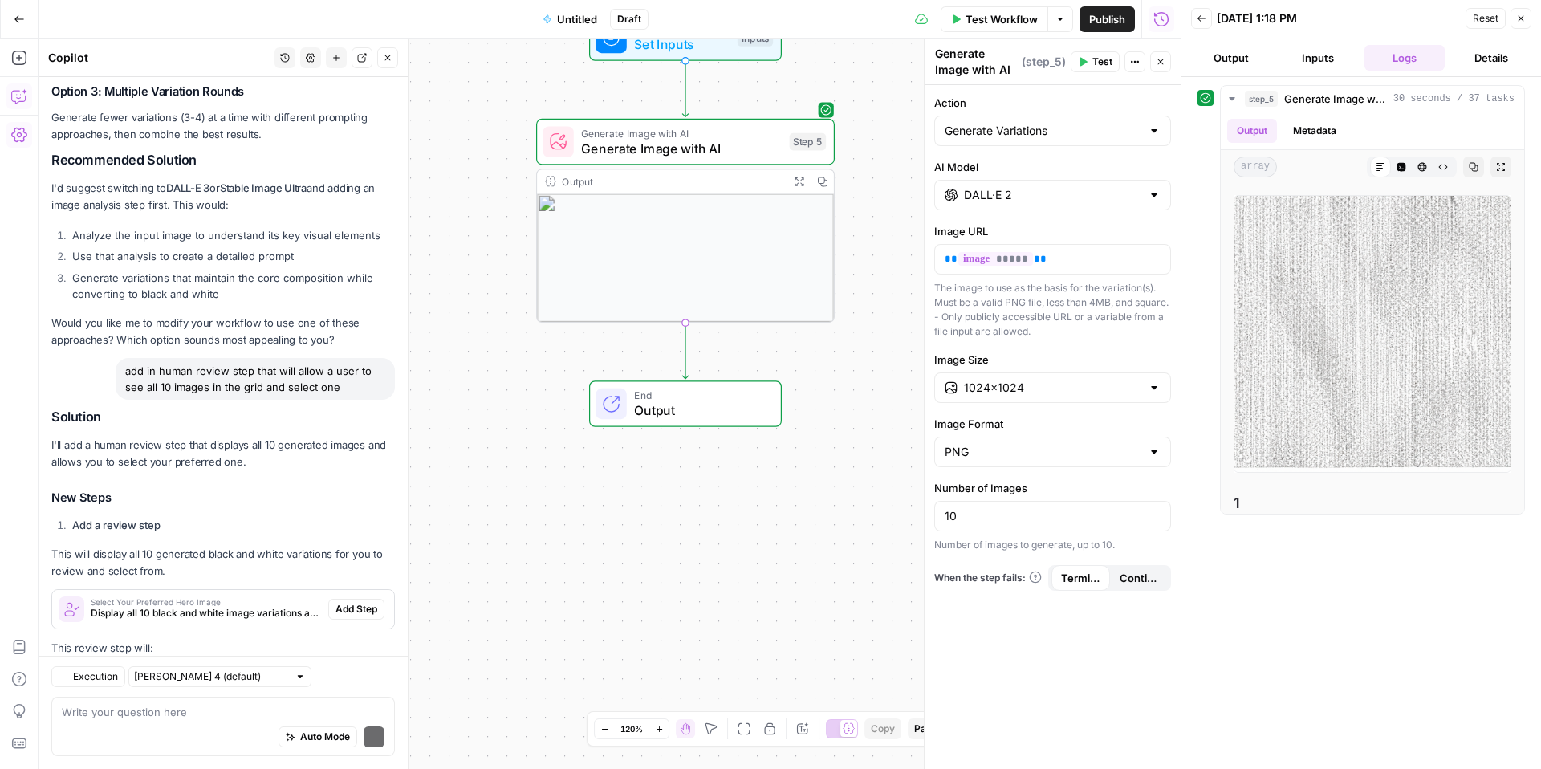
click at [351, 425] on div "Solution I'll add a human review step that displays all 10 generated images and…" at bounding box center [223, 620] width 344 height 422
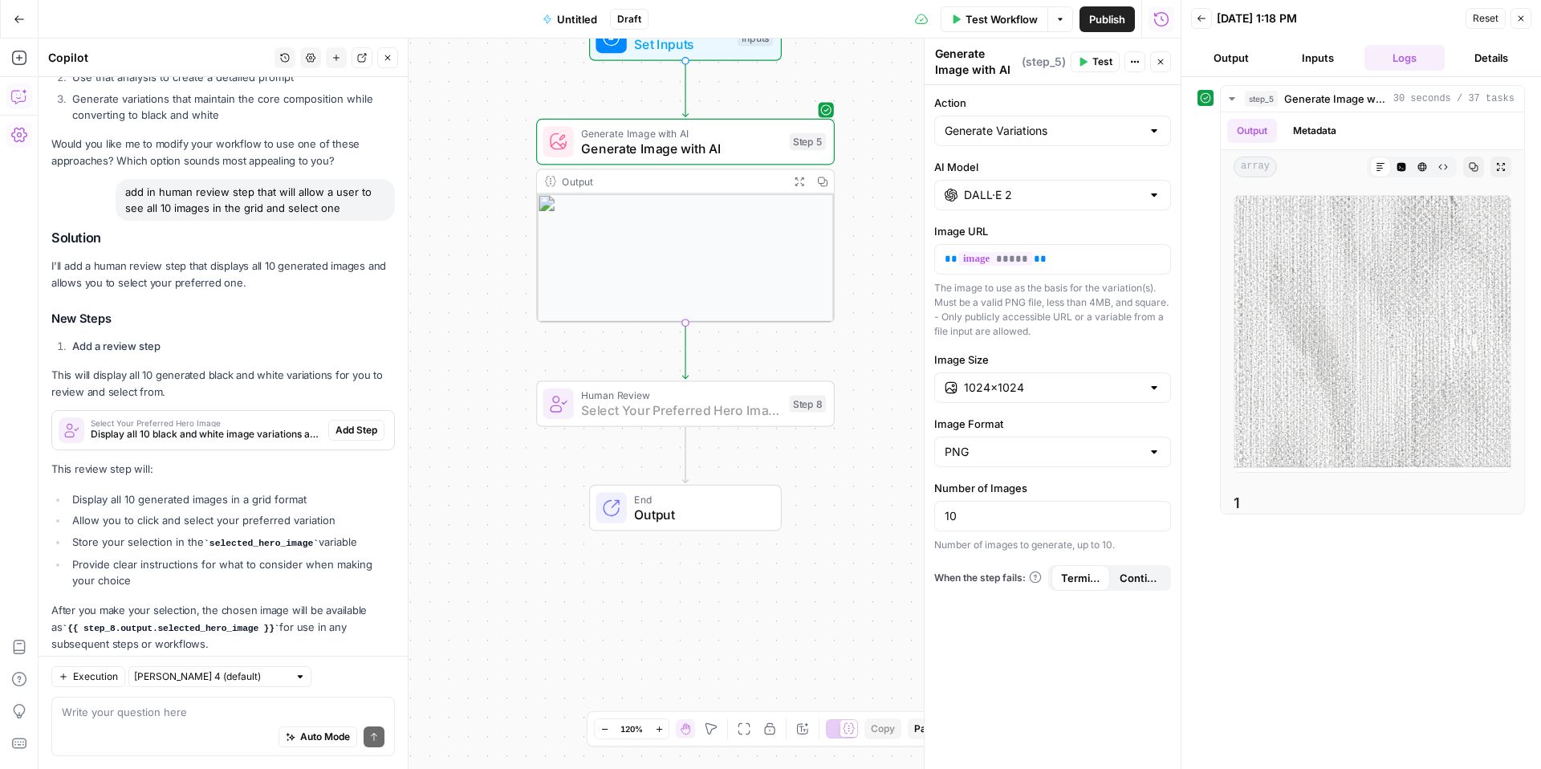
click at [351, 420] on button "Add Step" at bounding box center [356, 430] width 56 height 21
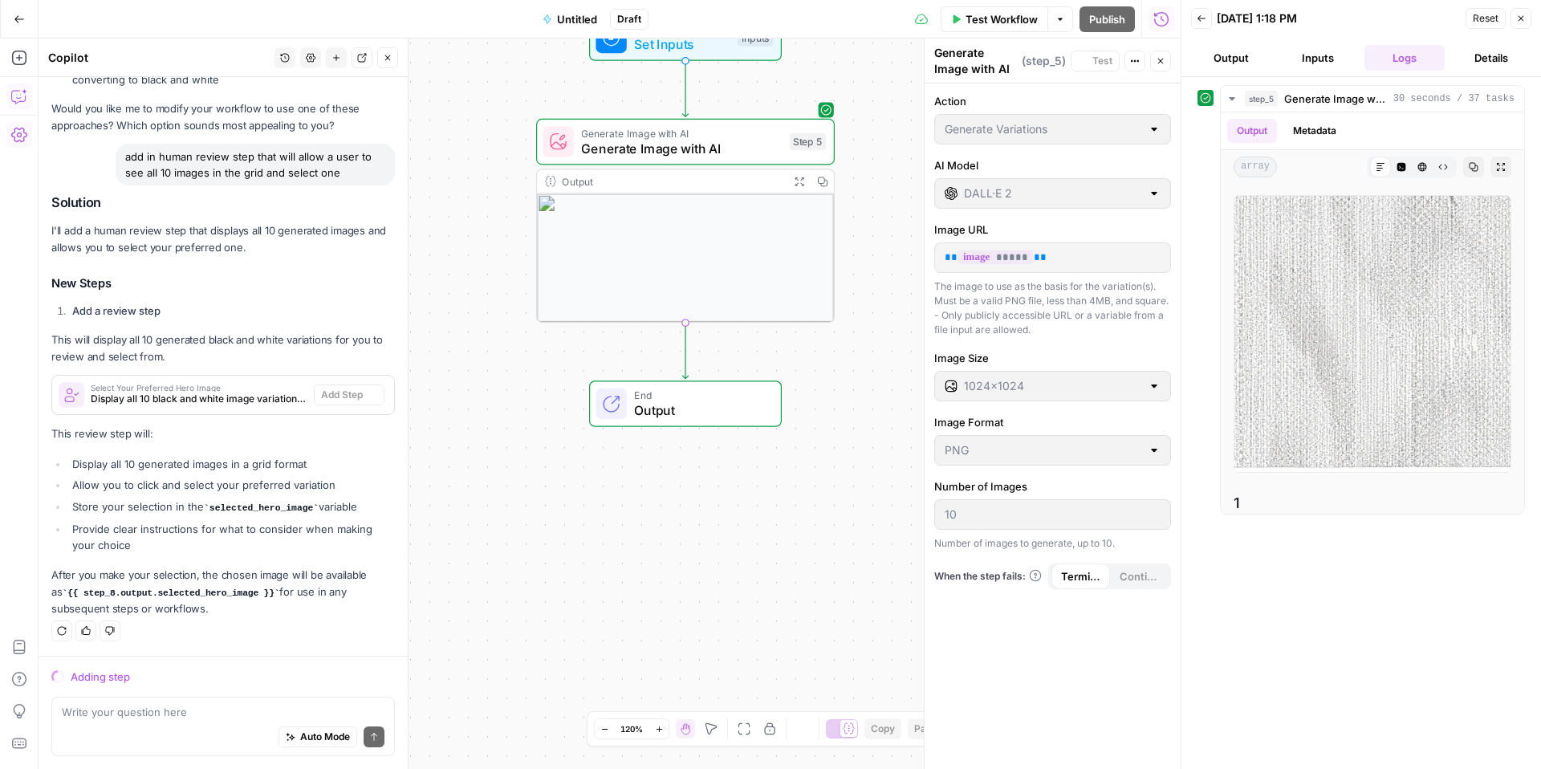
scroll to position [3355, 0]
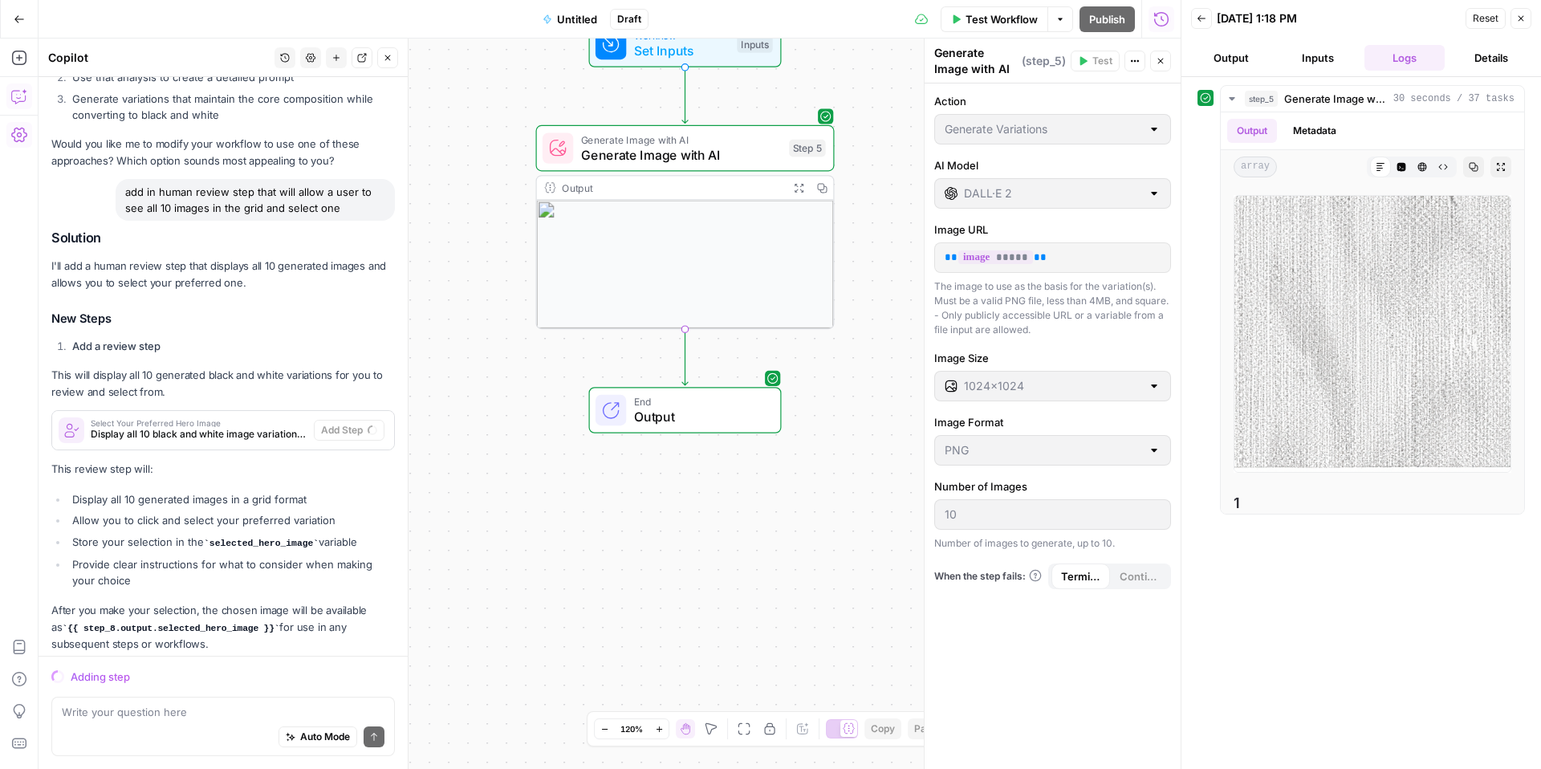
click at [576, 10] on button "Untitled" at bounding box center [570, 19] width 74 height 26
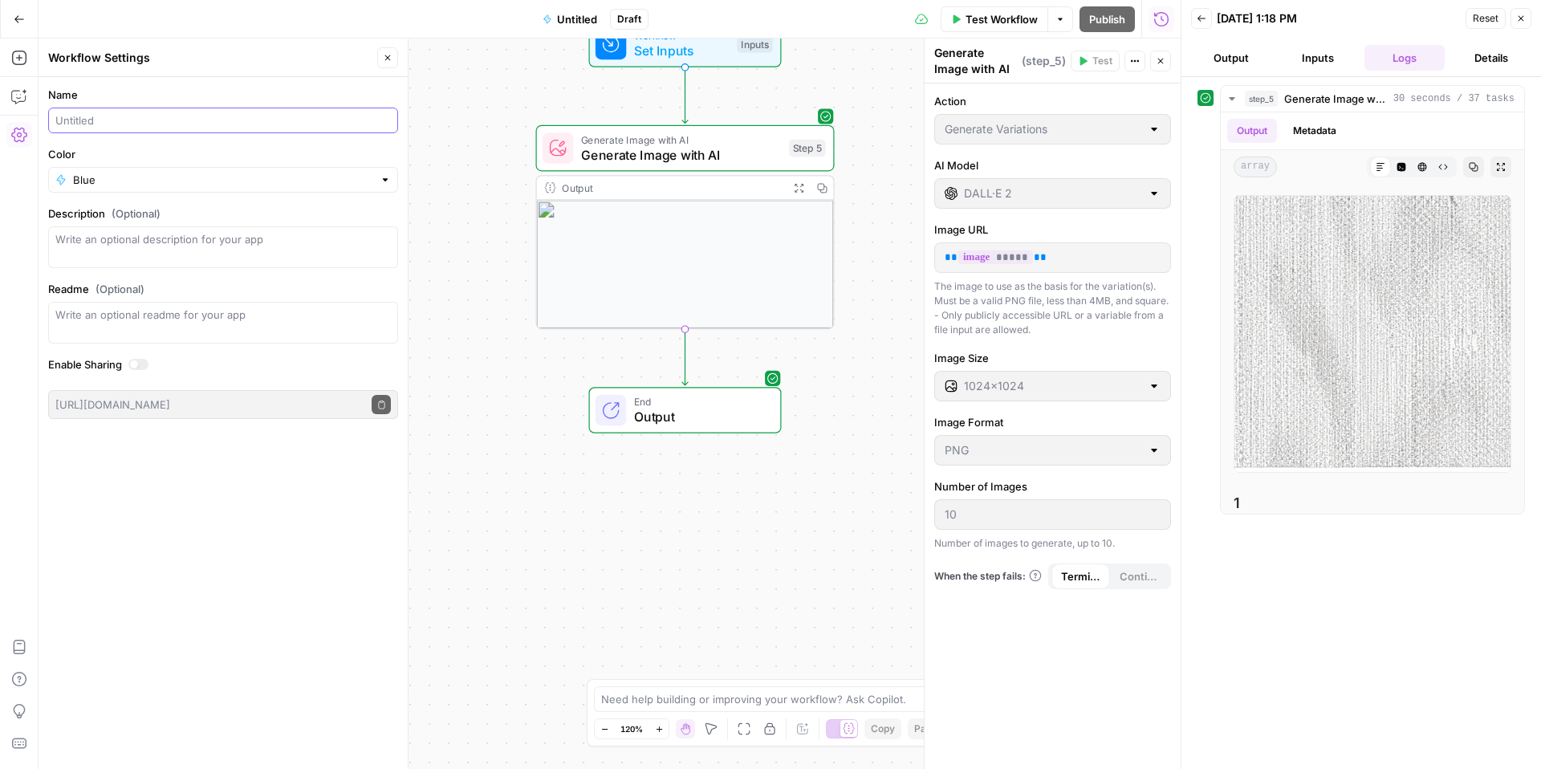
click at [191, 125] on input "Name" at bounding box center [223, 120] width 336 height 16
type input "Hero Image"
click at [390, 65] on button "Close" at bounding box center [387, 57] width 21 height 21
click at [14, 95] on icon "button" at bounding box center [19, 96] width 16 height 16
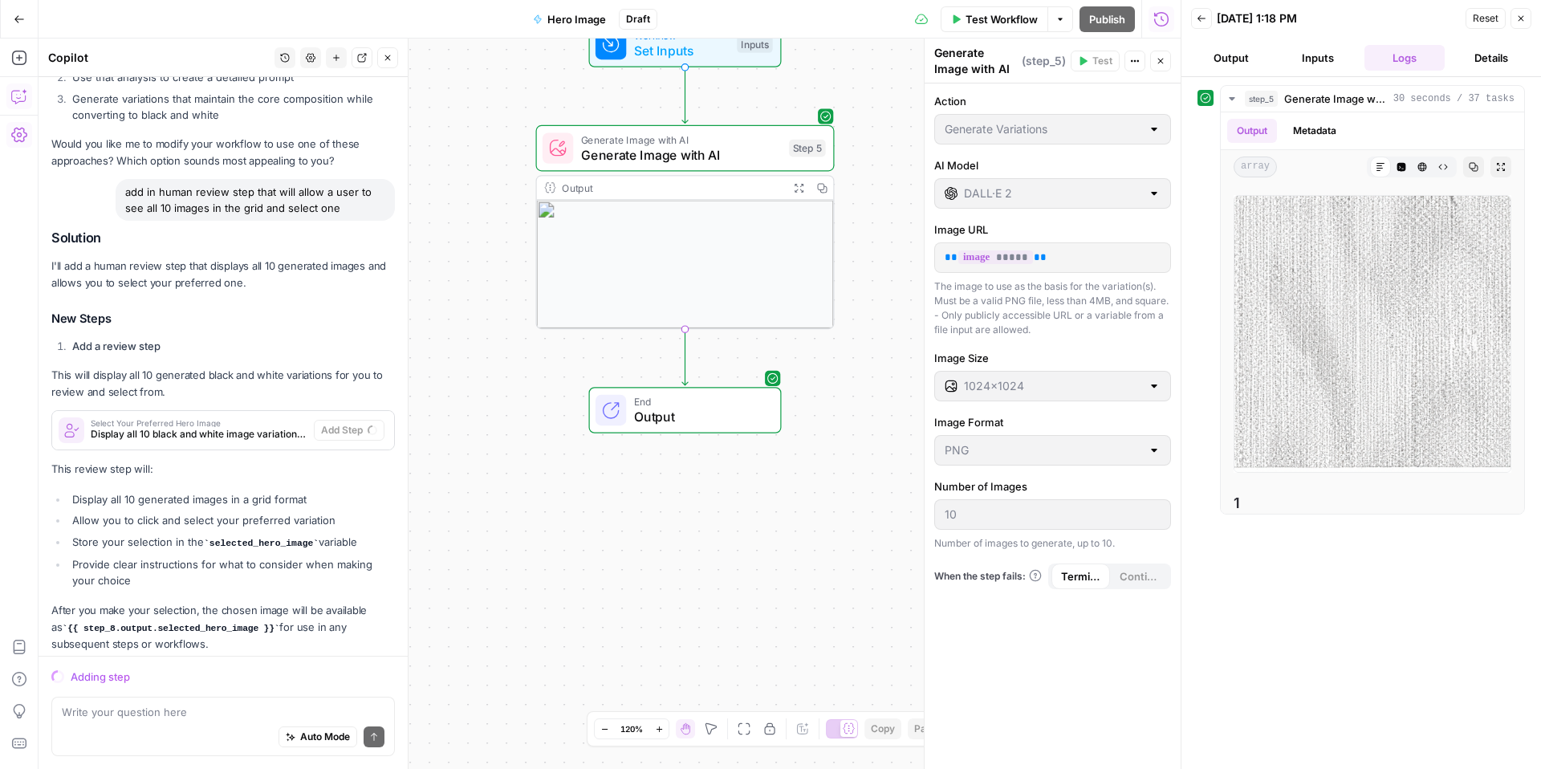
click at [17, 8] on button "Go Back" at bounding box center [19, 19] width 29 height 29
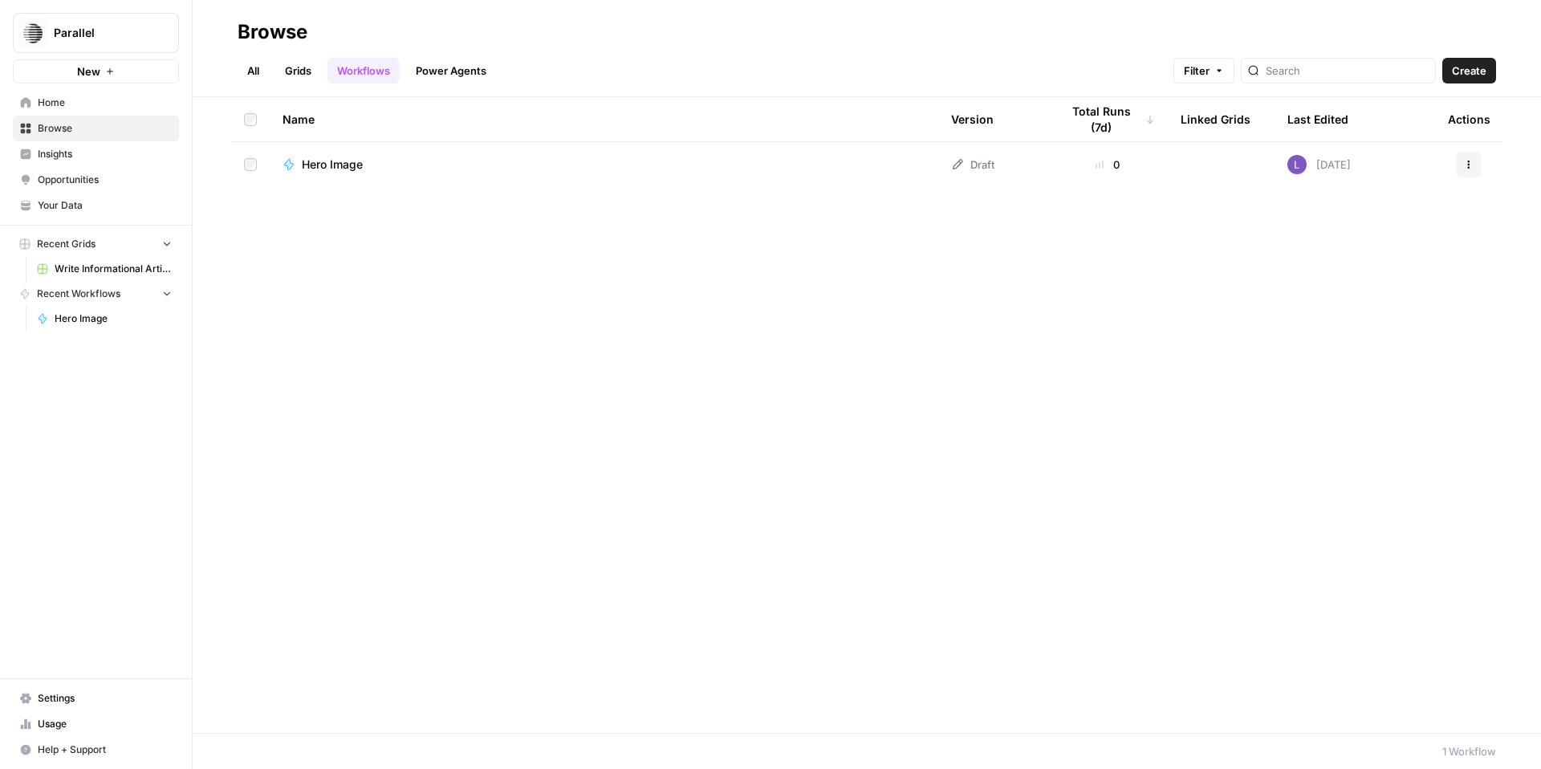
click at [293, 75] on link "Grids" at bounding box center [298, 71] width 46 height 26
click at [334, 159] on span "Write Informational Article" at bounding box center [372, 165] width 141 height 16
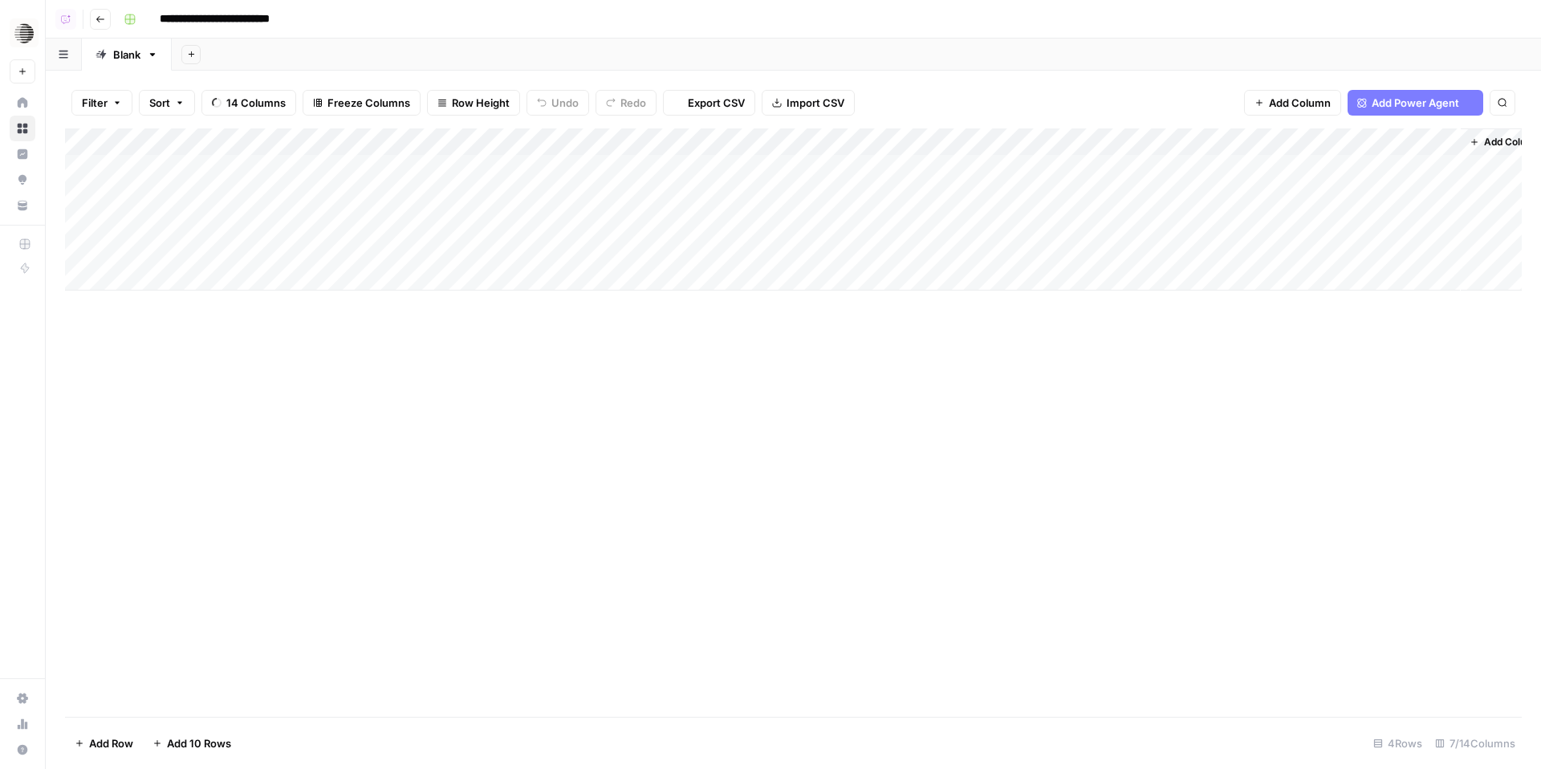
scroll to position [0, 28]
click at [811, 165] on div "Add Column" at bounding box center [793, 209] width 1457 height 162
click at [810, 194] on div "Add Column" at bounding box center [793, 209] width 1457 height 162
click at [808, 222] on div "Add Column" at bounding box center [793, 209] width 1457 height 162
click at [796, 162] on div "Add Column" at bounding box center [793, 209] width 1457 height 162
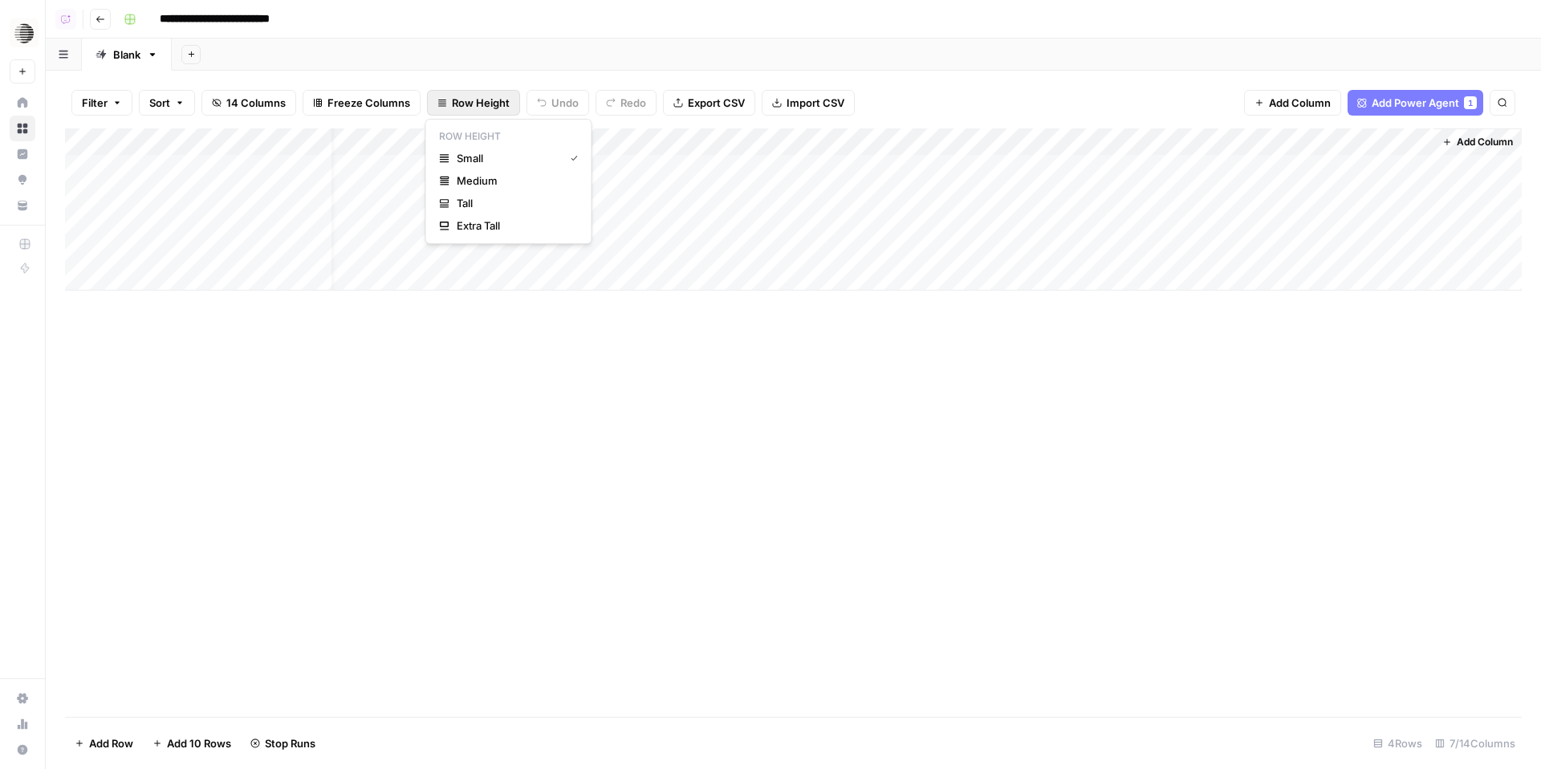
click at [487, 104] on span "Row Height" at bounding box center [481, 103] width 58 height 16
click at [491, 213] on button "Tall" at bounding box center [509, 203] width 153 height 22
click at [832, 268] on div "Add Column" at bounding box center [793, 296] width 1457 height 336
click at [104, 25] on button "Go back" at bounding box center [100, 19] width 21 height 21
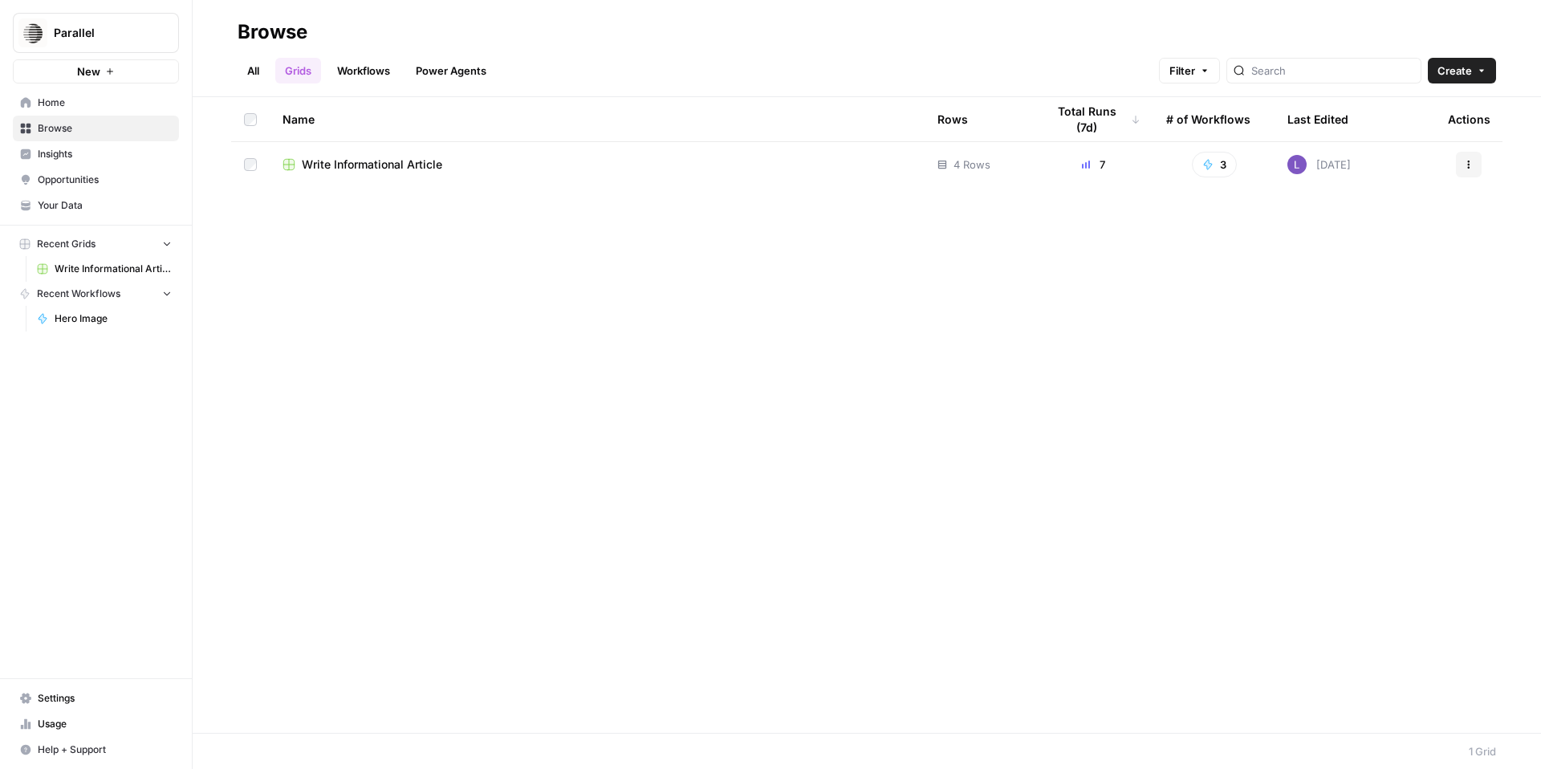
click at [360, 69] on link "Workflows" at bounding box center [364, 71] width 72 height 26
click at [356, 155] on td "Hero Image" at bounding box center [604, 164] width 669 height 45
click at [355, 165] on span "Hero Image" at bounding box center [332, 165] width 61 height 16
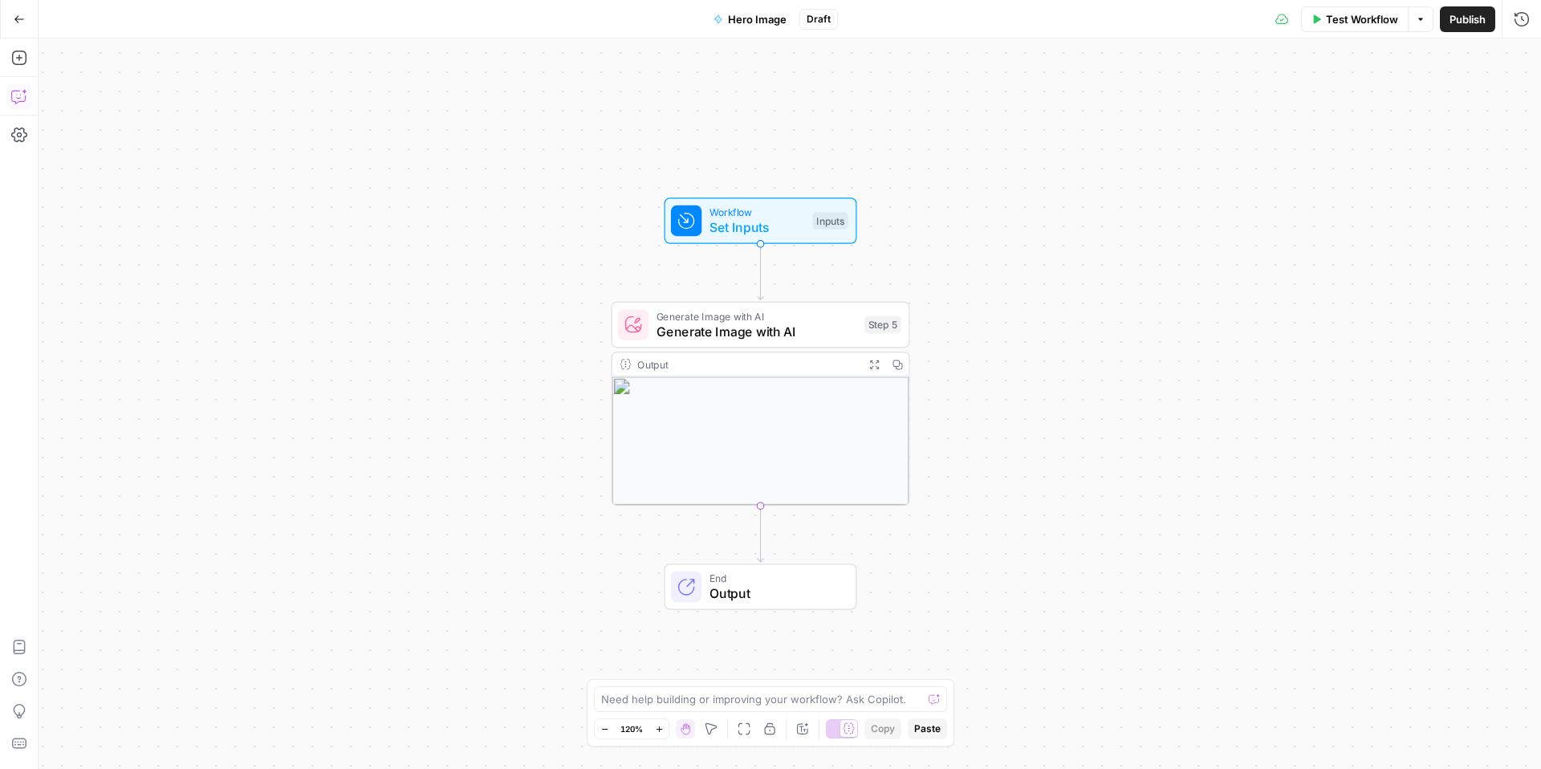
click at [13, 106] on button "Copilot" at bounding box center [19, 96] width 26 height 26
click at [19, 100] on icon "button" at bounding box center [18, 97] width 14 height 13
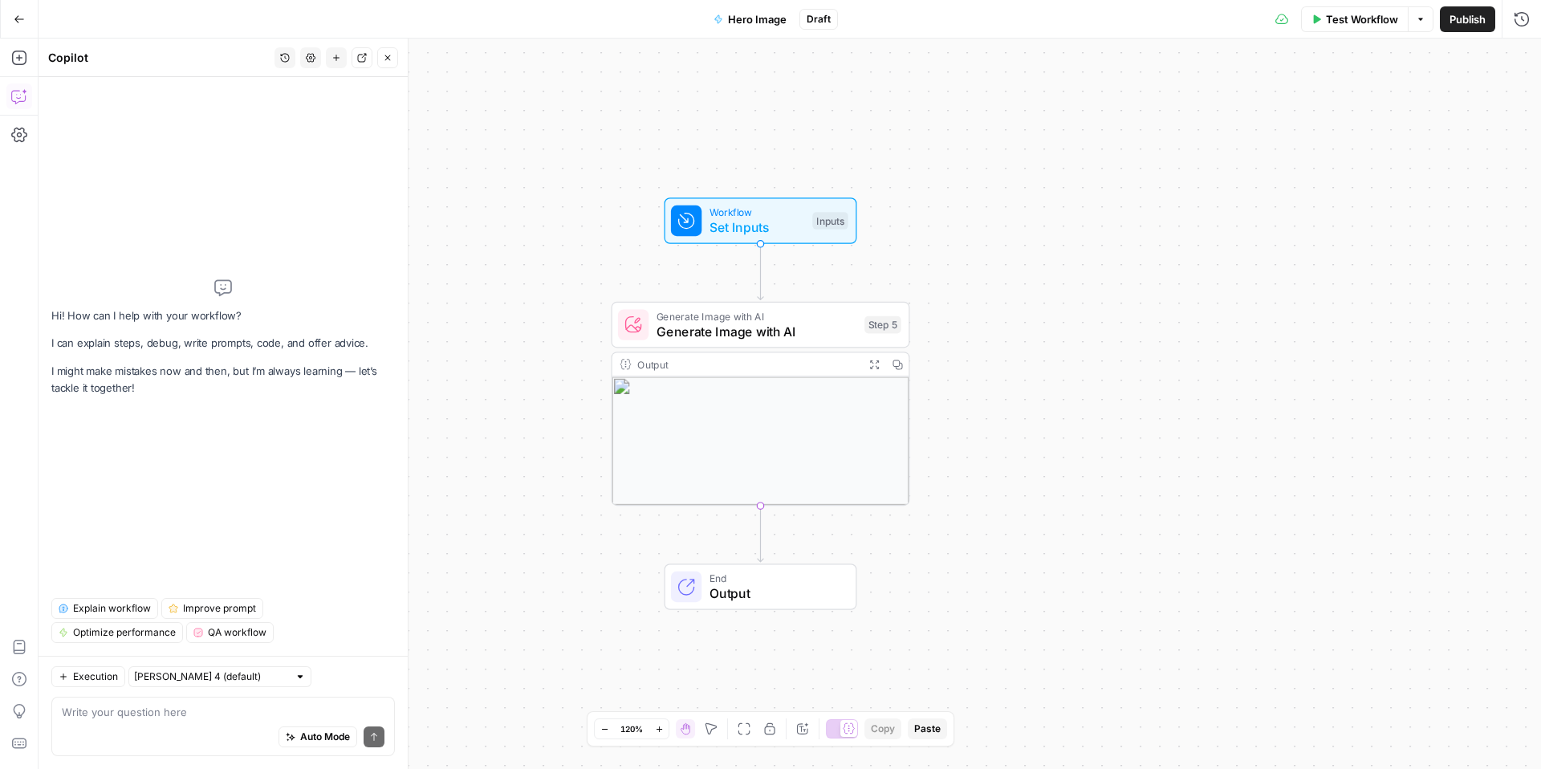
click at [1539, 21] on div "Test Workflow Options Publish Run History" at bounding box center [1190, 19] width 704 height 38
click at [1533, 21] on button "Run History" at bounding box center [1522, 19] width 26 height 26
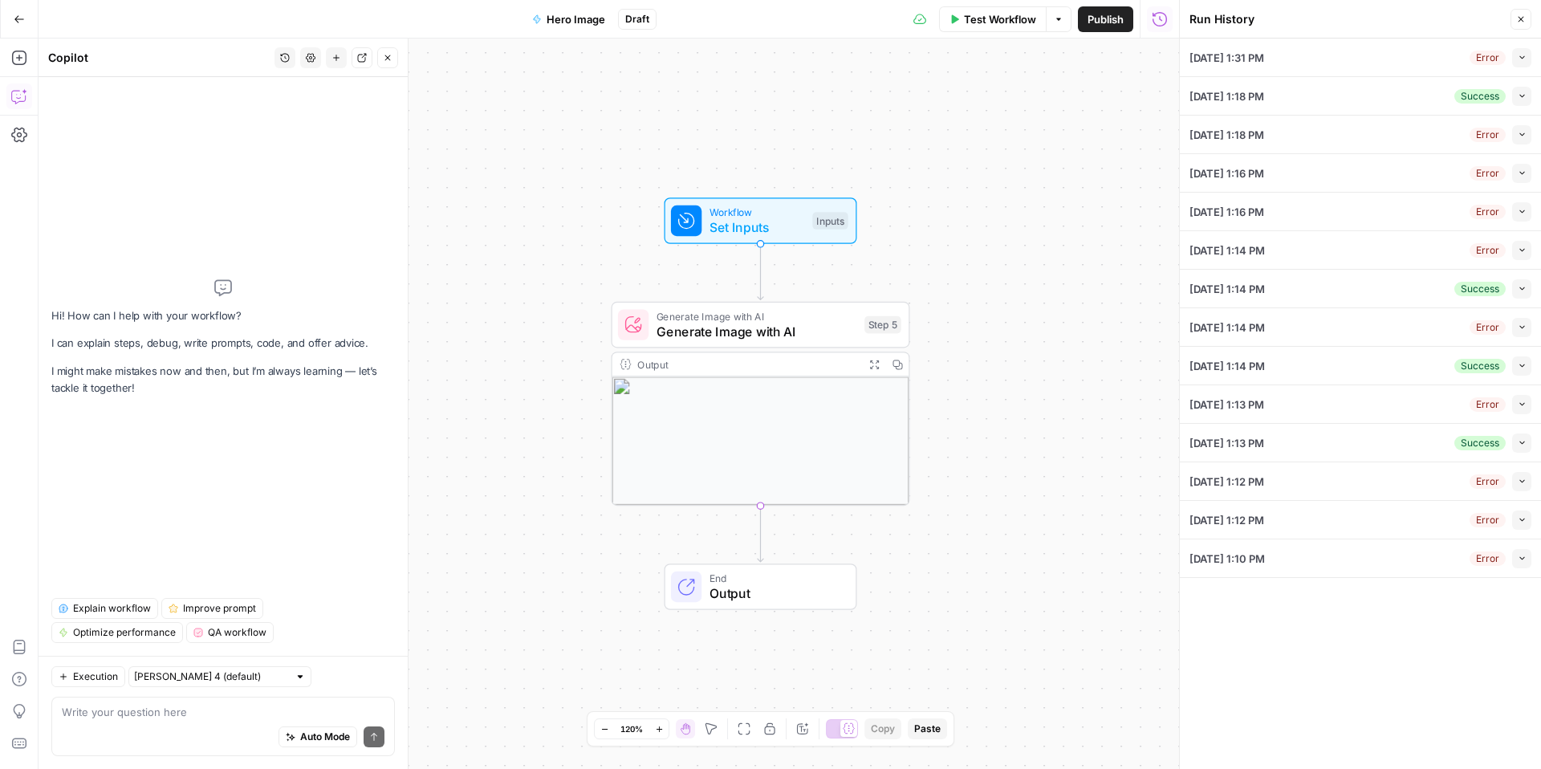
click at [1524, 96] on icon "button" at bounding box center [1522, 96] width 9 height 9
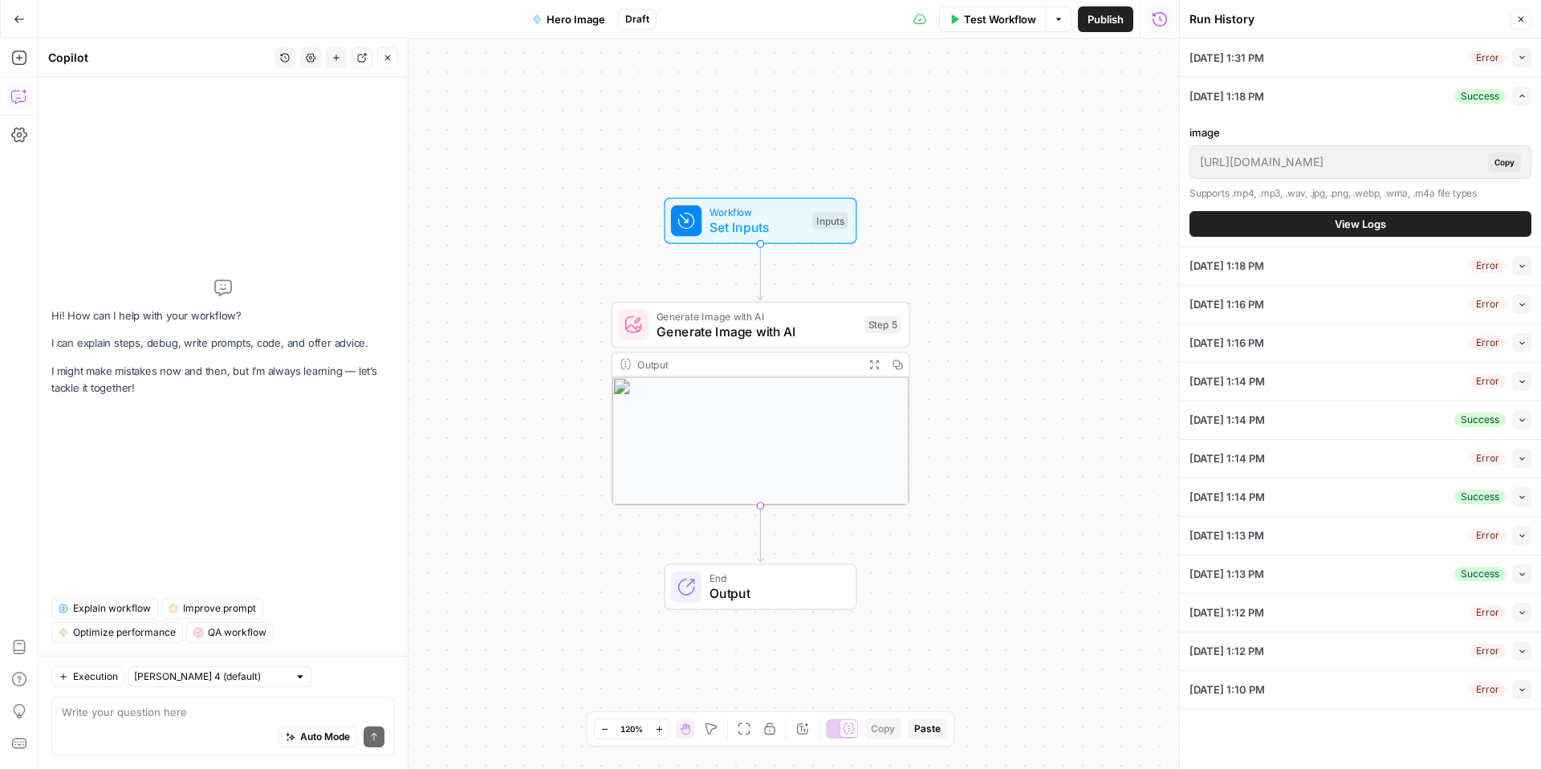
click at [1364, 228] on span "View Logs" at bounding box center [1360, 224] width 51 height 16
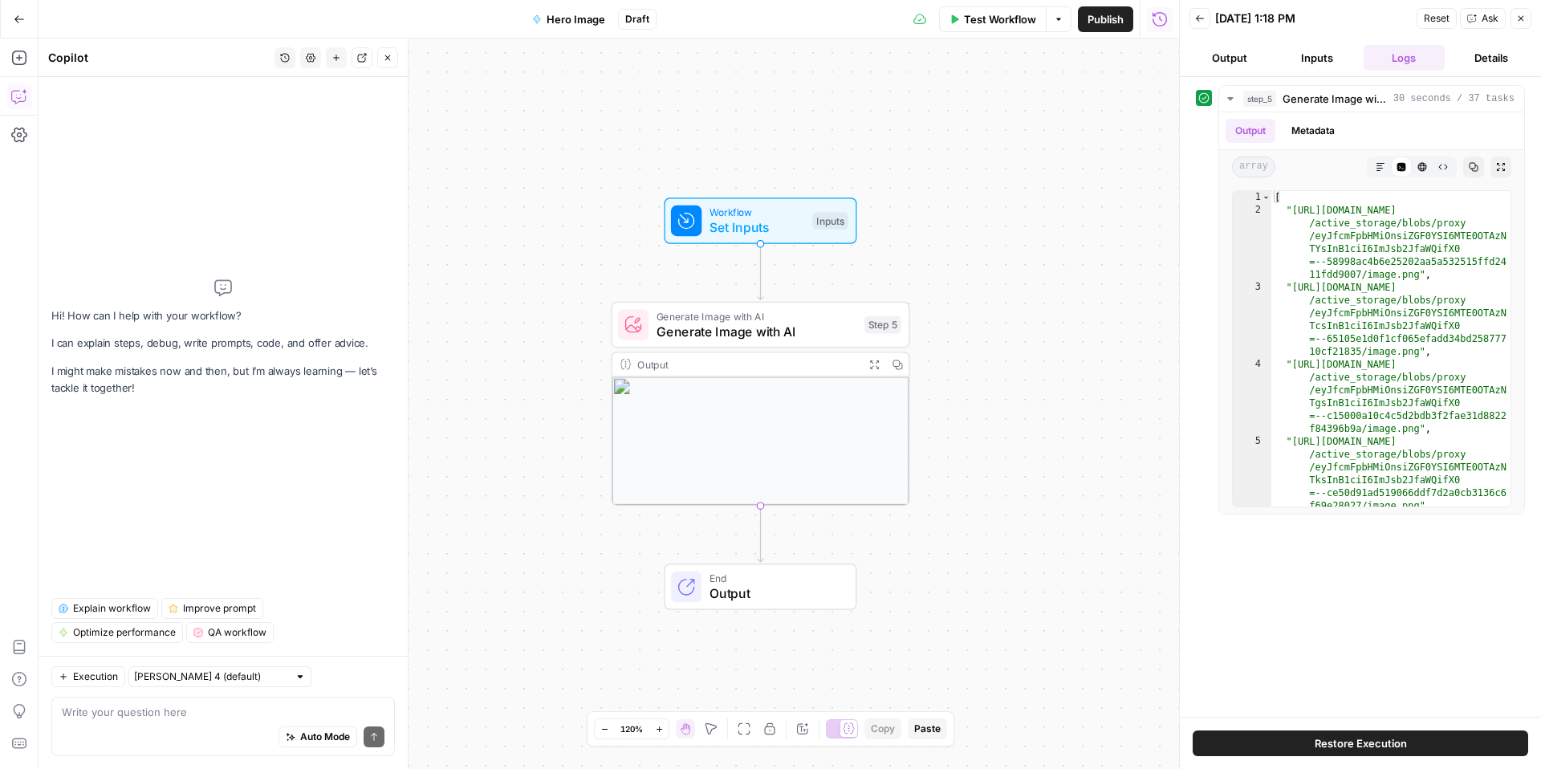
click at [1335, 740] on span "Restore Execution" at bounding box center [1361, 743] width 92 height 16
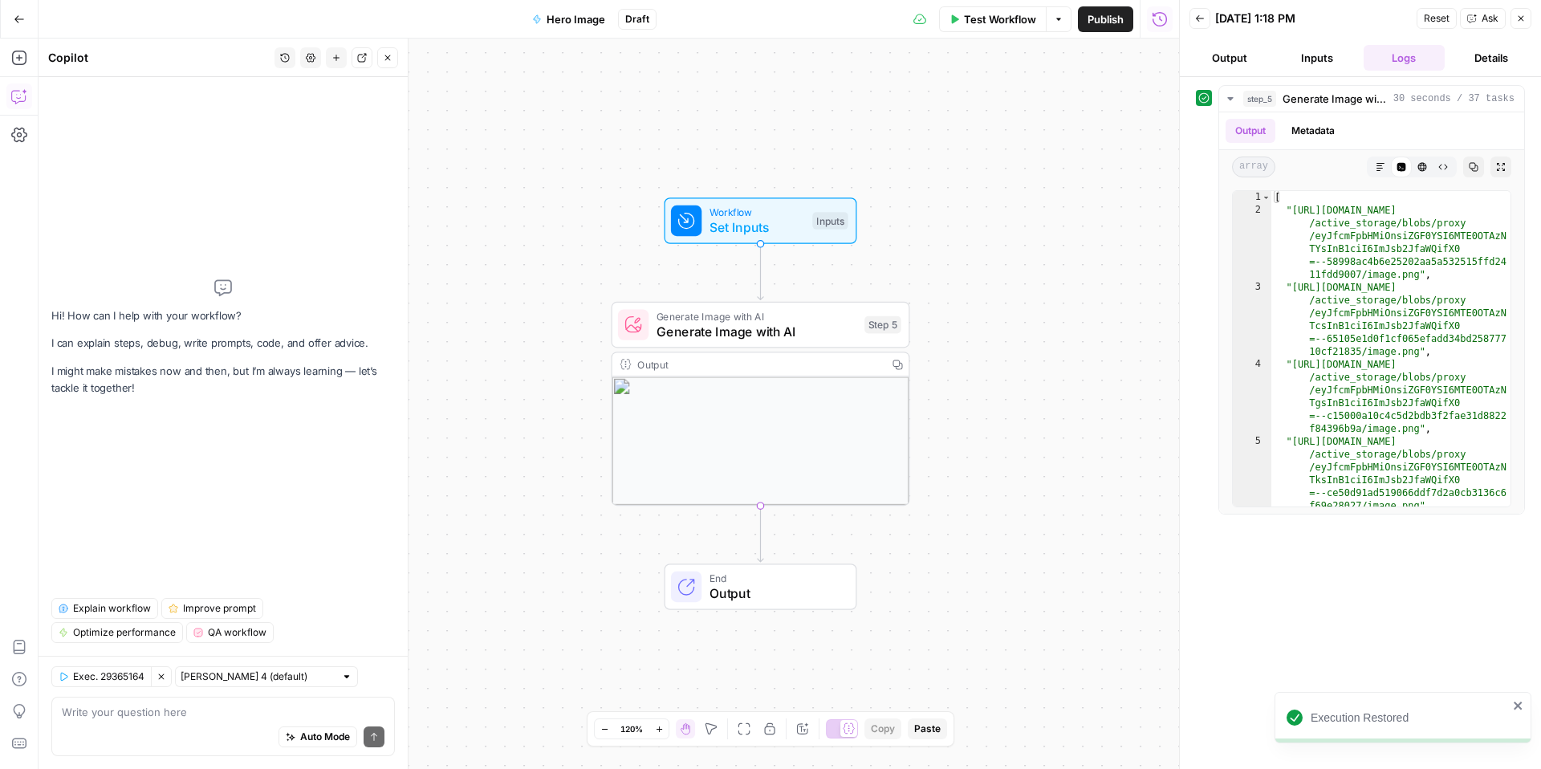
click at [30, 59] on button "Add Steps" at bounding box center [19, 58] width 26 height 26
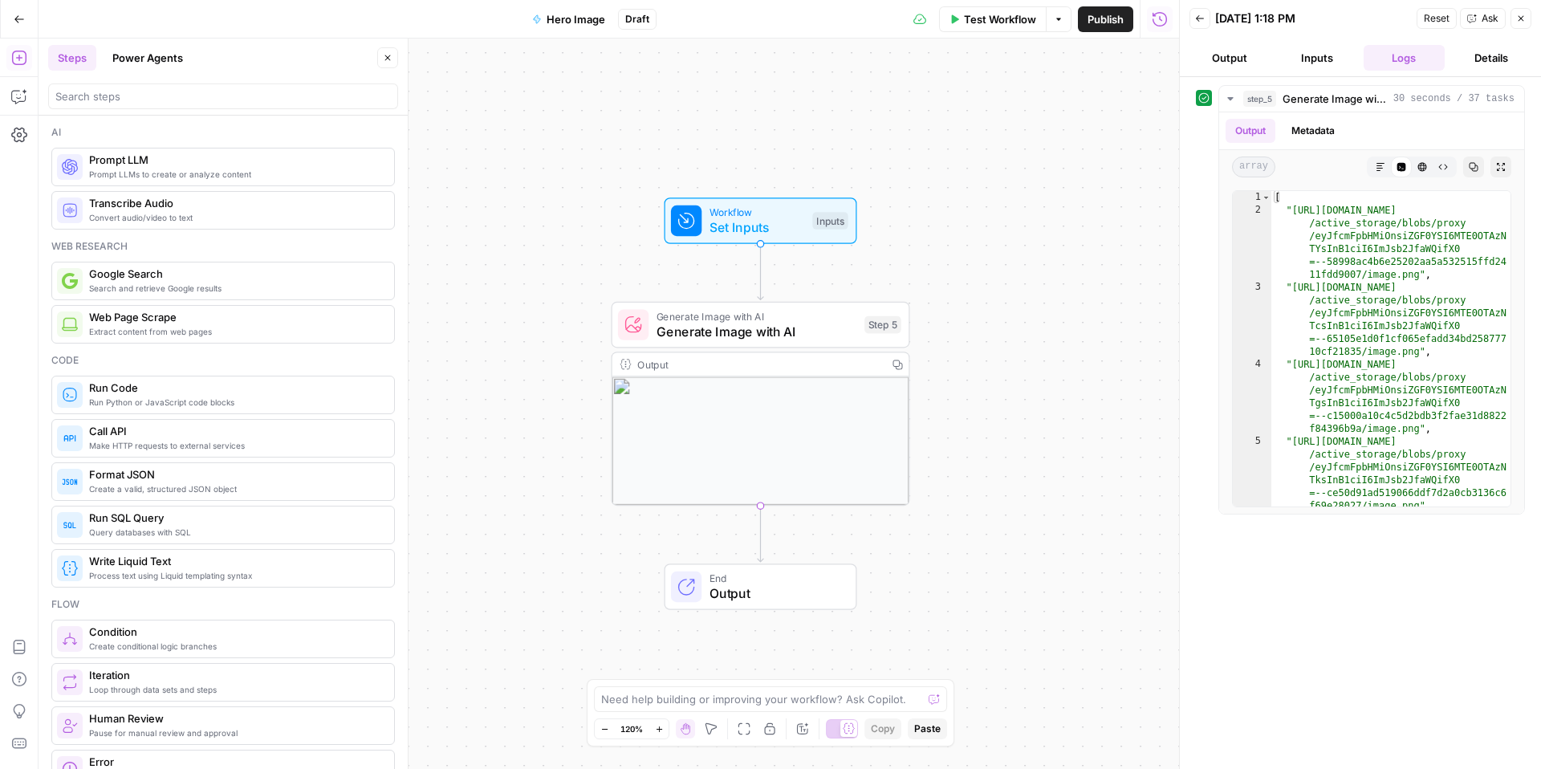
click at [120, 67] on button "Power Agents" at bounding box center [148, 58] width 90 height 26
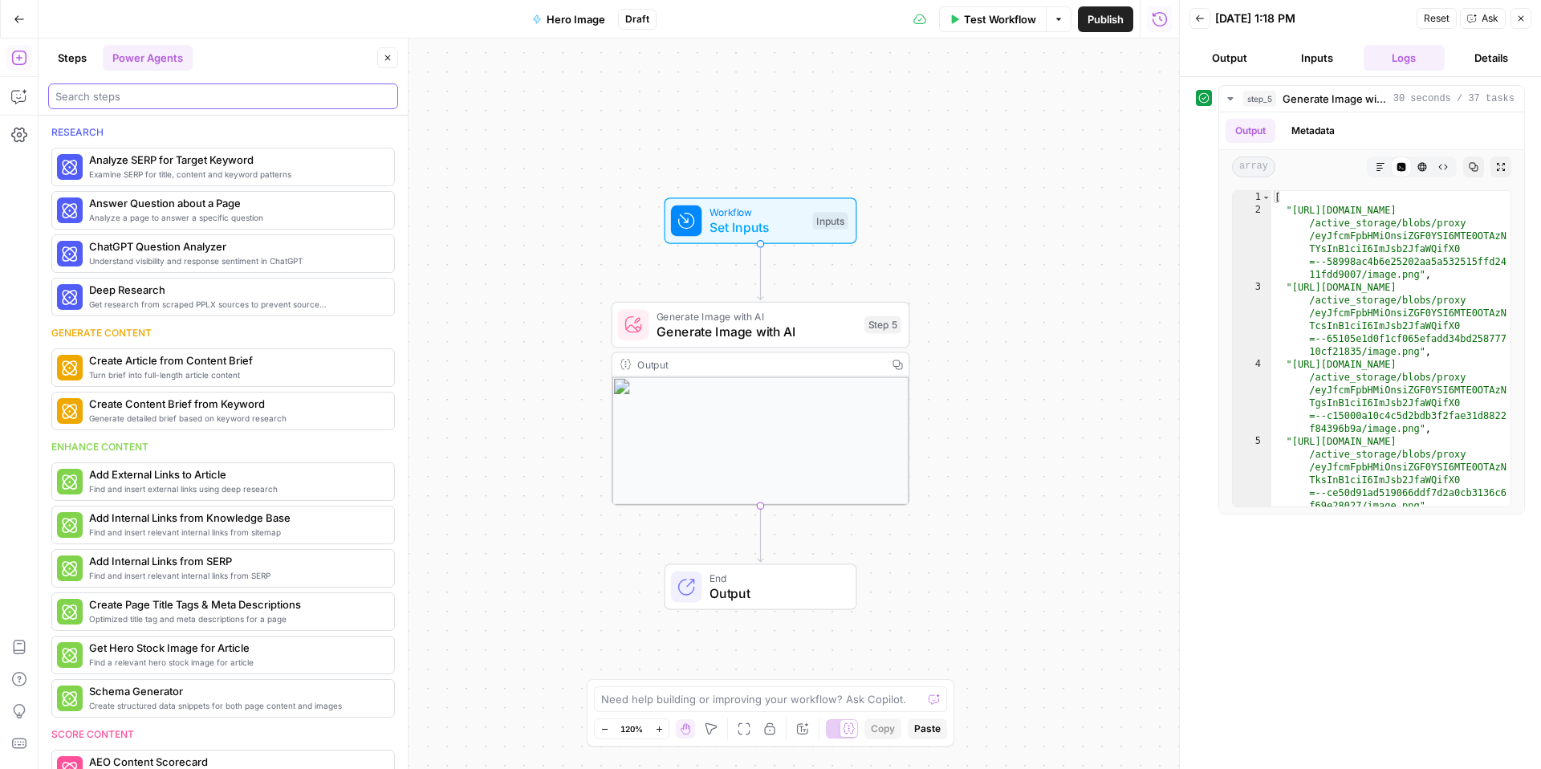
click at [148, 91] on input "search" at bounding box center [223, 96] width 336 height 16
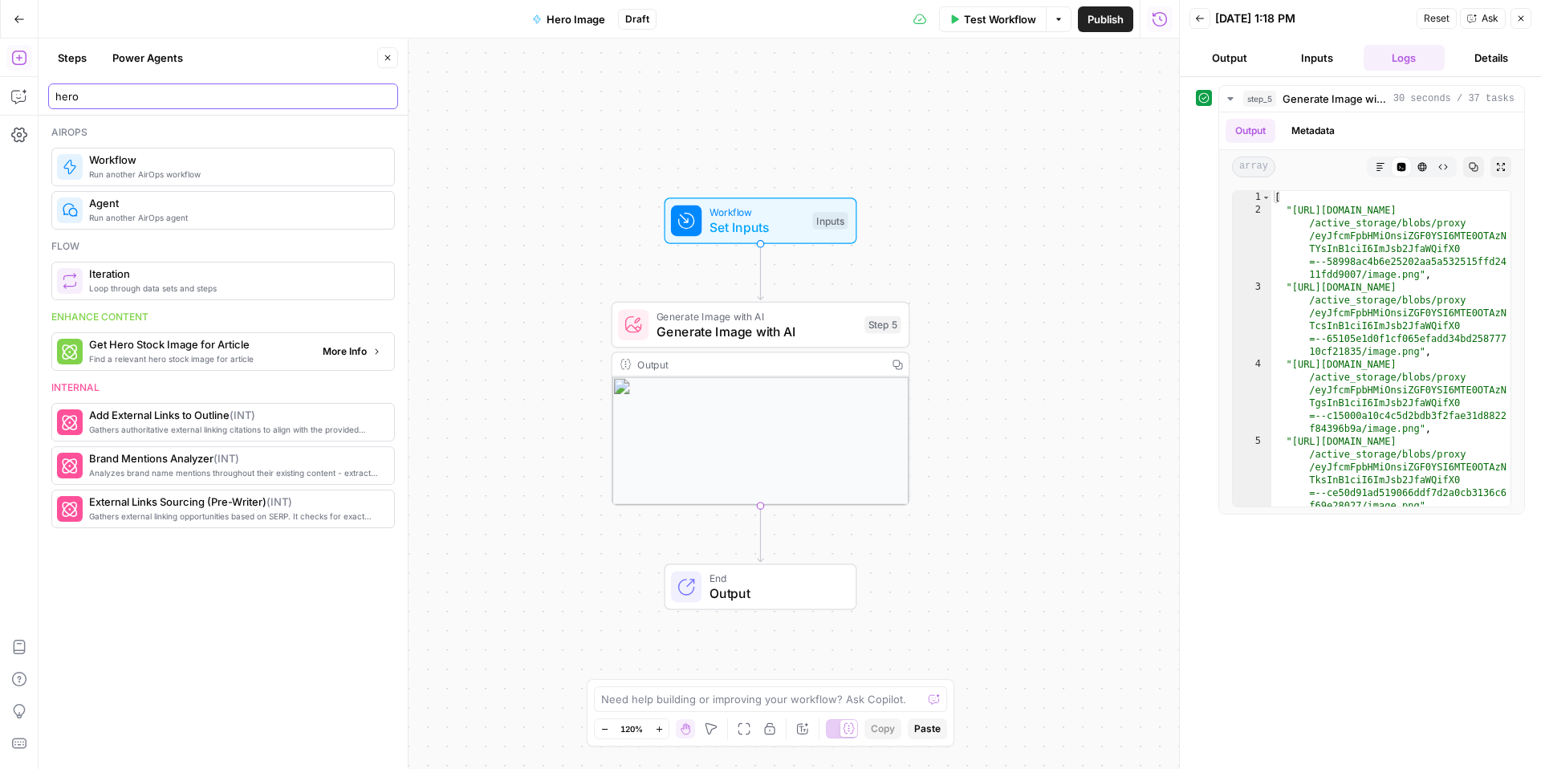
type input "hero"
click at [192, 362] on span "Find a relevant hero stock image for article" at bounding box center [199, 358] width 221 height 13
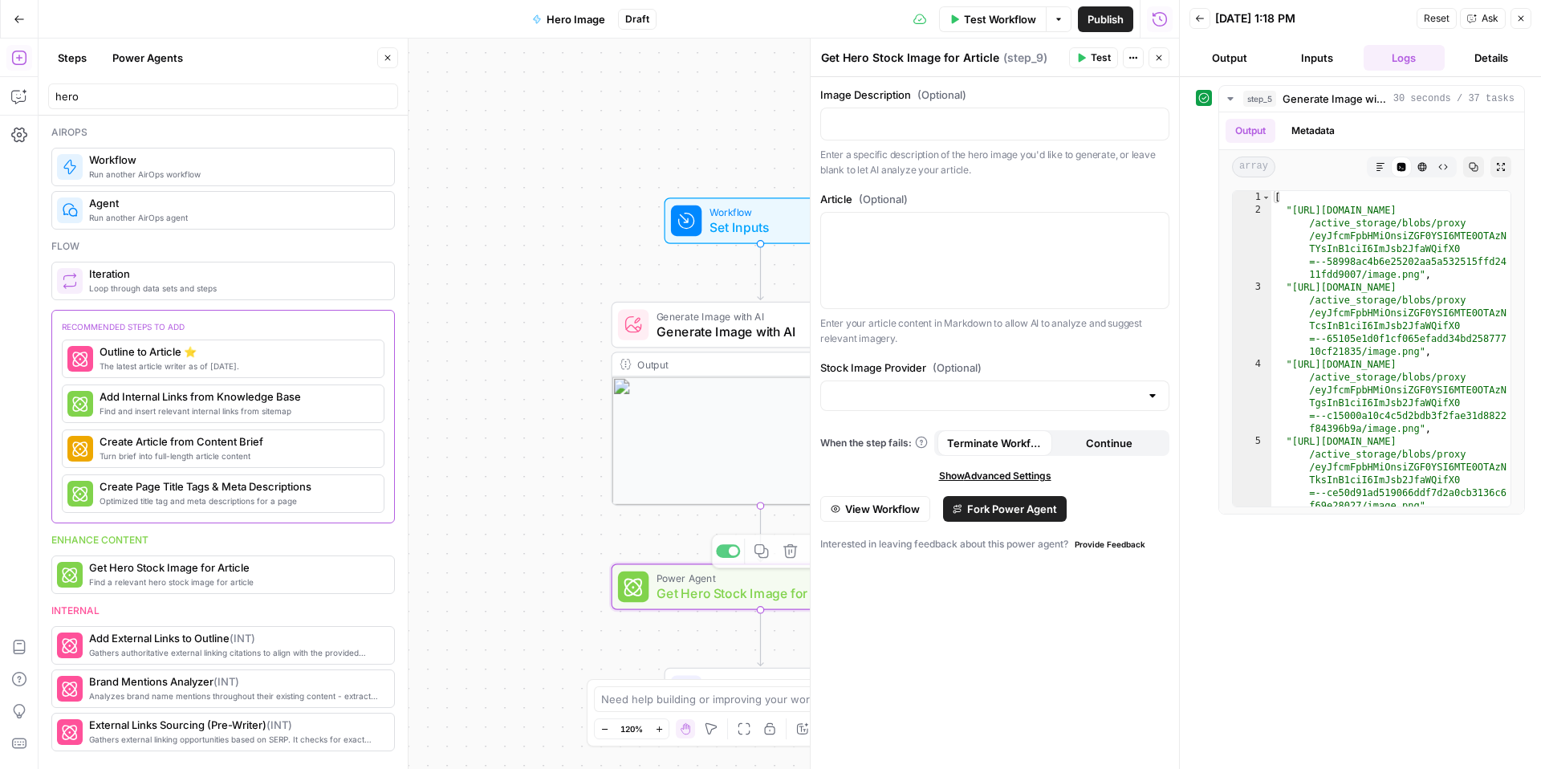
click at [693, 594] on span "Get Hero Stock Image for Article" at bounding box center [757, 593] width 201 height 19
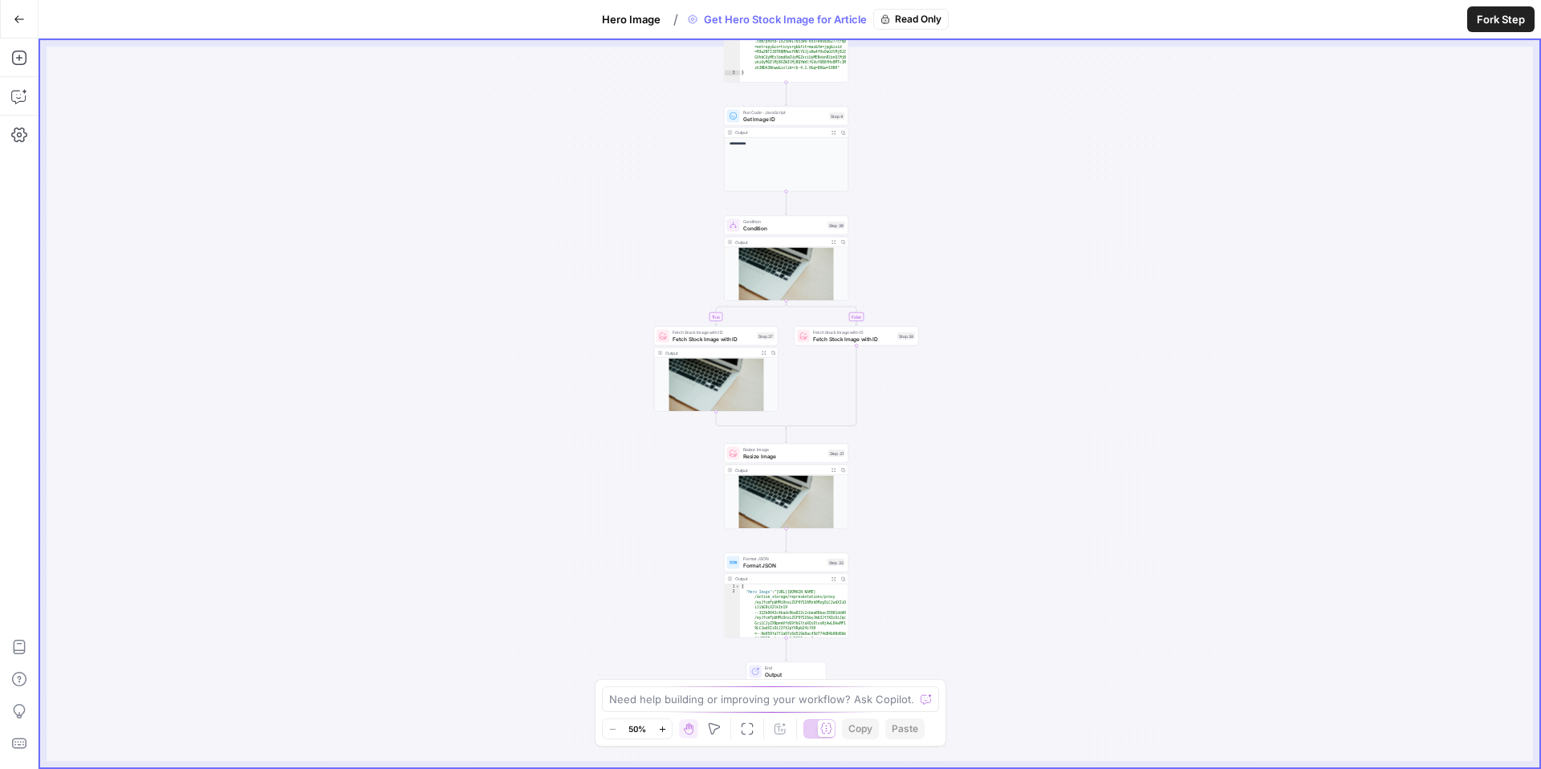
click at [918, 469] on div "**********" at bounding box center [790, 403] width 1500 height 727
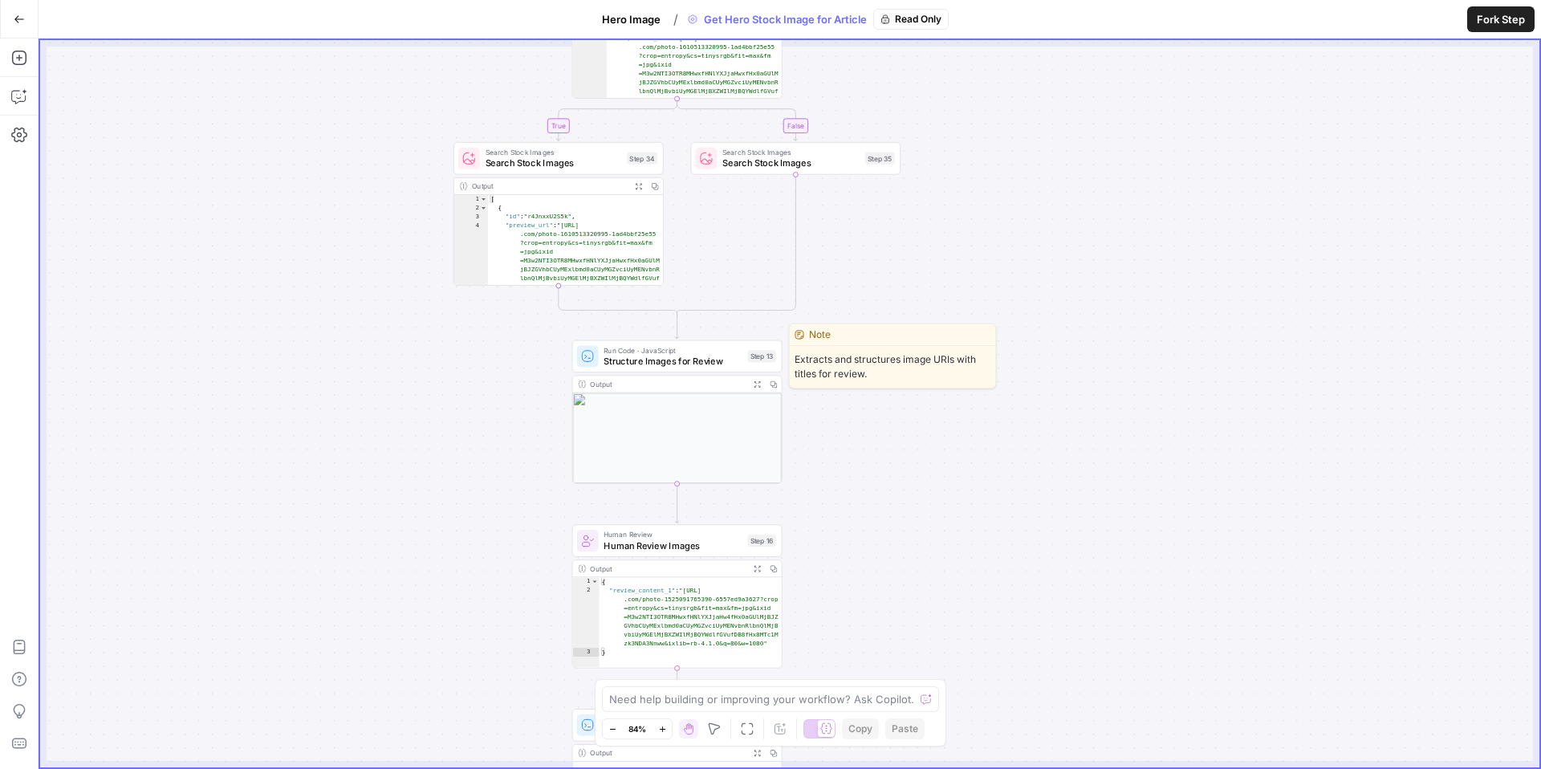
click at [705, 357] on span "Structure Images for Review" at bounding box center [673, 361] width 138 height 14
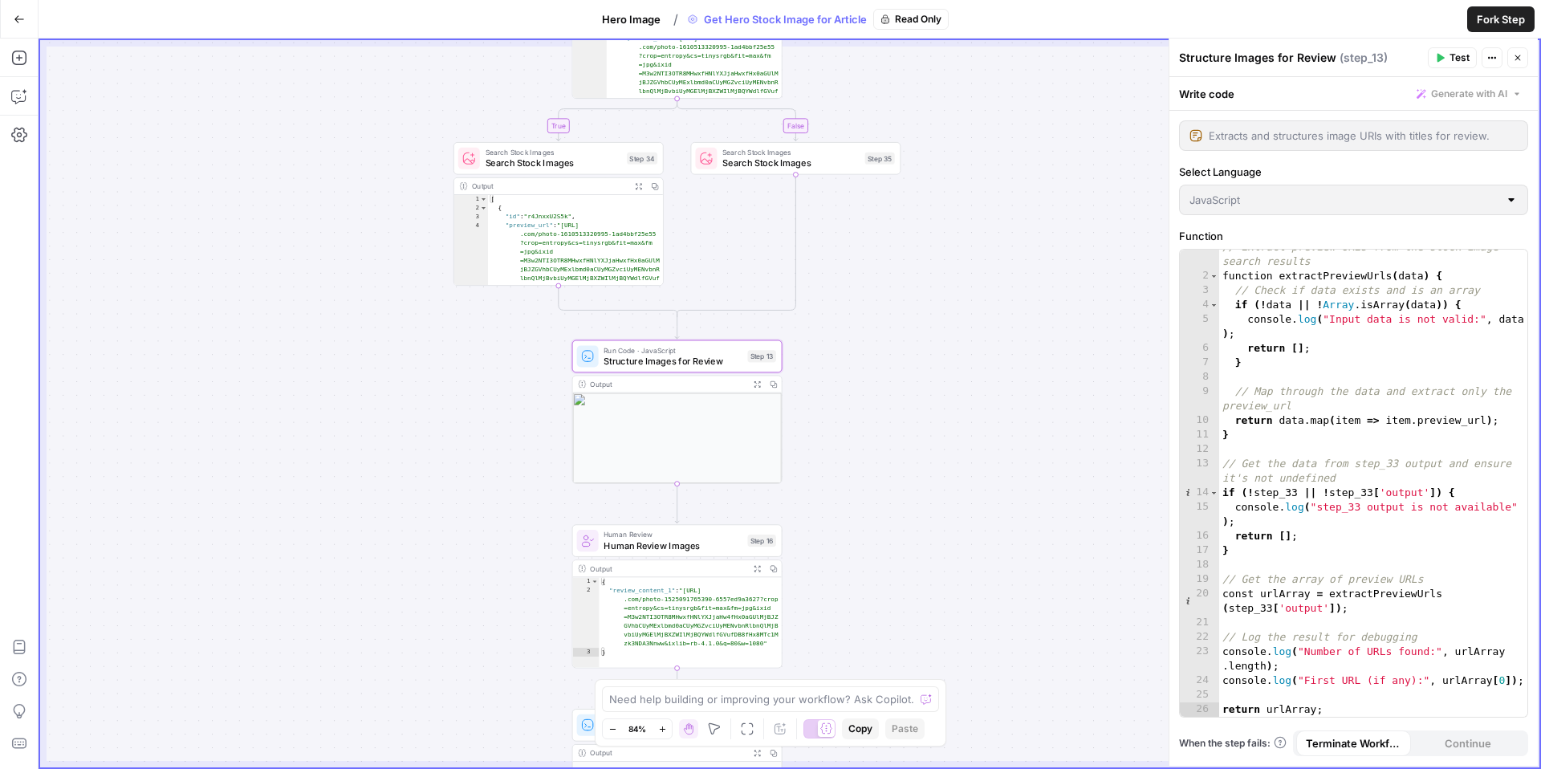
scroll to position [10, 0]
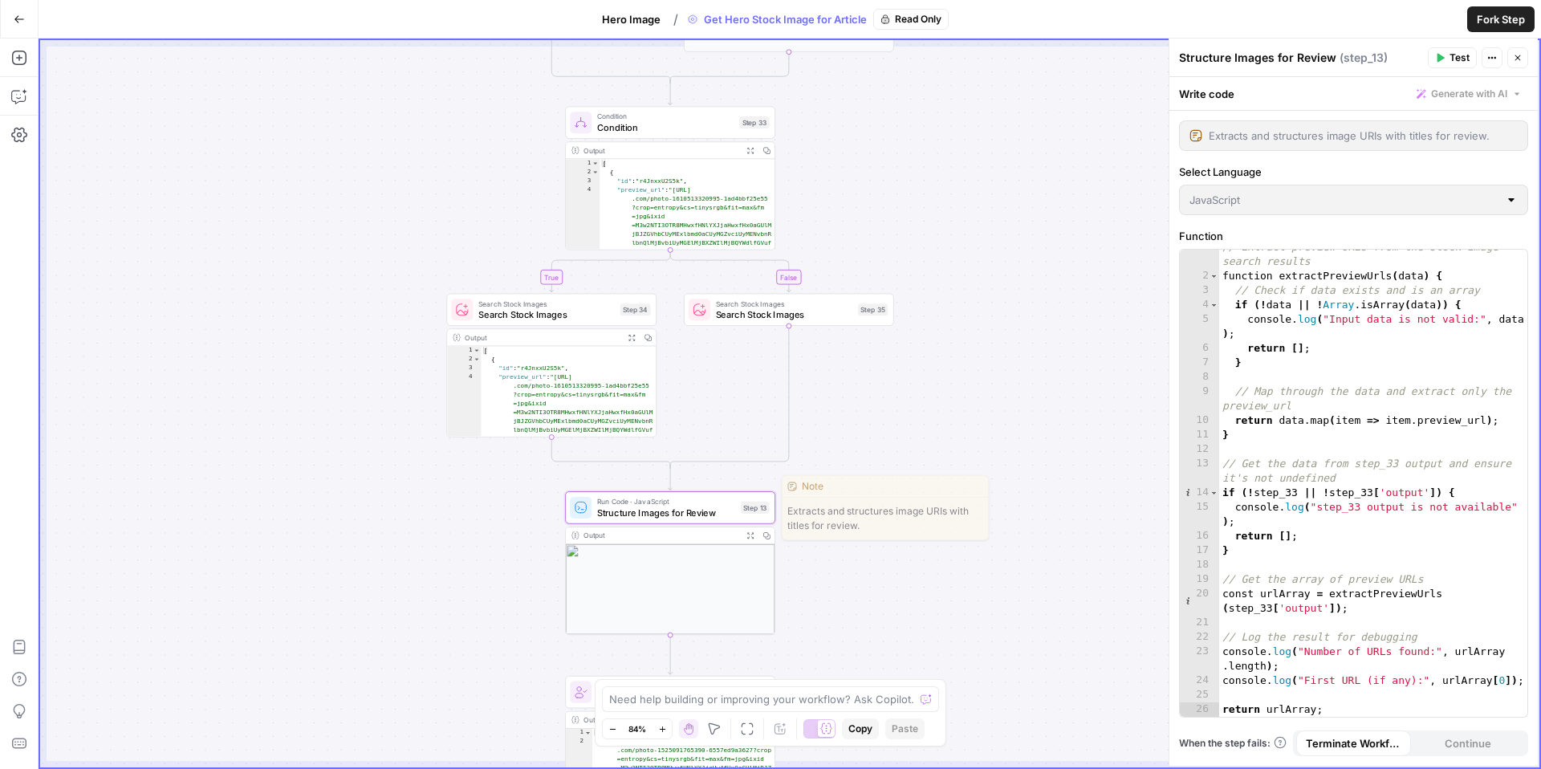
click at [735, 500] on div "Run Code · JavaScript Structure Images for Review Step 13" at bounding box center [669, 507] width 199 height 23
click at [1491, 14] on span "Fork Step" at bounding box center [1501, 19] width 48 height 16
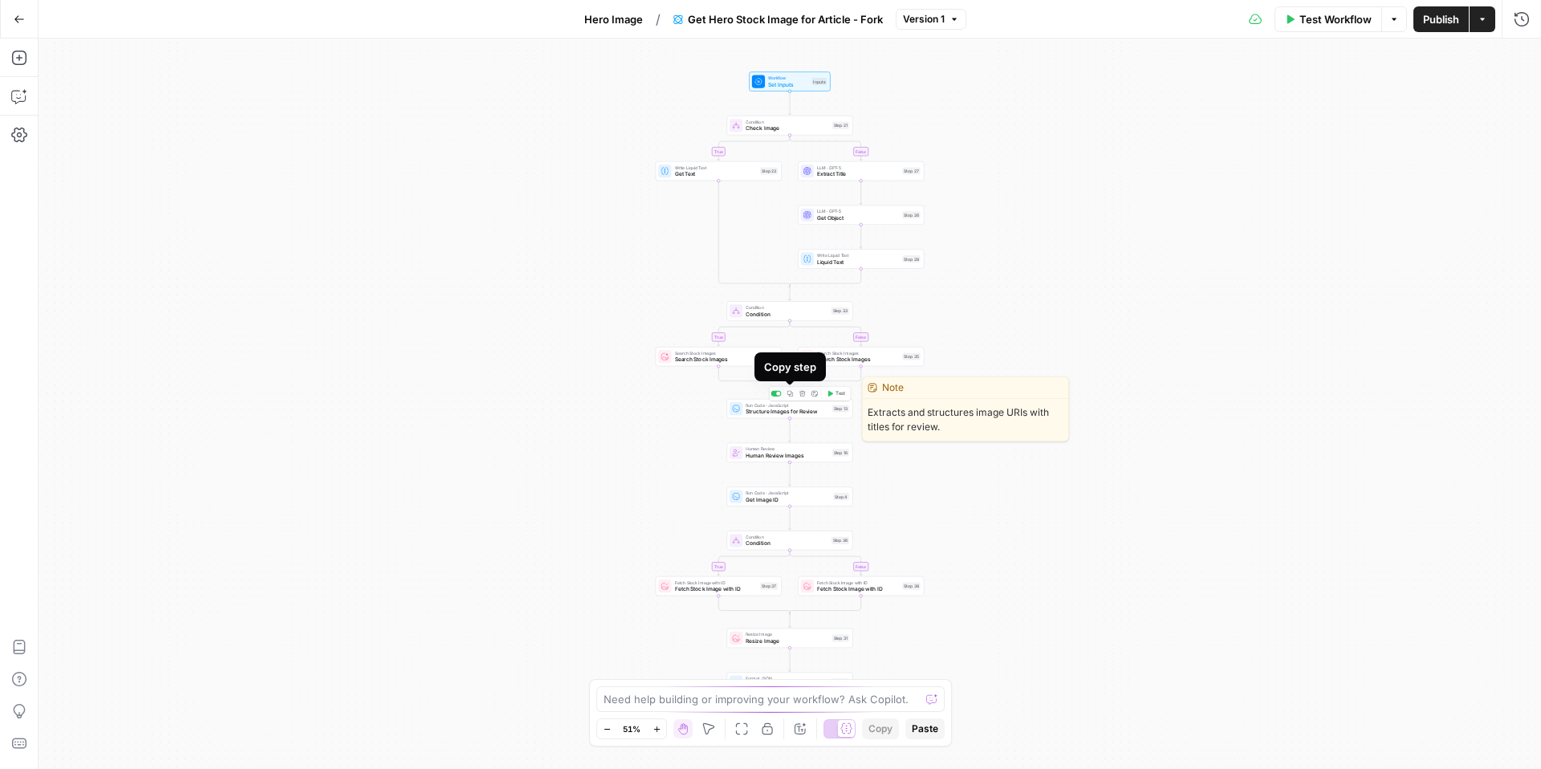
click at [791, 394] on icon "button" at bounding box center [790, 393] width 6 height 6
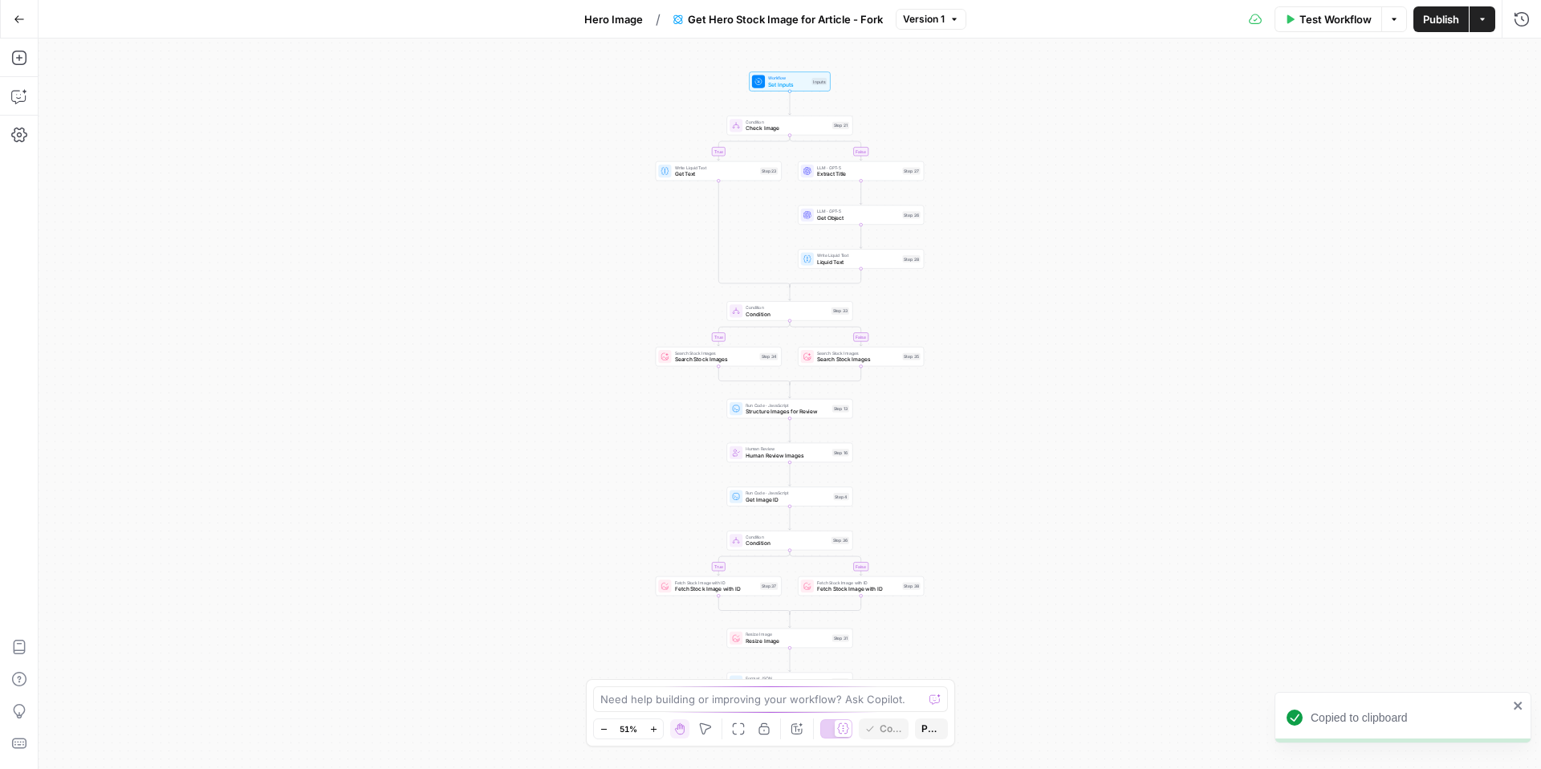
click at [618, 24] on span "Hero Image" at bounding box center [613, 19] width 59 height 16
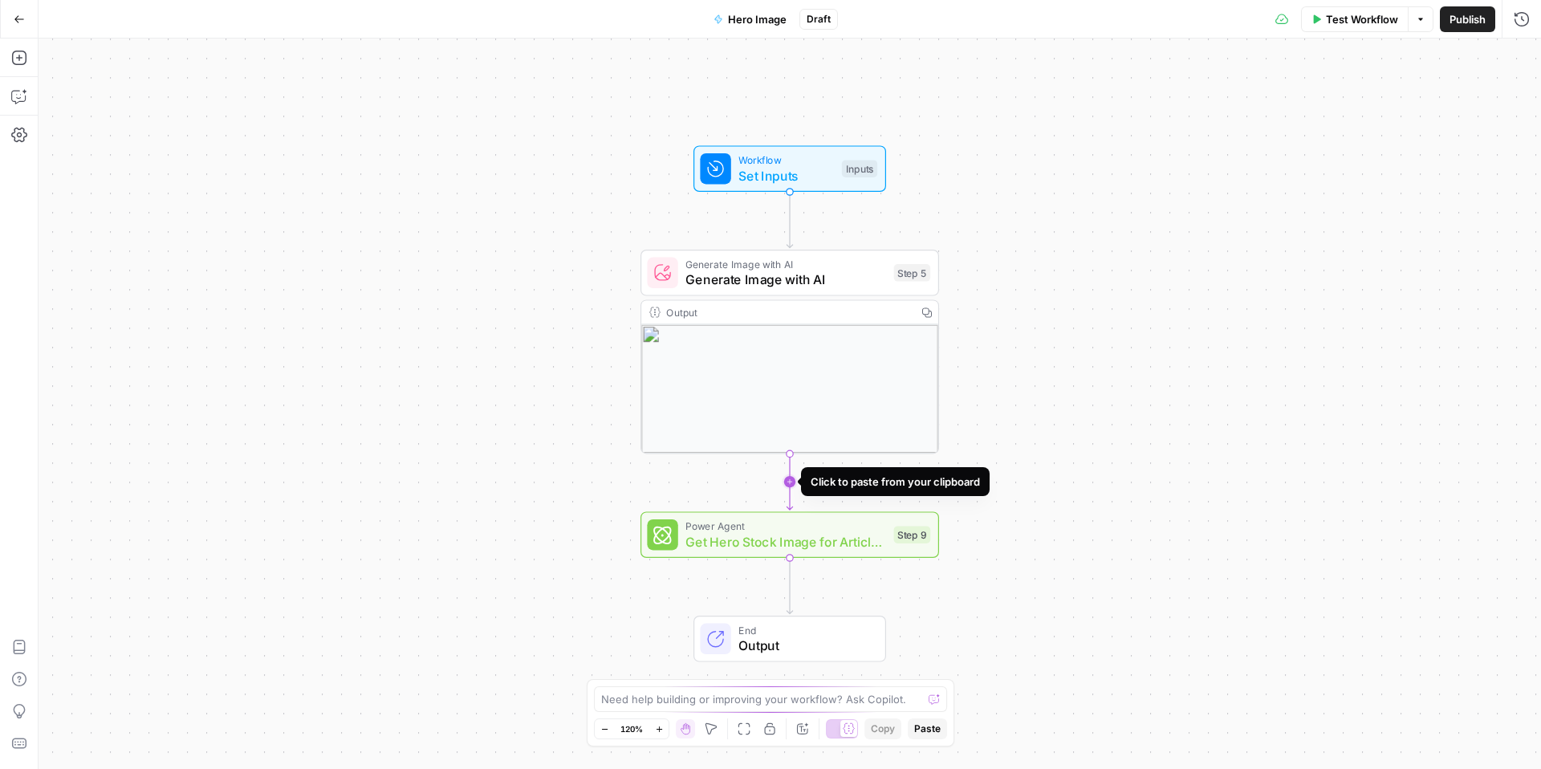
click at [790, 484] on icon "Edge from step_5 to step_9" at bounding box center [790, 482] width 6 height 56
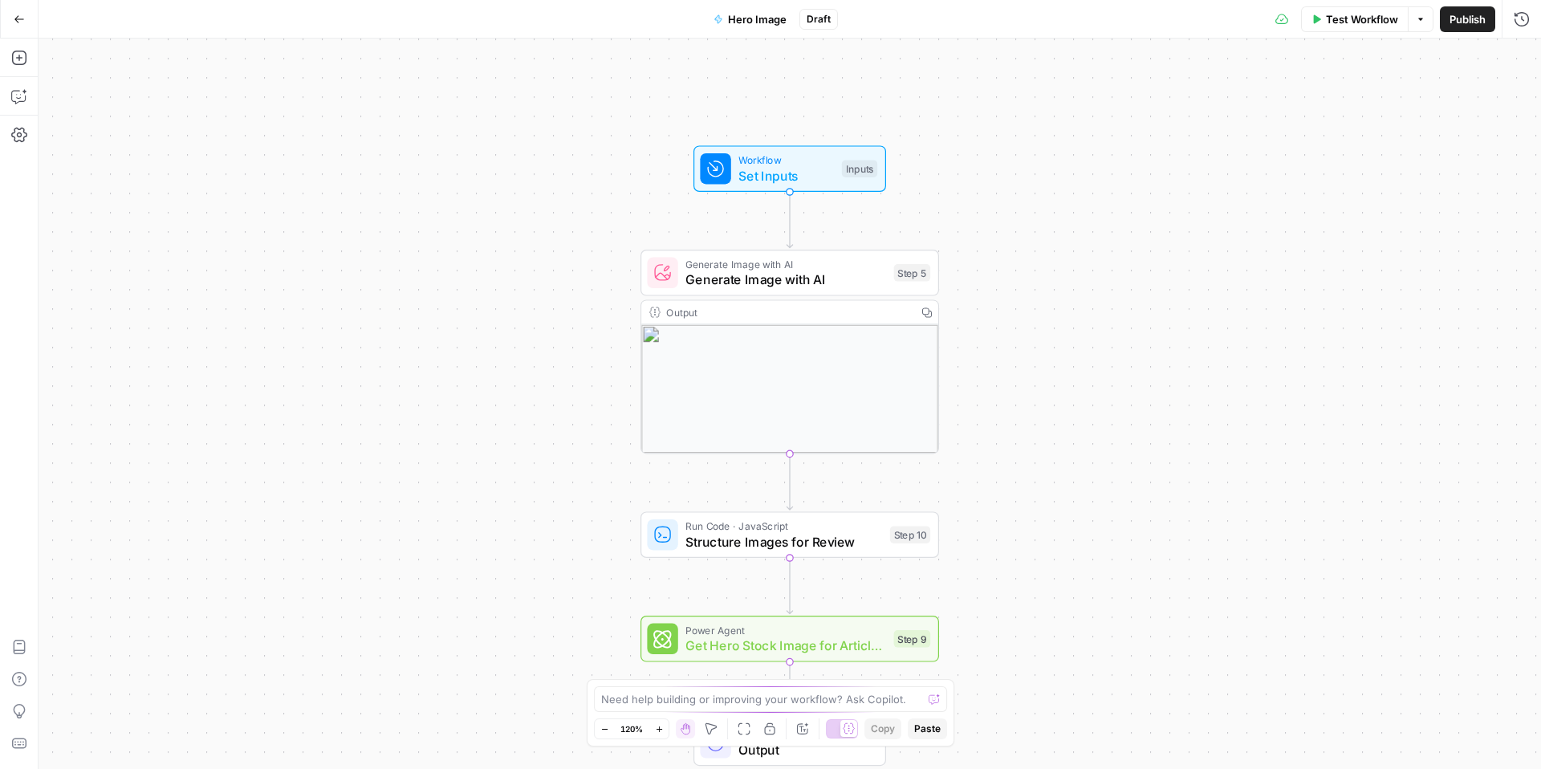
click at [723, 526] on span "Run Code · JavaScript" at bounding box center [784, 526] width 197 height 15
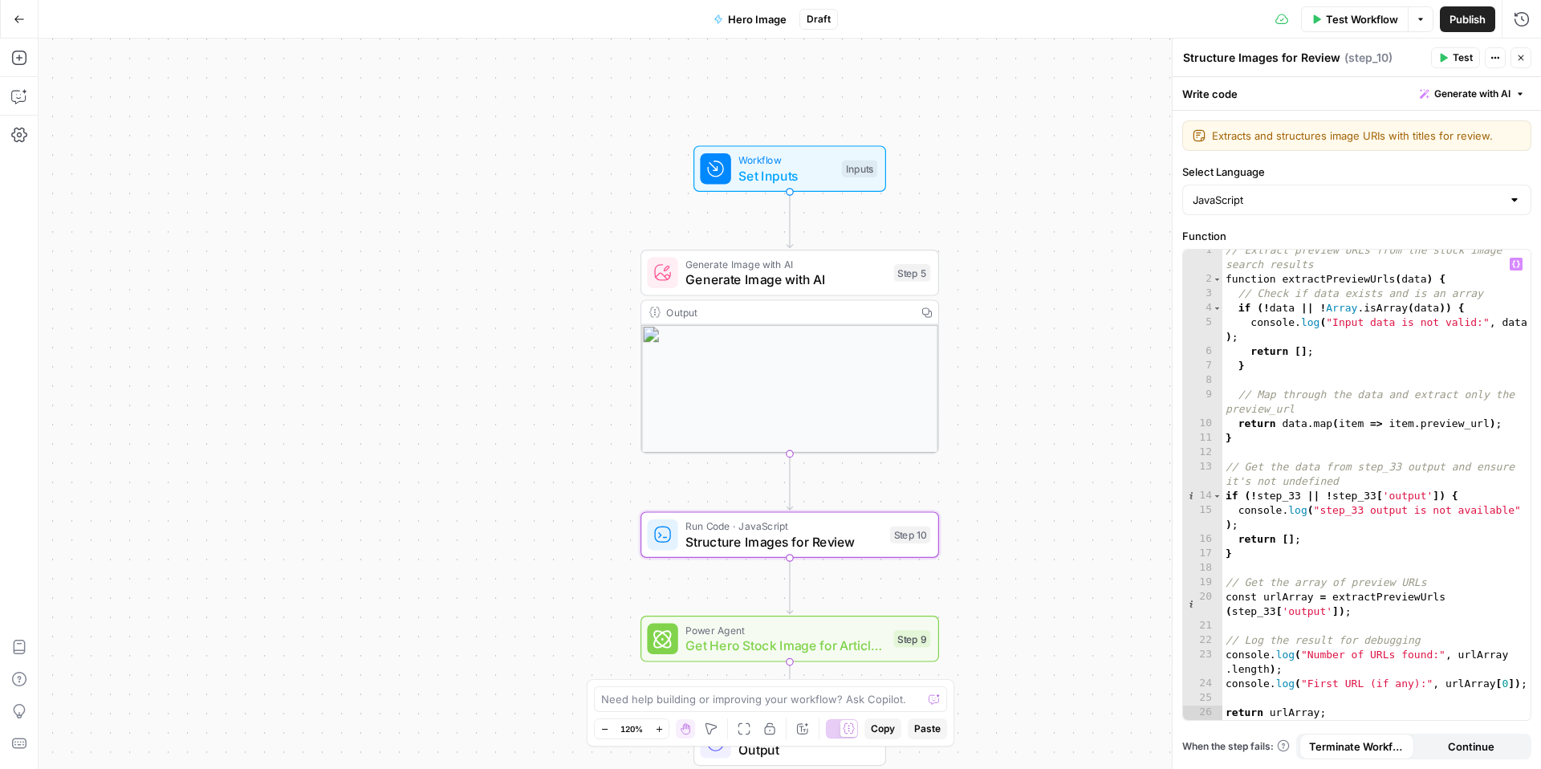
scroll to position [6, 0]
click at [1302, 498] on div "// Extract preview URLs from the stock image search results function extractPre…" at bounding box center [1377, 500] width 308 height 514
click at [1370, 493] on div "// Extract preview URLs from the stock image search results function extractPre…" at bounding box center [1377, 500] width 308 height 514
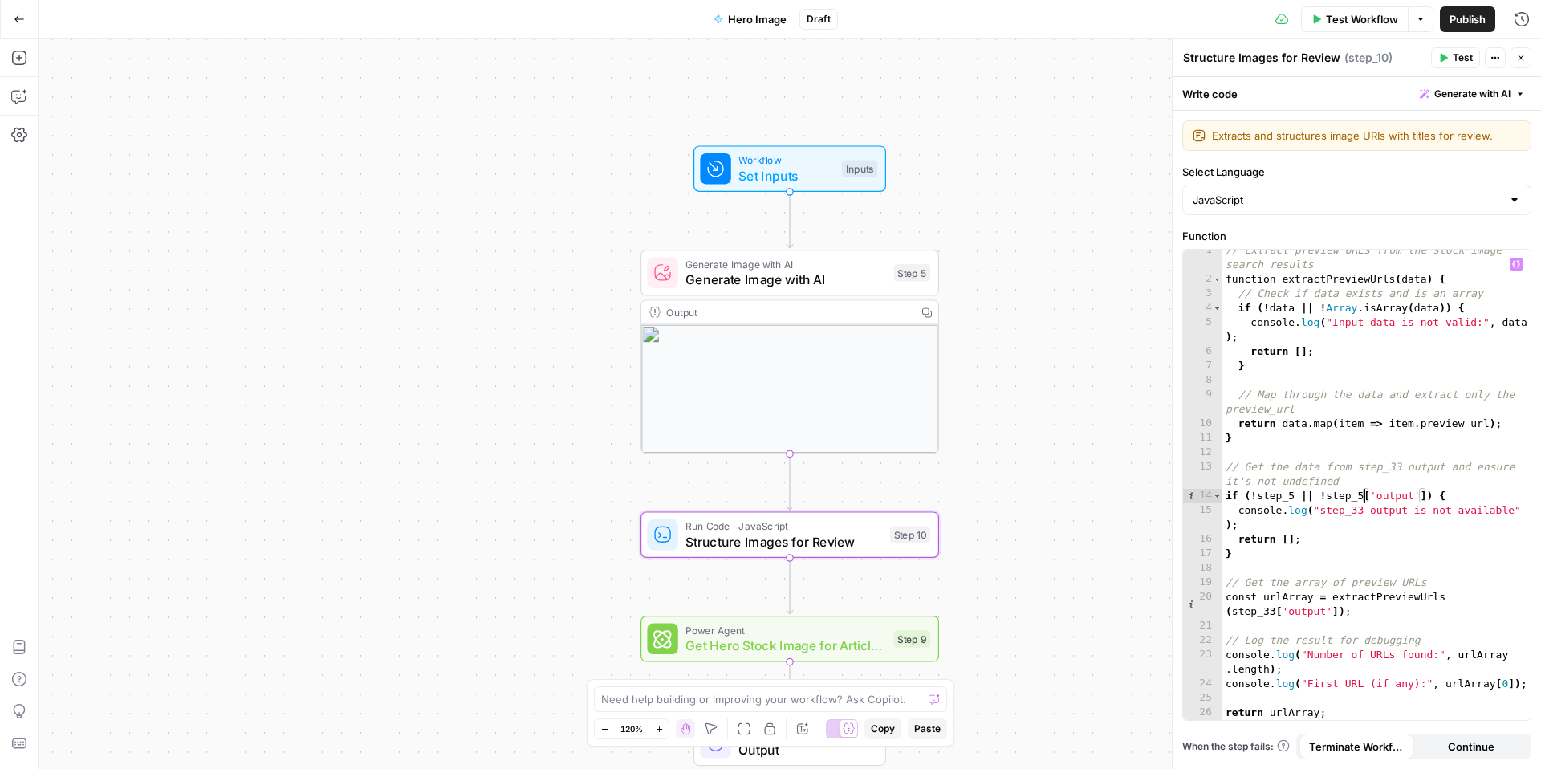
click at [1274, 611] on div "// Extract preview URLs from the stock image search results function extractPre…" at bounding box center [1377, 500] width 308 height 514
click at [1363, 508] on div "// Extract preview URLs from the stock image search results function extractPre…" at bounding box center [1377, 500] width 308 height 514
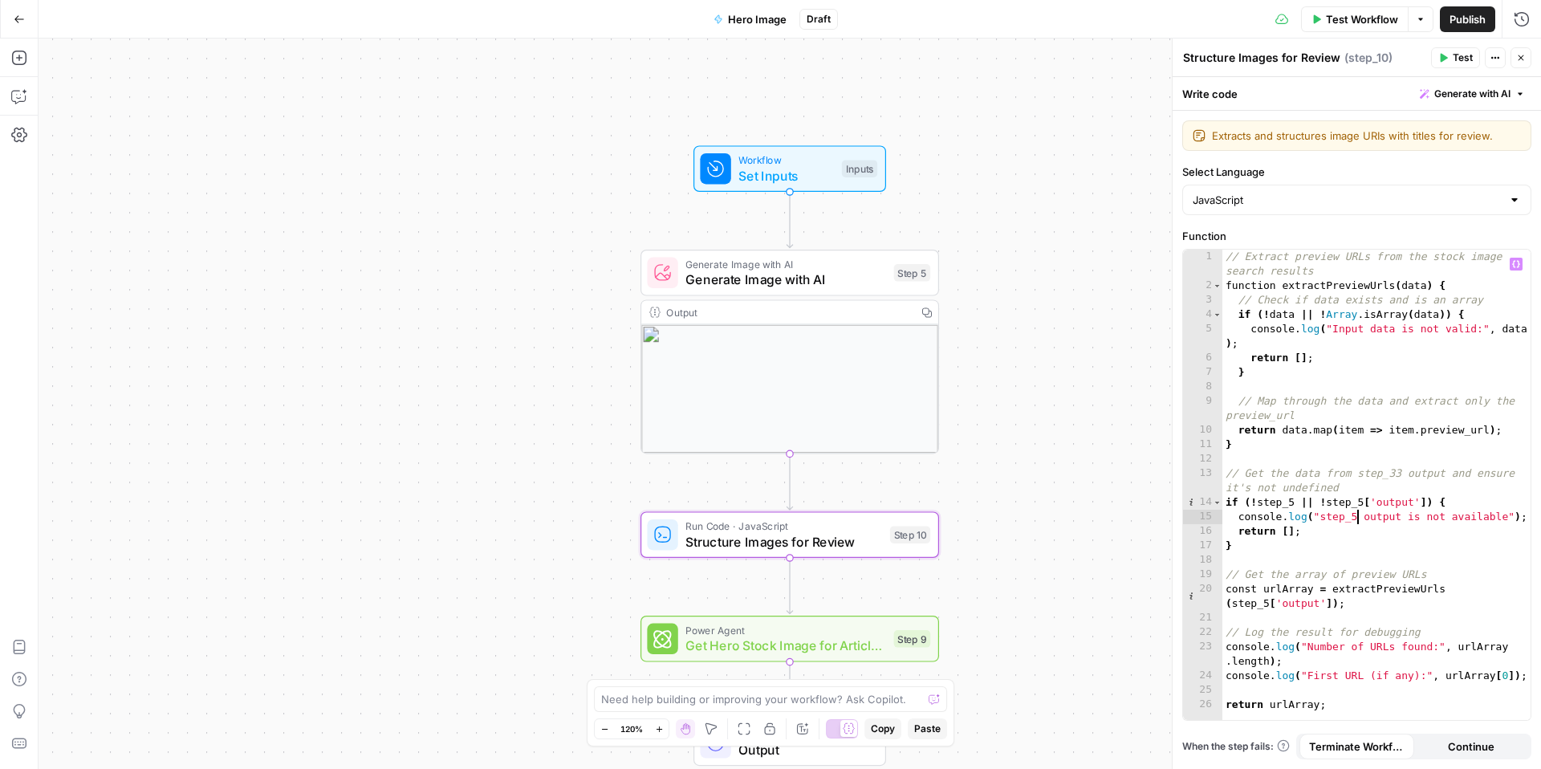
scroll to position [0, 10]
click at [916, 507] on span "Test" at bounding box center [910, 500] width 23 height 18
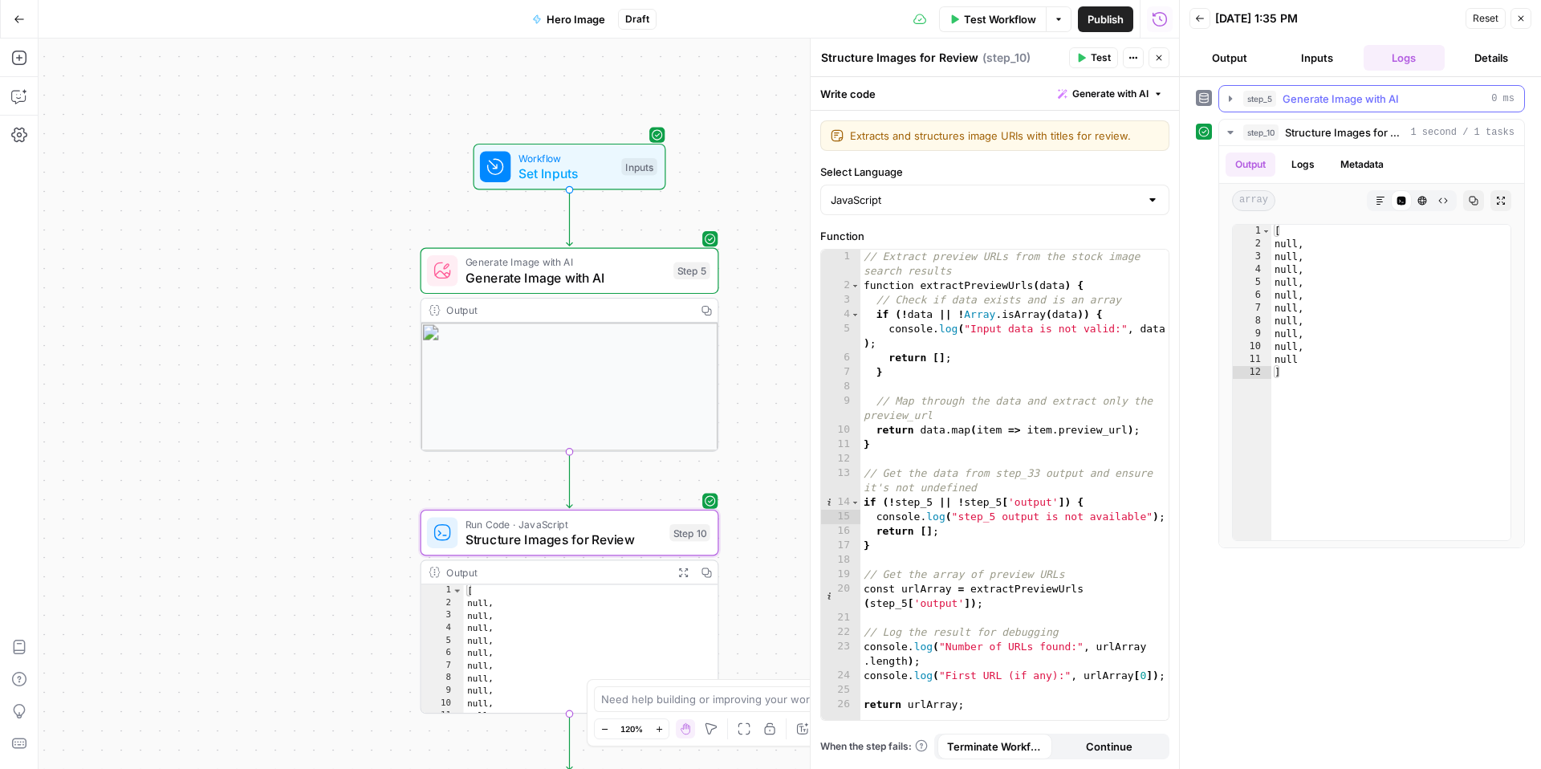
click at [1387, 91] on span "Generate Image with AI" at bounding box center [1341, 99] width 116 height 16
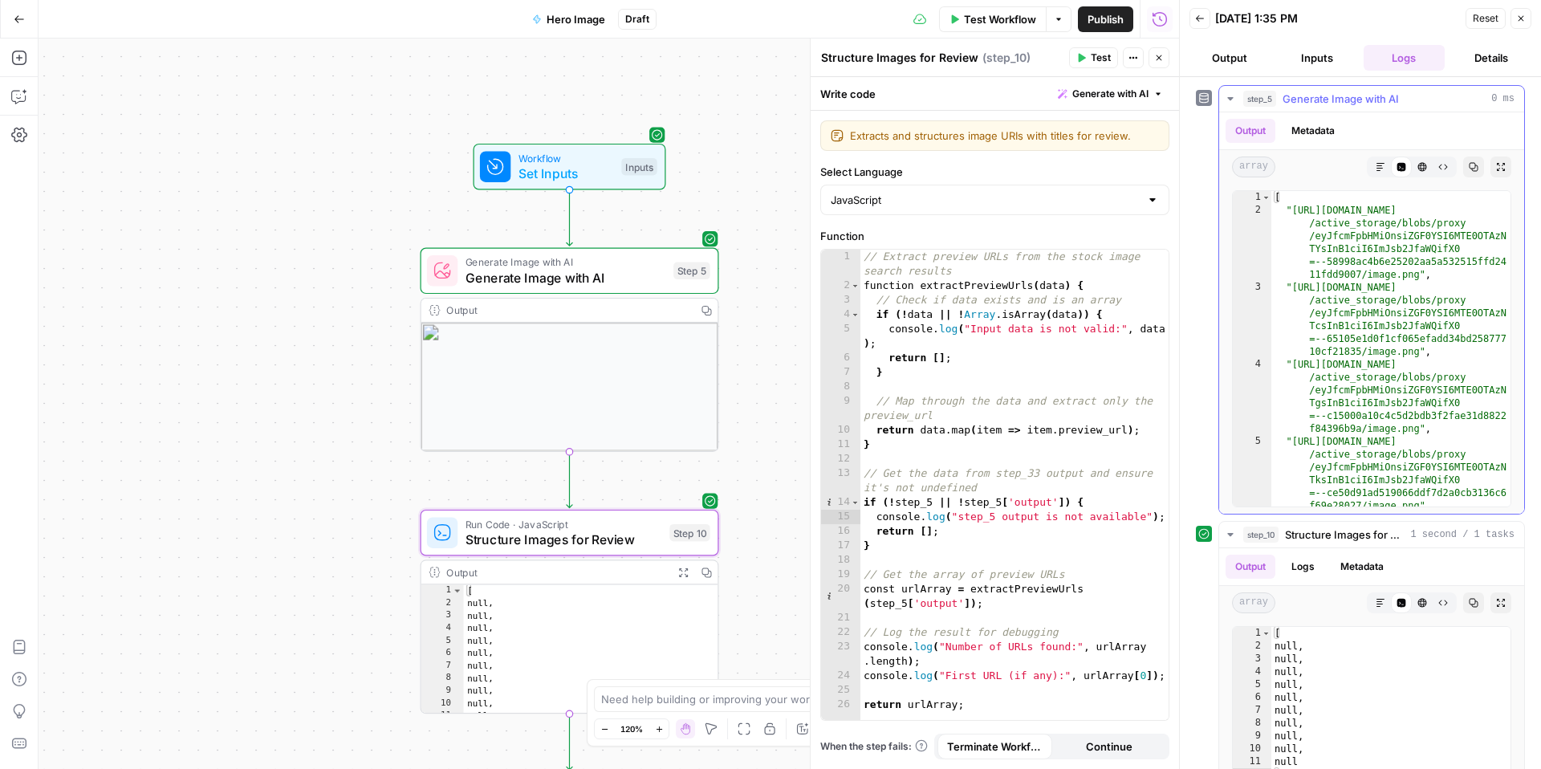
click at [1387, 91] on span "Generate Image with AI" at bounding box center [1341, 99] width 116 height 16
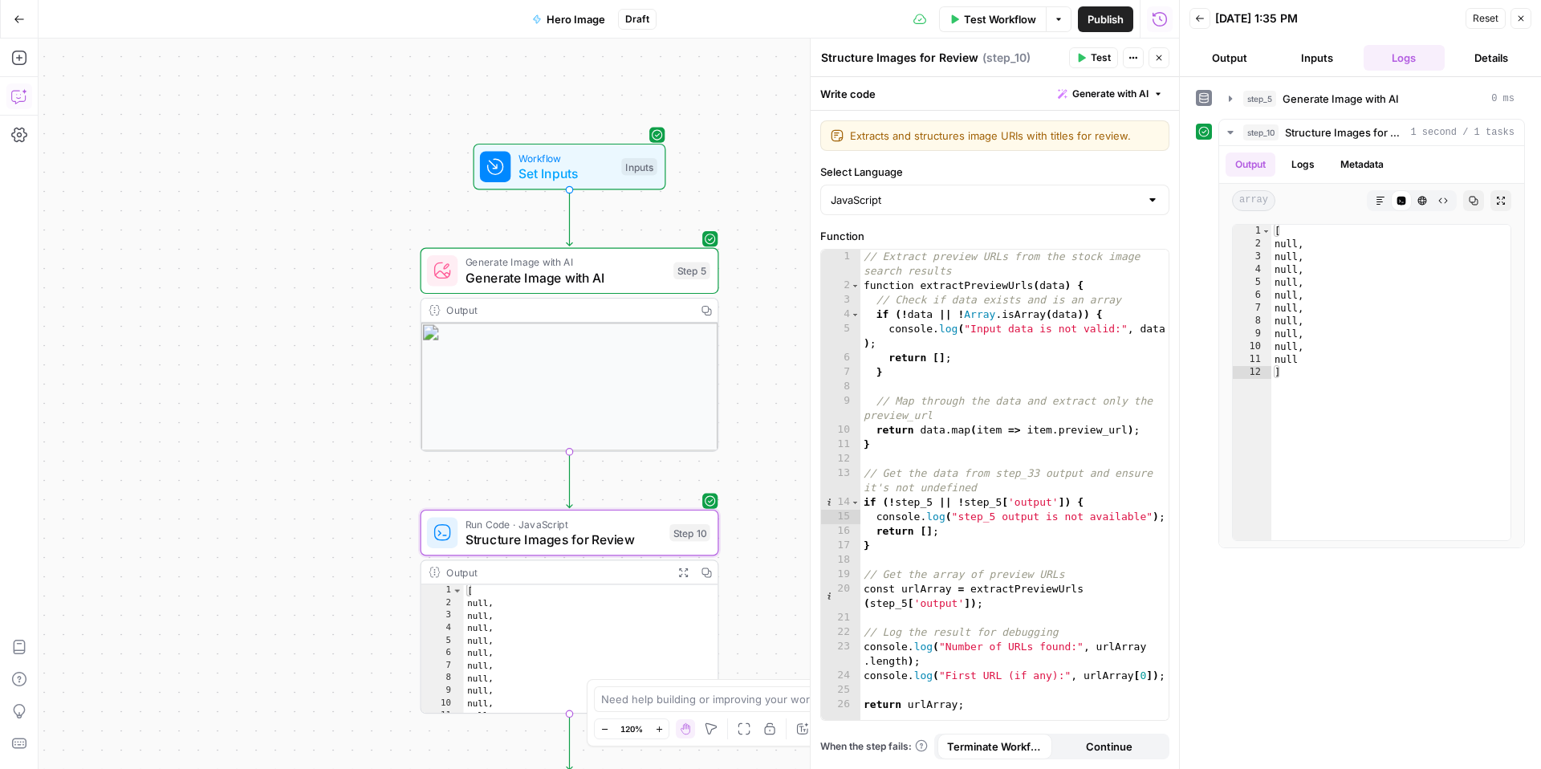
click at [14, 92] on icon "button" at bounding box center [19, 96] width 16 height 16
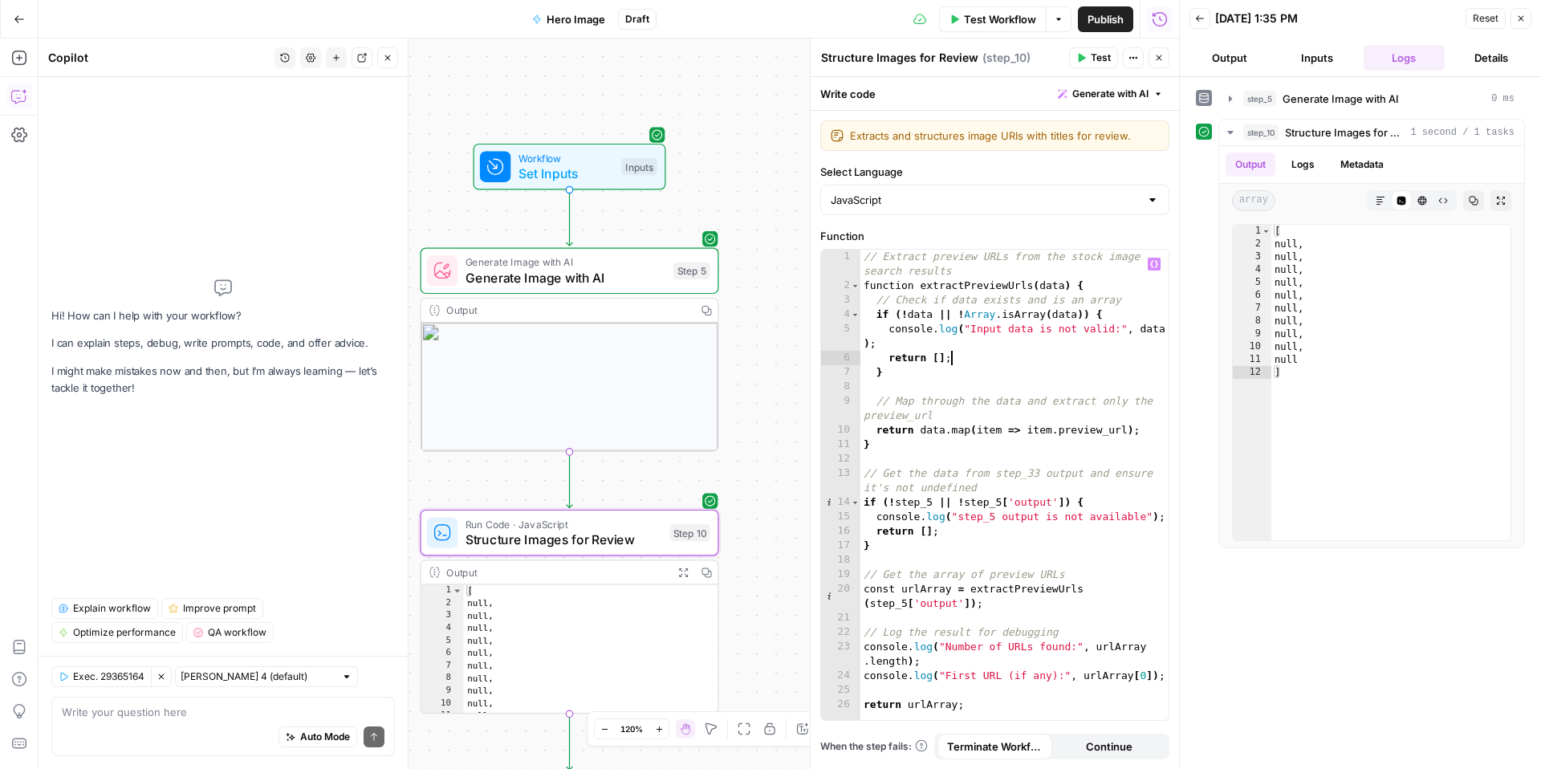
click at [992, 361] on div "// Extract preview URLs from the stock image search results function extractPre…" at bounding box center [1015, 507] width 308 height 514
type textarea "**********"
click at [1154, 263] on icon "button" at bounding box center [1155, 264] width 8 height 8
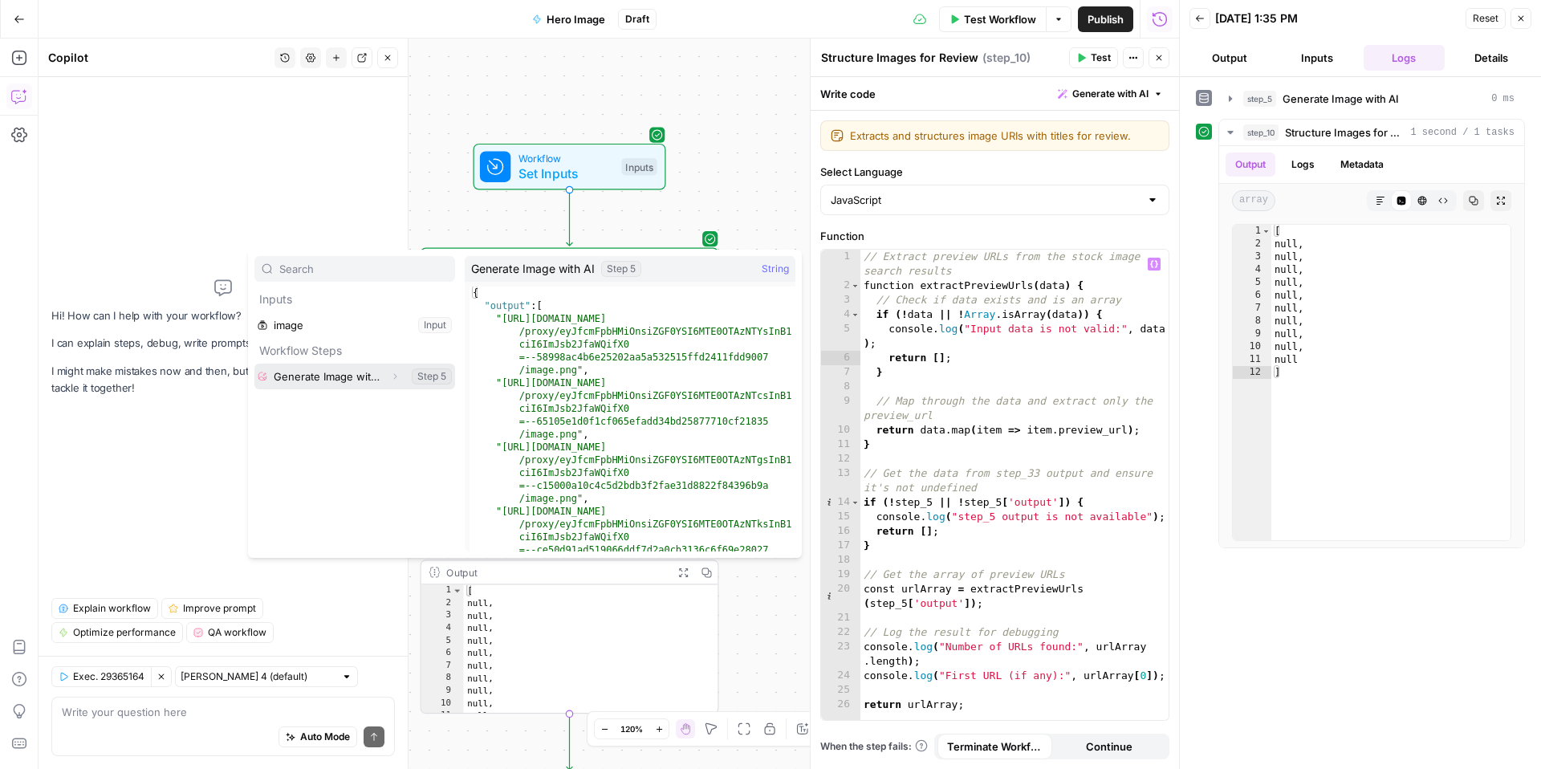
click at [397, 375] on icon "button" at bounding box center [395, 377] width 10 height 10
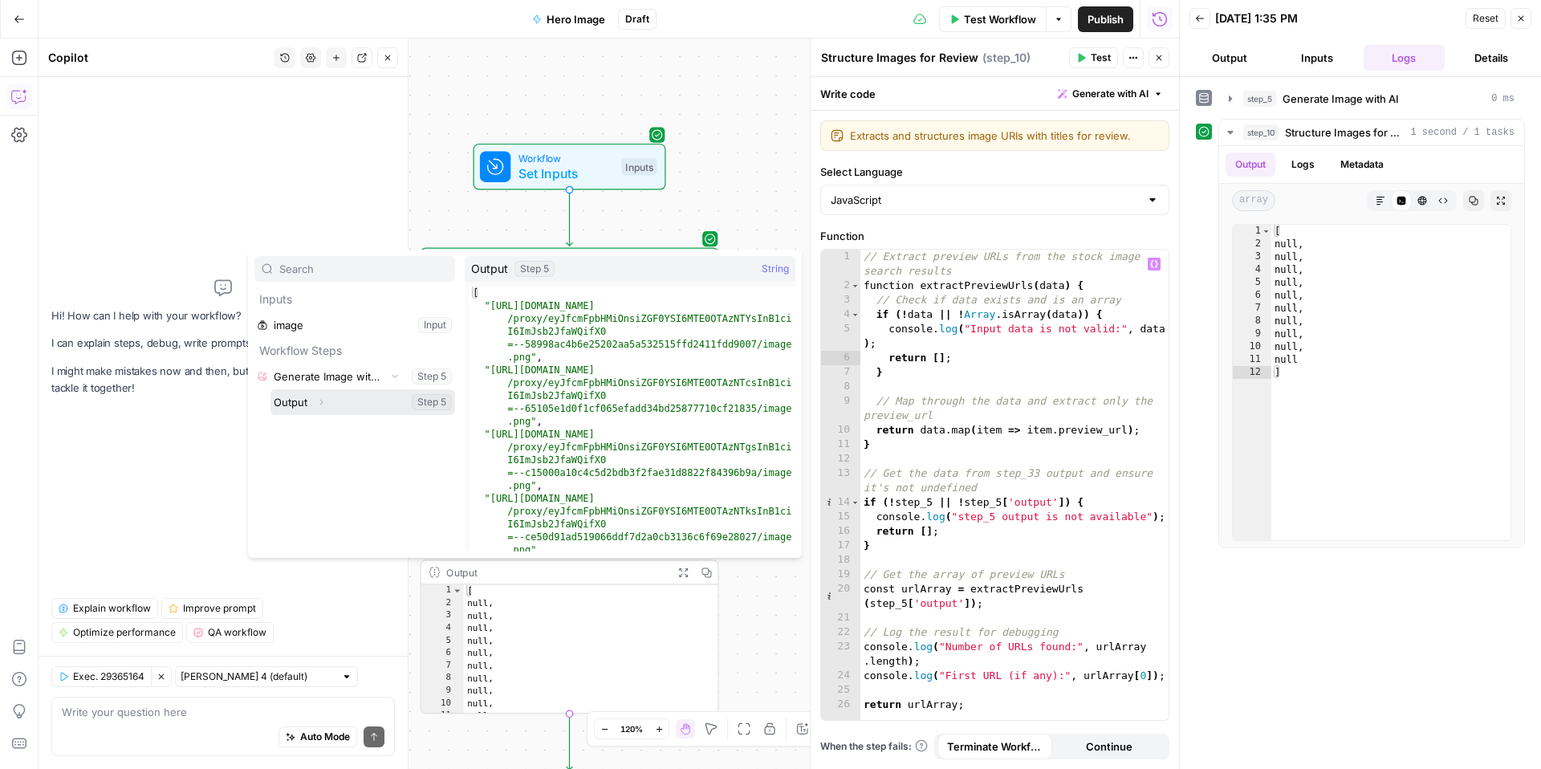
click at [324, 403] on icon "button" at bounding box center [321, 402] width 10 height 10
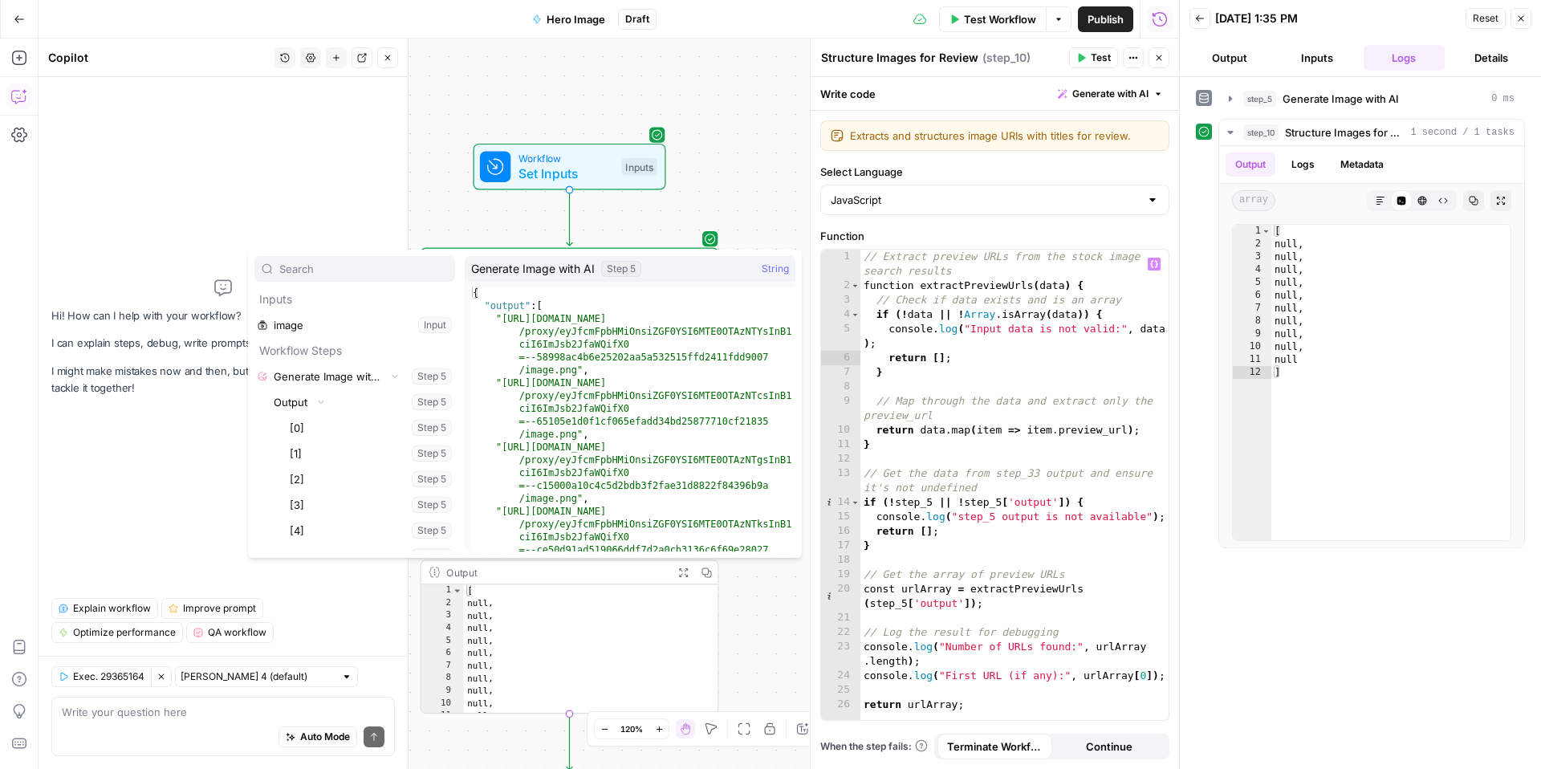
click at [1092, 392] on div "// Extract preview URLs from the stock image search results function extractPre…" at bounding box center [1015, 507] width 308 height 514
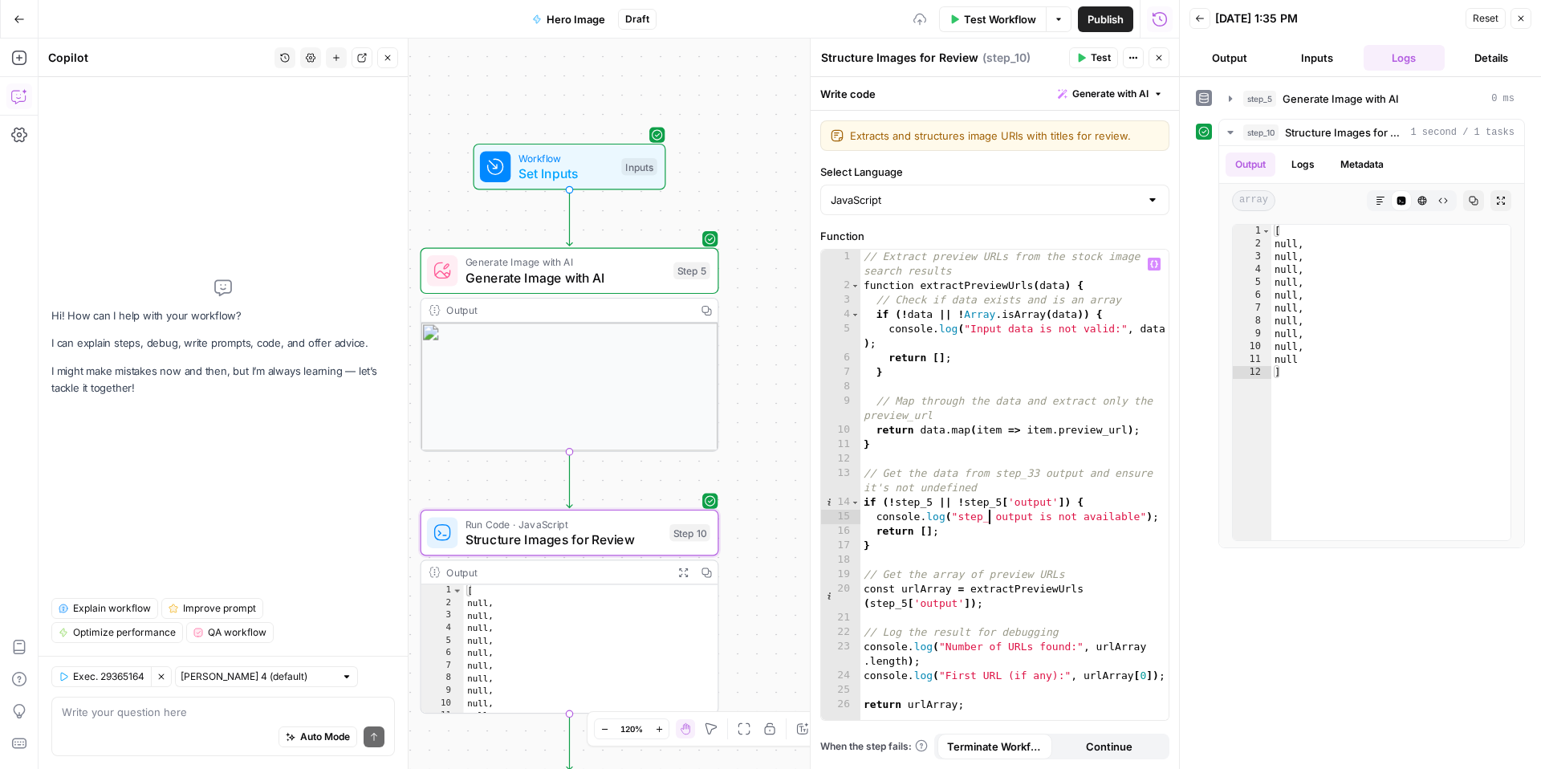
type textarea "**********"
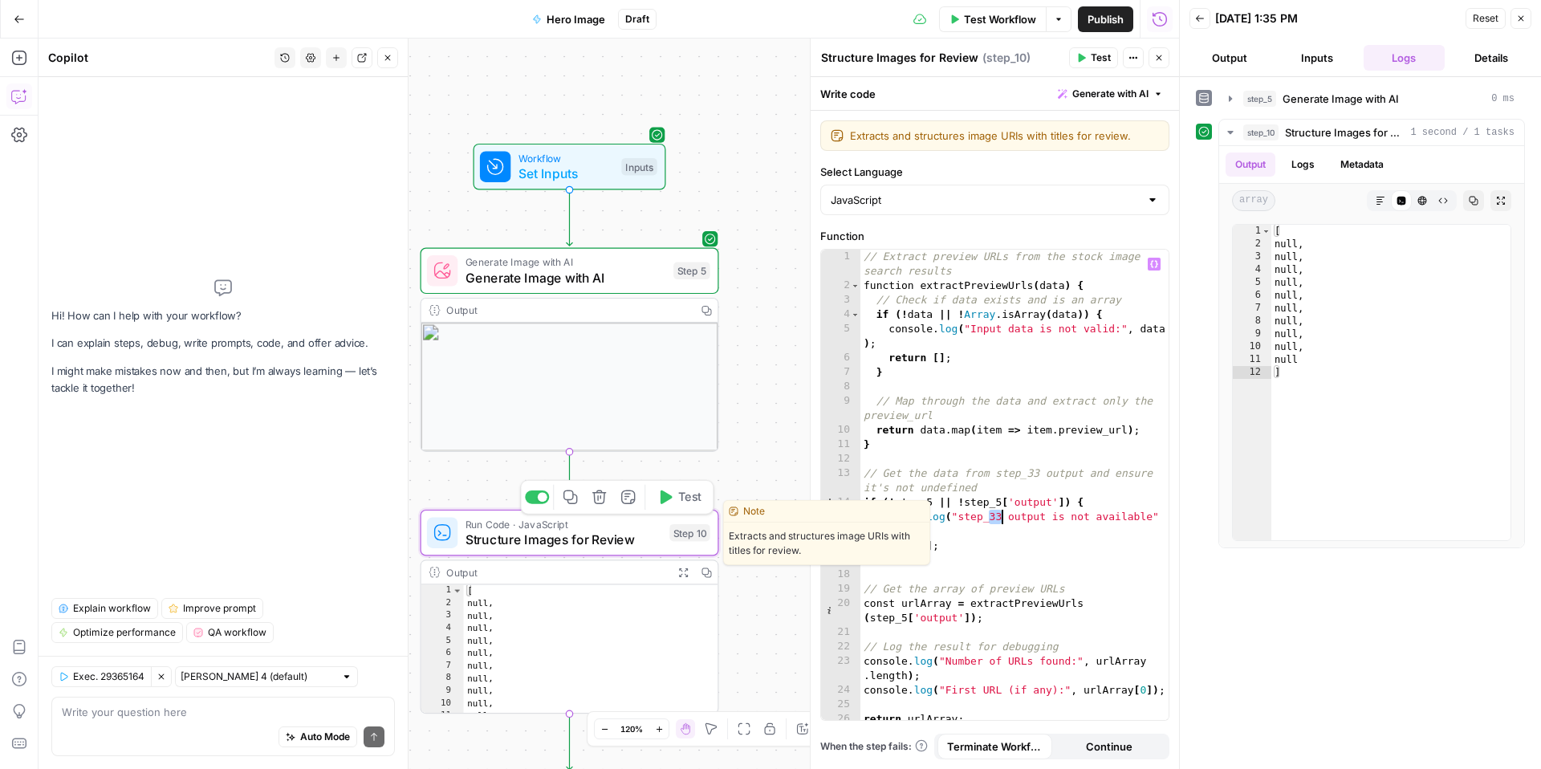
click at [598, 499] on icon "button" at bounding box center [600, 498] width 14 height 14
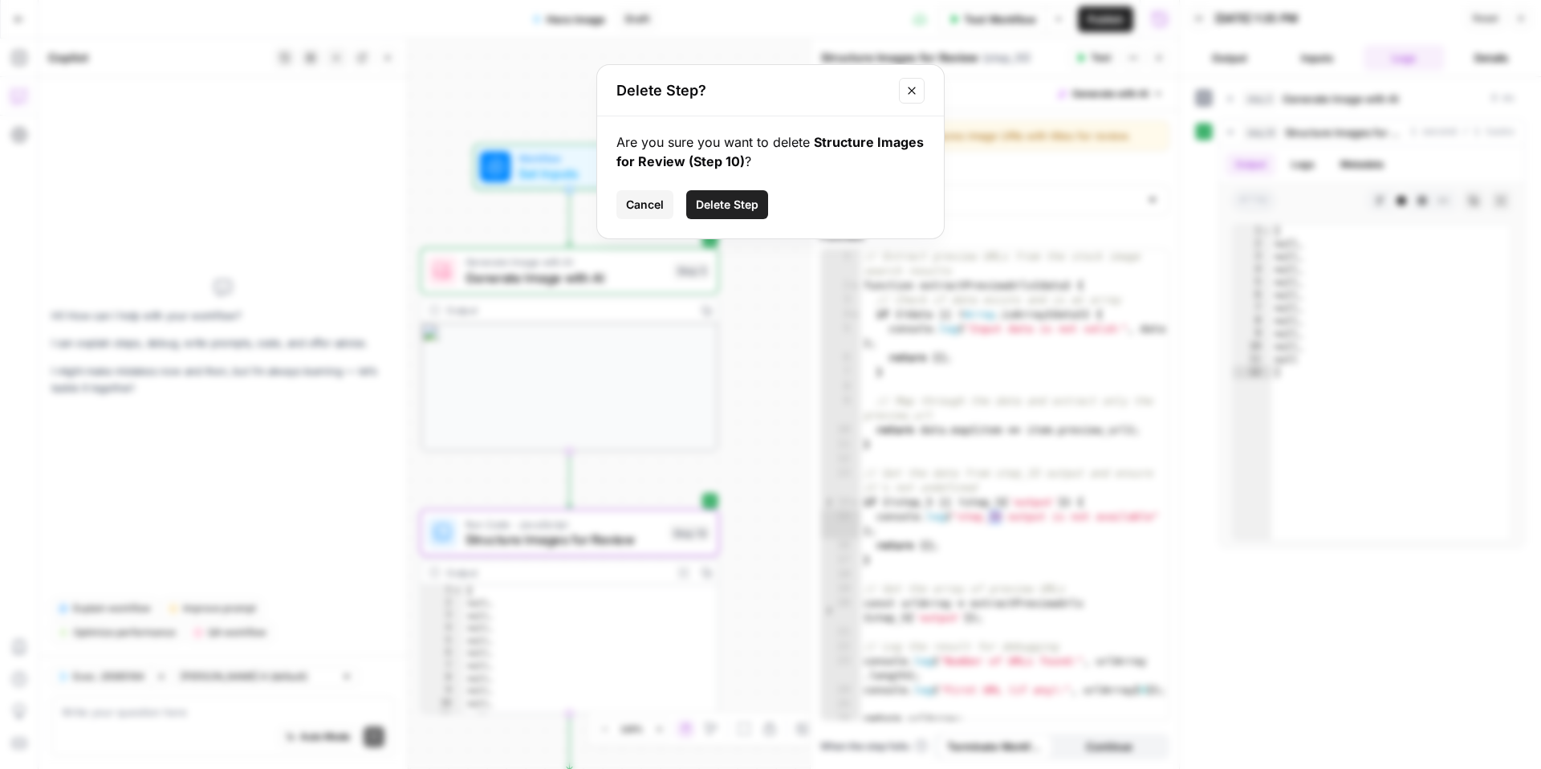
click at [734, 194] on button "Delete Step" at bounding box center [727, 204] width 82 height 29
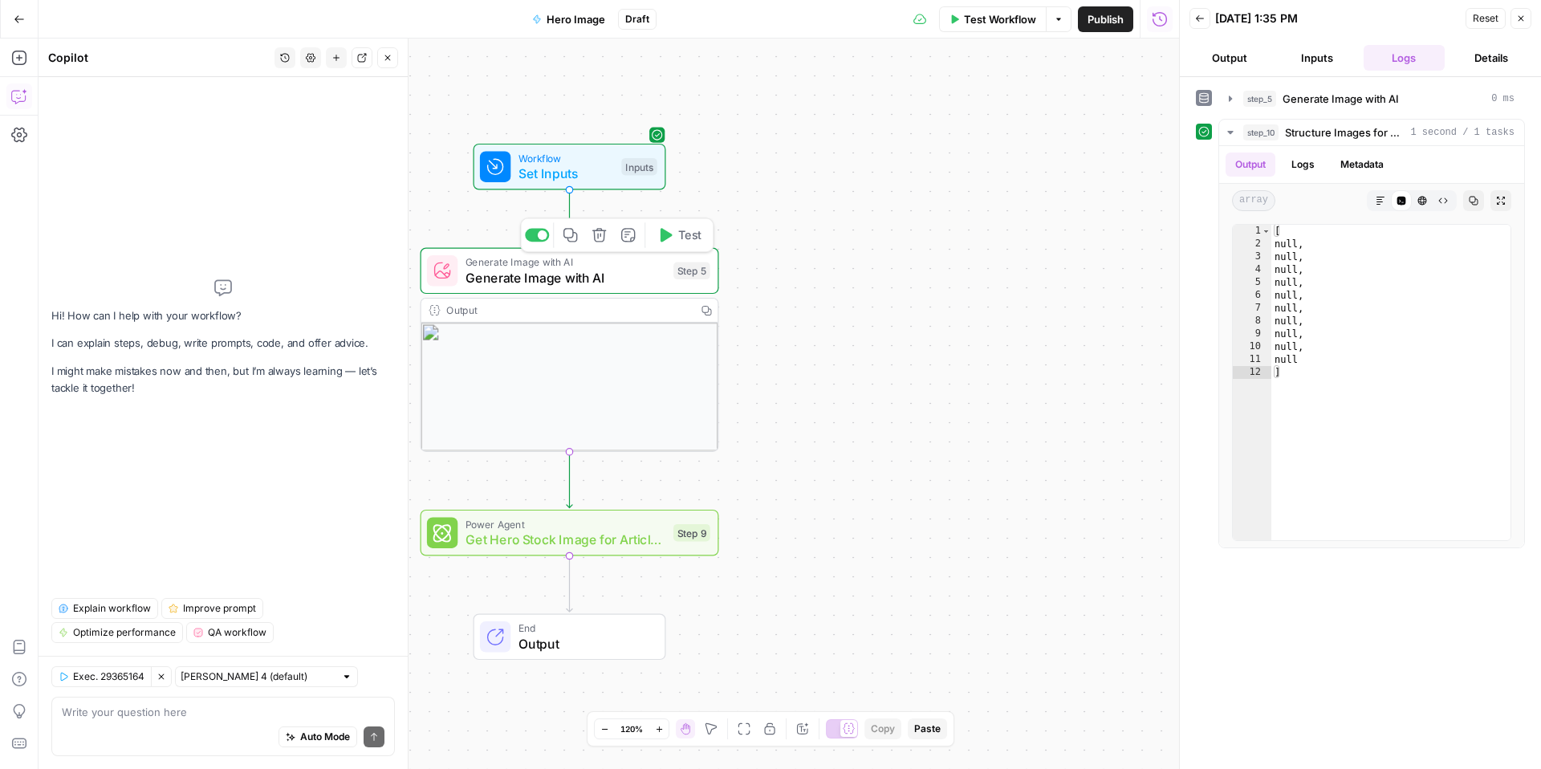
click at [686, 235] on span "Test" at bounding box center [689, 235] width 23 height 18
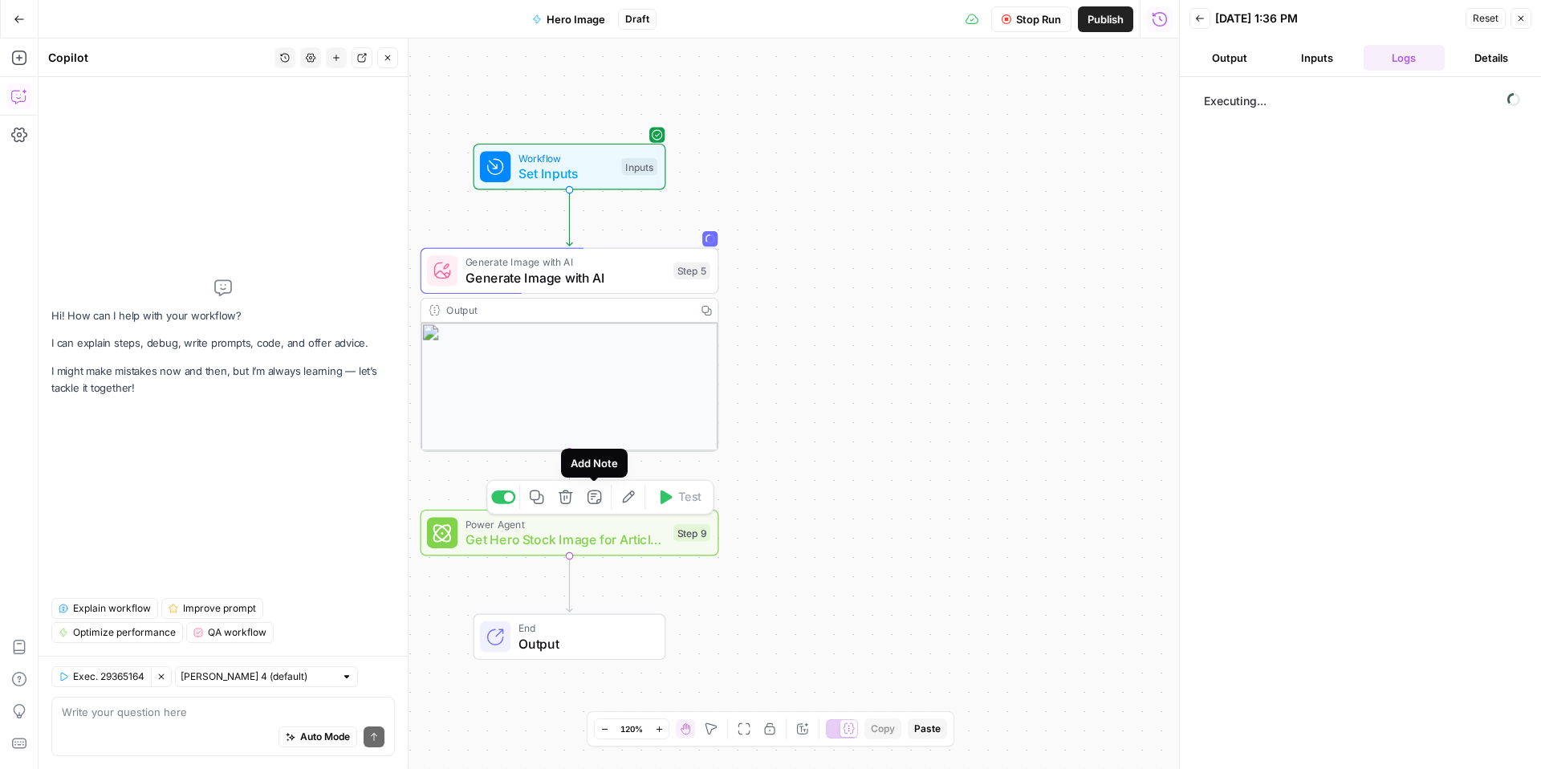
click at [564, 492] on icon "button" at bounding box center [566, 498] width 14 height 14
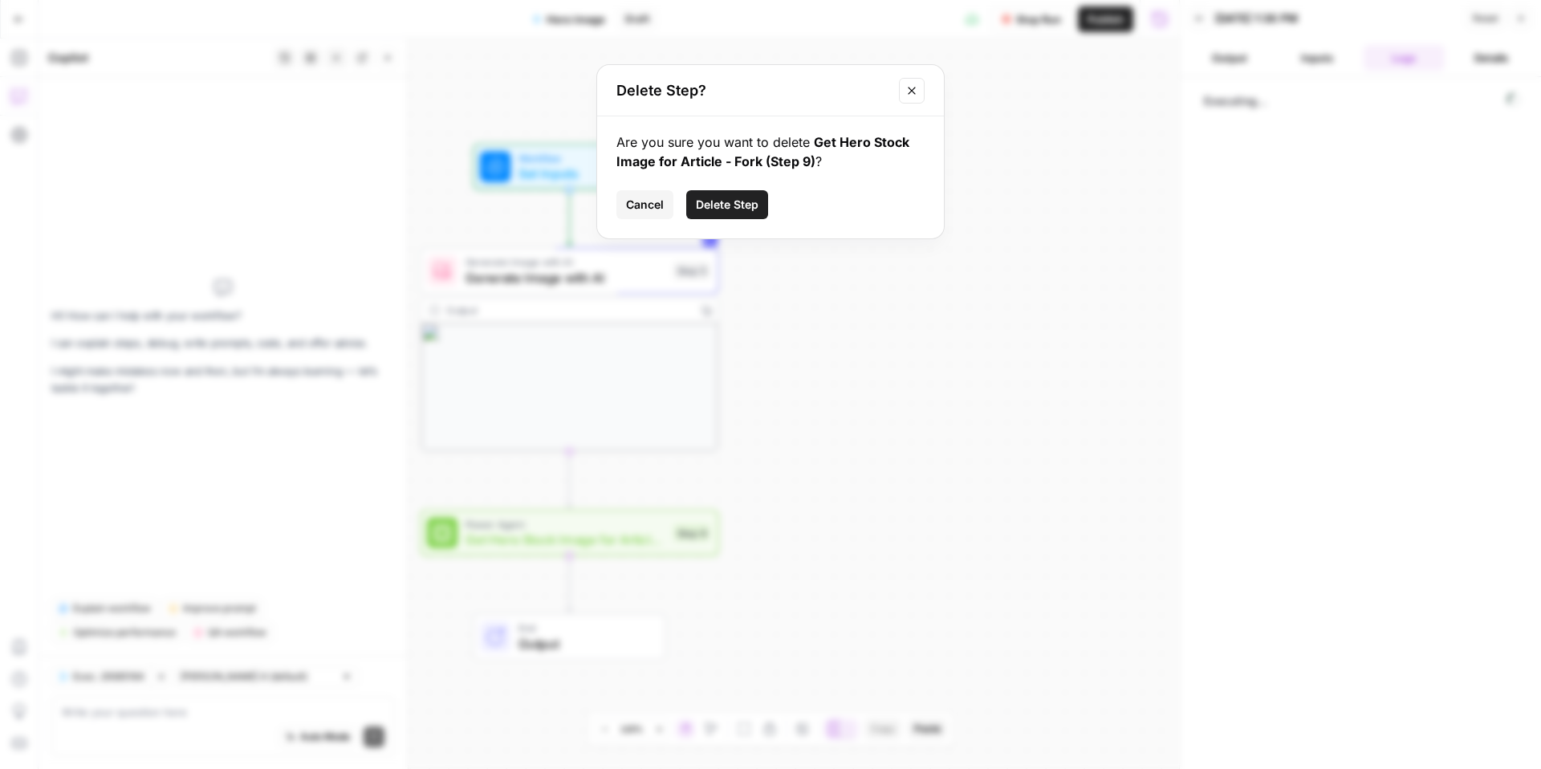
click at [755, 194] on button "Delete Step" at bounding box center [727, 204] width 82 height 29
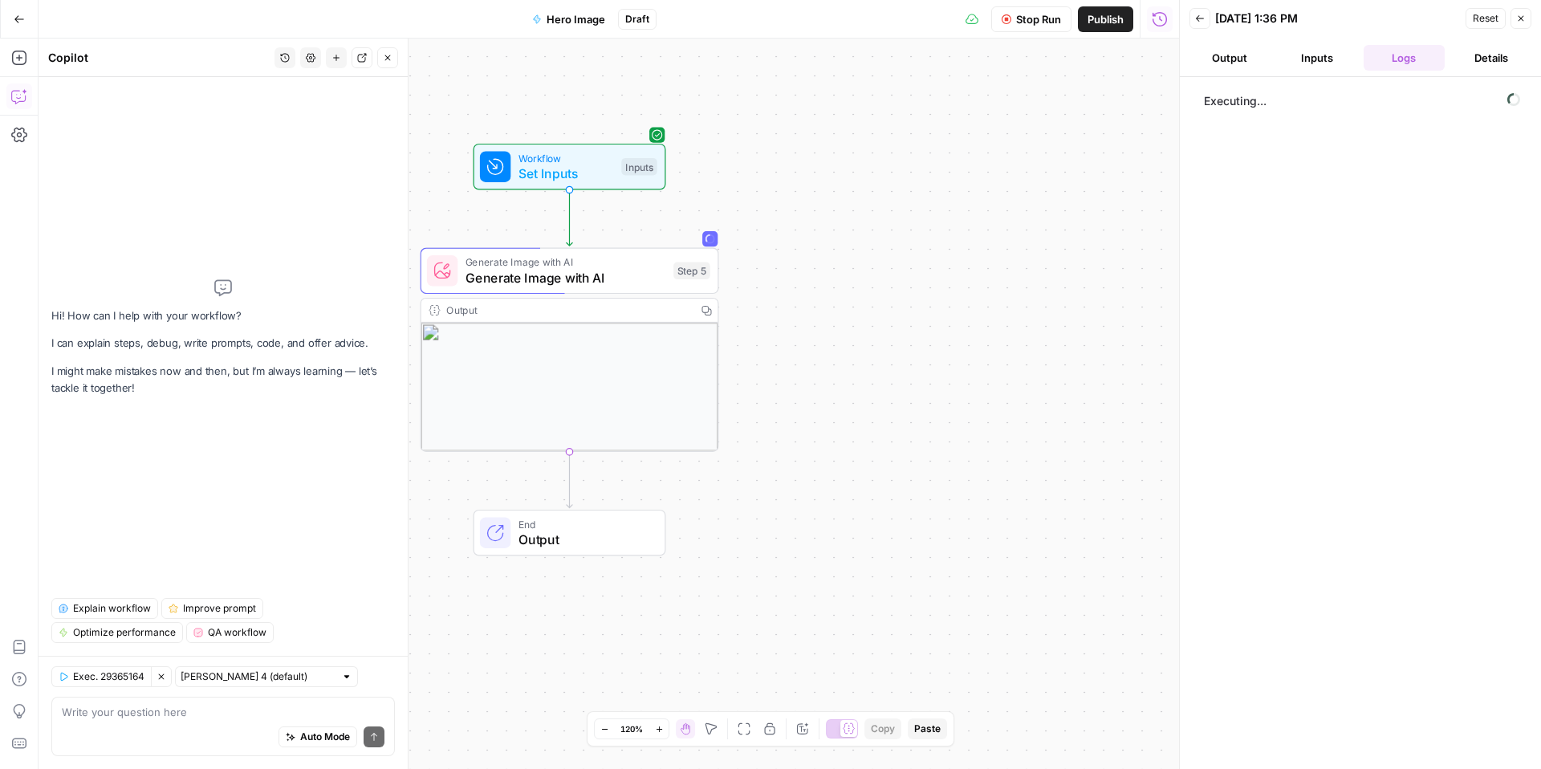
click at [27, 12] on button "Go Back" at bounding box center [19, 19] width 29 height 29
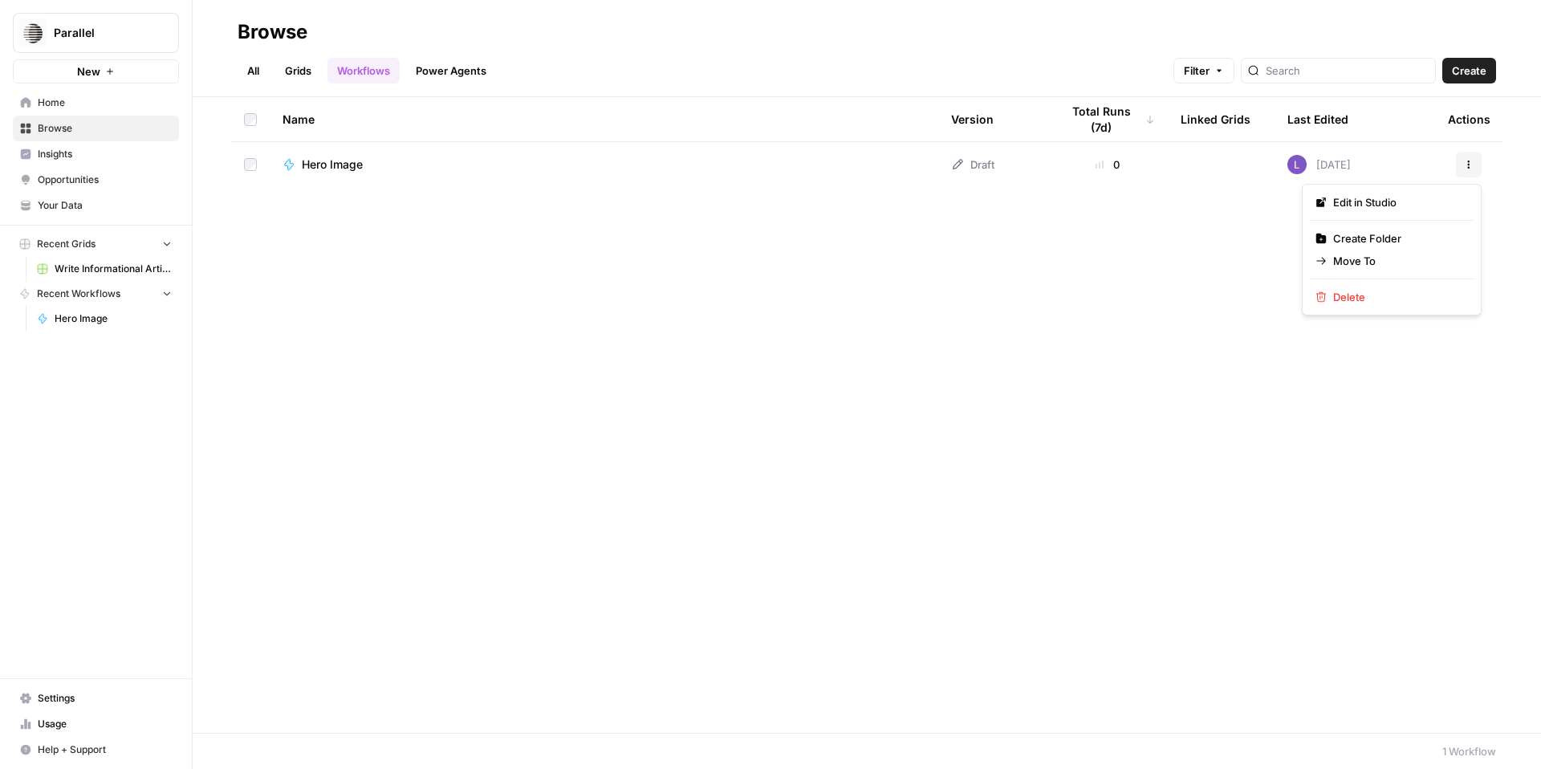
click at [1469, 163] on icon "button" at bounding box center [1469, 165] width 10 height 10
click at [1372, 299] on span "Delete" at bounding box center [1398, 297] width 128 height 16
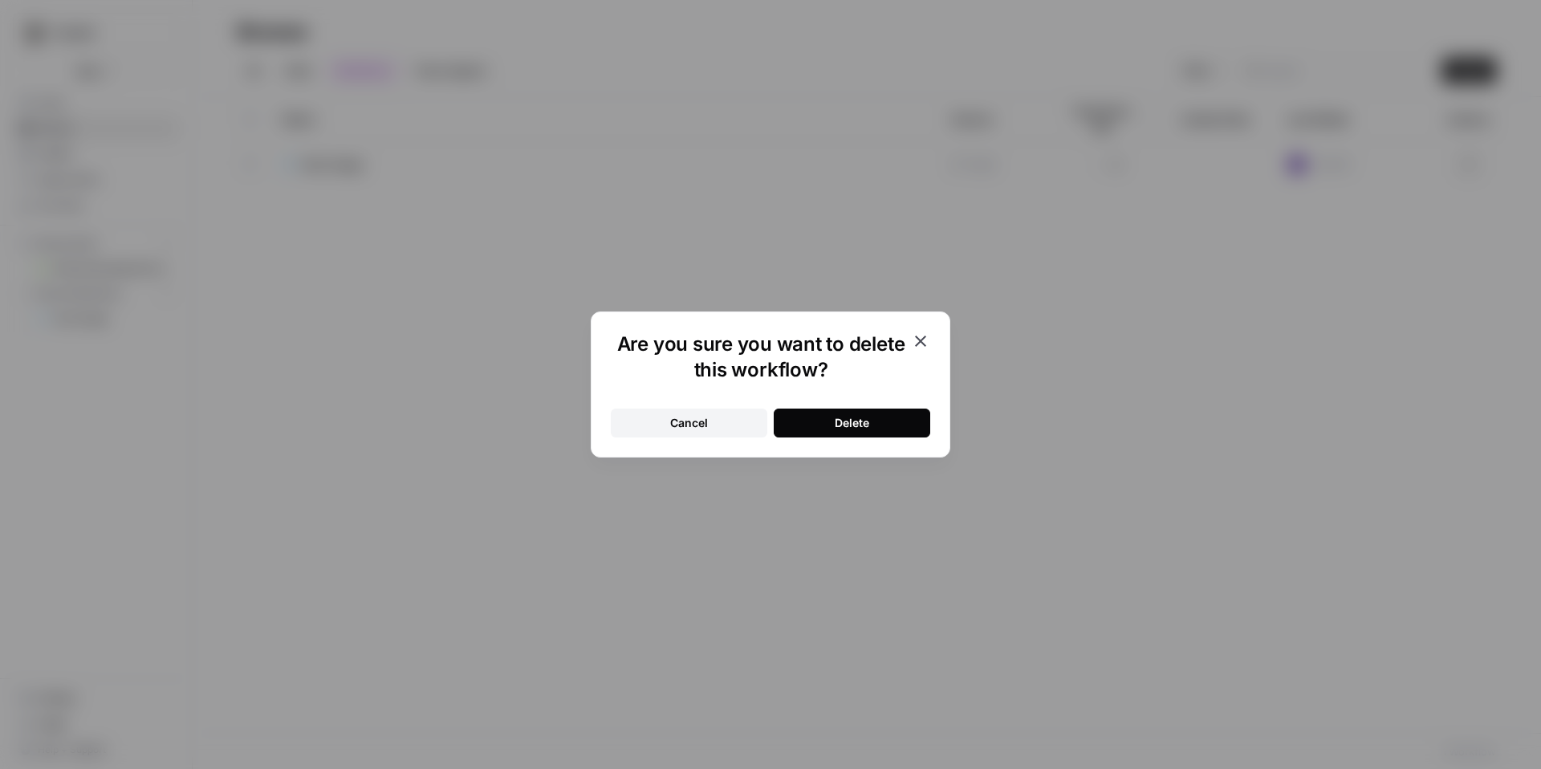
click at [888, 420] on button "Delete" at bounding box center [852, 423] width 157 height 29
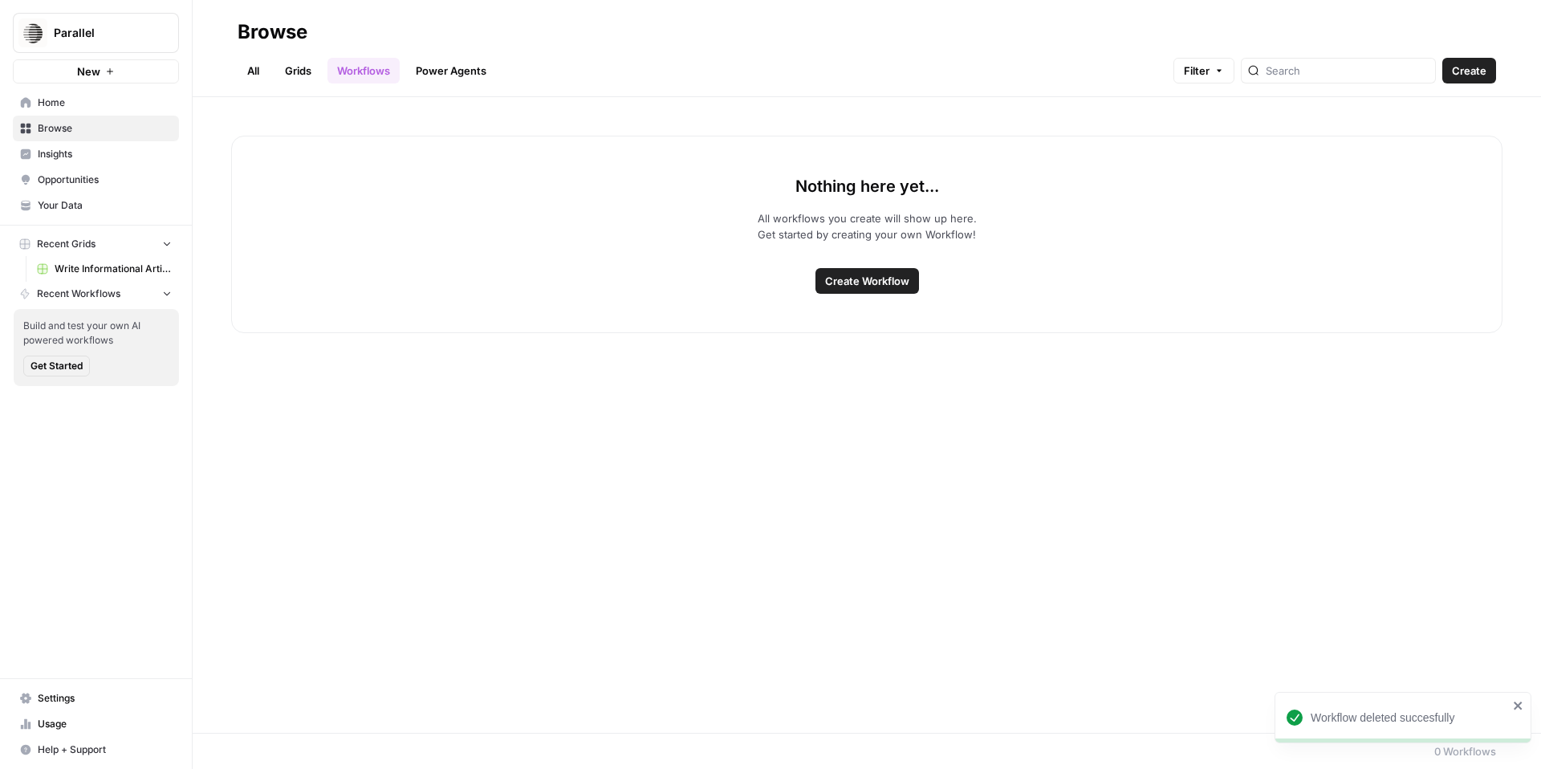
click at [287, 68] on link "Grids" at bounding box center [298, 71] width 46 height 26
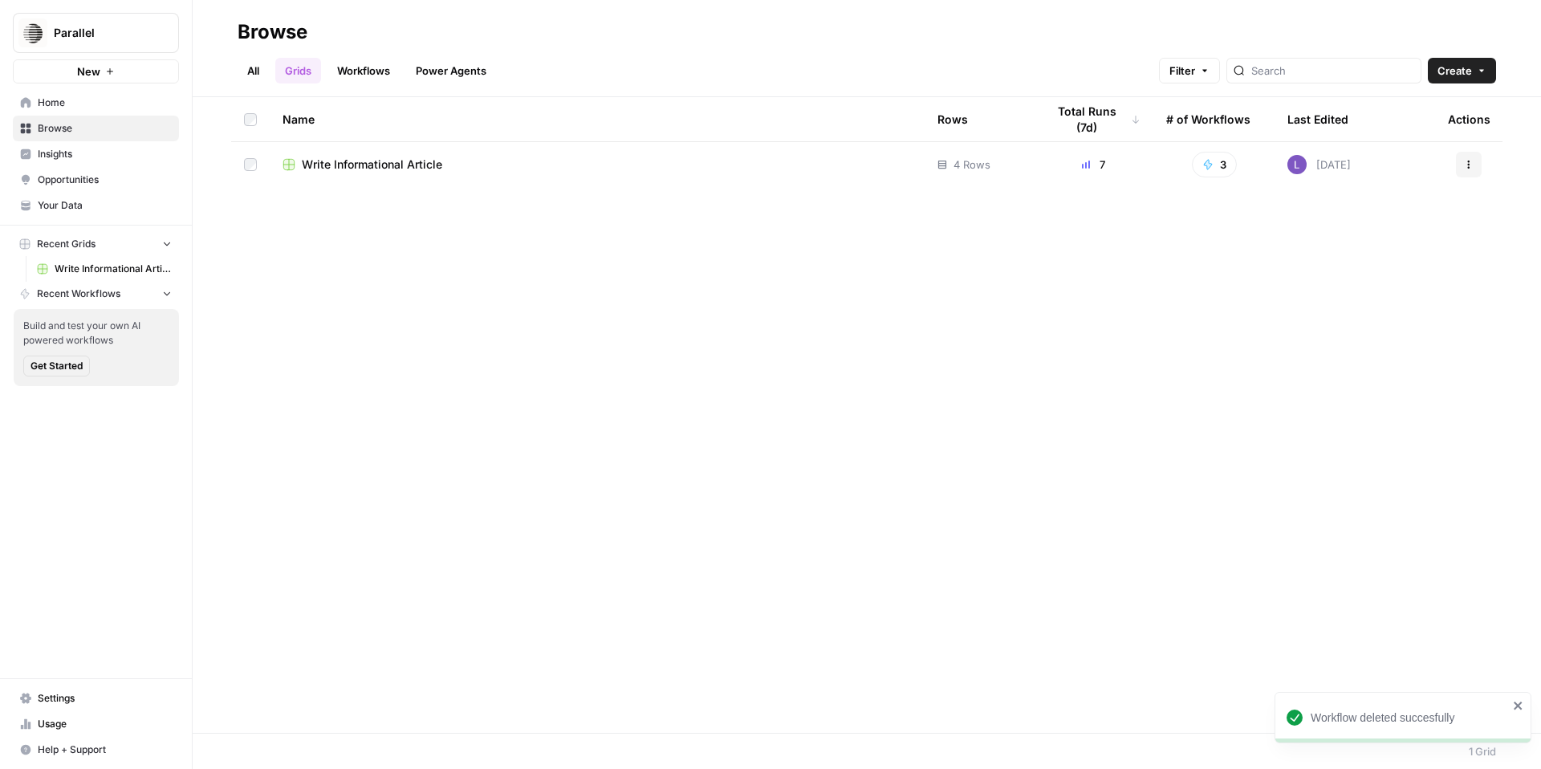
click at [351, 191] on div "Name Rows Total Runs (7d) # of Workflows Last Edited Actions Write Informationa…" at bounding box center [867, 415] width 1349 height 636
click at [350, 166] on span "Write Informational Article" at bounding box center [372, 165] width 141 height 16
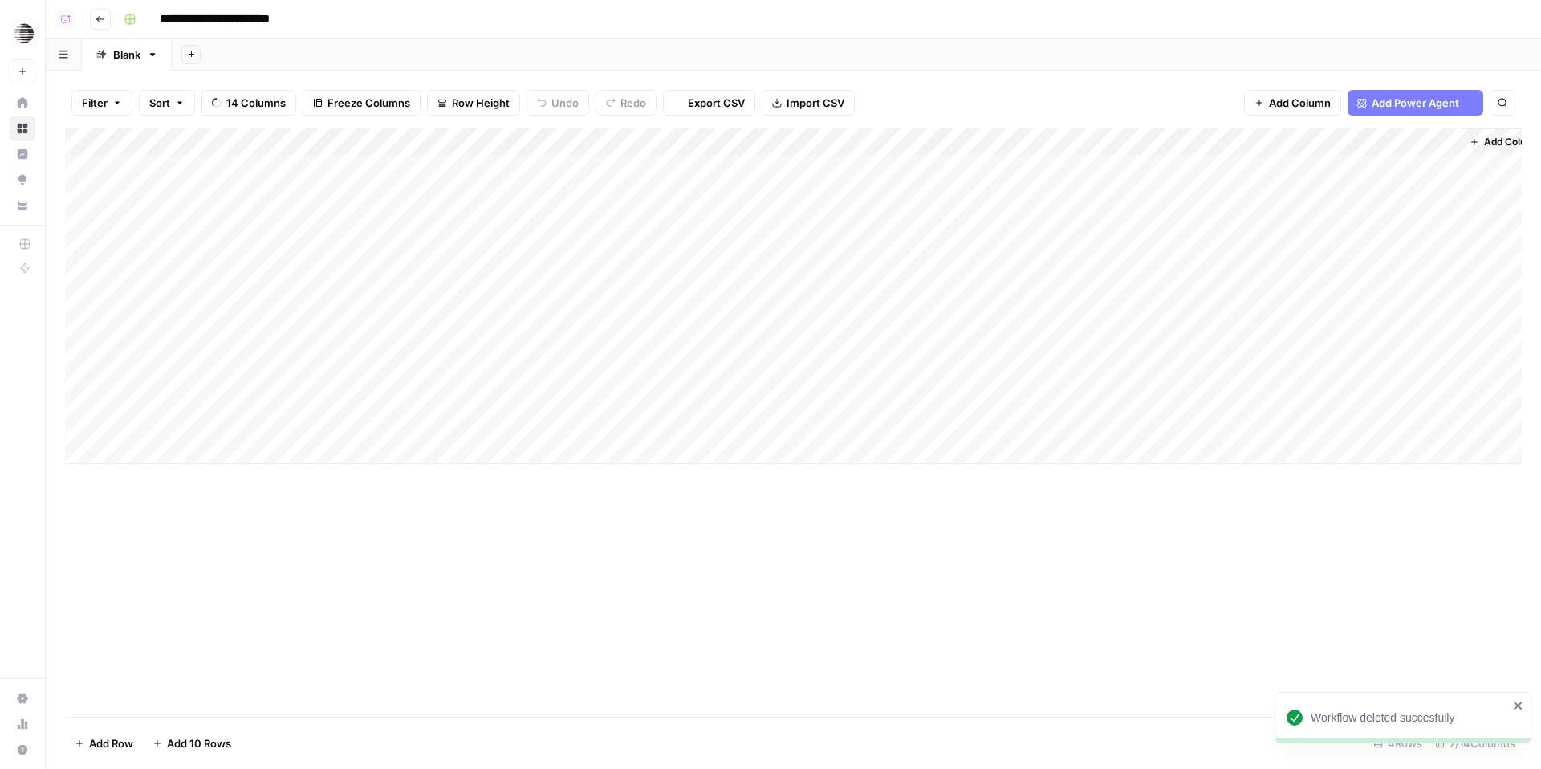
scroll to position [0, 28]
click at [1445, 102] on span "Add Power Agent" at bounding box center [1416, 103] width 88 height 16
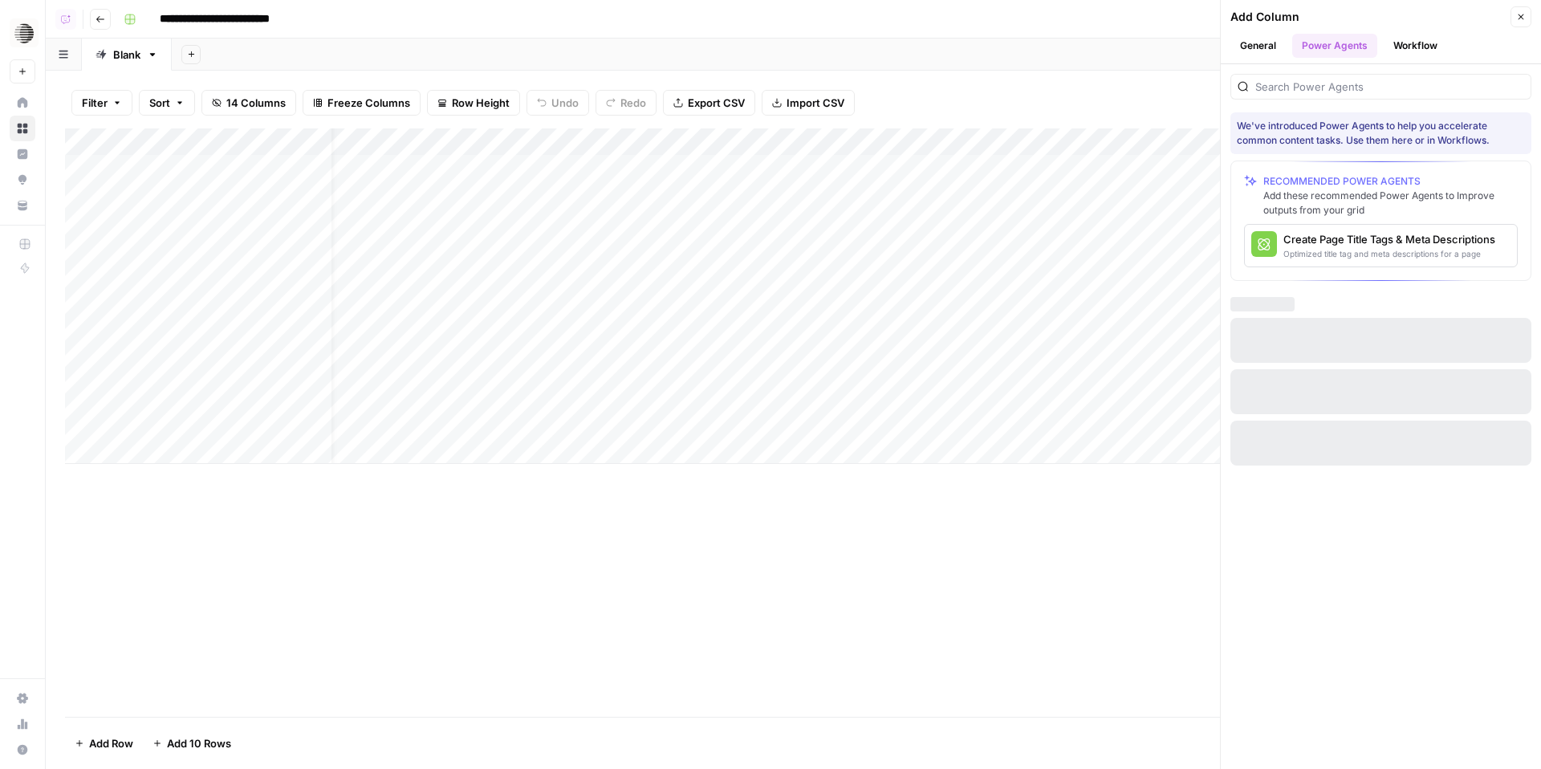
click at [1375, 100] on div "We've introduced Power Agents to help you accelerate common content tasks. Use …" at bounding box center [1381, 269] width 320 height 411
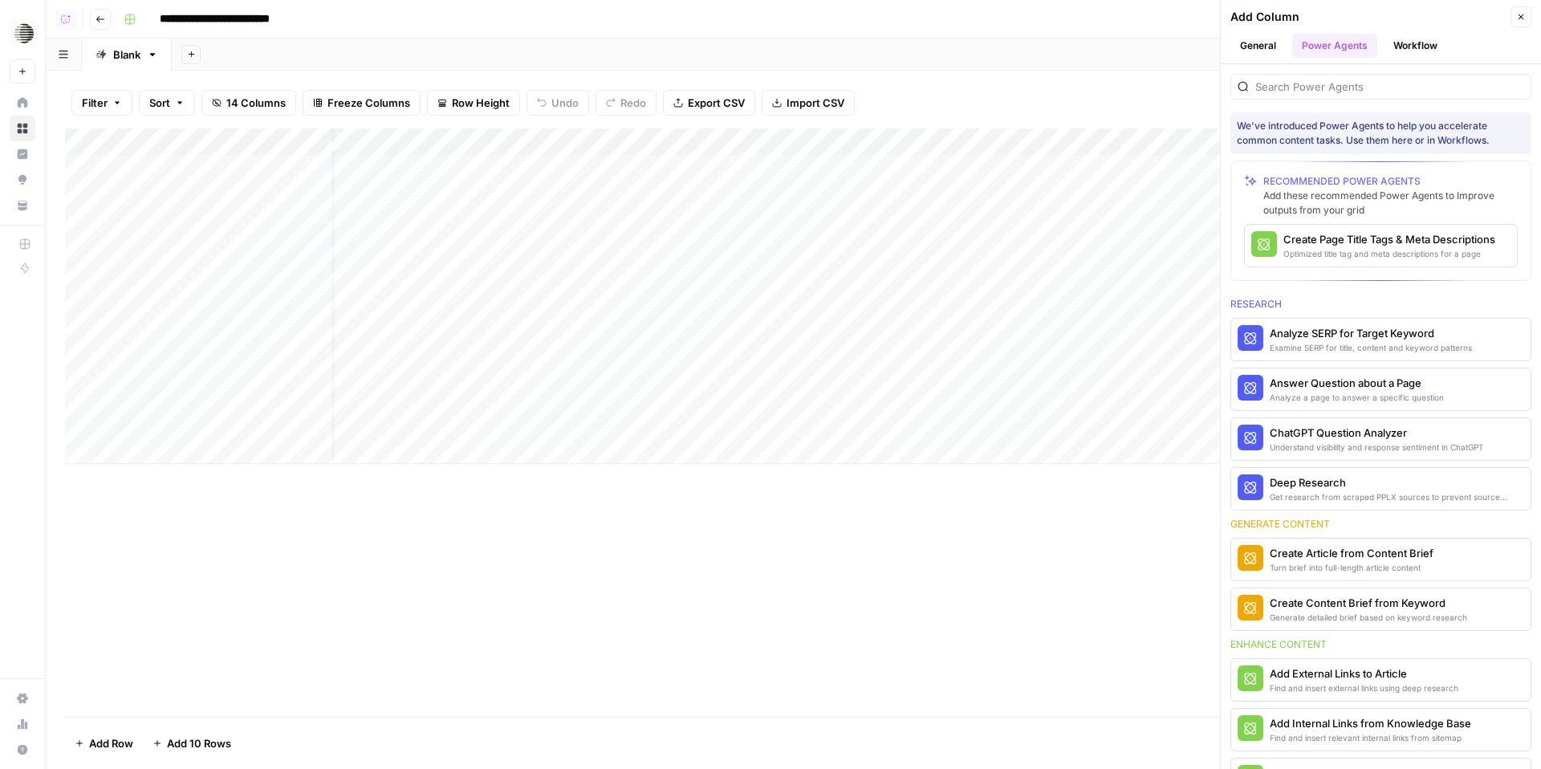
click at [1375, 97] on div at bounding box center [1381, 87] width 301 height 26
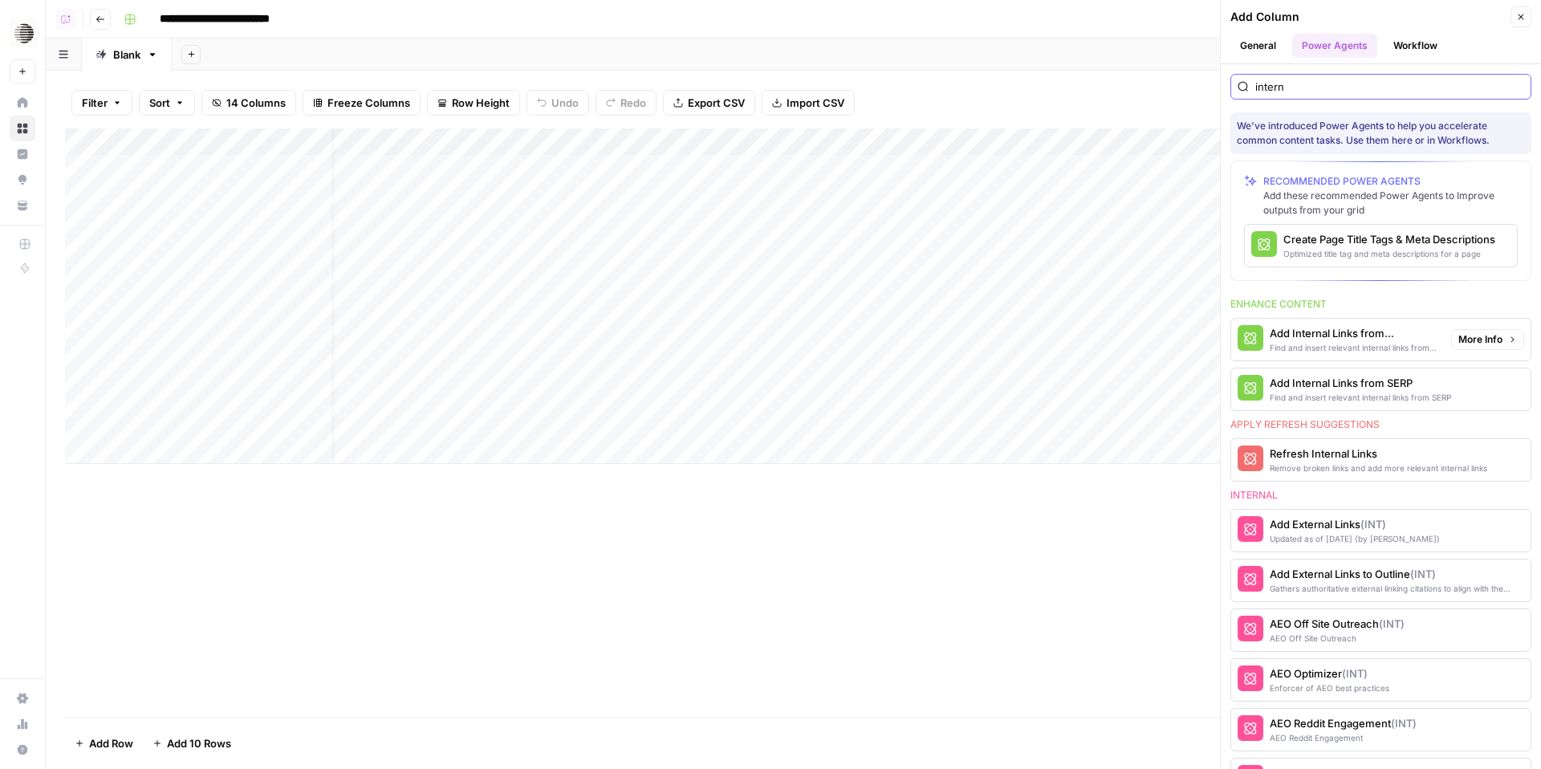
type input "intern"
click at [1340, 342] on div "Find and insert relevant internal links from sitemap" at bounding box center [1354, 347] width 169 height 13
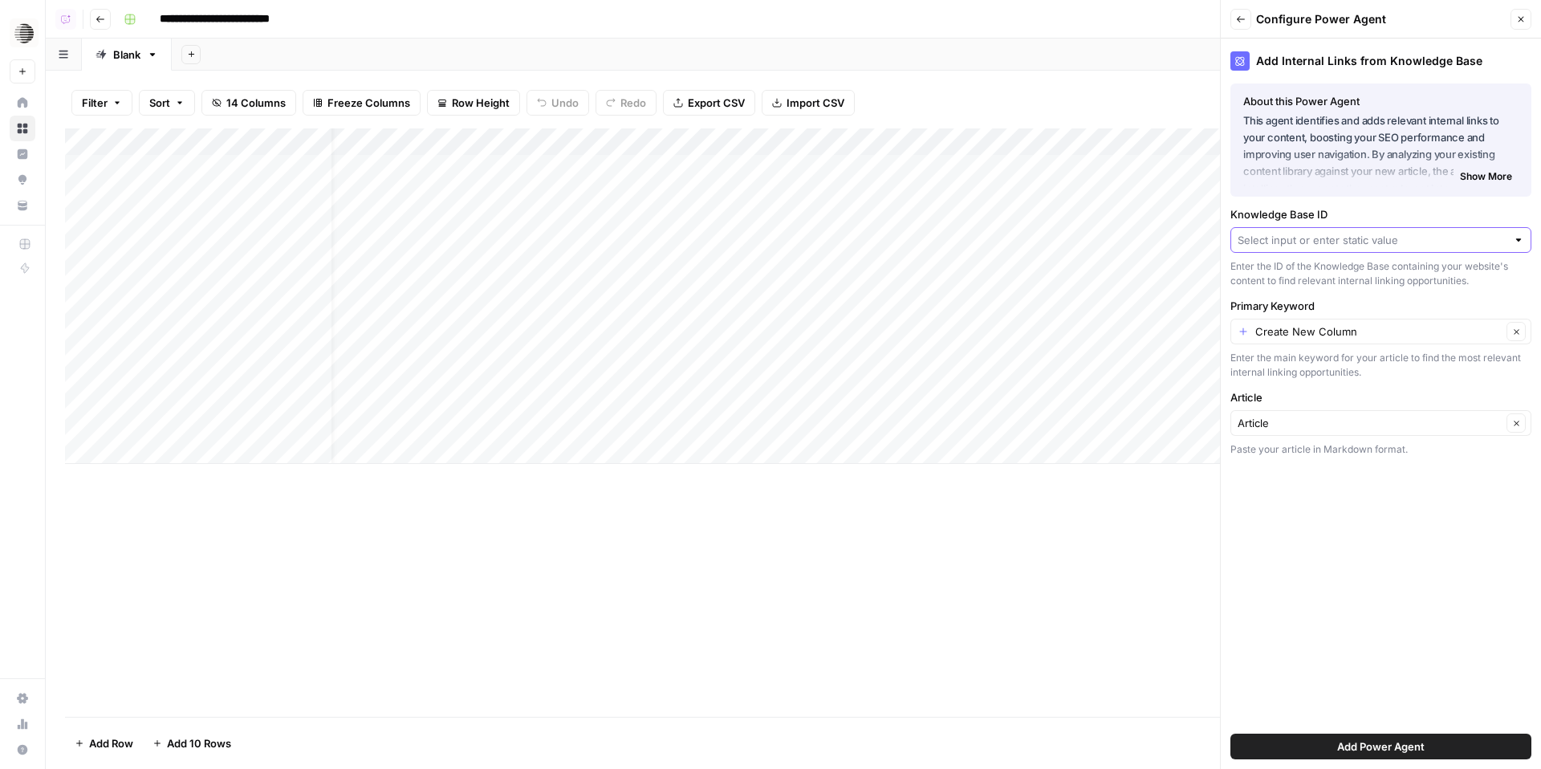
click at [1312, 242] on input "Knowledge Base ID" at bounding box center [1372, 240] width 269 height 16
click at [1322, 277] on span "Sitemap" at bounding box center [1377, 278] width 267 height 16
type input "Sitemap"
click at [1319, 320] on div "Create New Column Clear" at bounding box center [1381, 332] width 301 height 26
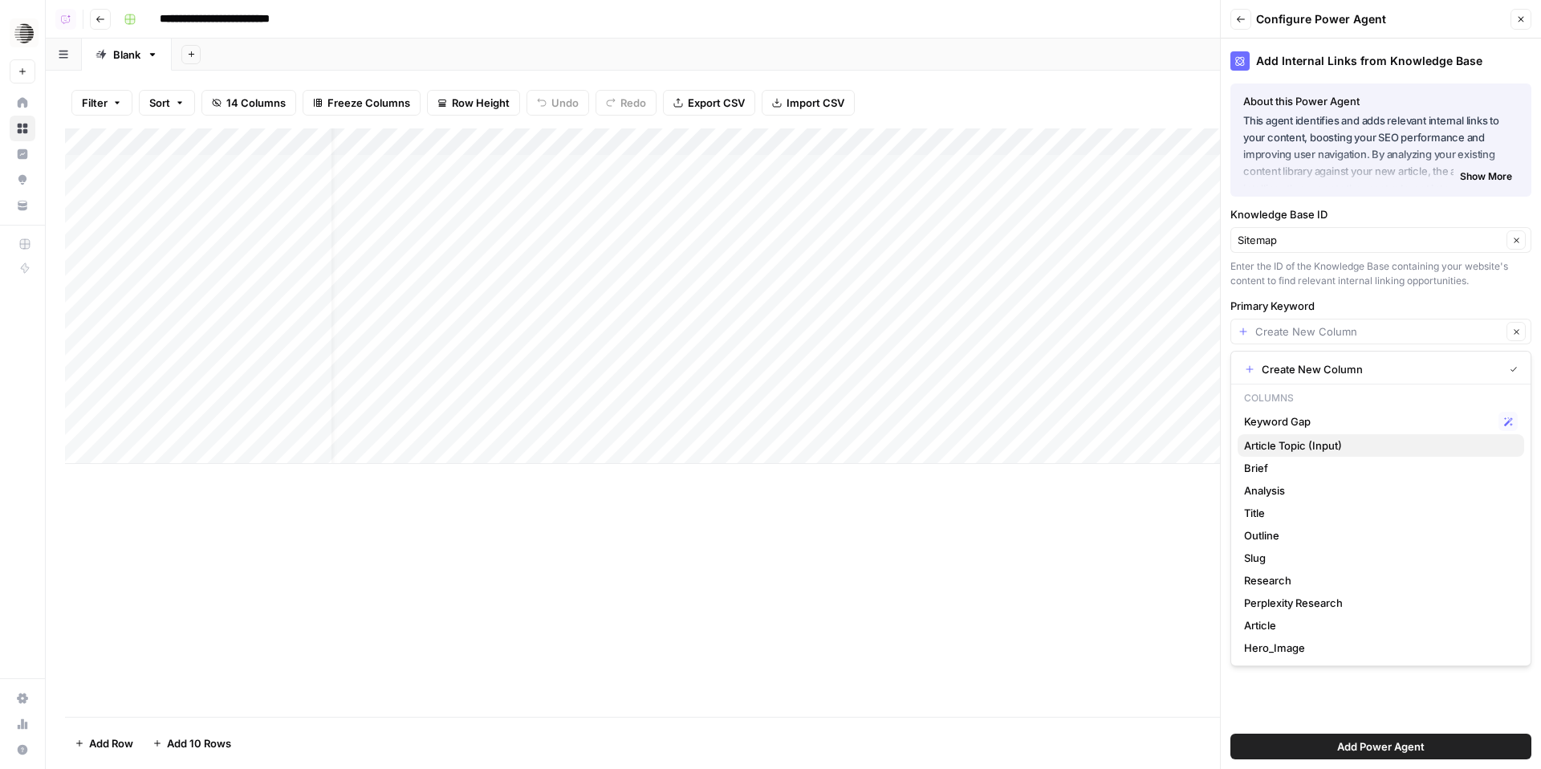
click at [1294, 441] on span "Article Topic (Input)" at bounding box center [1377, 446] width 267 height 16
type input "Article Topic (Input)"
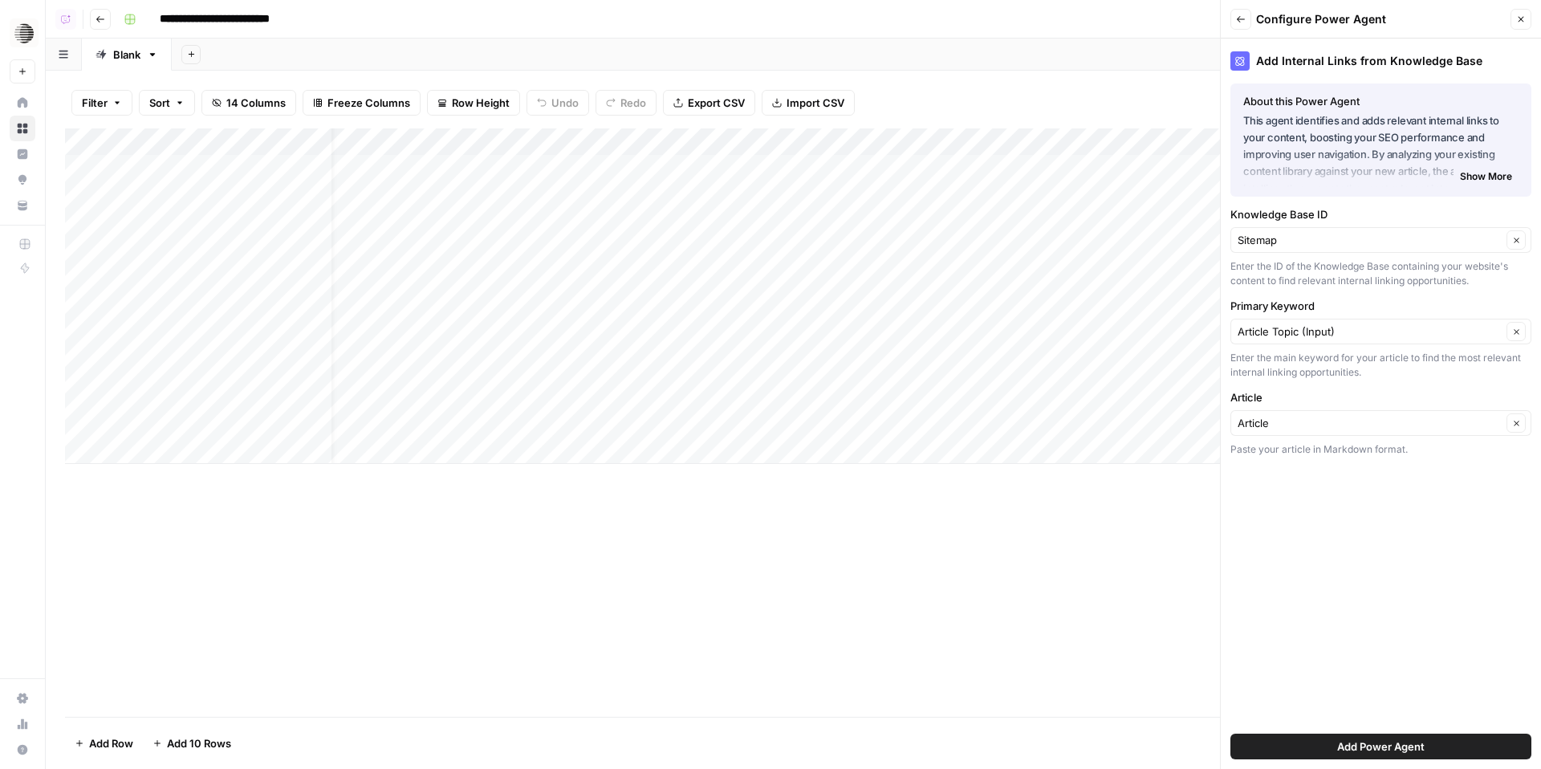
click at [1392, 743] on span "Add Power Agent" at bounding box center [1382, 747] width 88 height 16
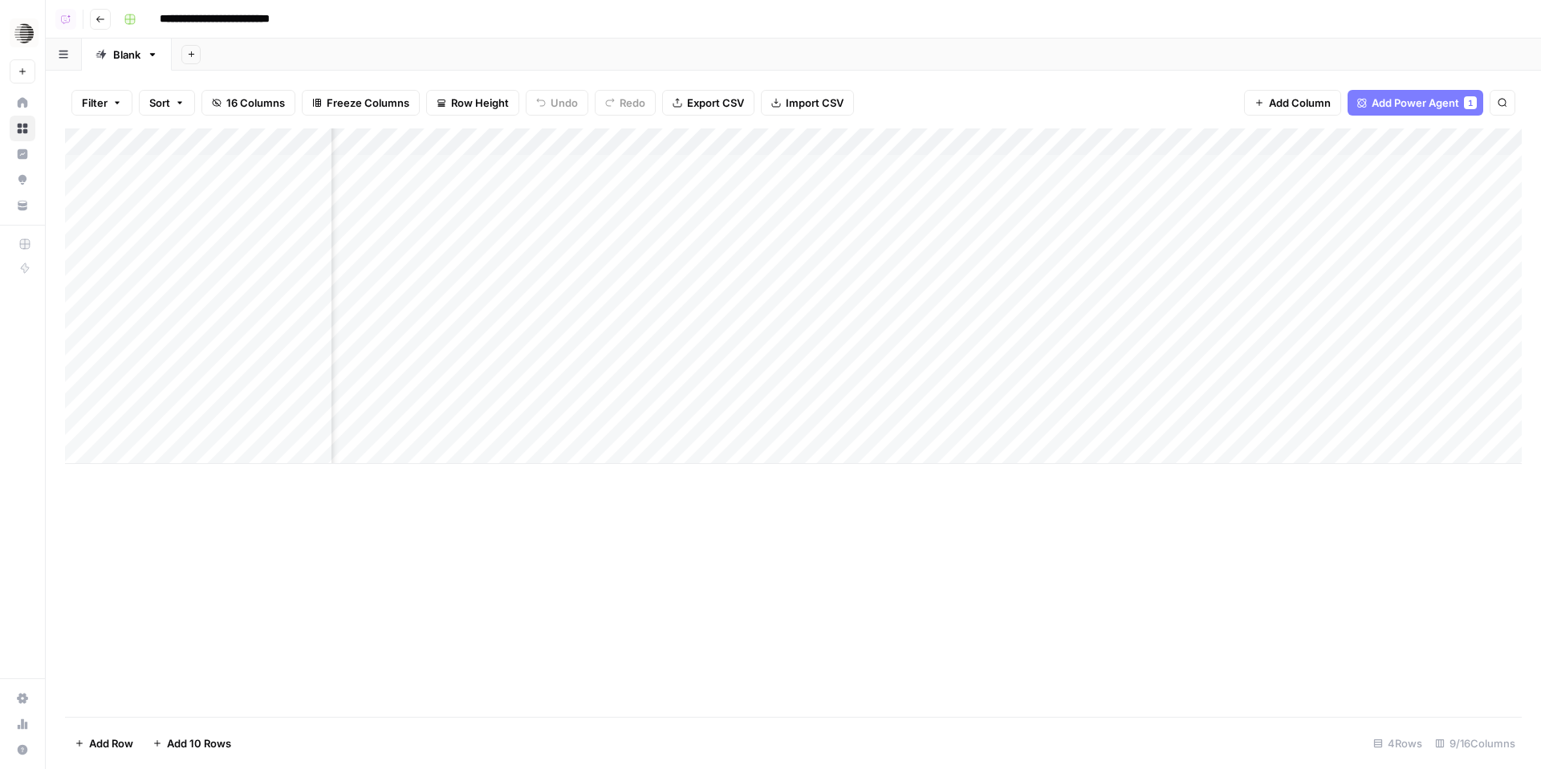
scroll to position [0, 337]
click at [1269, 187] on div "Add Column" at bounding box center [793, 296] width 1457 height 336
click at [904, 173] on div "Add Column" at bounding box center [793, 296] width 1457 height 336
click at [1326, 250] on div "Add Column" at bounding box center [793, 296] width 1457 height 336
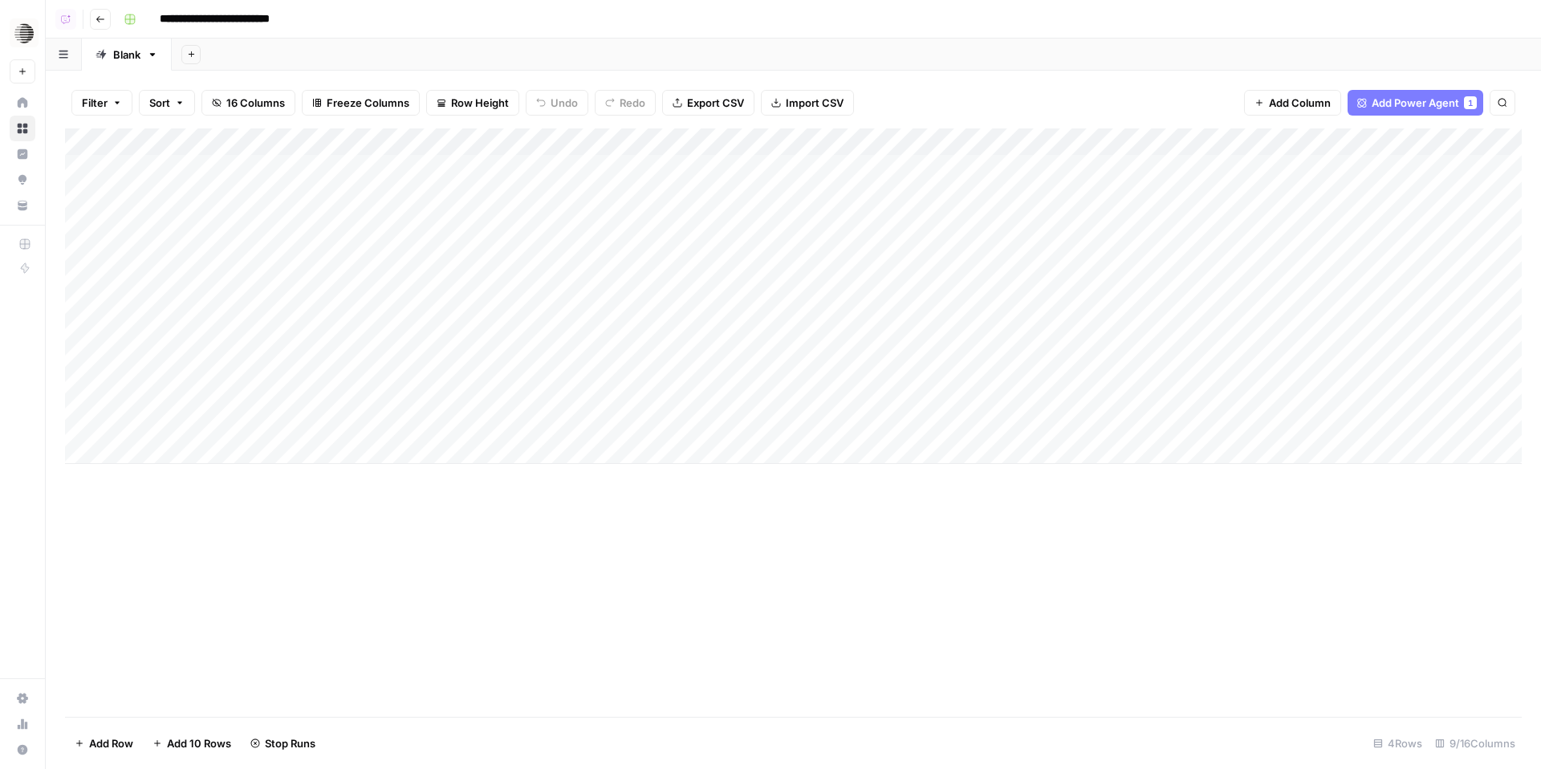
scroll to position [0, 0]
click at [701, 239] on div "Add Column" at bounding box center [793, 296] width 1457 height 336
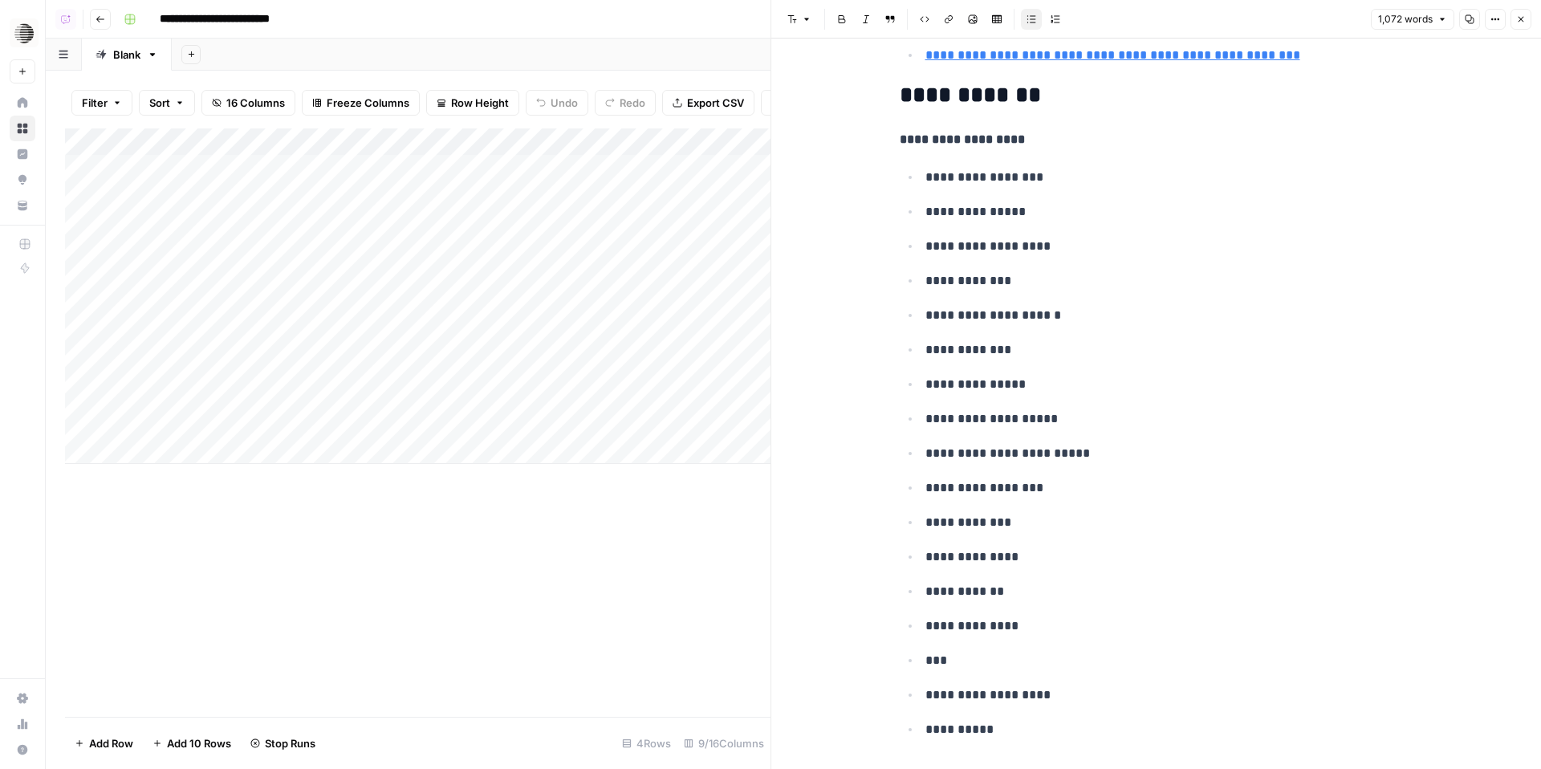
scroll to position [4836, 0]
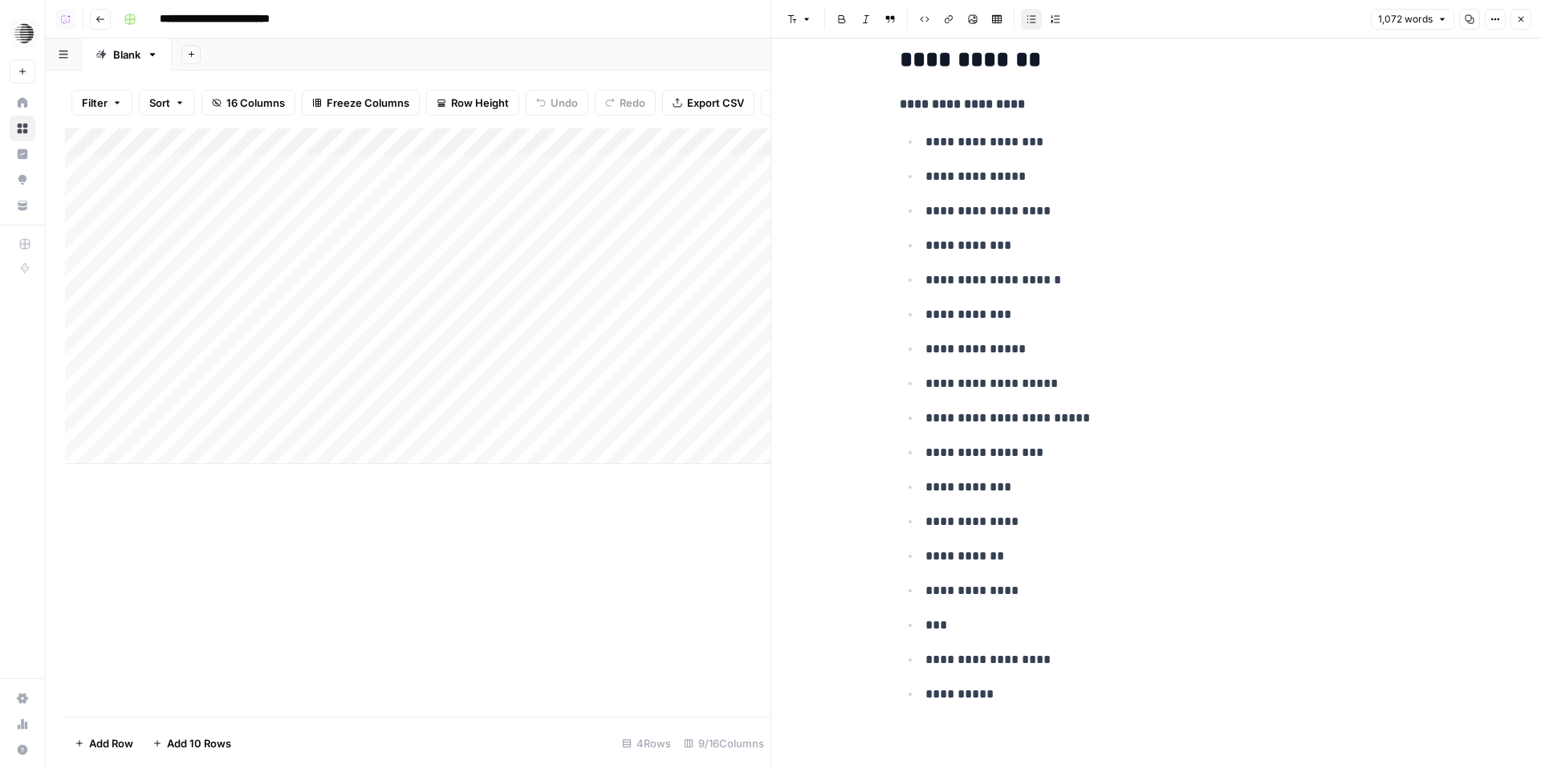
click at [1525, 12] on button "Close" at bounding box center [1521, 19] width 21 height 21
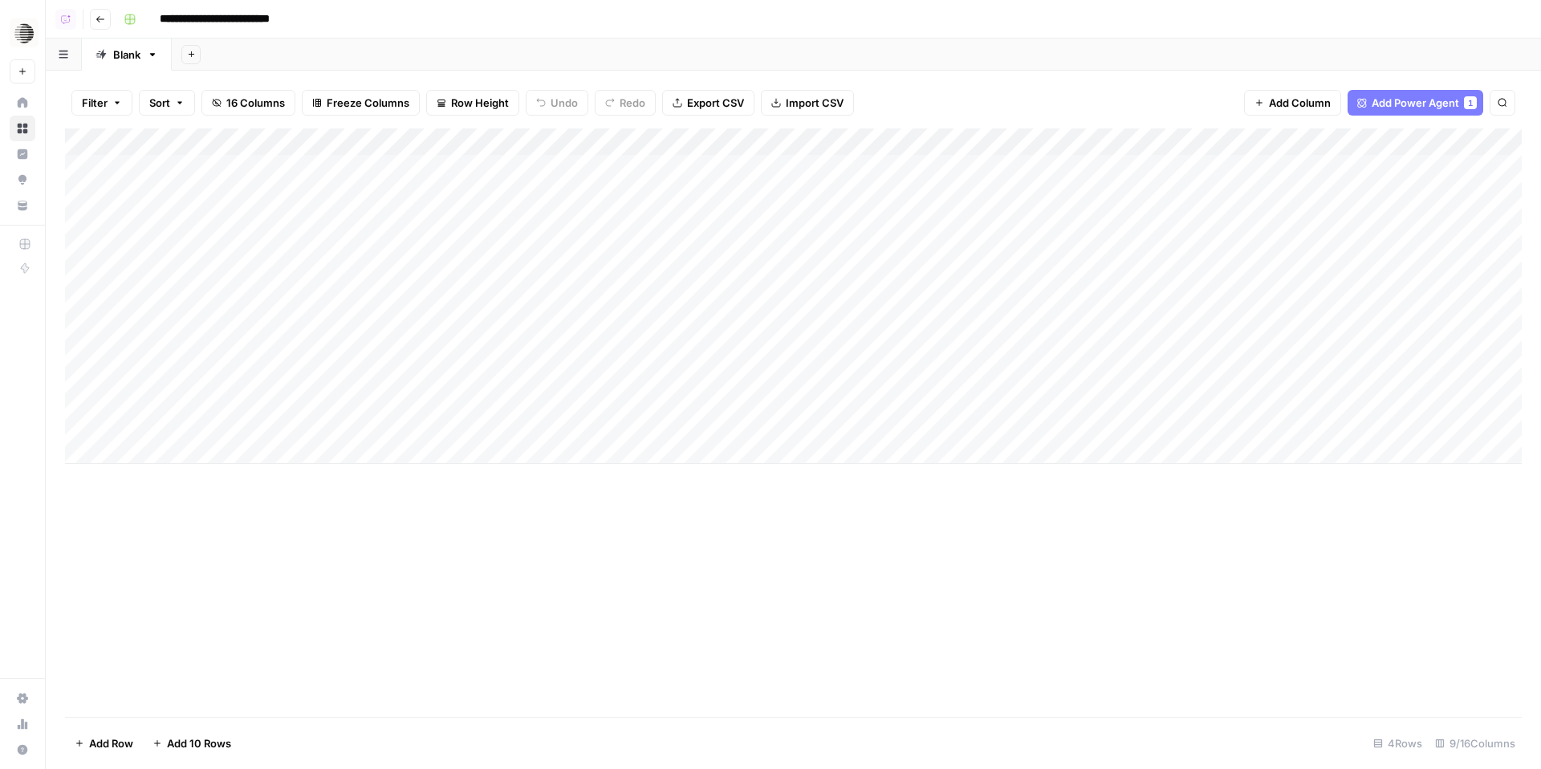
click at [1073, 230] on div "Add Column" at bounding box center [793, 296] width 1457 height 336
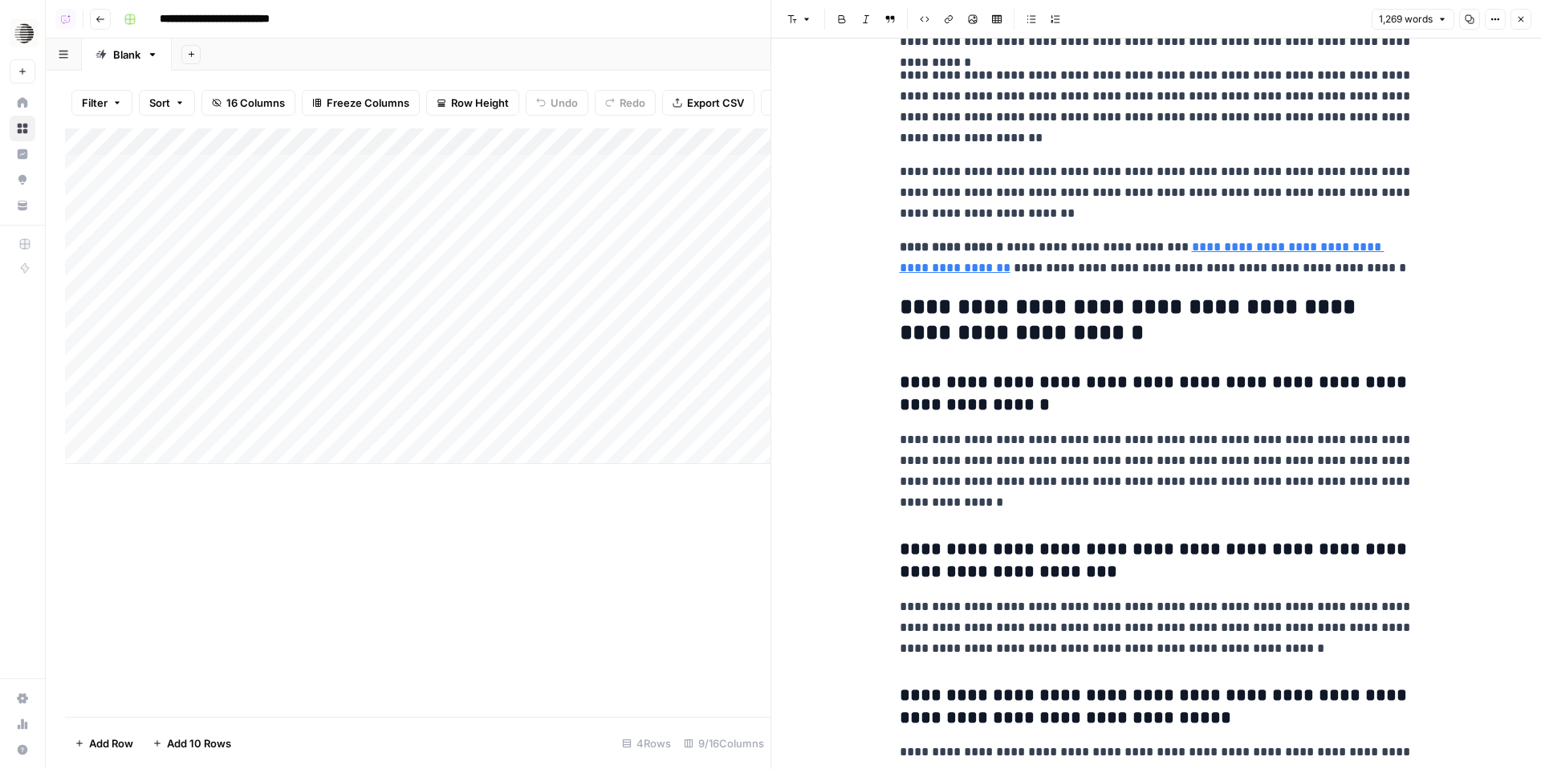
scroll to position [3810, 0]
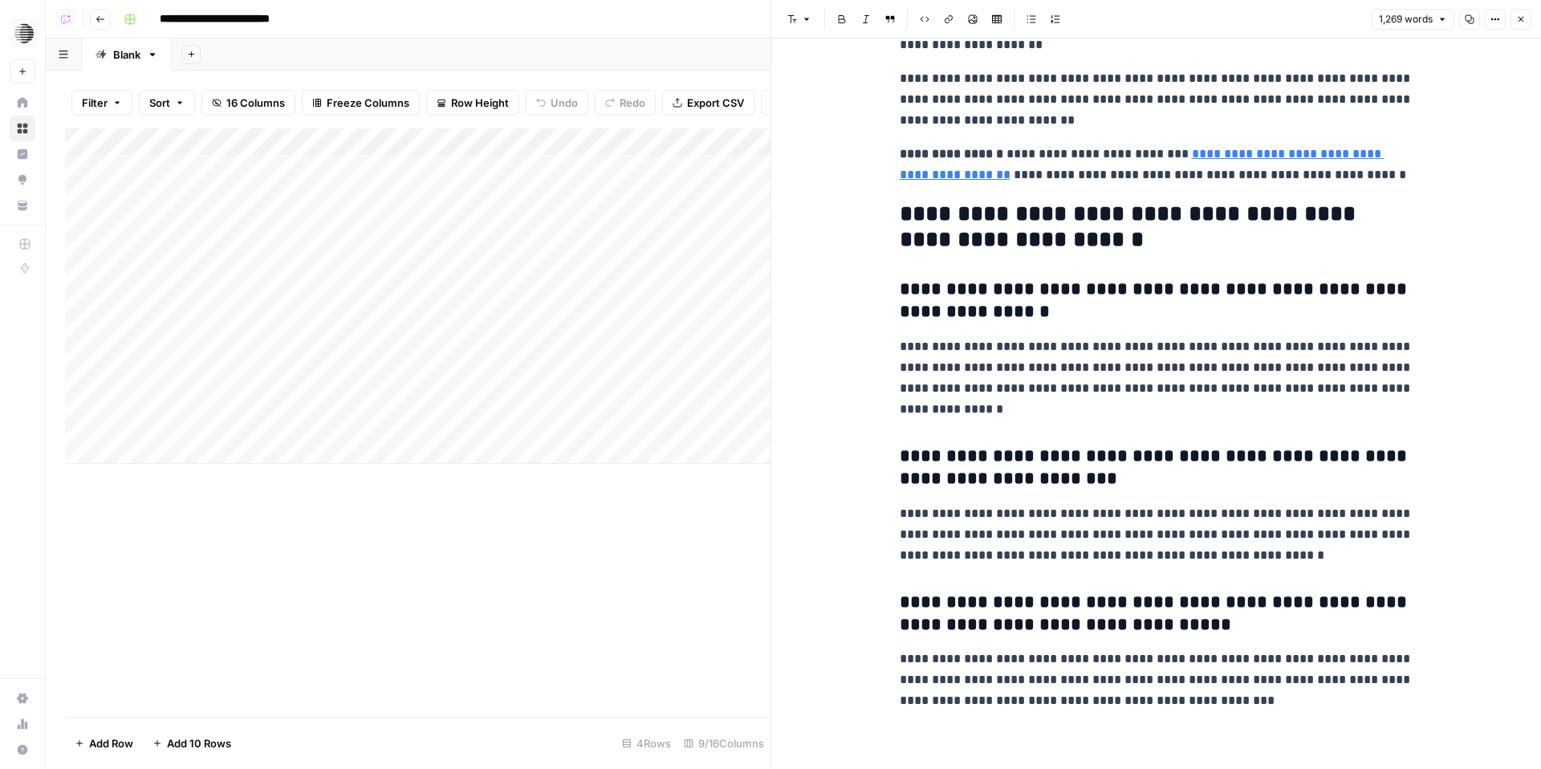
click at [1526, 15] on button "Close" at bounding box center [1521, 19] width 21 height 21
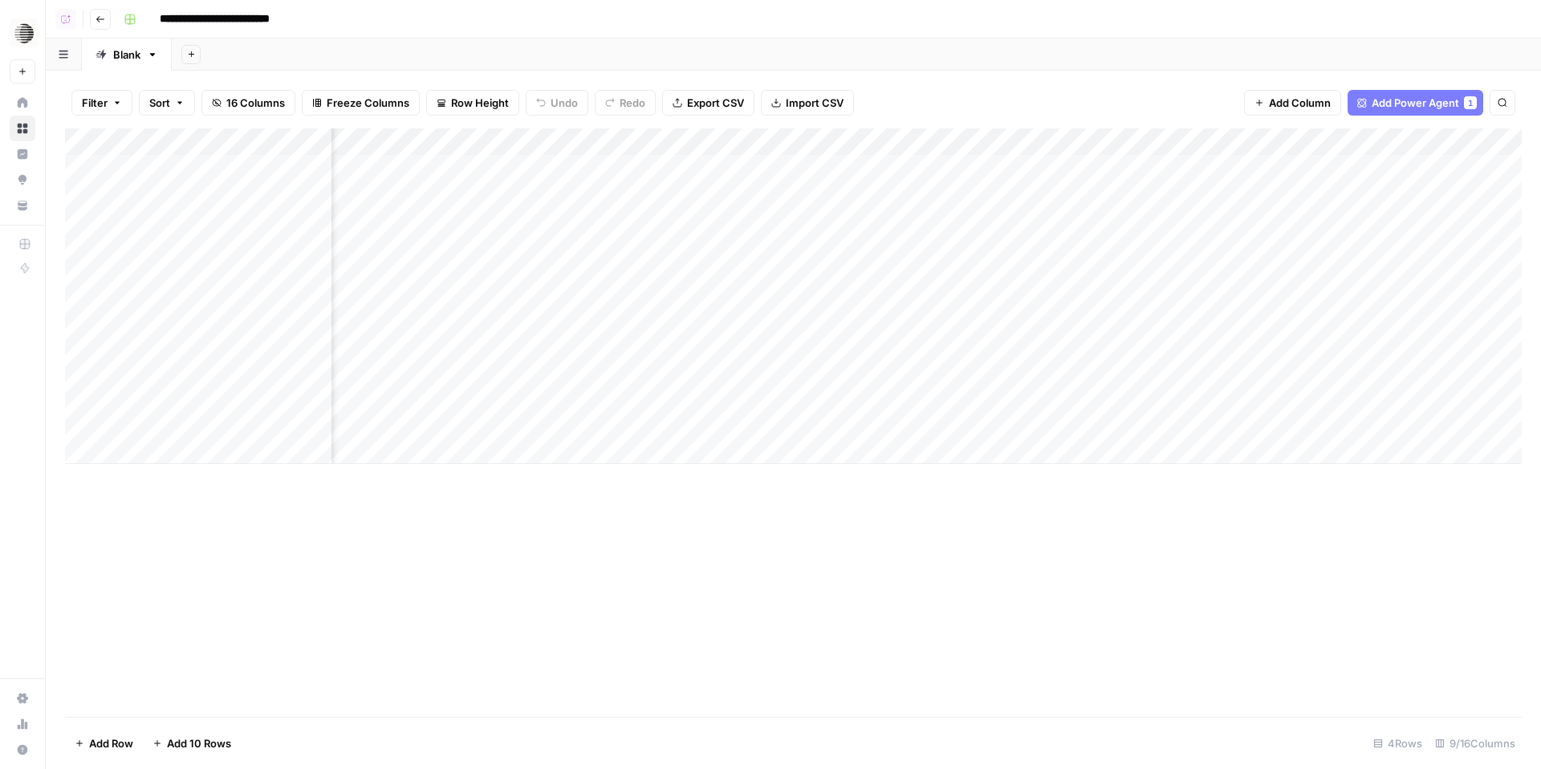
scroll to position [0, 417]
click at [128, 56] on div "Blank" at bounding box center [126, 55] width 27 height 16
type input "*******"
click at [108, 30] on header "**********" at bounding box center [794, 19] width 1496 height 39
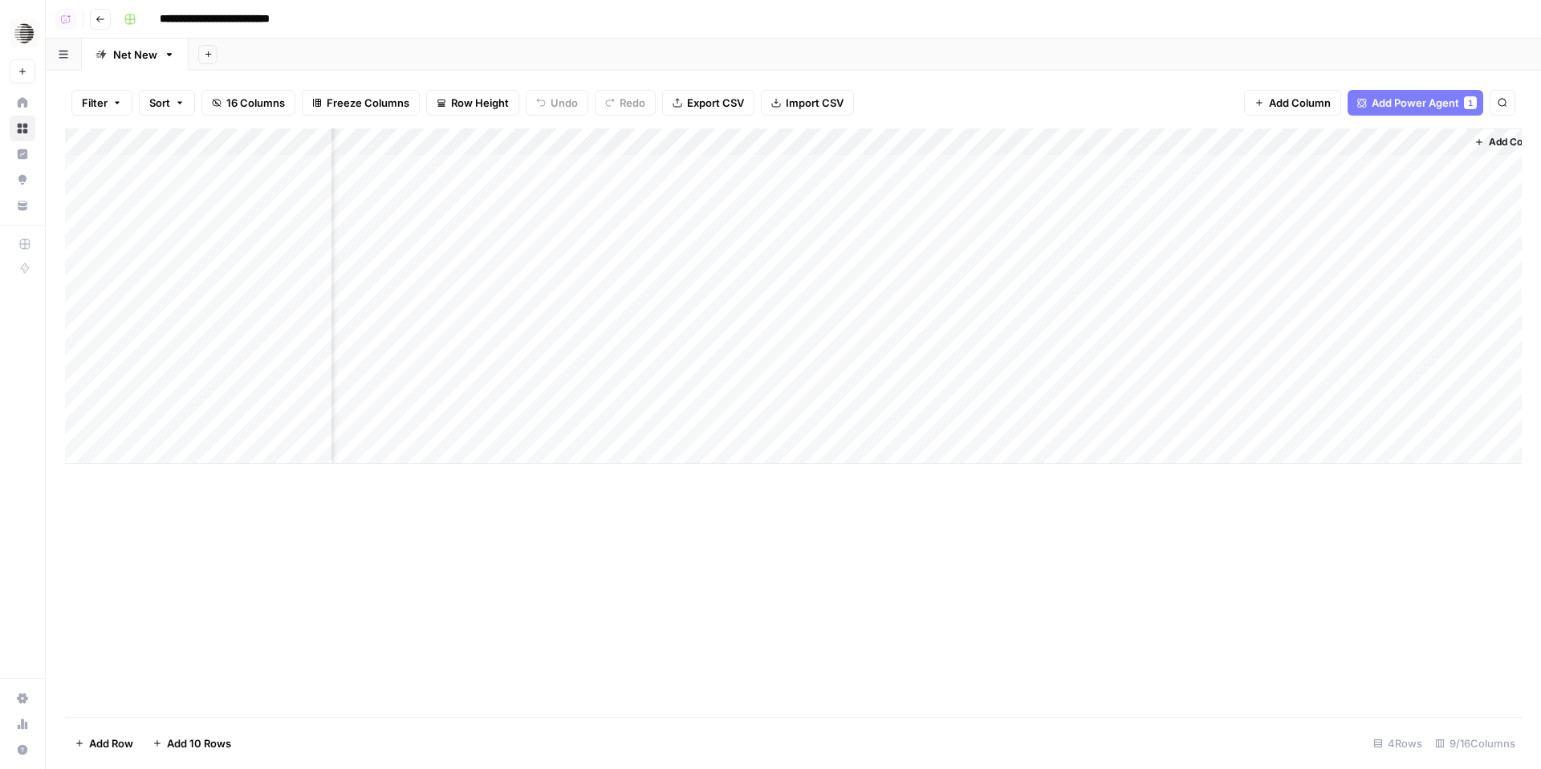
click at [105, 28] on button "Go back" at bounding box center [100, 19] width 21 height 21
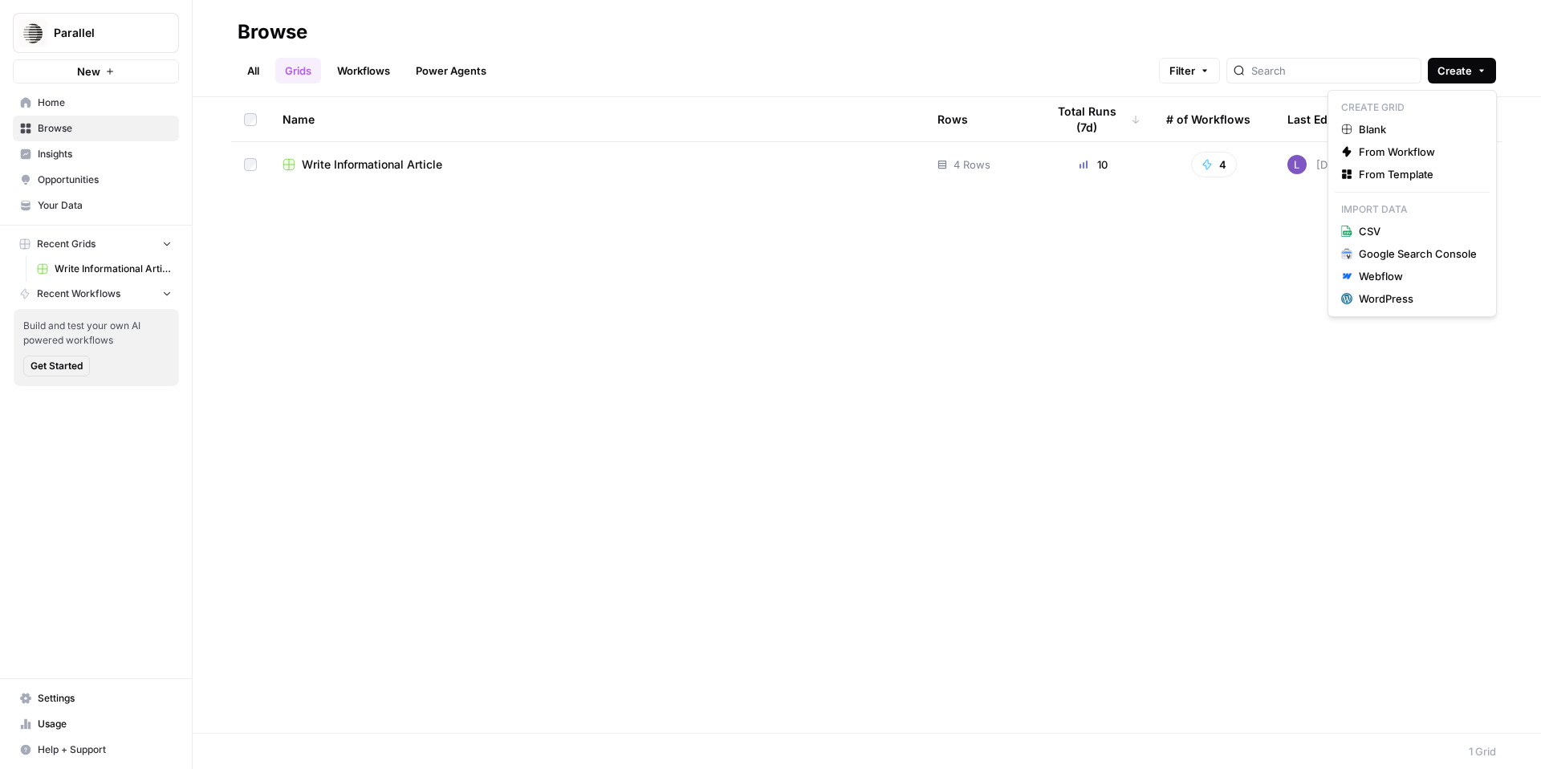
click at [1460, 70] on span "Create" at bounding box center [1455, 71] width 35 height 16
click at [1342, 128] on icon at bounding box center [1347, 129] width 11 height 11
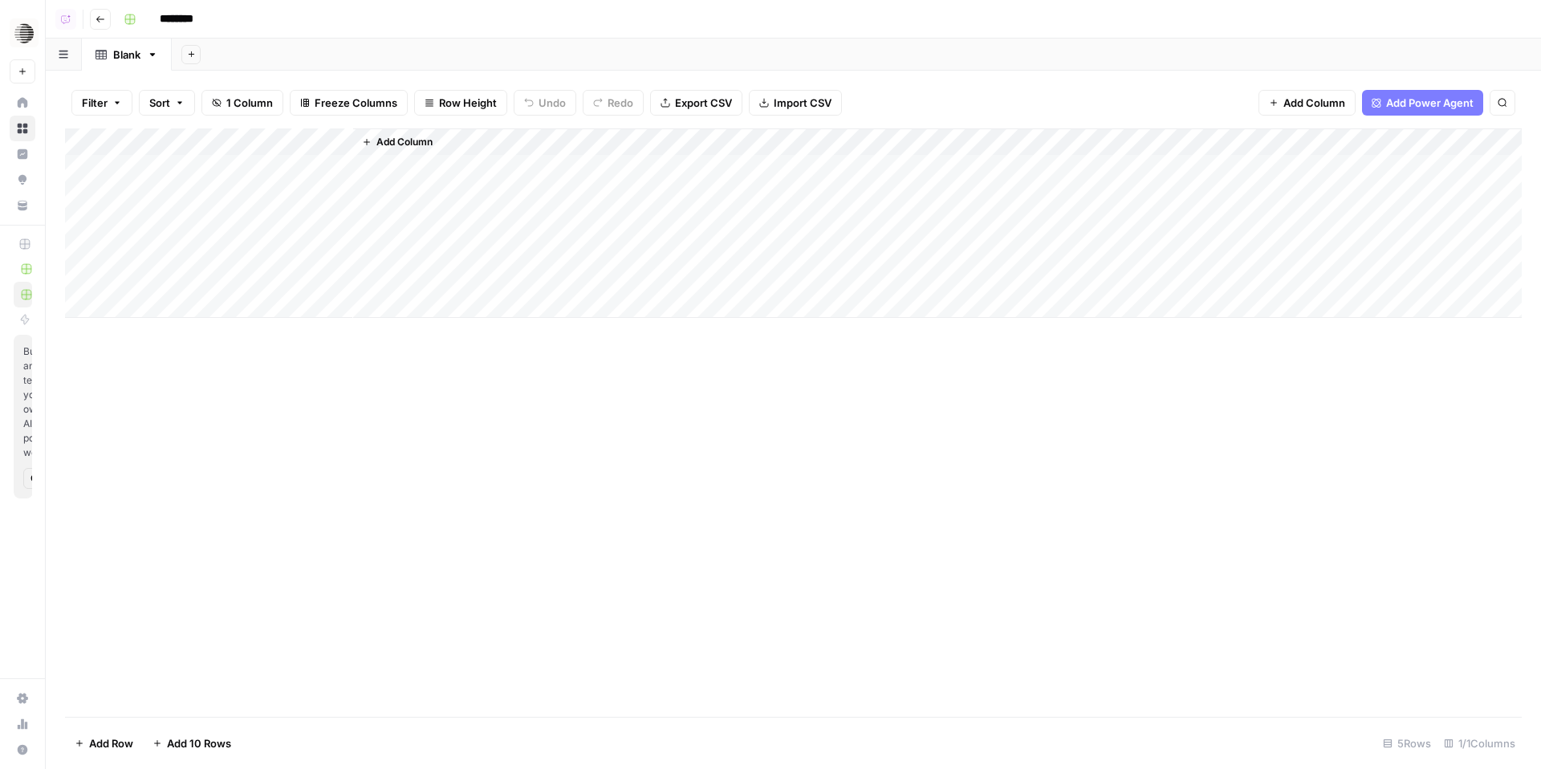
click at [1415, 129] on div "Add Column" at bounding box center [937, 222] width 1169 height 189
click at [1415, 110] on span "Add Power Agent" at bounding box center [1431, 103] width 88 height 16
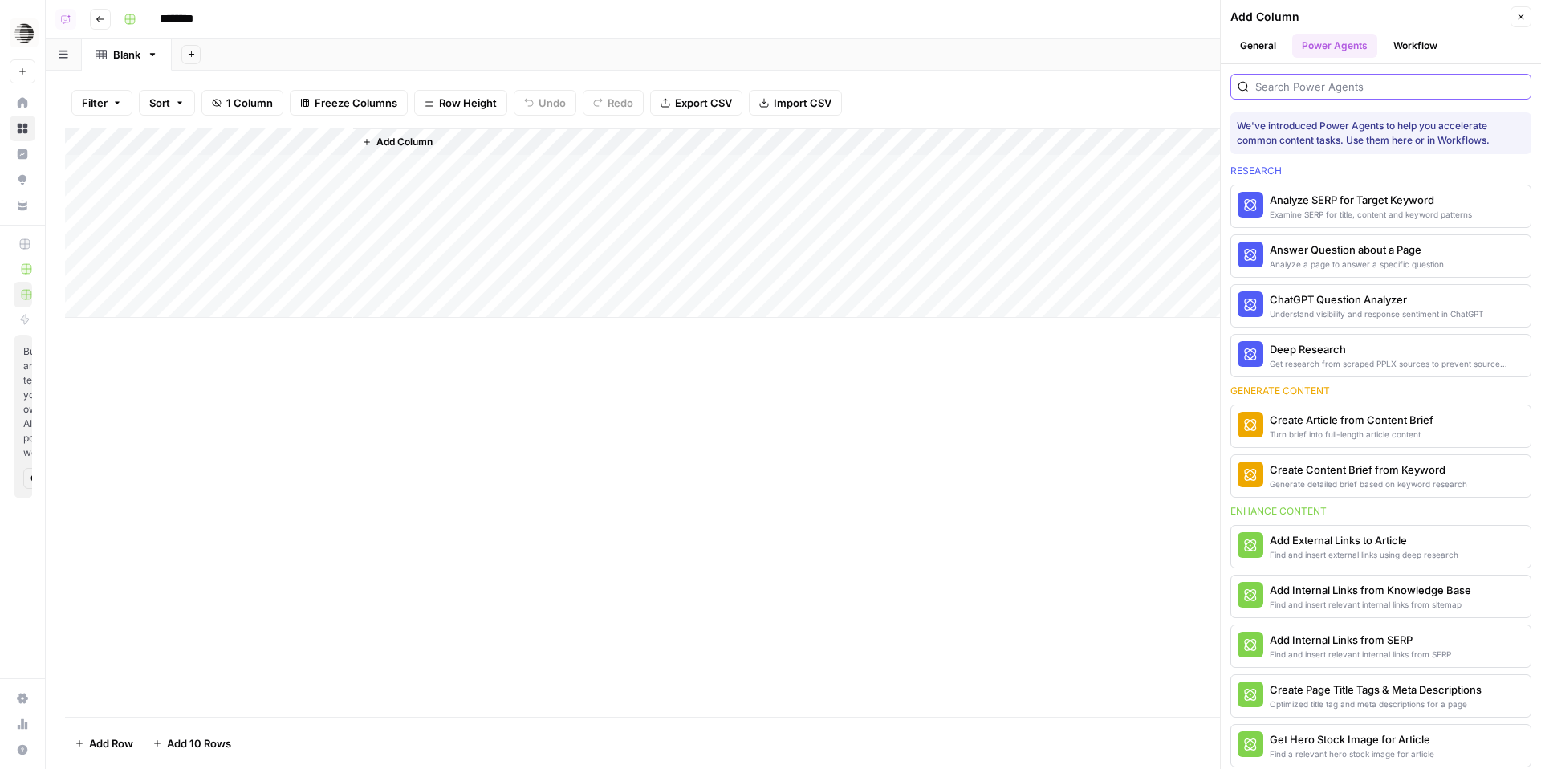
click at [1295, 91] on input "search" at bounding box center [1390, 87] width 269 height 16
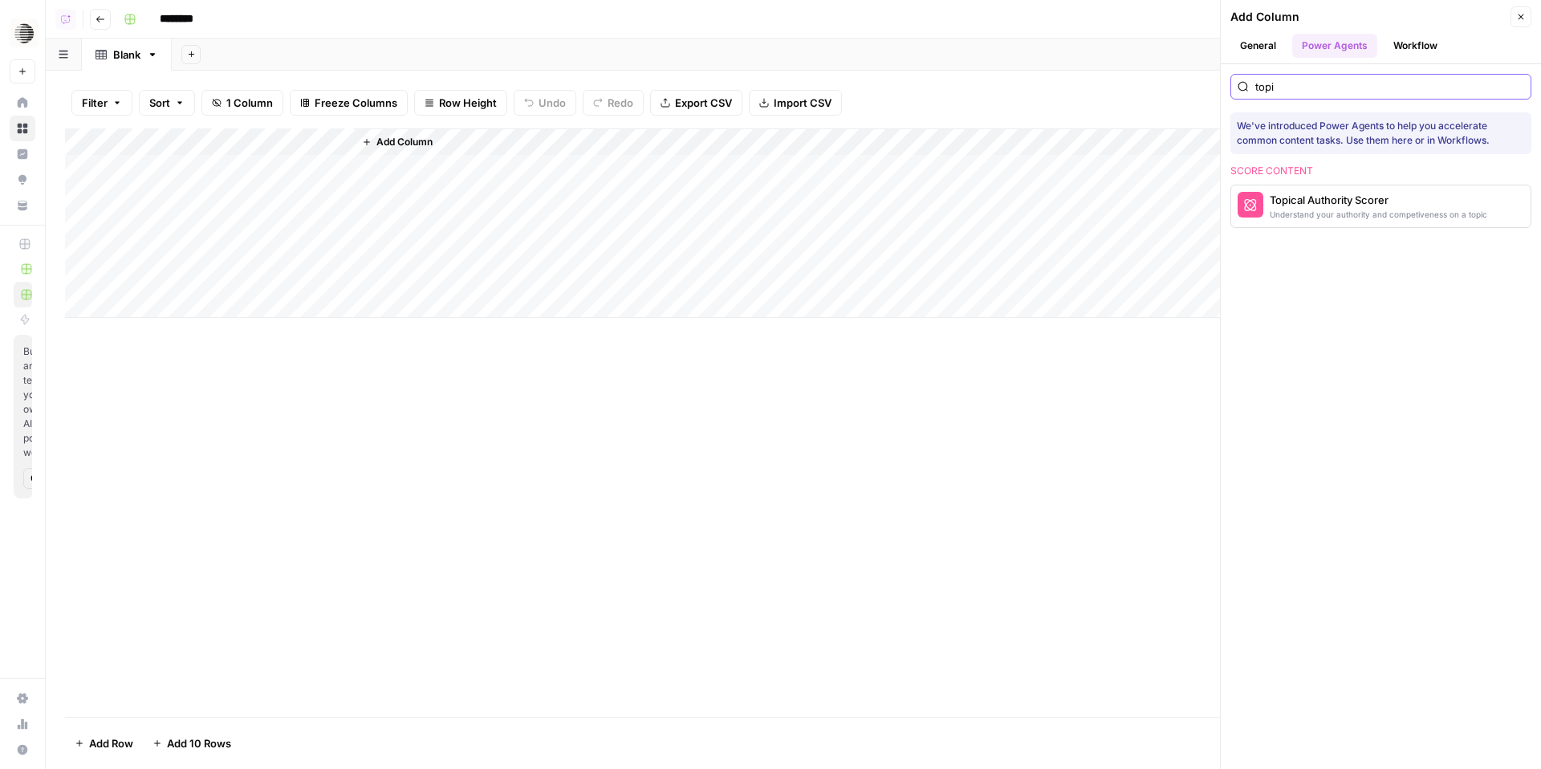
type input "topic"
click at [1282, 217] on div "Understand your authority and competiveness on a topic" at bounding box center [1354, 214] width 169 height 13
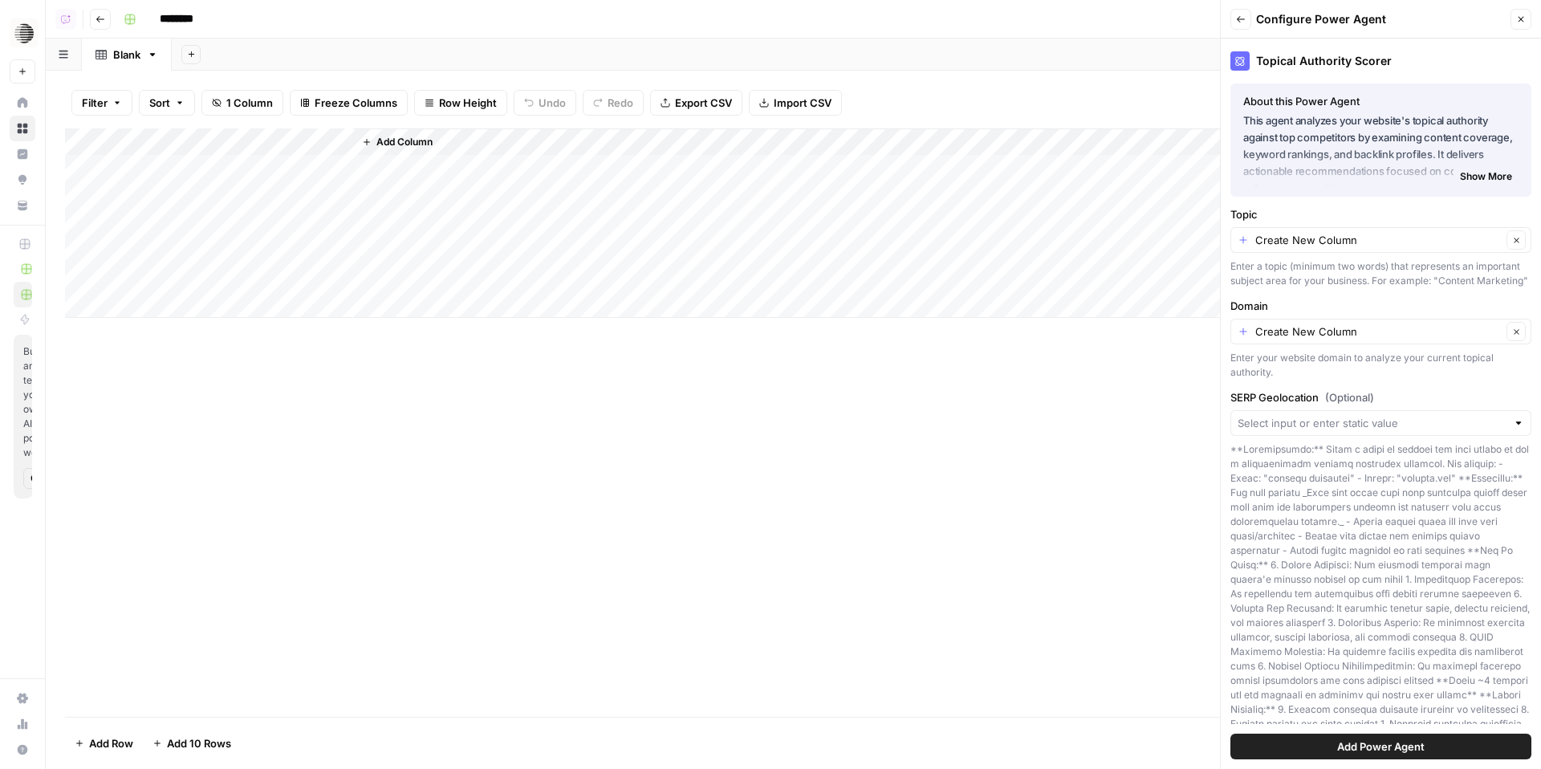
click at [1417, 747] on span "Add Power Agent" at bounding box center [1382, 747] width 88 height 16
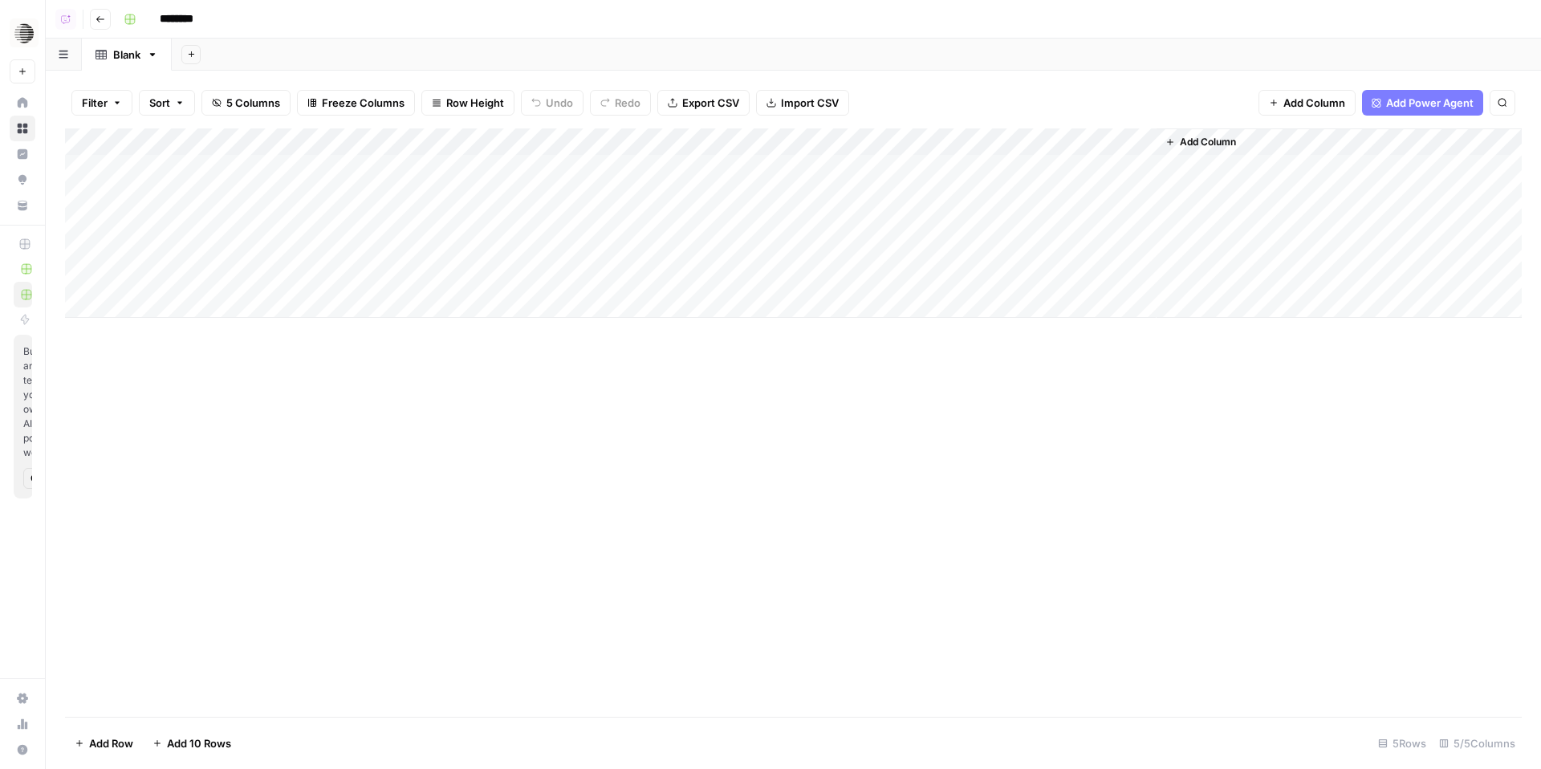
click at [336, 142] on div "Add Column" at bounding box center [793, 222] width 1457 height 189
click at [211, 352] on span "Remove Column" at bounding box center [223, 358] width 141 height 16
click at [722, 165] on span "Delete" at bounding box center [713, 166] width 35 height 16
click at [96, 22] on icon "button" at bounding box center [101, 19] width 10 height 10
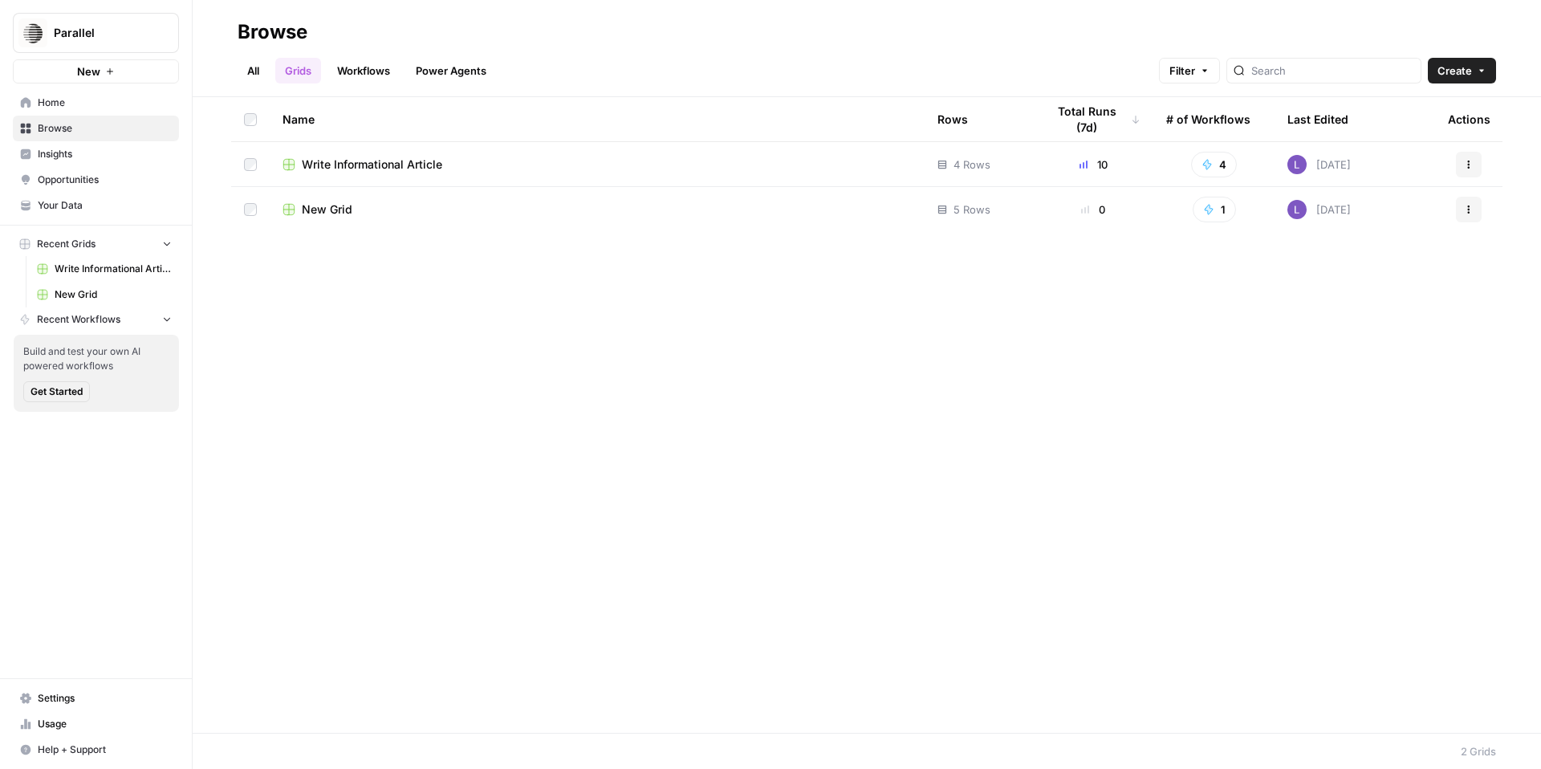
click at [312, 163] on span "Write Informational Article" at bounding box center [372, 165] width 141 height 16
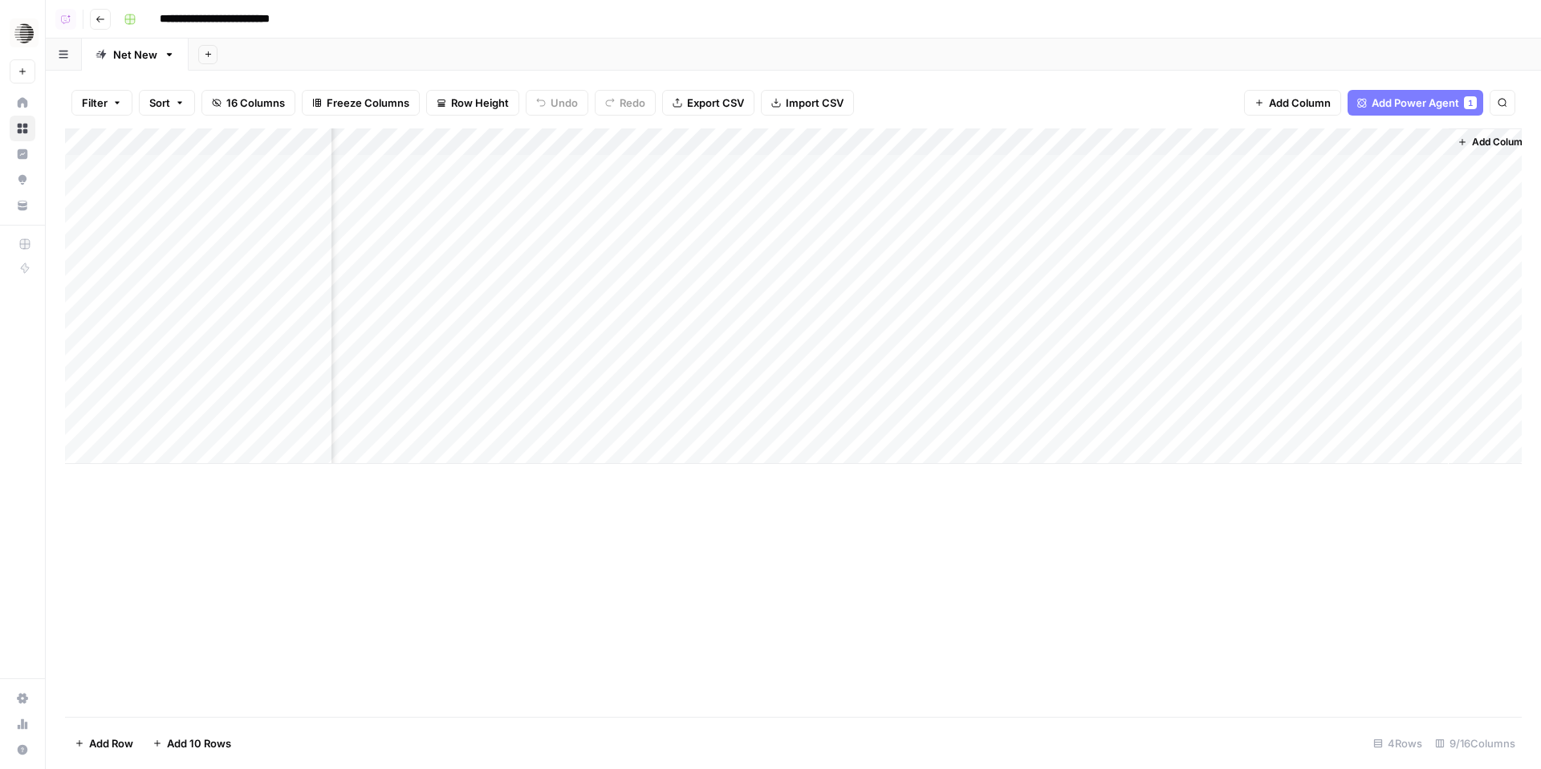
scroll to position [0, 443]
click at [721, 266] on div "Add Column" at bounding box center [793, 296] width 1457 height 336
click at [772, 326] on div "Add Column" at bounding box center [793, 296] width 1457 height 336
click at [746, 189] on div "Add Column" at bounding box center [793, 296] width 1457 height 336
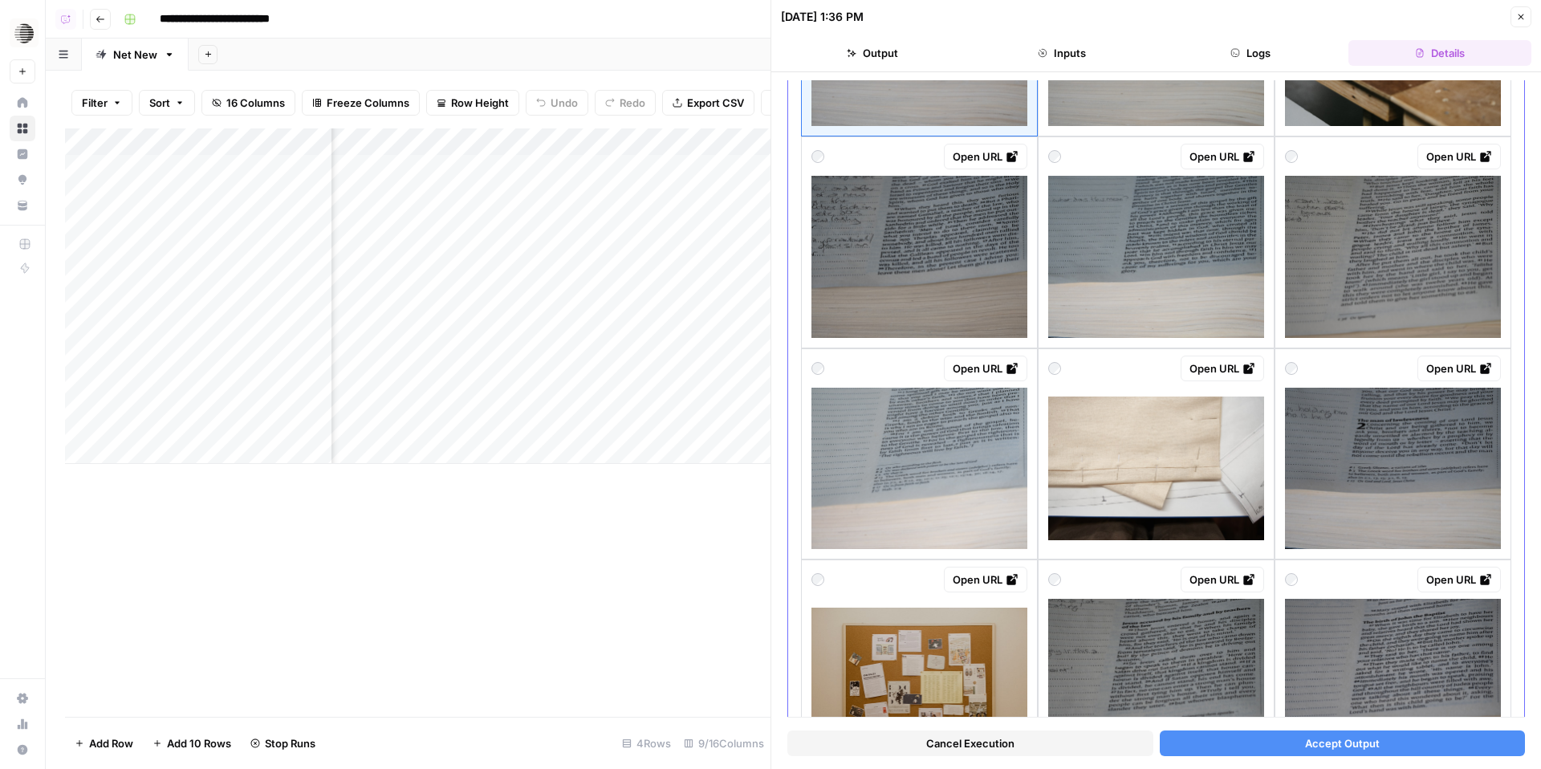
scroll to position [266, 0]
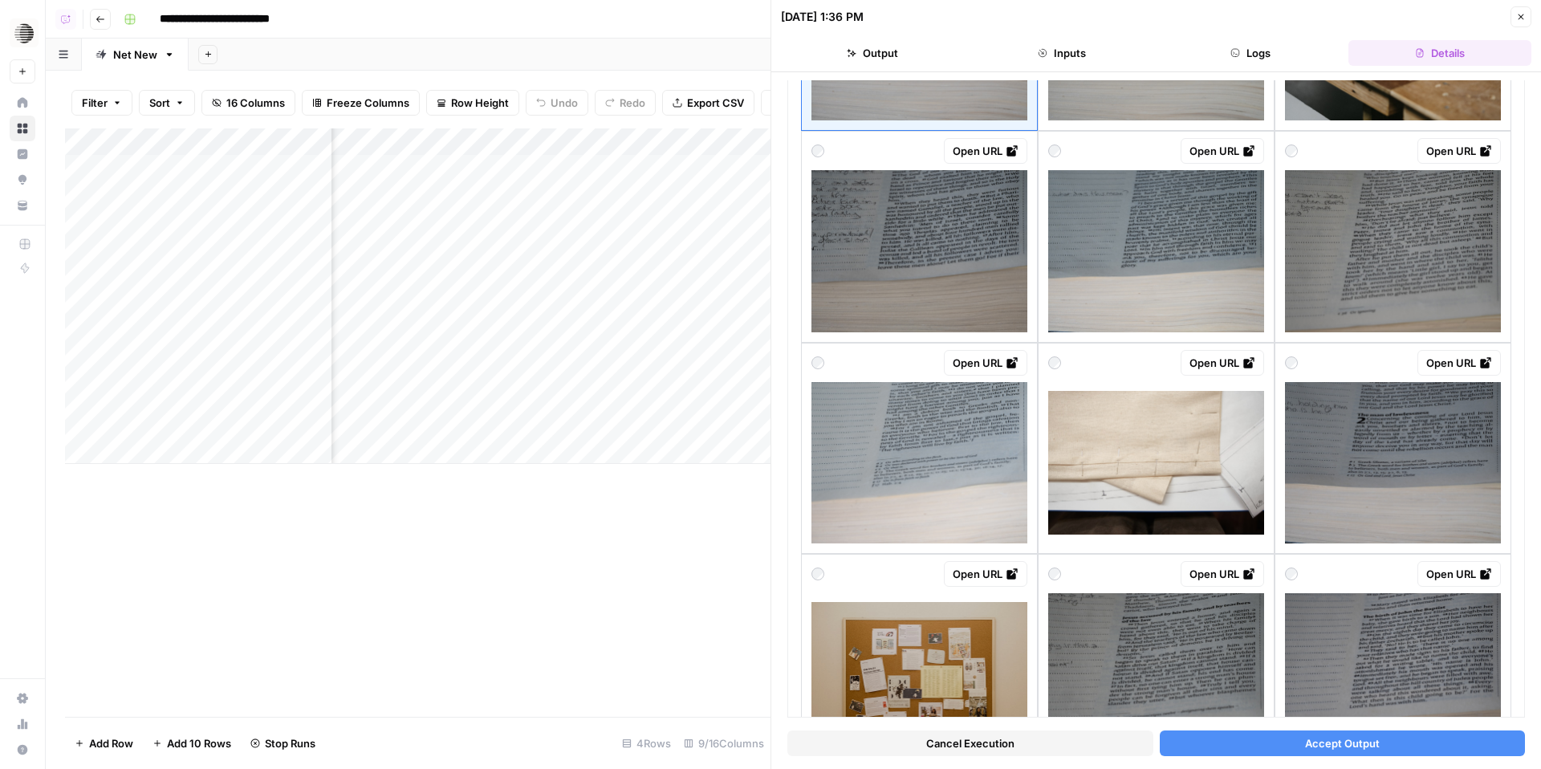
click at [1521, 10] on button "Close" at bounding box center [1521, 16] width 21 height 21
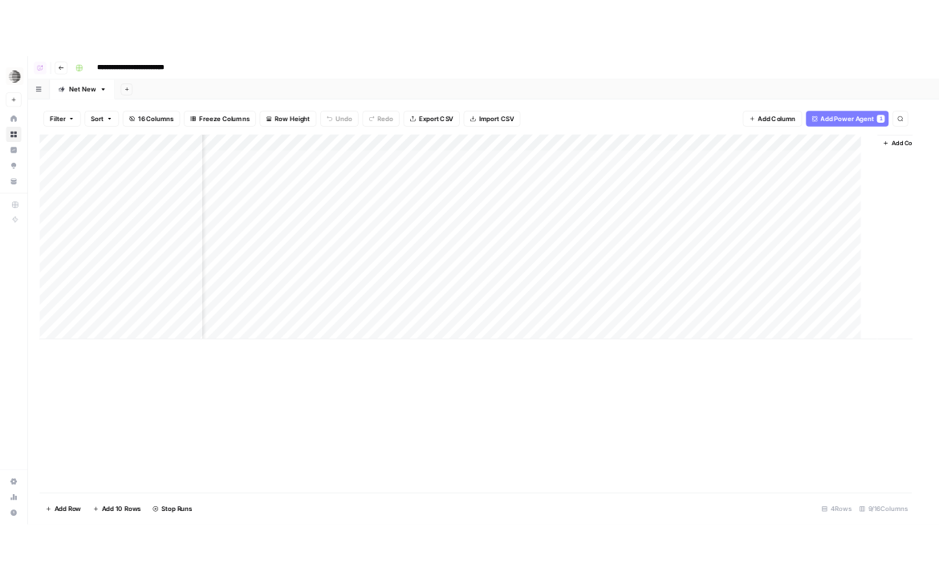
scroll to position [0, 431]
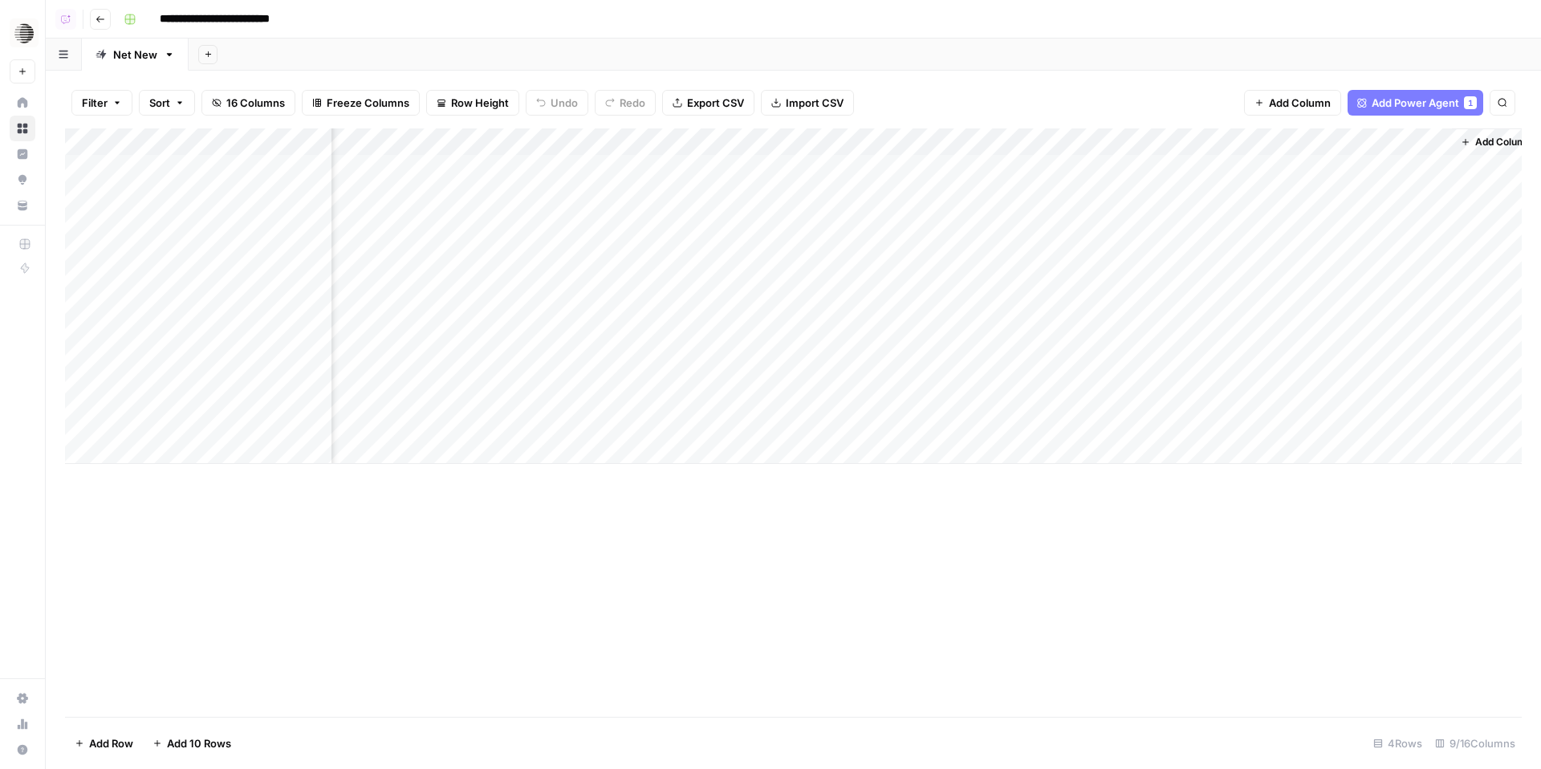
click at [104, 18] on span "Go back" at bounding box center [104, 18] width 1 height 1
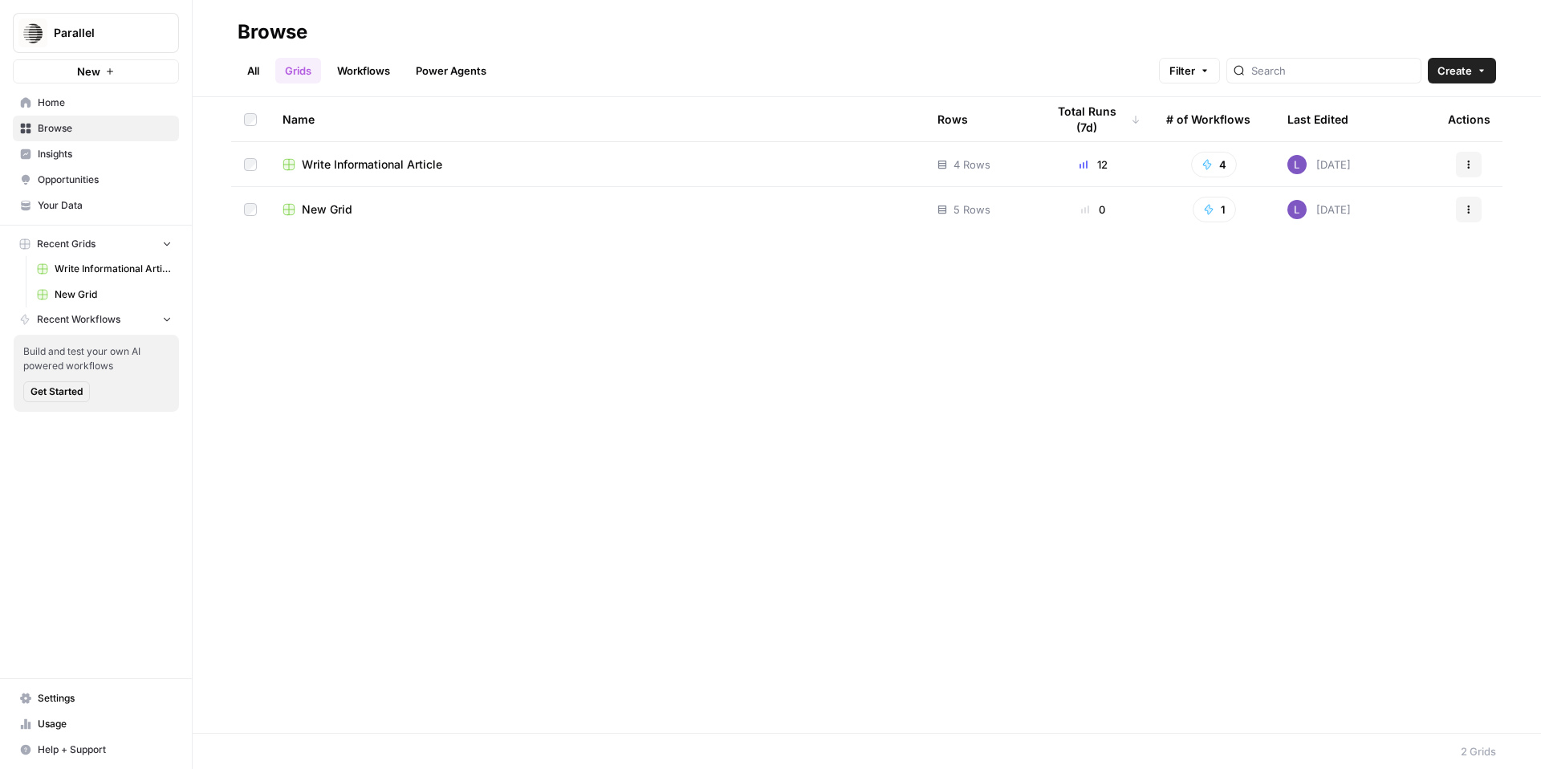
click at [311, 214] on span "New Grid" at bounding box center [327, 210] width 51 height 16
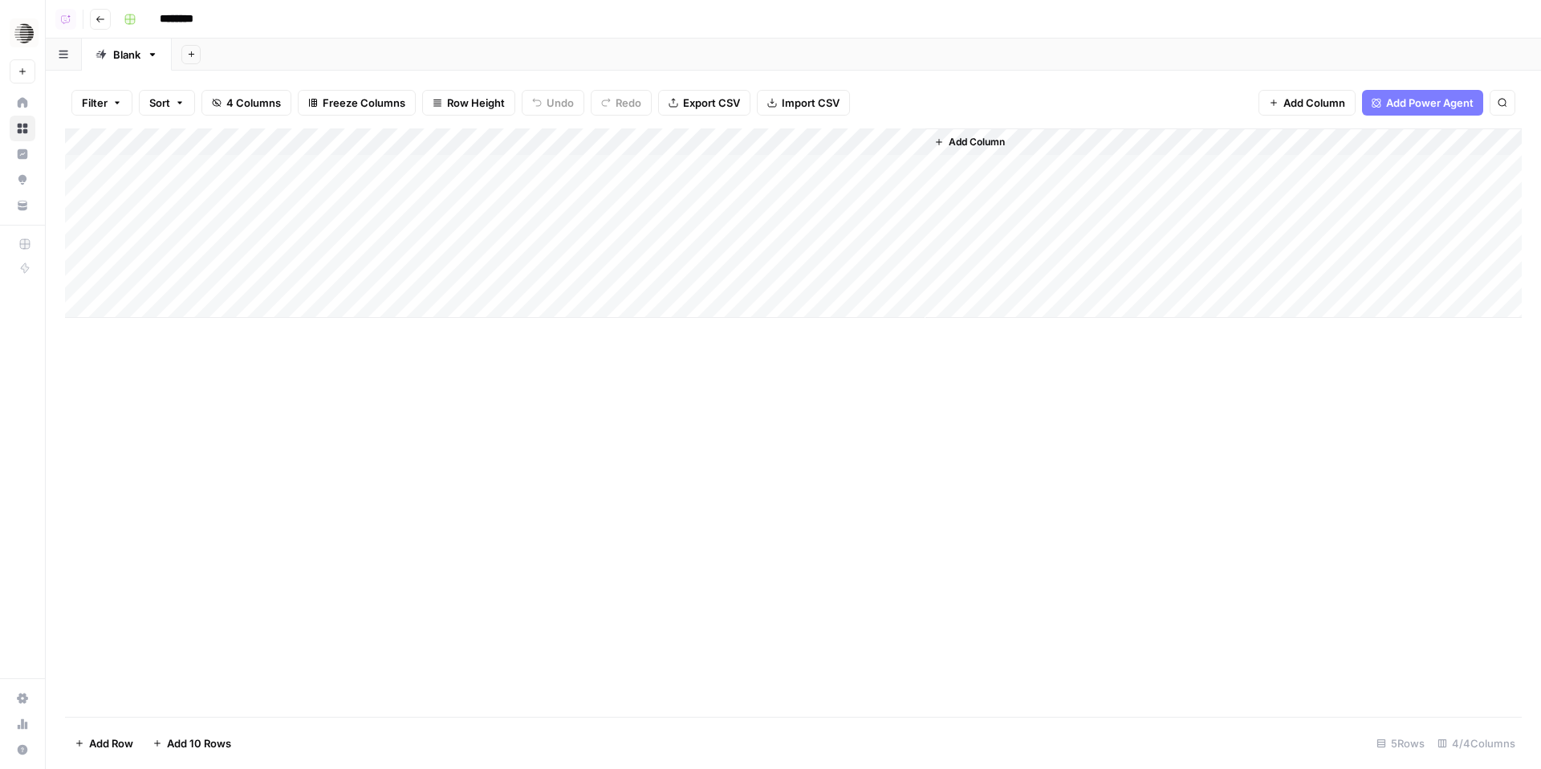
click at [190, 17] on input "********" at bounding box center [198, 19] width 90 height 26
click at [173, 167] on div "Add Column" at bounding box center [793, 222] width 1457 height 189
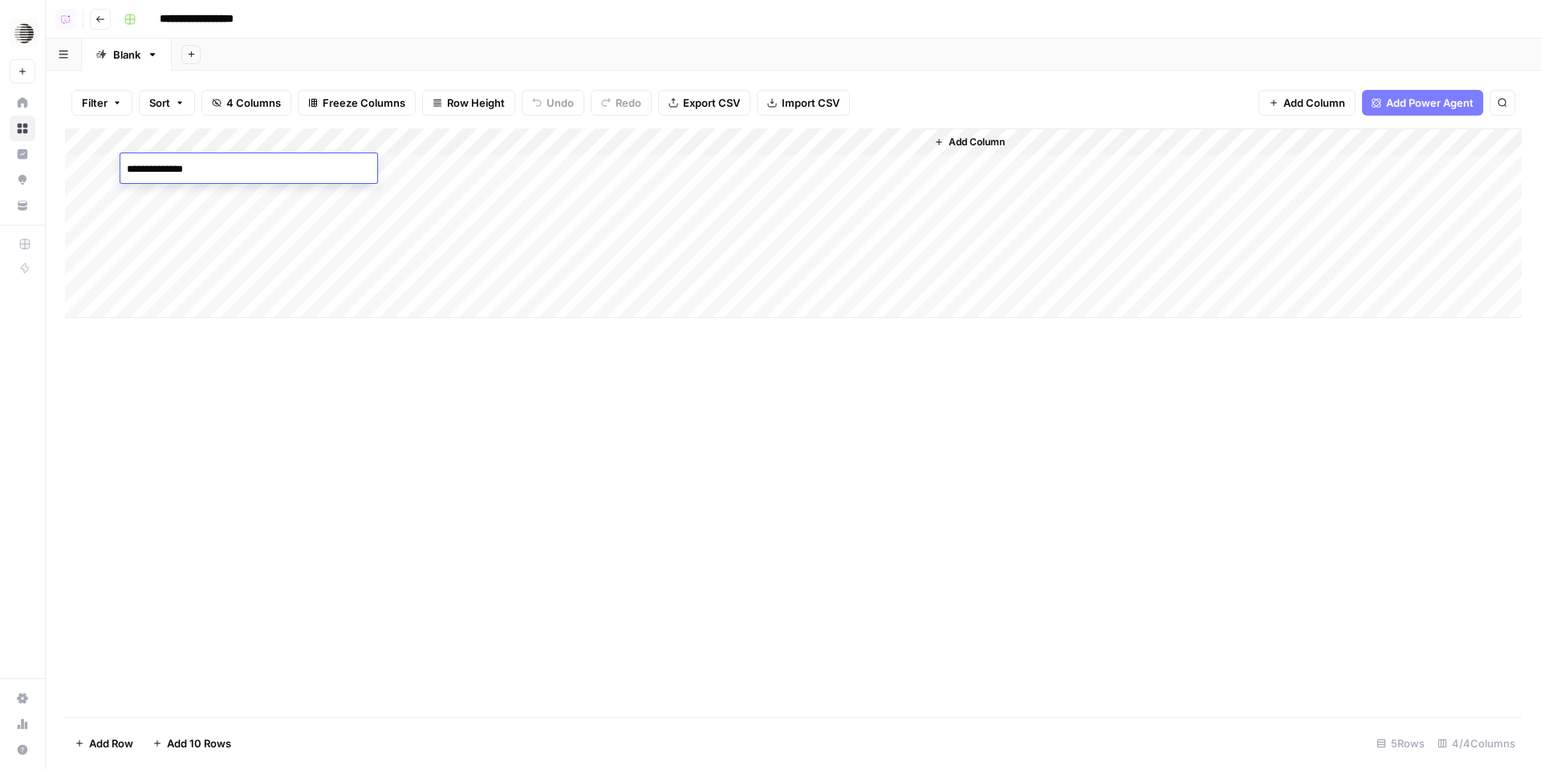
type input "**********"
type textarea "**********"
click at [283, 188] on div "Add Column" at bounding box center [793, 222] width 1457 height 189
type textarea "**********"
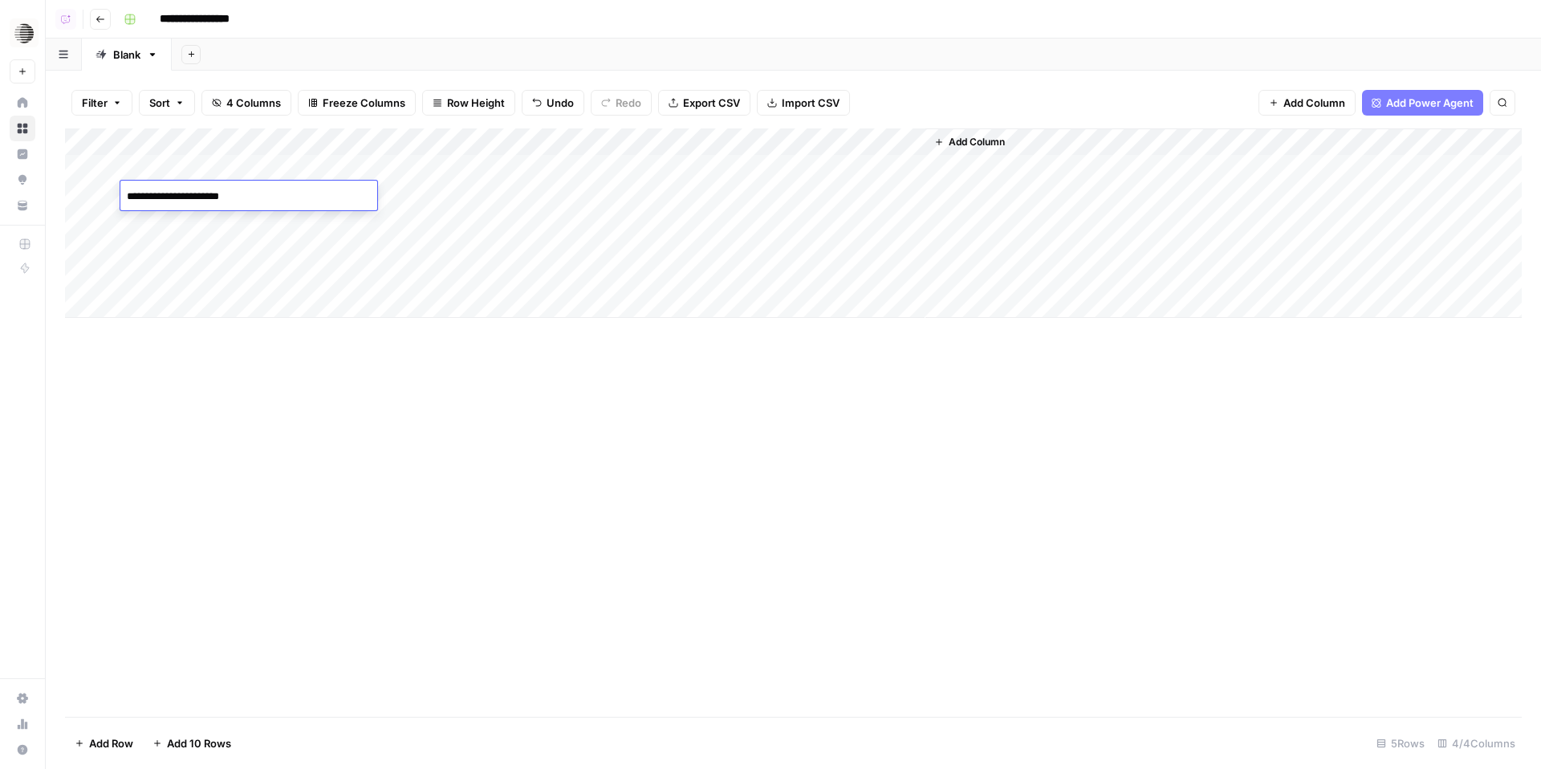
click at [260, 221] on div "Add Column" at bounding box center [793, 222] width 1457 height 189
type textarea "**********"
click at [483, 169] on div "Add Column" at bounding box center [793, 222] width 1457 height 189
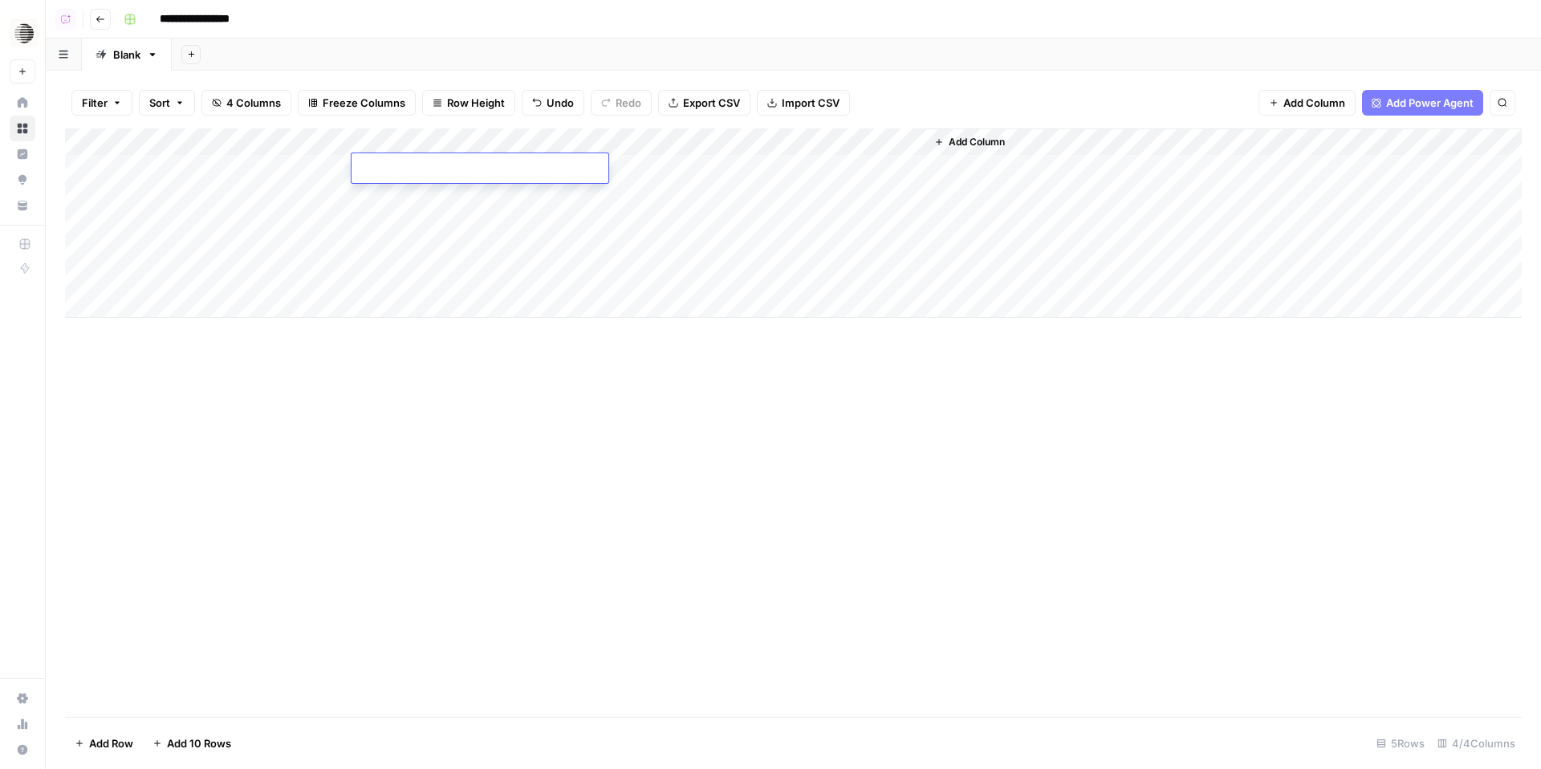
type textarea "**********"
click at [480, 198] on div "Add Column" at bounding box center [793, 222] width 1457 height 189
type textarea "**********"
click at [479, 219] on div "Add Column" at bounding box center [793, 222] width 1457 height 189
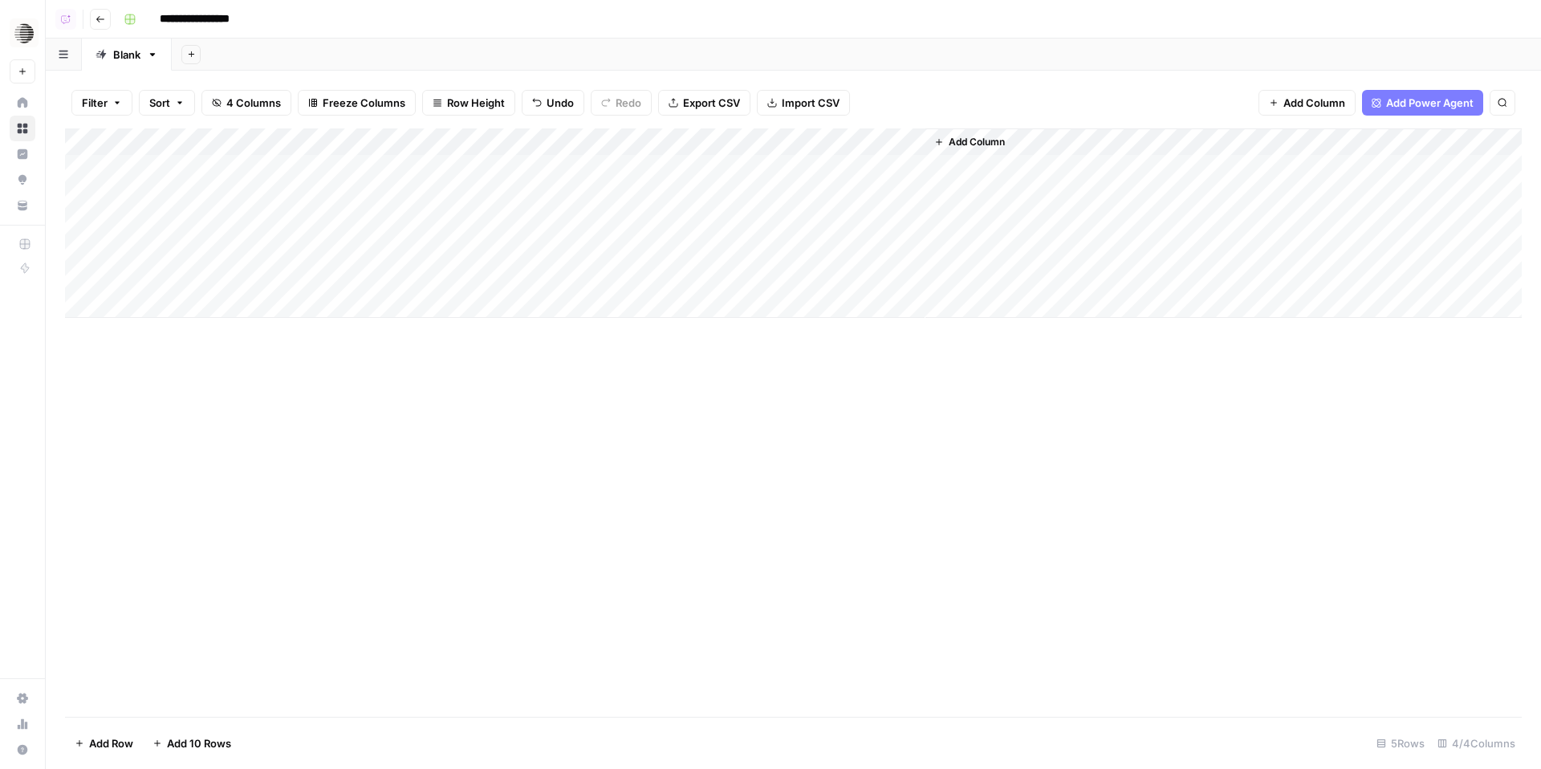
click at [479, 219] on div "Add Column" at bounding box center [793, 222] width 1457 height 189
click at [670, 169] on div "Add Column" at bounding box center [793, 222] width 1457 height 189
click at [671, 196] on div "Add Column" at bounding box center [793, 222] width 1457 height 189
click at [672, 222] on div "Add Column" at bounding box center [793, 222] width 1457 height 189
click at [467, 98] on span "Row Height" at bounding box center [476, 103] width 58 height 16
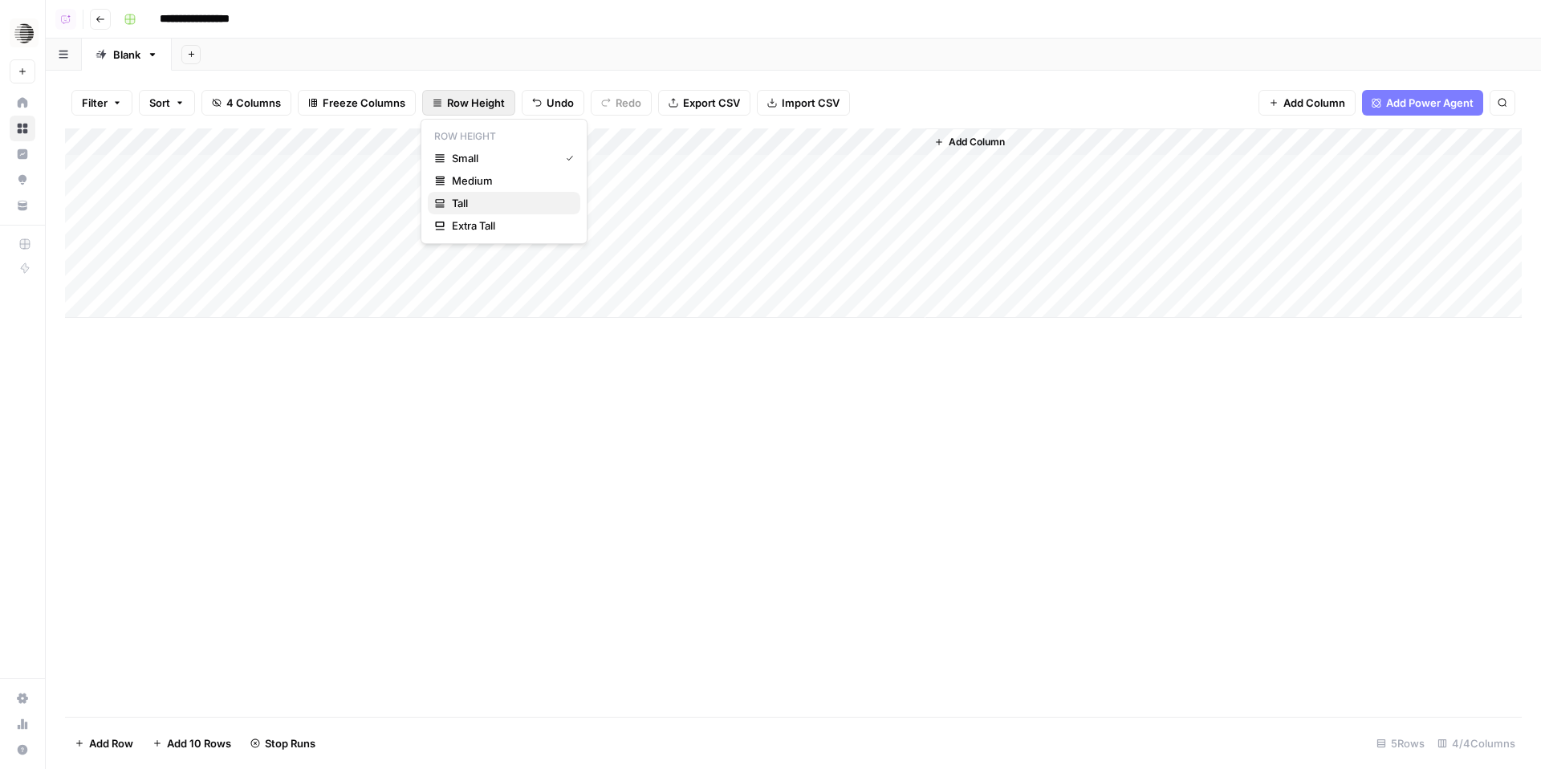
click at [479, 202] on span "Tall" at bounding box center [510, 203] width 116 height 16
click at [91, 385] on div "Add Column" at bounding box center [793, 331] width 1457 height 406
click at [86, 403] on div "Add Column" at bounding box center [793, 331] width 1457 height 406
click at [91, 469] on div "Add Column" at bounding box center [793, 331] width 1457 height 406
click at [115, 753] on button "Delete 2 Rows" at bounding box center [110, 744] width 91 height 26
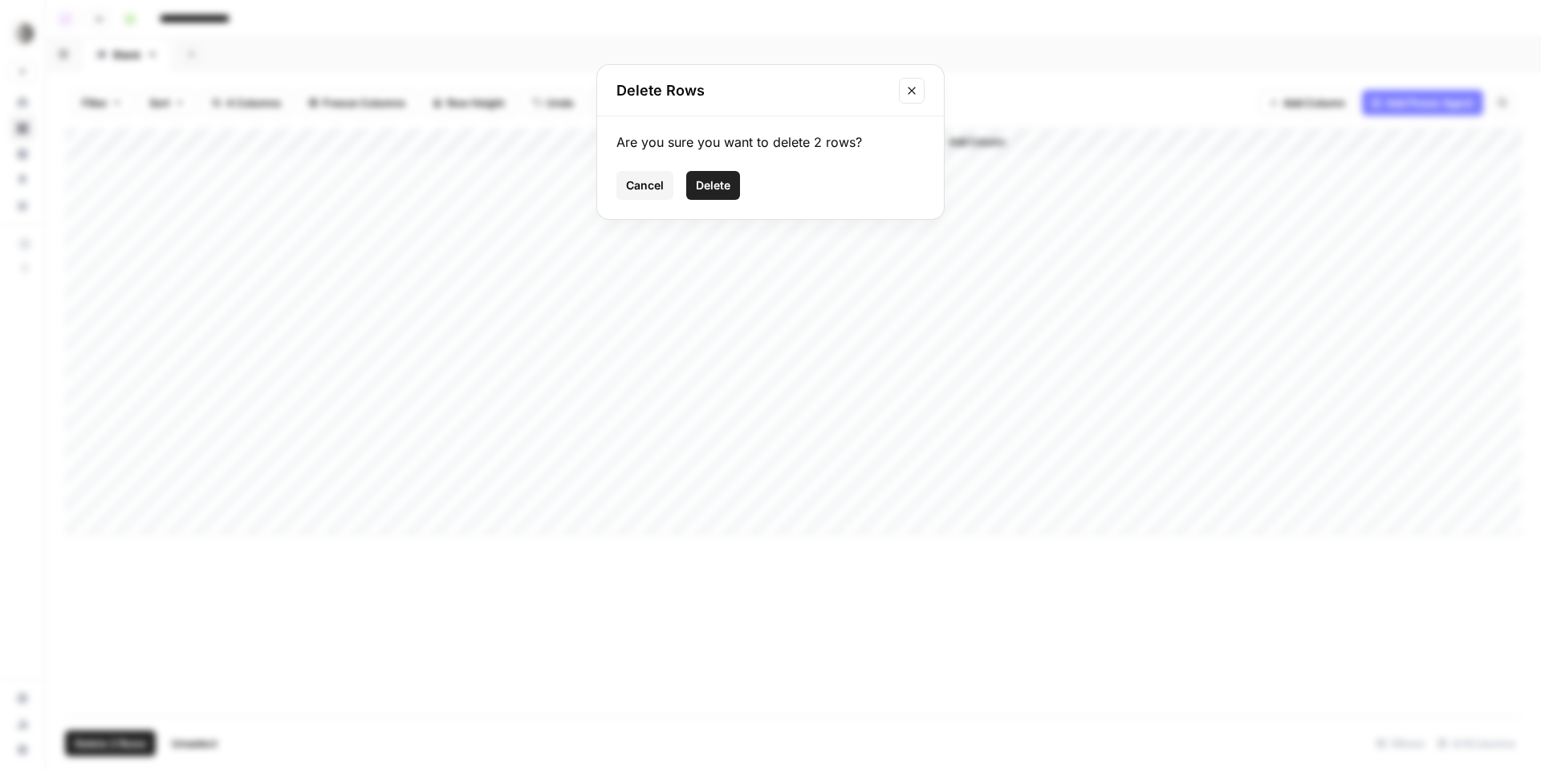
click at [711, 186] on span "Delete" at bounding box center [713, 185] width 35 height 16
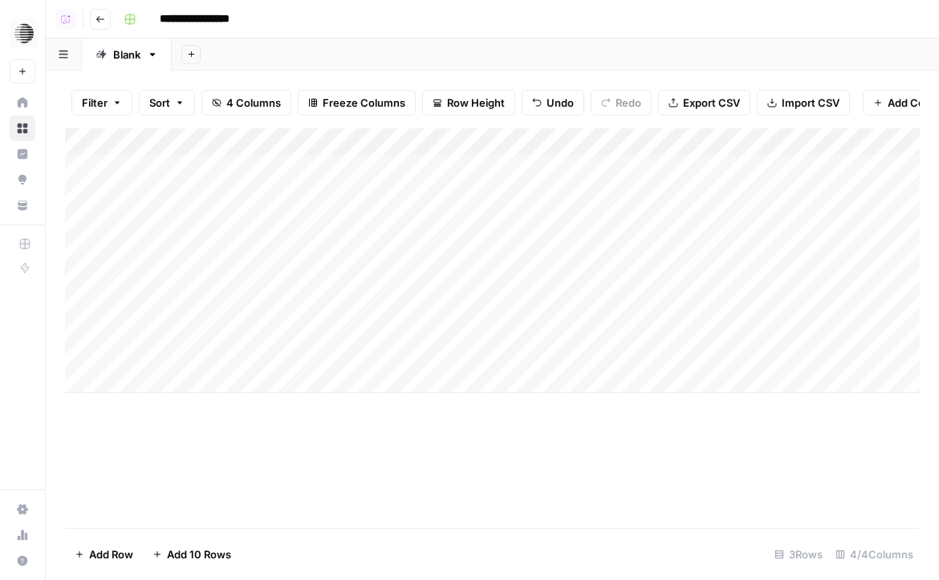
scroll to position [0, 95]
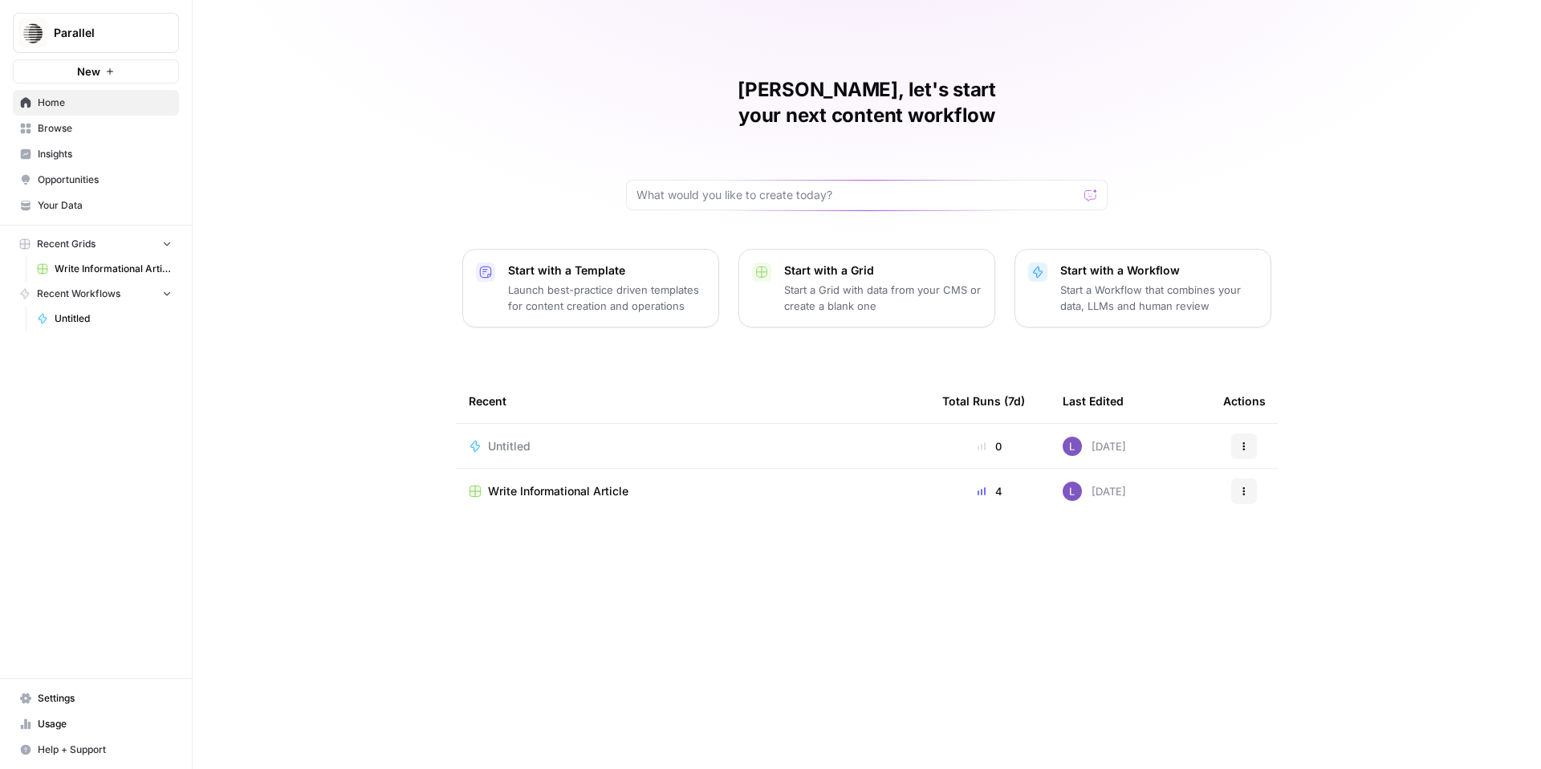
click at [549, 483] on span "Write Informational Article" at bounding box center [558, 491] width 141 height 16
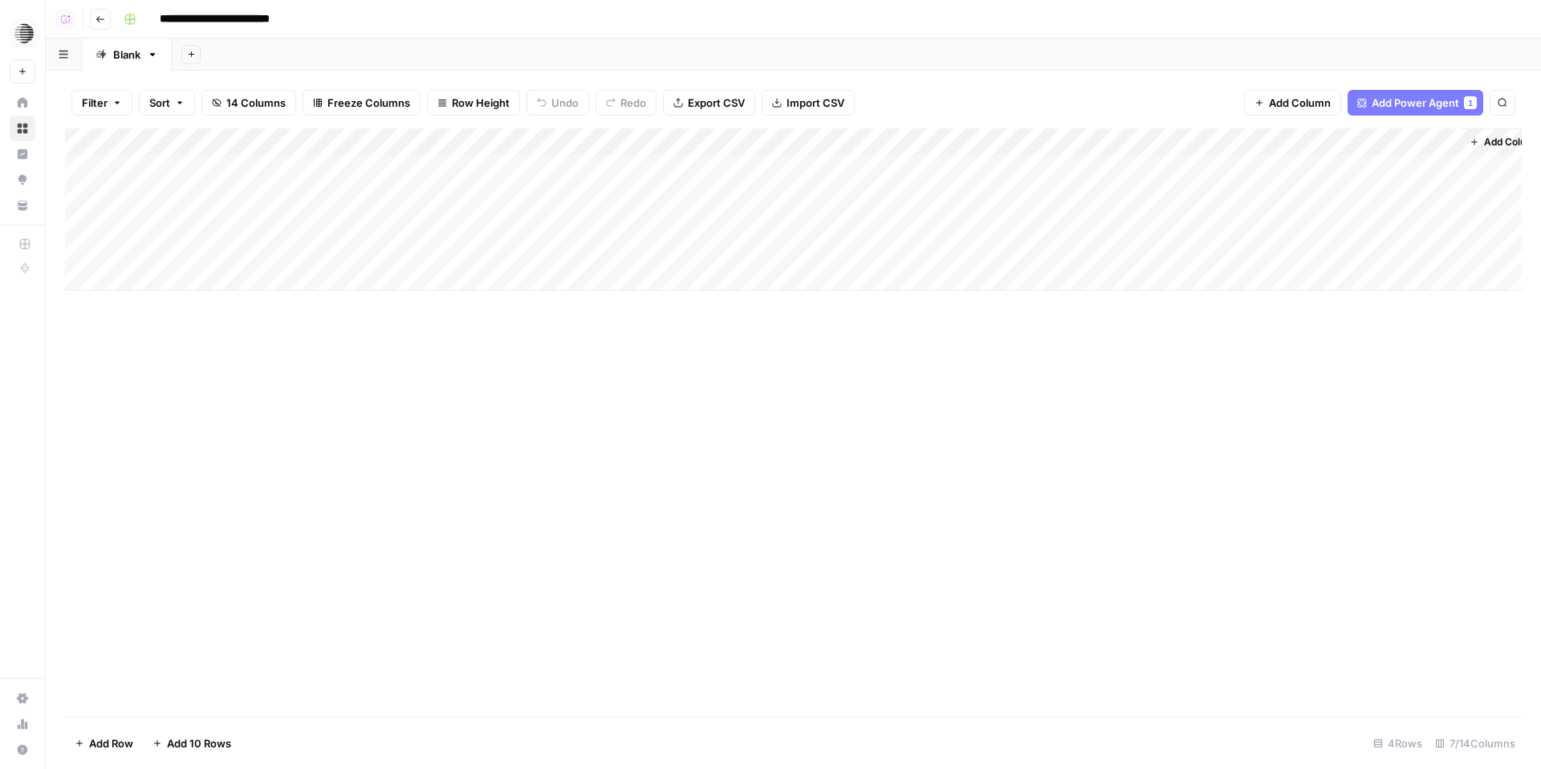
click at [642, 161] on div "Add Column" at bounding box center [793, 209] width 1457 height 162
click at [499, 165] on div "Add Column" at bounding box center [793, 209] width 1457 height 162
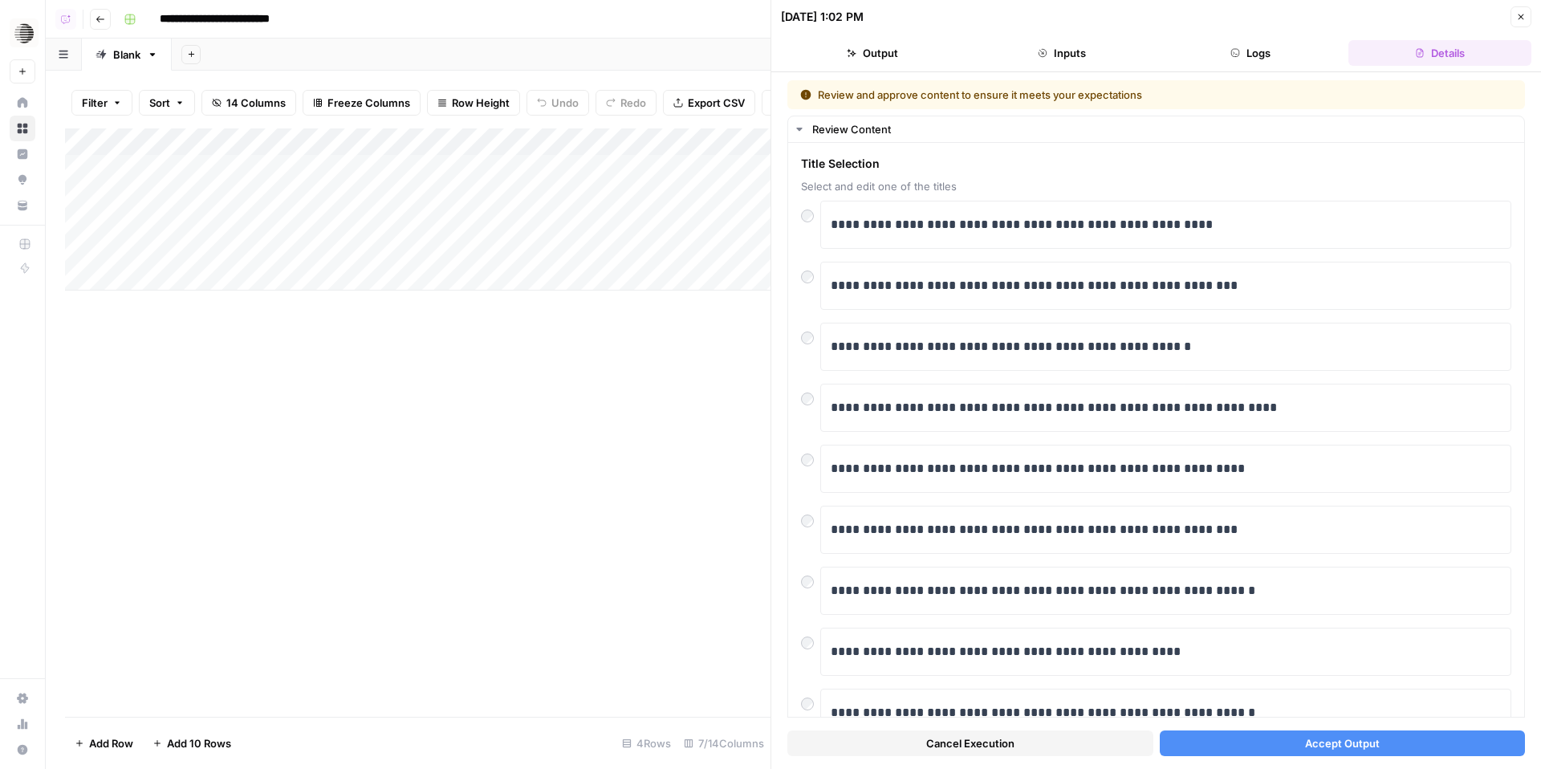
click at [1341, 744] on span "Accept Output" at bounding box center [1342, 743] width 75 height 16
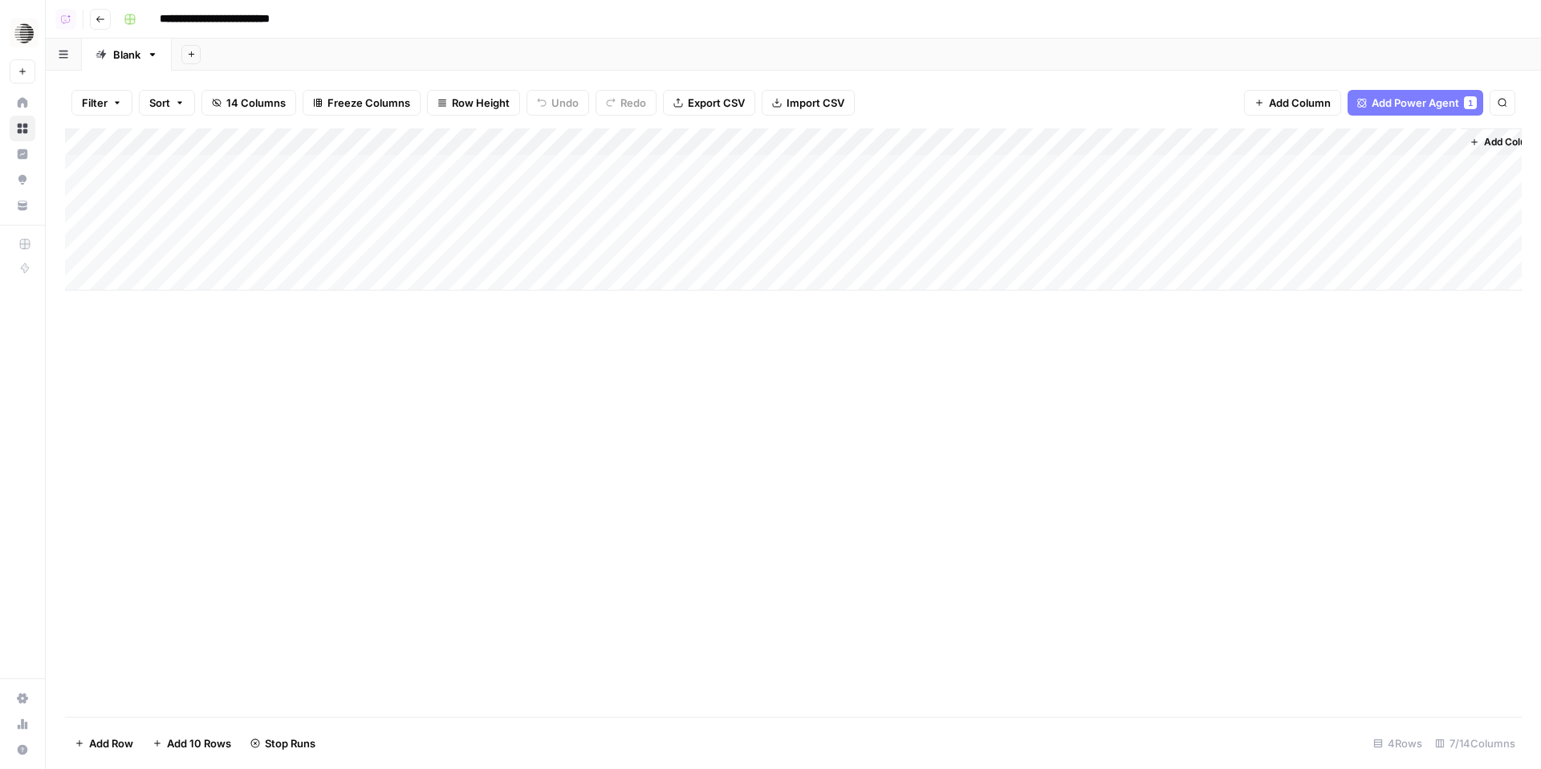
click at [497, 196] on div "Add Column" at bounding box center [793, 209] width 1457 height 162
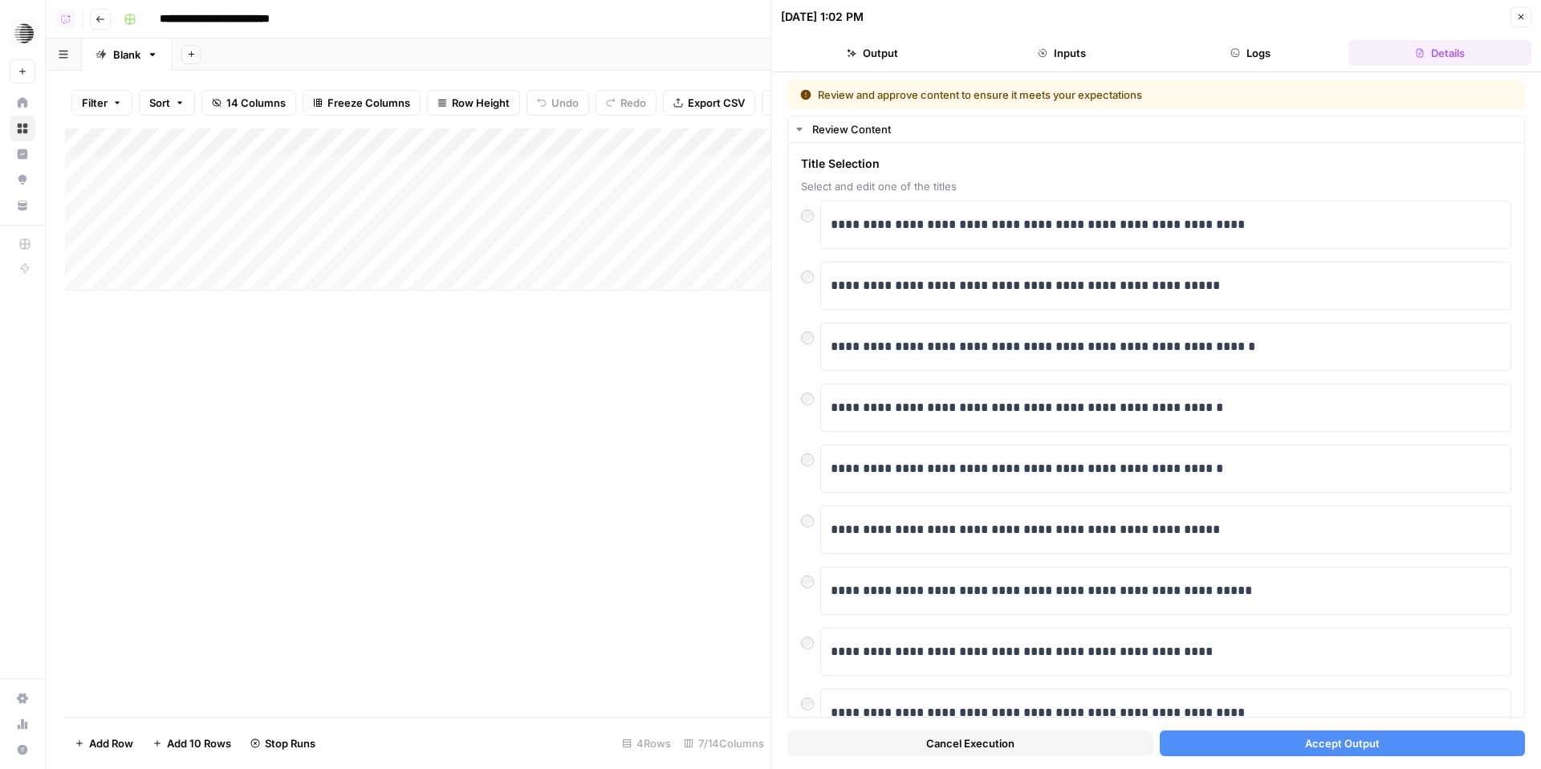
click at [1282, 742] on button "Accept Output" at bounding box center [1343, 744] width 366 height 26
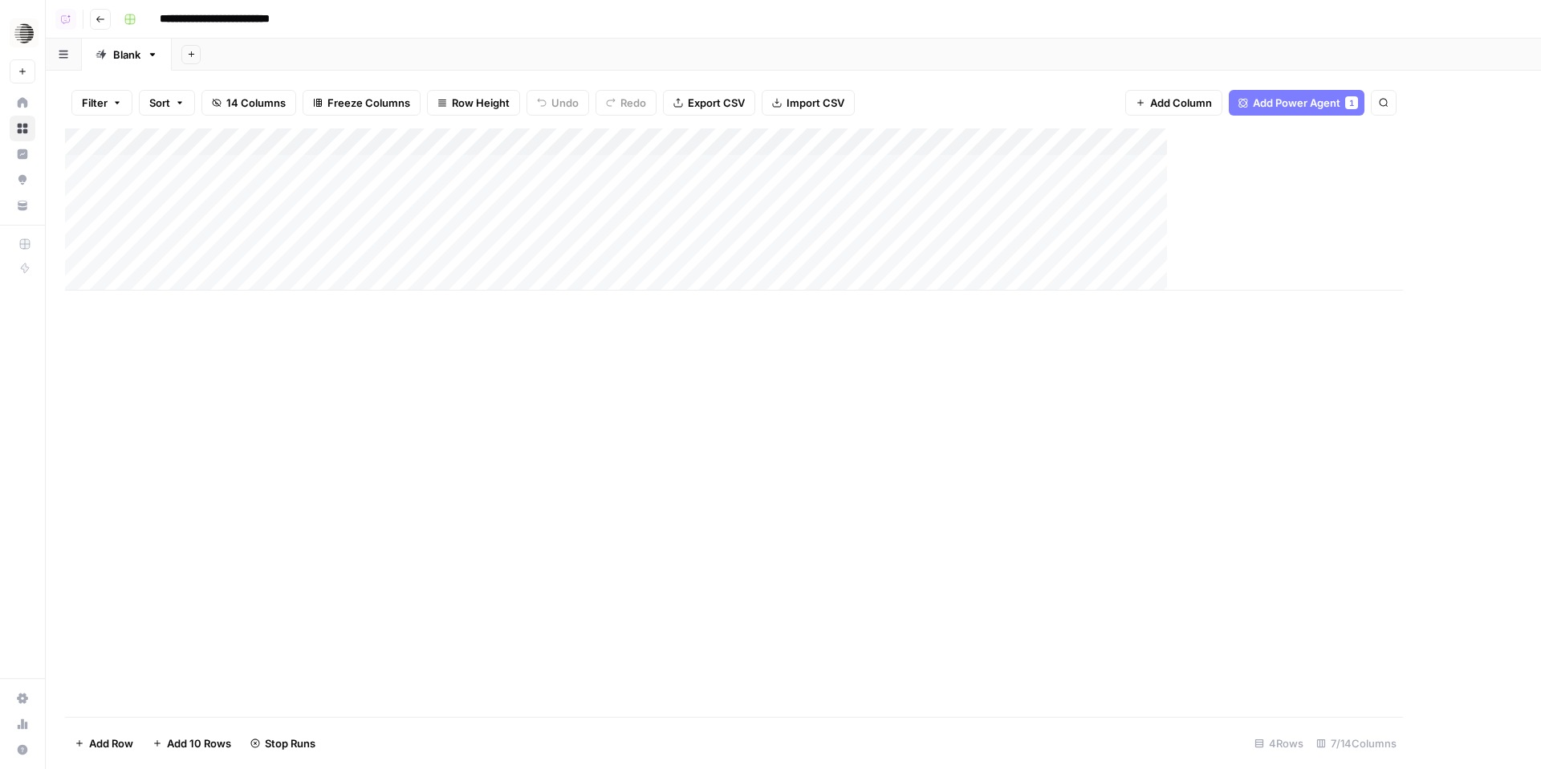
click at [466, 224] on div "Add Column" at bounding box center [734, 209] width 1338 height 162
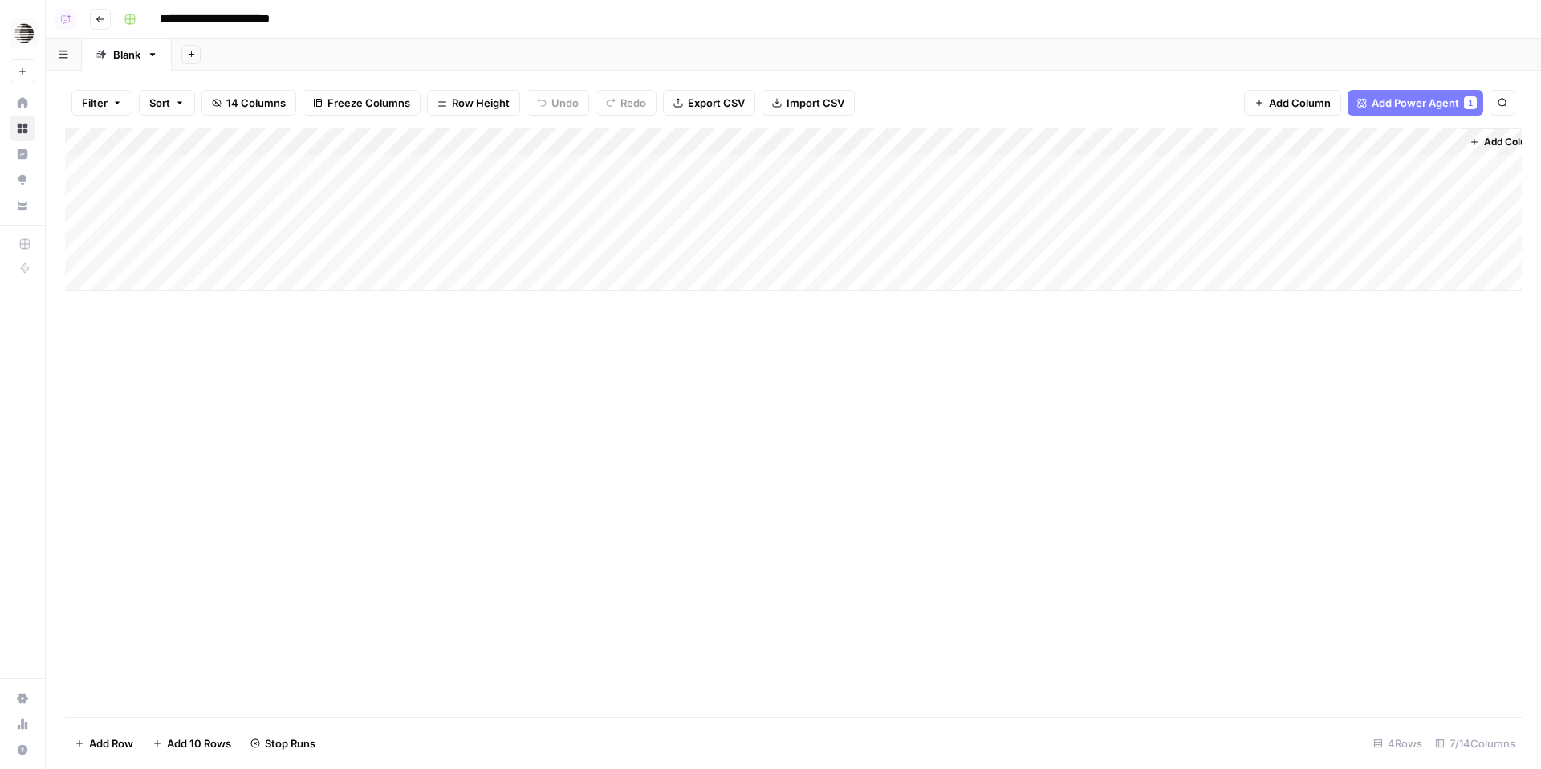
click at [466, 224] on div "Add Column" at bounding box center [793, 209] width 1457 height 162
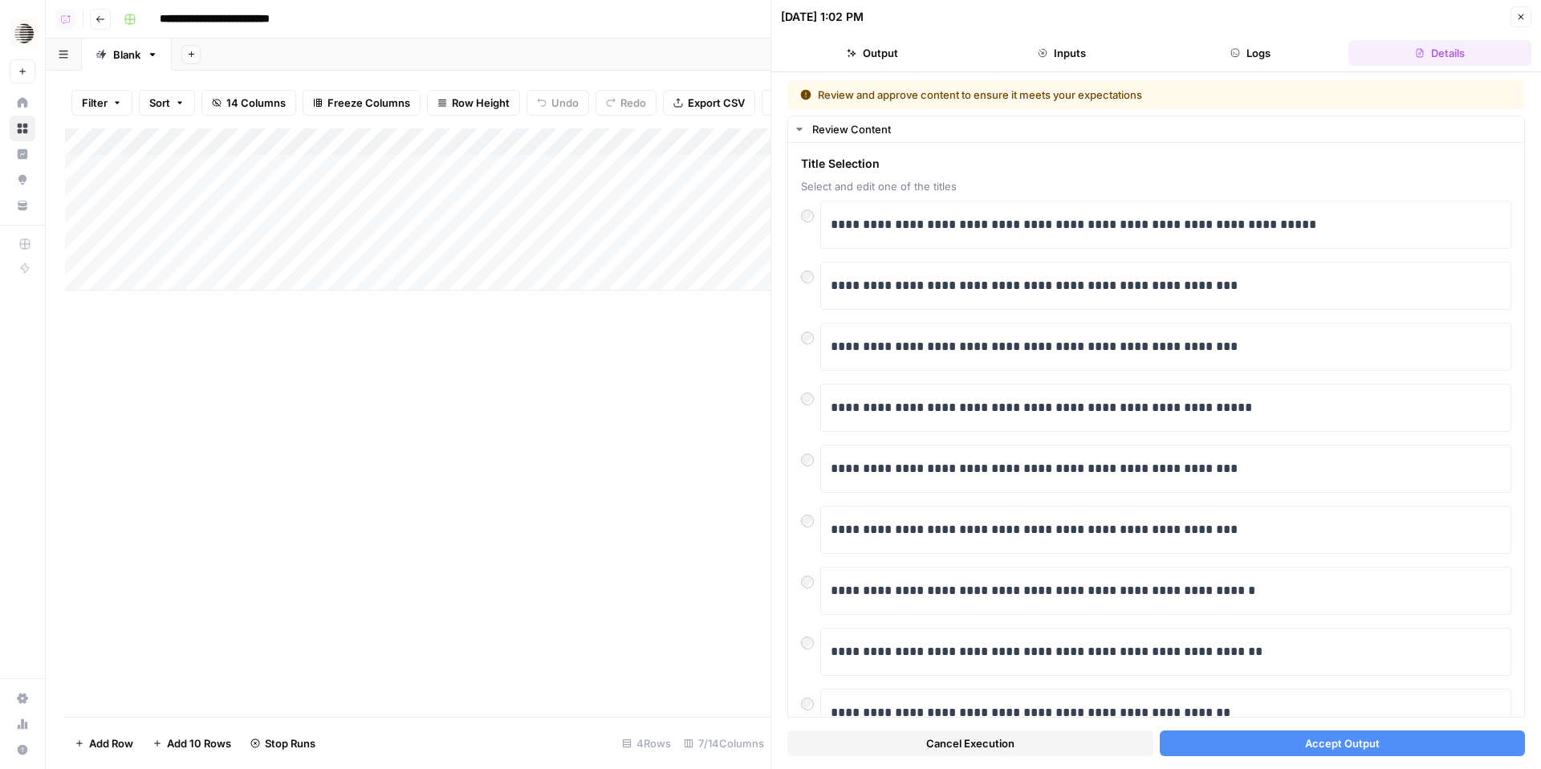
click at [1248, 747] on button "Accept Output" at bounding box center [1343, 744] width 366 height 26
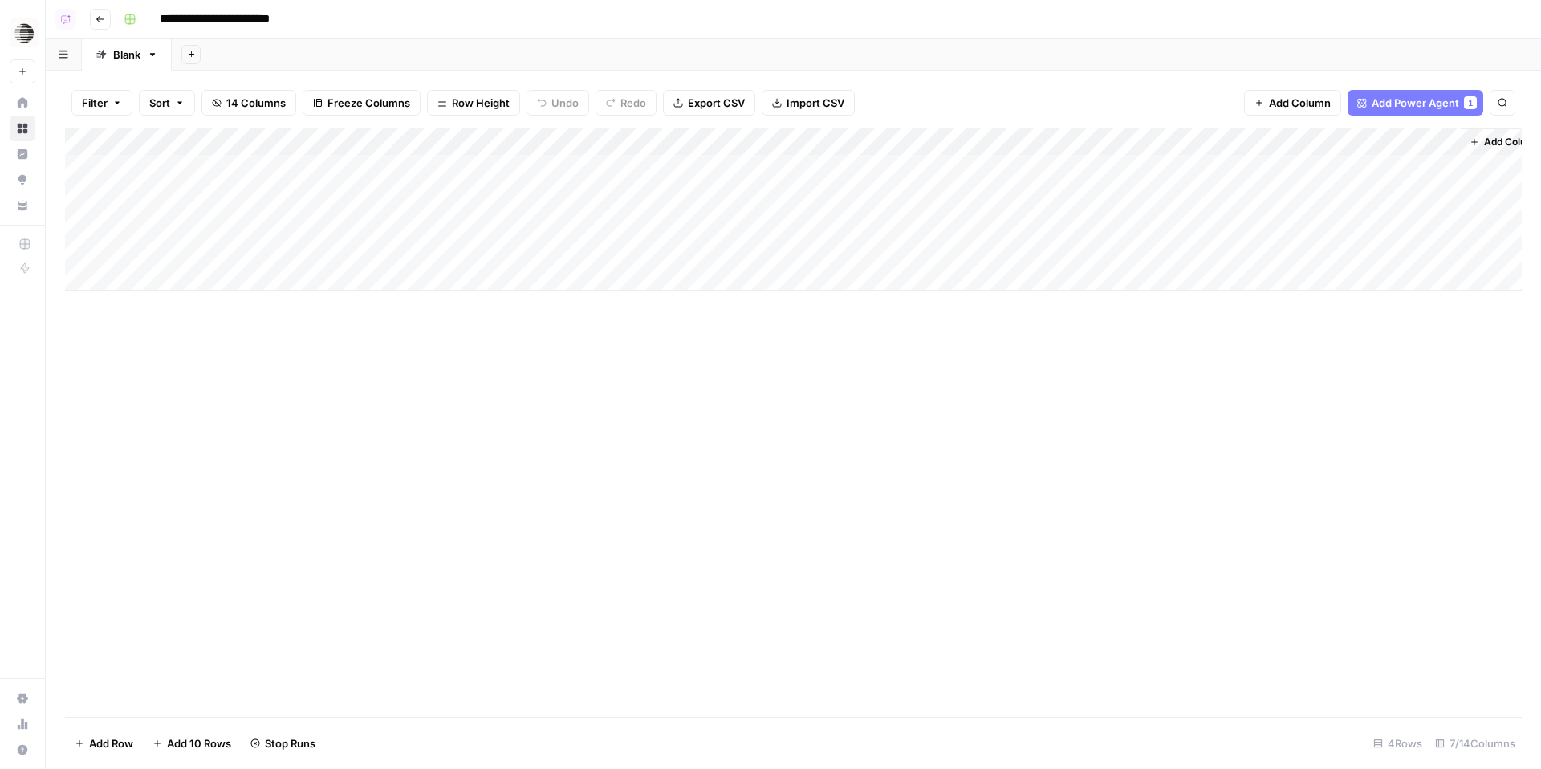
click at [426, 246] on div "Add Column" at bounding box center [793, 209] width 1457 height 162
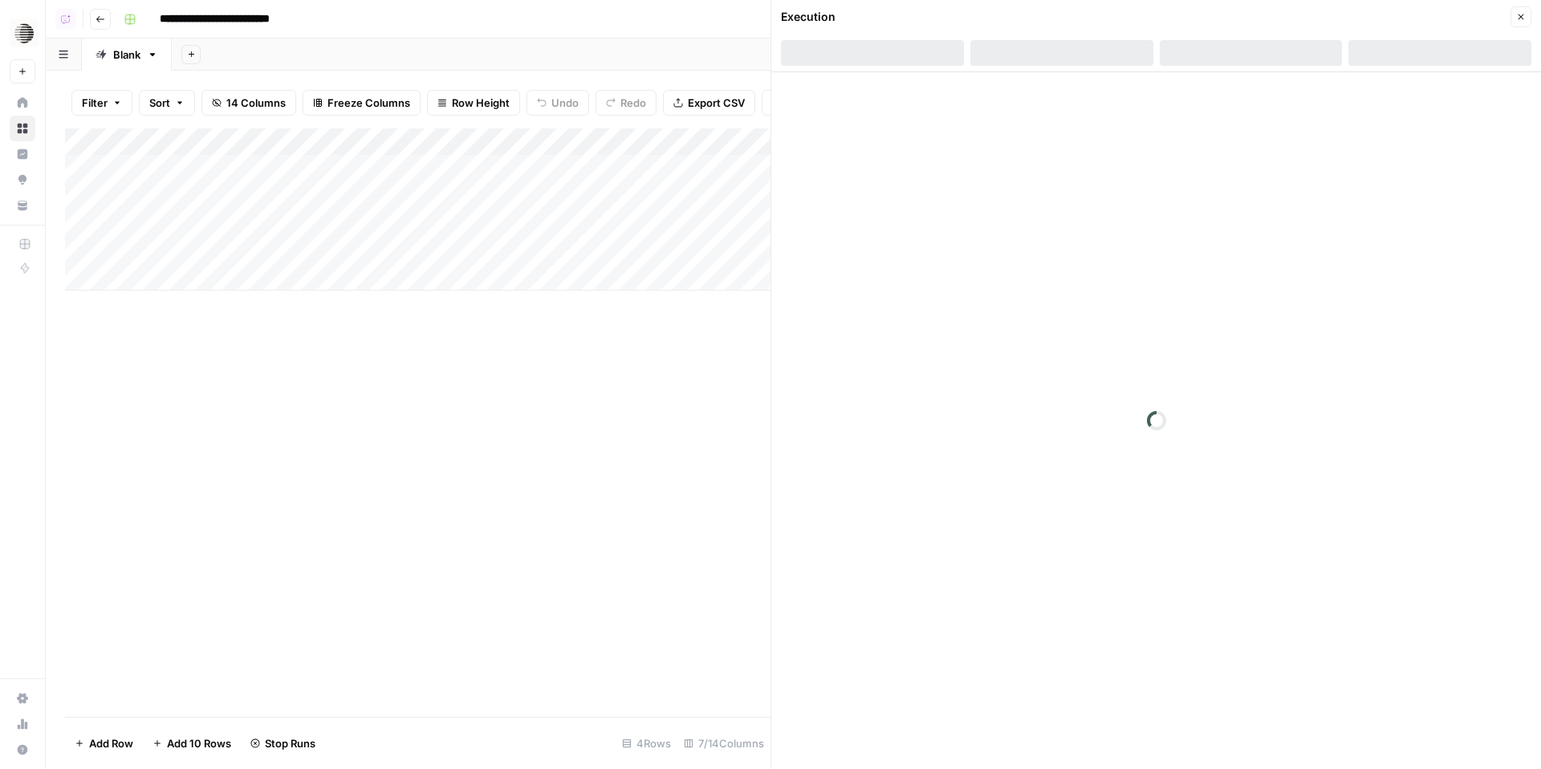
click at [660, 464] on div "Add Column" at bounding box center [418, 422] width 706 height 588
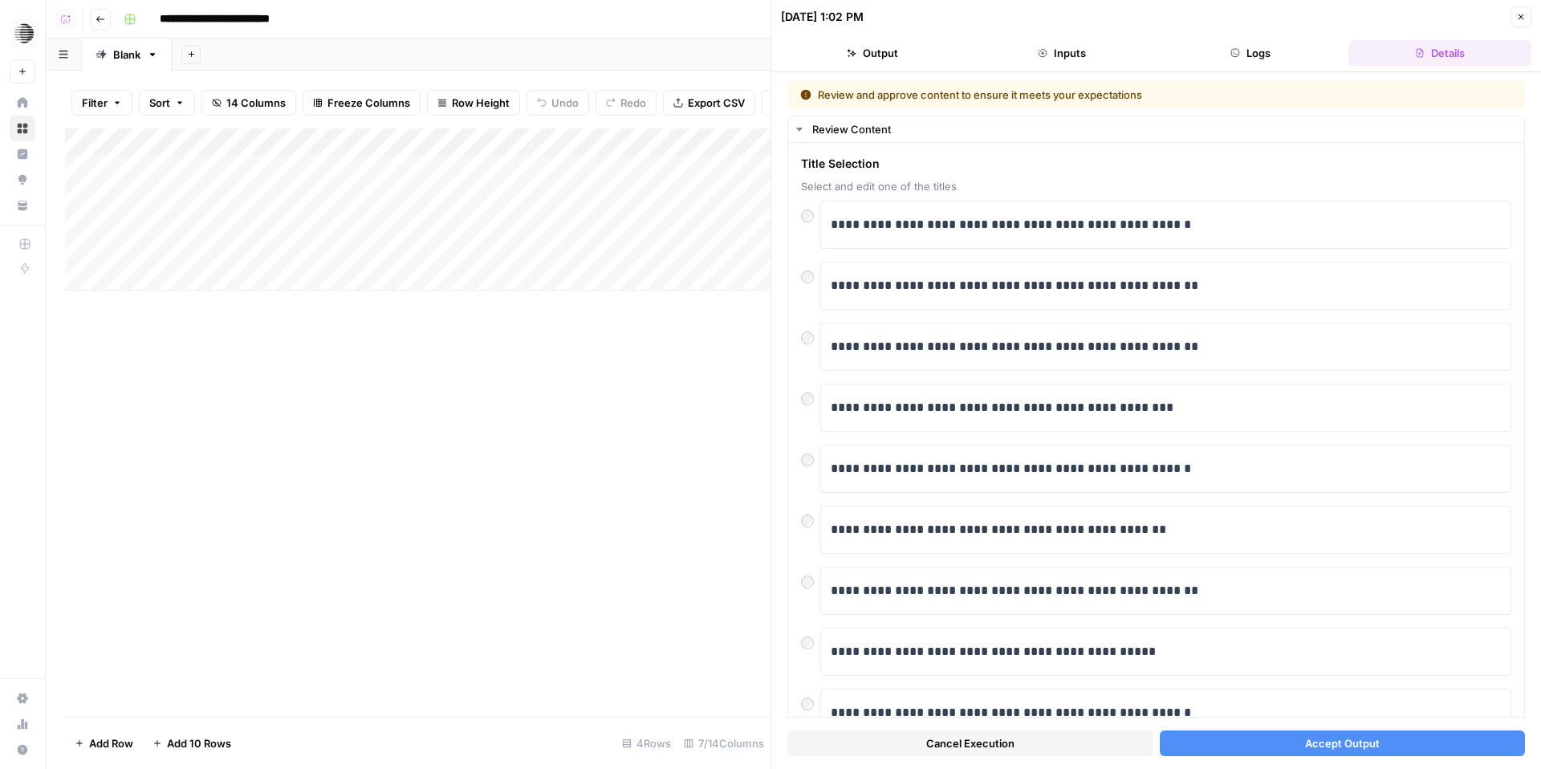
click at [1516, 16] on button "Close" at bounding box center [1521, 16] width 21 height 21
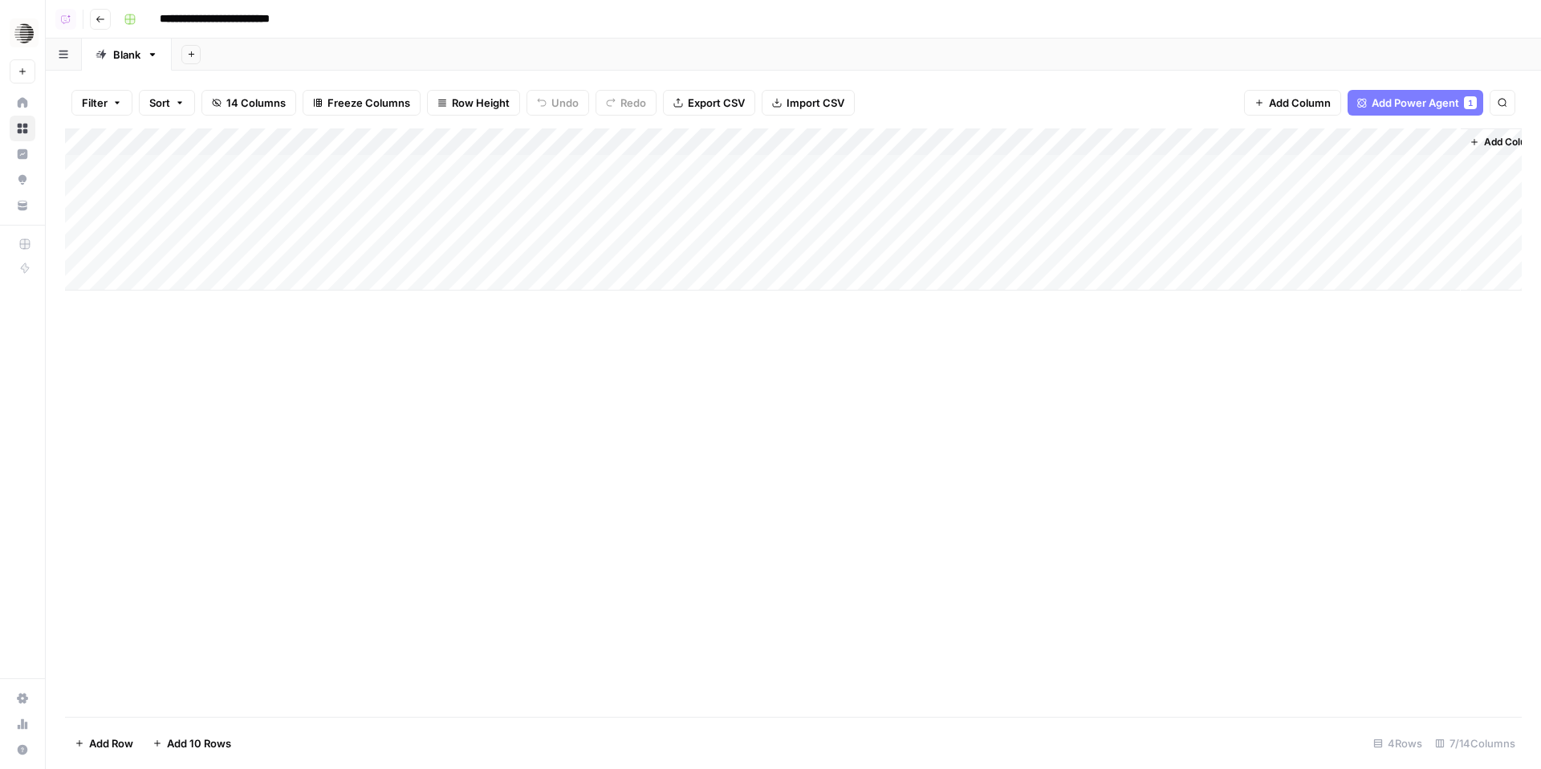
click at [108, 16] on button "Go back" at bounding box center [100, 19] width 21 height 21
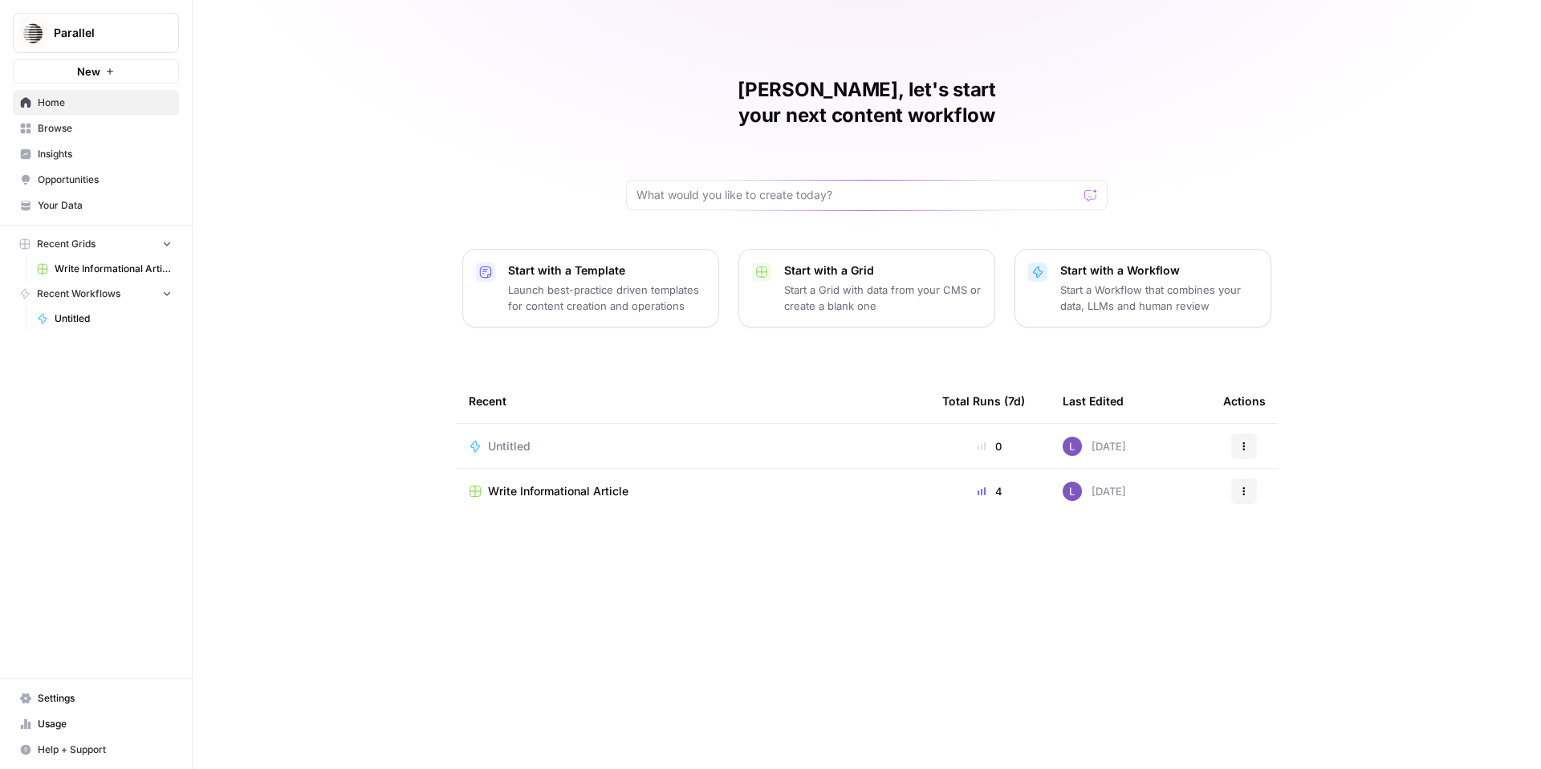
click at [512, 438] on span "Untitled" at bounding box center [509, 446] width 43 height 16
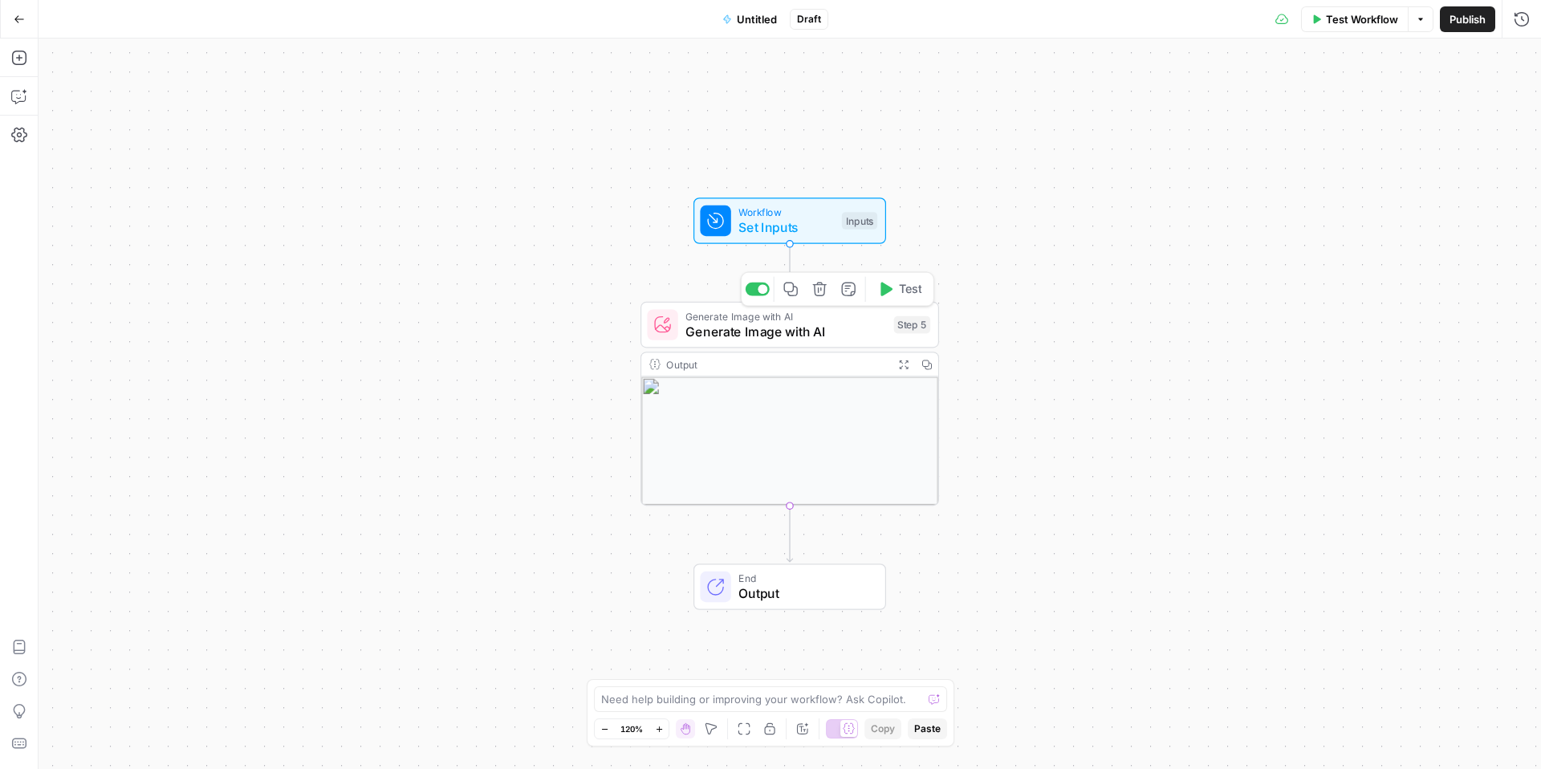
click at [906, 295] on span "Test" at bounding box center [910, 289] width 23 height 18
